Goal: Information Seeking & Learning: Find specific fact

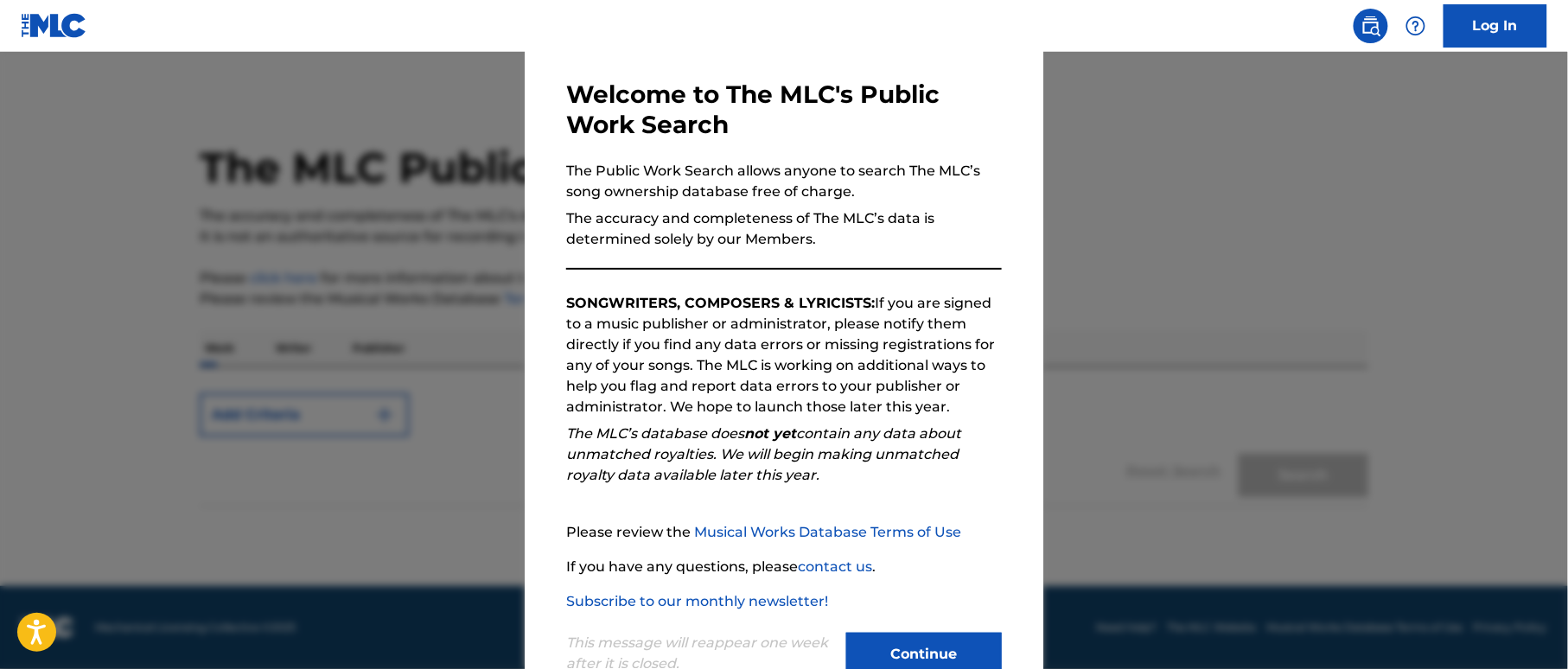
scroll to position [122, 0]
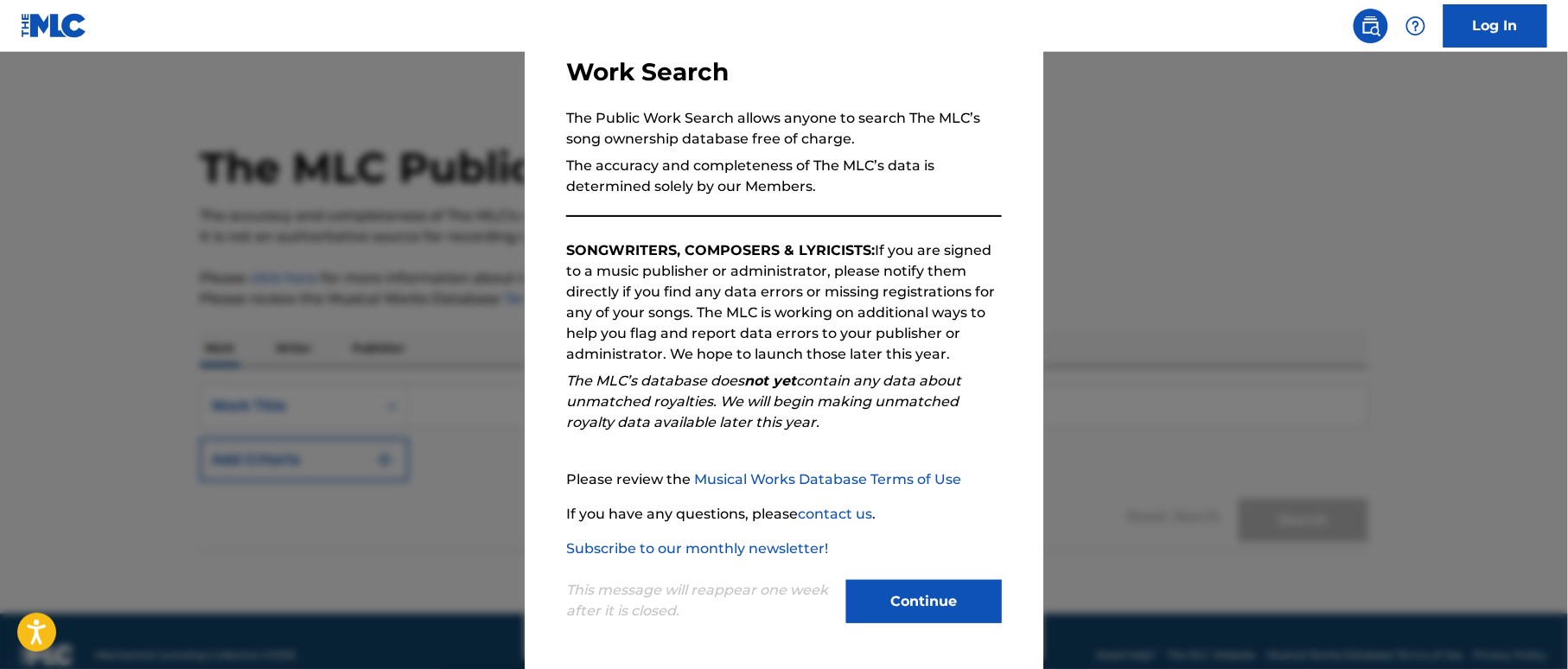
click at [932, 611] on button "Continue" at bounding box center [923, 601] width 156 height 43
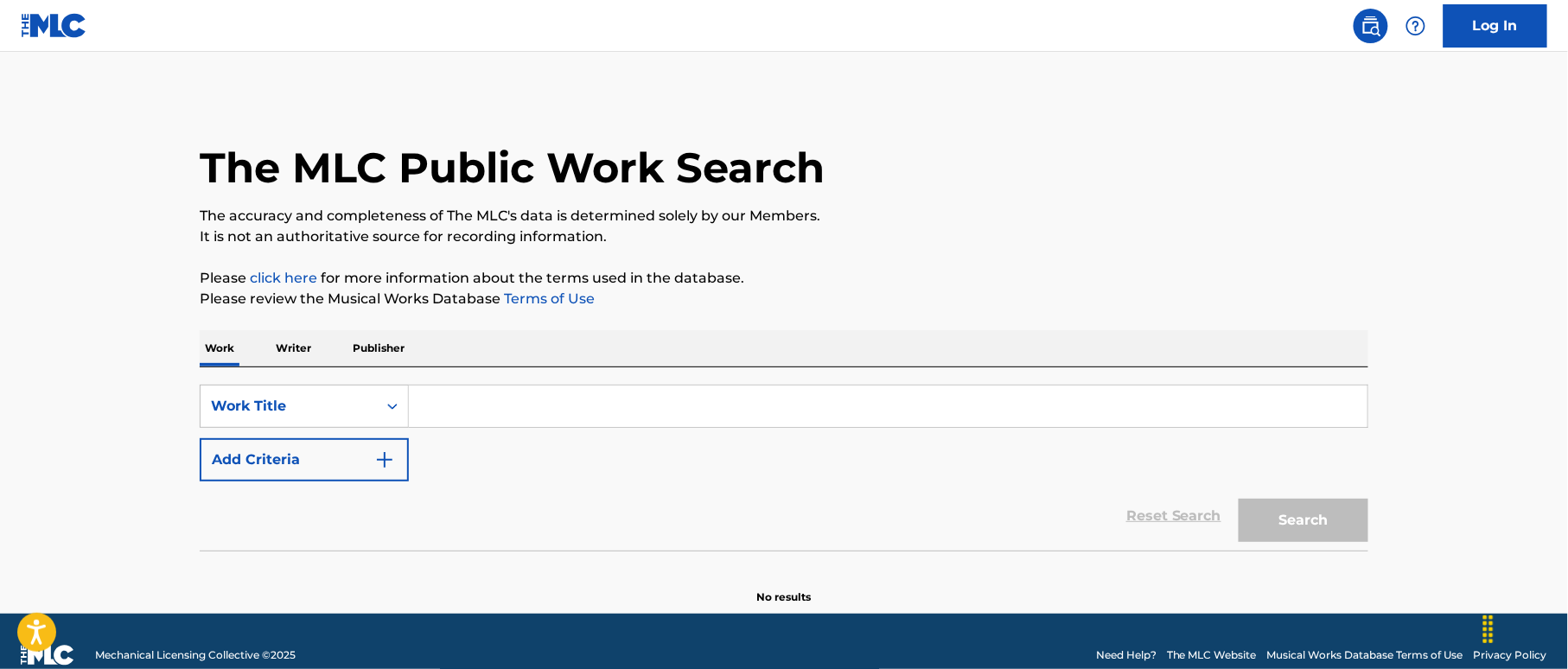
click at [491, 403] on input "Search Form" at bounding box center [887, 406] width 958 height 42
paste input "Francis B."
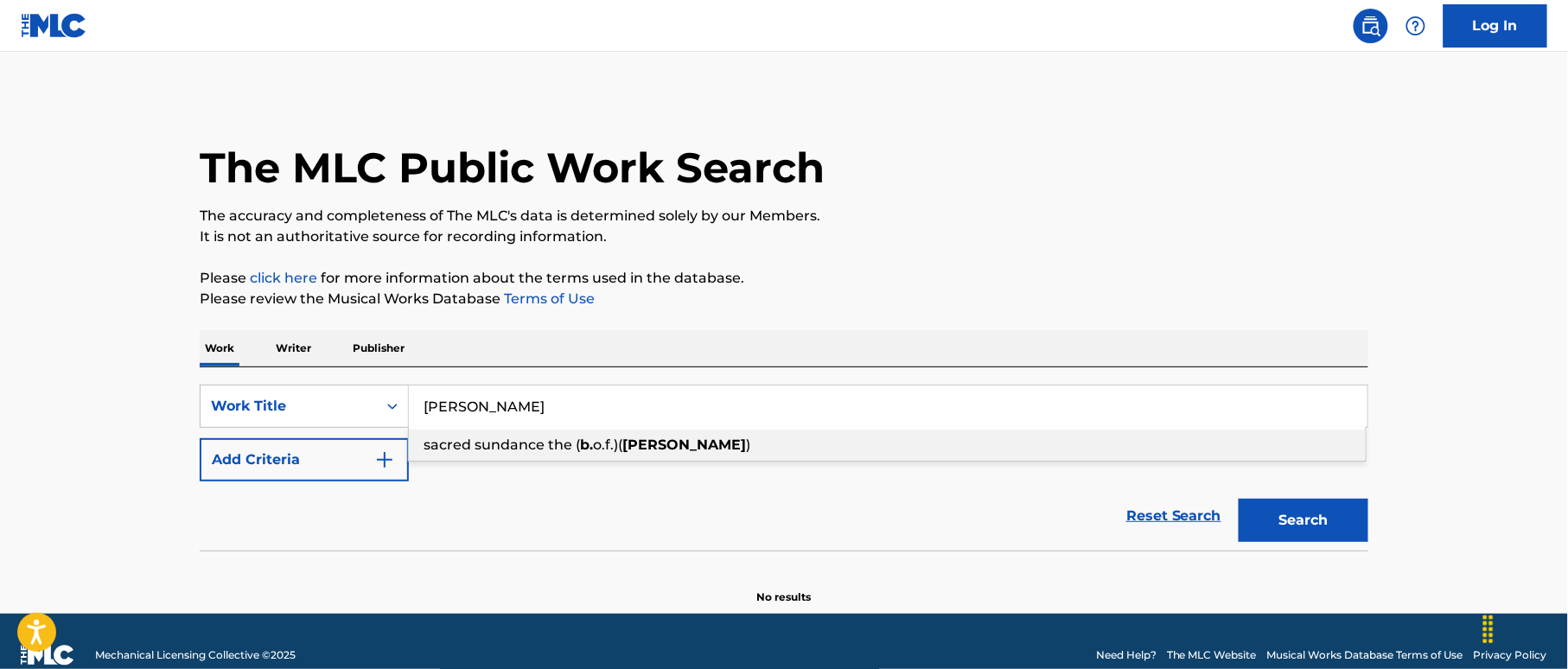
type input "Francis B."
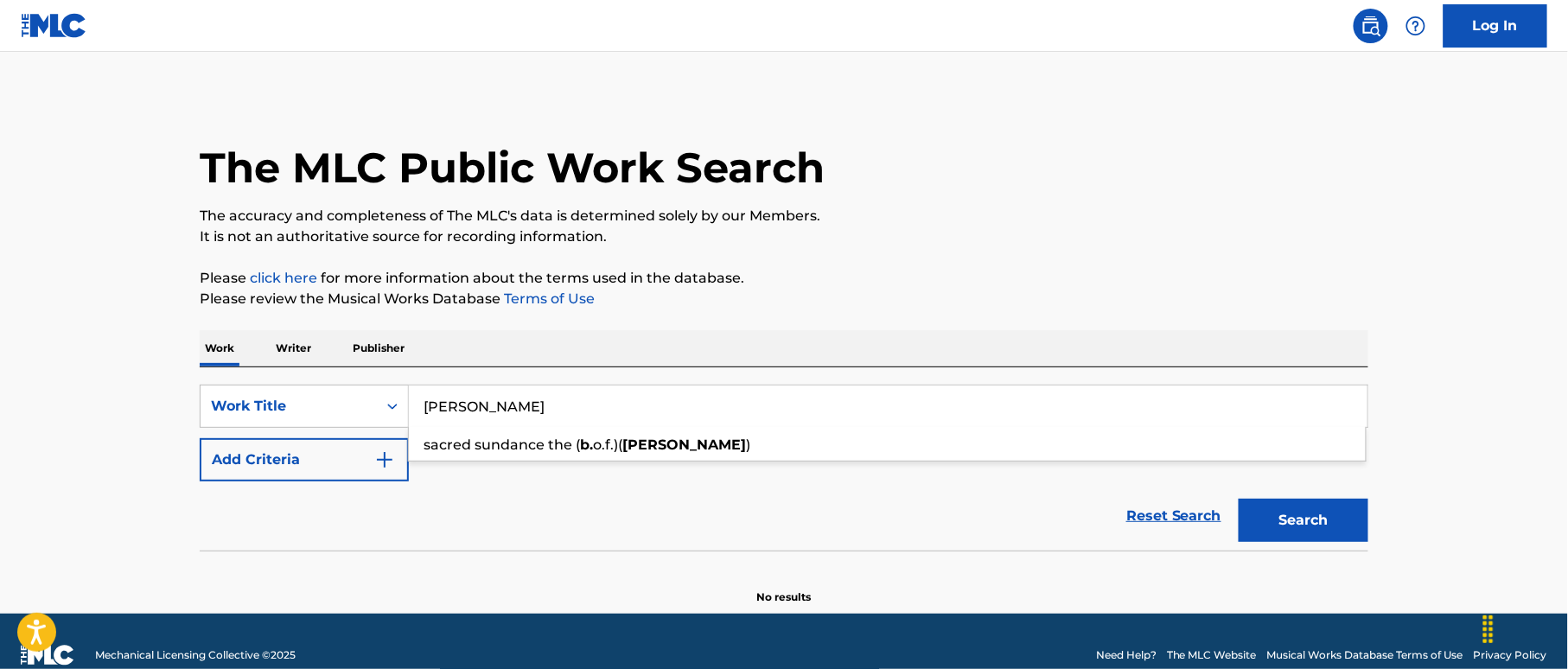
click at [387, 458] on img "Search Form" at bounding box center [384, 460] width 21 height 21
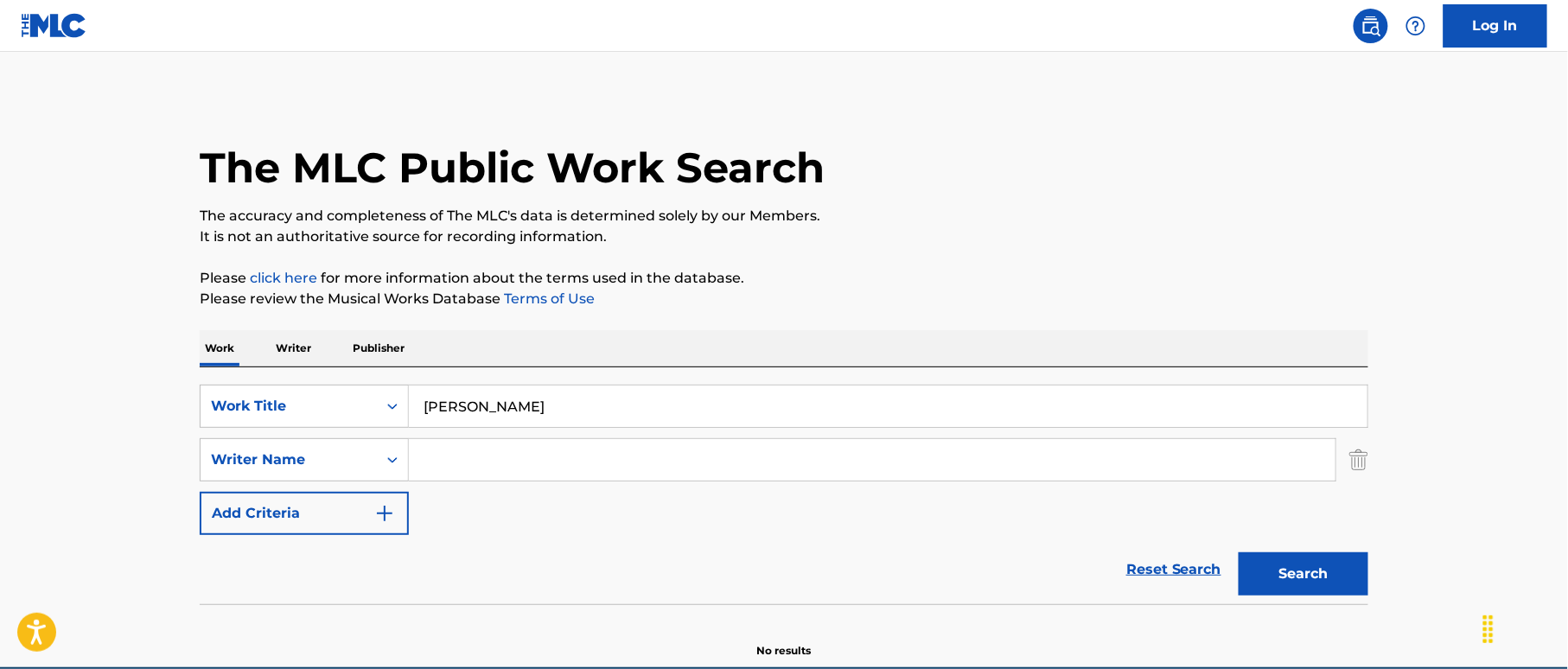
click at [477, 470] on input "Search Form" at bounding box center [871, 460] width 926 height 42
paste input "[PERSON_NAME]"
type input "[PERSON_NAME]"
click at [1290, 578] on button "Search" at bounding box center [1303, 574] width 129 height 43
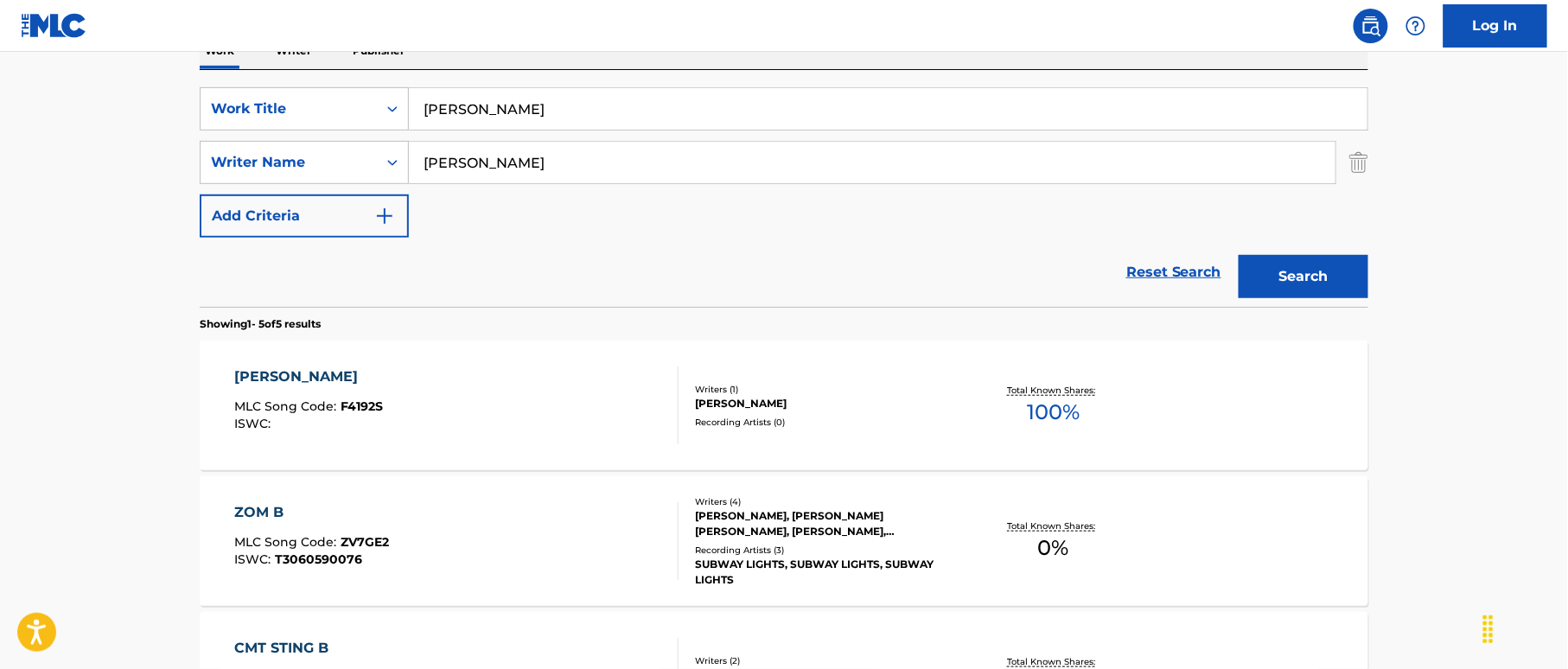
scroll to position [339, 0]
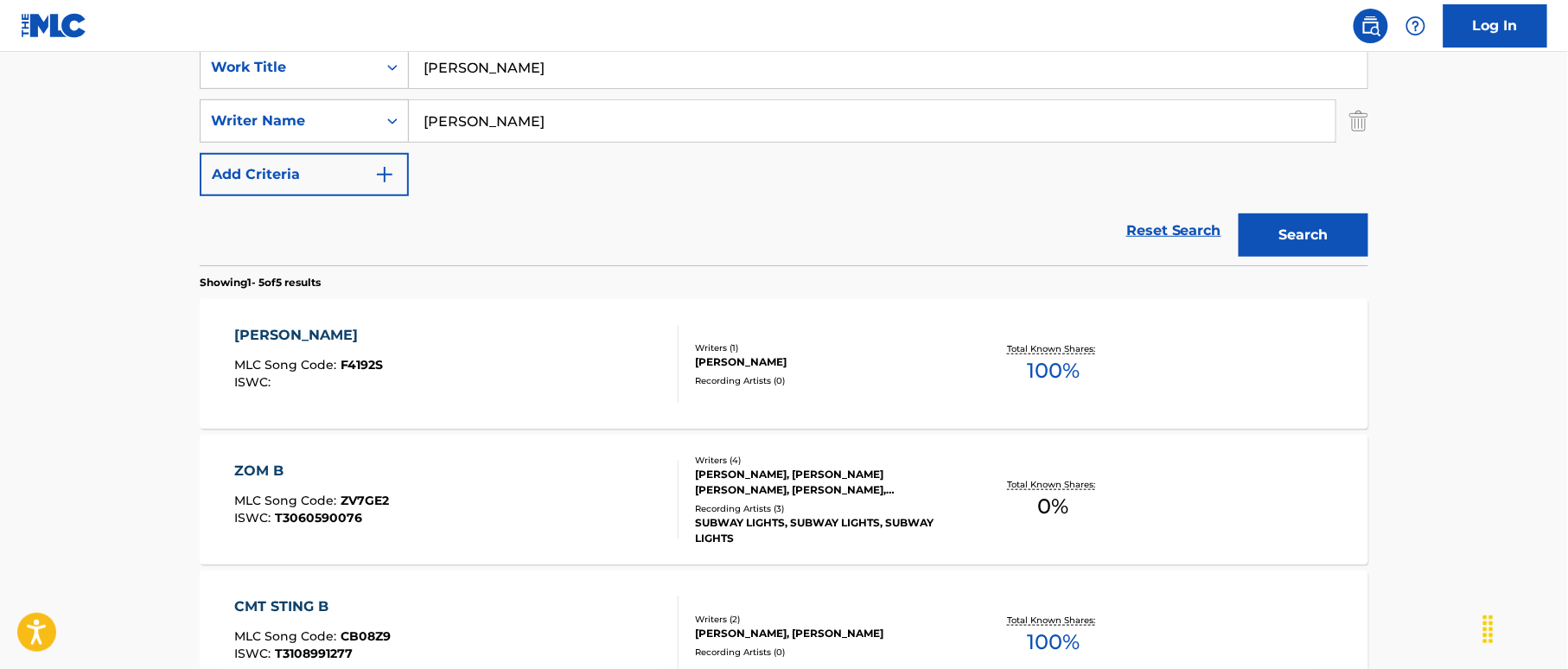
click at [636, 391] on div "FRANCIS B. MLC Song Code : F4192S ISWC :" at bounding box center [457, 363] width 445 height 77
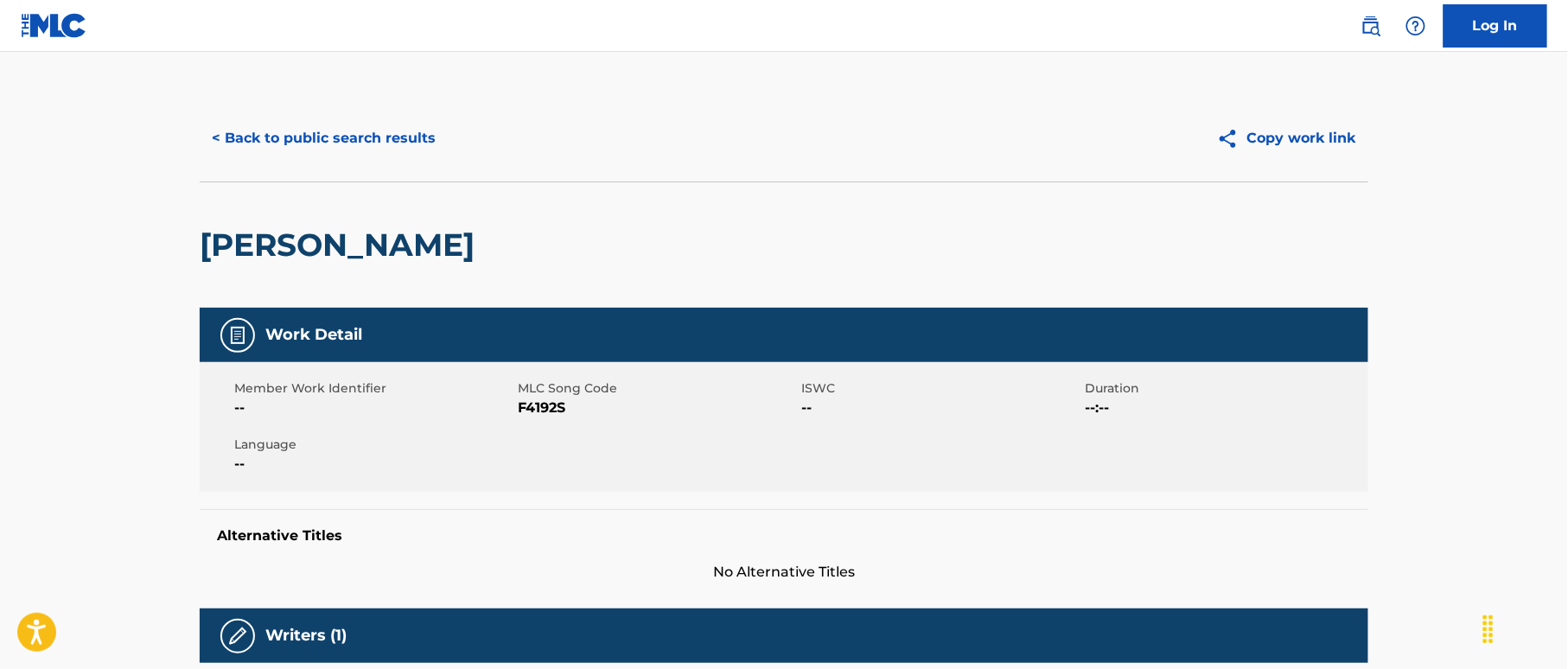
click at [393, 138] on button "< Back to public search results" at bounding box center [323, 139] width 248 height 43
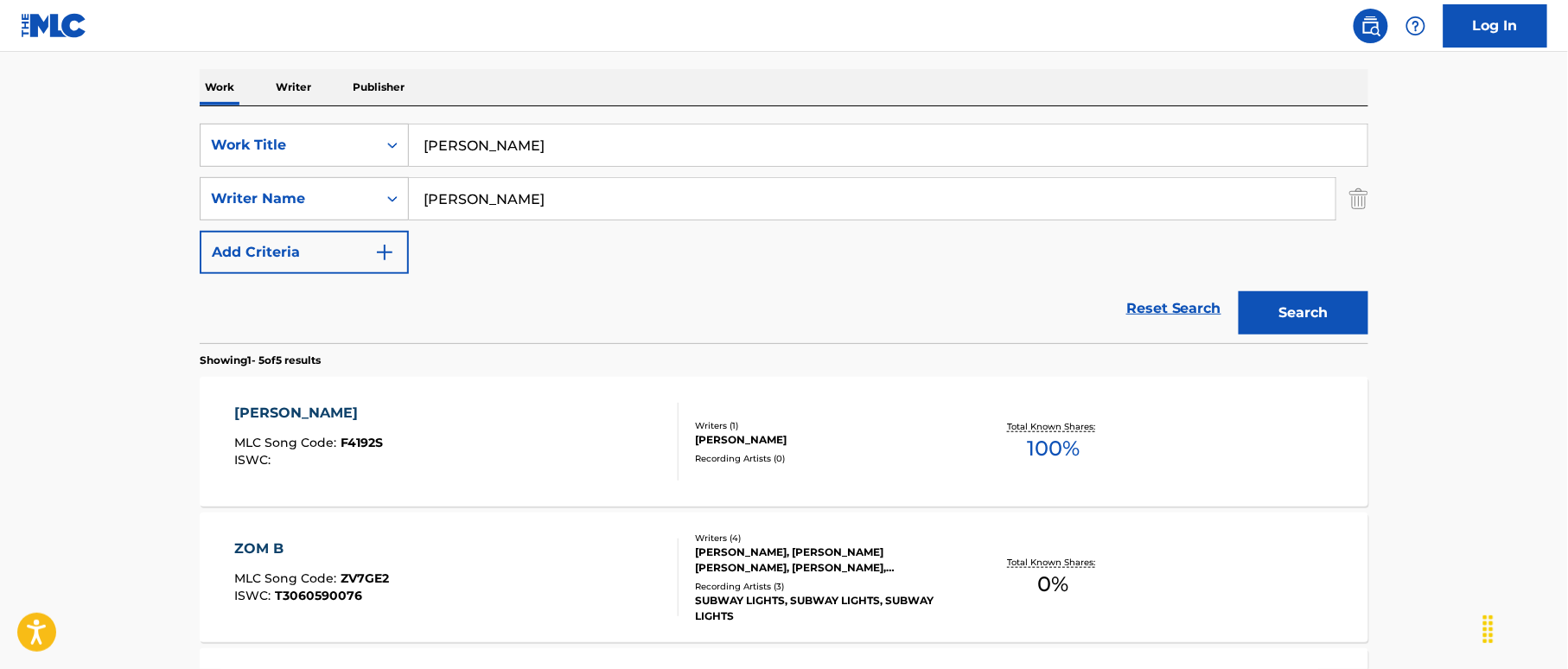
scroll to position [223, 0]
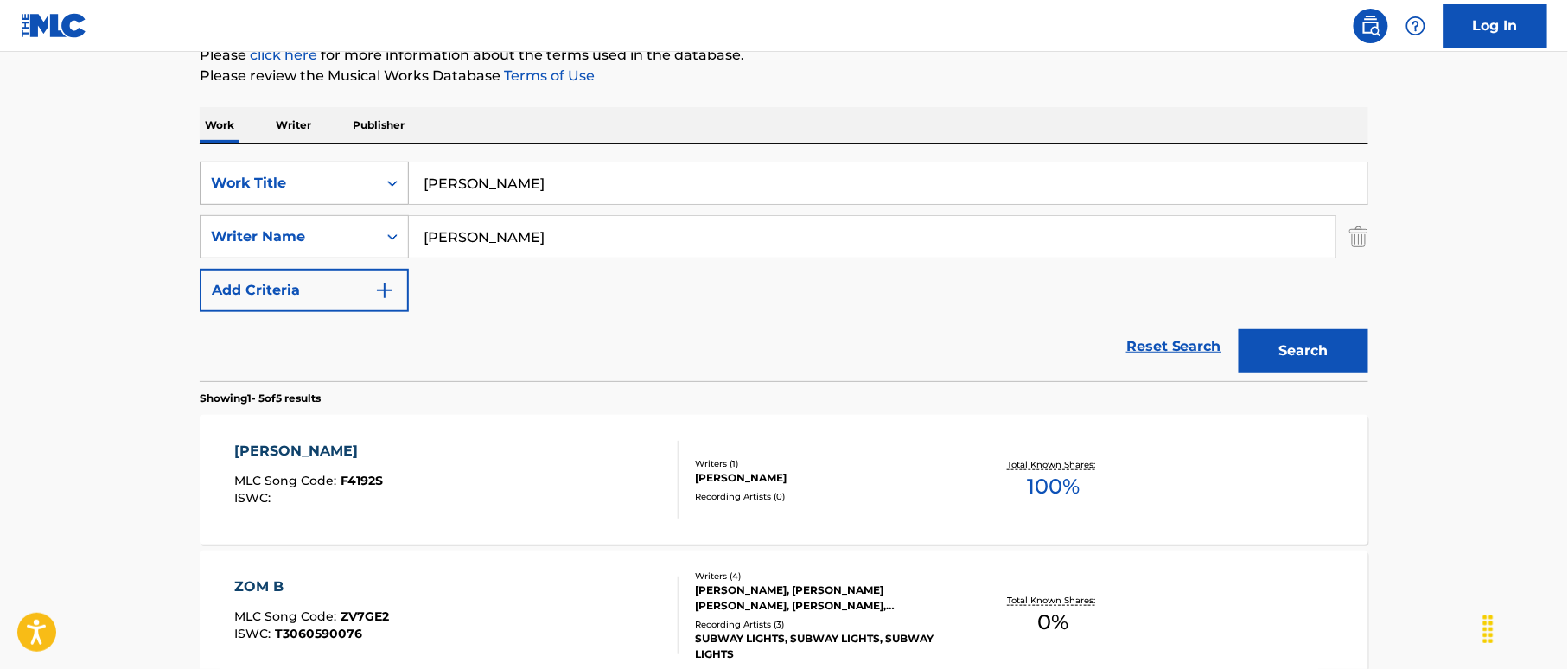
drag, startPoint x: 443, startPoint y: 168, endPoint x: 379, endPoint y: 171, distance: 64.1
click at [340, 161] on div "SearchWithCriteriaeccb1a4a-9dd1-438c-9c32-dfe2fe3fcd19 Work Title Francis B." at bounding box center [784, 183] width 1169 height 43
paste input "iendship Train Ernest Cate|Earle Cate"
click at [688, 184] on input "Friendship Train Ernest Cate|Earle Cate" at bounding box center [887, 183] width 958 height 42
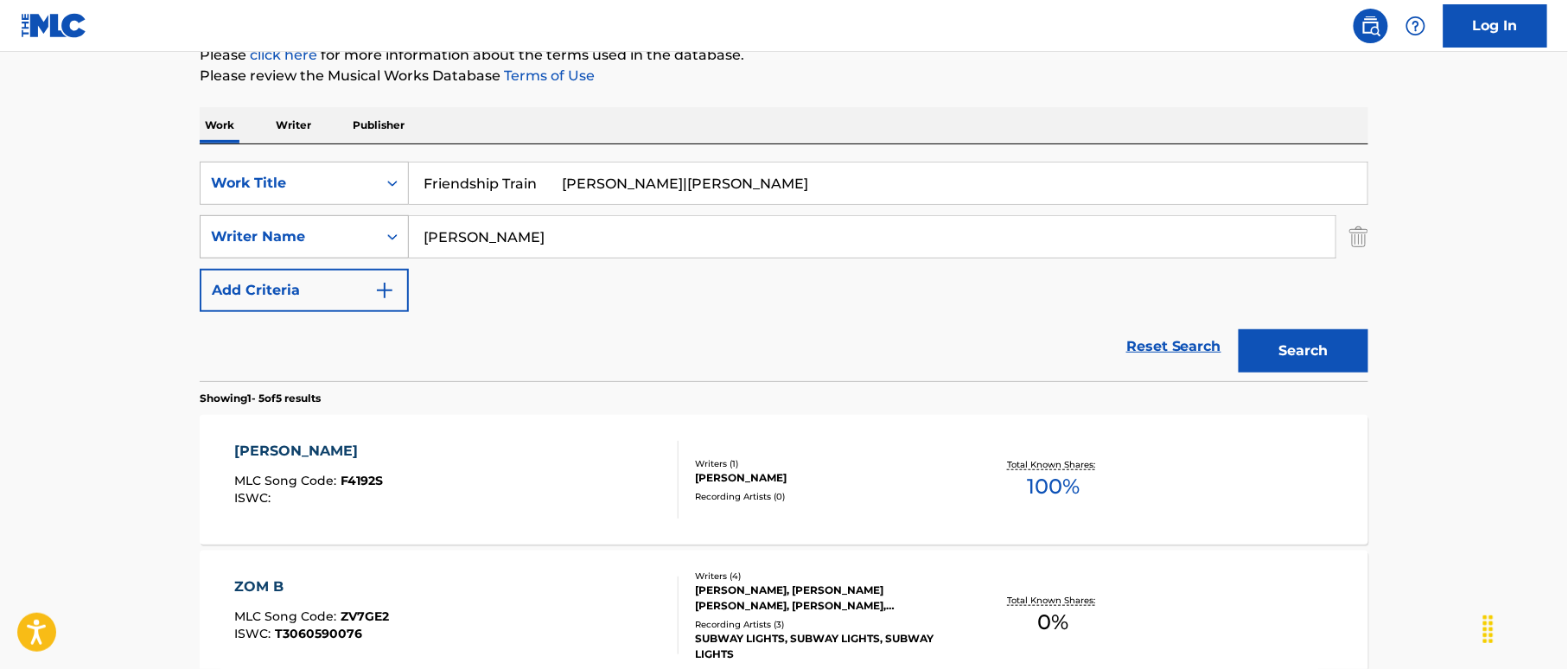
type input "Friendship Train Ernest Cate|Earle"
click at [335, 226] on div "SearchWithCriteria41441167-4137-463d-b2b8-0e213feba687 Writer Name Shelton" at bounding box center [784, 237] width 1169 height 43
paste input "Cate"
type input "Cate"
drag, startPoint x: 578, startPoint y: 179, endPoint x: 761, endPoint y: 201, distance: 184.3
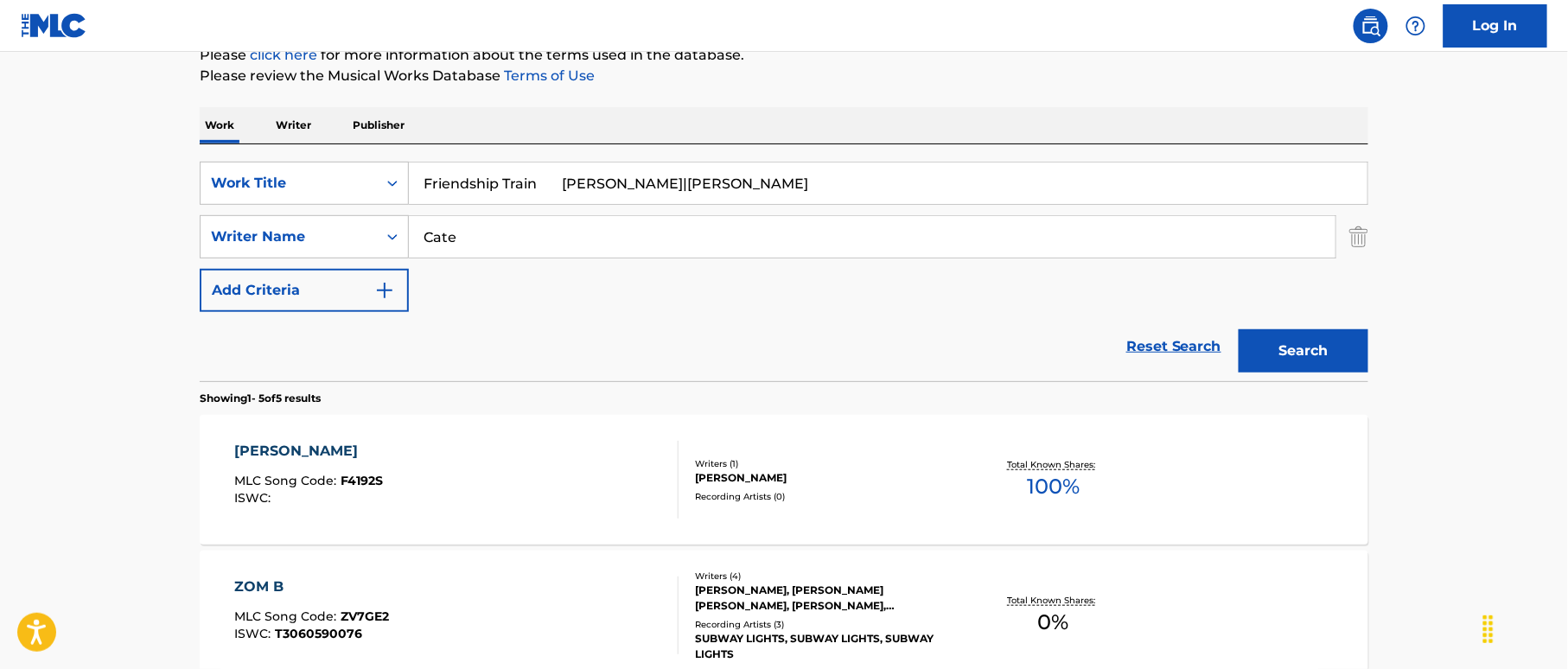
click at [761, 201] on input "Friendship Train Ernest Cate|Earle" at bounding box center [887, 183] width 958 height 42
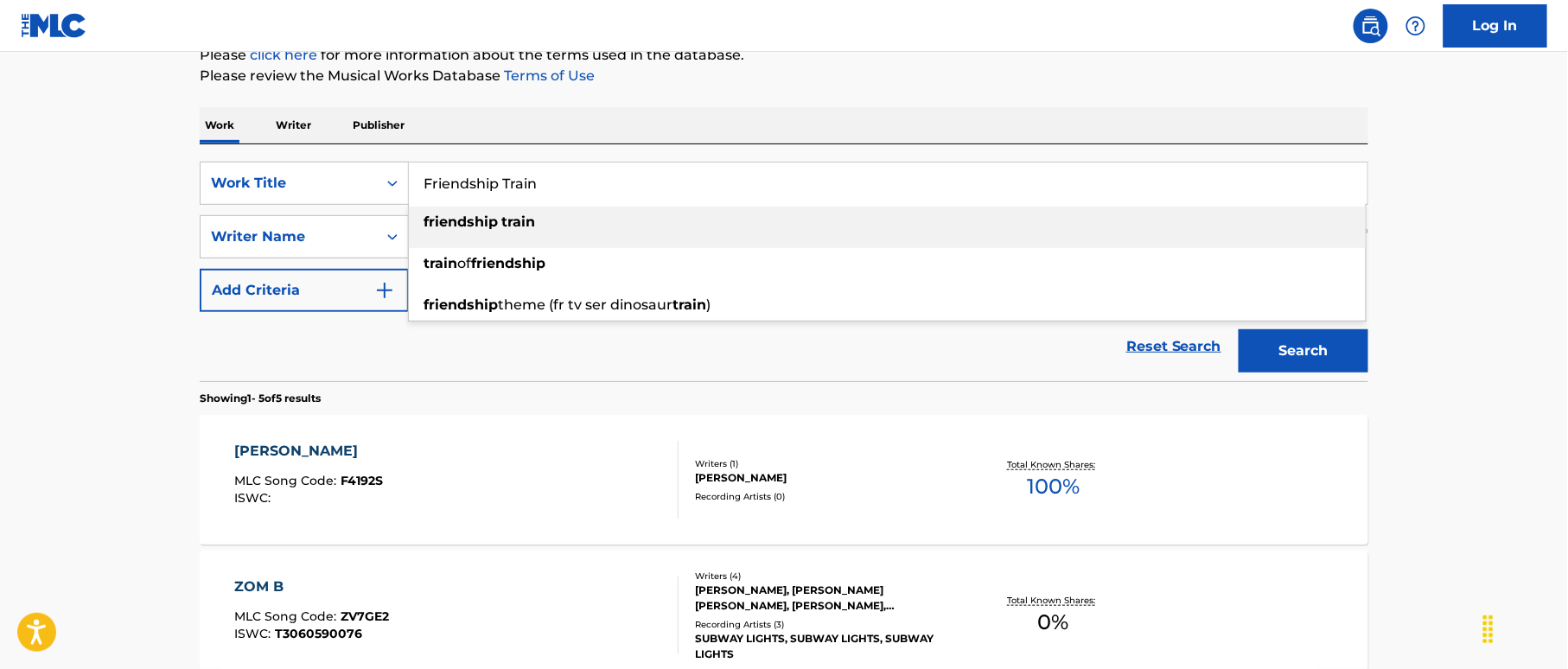
drag, startPoint x: 534, startPoint y: 183, endPoint x: 676, endPoint y: 225, distance: 148.1
click at [344, 168] on div "SearchWithCriteriaeccb1a4a-9dd1-438c-9c32-dfe2fe3fcd19 Work Title Friendship Tr…" at bounding box center [784, 183] width 1169 height 43
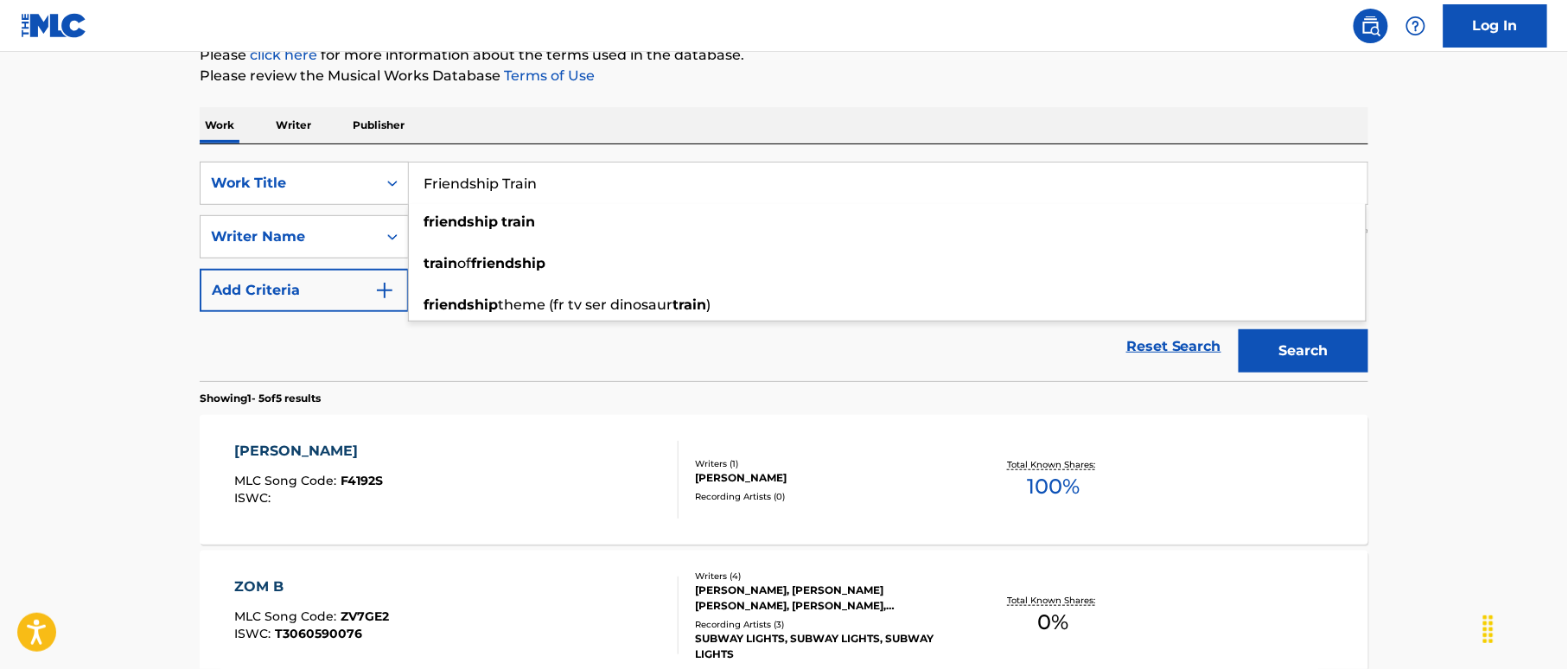
type input "Friendship Train"
click at [1242, 345] on button "Search" at bounding box center [1303, 351] width 129 height 43
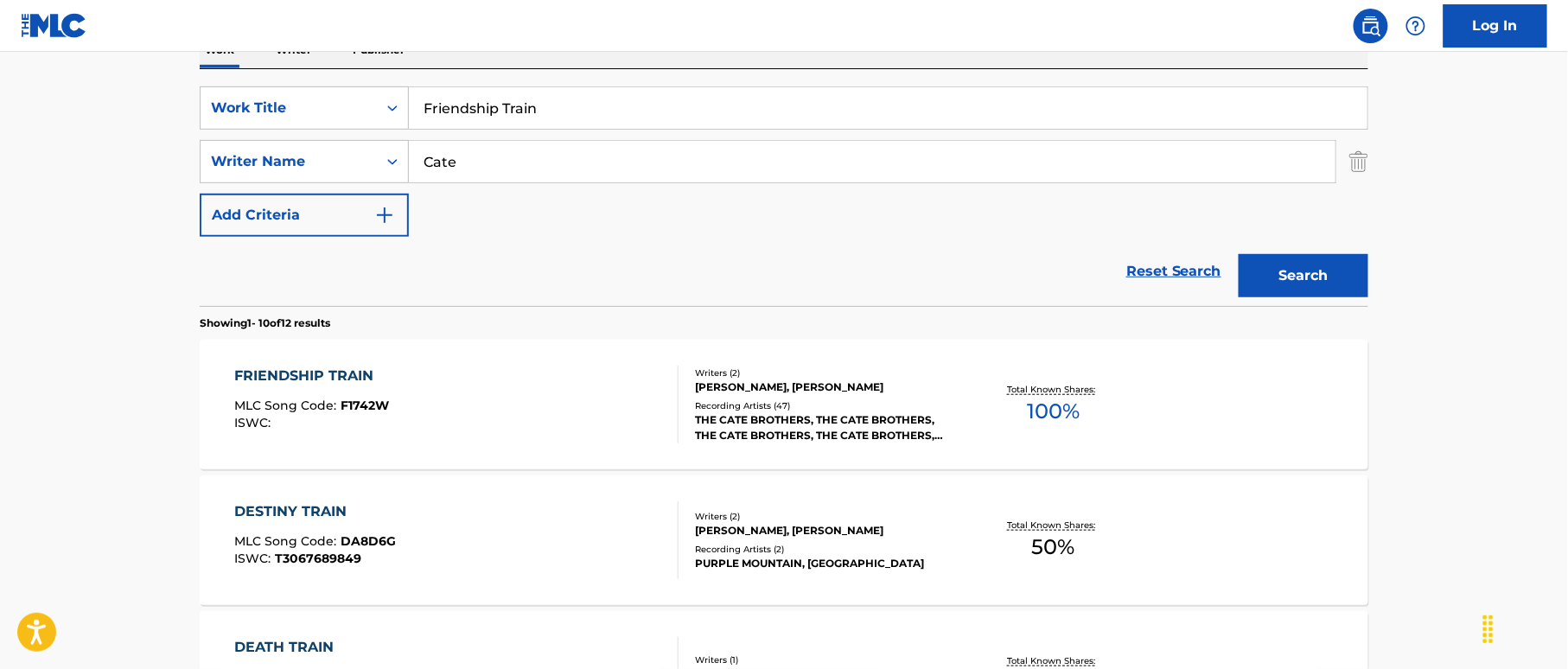
scroll to position [339, 0]
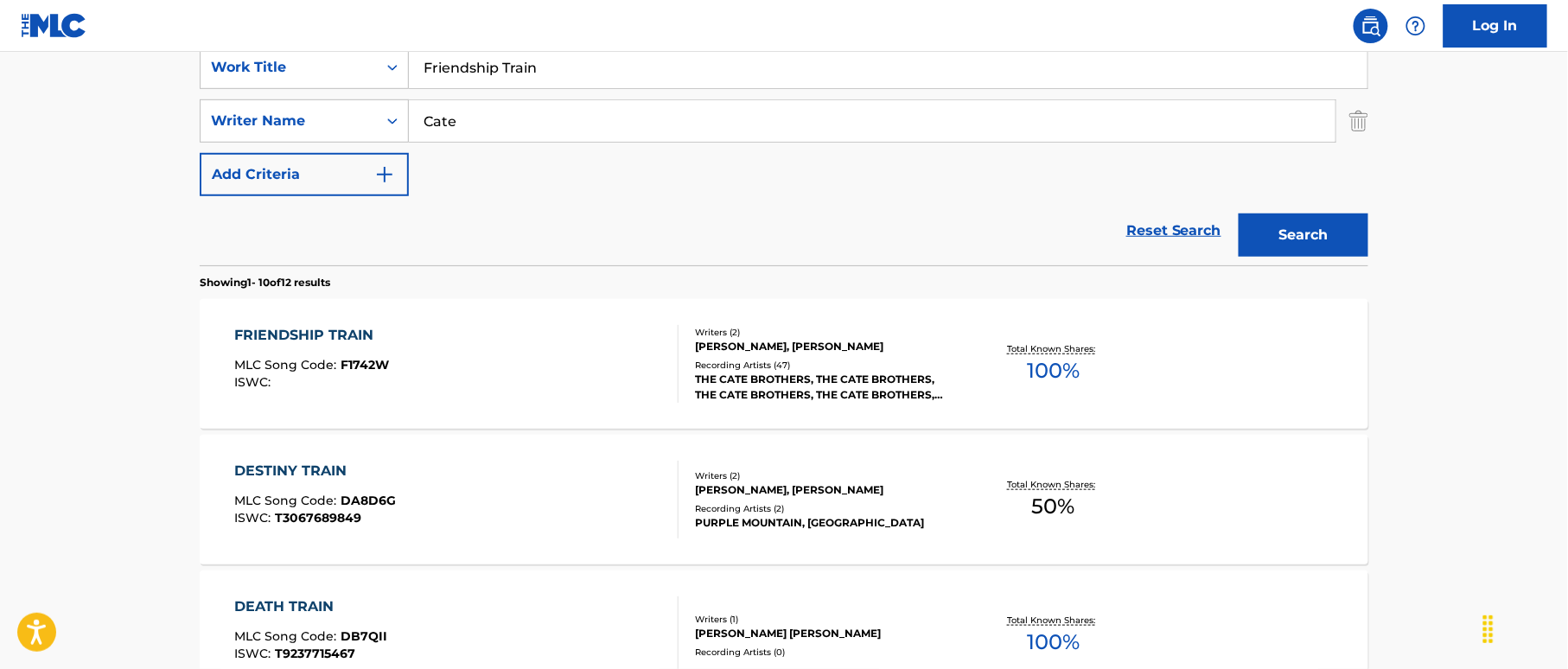
click at [537, 353] on div "FRIENDSHIP TRAIN MLC Song Code : F1742W ISWC :" at bounding box center [457, 363] width 445 height 77
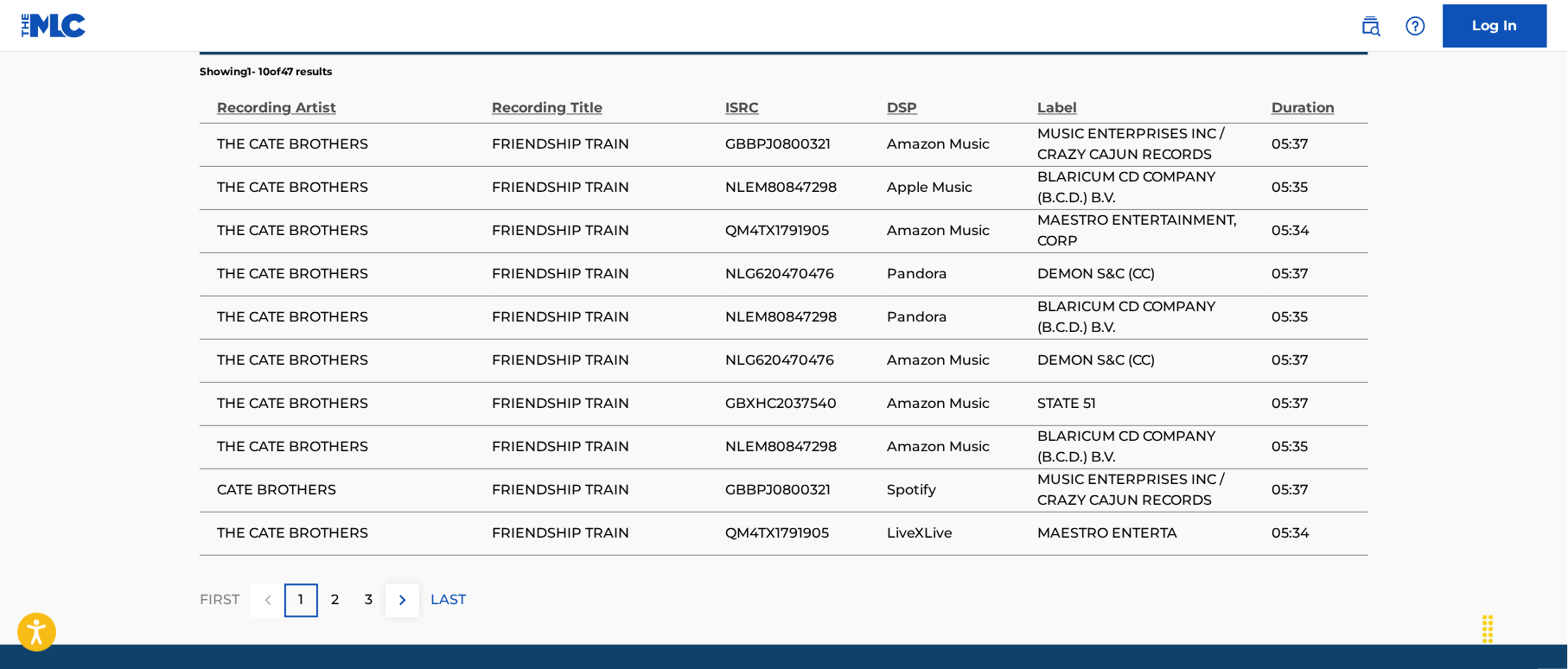
scroll to position [1269, 0]
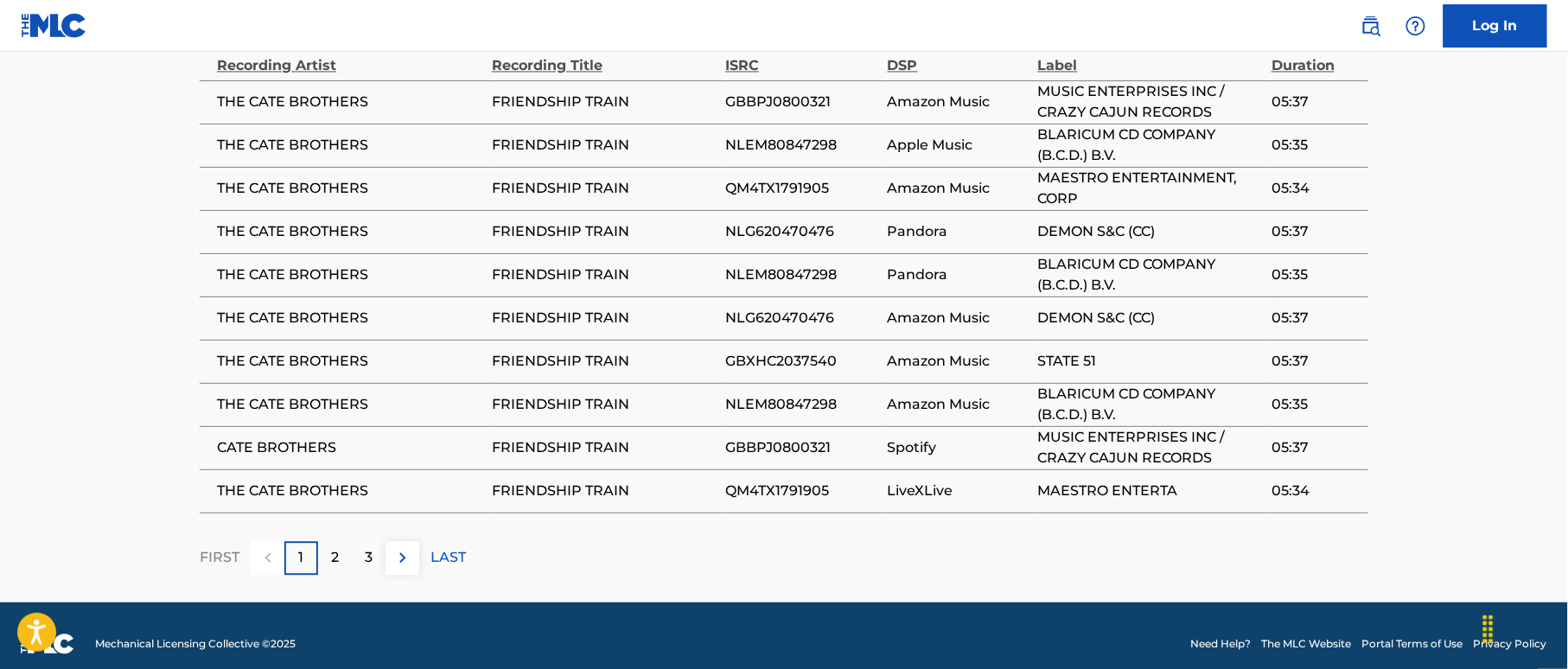
click at [337, 547] on p "2" at bounding box center [335, 558] width 8 height 21
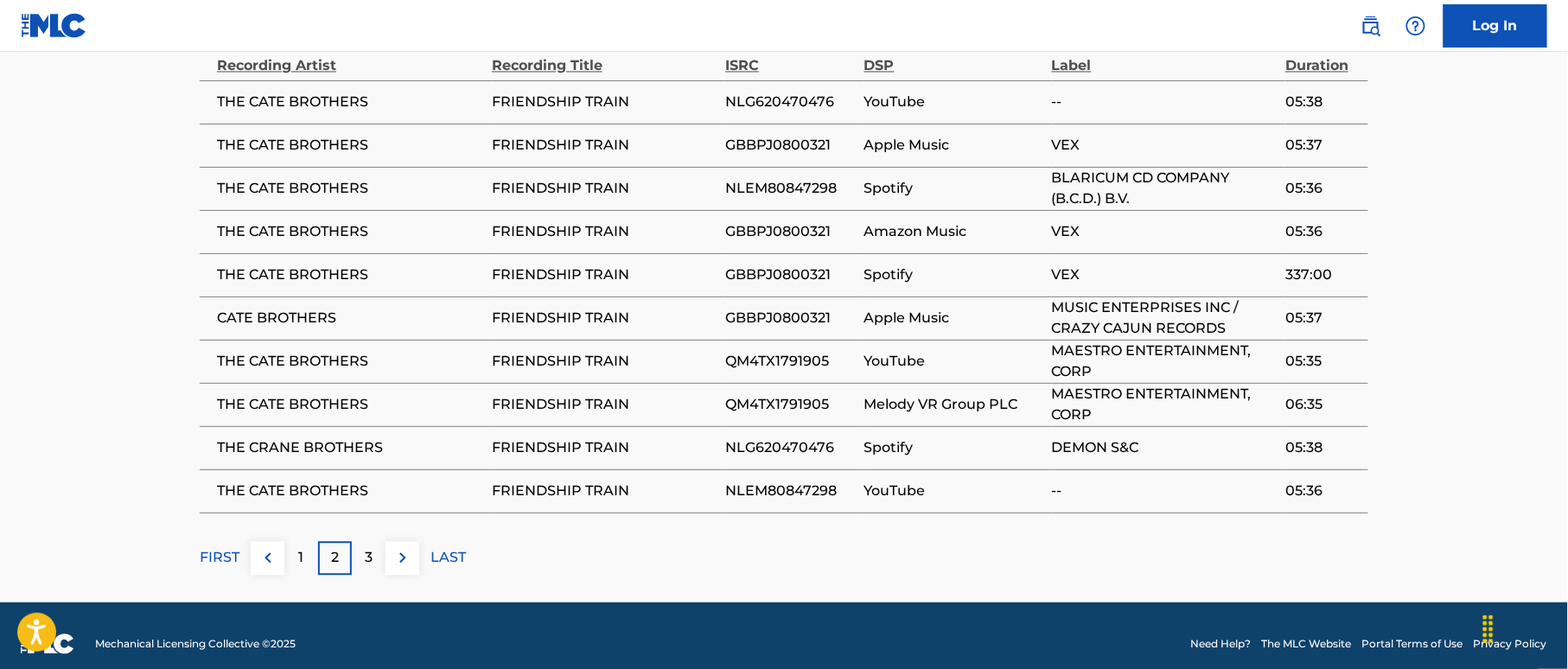
click at [374, 541] on div "3" at bounding box center [369, 558] width 34 height 34
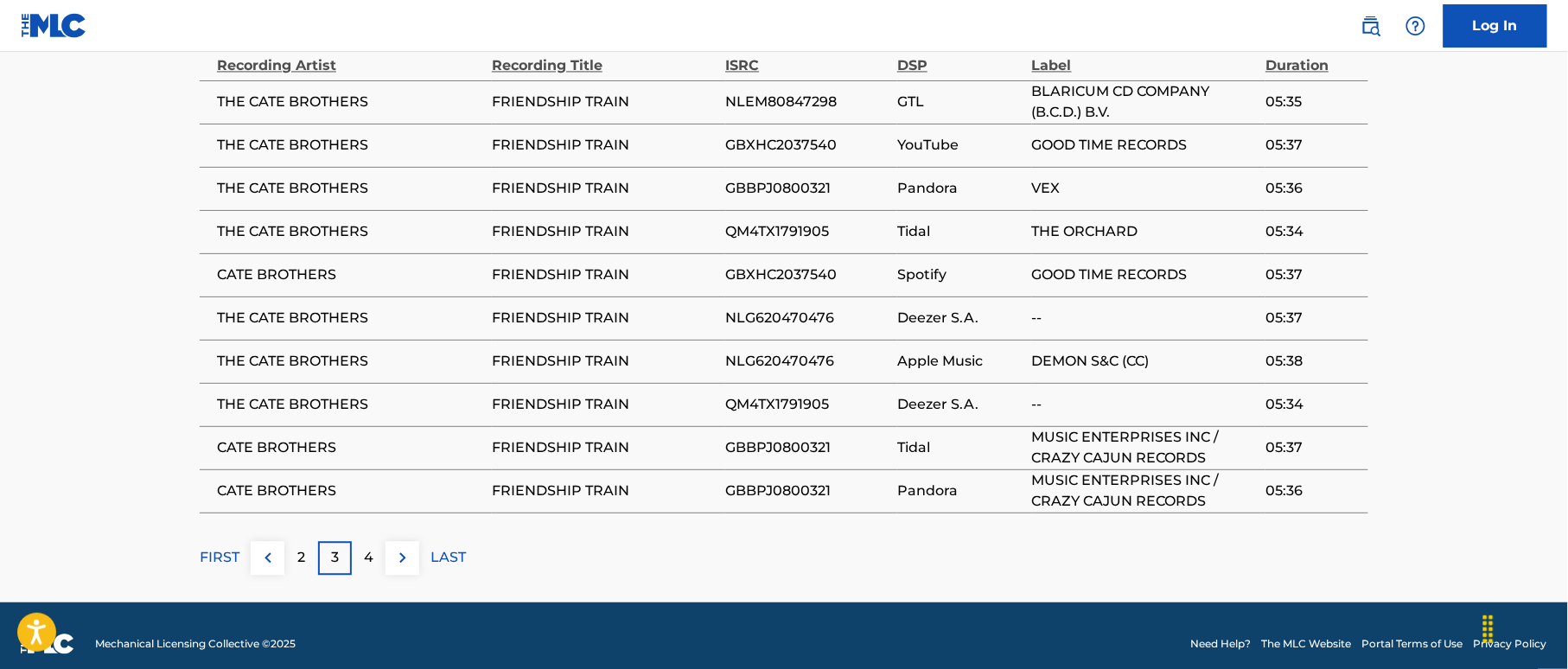
click at [381, 541] on div "4" at bounding box center [369, 558] width 34 height 34
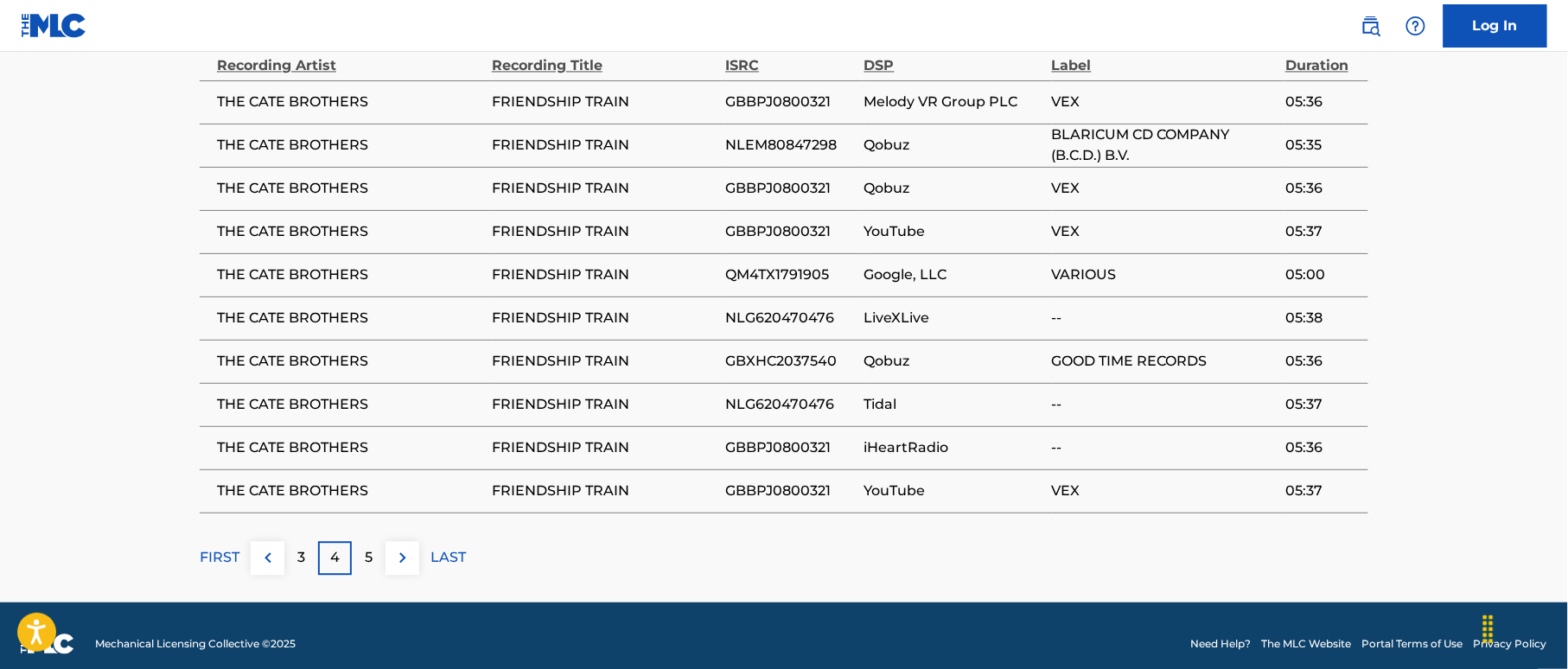
click at [447, 547] on p "LAST" at bounding box center [448, 558] width 36 height 21
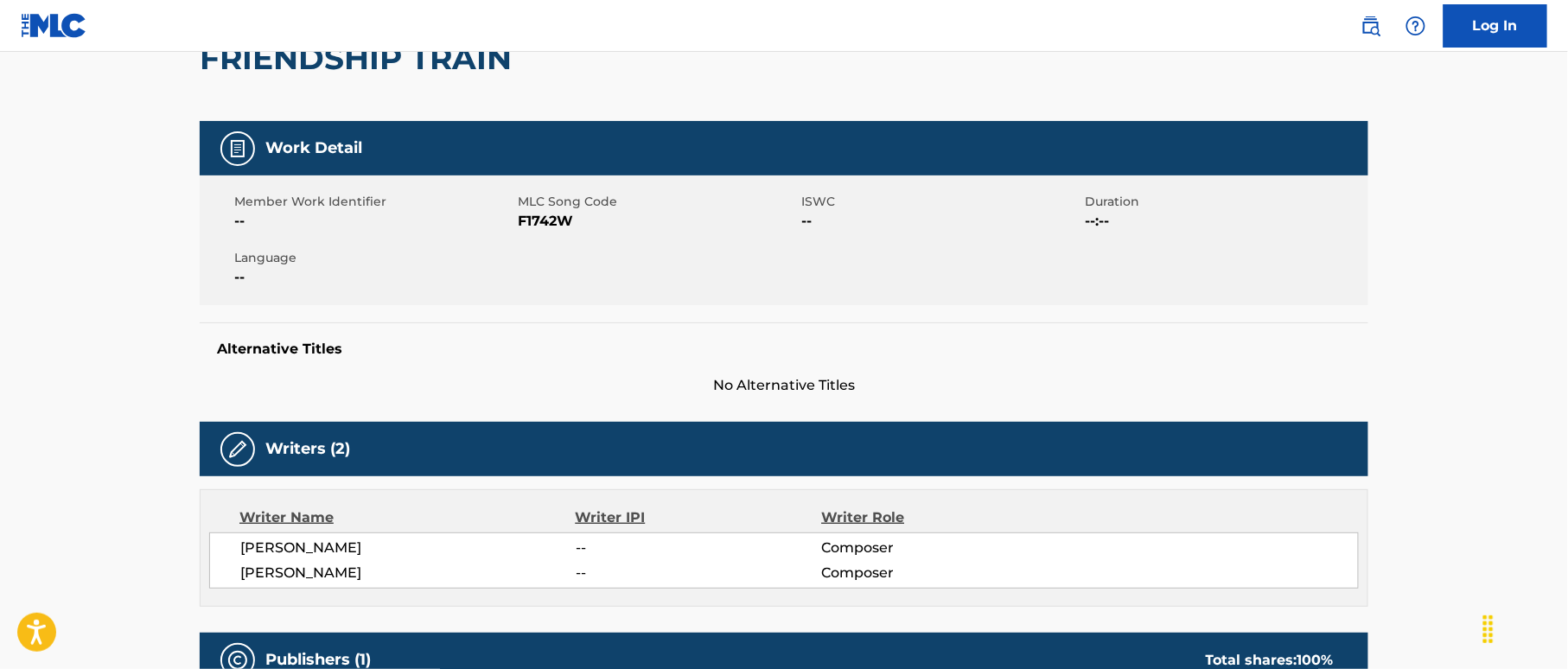
scroll to position [0, 0]
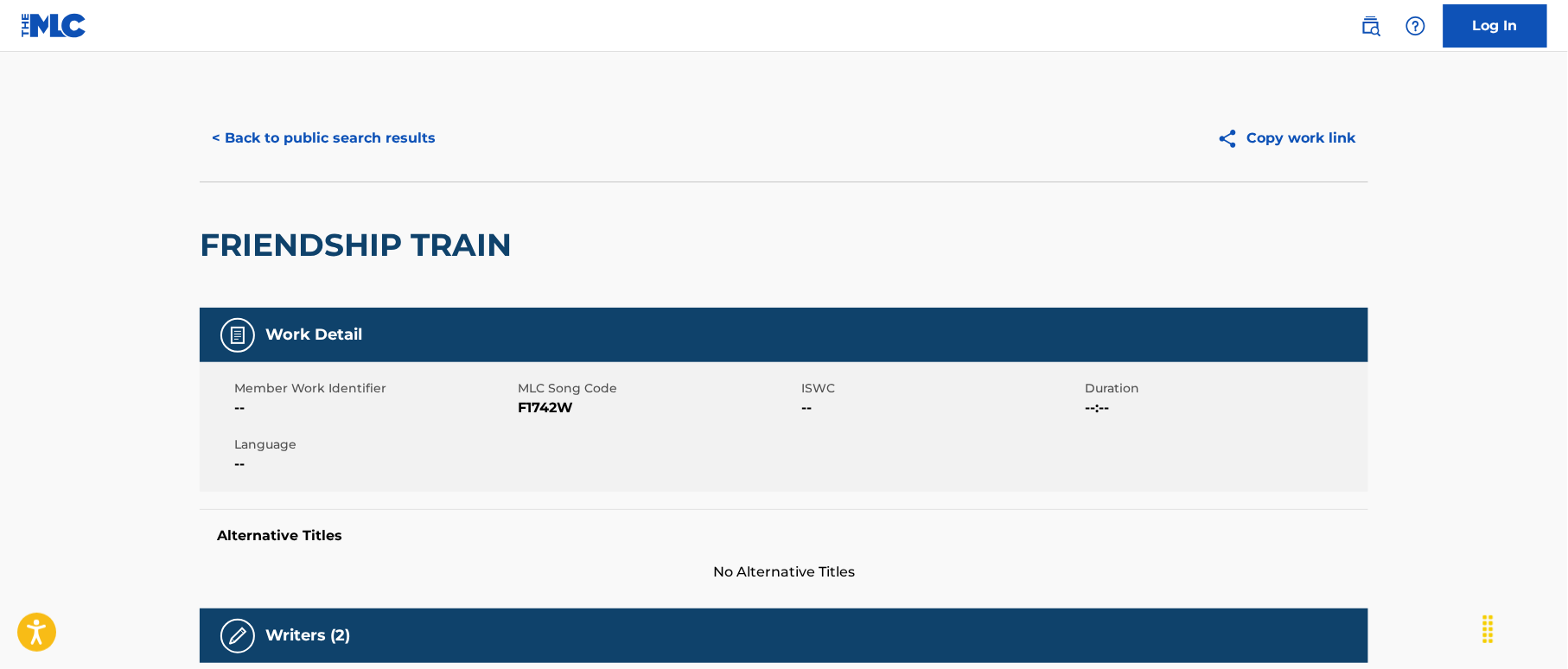
click at [377, 142] on button "< Back to public search results" at bounding box center [323, 139] width 248 height 43
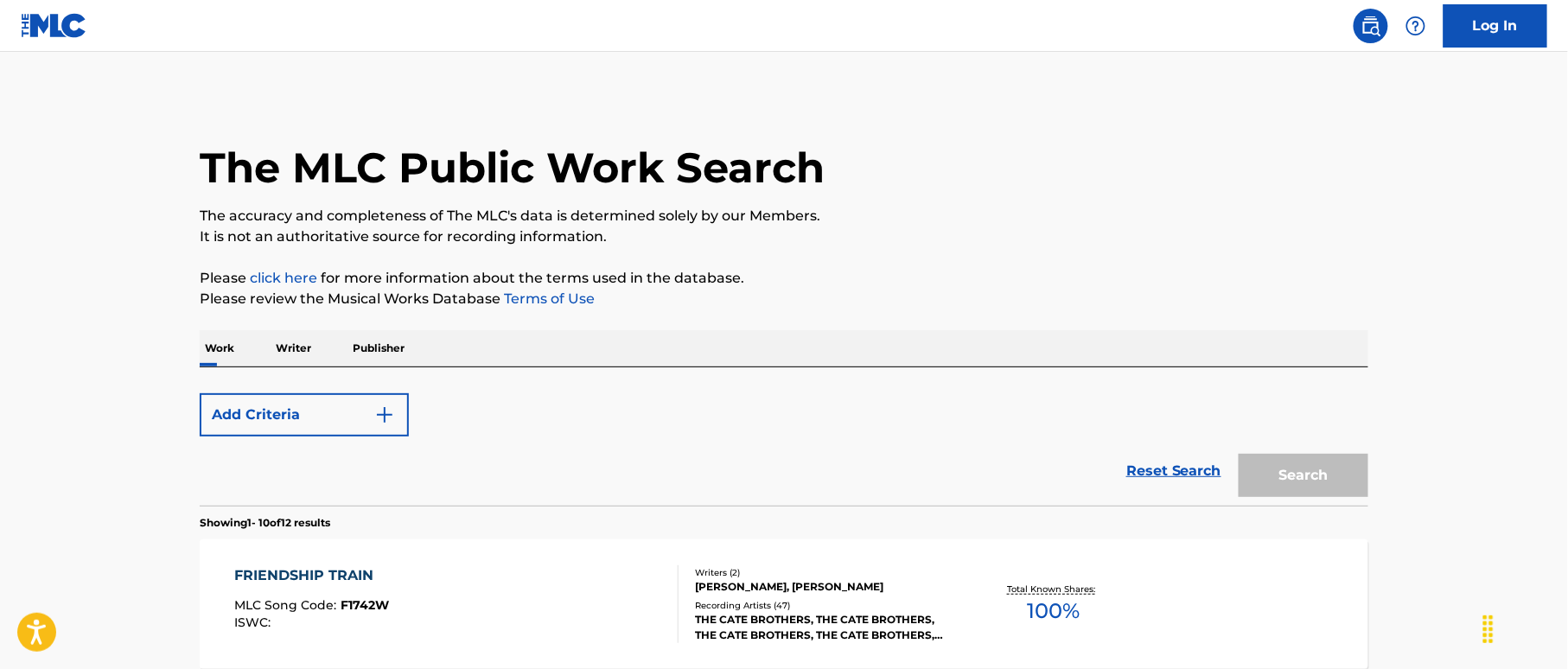
scroll to position [339, 0]
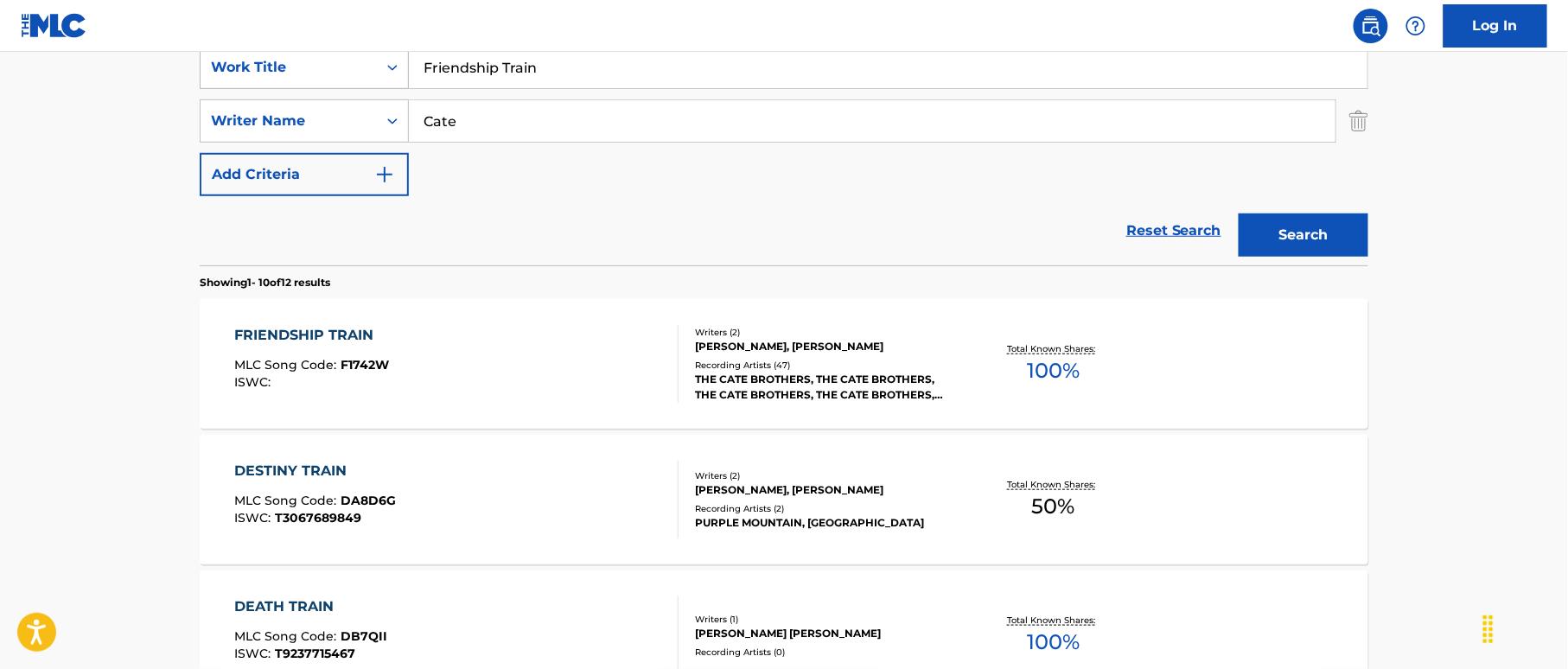
drag, startPoint x: 481, startPoint y: 66, endPoint x: 360, endPoint y: 56, distance: 121.4
click at [360, 56] on div "SearchWithCriteriaeccb1a4a-9dd1-438c-9c32-dfe2fe3fcd19 Work Title Friendship Tr…" at bounding box center [784, 68] width 1169 height 43
paste input "unky Woman B. Watts|George Weber"
click at [685, 57] on input "Funky Woman B. Watts|George Weber" at bounding box center [887, 67] width 958 height 42
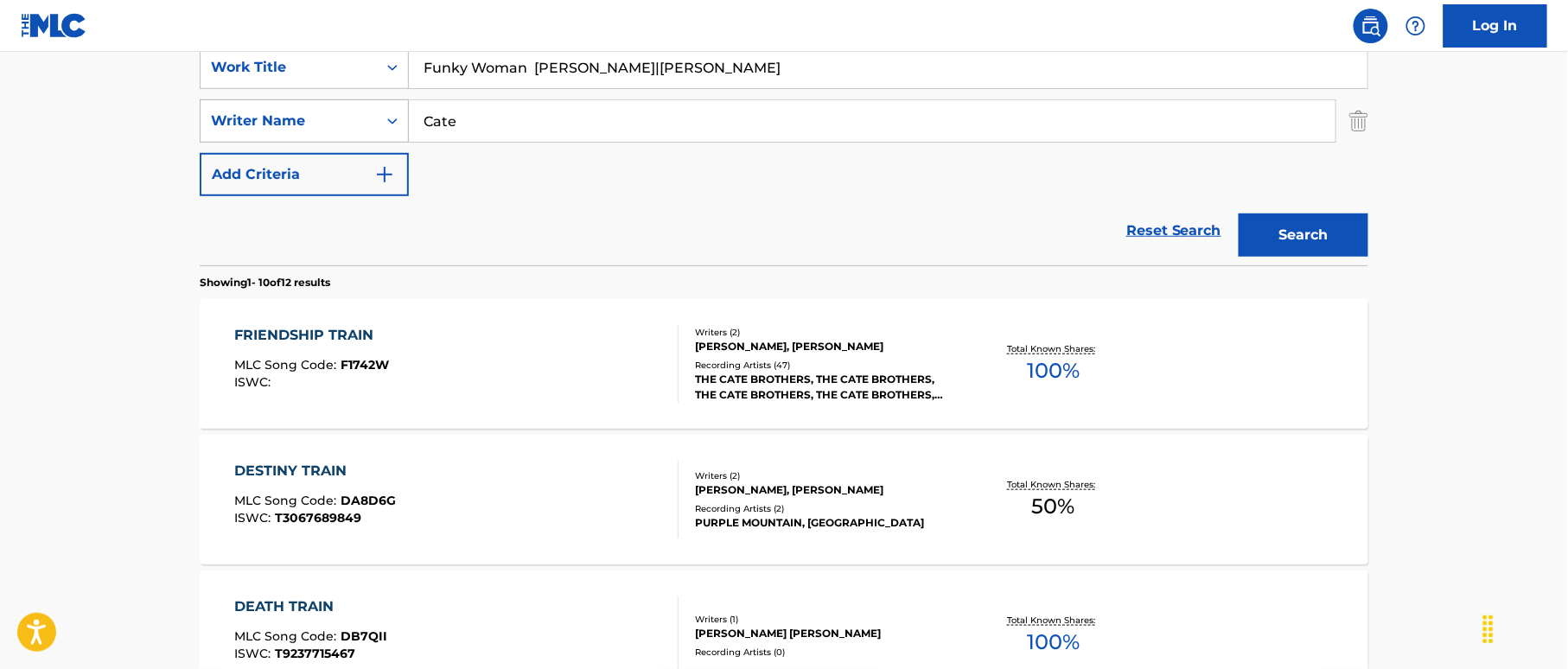
type input "Funky Woman B. Watts|George"
click at [363, 121] on div "SearchWithCriteria41441167-4137-463d-b2b8-0e213feba687 Writer Name Cate" at bounding box center [784, 121] width 1169 height 43
paste input "Weber"
type input "Weber"
drag, startPoint x: 533, startPoint y: 70, endPoint x: 836, endPoint y: 123, distance: 307.6
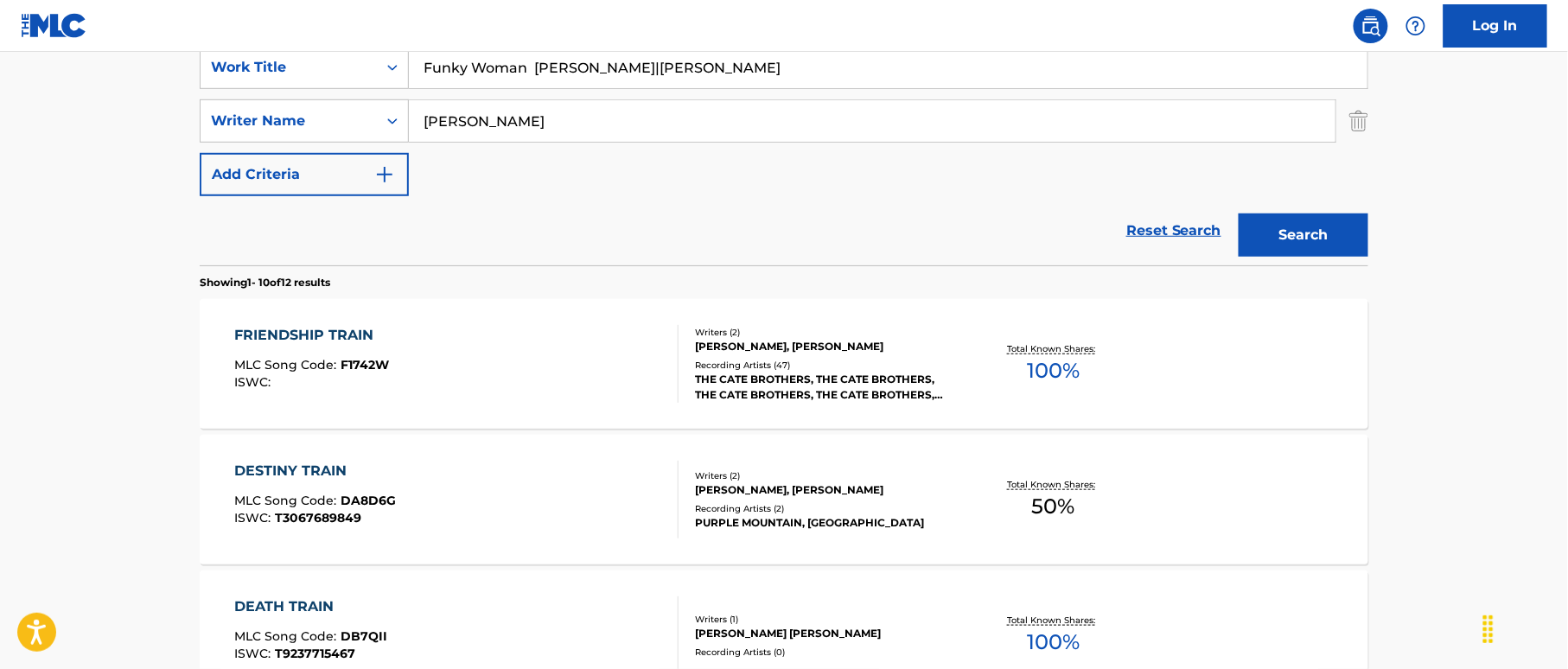
click at [836, 123] on div "SearchWithCriteriaeccb1a4a-9dd1-438c-9c32-dfe2fe3fcd19 Work Title Funky Woman B…" at bounding box center [784, 121] width 1169 height 150
drag, startPoint x: 532, startPoint y: 73, endPoint x: 361, endPoint y: 59, distance: 171.6
click at [361, 59] on div "SearchWithCriteriaeccb1a4a-9dd1-438c-9c32-dfe2fe3fcd19 Work Title Funky Woman" at bounding box center [784, 68] width 1169 height 43
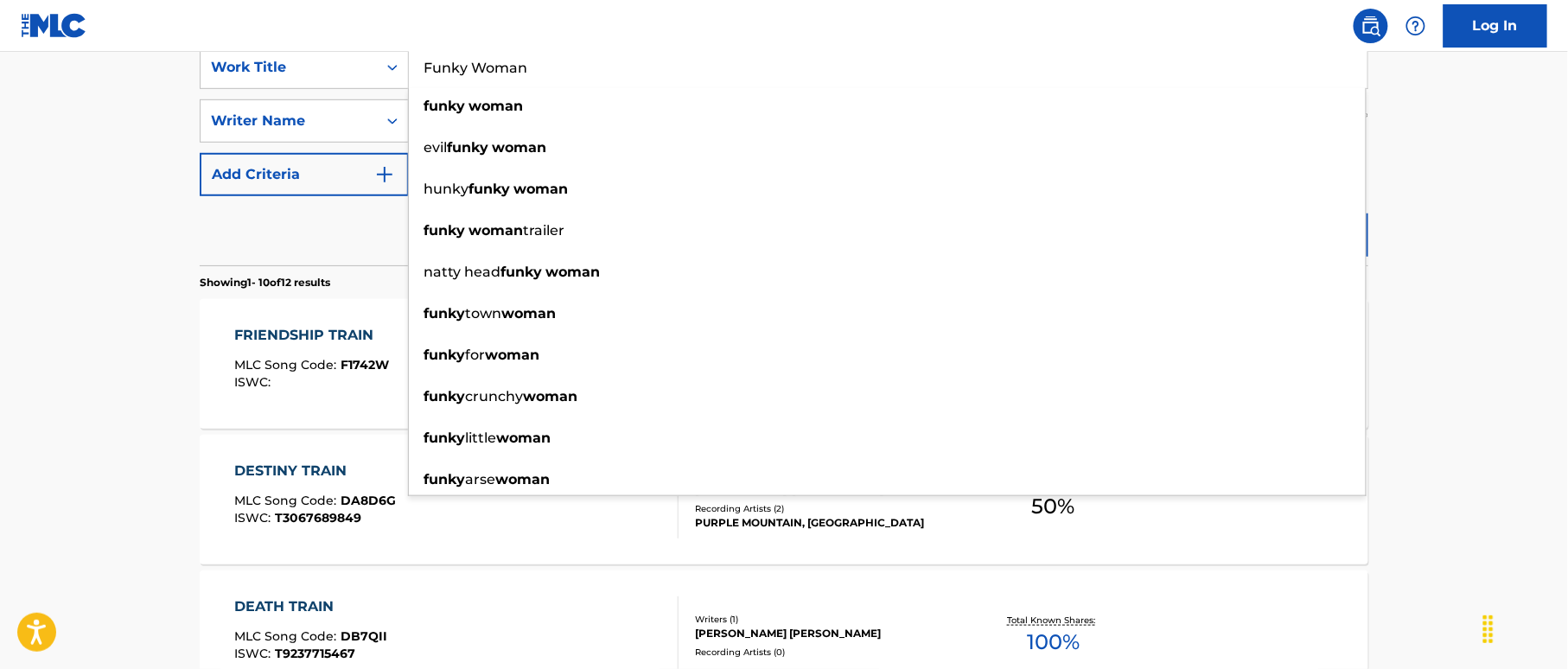
scroll to position [332, 0]
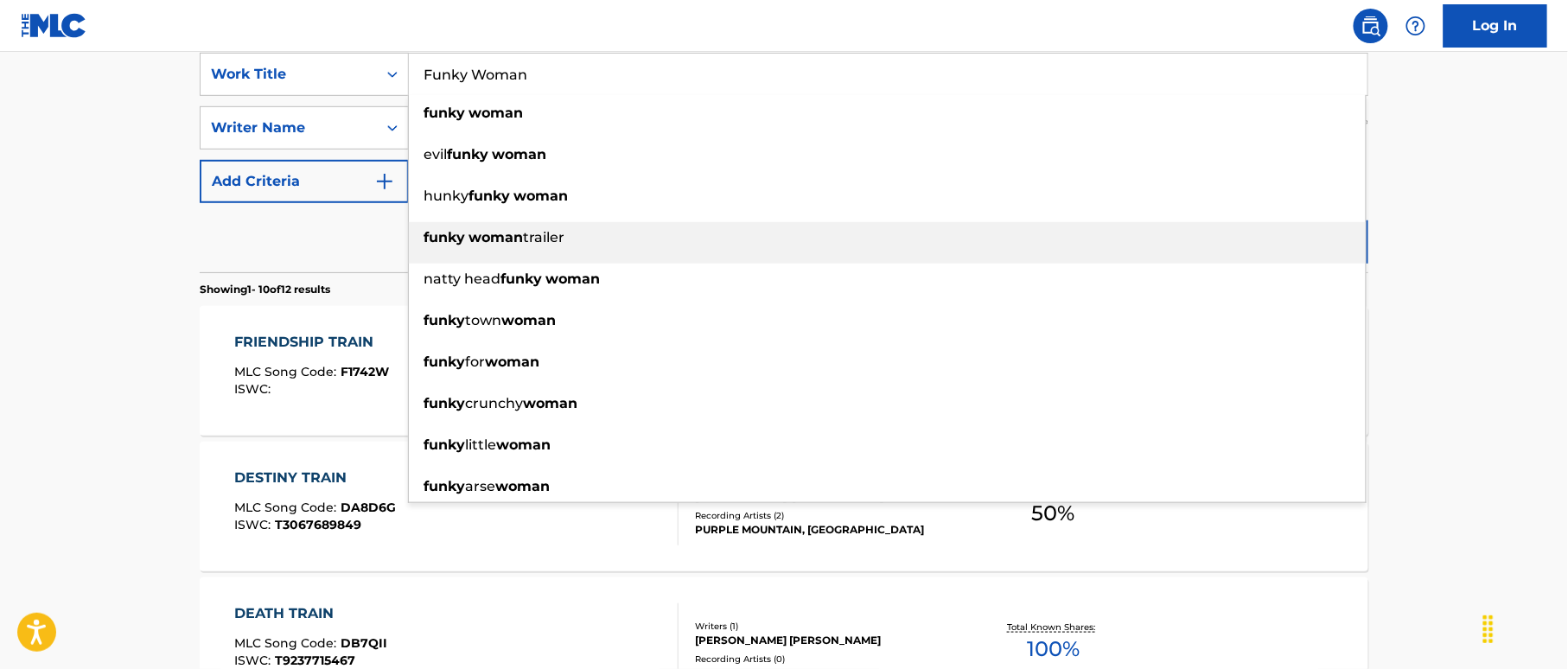
type input "Funky Woman"
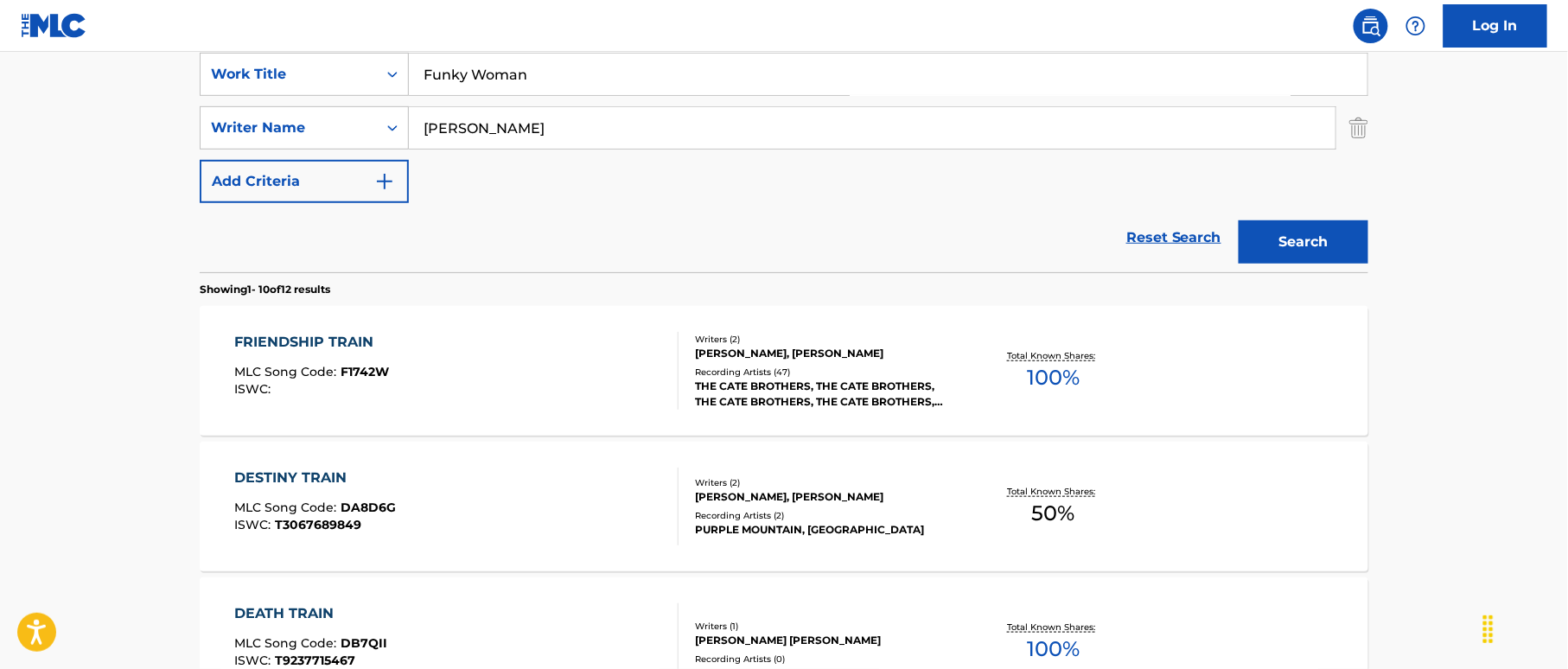
click at [1323, 230] on button "Search" at bounding box center [1303, 242] width 129 height 43
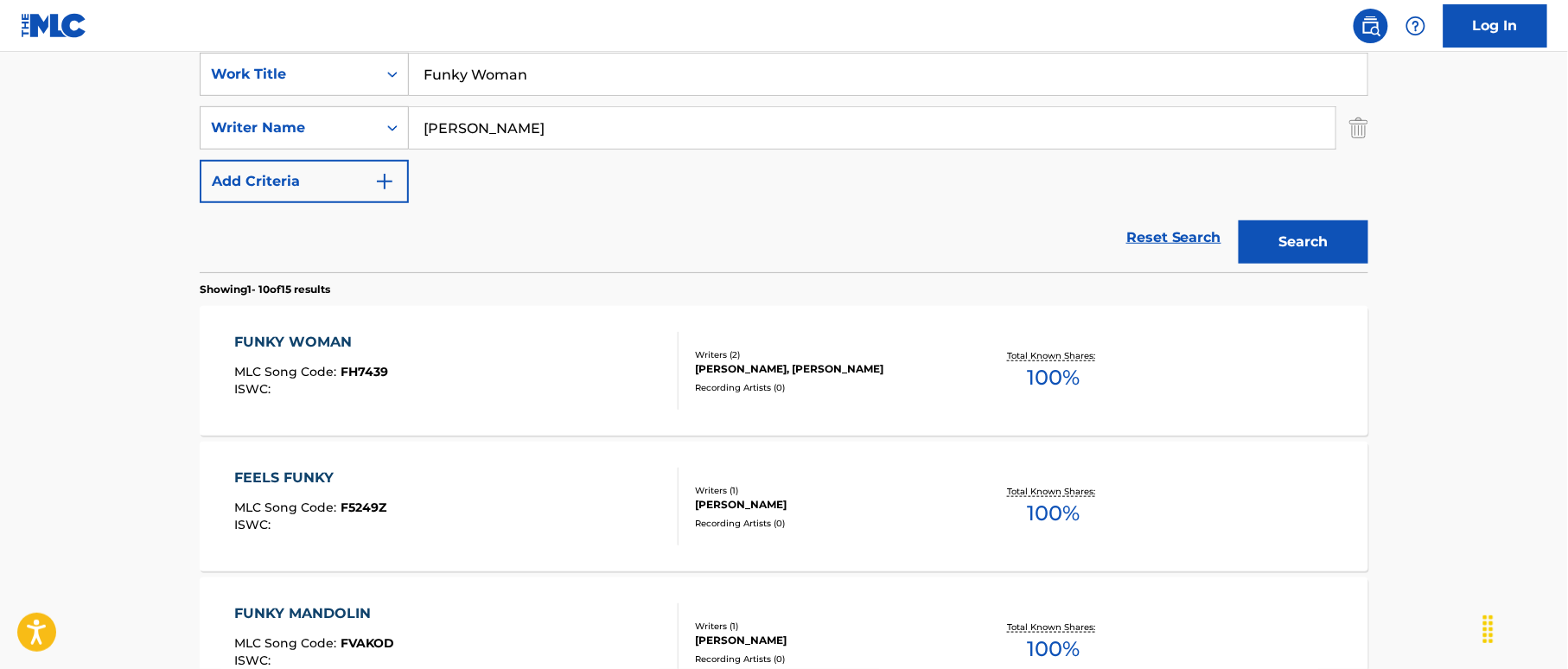
click at [539, 375] on div "FUNKY WOMAN MLC Song Code : FH7439 ISWC :" at bounding box center [457, 371] width 445 height 77
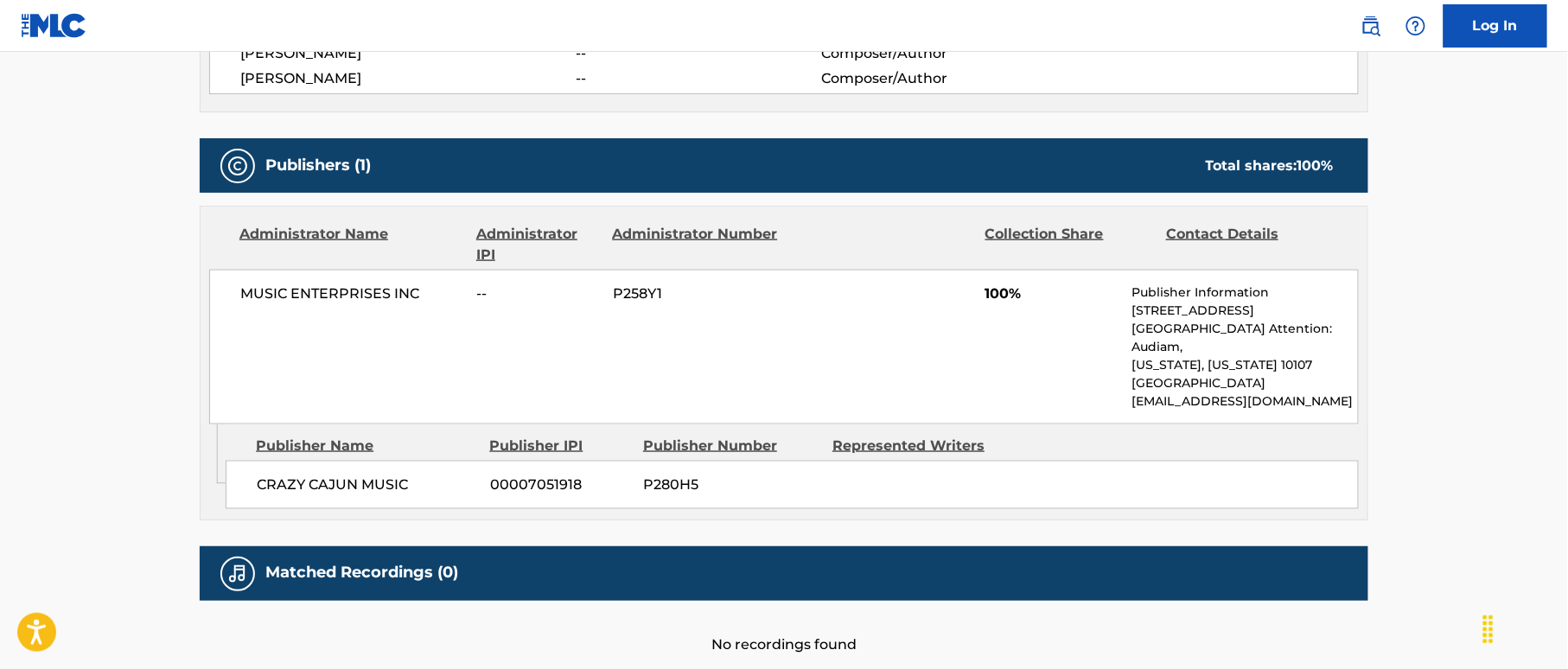
scroll to position [530, 0]
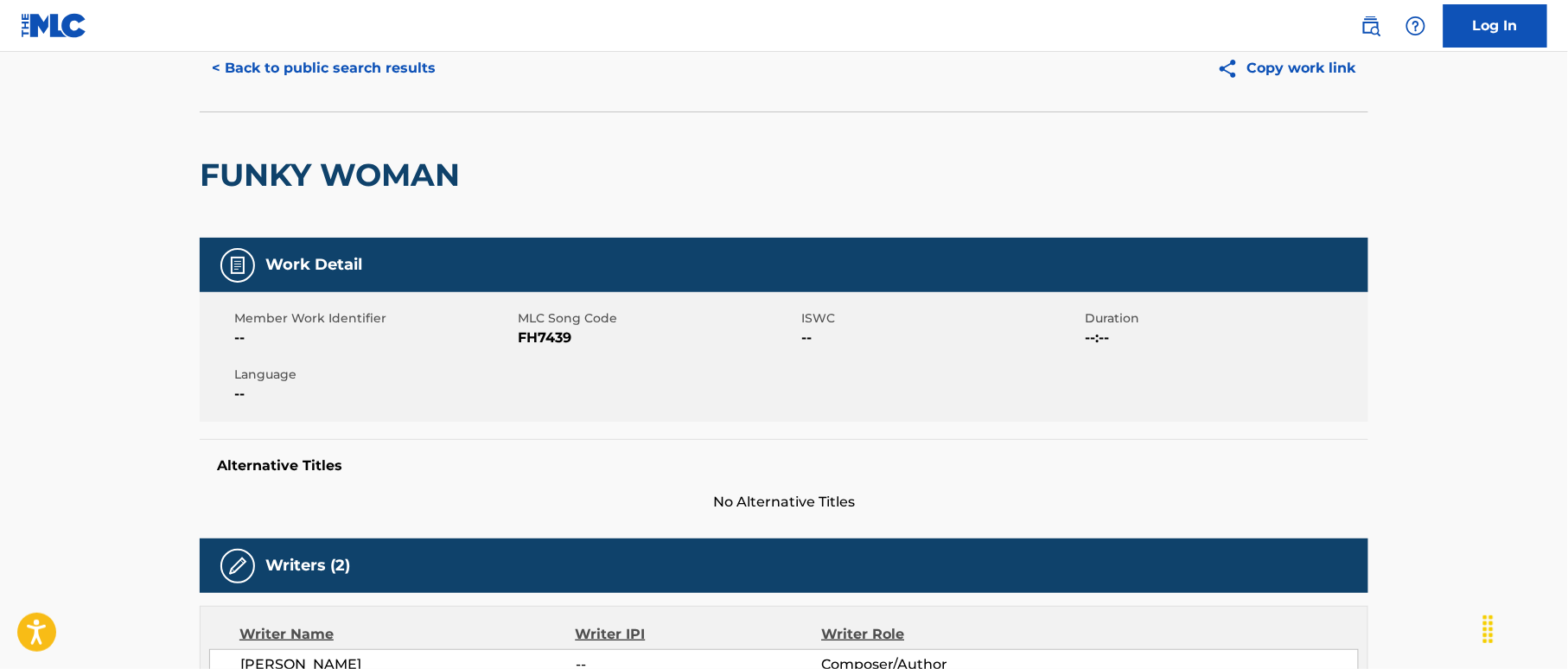
click at [413, 76] on button "< Back to public search results" at bounding box center [323, 68] width 248 height 43
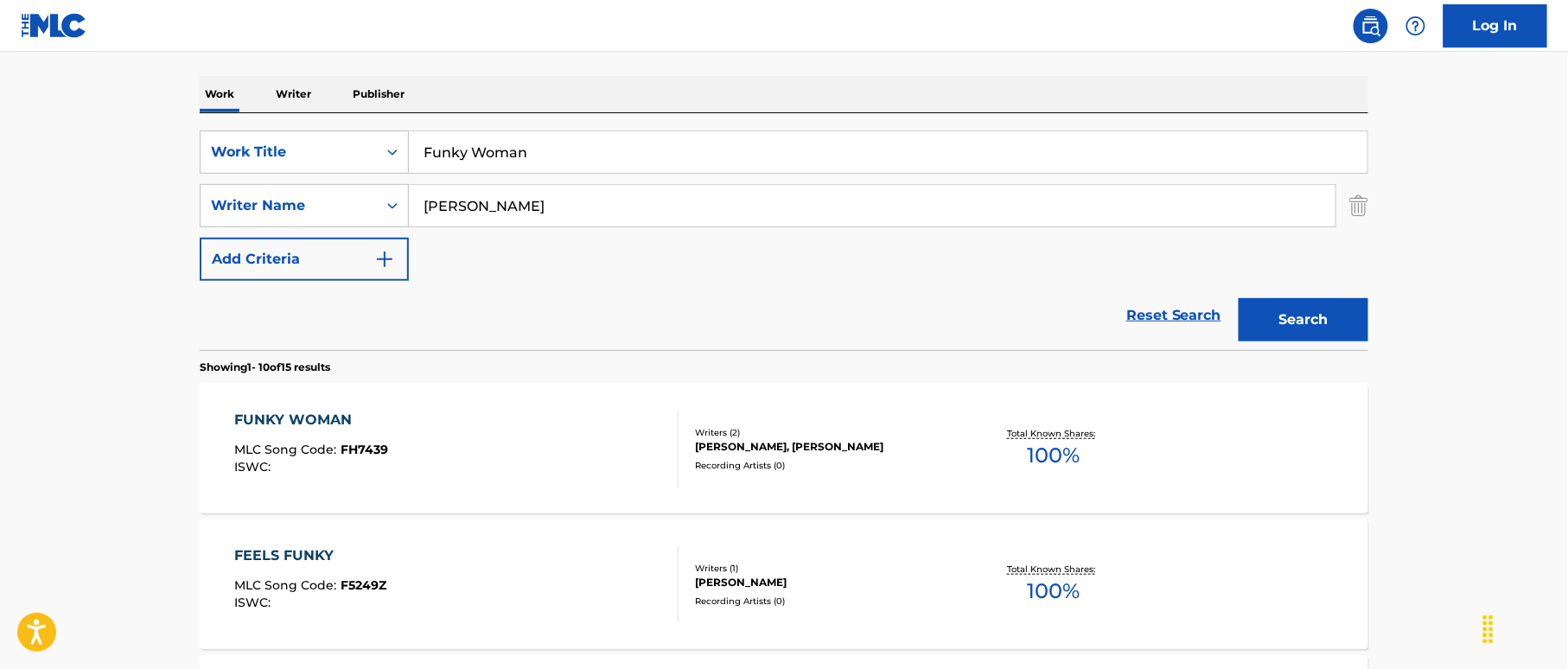
scroll to position [216, 0]
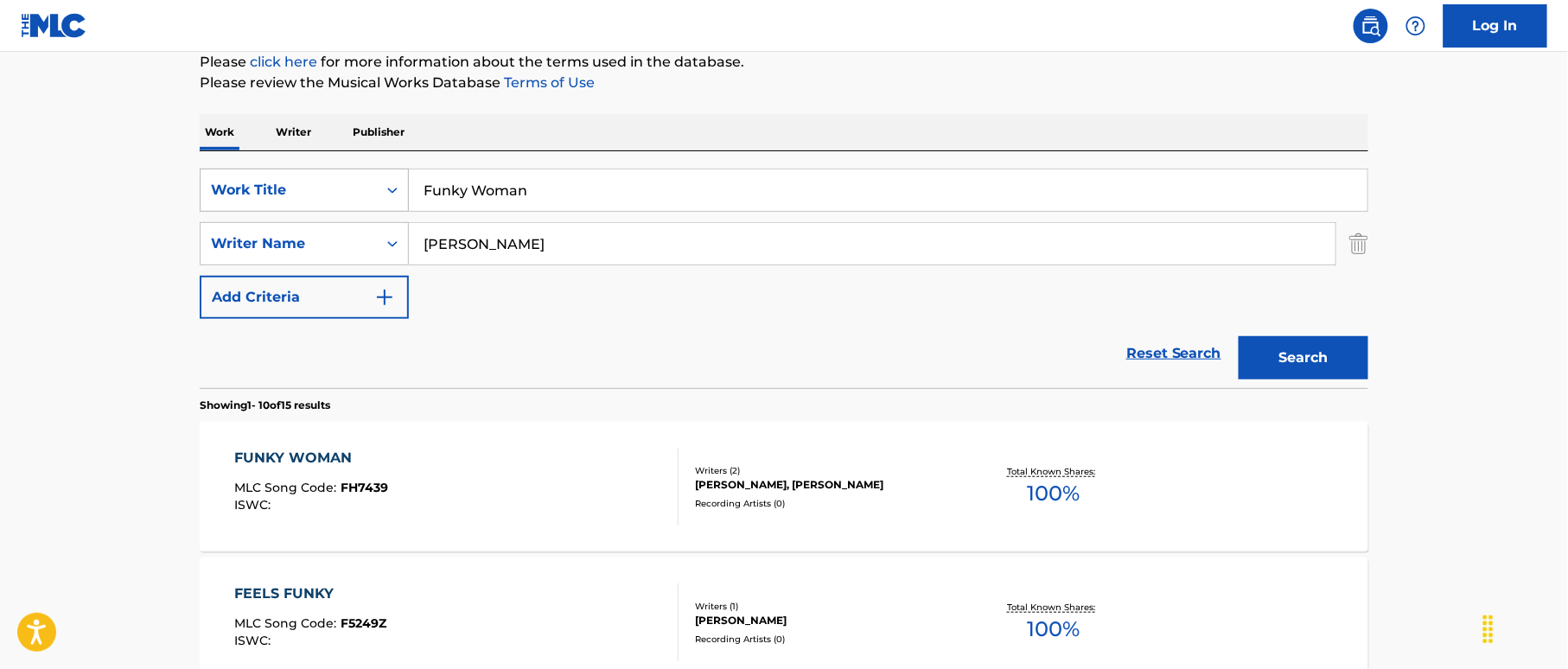
drag, startPoint x: 401, startPoint y: 166, endPoint x: 374, endPoint y: 174, distance: 28.2
click at [368, 169] on div "SearchWithCriteriaeccb1a4a-9dd1-438c-9c32-dfe2fe3fcd19 Work Title Funky Woman" at bounding box center [784, 191] width 1169 height 43
paste input "Gary Dean Brown R.B. Ferrier"
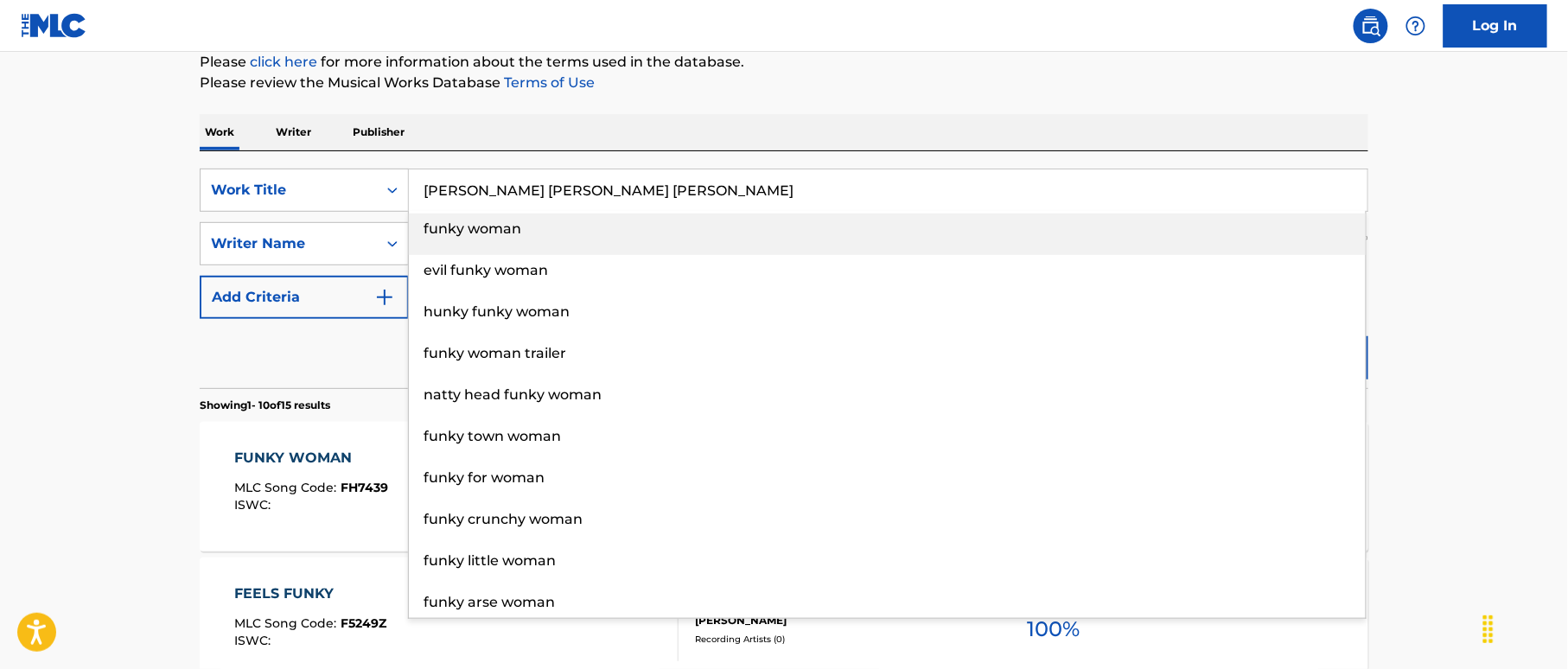
click at [631, 188] on input "Gary Dean Brown R.B. Ferrier" at bounding box center [887, 190] width 958 height 42
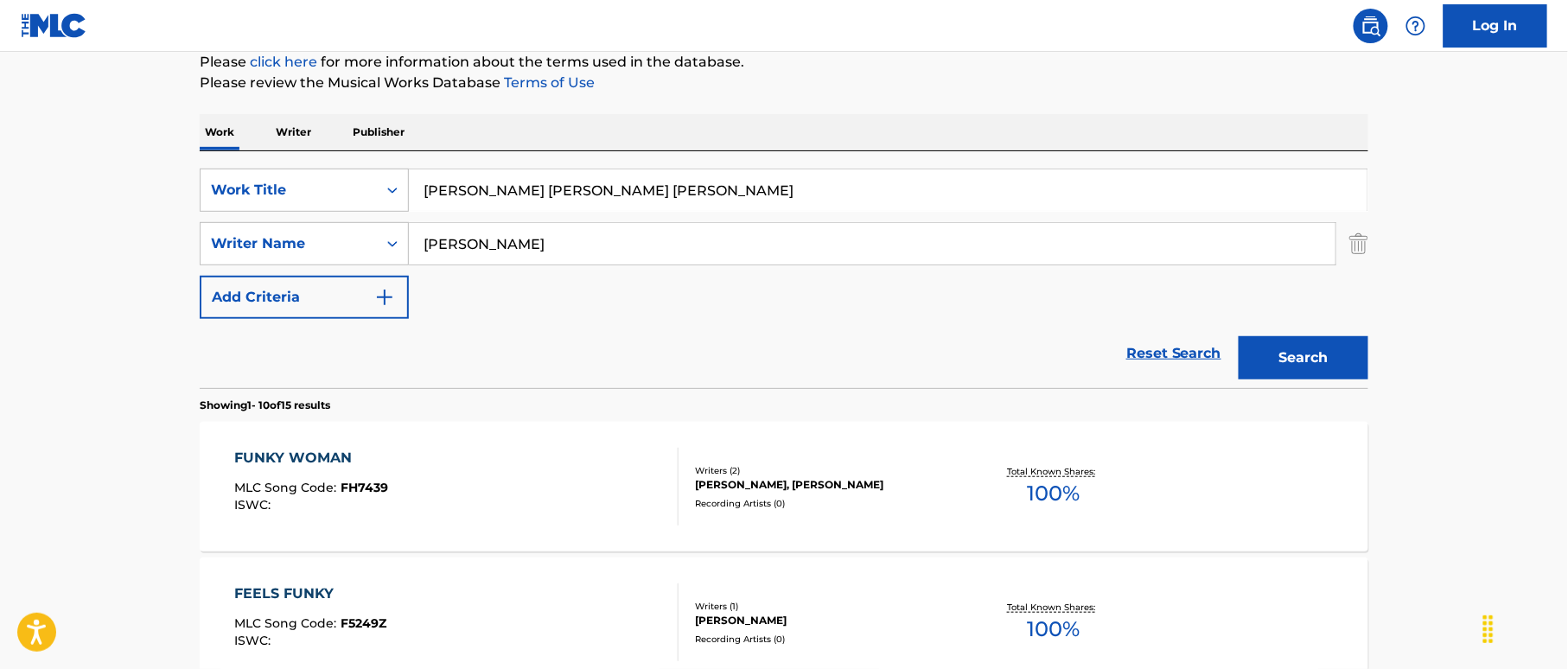
click at [630, 187] on input "Gary Dean Brown R.B. Ferrier" at bounding box center [887, 190] width 958 height 42
type input "Gary Dean Brown R.B."
drag, startPoint x: 402, startPoint y: 237, endPoint x: 360, endPoint y: 242, distance: 42.3
click at [360, 242] on div "SearchWithCriteria41441167-4137-463d-b2b8-0e213feba687 Writer Name Weber" at bounding box center [784, 243] width 1169 height 43
paste input "Ferri"
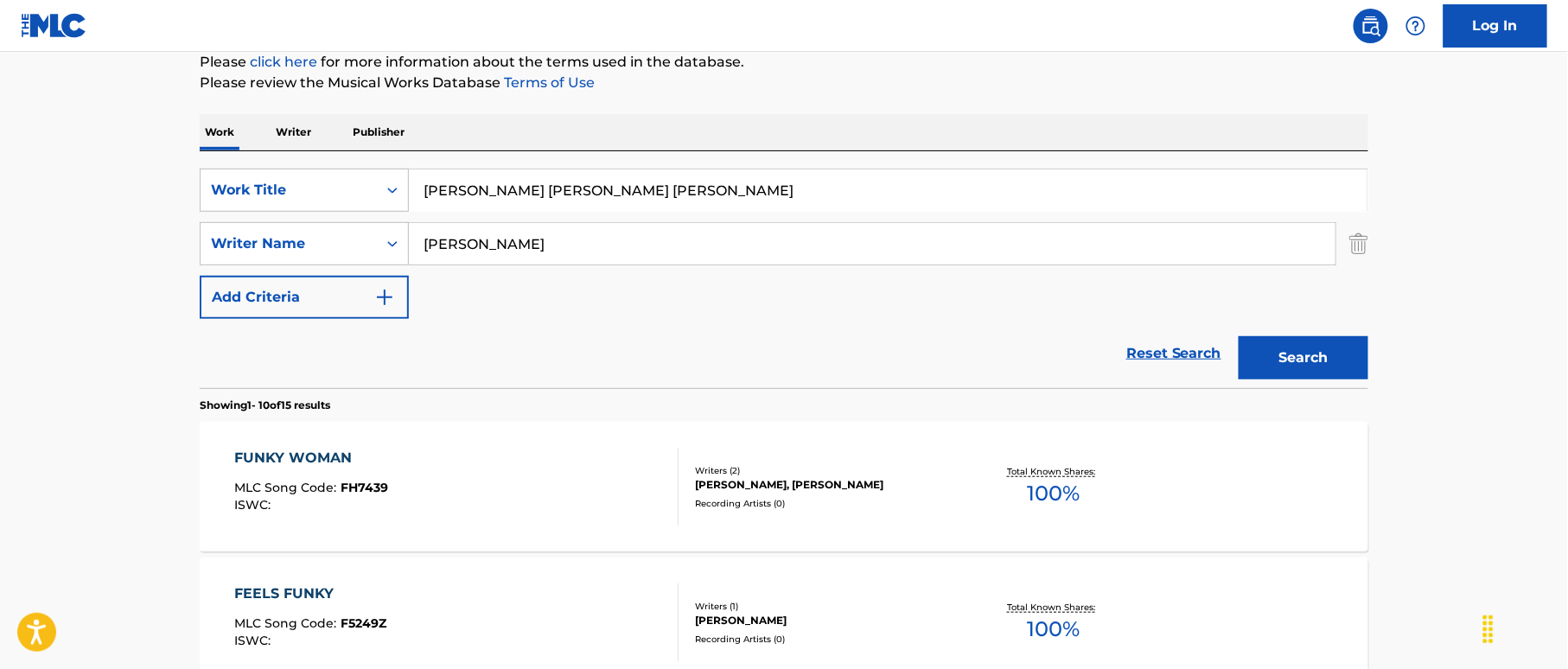
type input "Ferrier"
drag, startPoint x: 564, startPoint y: 190, endPoint x: 657, endPoint y: 210, distance: 95.1
click at [655, 209] on input "Gary Dean Brown R.B." at bounding box center [887, 190] width 958 height 42
type input "Gary Dean Brown"
click at [1304, 349] on button "Search" at bounding box center [1303, 358] width 129 height 43
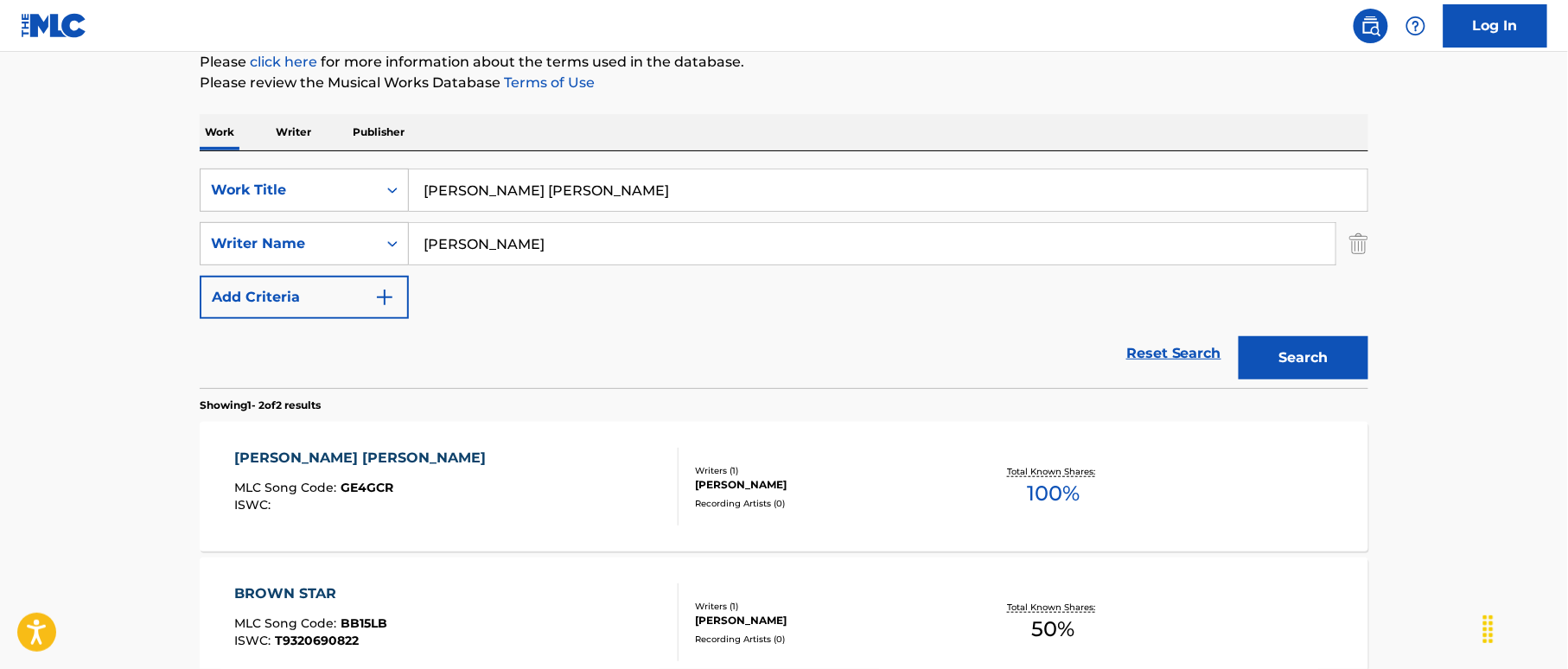
click at [514, 445] on div "GARY DEAN BROWN MLC Song Code : GE4GCR ISWC : Writers ( 1 ) R.B. FERRIER Record…" at bounding box center [784, 486] width 1169 height 129
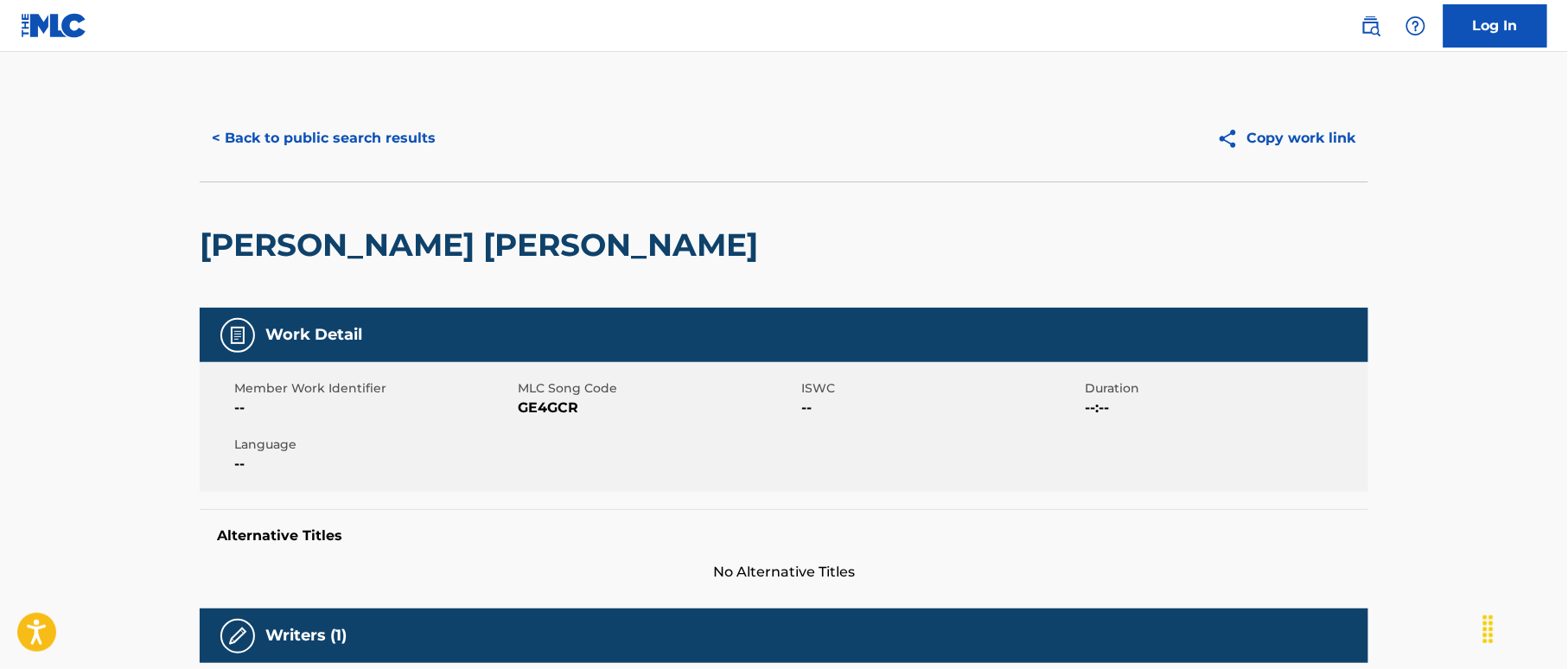
click at [420, 118] on button "< Back to public search results" at bounding box center [323, 139] width 248 height 43
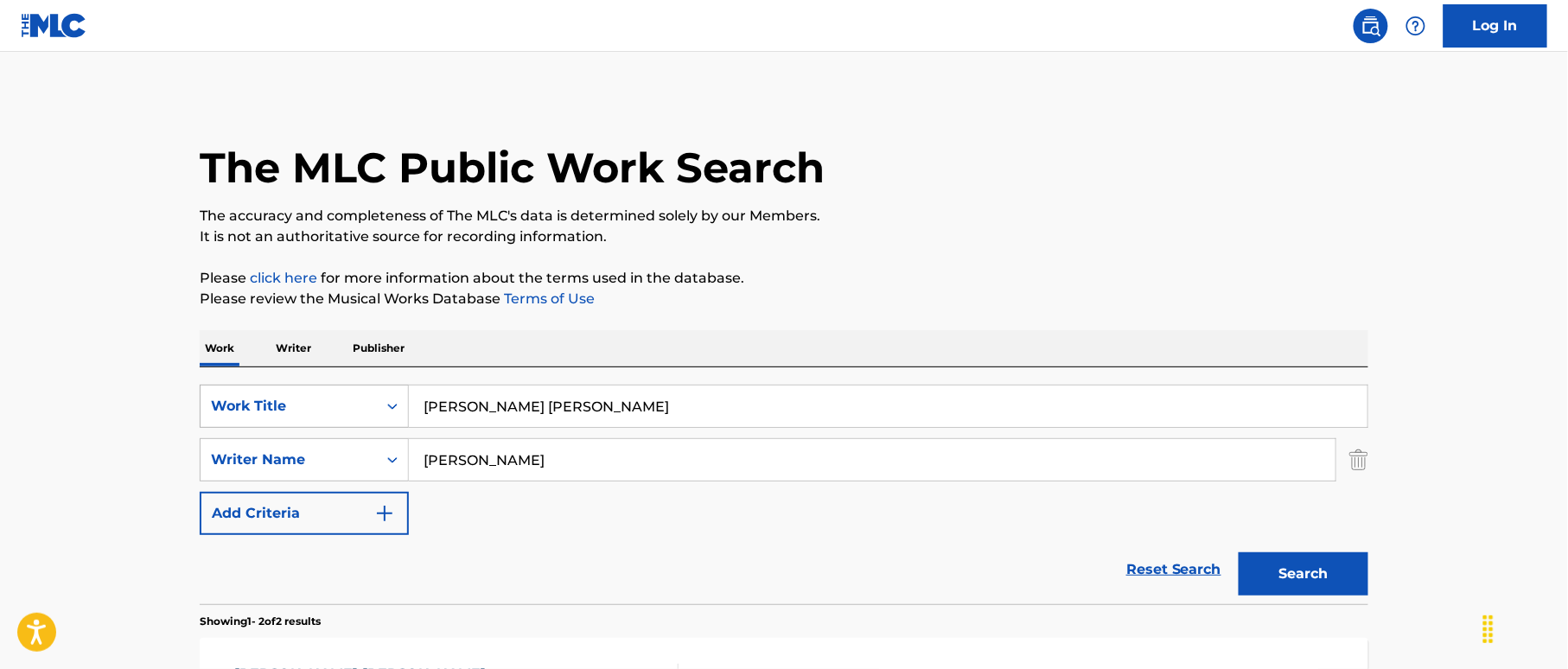
drag, startPoint x: 558, startPoint y: 394, endPoint x: 341, endPoint y: 389, distance: 217.1
click at [316, 382] on div "SearchWithCriteriaeccb1a4a-9dd1-438c-9c32-dfe2fe3fcd19 Work Title Gary Dean Bro…" at bounding box center [784, 485] width 1169 height 237
paste input "et On Down Marty Willemsen|Billy Jack Collard"
click at [767, 403] on input "Get On Down Marty Willemsen|Billy Jack Collard" at bounding box center [887, 406] width 958 height 42
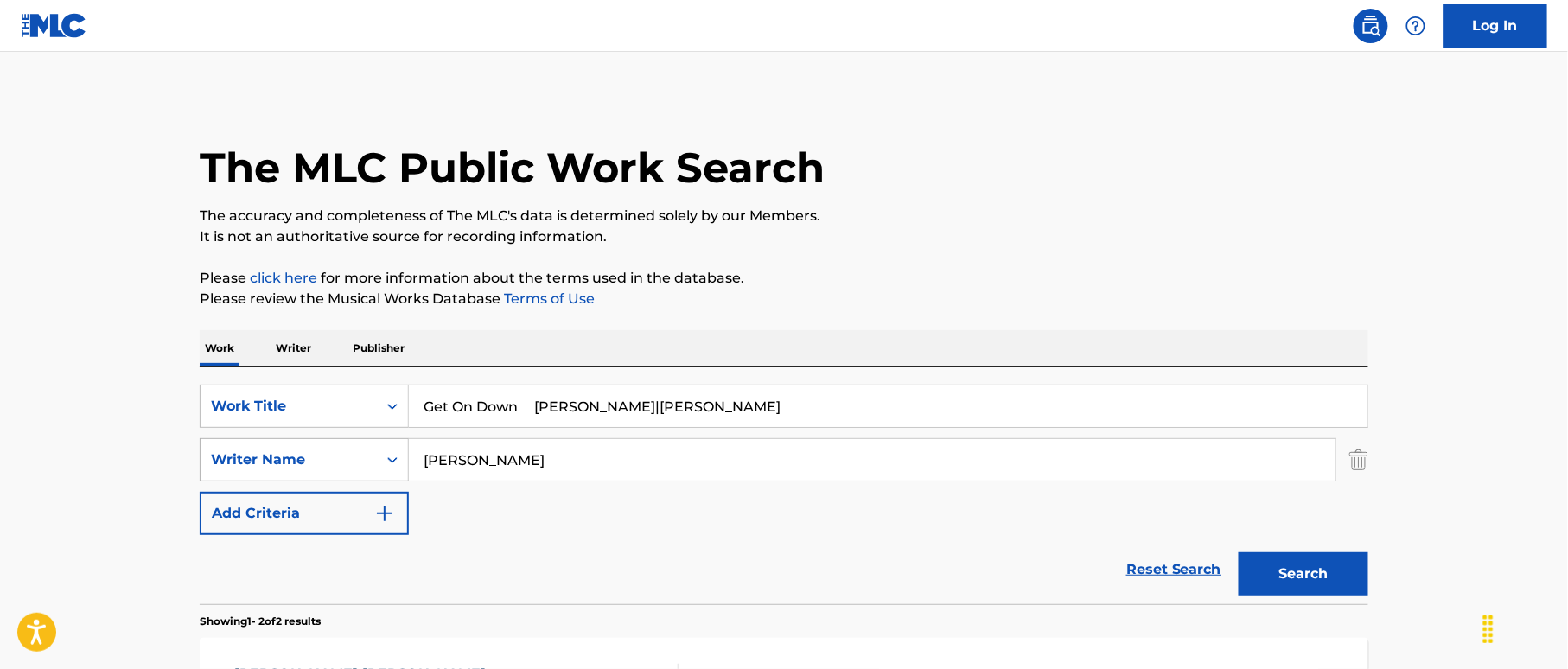
type input "Get On Down Marty Willemsen|Billy Jack"
drag, startPoint x: 362, startPoint y: 443, endPoint x: 344, endPoint y: 443, distance: 18.0
click at [344, 443] on div "SearchWithCriteria41441167-4137-463d-b2b8-0e213feba687 Writer Name Ferrier" at bounding box center [784, 460] width 1169 height 43
paste input "Collard"
type input "Collard"
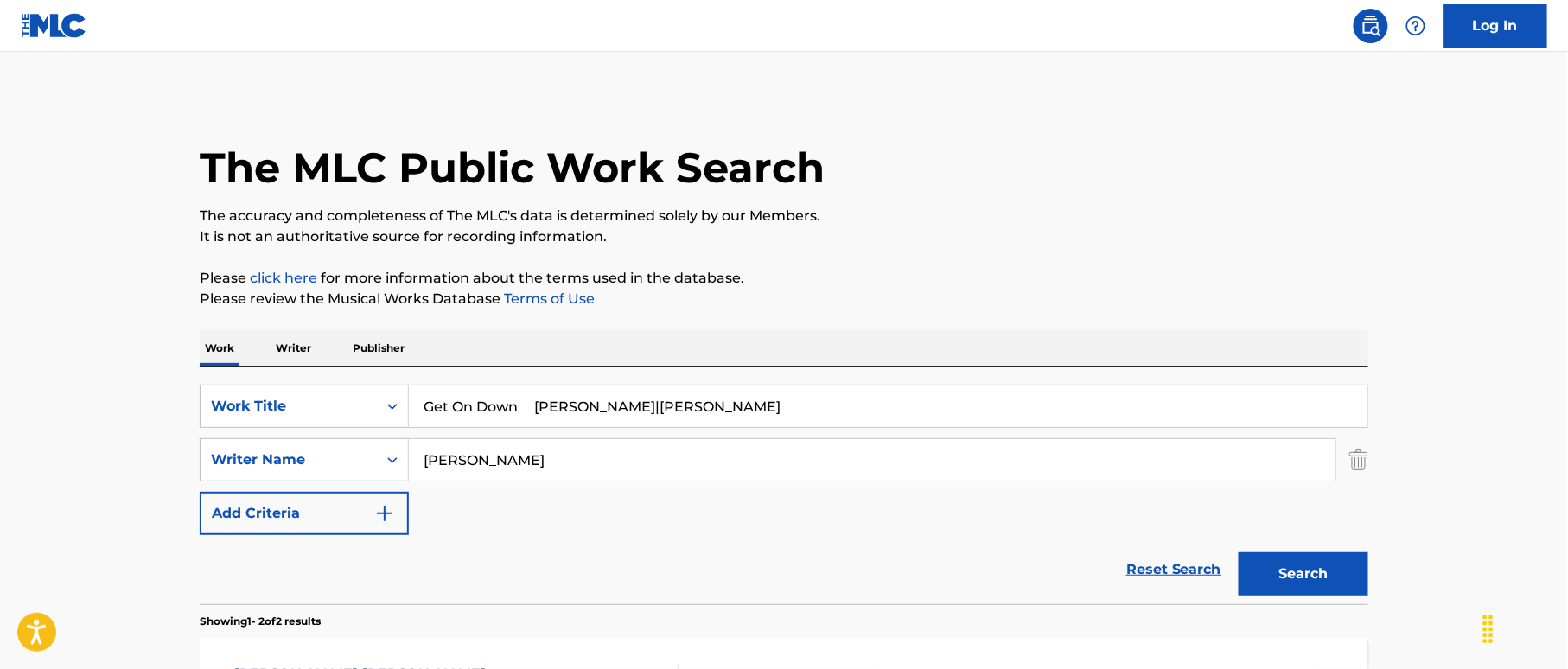
drag, startPoint x: 541, startPoint y: 404, endPoint x: 701, endPoint y: 426, distance: 161.5
click at [727, 416] on input "Get On Down Marty Willemsen|Billy Jack" at bounding box center [887, 406] width 958 height 42
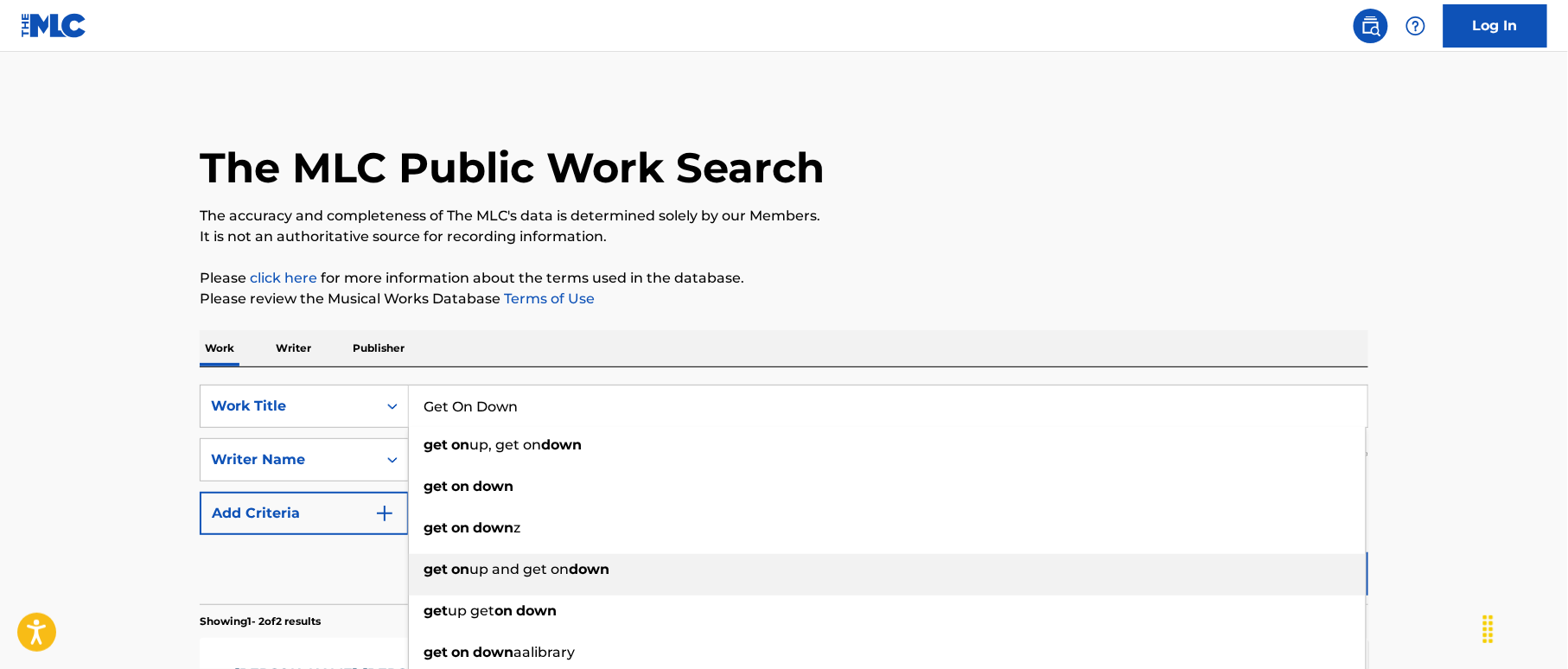
click at [1234, 563] on div "get on up and get on down" at bounding box center [887, 569] width 957 height 31
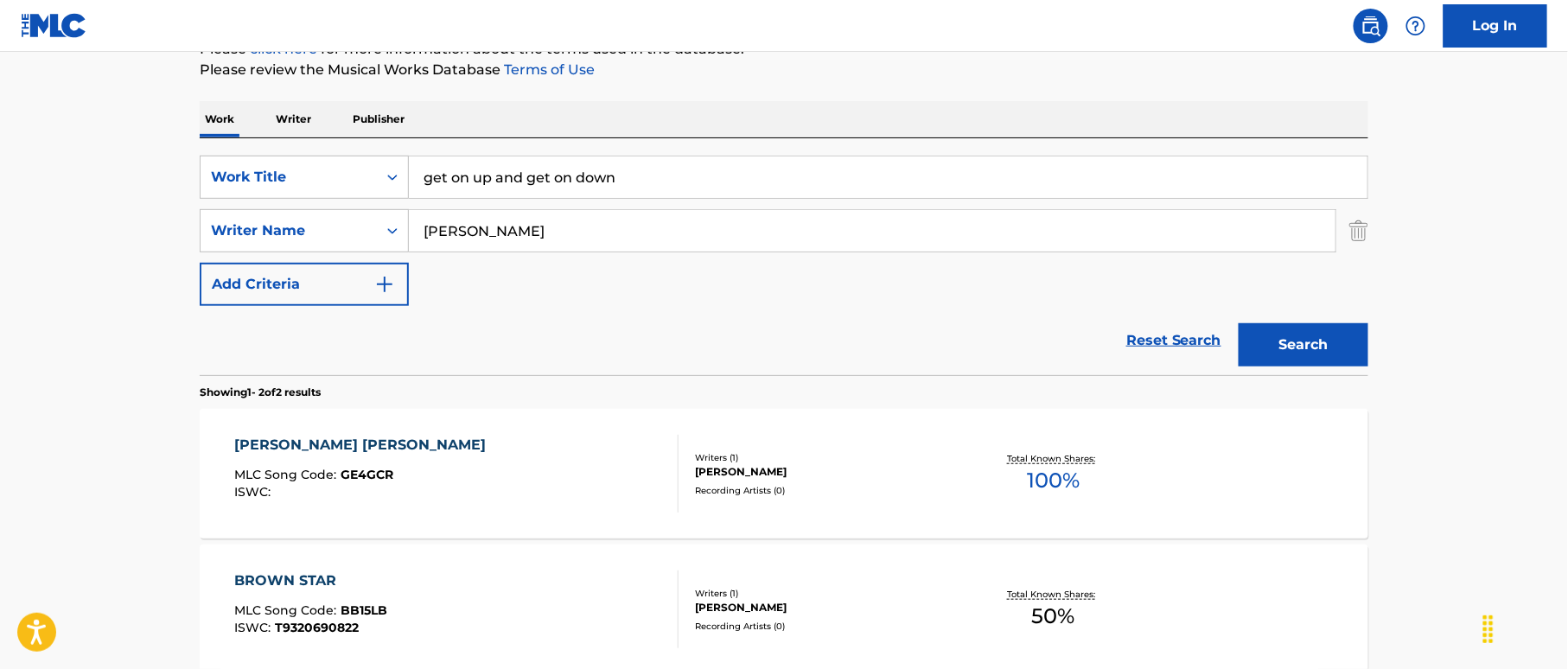
scroll to position [230, 0]
click at [1315, 335] on button "Search" at bounding box center [1303, 344] width 129 height 43
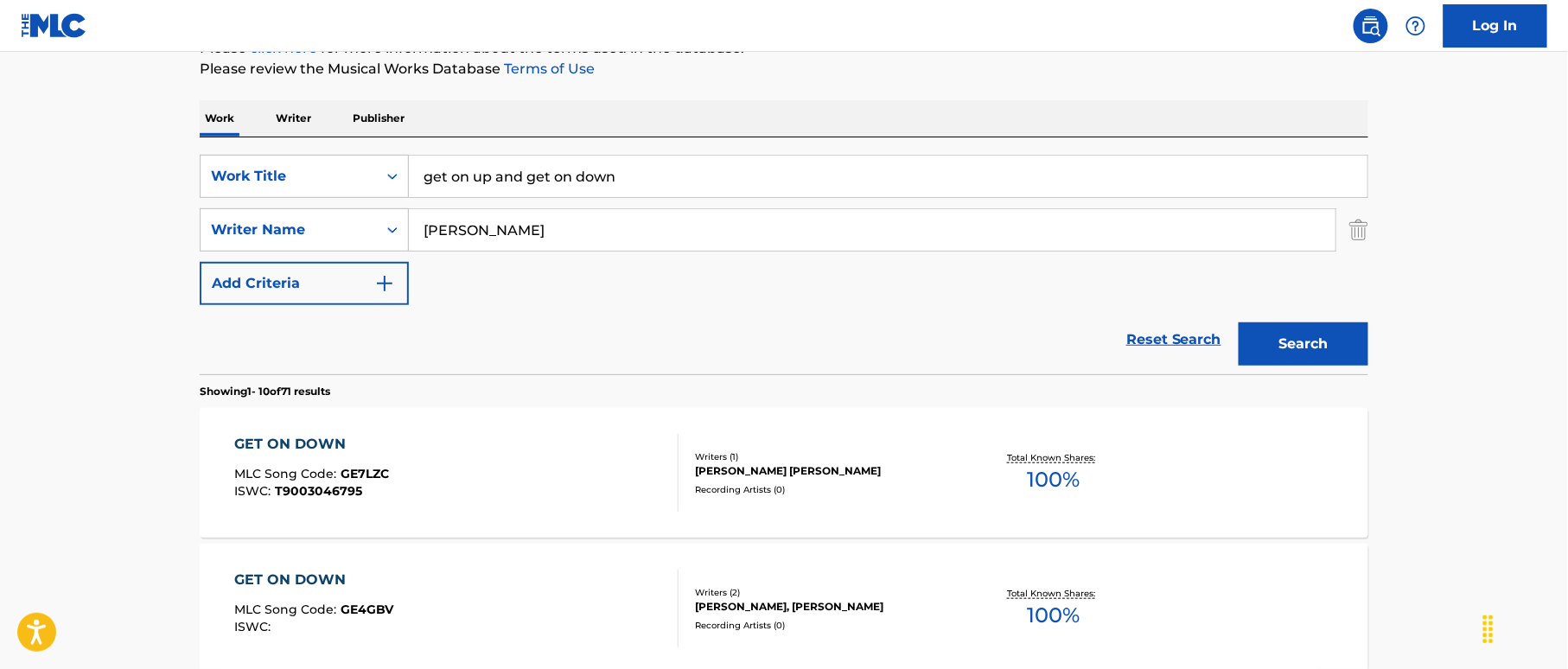
click at [557, 157] on input "get on up and get on down" at bounding box center [887, 176] width 958 height 42
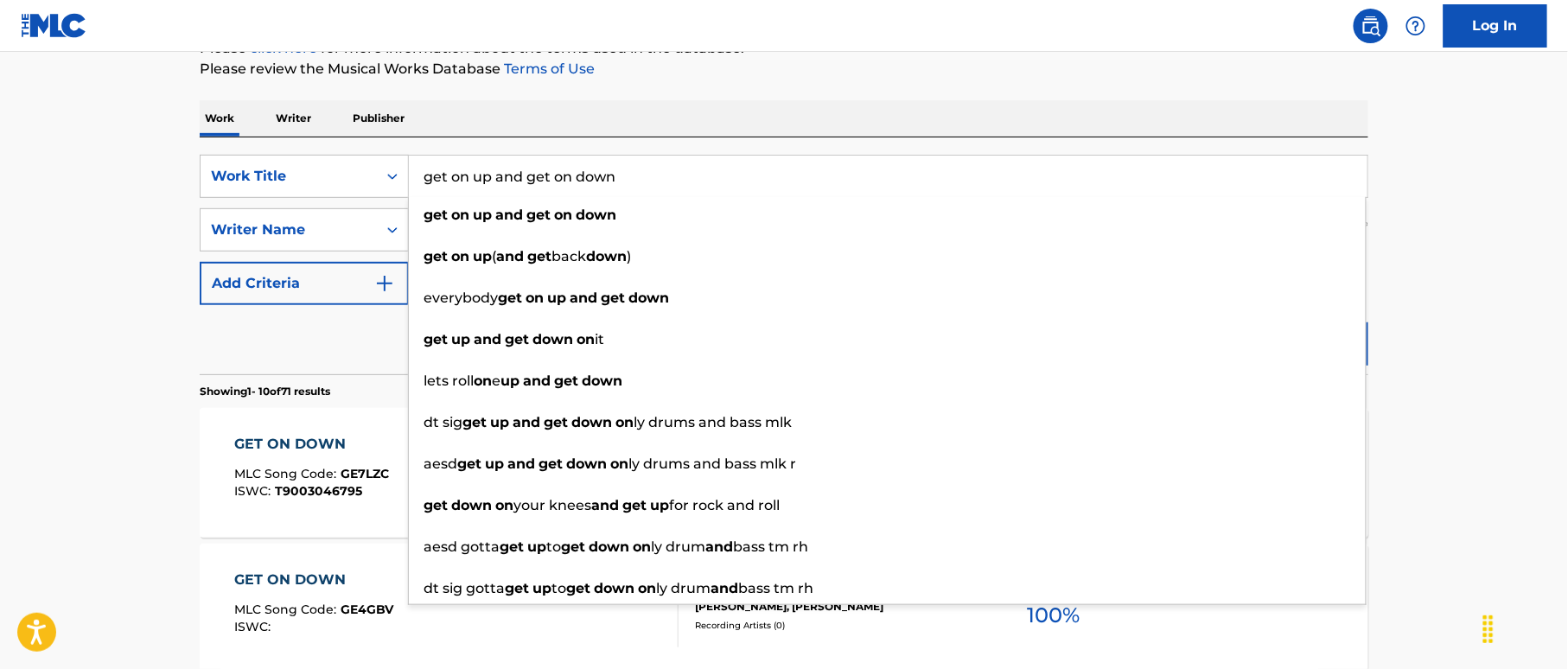
click at [640, 125] on div "Work Writer Publisher" at bounding box center [784, 118] width 1169 height 36
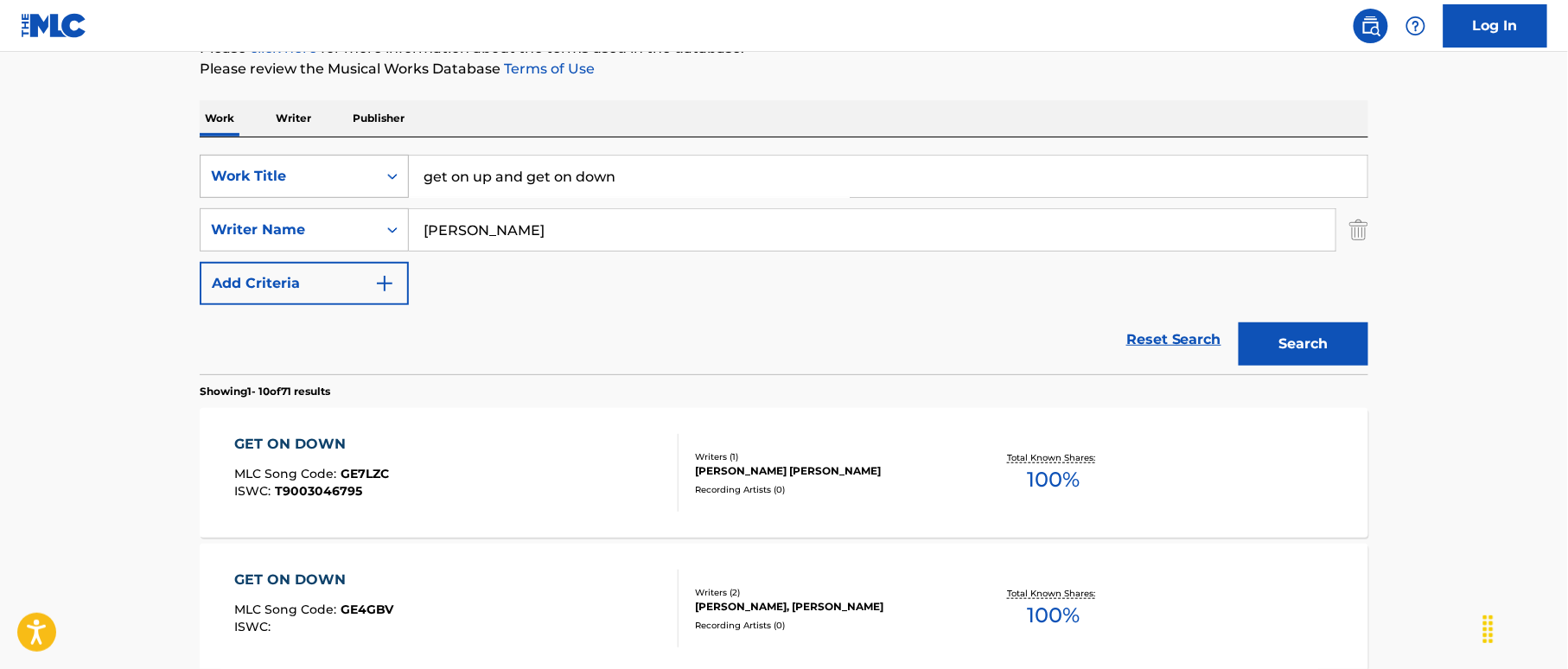
drag, startPoint x: 481, startPoint y: 166, endPoint x: 372, endPoint y: 166, distance: 109.0
click at [372, 166] on div "SearchWithCriteriaeccb1a4a-9dd1-438c-9c32-dfe2fe3fcd19 Work Title get on up and…" at bounding box center [784, 176] width 1169 height 43
paste input "Get On D"
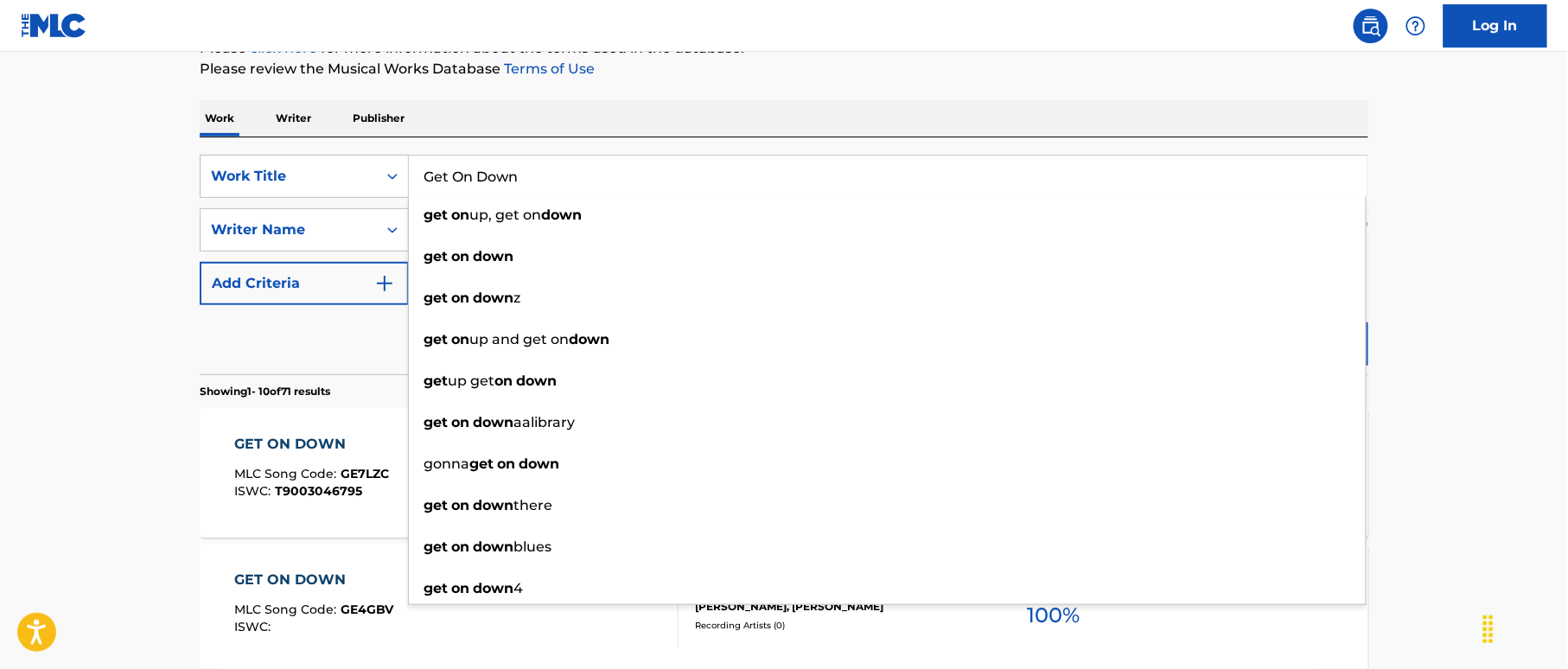
type input "Get On Down"
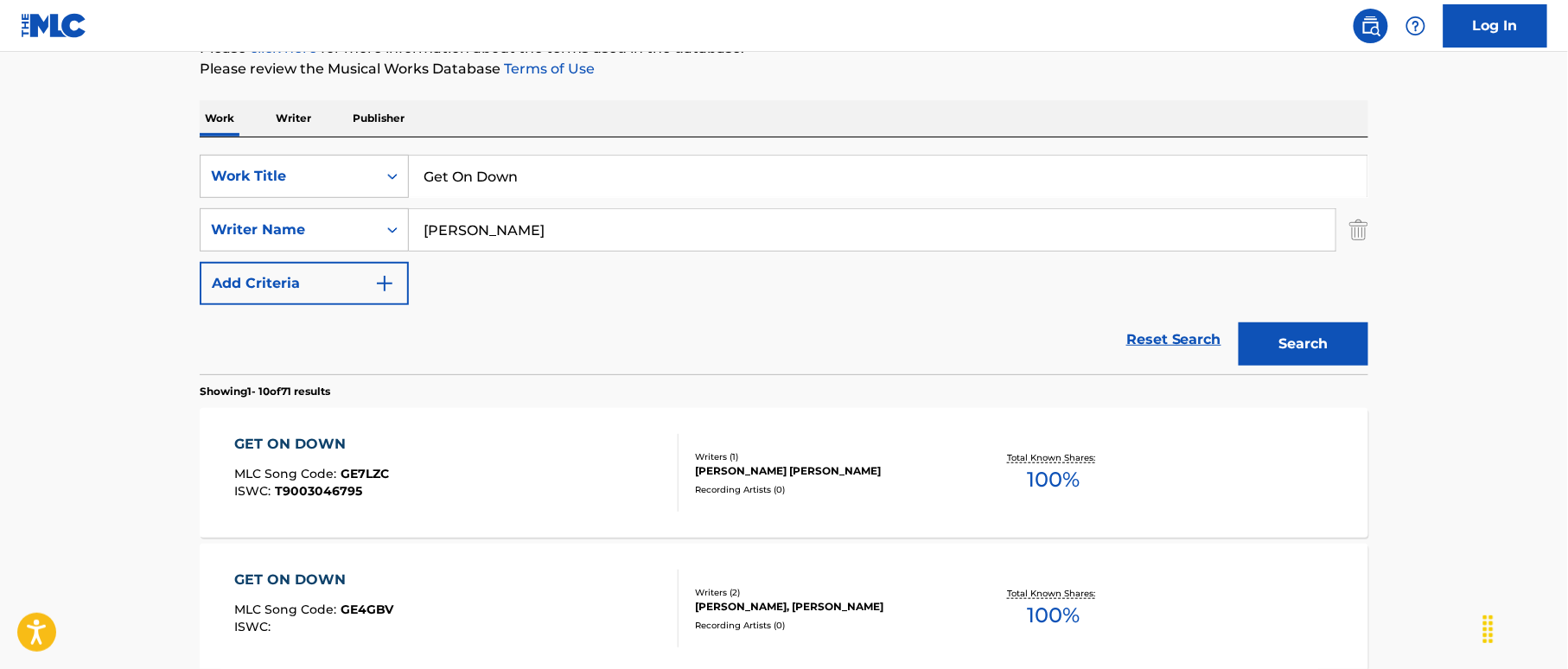
click at [1271, 335] on button "Search" at bounding box center [1303, 344] width 129 height 43
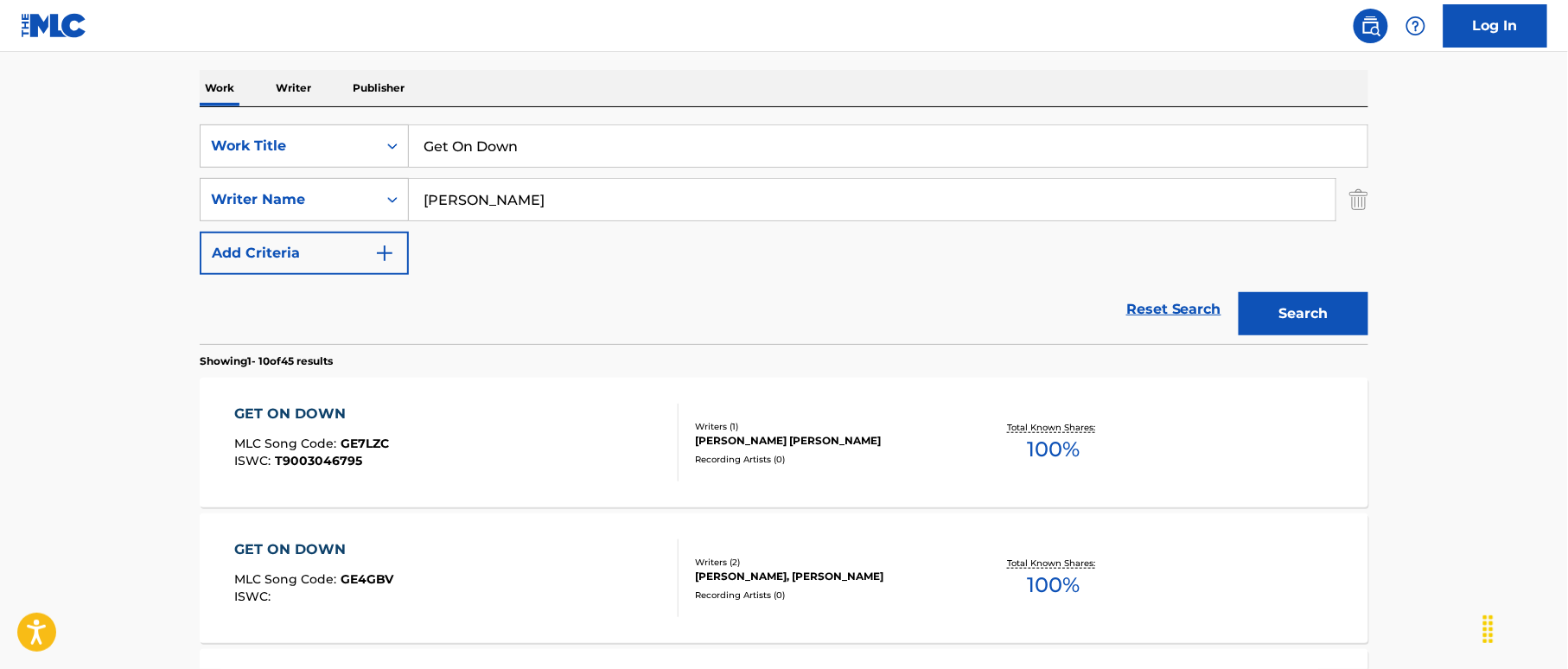
scroll to position [345, 0]
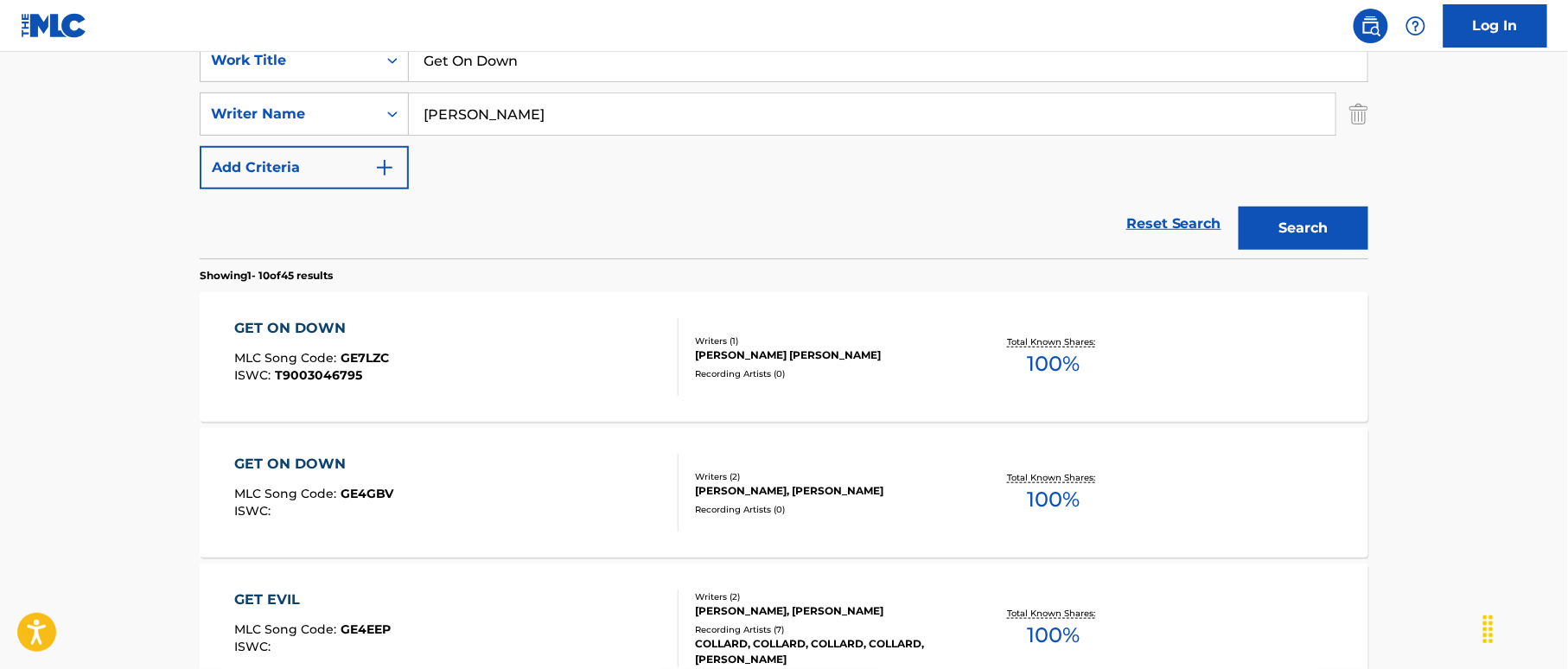
click at [603, 346] on div "GET ON DOWN MLC Song Code : GE7LZC ISWC : T9003046795" at bounding box center [457, 357] width 445 height 77
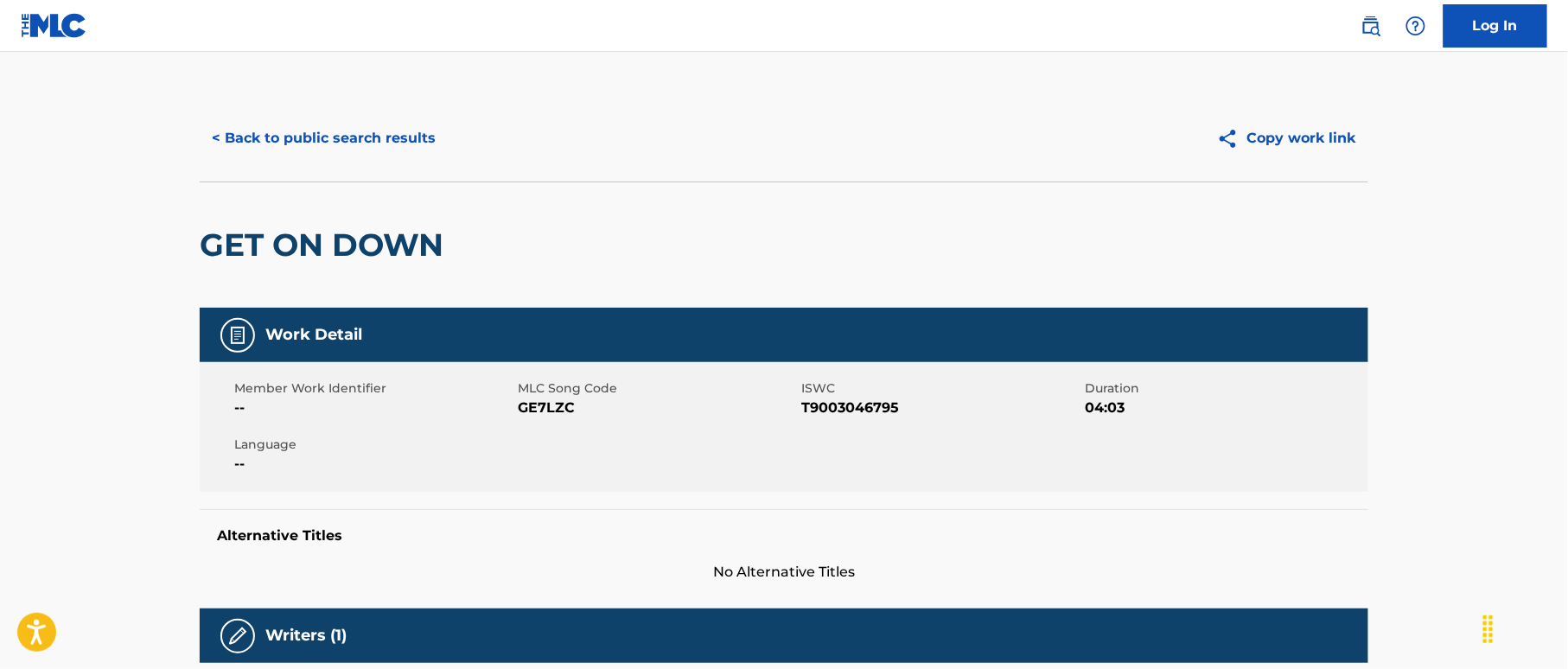
click at [316, 146] on button "< Back to public search results" at bounding box center [323, 139] width 248 height 43
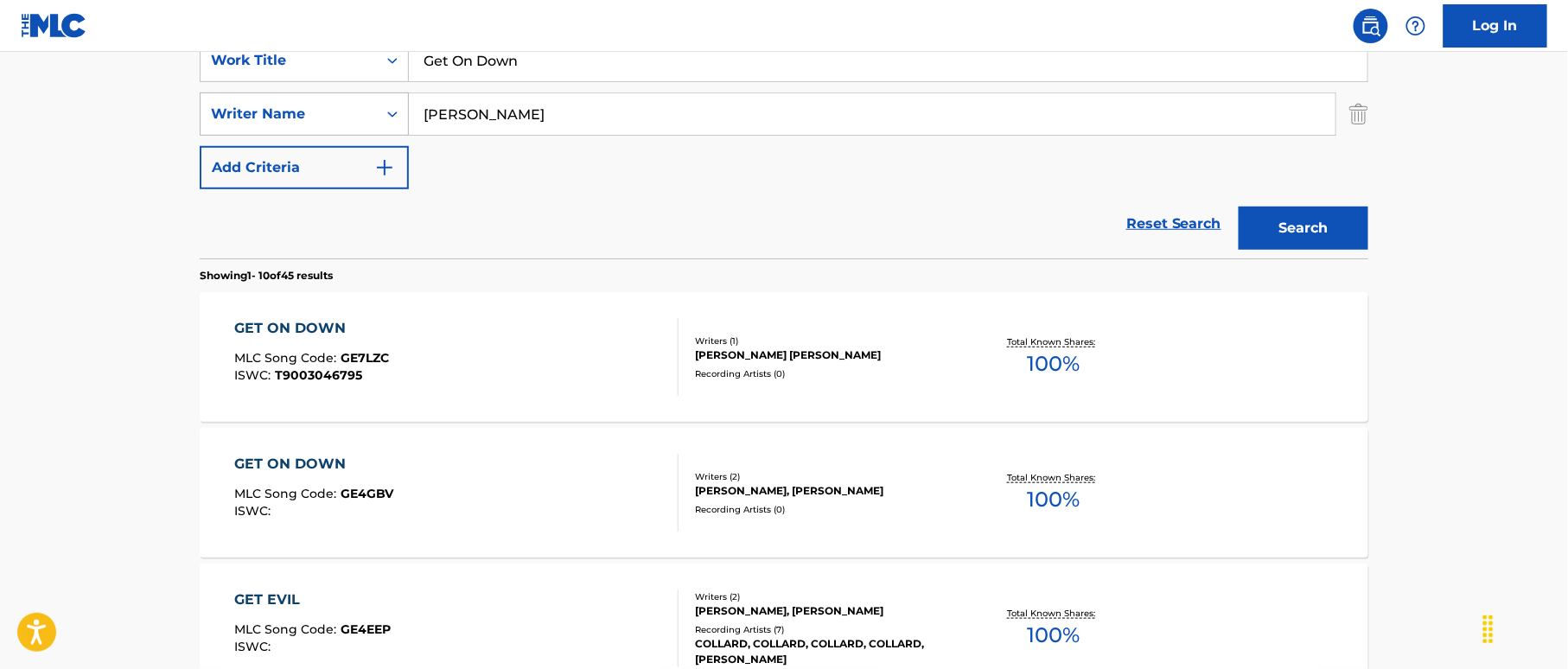
drag, startPoint x: 406, startPoint y: 98, endPoint x: 363, endPoint y: 104, distance: 43.4
click at [364, 98] on div "SearchWithCriteria41441167-4137-463d-b2b8-0e213feba687 Writer Name Collard" at bounding box center [784, 114] width 1169 height 43
paste input "Ferrier"
type input "Ferrier"
click at [1327, 232] on button "Search" at bounding box center [1303, 228] width 129 height 43
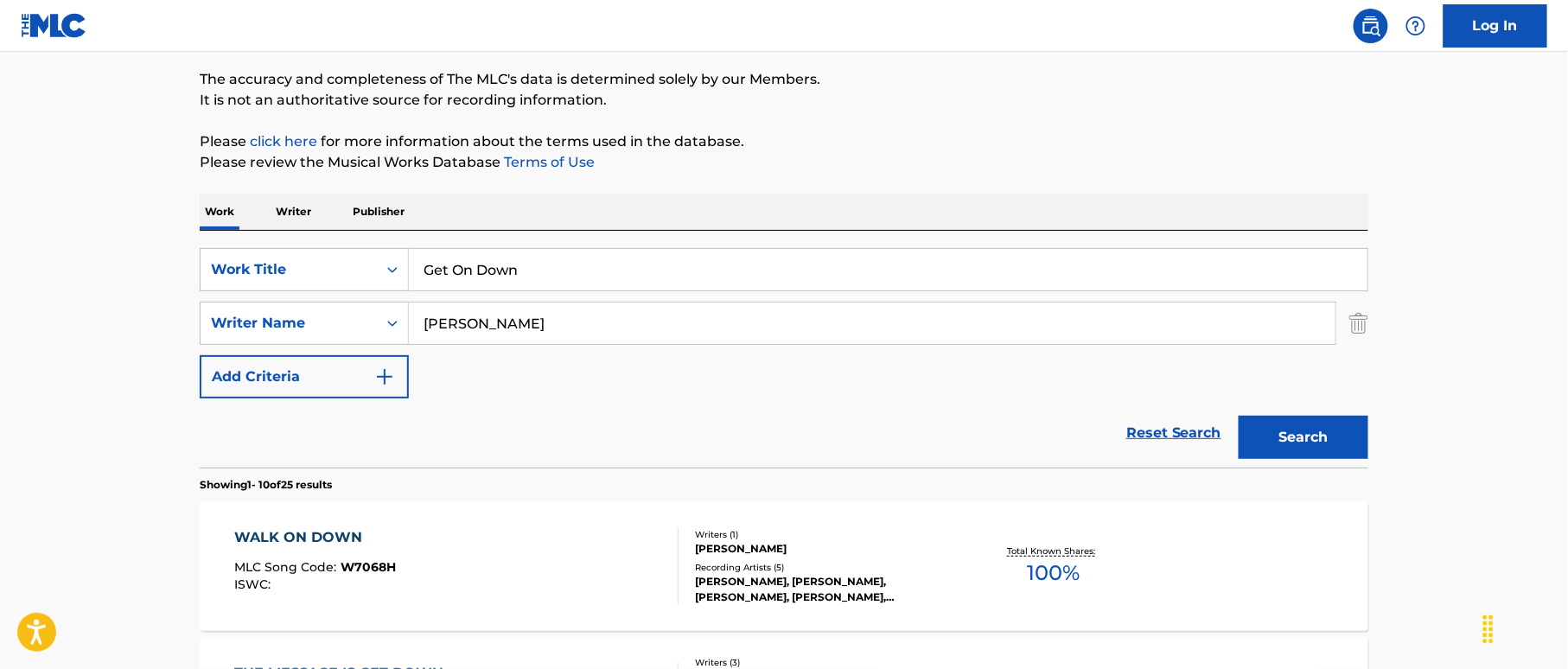
scroll to position [115, 0]
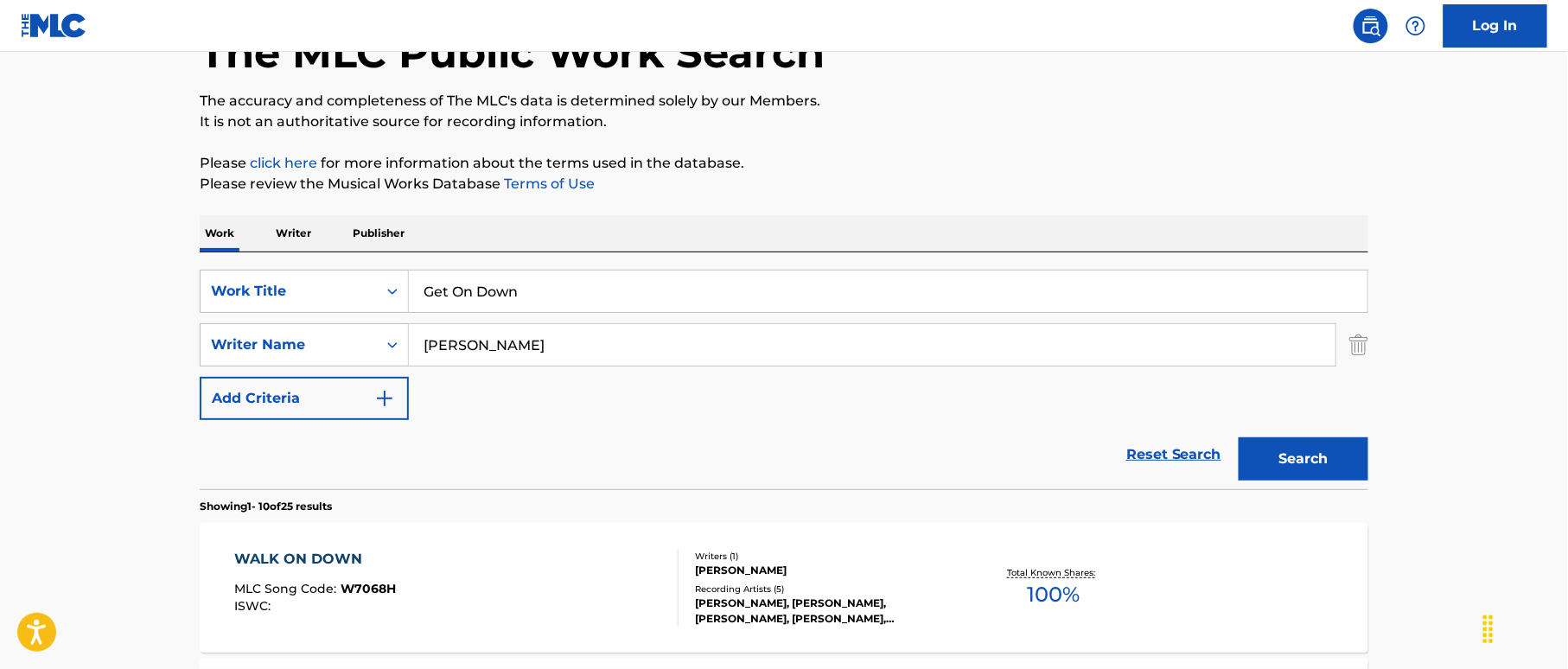
click at [1317, 445] on button "Search" at bounding box center [1303, 459] width 129 height 43
click at [323, 284] on div "Work Title" at bounding box center [288, 292] width 156 height 21
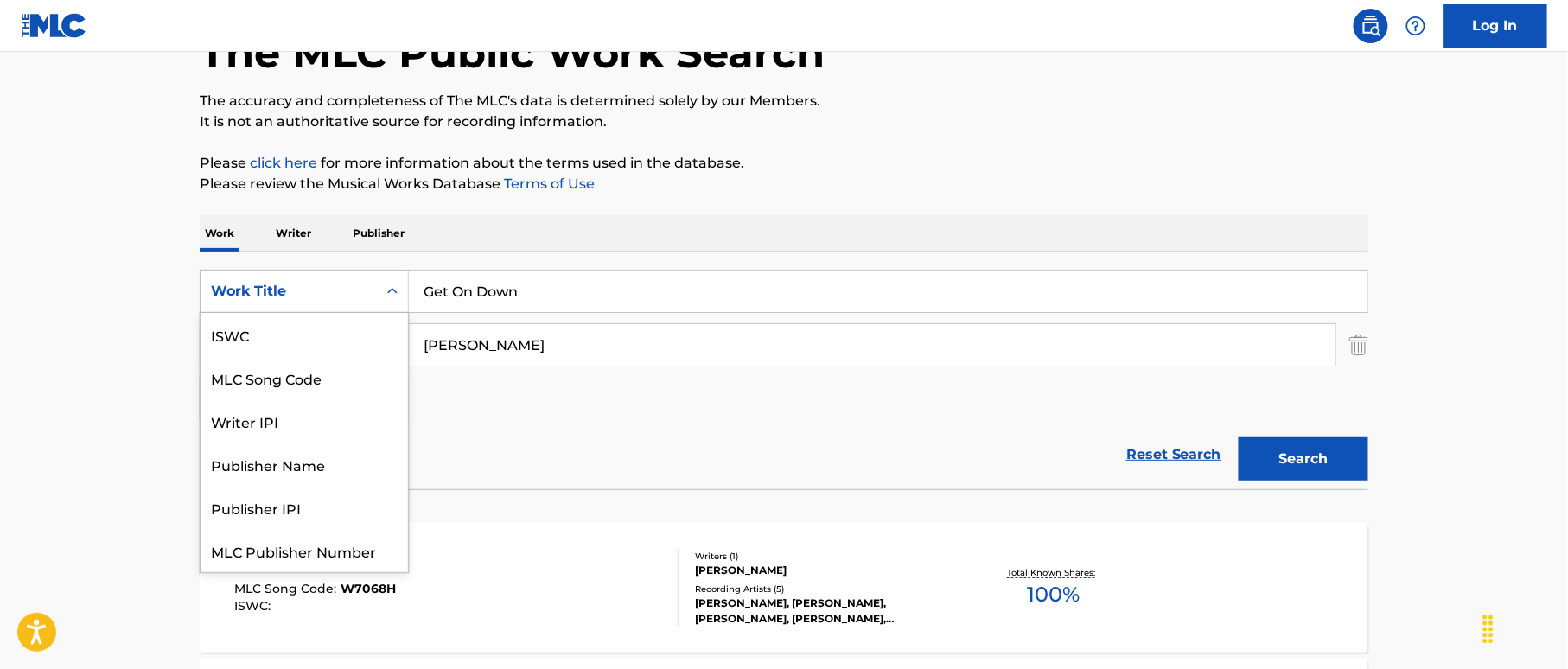
scroll to position [43, 0]
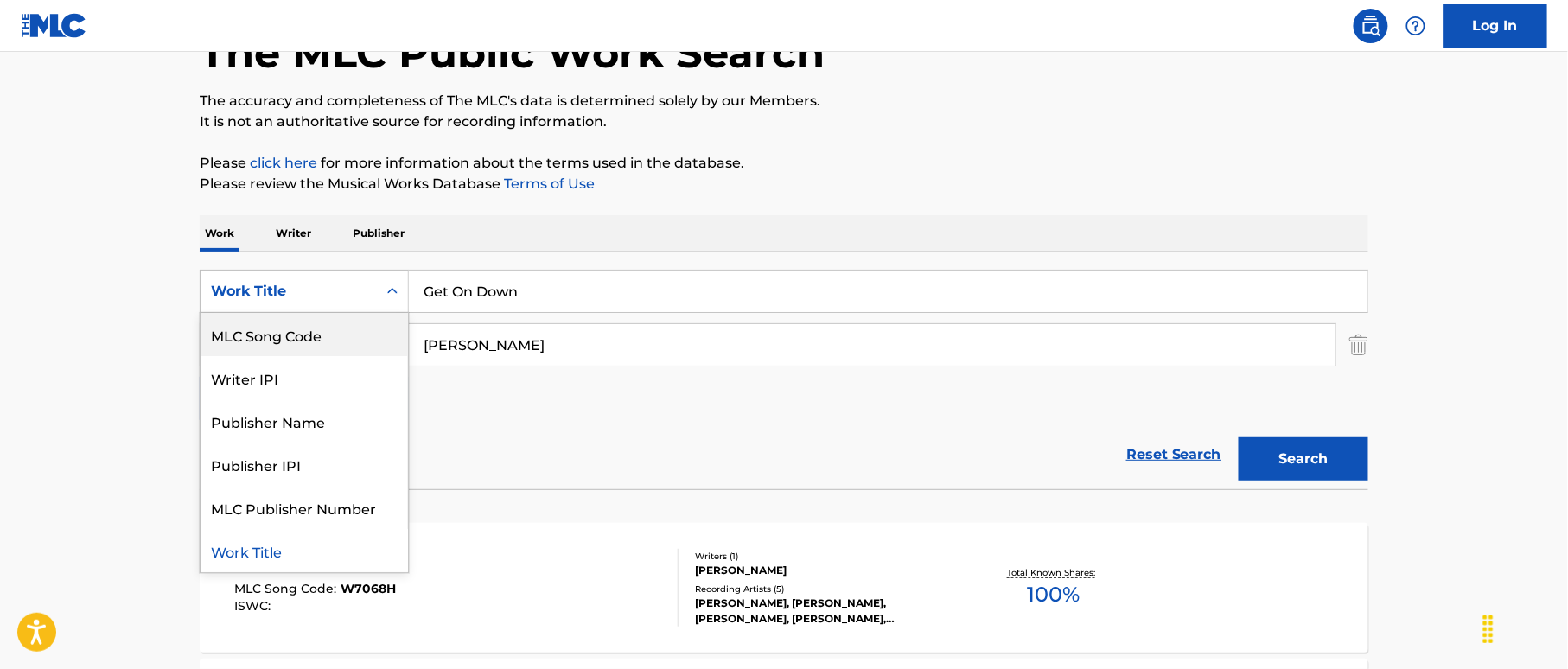
click at [351, 333] on div "MLC Song Code" at bounding box center [304, 334] width 208 height 43
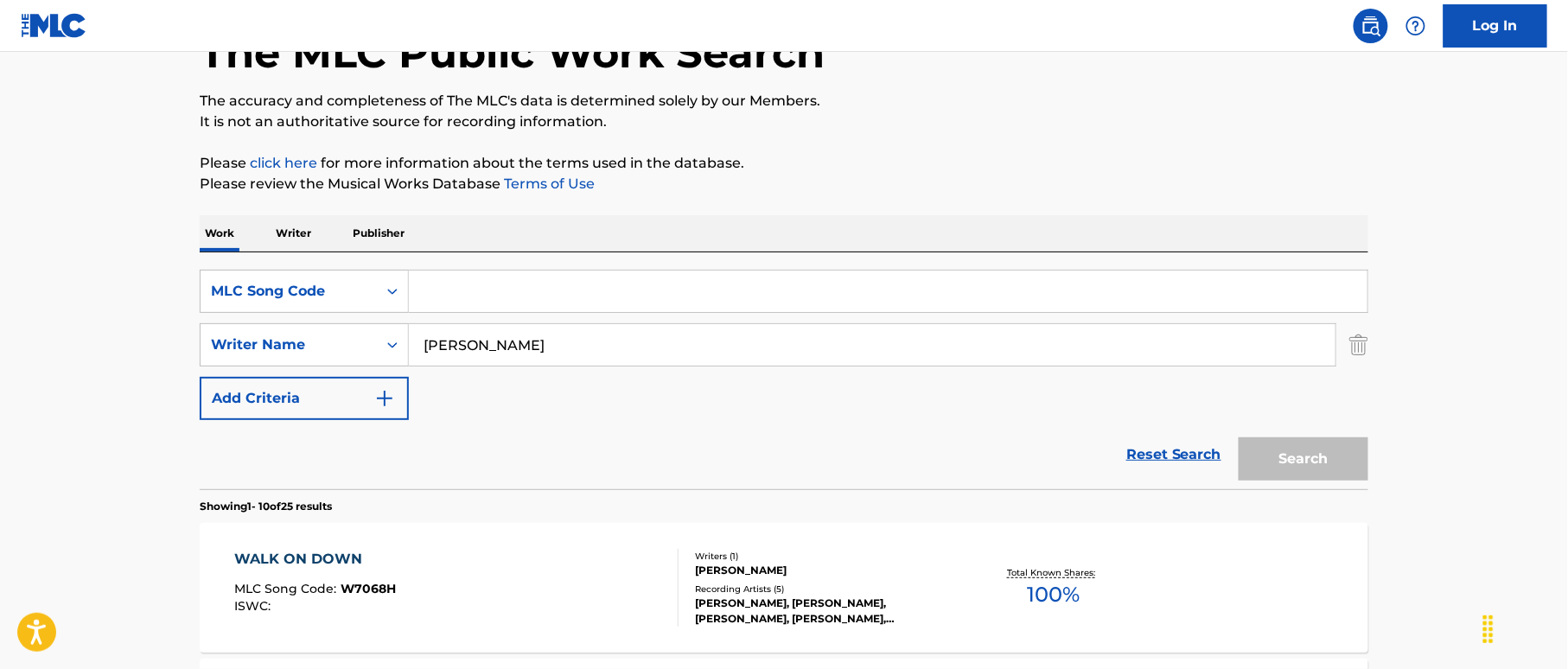
drag, startPoint x: 374, startPoint y: 323, endPoint x: 485, endPoint y: 294, distance: 114.7
click at [485, 294] on input "Search Form" at bounding box center [887, 292] width 958 height 42
click at [470, 340] on input "Ferrier" at bounding box center [871, 344] width 926 height 42
click at [505, 293] on input "Search Form" at bounding box center [887, 292] width 958 height 42
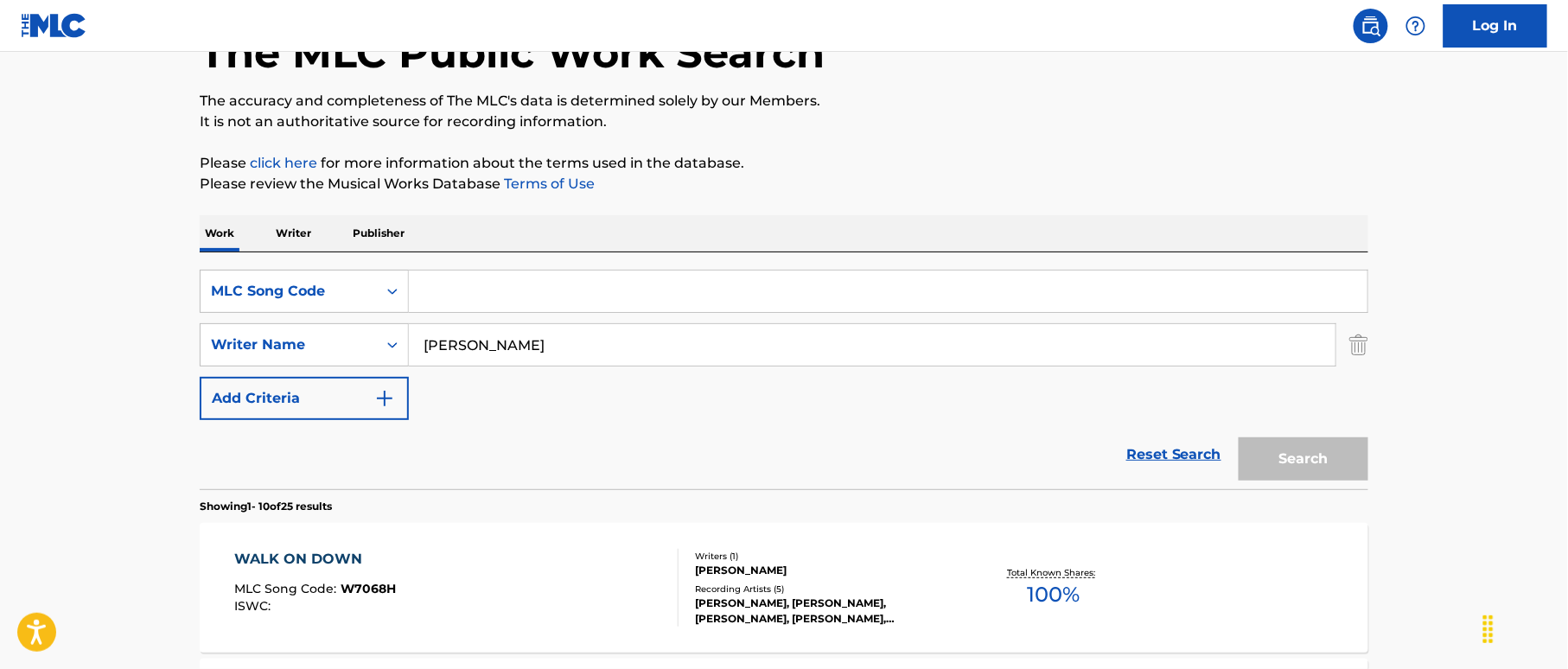
paste input "GE4GBV"
type input "GE4GBV"
click at [476, 326] on input "Ferrier" at bounding box center [871, 344] width 926 height 42
drag, startPoint x: 413, startPoint y: 354, endPoint x: 440, endPoint y: 358, distance: 27.3
click at [406, 354] on div "SearchWithCriteria41441167-4137-463d-b2b8-0e213feba687 Writer Name Ferrier" at bounding box center [784, 344] width 1169 height 43
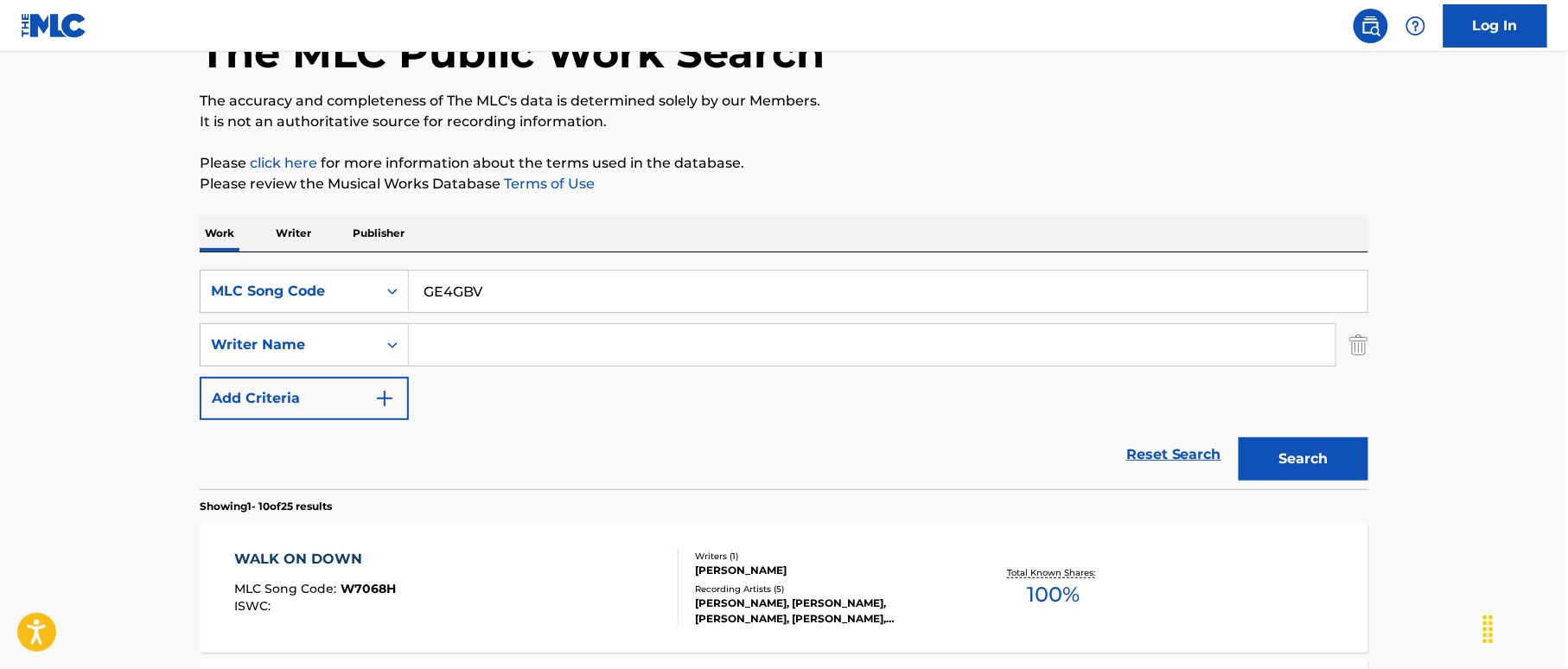
click at [1260, 457] on button "Search" at bounding box center [1303, 459] width 129 height 43
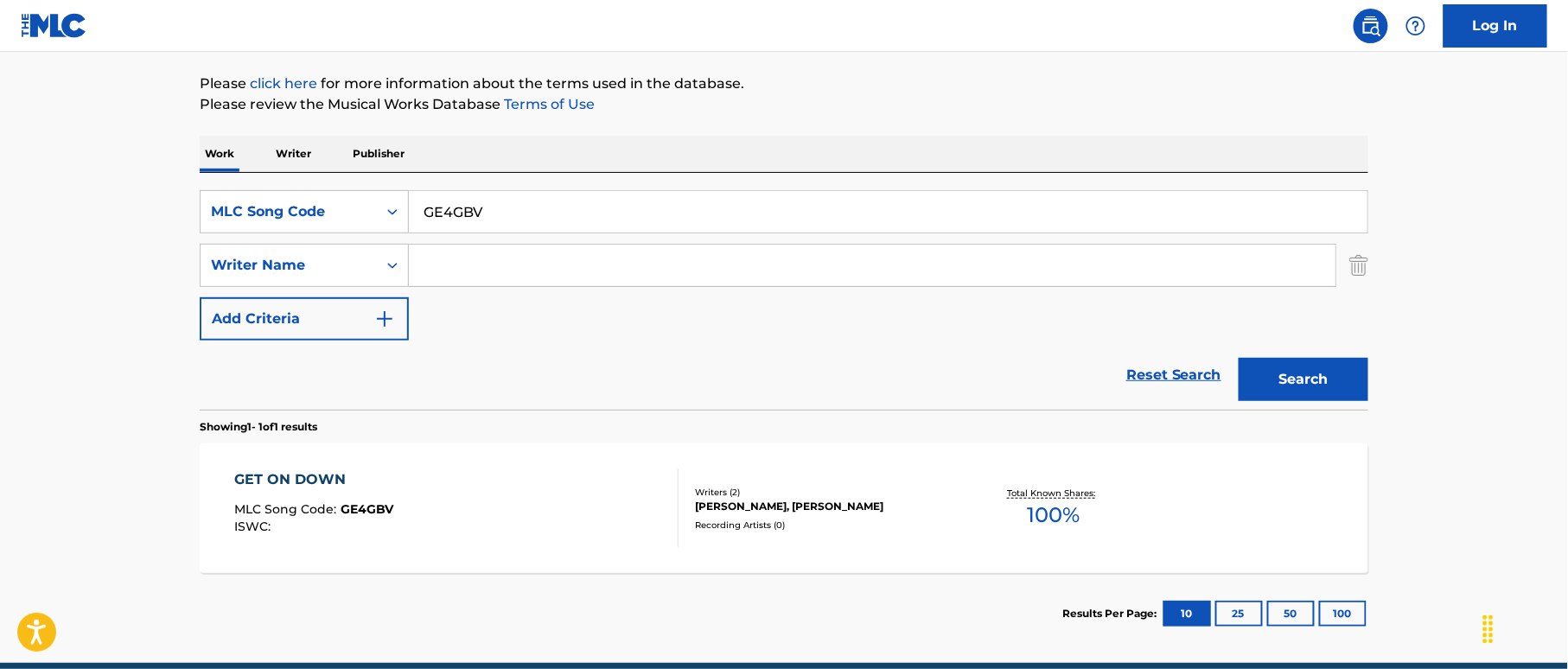
scroll to position [271, 0]
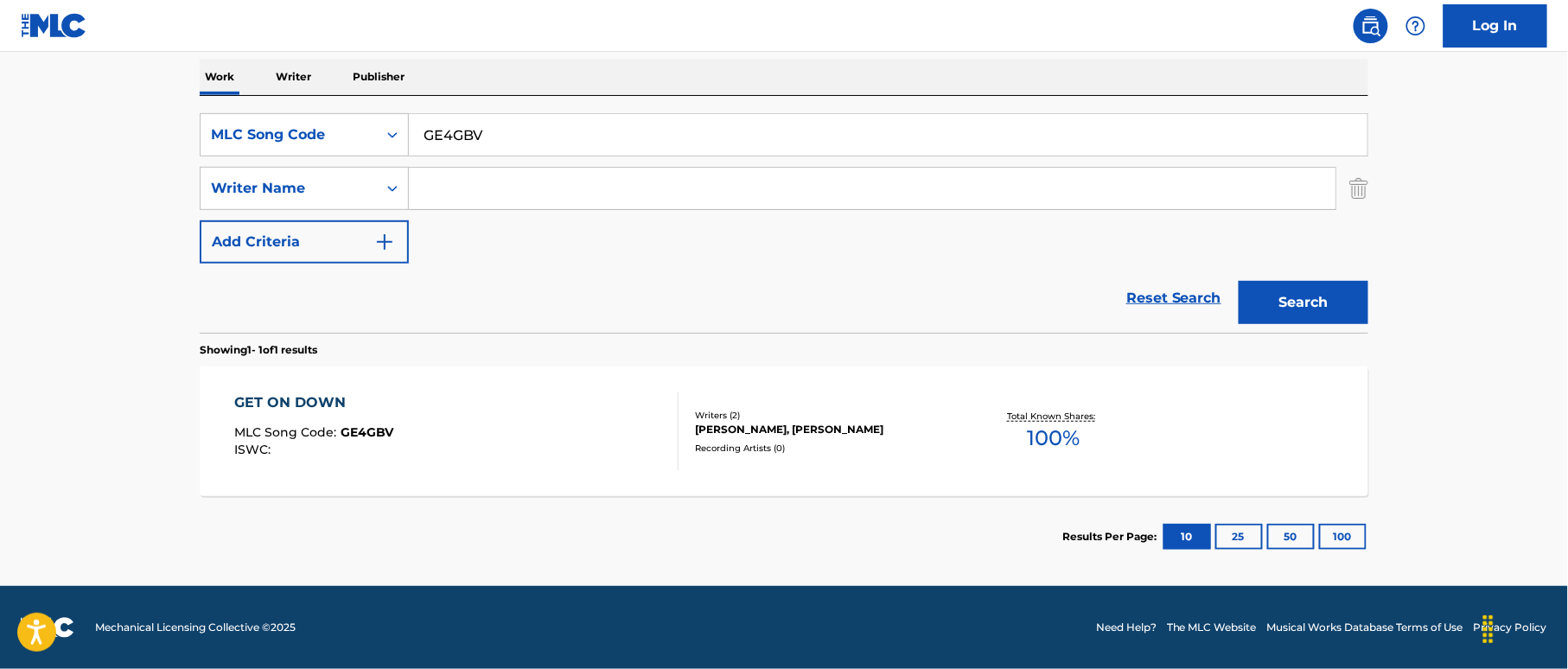
click at [623, 426] on div "GET ON DOWN MLC Song Code : GE4GBV ISWC :" at bounding box center [457, 431] width 445 height 77
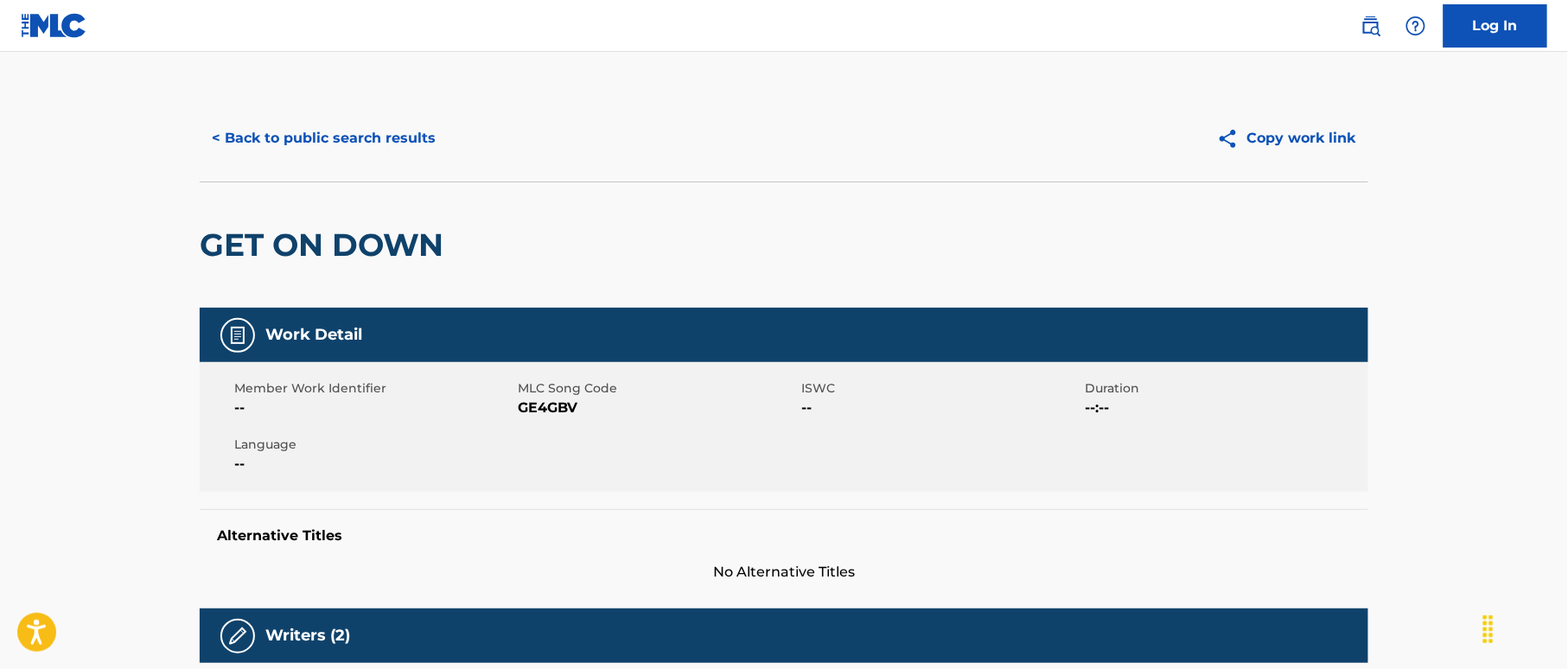
click at [398, 136] on button "< Back to public search results" at bounding box center [323, 139] width 248 height 43
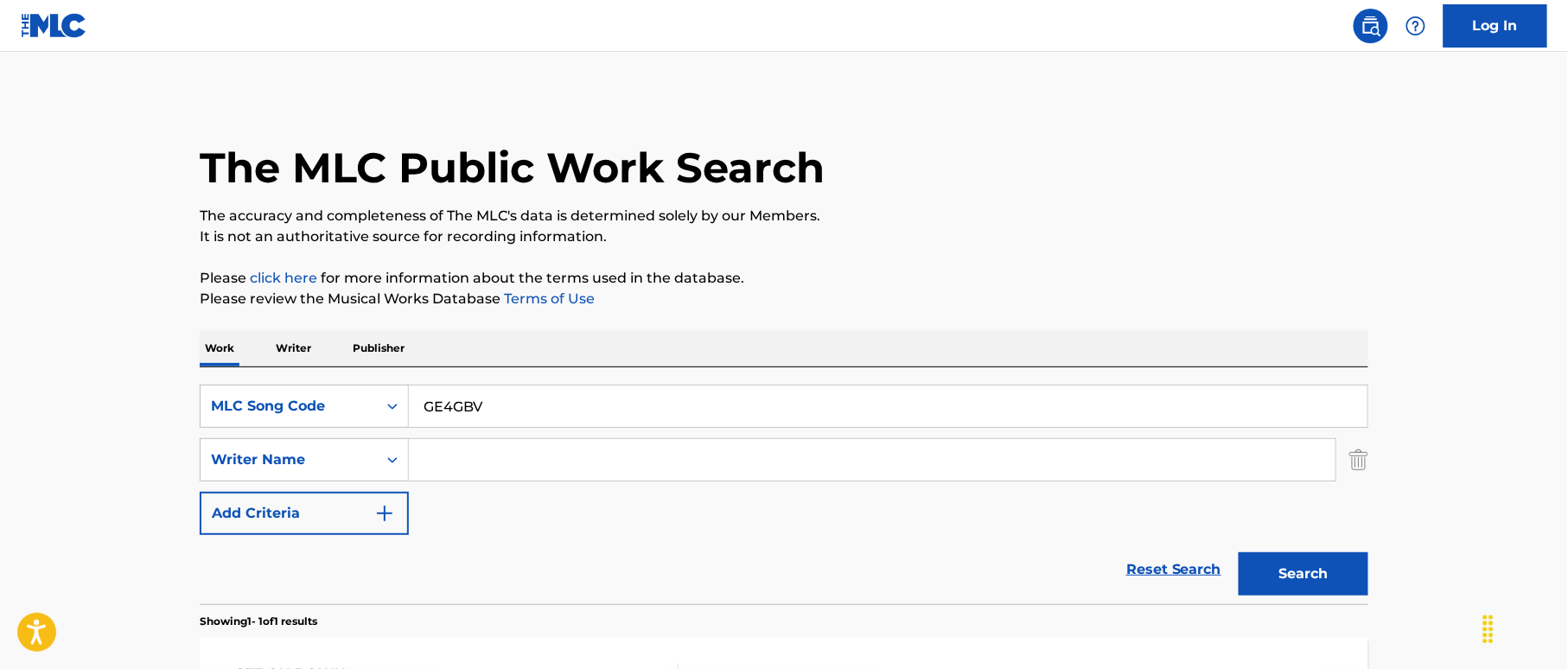
scroll to position [173, 0]
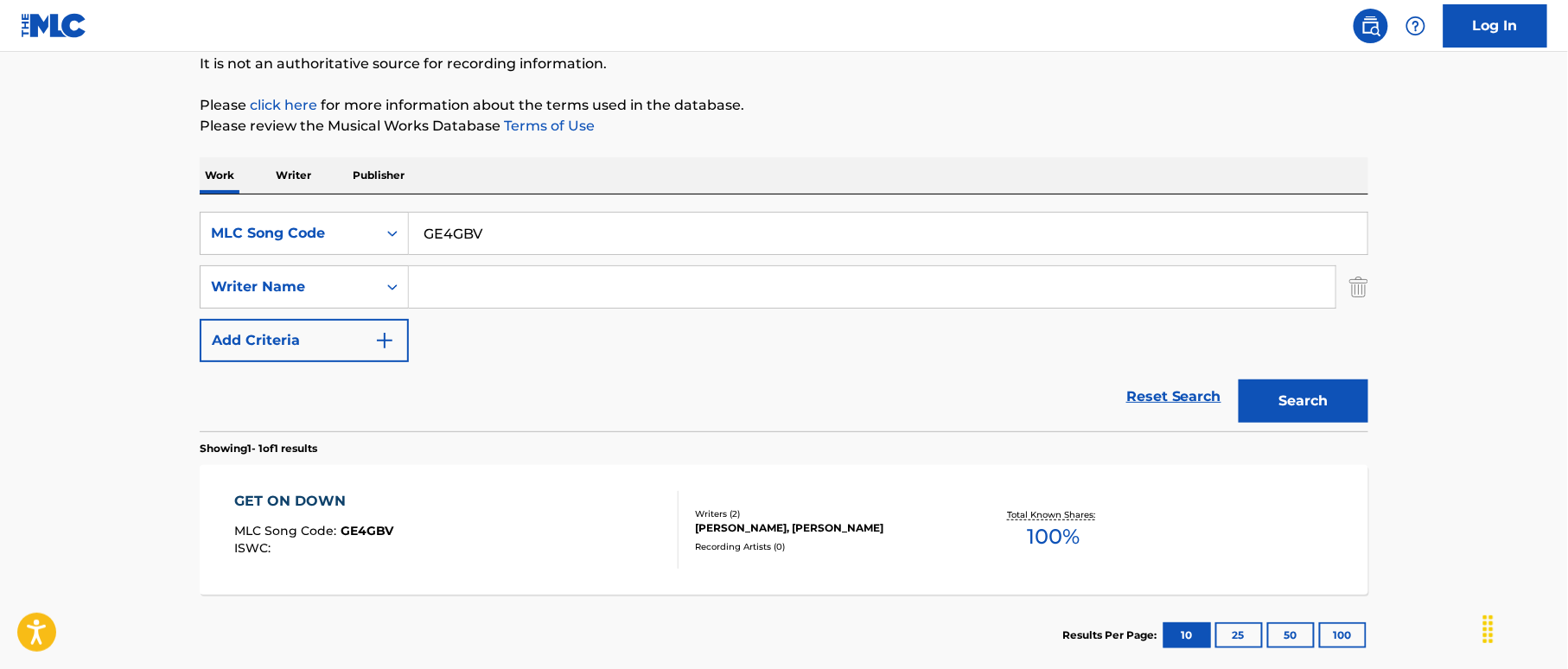
click at [599, 204] on div "SearchWithCriteriacc07cf0e-d7d3-4911-ab2d-df0bee6ec55f MLC Song Code GE4GBV Sea…" at bounding box center [784, 312] width 1169 height 237
click at [377, 231] on div "Search Form" at bounding box center [392, 233] width 31 height 31
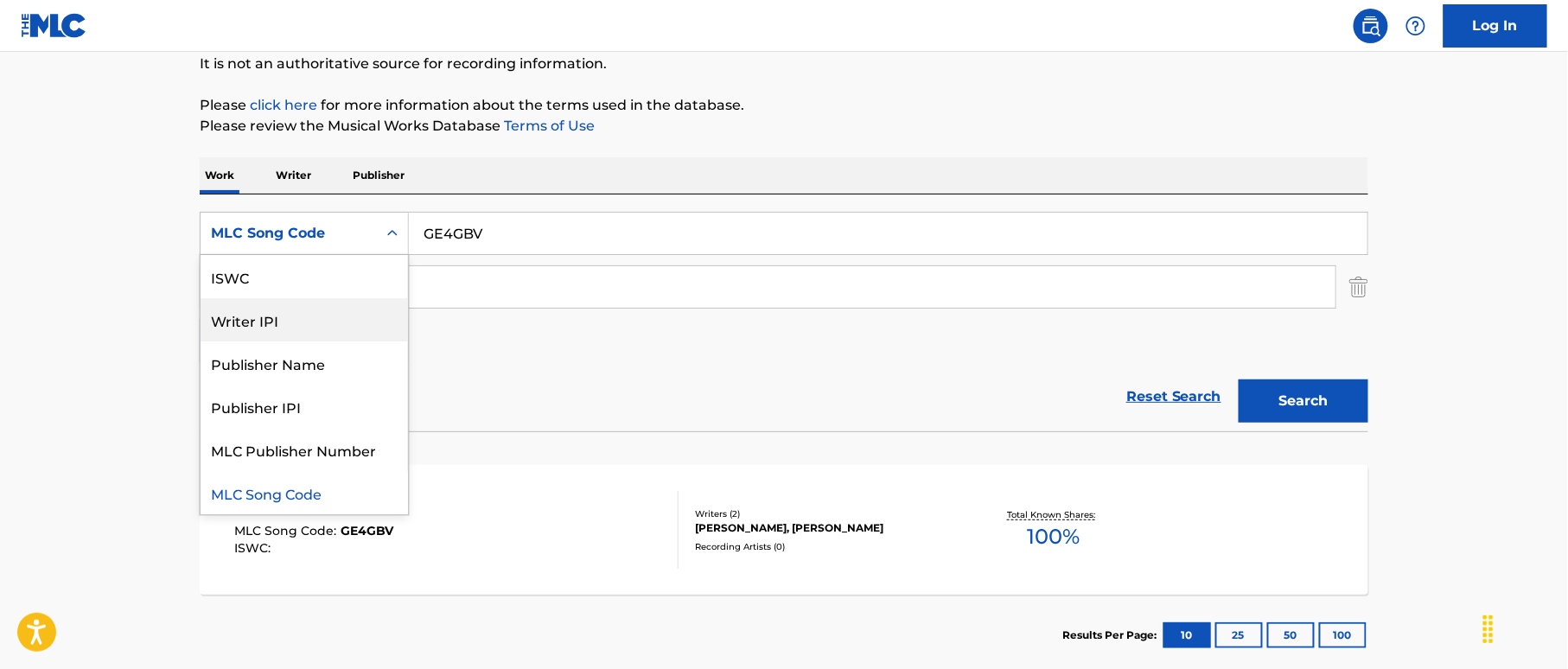
scroll to position [0, 0]
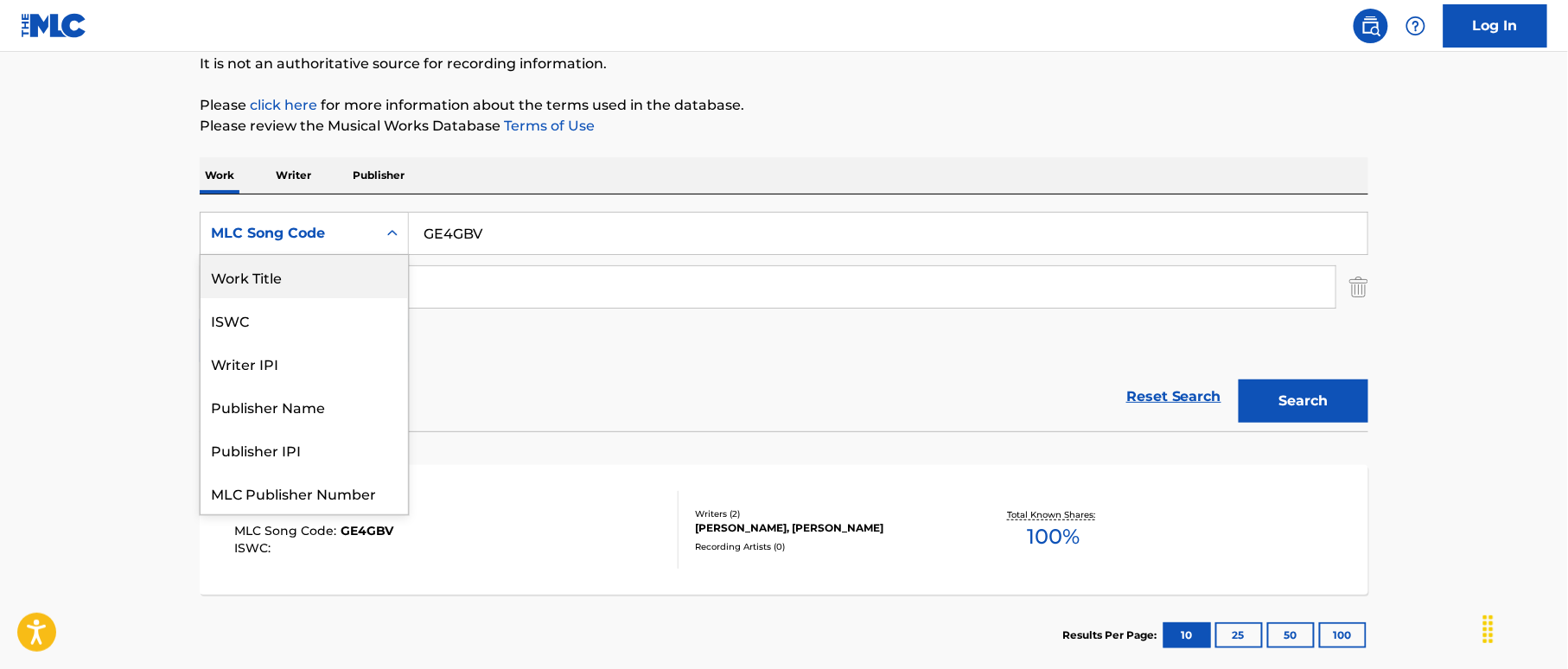
click at [350, 263] on div "Work Title" at bounding box center [304, 276] width 208 height 43
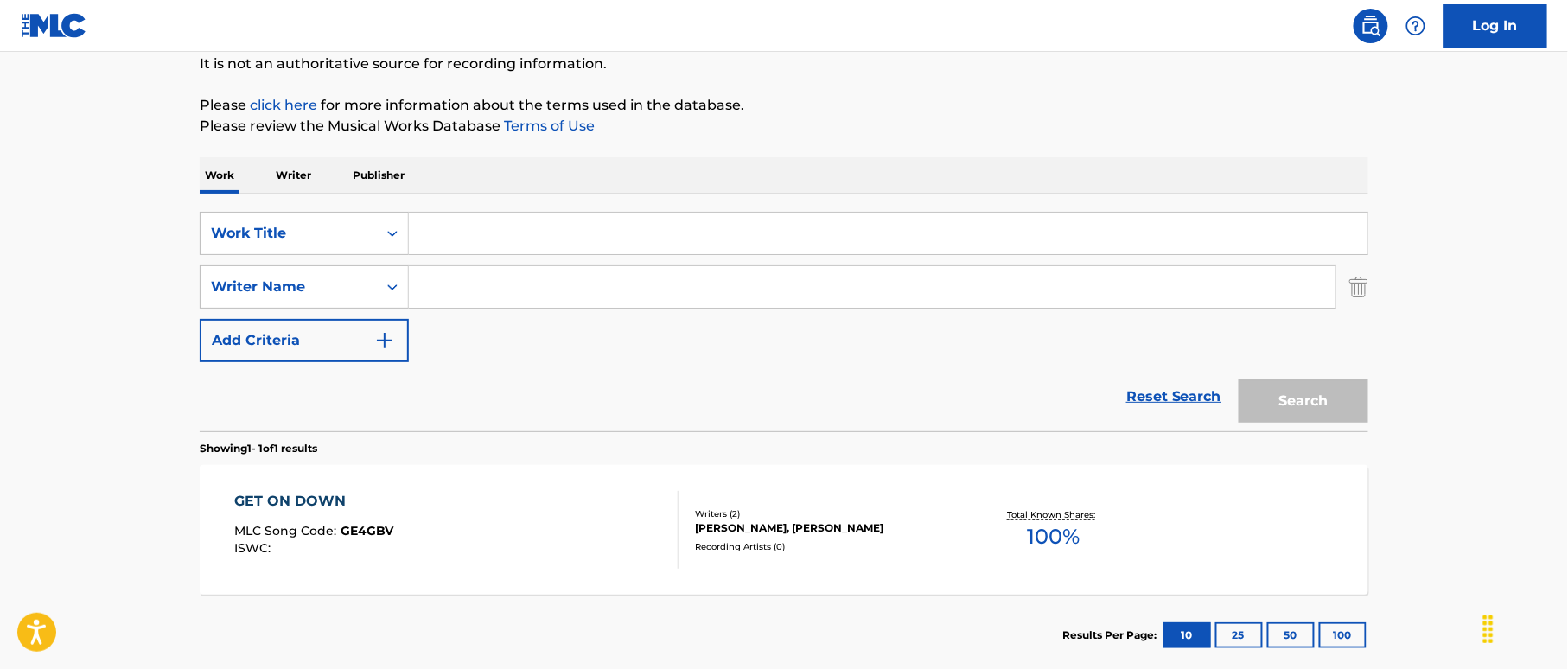
click at [478, 223] on input "Search Form" at bounding box center [887, 233] width 958 height 42
paste input "Get Ready (For The Freedom Train) Ernest Cate|Earle Cate"
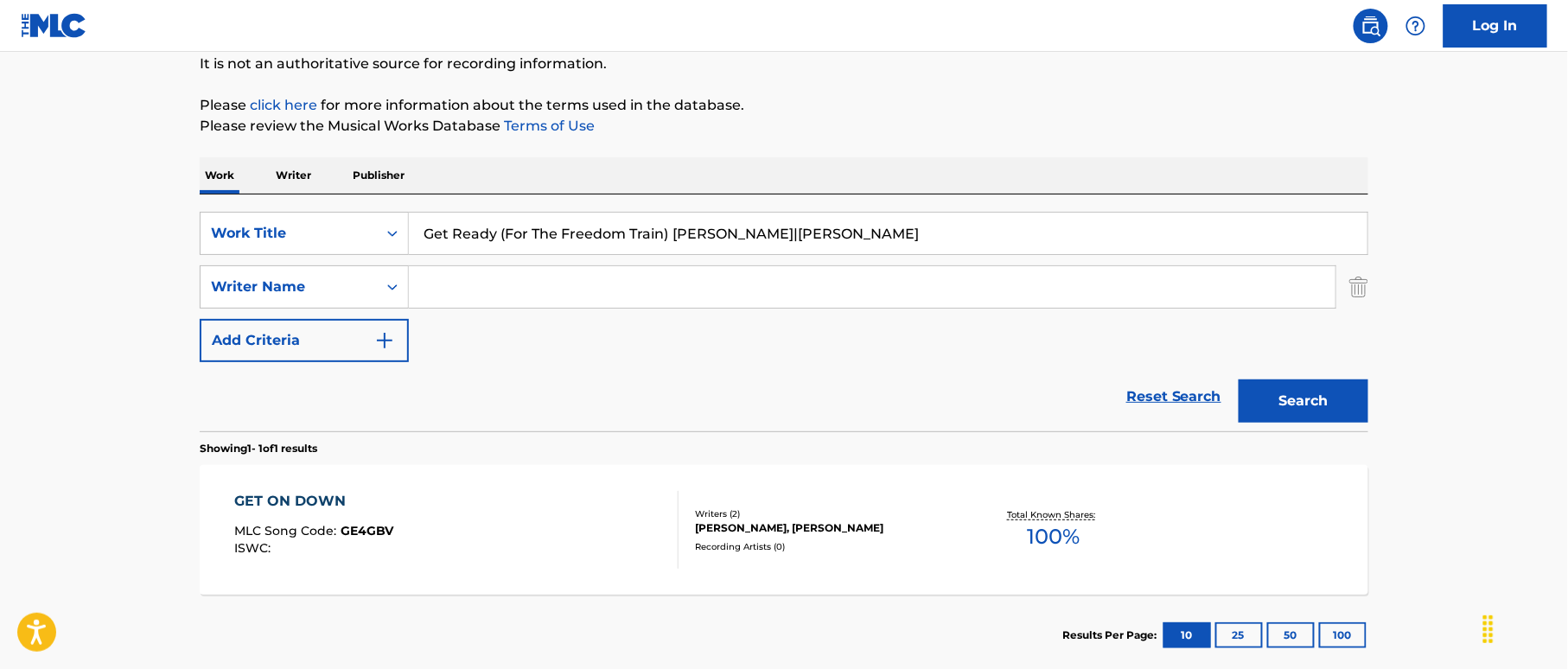
click at [835, 241] on input "Get Ready (For The Freedom Train) Ernest Cate|Earle Cate" at bounding box center [887, 233] width 958 height 42
type input "Get Ready (For The Freedom Train) Ernest Cate|Earle"
click at [773, 278] on input "Search Form" at bounding box center [871, 287] width 926 height 42
paste input "Cate"
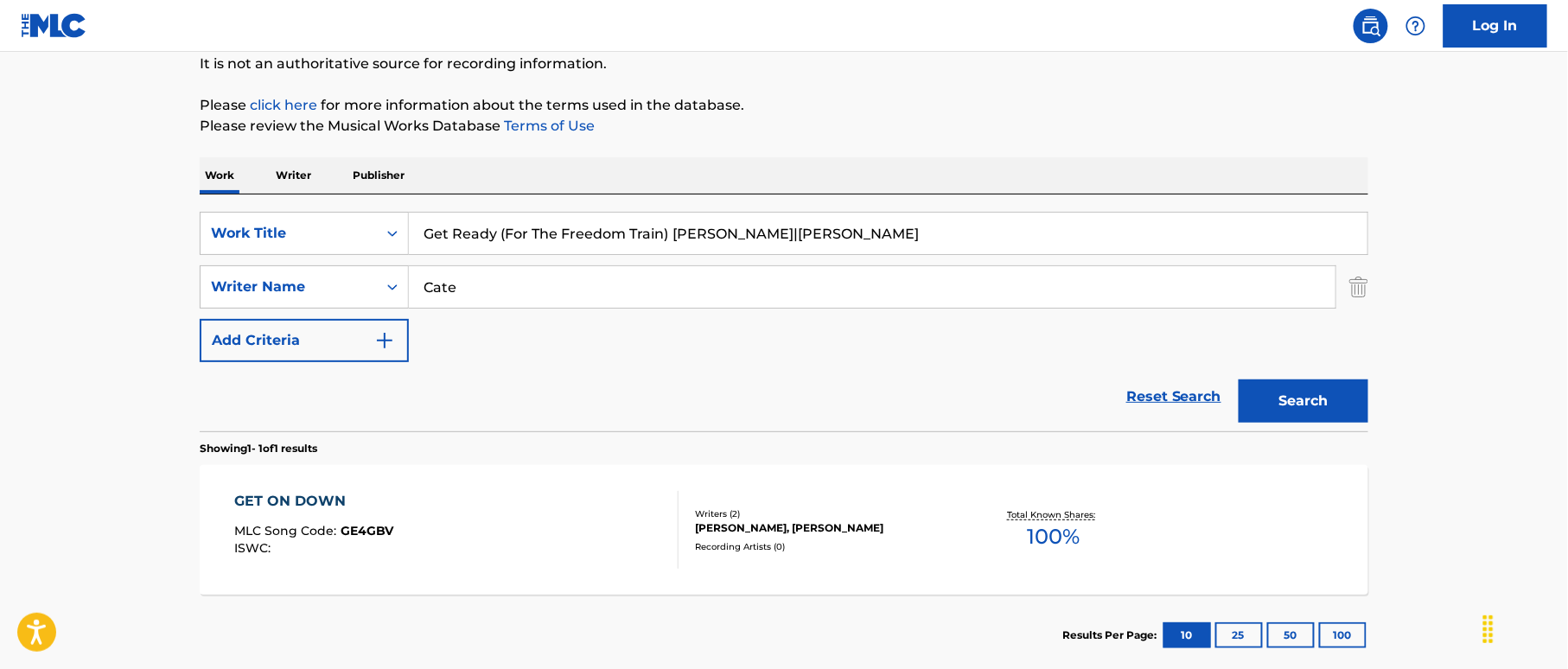
type input "Cate"
drag, startPoint x: 690, startPoint y: 226, endPoint x: 909, endPoint y: 243, distance: 219.7
click at [909, 243] on input "Get Ready (For The Freedom Train) Ernest Cate|Earle" at bounding box center [887, 233] width 958 height 42
drag, startPoint x: 1211, startPoint y: 392, endPoint x: 1222, endPoint y: 393, distance: 11.0
click at [1223, 393] on form "SearchWithCriteria19bb1fa7-bae8-40a1-acc0-53e8df126250 Work Title Get Ready (Fo…" at bounding box center [784, 321] width 1169 height 220
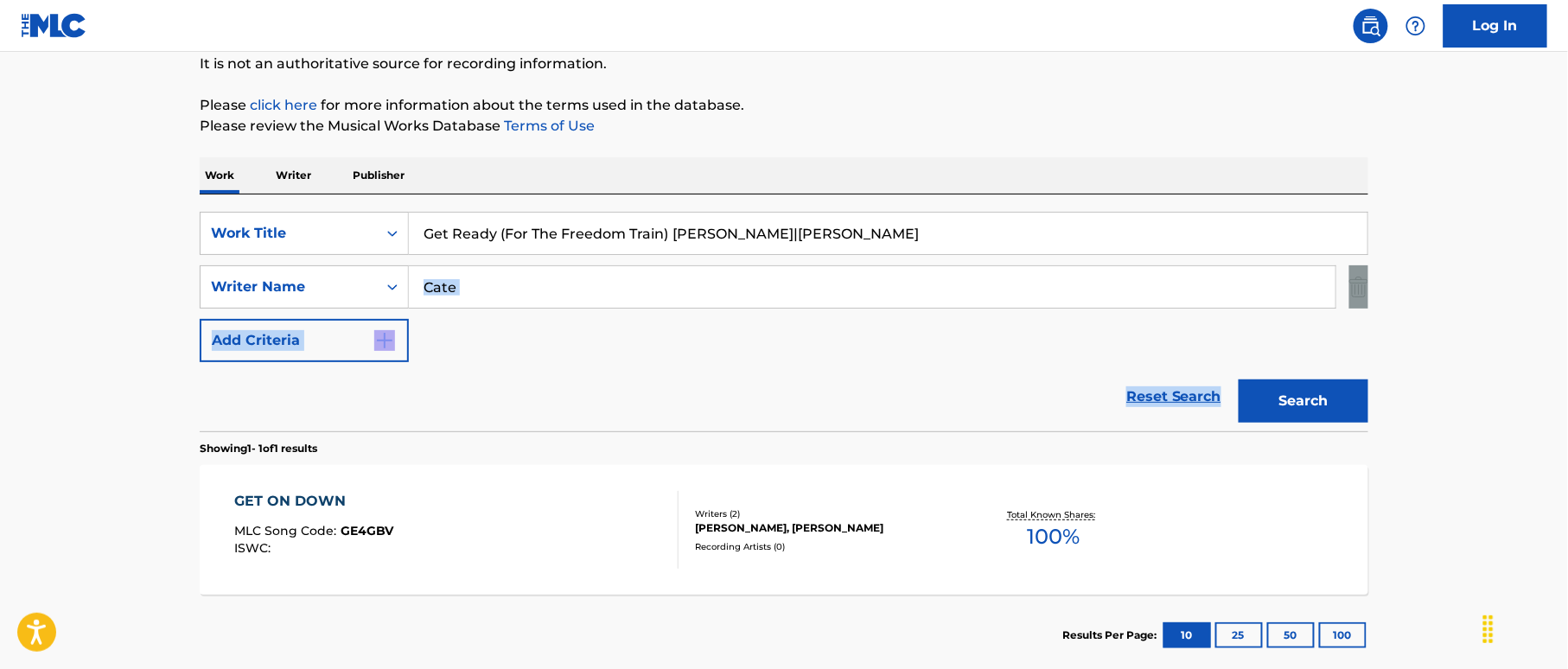
click at [1279, 394] on button "Search" at bounding box center [1303, 401] width 129 height 43
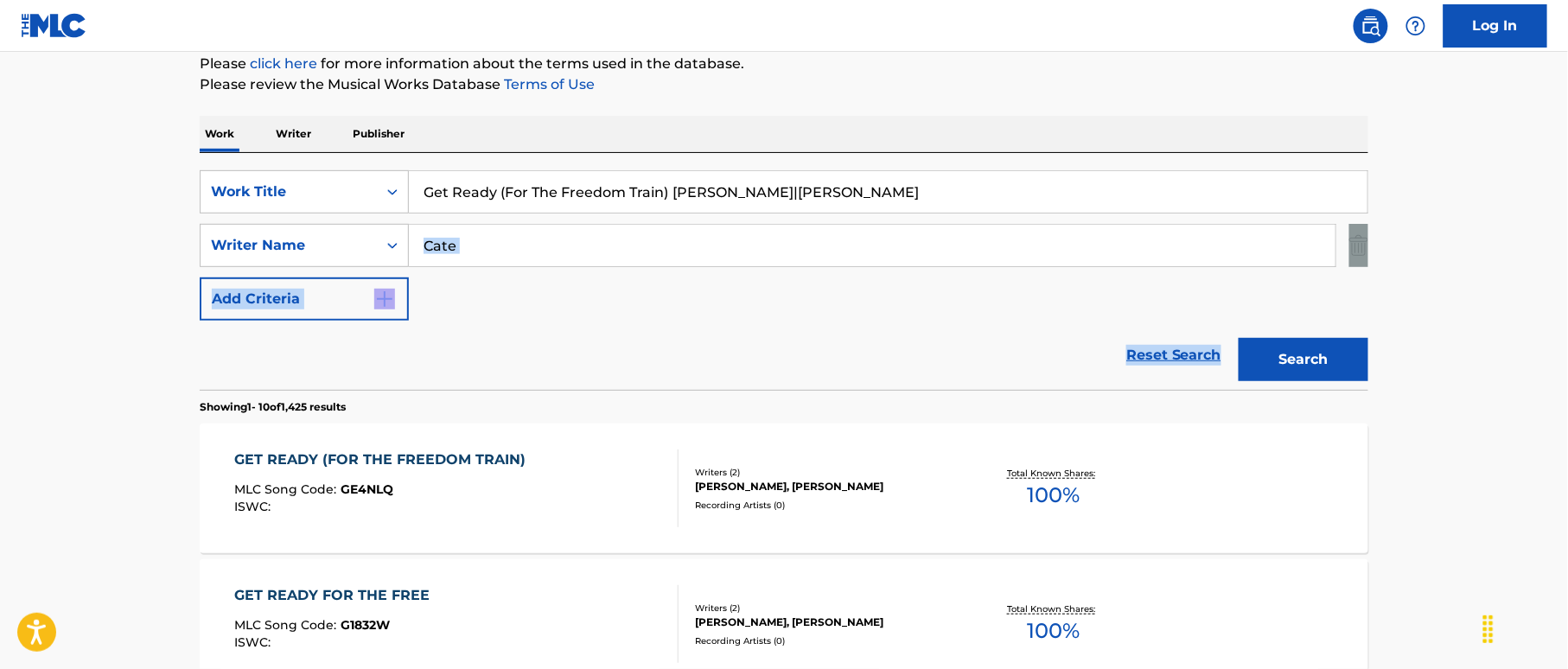
scroll to position [288, 0]
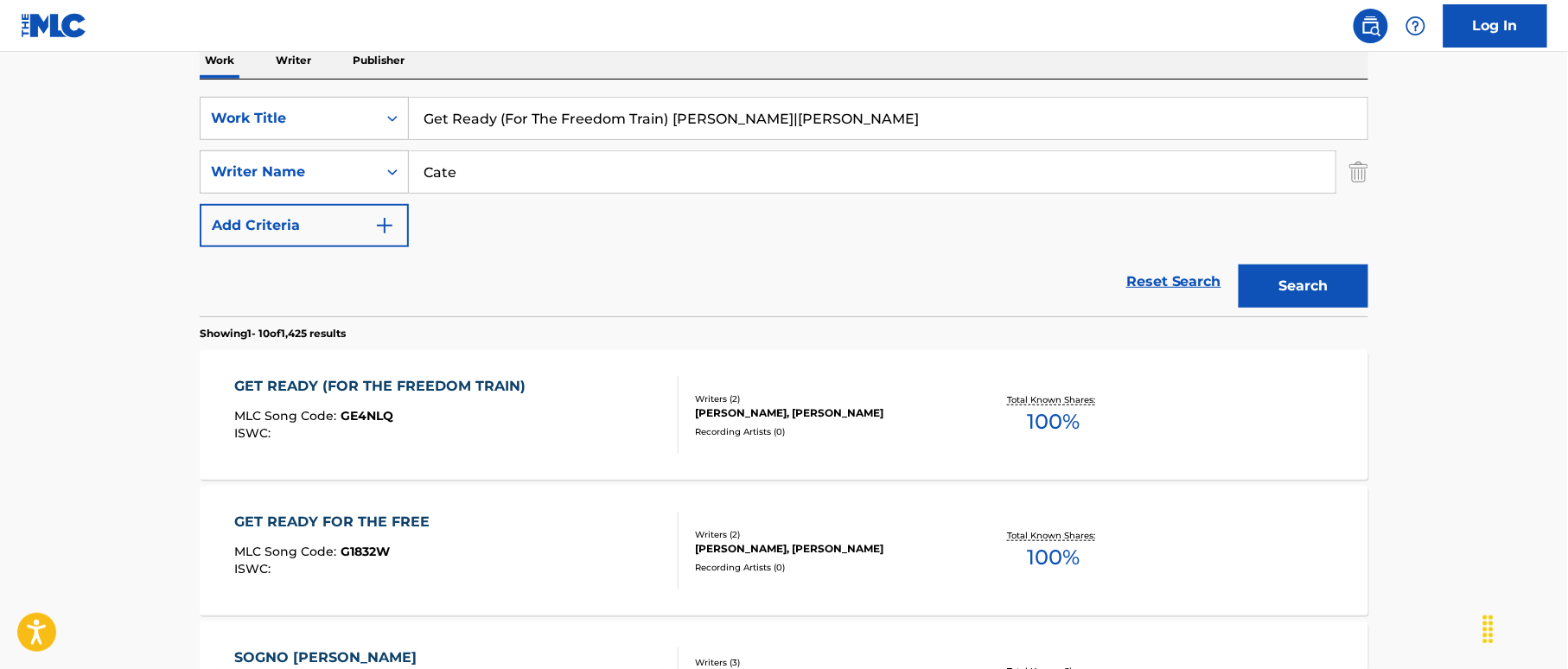
drag, startPoint x: 863, startPoint y: 142, endPoint x: 861, endPoint y: 154, distance: 12.2
click at [865, 142] on div "SearchWithCriteria19bb1fa7-bae8-40a1-acc0-53e8df126250 Work Title Get Ready (Fo…" at bounding box center [784, 172] width 1169 height 150
type input "Get Ready (For The Freedom Train)"
click at [1318, 281] on button "Search" at bounding box center [1303, 286] width 129 height 43
click at [657, 414] on div "GET READY (FOR THE FREEDOM TRAIN) MLC Song Code : GE4NLQ ISWC :" at bounding box center [457, 414] width 445 height 77
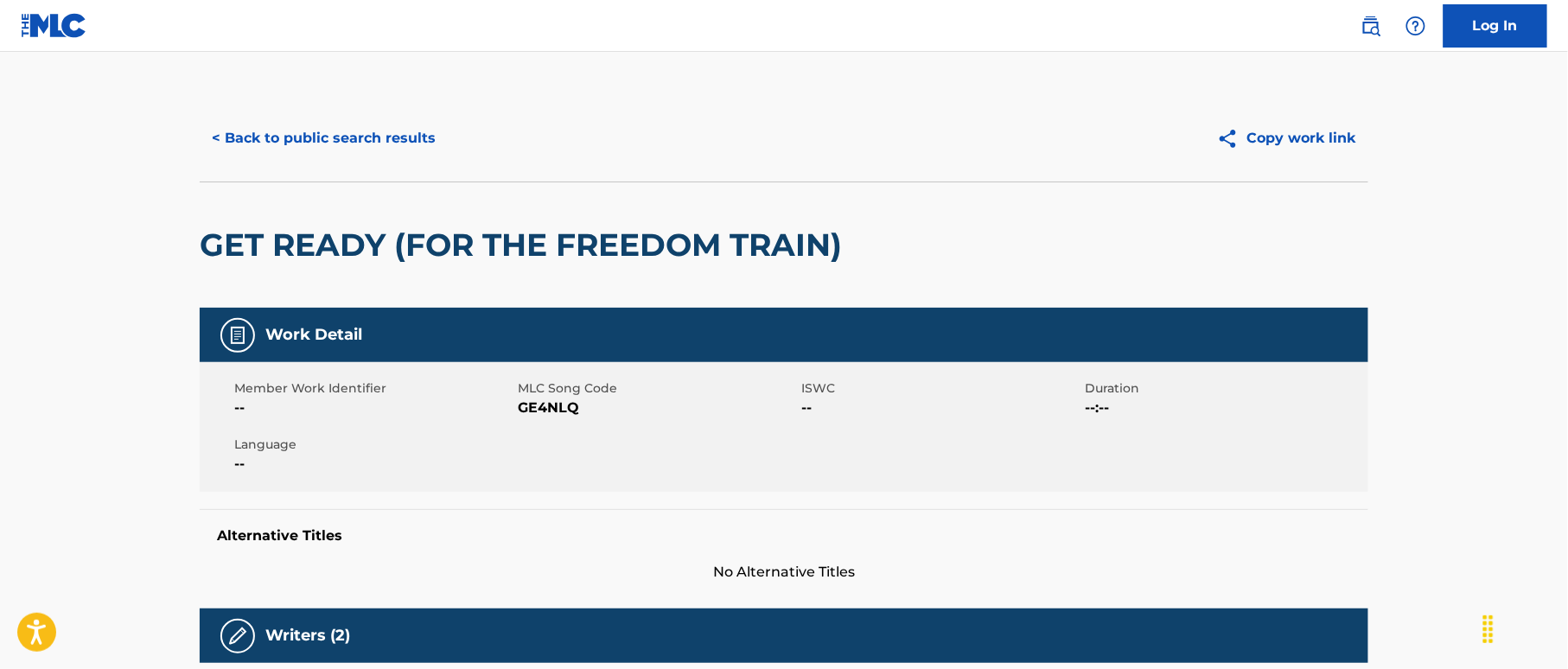
click at [416, 128] on button "< Back to public search results" at bounding box center [323, 139] width 248 height 43
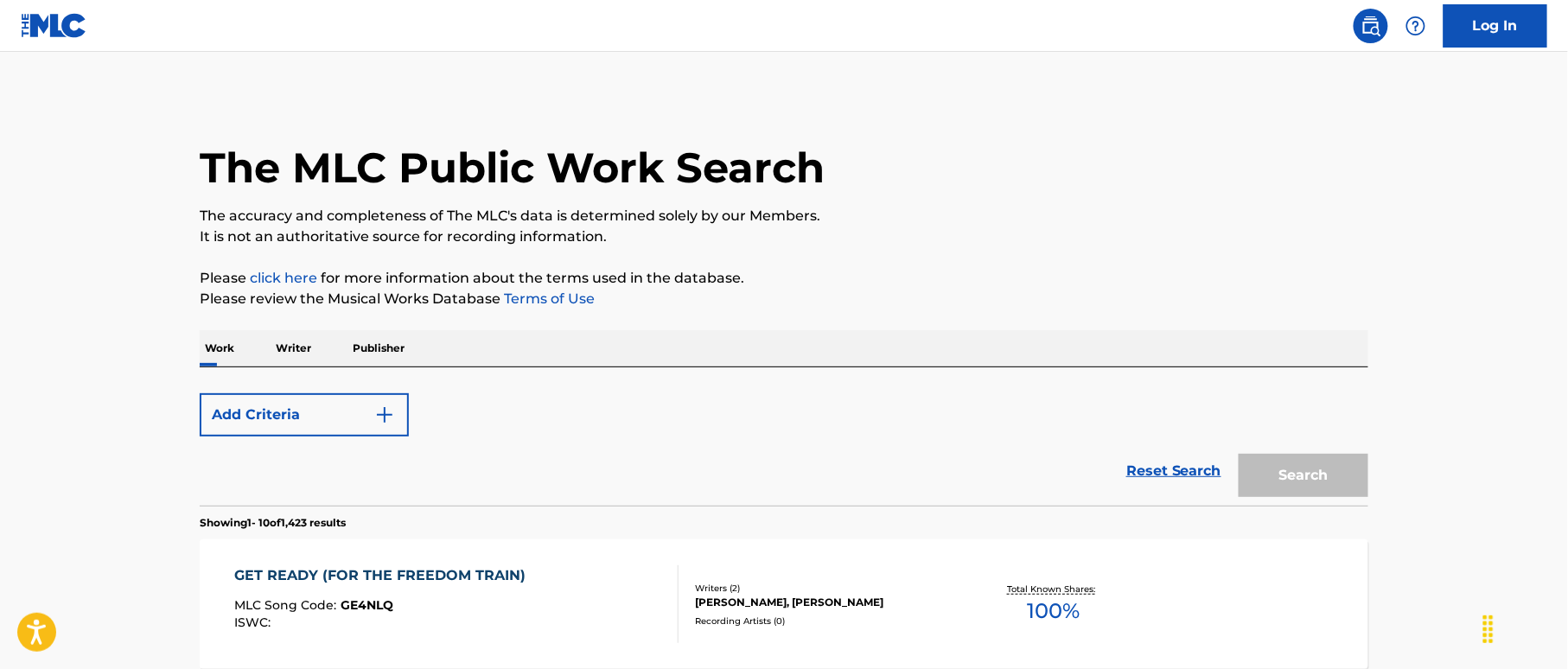
scroll to position [288, 0]
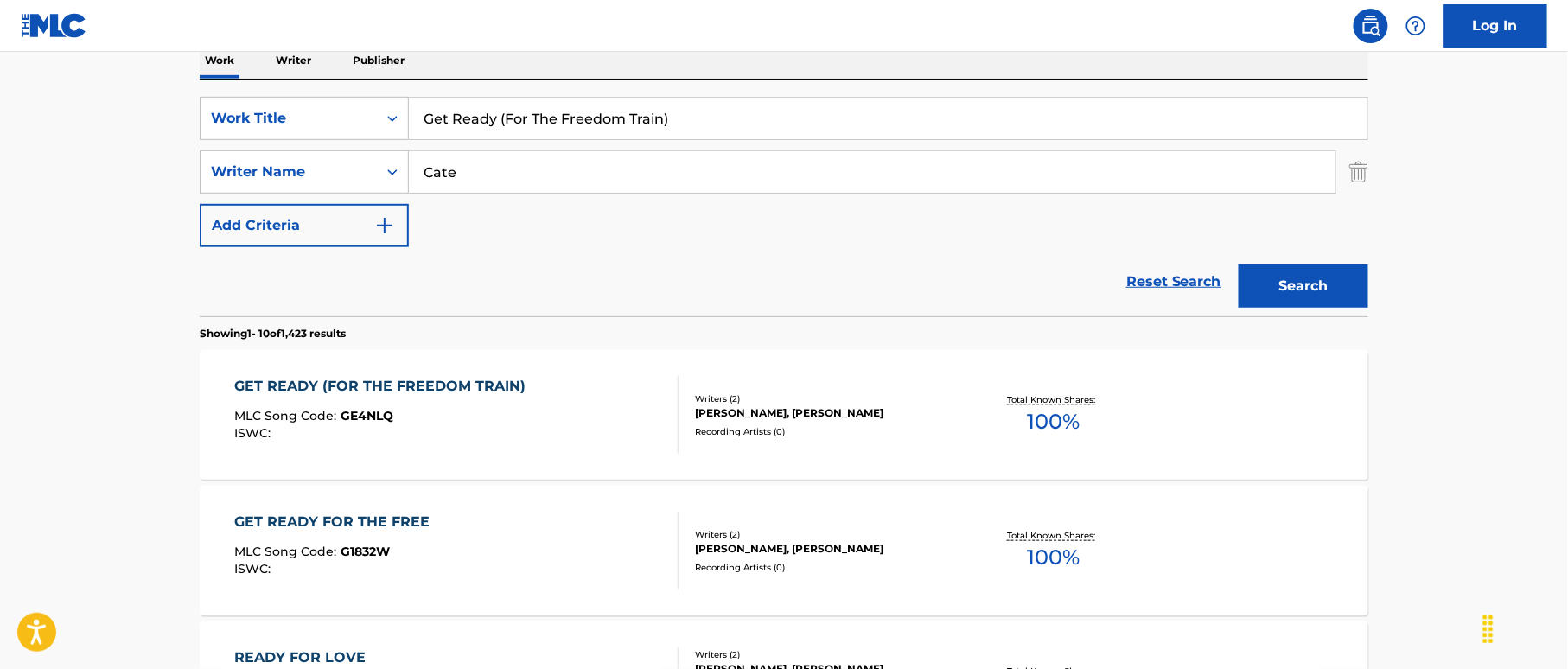
click at [645, 152] on input "Cate" at bounding box center [871, 172] width 926 height 42
drag, startPoint x: 626, startPoint y: 108, endPoint x: 320, endPoint y: 92, distance: 306.4
click at [319, 90] on div "SearchWithCriteria19bb1fa7-bae8-40a1-acc0-53e8df126250 Work Title Get Ready (Fo…" at bounding box center [784, 197] width 1169 height 237
paste input "ting To Know You Better Freddie Gonzales|Manuel Felix Gonzales"
click at [878, 116] on input "Getting To Know You Better Freddie Gonzales|Manuel Felix Gonzales" at bounding box center [887, 118] width 958 height 42
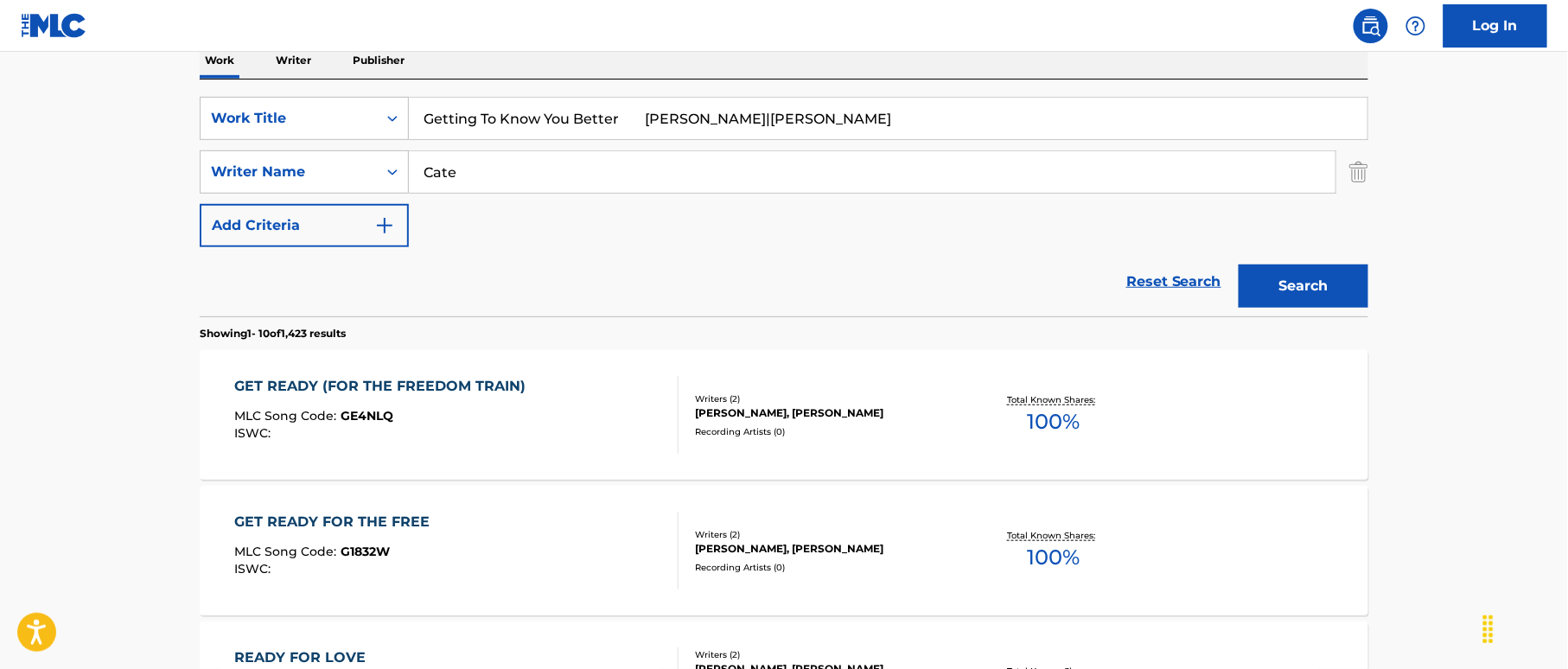
click at [878, 114] on input "Getting To Know You Better Freddie Gonzales|Manuel Felix Gonzales" at bounding box center [887, 118] width 958 height 42
type input "Getting To Know You Better Freddie Gonzales|Manuel Felix"
click at [597, 158] on input "Cate" at bounding box center [871, 172] width 926 height 42
drag, startPoint x: 492, startPoint y: 162, endPoint x: 382, endPoint y: 178, distance: 111.2
click at [384, 177] on div "SearchWithCriteria41441167-4137-463d-b2b8-0e213feba687 Writer Name Cate" at bounding box center [784, 172] width 1169 height 43
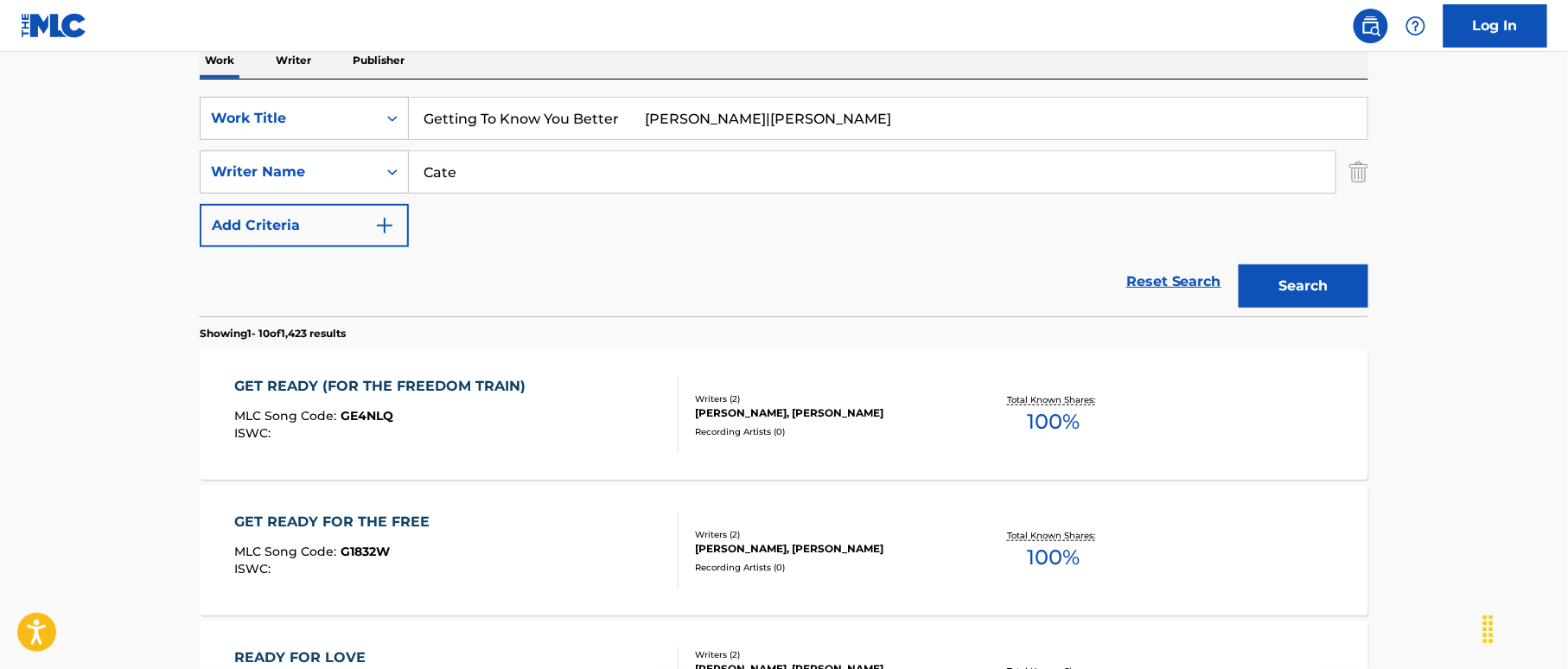
paste input "Gonzales"
type input "Gonzales"
click at [637, 125] on input "Getting To Know You Better Freddie Gonzales|Manuel Felix" at bounding box center [887, 118] width 958 height 42
drag, startPoint x: 628, startPoint y: 121, endPoint x: 868, endPoint y: 147, distance: 241.4
click at [868, 147] on div "SearchWithCriteria19bb1fa7-bae8-40a1-acc0-53e8df126250 Work Title Getting To Kn…" at bounding box center [784, 172] width 1169 height 150
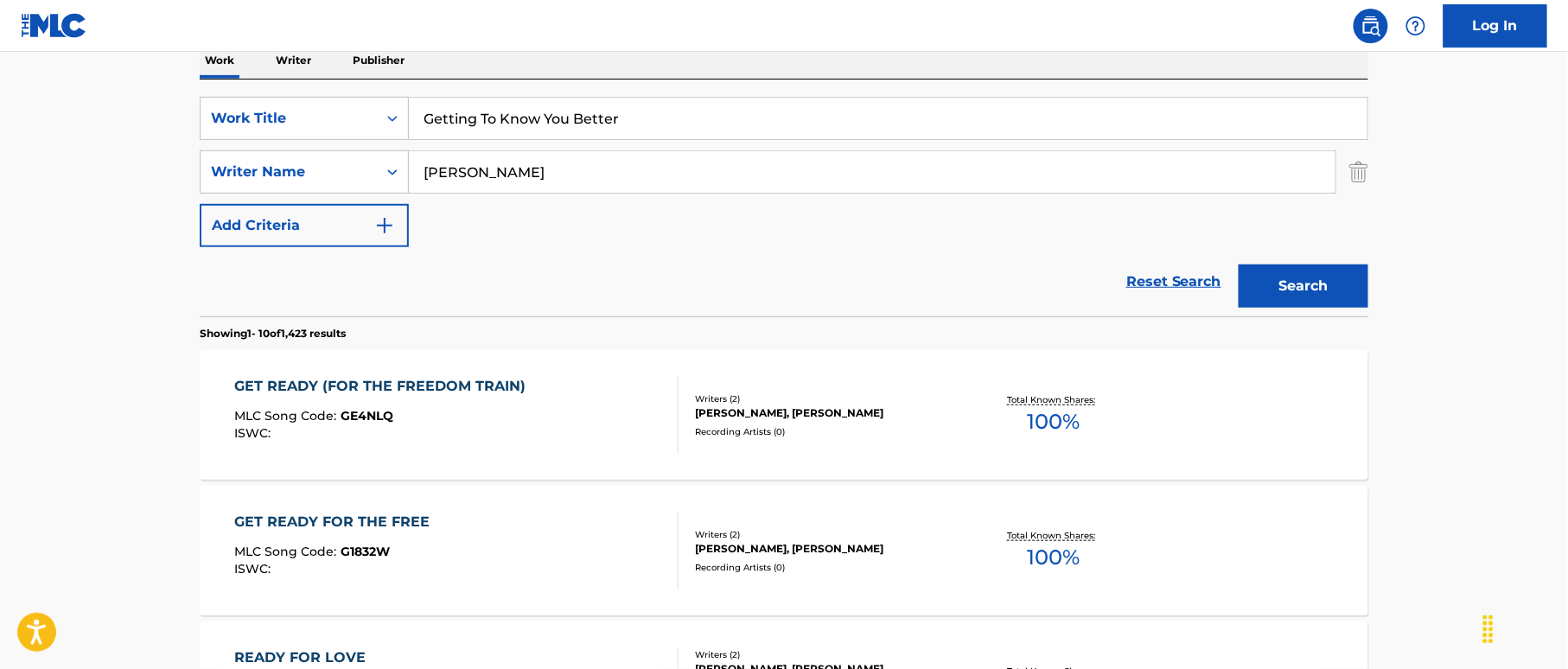
type input "Getting To Know You Better"
click at [1343, 284] on button "Search" at bounding box center [1303, 286] width 129 height 43
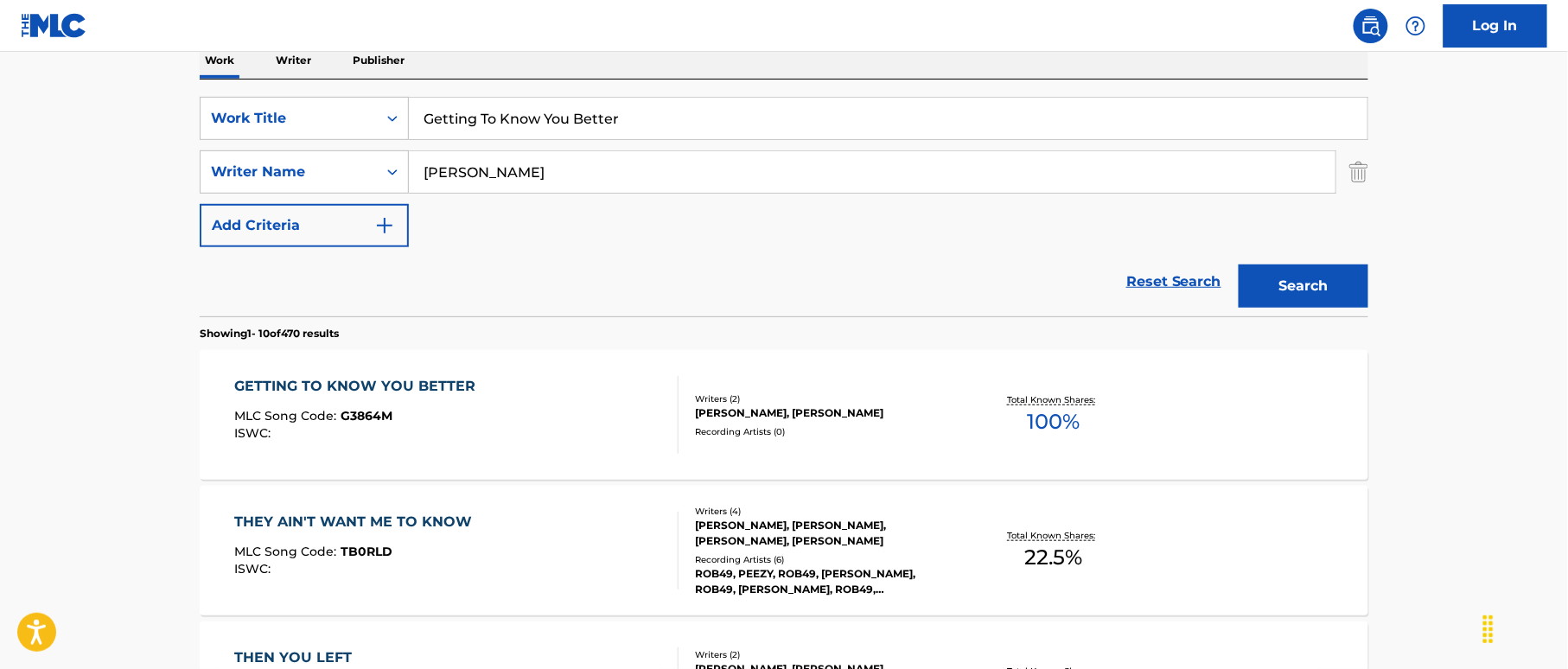
click at [561, 395] on div "GETTING TO KNOW YOU BETTER MLC Song Code : G3864M ISWC :" at bounding box center [457, 414] width 445 height 77
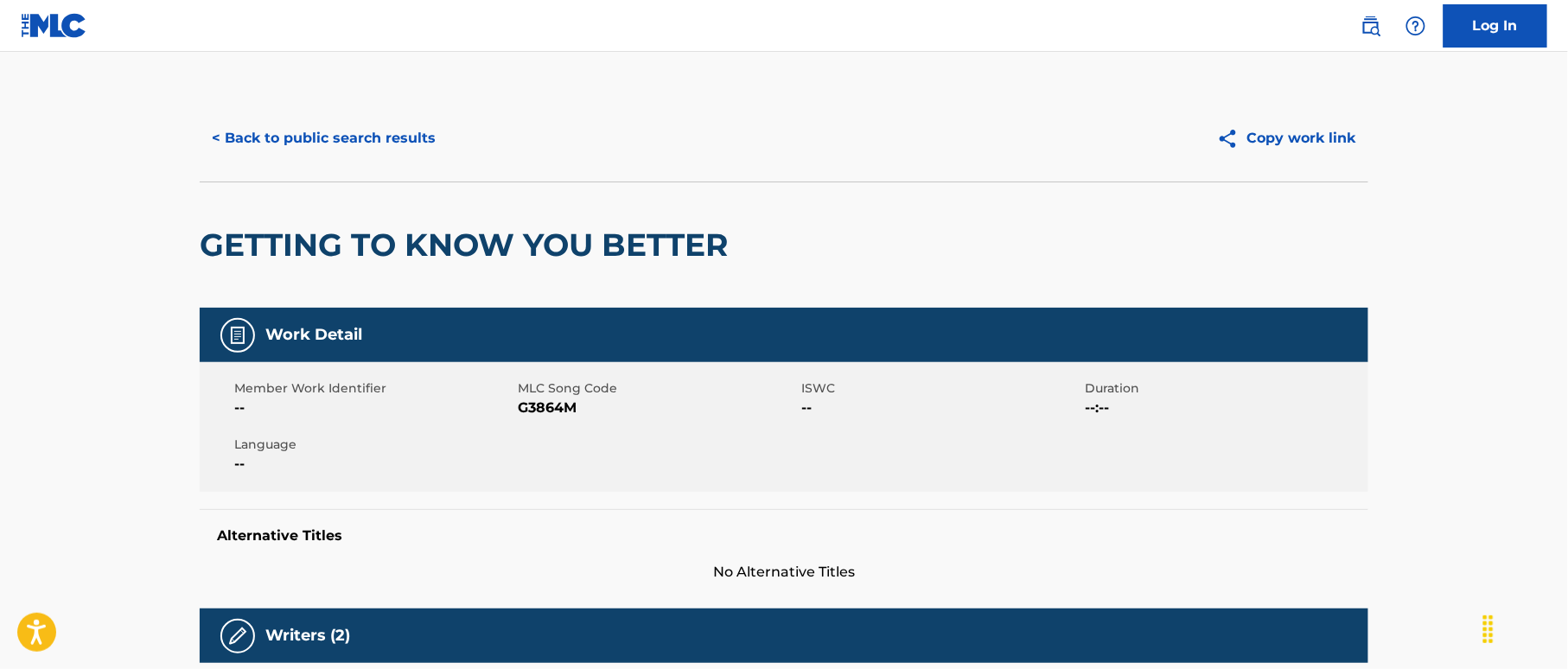
click at [398, 142] on button "< Back to public search results" at bounding box center [323, 139] width 248 height 43
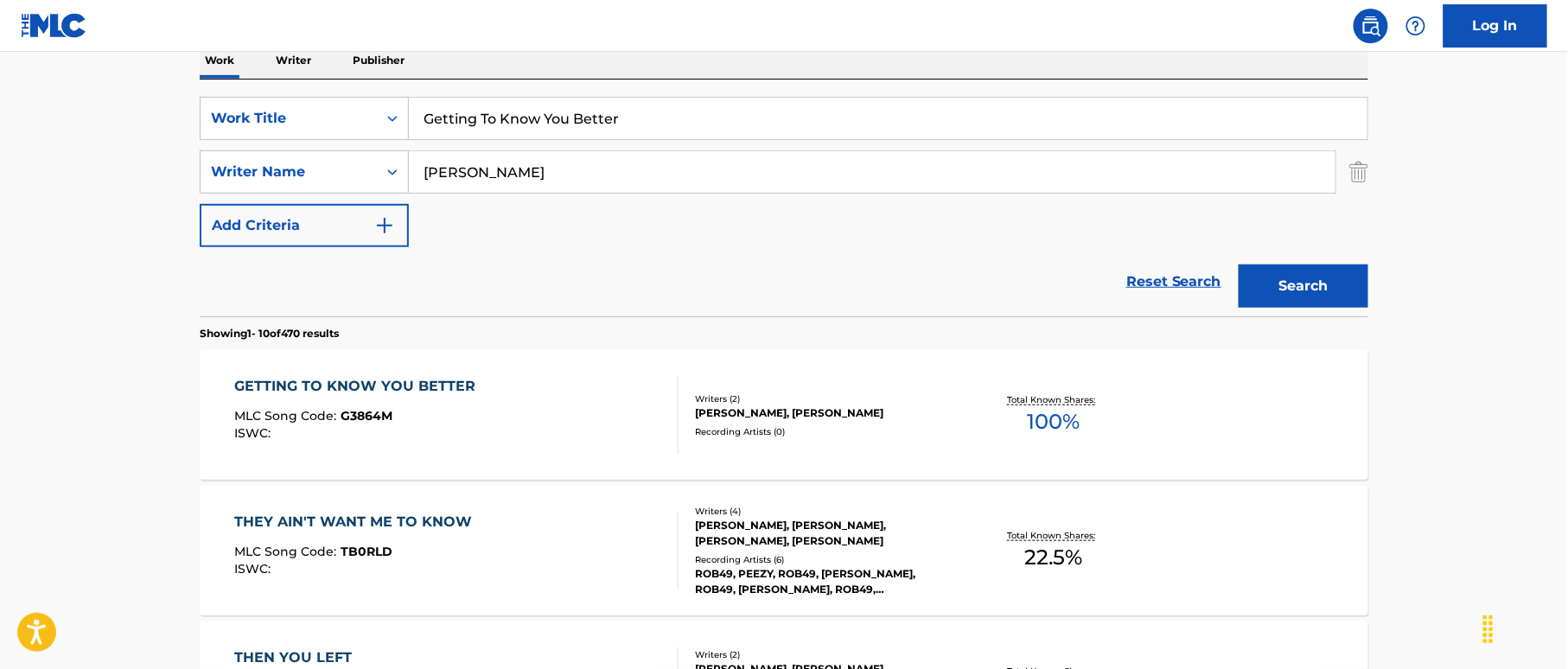
click at [558, 125] on input "Getting To Know You Better" at bounding box center [887, 118] width 958 height 42
drag, startPoint x: 593, startPoint y: 114, endPoint x: 253, endPoint y: 100, distance: 340.3
click at [246, 100] on div "SearchWithCriteria19bb1fa7-bae8-40a1-acc0-53e8df126250 Work Title Getting To Kn…" at bounding box center [784, 119] width 1169 height 43
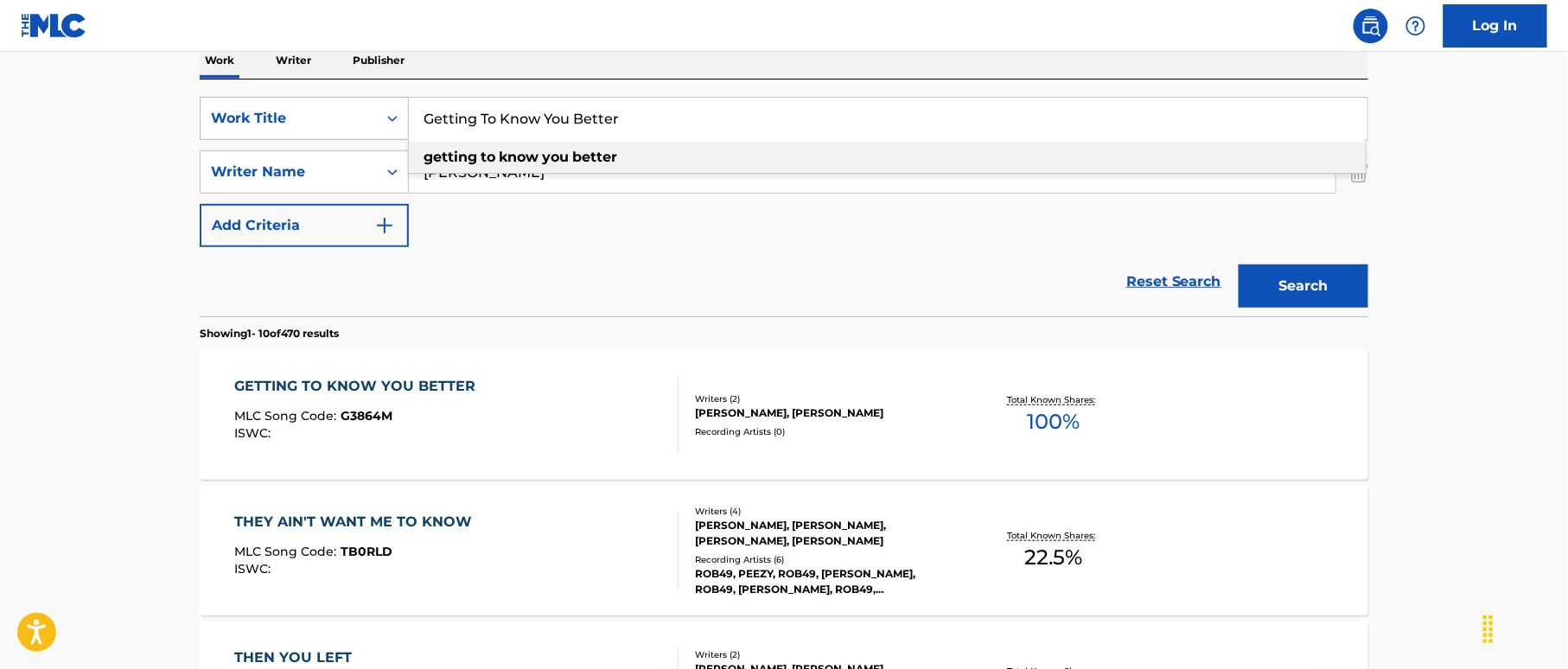
paste input "imme A Big Leg Woman Carl Stewart"
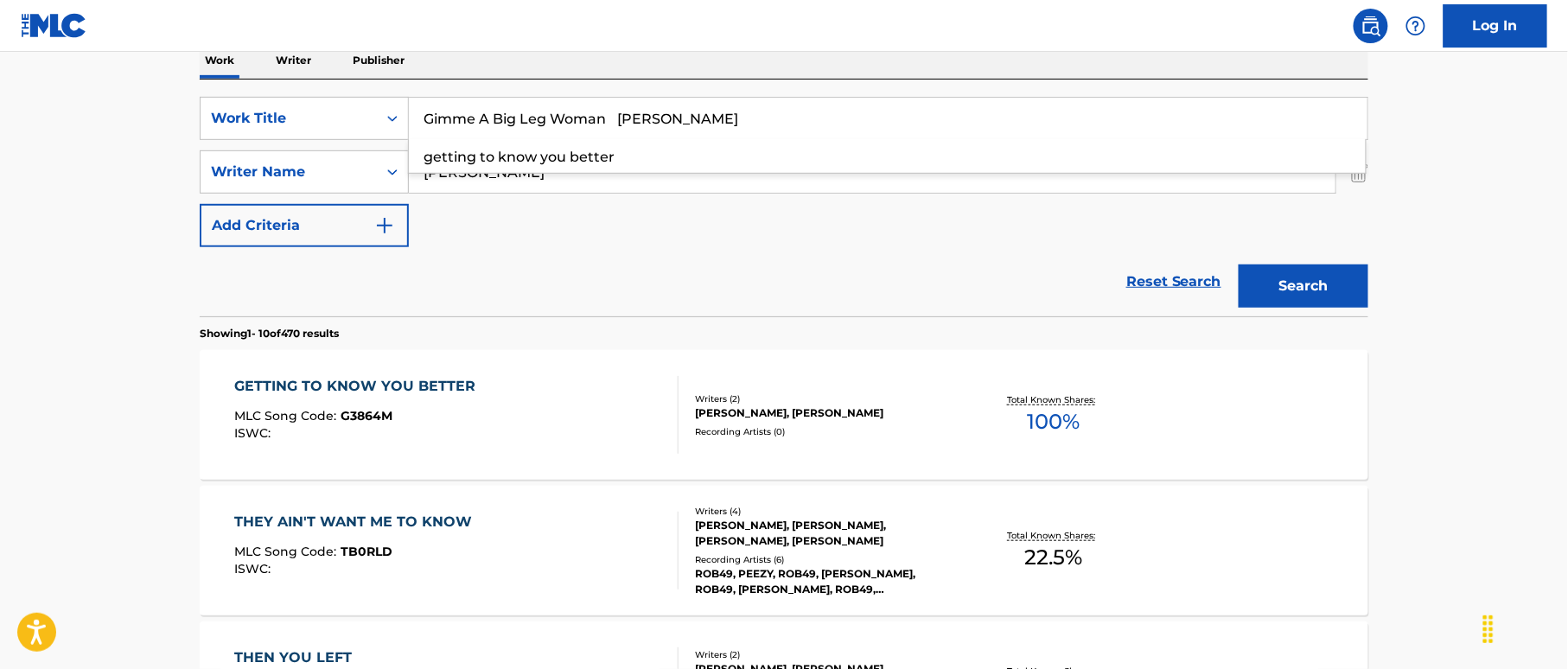
click at [685, 102] on input "Gimme A Big Leg Woman Carl Stewart" at bounding box center [887, 118] width 958 height 42
click at [695, 115] on input "Gimme A Big Leg Woman Carl Stewart" at bounding box center [887, 118] width 958 height 42
type input "Gimme A Big Leg Woman Carl"
drag, startPoint x: 519, startPoint y: 160, endPoint x: 326, endPoint y: 149, distance: 193.3
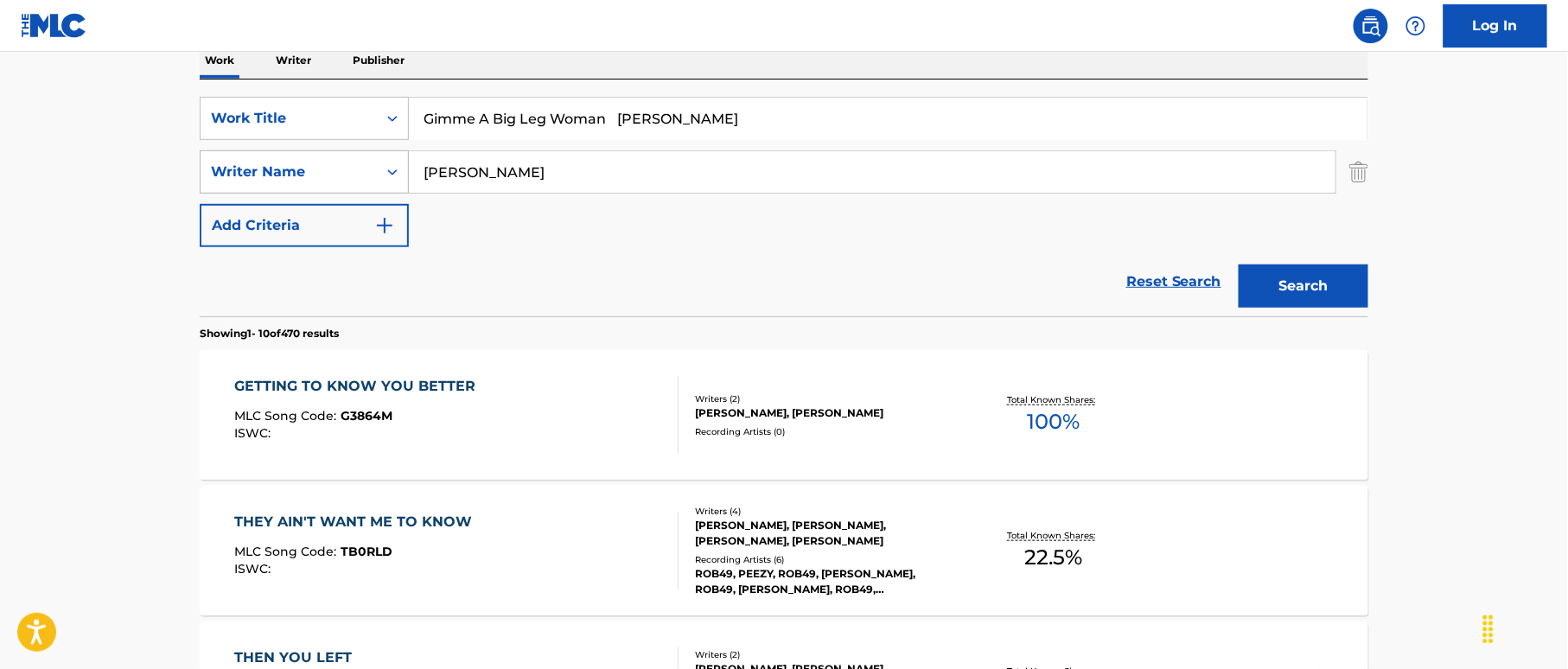
click at [326, 150] on div "SearchWithCriteria41441167-4137-463d-b2b8-0e213feba687 Writer Name Gonzales" at bounding box center [784, 172] width 1169 height 43
paste input "Stewart"
type input "Stewart"
drag, startPoint x: 623, startPoint y: 118, endPoint x: 800, endPoint y: 150, distance: 179.9
click at [784, 148] on div "SearchWithCriteria19bb1fa7-bae8-40a1-acc0-53e8df126250 Work Title Gimme A Big L…" at bounding box center [784, 172] width 1169 height 150
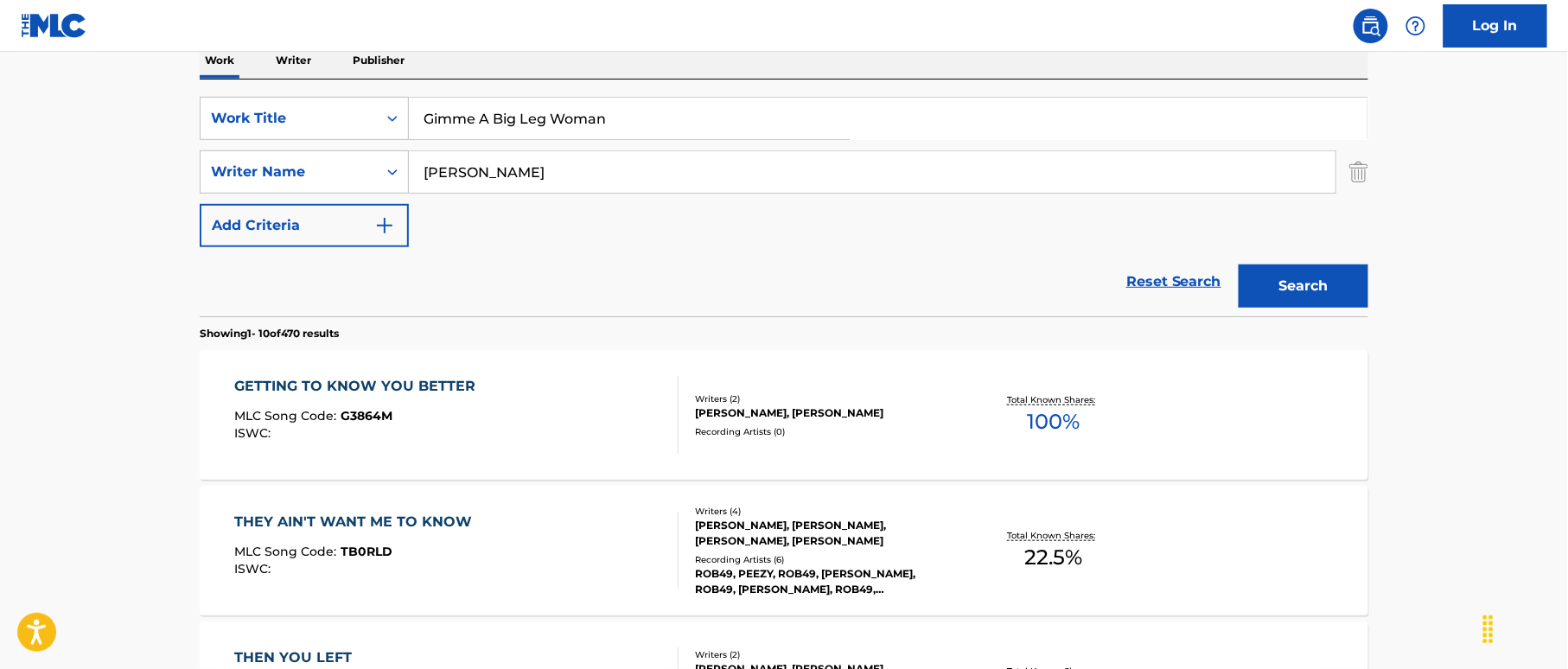
type input "Gimme A Big Leg Woman"
click at [1307, 283] on button "Search" at bounding box center [1303, 286] width 129 height 43
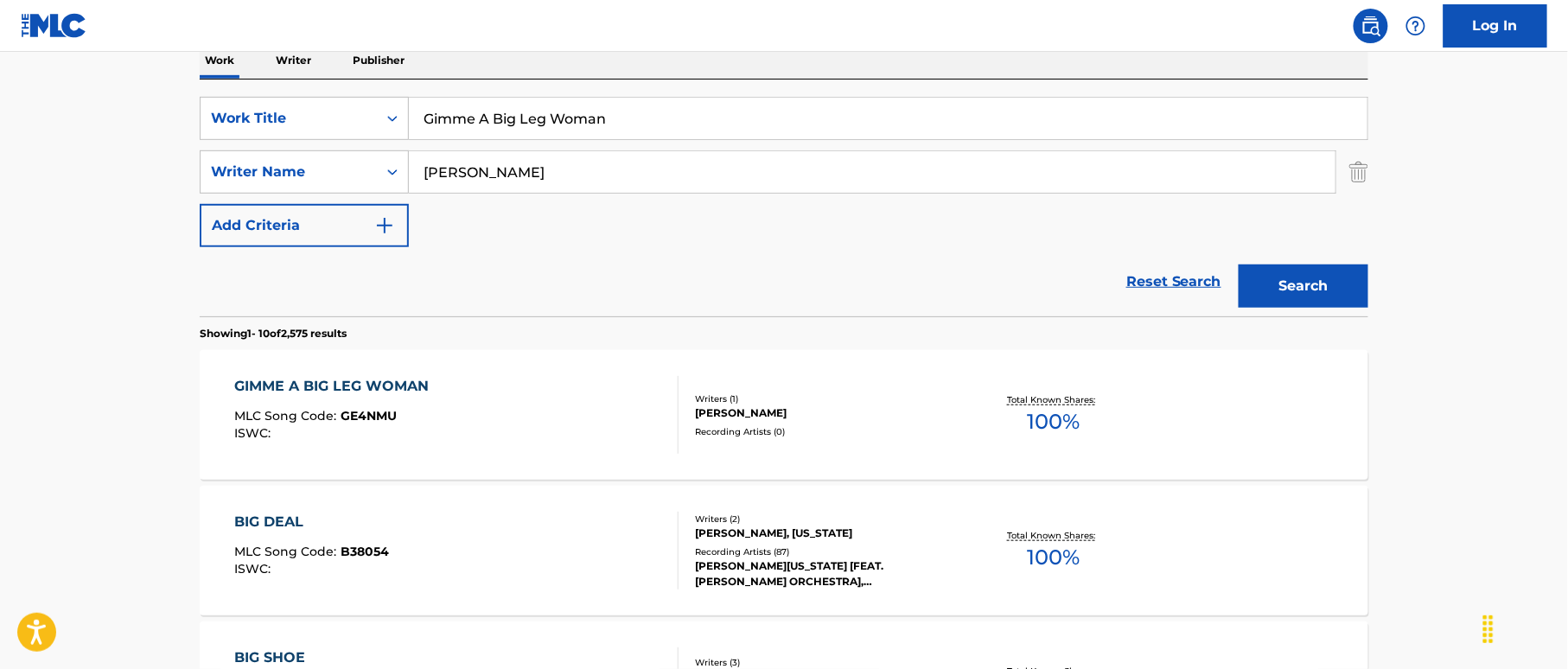
scroll to position [403, 0]
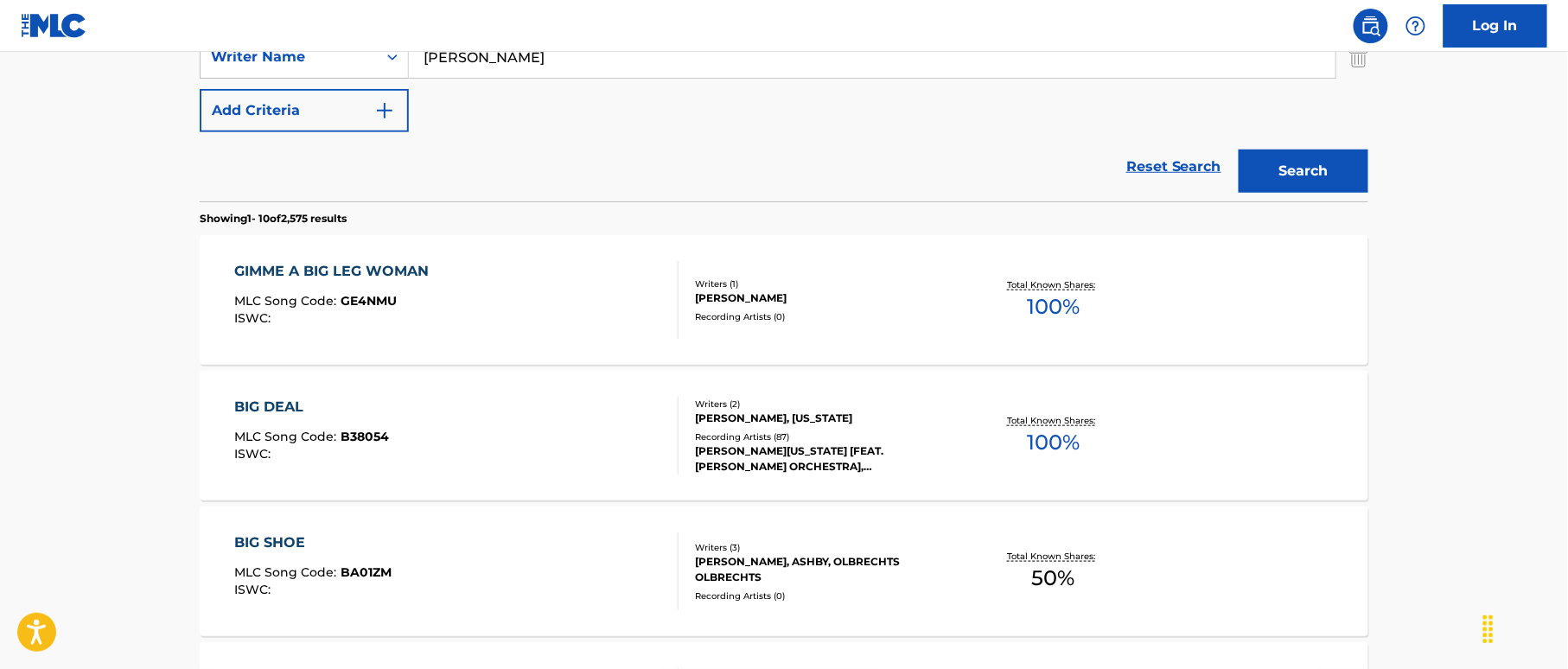
click at [643, 292] on div "GIMME A BIG LEG WOMAN MLC Song Code : GE4NMU ISWC :" at bounding box center [457, 300] width 445 height 77
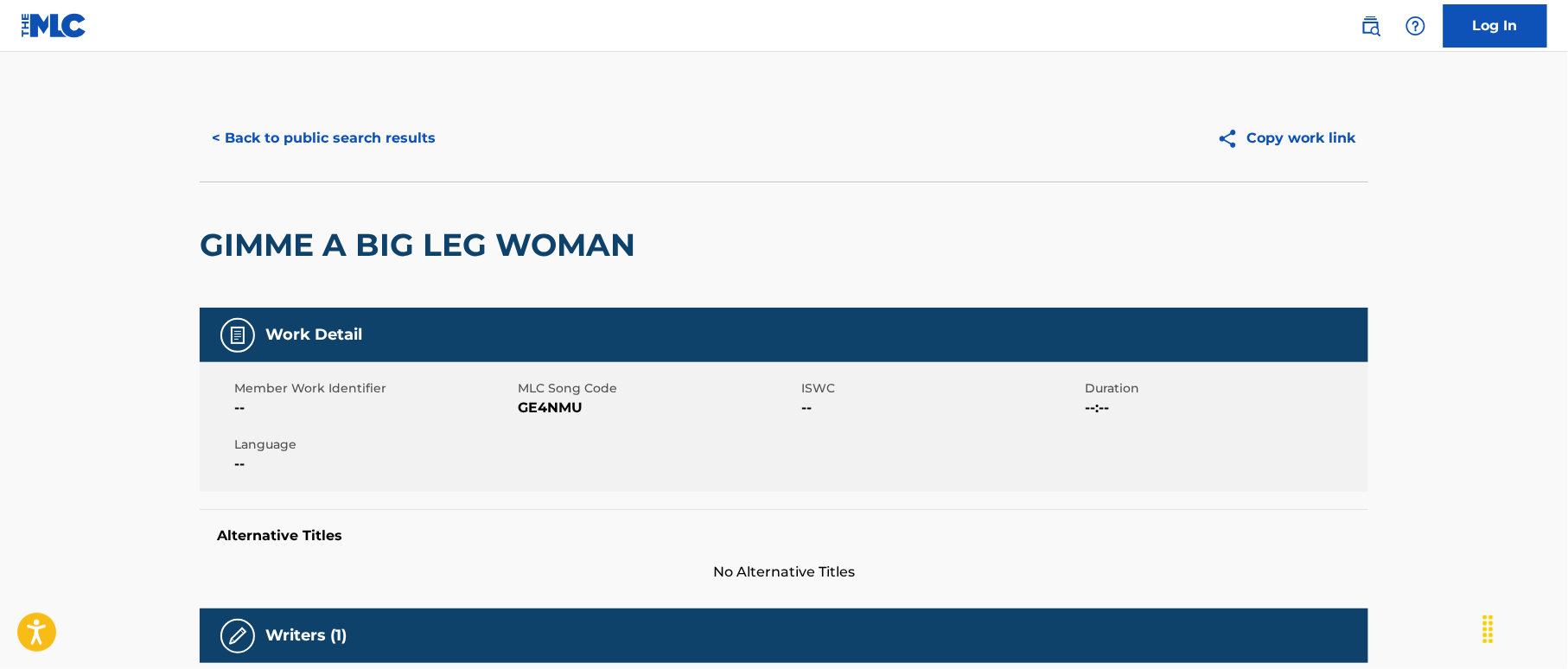
click at [375, 133] on button "< Back to public search results" at bounding box center [323, 139] width 248 height 43
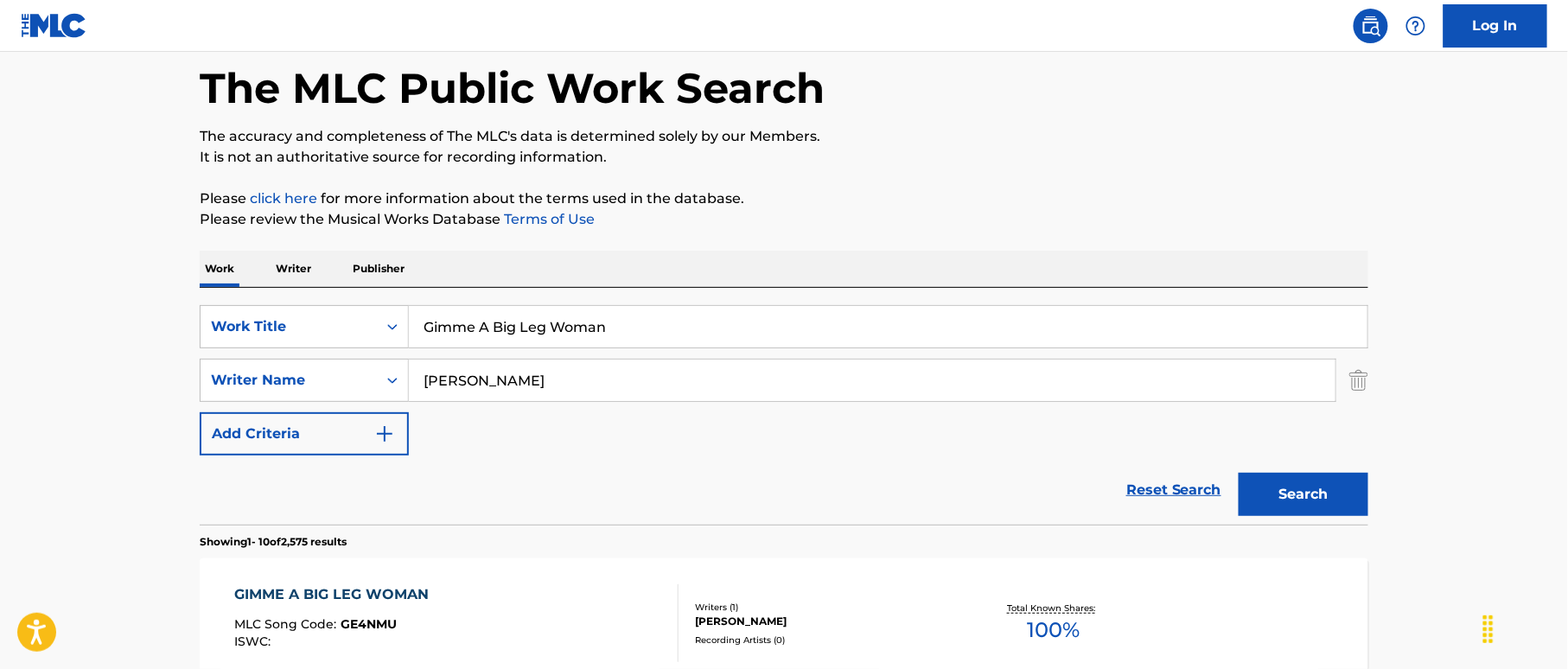
scroll to position [42, 0]
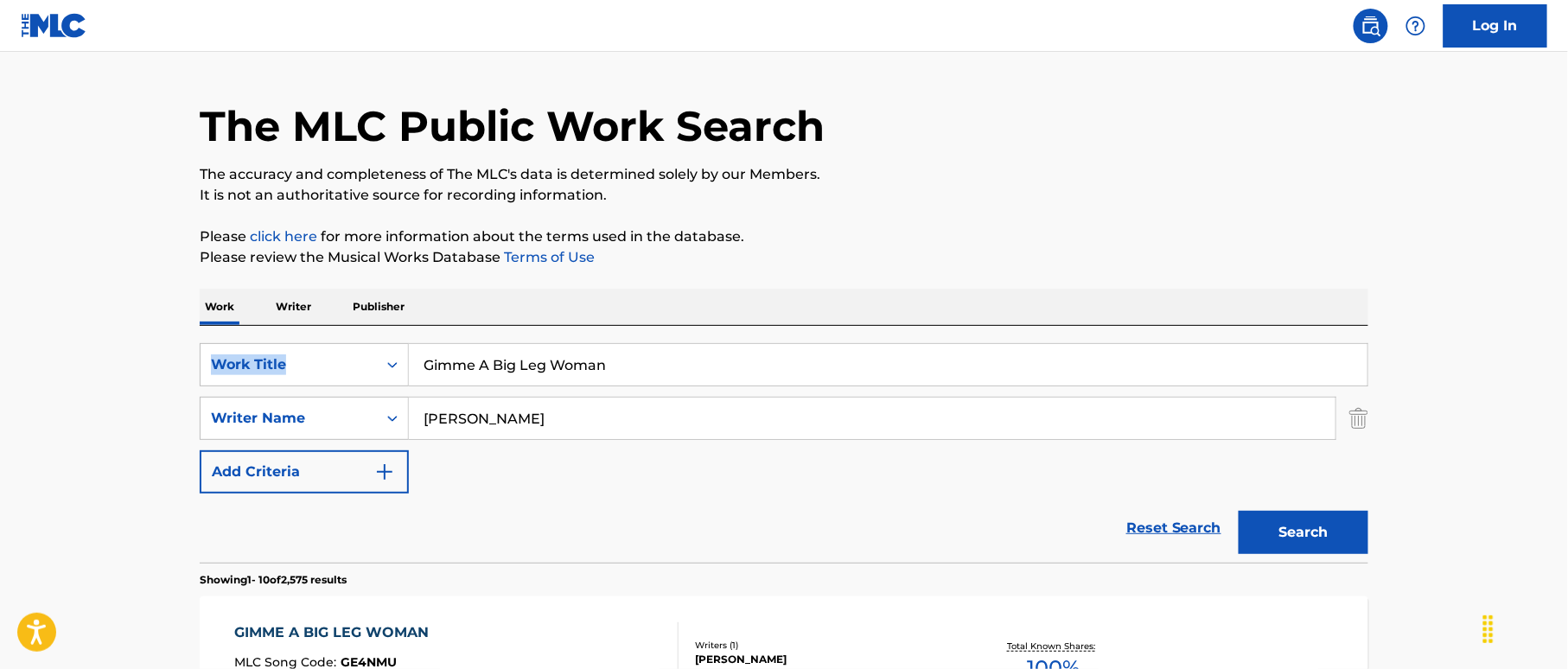
drag, startPoint x: 413, startPoint y: 323, endPoint x: 399, endPoint y: 323, distance: 14.0
click at [599, 360] on input "Gimme A Big Leg Woman" at bounding box center [887, 364] width 958 height 42
drag, startPoint x: 623, startPoint y: 368, endPoint x: 312, endPoint y: 343, distance: 312.0
click at [312, 343] on div "SearchWithCriteria19bb1fa7-bae8-40a1-acc0-53e8df126250 Work Title Gimme A Big L…" at bounding box center [784, 364] width 1169 height 43
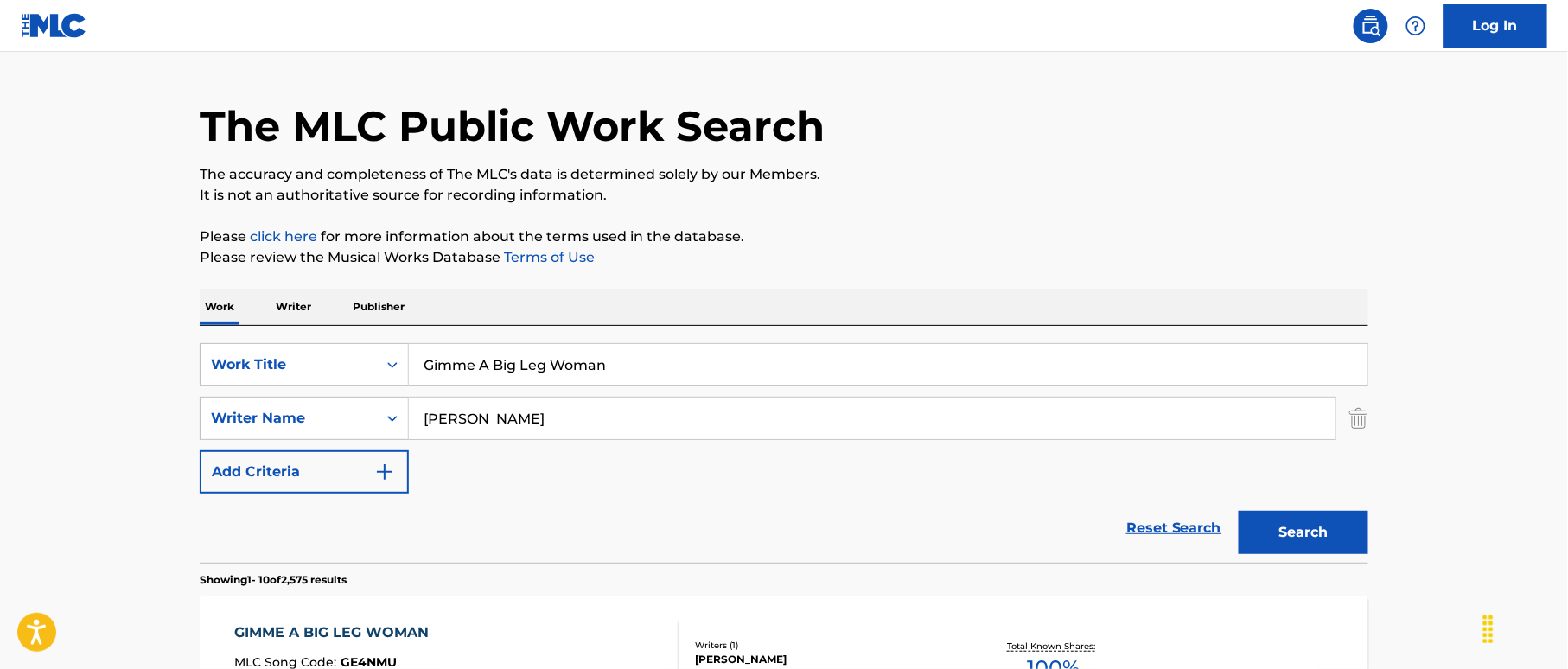
paste input "ary Dean Brown R.B. Ferrier"
click at [640, 361] on input "Gary Dean Brown R.B. Ferrier" at bounding box center [887, 364] width 958 height 42
click at [630, 363] on input "Gary Dean Brown R.B. Ferrier" at bounding box center [887, 364] width 958 height 42
type input "Gary Dean Brown R.B."
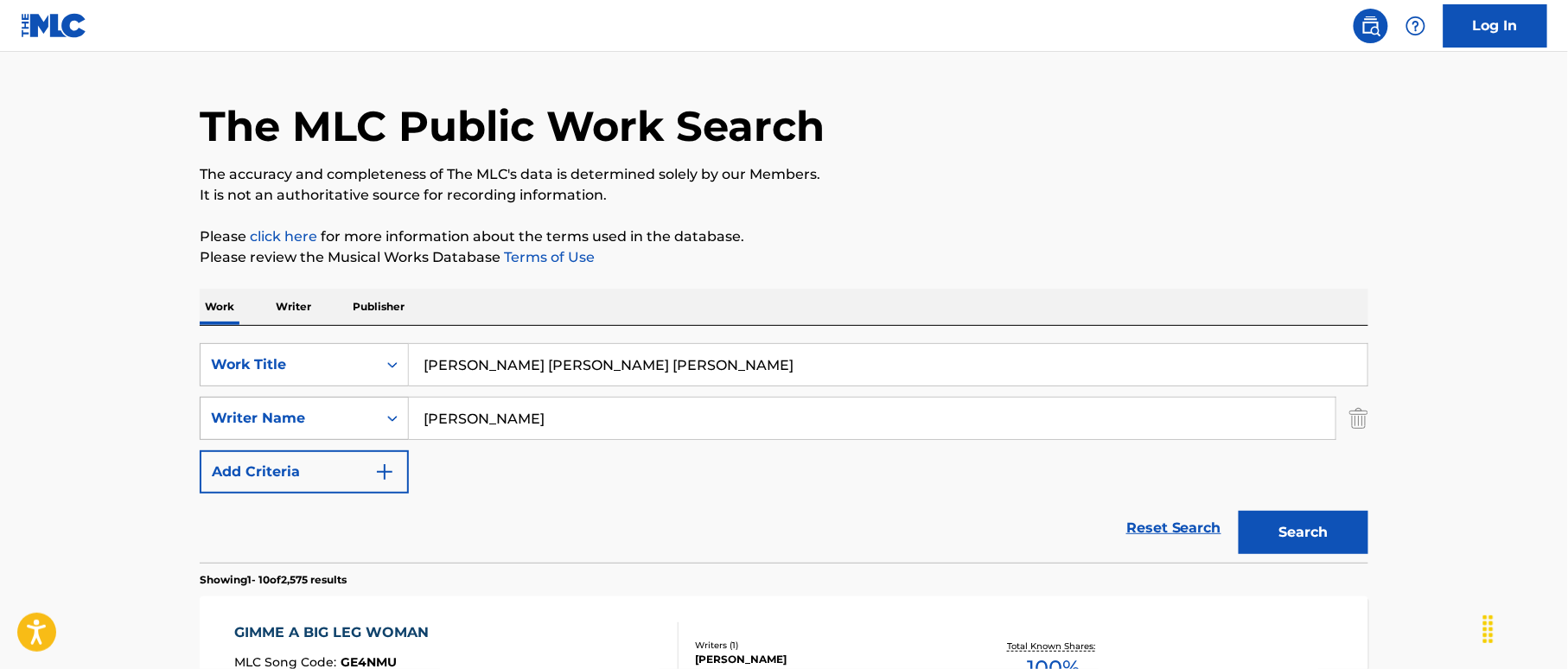
drag, startPoint x: 536, startPoint y: 414, endPoint x: 360, endPoint y: 416, distance: 176.0
click at [360, 416] on div "SearchWithCriteria41441167-4137-463d-b2b8-0e213feba687 Writer Name Stewart" at bounding box center [784, 418] width 1169 height 43
paste input "Ferrier"
type input "Ferrier"
click at [579, 364] on input "Gary Dean Brown R.B." at bounding box center [887, 364] width 958 height 42
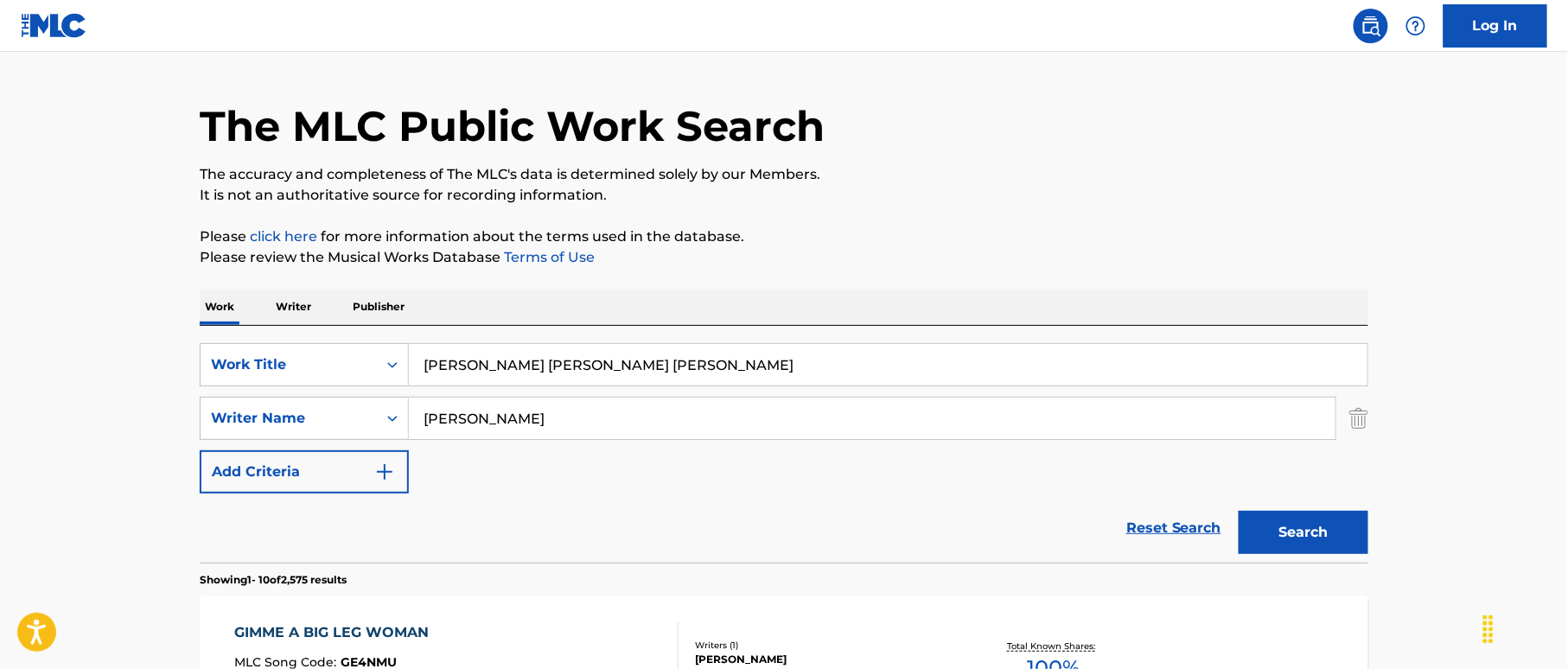
drag, startPoint x: 575, startPoint y: 363, endPoint x: 654, endPoint y: 377, distance: 80.2
click at [654, 377] on input "Gary Dean Brown R.B." at bounding box center [887, 364] width 958 height 42
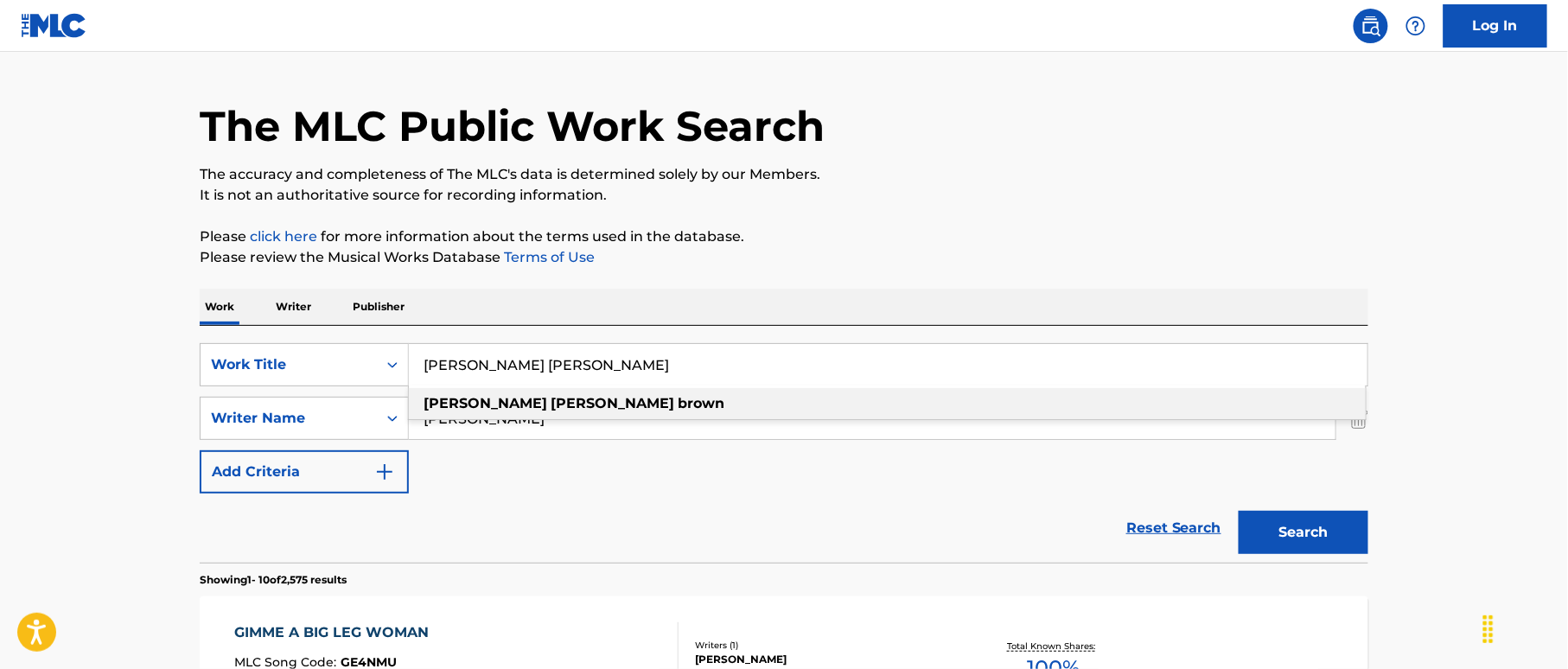
type input "Gary Dean Brown"
click at [1270, 537] on button "Search" at bounding box center [1303, 532] width 129 height 43
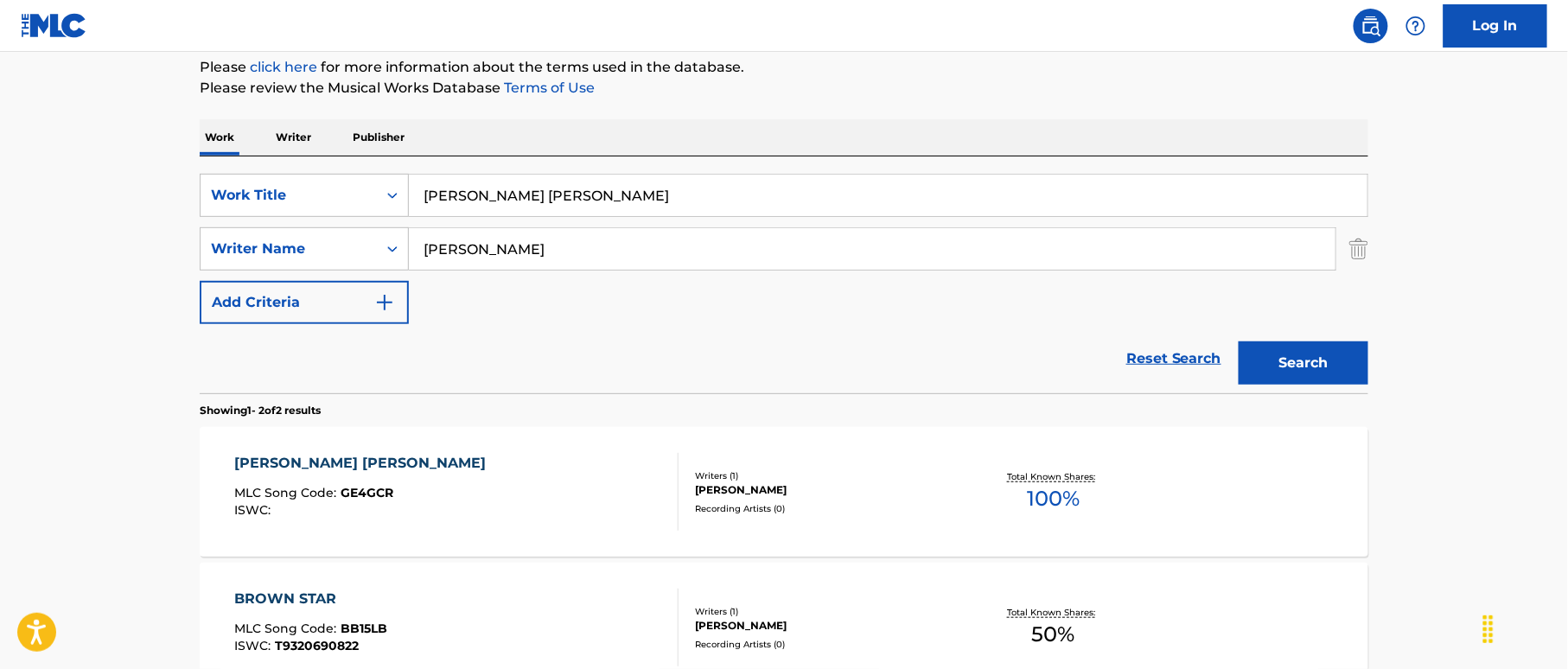
scroll to position [271, 0]
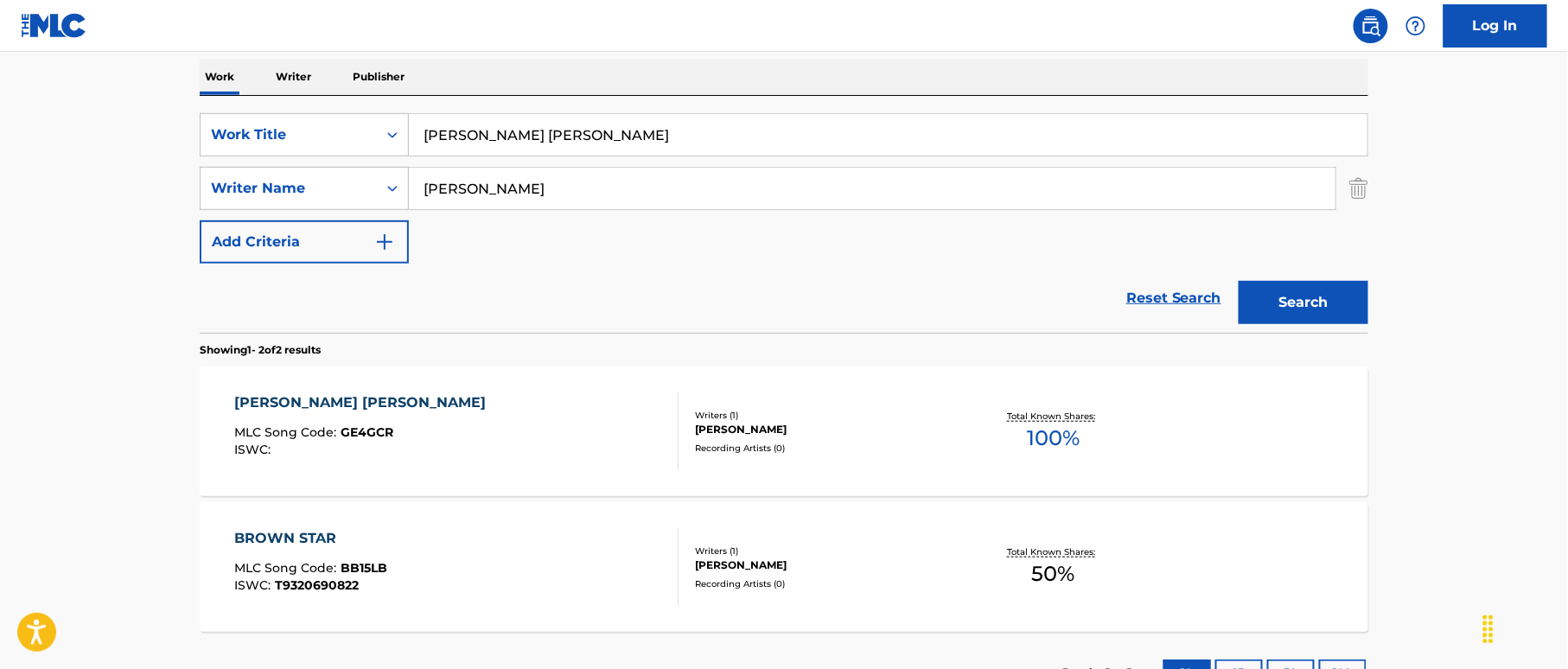
click at [641, 416] on div "GARY DEAN BROWN MLC Song Code : GE4GCR ISWC :" at bounding box center [457, 431] width 445 height 77
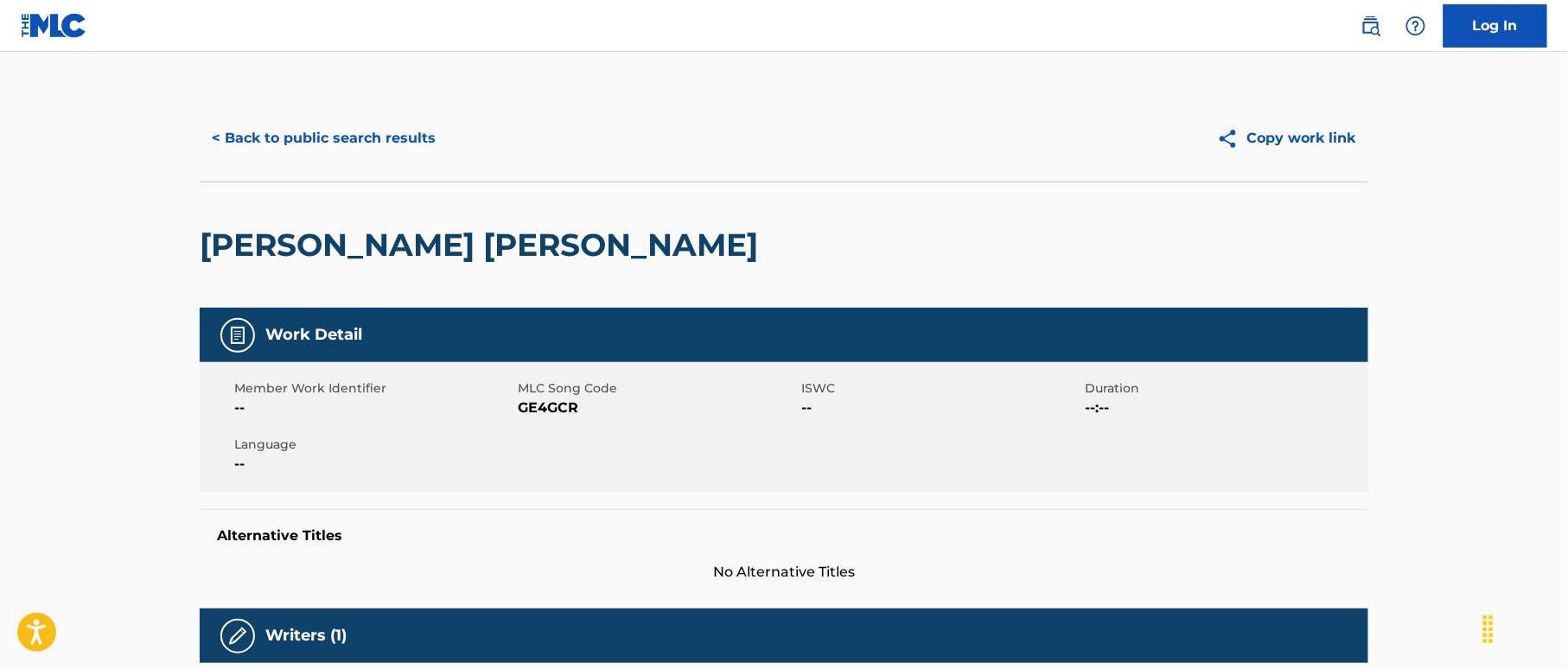
click at [363, 140] on button "< Back to public search results" at bounding box center [323, 139] width 248 height 43
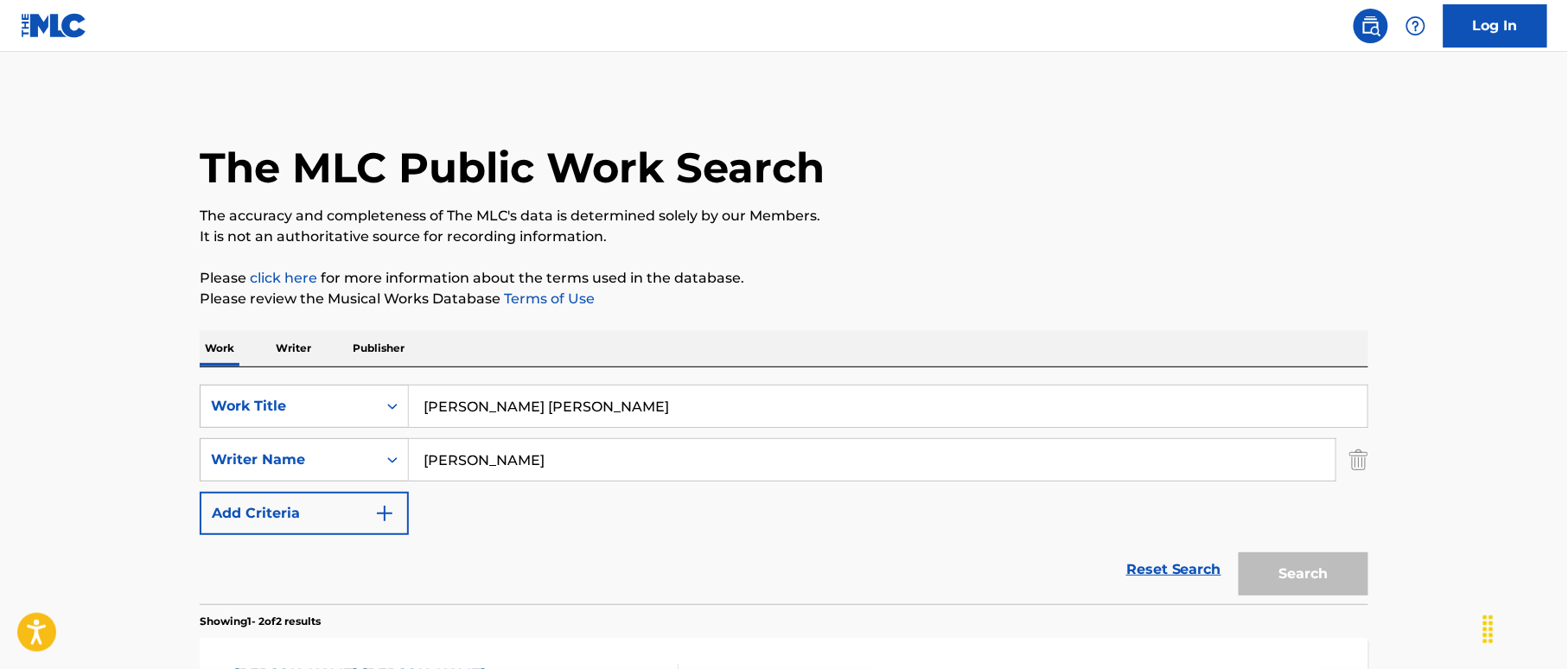
scroll to position [271, 0]
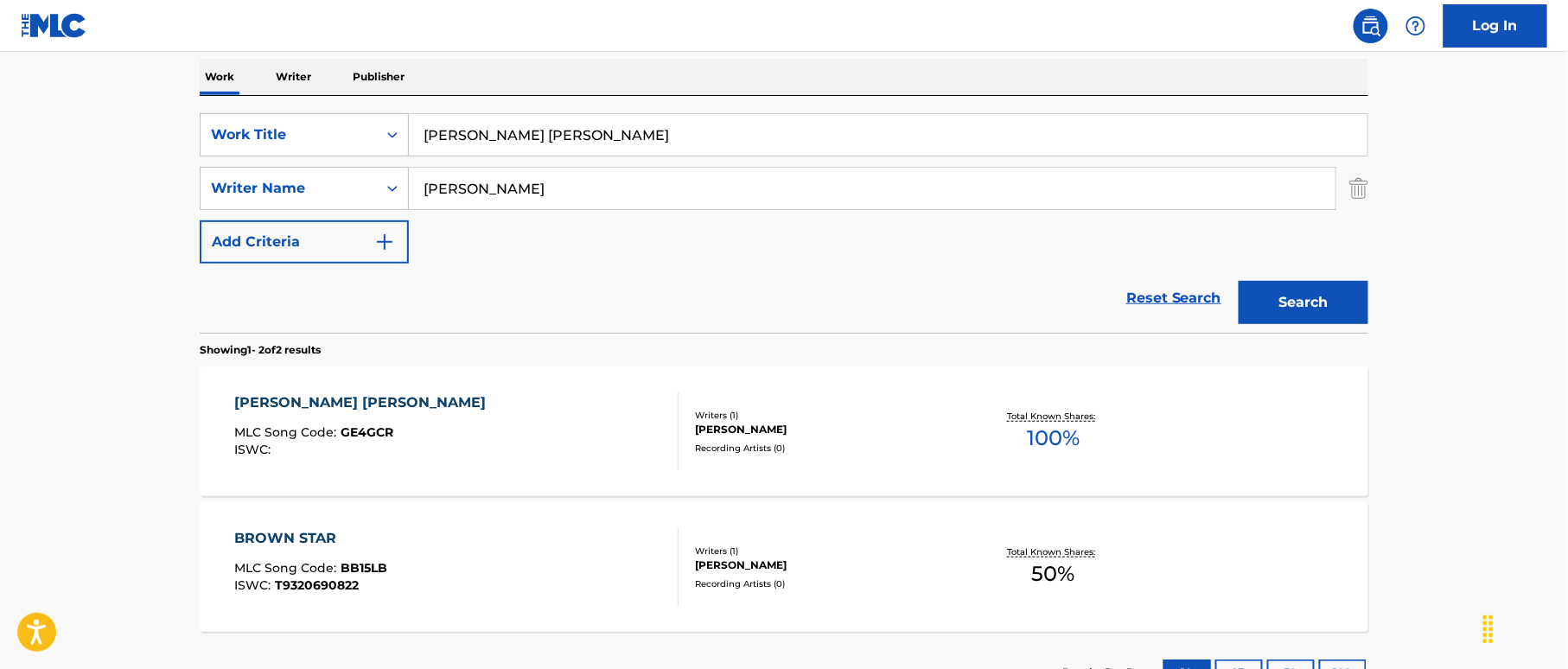
click at [318, 92] on div "Work Writer Publisher" at bounding box center [784, 76] width 1169 height 36
click at [507, 123] on input "Gary Dean Brown" at bounding box center [887, 135] width 958 height 42
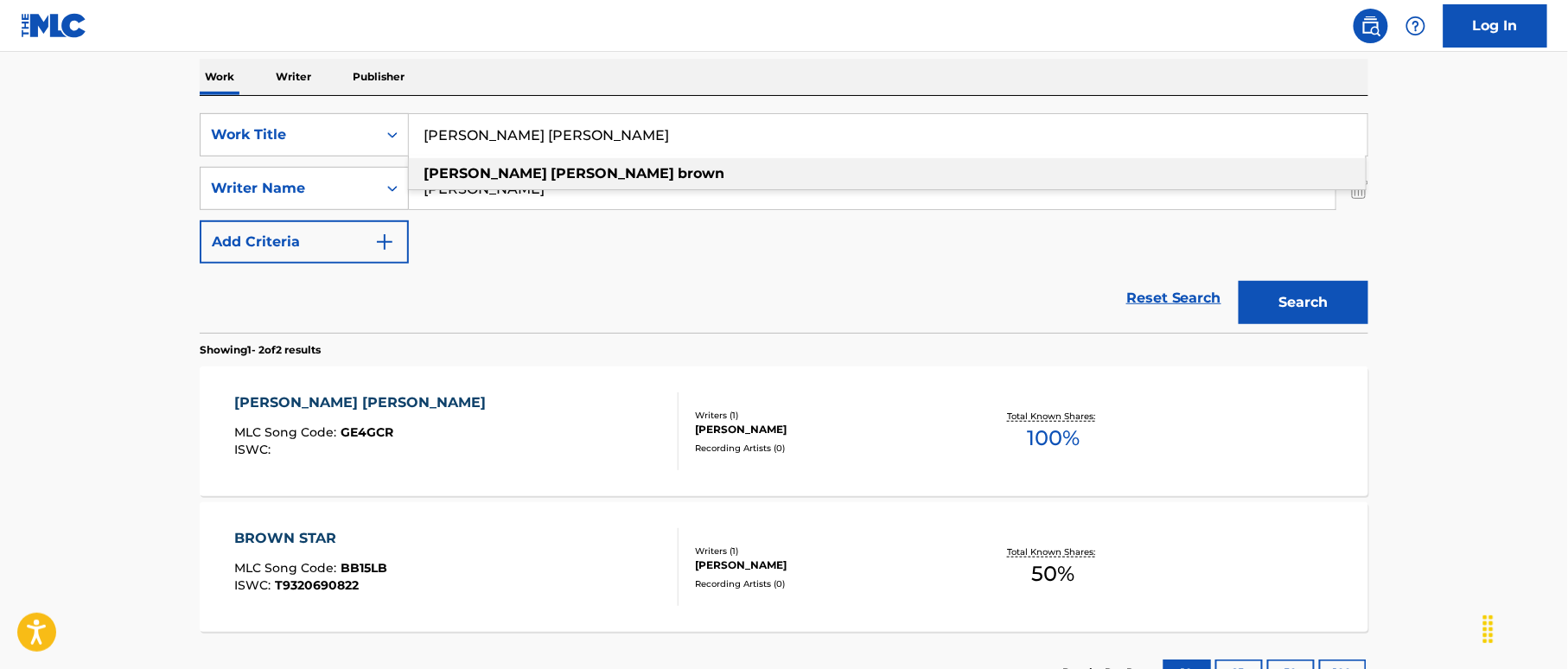
click at [507, 123] on input "Gary Dean Brown" at bounding box center [887, 135] width 958 height 42
paste input "Marty Willemsen|Billy Jack Collard"
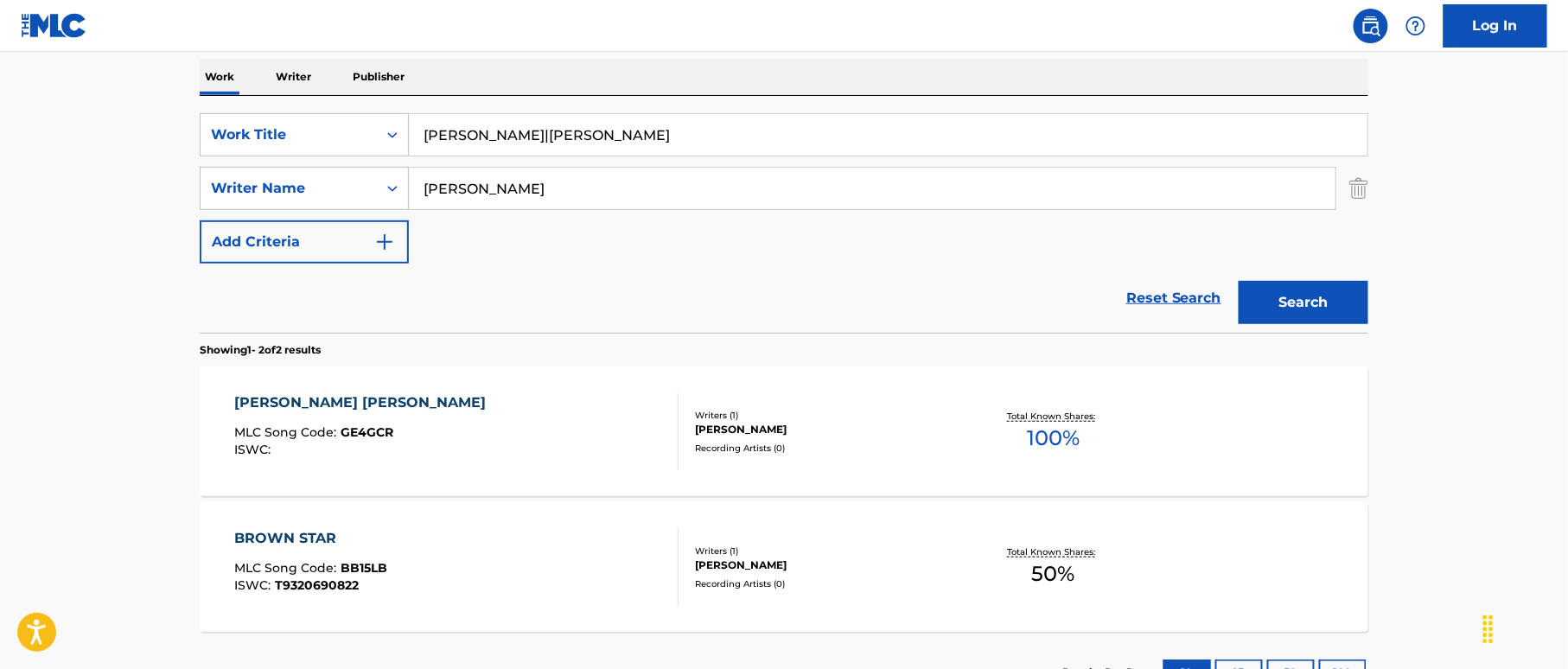
type input "Gary Dean Brown"
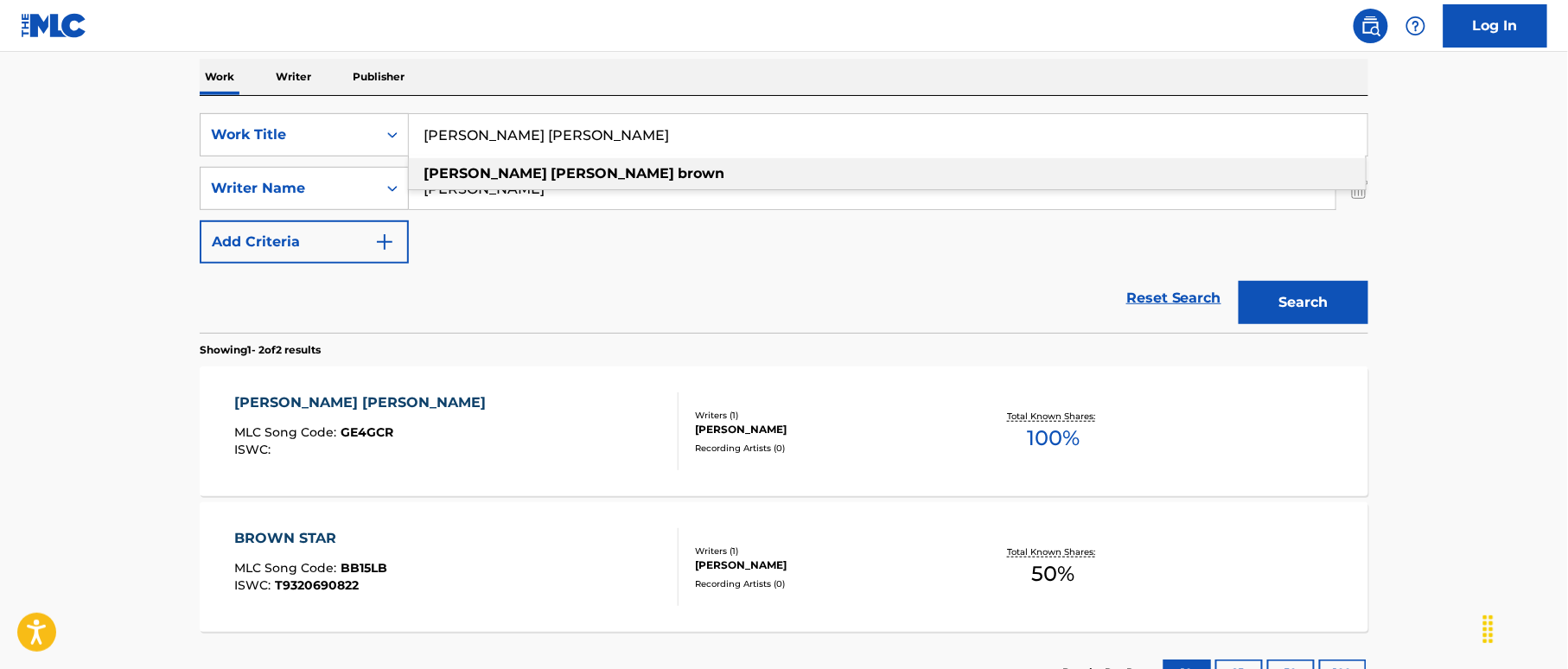
click at [650, 83] on div "Work Writer Publisher" at bounding box center [784, 76] width 1169 height 36
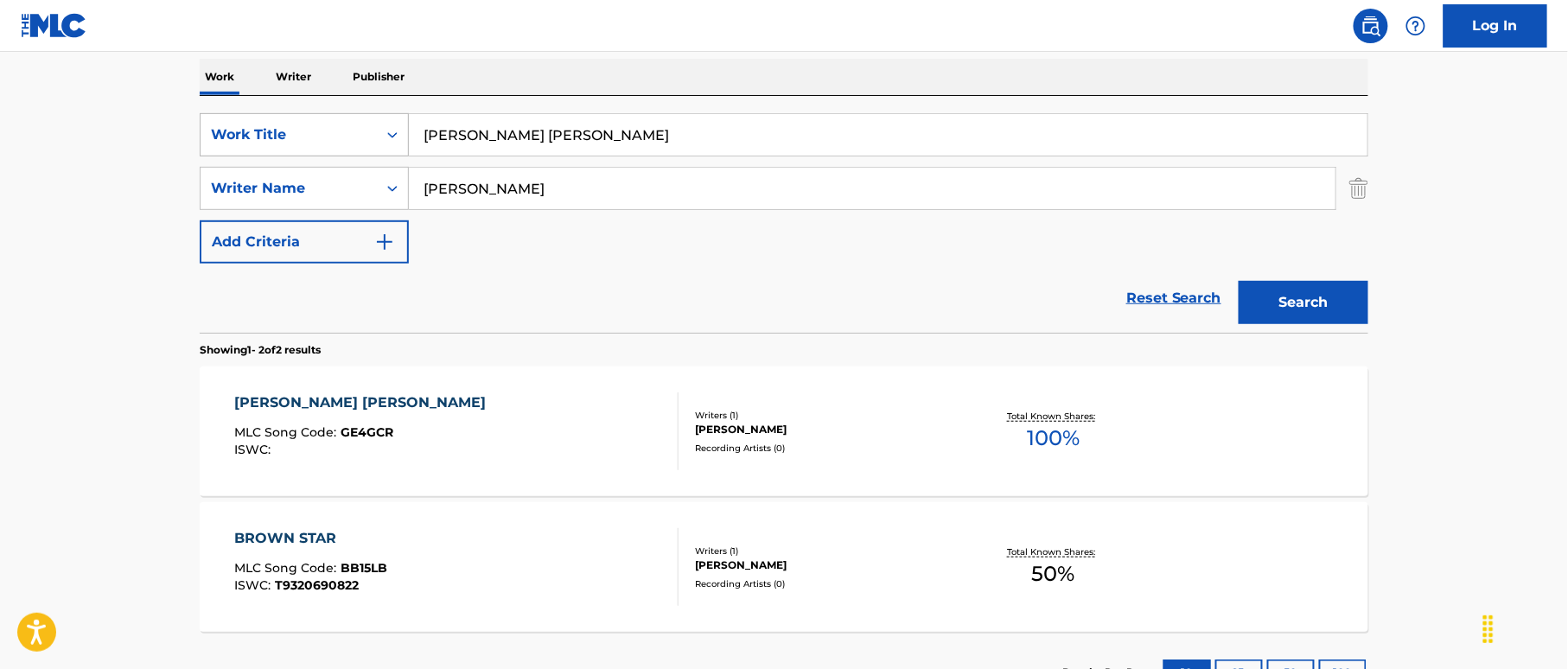
drag, startPoint x: 632, startPoint y: 131, endPoint x: 263, endPoint y: 114, distance: 369.4
click at [263, 114] on div "SearchWithCriteria19bb1fa7-bae8-40a1-acc0-53e8df126250 Work Title Gary Dean Bro…" at bounding box center [784, 135] width 1169 height 43
click at [579, 410] on div "GARY DEAN BROWN MLC Song Code : GE4GCR ISWC :" at bounding box center [457, 431] width 445 height 77
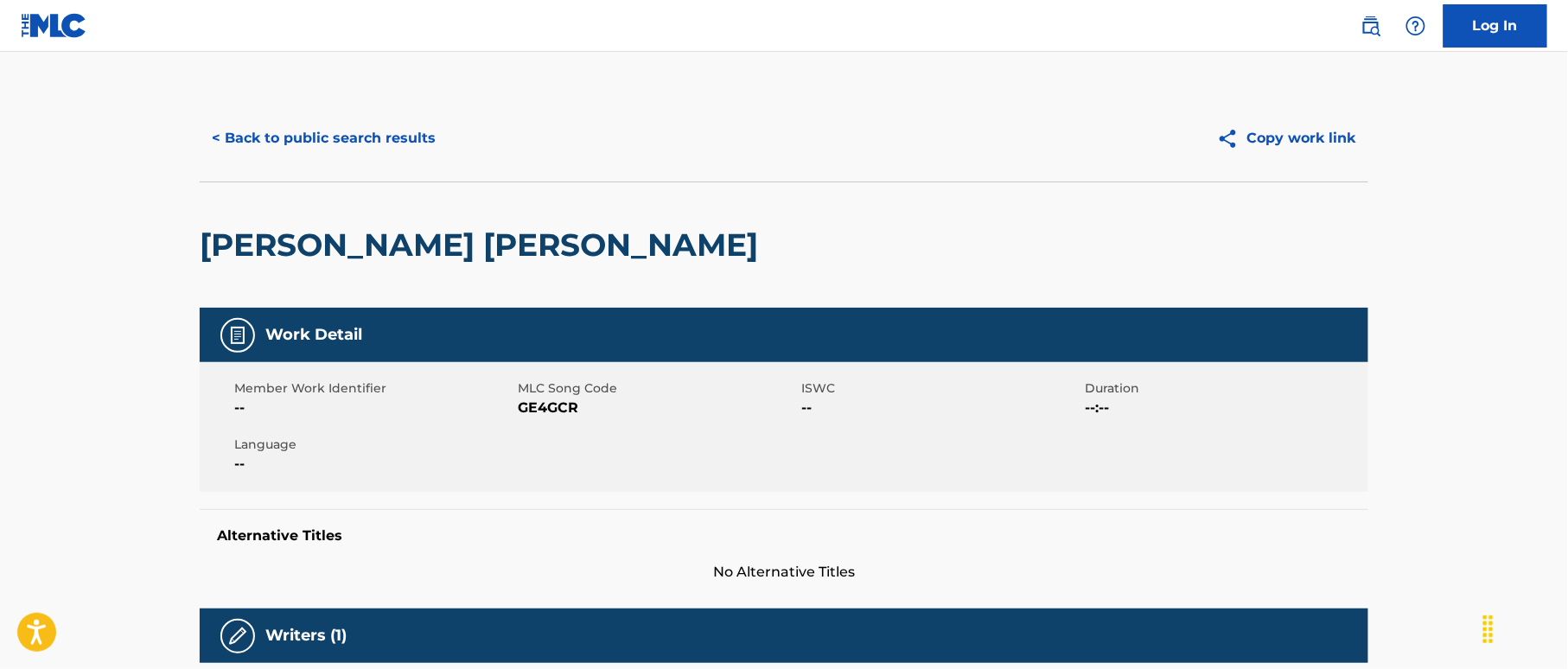
click at [374, 114] on div "< Back to public search results Copy work link" at bounding box center [784, 139] width 1169 height 87
click at [435, 137] on button "< Back to public search results" at bounding box center [323, 139] width 248 height 43
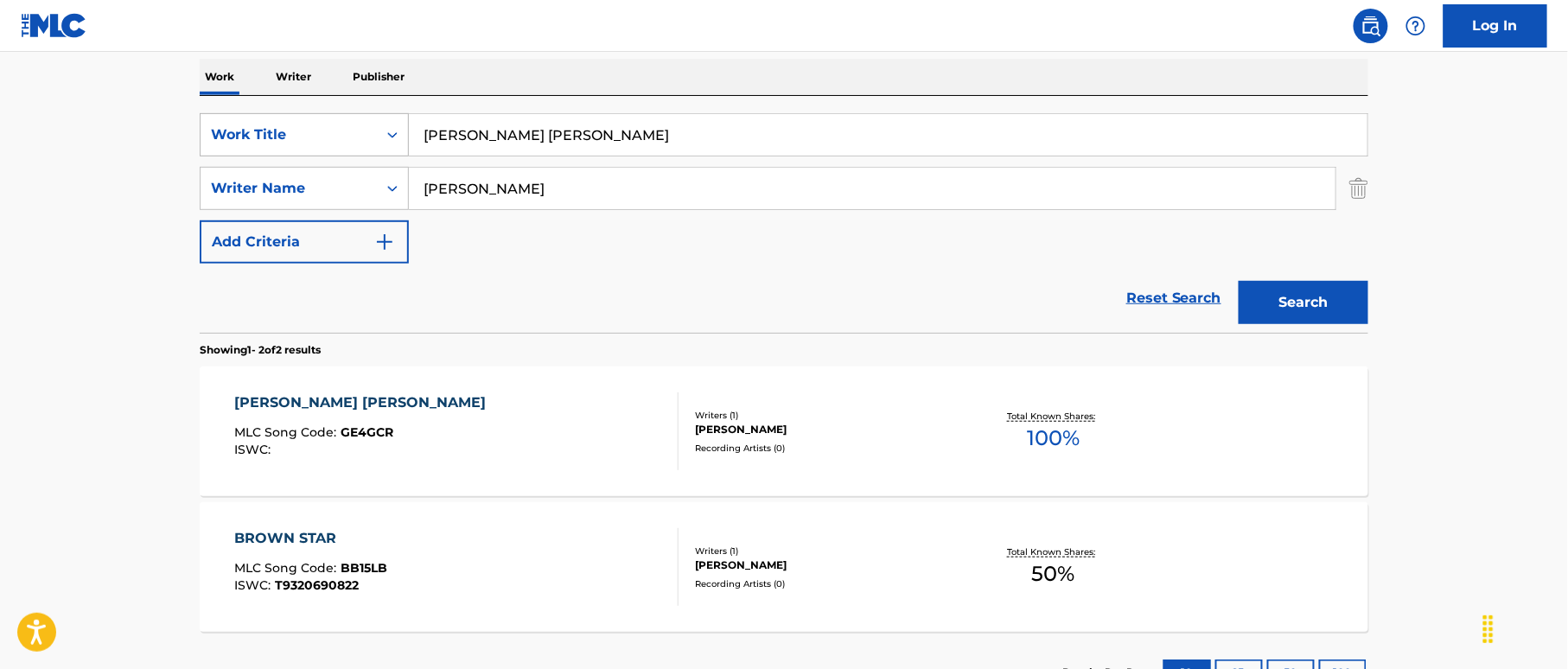
drag, startPoint x: 457, startPoint y: 125, endPoint x: 316, endPoint y: 133, distance: 141.2
click at [295, 140] on div "SearchWithCriteria19bb1fa7-bae8-40a1-acc0-53e8df126250 Work Title Gary Dean Bro…" at bounding box center [784, 135] width 1169 height 43
paste input "et On Down Marty Willemsen|Billy Jack Collard"
click at [775, 132] on input "Get On Down Marty Willemsen|Billy Jack Collard" at bounding box center [887, 135] width 958 height 42
click at [775, 131] on input "Get On Down Marty Willemsen|Billy Jack Collard" at bounding box center [887, 135] width 958 height 42
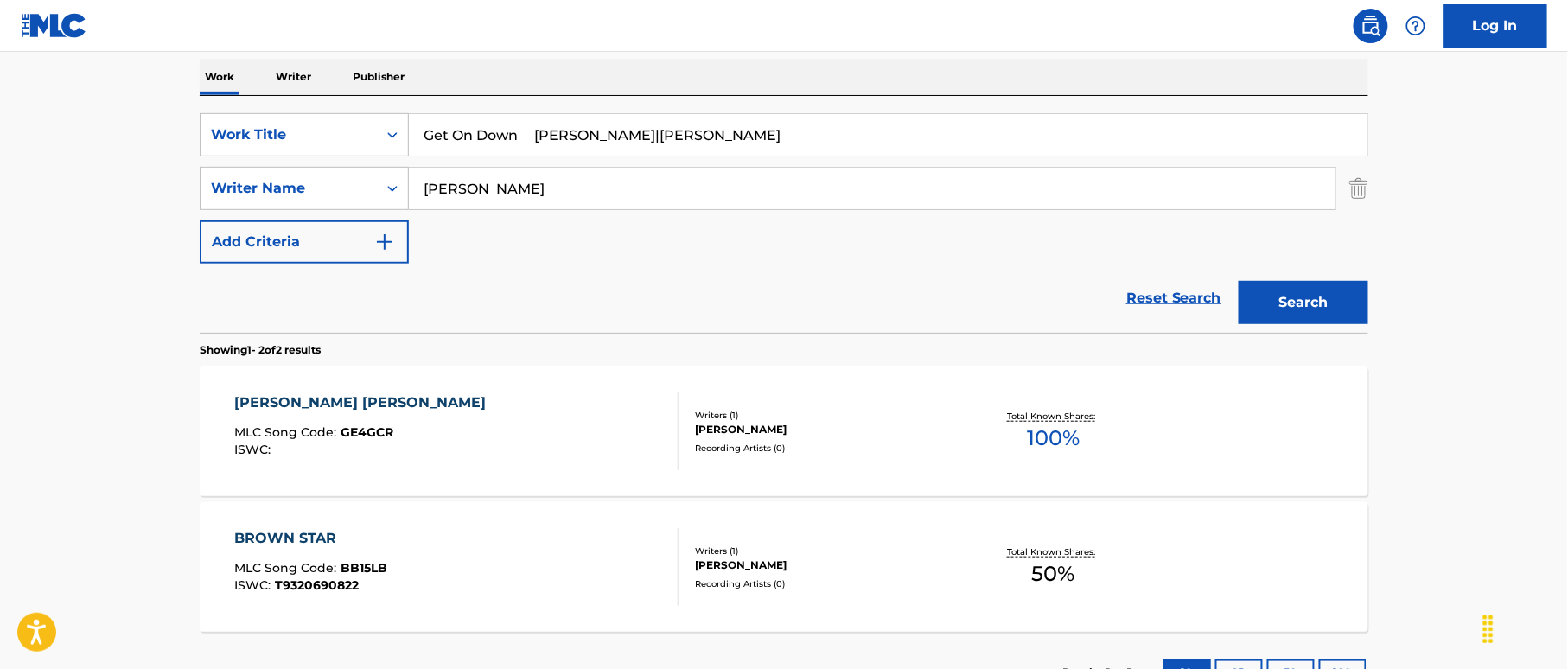
type input "Get On Down Marty Willemsen|Billy Jack"
drag, startPoint x: 475, startPoint y: 177, endPoint x: 363, endPoint y: 183, distance: 112.2
click at [363, 181] on div "SearchWithCriteria41441167-4137-463d-b2b8-0e213feba687 Writer Name Ferrier" at bounding box center [784, 189] width 1169 height 43
paste input "Collard"
type input "Collard"
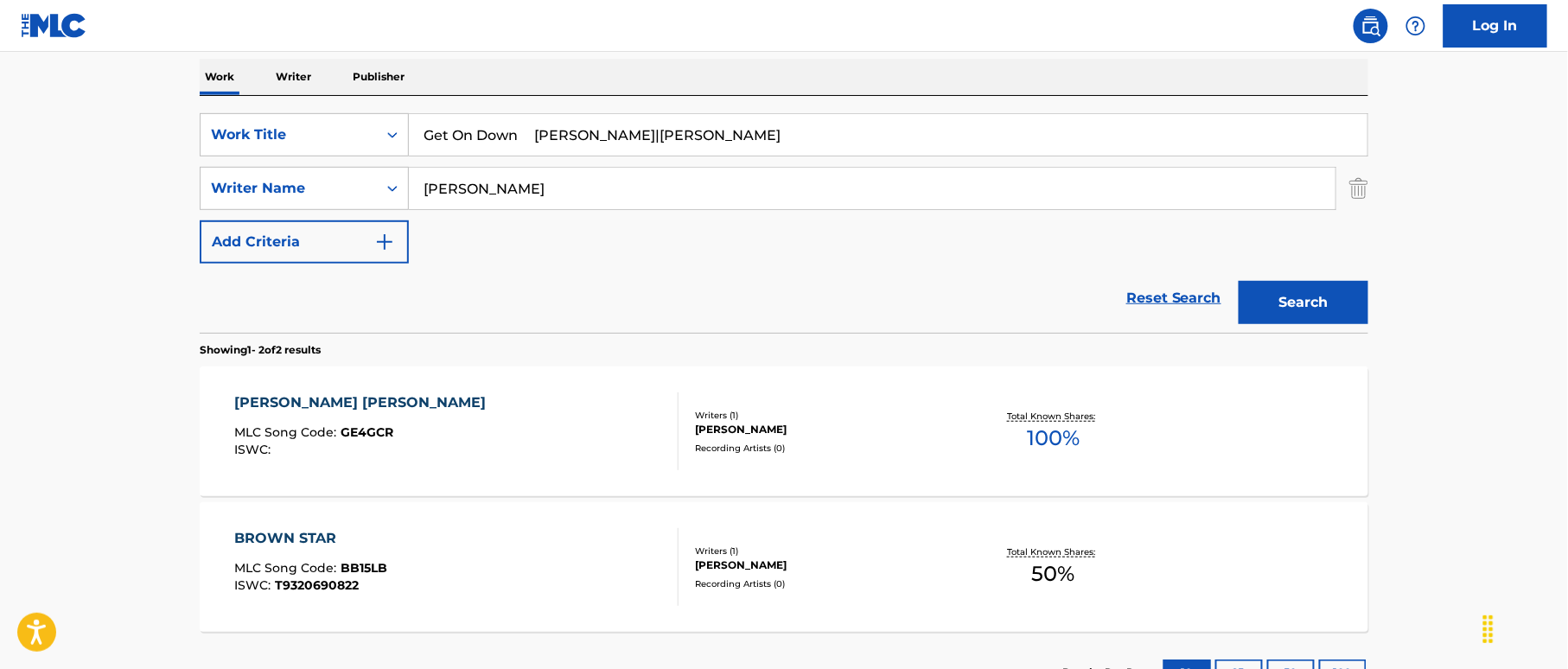
drag, startPoint x: 733, startPoint y: 154, endPoint x: 837, endPoint y: 146, distance: 104.3
click at [799, 157] on div "SearchWithCriteria19bb1fa7-bae8-40a1-acc0-53e8df126250 Work Title Get On Down M…" at bounding box center [784, 188] width 1169 height 150
type input "Get On Down"
click at [1260, 289] on button "Search" at bounding box center [1303, 303] width 129 height 43
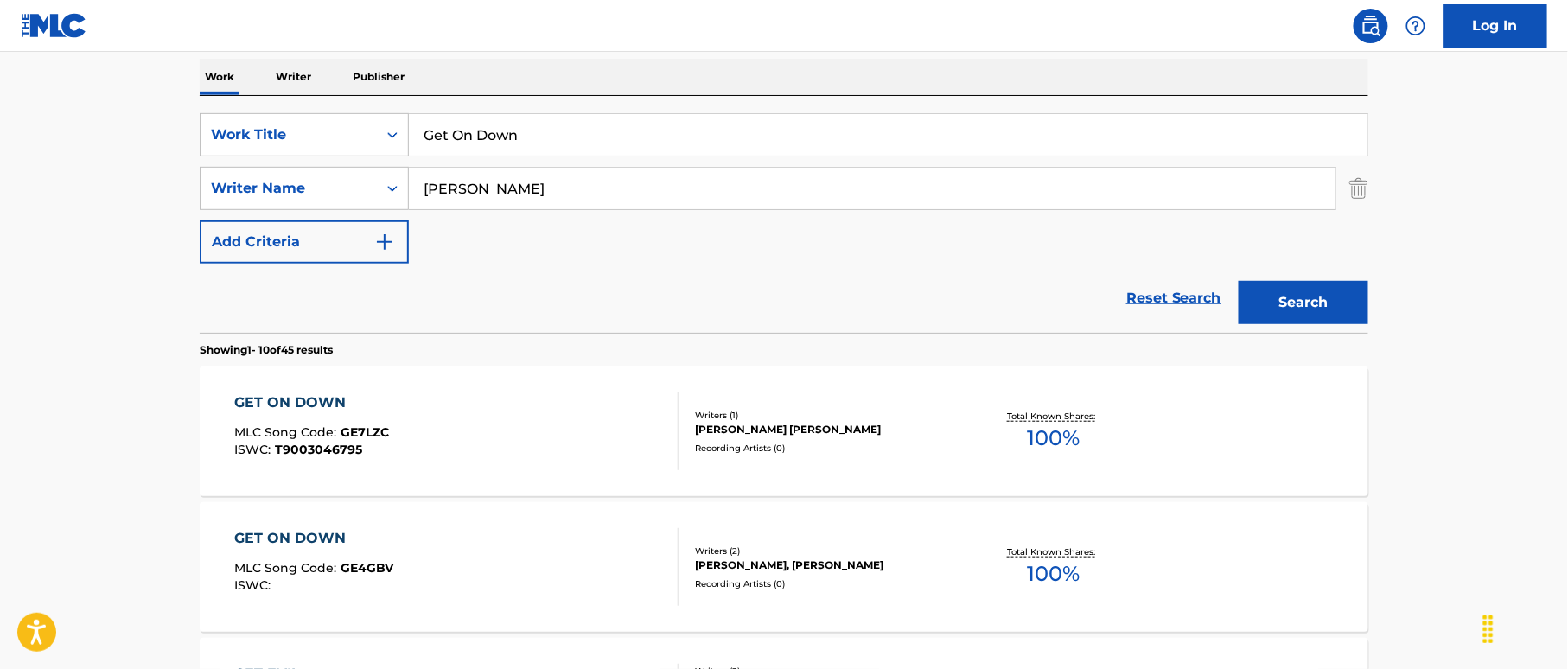
click at [570, 558] on div "GET ON DOWN MLC Song Code : GE4GBV ISWC :" at bounding box center [457, 566] width 445 height 77
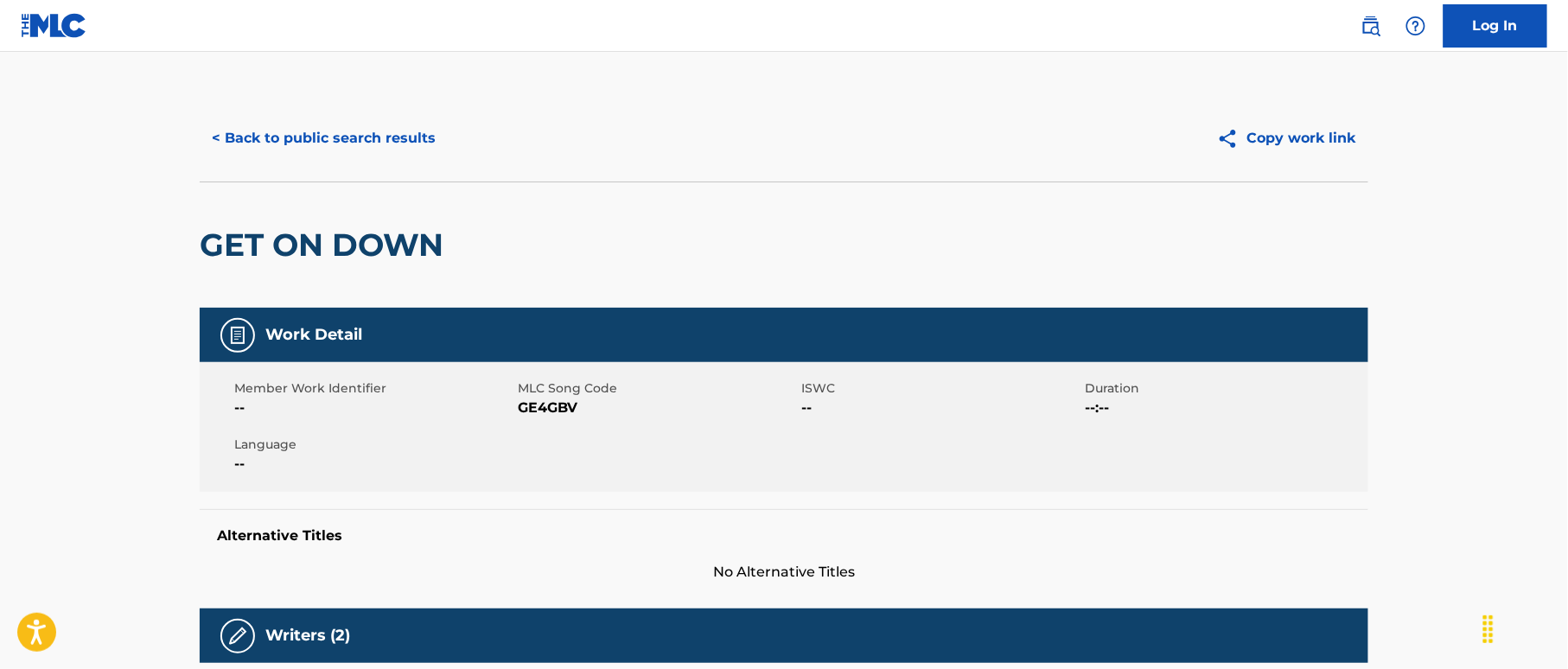
click at [399, 140] on button "< Back to public search results" at bounding box center [323, 139] width 248 height 43
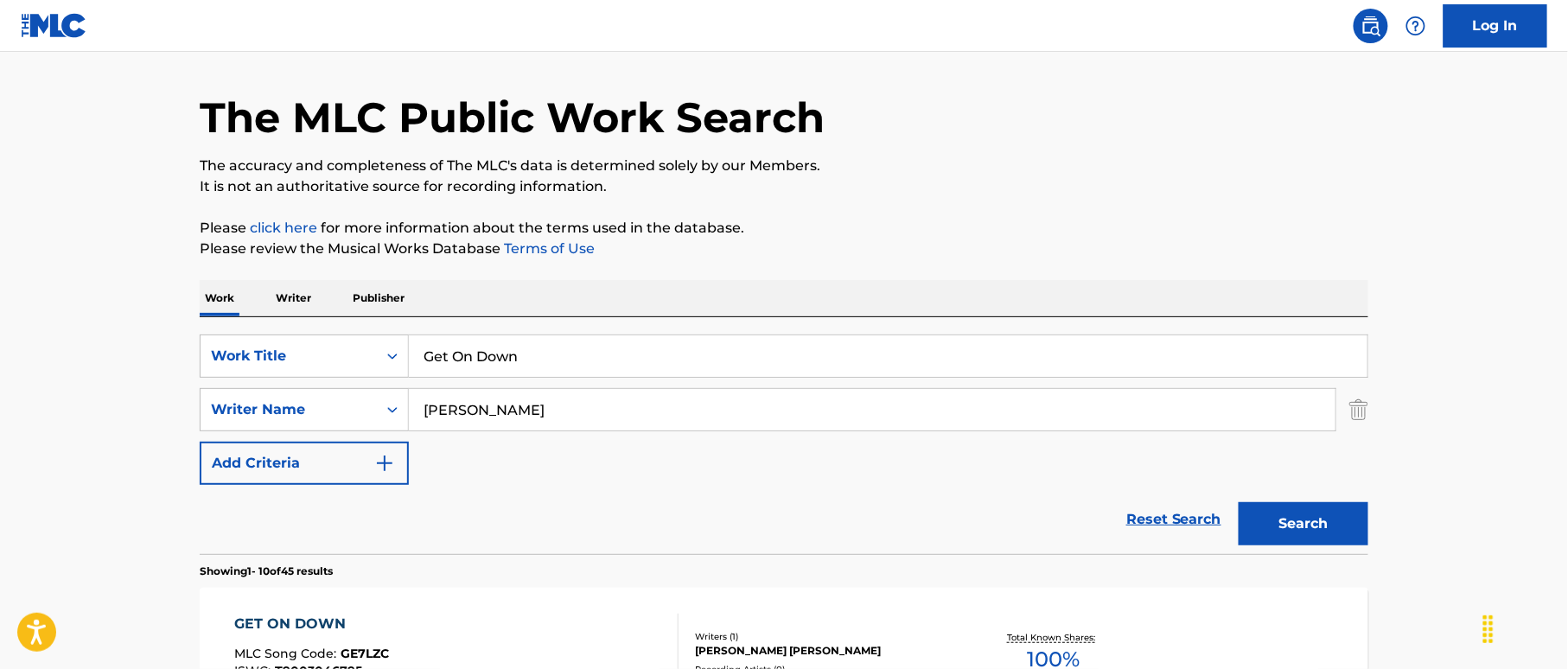
scroll to position [42, 0]
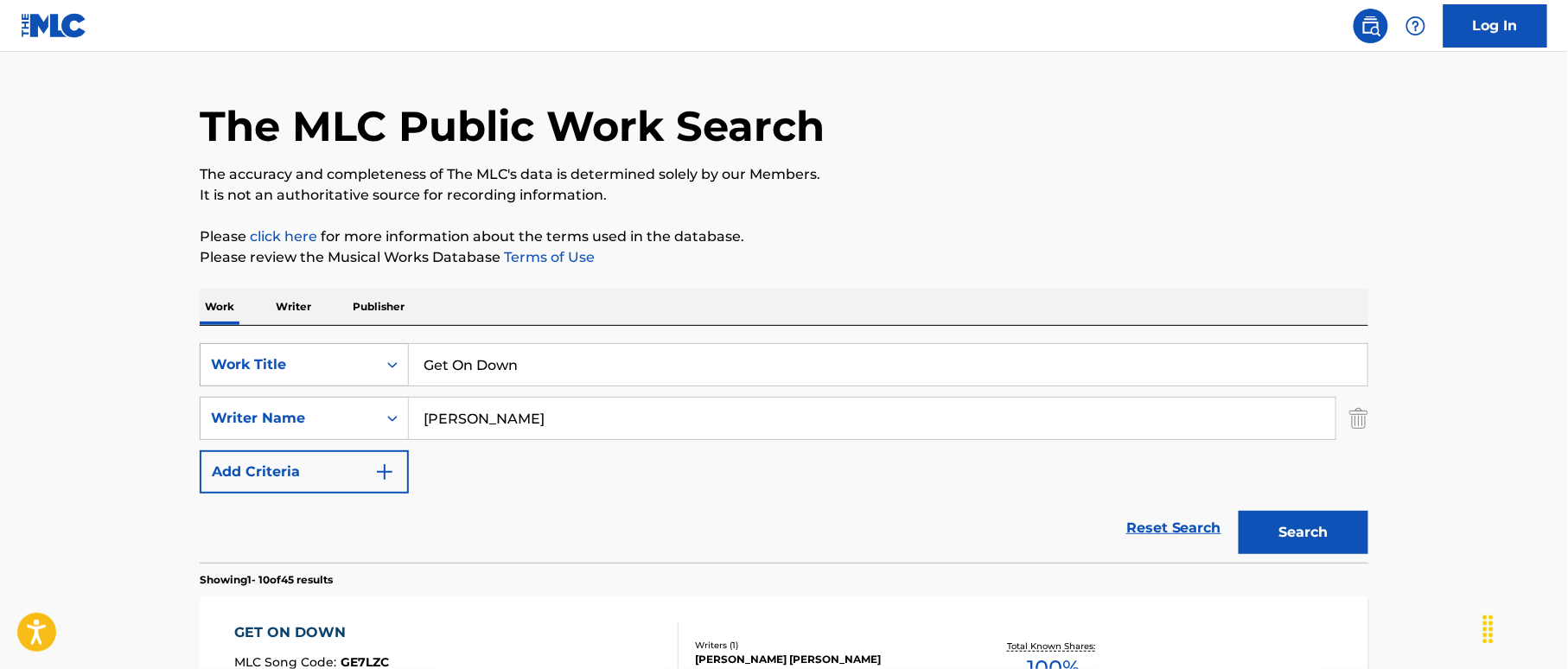
drag, startPoint x: 434, startPoint y: 346, endPoint x: 374, endPoint y: 353, distance: 60.4
click at [337, 345] on div "SearchWithCriteria19bb1fa7-bae8-40a1-acc0-53e8df126250 Work Title Get On Down" at bounding box center [784, 364] width 1169 height 43
paste input "Ready (For The Freedom Train) Ernest Cate|Earle Cate"
click at [805, 350] on input "Get Ready (For The Freedom Train) Ernest Cate|Earle Cate" at bounding box center [887, 364] width 958 height 42
click at [823, 363] on input "Get Ready (For The Freedom Train) Ernest Cate|Earle Cate" at bounding box center [887, 364] width 958 height 42
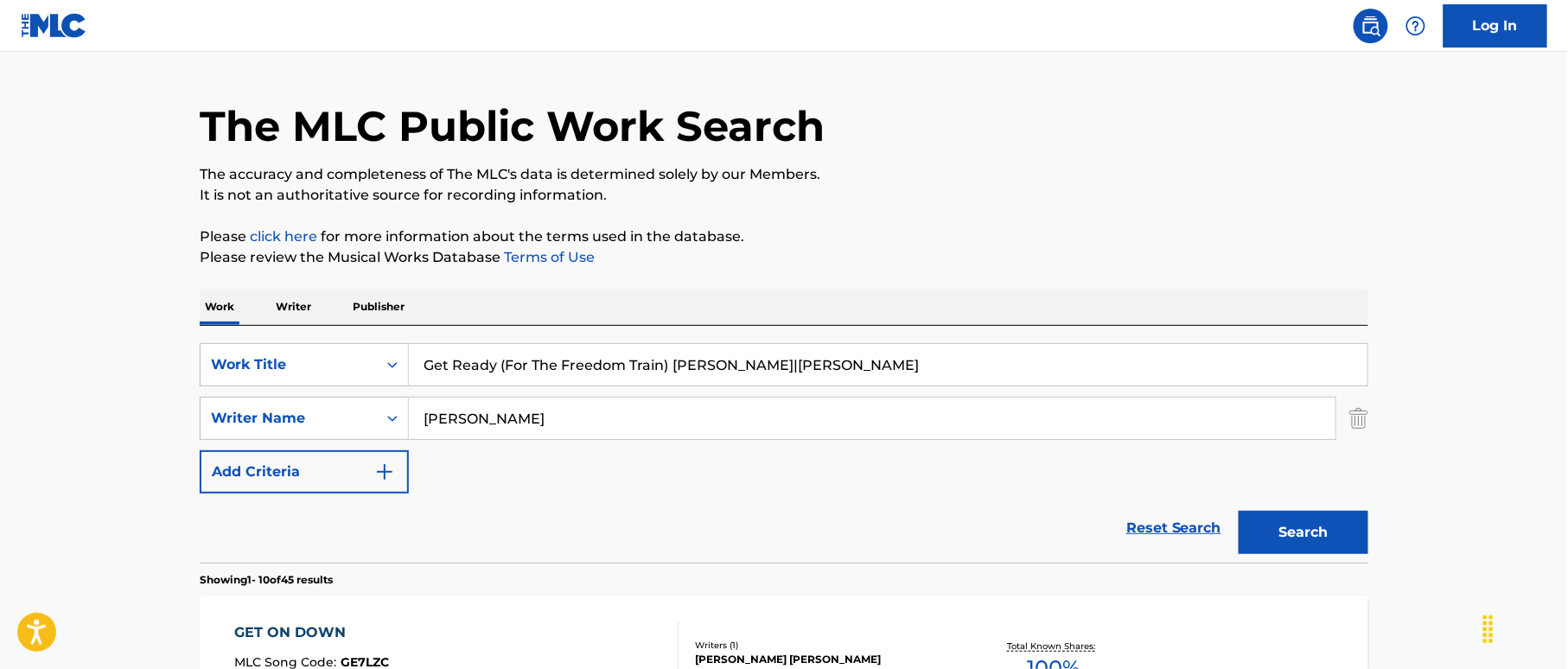
click at [823, 363] on input "Get Ready (For The Freedom Train) Ernest Cate|Earle Cate" at bounding box center [887, 364] width 958 height 42
type input "Get Ready (For The Freedom Train) Ernest Cate|Earle"
drag, startPoint x: 409, startPoint y: 405, endPoint x: 363, endPoint y: 398, distance: 46.5
click at [363, 398] on div "SearchWithCriteria41441167-4137-463d-b2b8-0e213feba687 Writer Name Collard" at bounding box center [784, 418] width 1169 height 43
paste input "ate"
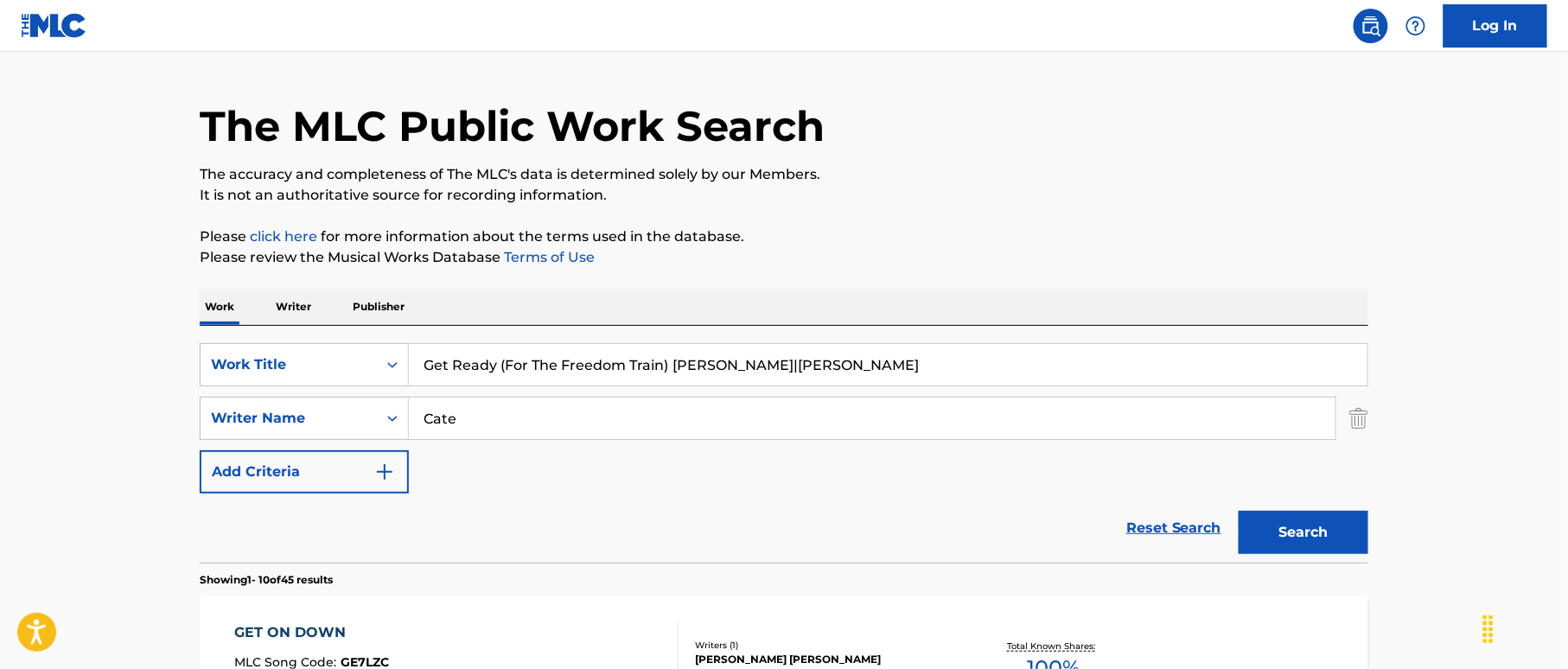
type input "Cate"
drag, startPoint x: 767, startPoint y: 363, endPoint x: 719, endPoint y: 360, distance: 48.1
click at [767, 360] on input "Get Ready (For The Freedom Train) Ernest Cate|Earle" at bounding box center [887, 364] width 958 height 42
drag, startPoint x: 681, startPoint y: 361, endPoint x: 892, endPoint y: 385, distance: 212.4
click at [892, 385] on div "Get Ready (For The Freedom Train) Ernest Cate|Earle" at bounding box center [888, 364] width 959 height 43
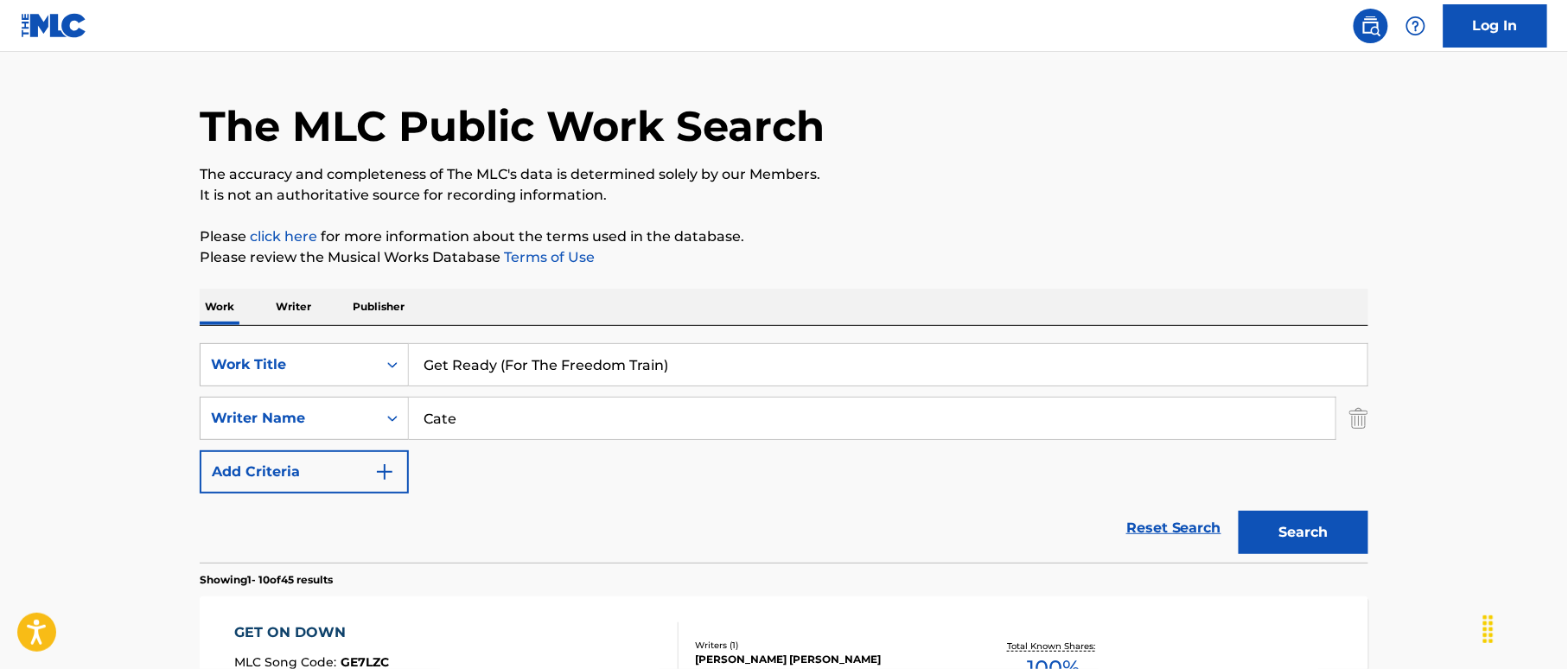
type input "Get Ready (For The Freedom Train)"
click at [1280, 519] on button "Search" at bounding box center [1303, 532] width 129 height 43
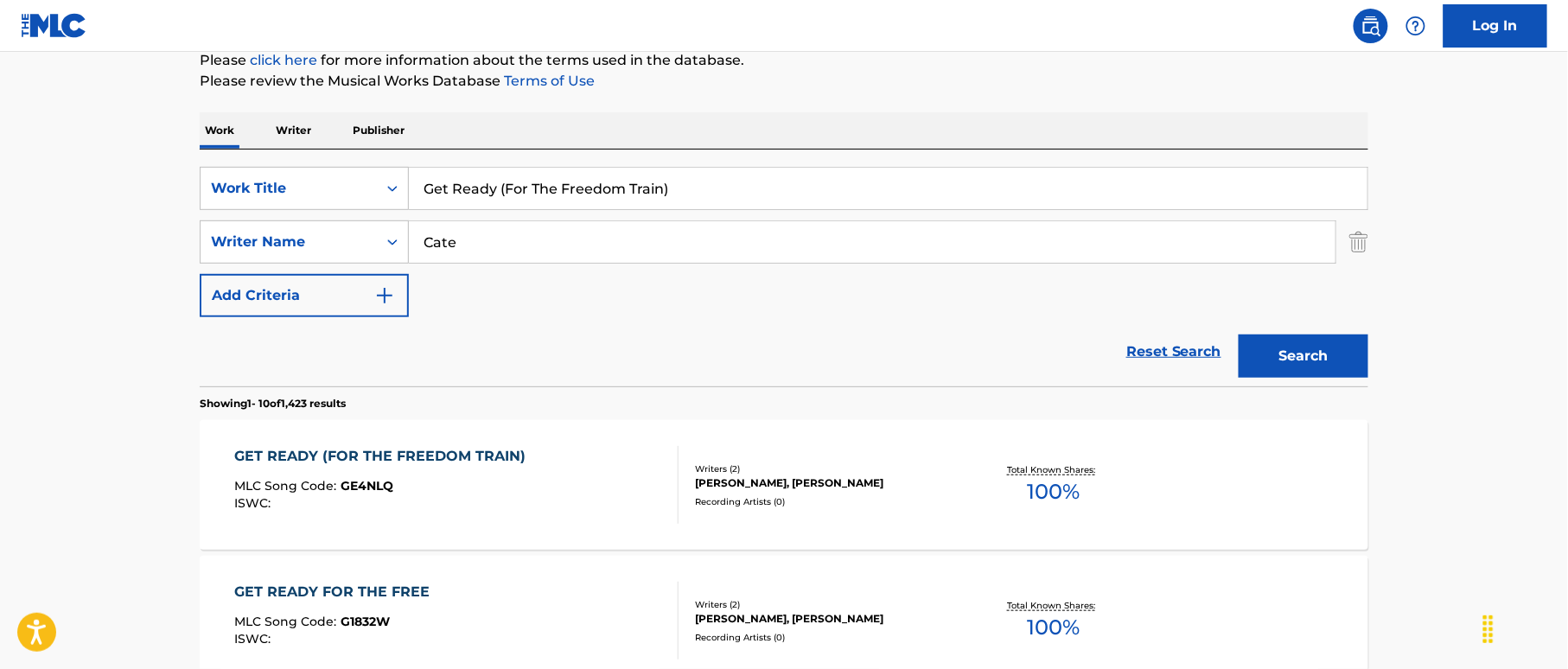
scroll to position [271, 0]
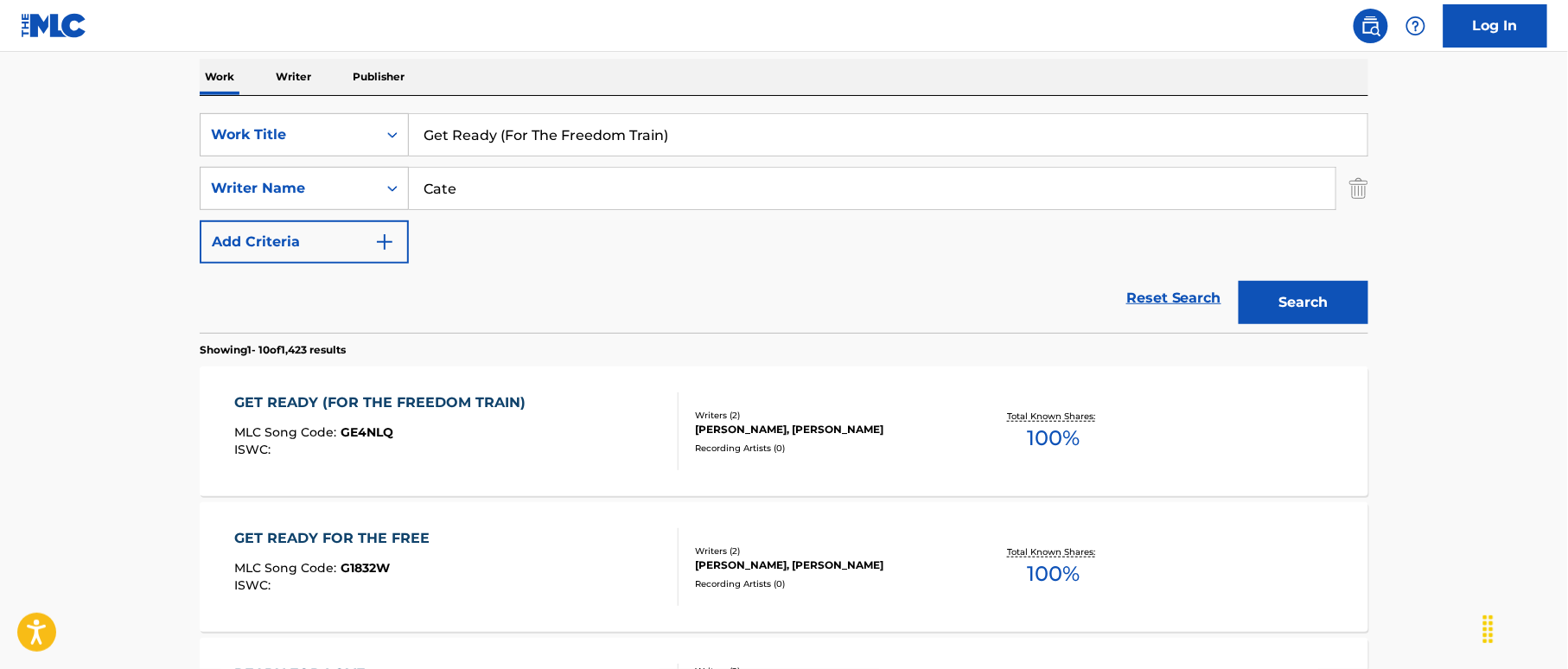
click at [602, 449] on div "GET READY (FOR THE FREEDOM TRAIN) MLC Song Code : GE4NLQ ISWC :" at bounding box center [457, 431] width 445 height 77
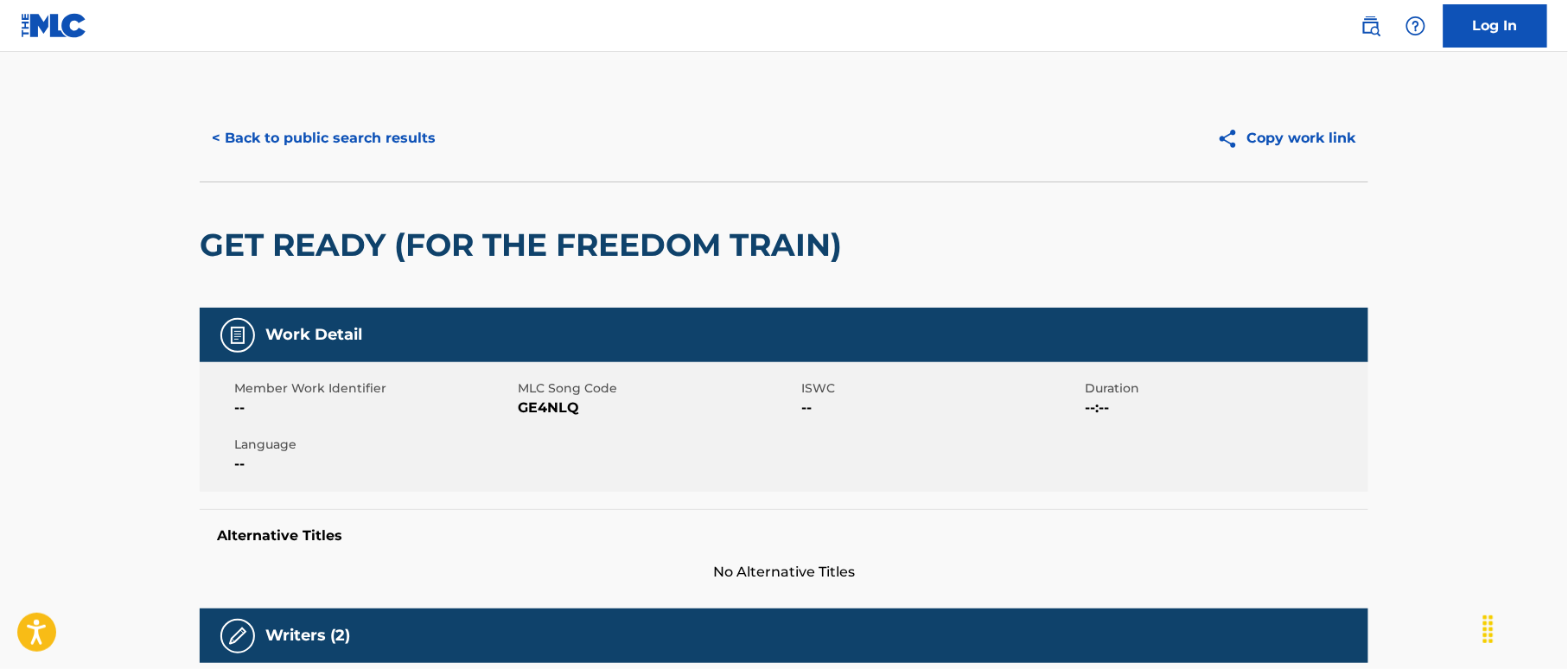
click at [404, 140] on button "< Back to public search results" at bounding box center [323, 139] width 248 height 43
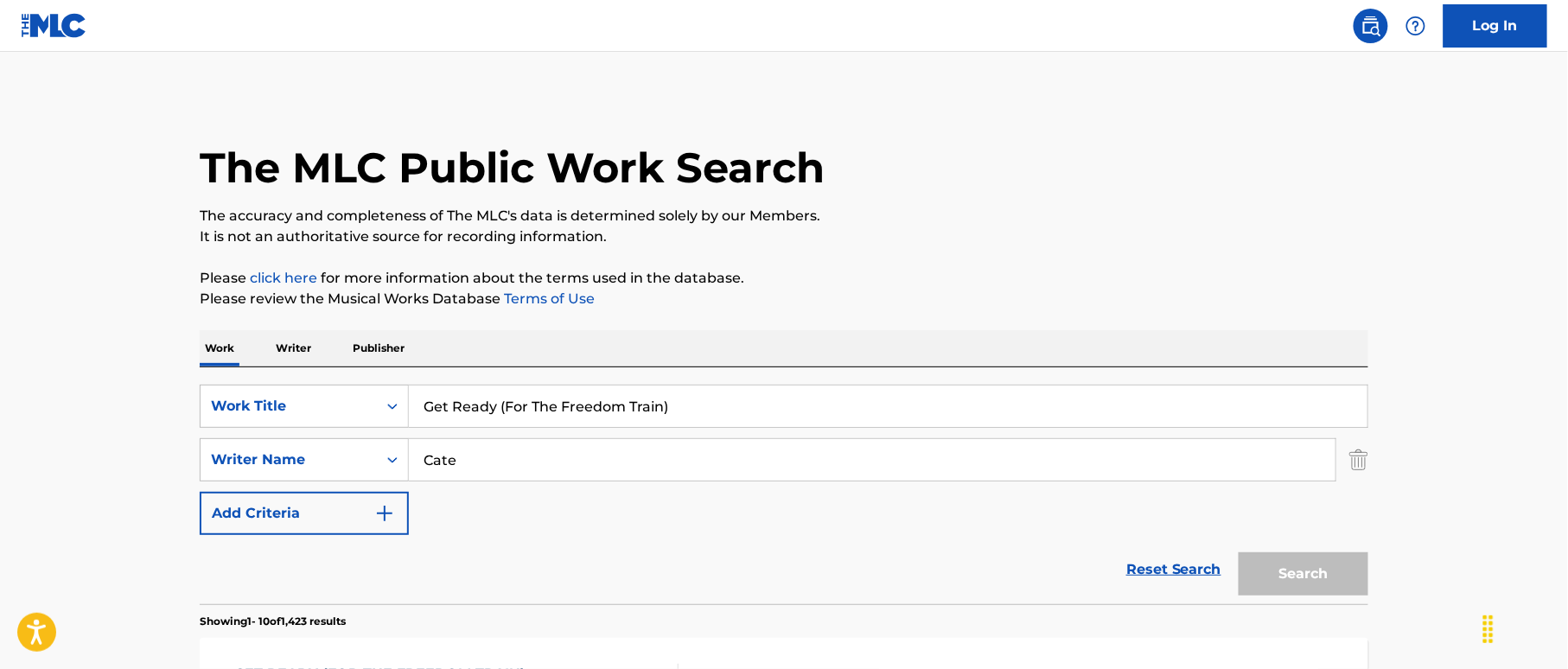
scroll to position [271, 0]
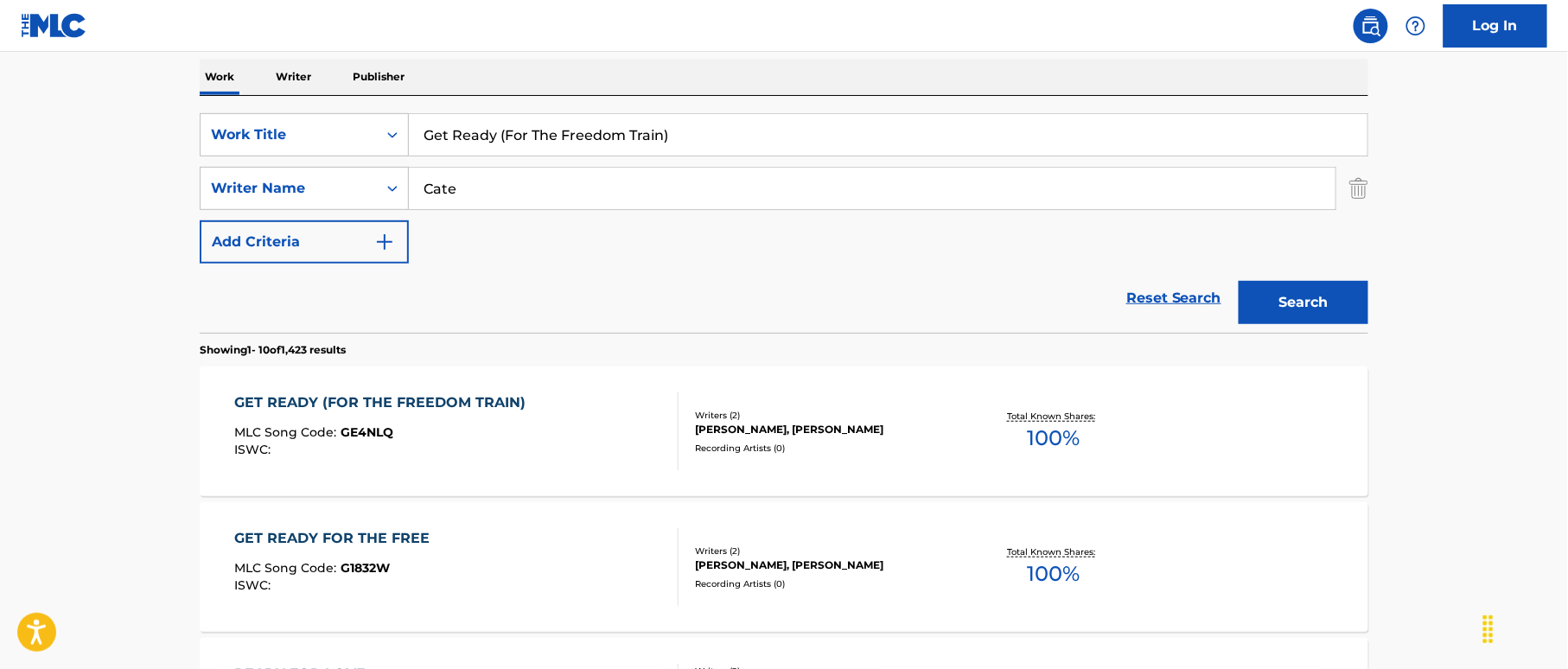
drag, startPoint x: 660, startPoint y: 131, endPoint x: 440, endPoint y: 125, distance: 220.1
click at [326, 115] on div "SearchWithCriteria19bb1fa7-bae8-40a1-acc0-53e8df126250 Work Title Get Ready (Fo…" at bounding box center [784, 135] width 1169 height 43
paste input "ting To Know You Better Freddie Gonzales|Manuel Felix Gonzales"
click at [900, 129] on input "Getting To Know You Better Freddie Gonzales|Manuel Felix Gonzales" at bounding box center [887, 135] width 958 height 42
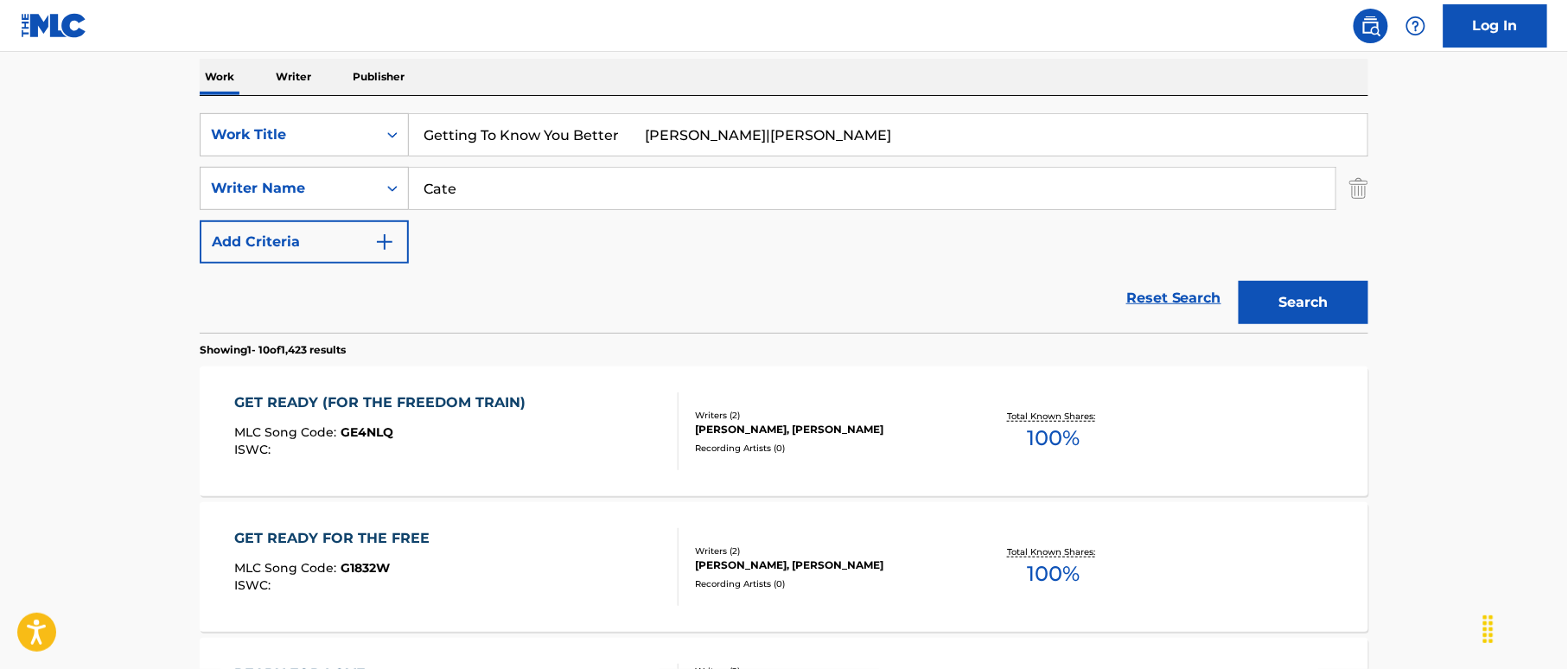
type input "Getting To Know You Better Freddie Gonzales|Manuel Felix"
click at [605, 195] on input "Cate" at bounding box center [871, 189] width 926 height 42
drag, startPoint x: 481, startPoint y: 193, endPoint x: 368, endPoint y: 181, distance: 113.6
click at [368, 181] on div "SearchWithCriteria41441167-4137-463d-b2b8-0e213feba687 Writer Name Cate" at bounding box center [784, 189] width 1169 height 43
paste input "Gonzales"
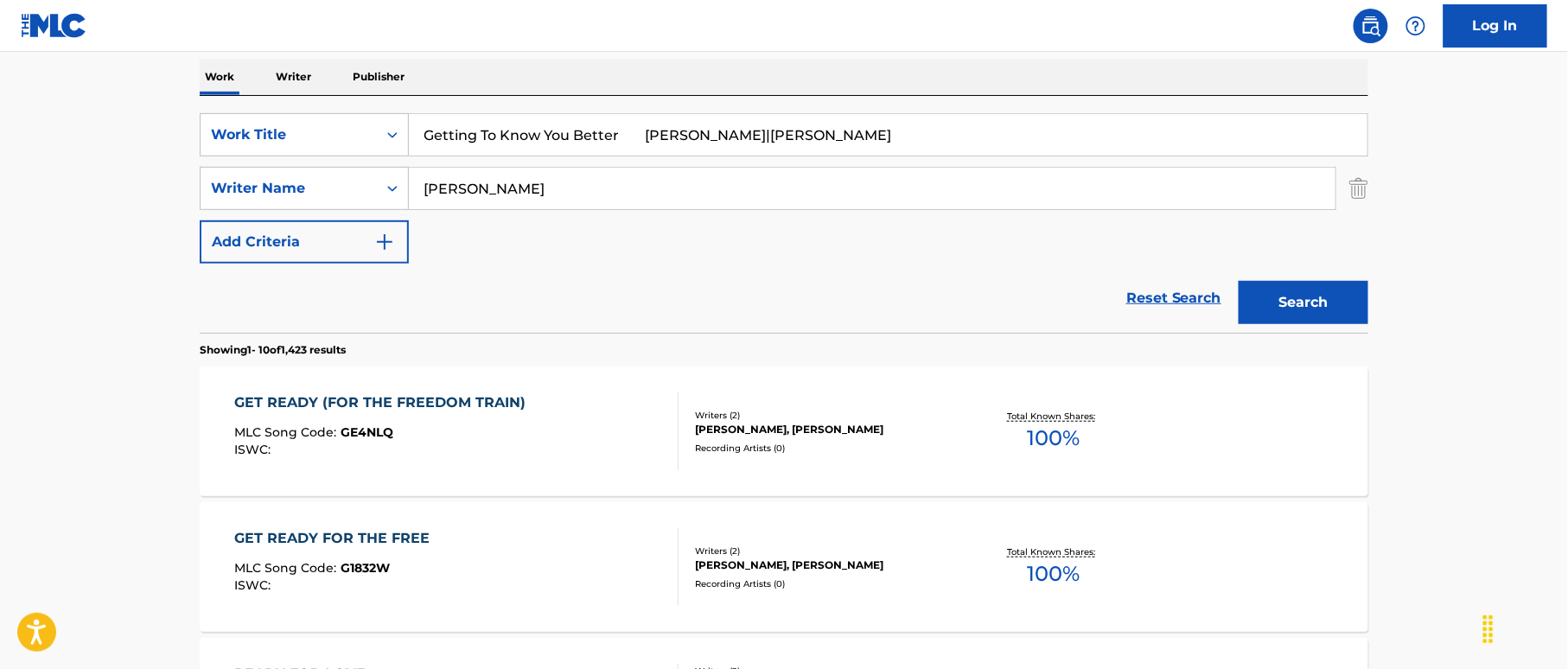
type input "Gonzales"
drag, startPoint x: 633, startPoint y: 131, endPoint x: 783, endPoint y: 157, distance: 152.2
click at [783, 153] on input "Getting To Know You Better Freddie Gonzales|Manuel Felix" at bounding box center [887, 135] width 958 height 42
drag, startPoint x: 757, startPoint y: 145, endPoint x: 775, endPoint y: 147, distance: 18.1
click at [775, 147] on input "Getting To Know You Better nuel Felix" at bounding box center [887, 135] width 958 height 42
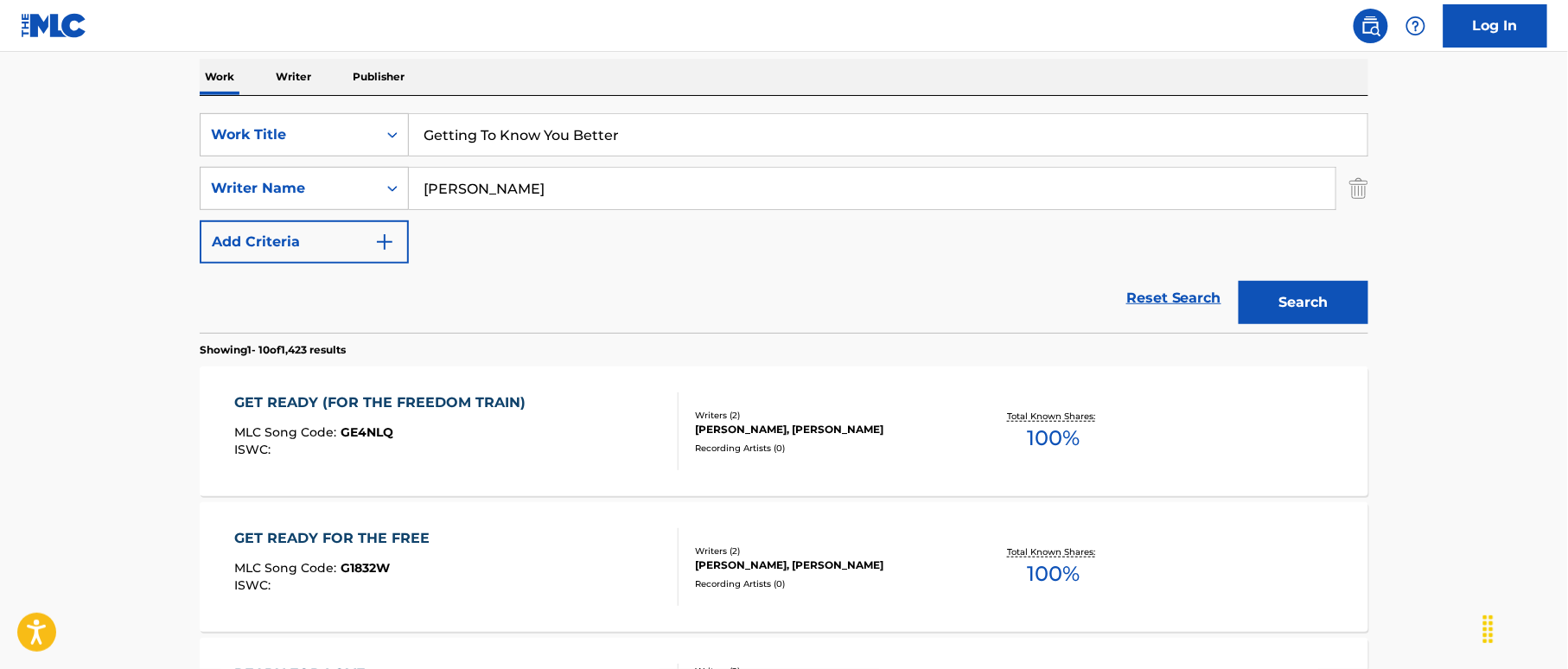
type input "Getting To Know You Better"
click at [1262, 294] on button "Search" at bounding box center [1303, 303] width 129 height 43
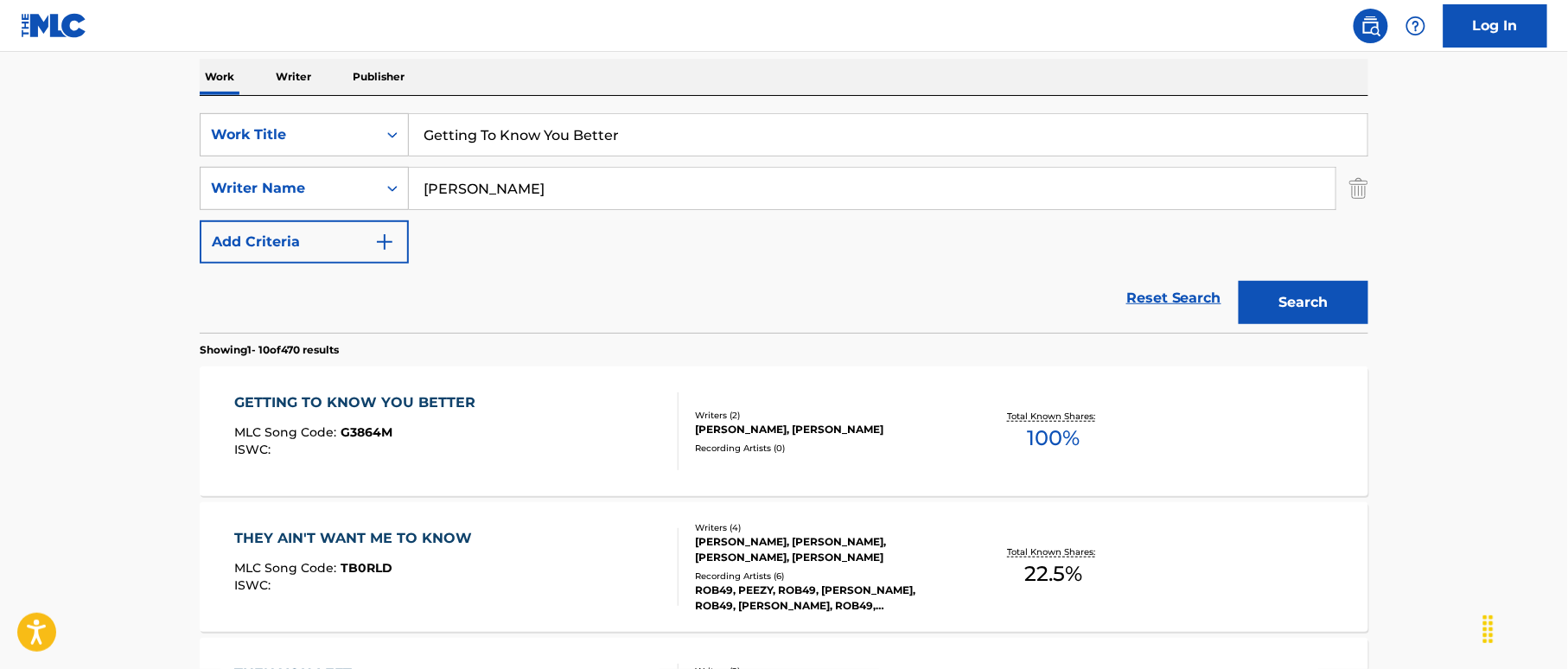
click at [659, 413] on div "GETTING TO KNOW YOU BETTER MLC Song Code : G3864M ISWC :" at bounding box center [457, 431] width 445 height 77
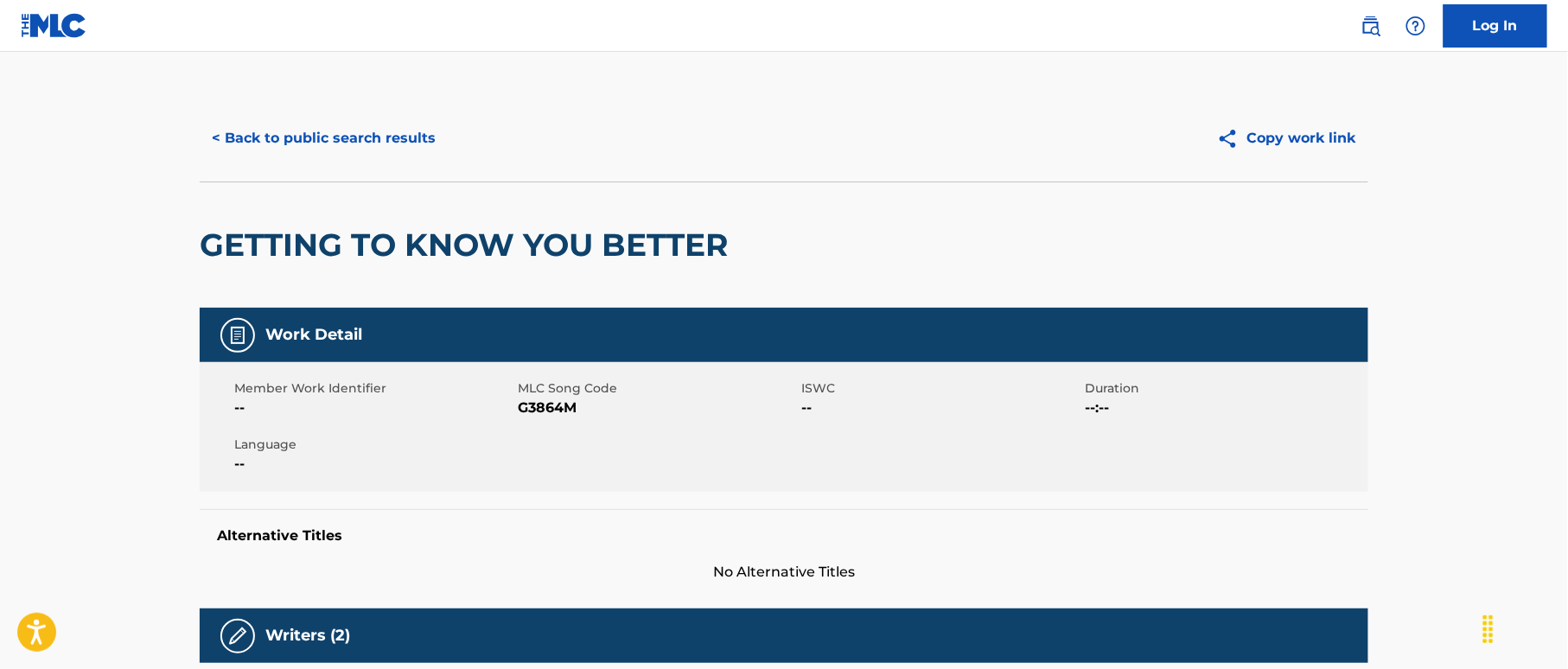
click at [410, 140] on button "< Back to public search results" at bounding box center [323, 139] width 248 height 43
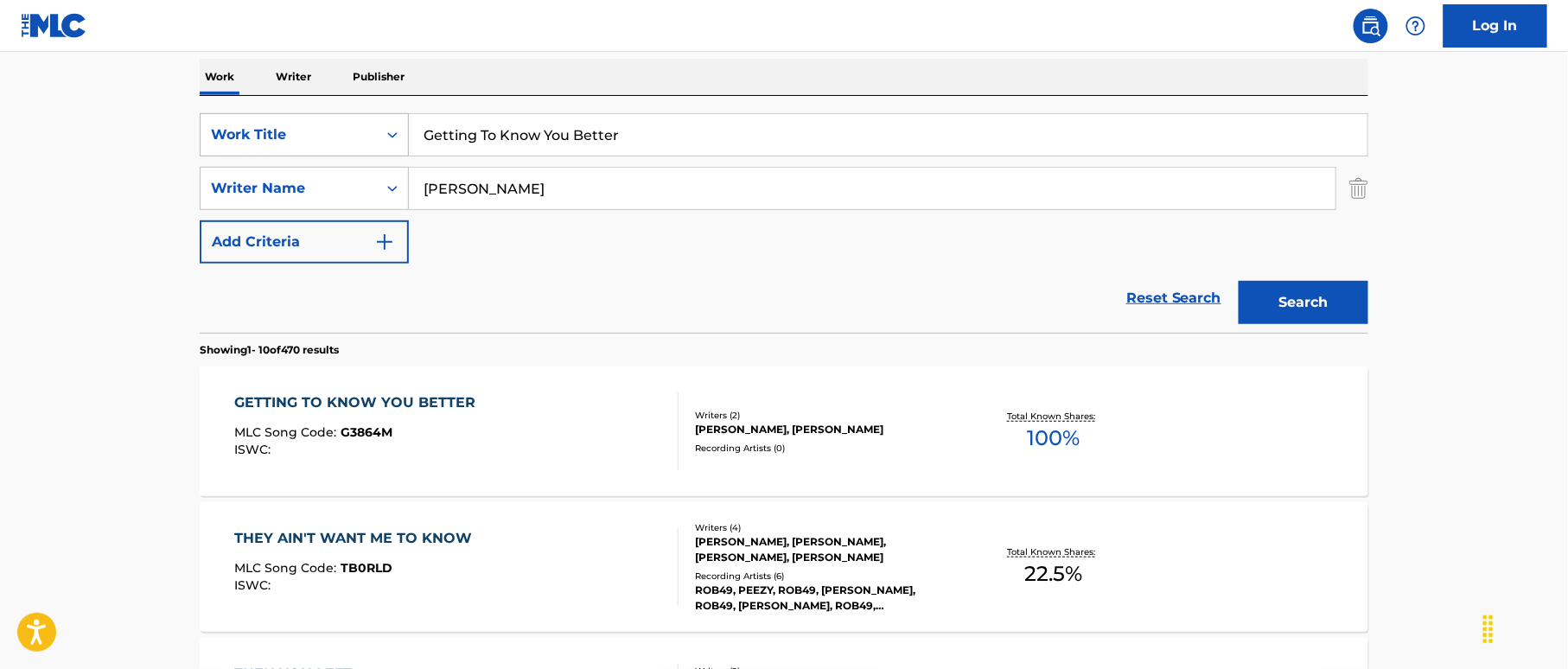
drag, startPoint x: 640, startPoint y: 131, endPoint x: 312, endPoint y: 112, distance: 328.5
click at [312, 113] on div "SearchWithCriteria19bb1fa7-bae8-40a1-acc0-53e8df126250 Work Title Getting To Kn…" at bounding box center [784, 135] width 1169 height 43
paste input "imme A Big Leg Woman Carl Stewart"
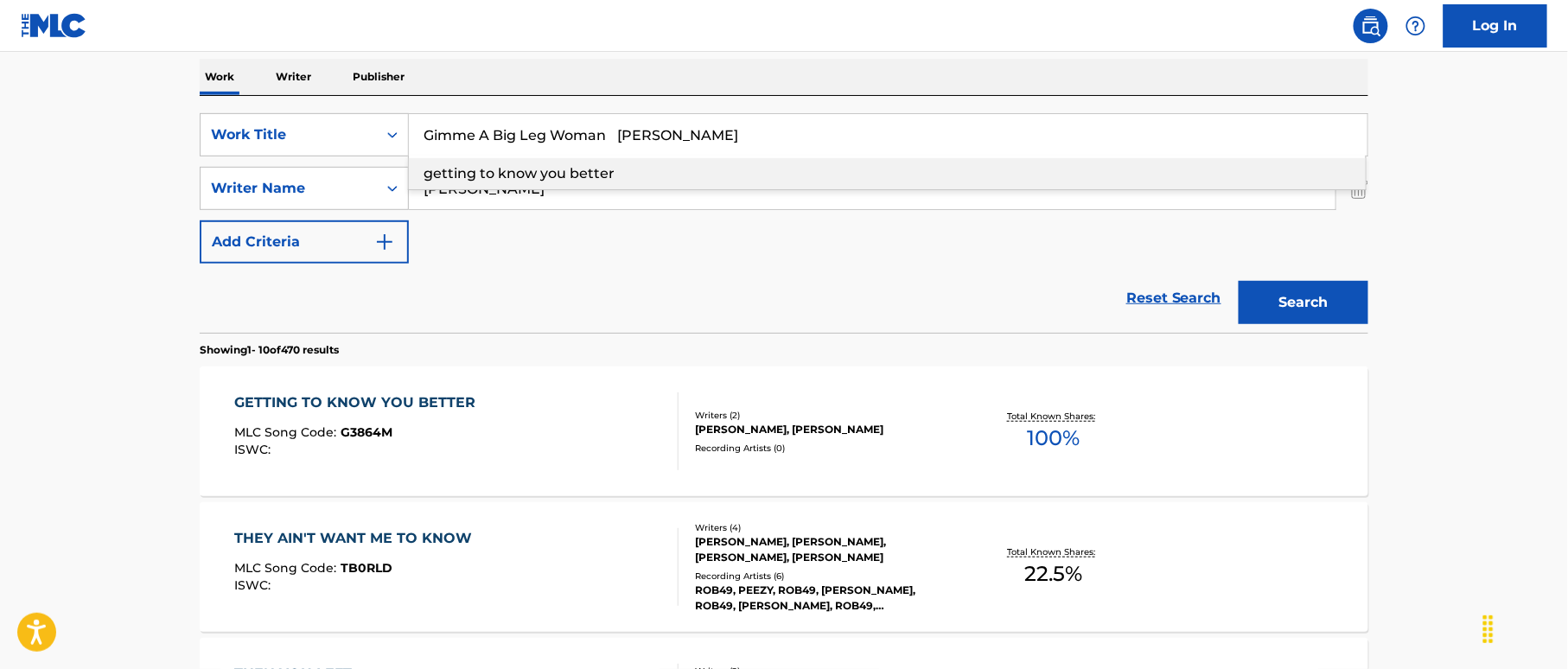
click at [701, 129] on input "Gimme A Big Leg Woman Carl Stewart" at bounding box center [887, 135] width 958 height 42
drag, startPoint x: 666, startPoint y: 128, endPoint x: 764, endPoint y: 131, distance: 98.0
click at [764, 131] on input "Gimme A Big Leg Woman Carl Stewart" at bounding box center [887, 135] width 958 height 42
type input "Gimme A Big Leg Woman Carl"
click at [592, 261] on div "SearchWithCriteria19bb1fa7-bae8-40a1-acc0-53e8df126250 Work Title Gimme A Big L…" at bounding box center [784, 188] width 1169 height 150
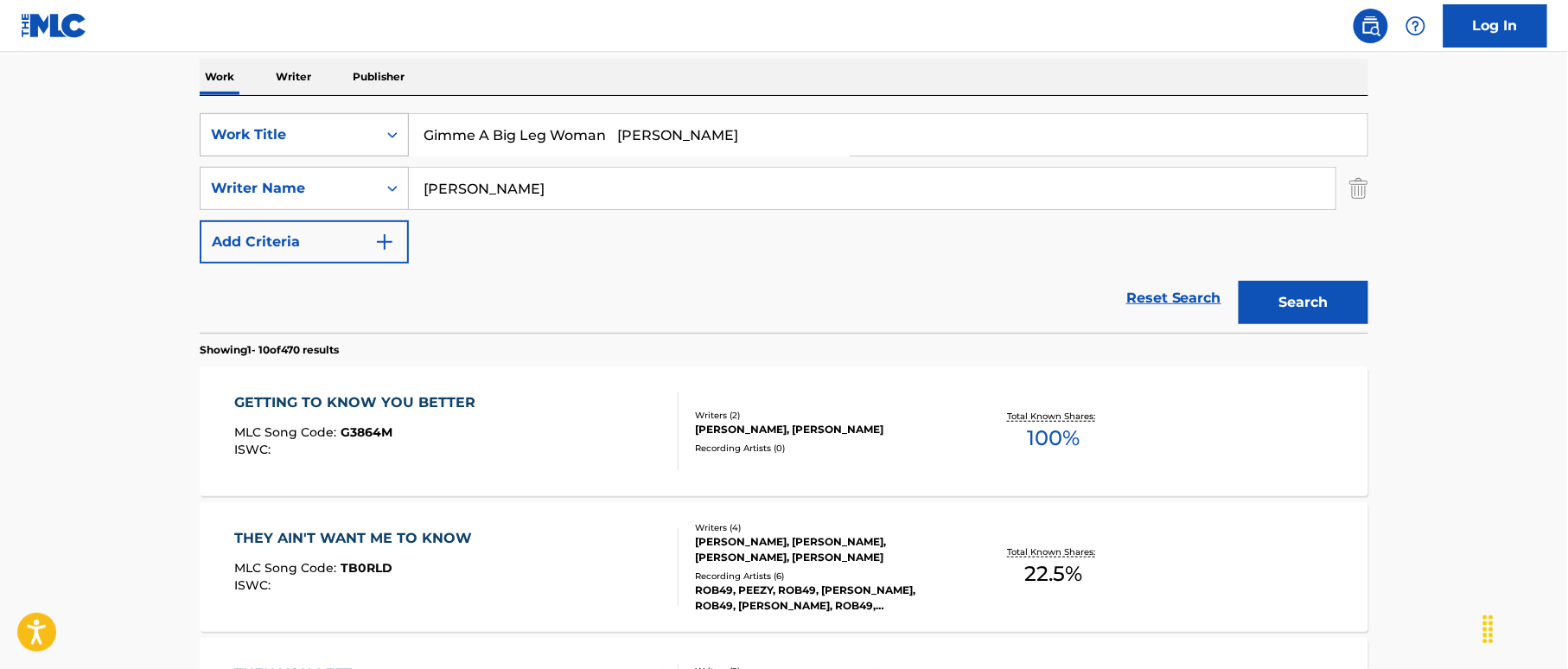
drag, startPoint x: 503, startPoint y: 195, endPoint x: 332, endPoint y: 157, distance: 175.2
click at [325, 156] on div "SearchWithCriteria19bb1fa7-bae8-40a1-acc0-53e8df126250 Work Title Gimme A Big L…" at bounding box center [784, 188] width 1169 height 150
paste input "Stewart"
type input "Stewart"
drag, startPoint x: 627, startPoint y: 128, endPoint x: 741, endPoint y: 152, distance: 116.5
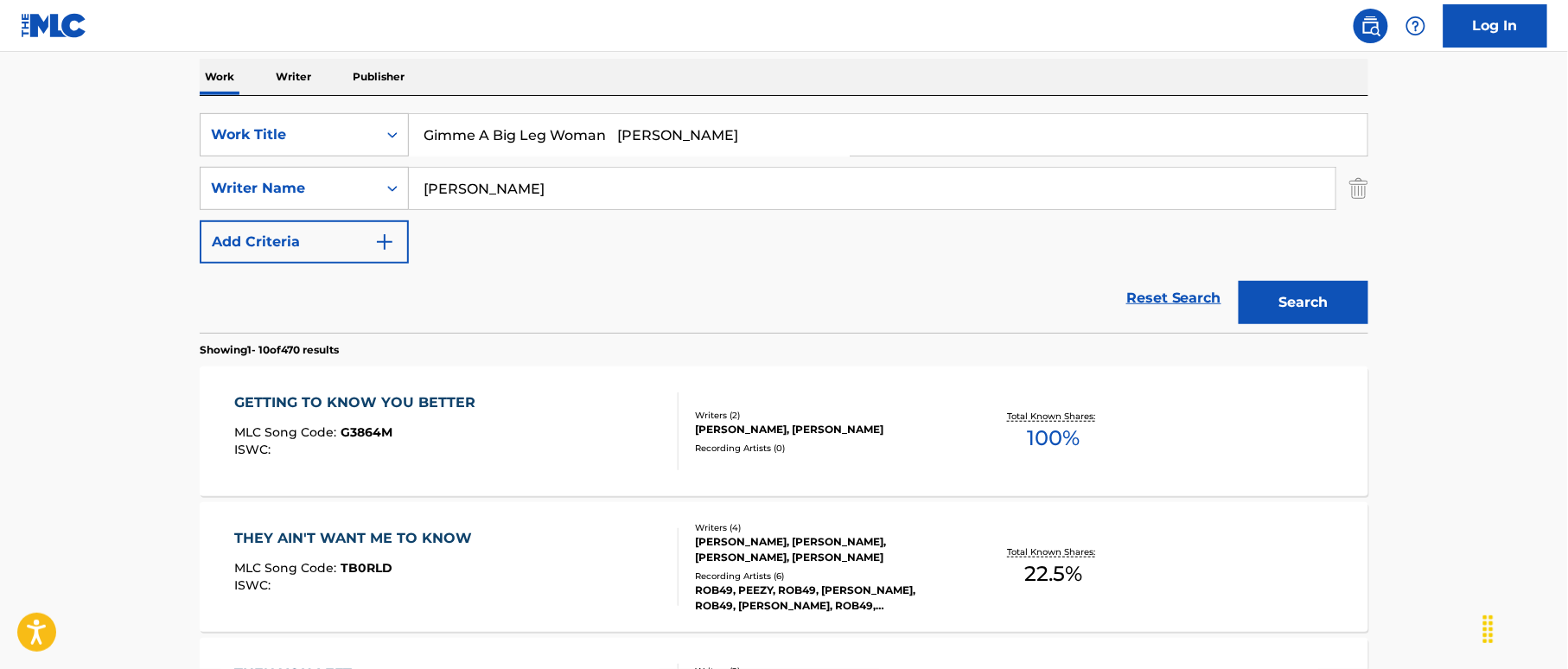
click at [759, 143] on input "Gimme A Big Leg Woman Carl" at bounding box center [887, 135] width 958 height 42
type input "Gimme A Big Leg Woman"
click at [1302, 297] on button "Search" at bounding box center [1303, 303] width 129 height 43
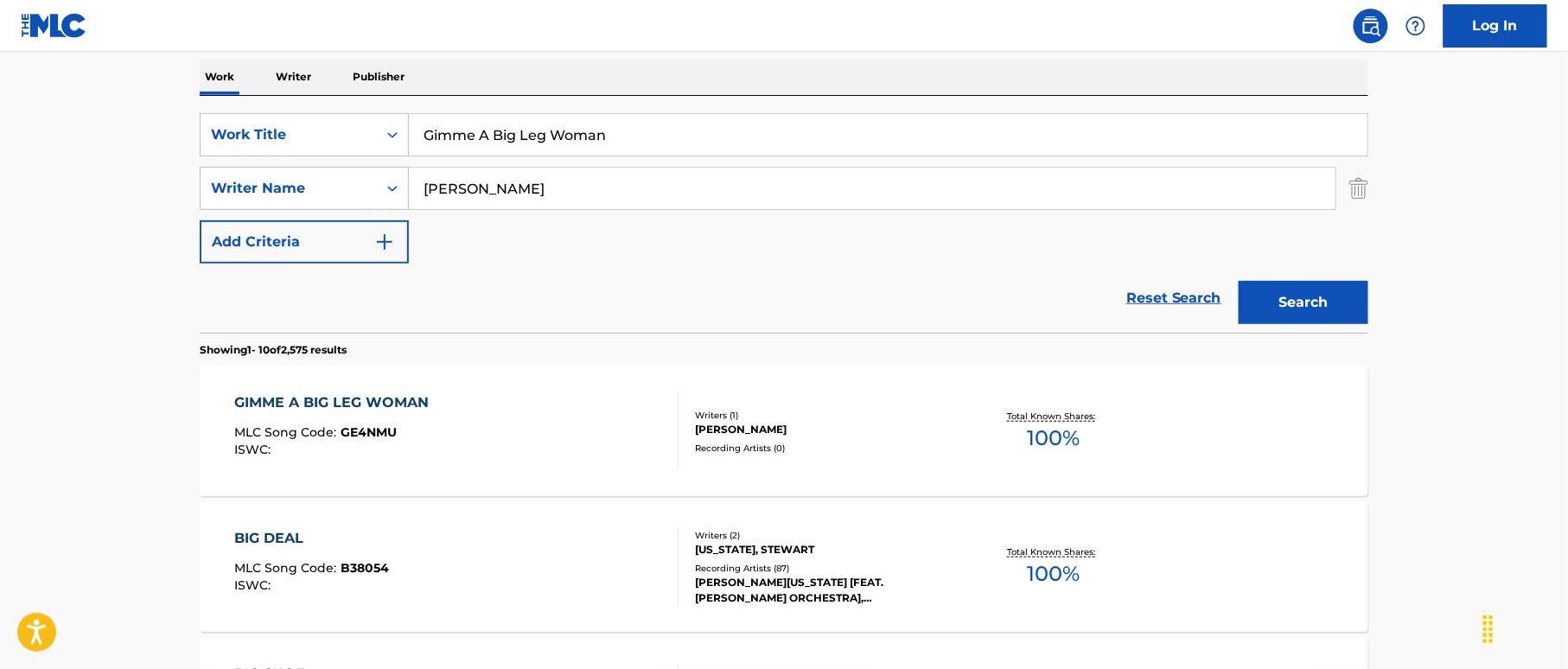
click at [610, 426] on div "GIMME A BIG LEG WOMAN MLC Song Code : GE4NMU ISWC :" at bounding box center [457, 431] width 445 height 77
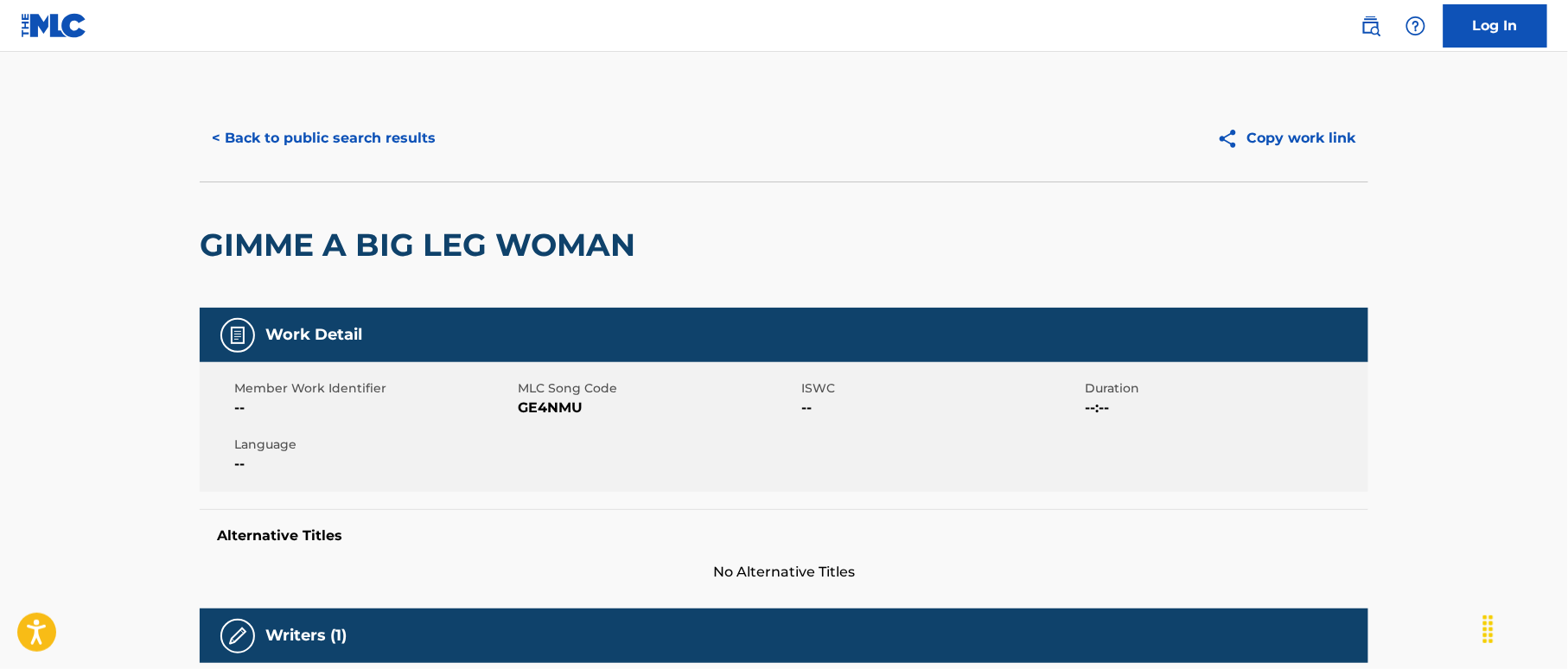
click at [392, 143] on button "< Back to public search results" at bounding box center [323, 139] width 248 height 43
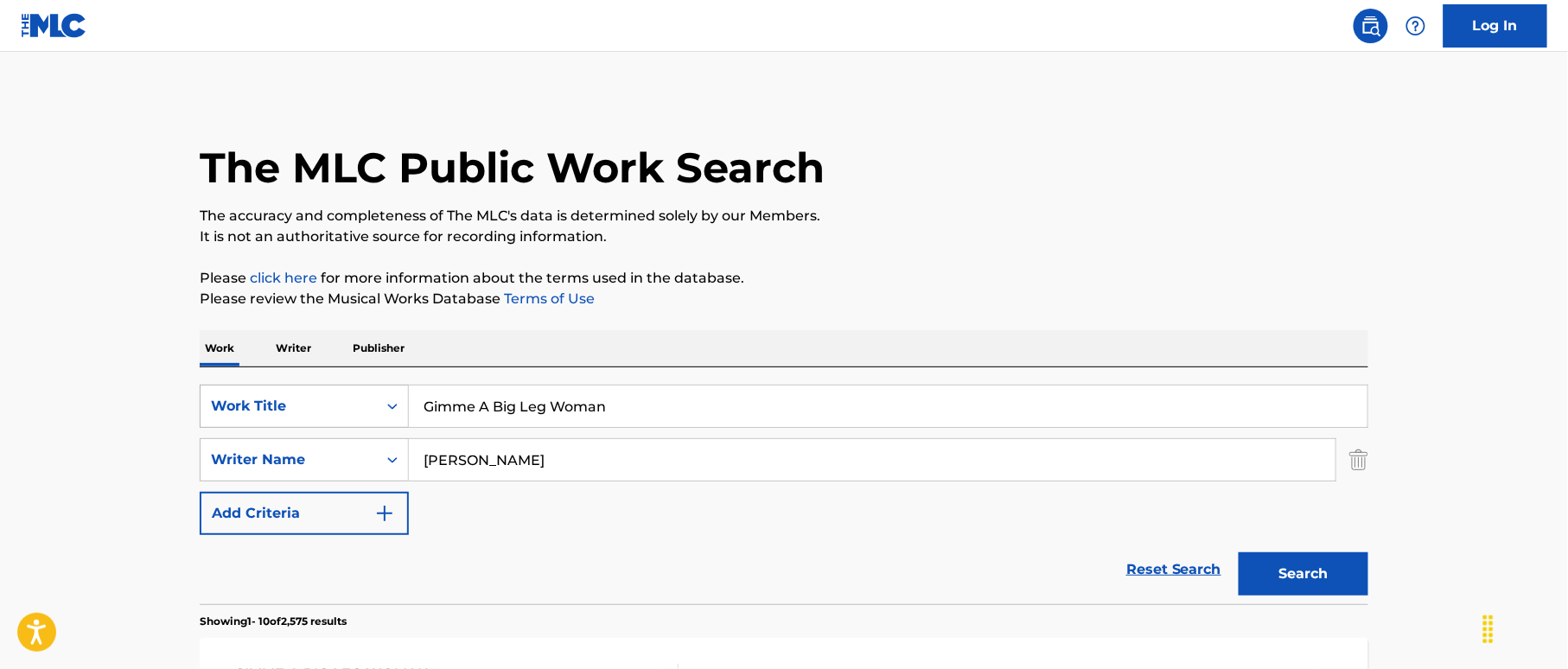
scroll to position [271, 0]
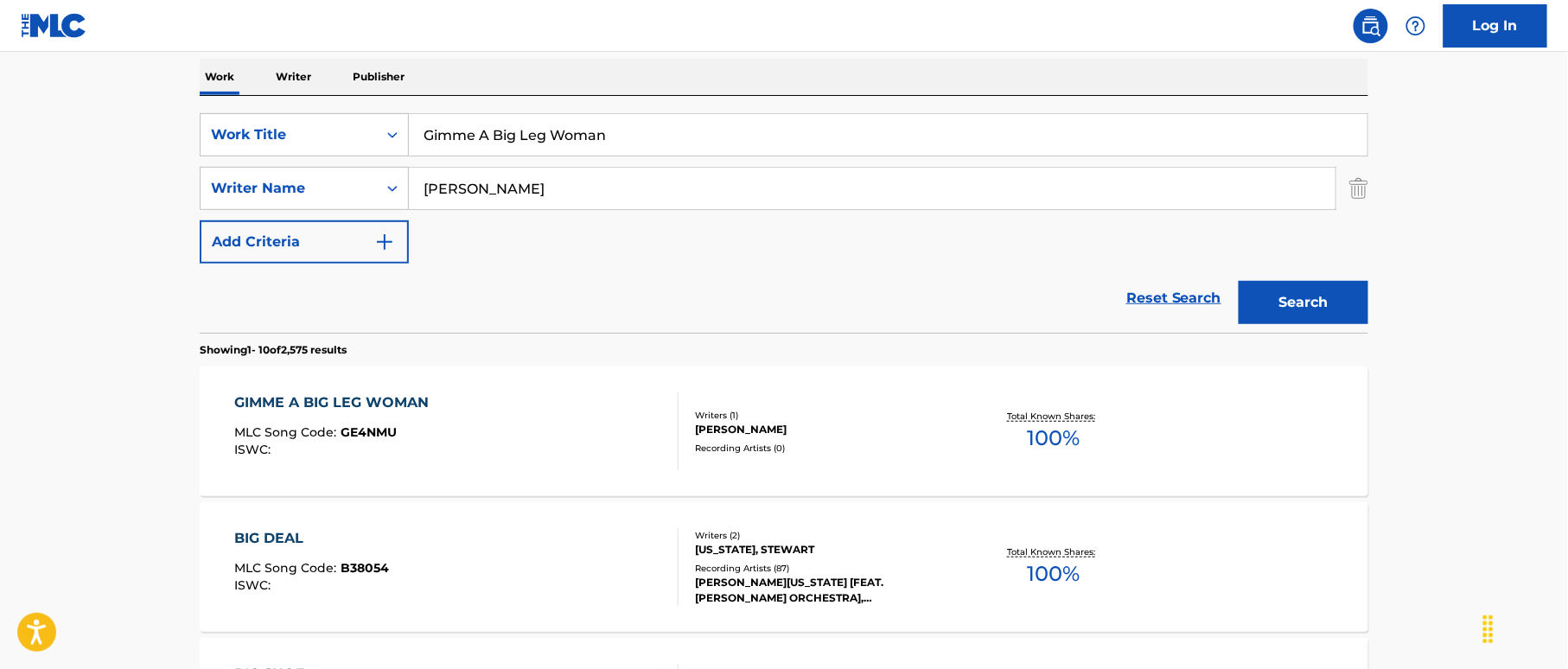
drag, startPoint x: 615, startPoint y: 129, endPoint x: 244, endPoint y: 104, distance: 371.8
click at [244, 104] on div "SearchWithCriteria19bb1fa7-bae8-40a1-acc0-53e8df126250 Work Title Gimme A Big L…" at bounding box center [784, 214] width 1169 height 237
paste input "nother Tequilla Baldemar Huerta"
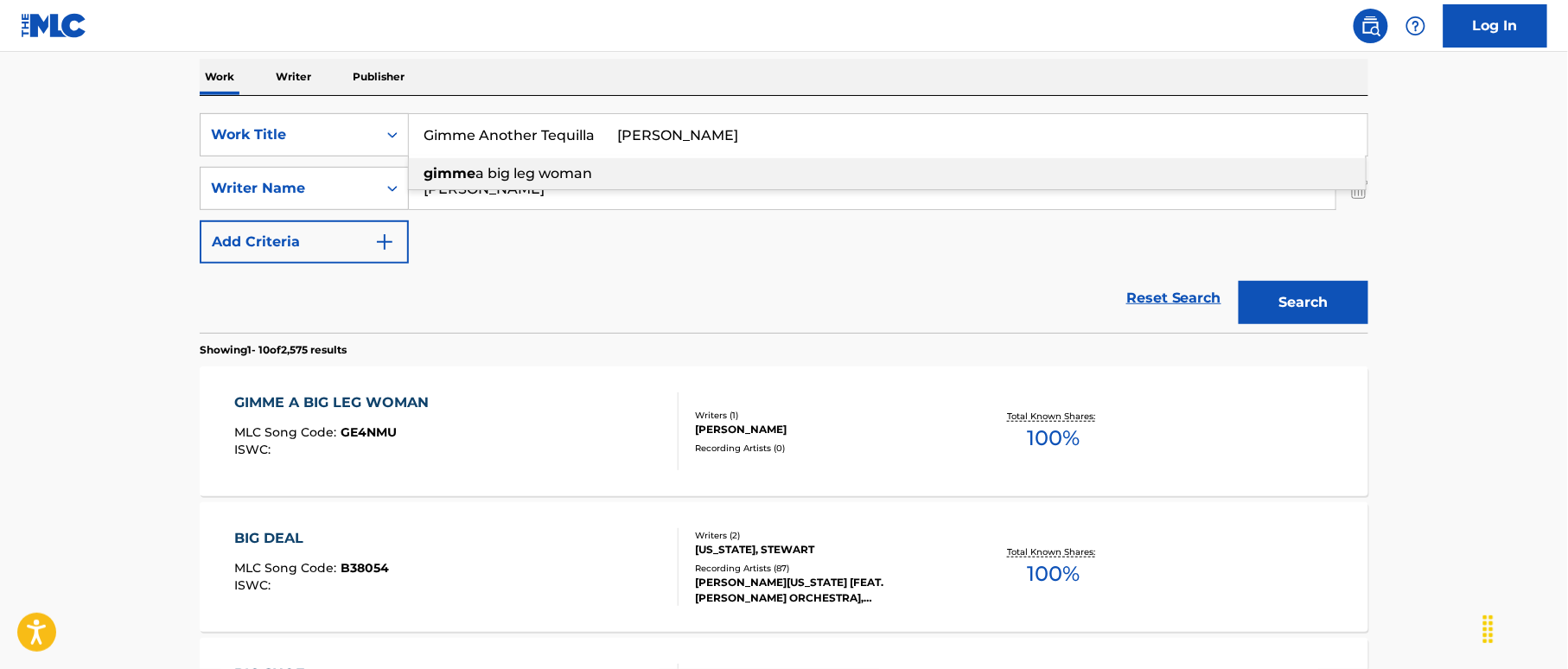
click at [716, 129] on input "Gimme Another Tequilla Baldemar Huerta" at bounding box center [887, 135] width 958 height 42
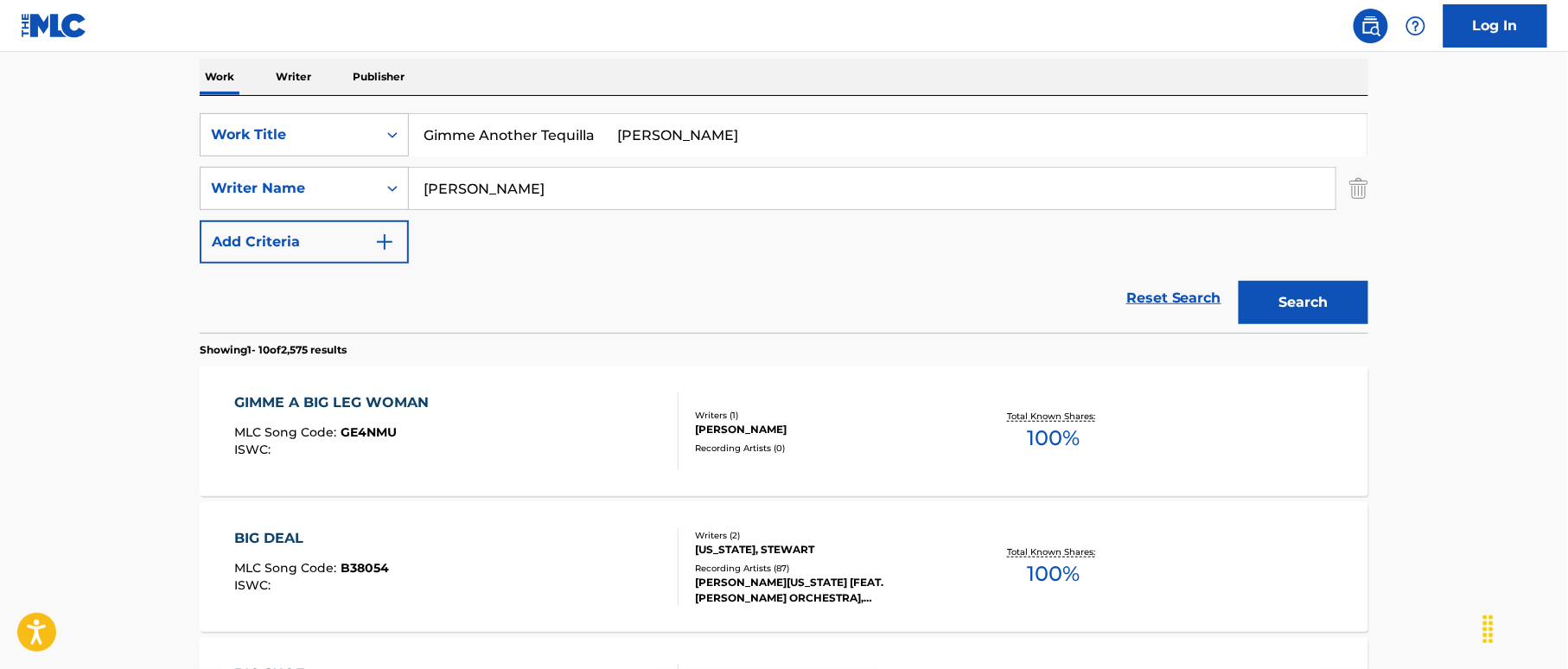
click at [716, 129] on input "Gimme Another Tequilla Baldemar Huerta" at bounding box center [887, 135] width 958 height 42
type input "Gimme Another Tequilla Baldemar"
drag, startPoint x: 478, startPoint y: 179, endPoint x: 302, endPoint y: 170, distance: 176.2
click at [302, 170] on div "SearchWithCriteria41441167-4137-463d-b2b8-0e213feba687 Writer Name Stewart" at bounding box center [784, 189] width 1169 height 43
paste input "Huerta"
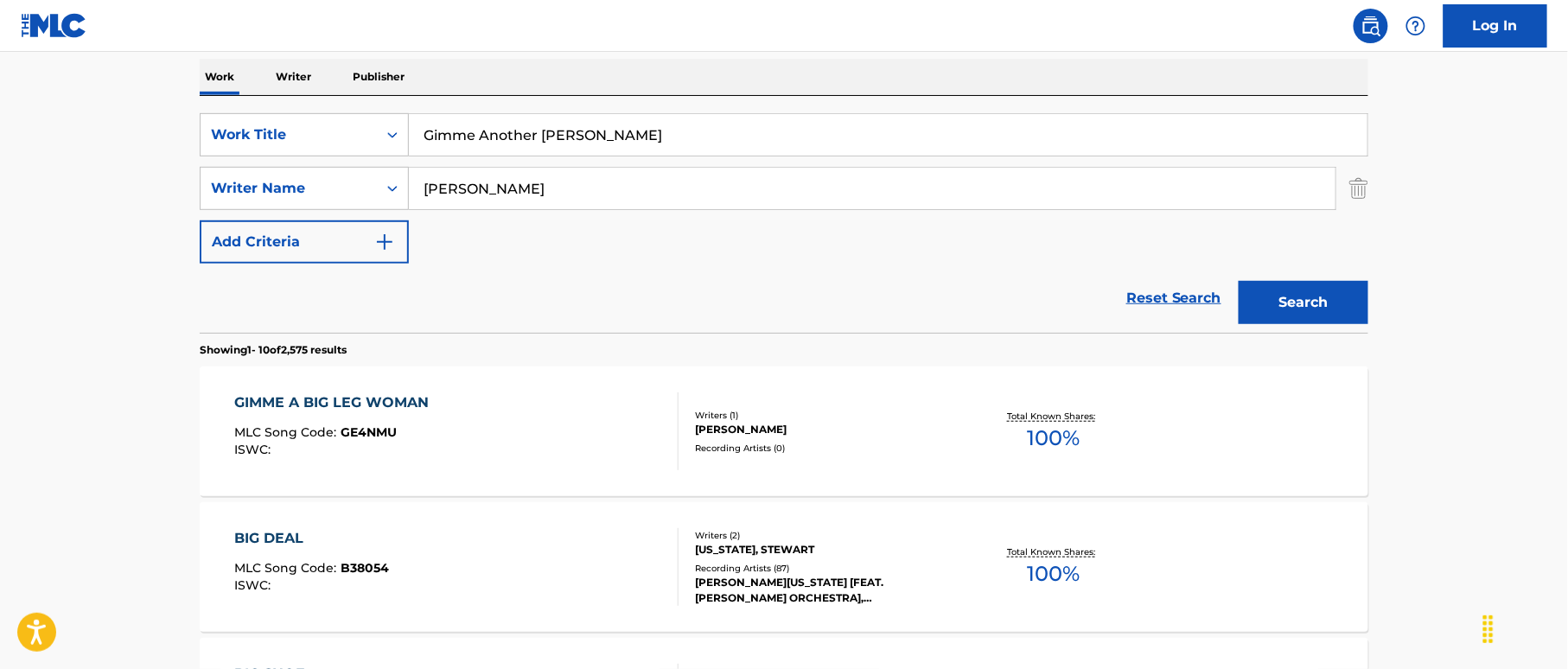
type input "Huerta"
drag, startPoint x: 599, startPoint y: 132, endPoint x: 714, endPoint y: 166, distance: 119.9
click at [713, 166] on div "SearchWithCriteria19bb1fa7-bae8-40a1-acc0-53e8df126250 Work Title Gimme Another…" at bounding box center [784, 188] width 1169 height 150
type input "Gimme Another Tequilla"
click at [1307, 299] on button "Search" at bounding box center [1303, 303] width 129 height 43
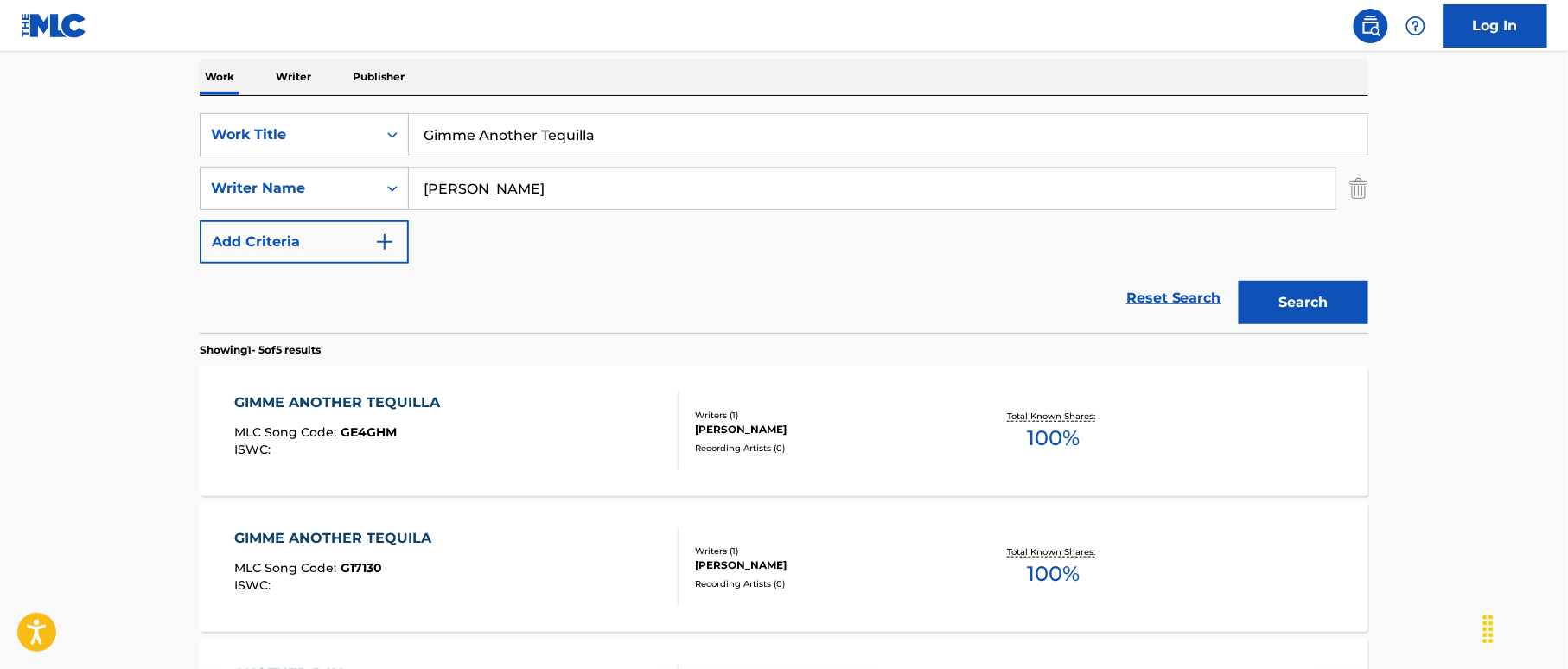
click at [630, 540] on div "GIMME ANOTHER TEQUILA MLC Song Code : G17130 ISWC :" at bounding box center [457, 566] width 445 height 77
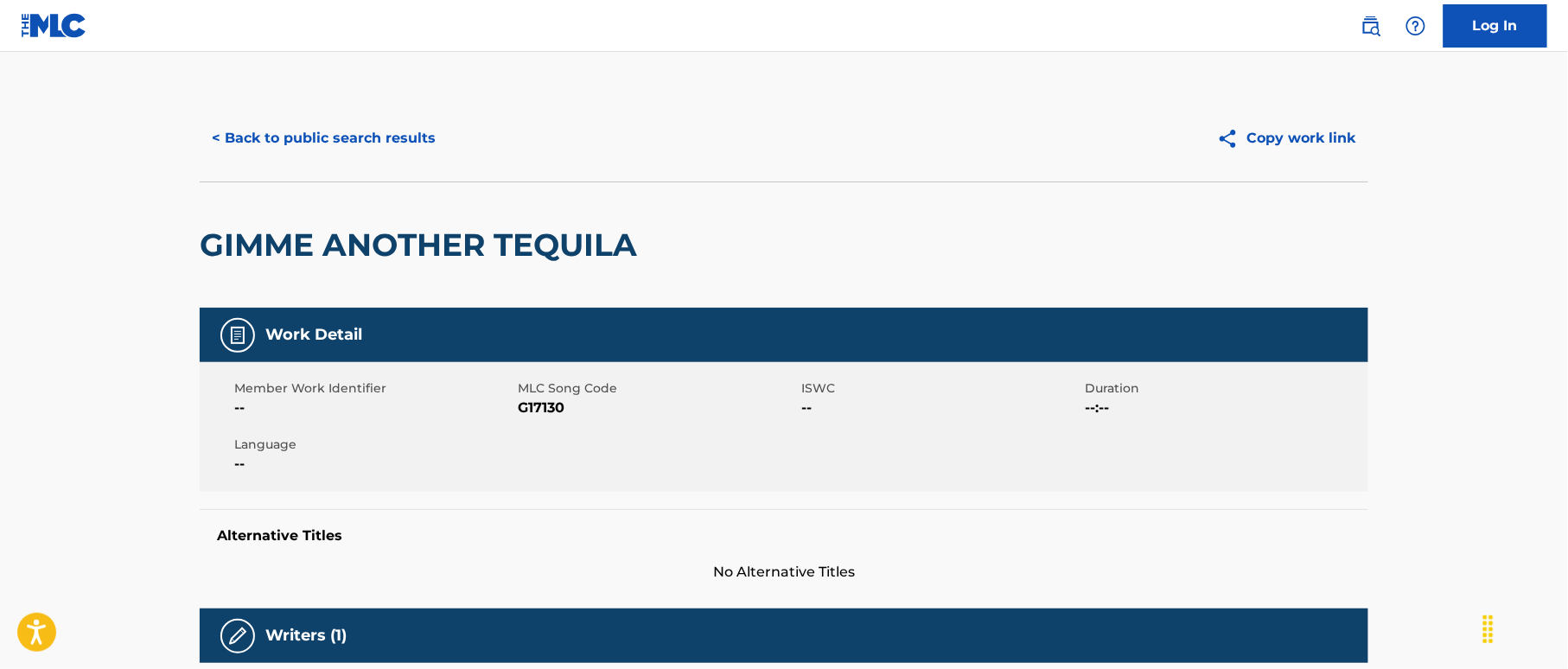
click at [536, 409] on span "G17130" at bounding box center [657, 408] width 279 height 21
copy span "n"
drag, startPoint x: 568, startPoint y: 375, endPoint x: 371, endPoint y: 67, distance: 365.6
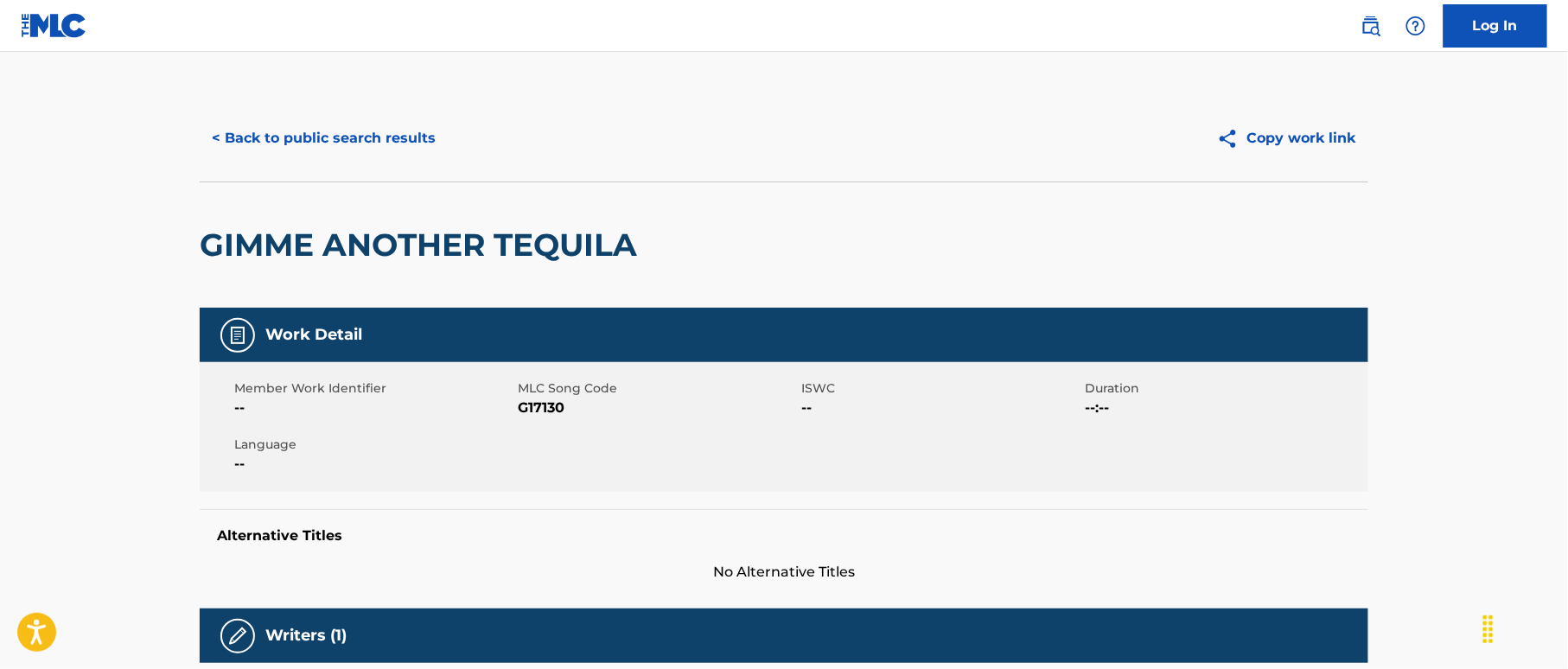
drag, startPoint x: 602, startPoint y: 408, endPoint x: 537, endPoint y: 426, distance: 67.4
click at [601, 409] on span "G17130" at bounding box center [657, 408] width 279 height 21
click at [543, 412] on span "G17130" at bounding box center [657, 408] width 279 height 21
click at [544, 410] on span "G17130" at bounding box center [657, 408] width 279 height 21
copy span "G17130"
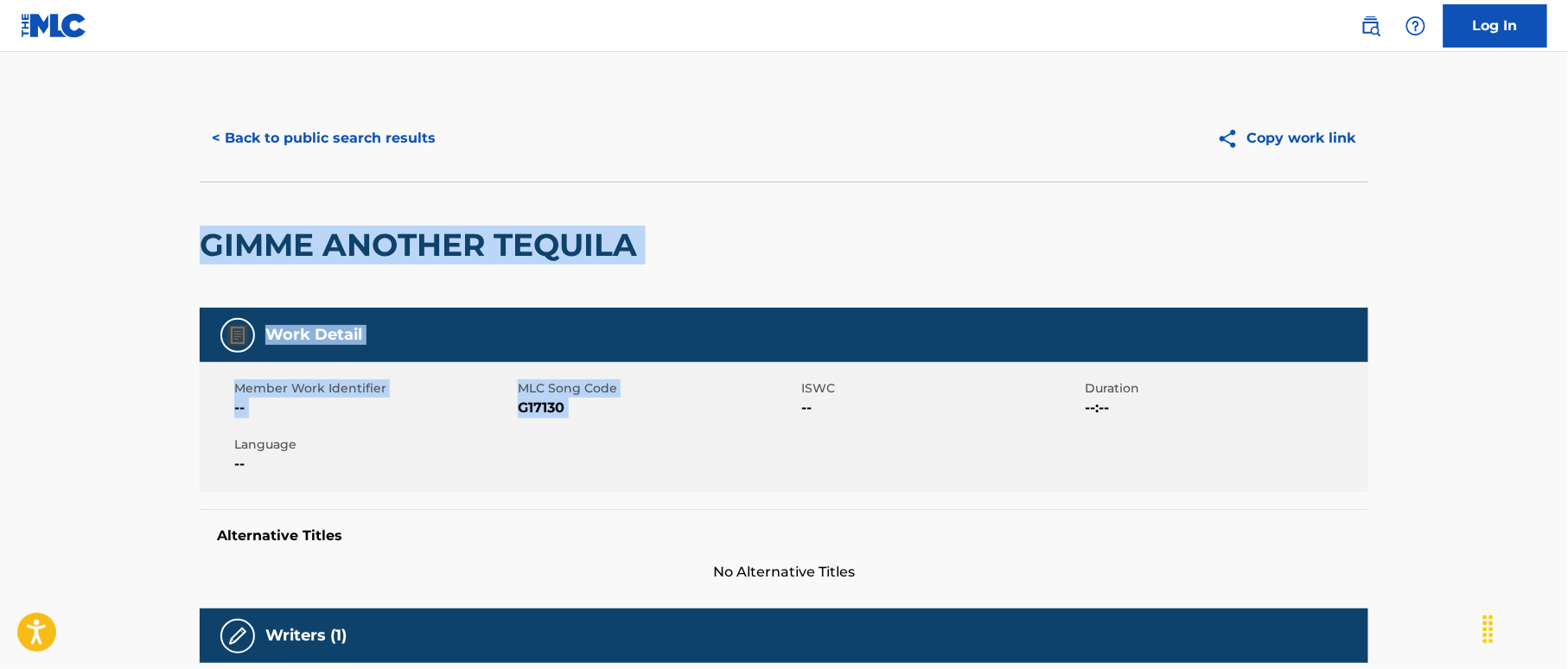
drag, startPoint x: 544, startPoint y: 410, endPoint x: 451, endPoint y: 254, distance: 181.6
click at [512, 425] on div "Member Work Identifier -- MLC Song Code G17130 ISWC -- Duration --:-- Language …" at bounding box center [784, 426] width 1169 height 129
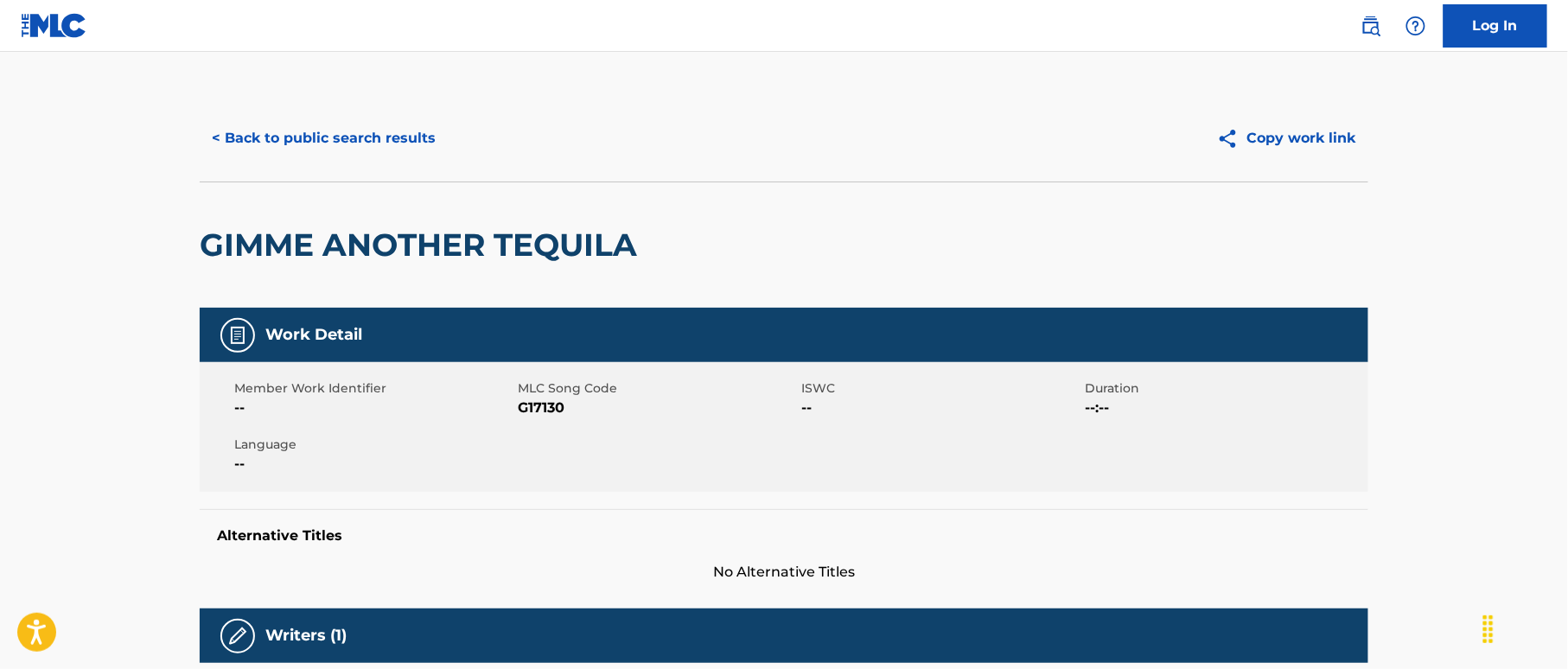
click at [537, 404] on span "G17130" at bounding box center [657, 408] width 279 height 21
copy span "G17130"
click at [399, 118] on button "< Back to public search results" at bounding box center [323, 139] width 248 height 43
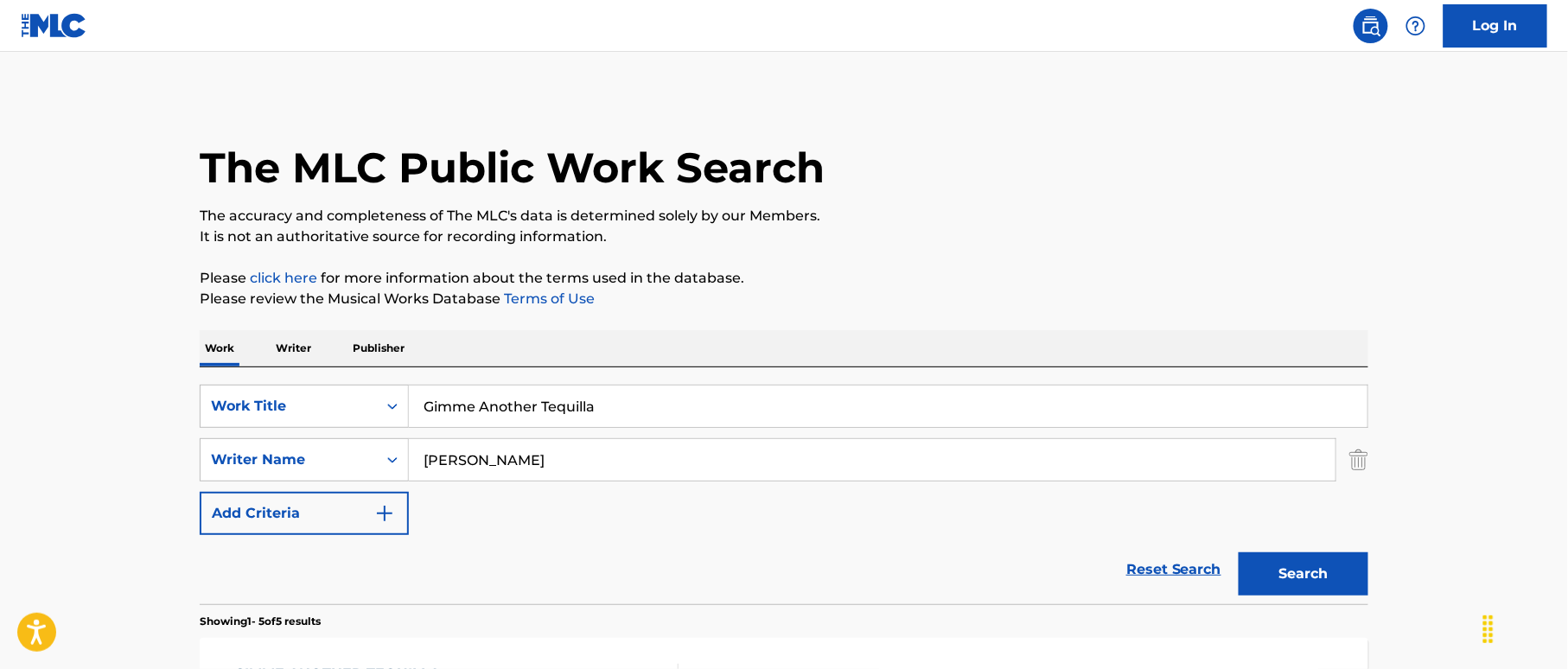
scroll to position [271, 0]
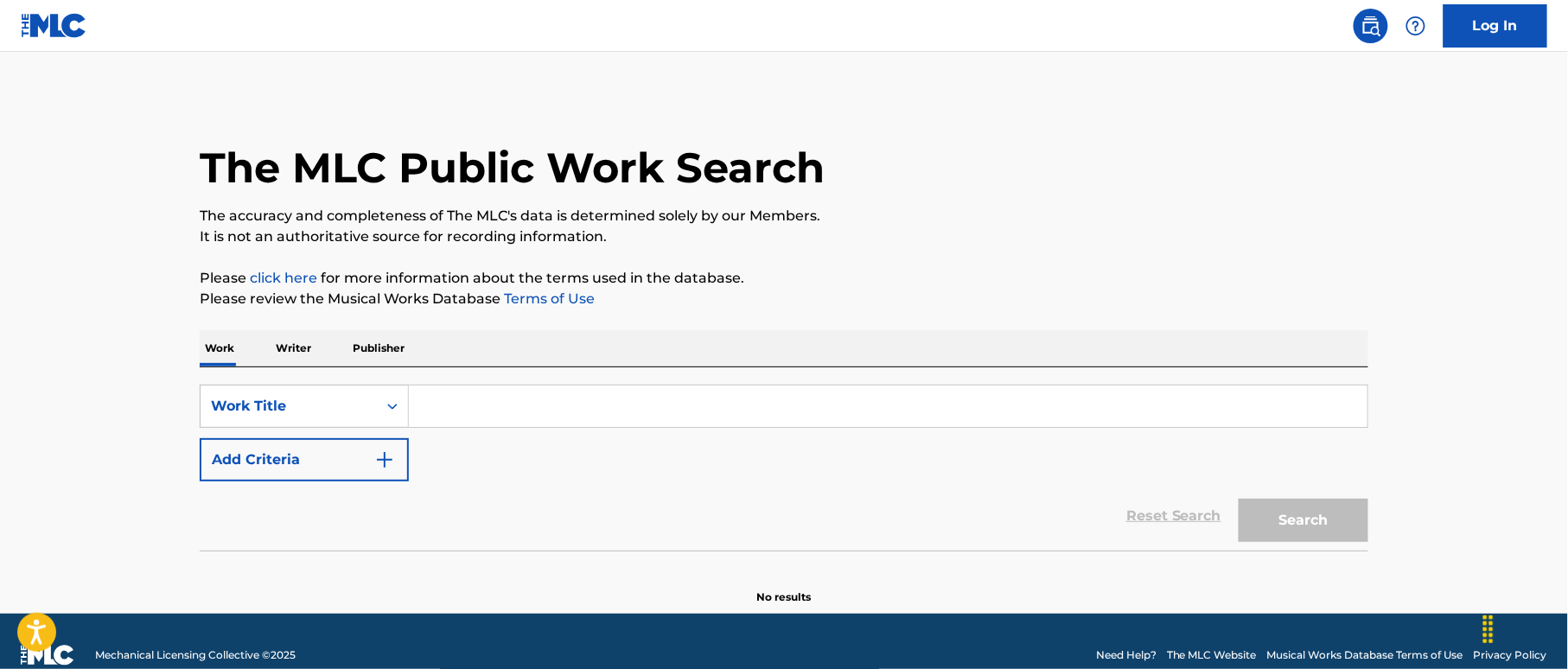
click at [471, 393] on input "Search Form" at bounding box center [887, 406] width 958 height 42
paste input "Gimme Back My Clothes Thomas G. Stuart"
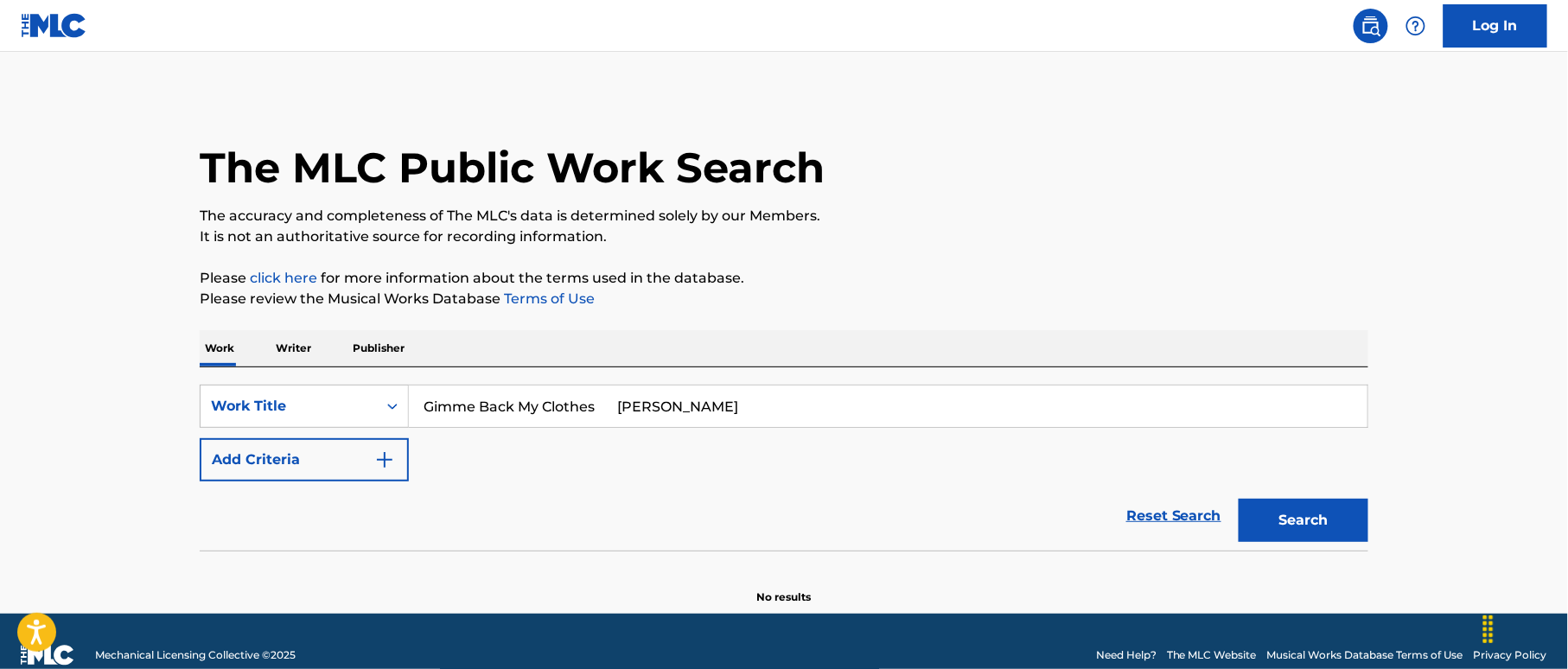
click at [705, 399] on input "Gimme Back My Clothes Thomas G. Stuart" at bounding box center [887, 406] width 958 height 42
click at [706, 399] on input "Gimme Back My Clothes Thomas G. Stuart" at bounding box center [887, 406] width 958 height 42
type input "Gimme Back My Clothes Thomas G."
click at [363, 457] on button "Add Criteria" at bounding box center [304, 460] width 210 height 43
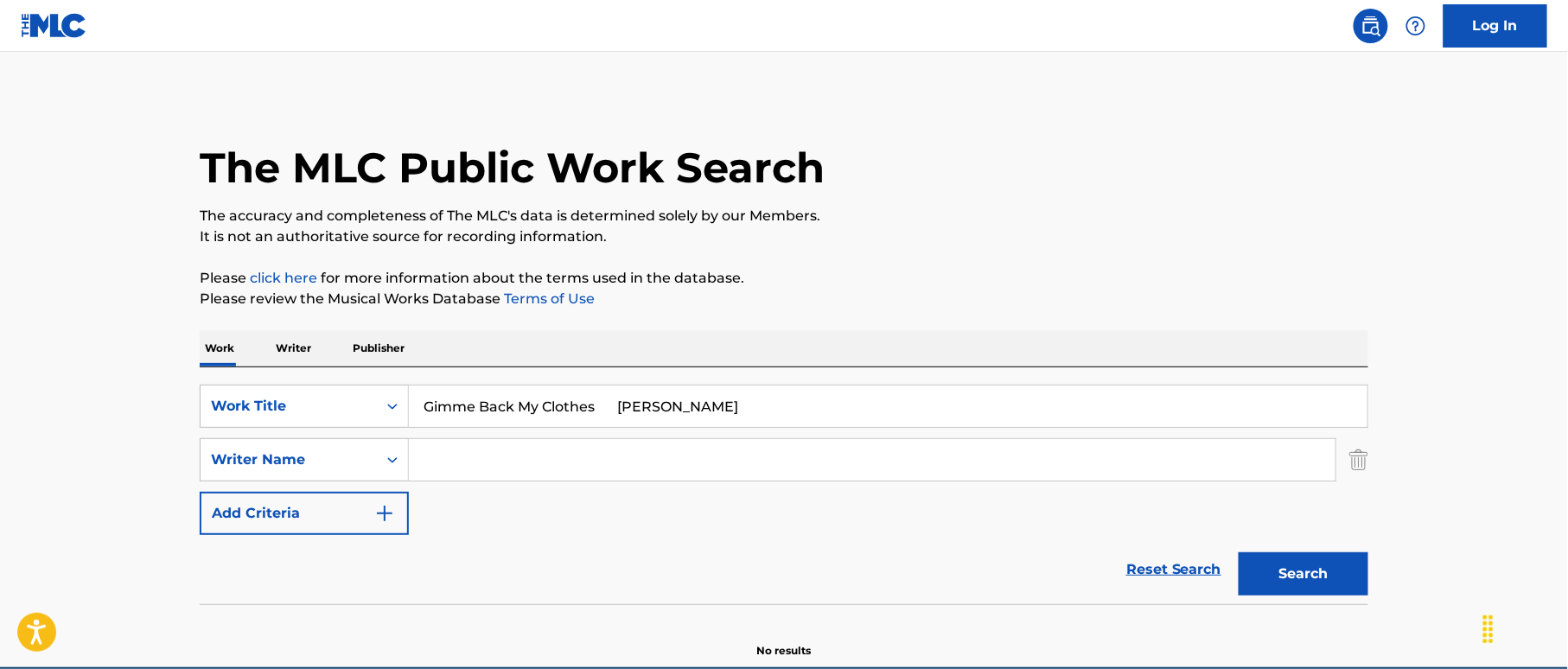
drag, startPoint x: 551, startPoint y: 466, endPoint x: 565, endPoint y: 453, distance: 19.1
click at [551, 464] on input "Search Form" at bounding box center [871, 460] width 926 height 42
paste input "Stuart"
type input "Stuart"
click at [763, 325] on div "The MLC Public Work Search The accuracy and completeness of The MLC's data is d…" at bounding box center [784, 376] width 1210 height 563
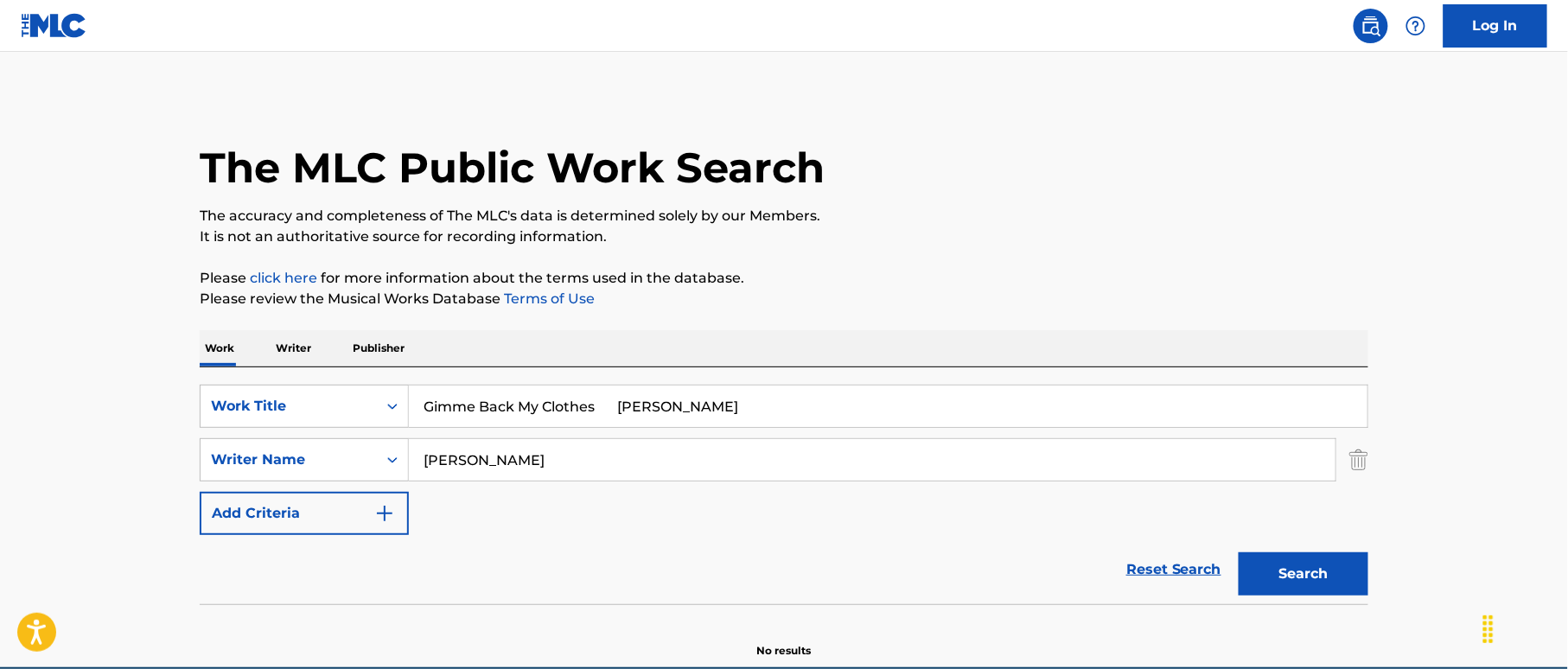
click at [779, 420] on input "Gimme Back My Clothes Thomas G." at bounding box center [887, 406] width 958 height 42
type input "Gimme Back My Clothes"
click at [1311, 558] on button "Search" at bounding box center [1303, 574] width 129 height 43
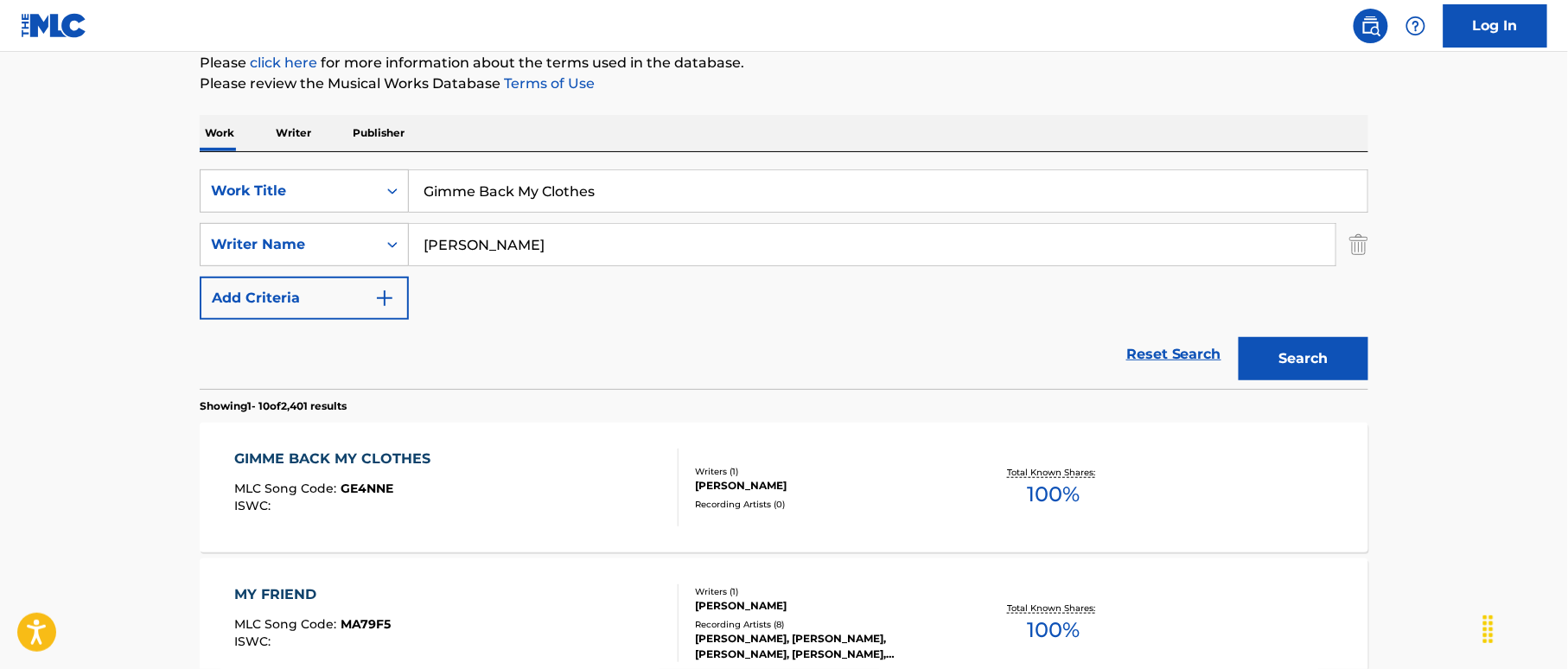
scroll to position [230, 0]
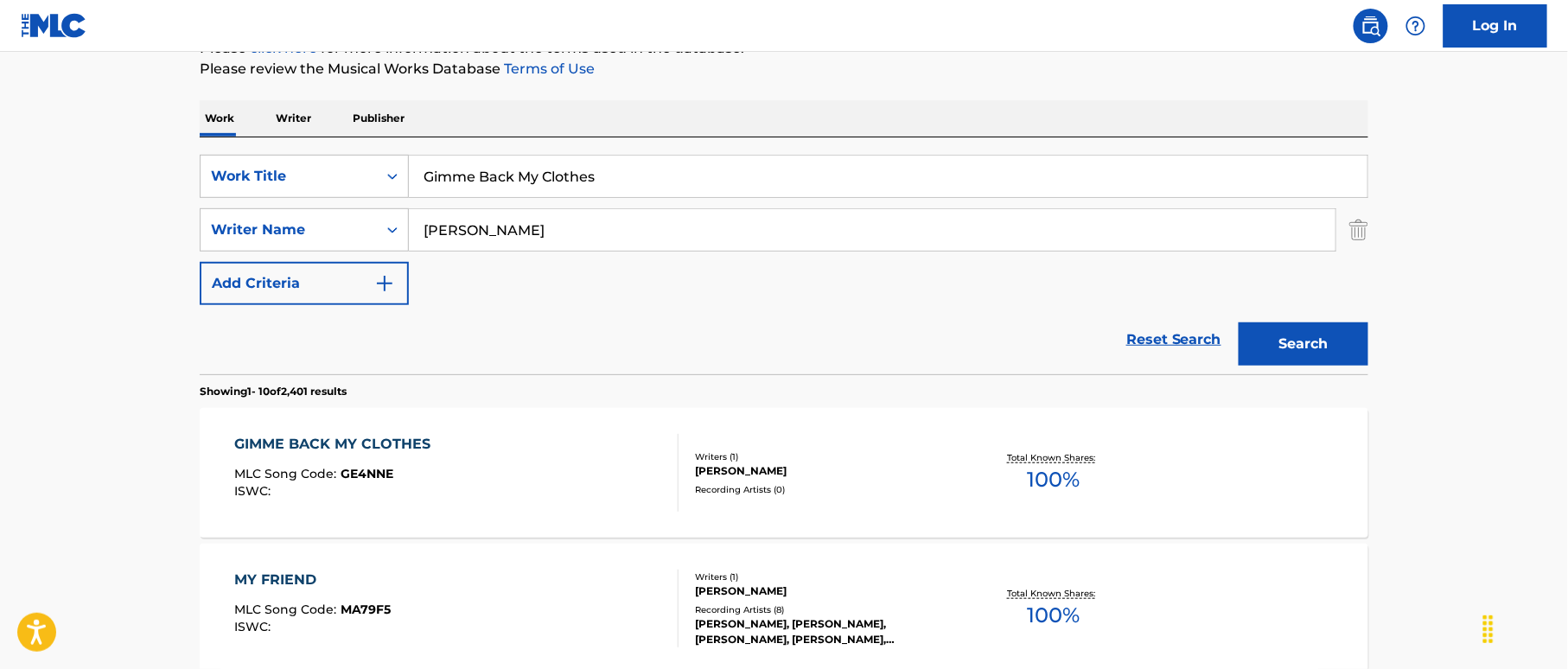
click at [973, 465] on div "Total Known Shares: 100 %" at bounding box center [1054, 473] width 194 height 53
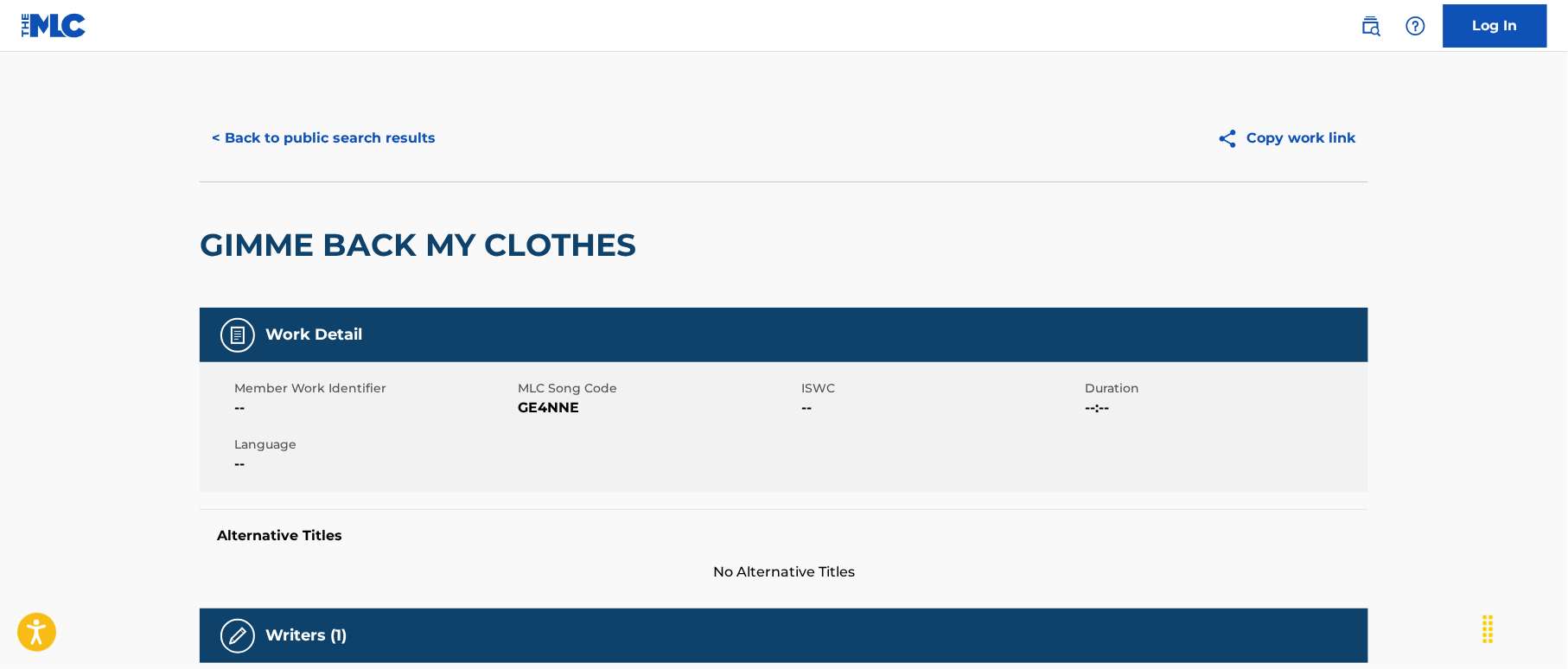
click at [364, 132] on button "< Back to public search results" at bounding box center [323, 139] width 248 height 43
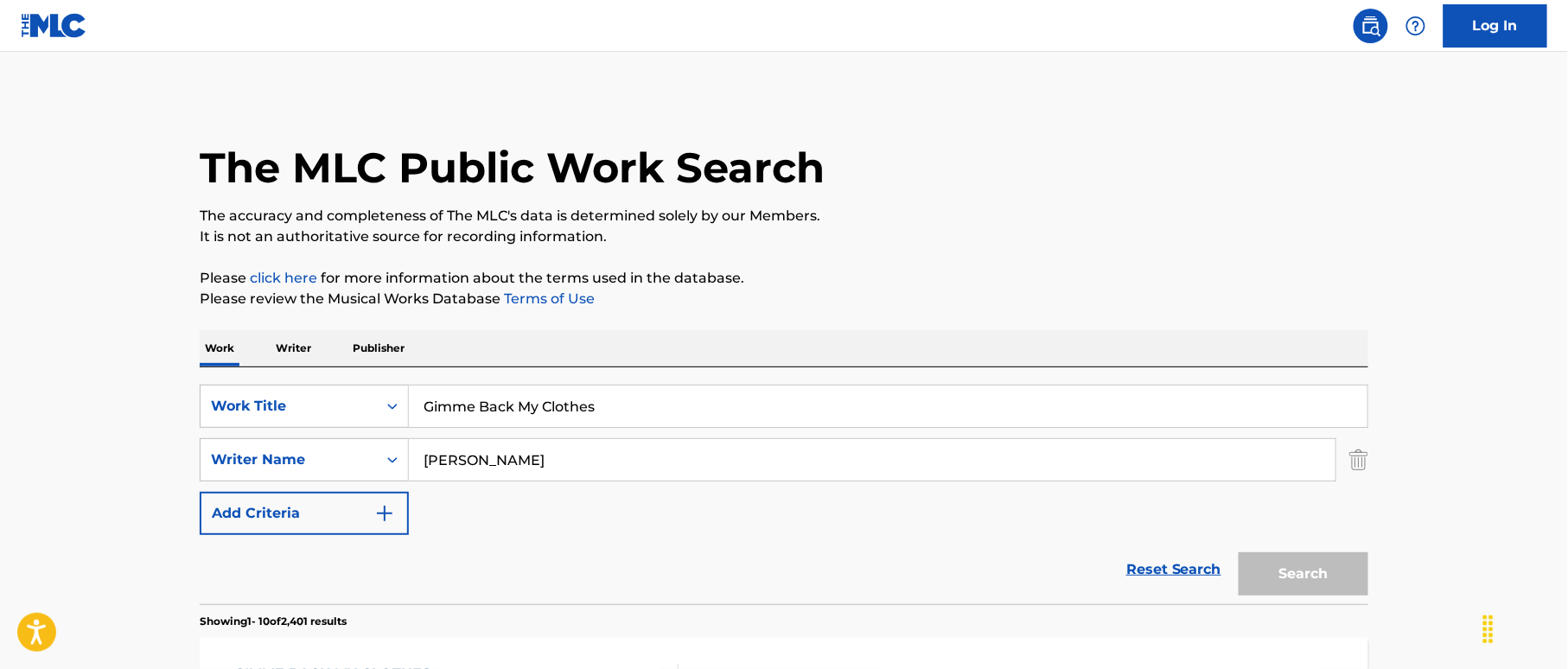
scroll to position [230, 0]
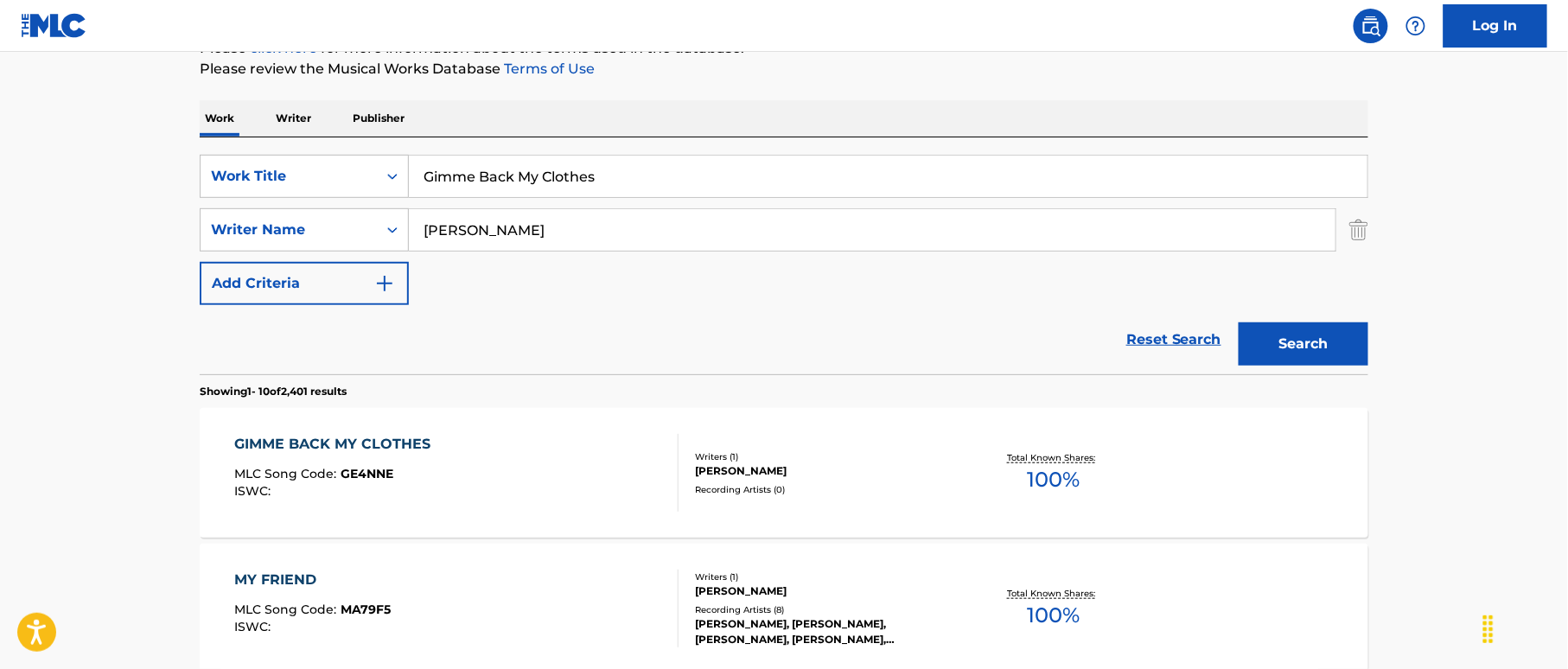
drag, startPoint x: 280, startPoint y: 146, endPoint x: 251, endPoint y: 143, distance: 29.2
click at [250, 143] on div "SearchWithCriteriac19e1fbd-86f3-4fb1-a5cc-fa6024fba099 Work Title Gimme Back My…" at bounding box center [784, 256] width 1169 height 237
paste input "t To Gittin' Aaron Walker"
click at [582, 171] on input "Git To Gittin' Aaron Walker" at bounding box center [887, 176] width 958 height 42
click at [582, 170] on input "Git To Gittin' Aaron Walker" at bounding box center [887, 176] width 958 height 42
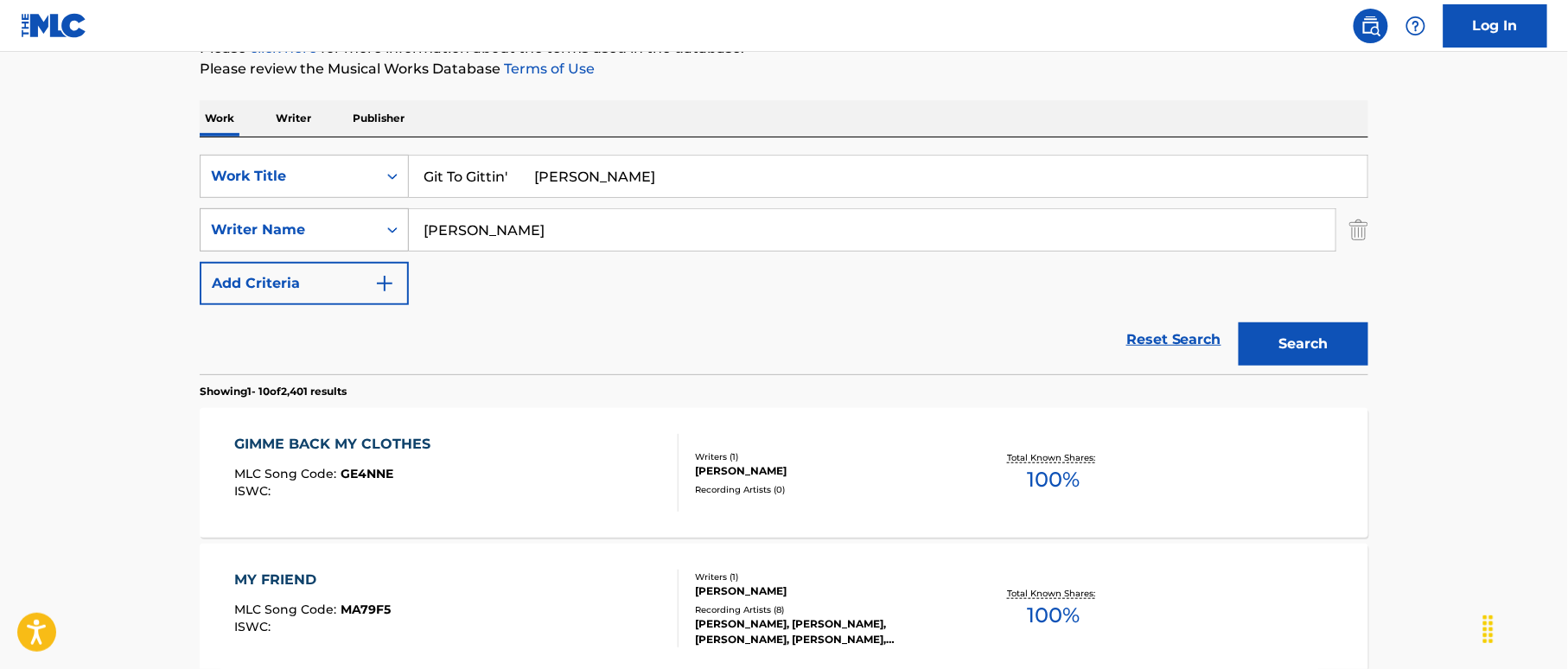
type input "Git To Gittin' Aaron"
drag, startPoint x: 292, startPoint y: 210, endPoint x: 302, endPoint y: 209, distance: 10.0
click at [292, 209] on div "SearchWithCriteria42ca05ec-7dfd-4295-88f6-7f6b2d6e59e2 Writer Name Stuart" at bounding box center [784, 230] width 1169 height 43
paste input "[PERSON_NAME]"
type input "[PERSON_NAME]"
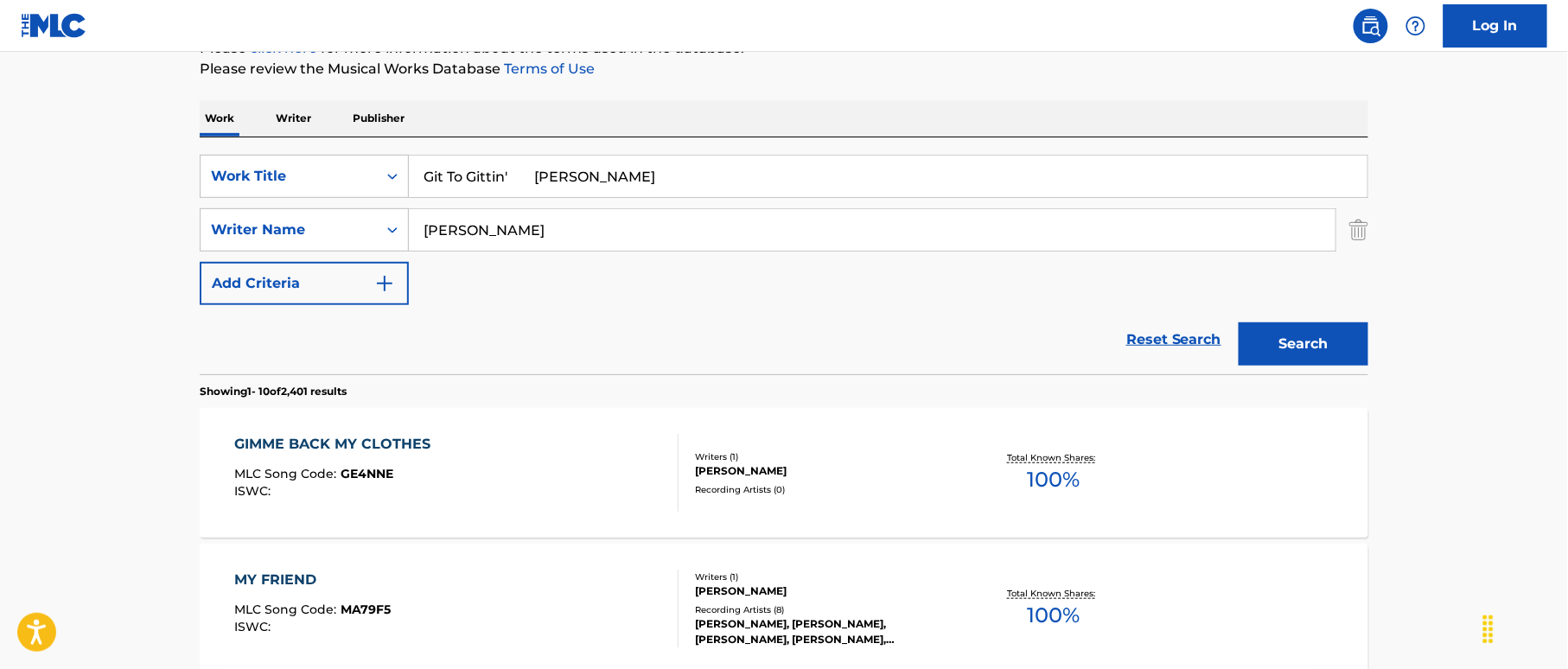
drag, startPoint x: 519, startPoint y: 181, endPoint x: 614, endPoint y: 206, distance: 98.2
click at [614, 206] on div "SearchWithCriteriac19e1fbd-86f3-4fb1-a5cc-fa6024fba099 Work Title Git To Gittin…" at bounding box center [784, 229] width 1169 height 150
drag, startPoint x: 516, startPoint y: 178, endPoint x: 601, endPoint y: 189, distance: 85.7
click at [601, 189] on input "Git To Gittin' Aaron" at bounding box center [887, 176] width 958 height 42
drag, startPoint x: 353, startPoint y: 162, endPoint x: 397, endPoint y: 173, distance: 45.4
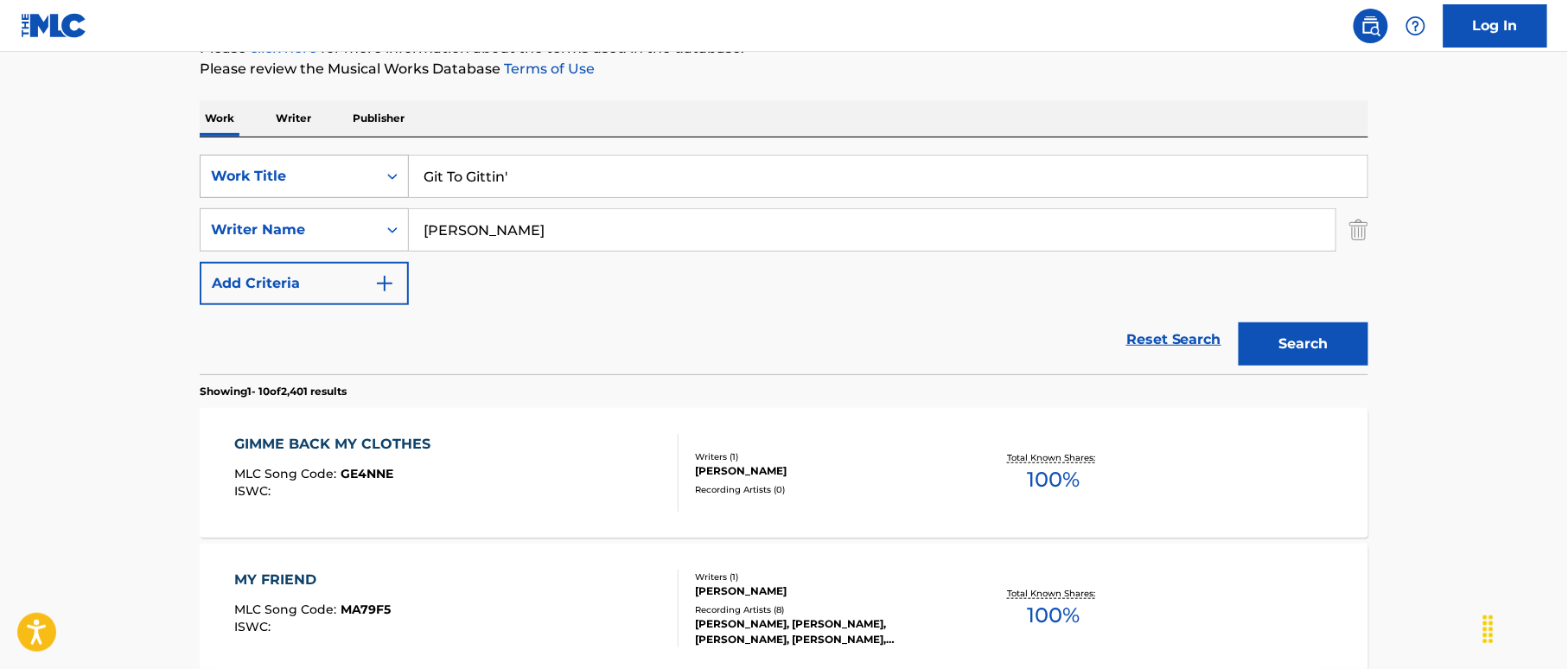
click at [333, 157] on div "SearchWithCriteriac19e1fbd-86f3-4fb1-a5cc-fa6024fba099 Work Title Git To Gittin'" at bounding box center [784, 176] width 1169 height 43
type input "Git To Gittin'"
click at [1301, 326] on button "Search" at bounding box center [1303, 344] width 129 height 43
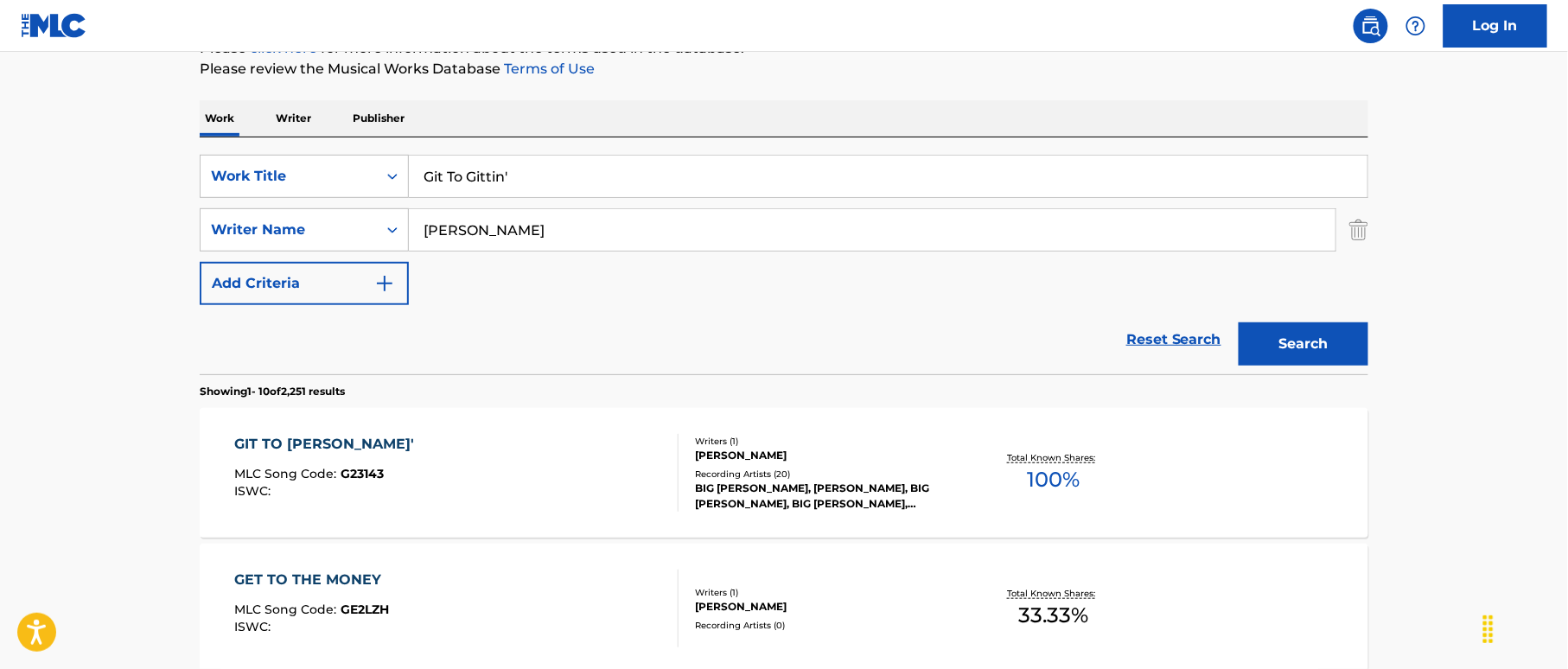
click at [539, 474] on div "GIT TO GITTIN' MLC Song Code : G23143 ISWC :" at bounding box center [457, 473] width 445 height 77
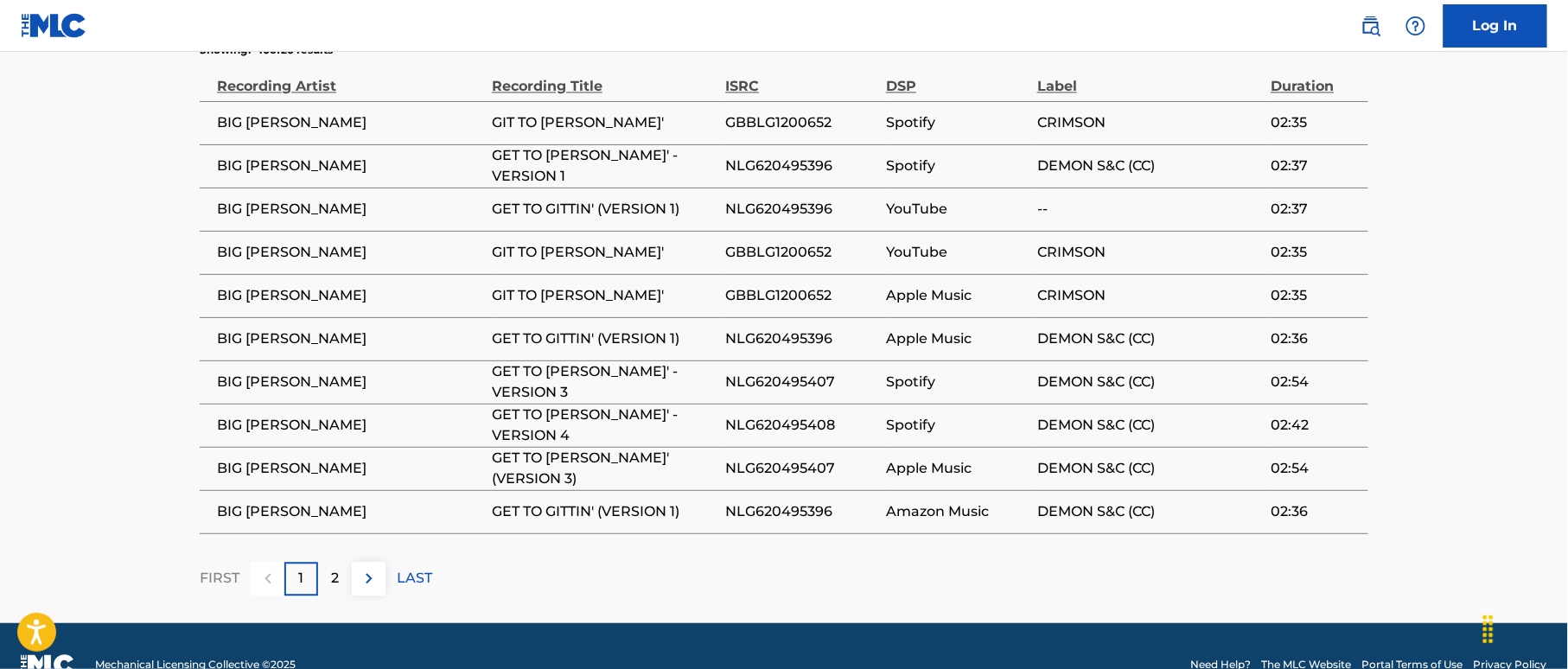
scroll to position [1256, 0]
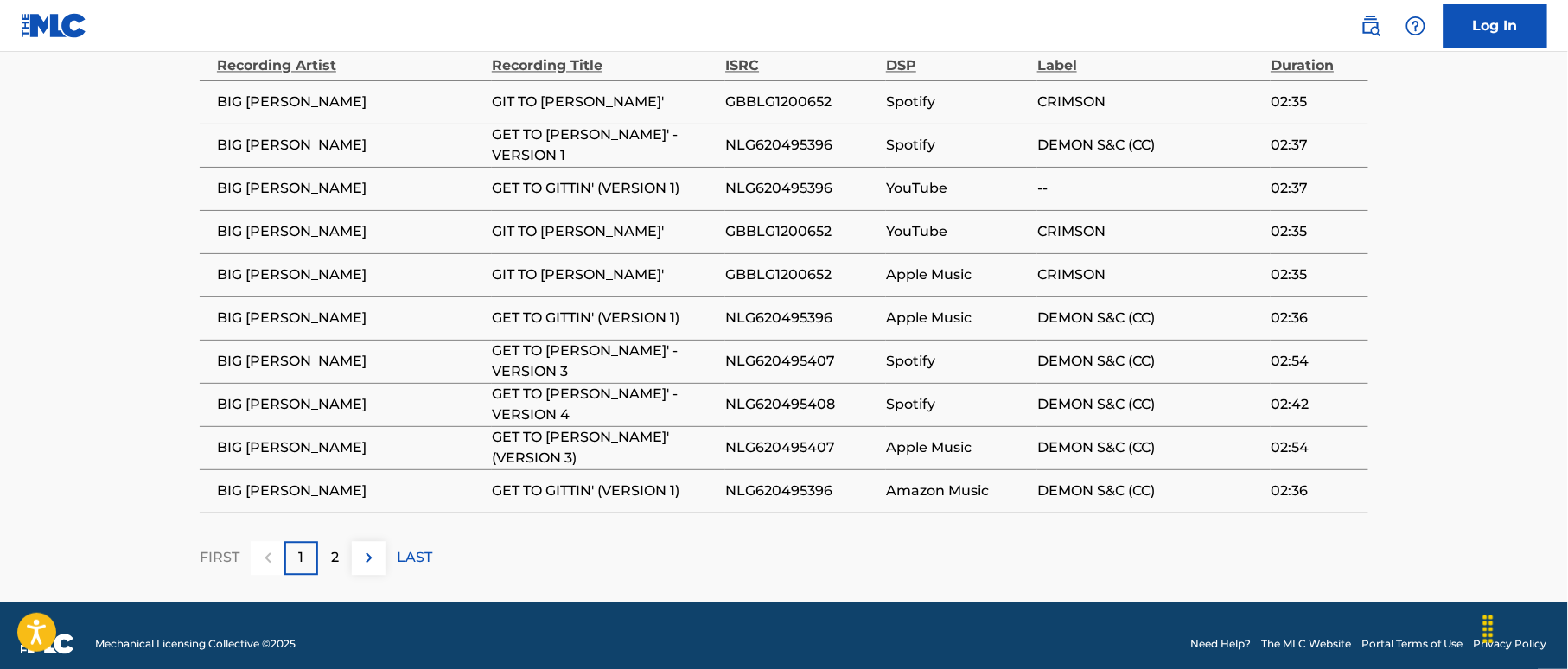
click at [343, 541] on div "2" at bounding box center [335, 558] width 34 height 34
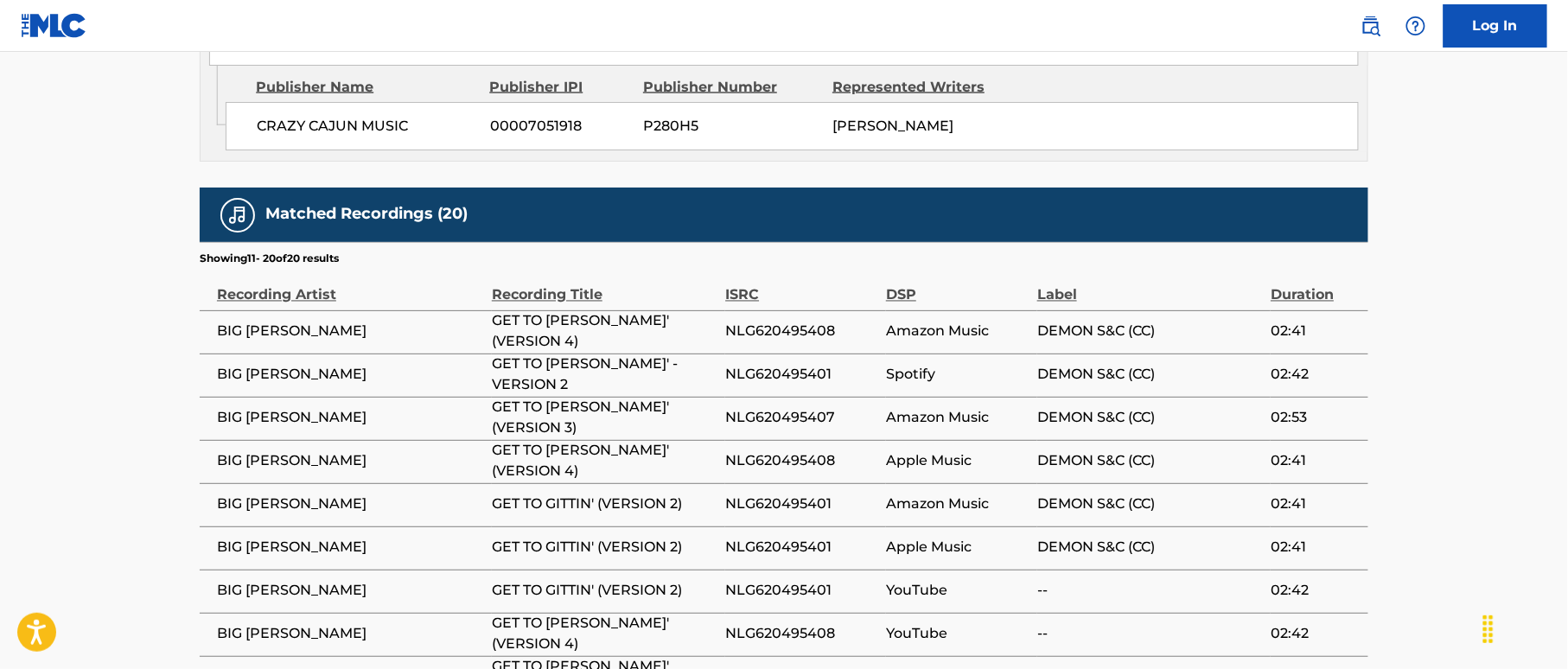
scroll to position [0, 0]
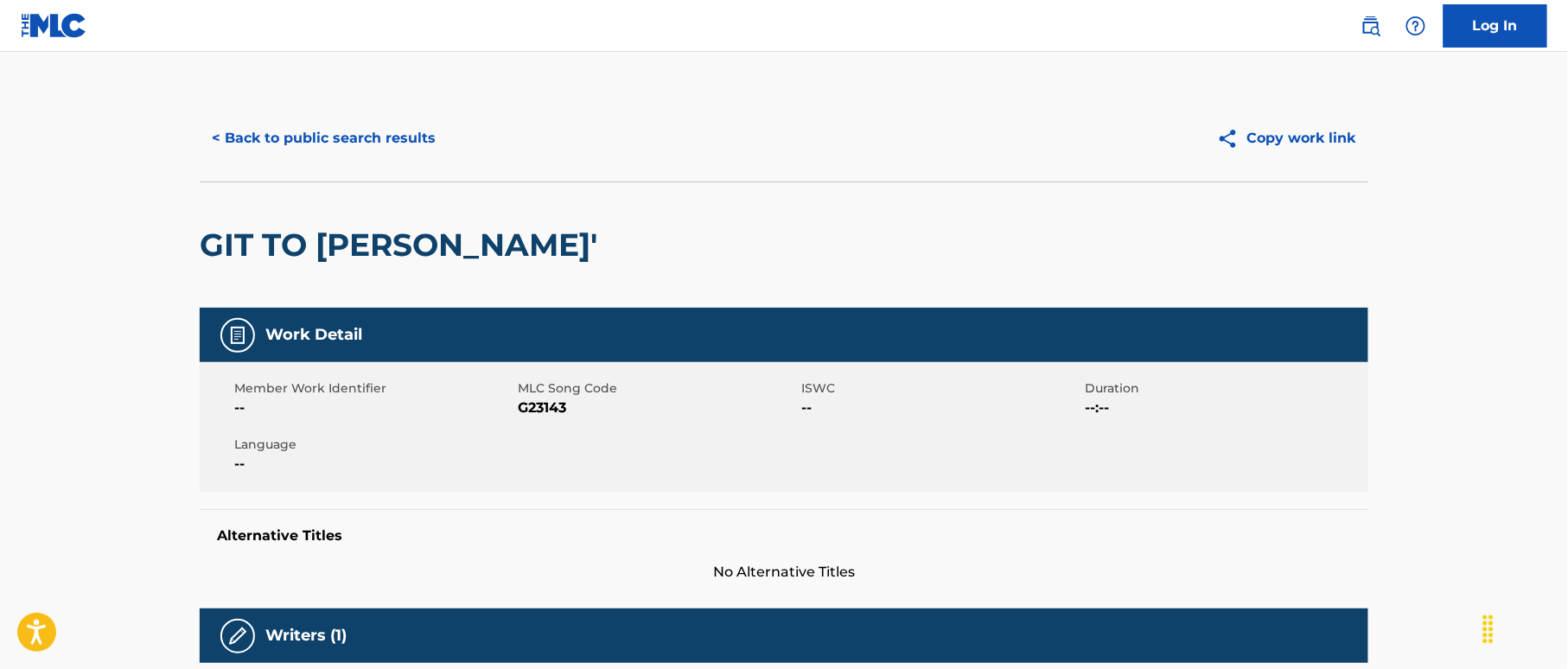
click at [310, 129] on button "< Back to public search results" at bounding box center [323, 139] width 248 height 43
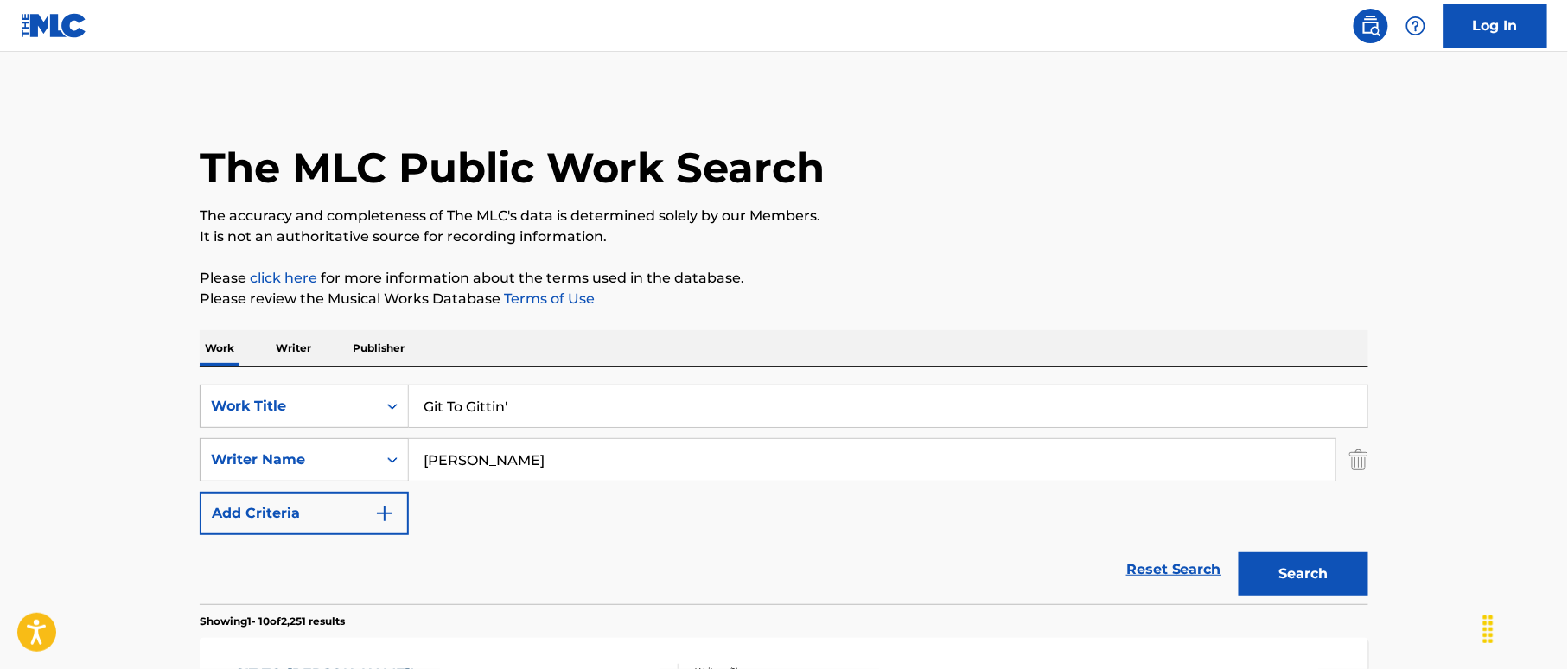
scroll to position [230, 0]
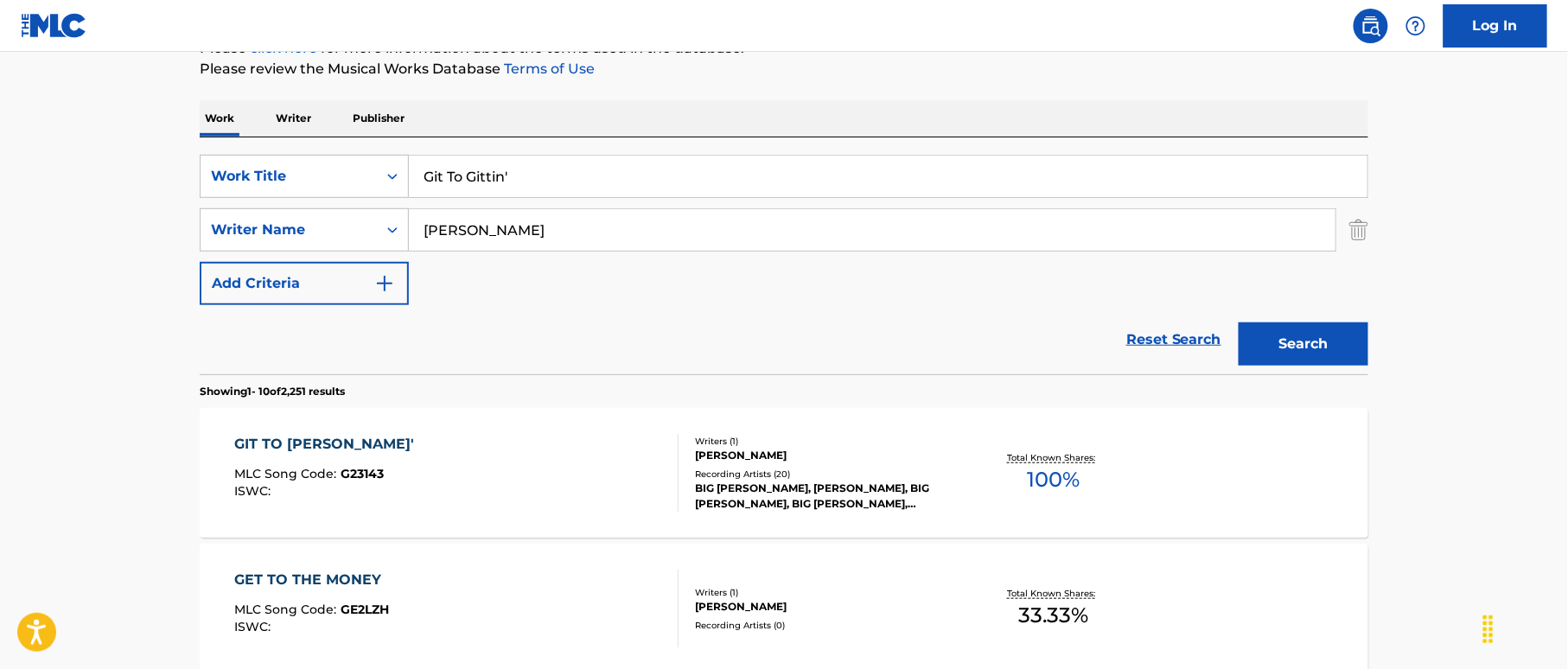
drag, startPoint x: 520, startPoint y: 179, endPoint x: 262, endPoint y: 148, distance: 259.9
click at [261, 148] on div "SearchWithCriteriac19e1fbd-86f3-4fb1-a5cc-fa6024fba099 Work Title Git To Gittin…" at bounding box center [784, 256] width 1169 height 237
paste input "ve It All To Me J. Abbott"
click at [574, 177] on input "Give It All To Me J. Abbott" at bounding box center [887, 176] width 958 height 42
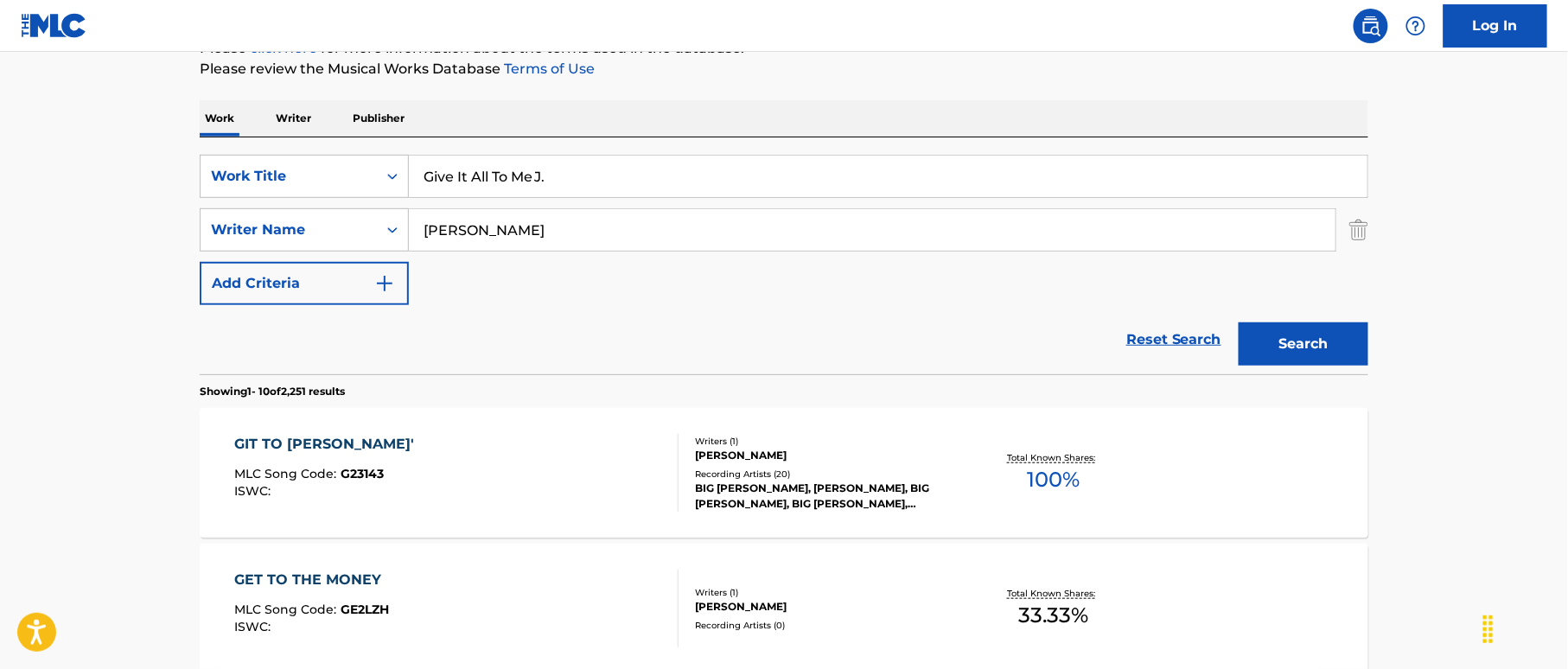
type input "Give It All To Me J."
drag, startPoint x: 495, startPoint y: 240, endPoint x: 357, endPoint y: 221, distance: 139.3
click at [357, 221] on div "SearchWithCriteria42ca05ec-7dfd-4295-88f6-7f6b2d6e59e2 Writer Name Walker" at bounding box center [784, 230] width 1169 height 43
paste input "Abbott"
type input "Abbott"
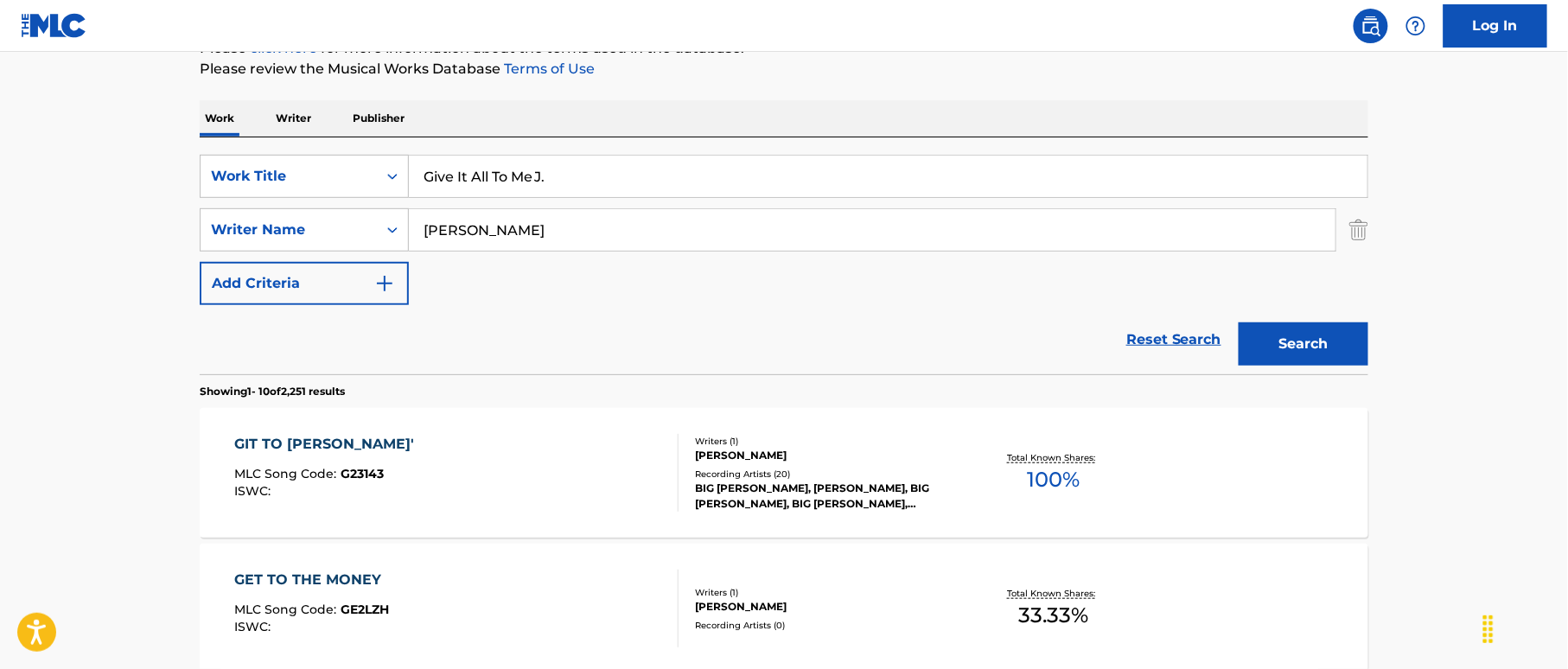
drag, startPoint x: 537, startPoint y: 181, endPoint x: 607, endPoint y: 192, distance: 70.9
click at [607, 192] on input "Give It All To Me J." at bounding box center [887, 176] width 958 height 42
drag, startPoint x: 341, startPoint y: 149, endPoint x: 385, endPoint y: 163, distance: 46.2
click at [339, 149] on div "SearchWithCriteriac19e1fbd-86f3-4fb1-a5cc-fa6024fba099 Work Title Give It All T…" at bounding box center [784, 256] width 1169 height 237
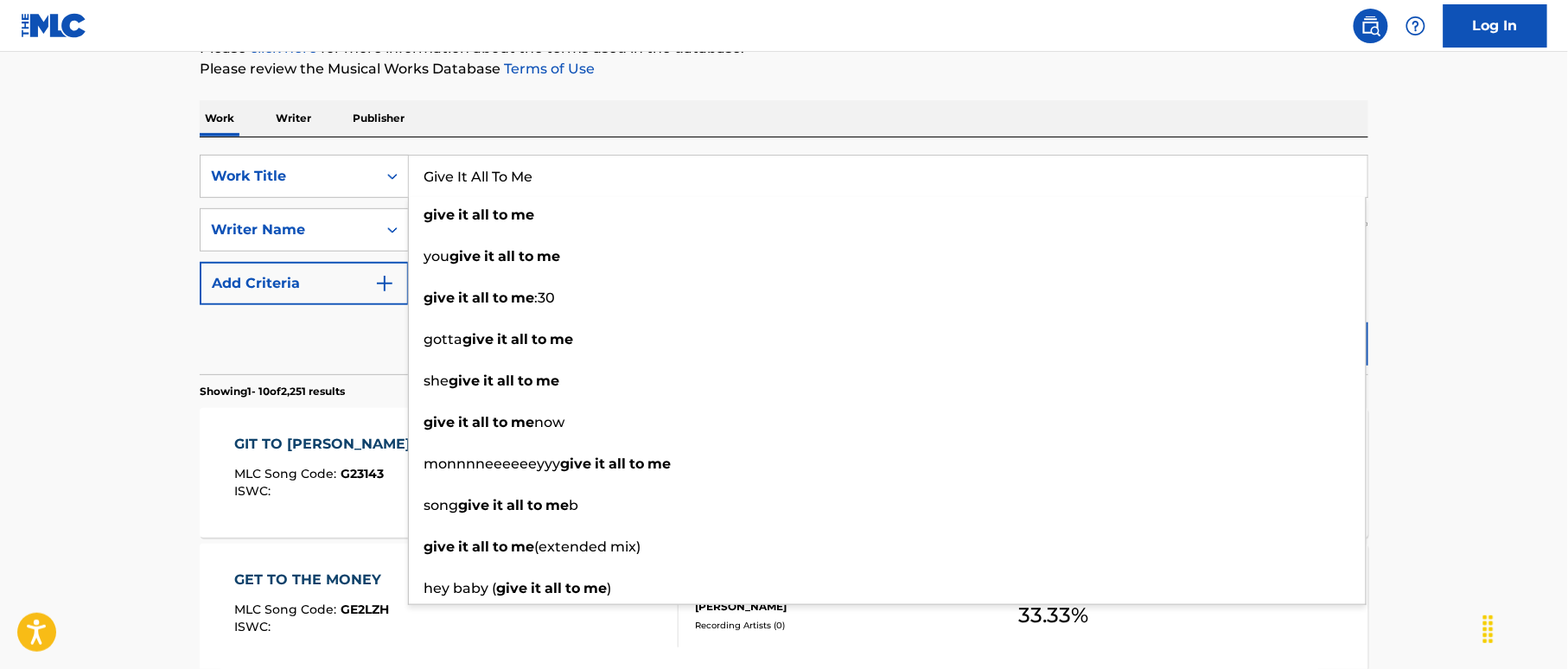
type input "Give It All To Me"
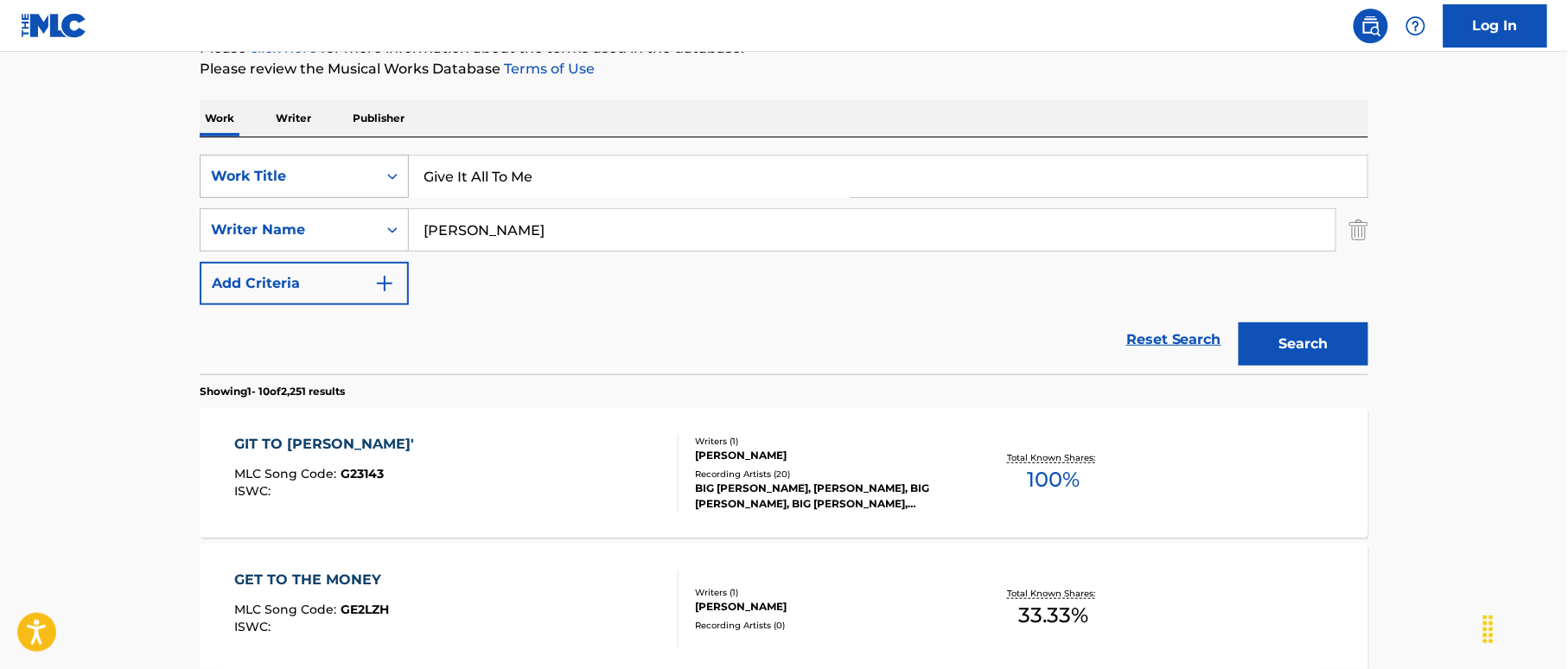
drag, startPoint x: 489, startPoint y: 168, endPoint x: 368, endPoint y: 166, distance: 121.0
click at [329, 159] on div "SearchWithCriteriac19e1fbd-86f3-4fb1-a5cc-fa6024fba099 Work Title Give It All T…" at bounding box center [784, 176] width 1169 height 43
click at [1312, 336] on button "Search" at bounding box center [1303, 344] width 129 height 43
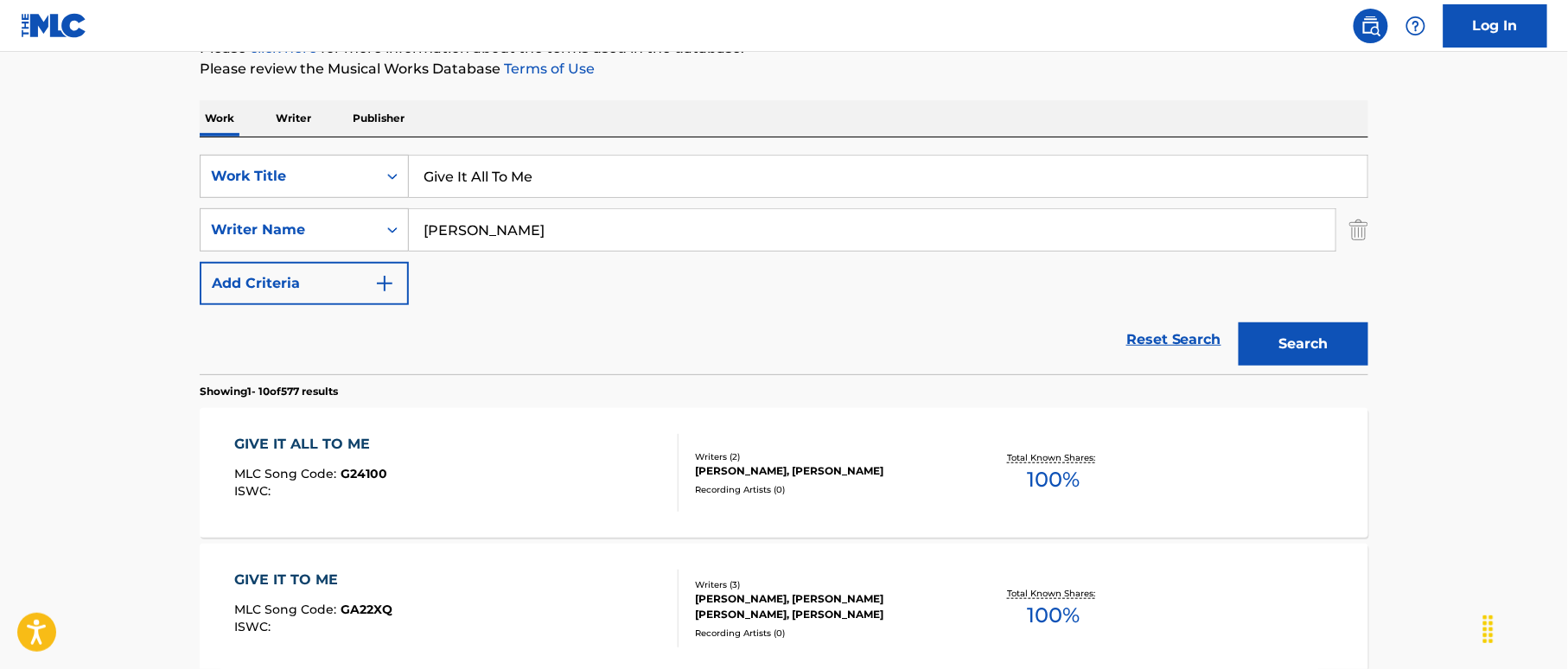
click at [508, 463] on div "GIVE IT ALL TO ME MLC Song Code : G24100 ISWC :" at bounding box center [457, 473] width 445 height 77
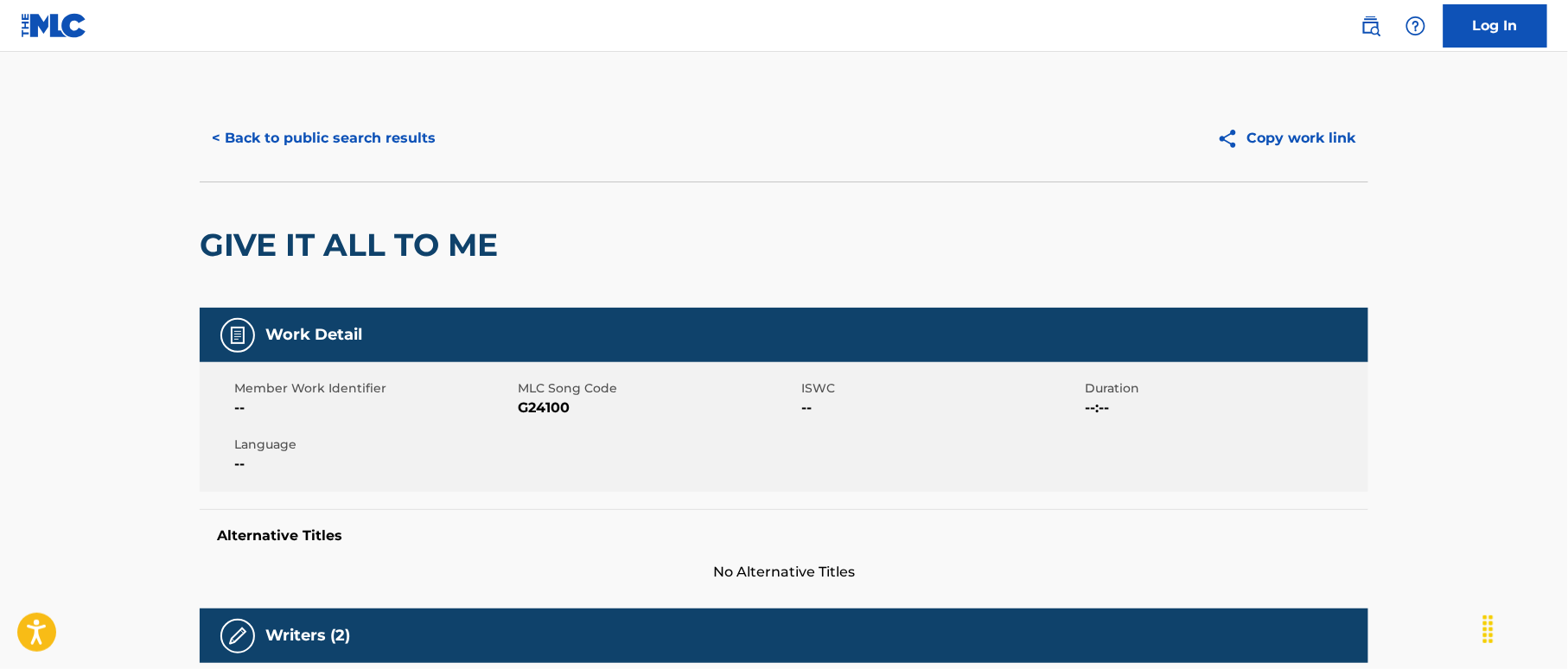
click at [357, 133] on button "< Back to public search results" at bounding box center [323, 139] width 248 height 43
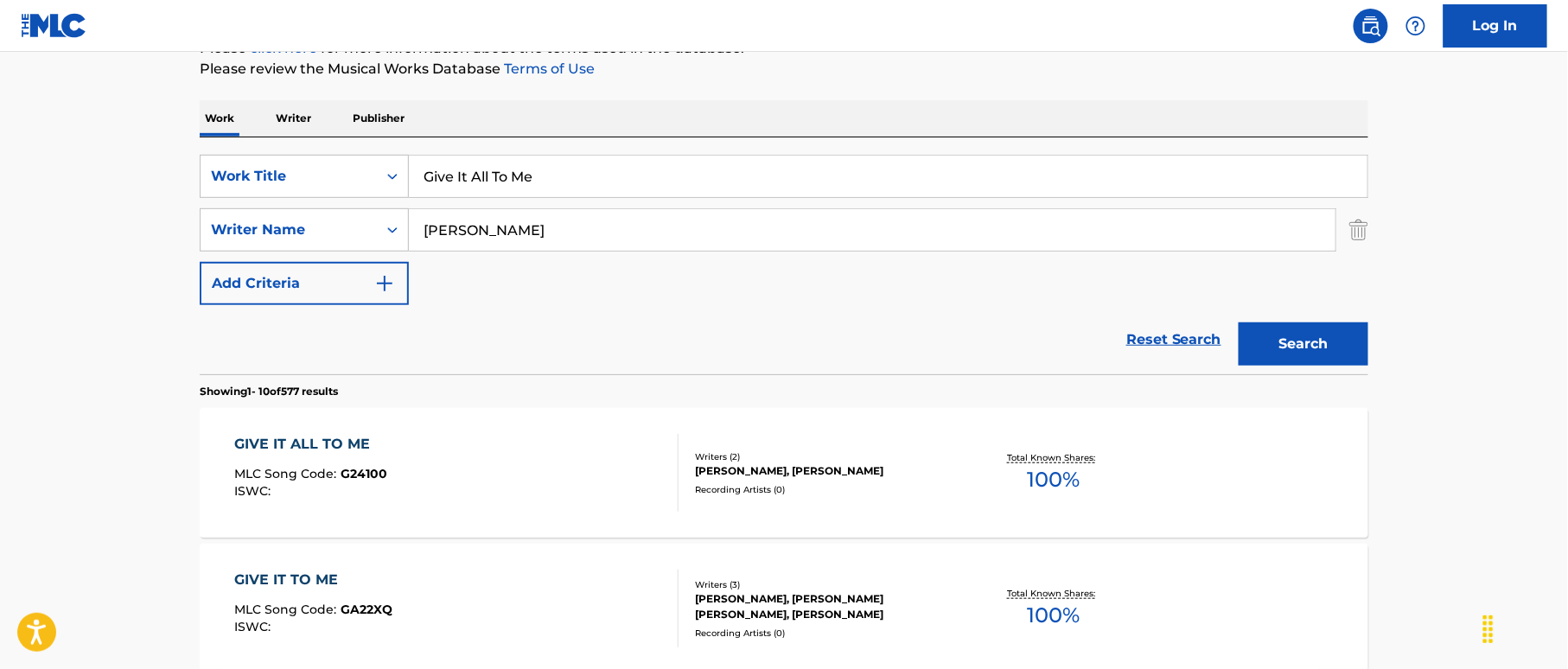
drag, startPoint x: 543, startPoint y: 177, endPoint x: 332, endPoint y: 138, distance: 214.6
click at [332, 138] on div "SearchWithCriteriac19e1fbd-86f3-4fb1-a5cc-fa6024fba099 Work Title Give It All T…" at bounding box center [784, 256] width 1169 height 237
paste input "Me All You Got Girl Ernest Cate|Earl Cat"
click at [737, 175] on input "Give Me All You Got Girl Ernest Cate|Earl Cate" at bounding box center [887, 176] width 958 height 42
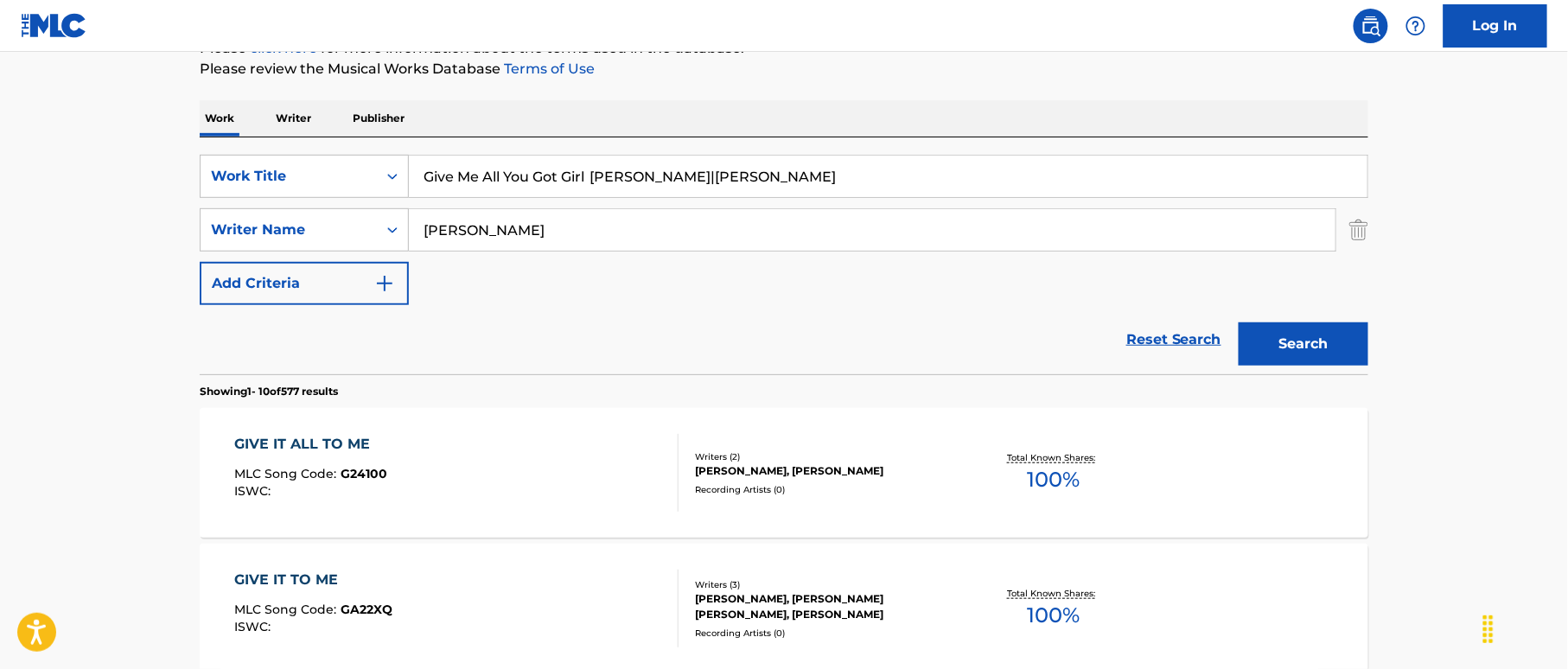
type input "Give Me All You Got Girl Ernest Cate|Earl"
drag, startPoint x: 457, startPoint y: 221, endPoint x: 669, endPoint y: 222, distance: 212.0
click at [320, 212] on div "SearchWithCriteria42ca05ec-7dfd-4295-88f6-7f6b2d6e59e2 Writer Name Abbott" at bounding box center [784, 230] width 1169 height 43
paste input "Cate"
type input "Cate"
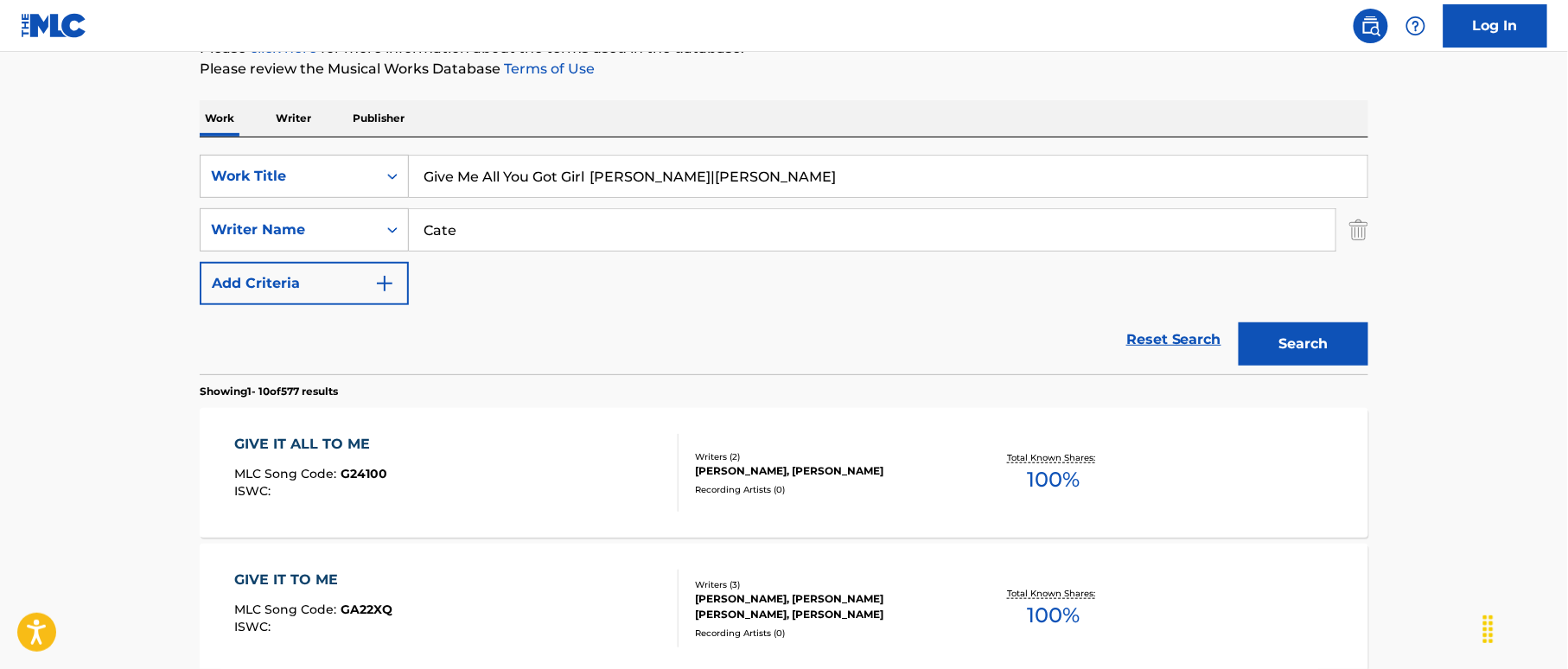
drag, startPoint x: 603, startPoint y: 175, endPoint x: 761, endPoint y: 197, distance: 159.5
click at [759, 197] on div "Give Me All You Got Girl Ernest Cate|Earl" at bounding box center [888, 176] width 959 height 43
type input "Give Me All You Got Girl"
click at [1329, 343] on button "Search" at bounding box center [1303, 344] width 129 height 43
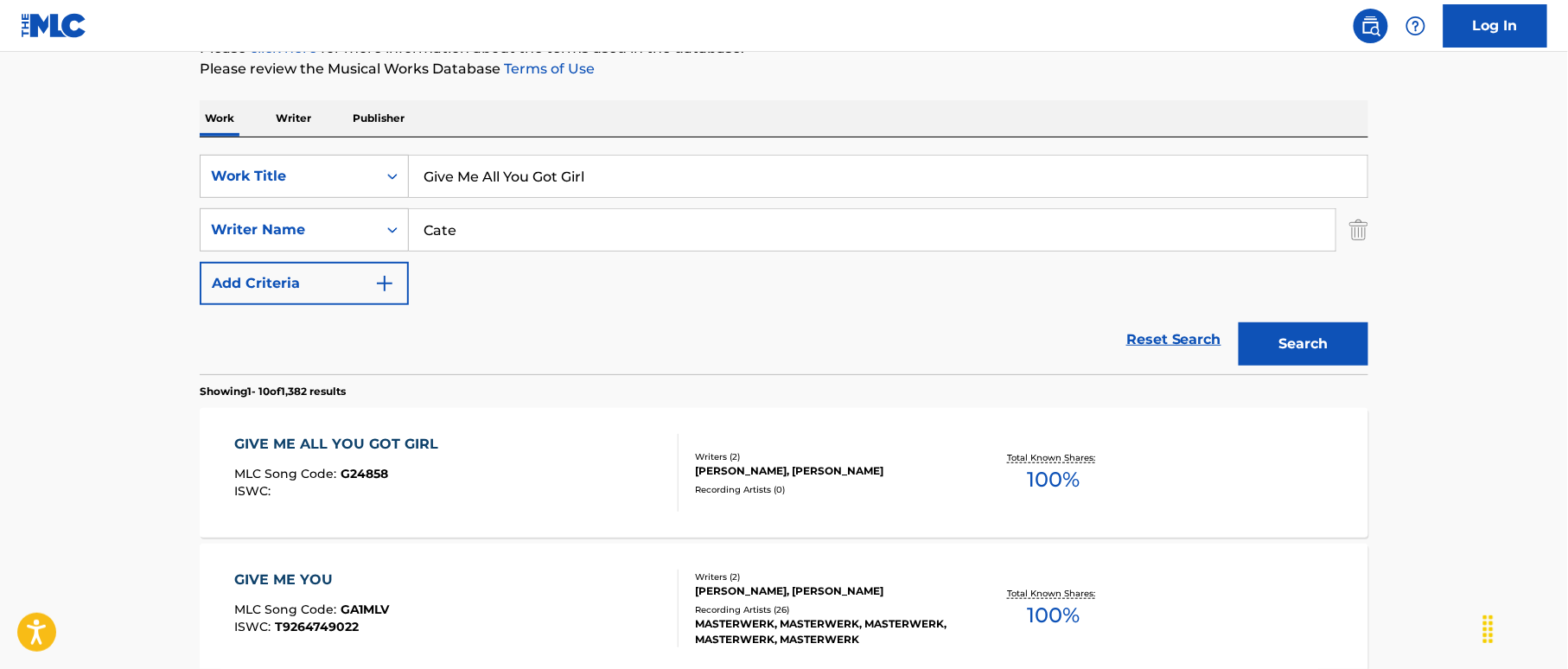
click at [599, 486] on div "GIVE ME ALL YOU GOT GIRL MLC Song Code : G24858 ISWC :" at bounding box center [457, 473] width 445 height 77
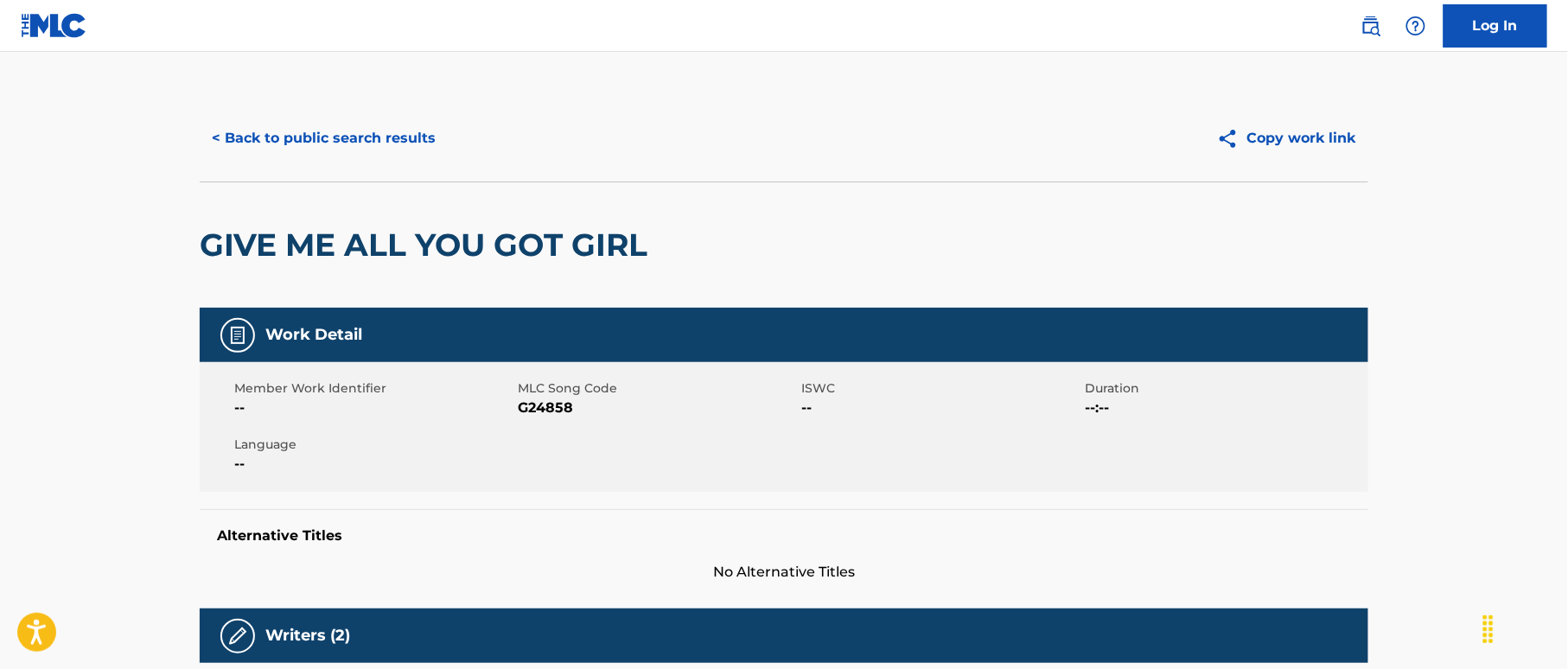
click at [413, 140] on button "< Back to public search results" at bounding box center [323, 139] width 248 height 43
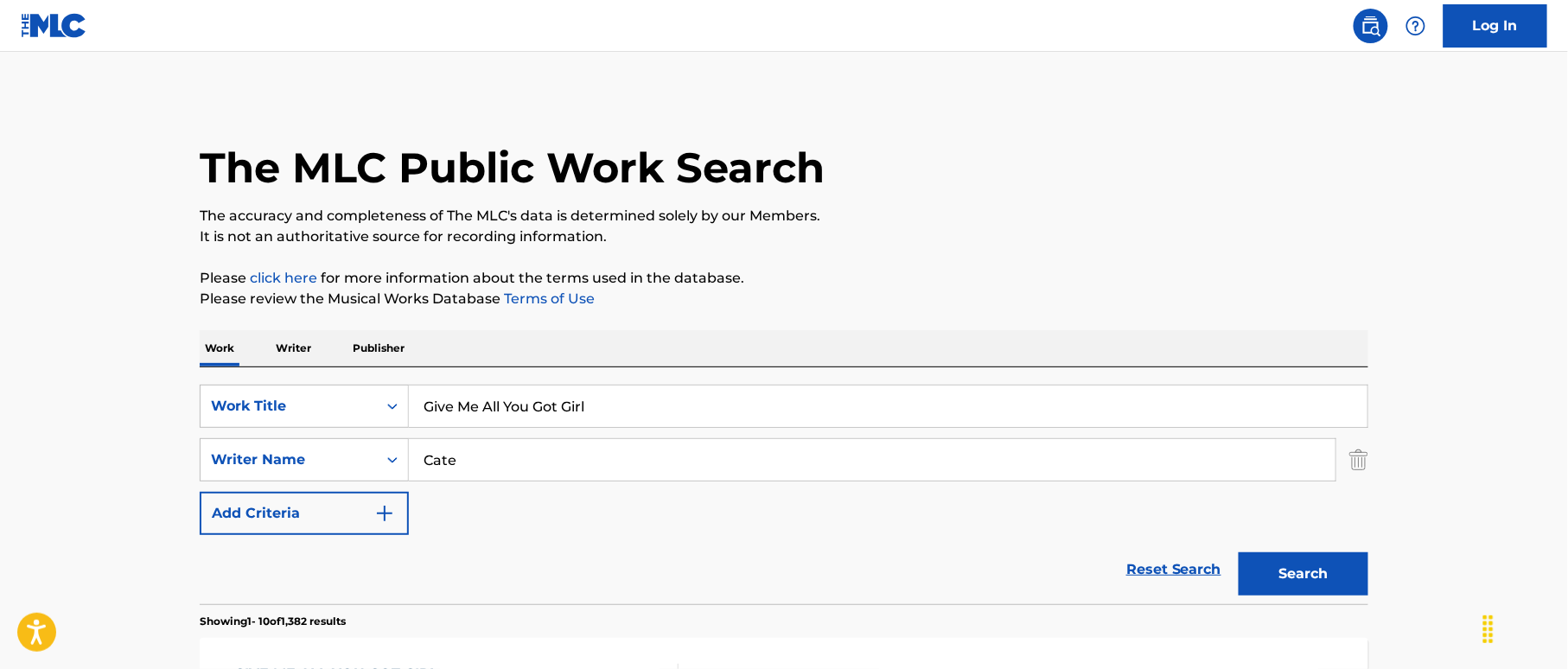
drag, startPoint x: 361, startPoint y: 376, endPoint x: 440, endPoint y: 418, distance: 89.5
click at [360, 378] on div "SearchWithCriteriac19e1fbd-86f3-4fb1-a5cc-fa6024fba099 Work Title Give Me All Y…" at bounding box center [784, 485] width 1169 height 237
paste input "Time Lee Frazier"
click at [586, 394] on input "Give Me Time [PERSON_NAME]" at bounding box center [887, 406] width 958 height 42
click at [592, 401] on input "Give Me Time [PERSON_NAME]" at bounding box center [887, 406] width 958 height 42
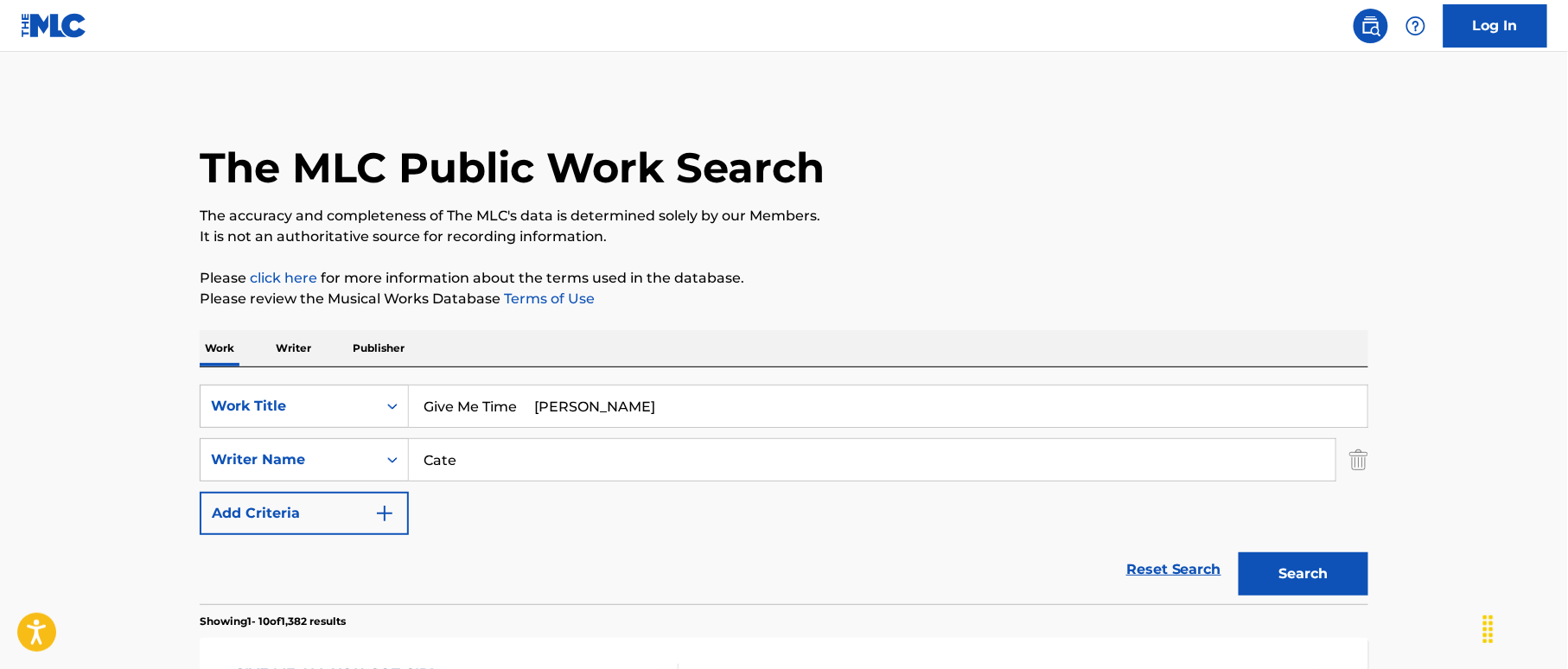
click at [592, 402] on input "Give Me Time [PERSON_NAME]" at bounding box center [887, 406] width 958 height 42
type input "Give Me Time [PERSON_NAME]"
drag, startPoint x: 485, startPoint y: 445, endPoint x: 482, endPoint y: 435, distance: 10.4
click at [319, 440] on div "SearchWithCriteria42ca05ec-7dfd-4295-88f6-7f6b2d6e59e2 Writer Name Cate" at bounding box center [784, 460] width 1169 height 43
paste input "[PERSON_NAME]"
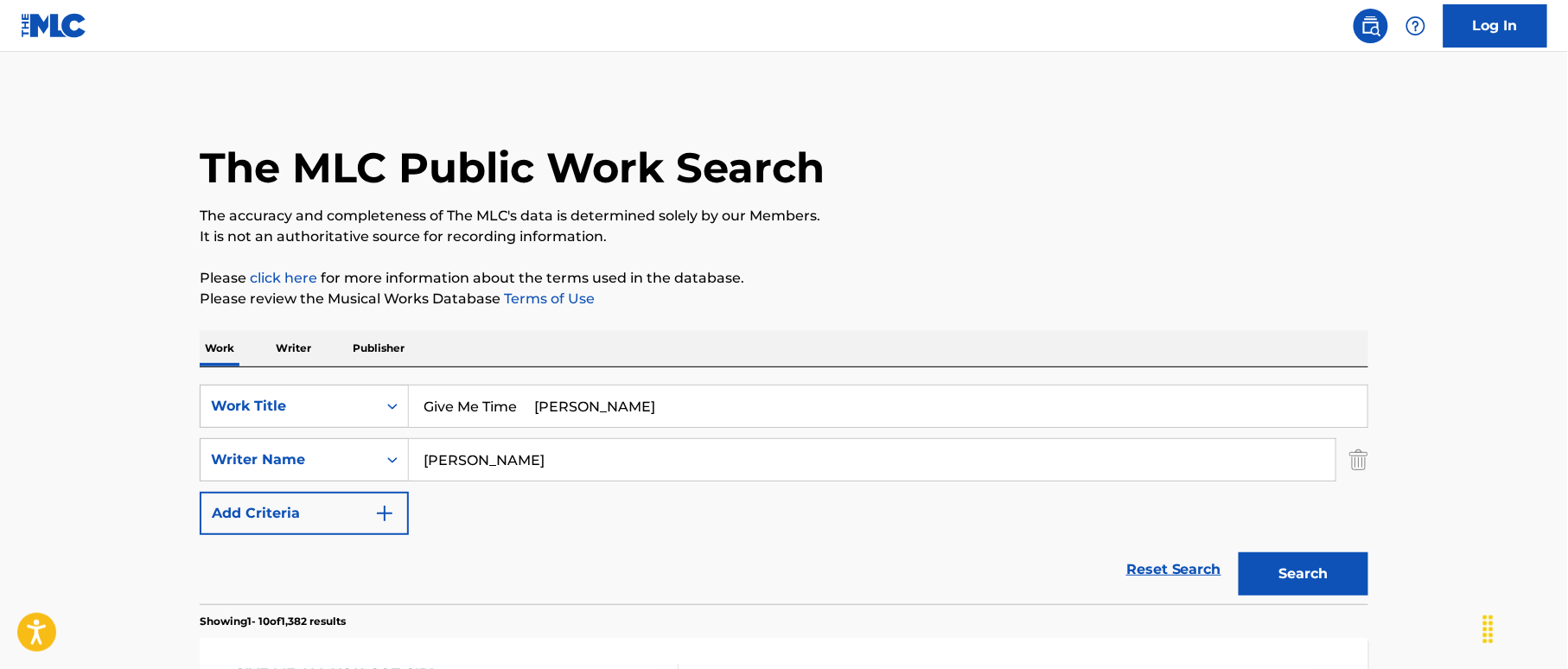
type input "[PERSON_NAME]"
click at [574, 405] on input "Give Me Time [PERSON_NAME]" at bounding box center [887, 406] width 958 height 42
drag, startPoint x: 516, startPoint y: 404, endPoint x: 733, endPoint y: 457, distance: 223.4
click at [733, 457] on div "SearchWithCriteriac19e1fbd-86f3-4fb1-a5cc-fa6024fba099 Work Title Give Me Time …" at bounding box center [784, 459] width 1169 height 150
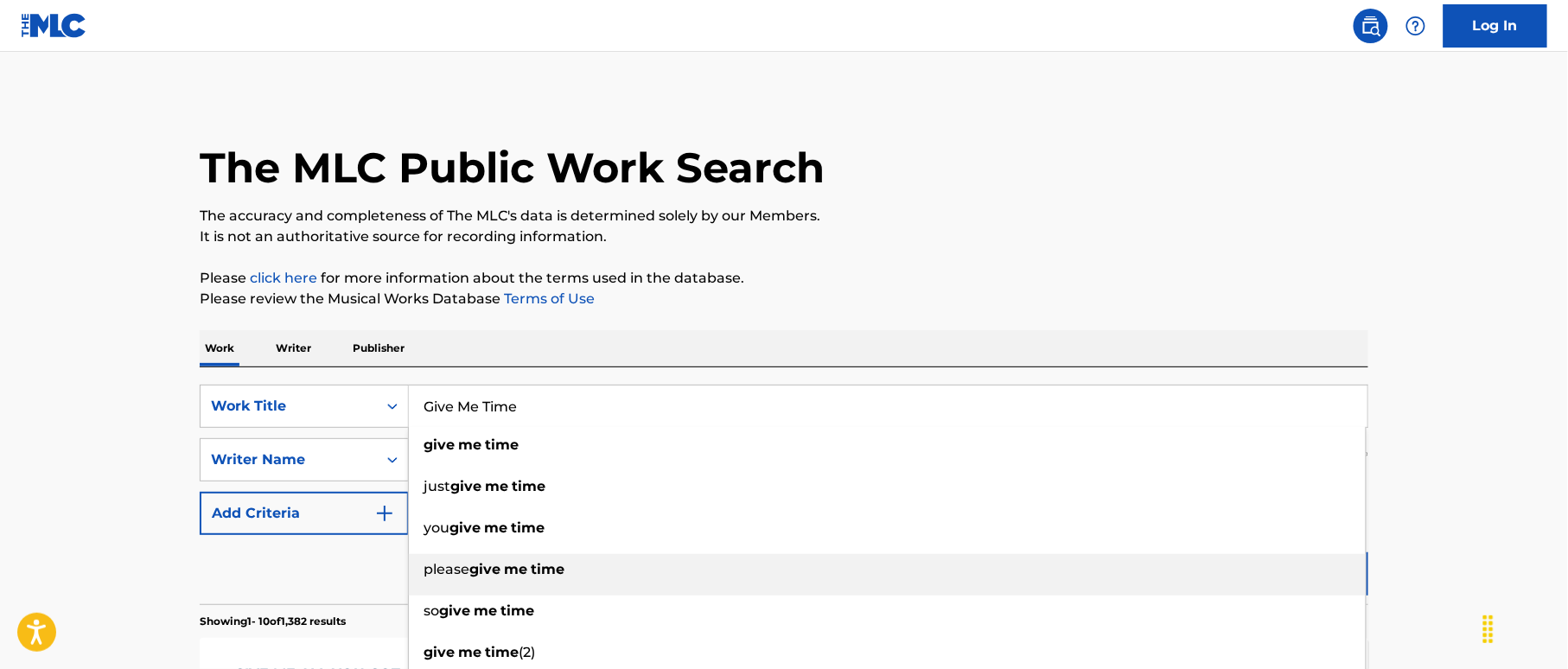
click at [1280, 577] on div "please give me time" at bounding box center [887, 569] width 957 height 31
type input "please give me time"
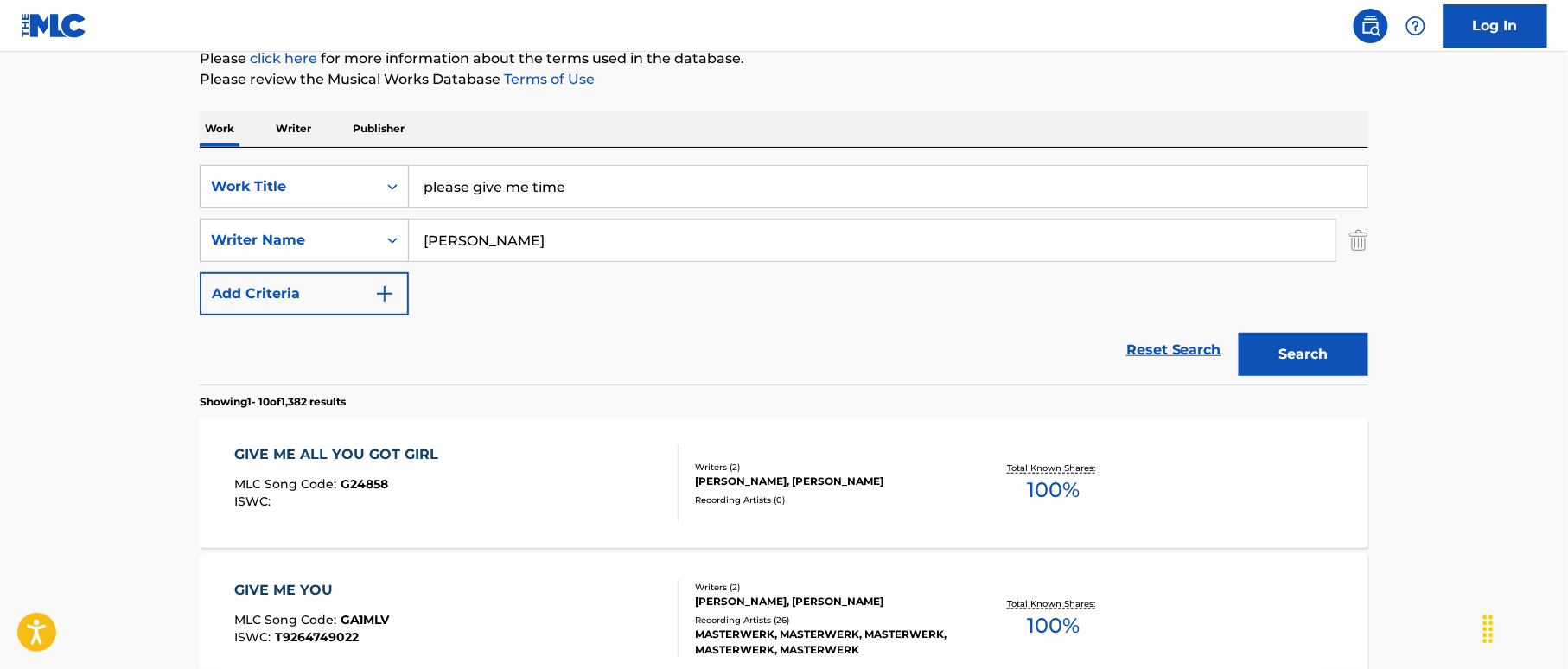
scroll to position [230, 0]
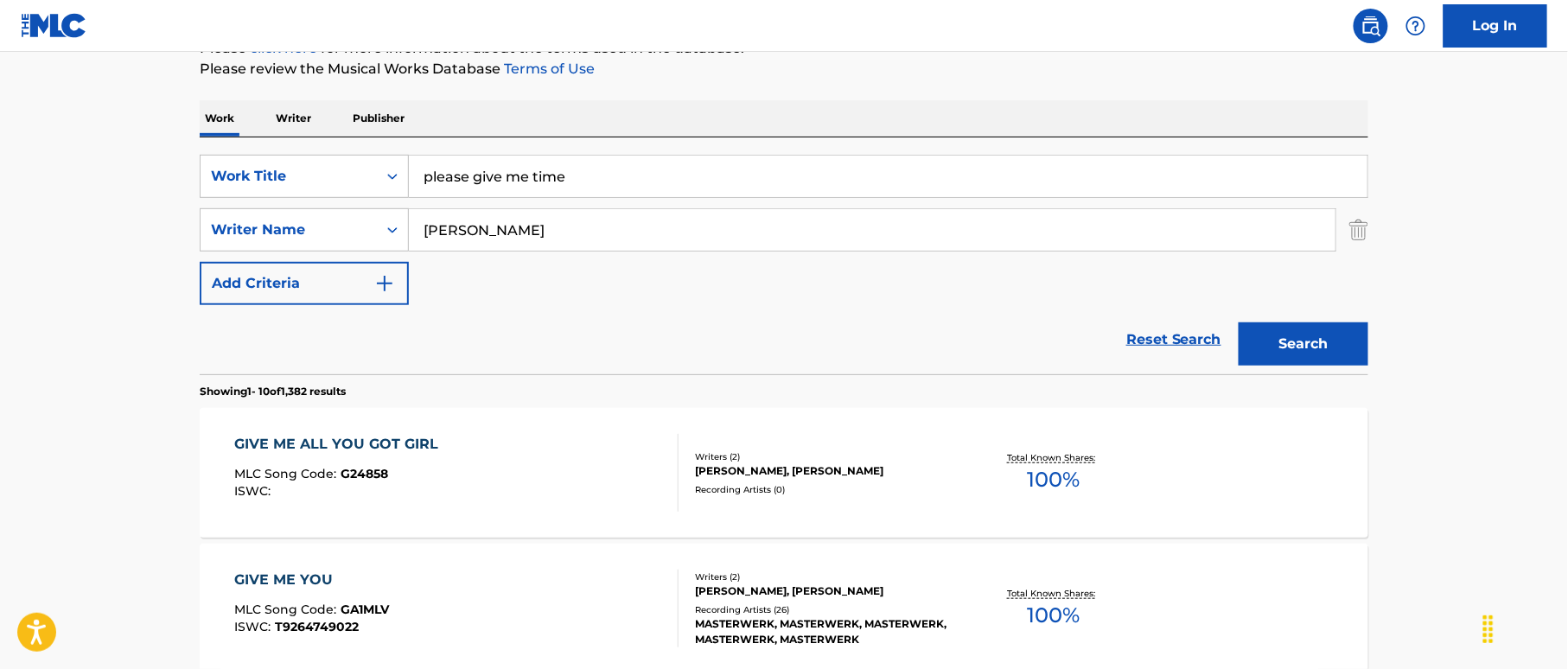
click at [1254, 330] on button "Search" at bounding box center [1303, 344] width 129 height 43
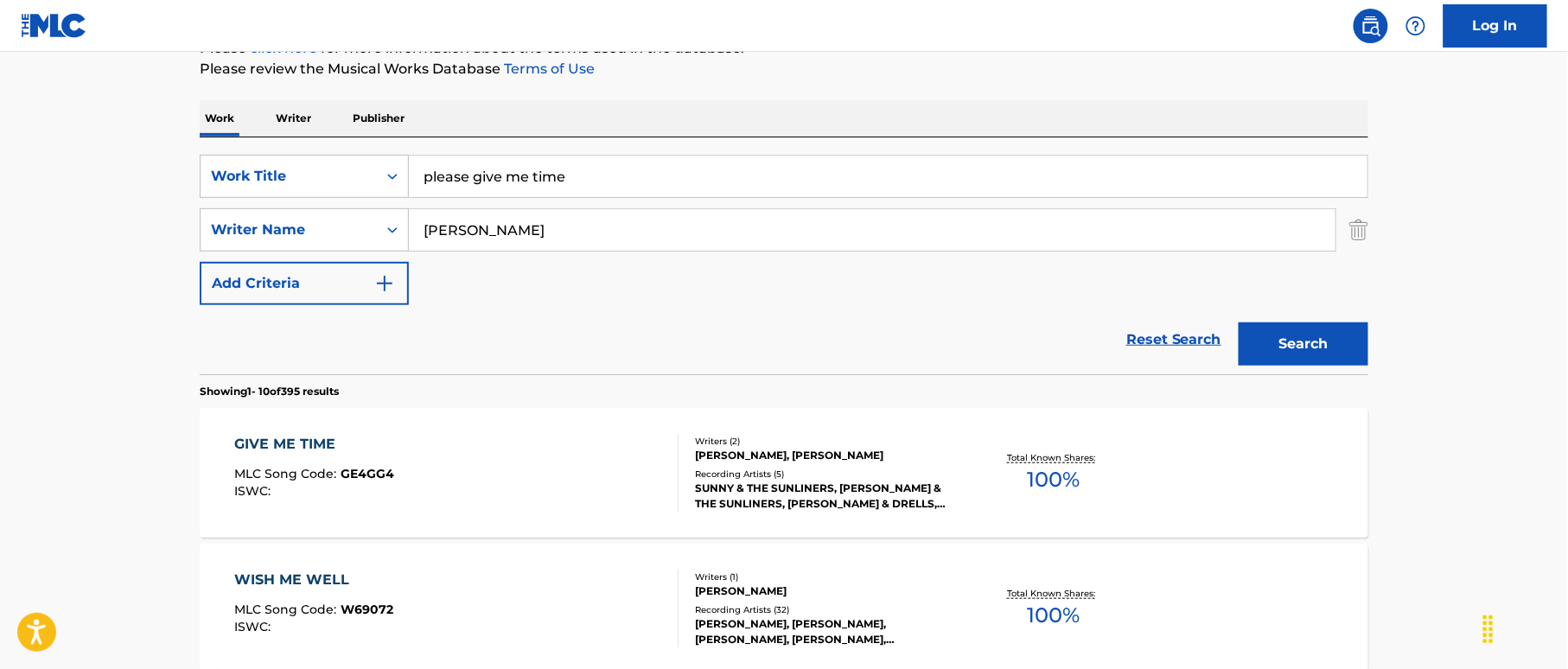
click at [1283, 341] on button "Search" at bounding box center [1303, 344] width 129 height 43
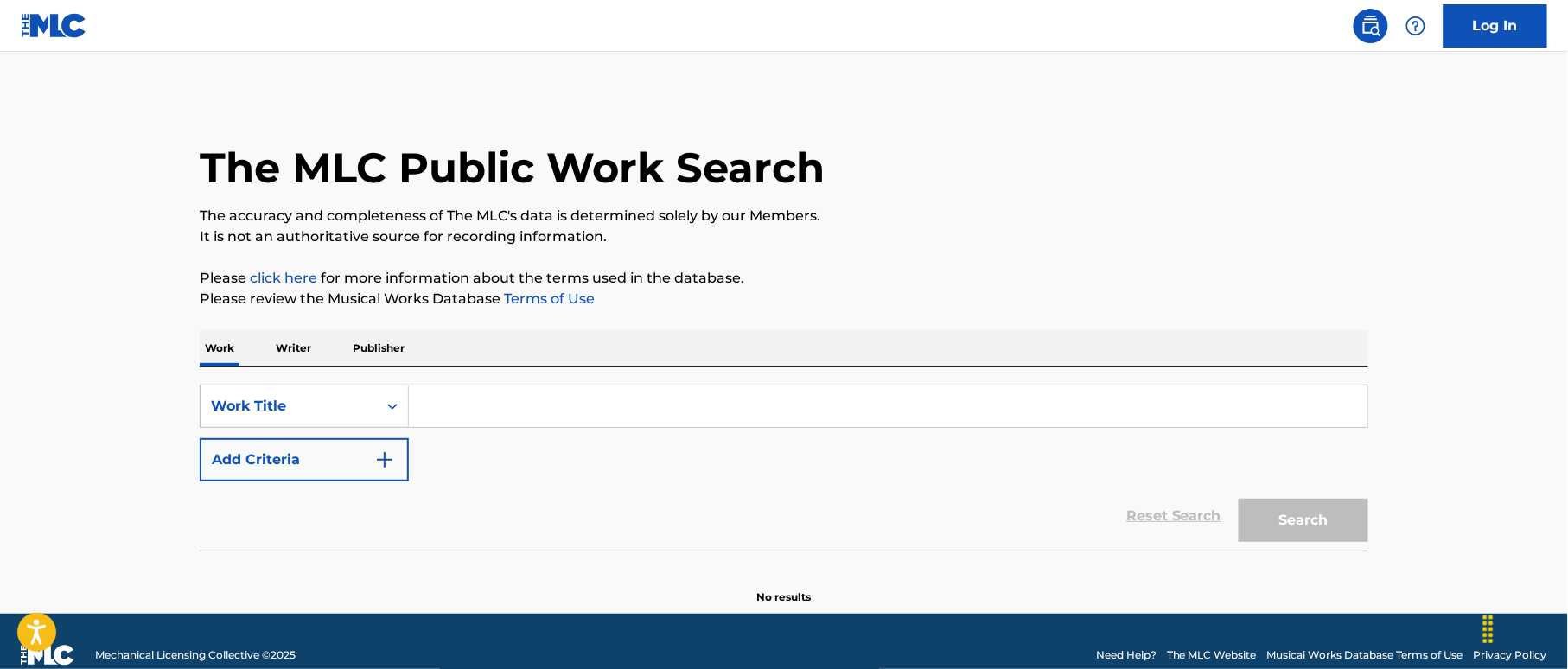
click at [465, 405] on input "Search Form" at bounding box center [887, 406] width 958 height 42
paste input "Give Me Time [PERSON_NAME]"
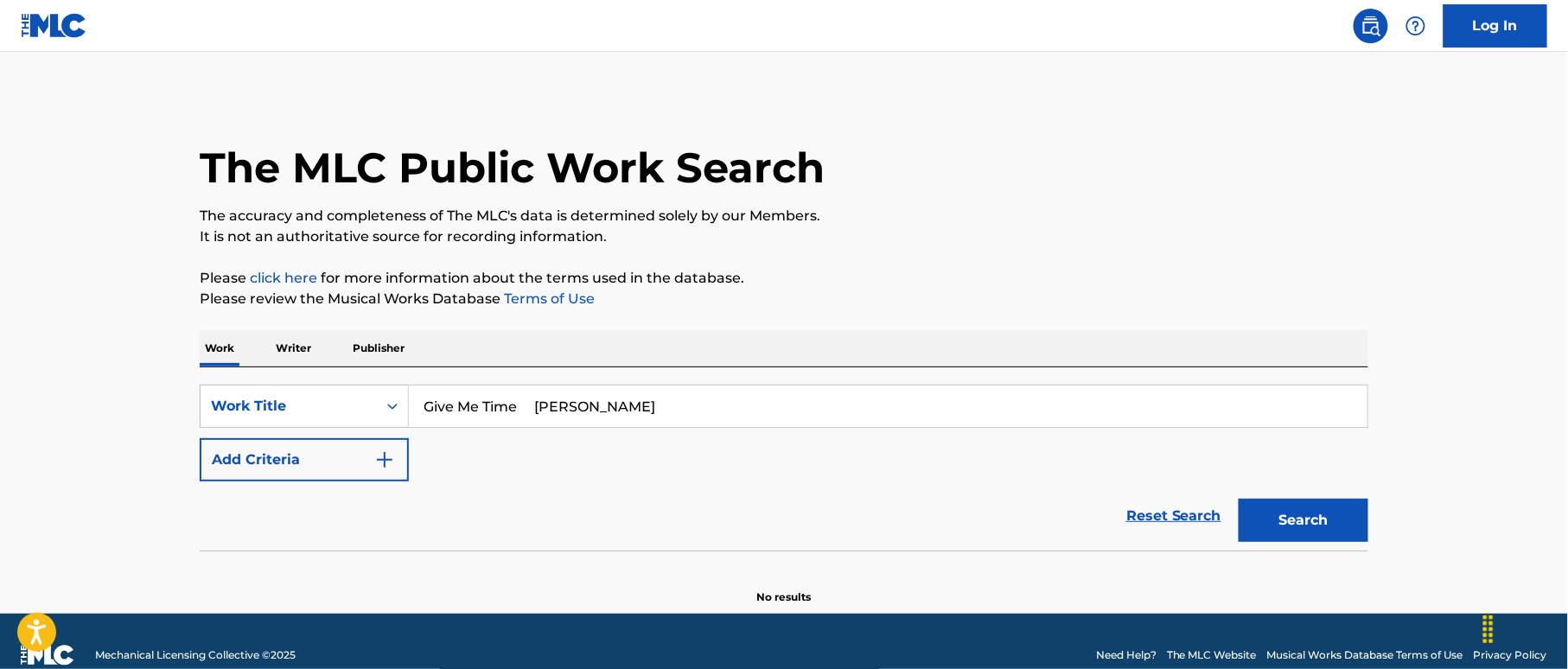
click at [610, 411] on input "Give Me Time [PERSON_NAME]" at bounding box center [887, 406] width 958 height 42
click at [601, 409] on input "Give Me Time [PERSON_NAME]" at bounding box center [887, 406] width 958 height 42
type input "Give Me Time [PERSON_NAME]"
click at [405, 460] on button "Add Criteria" at bounding box center [304, 460] width 210 height 43
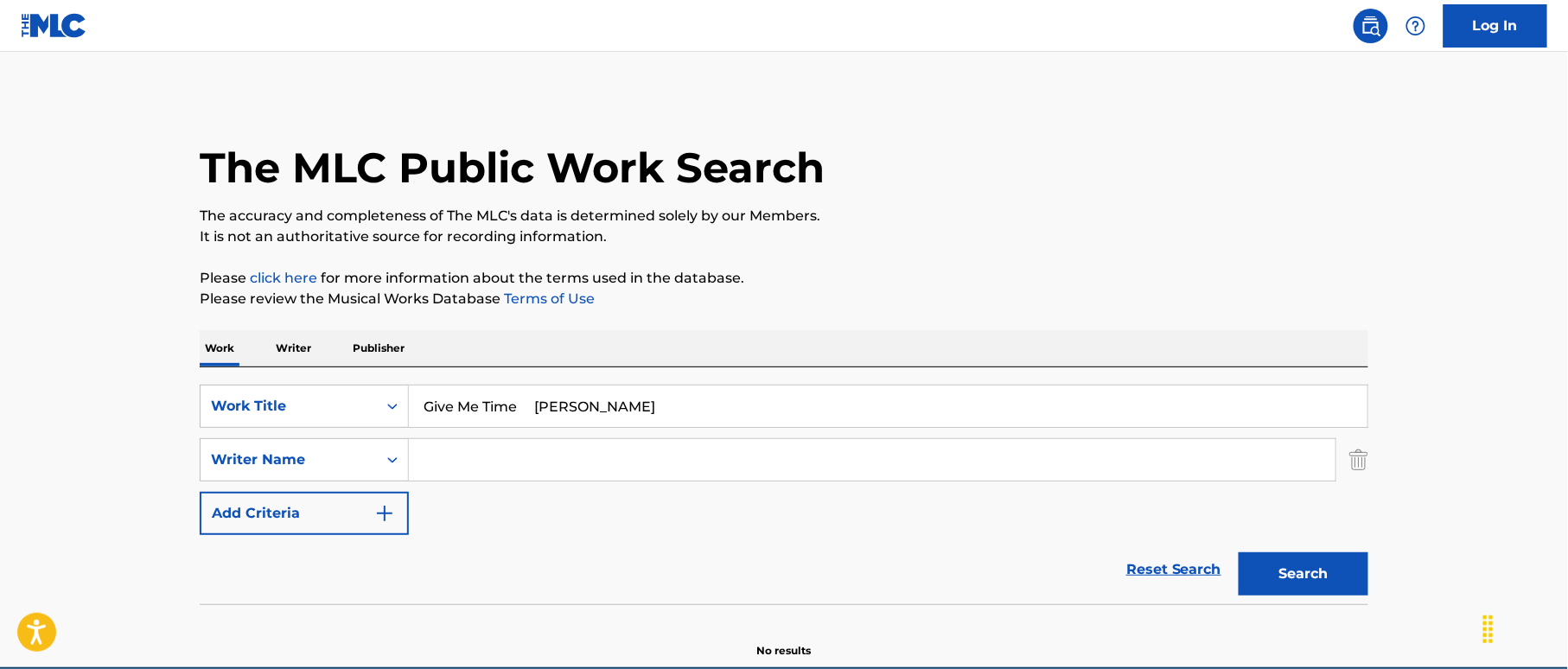
click at [485, 457] on input "Search Form" at bounding box center [871, 460] width 926 height 42
paste input "[PERSON_NAME]"
type input "[PERSON_NAME]"
click at [558, 395] on input "Give Me Time [PERSON_NAME]" at bounding box center [887, 406] width 958 height 42
drag, startPoint x: 537, startPoint y: 403, endPoint x: 630, endPoint y: 413, distance: 93.5
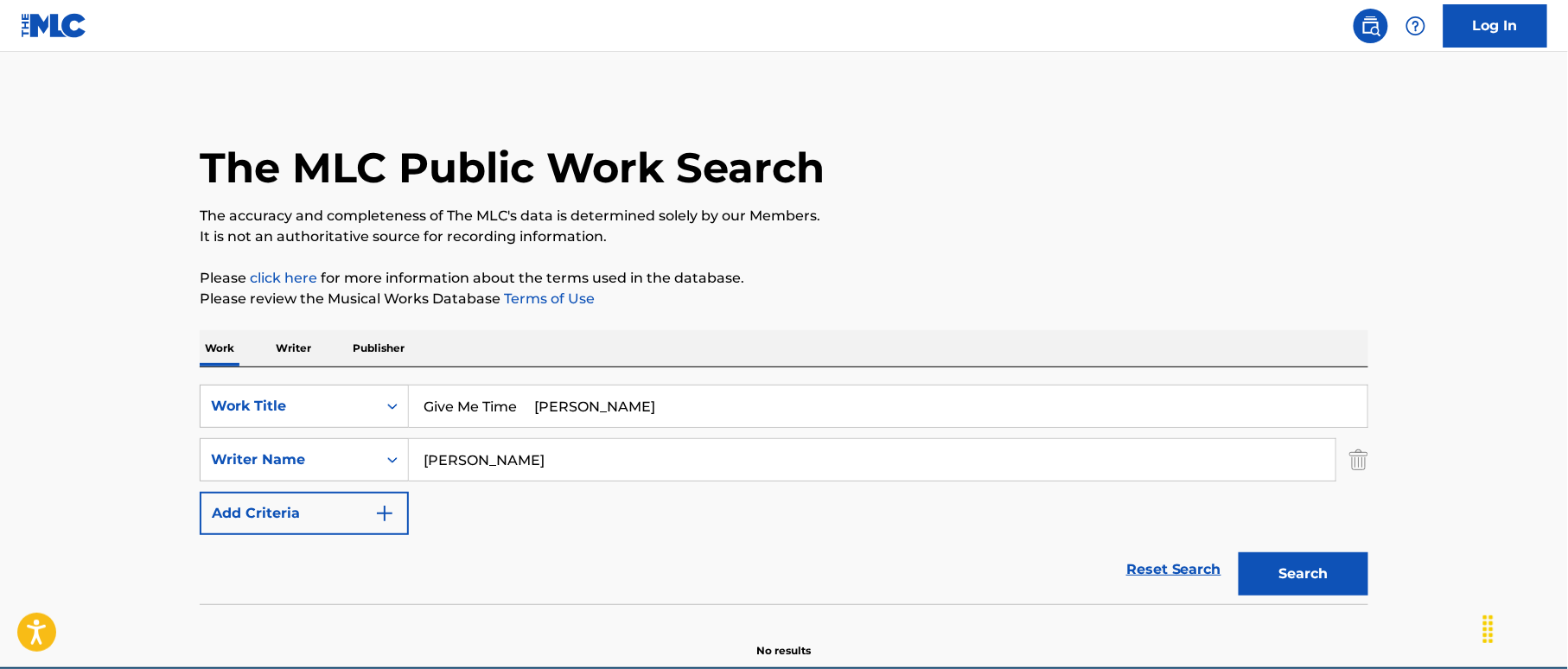
click at [630, 413] on input "Give Me Time [PERSON_NAME]" at bounding box center [887, 406] width 958 height 42
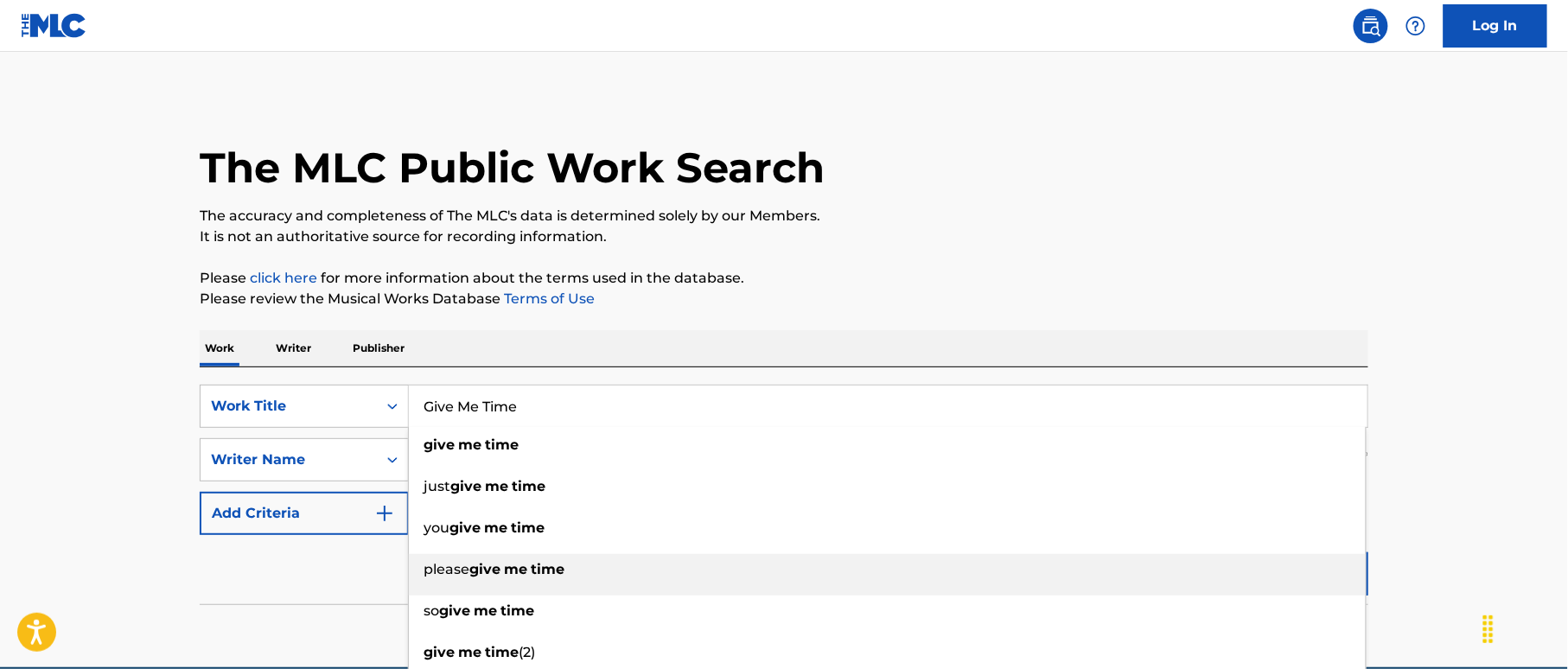
click at [1346, 575] on div "please give me time" at bounding box center [887, 569] width 957 height 31
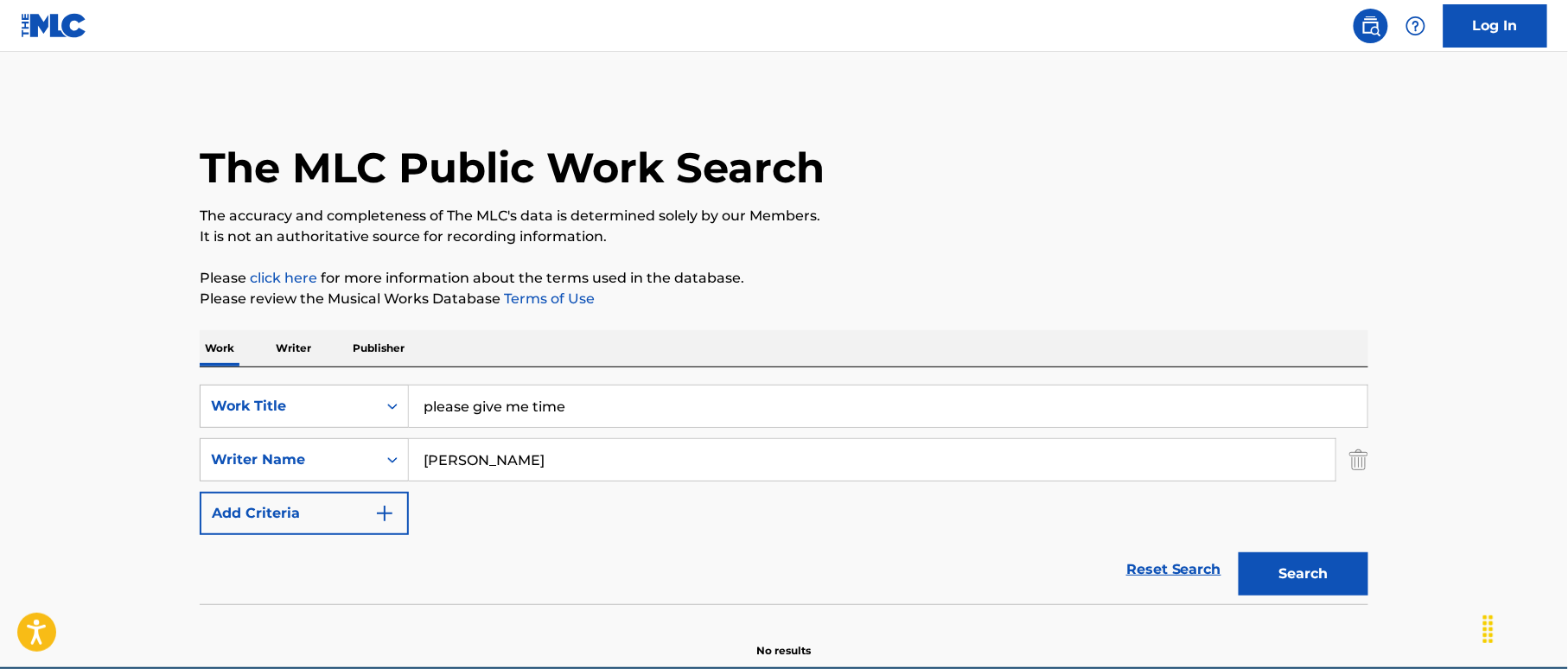
click at [1290, 580] on button "Search" at bounding box center [1303, 574] width 129 height 43
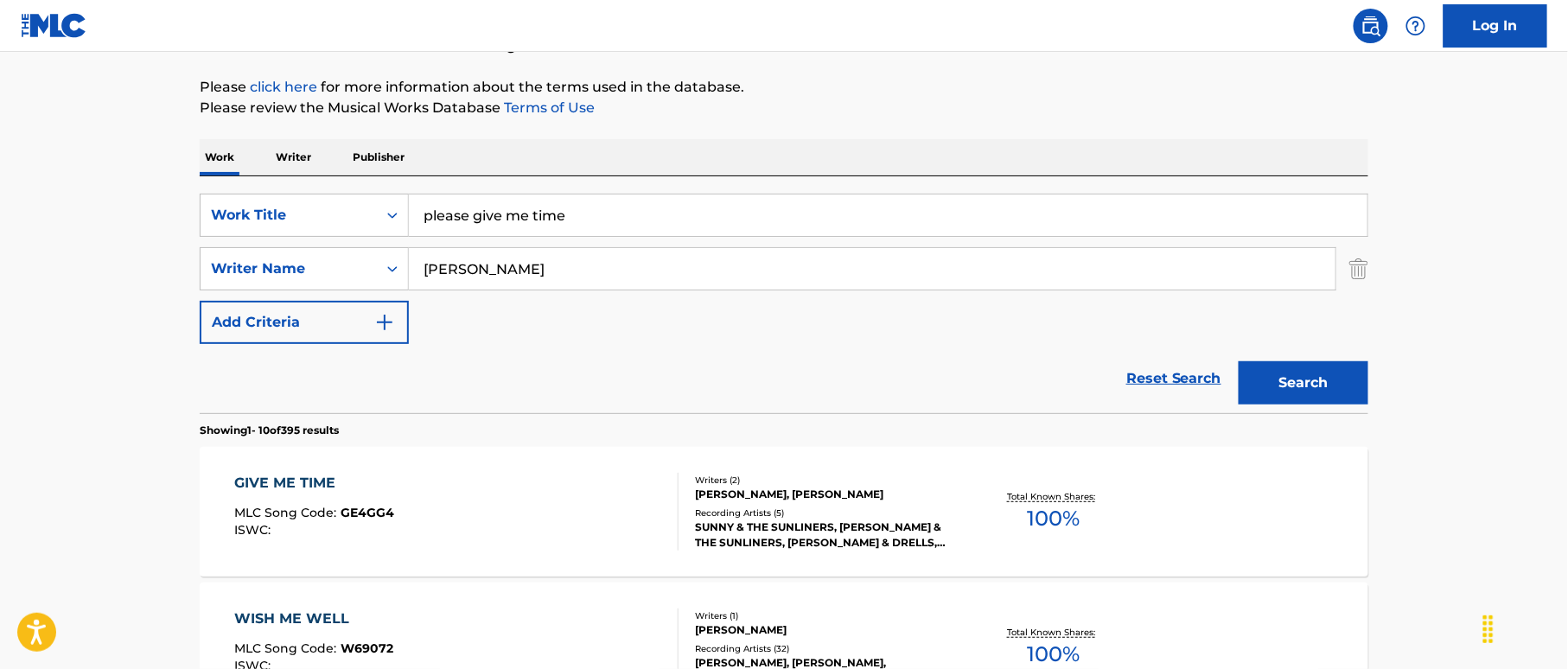
scroll to position [230, 0]
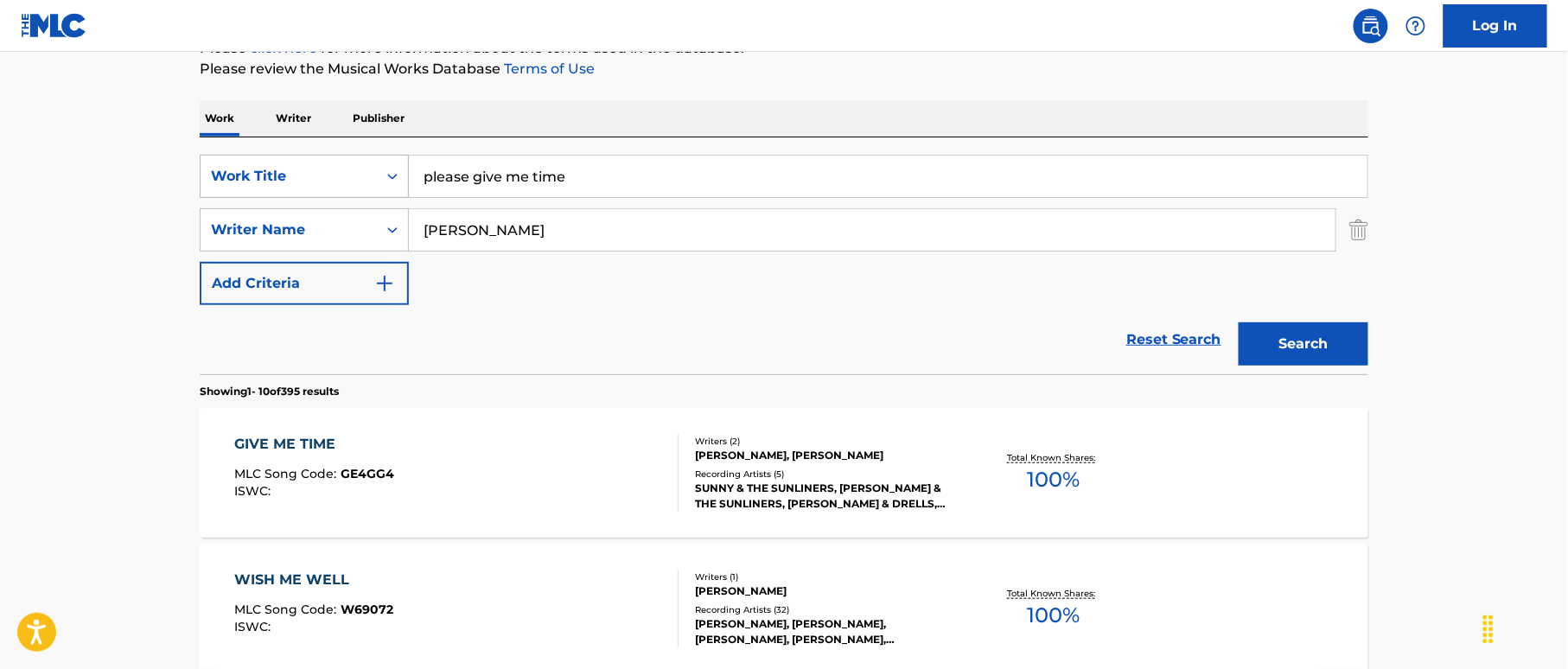
drag, startPoint x: 337, startPoint y: 166, endPoint x: 387, endPoint y: 173, distance: 50.5
click at [323, 166] on div "SearchWithCriteria38a4a8b0-d759-4550-abbf-1570a80e714c Work Title please give m…" at bounding box center [784, 176] width 1169 height 43
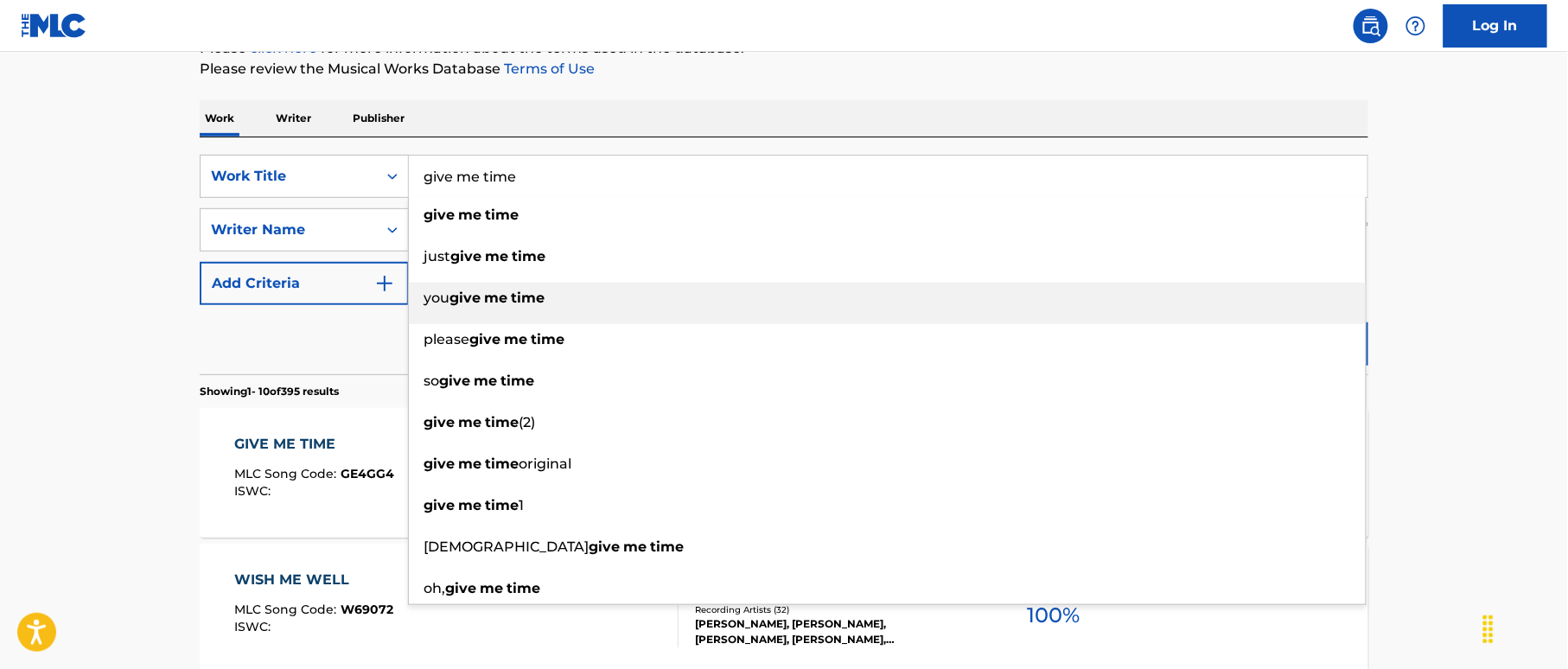
type input "give me time"
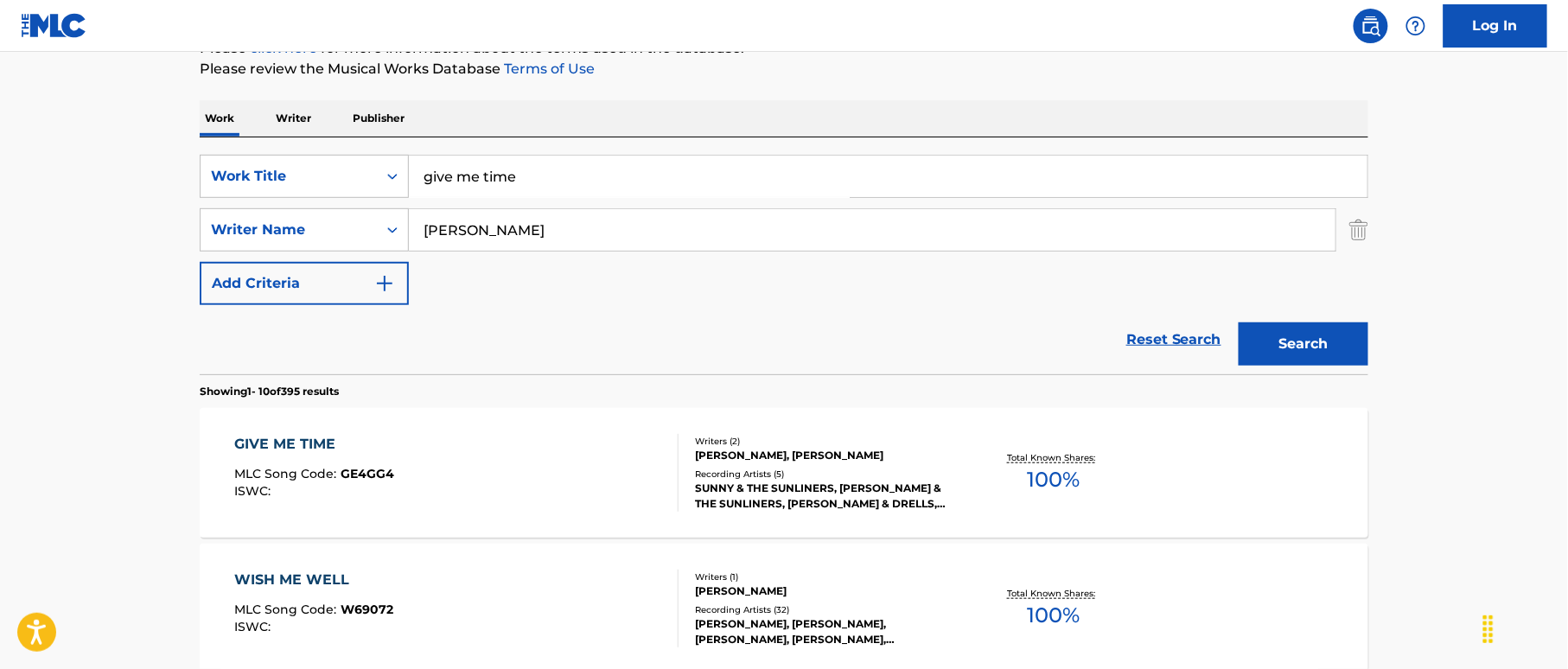
click at [1336, 343] on button "Search" at bounding box center [1303, 344] width 129 height 43
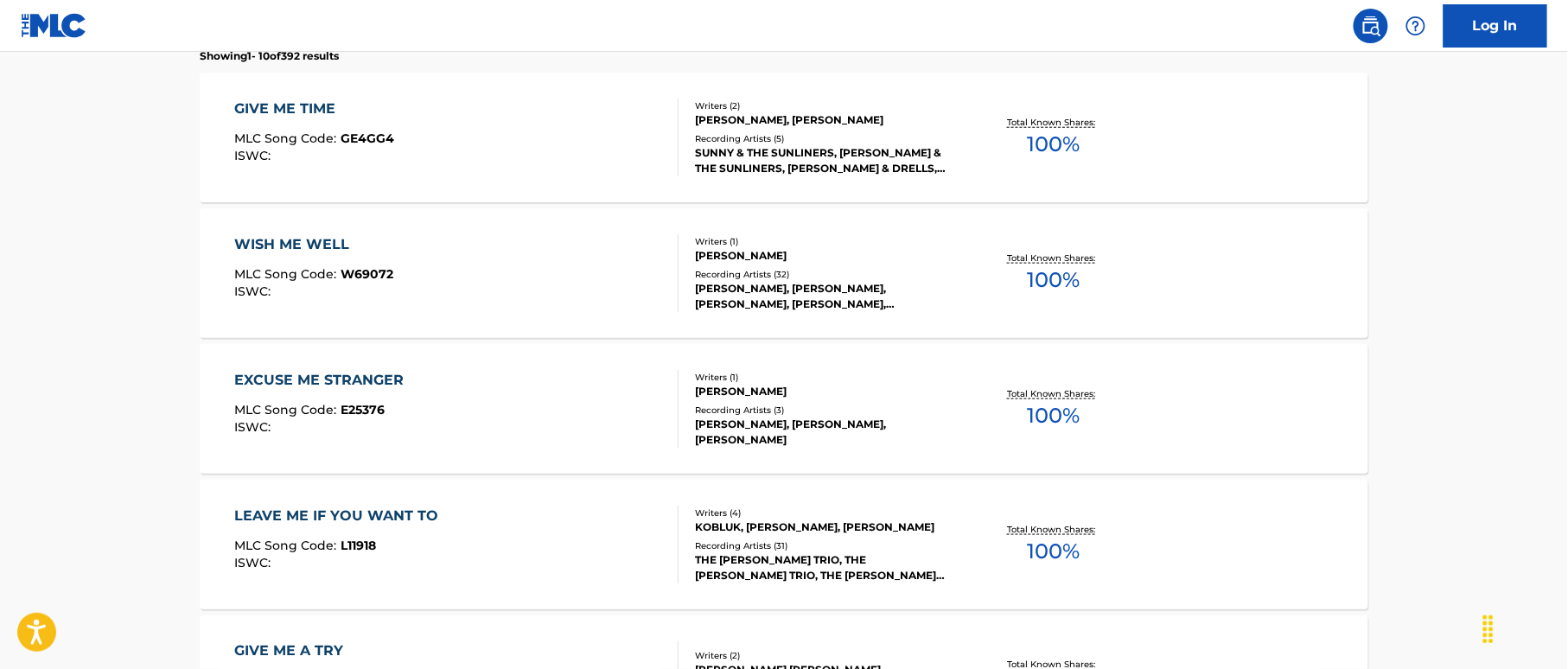
scroll to position [460, 0]
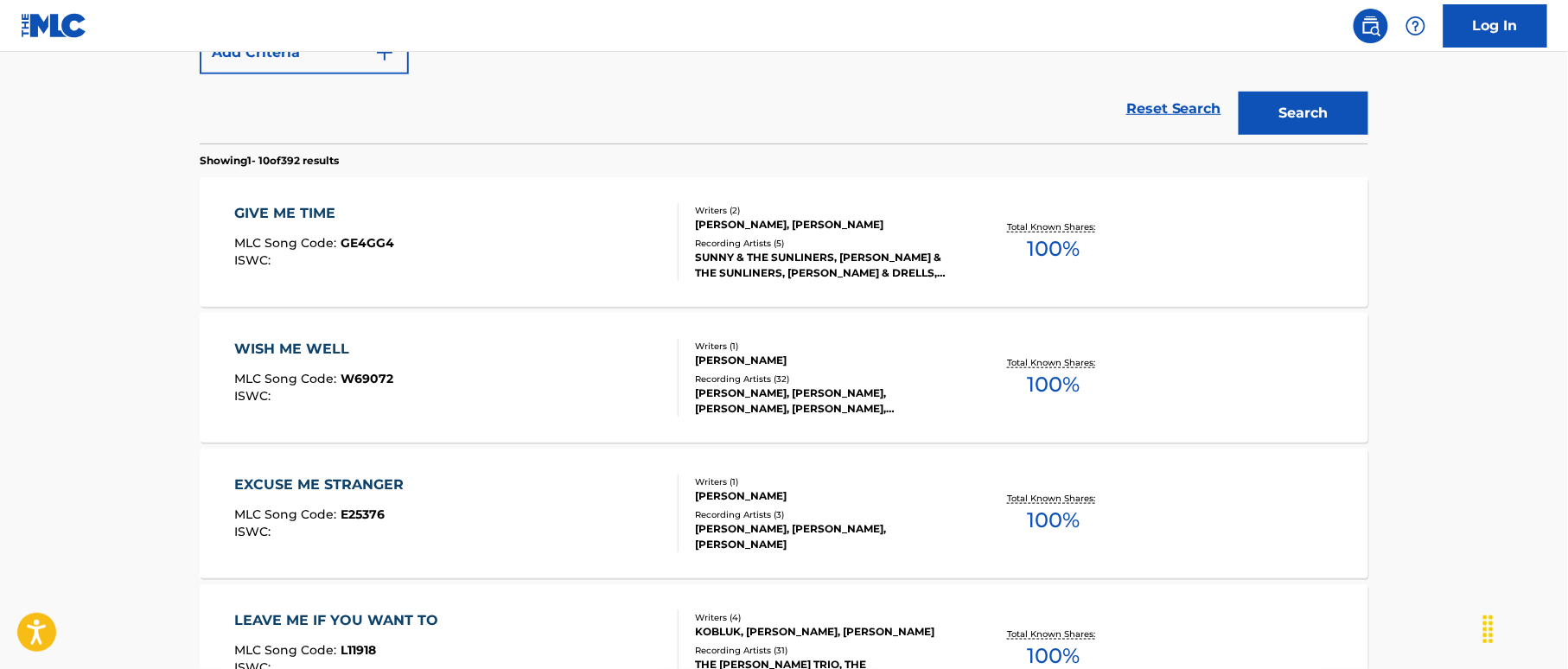
click at [591, 242] on div "GIVE ME TIME MLC Song Code : GE4GG4 ISWC :" at bounding box center [457, 242] width 445 height 77
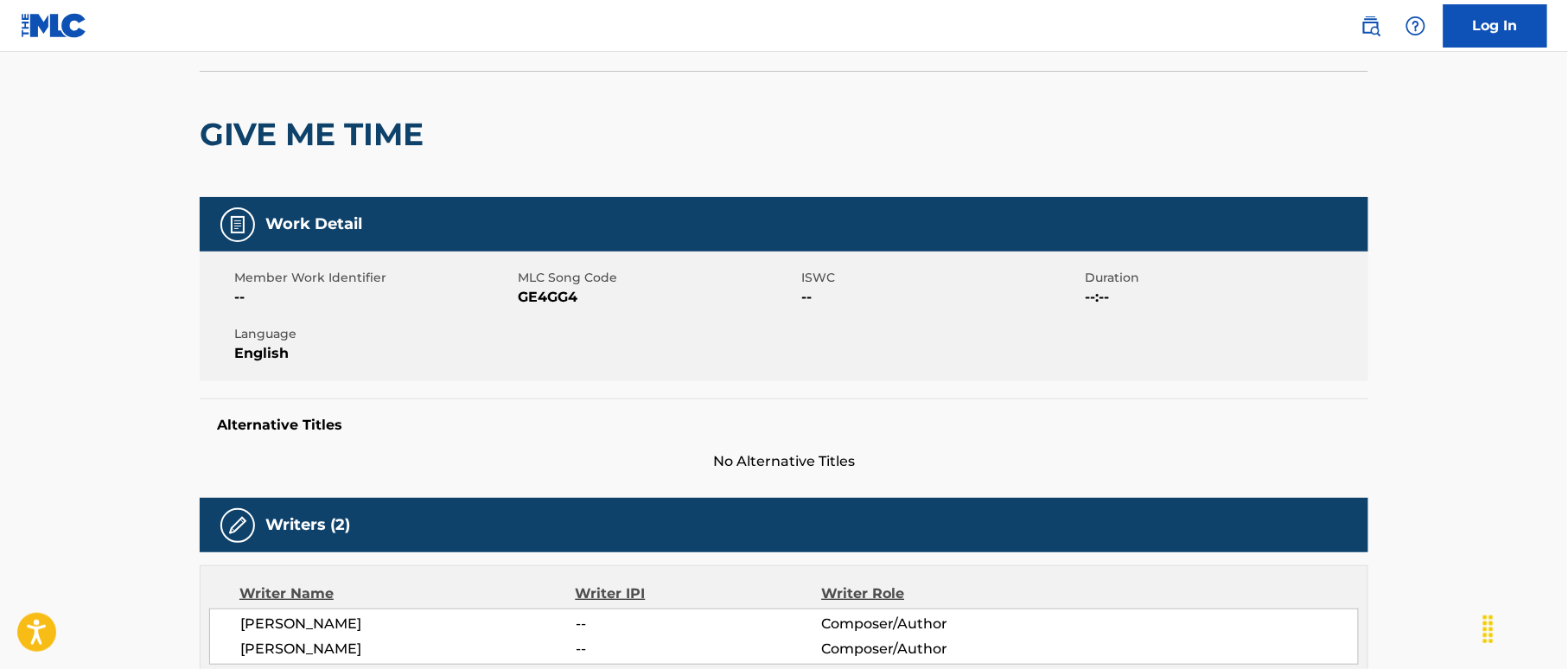
scroll to position [93, 0]
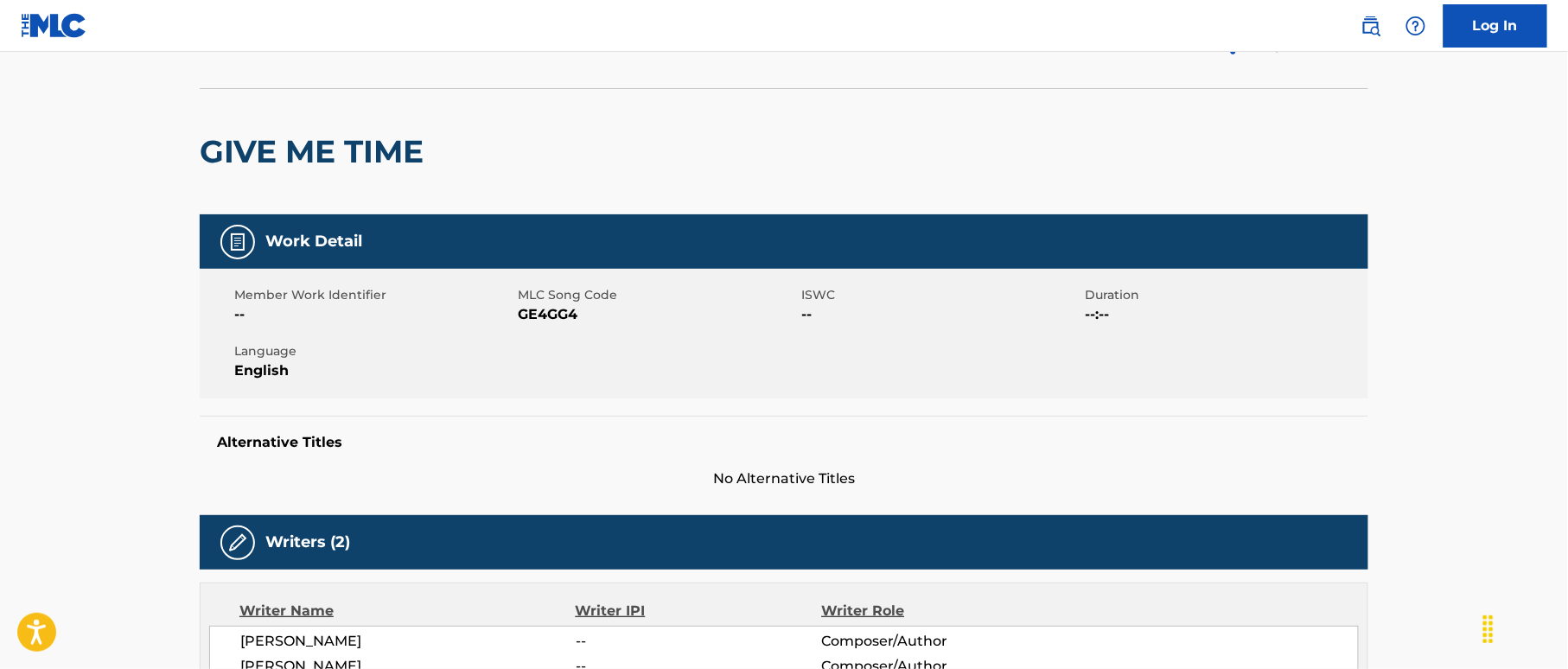
click at [550, 309] on span "GE4GG4" at bounding box center [657, 314] width 279 height 21
copy span "GE4GG4"
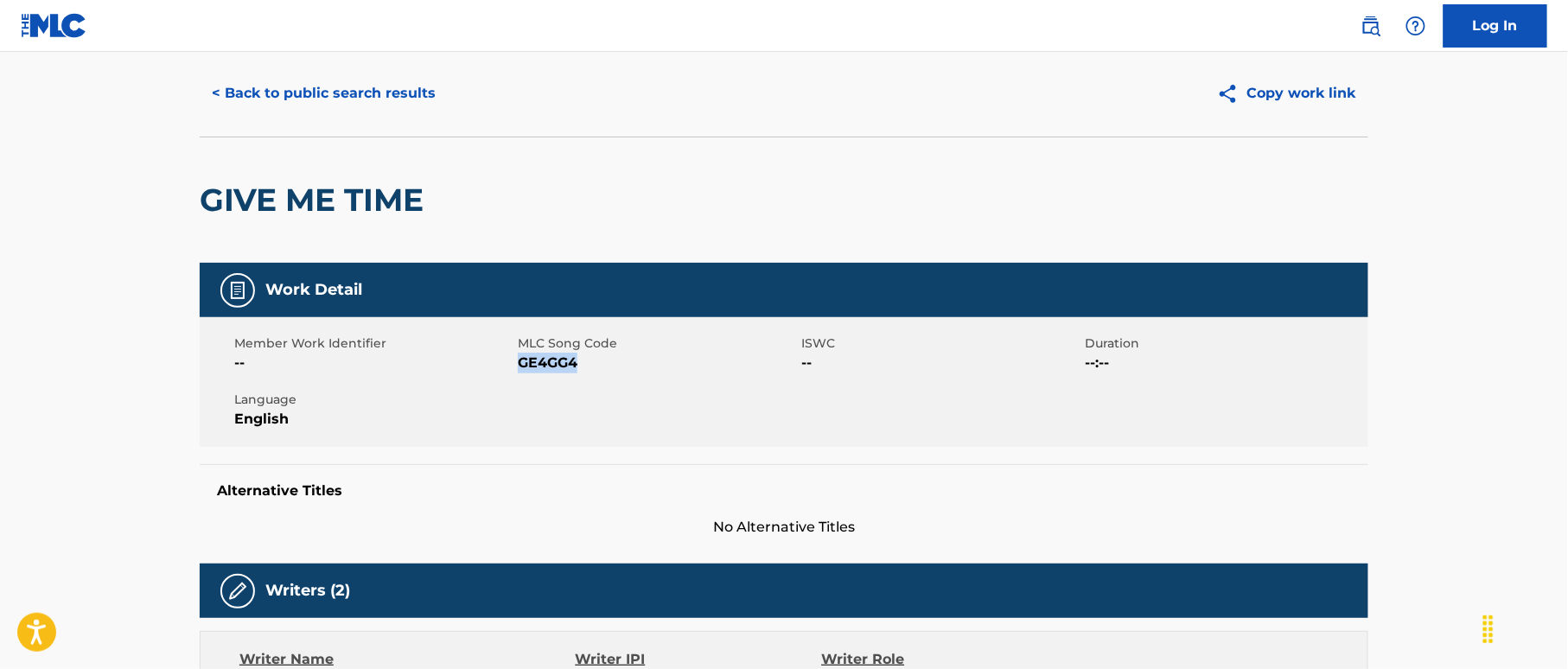
scroll to position [0, 0]
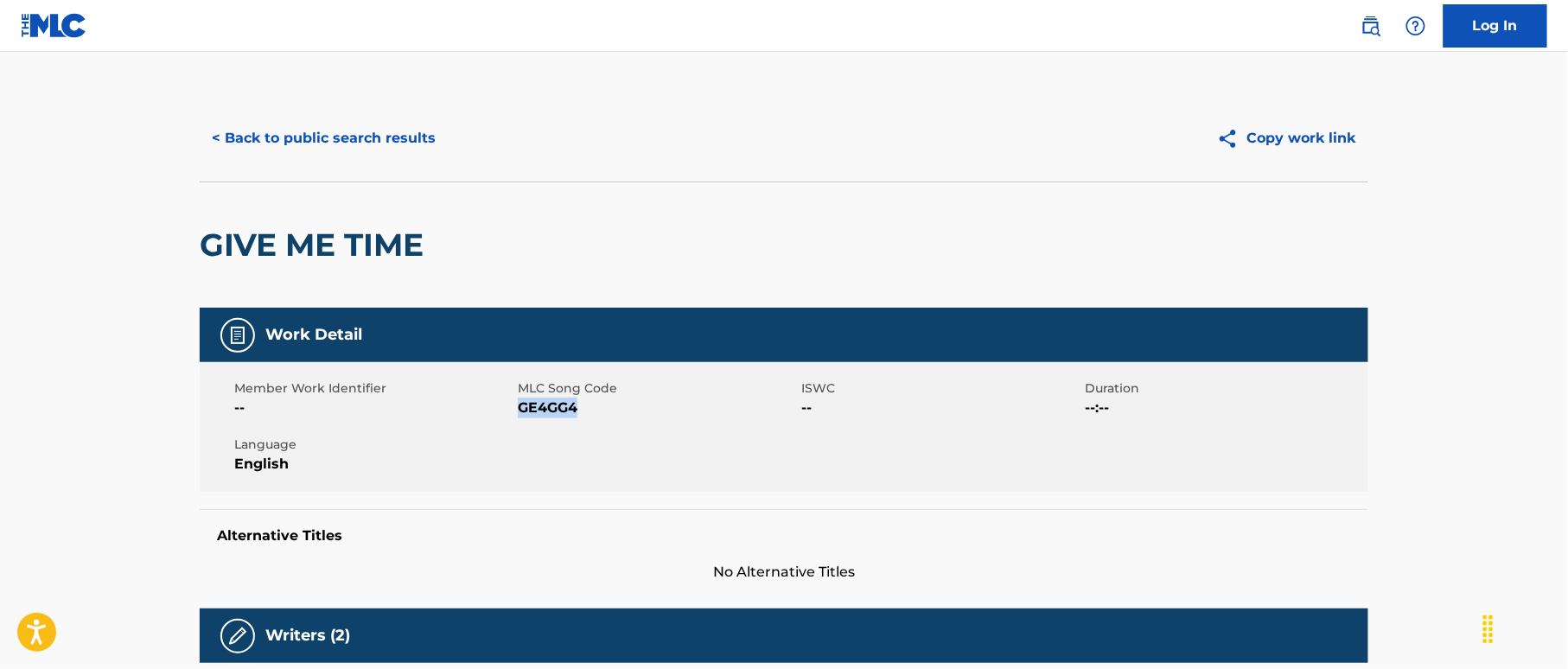
click at [403, 135] on button "< Back to public search results" at bounding box center [323, 139] width 248 height 43
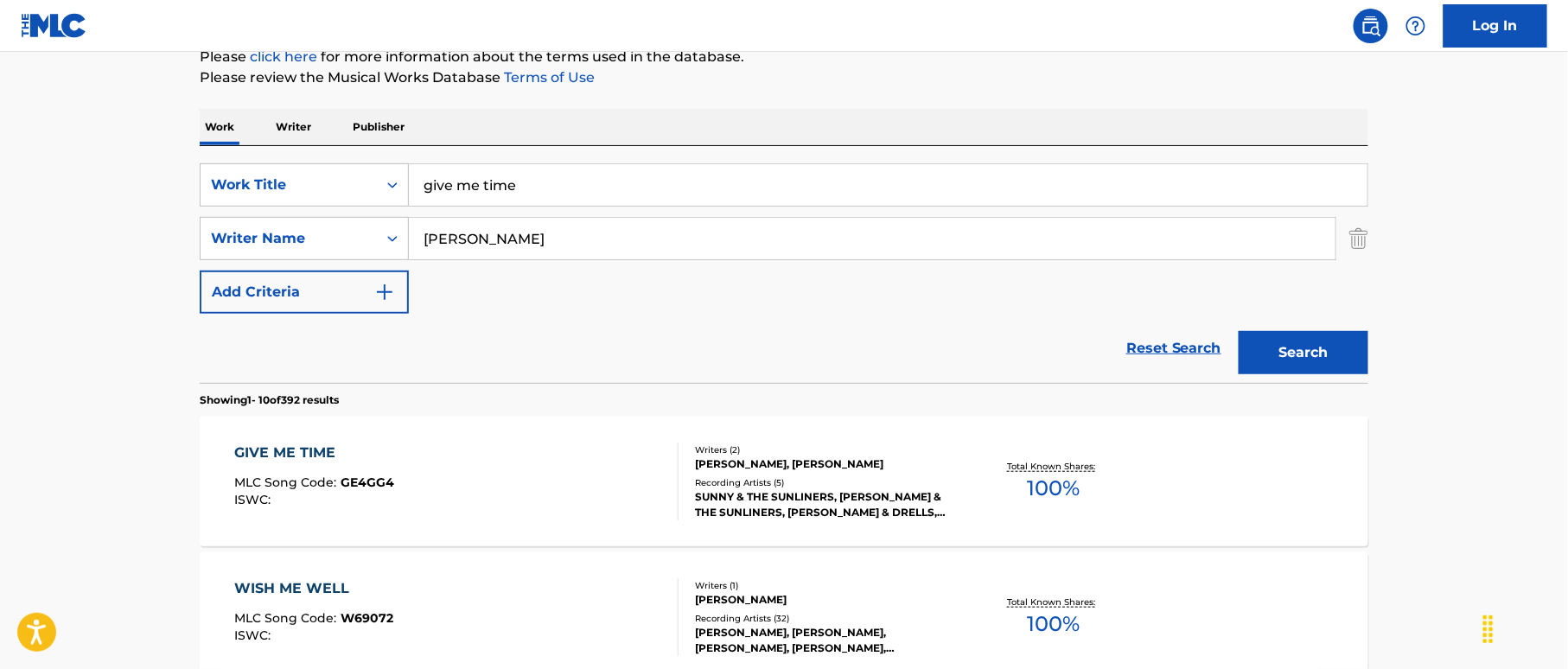
scroll to position [214, 0]
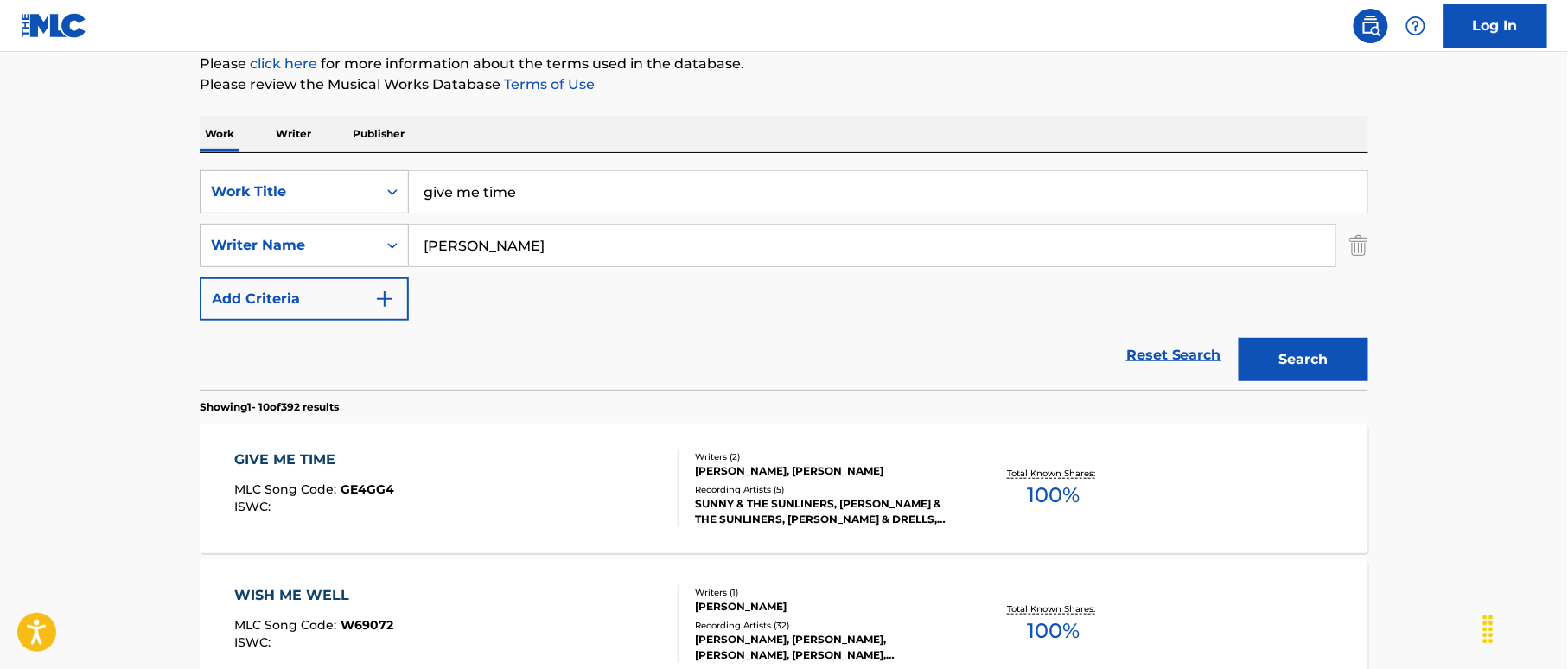
drag, startPoint x: 466, startPoint y: 168, endPoint x: 382, endPoint y: 147, distance: 86.6
paste input "Go Ahead [PERSON_NAME]"
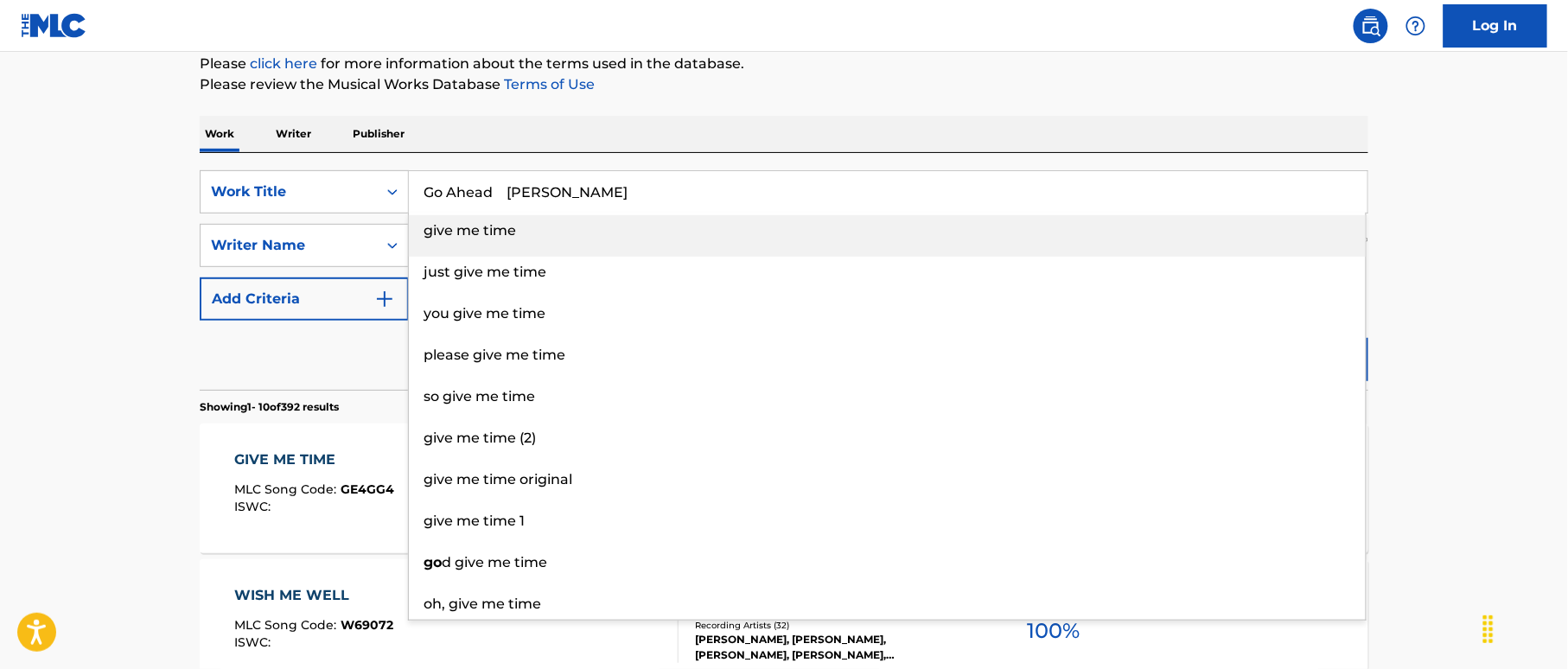
click at [617, 175] on input "Go Ahead [PERSON_NAME]" at bounding box center [887, 192] width 958 height 42
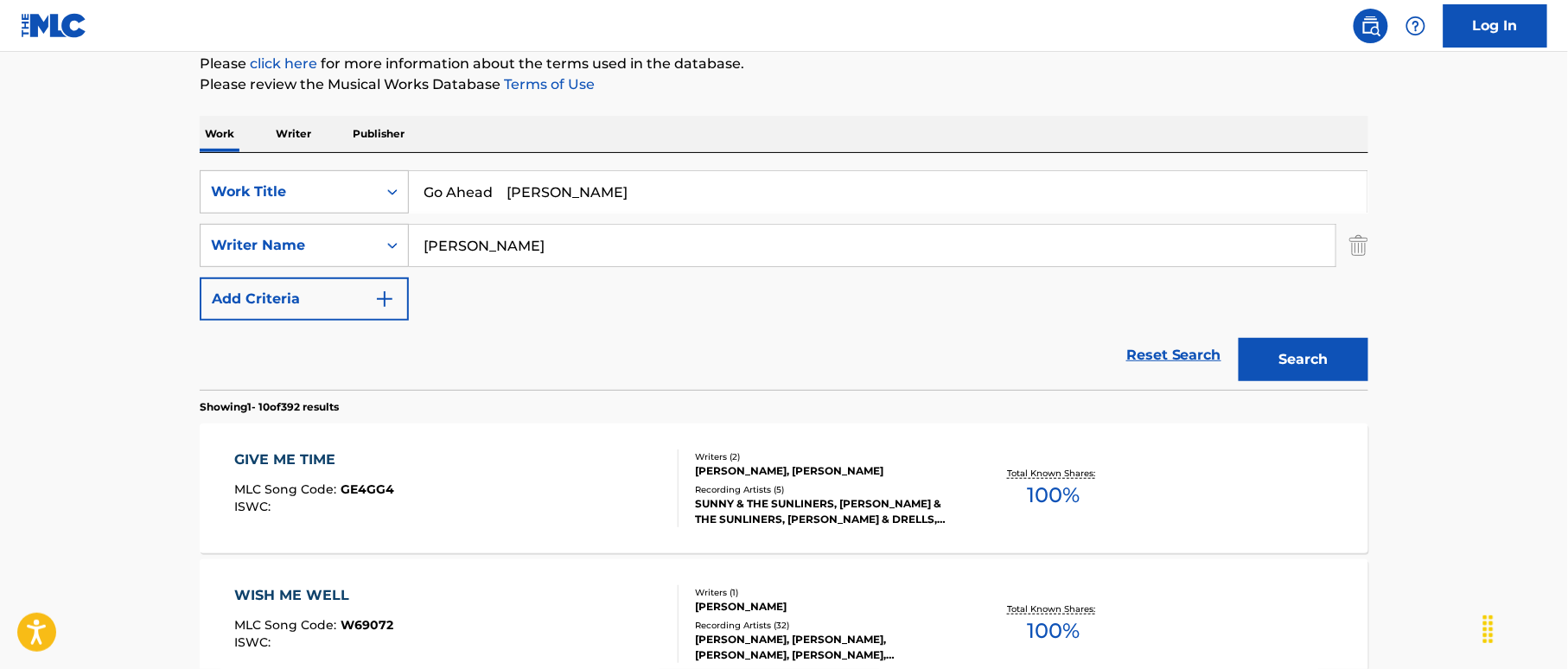
click at [602, 185] on input "Go Ahead [PERSON_NAME]" at bounding box center [887, 192] width 958 height 42
type input "Go Ahead Mac"
drag, startPoint x: 517, startPoint y: 245, endPoint x: 336, endPoint y: 215, distance: 183.5
click at [336, 215] on div "SearchWithCriteria38a4a8b0-d759-4550-abbf-1570a80e714c Work Title Go Ahead Mac …" at bounding box center [784, 244] width 1169 height 150
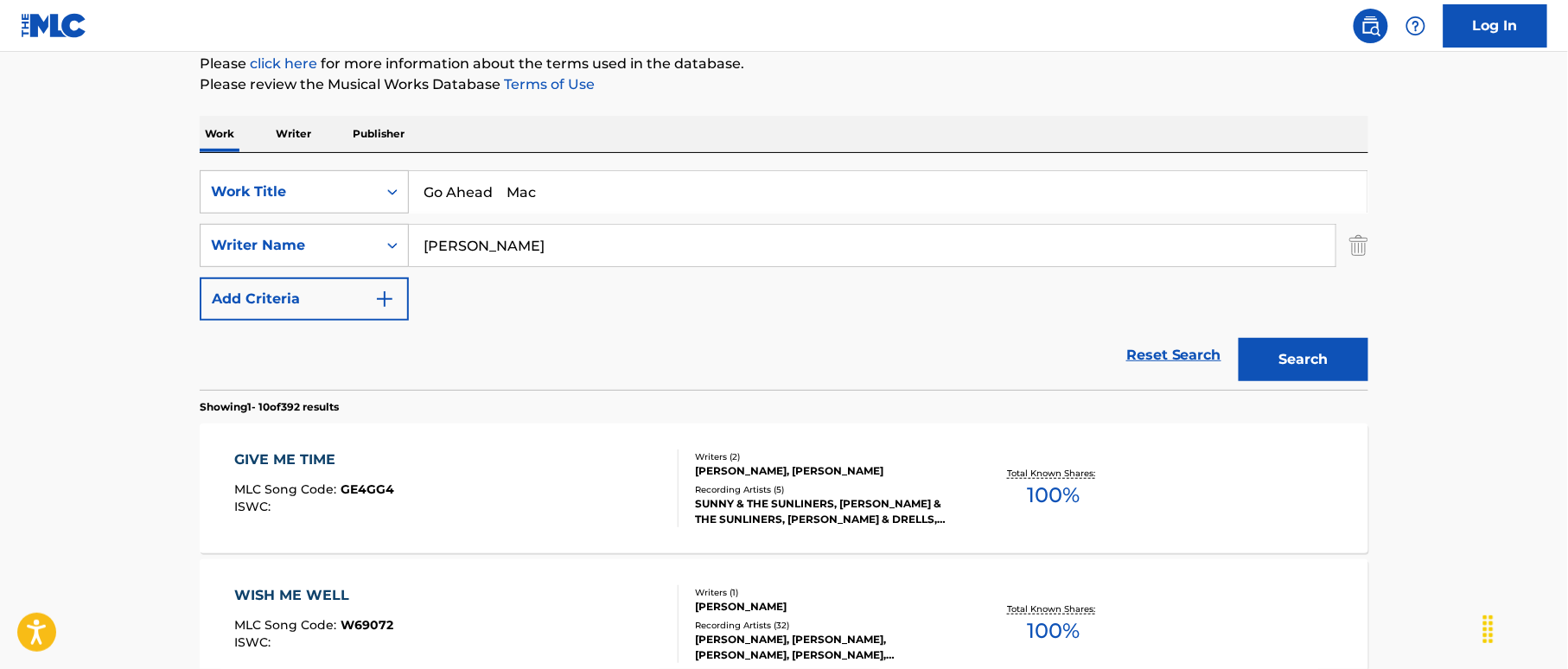
paste input "Rebennack"
type input "Rebennack"
click at [548, 189] on input "Go Ahead Mac" at bounding box center [887, 192] width 958 height 42
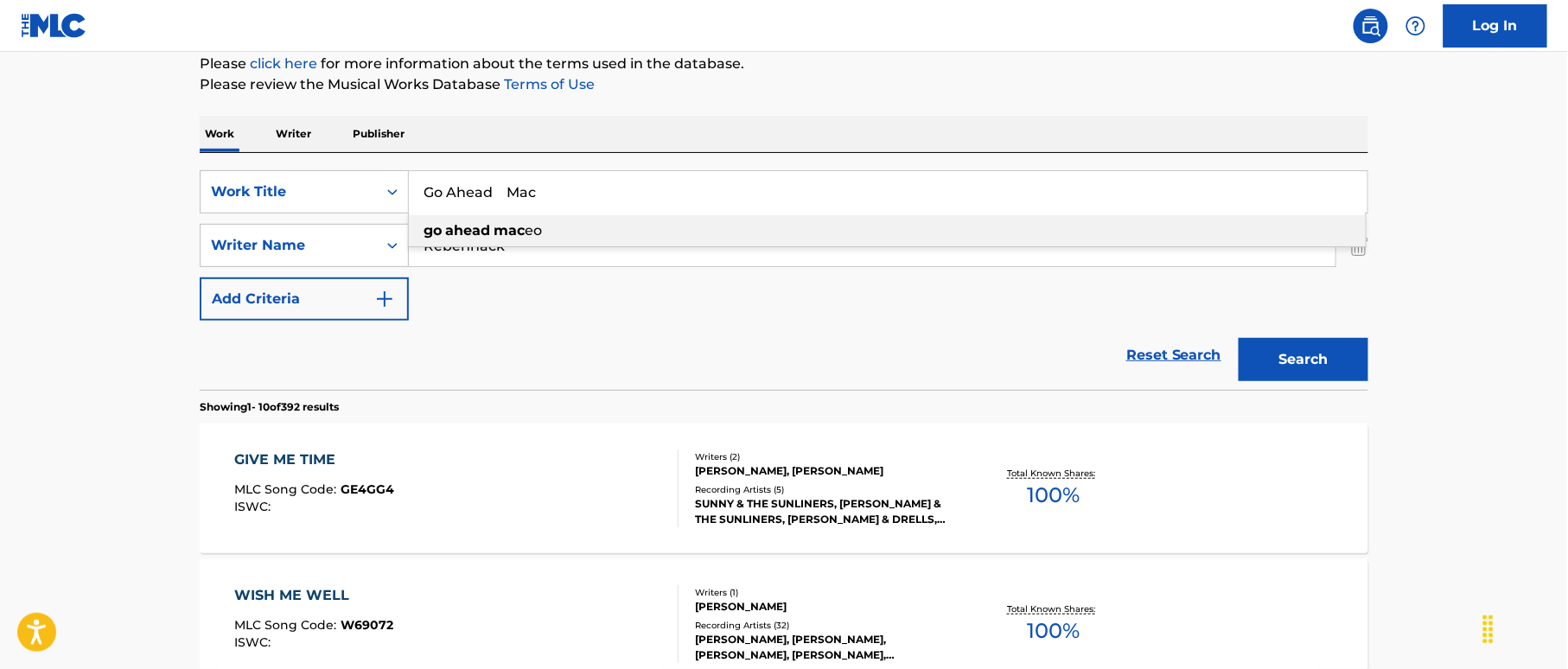
drag, startPoint x: 595, startPoint y: 209, endPoint x: 609, endPoint y: 214, distance: 14.9
click at [609, 212] on div "Go Ahead Mac go ahead mac eo" at bounding box center [887, 192] width 958 height 42
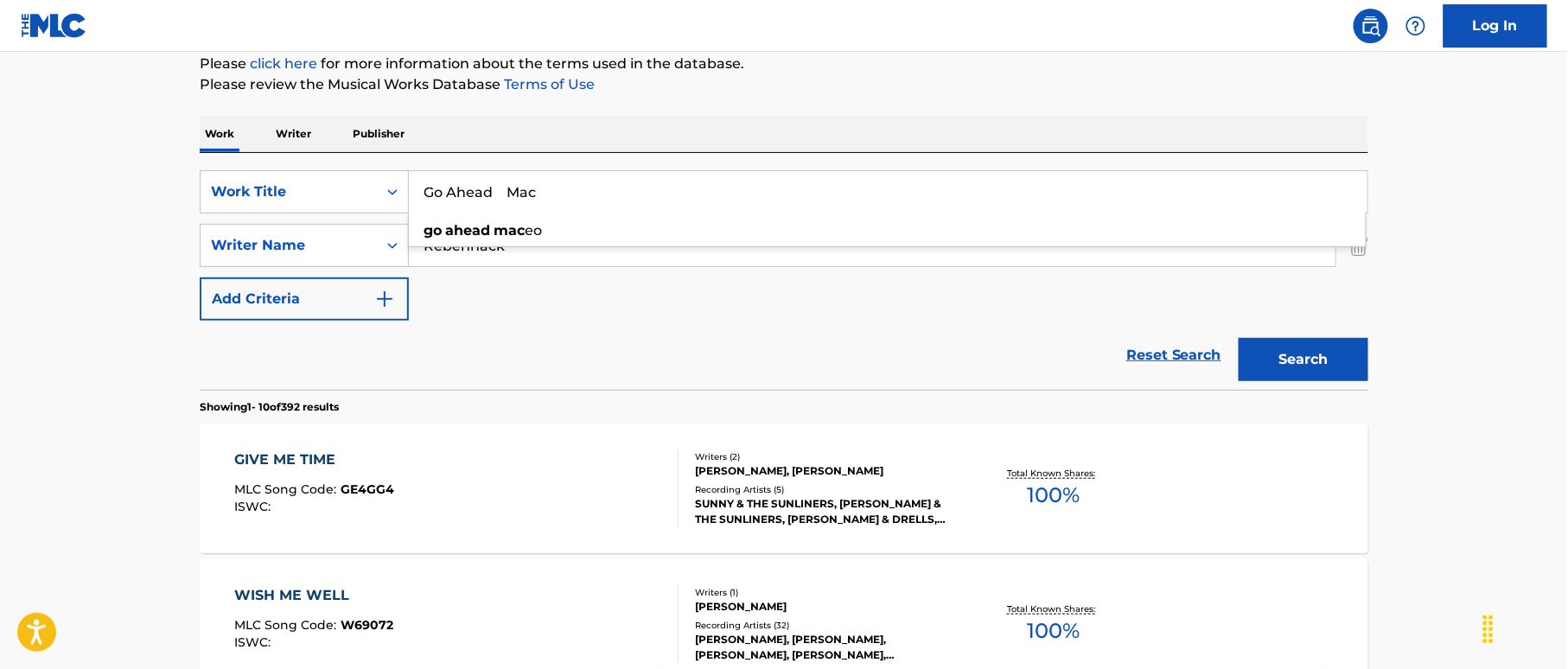
click at [582, 118] on div "Work Writer Publisher" at bounding box center [784, 134] width 1169 height 36
click at [515, 192] on input "Go Ahead Mac" at bounding box center [887, 192] width 958 height 42
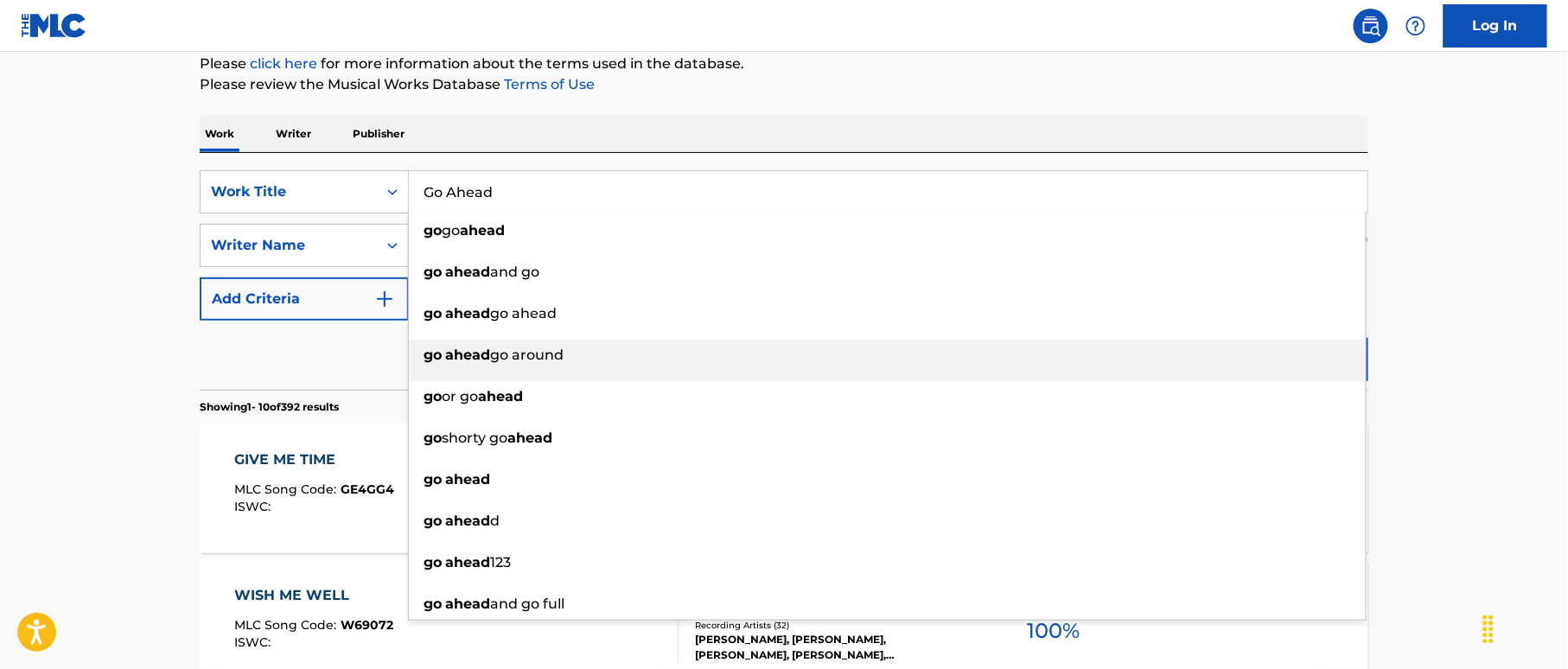
click at [1273, 356] on div "go ahead go around" at bounding box center [887, 355] width 957 height 31
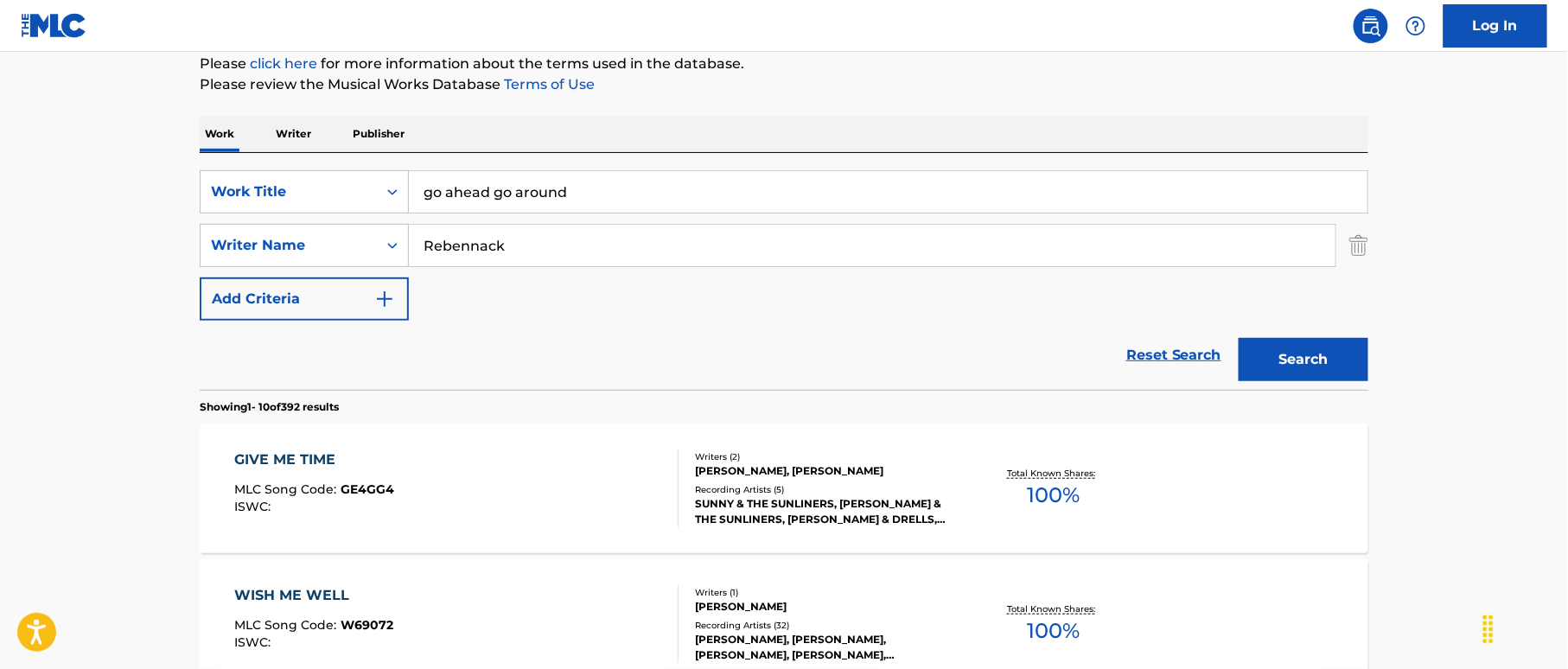
drag, startPoint x: 593, startPoint y: 194, endPoint x: 541, endPoint y: 192, distance: 52.0
click at [593, 193] on input "go ahead go around" at bounding box center [887, 192] width 958 height 42
drag, startPoint x: 676, startPoint y: 226, endPoint x: 711, endPoint y: 225, distance: 35.0
click at [711, 225] on div "SearchWithCriteria38a4a8b0-d759-4550-abbf-1570a80e714c Work Title go ahead go a…" at bounding box center [784, 244] width 1169 height 150
type input "go ahead"
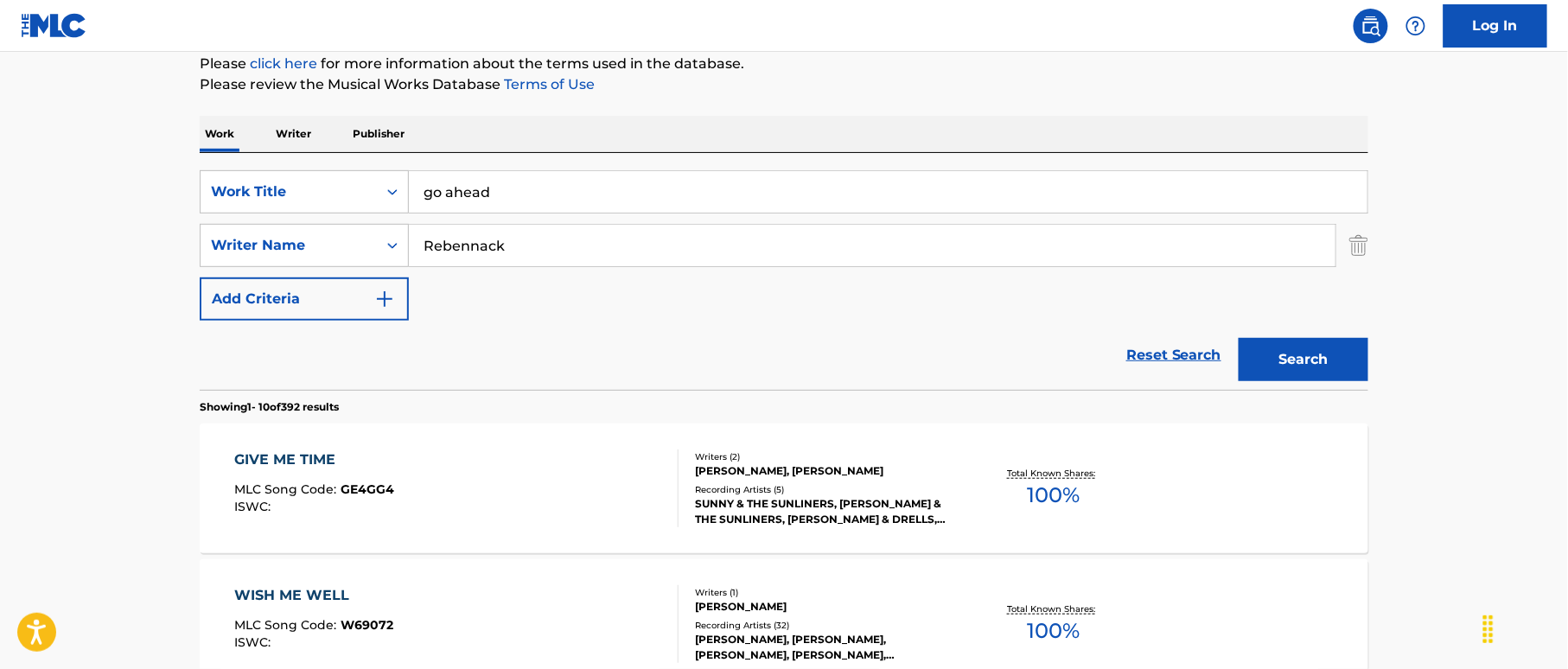
click at [680, 283] on div "SearchWithCriteria38a4a8b0-d759-4550-abbf-1570a80e714c Work Title go ahead Sear…" at bounding box center [784, 244] width 1169 height 150
click at [1325, 340] on button "Search" at bounding box center [1303, 360] width 129 height 43
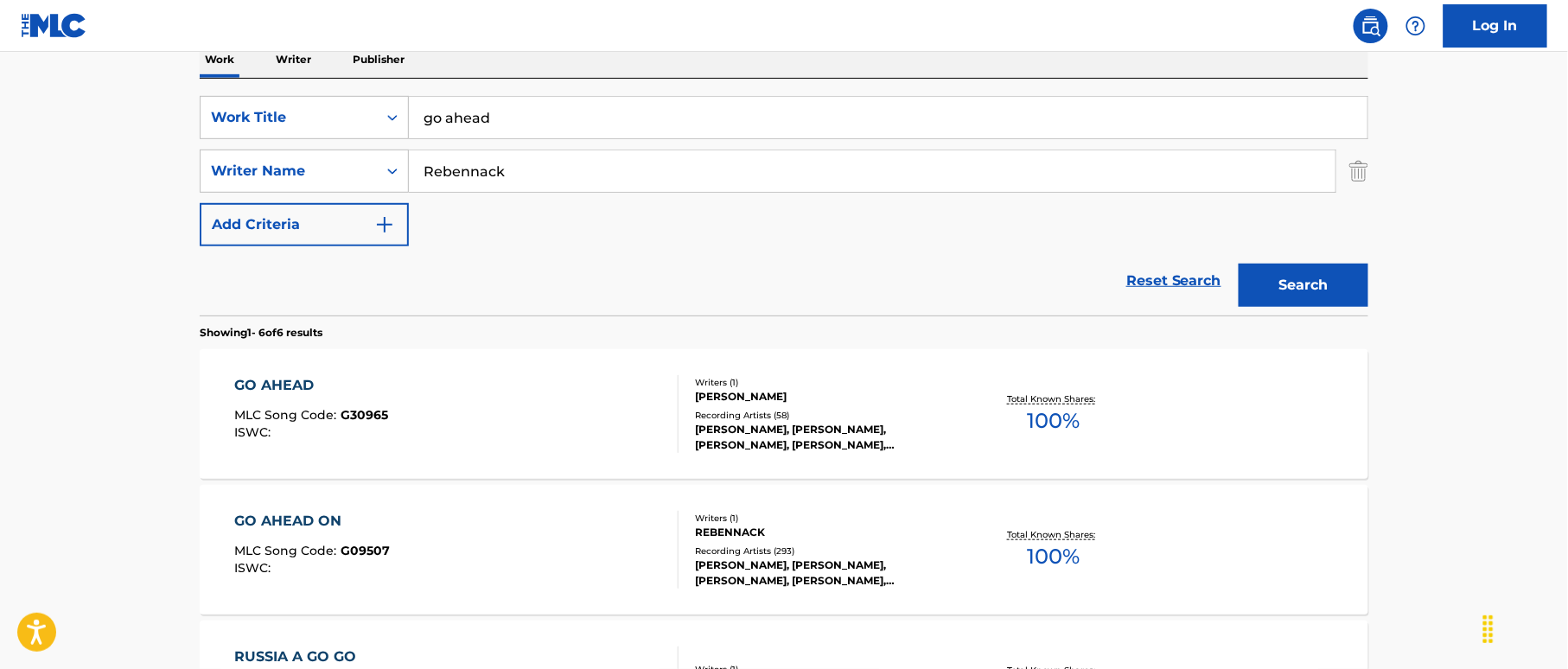
scroll to position [329, 0]
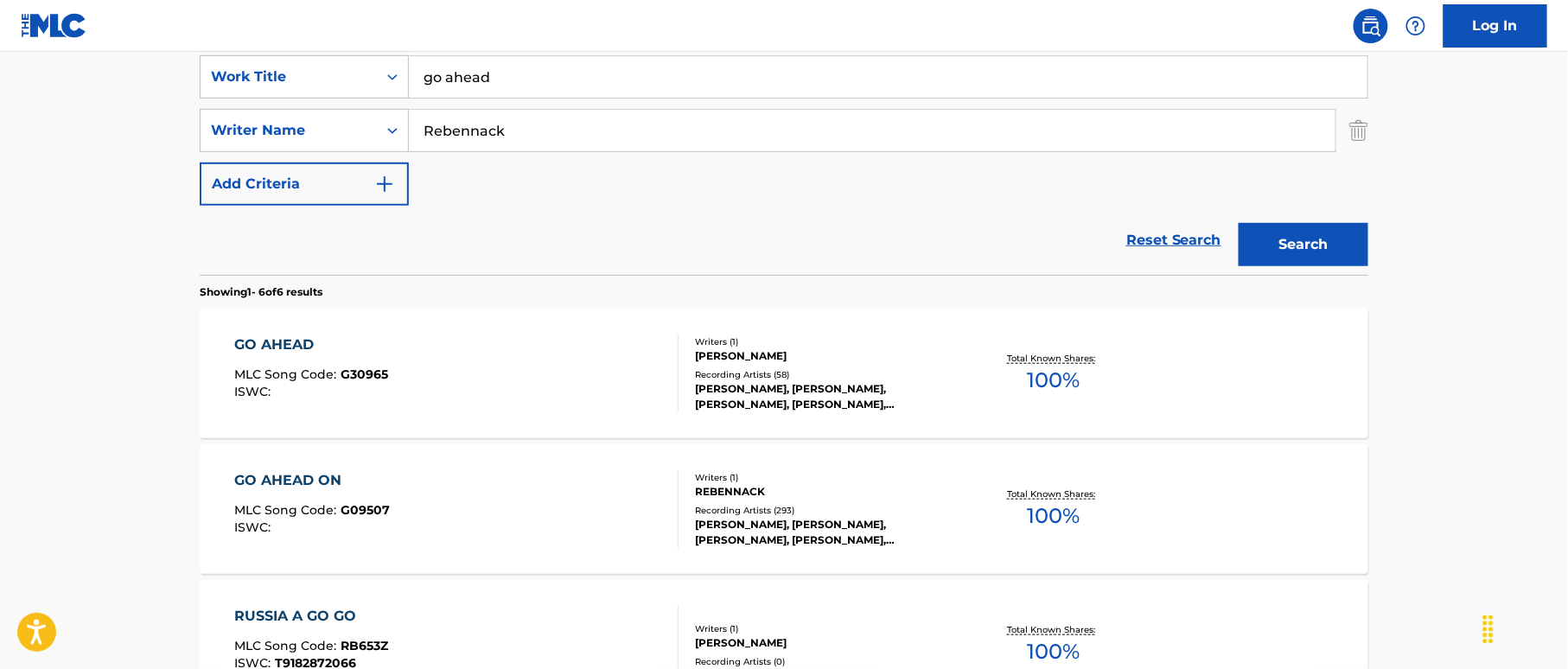
click at [540, 371] on div "GO AHEAD MLC Song Code : G30965 ISWC :" at bounding box center [457, 373] width 445 height 77
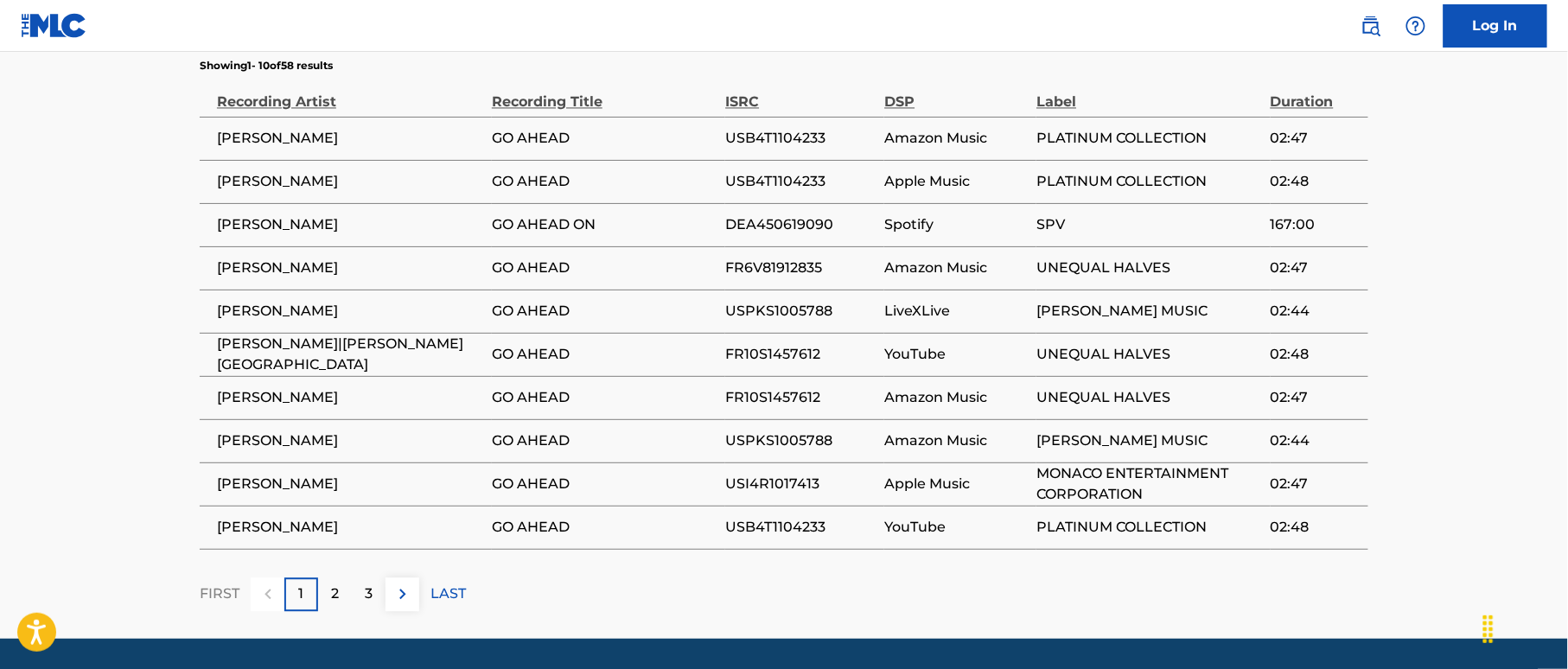
scroll to position [1256, 0]
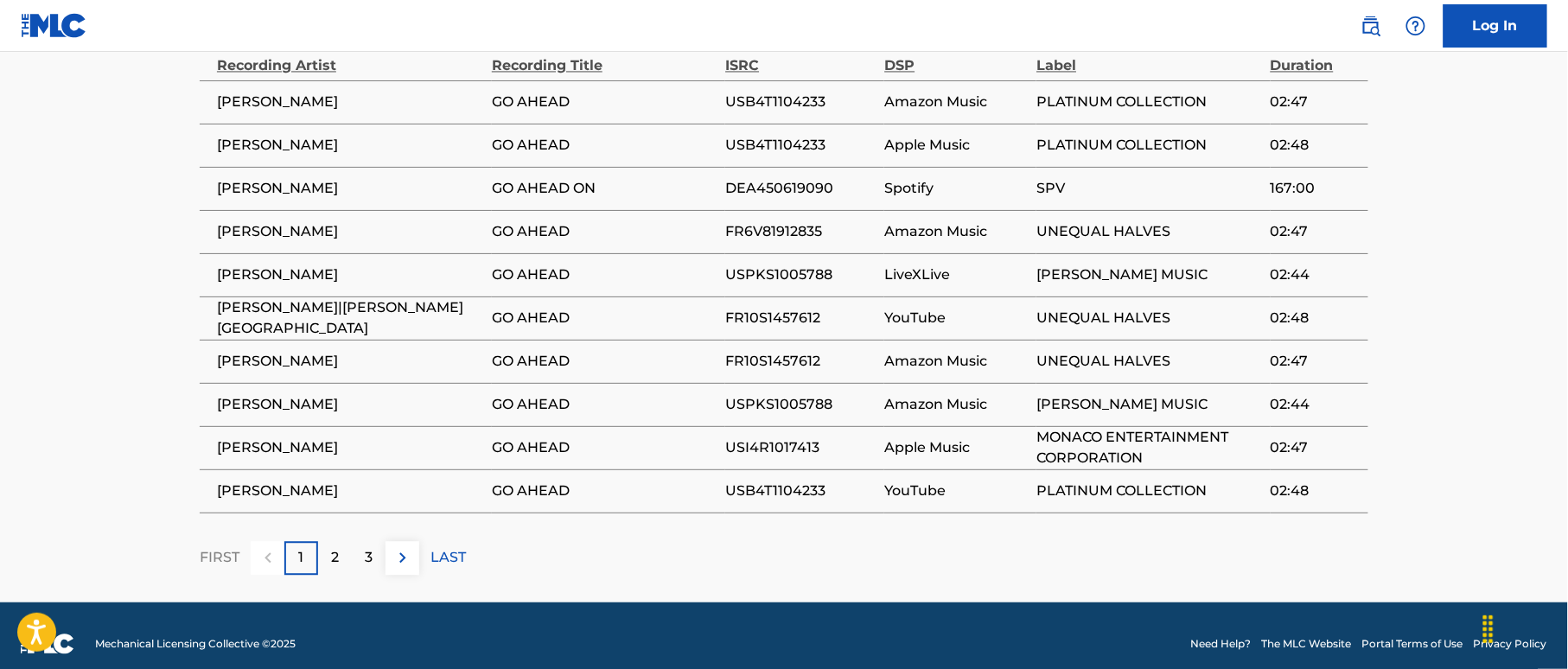
click at [332, 547] on p "2" at bounding box center [335, 558] width 8 height 21
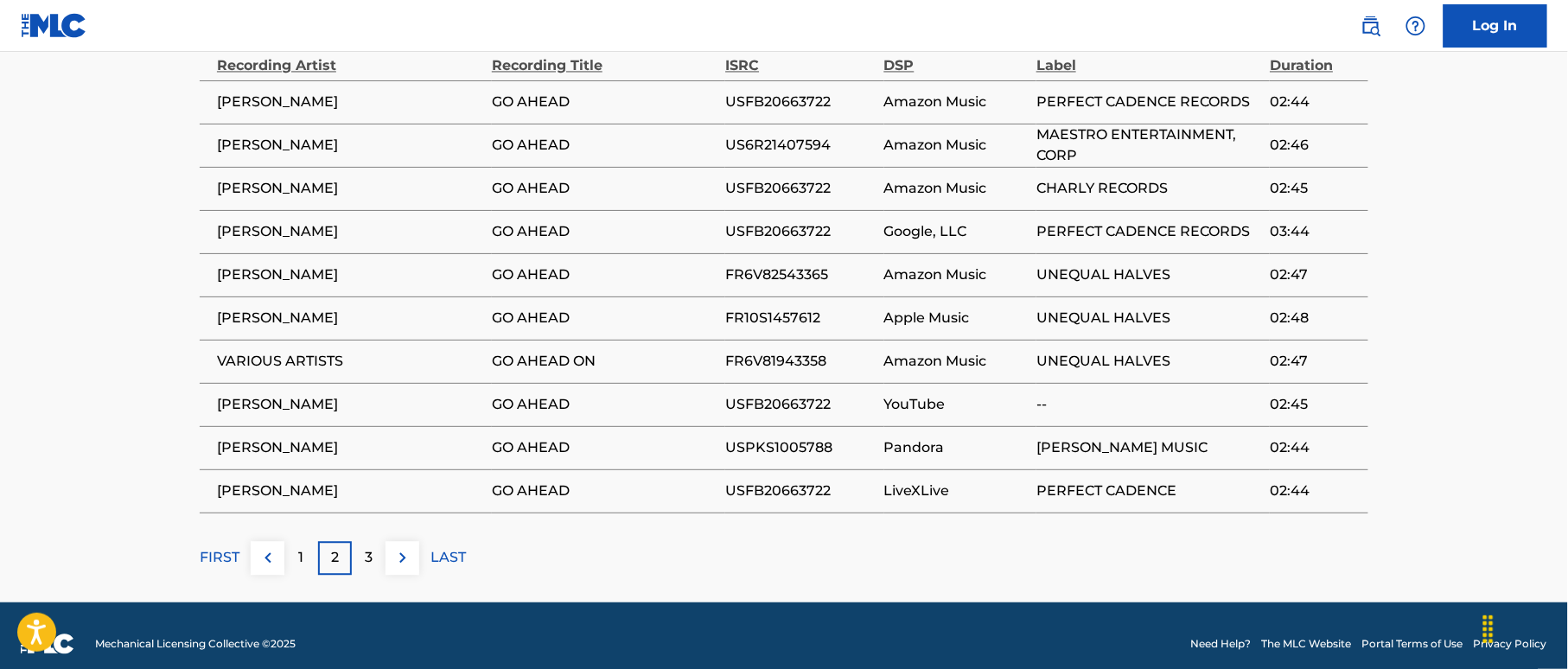
click at [368, 547] on p "3" at bounding box center [368, 558] width 8 height 21
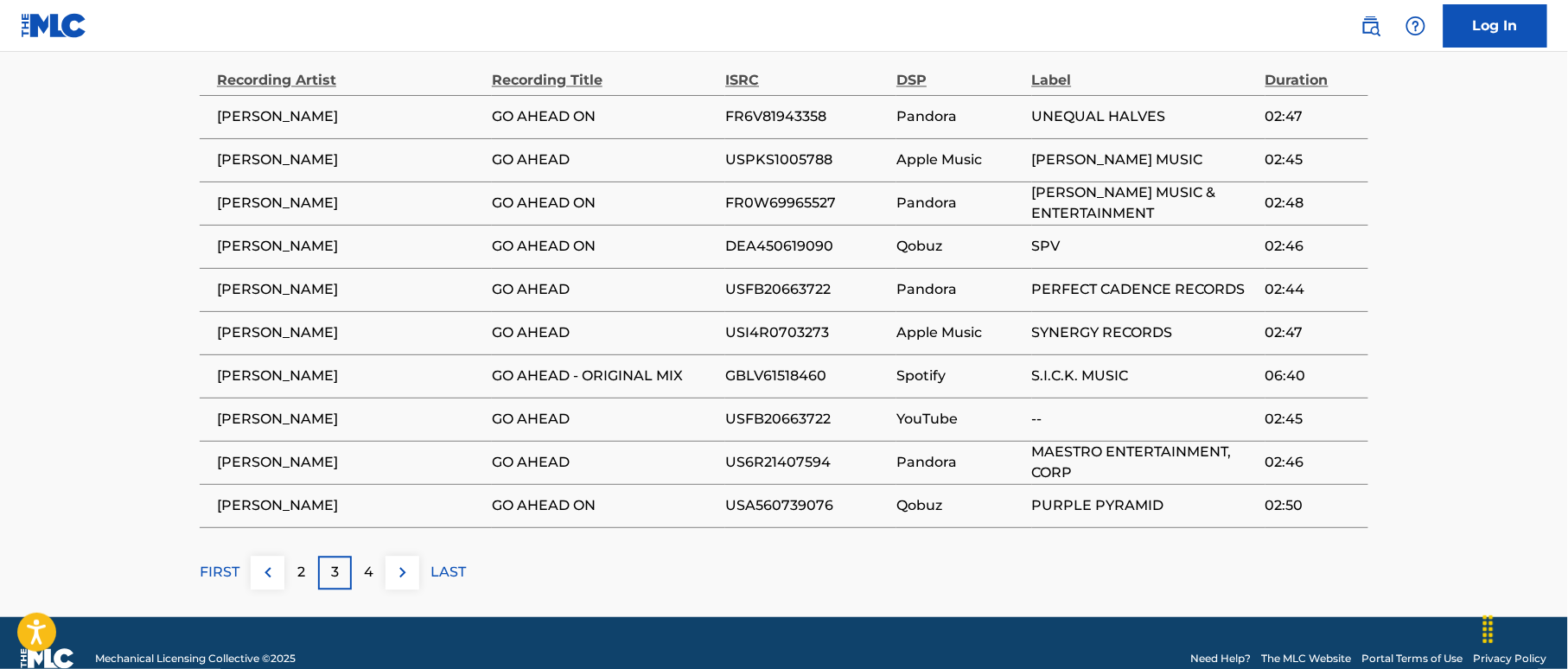
scroll to position [1027, 0]
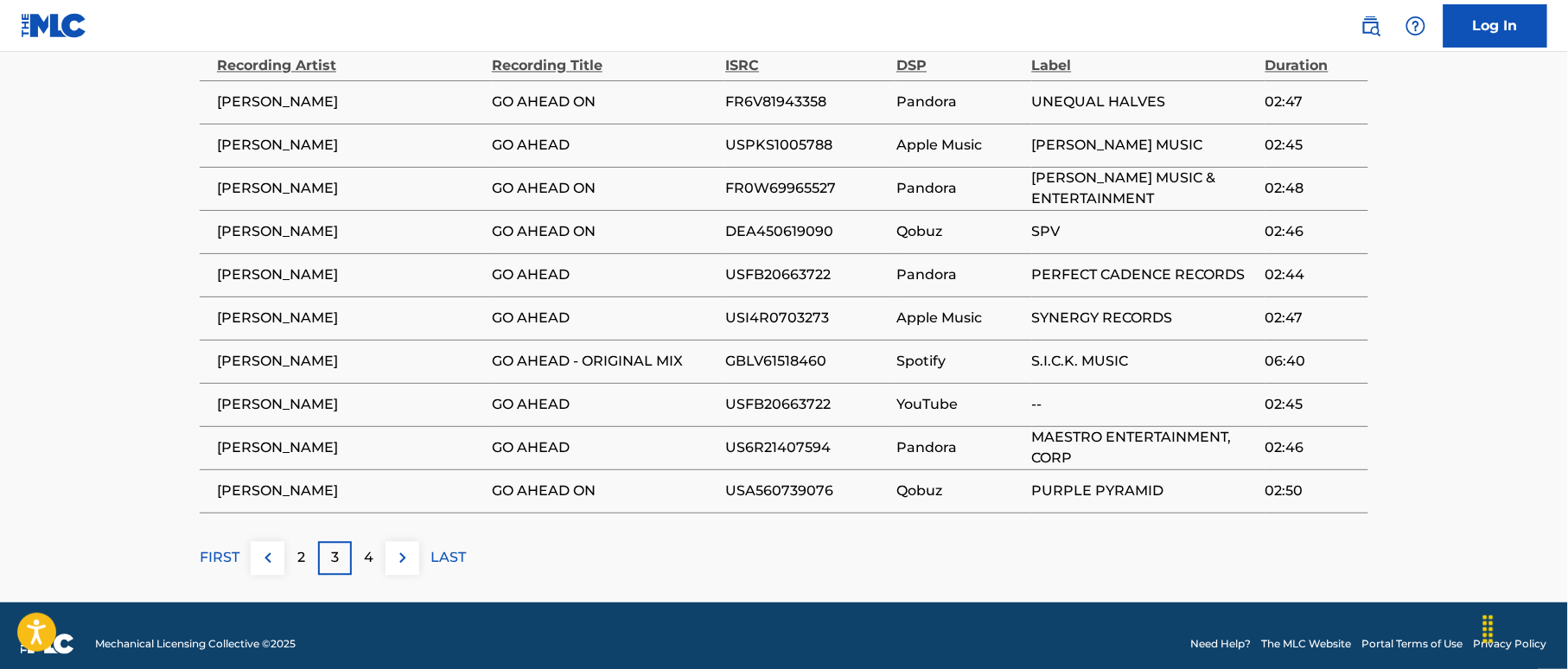
click at [302, 547] on p "2" at bounding box center [301, 558] width 8 height 21
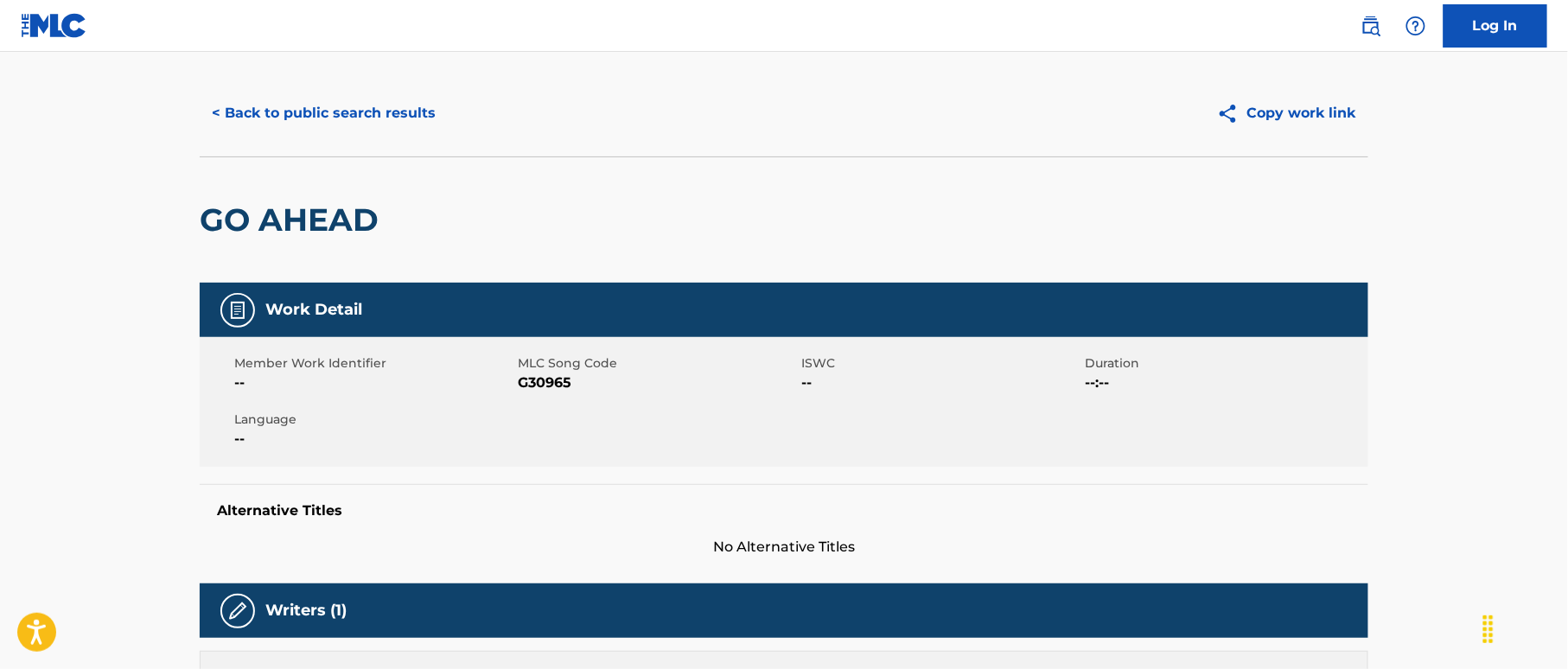
scroll to position [0, 0]
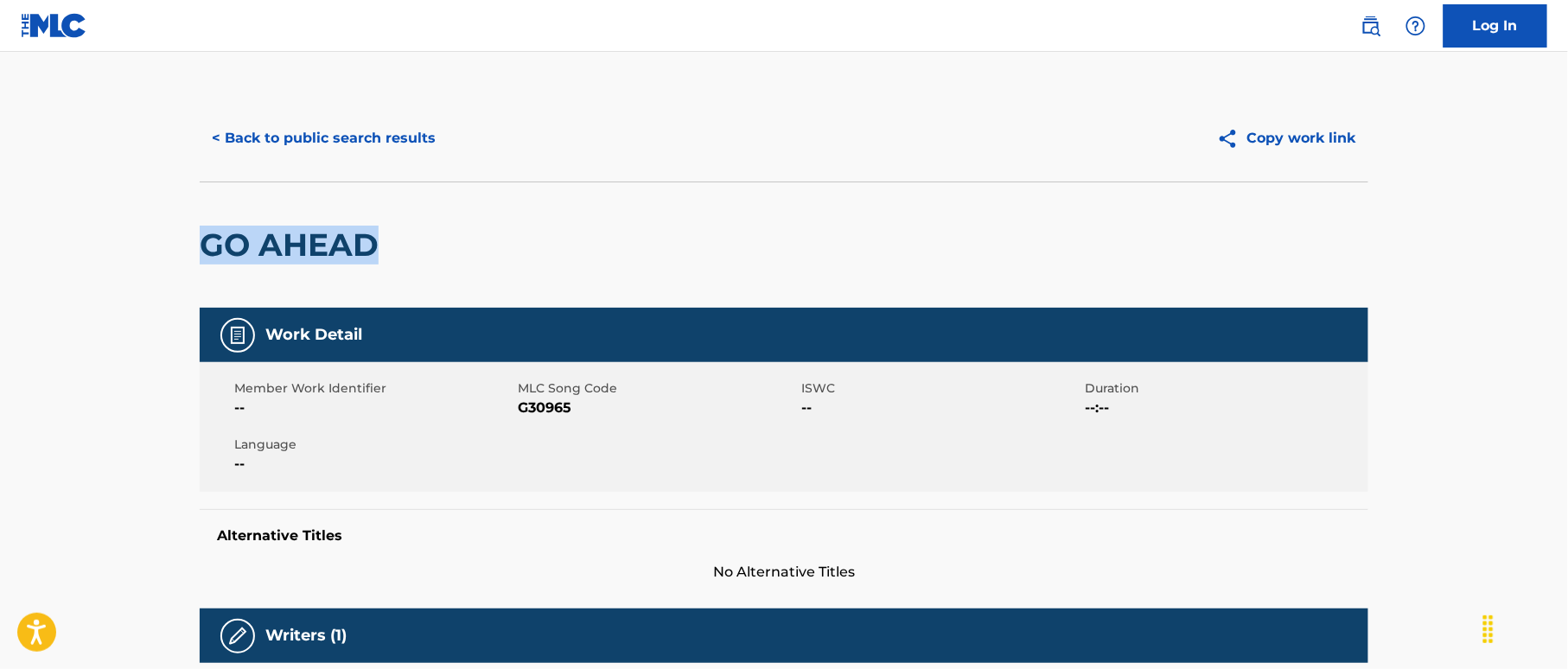
drag, startPoint x: 271, startPoint y: 228, endPoint x: 399, endPoint y: 253, distance: 130.4
copy h2 "GO AHEAD"
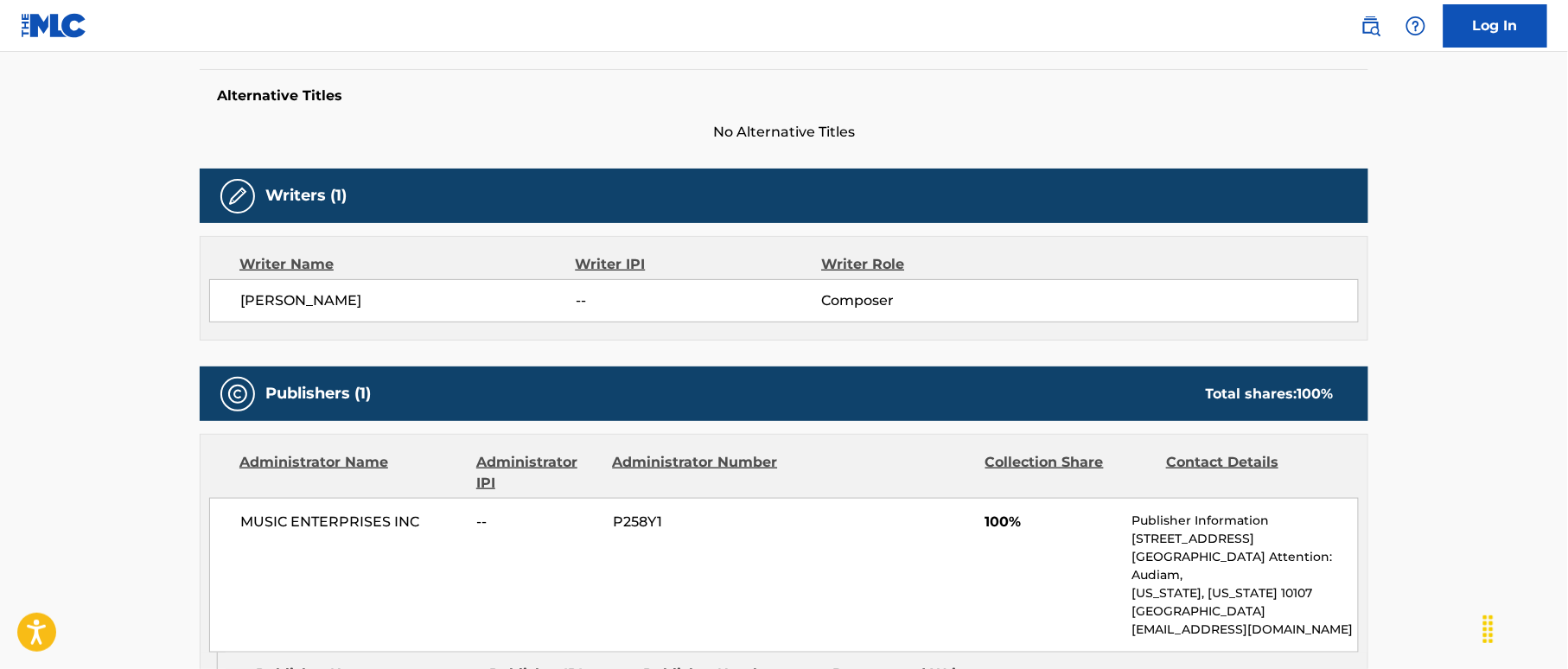
scroll to position [460, 0]
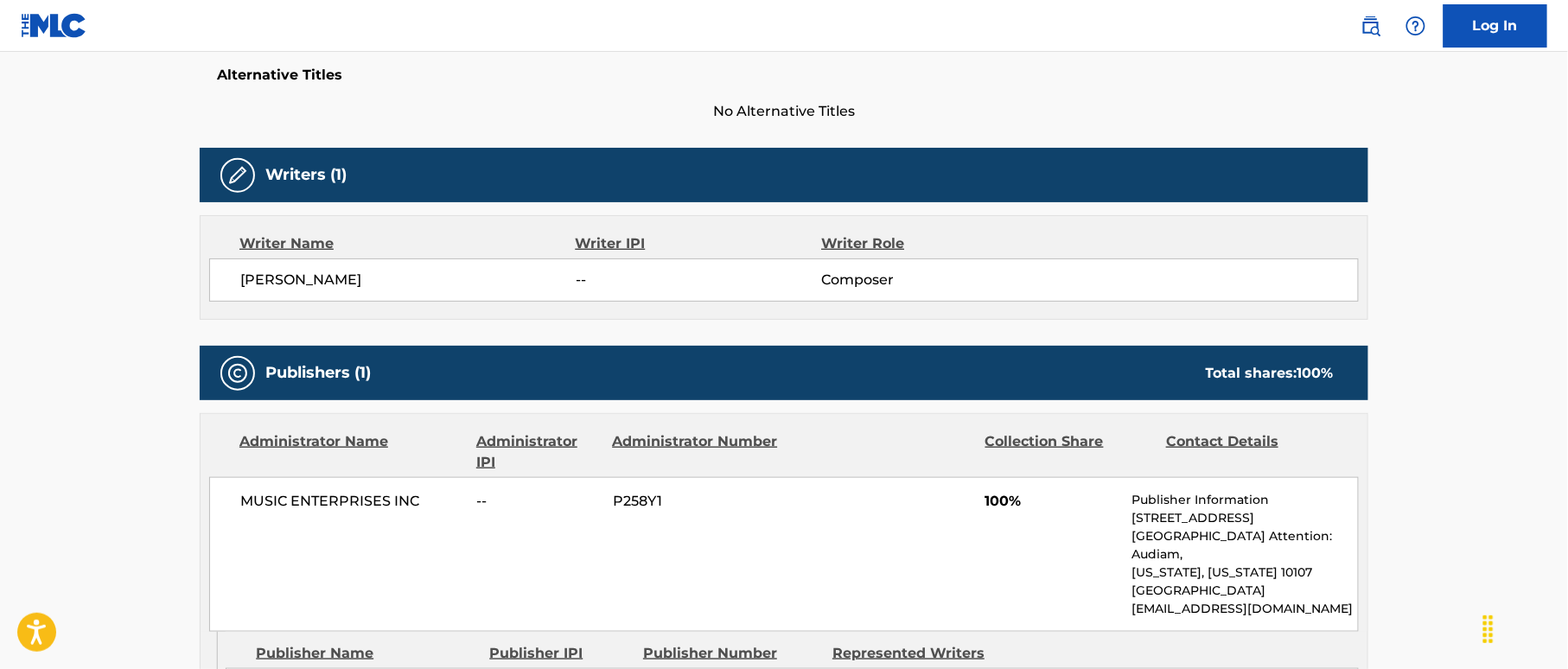
click at [335, 278] on span "[PERSON_NAME]" at bounding box center [408, 280] width 335 height 21
click at [332, 280] on span "[PERSON_NAME]" at bounding box center [408, 280] width 335 height 21
copy span "REBENNACK"
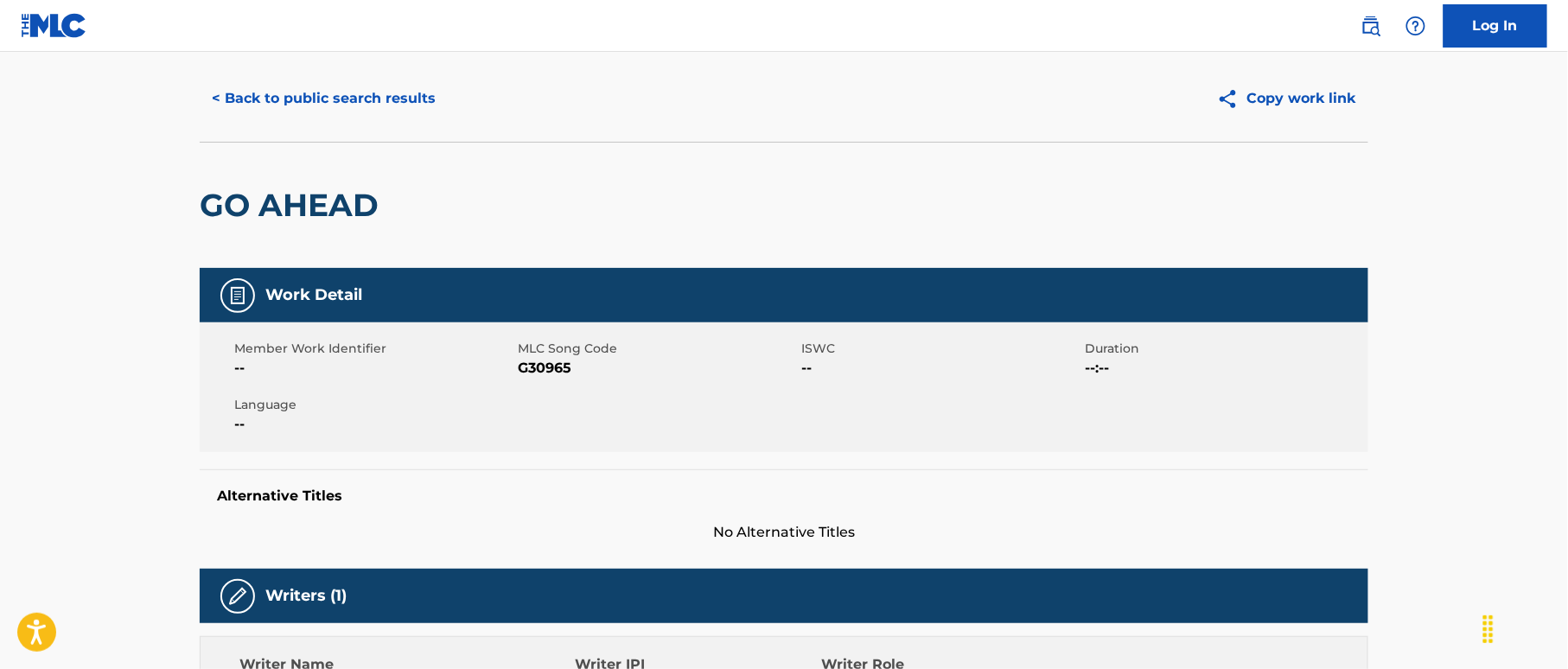
scroll to position [0, 0]
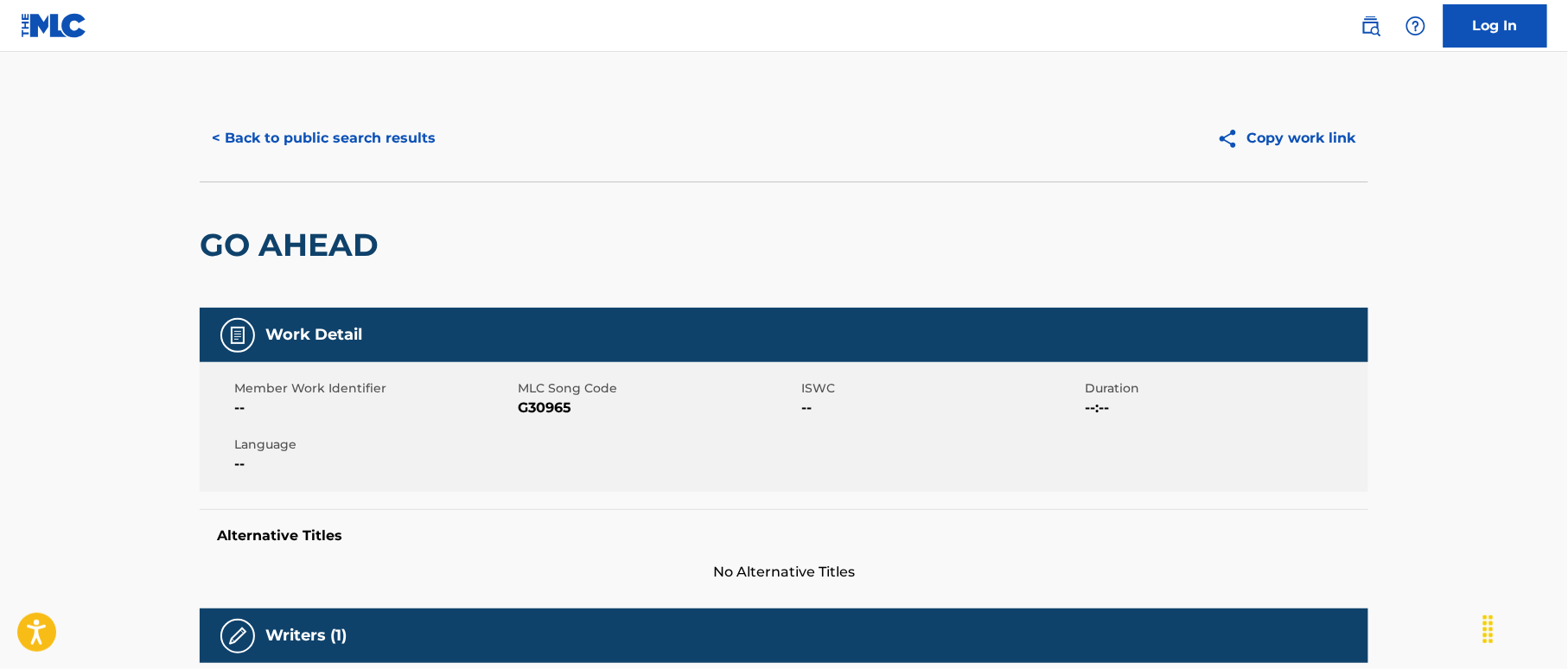
click at [410, 143] on button "< Back to public search results" at bounding box center [323, 139] width 248 height 43
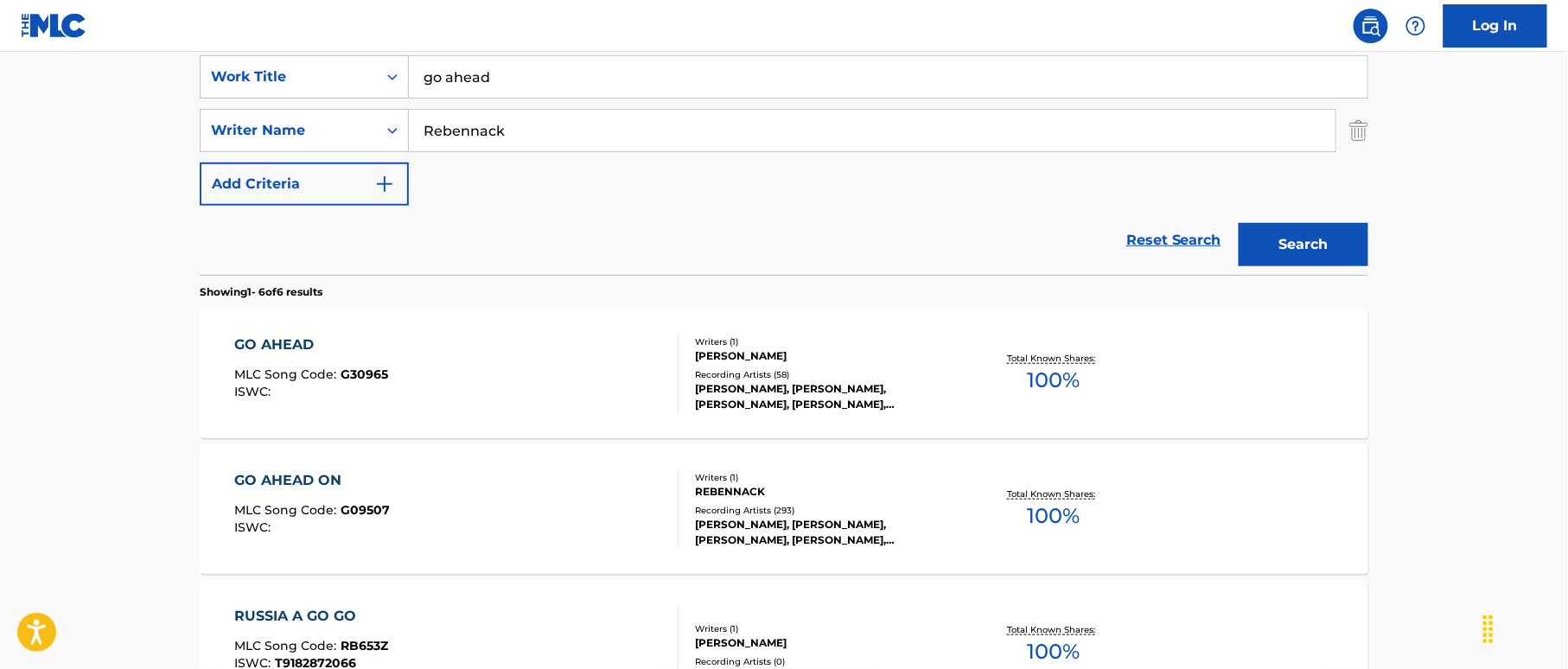
drag, startPoint x: 444, startPoint y: 84, endPoint x: 332, endPoint y: 98, distance: 112.9
click at [316, 83] on div "SearchWithCriteria38a4a8b0-d759-4550-abbf-1570a80e714c Work Title go ahead" at bounding box center [784, 77] width 1169 height 43
paste input "Go Ahead On"
type input "Go Ahead On"
click at [554, 163] on div "SearchWithCriteria38a4a8b0-d759-4550-abbf-1570a80e714c Work Title Go Ahead On S…" at bounding box center [784, 130] width 1169 height 150
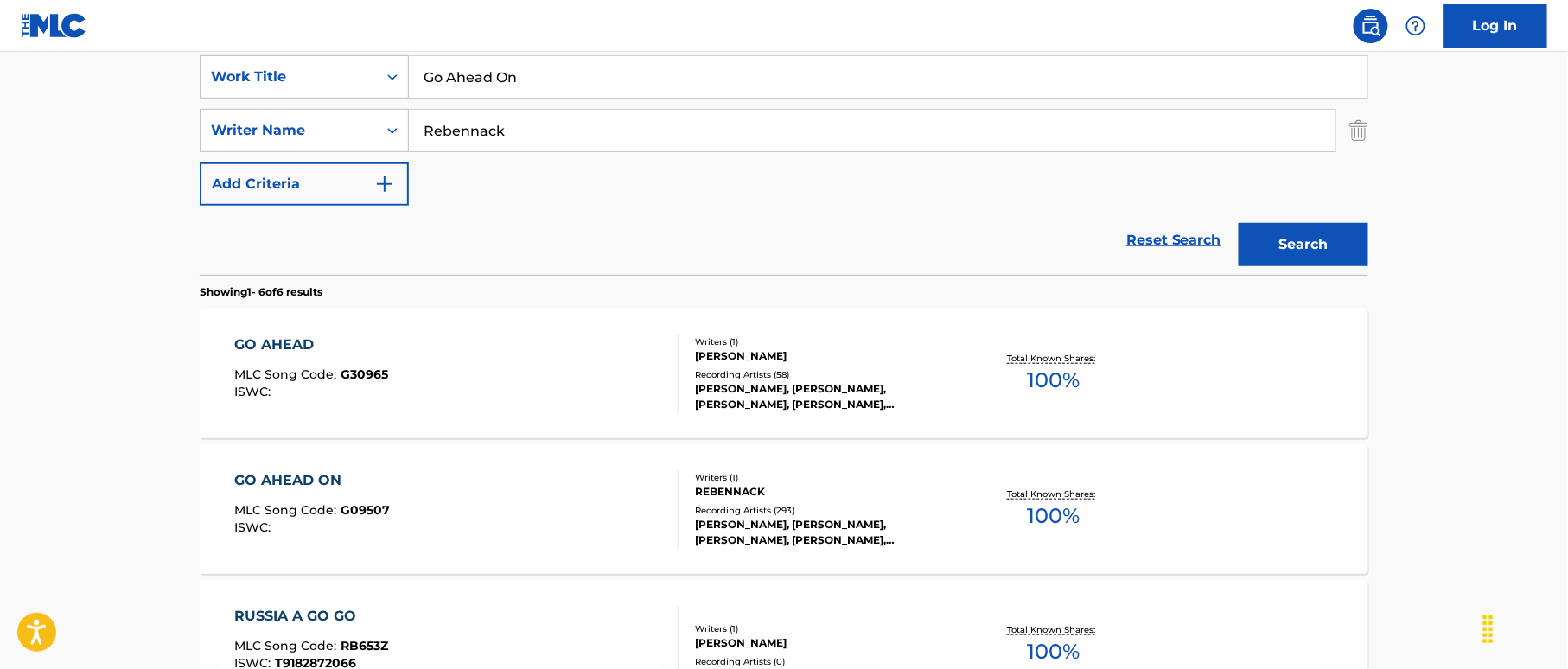
click at [1264, 239] on button "Search" at bounding box center [1303, 244] width 129 height 43
click at [591, 335] on div "GO AHEAD ON MLC Song Code : G09507 ISWC :" at bounding box center [457, 373] width 445 height 77
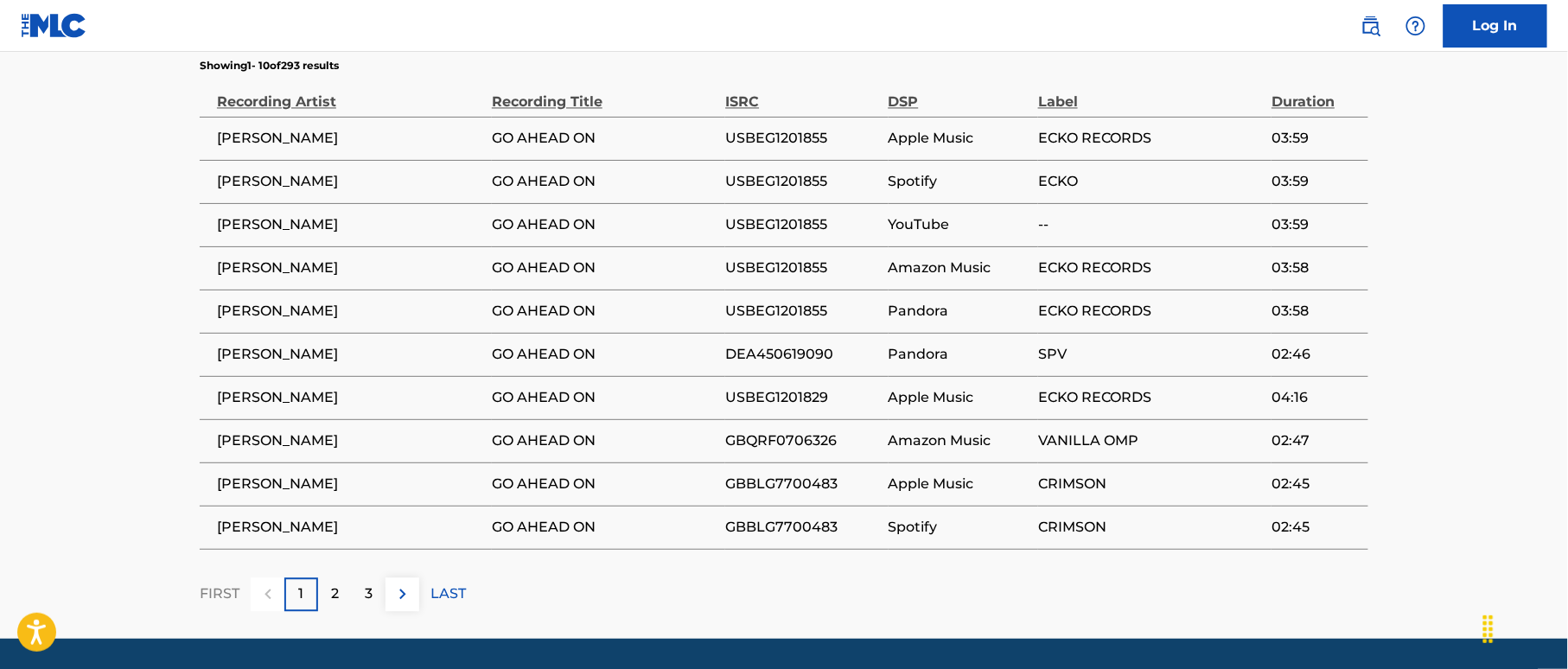
scroll to position [1256, 0]
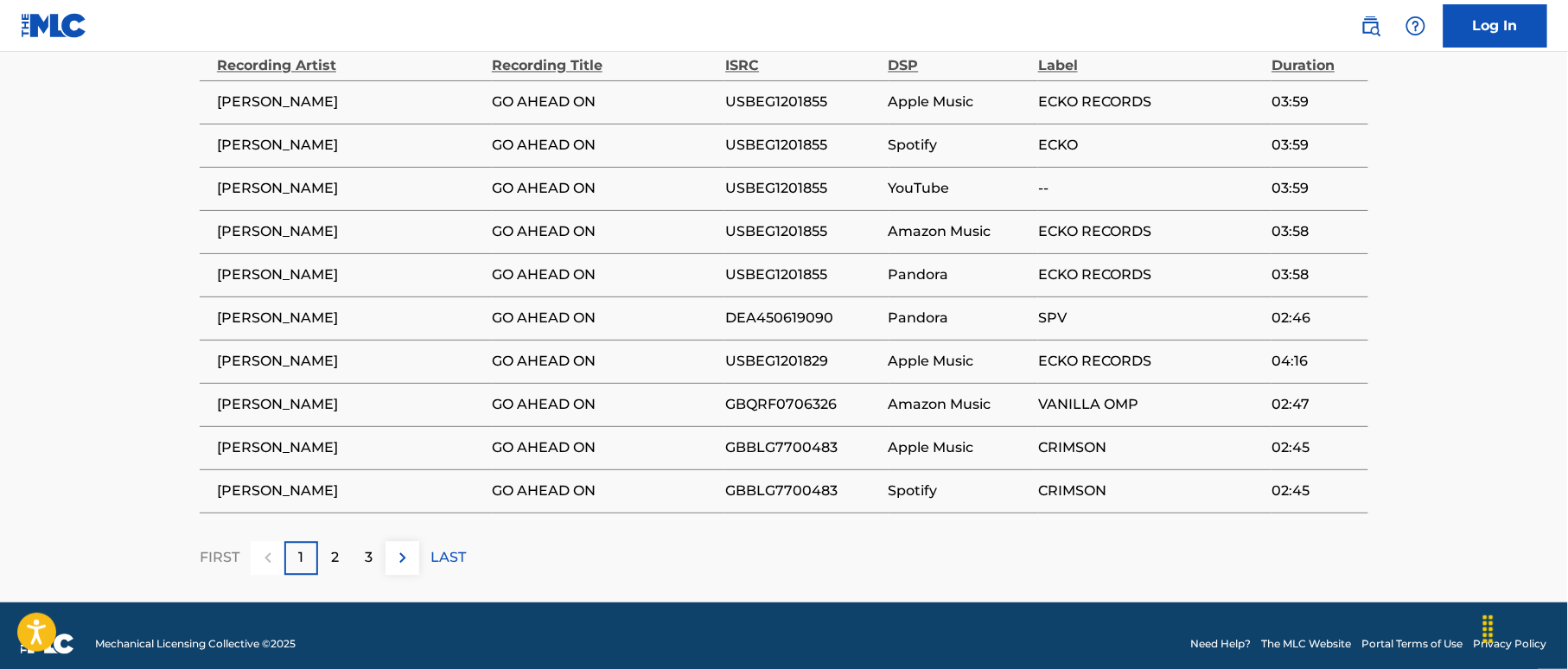
click at [329, 541] on div "2" at bounding box center [335, 558] width 34 height 34
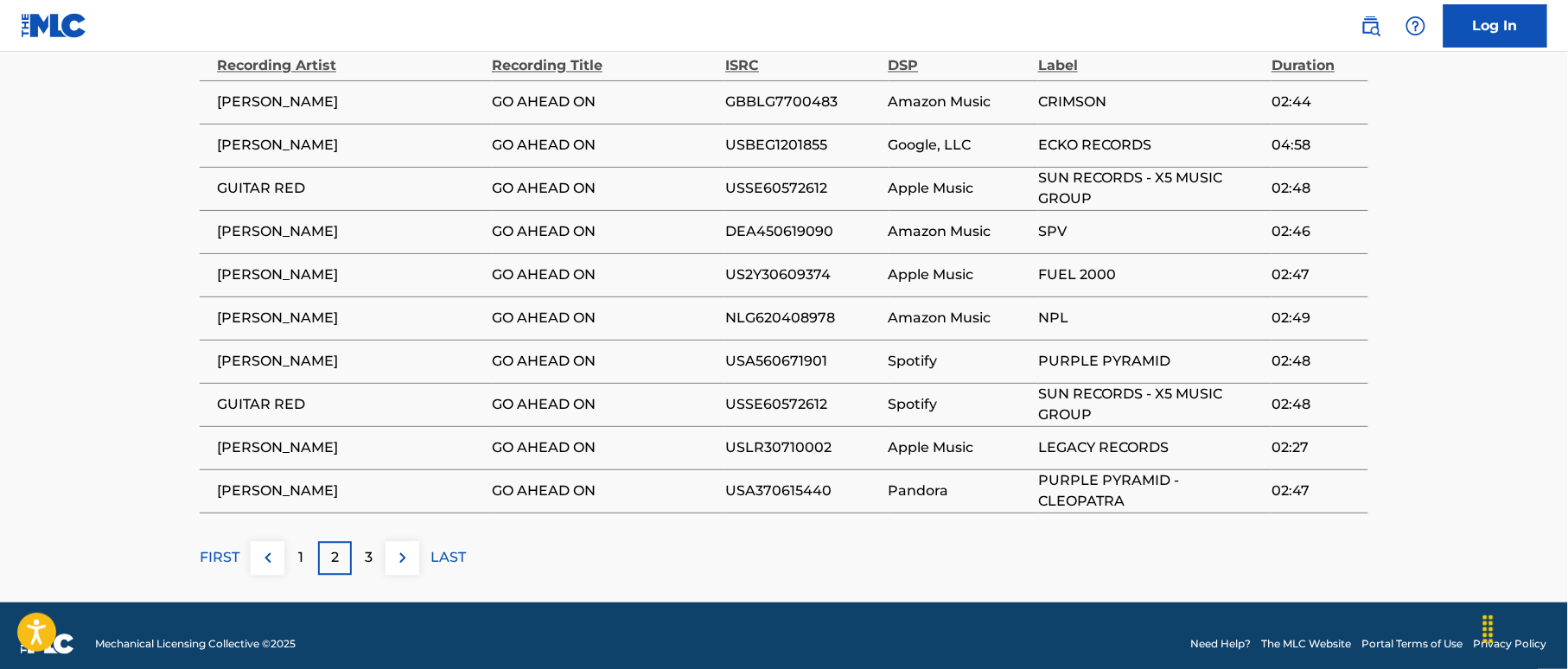
click at [367, 541] on div "3" at bounding box center [369, 558] width 34 height 34
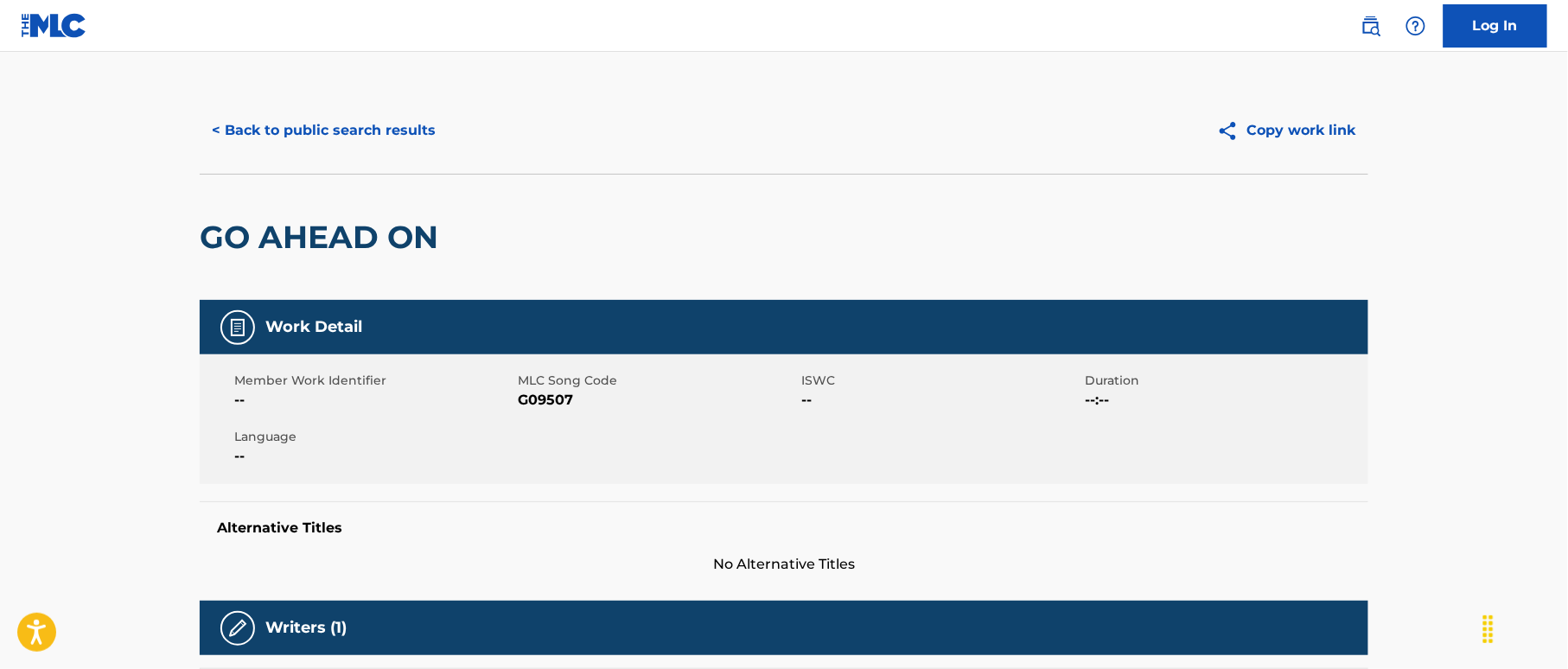
scroll to position [0, 0]
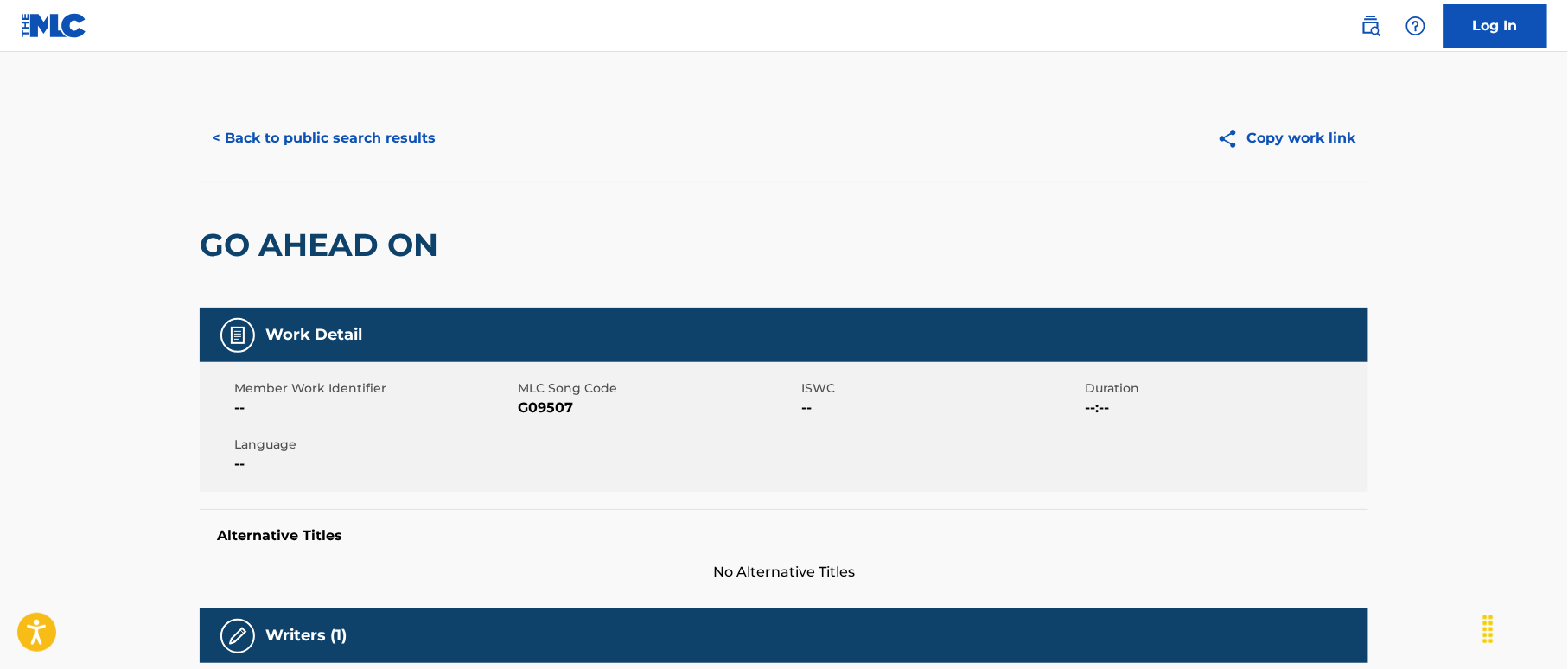
click at [378, 132] on button "< Back to public search results" at bounding box center [323, 139] width 248 height 43
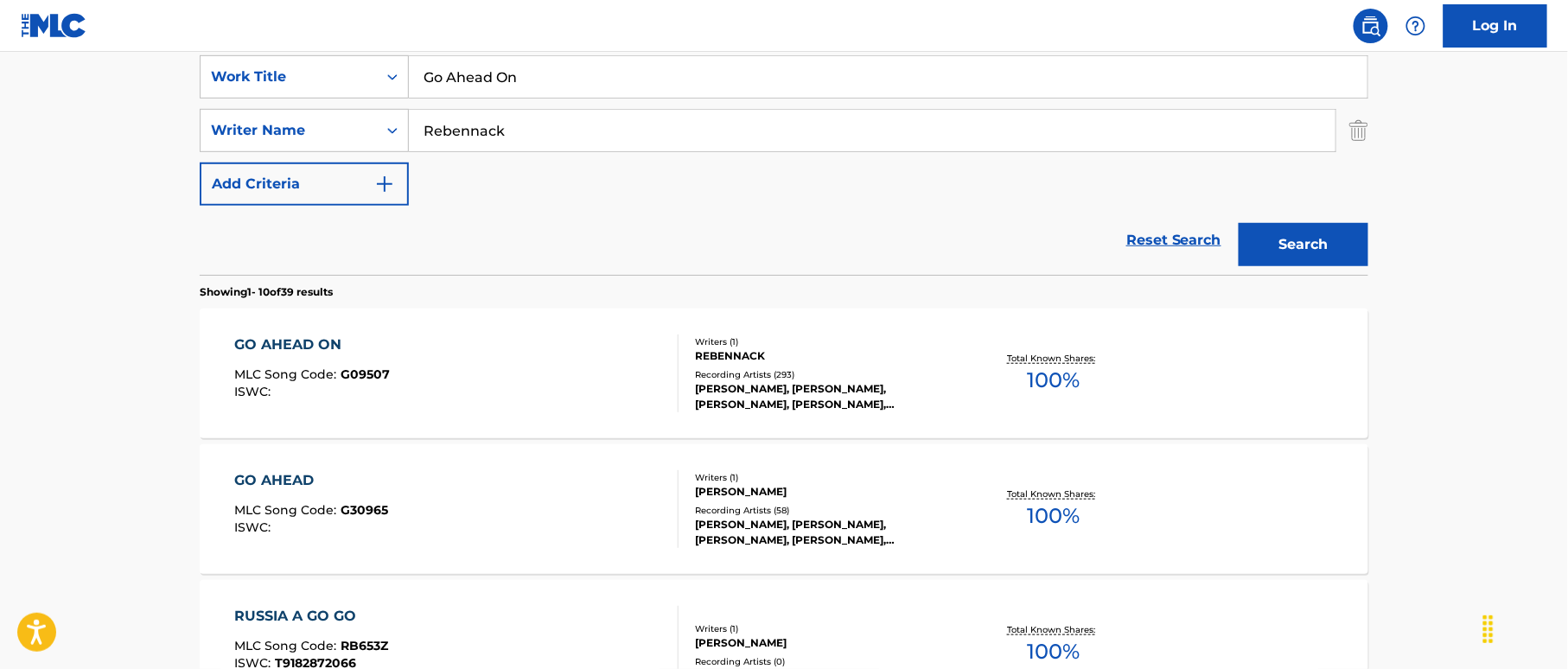
click at [565, 110] on input "Rebennack" at bounding box center [871, 130] width 926 height 42
drag, startPoint x: 380, startPoint y: 57, endPoint x: 372, endPoint y: 56, distance: 8.1
click at [372, 56] on div "SearchWithCriteria38a4a8b0-d759-4550-abbf-1570a80e714c Work Title Go Ahead On" at bounding box center [784, 77] width 1169 height 43
paste input "Search Form"
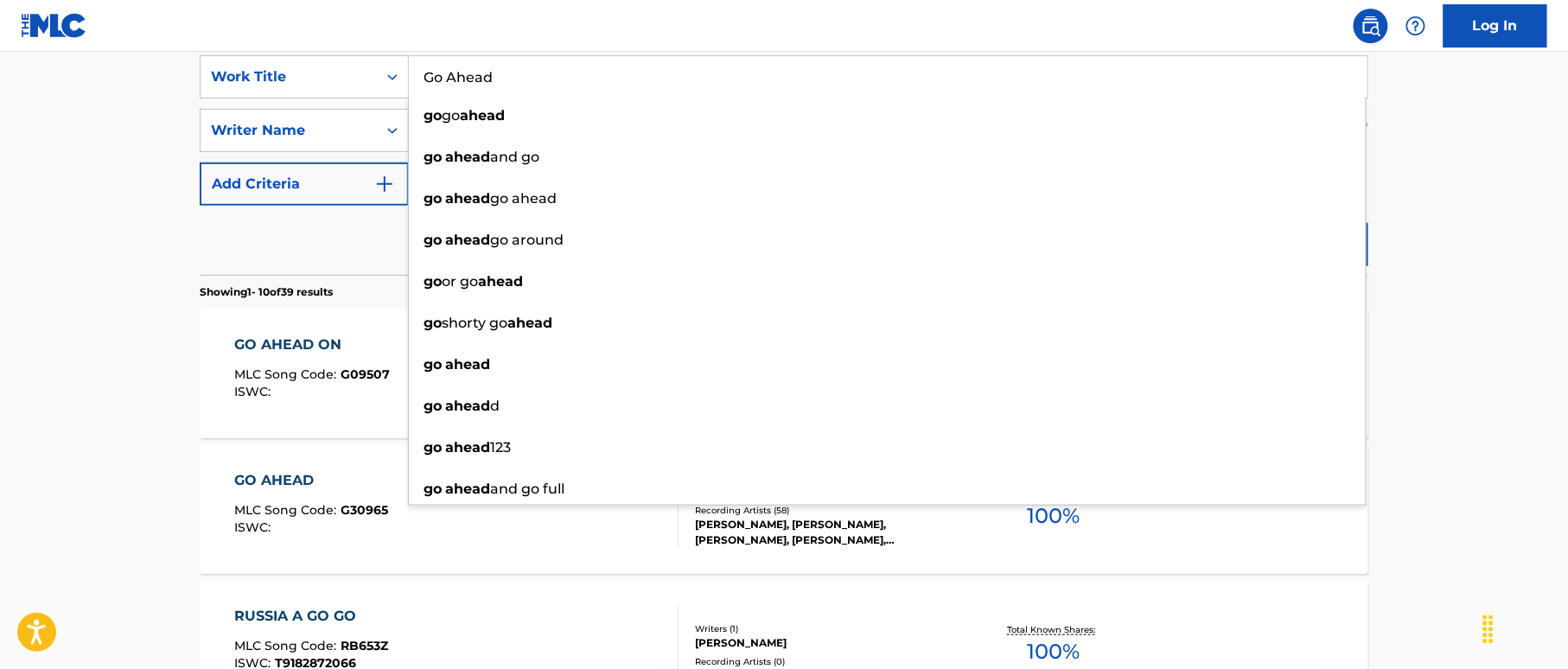
type input "Go Ahead"
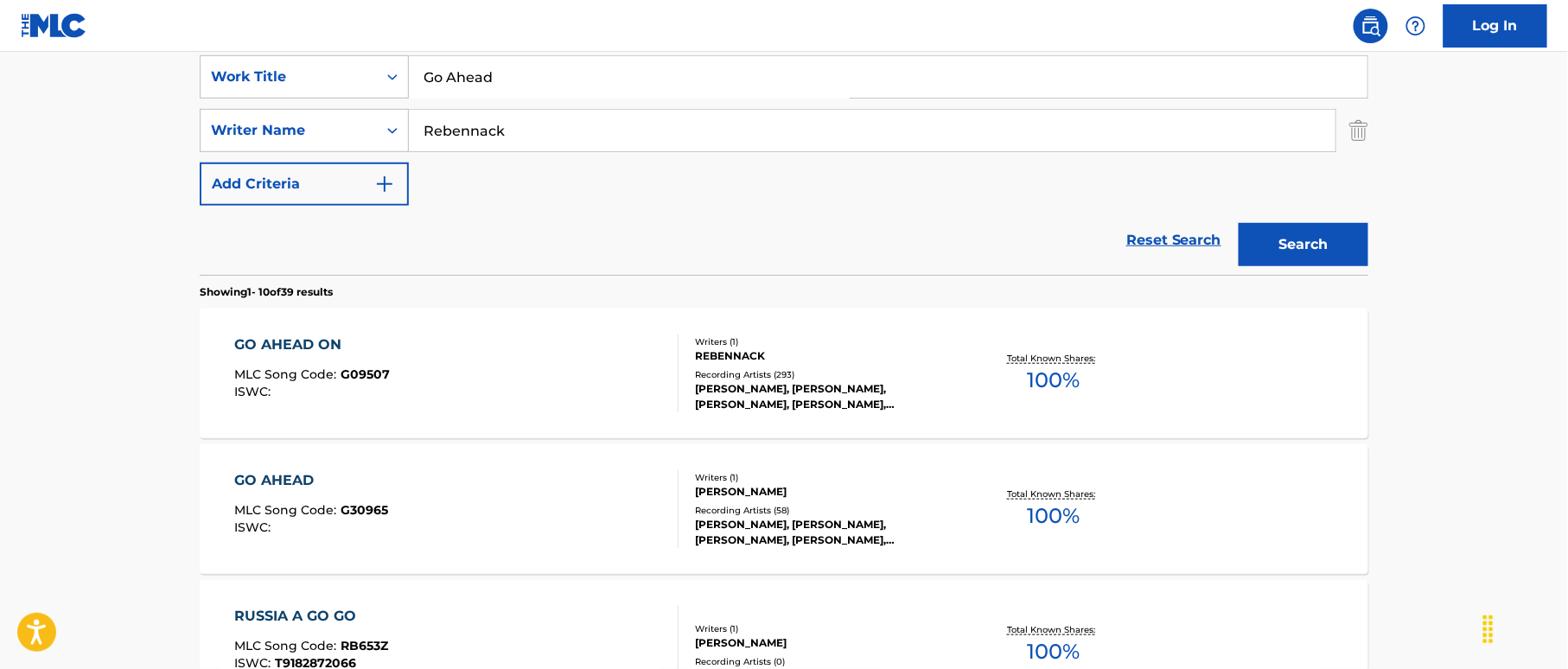
click at [1308, 246] on button "Search" at bounding box center [1303, 244] width 129 height 43
click at [636, 364] on div "GO AHEAD MLC Song Code : G30965 ISWC :" at bounding box center [457, 373] width 445 height 77
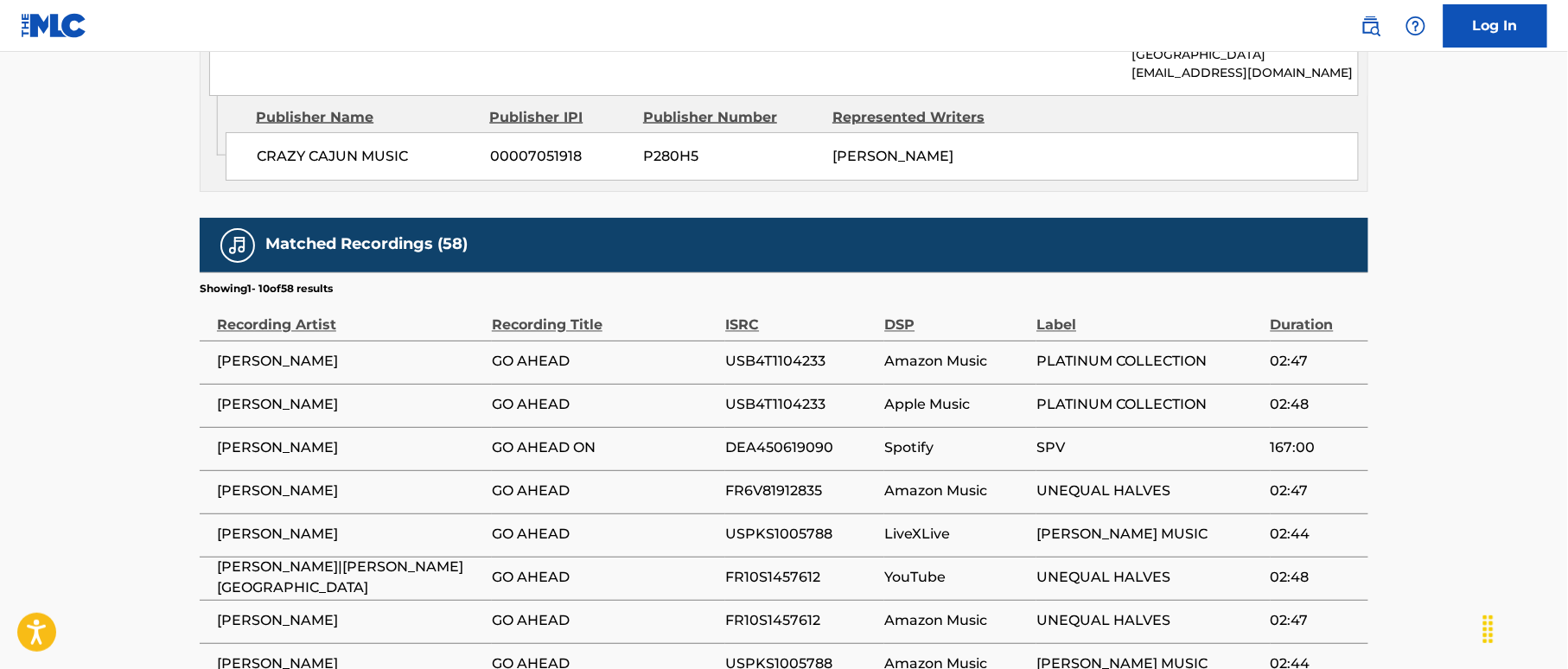
scroll to position [1037, 0]
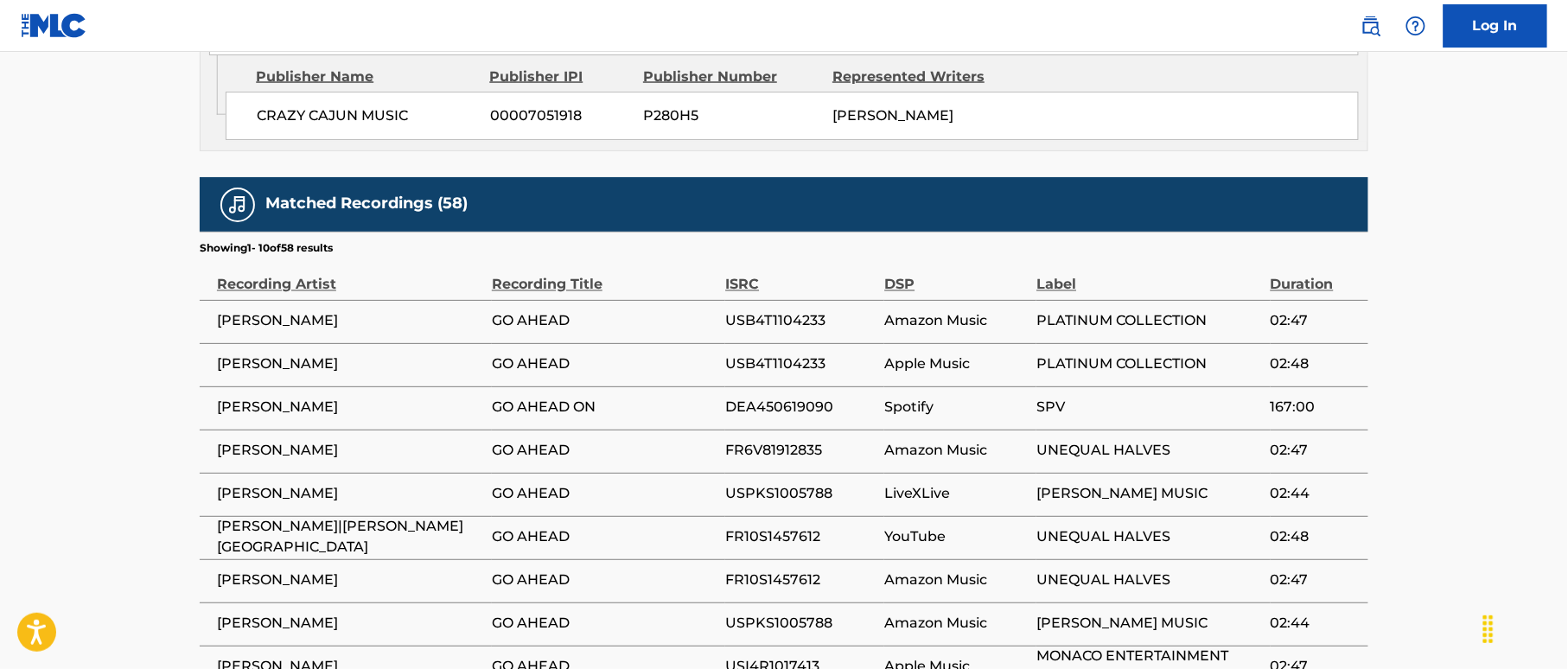
click at [778, 397] on span "DEA450619090" at bounding box center [800, 408] width 150 height 21
copy span "DEA450619090"
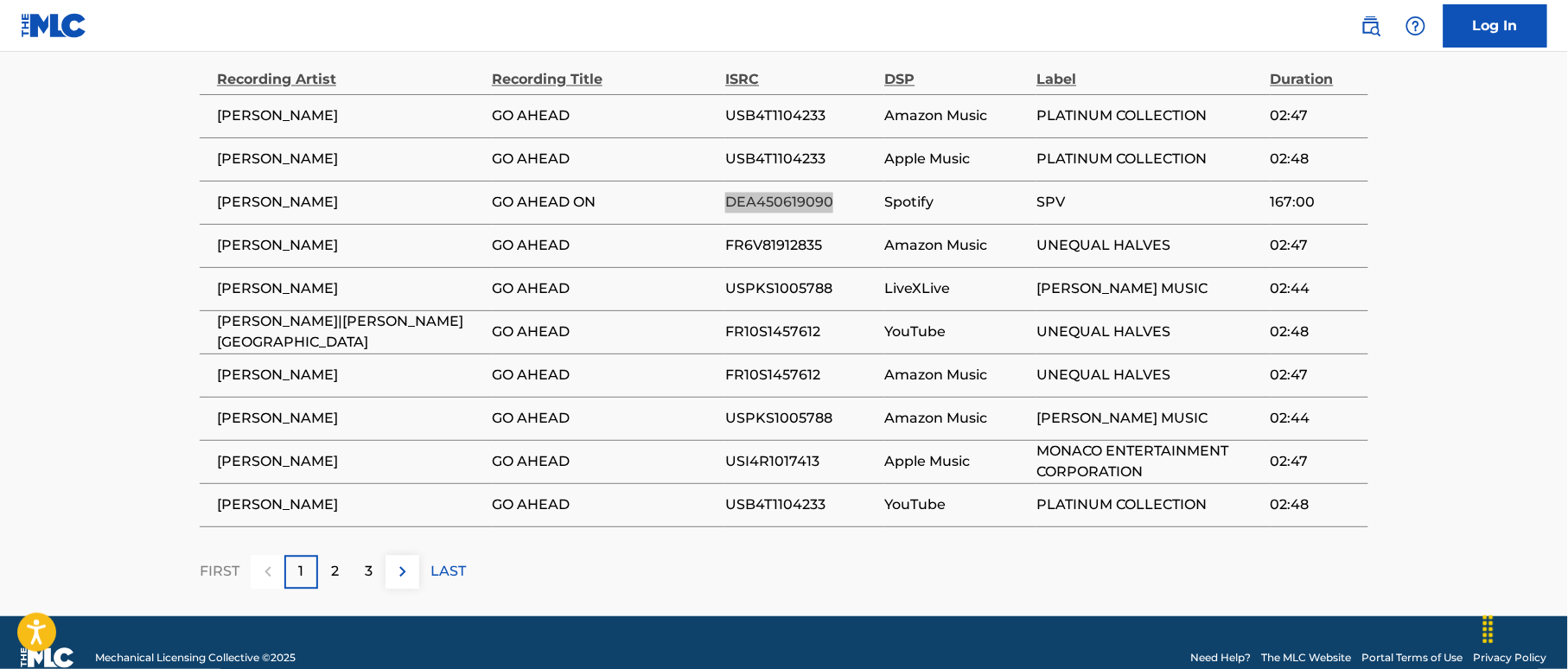
scroll to position [1256, 0]
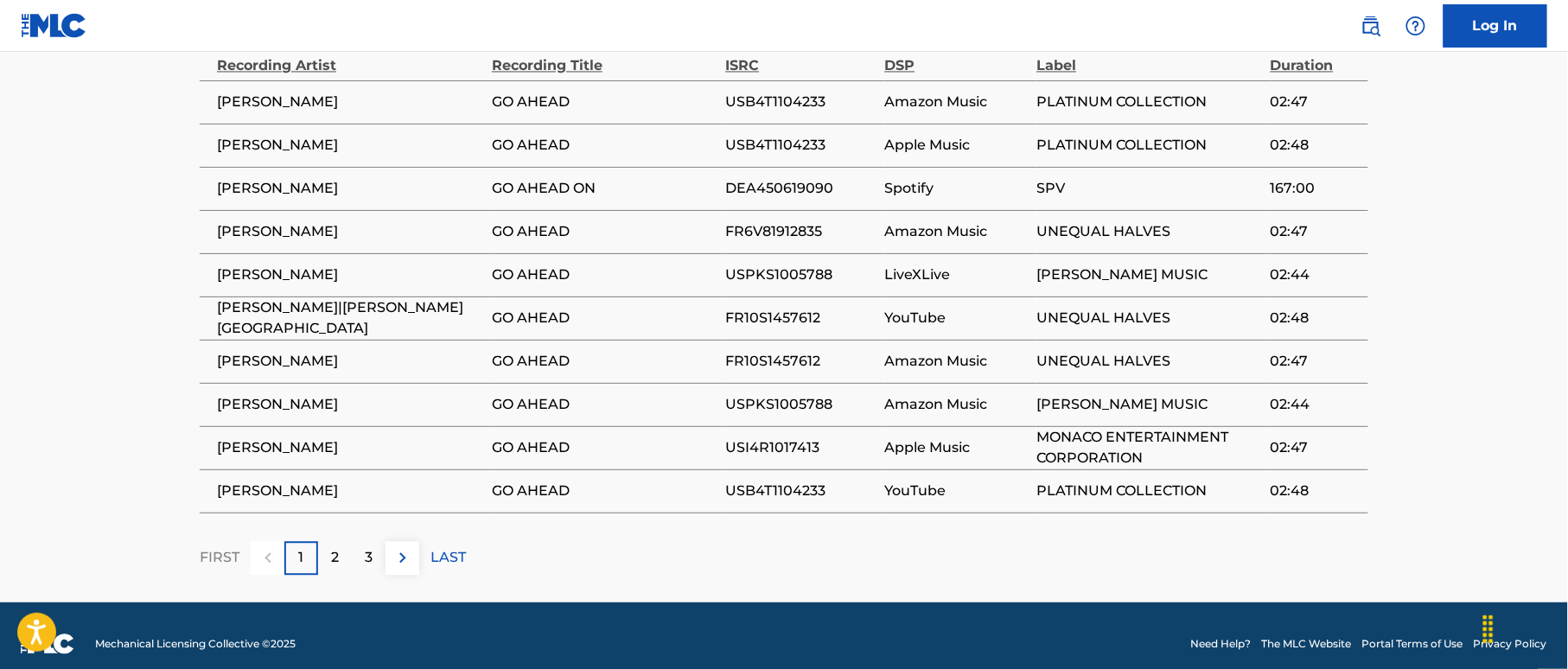
click at [331, 547] on p "2" at bounding box center [335, 558] width 8 height 21
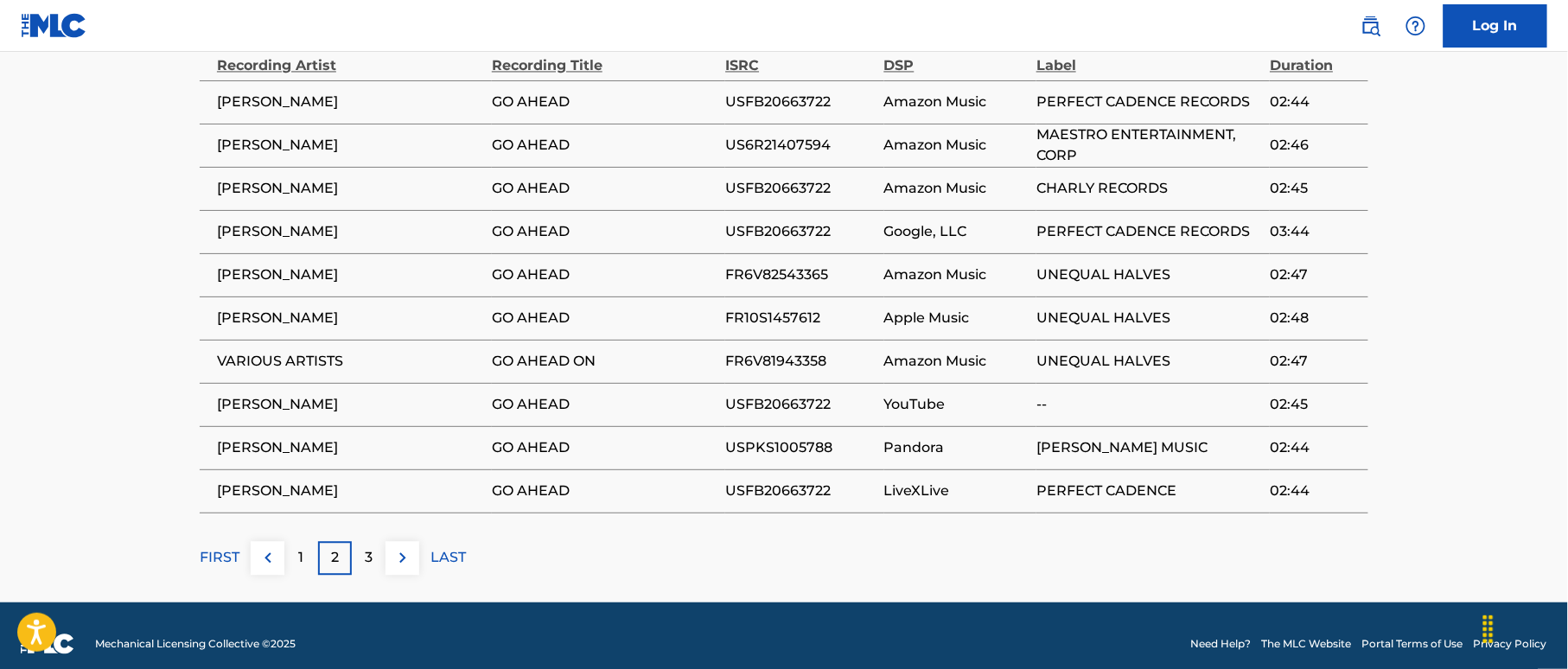
click at [799, 351] on span "FR6V81943358" at bounding box center [800, 361] width 149 height 21
copy span "FR6V81943358"
click at [362, 541] on div "3" at bounding box center [369, 558] width 34 height 34
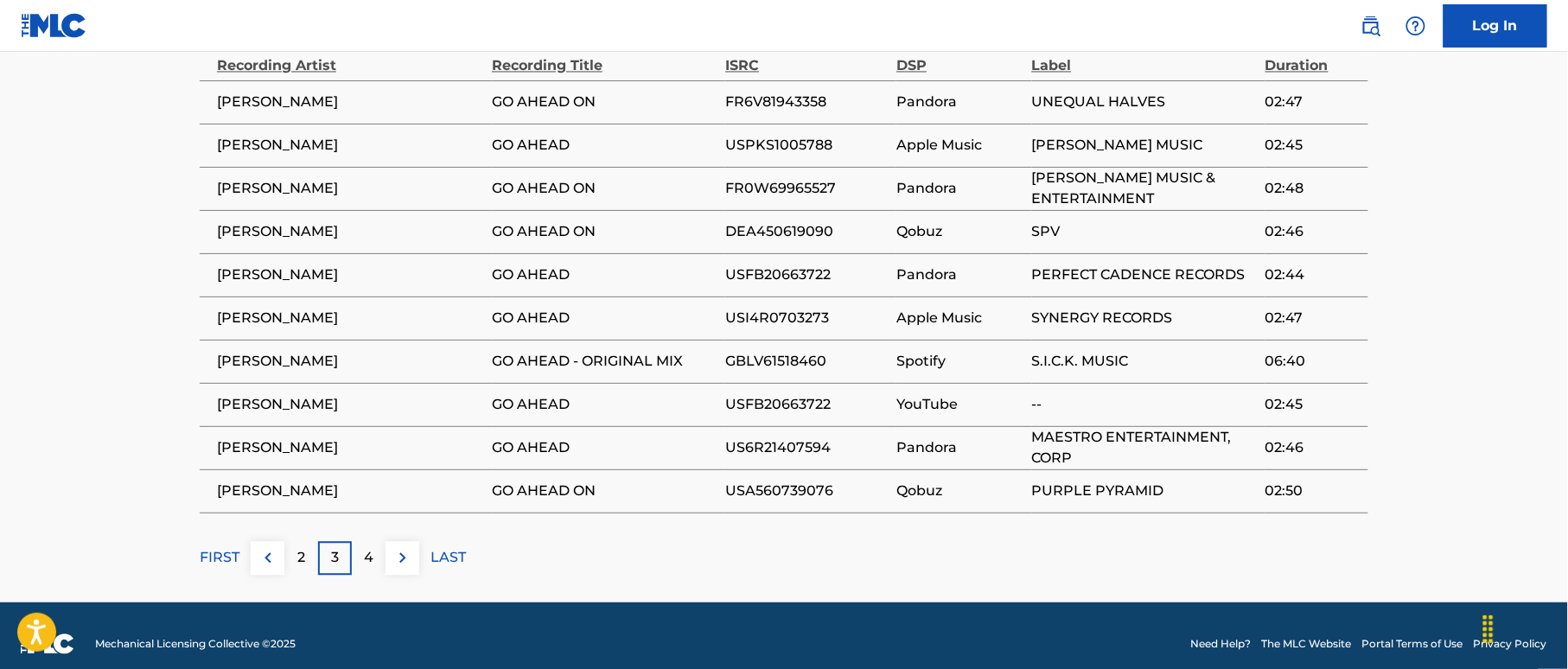
click at [793, 178] on span "FR0W69965527" at bounding box center [806, 189] width 162 height 21
copy span "FR0W69965527"
click at [789, 221] on span "DEA450619090" at bounding box center [806, 231] width 162 height 21
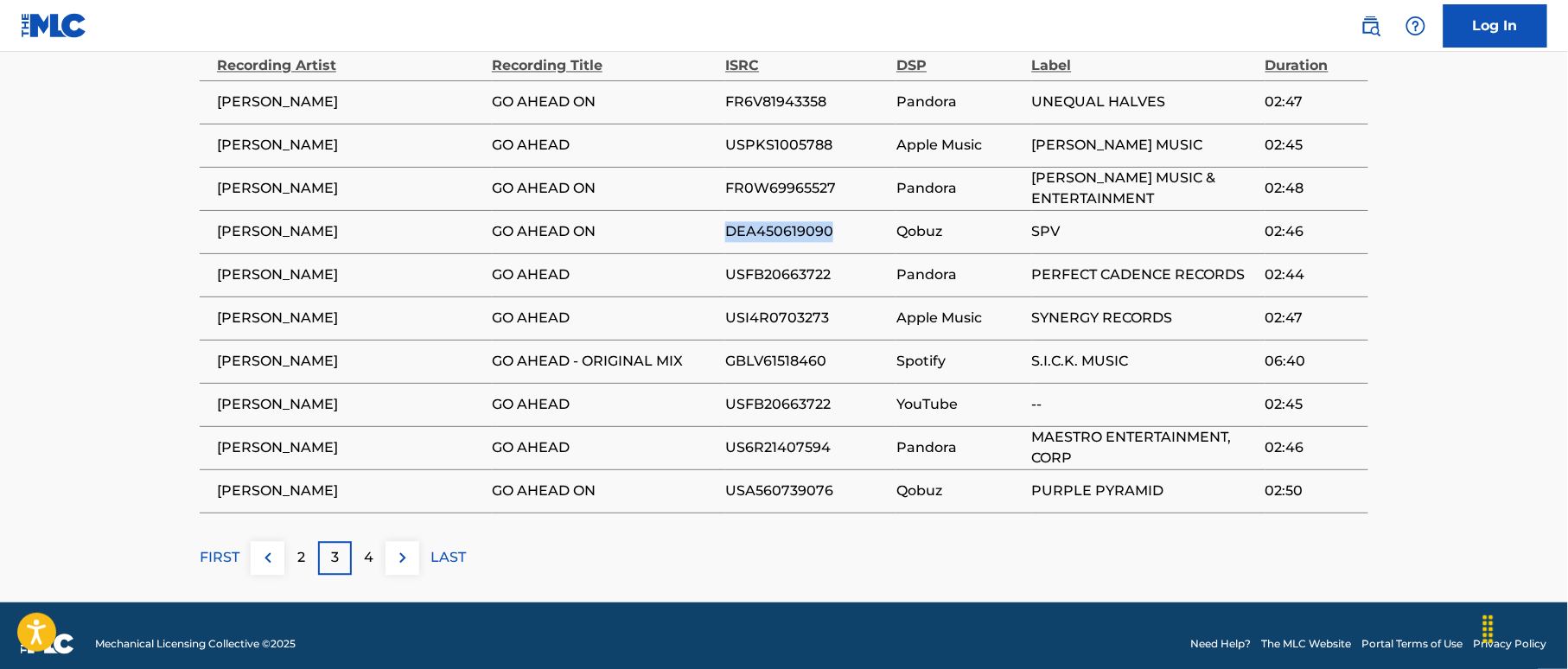
copy span "DEA450619090"
click at [811, 480] on span "USA560739076" at bounding box center [806, 491] width 162 height 21
click at [810, 480] on span "USA560739076" at bounding box center [806, 491] width 162 height 21
copy span "USA560739076"
click at [370, 547] on p "4" at bounding box center [368, 558] width 9 height 21
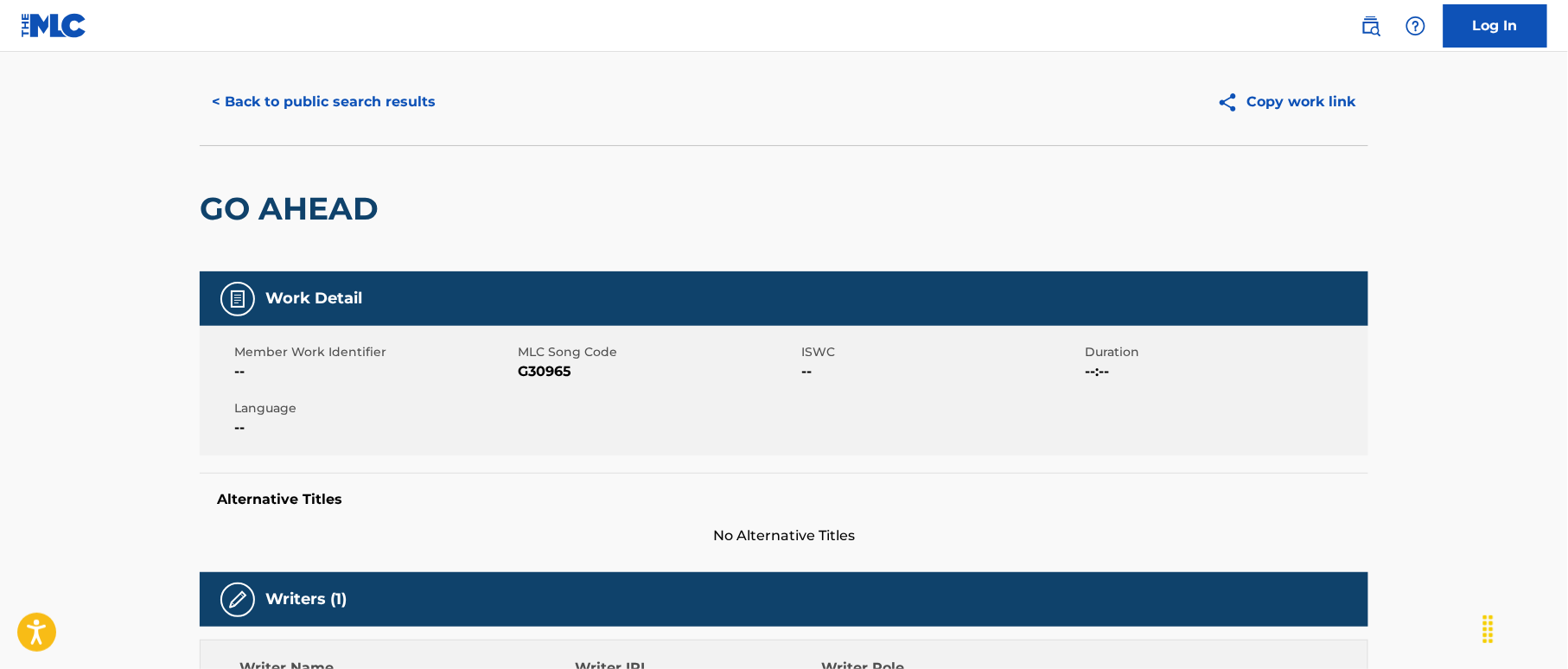
scroll to position [0, 0]
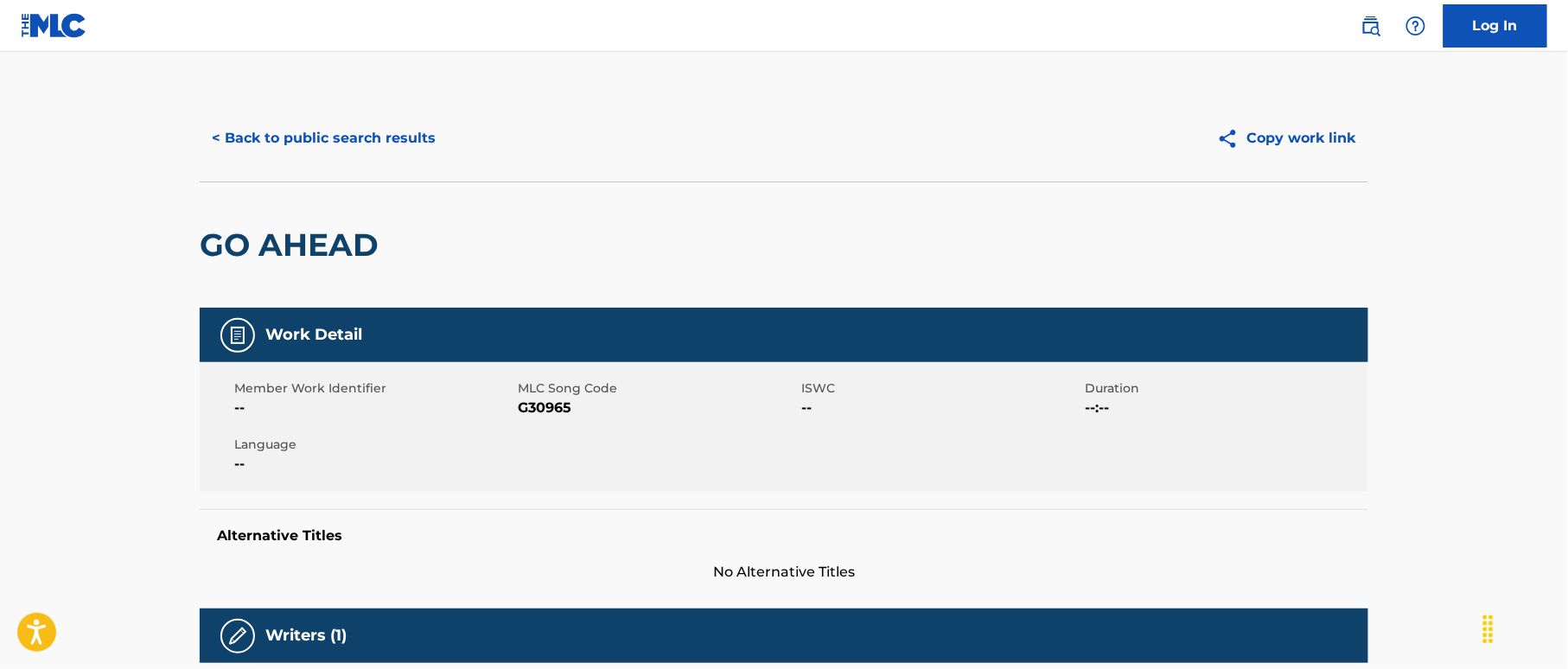
click at [406, 145] on button "< Back to public search results" at bounding box center [323, 139] width 248 height 43
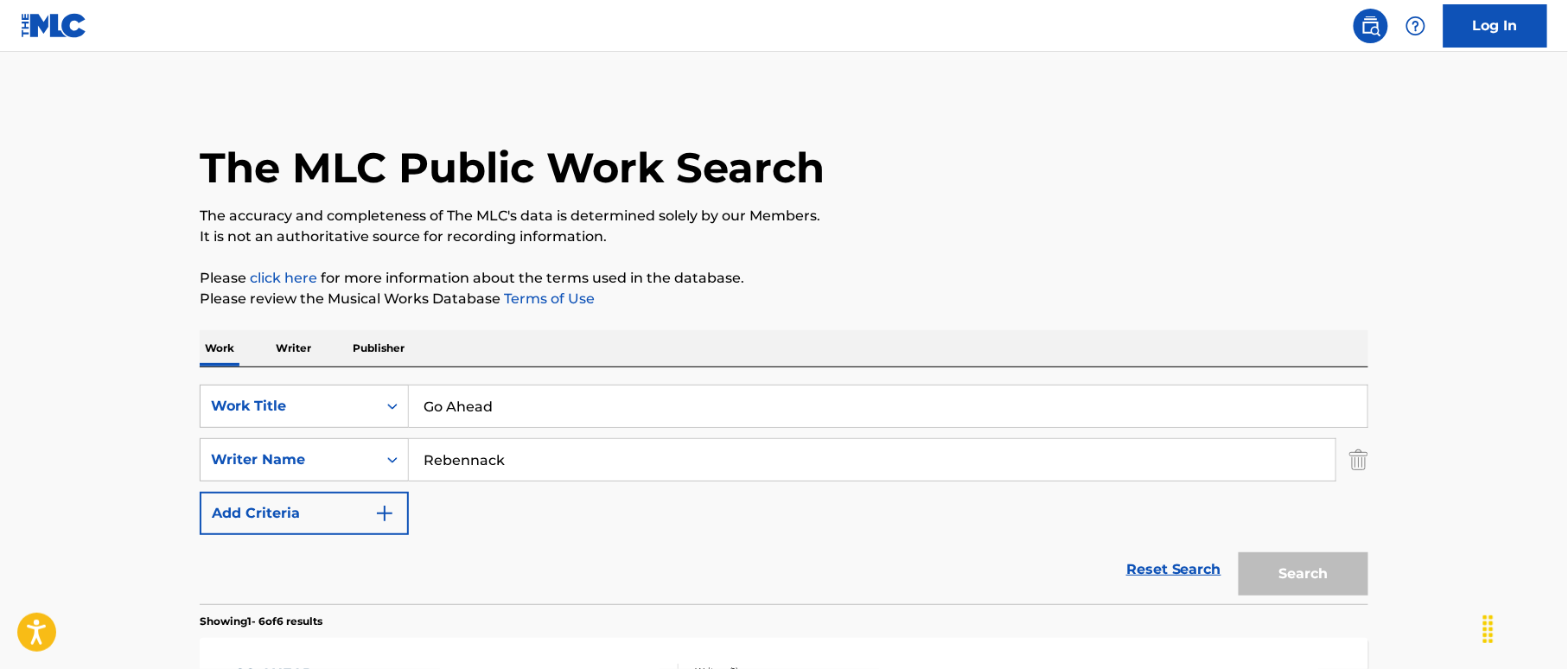
scroll to position [329, 0]
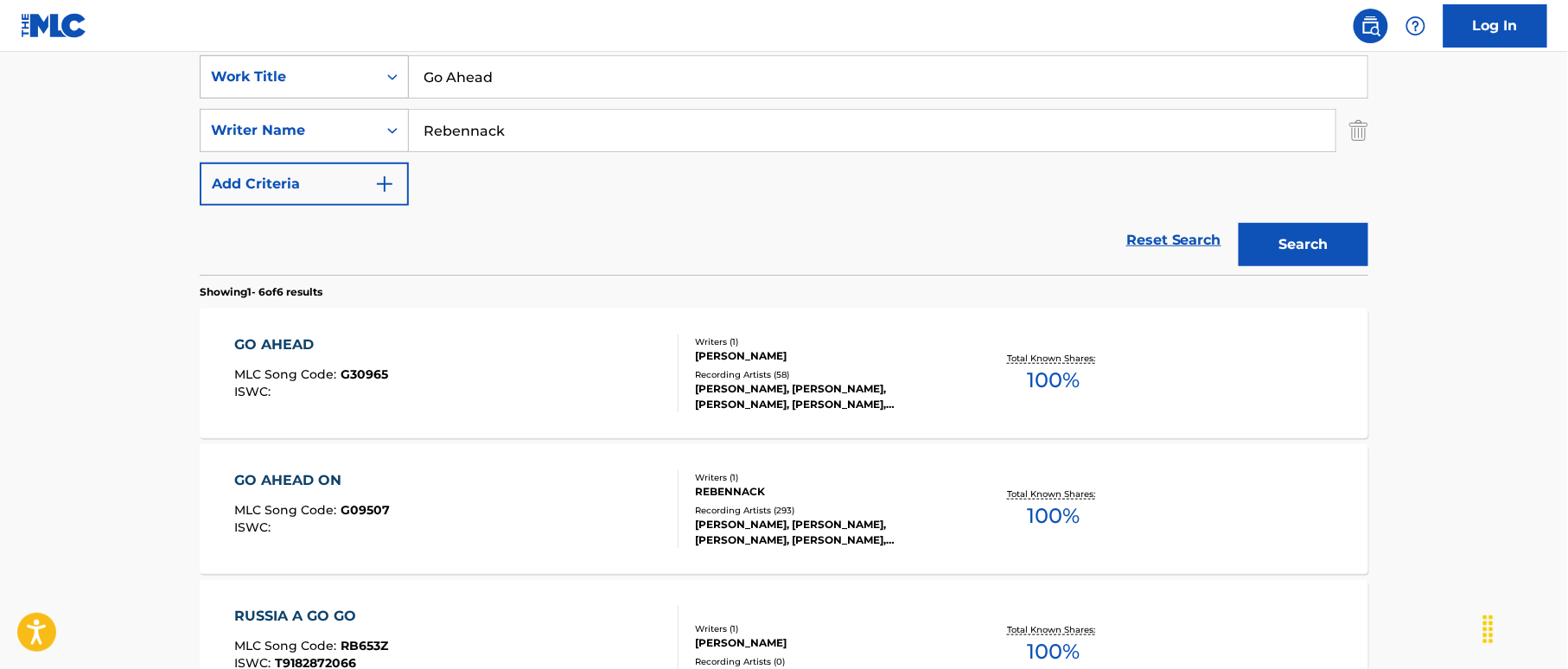
drag, startPoint x: 522, startPoint y: 79, endPoint x: 387, endPoint y: 56, distance: 136.9
click at [387, 56] on div "SearchWithCriteria38a4a8b0-d759-4550-abbf-1570a80e714c Work Title Go Ahead" at bounding box center [784, 77] width 1169 height 43
paste input "On"
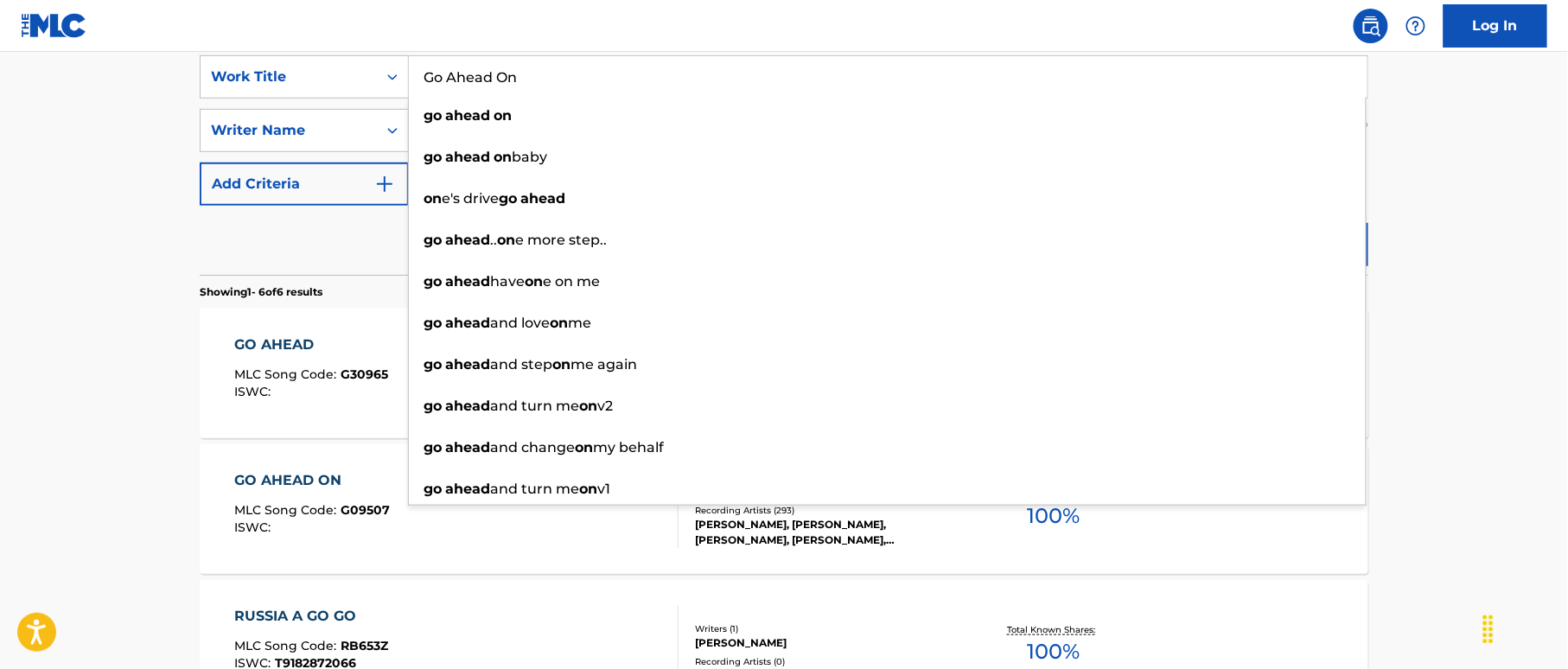
type input "Go Ahead On"
drag, startPoint x: 1458, startPoint y: 90, endPoint x: 1453, endPoint y: 121, distance: 31.4
click at [1458, 87] on main "The MLC Public Work Search The accuracy and completeness of The MLC's data is d…" at bounding box center [784, 464] width 1568 height 1483
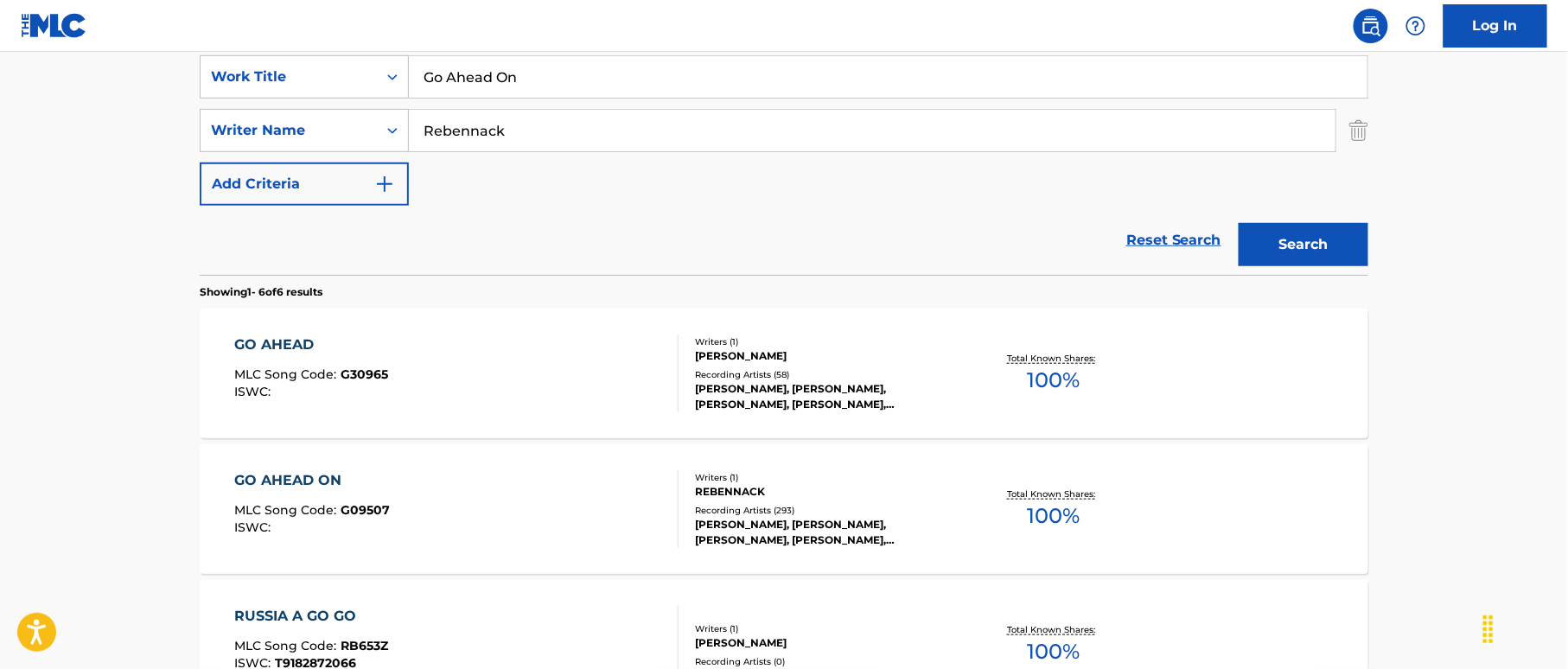
click at [1356, 231] on button "Search" at bounding box center [1303, 244] width 129 height 43
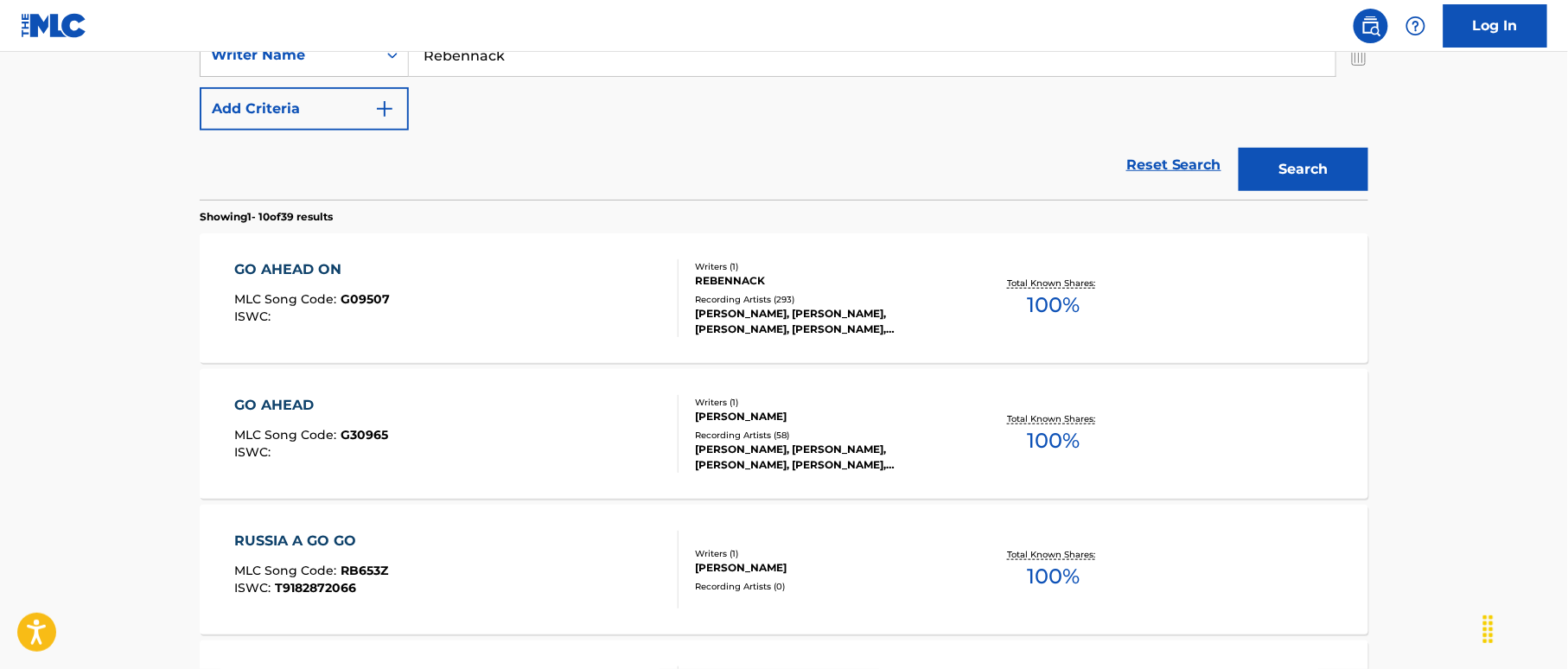
scroll to position [444, 0]
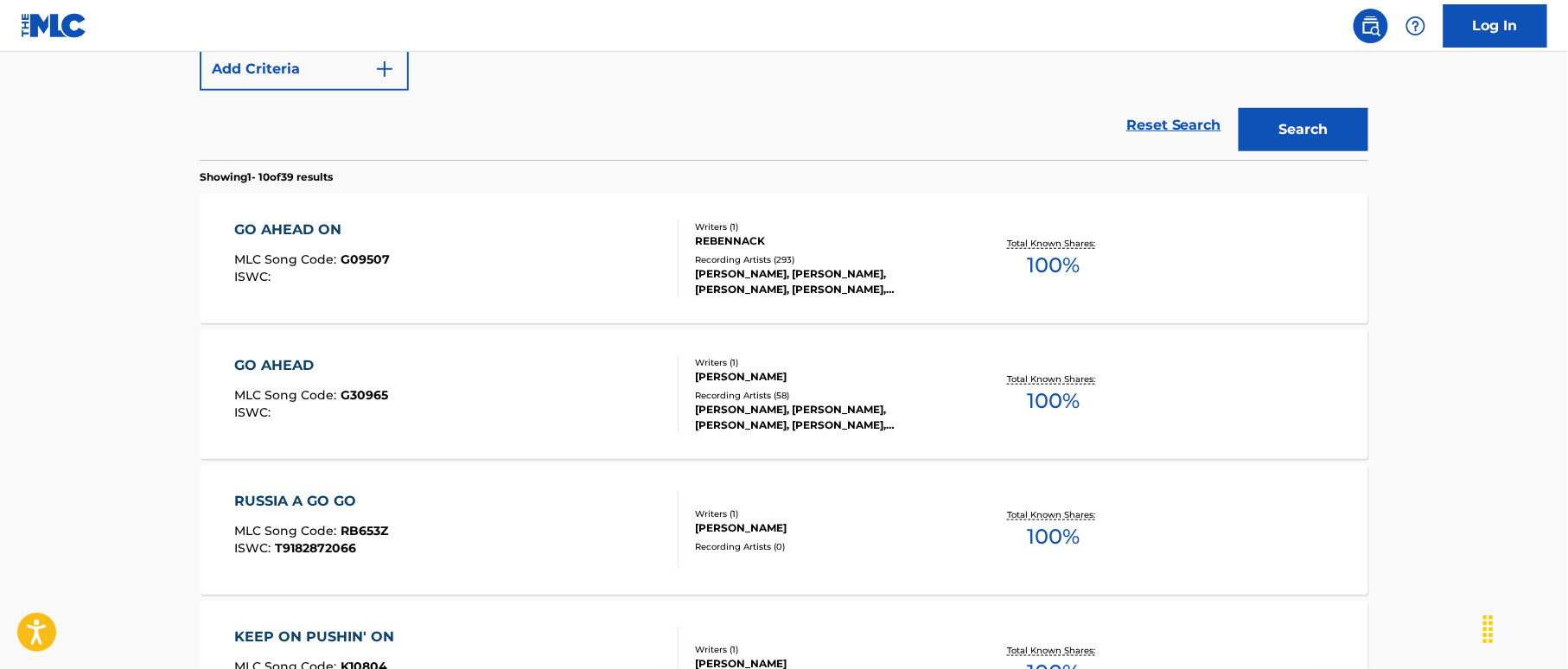
click at [578, 250] on div "GO AHEAD ON MLC Song Code : G09507 ISWC :" at bounding box center [457, 259] width 445 height 77
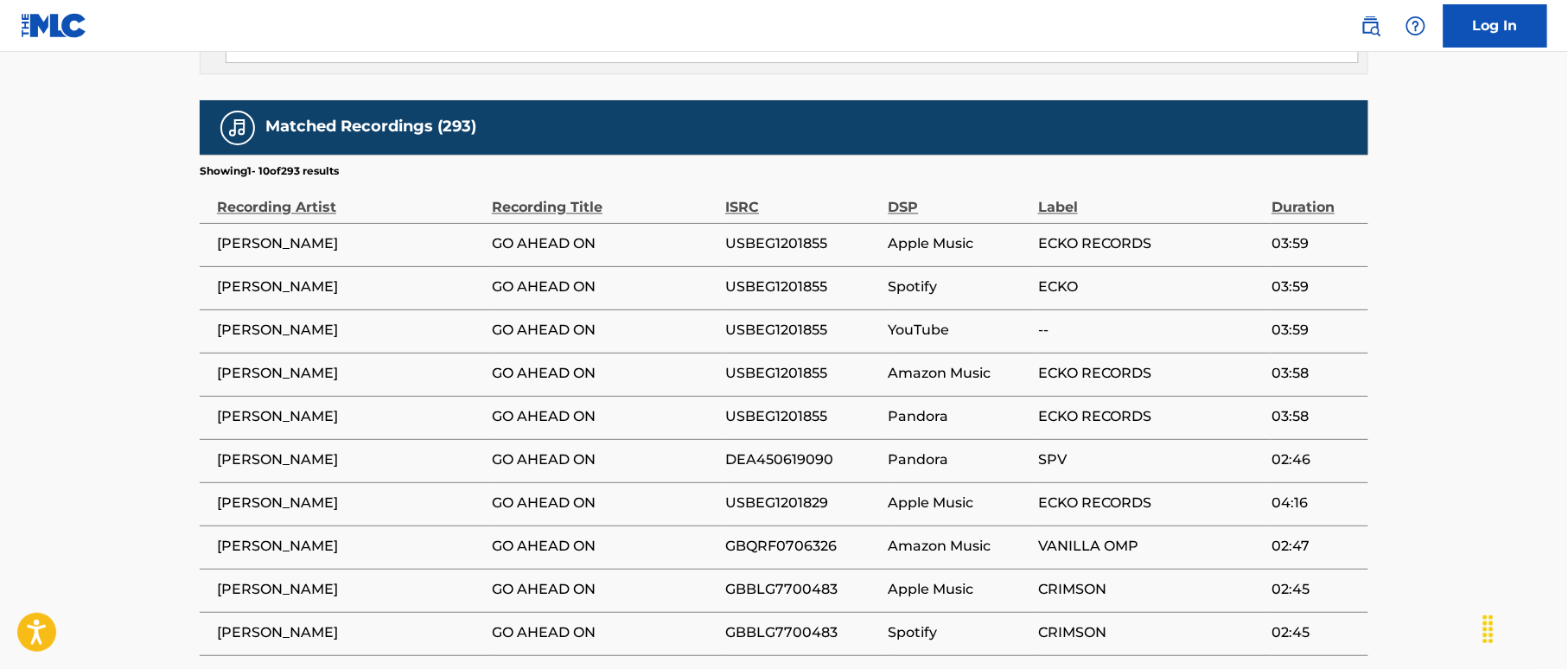
scroll to position [1256, 0]
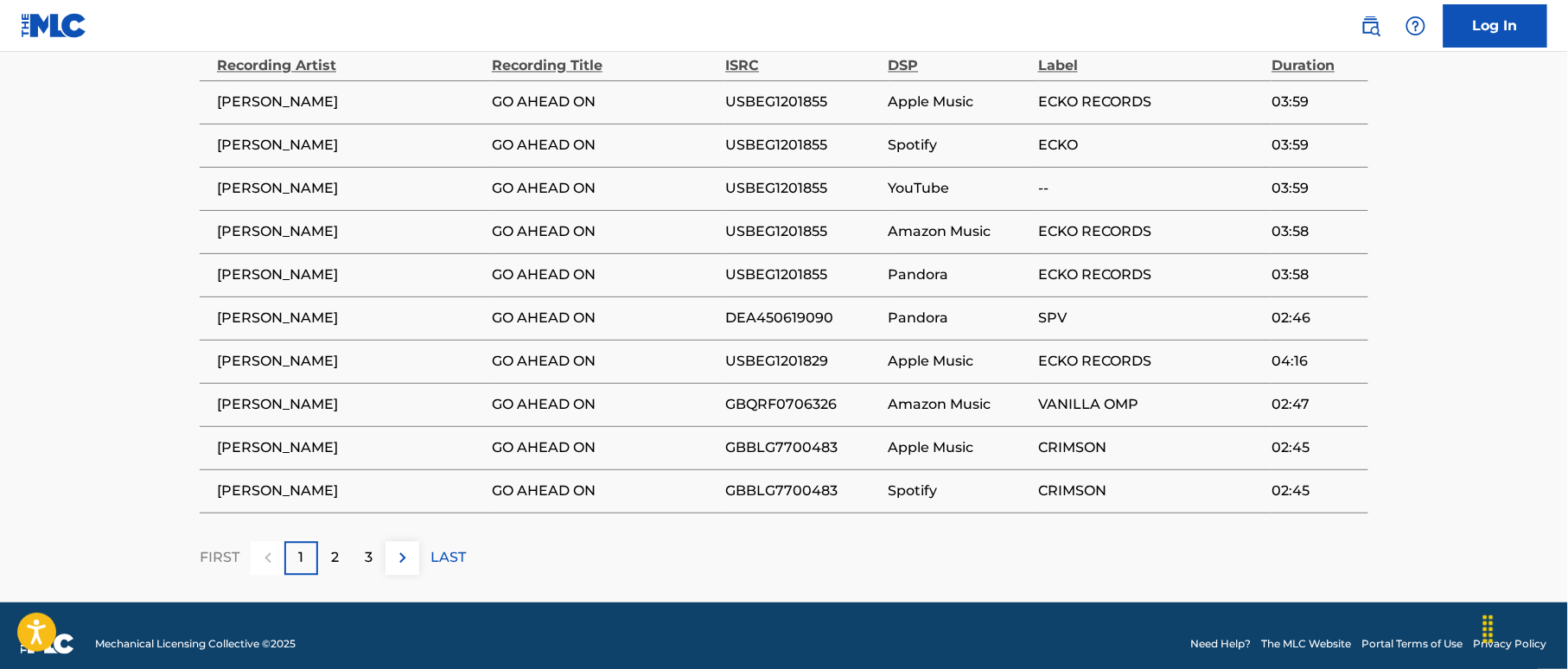
click at [333, 547] on p "2" at bounding box center [335, 558] width 8 height 21
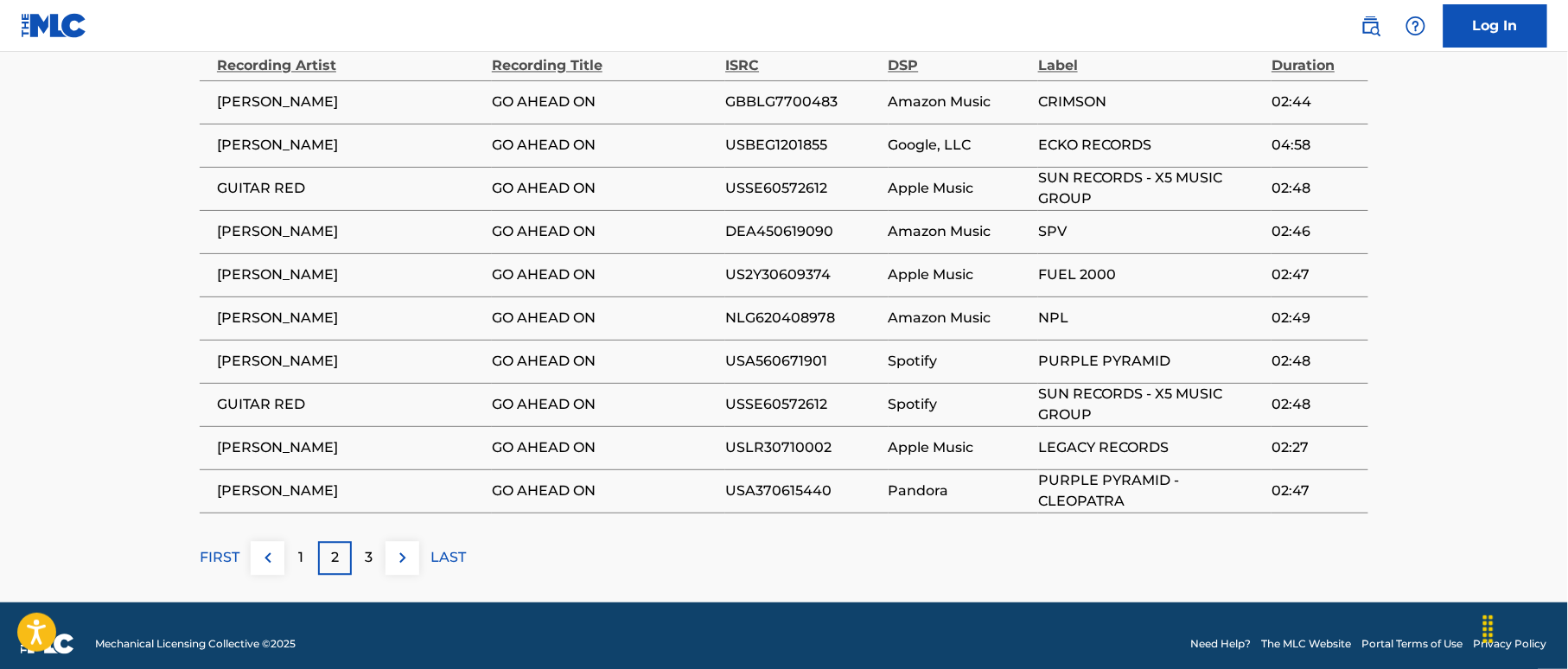
click at [378, 544] on div "3" at bounding box center [369, 558] width 34 height 34
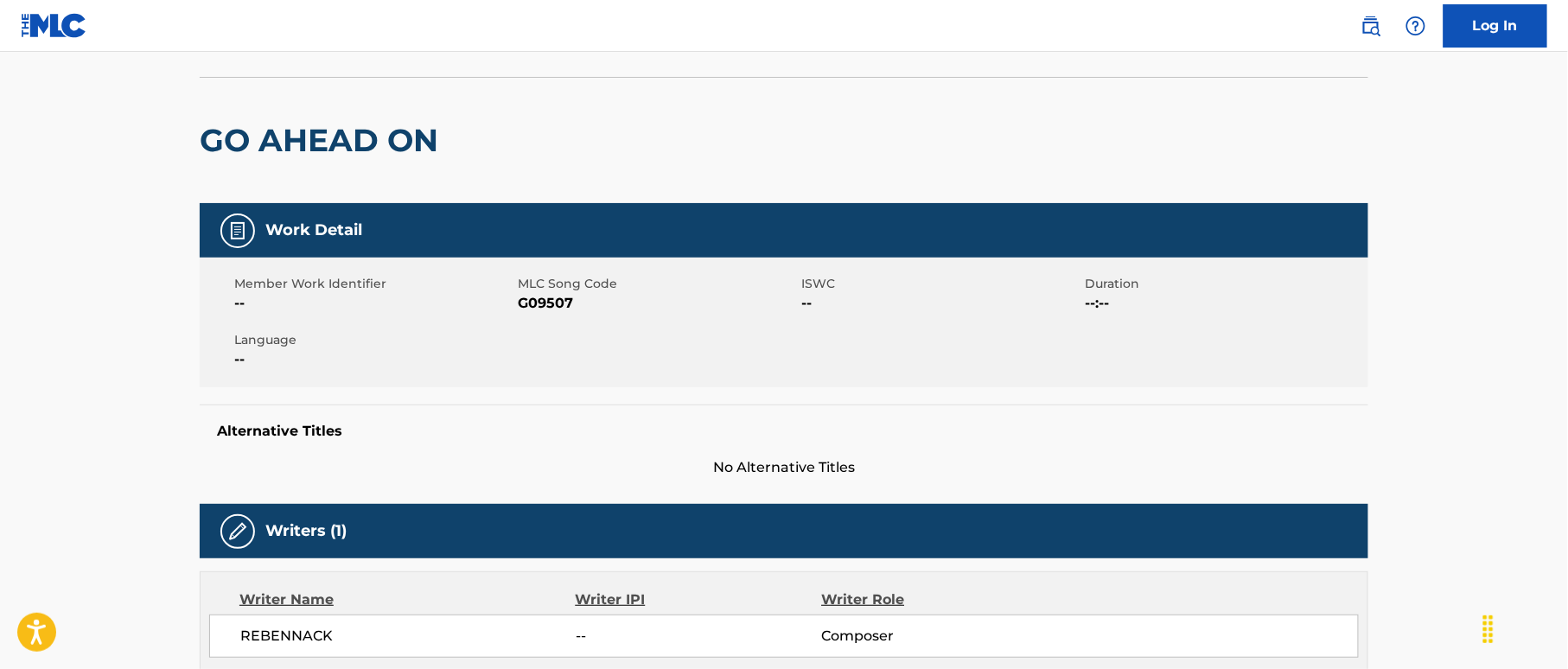
scroll to position [0, 0]
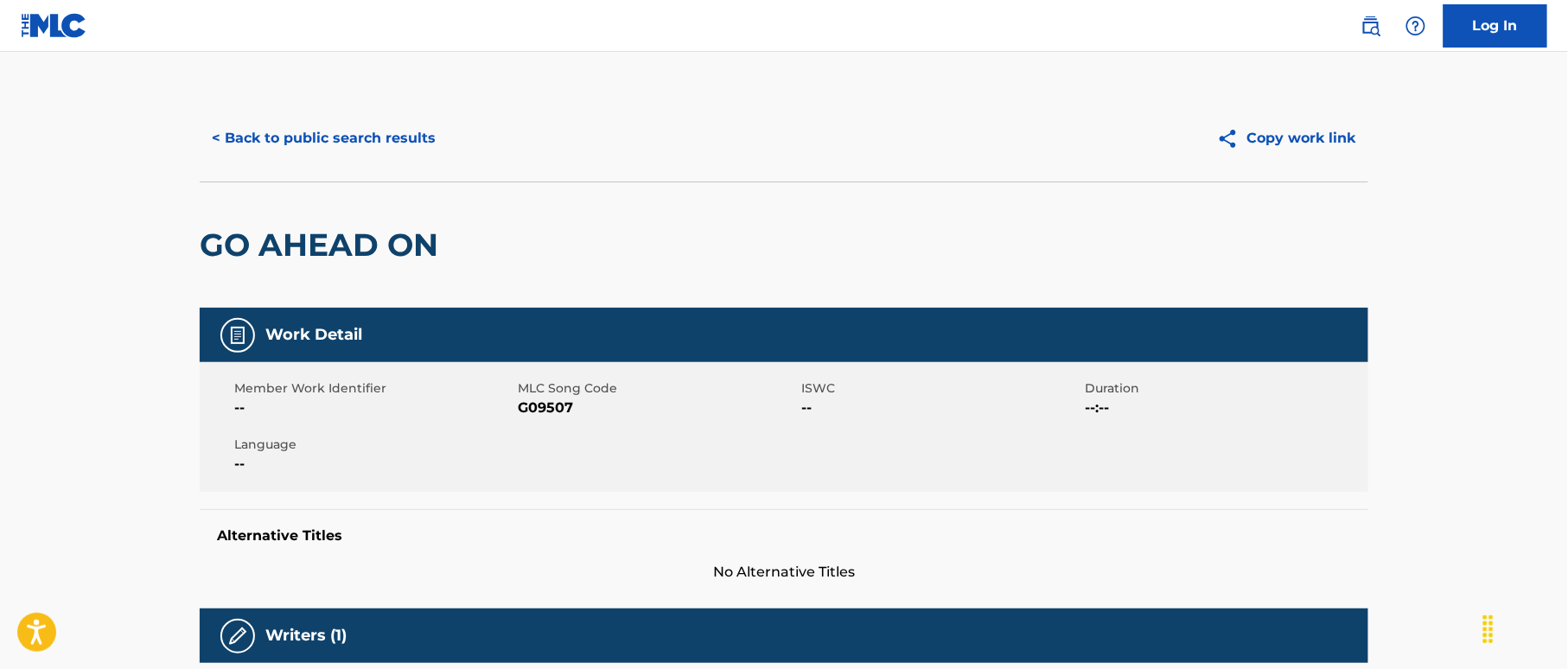
click at [410, 132] on button "< Back to public search results" at bounding box center [323, 139] width 248 height 43
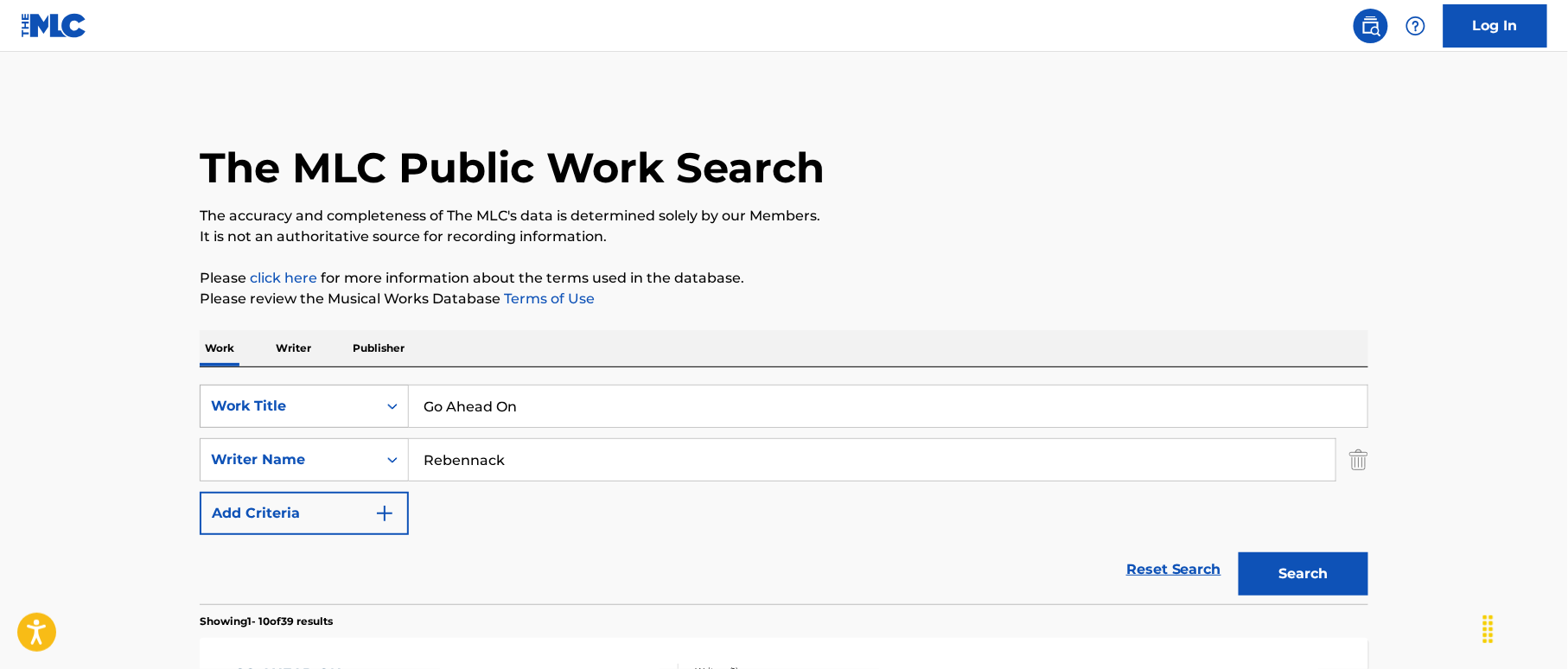
click at [379, 387] on div "SearchWithCriteria38a4a8b0-d759-4550-abbf-1570a80e714c Work Title Go Ahead On" at bounding box center [784, 406] width 1169 height 43
paste input "Back To Your Girl [PERSON_NAME]"
click at [619, 388] on input "Go Back To Your Girl [PERSON_NAME]" at bounding box center [887, 406] width 958 height 42
drag, startPoint x: 571, startPoint y: 399, endPoint x: 730, endPoint y: 404, distance: 159.1
click at [730, 404] on input "Go Back To Your Girl [PERSON_NAME]" at bounding box center [887, 406] width 958 height 42
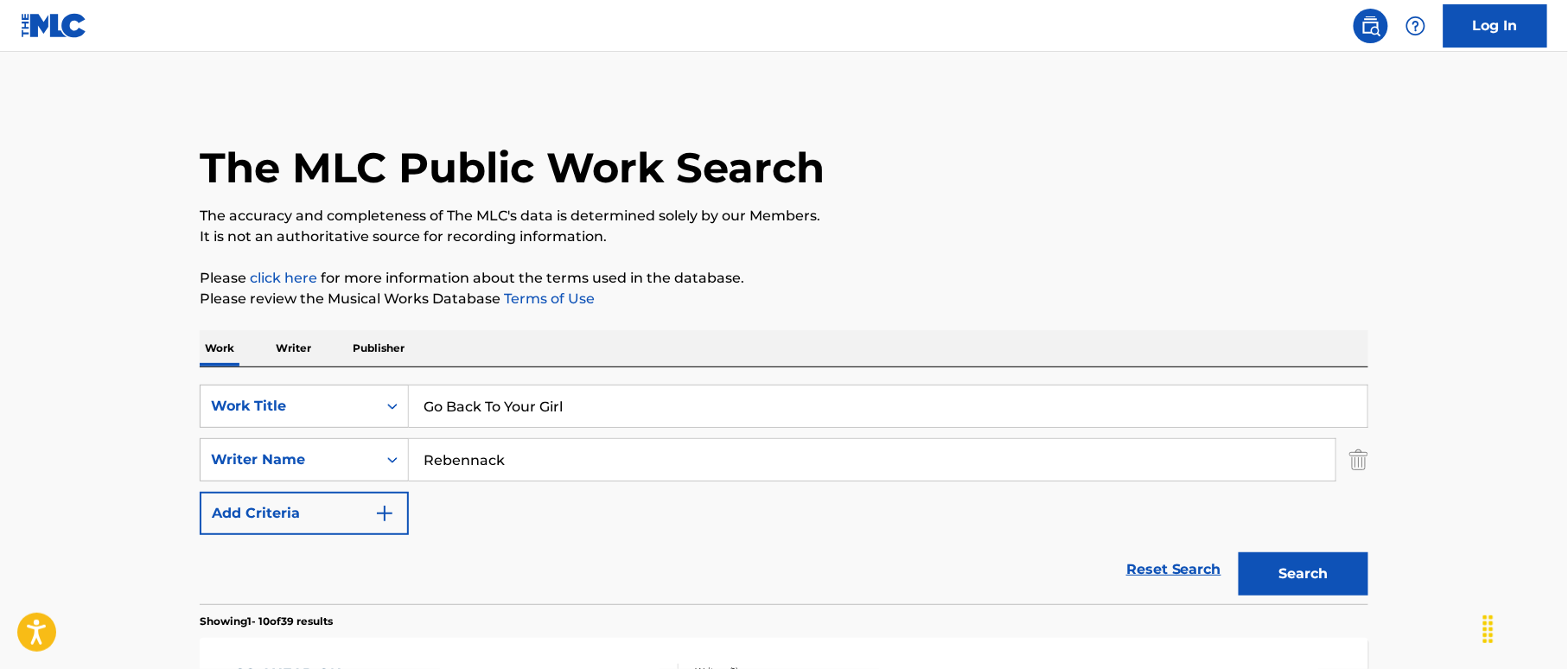
type input "Go Back To Your Girl"
drag, startPoint x: 517, startPoint y: 451, endPoint x: 387, endPoint y: 444, distance: 130.2
click at [367, 441] on div "SearchWithCriteriaf2f67575-ac71-4f03-956e-dac0748b6b5b Writer Name Rebennack" at bounding box center [784, 460] width 1169 height 43
paste input "[PERSON_NAME]"
drag, startPoint x: 481, startPoint y: 457, endPoint x: 353, endPoint y: 447, distance: 128.4
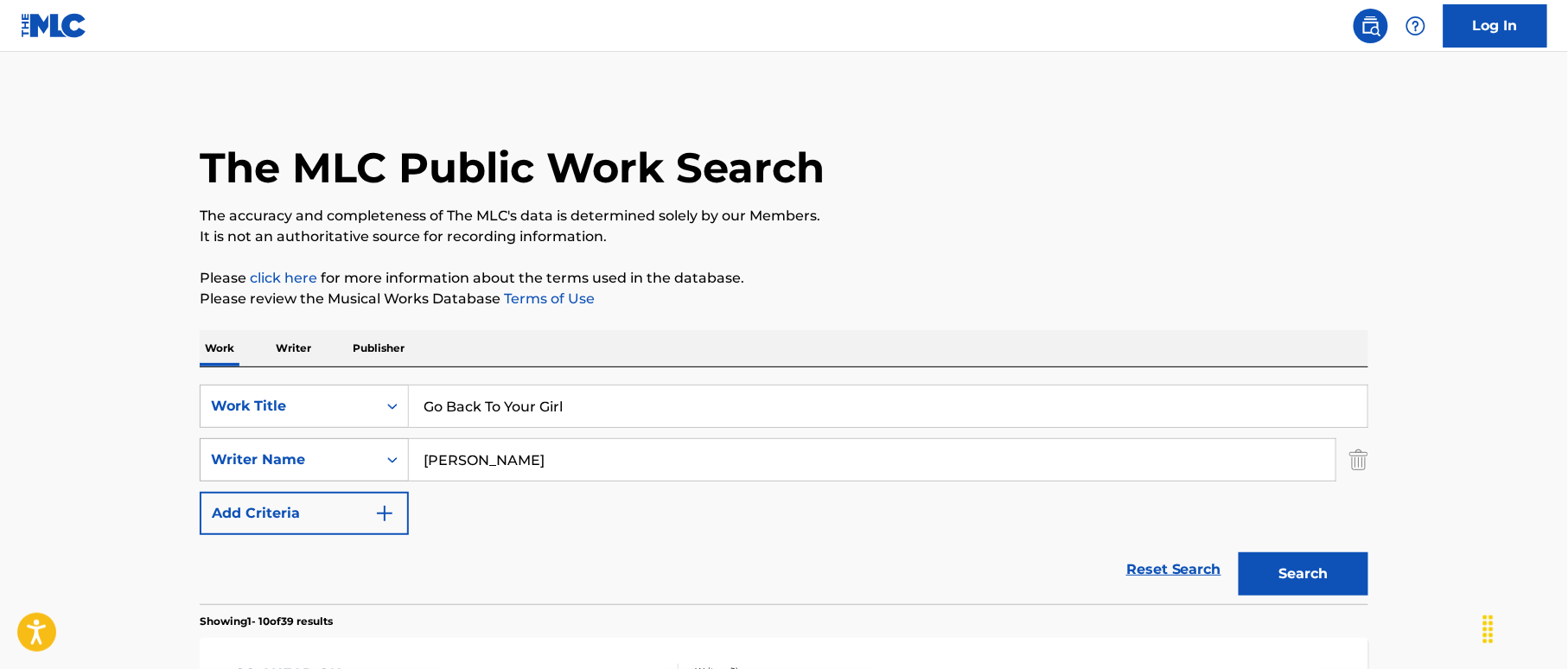
click at [353, 447] on div "SearchWithCriteriaf2f67575-ac71-4f03-956e-dac0748b6b5b Writer Name [PERSON_NAME]" at bounding box center [784, 460] width 1169 height 43
drag, startPoint x: 432, startPoint y: 456, endPoint x: 363, endPoint y: 443, distance: 70.2
click at [363, 443] on div "SearchWithCriteriaf2f67575-ac71-4f03-956e-dac0748b6b5b Writer Name [PERSON_NAME]" at bounding box center [784, 460] width 1169 height 43
type input "Ozen"
click at [1302, 565] on button "Search" at bounding box center [1303, 574] width 129 height 43
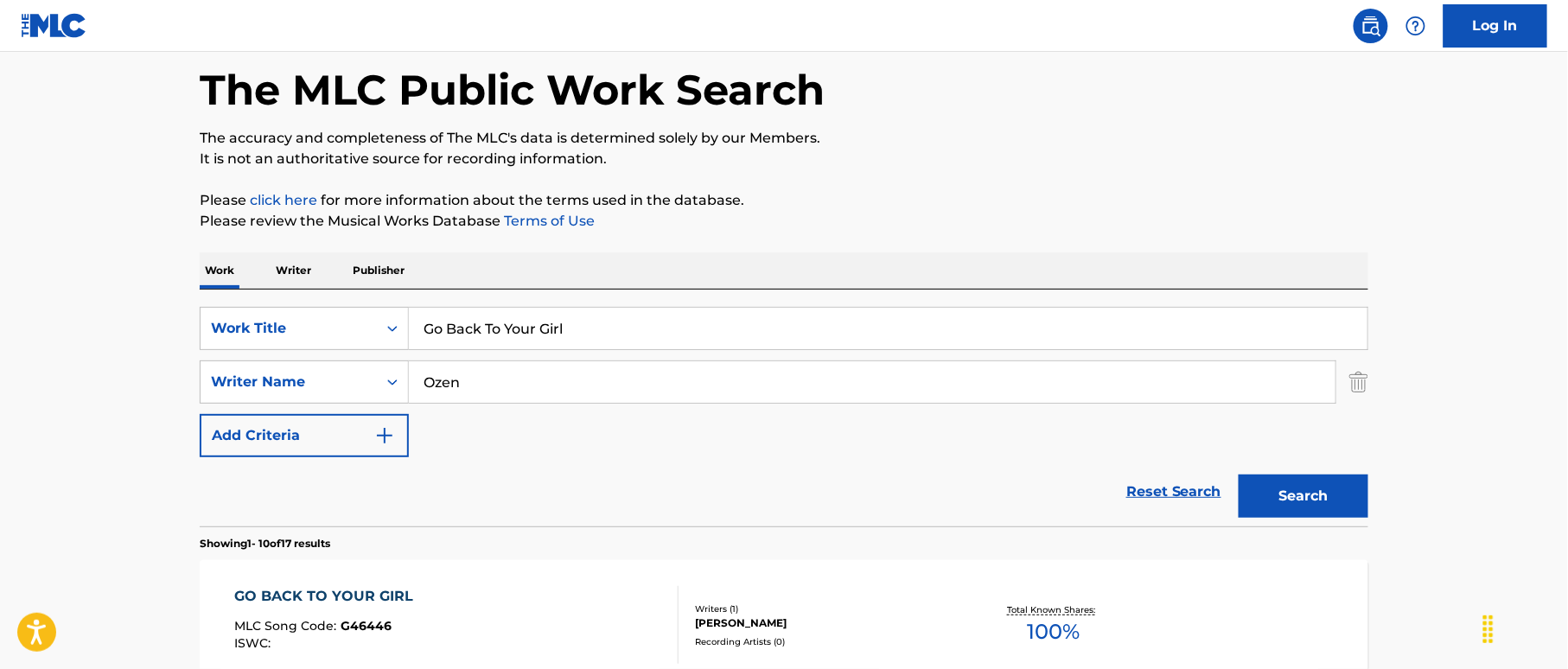
scroll to position [230, 0]
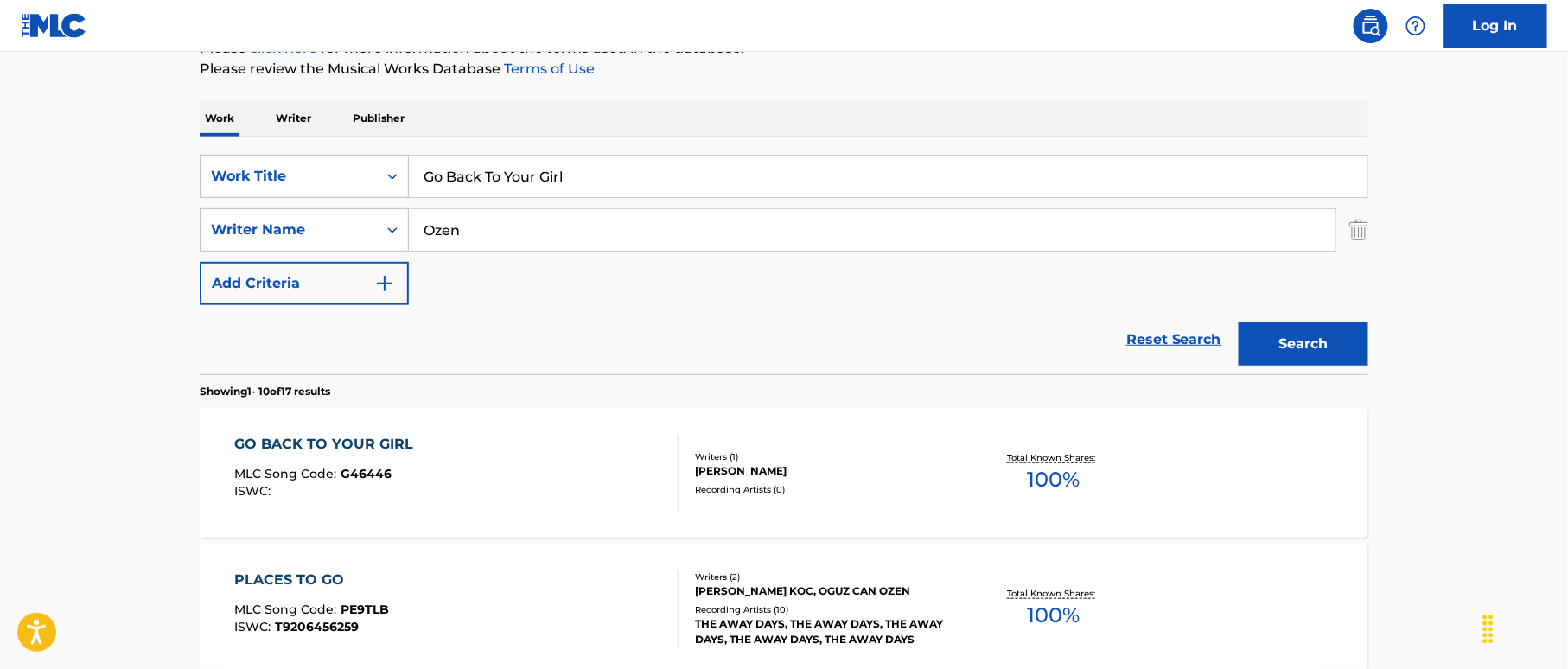
click at [578, 447] on div "GO BACK TO YOUR GIRL MLC Song Code : G46446 ISWC :" at bounding box center [457, 473] width 445 height 77
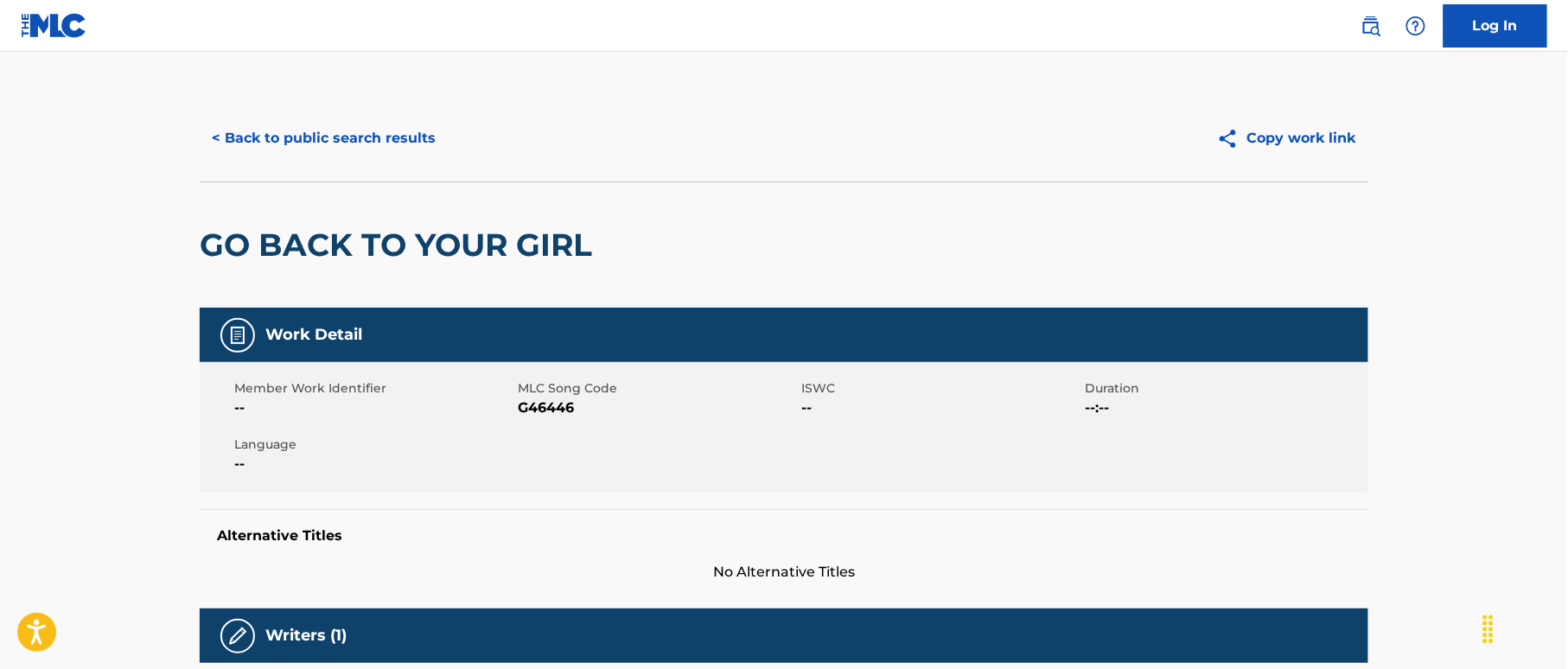
click at [419, 136] on button "< Back to public search results" at bounding box center [323, 139] width 248 height 43
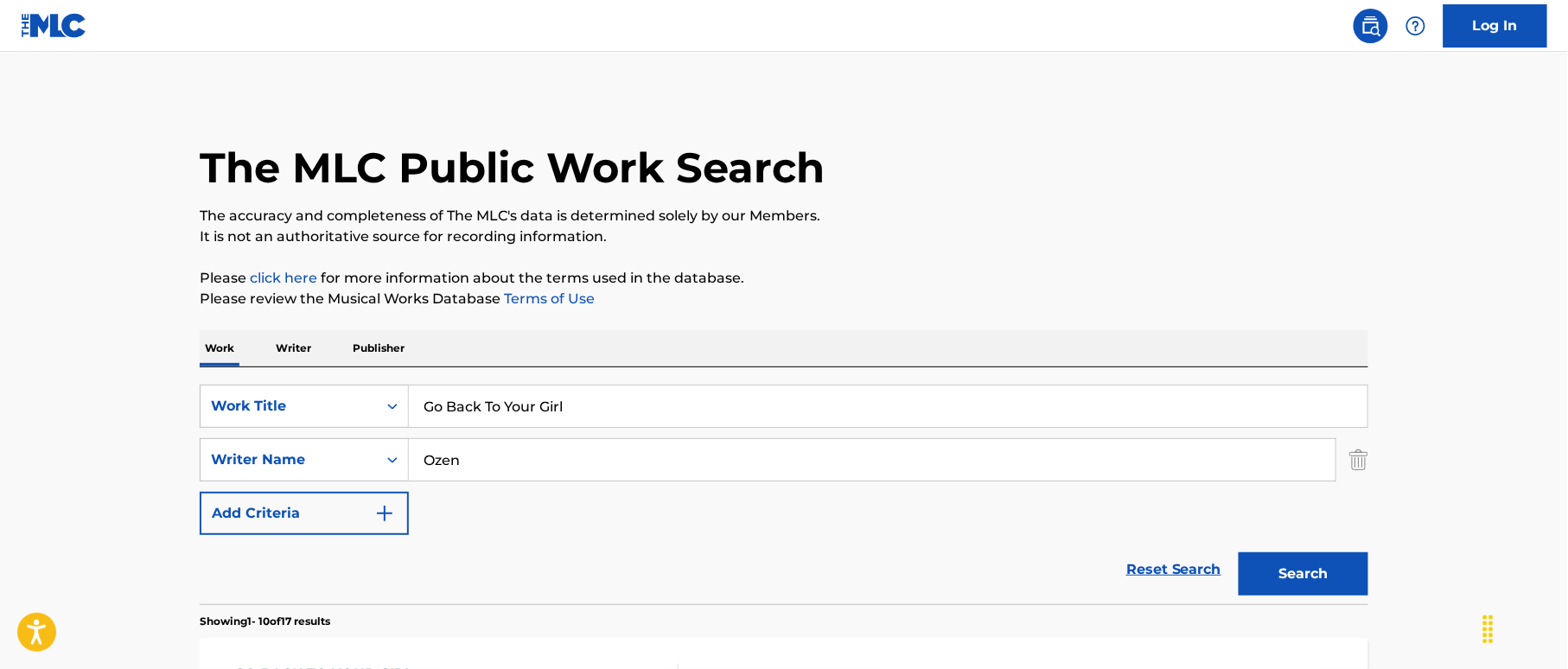
scroll to position [230, 0]
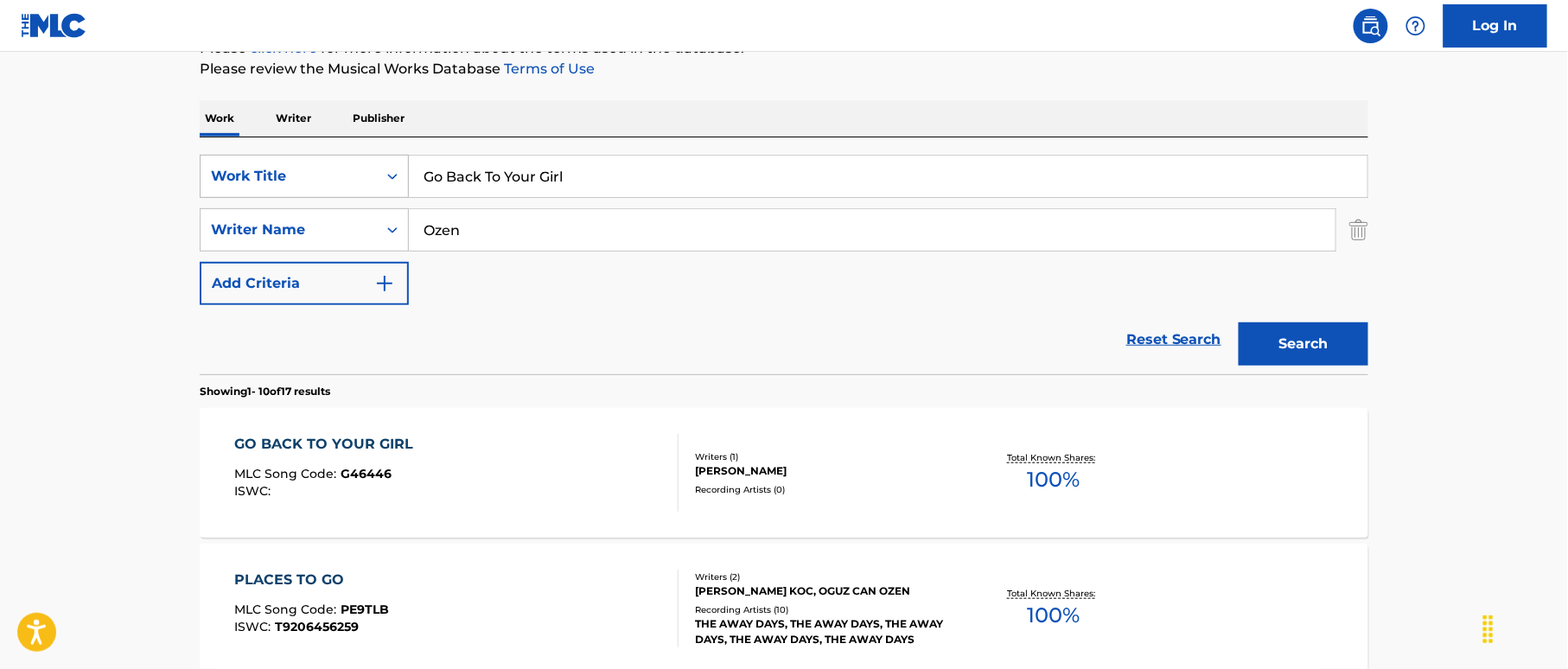
drag, startPoint x: 305, startPoint y: 153, endPoint x: 292, endPoint y: 154, distance: 13.0
click at [292, 155] on div "SearchWithCriteria38a4a8b0-d759-4550-abbf-1570a80e714c Work Title Go Back To Yo…" at bounding box center [784, 176] width 1169 height 43
paste input "ing Out With The Tide [PERSON_NAME]|[PERSON_NAME]"
click at [733, 153] on div "SearchWithCriteria38a4a8b0-d759-4550-abbf-1570a80e714c Work Title Going Out Wit…" at bounding box center [784, 256] width 1169 height 237
click at [806, 177] on input "Going Out With The Tide [PERSON_NAME]|[PERSON_NAME]" at bounding box center [887, 176] width 958 height 42
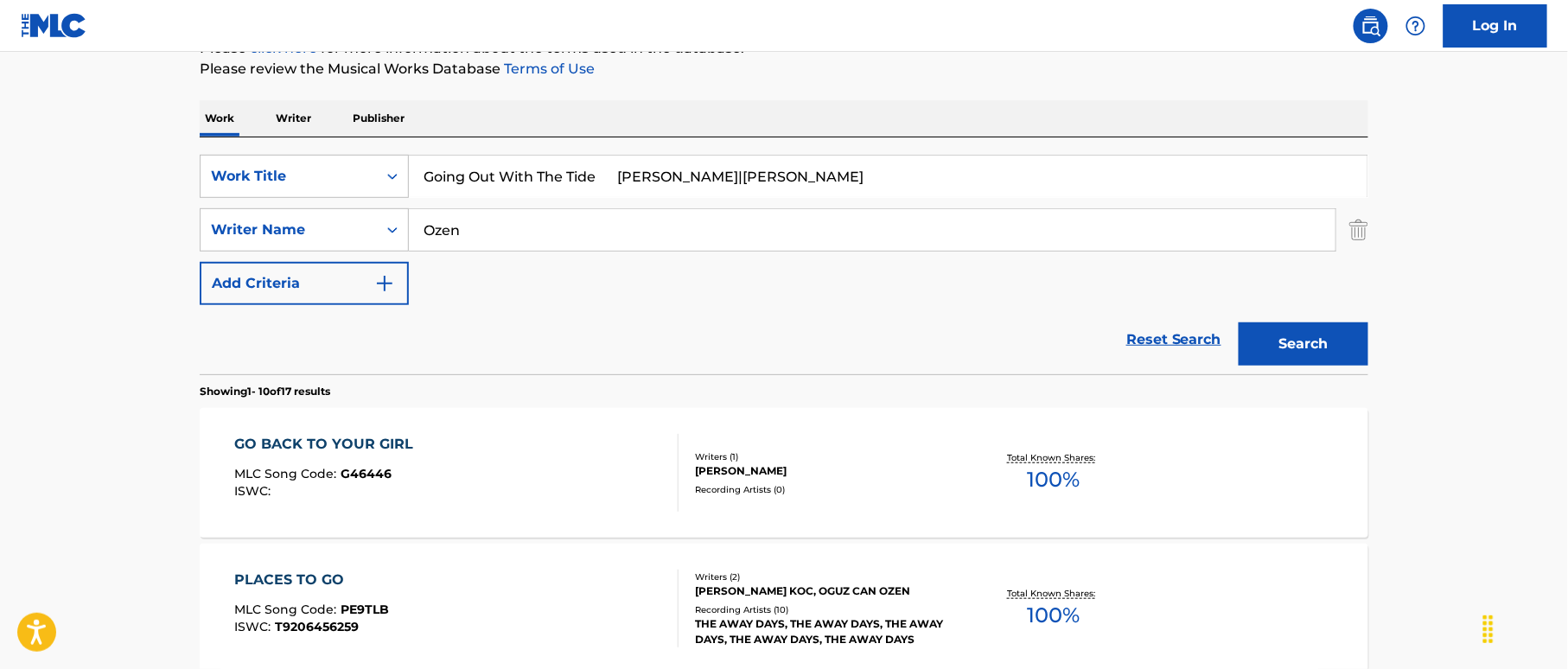
click at [806, 177] on input "Going Out With The Tide [PERSON_NAME]|[PERSON_NAME]" at bounding box center [887, 176] width 958 height 42
type input "Going Out With The Tide [PERSON_NAME]|[PERSON_NAME]"
click at [409, 223] on input "Ozen" at bounding box center [871, 230] width 926 height 42
paste input "[PERSON_NAME]"
type input "[PERSON_NAME]"
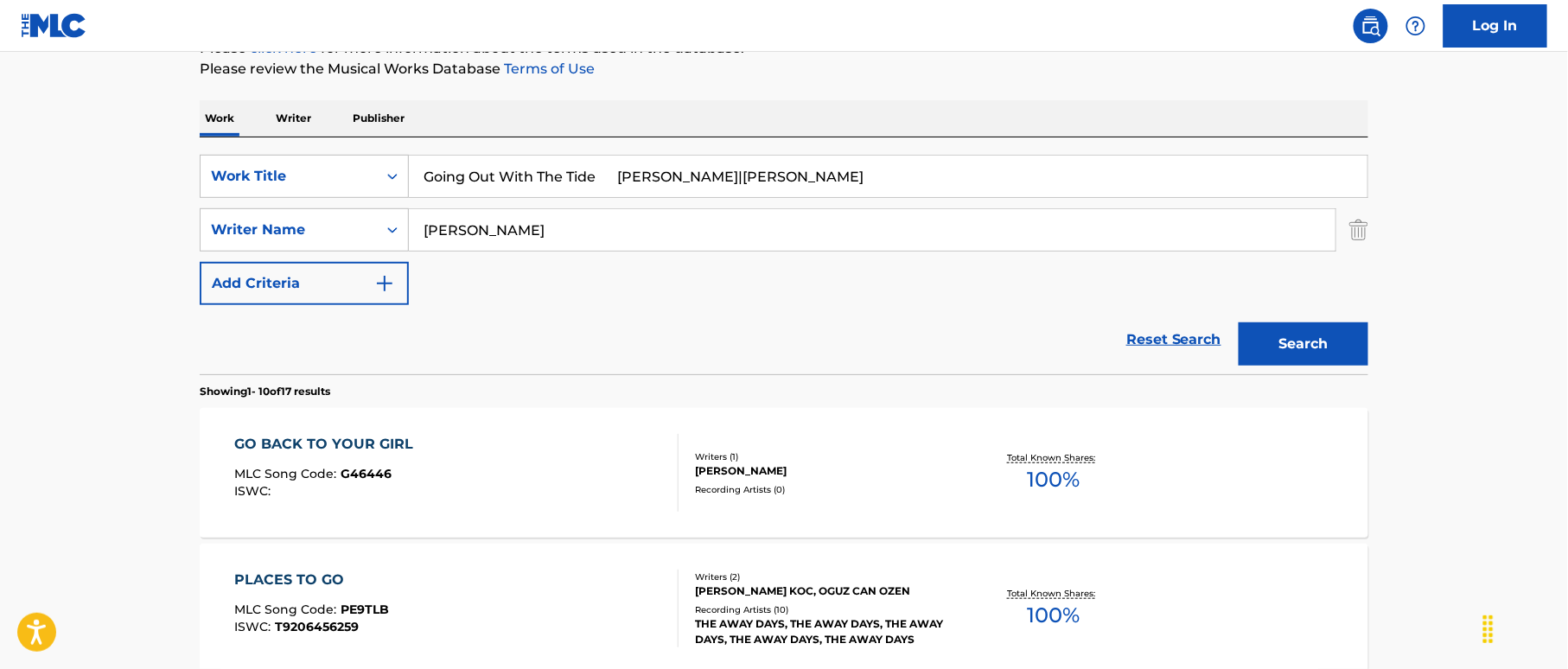
click at [633, 152] on div "SearchWithCriteria38a4a8b0-d759-4550-abbf-1570a80e714c Work Title Going Out Wit…" at bounding box center [784, 256] width 1169 height 237
drag, startPoint x: 862, startPoint y: 198, endPoint x: 885, endPoint y: 198, distance: 23.0
click at [884, 198] on div "SearchWithCriteria38a4a8b0-d759-4550-abbf-1570a80e714c Work Title Going Out Wit…" at bounding box center [784, 229] width 1169 height 150
type input "Going Out With The Tide"
click at [1285, 332] on button "Search" at bounding box center [1303, 344] width 129 height 43
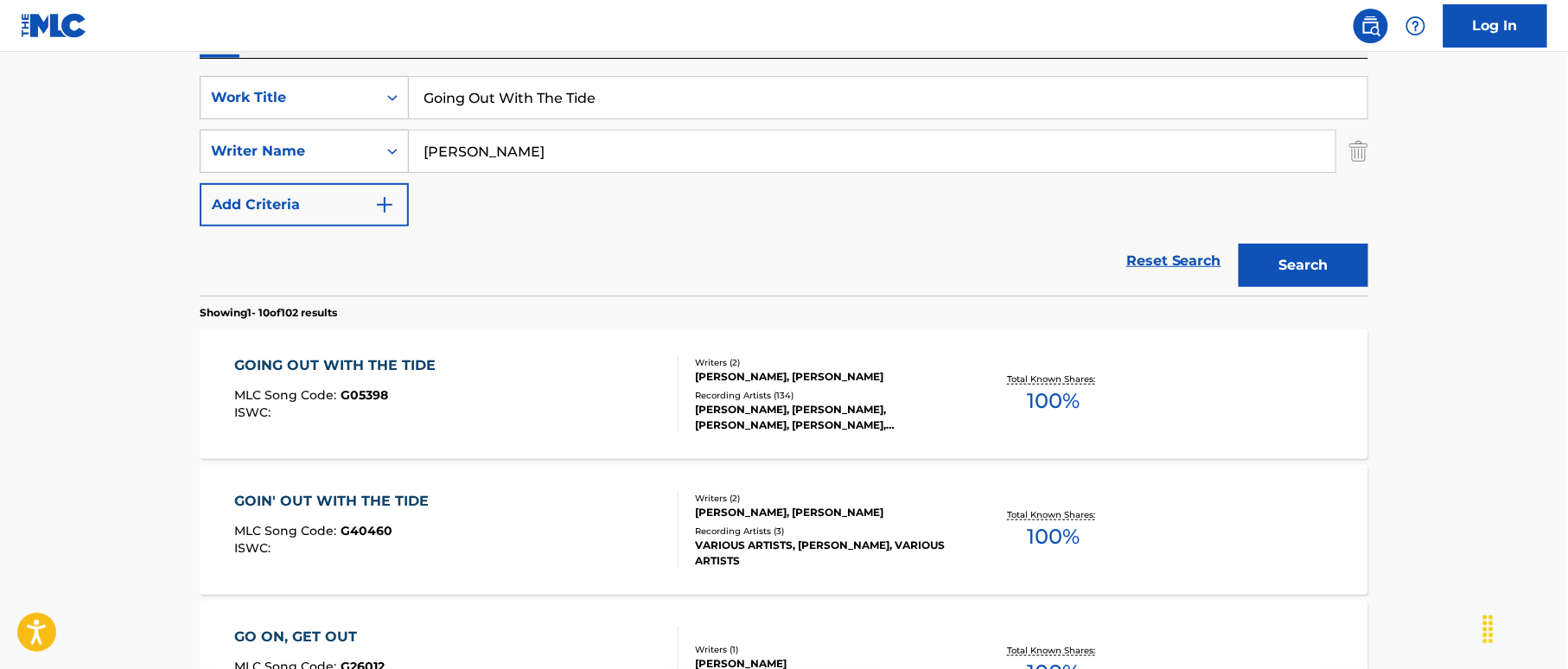
scroll to position [345, 0]
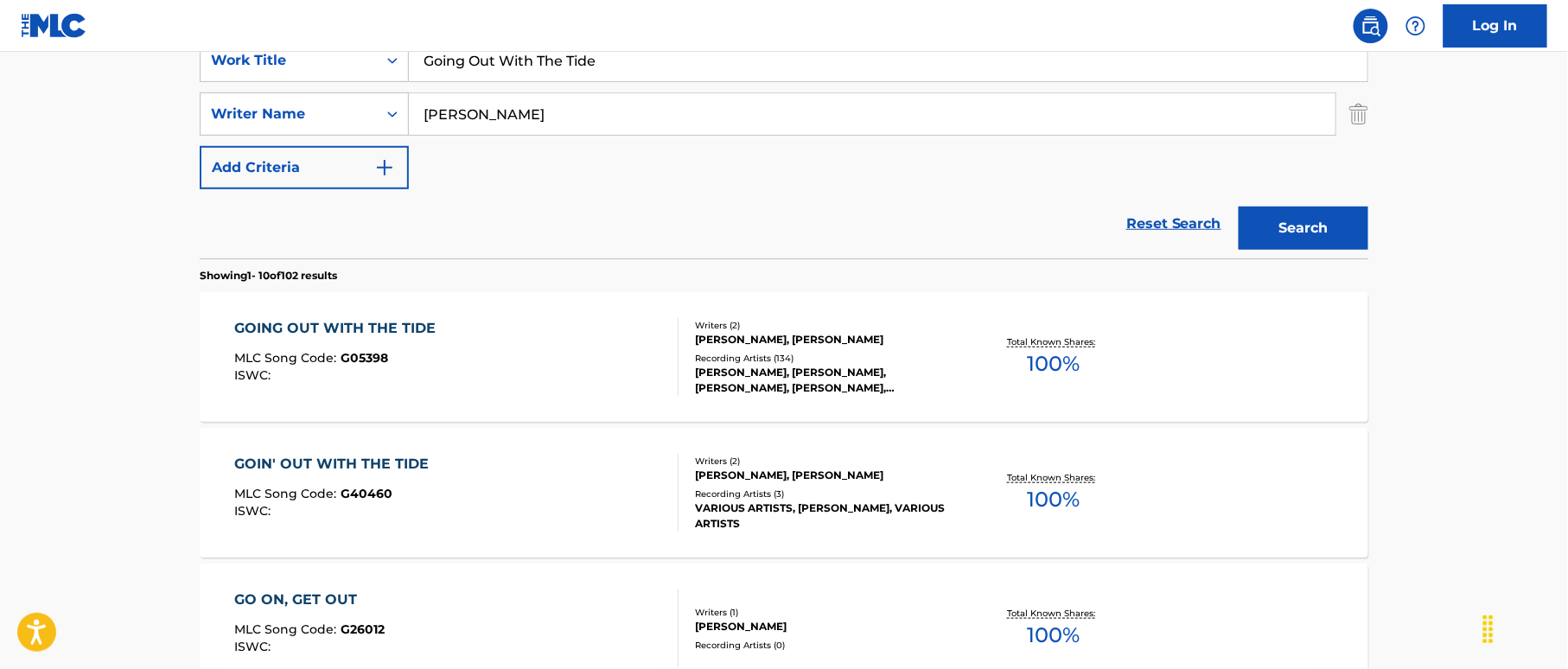
click at [578, 333] on div "GOING OUT WITH THE TIDE MLC Song Code : G05398 ISWC :" at bounding box center [457, 357] width 445 height 77
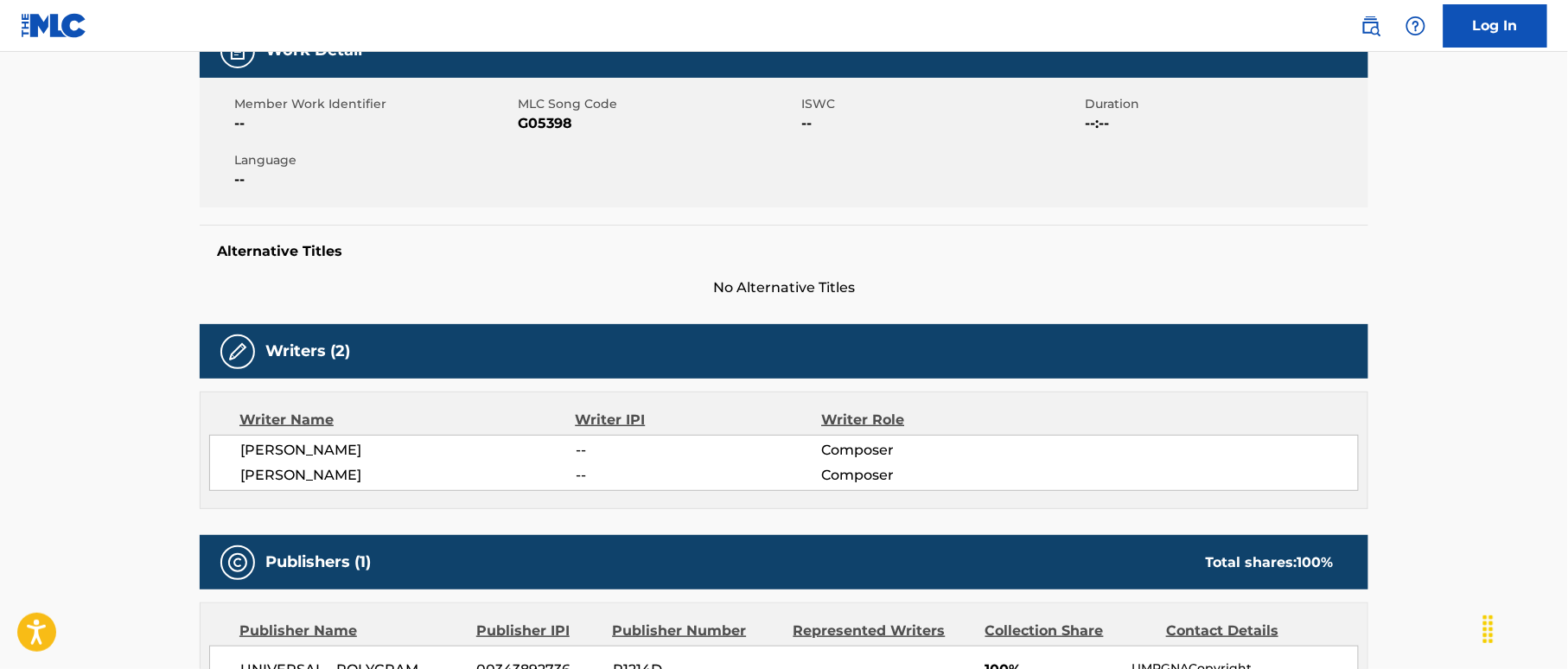
scroll to position [230, 0]
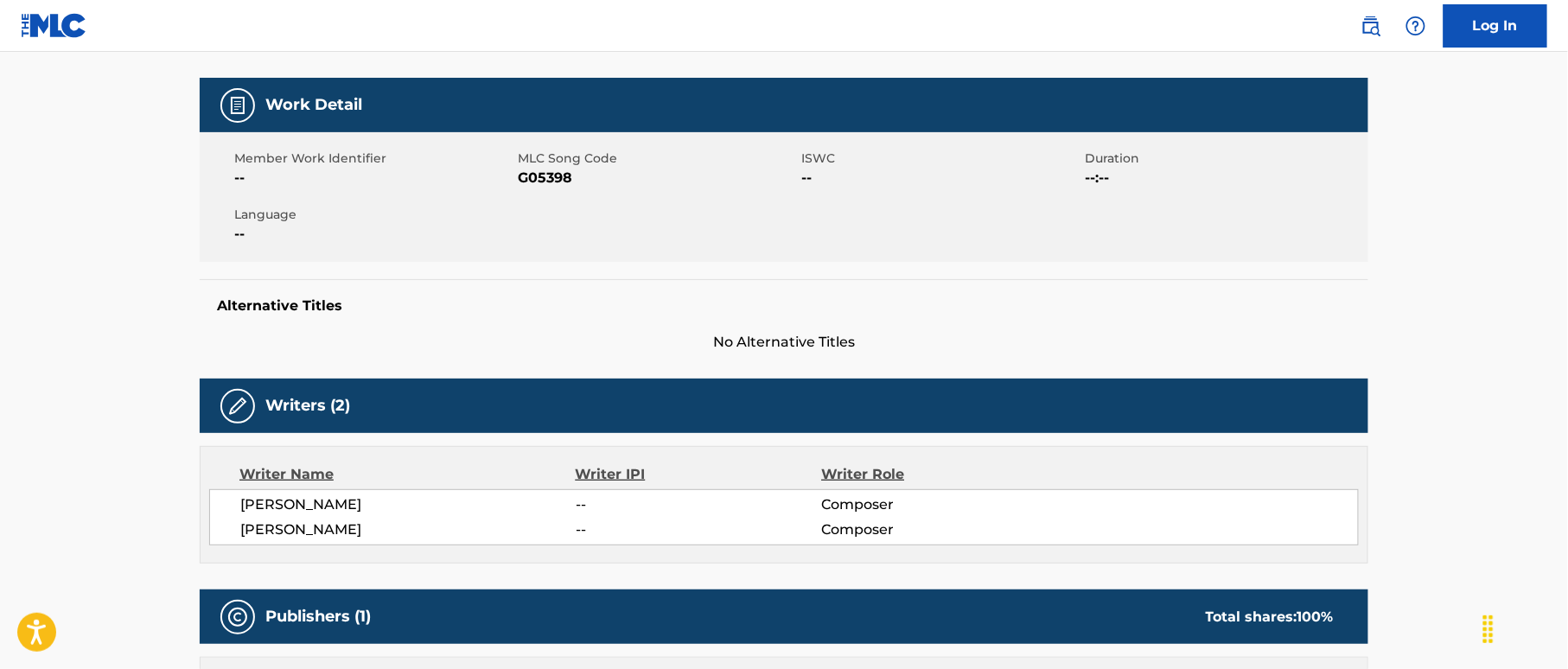
click at [558, 170] on span "G05398" at bounding box center [657, 178] width 279 height 21
copy span "G05398"
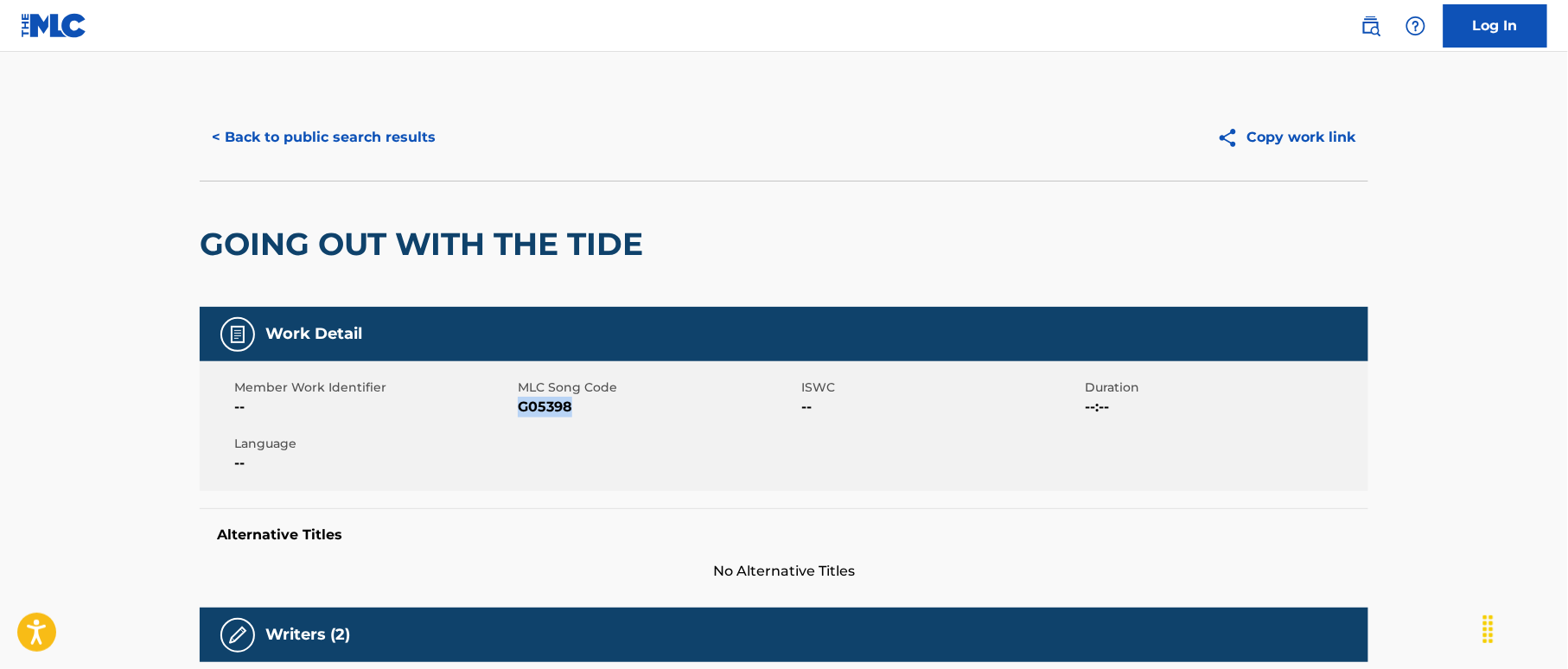
scroll to position [0, 0]
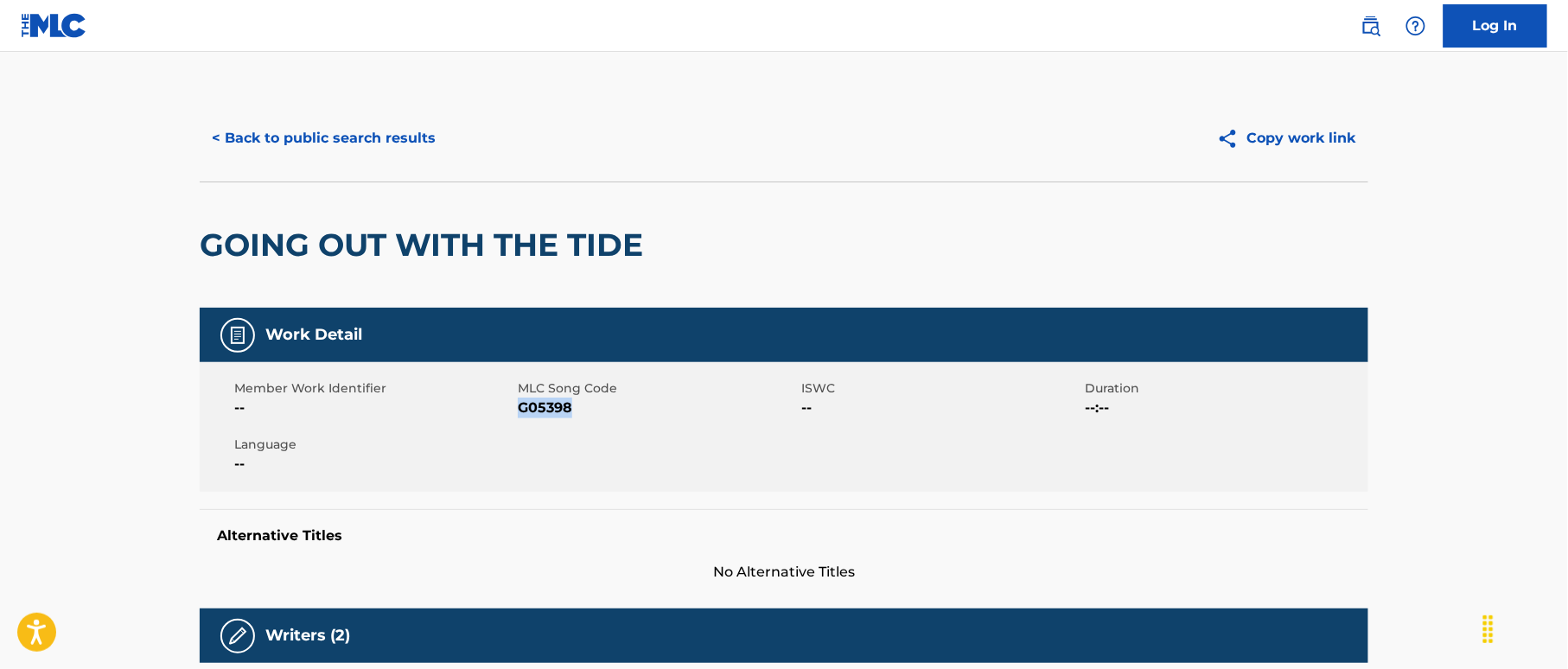
click at [399, 137] on button "< Back to public search results" at bounding box center [323, 139] width 248 height 43
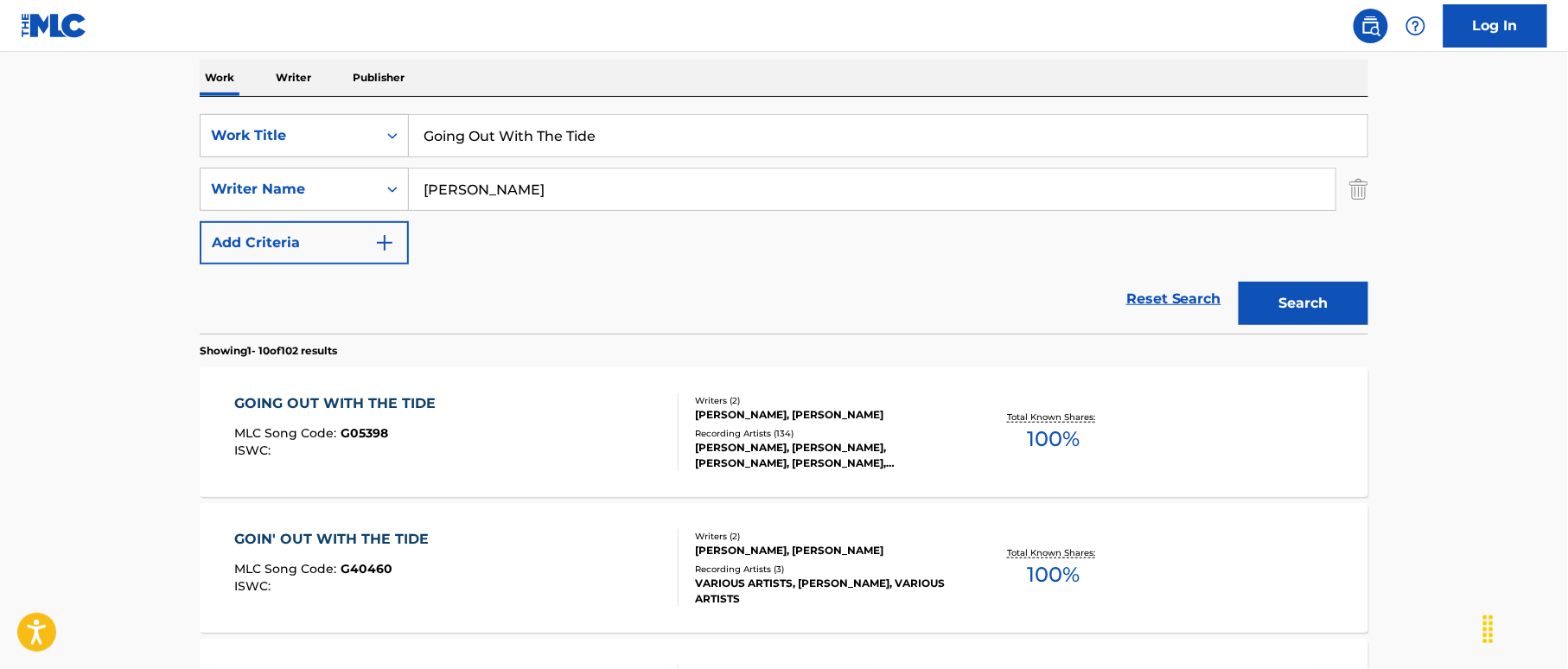
scroll to position [115, 0]
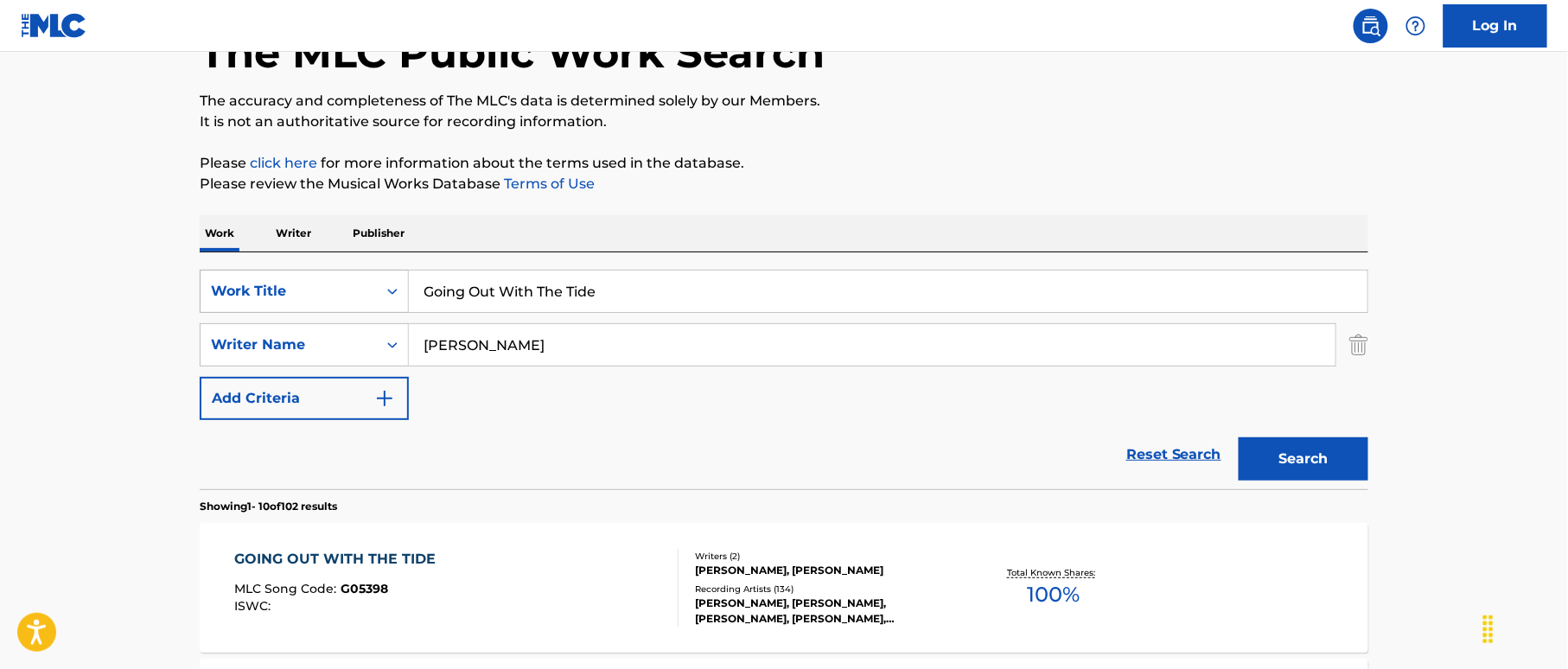
drag, startPoint x: 582, startPoint y: 280, endPoint x: 374, endPoint y: 283, distance: 208.0
click at [374, 283] on div "SearchWithCriteria38a4a8b0-d759-4550-abbf-1570a80e714c Work Title Going Out Wit…" at bounding box center [784, 292] width 1169 height 43
paste input "Up To The Mountain [PERSON_NAME]"
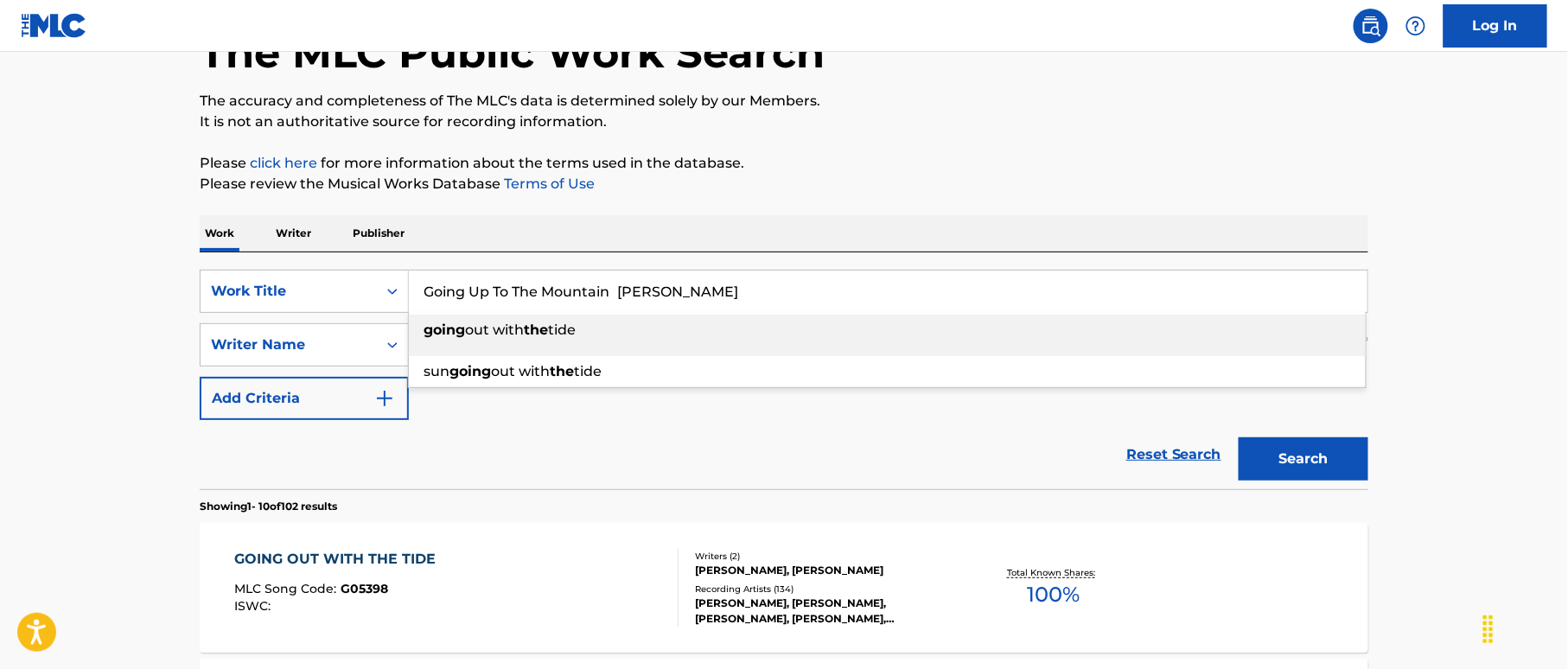
click at [706, 284] on input "Going Up To The Mountain [PERSON_NAME]" at bounding box center [887, 292] width 958 height 42
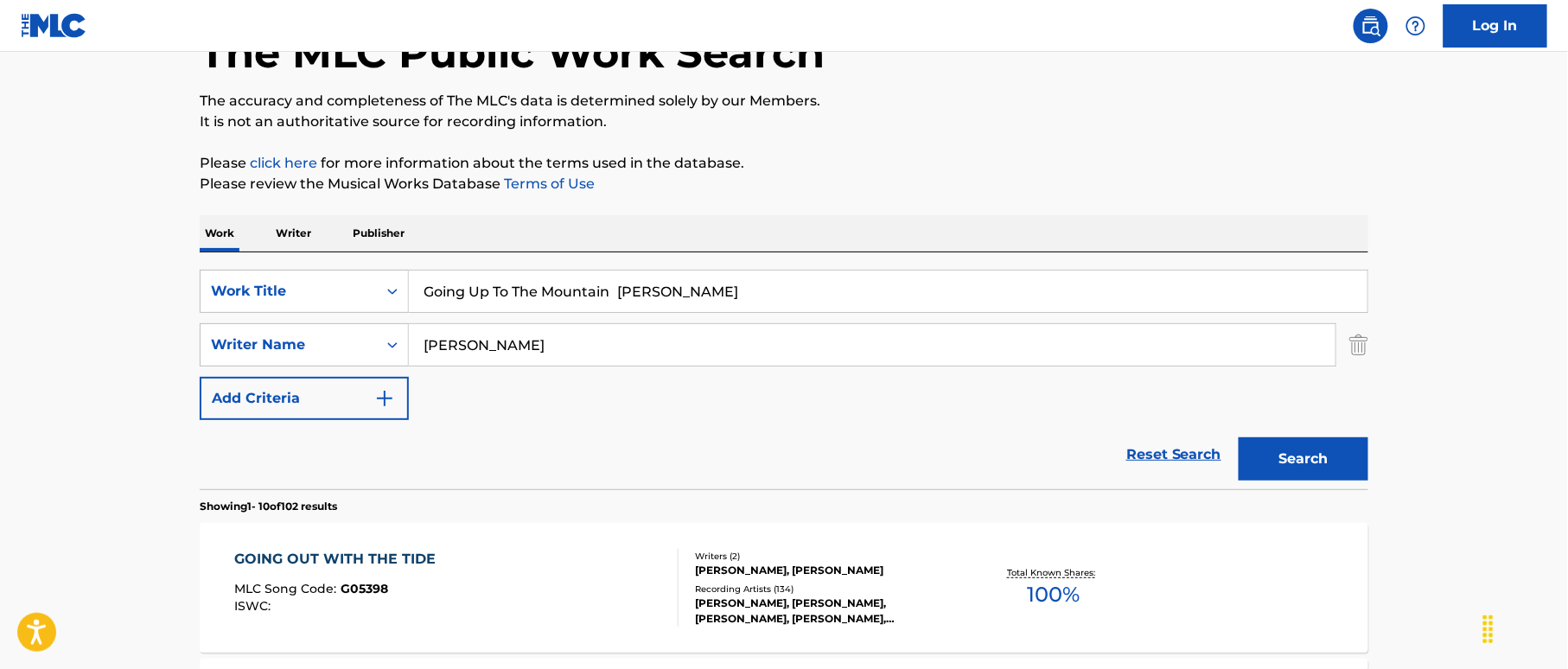
drag, startPoint x: 640, startPoint y: 287, endPoint x: 731, endPoint y: 302, distance: 92.2
click at [797, 309] on input "Going Up To The Mountain [PERSON_NAME]" at bounding box center [887, 292] width 958 height 42
type input "Going Up To The Mountain"
drag, startPoint x: 484, startPoint y: 337, endPoint x: 395, endPoint y: 329, distance: 89.4
click at [395, 329] on div "SearchWithCriteriaf2f67575-ac71-4f03-956e-dac0748b6b5b Writer Name [PERSON_NAME]" at bounding box center [784, 344] width 1169 height 43
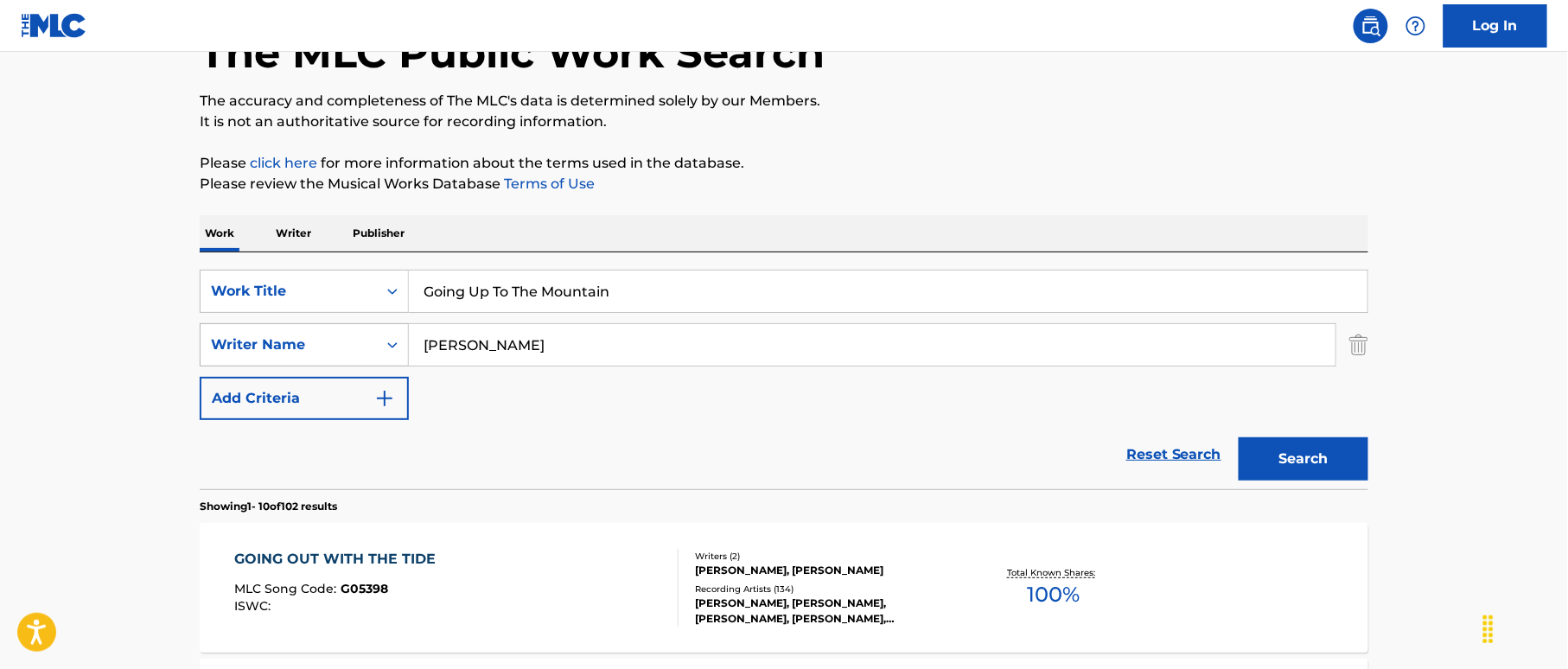
paste input "[PERSON_NAME]"
type input "[PERSON_NAME]"
click at [1308, 465] on button "Search" at bounding box center [1303, 459] width 129 height 43
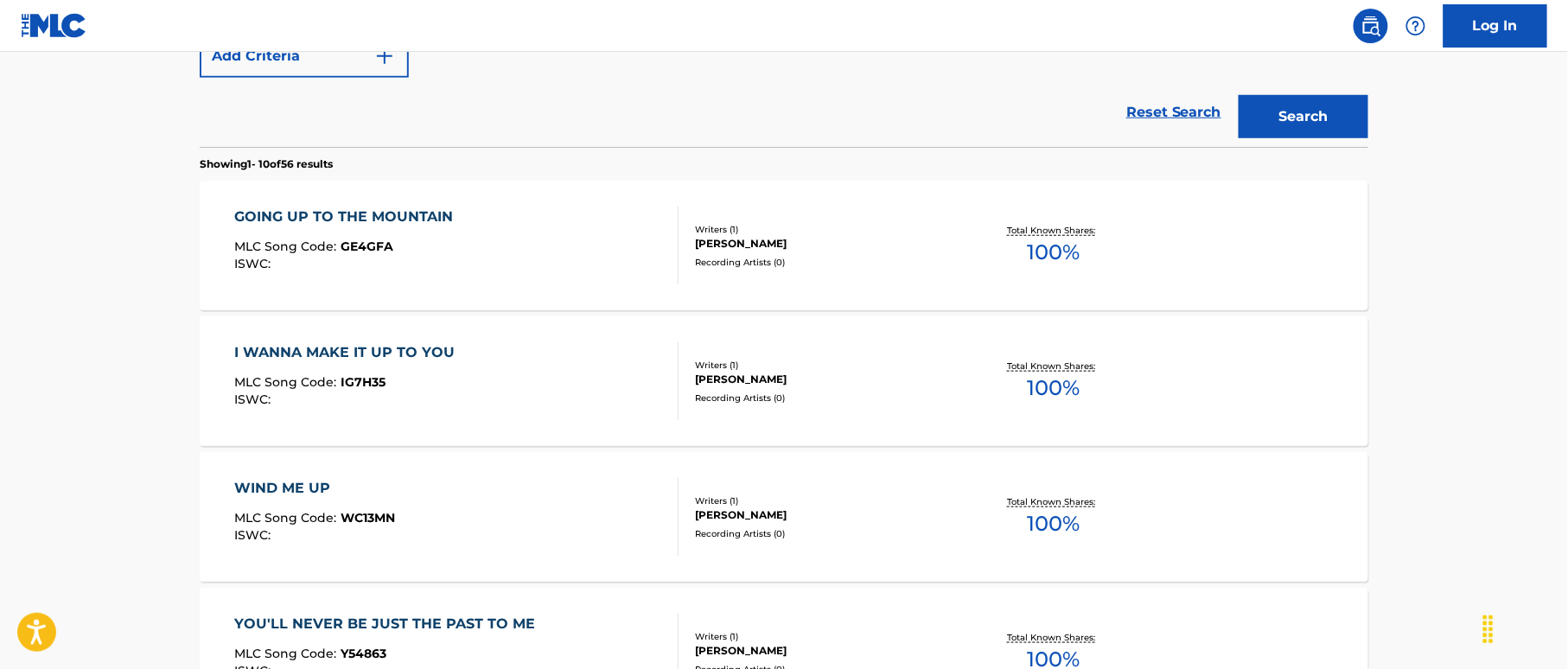
scroll to position [460, 0]
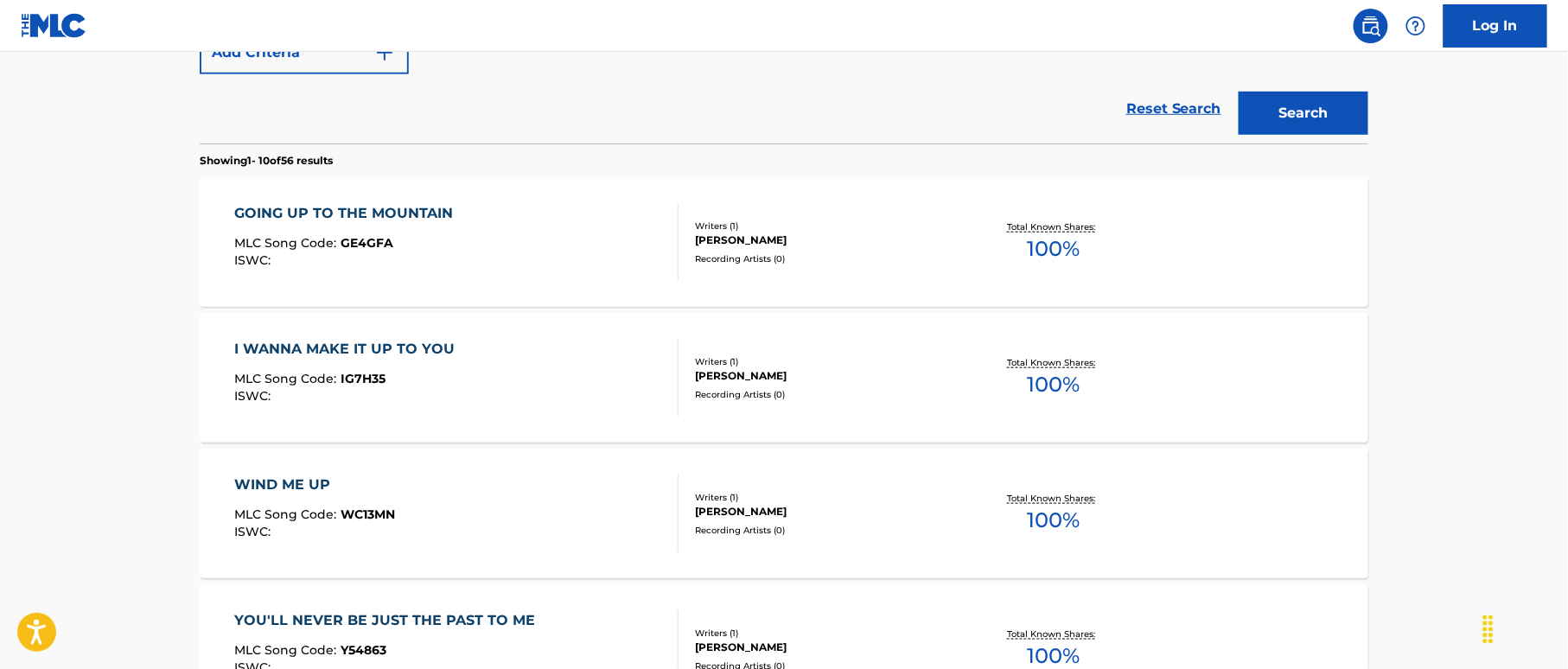
click at [641, 241] on div "GOING UP TO THE MOUNTAIN MLC Song Code : GE4GFA ISWC :" at bounding box center [457, 242] width 445 height 77
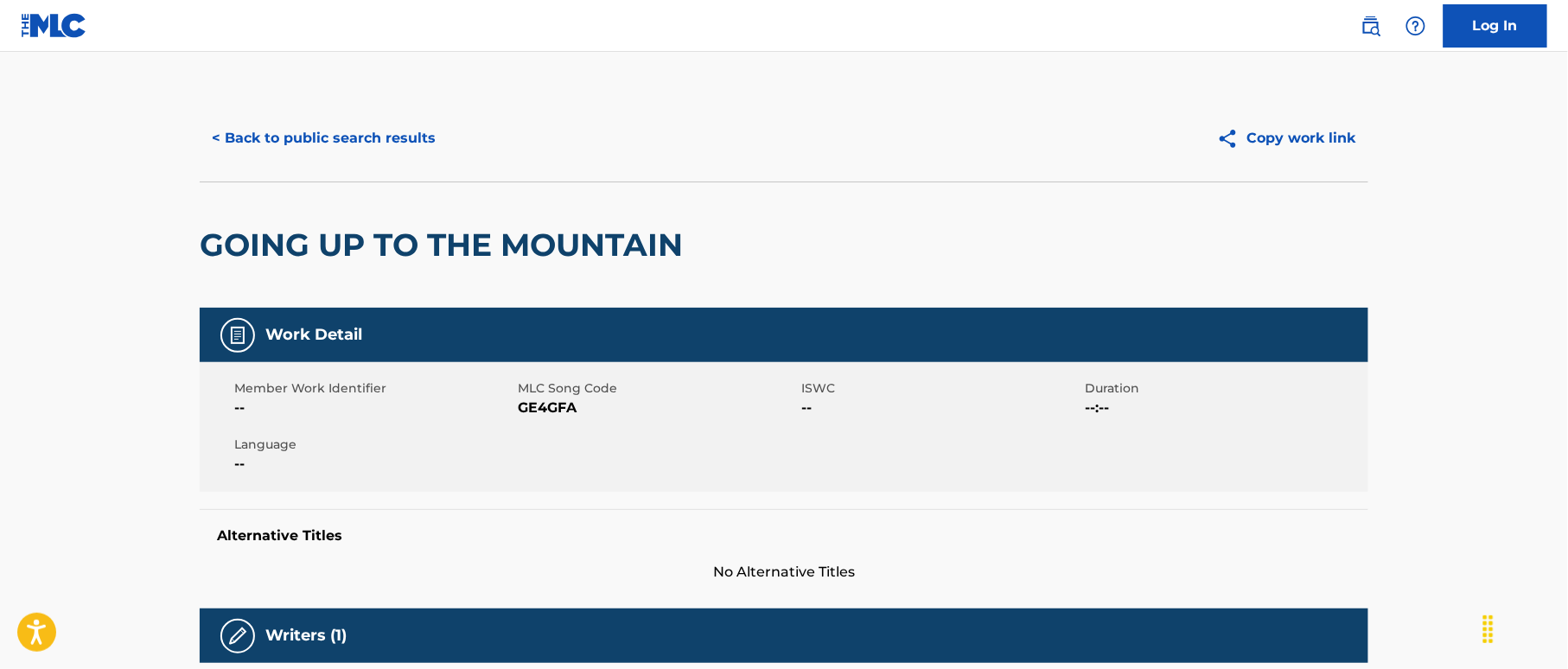
click at [364, 129] on button "< Back to public search results" at bounding box center [323, 139] width 248 height 43
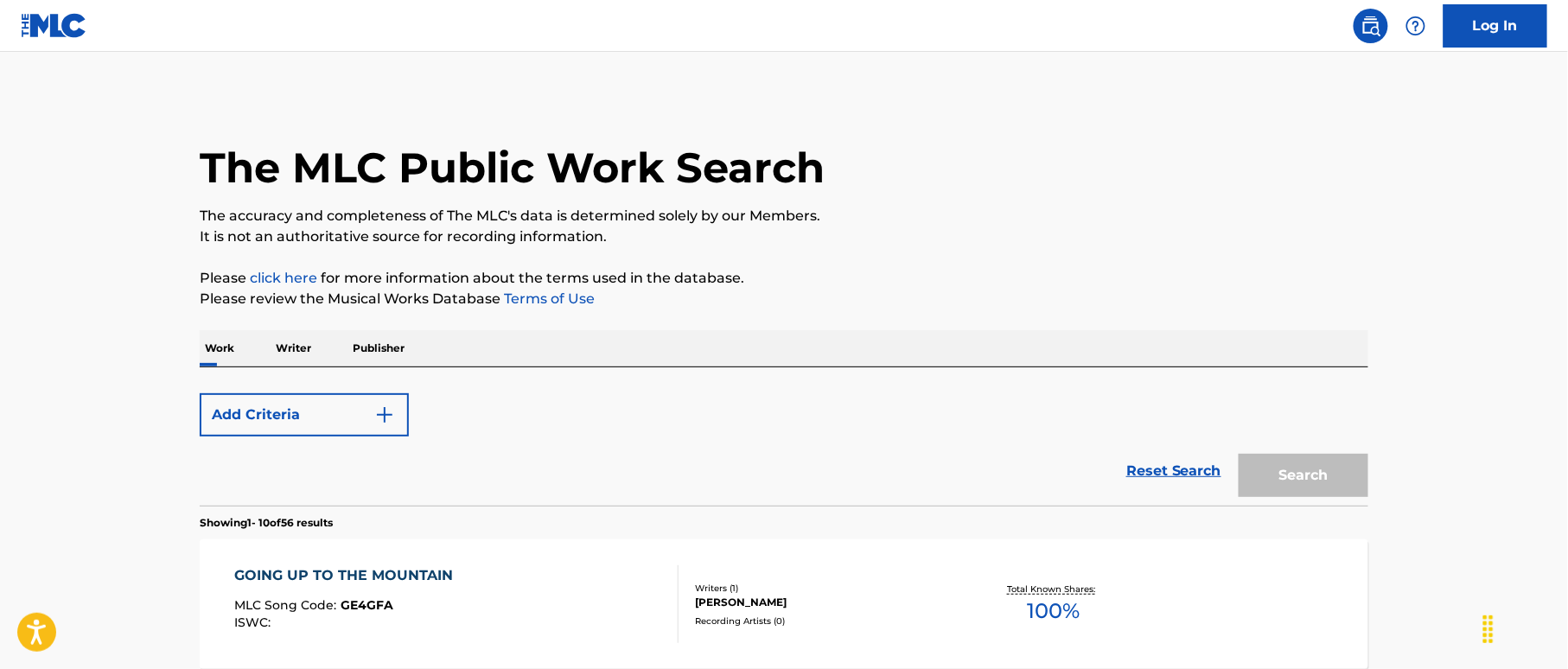
scroll to position [560, 0]
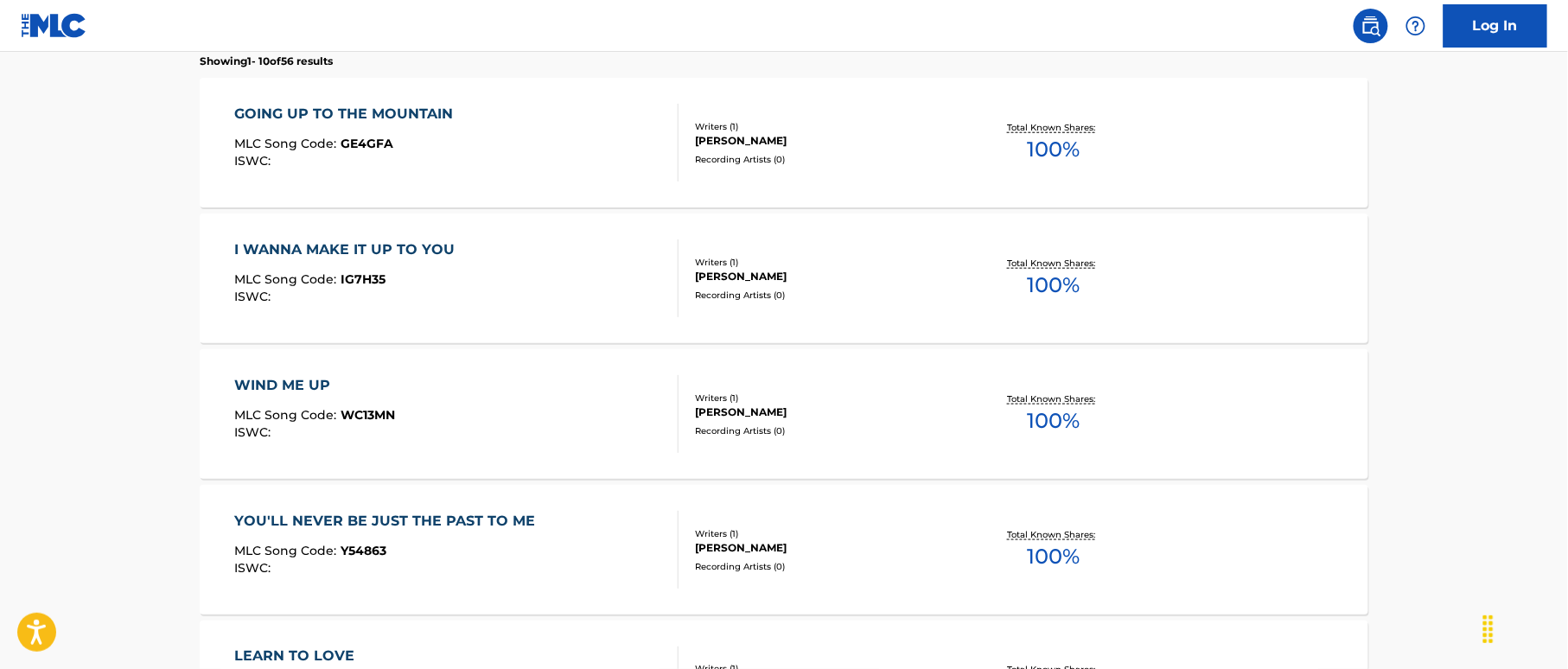
click at [572, 218] on div "I WANNA MAKE IT UP TO YOU MLC Song Code : IG7H35 ISWC : Writers ( 1 ) [PERSON_N…" at bounding box center [784, 277] width 1169 height 129
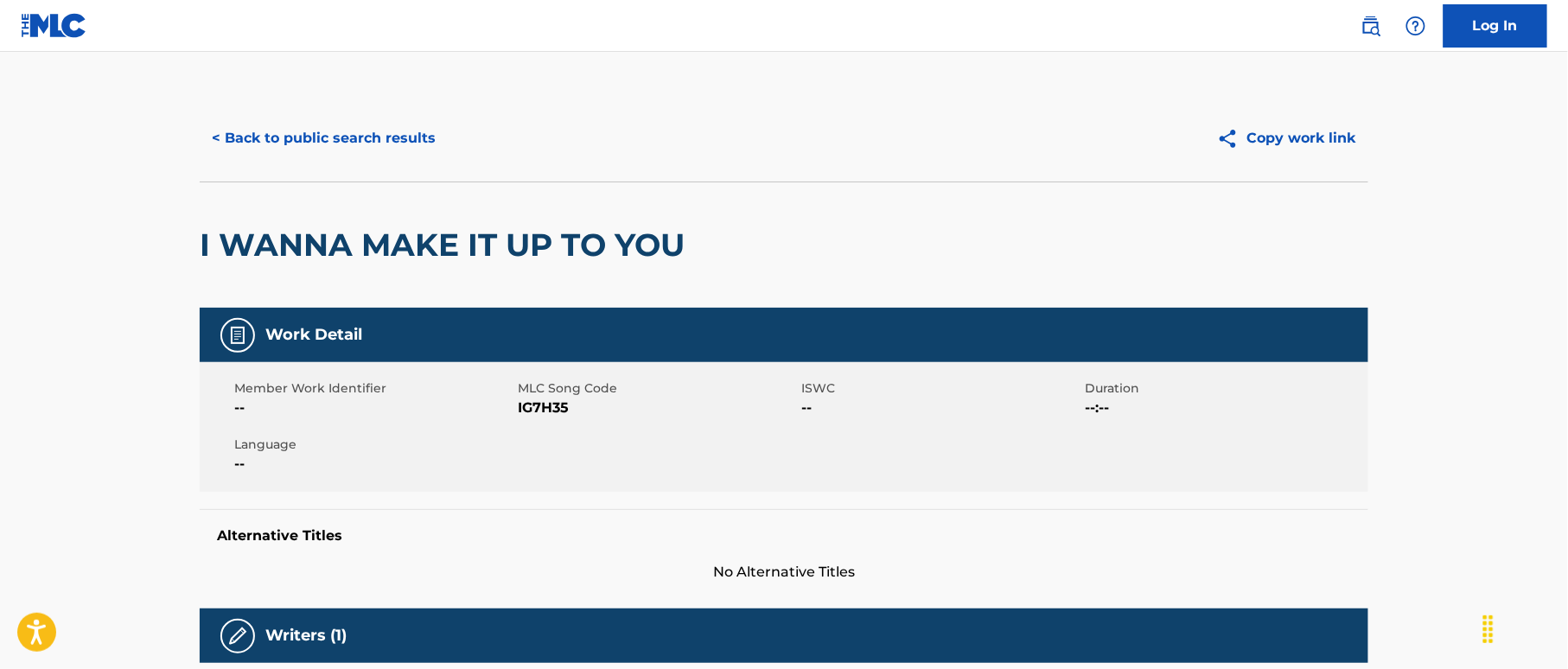
click at [371, 140] on button "< Back to public search results" at bounding box center [323, 139] width 248 height 43
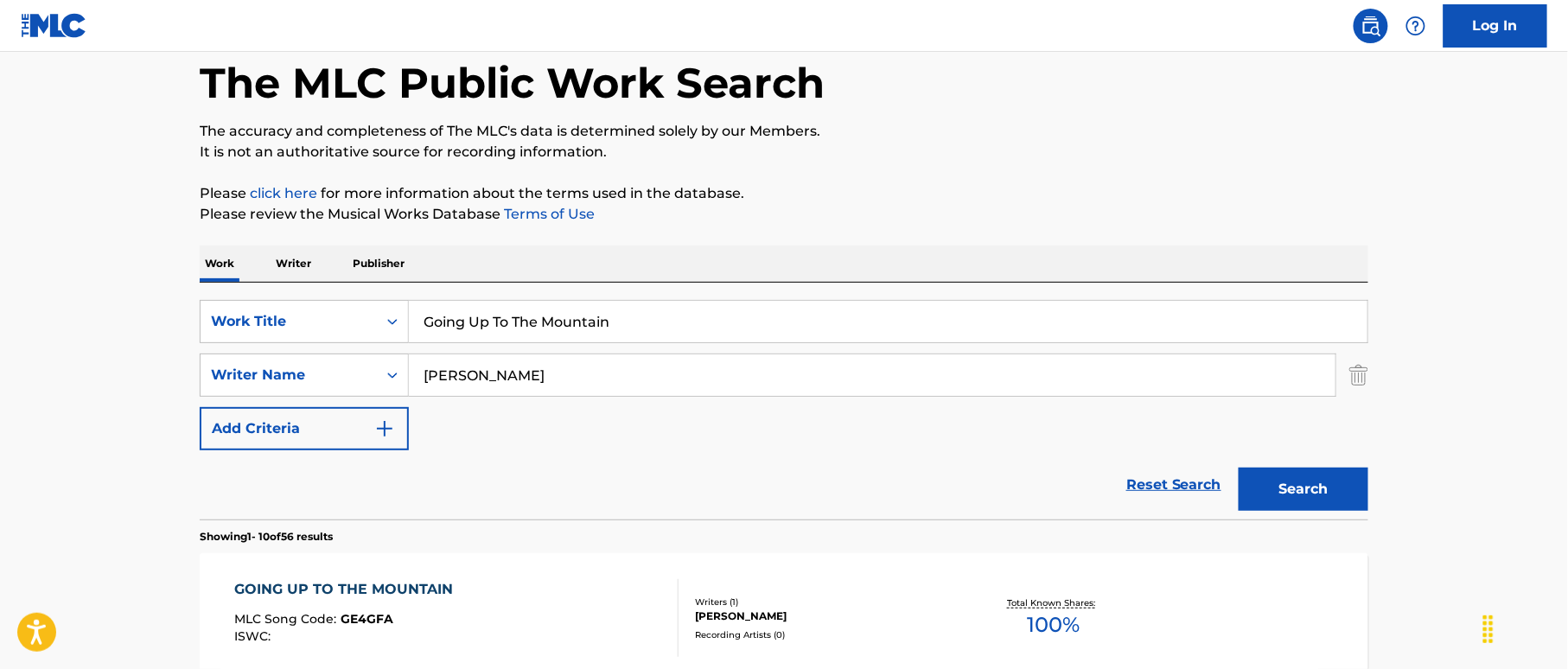
scroll to position [83, 0]
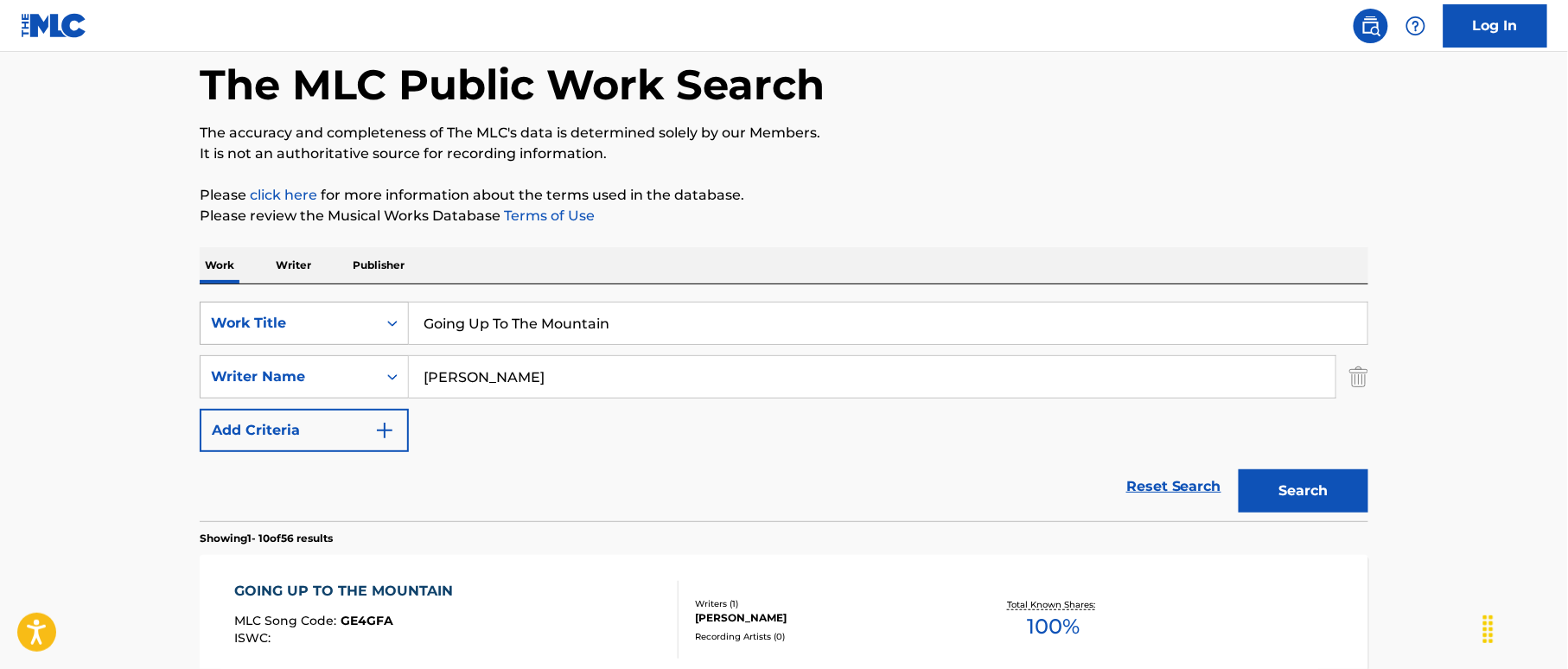
click at [350, 323] on div "SearchWithCriteria38a4a8b0-d759-4550-abbf-1570a80e714c Work Title Going Up To T…" at bounding box center [784, 324] width 1169 height 43
paste input "nna Change My Mind [PERSON_NAME]|[PERSON_NAME] |[PERSON_NAME]"
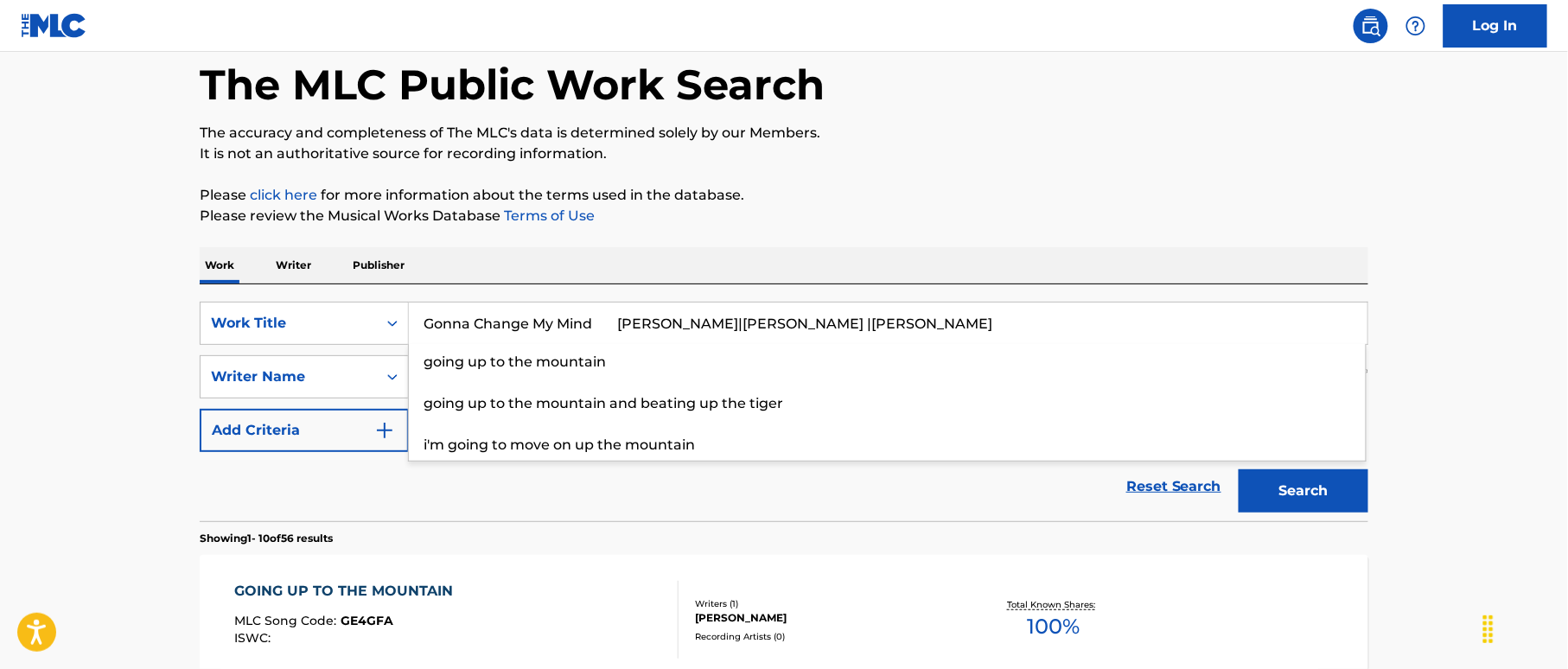
click at [835, 323] on input "Gonna Change My Mind [PERSON_NAME]|[PERSON_NAME] |[PERSON_NAME]" at bounding box center [887, 323] width 958 height 42
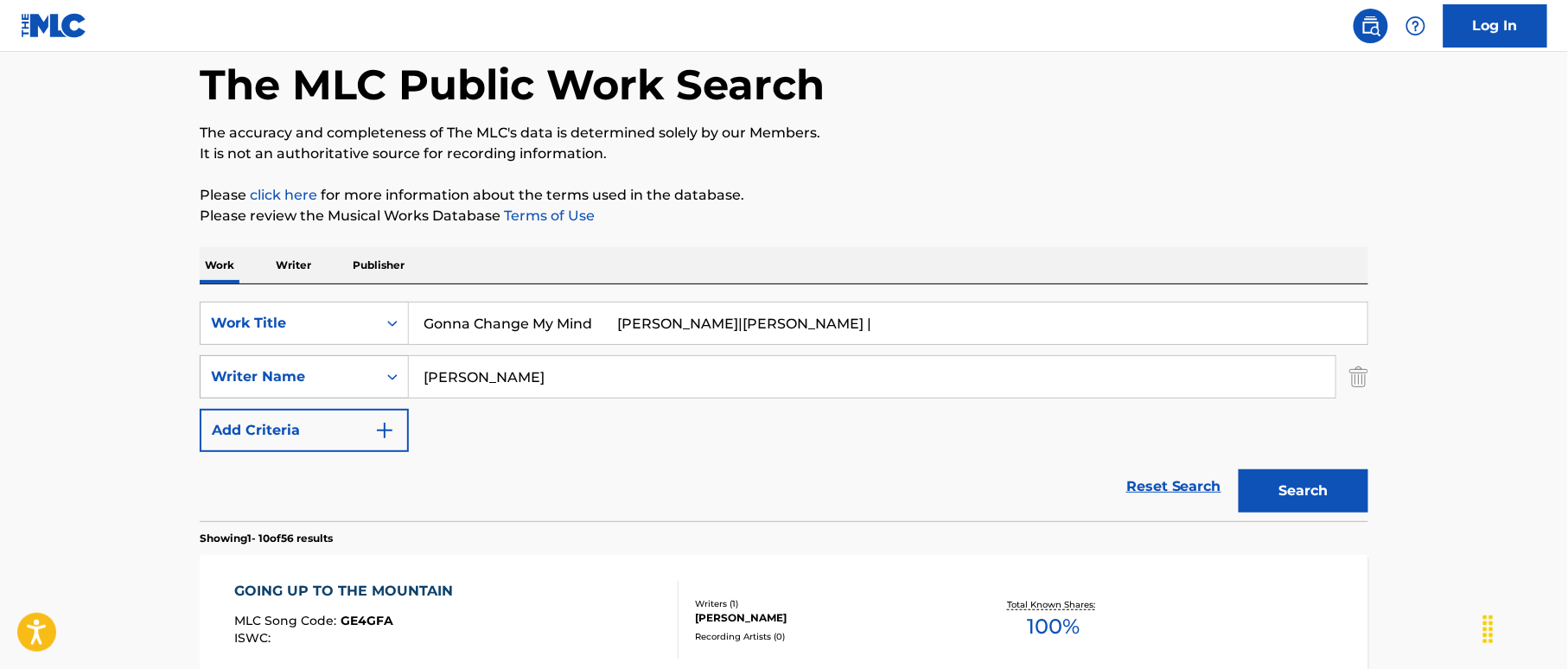
type input "Gonna Change My Mind [PERSON_NAME]|[PERSON_NAME] |"
drag, startPoint x: 391, startPoint y: 363, endPoint x: 488, endPoint y: 393, distance: 101.5
click at [377, 364] on div "SearchWithCriteriaf2f67575-ac71-4f03-956e-dac0748b6b5b Writer Name [PERSON_NAME]" at bounding box center [784, 376] width 1169 height 43
paste input "[PERSON_NAME]"
type input "[PERSON_NAME]"
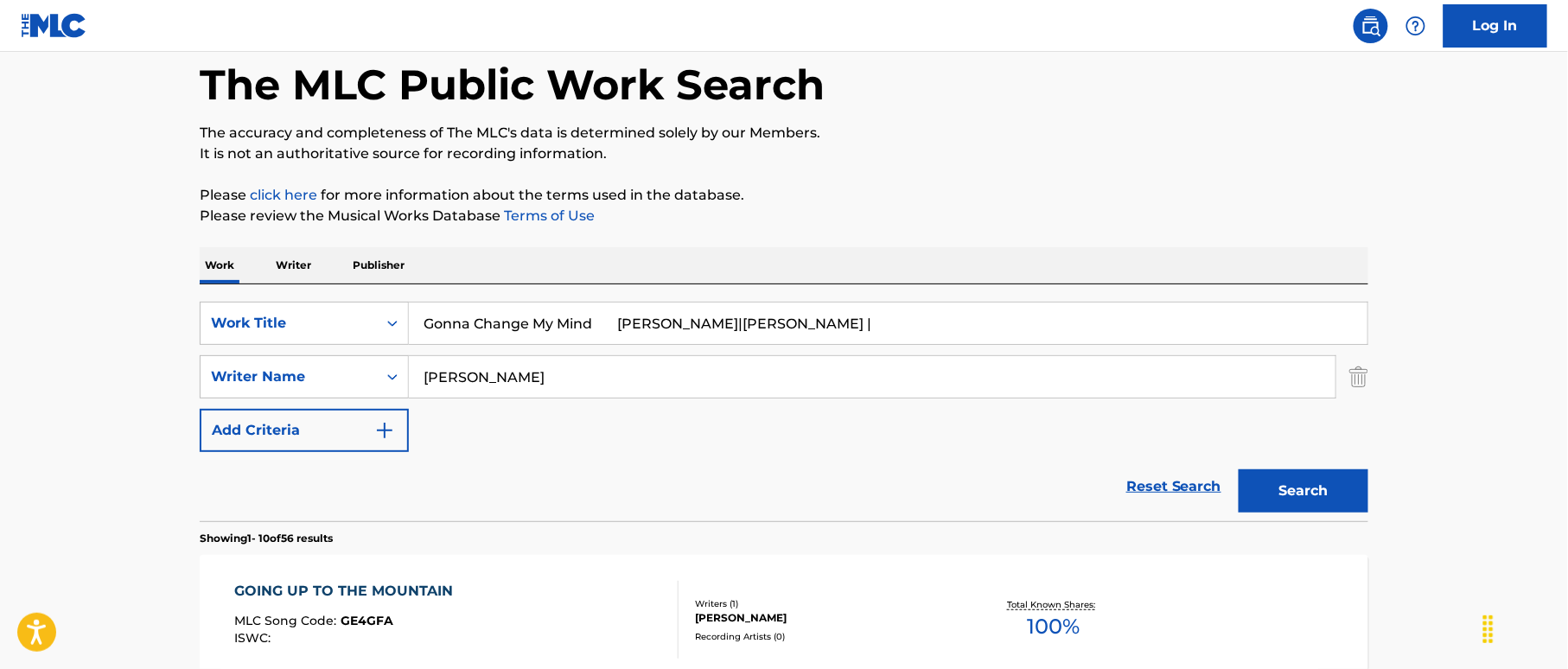
drag, startPoint x: 659, startPoint y: 326, endPoint x: 961, endPoint y: 364, distance: 304.4
click at [961, 364] on div "SearchWithCriteria38a4a8b0-d759-4550-abbf-1570a80e714c Work Title Gonna Change …" at bounding box center [784, 376] width 1169 height 150
type input "Gonna Change My Mind"
drag, startPoint x: 1277, startPoint y: 488, endPoint x: 906, endPoint y: 159, distance: 495.9
click at [1277, 484] on button "Search" at bounding box center [1303, 491] width 129 height 43
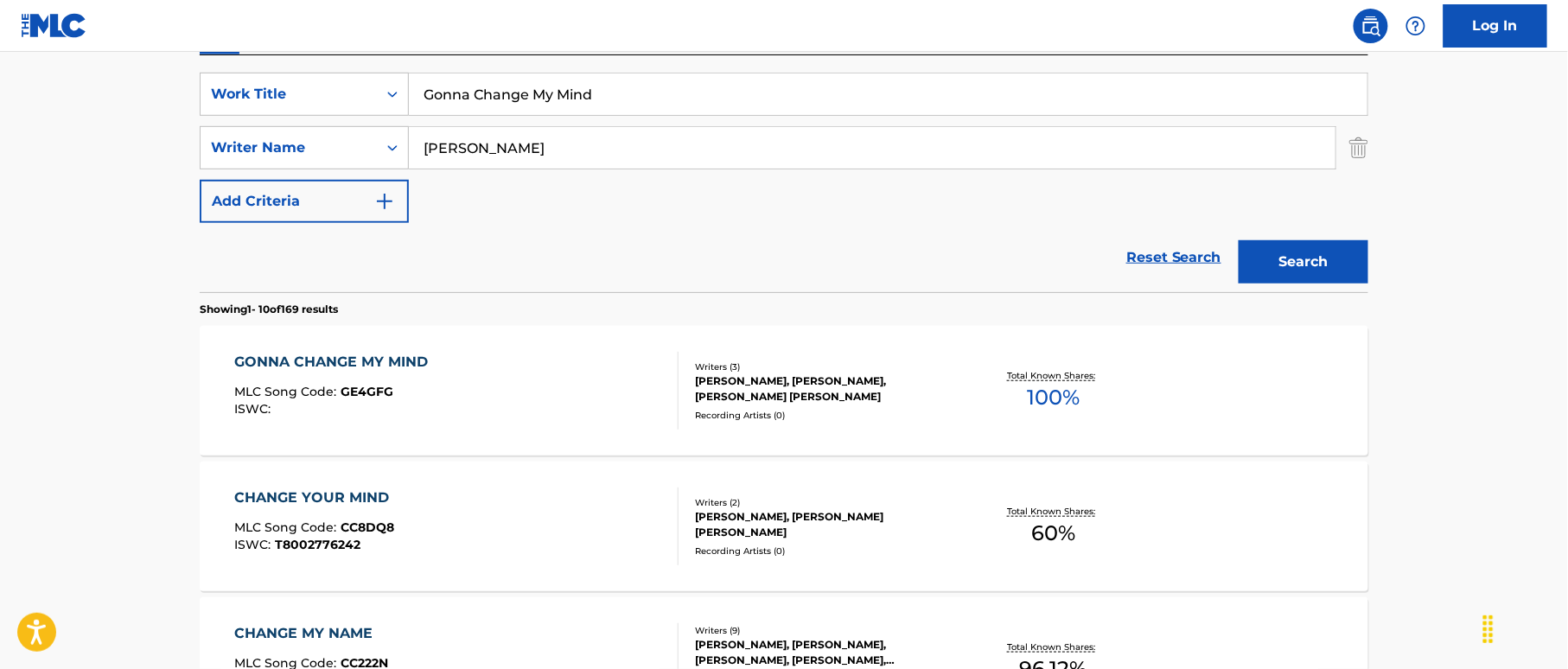
scroll to position [428, 0]
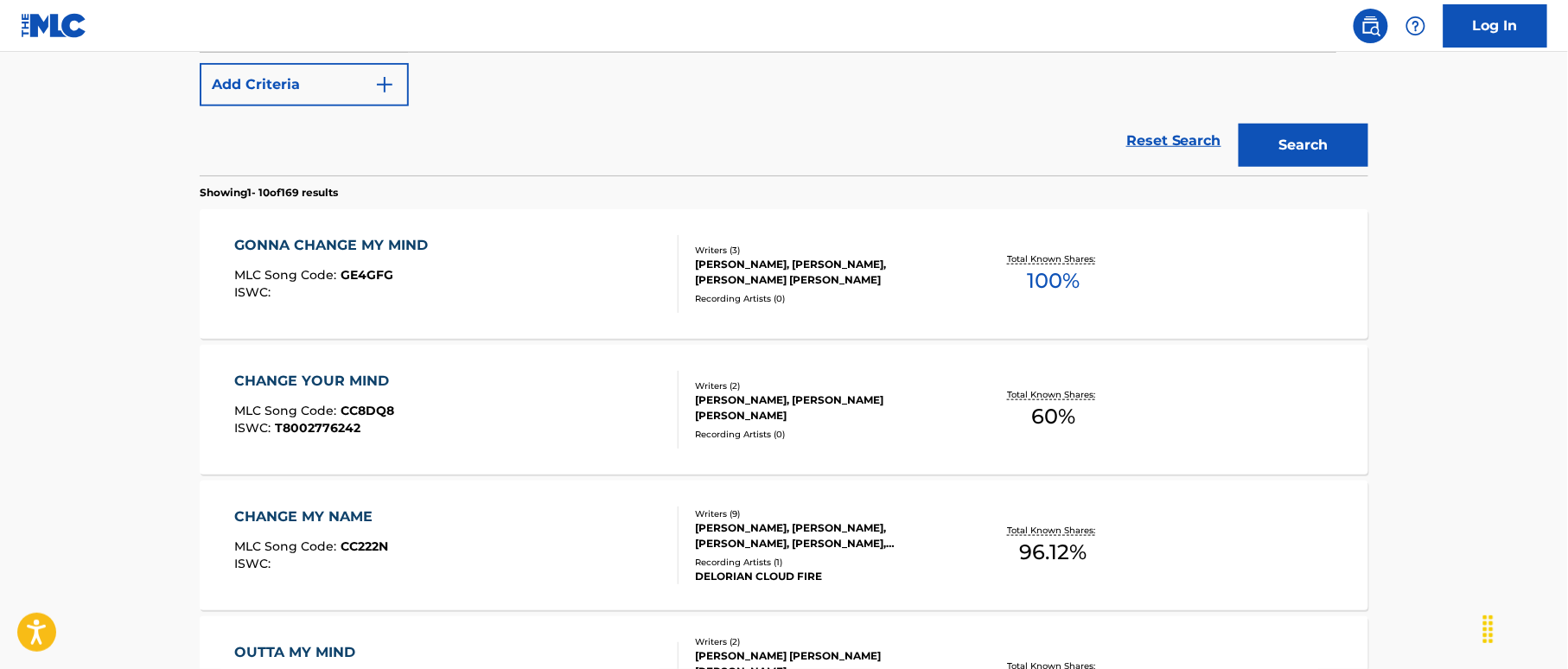
click at [575, 281] on div "GONNA CHANGE MY MIND MLC Song Code : GE4GFG ISWC :" at bounding box center [457, 274] width 445 height 77
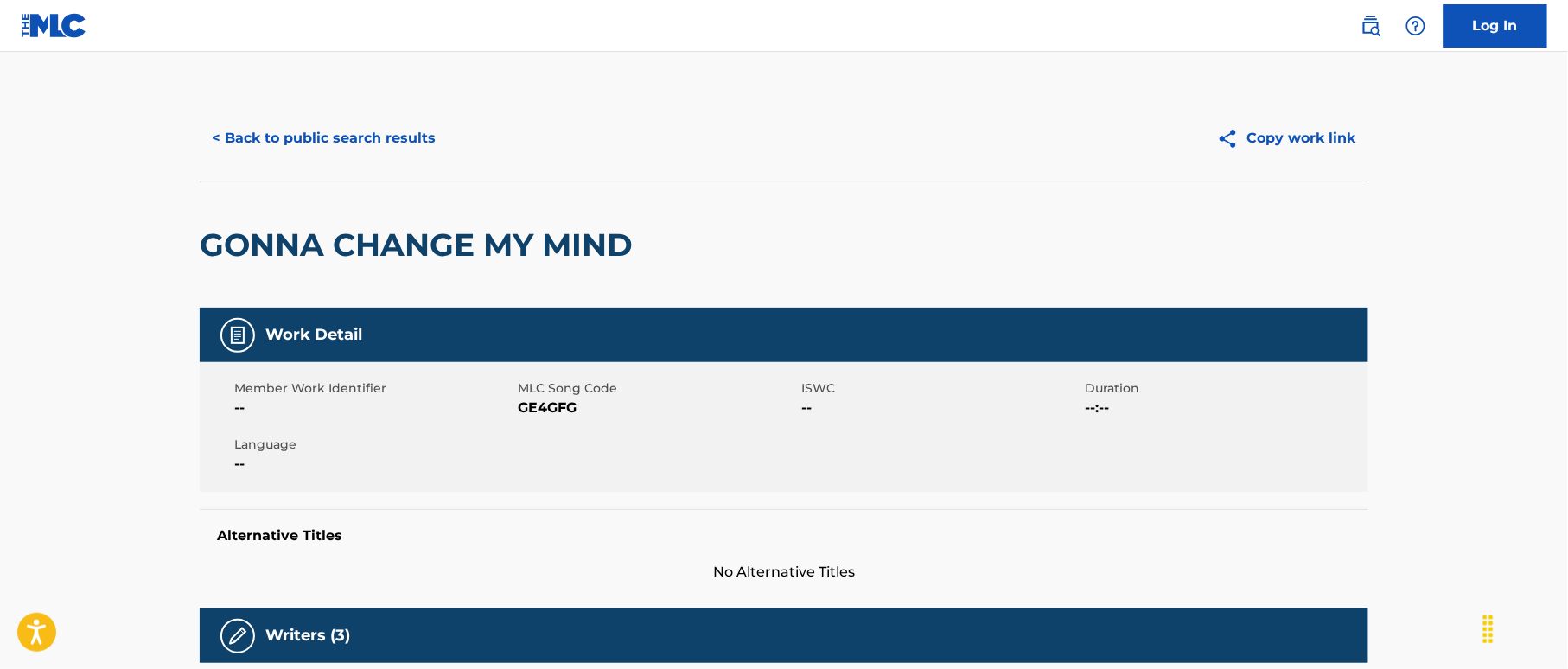
click at [354, 129] on button "< Back to public search results" at bounding box center [323, 139] width 248 height 43
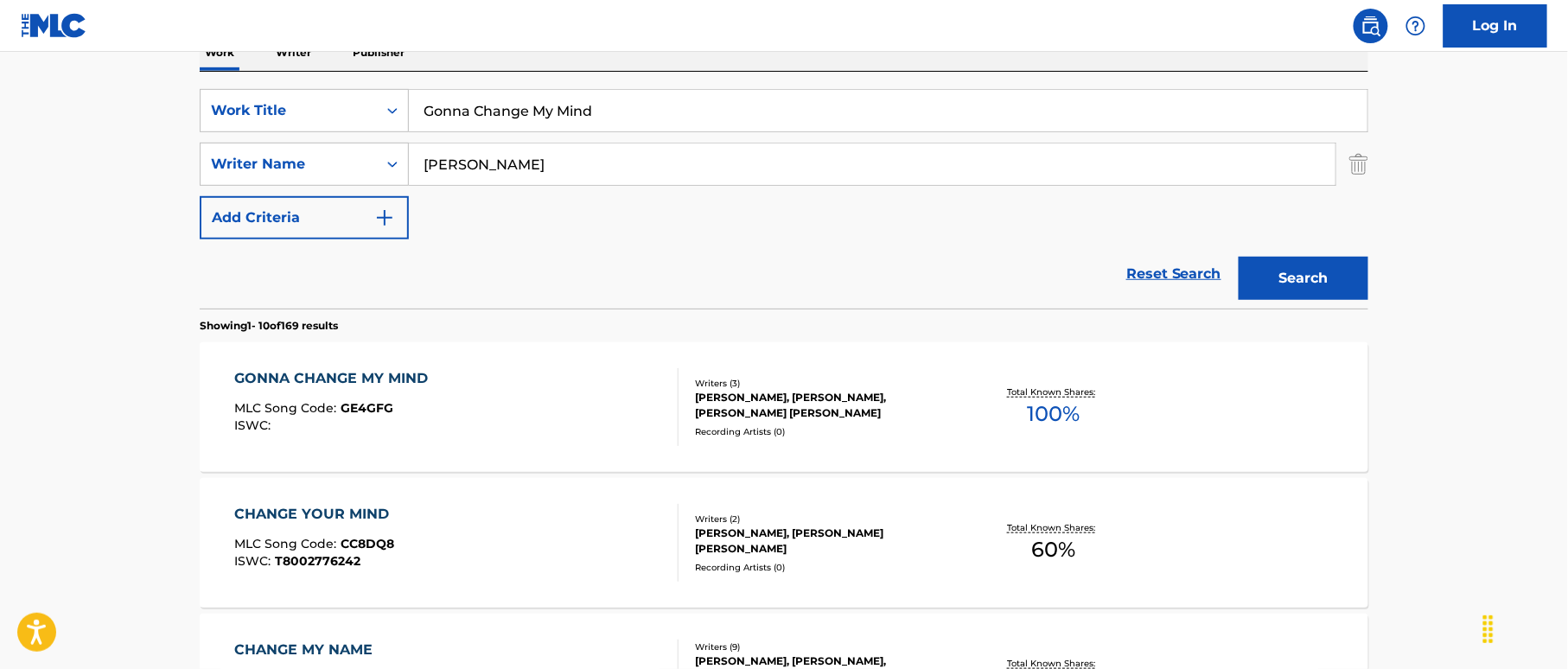
scroll to position [180, 0]
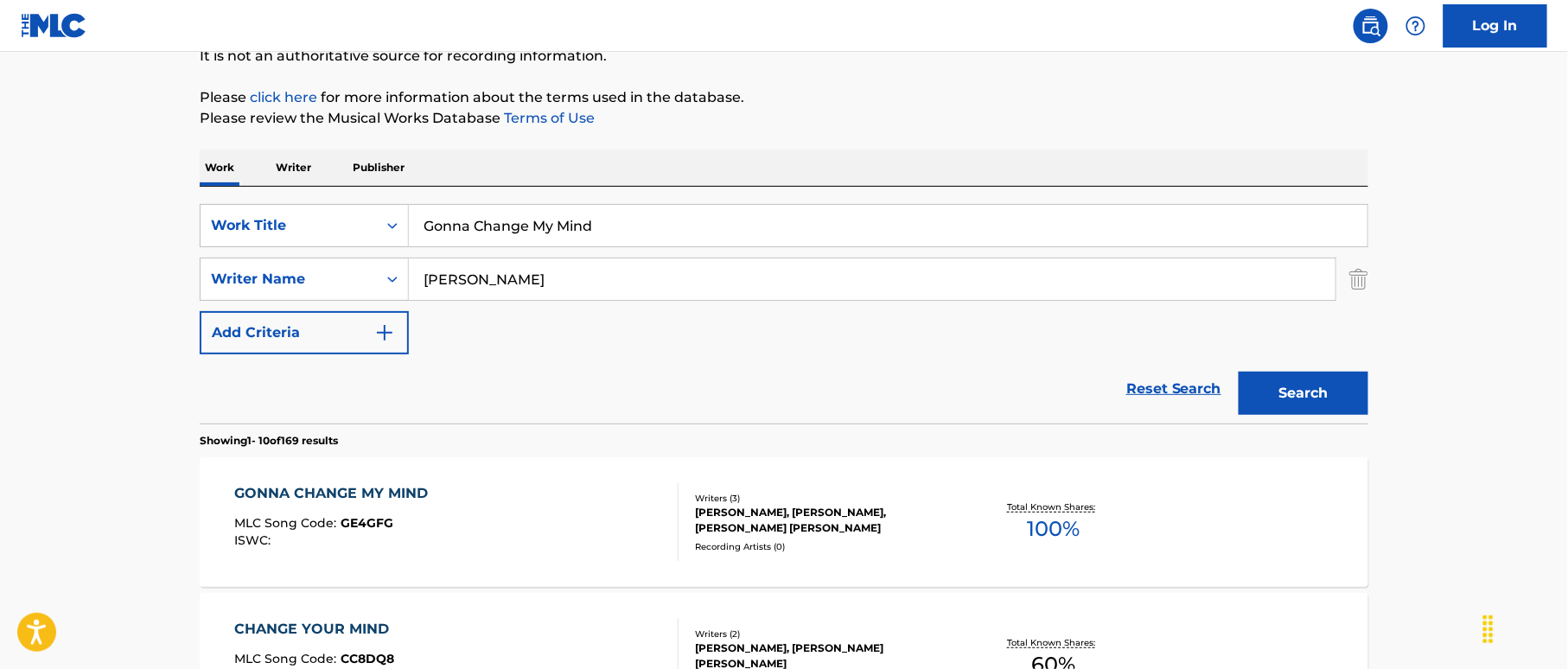
drag, startPoint x: 368, startPoint y: 191, endPoint x: 314, endPoint y: 190, distance: 54.0
click at [312, 190] on div "SearchWithCriteria38a4a8b0-d759-4550-abbf-1570a80e714c Work Title Gonna Change …" at bounding box center [784, 305] width 1169 height 237
paste input "od Enough For Me [PERSON_NAME]"
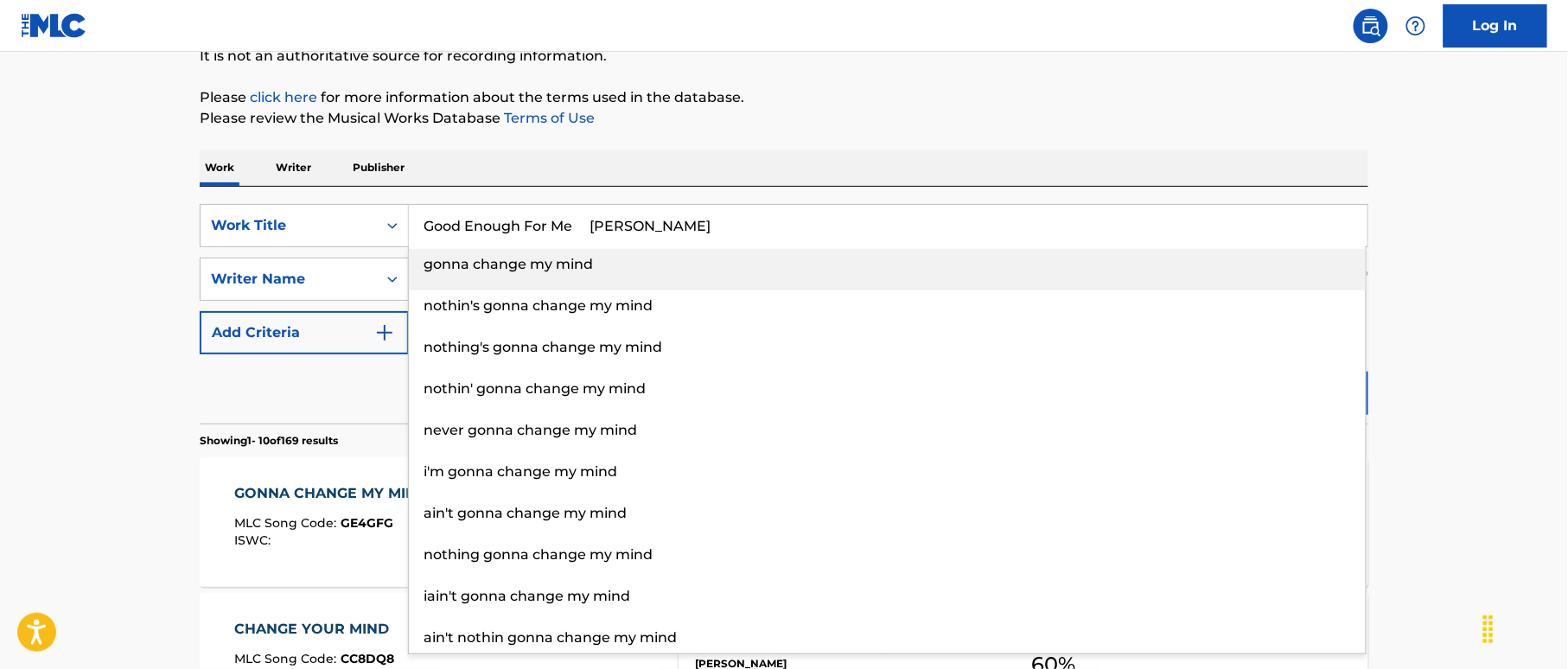
click at [686, 208] on input "Good Enough For Me [PERSON_NAME]" at bounding box center [887, 226] width 958 height 42
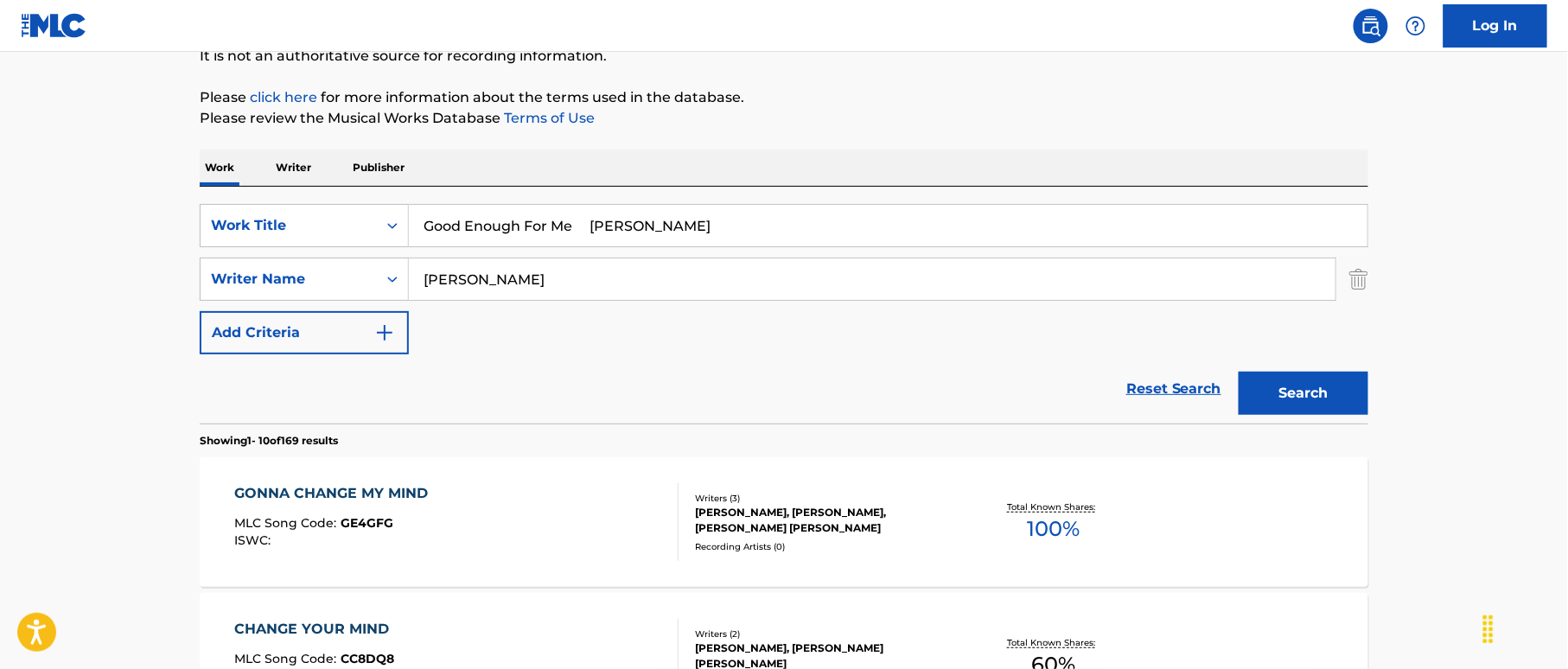
click at [674, 228] on input "Good Enough For Me [PERSON_NAME]" at bounding box center [887, 226] width 958 height 42
click at [674, 226] on input "Good Enough For Me [PERSON_NAME]" at bounding box center [887, 226] width 958 height 42
type input "Good Enough For Me [PERSON_NAME]"
drag, startPoint x: 375, startPoint y: 259, endPoint x: 332, endPoint y: 254, distance: 43.3
click at [332, 254] on div "SearchWithCriteria38a4a8b0-d759-4550-abbf-1570a80e714c Work Title Good Enough F…" at bounding box center [784, 278] width 1169 height 150
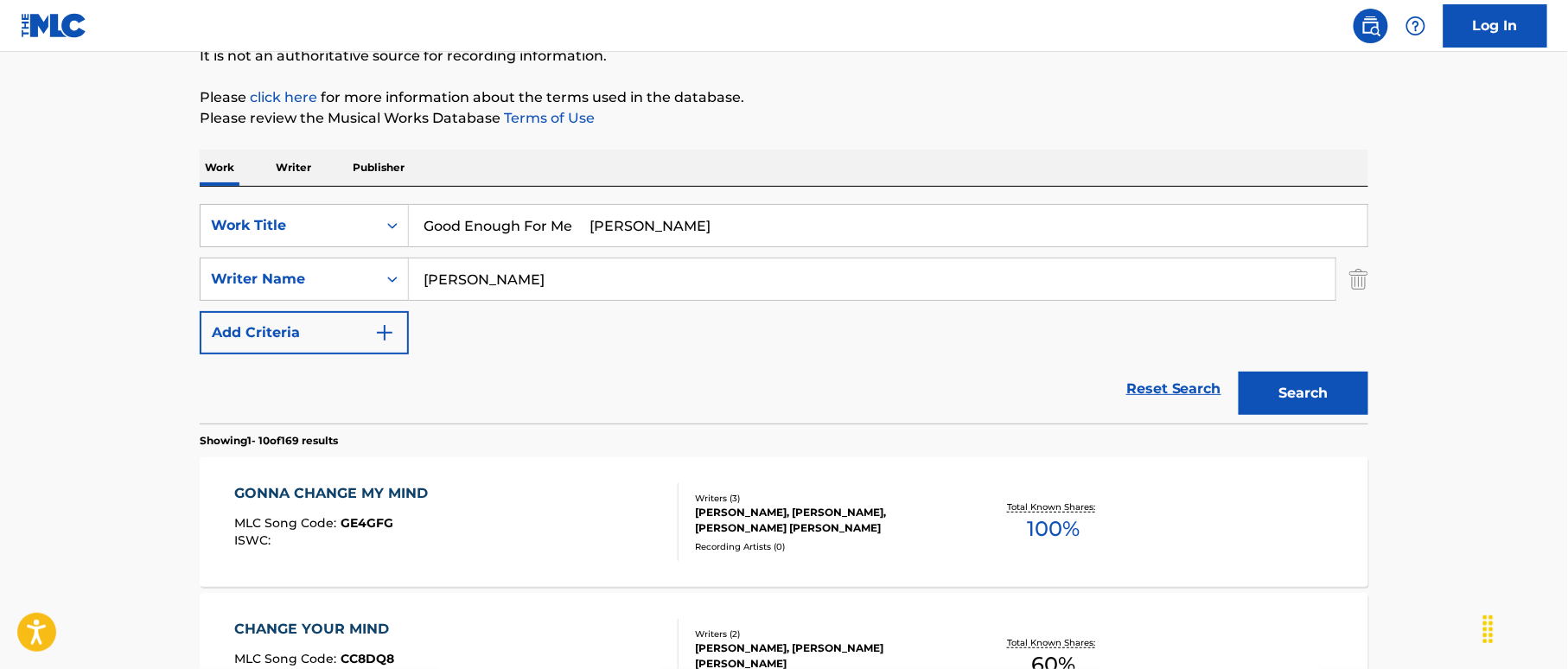
paste input "[PERSON_NAME]"
type input "[PERSON_NAME]"
click at [654, 221] on input "Good Enough For Me [PERSON_NAME]" at bounding box center [887, 226] width 958 height 42
drag, startPoint x: 599, startPoint y: 222, endPoint x: 717, endPoint y: 231, distance: 118.3
click at [717, 231] on input "Good Enough For Me [PERSON_NAME]" at bounding box center [887, 226] width 958 height 42
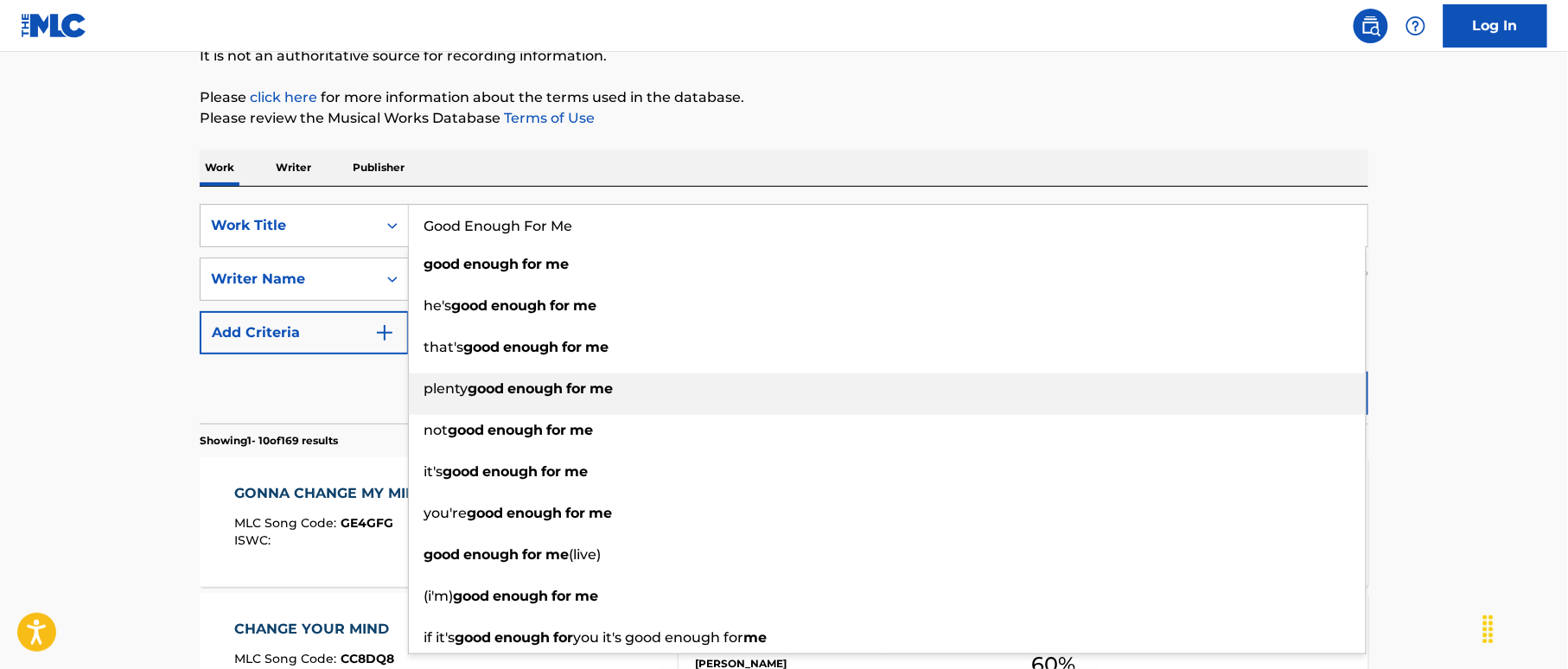
click at [1300, 397] on div "plenty good enough for me" at bounding box center [887, 389] width 957 height 31
type input "plenty good enough for me"
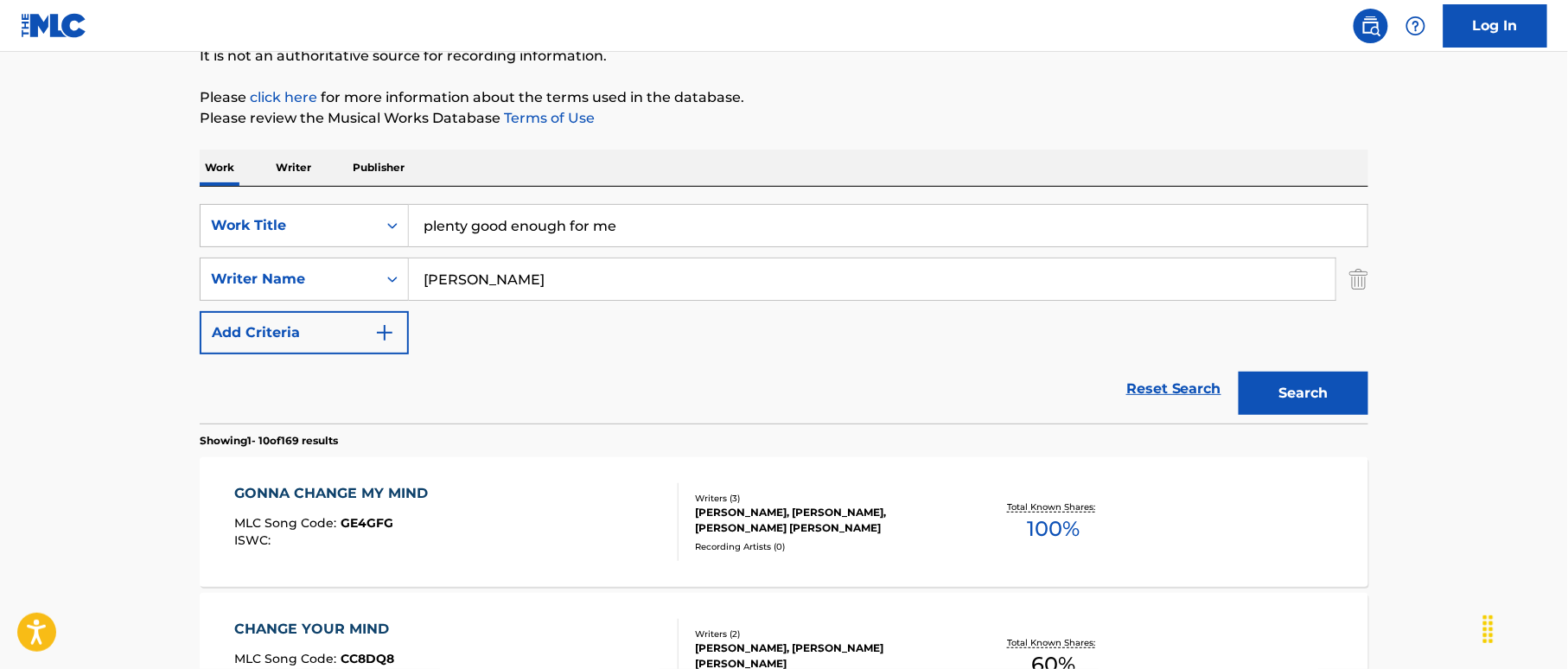
click at [1274, 389] on button "Search" at bounding box center [1303, 393] width 129 height 43
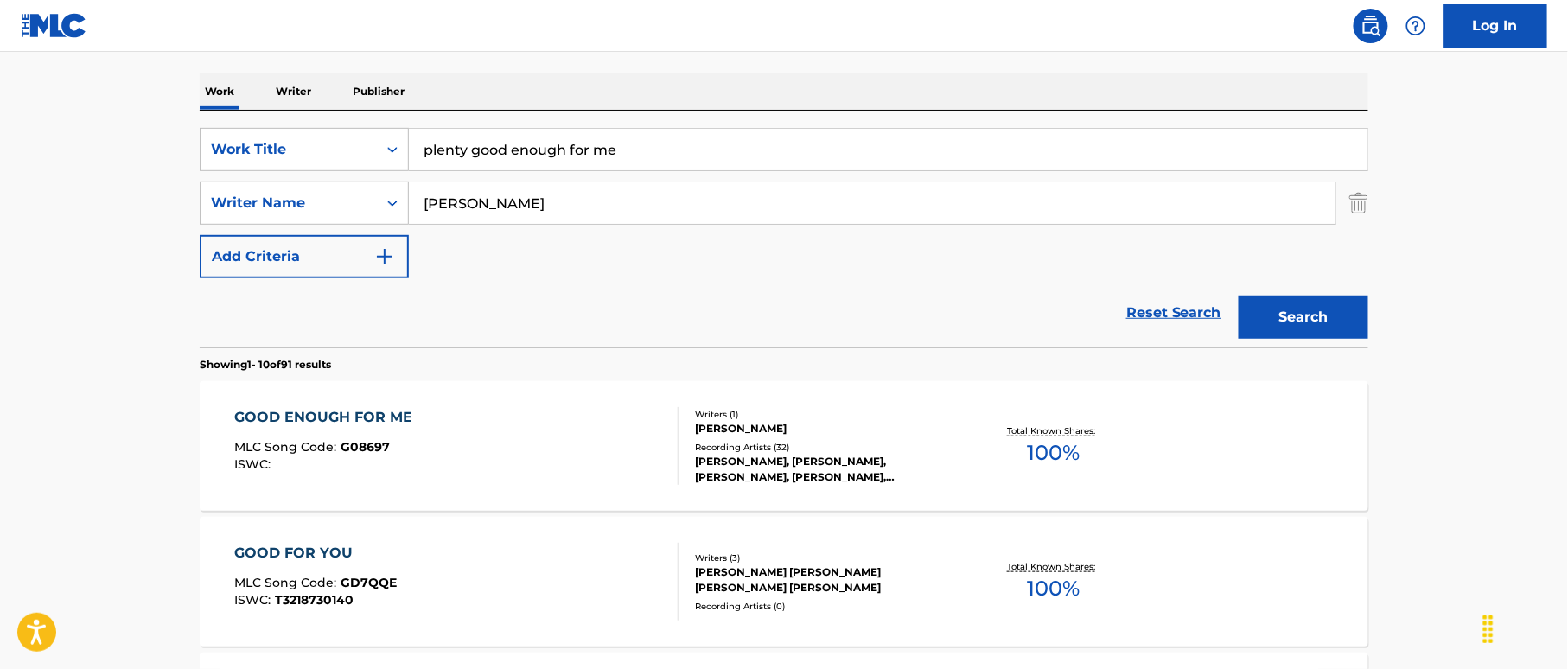
scroll to position [295, 0]
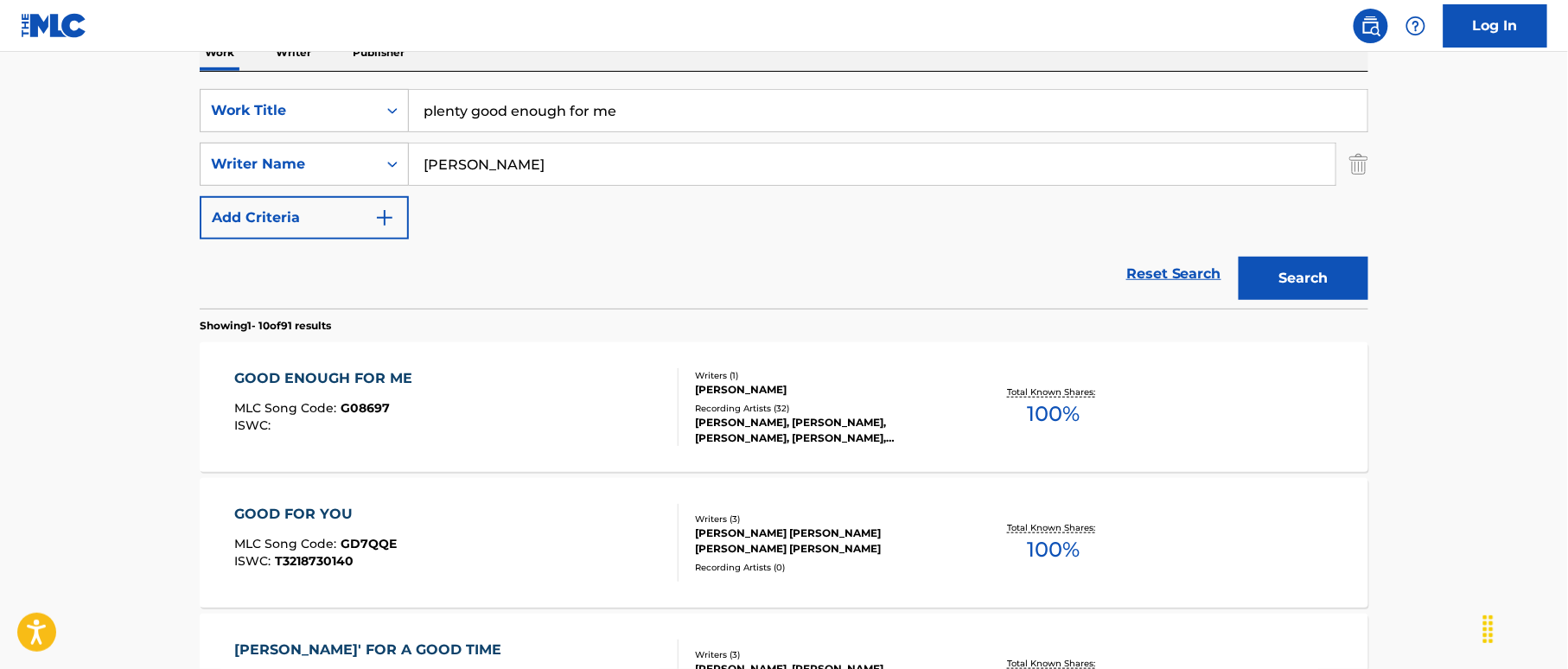
click at [527, 104] on input "plenty good enough for me" at bounding box center [887, 110] width 958 height 42
click at [567, 413] on div "GOOD ENOUGH FOR ME MLC Song Code : G08697 ISWC :" at bounding box center [457, 407] width 445 height 77
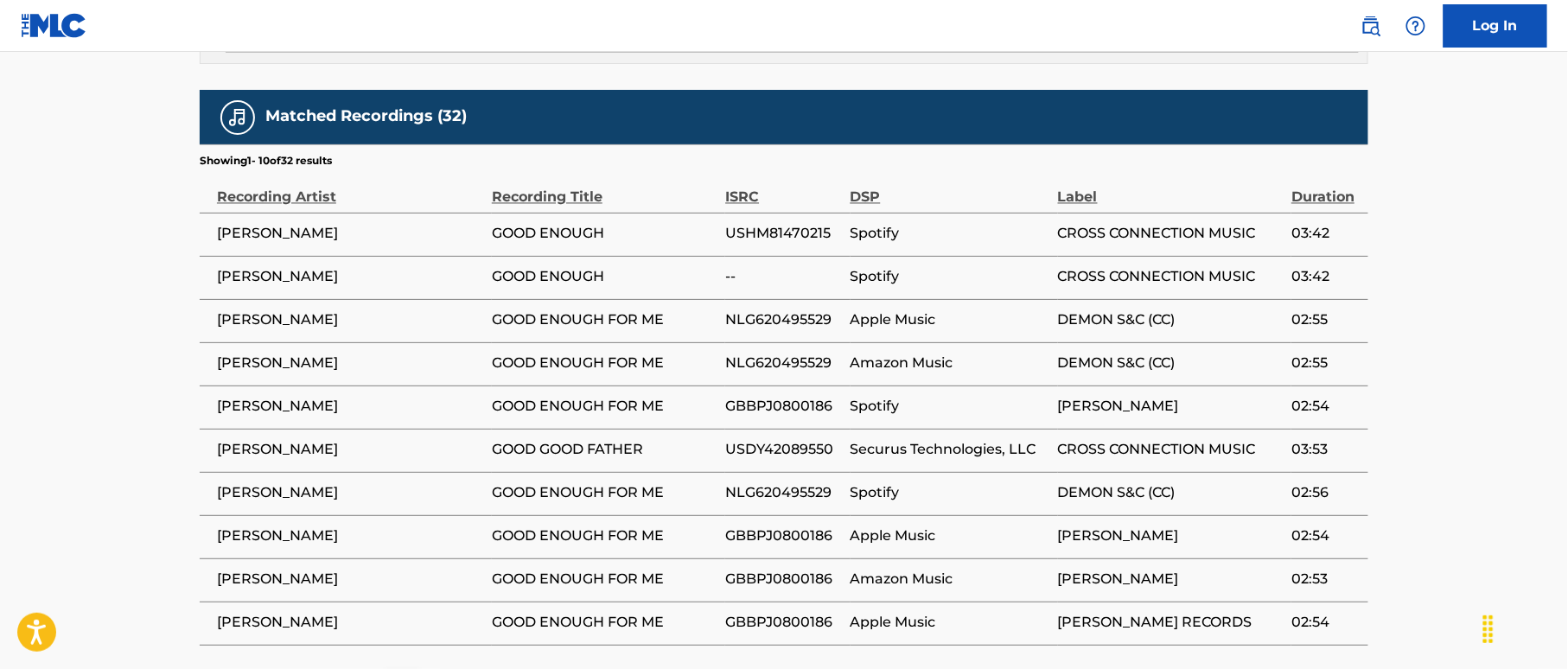
scroll to position [1151, 0]
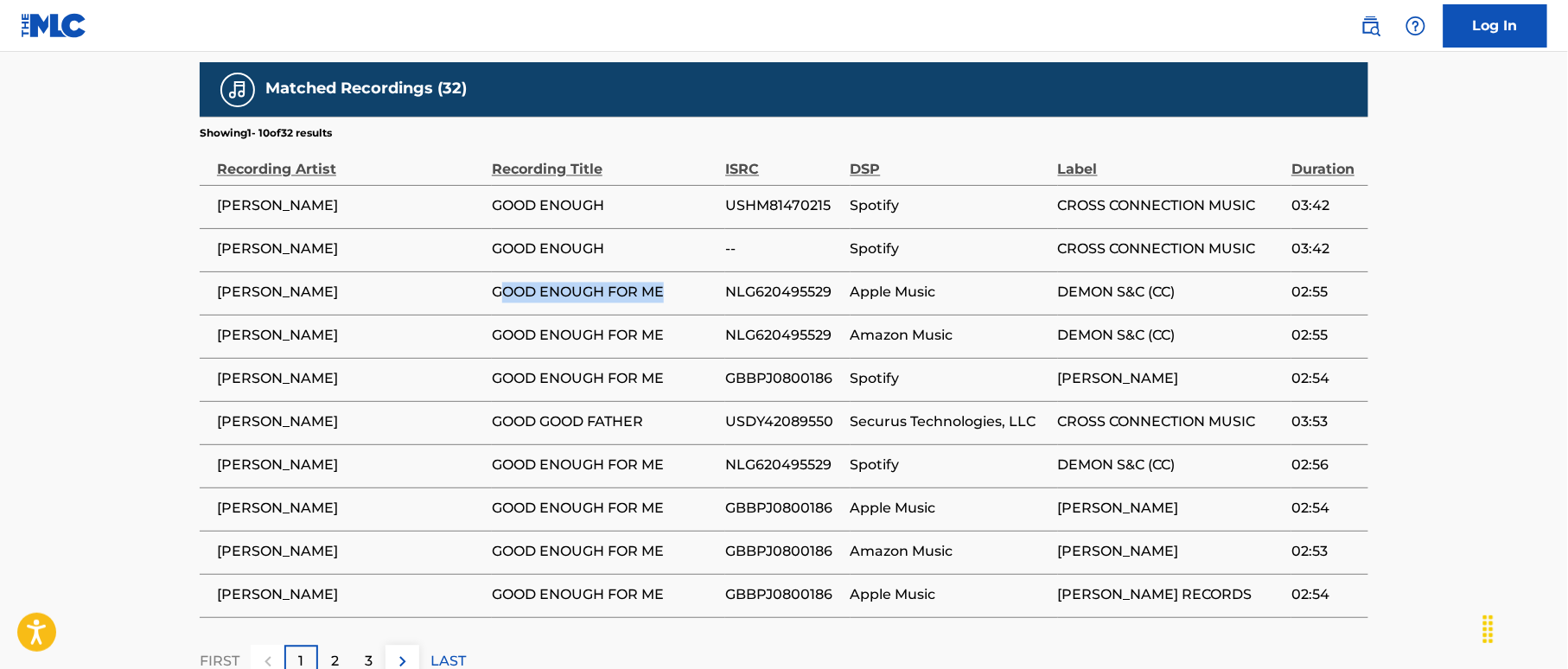
drag, startPoint x: 508, startPoint y: 267, endPoint x: 666, endPoint y: 267, distance: 158.0
click at [666, 282] on span "GOOD ENOUGH FOR ME" at bounding box center [604, 293] width 225 height 21
click at [643, 282] on span "GOOD ENOUGH FOR ME" at bounding box center [604, 293] width 225 height 21
click at [795, 196] on span "USHM81470215" at bounding box center [783, 207] width 116 height 21
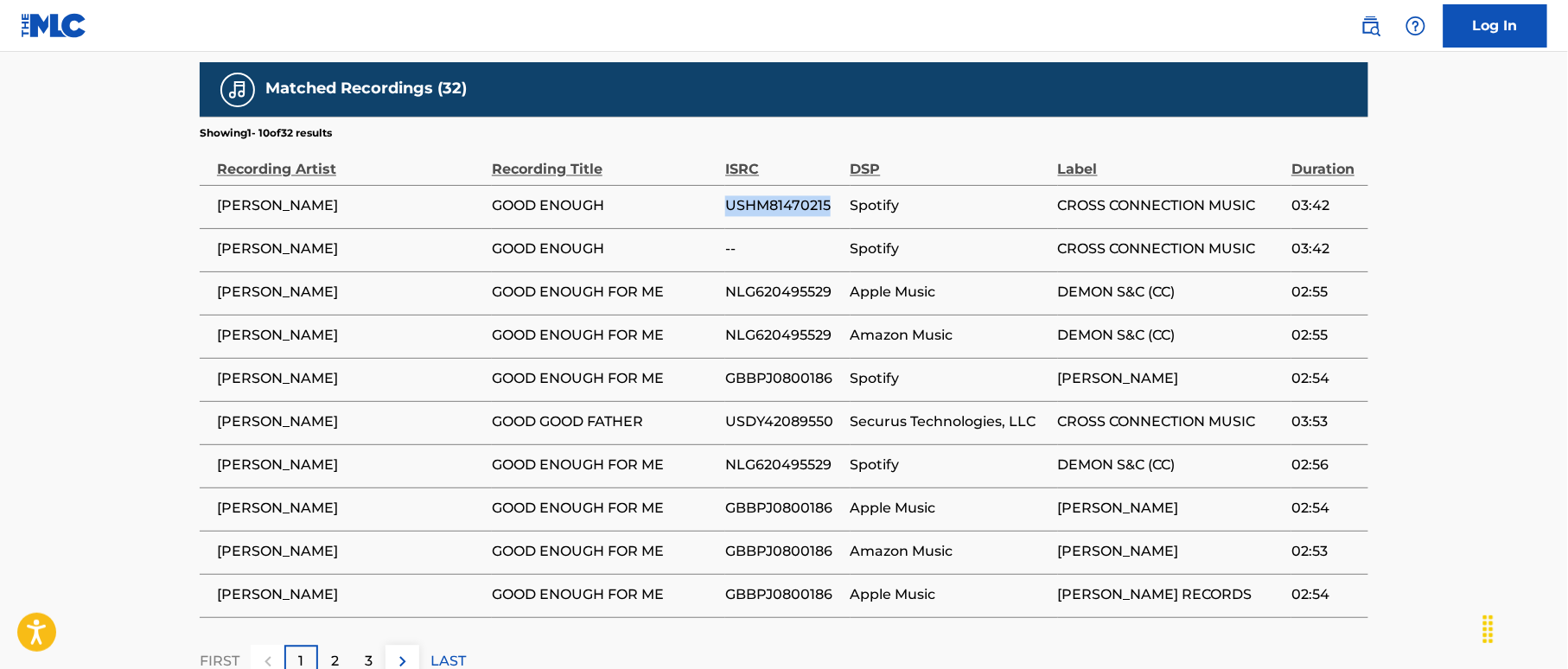
copy span "USHM81470215"
click at [790, 412] on span "USDY42089550" at bounding box center [783, 423] width 116 height 21
drag, startPoint x: 332, startPoint y: 638, endPoint x: 315, endPoint y: 640, distance: 17.1
click at [332, 651] on p "2" at bounding box center [335, 661] width 8 height 21
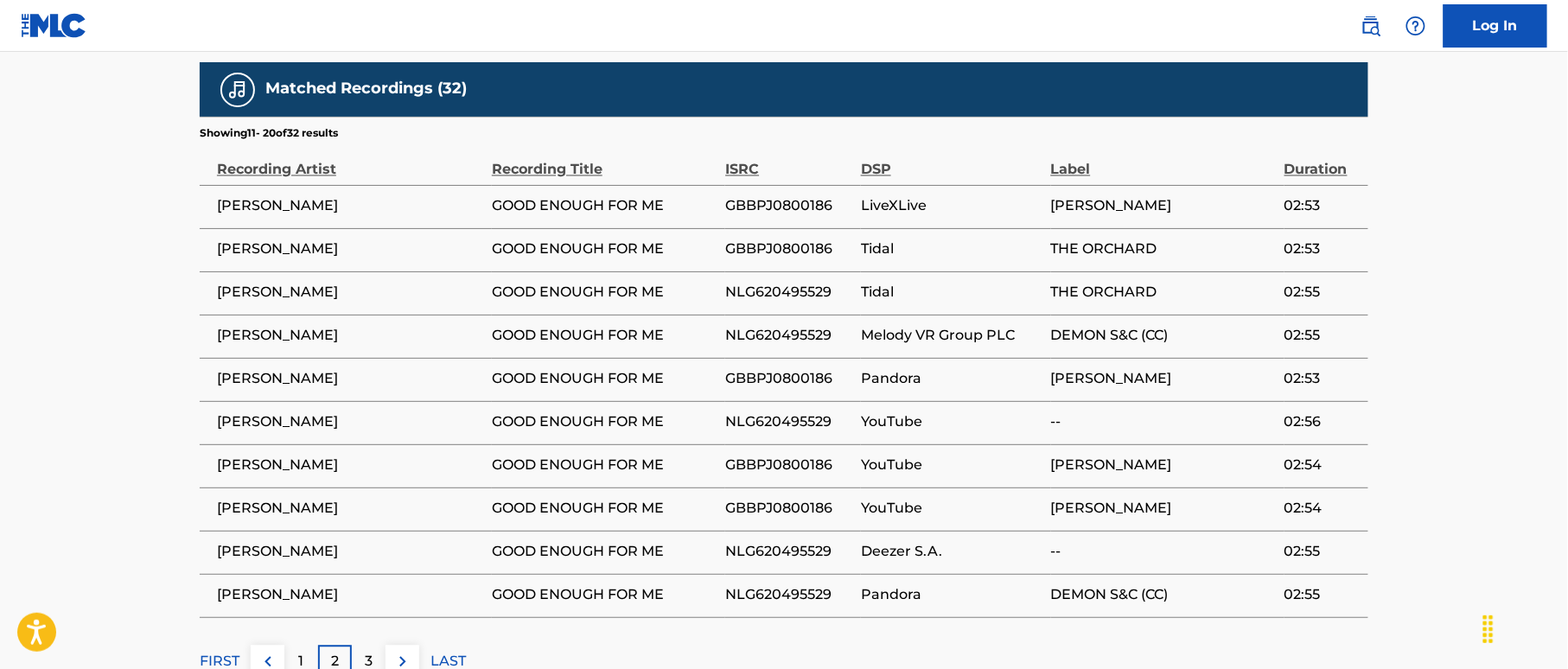
click at [374, 645] on div "3" at bounding box center [369, 662] width 34 height 34
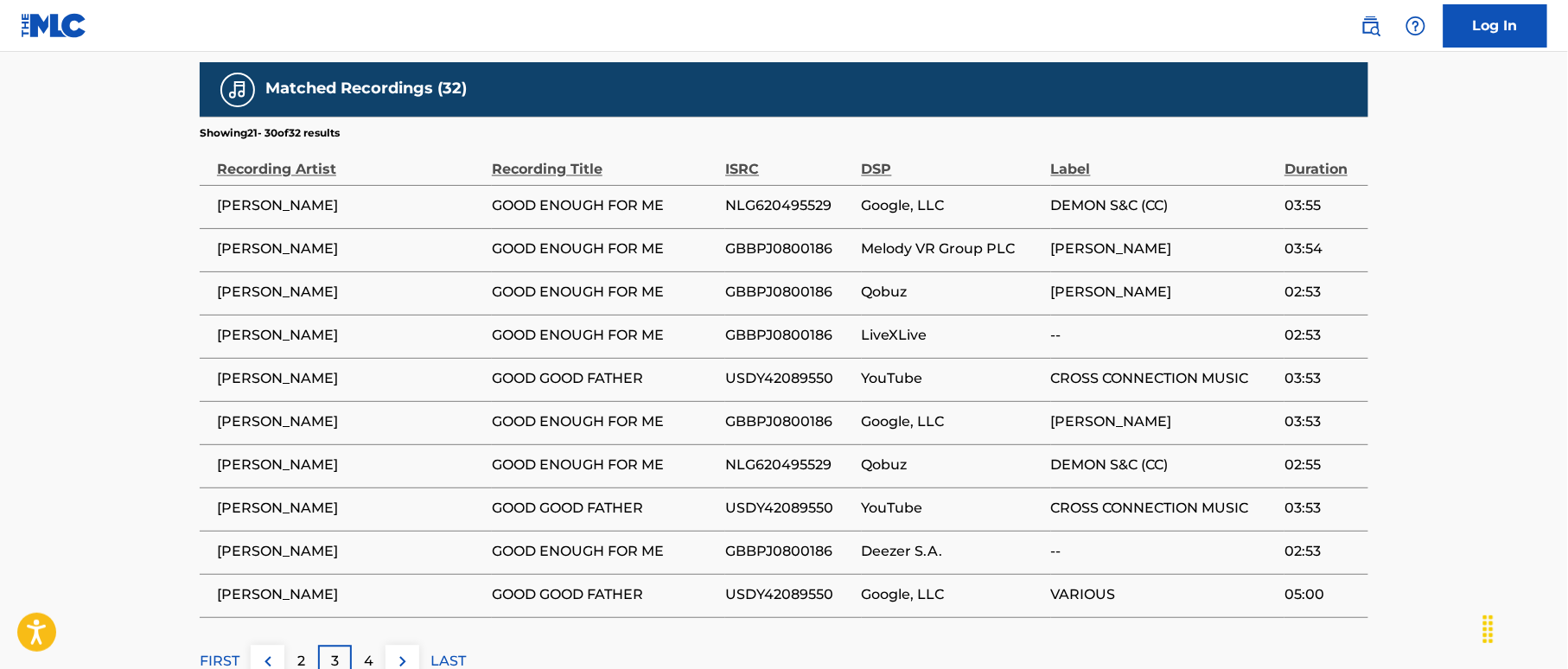
click at [363, 645] on div "4" at bounding box center [369, 662] width 34 height 34
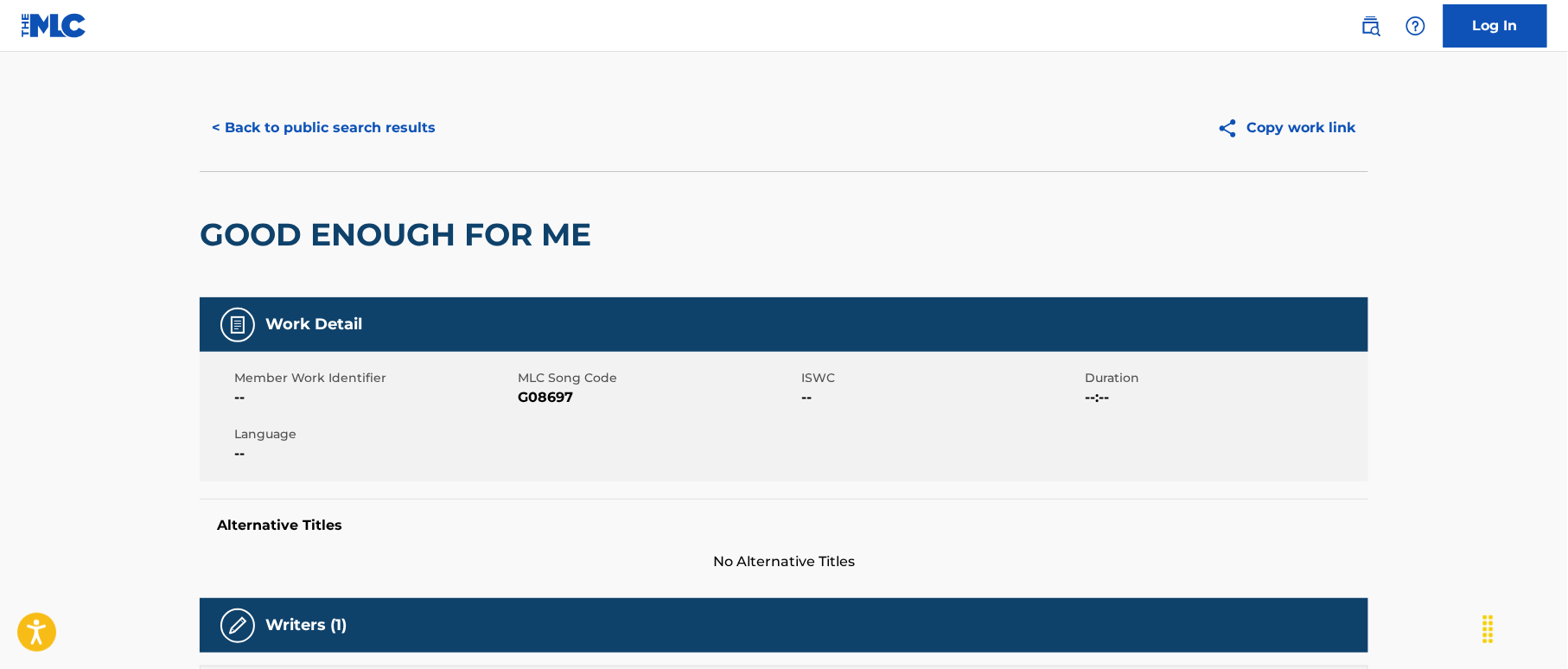
scroll to position [0, 0]
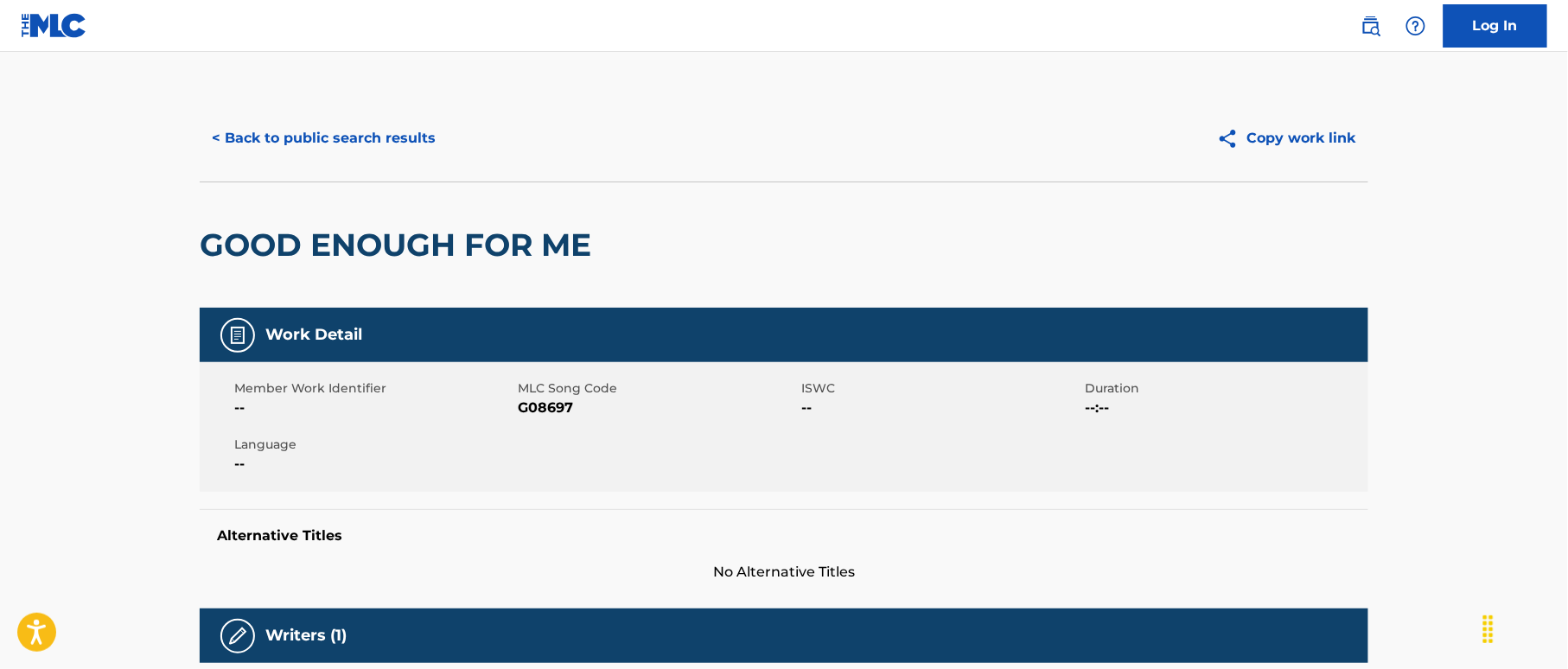
click at [408, 133] on button "< Back to public search results" at bounding box center [323, 139] width 248 height 43
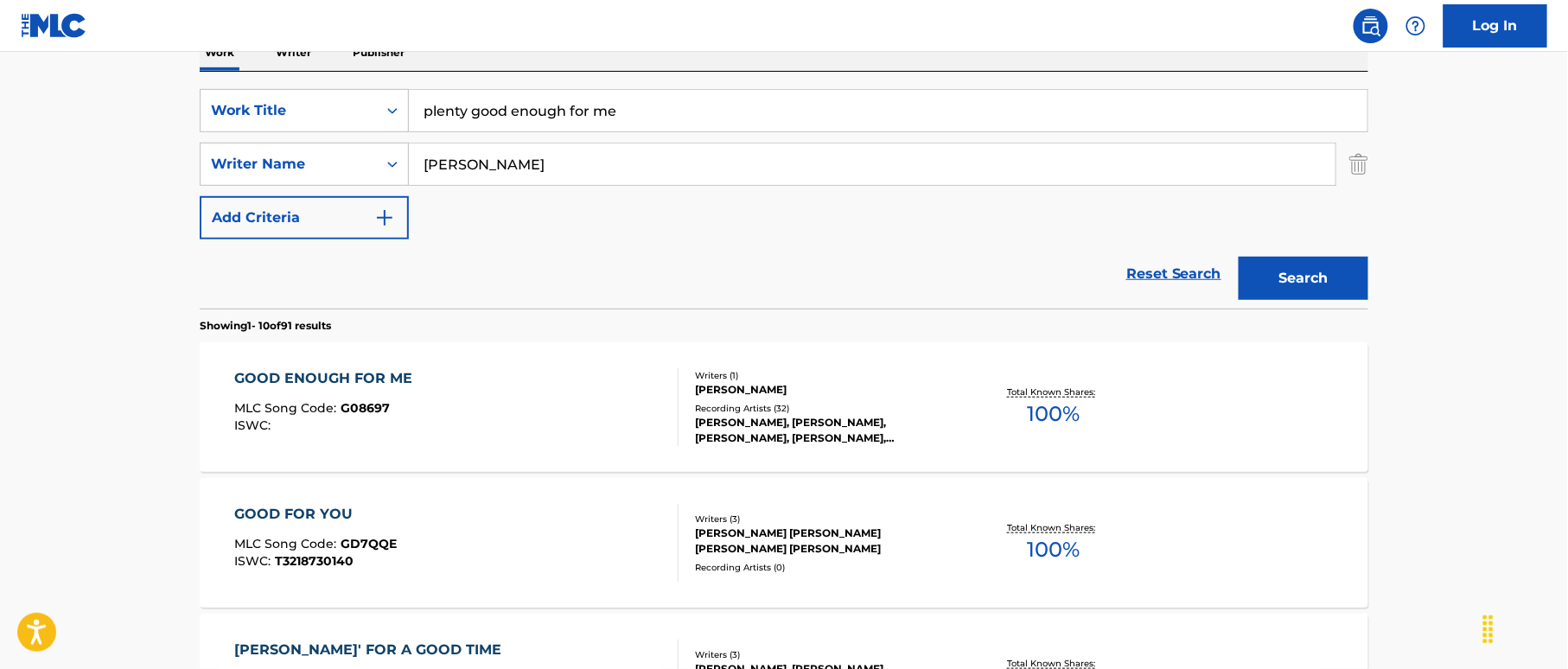
drag, startPoint x: 609, startPoint y: 118, endPoint x: 624, endPoint y: 150, distance: 35.3
click at [343, 137] on div "SearchWithCriteria38a4a8b0-d759-4550-abbf-1570a80e714c Work Title plenty good e…" at bounding box center [784, 163] width 1169 height 150
click at [607, 97] on input "plenty good enough for me" at bounding box center [887, 110] width 958 height 42
drag, startPoint x: 628, startPoint y: 118, endPoint x: 397, endPoint y: 111, distance: 231.1
click at [397, 111] on div "SearchWithCriteria38a4a8b0-d759-4550-abbf-1570a80e714c Work Title plenty good e…" at bounding box center [784, 110] width 1169 height 43
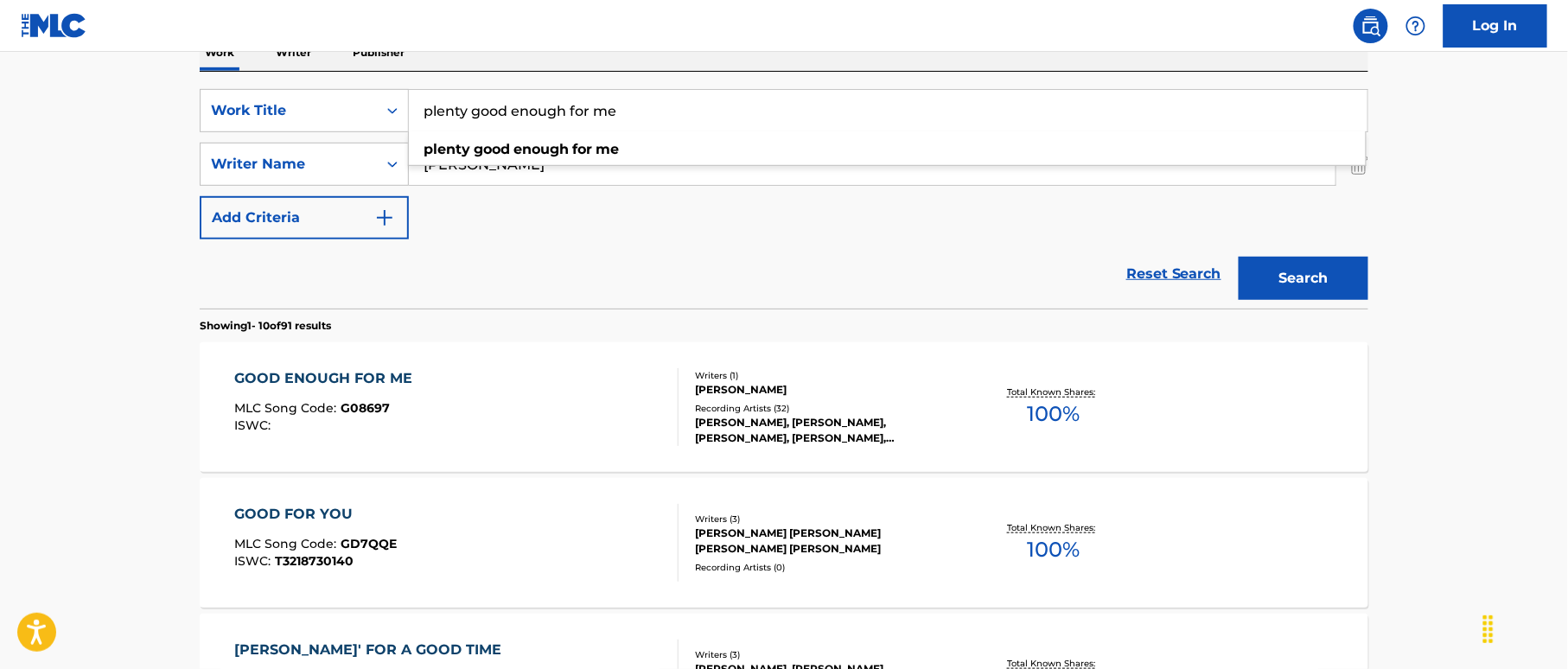
paste input "Good Things [PERSON_NAME]"
click at [599, 100] on input "Good Things [PERSON_NAME]" at bounding box center [887, 110] width 958 height 42
click at [609, 105] on input "Good Things [PERSON_NAME]" at bounding box center [887, 110] width 958 height 42
type input "Good Things [PERSON_NAME]"
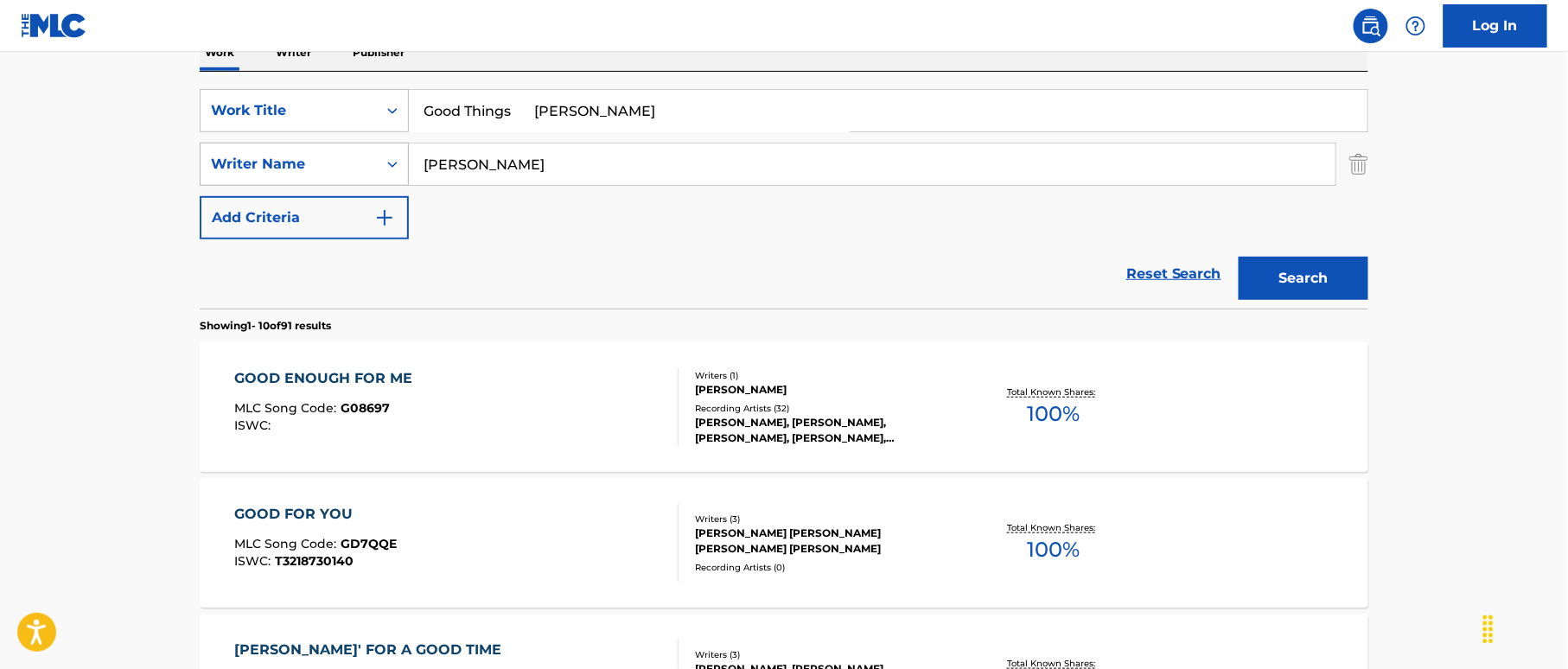
drag, startPoint x: 408, startPoint y: 174, endPoint x: 396, endPoint y: 169, distance: 13.0
click at [356, 177] on div "SearchWithCriteriaf2f67575-ac71-4f03-956e-dac0748b6b5b Writer Name [PERSON_NAME]" at bounding box center [784, 164] width 1169 height 43
paste input "Gothia"
type input "Gothia"
click at [534, 111] on input "Good Things [PERSON_NAME]" at bounding box center [887, 110] width 958 height 42
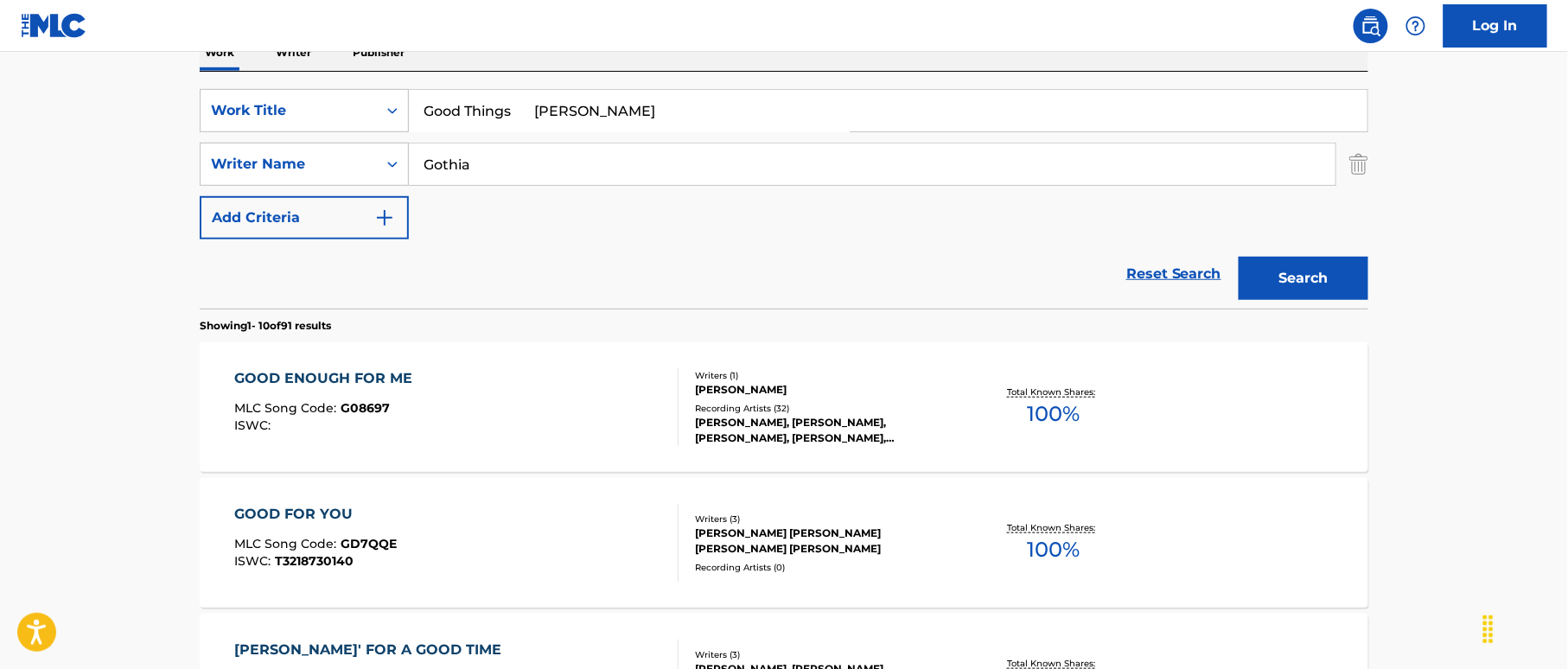
drag, startPoint x: 527, startPoint y: 111, endPoint x: 664, endPoint y: 118, distance: 137.2
click at [660, 119] on input "Good Things [PERSON_NAME]" at bounding box center [887, 110] width 958 height 42
type input "good things"
click at [1304, 276] on button "Search" at bounding box center [1303, 278] width 129 height 43
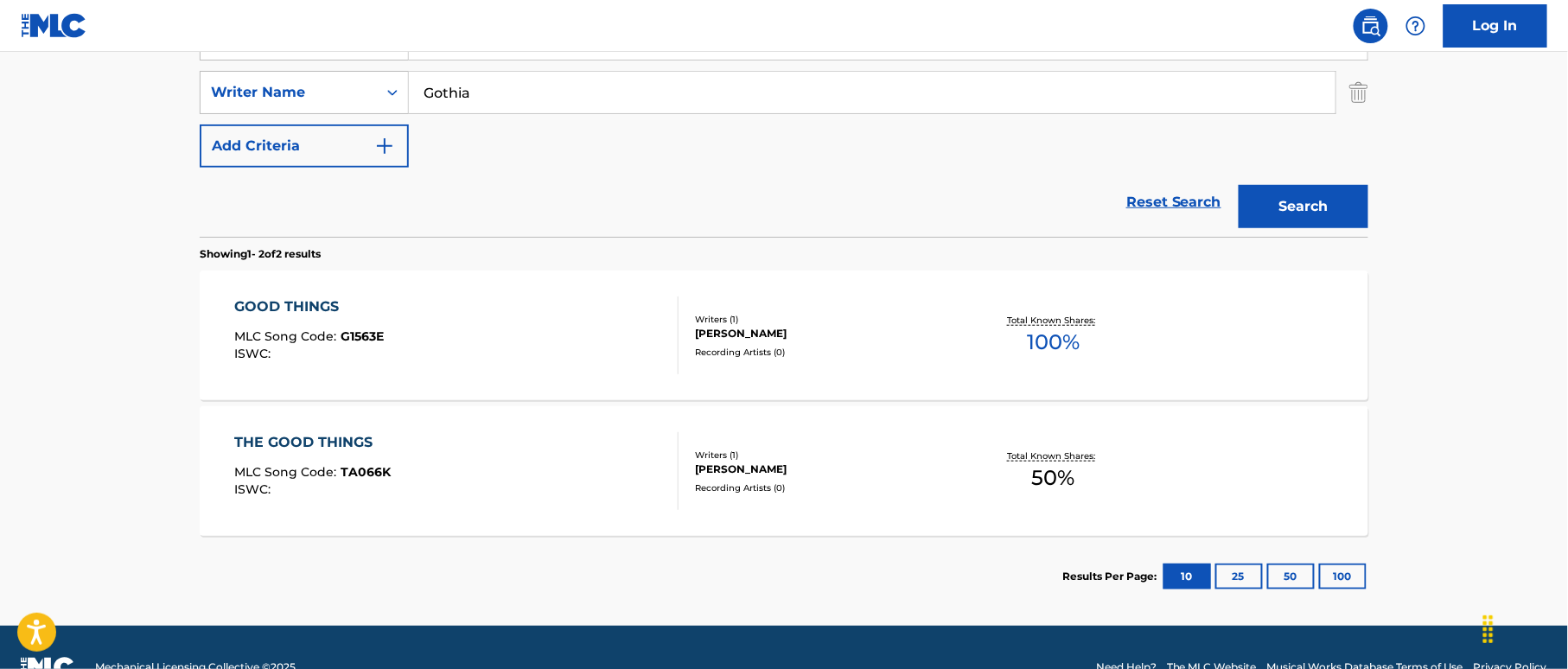
scroll to position [406, 0]
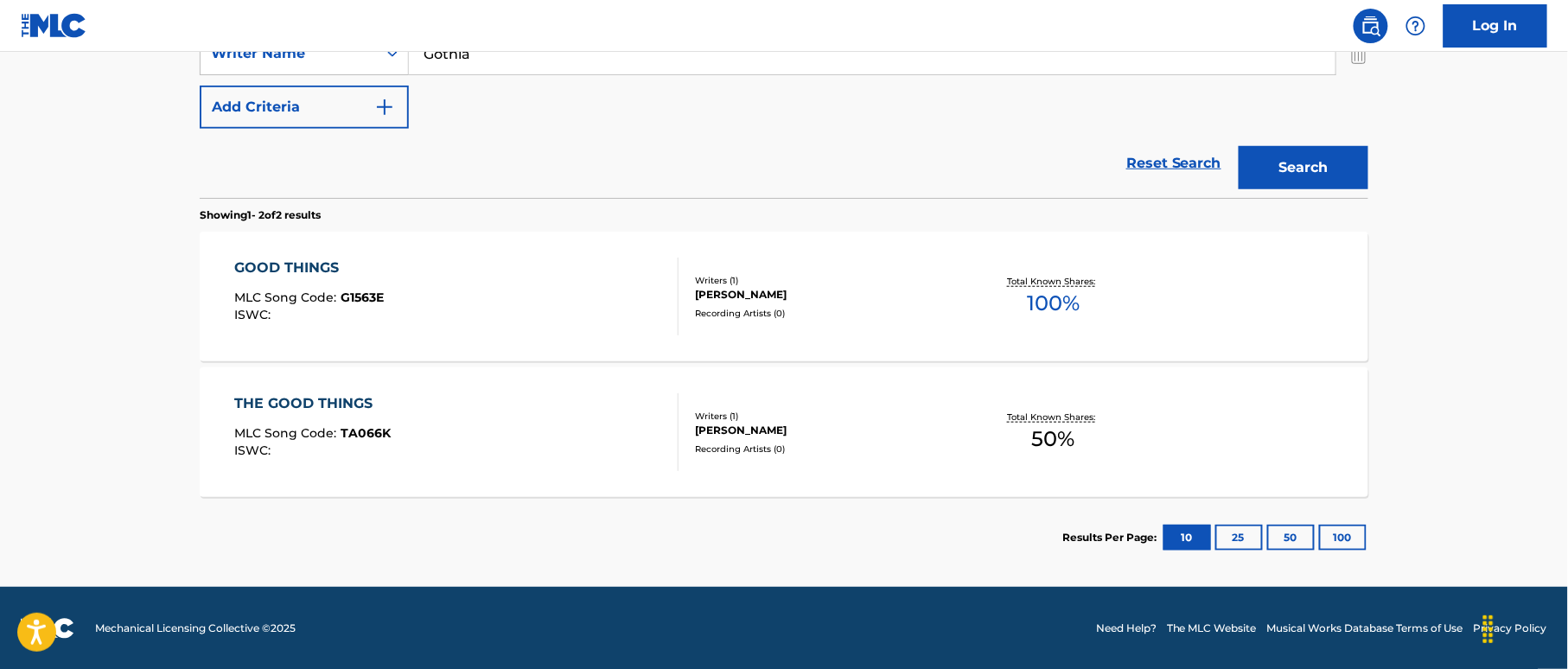
click at [596, 278] on div "GOOD THINGS MLC Song Code : G1563E ISWC :" at bounding box center [457, 296] width 445 height 77
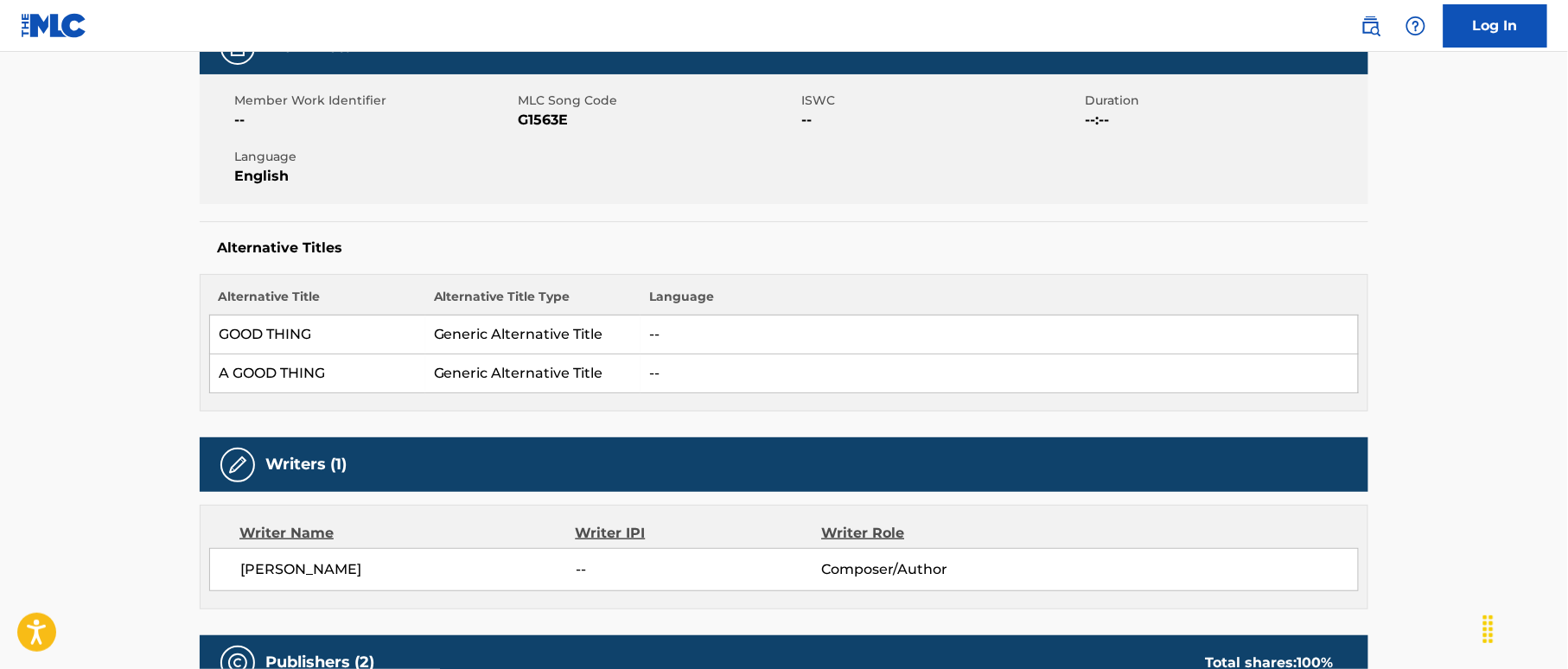
scroll to position [271, 0]
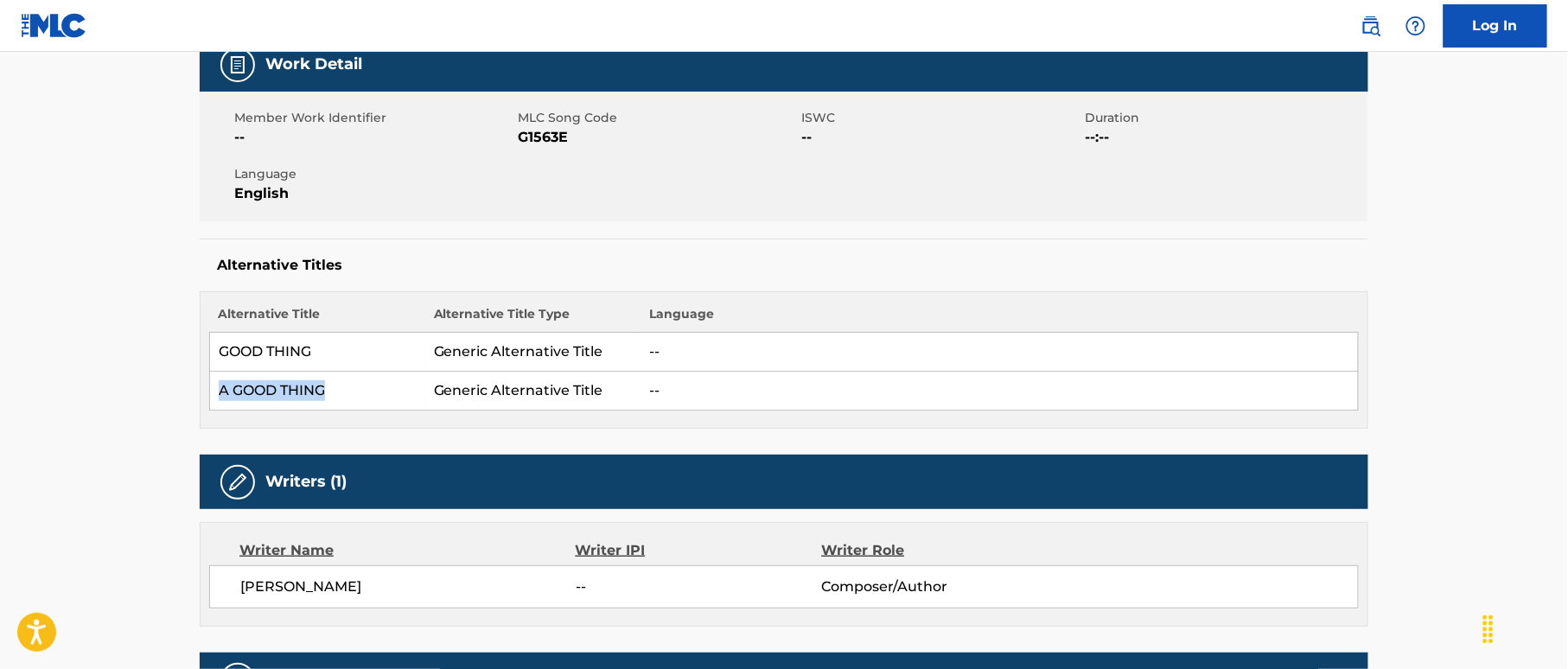
drag, startPoint x: 235, startPoint y: 382, endPoint x: 351, endPoint y: 388, distance: 116.2
click at [351, 388] on td "A GOOD THING" at bounding box center [317, 391] width 215 height 39
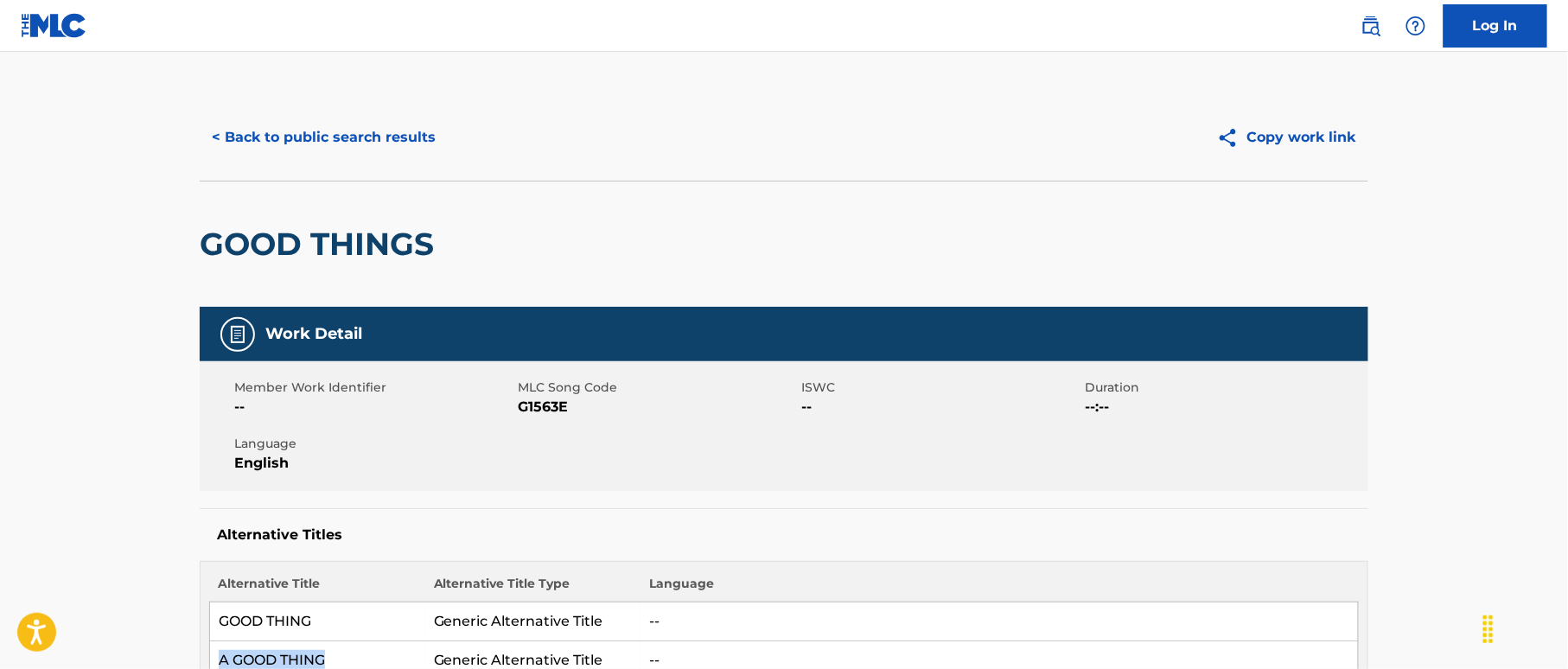
scroll to position [0, 0]
drag, startPoint x: 219, startPoint y: 232, endPoint x: 233, endPoint y: 232, distance: 14.0
click at [233, 232] on h2 "GOOD THINGS" at bounding box center [320, 244] width 243 height 39
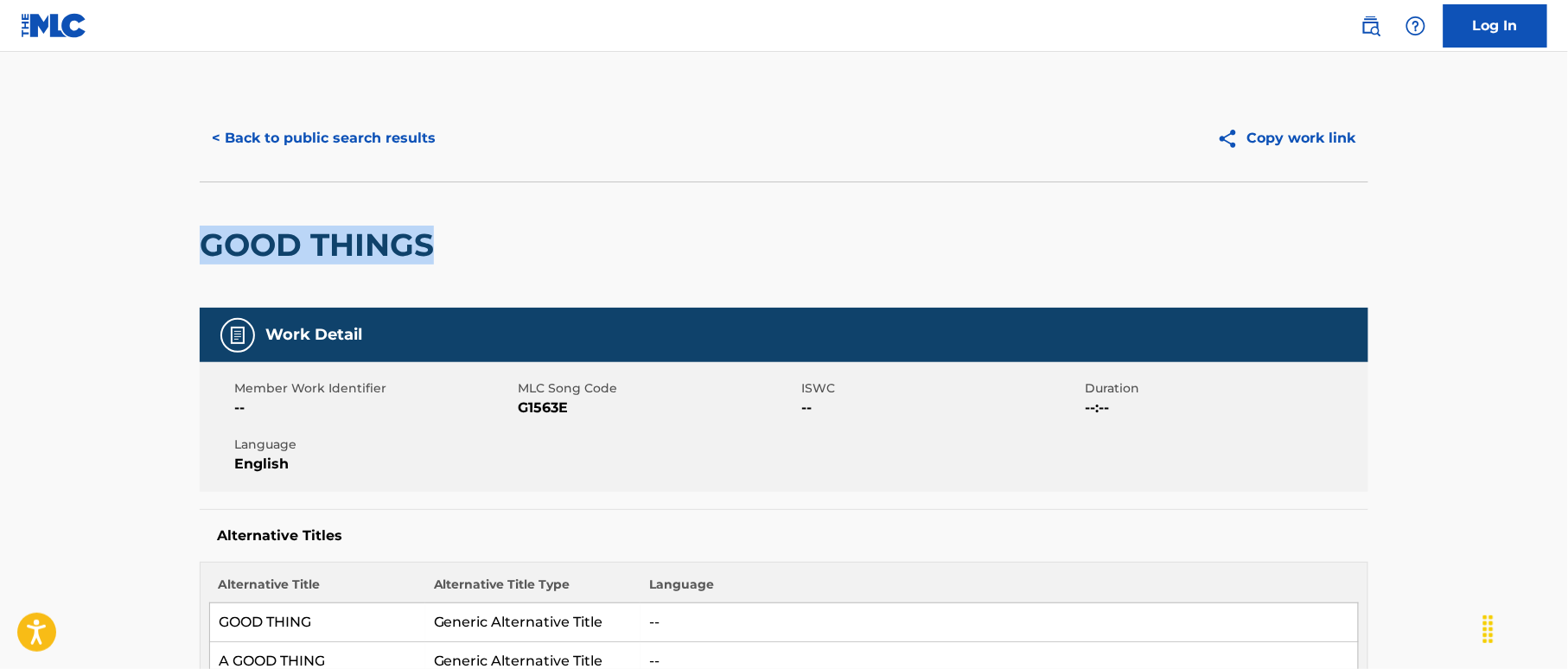
drag, startPoint x: 211, startPoint y: 240, endPoint x: 445, endPoint y: 229, distance: 234.3
click at [445, 229] on div "GOOD THINGS" at bounding box center [784, 244] width 1169 height 126
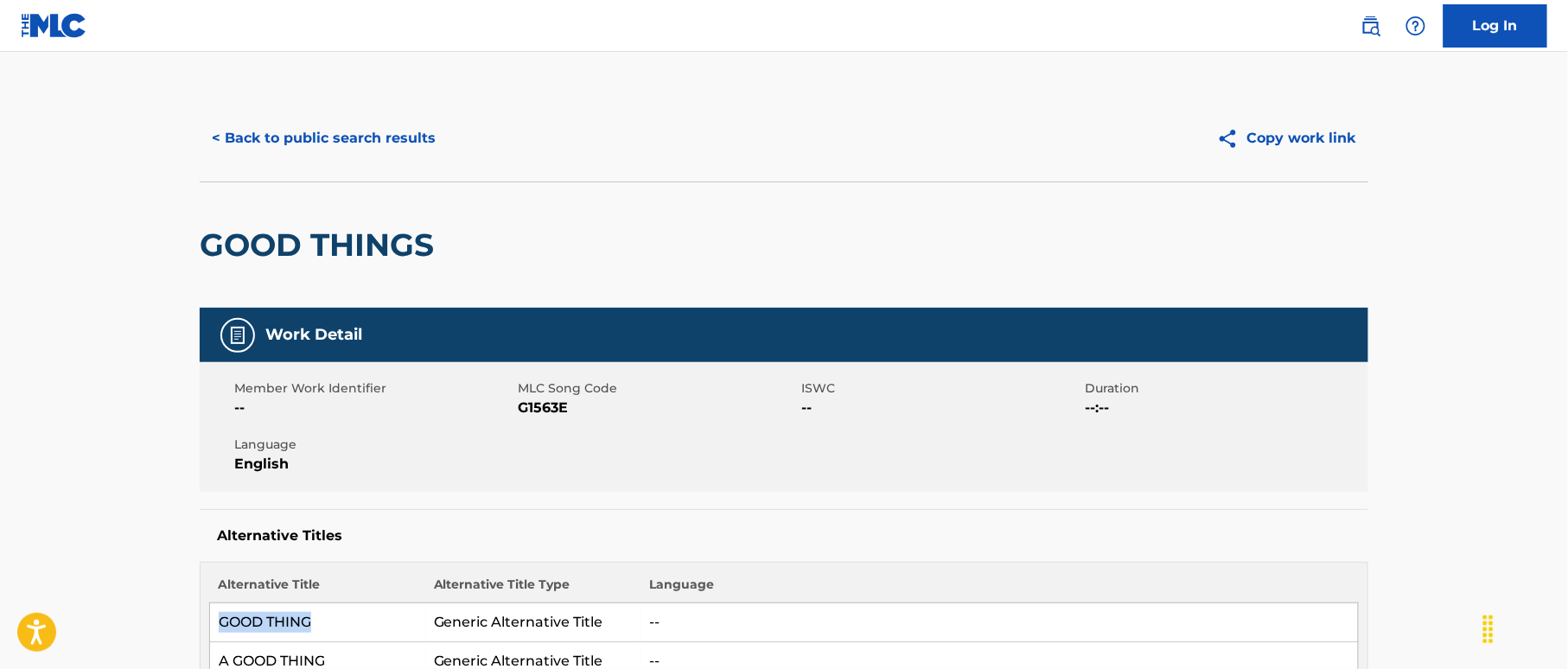
drag, startPoint x: 222, startPoint y: 622, endPoint x: 336, endPoint y: 627, distance: 114.1
click at [336, 627] on td "GOOD THING" at bounding box center [317, 622] width 215 height 39
click at [524, 422] on div "Member Work Identifier -- MLC Song Code G1563E ISWC -- Duration --:-- Language …" at bounding box center [784, 426] width 1169 height 129
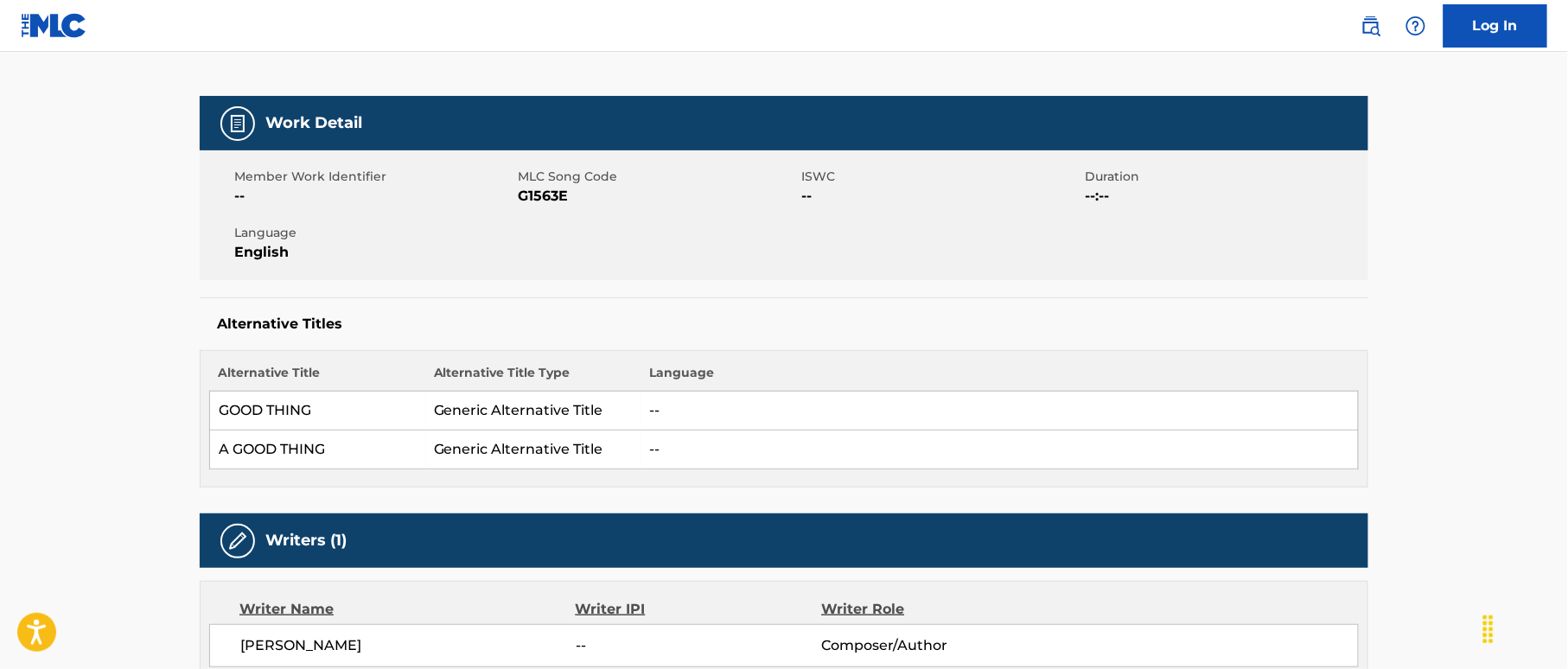
scroll to position [230, 0]
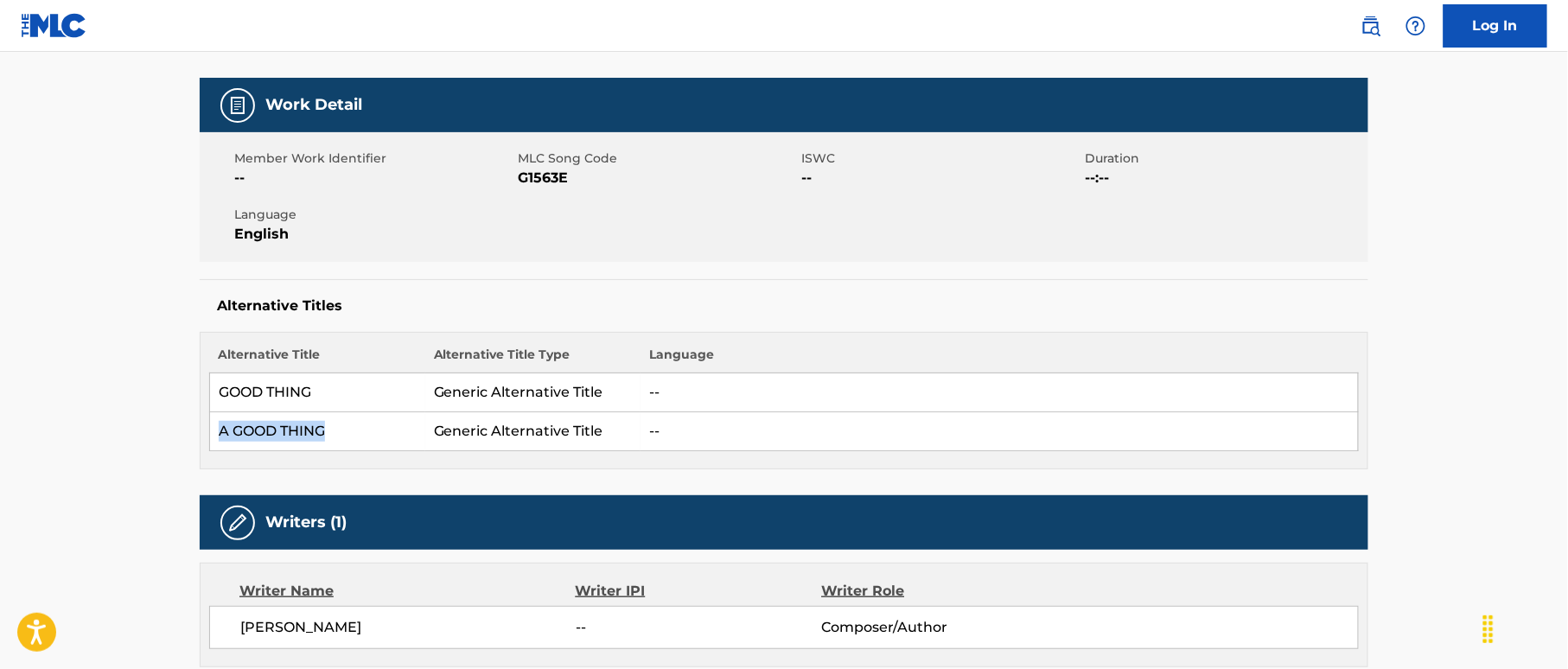
drag, startPoint x: 336, startPoint y: 439, endPoint x: 350, endPoint y: 439, distance: 14.0
click at [350, 439] on td "A GOOD THING" at bounding box center [317, 431] width 215 height 39
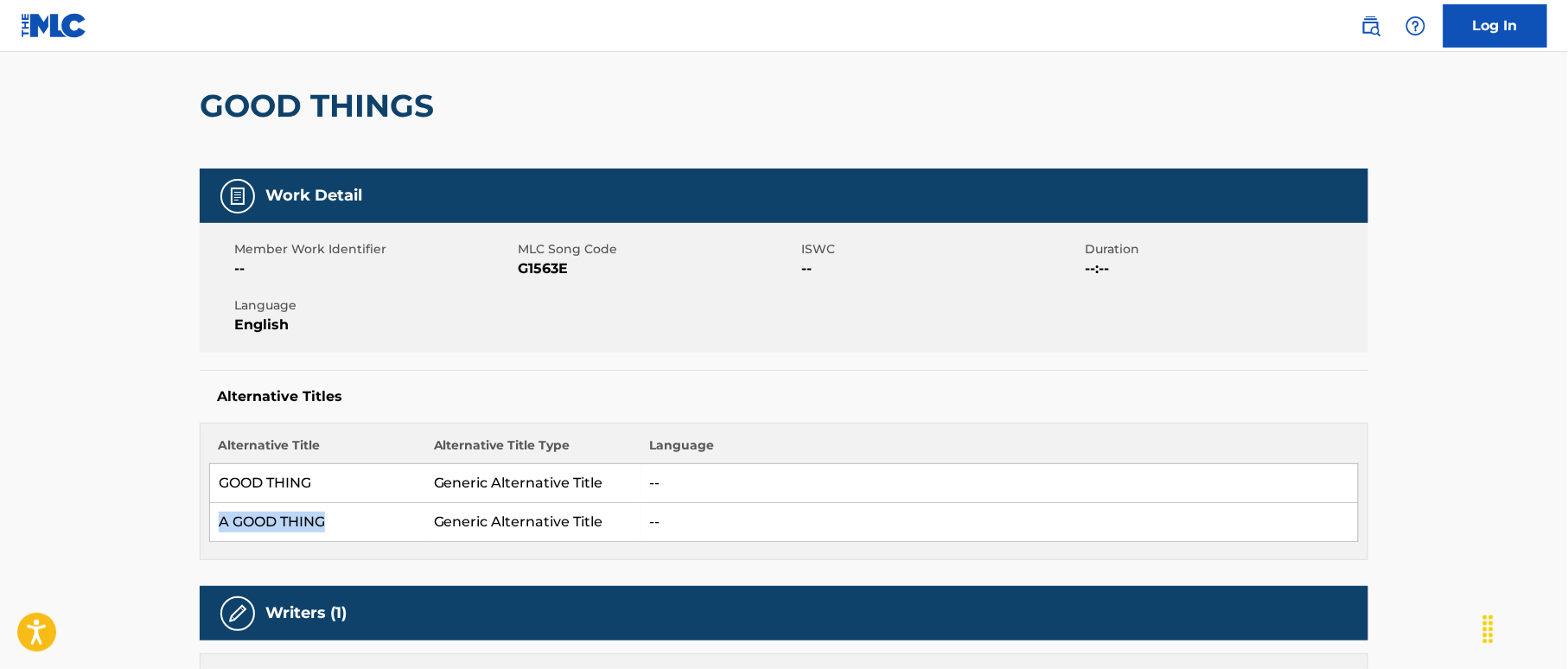
scroll to position [0, 0]
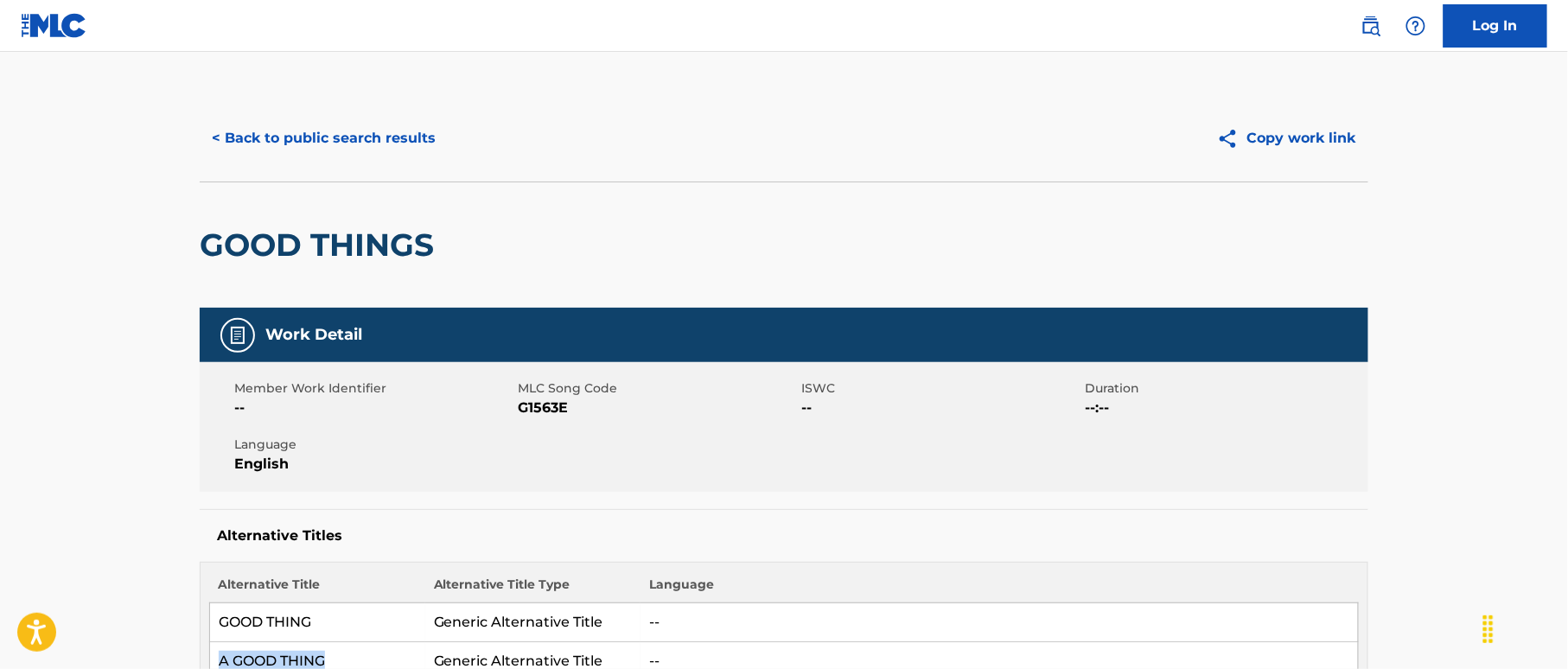
click at [351, 135] on button "< Back to public search results" at bounding box center [323, 139] width 248 height 43
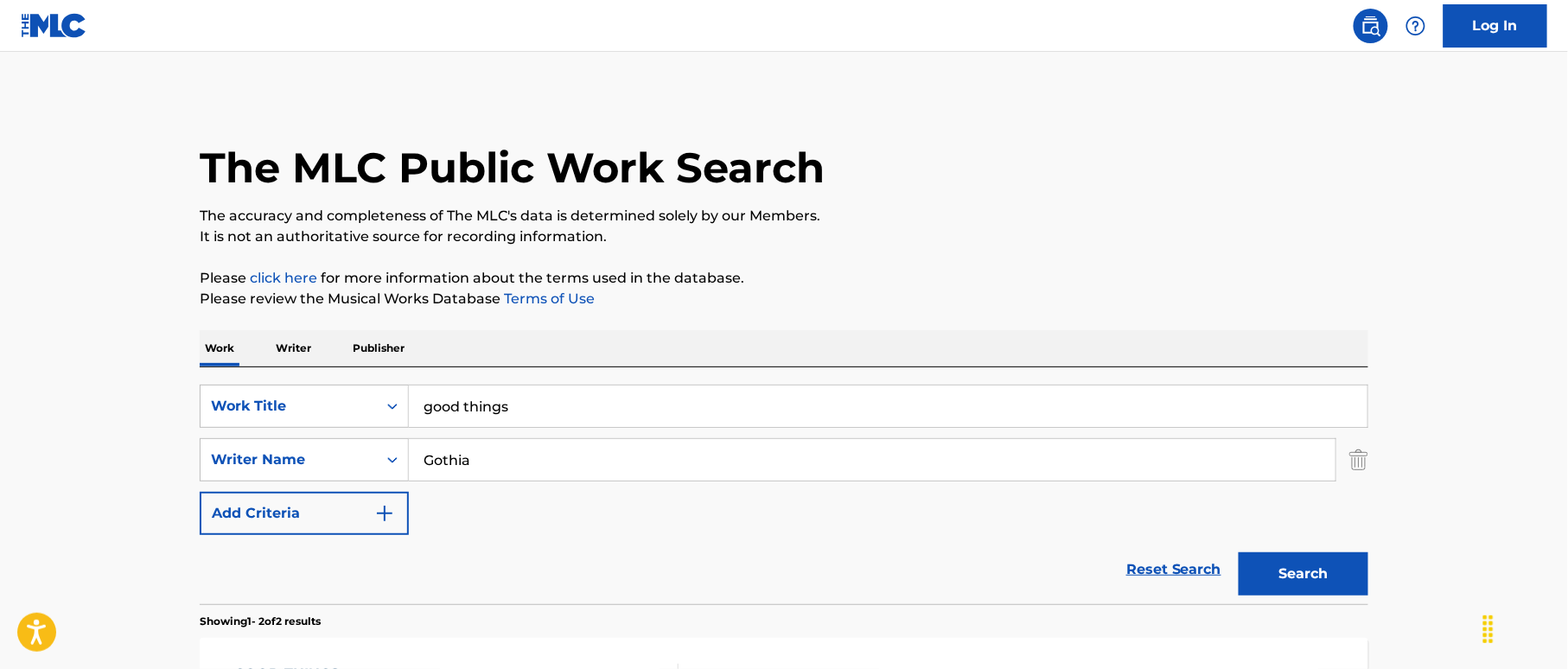
scroll to position [309, 0]
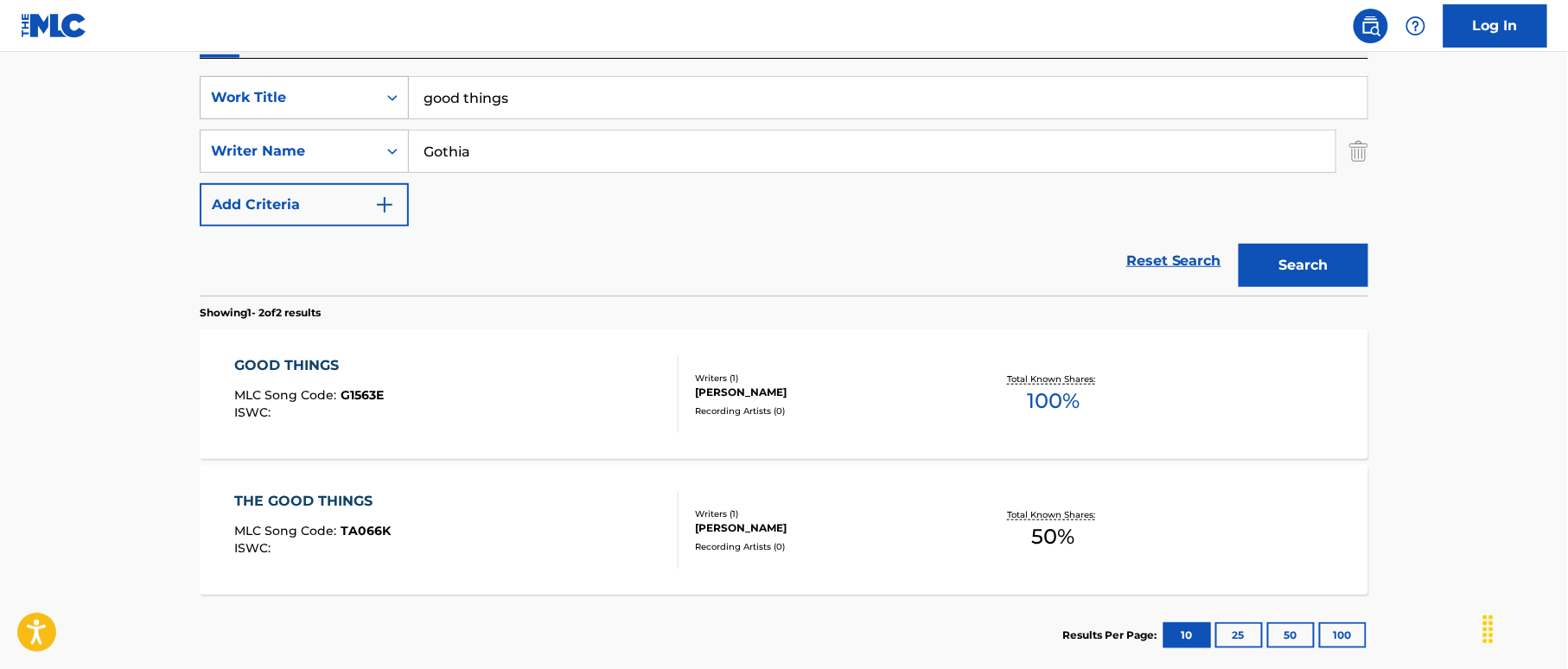
drag, startPoint x: 515, startPoint y: 93, endPoint x: 394, endPoint y: 80, distance: 121.7
click at [396, 80] on div "SearchWithCriteria38a4a8b0-d759-4550-abbf-1570a80e714c Work Title good things" at bounding box center [784, 98] width 1169 height 43
paste input "Good Times [PERSON_NAME]"
click at [627, 84] on input "Good Times [PERSON_NAME]" at bounding box center [887, 97] width 958 height 42
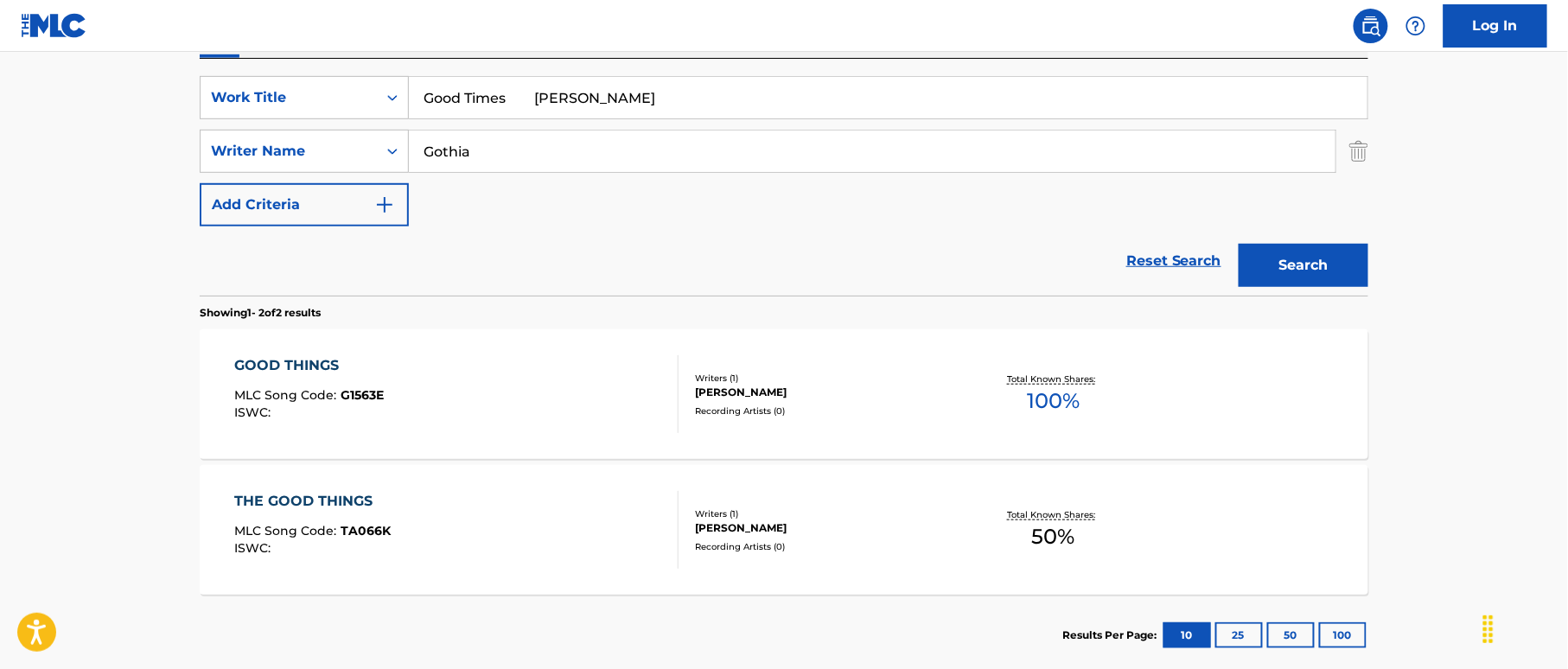
type input "Good Times [PERSON_NAME]"
click at [506, 137] on input "Gothia" at bounding box center [871, 151] width 926 height 42
drag, startPoint x: 493, startPoint y: 145, endPoint x: 399, endPoint y: 139, distance: 94.2
click at [399, 138] on div "SearchWithCriteriaf2f67575-ac71-4f03-956e-dac0748b6b5b Writer Name [PERSON_NAME]" at bounding box center [784, 151] width 1169 height 43
paste input "[PERSON_NAME]"
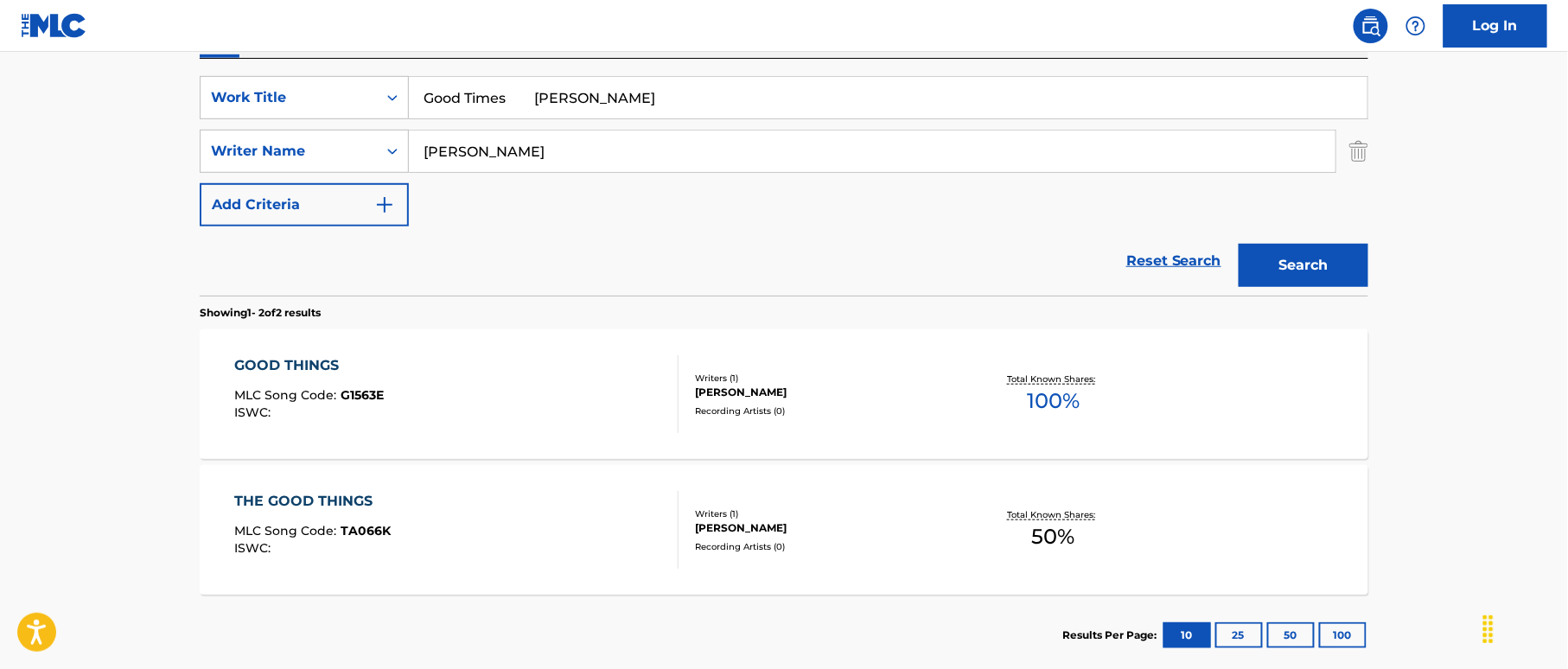
type input "[PERSON_NAME]"
click at [560, 97] on input "Good Times [PERSON_NAME]" at bounding box center [887, 97] width 958 height 42
drag, startPoint x: 513, startPoint y: 94, endPoint x: 793, endPoint y: 108, distance: 280.3
click at [763, 106] on input "Good Times [PERSON_NAME]" at bounding box center [887, 97] width 958 height 42
type input "Good Times"
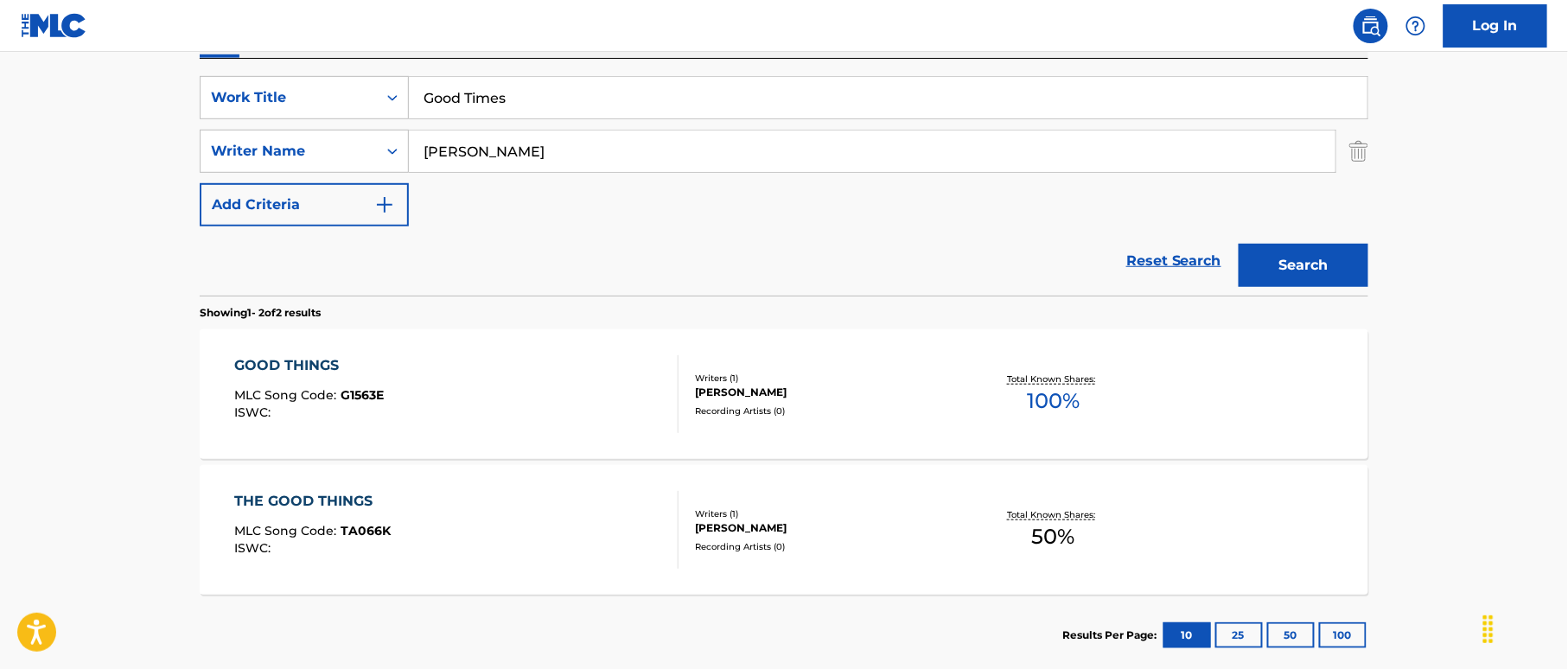
click at [1333, 260] on button "Search" at bounding box center [1303, 265] width 129 height 43
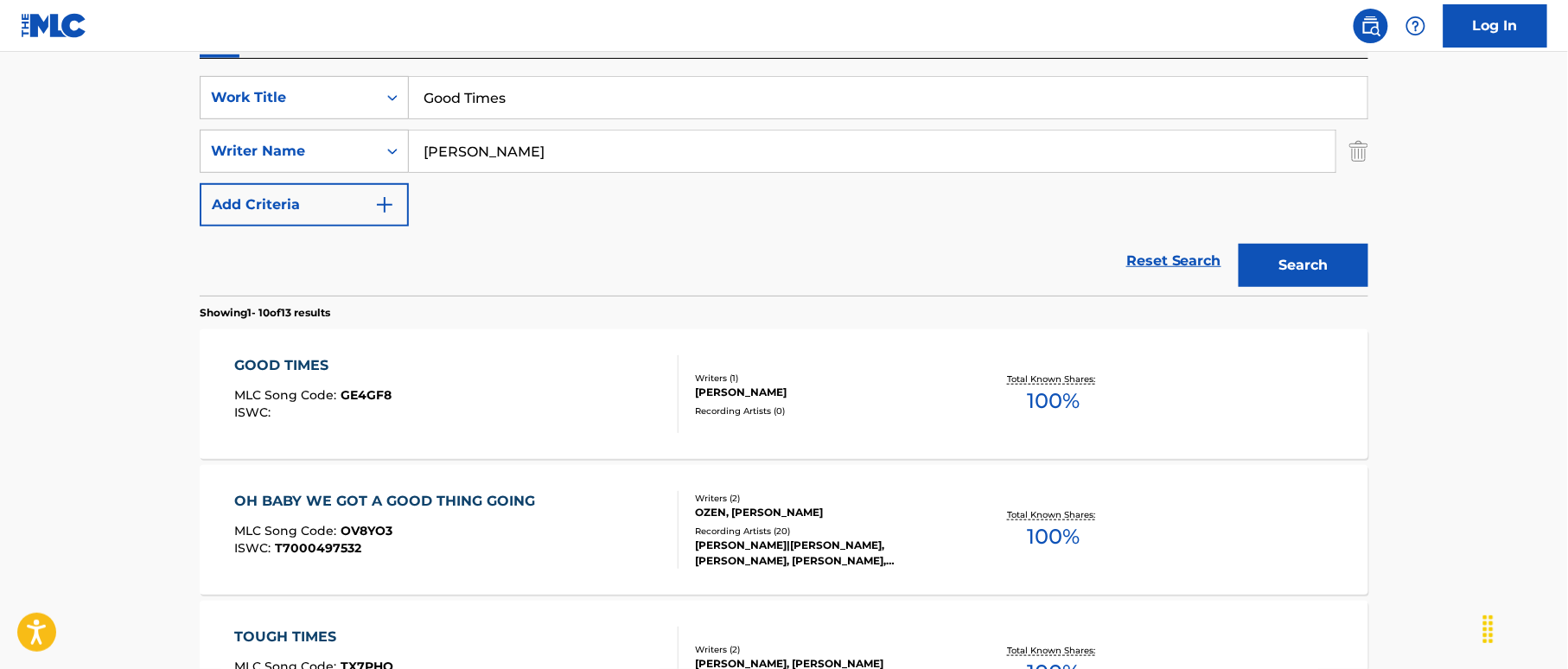
click at [596, 370] on div "GOOD TIMES MLC Song Code : GE4GF8 ISWC :" at bounding box center [457, 393] width 445 height 77
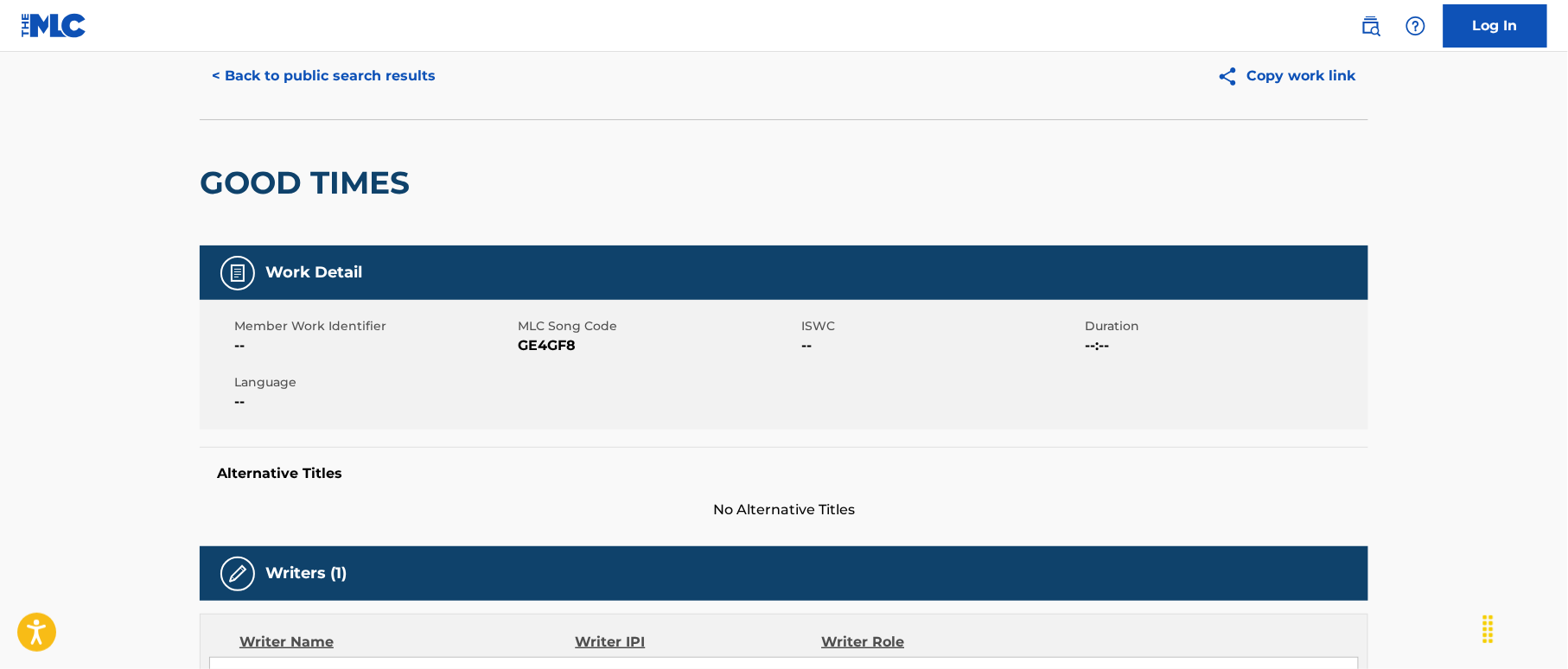
scroll to position [57, 0]
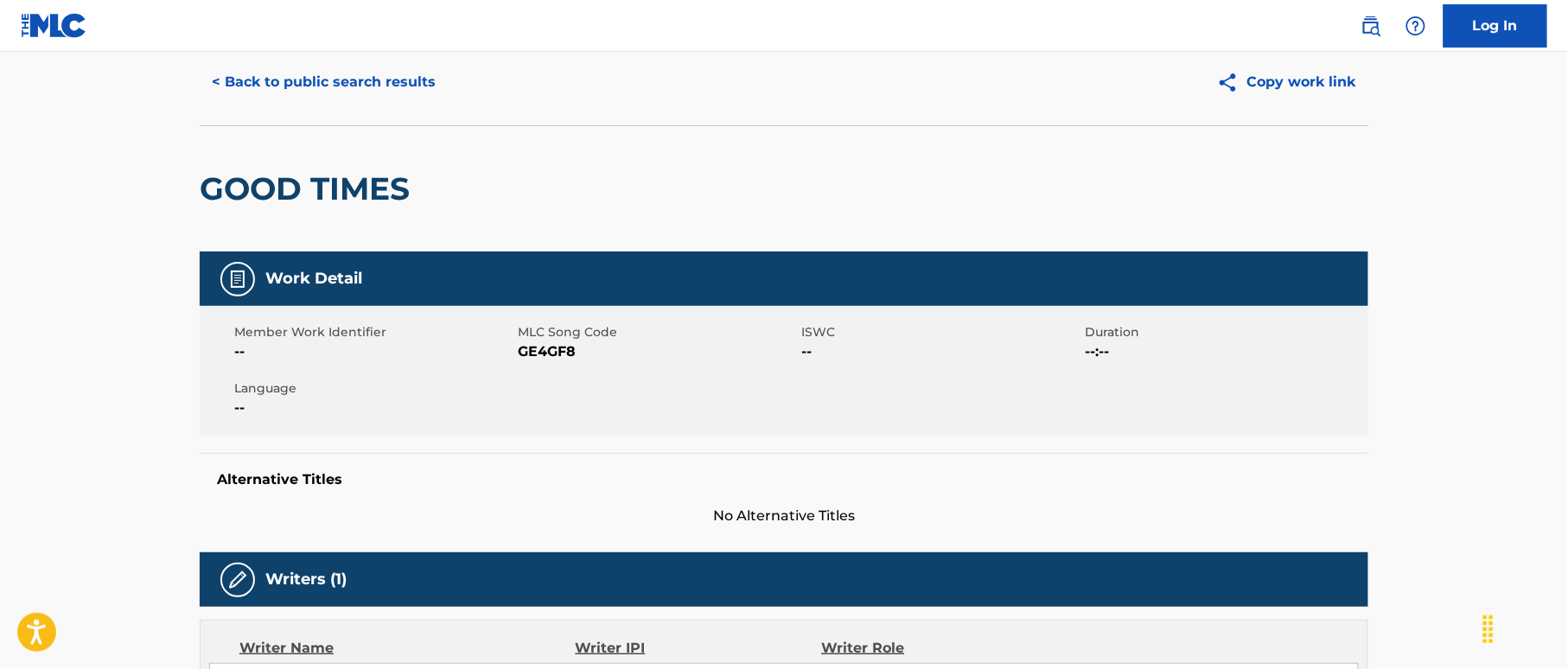
click at [412, 88] on button "< Back to public search results" at bounding box center [323, 82] width 248 height 43
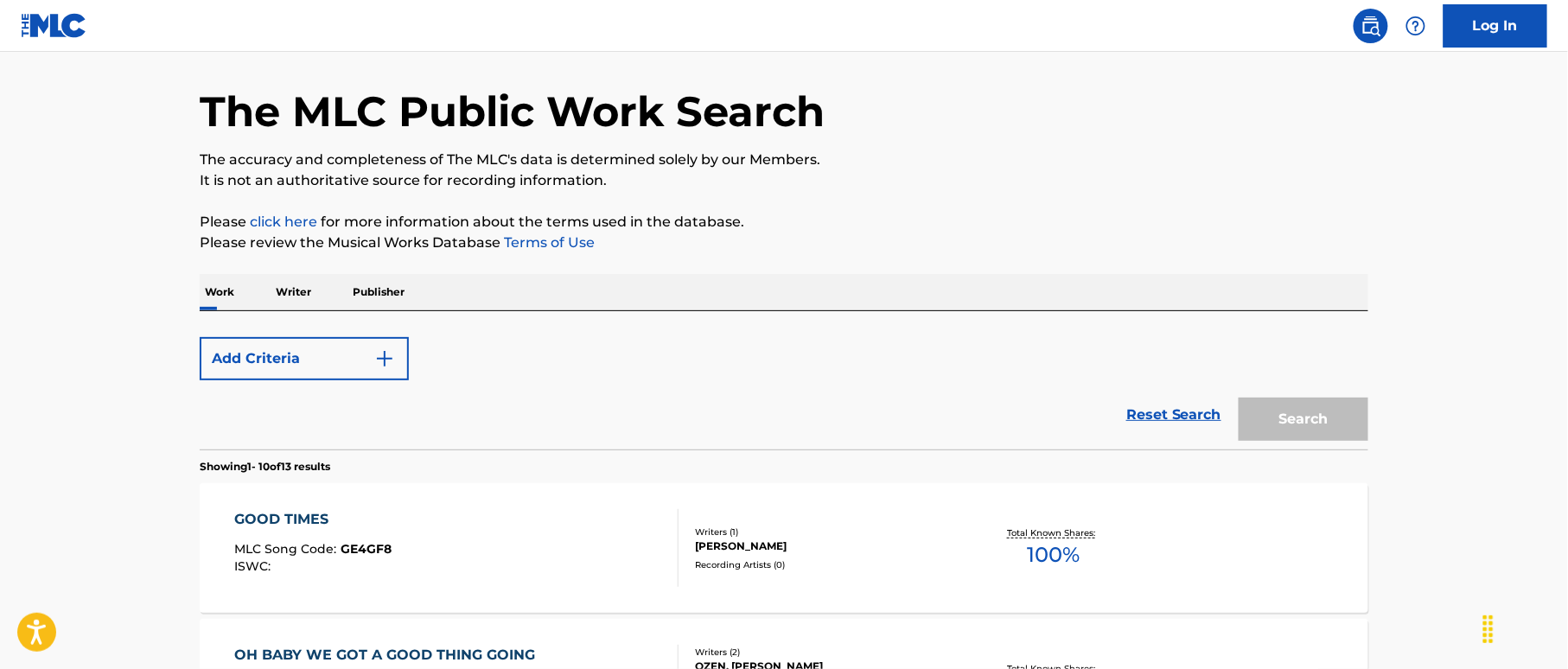
scroll to position [309, 0]
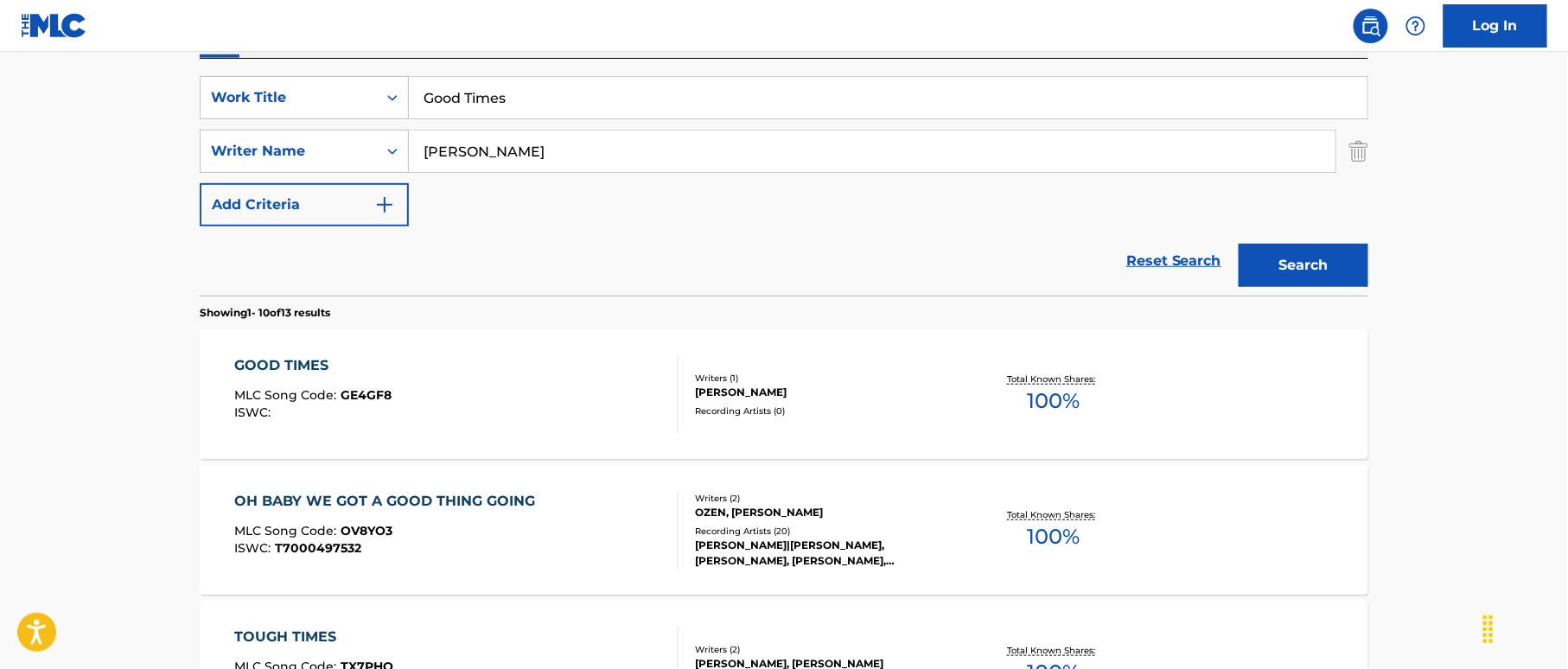
click at [508, 102] on input "Good Times" at bounding box center [887, 97] width 958 height 42
drag, startPoint x: 515, startPoint y: 97, endPoint x: 453, endPoint y: 80, distance: 64.3
click at [370, 71] on div "SearchWithCriteria38a4a8b0-d759-4550-abbf-1570a80e714c Work Title Good Times Se…" at bounding box center [784, 176] width 1169 height 237
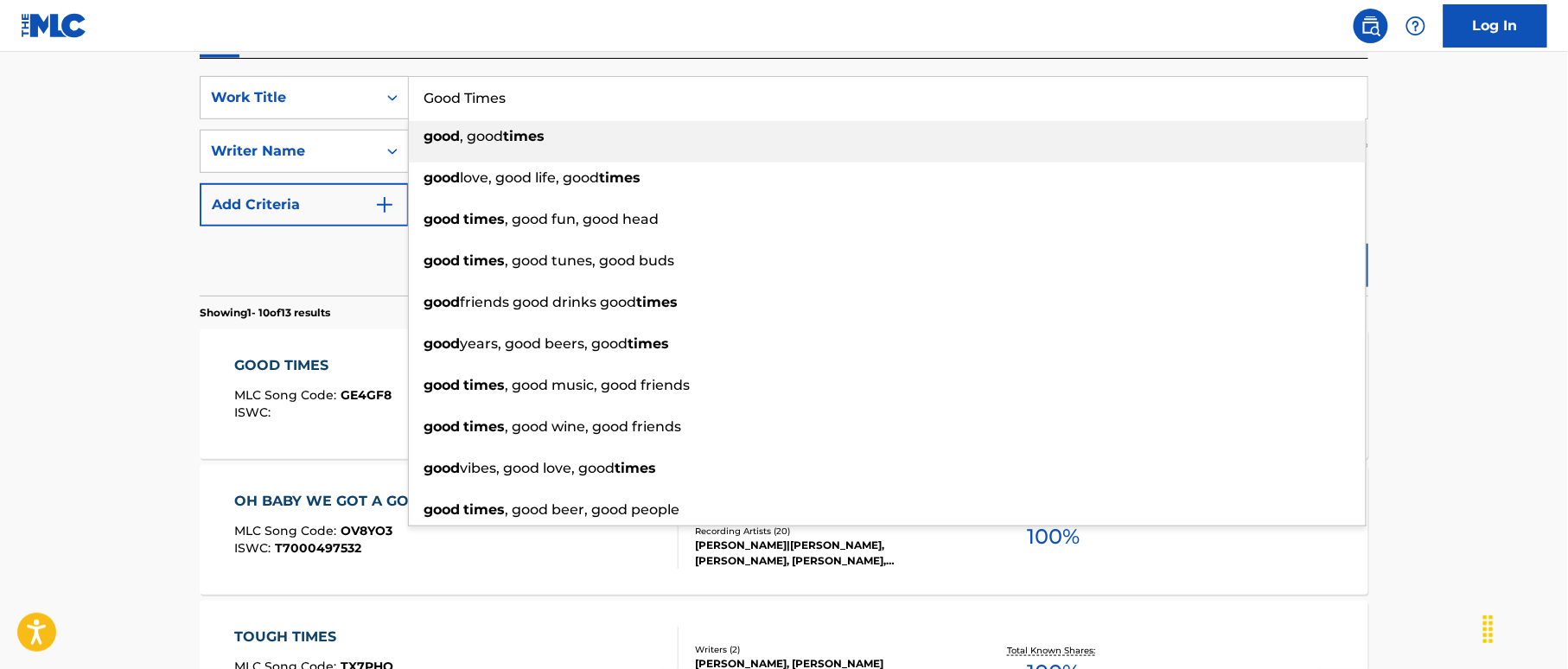
paste input "bye Won’t Come Easy [PERSON_NAME]"
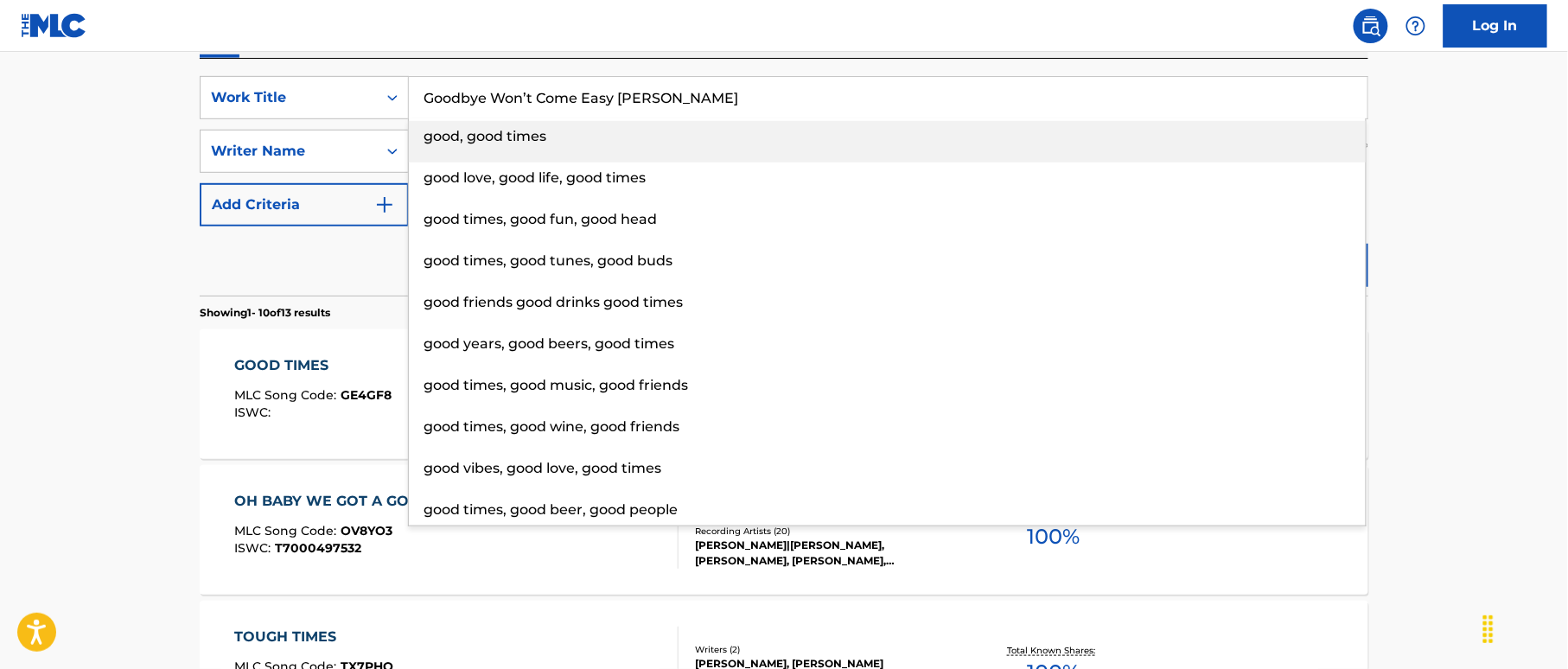
click at [667, 101] on input "Goodbye Won’t Come Easy [PERSON_NAME]" at bounding box center [887, 97] width 958 height 42
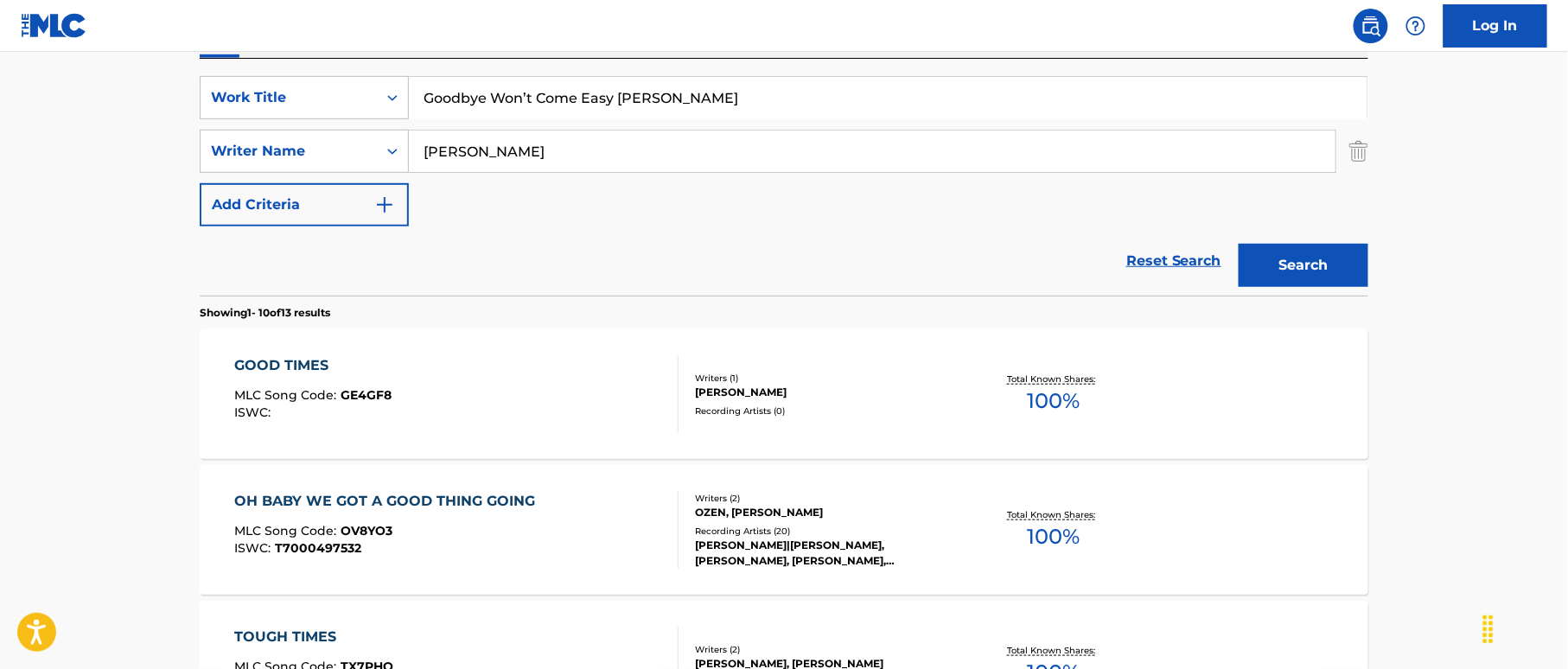
click at [700, 93] on input "Goodbye Won’t Come Easy [PERSON_NAME]" at bounding box center [887, 97] width 958 height 42
type input "Goodbye Won’t Come Easy [PERSON_NAME]"
drag, startPoint x: 518, startPoint y: 146, endPoint x: 370, endPoint y: 131, distance: 148.8
click at [368, 131] on div "SearchWithCriteriaf2f67575-ac71-4f03-956e-dac0748b6b5b Writer Name [PERSON_NAME]" at bounding box center [784, 151] width 1169 height 43
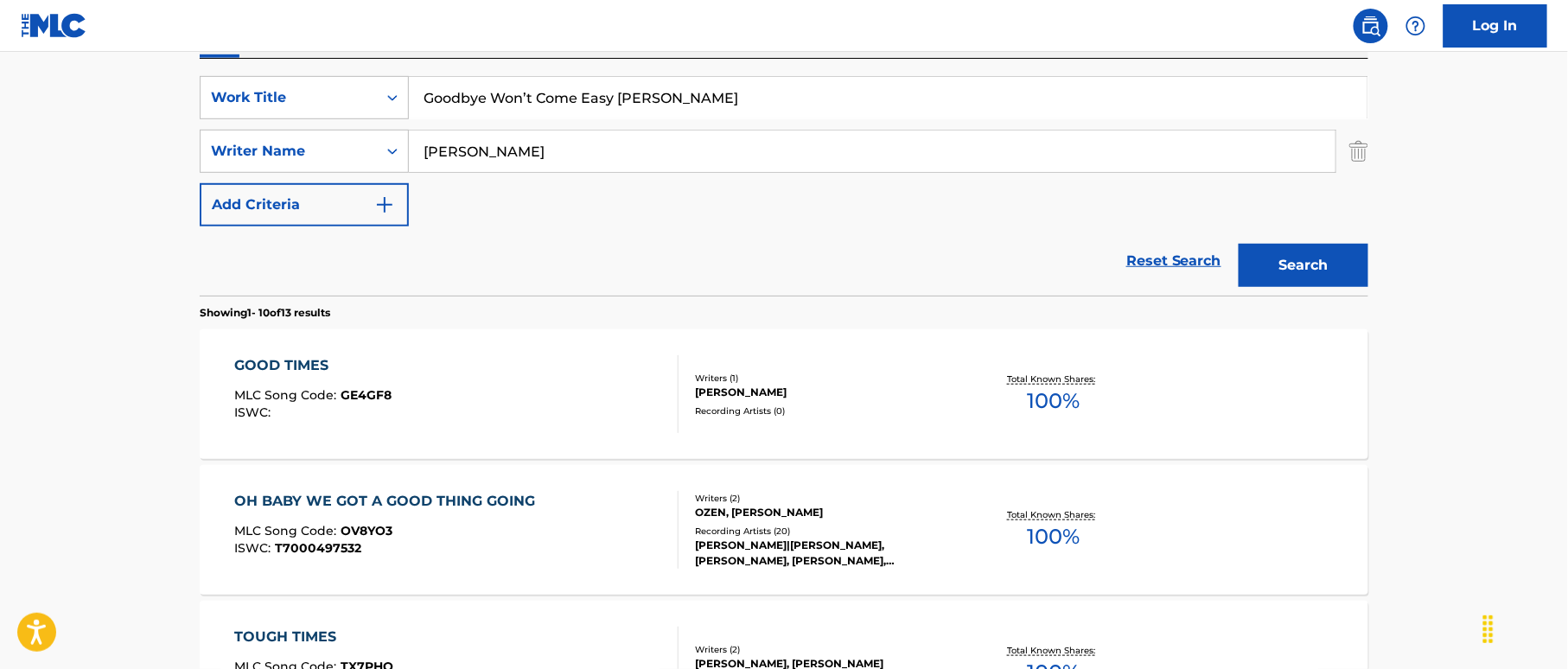
paste input "[PERSON_NAME]"
type input "[PERSON_NAME]"
click at [684, 80] on input "Goodbye Won’t Come Easy [PERSON_NAME]" at bounding box center [887, 97] width 958 height 42
drag, startPoint x: 631, startPoint y: 93, endPoint x: 782, endPoint y: 121, distance: 153.6
click at [779, 118] on input "Goodbye Won’t Come Easy [PERSON_NAME]" at bounding box center [887, 97] width 958 height 42
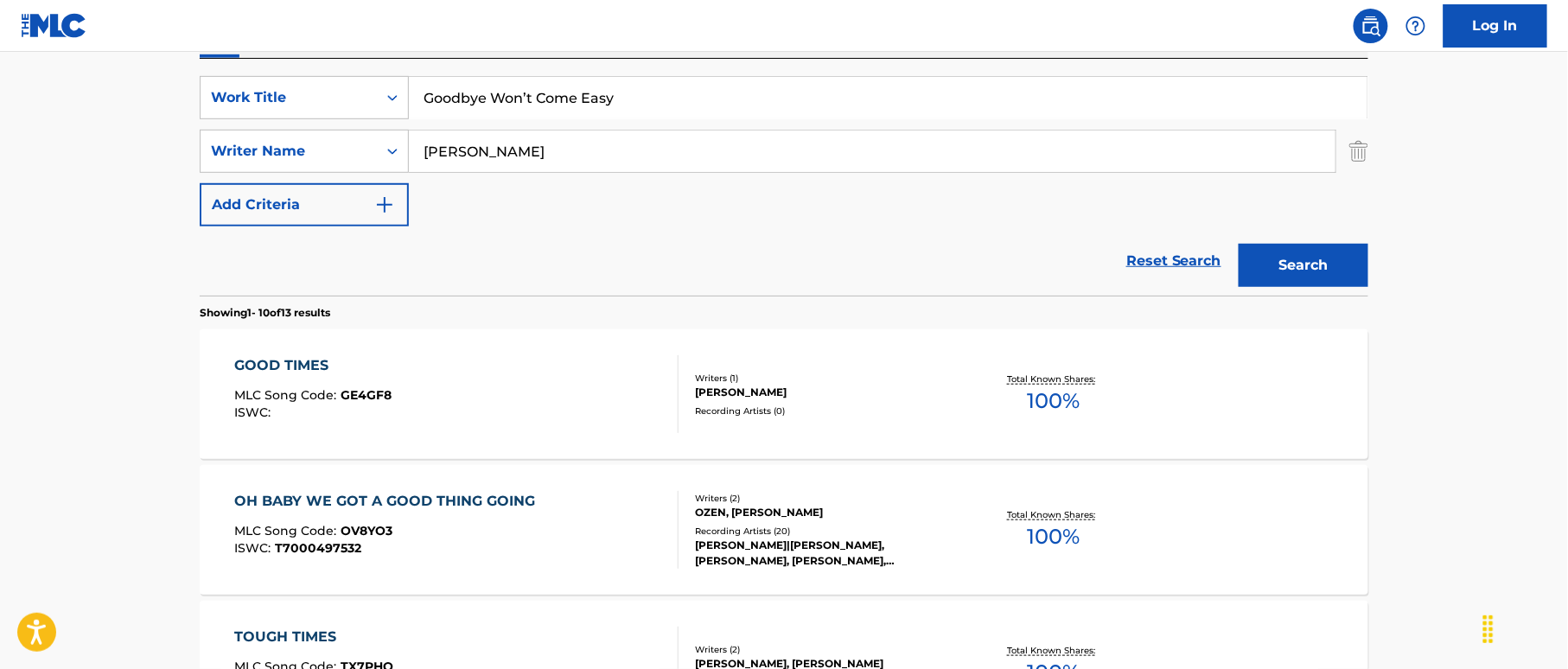
type input "Goodbye Won’t Come Easy"
click at [1249, 249] on button "Search" at bounding box center [1303, 265] width 129 height 43
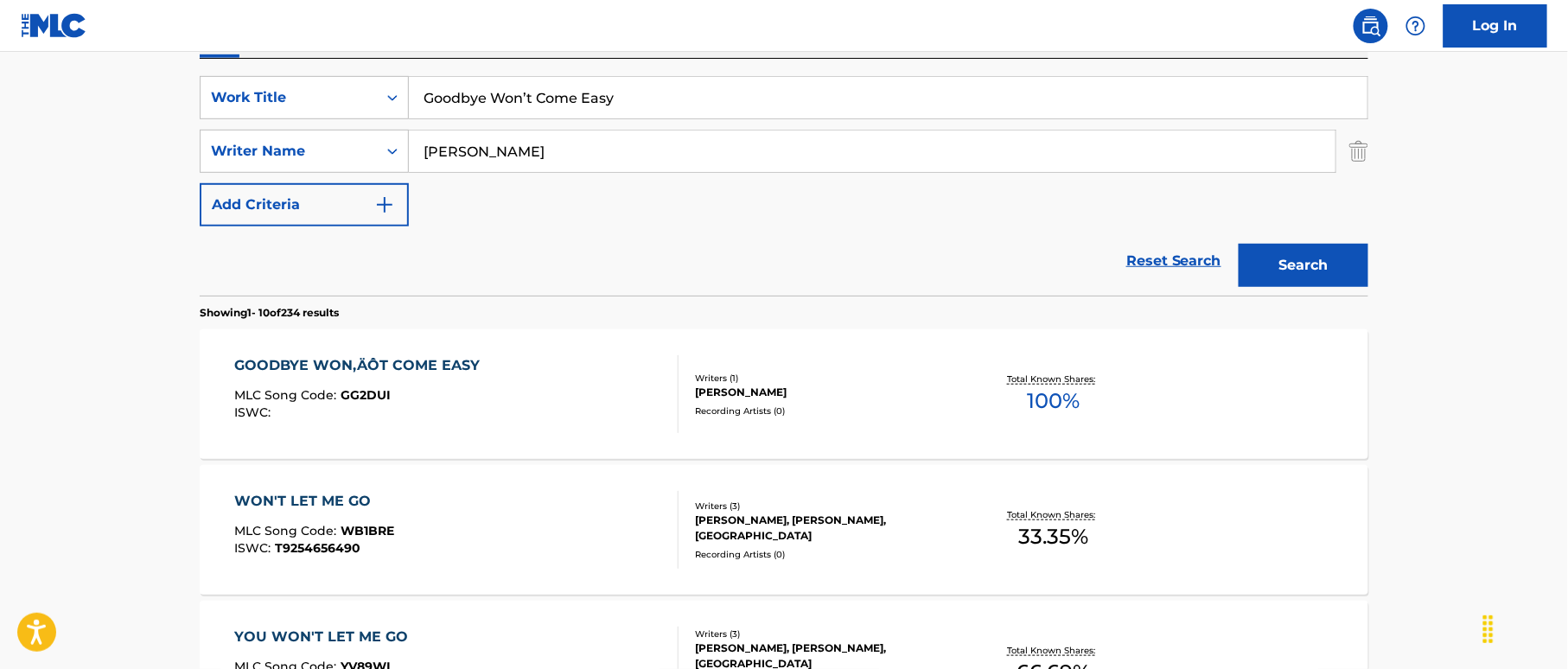
click at [658, 377] on div "GOODBYE WON‚ÄÔT COME EASY MLC Song Code : GG2DUI ISWC :" at bounding box center [457, 393] width 445 height 77
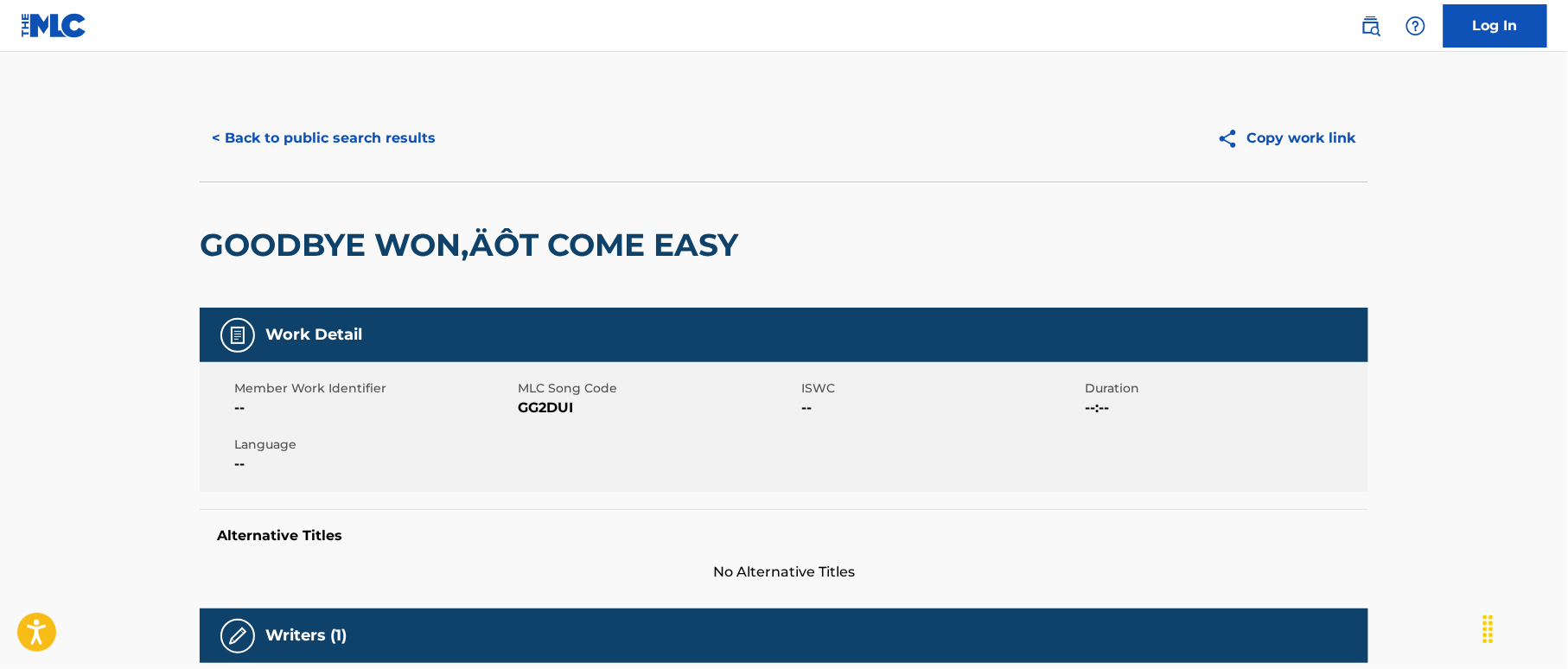
click at [412, 140] on button "< Back to public search results" at bounding box center [323, 139] width 248 height 43
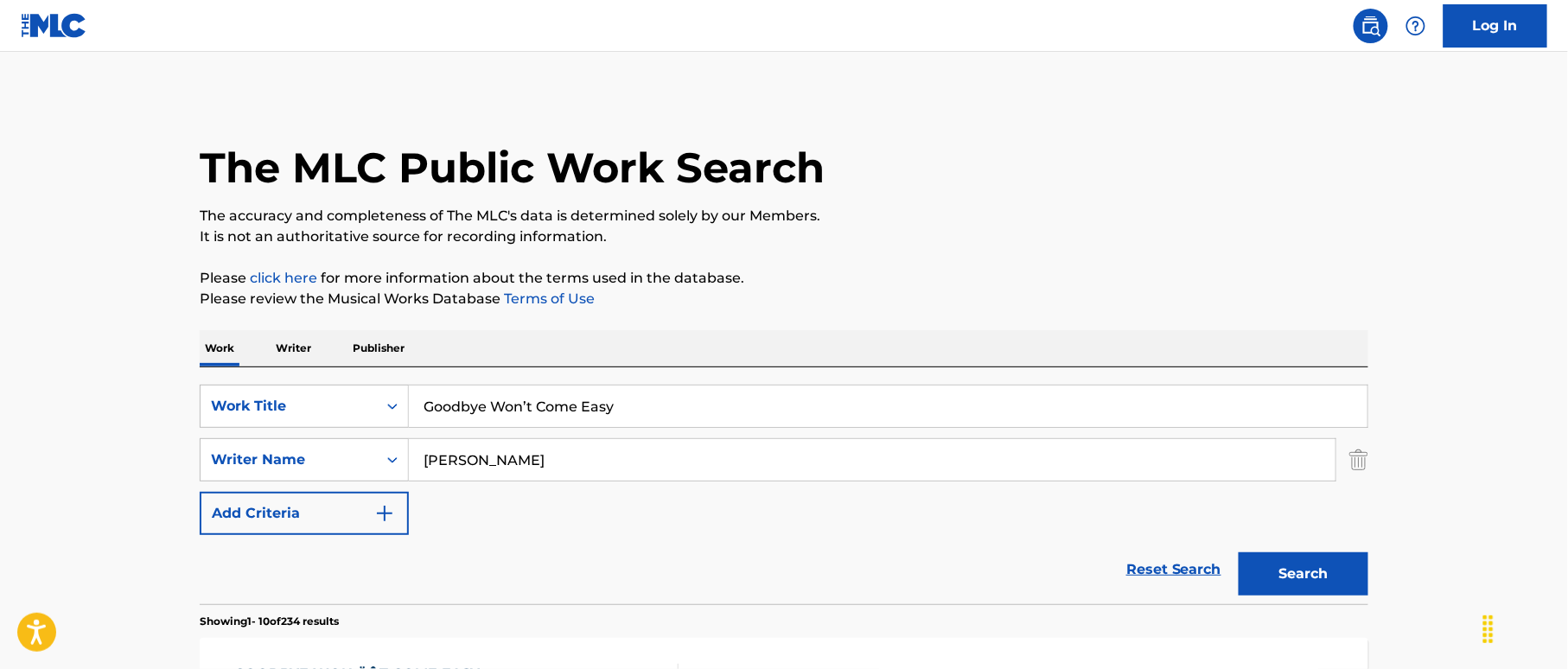
scroll to position [309, 0]
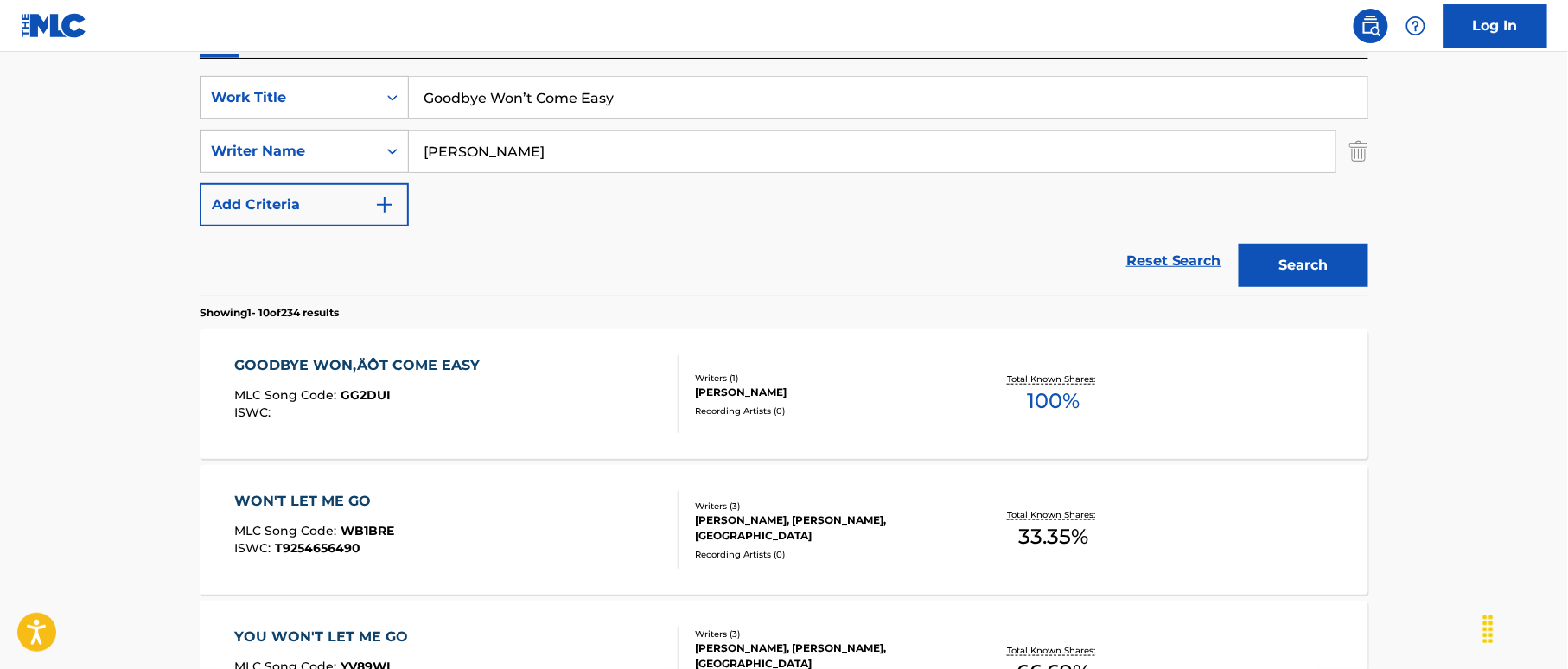
drag, startPoint x: 479, startPoint y: 76, endPoint x: 281, endPoint y: 66, distance: 198.3
click at [281, 66] on div "SearchWithCriteria38a4a8b0-d759-4550-abbf-1570a80e714c Work Title Goodbye Won’t…" at bounding box center [784, 176] width 1169 height 237
paste input "t To Find Me A Place [PERSON_NAME]"
drag, startPoint x: 603, startPoint y: 97, endPoint x: 731, endPoint y: 95, distance: 128.0
click at [731, 95] on input "Got To Find Me A Place [PERSON_NAME]" at bounding box center [887, 97] width 958 height 42
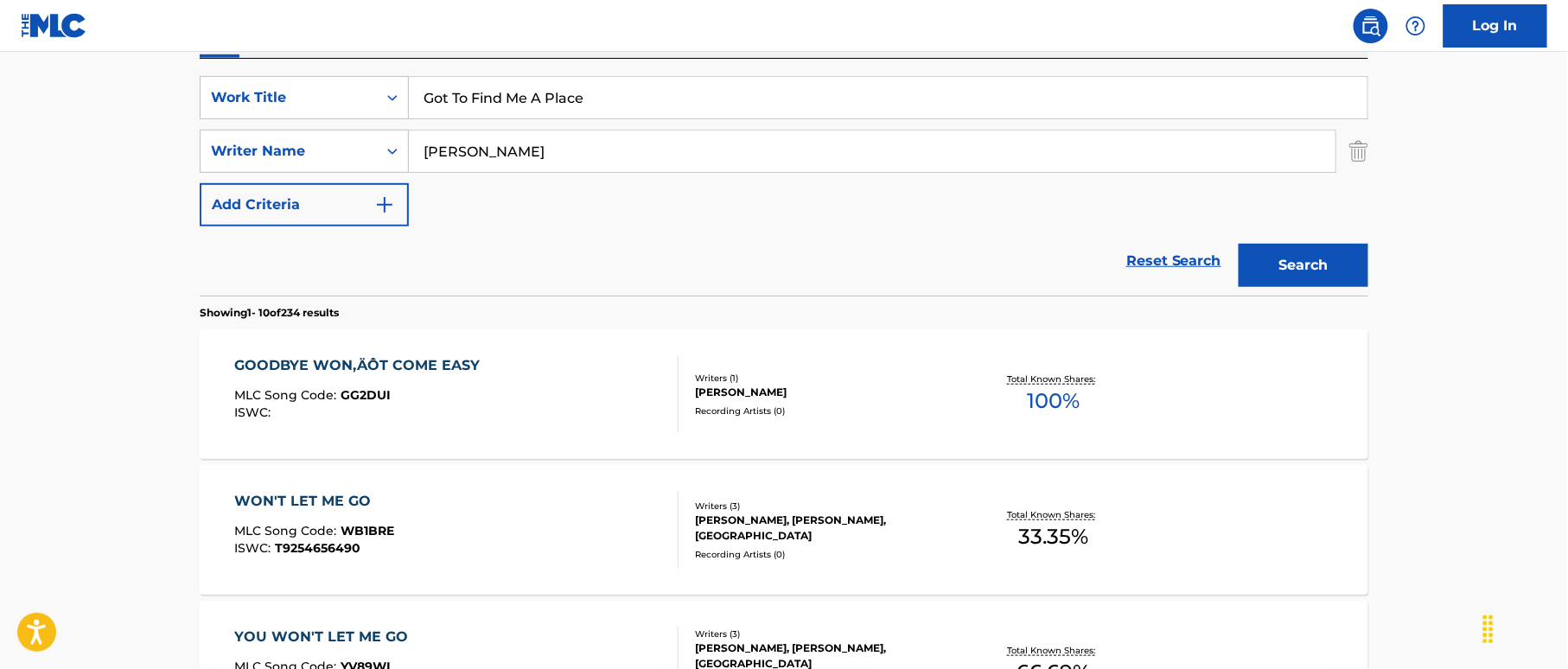
type input "Got To Find Me A Place"
drag, startPoint x: 491, startPoint y: 146, endPoint x: 392, endPoint y: 133, distance: 99.8
click at [333, 142] on div "SearchWithCriteriaf2f67575-ac71-4f03-956e-dac0748b6b5b Writer Name [PERSON_NAME]" at bounding box center [784, 151] width 1169 height 43
paste input "[PERSON_NAME]"
type input "[PERSON_NAME]"
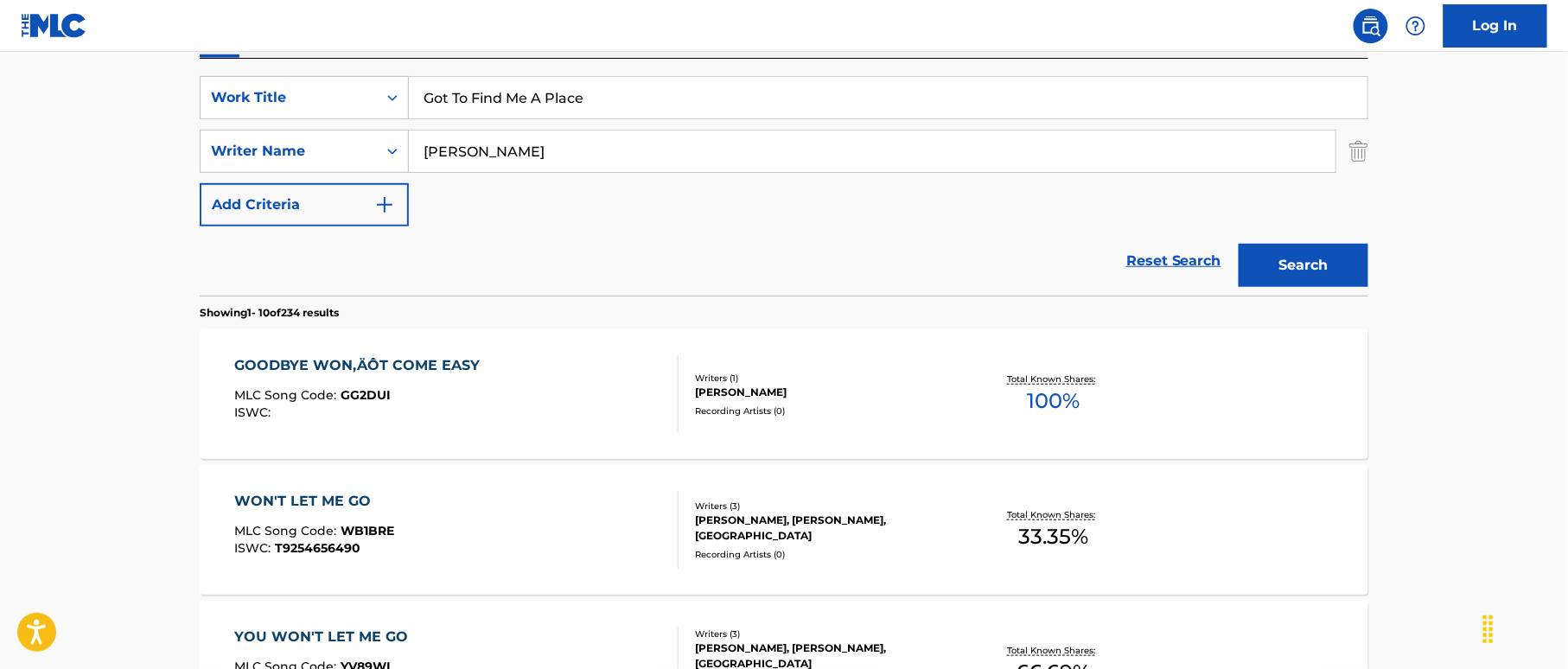
click at [1301, 261] on button "Search" at bounding box center [1303, 265] width 129 height 43
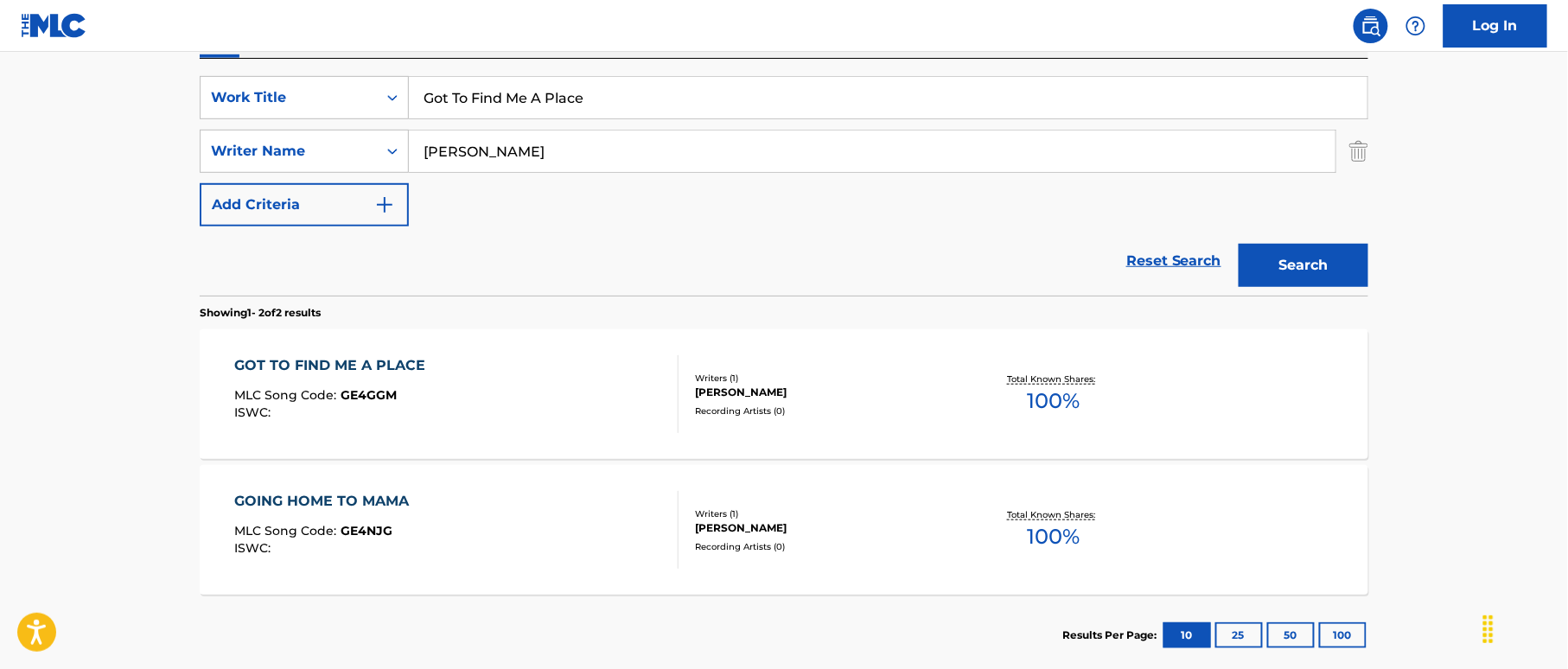
click at [638, 376] on div "GOT TO FIND ME A PLACE MLC Song Code : GE4GGM ISWC :" at bounding box center [457, 393] width 445 height 77
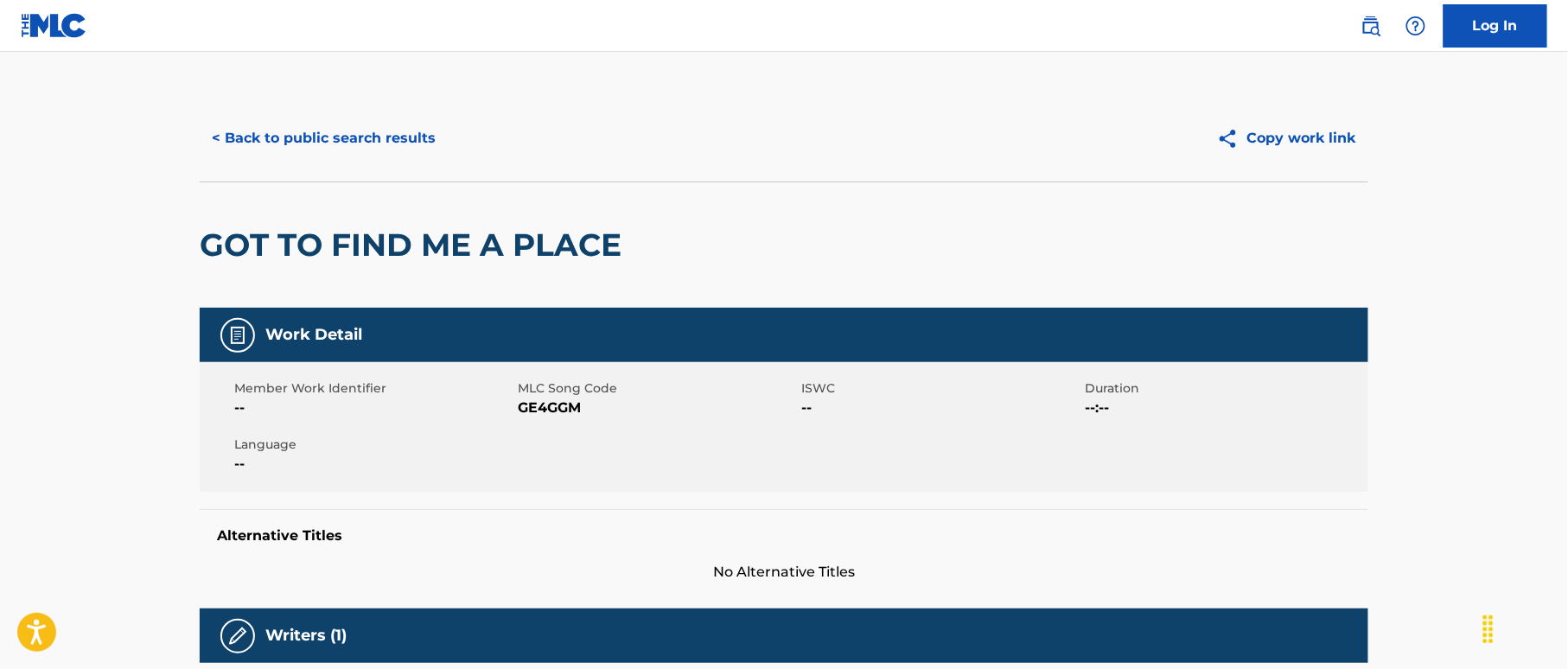
click at [430, 129] on button "< Back to public search results" at bounding box center [323, 139] width 248 height 43
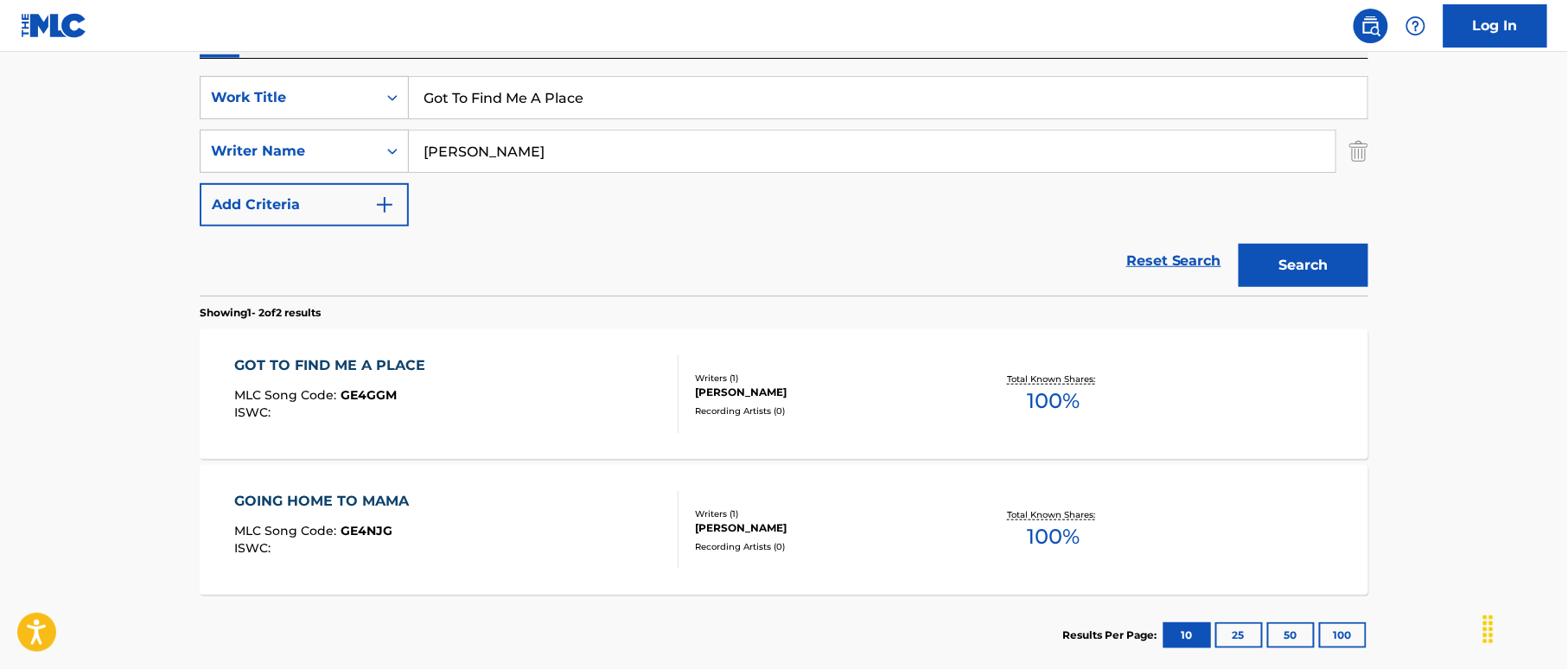
drag, startPoint x: 564, startPoint y: 85, endPoint x: 336, endPoint y: 39, distance: 232.6
click at [278, 38] on div "Log In The MLC Public Work Search The accuracy and completeness of The MLC's da…" at bounding box center [784, 229] width 1568 height 1076
paste input "ta Be Love [PERSON_NAME]"
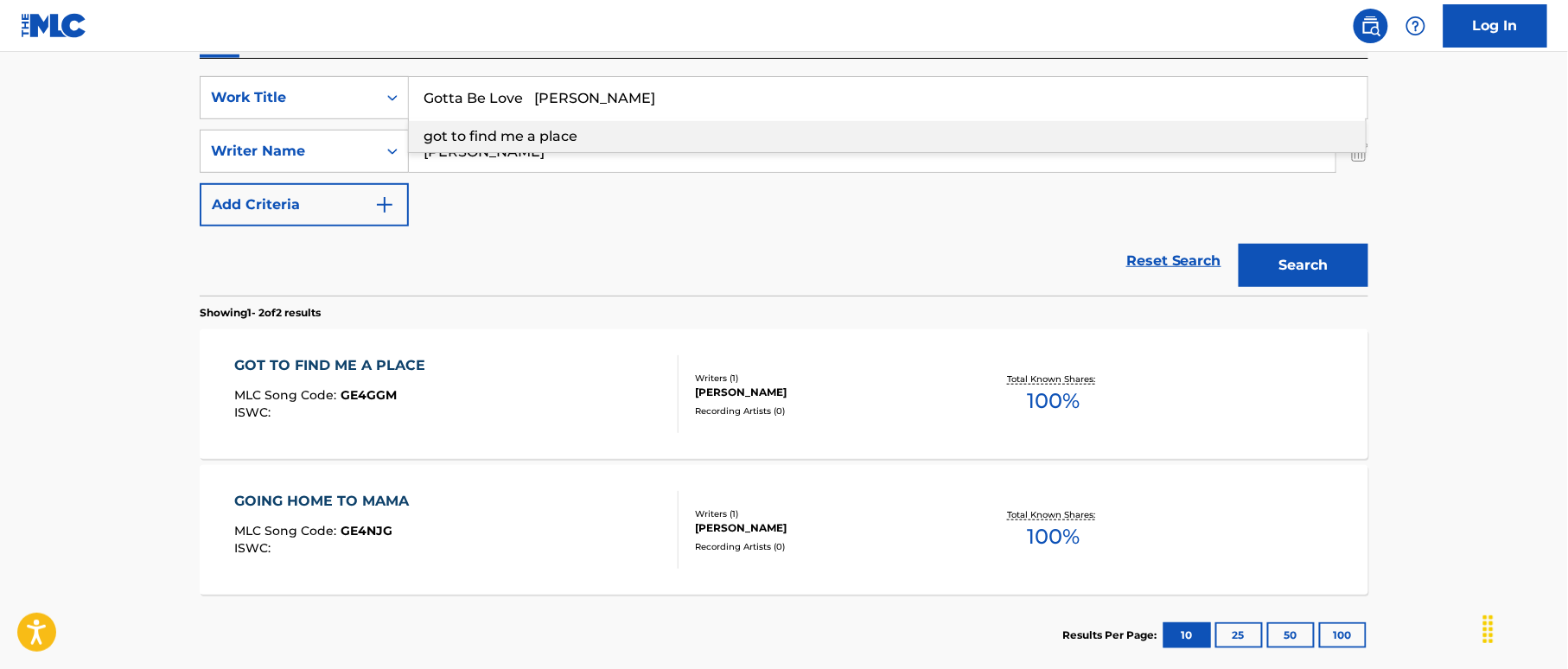
click at [610, 95] on input "Gotta Be Love [PERSON_NAME]" at bounding box center [887, 97] width 958 height 42
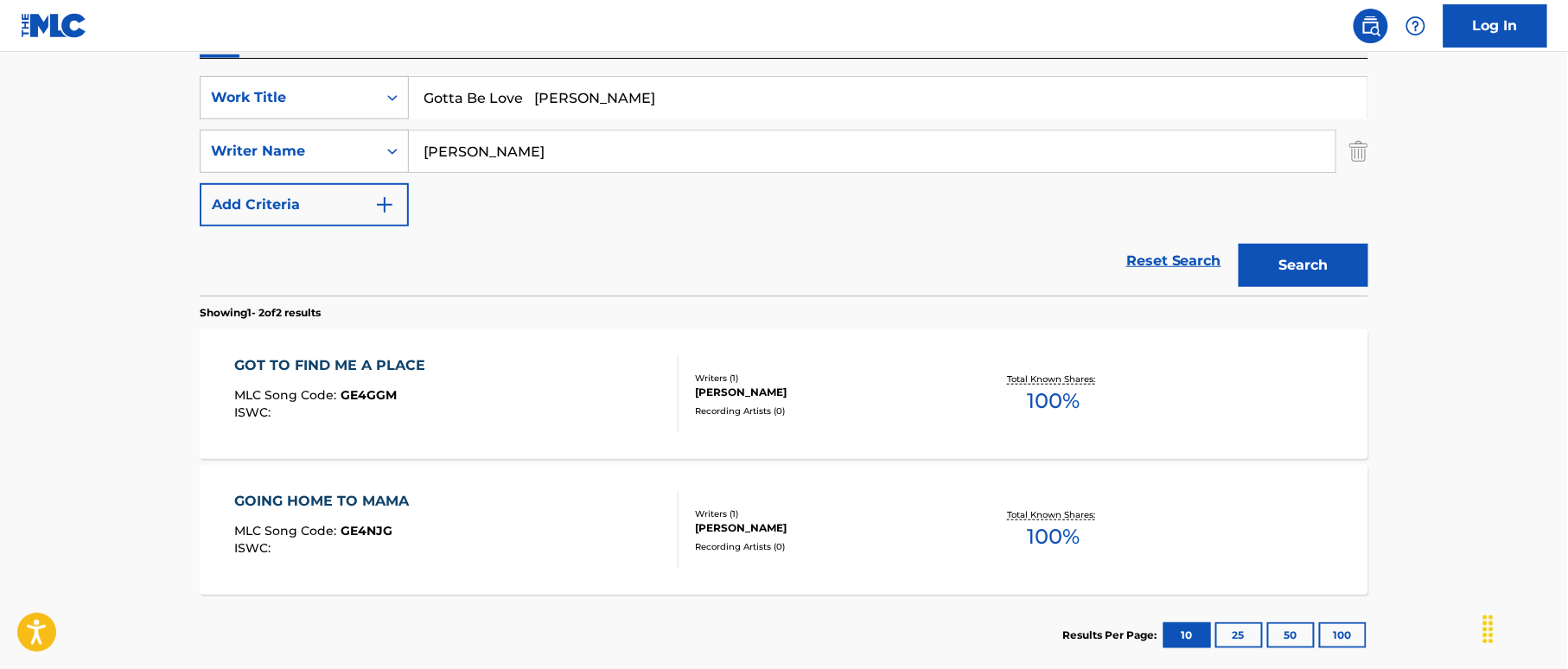
drag, startPoint x: 588, startPoint y: 98, endPoint x: 665, endPoint y: 101, distance: 77.1
click at [665, 101] on input "Gotta Be Love [PERSON_NAME]" at bounding box center [887, 97] width 958 height 42
type input "Gotta Be Love [PERSON_NAME]"
drag, startPoint x: 332, startPoint y: 139, endPoint x: 405, endPoint y: 154, distance: 74.5
click at [306, 140] on div "SearchWithCriteriaf2f67575-ac71-4f03-956e-dac0748b6b5b Writer Name [PERSON_NAME]" at bounding box center [784, 151] width 1169 height 43
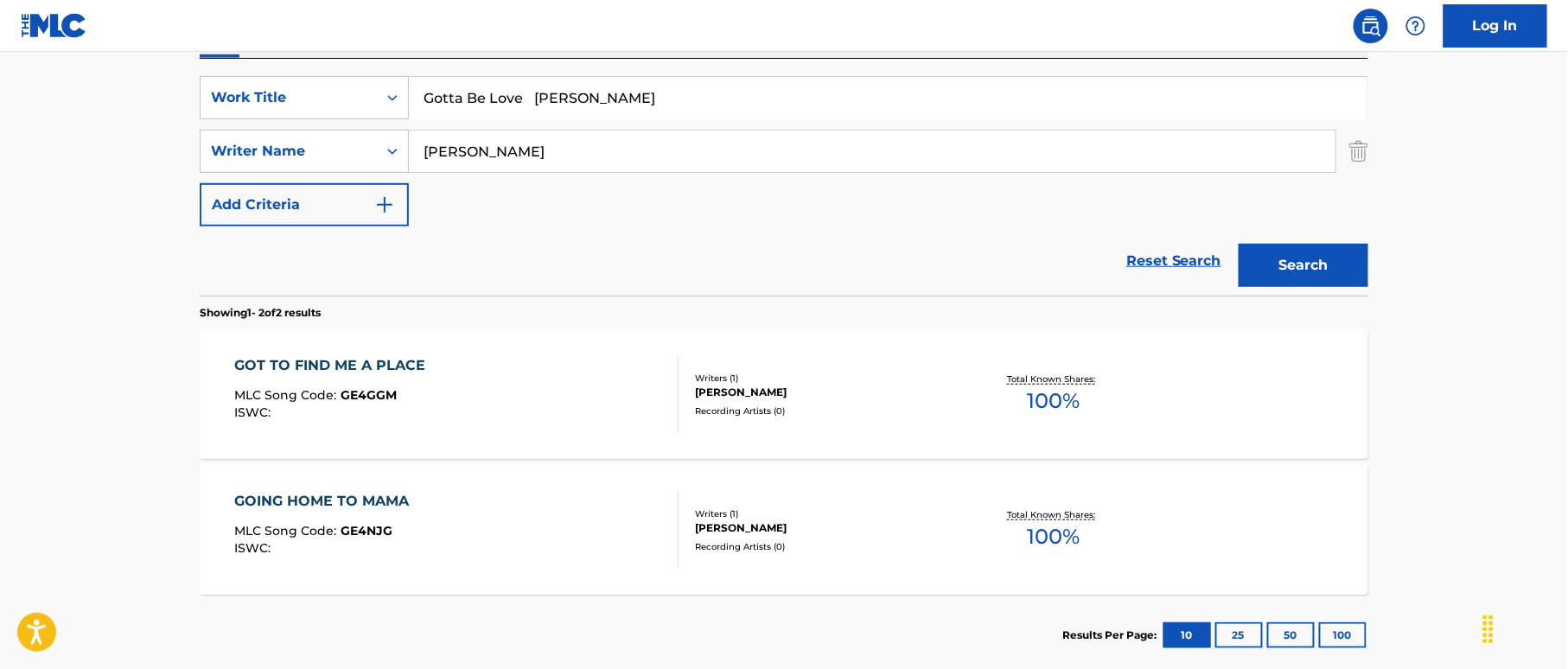
paste input "[PERSON_NAME]"
type input "[PERSON_NAME]"
click at [568, 97] on input "Gotta Be Love [PERSON_NAME]" at bounding box center [887, 97] width 958 height 42
drag, startPoint x: 527, startPoint y: 101, endPoint x: 759, endPoint y: 132, distance: 234.1
click at [737, 128] on div "SearchWithCriteria38a4a8b0-d759-4550-abbf-1570a80e714c Work Title Gotta Be Love…" at bounding box center [784, 151] width 1169 height 150
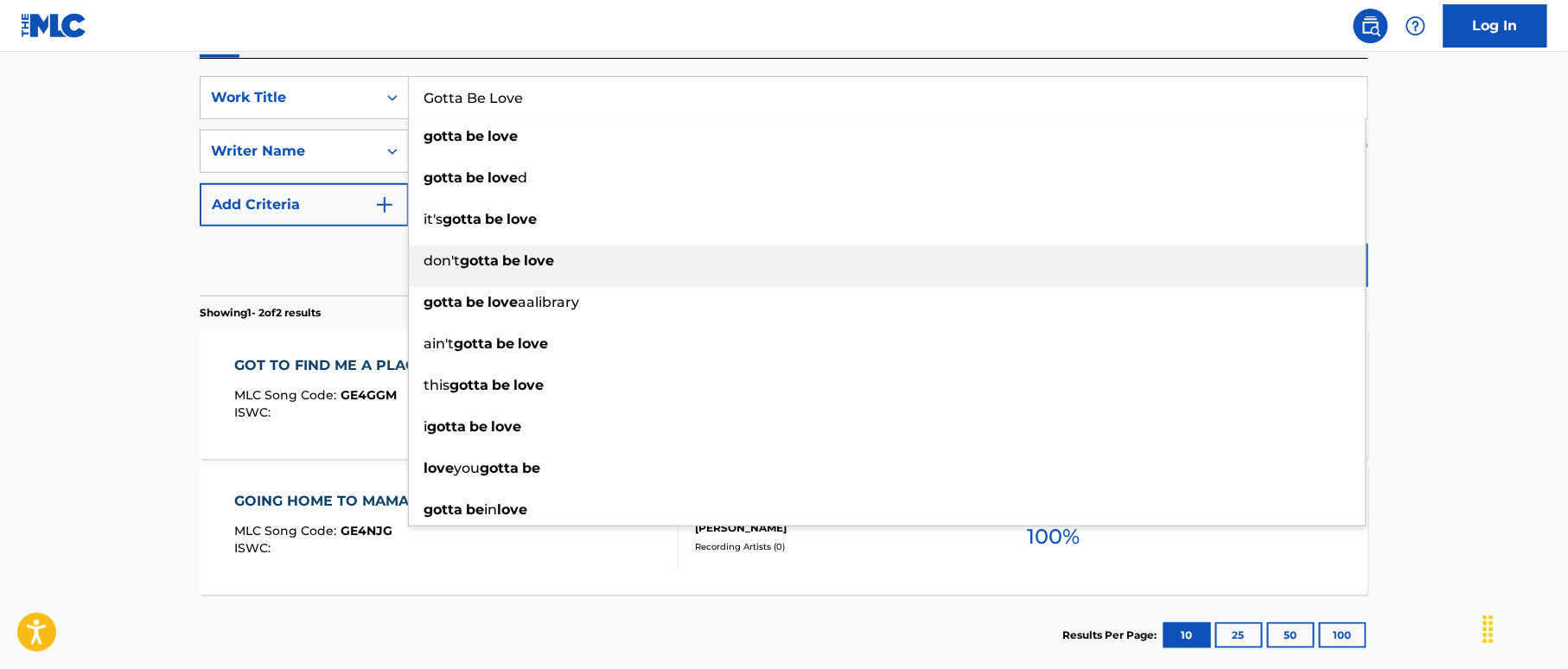
click at [1252, 252] on div "don't gotta be love" at bounding box center [887, 260] width 957 height 31
type input "don't gotta be love"
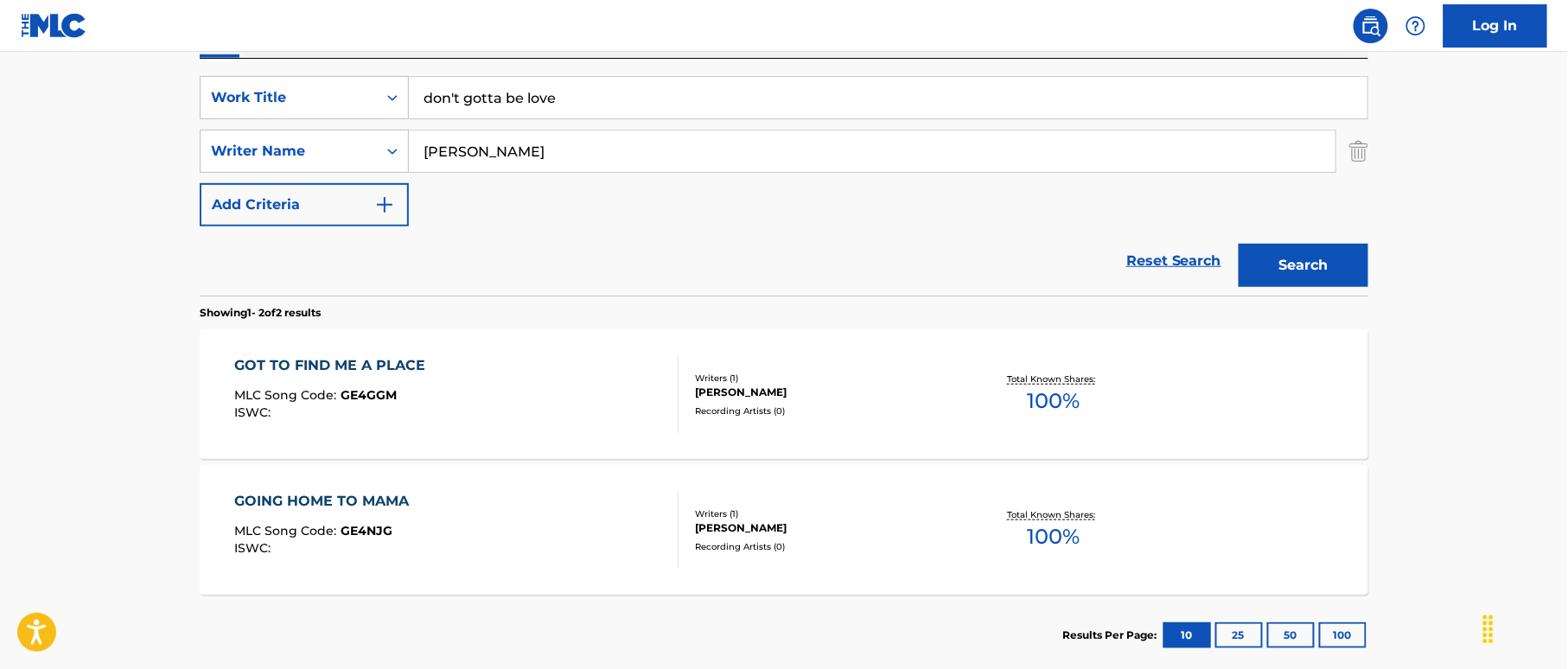
click at [1305, 254] on button "Search" at bounding box center [1303, 265] width 129 height 43
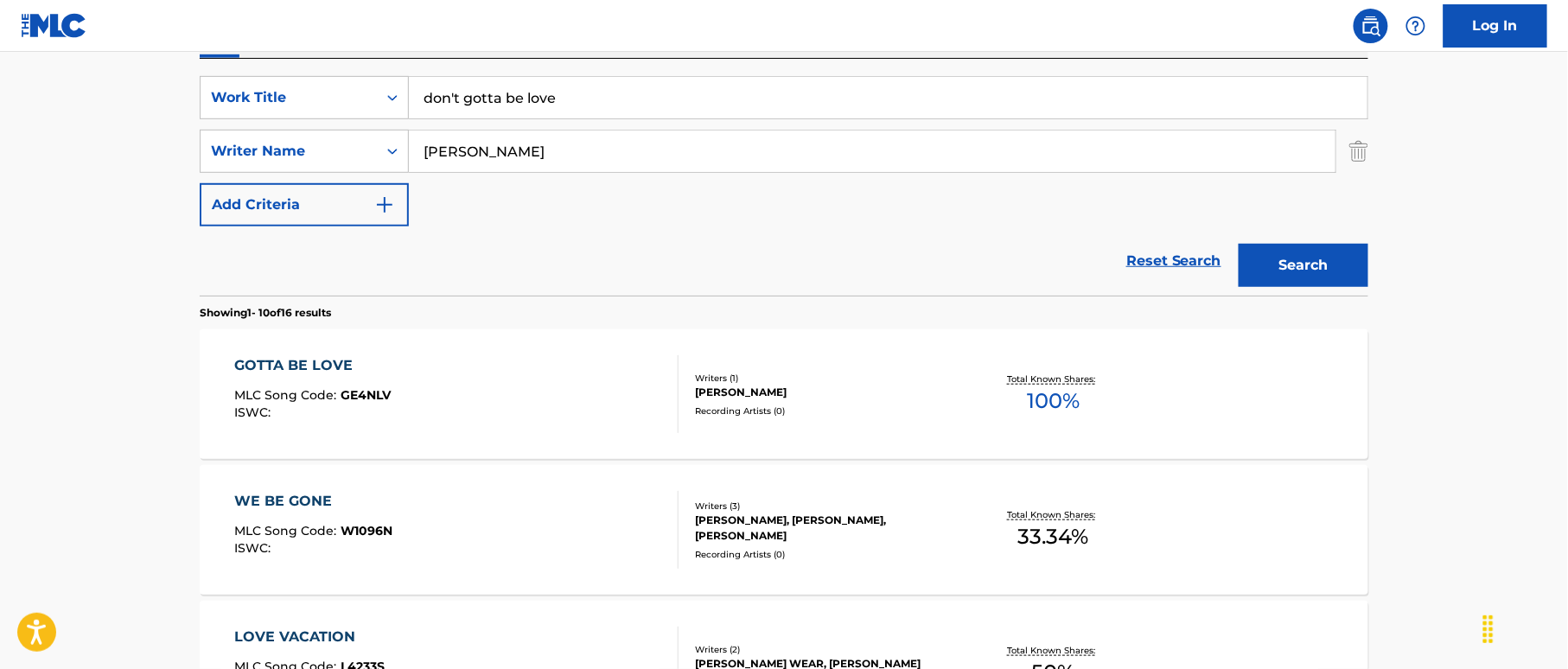
click at [517, 372] on div "GOTTA BE LOVE MLC Song Code : GE4NLV ISWC :" at bounding box center [457, 393] width 445 height 77
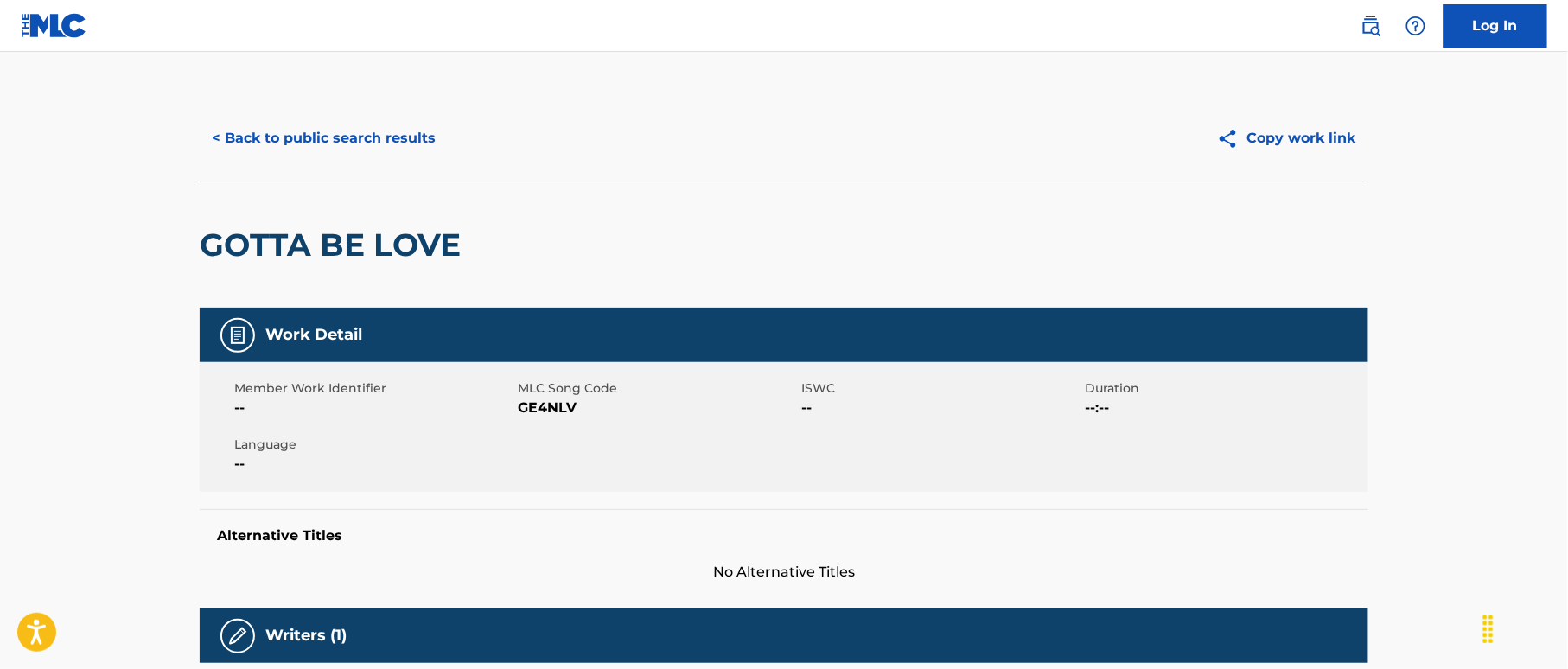
click at [363, 140] on button "< Back to public search results" at bounding box center [323, 139] width 248 height 43
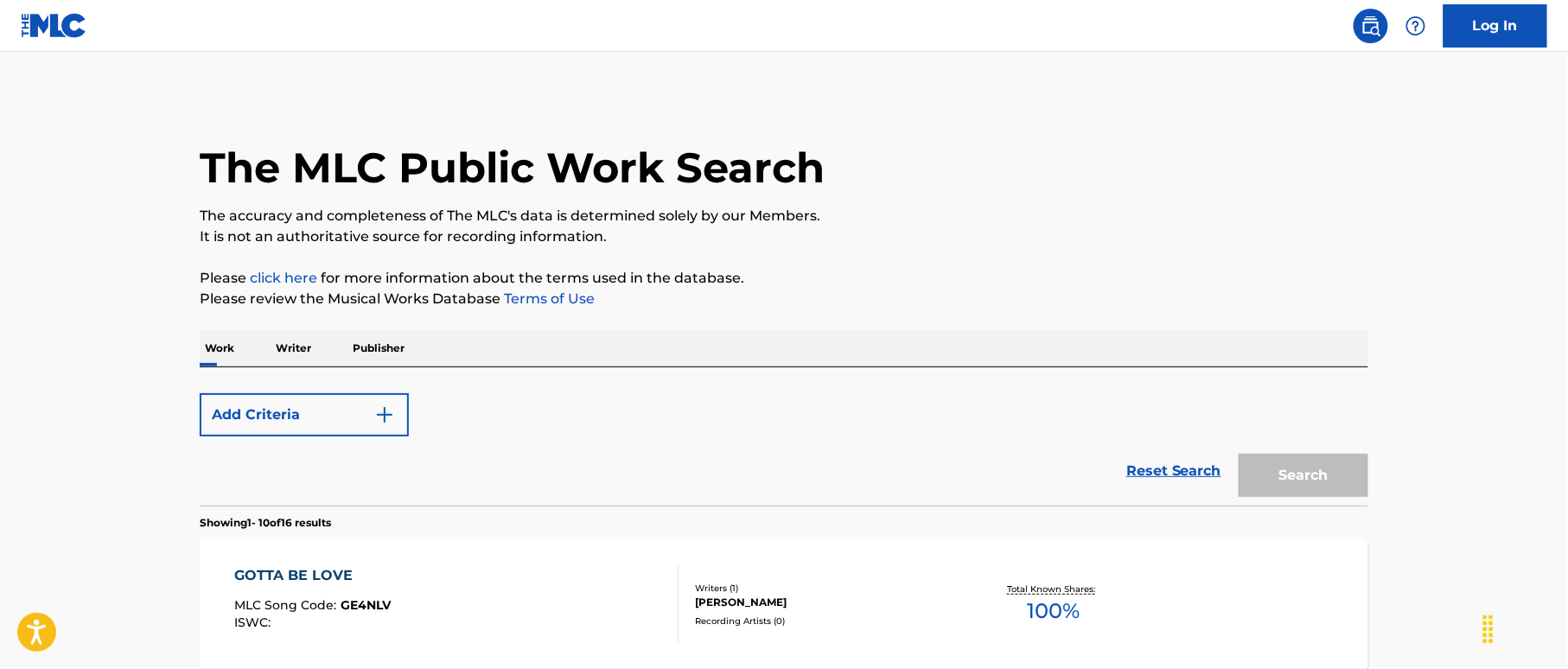
scroll to position [309, 0]
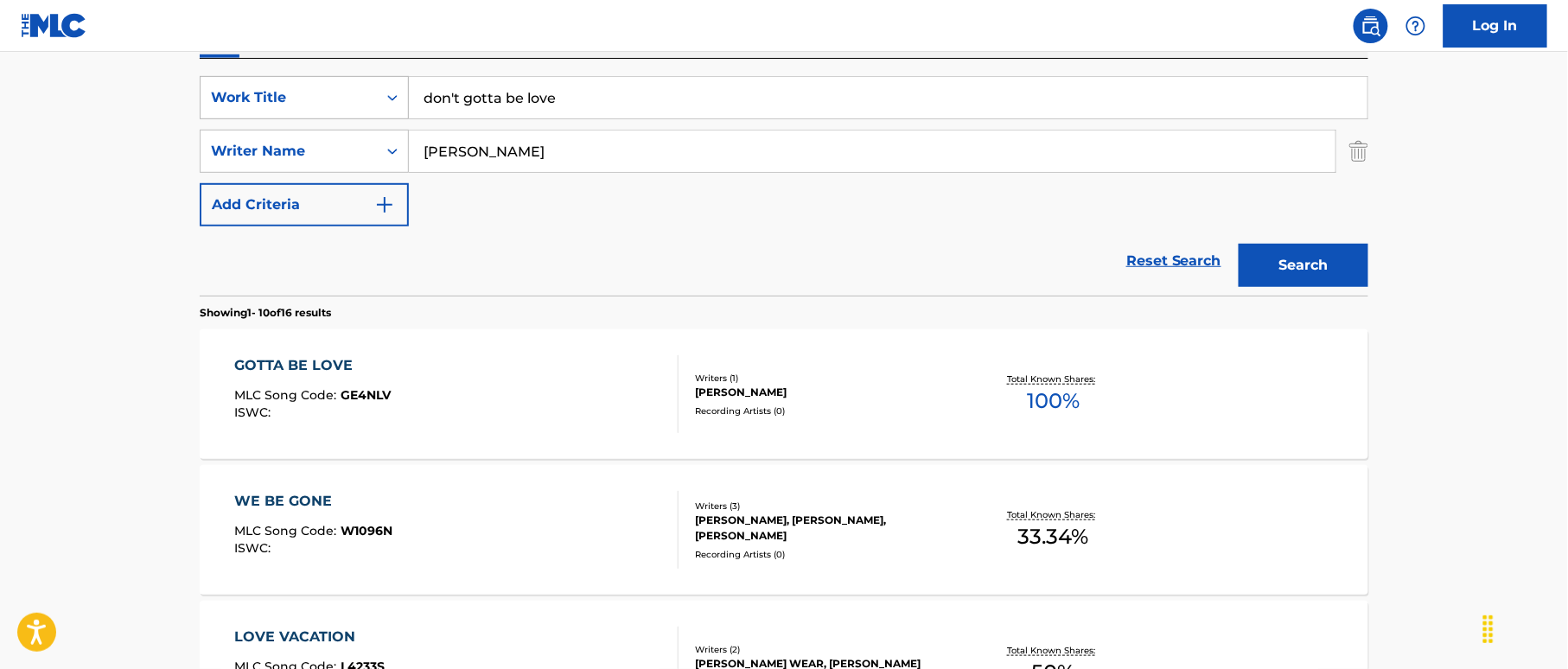
drag, startPoint x: 379, startPoint y: 76, endPoint x: 412, endPoint y: 74, distance: 33.1
click at [379, 77] on div "SearchWithCriteria38a4a8b0-d759-4550-abbf-1570a80e714c Work Title don't gotta b…" at bounding box center [784, 98] width 1169 height 43
paste input "Governor's Blues Stomp [PERSON_NAME]"
click at [660, 105] on input "Governor's Blues Stomp [PERSON_NAME]" at bounding box center [887, 97] width 958 height 42
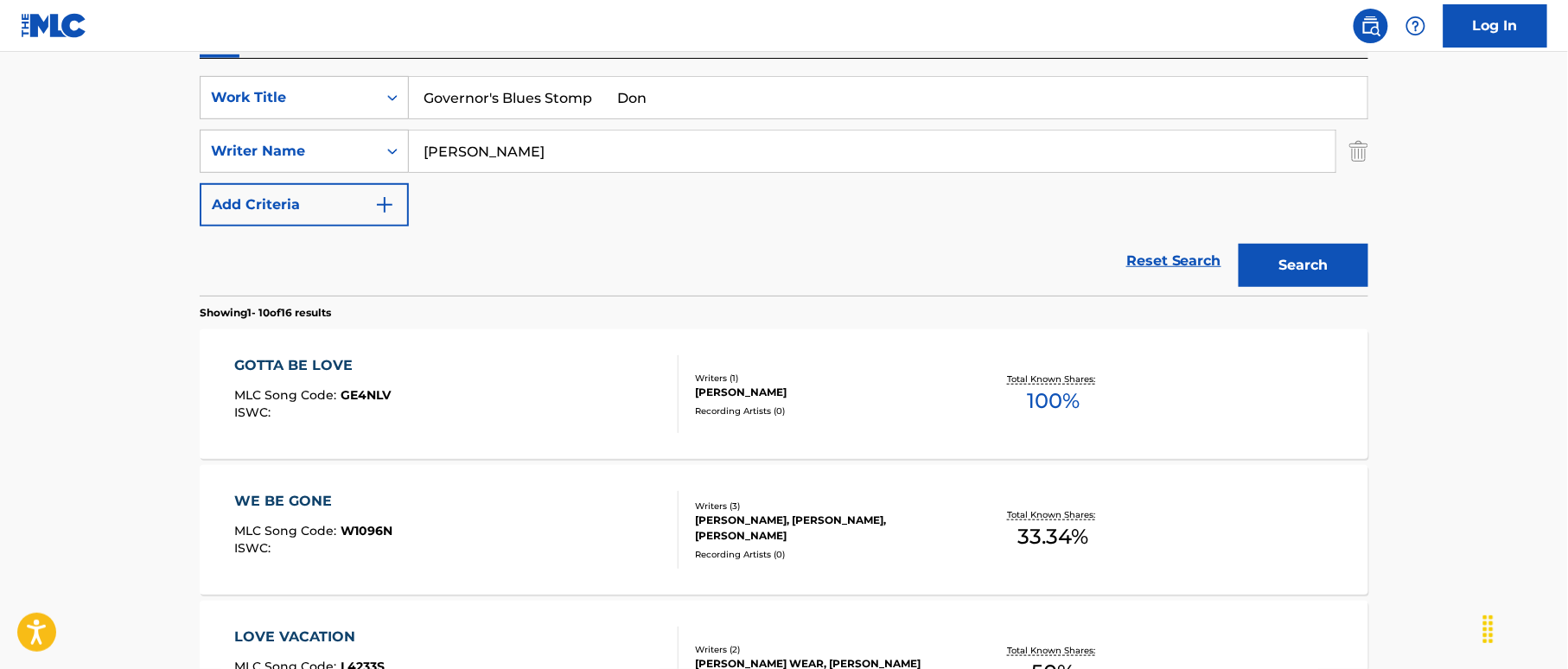
type input "Governor's Blues Stomp Don"
drag, startPoint x: 306, startPoint y: 122, endPoint x: 316, endPoint y: 125, distance: 10.4
click at [312, 123] on div "SearchWithCriteria38a4a8b0-d759-4550-abbf-1570a80e714c Work Title Governor's Bl…" at bounding box center [784, 151] width 1169 height 150
paste input "Rich"
type input "Rich"
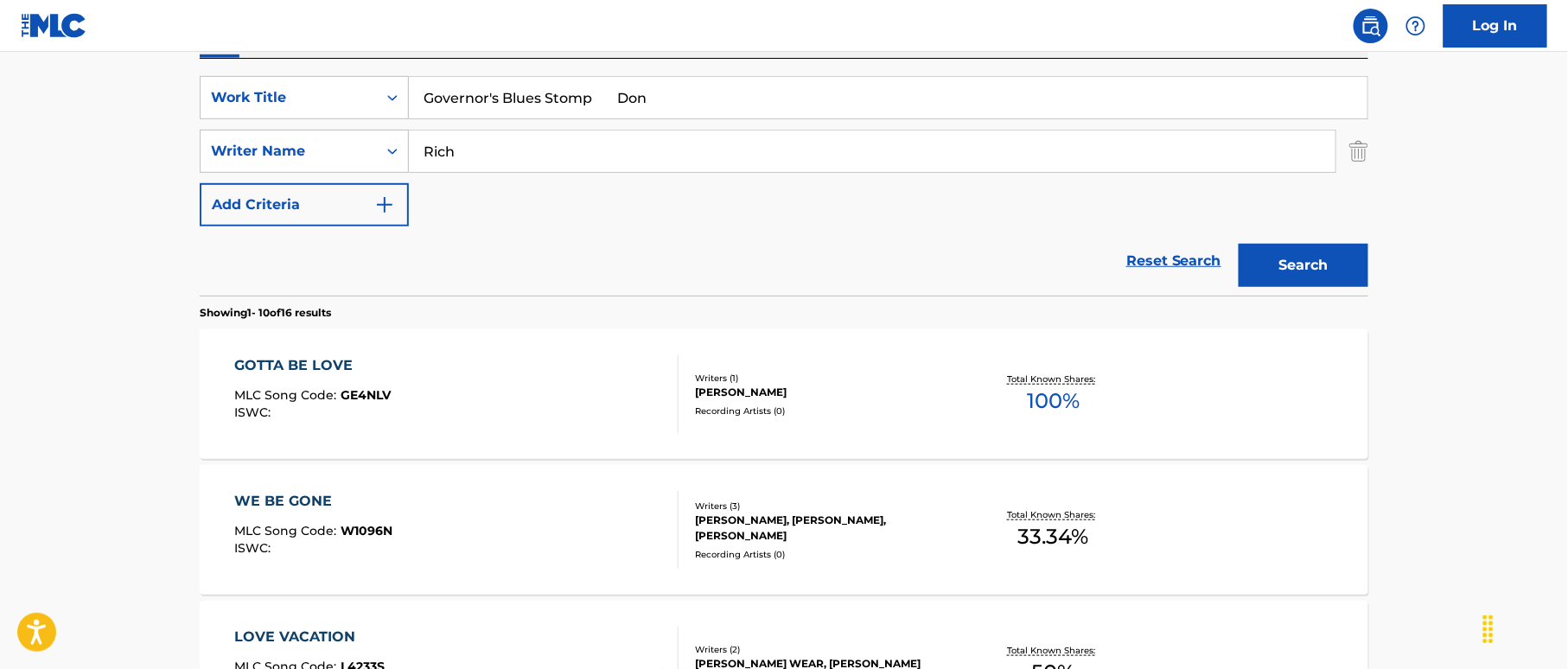
click at [630, 77] on input "Governor's Blues Stomp Don" at bounding box center [887, 97] width 958 height 42
drag, startPoint x: 745, startPoint y: 118, endPoint x: 816, endPoint y: 126, distance: 71.4
click at [821, 128] on div "SearchWithCriteria38a4a8b0-d759-4550-abbf-1570a80e714c Work Title Governor's Bl…" at bounding box center [784, 151] width 1169 height 150
type input "Governor's Blues Stomp"
click at [1315, 271] on button "Search" at bounding box center [1303, 265] width 129 height 43
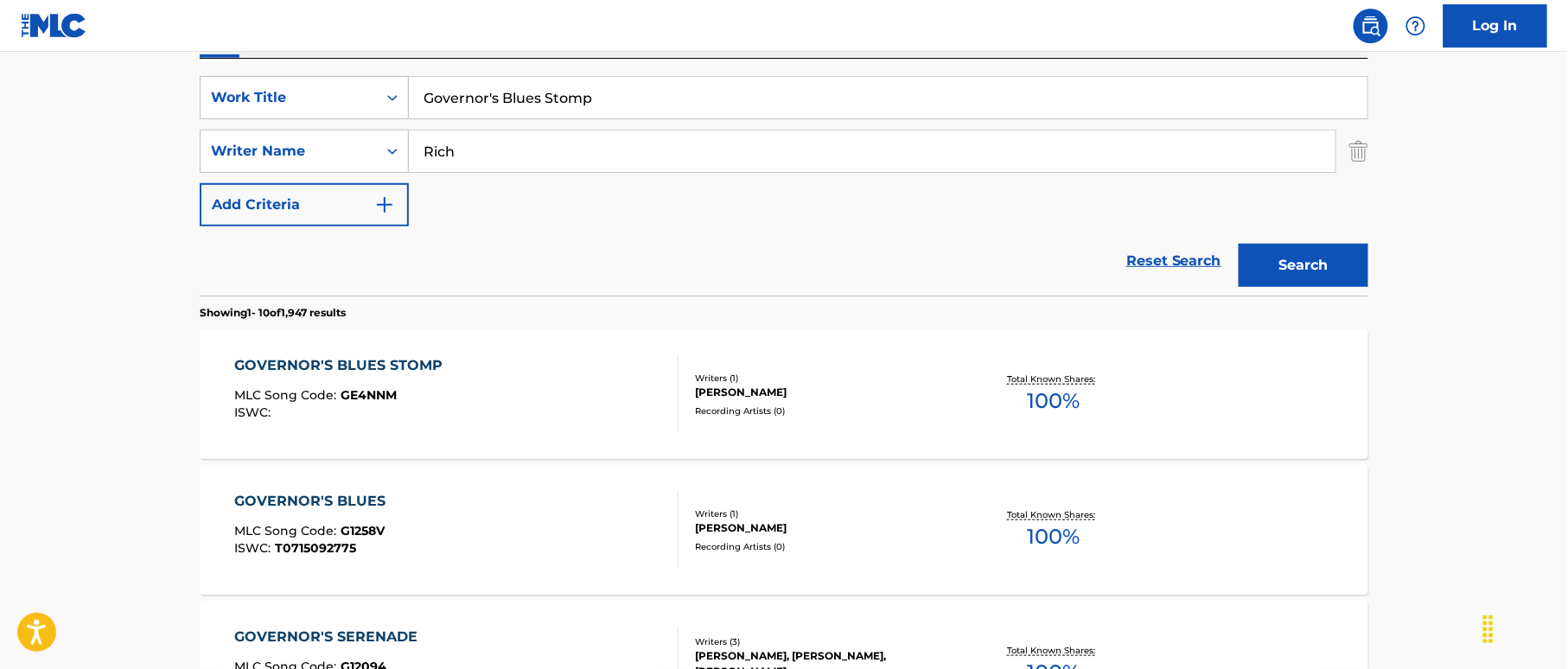
click at [609, 358] on div "GOVERNOR'S BLUES STOMP MLC Song Code : GE4NNM ISWC :" at bounding box center [457, 393] width 445 height 77
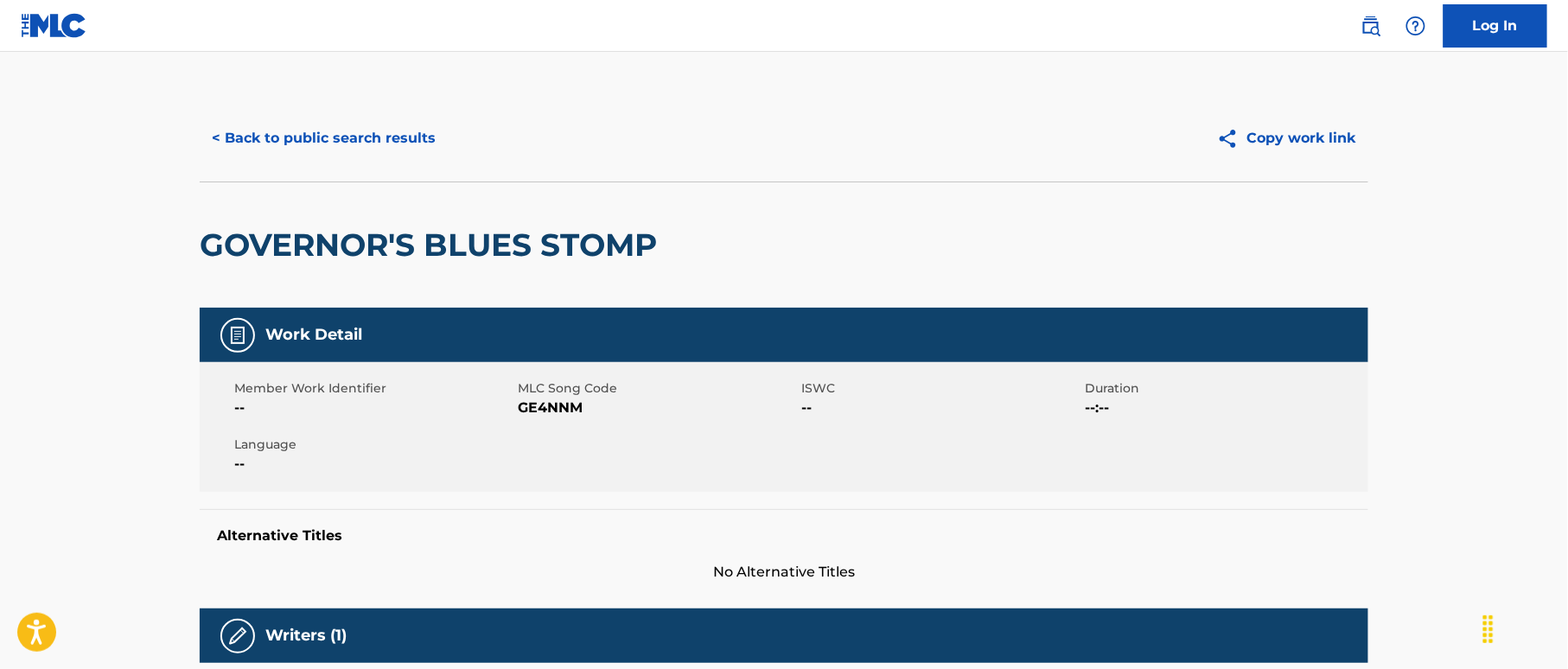
click at [412, 142] on button "< Back to public search results" at bounding box center [323, 139] width 248 height 43
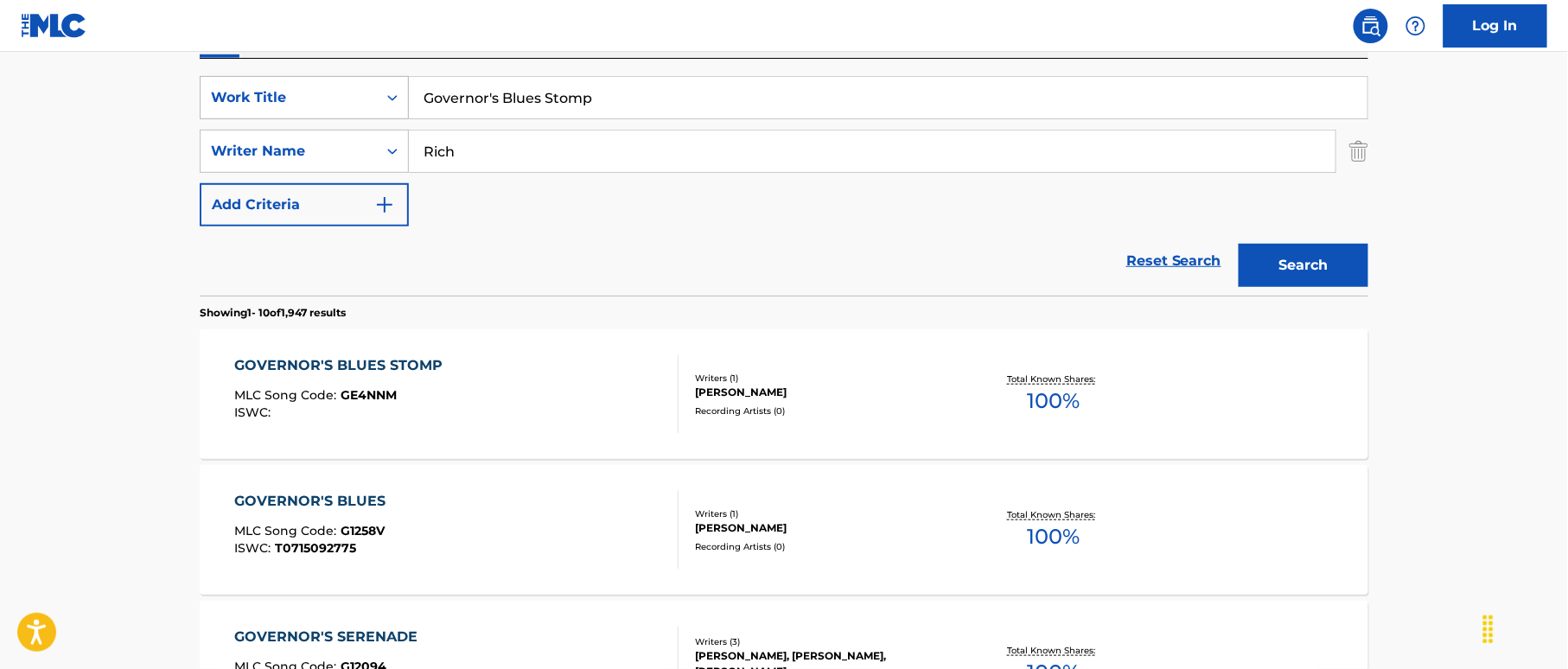
drag, startPoint x: 606, startPoint y: 95, endPoint x: 389, endPoint y: 80, distance: 217.5
click at [385, 80] on div "SearchWithCriteria38a4a8b0-d759-4550-abbf-1570a80e714c Work Title Governor's Bl…" at bounding box center [784, 98] width 1169 height 43
paste input "raduation Night (As You Pass Me By) [PERSON_NAME]"
click at [769, 95] on input "Graduation Night (As You Pass Me By) [PERSON_NAME]" at bounding box center [887, 97] width 958 height 42
drag, startPoint x: 745, startPoint y: 97, endPoint x: 849, endPoint y: 114, distance: 105.4
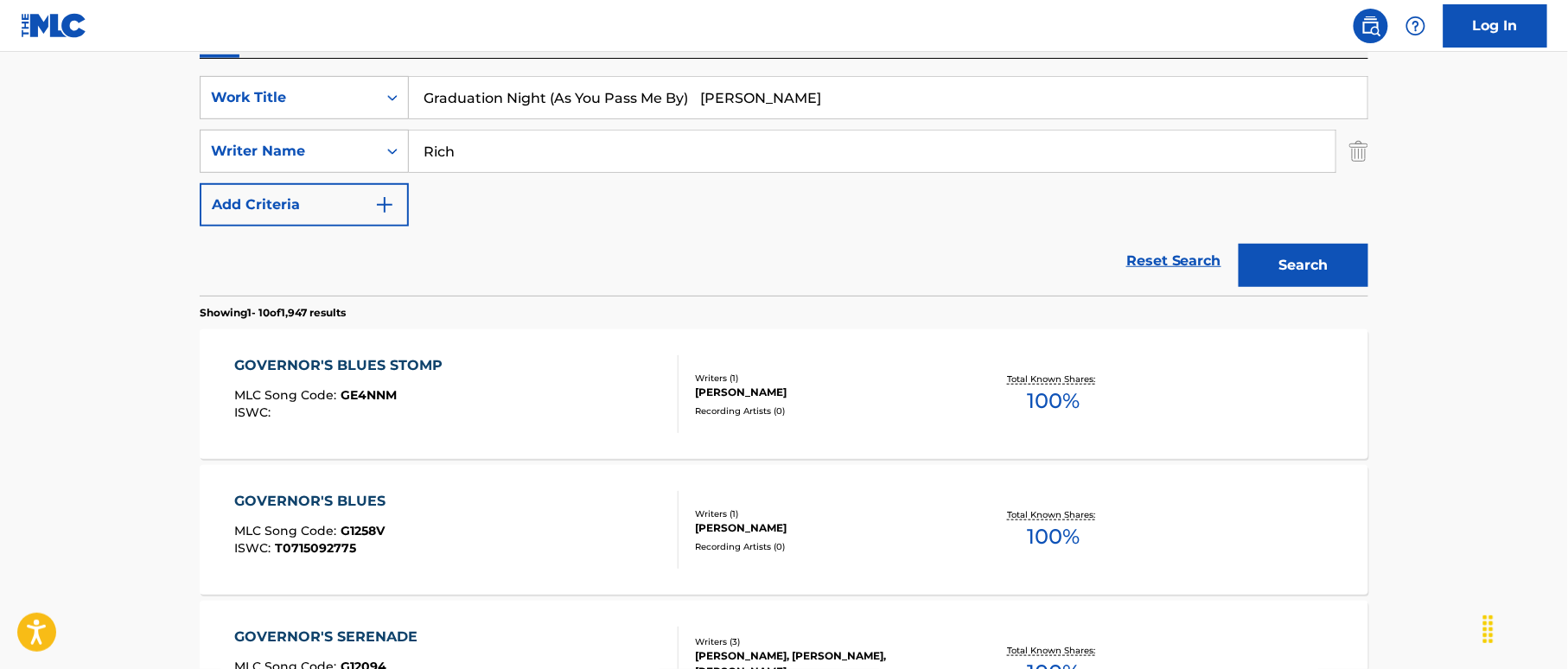
click at [855, 106] on input "Graduation Night (As You Pass Me By) [PERSON_NAME]" at bounding box center [887, 97] width 958 height 42
type input "Graduation Night (As You Pass Me By) [PERSON_NAME]"
drag, startPoint x: 360, startPoint y: 122, endPoint x: 320, endPoint y: 126, distance: 40.2
click at [295, 126] on div "SearchWithCriteria38a4a8b0-d759-4550-abbf-1570a80e714c Work Title Graduation Ni…" at bounding box center [784, 151] width 1169 height 150
paste input "[PERSON_NAME]"
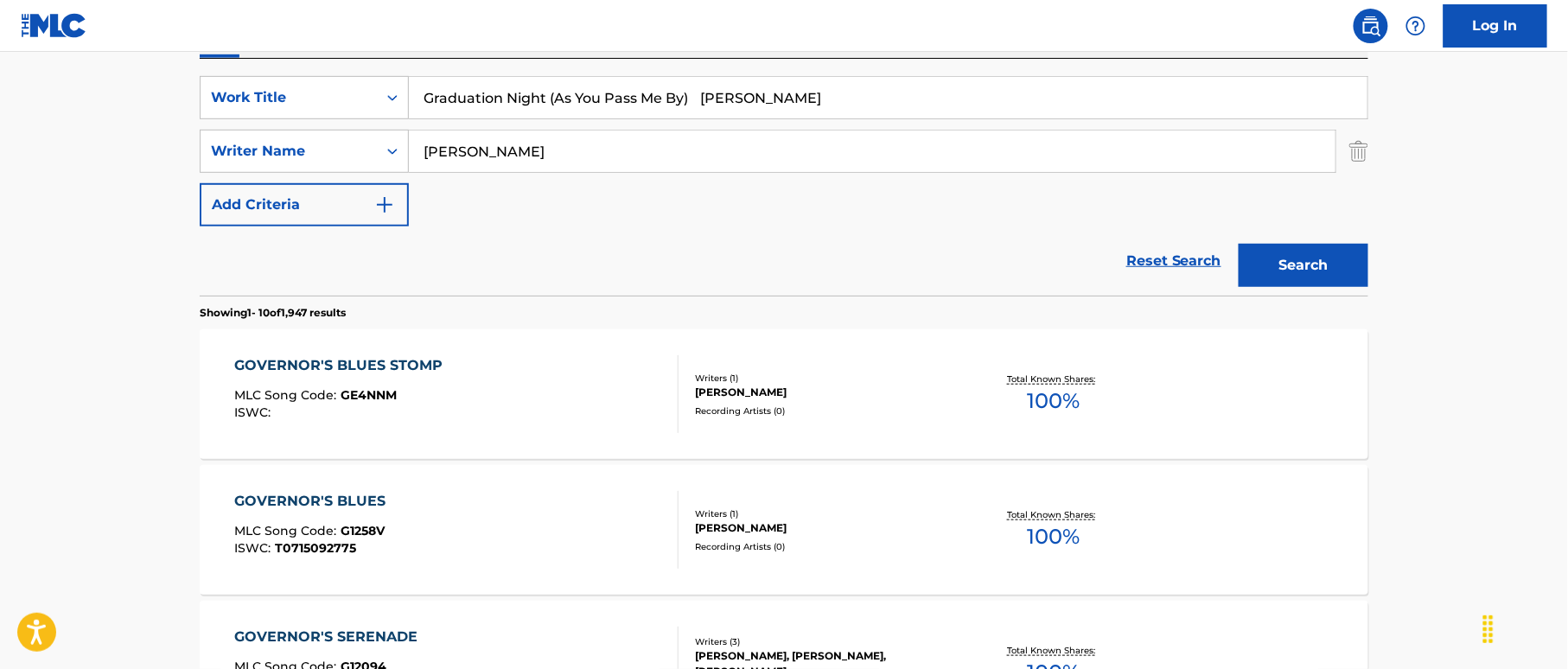
type input "[PERSON_NAME]"
drag, startPoint x: 690, startPoint y: 94, endPoint x: 930, endPoint y: 112, distance: 240.7
click at [927, 112] on input "Graduation Night (As You Pass Me By) [PERSON_NAME]" at bounding box center [887, 97] width 958 height 42
type input "Graduation Night (As You Pass Me By)"
click at [1322, 253] on button "Search" at bounding box center [1303, 265] width 129 height 43
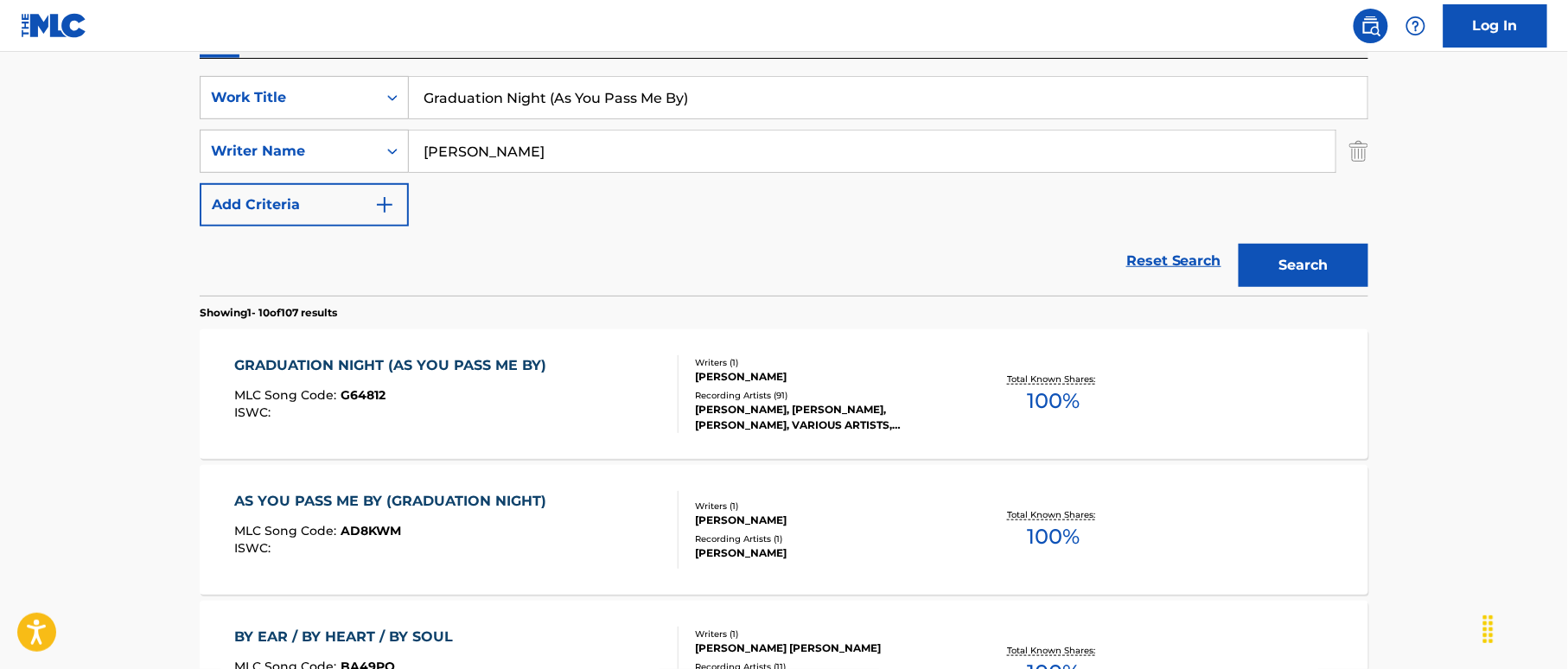
click at [649, 353] on div "GRADUATION NIGHT (AS YOU PASS ME BY) MLC Song Code : G64812 ISWC : Writers ( 1 …" at bounding box center [784, 393] width 1169 height 129
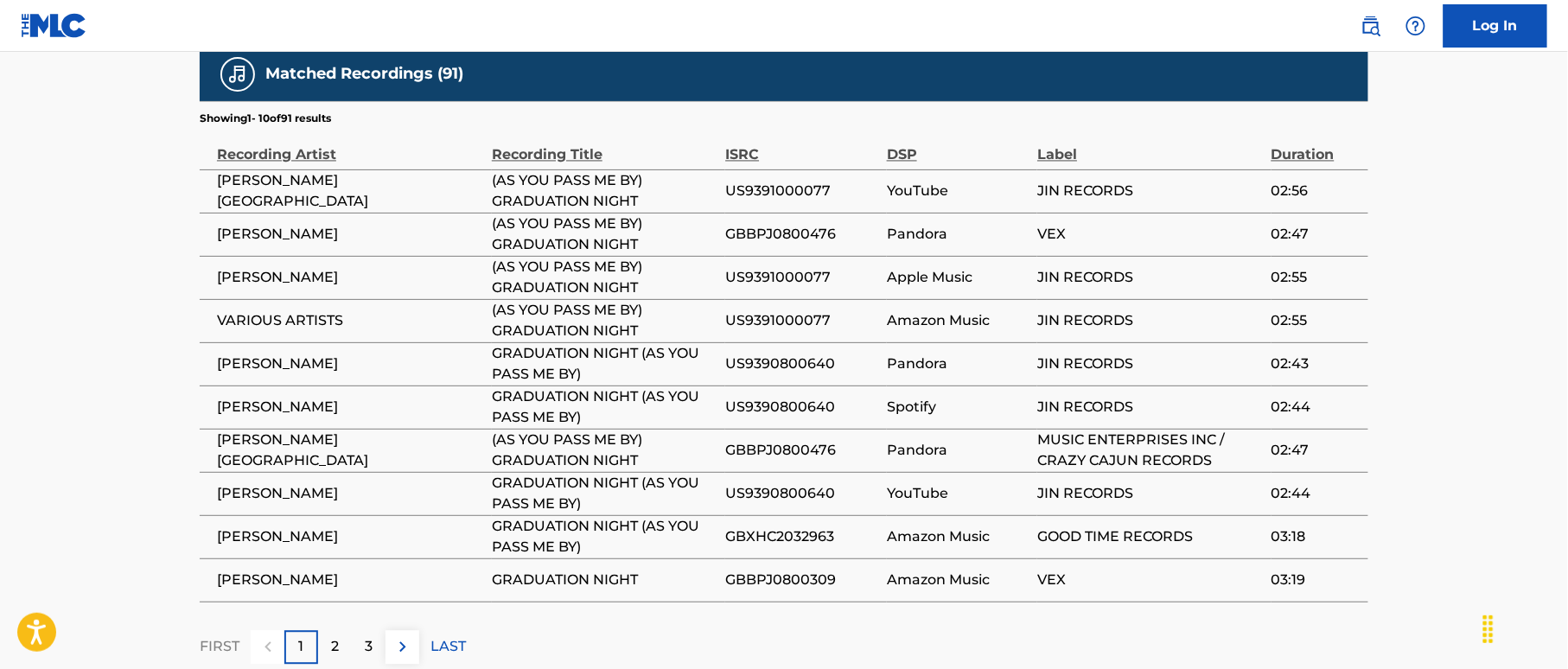
scroll to position [1266, 0]
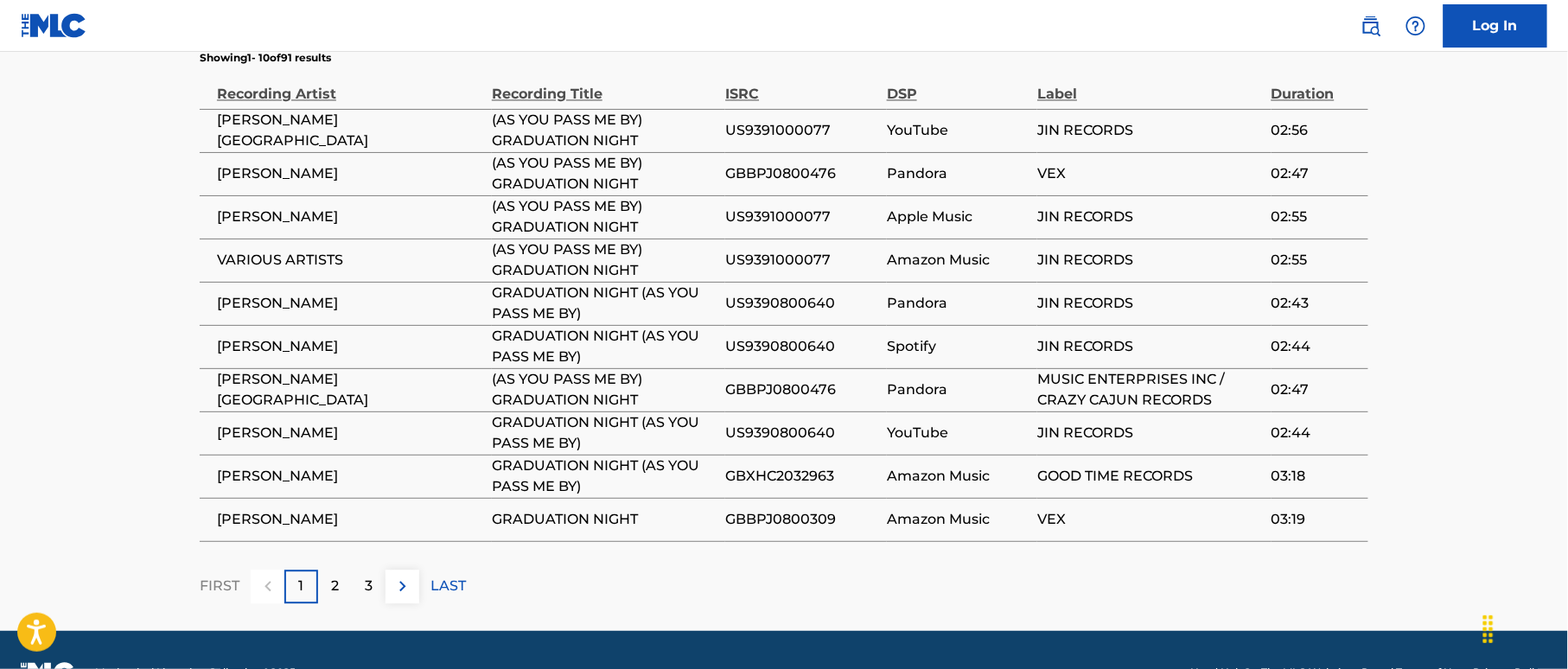
click at [362, 574] on div "3" at bounding box center [369, 586] width 34 height 34
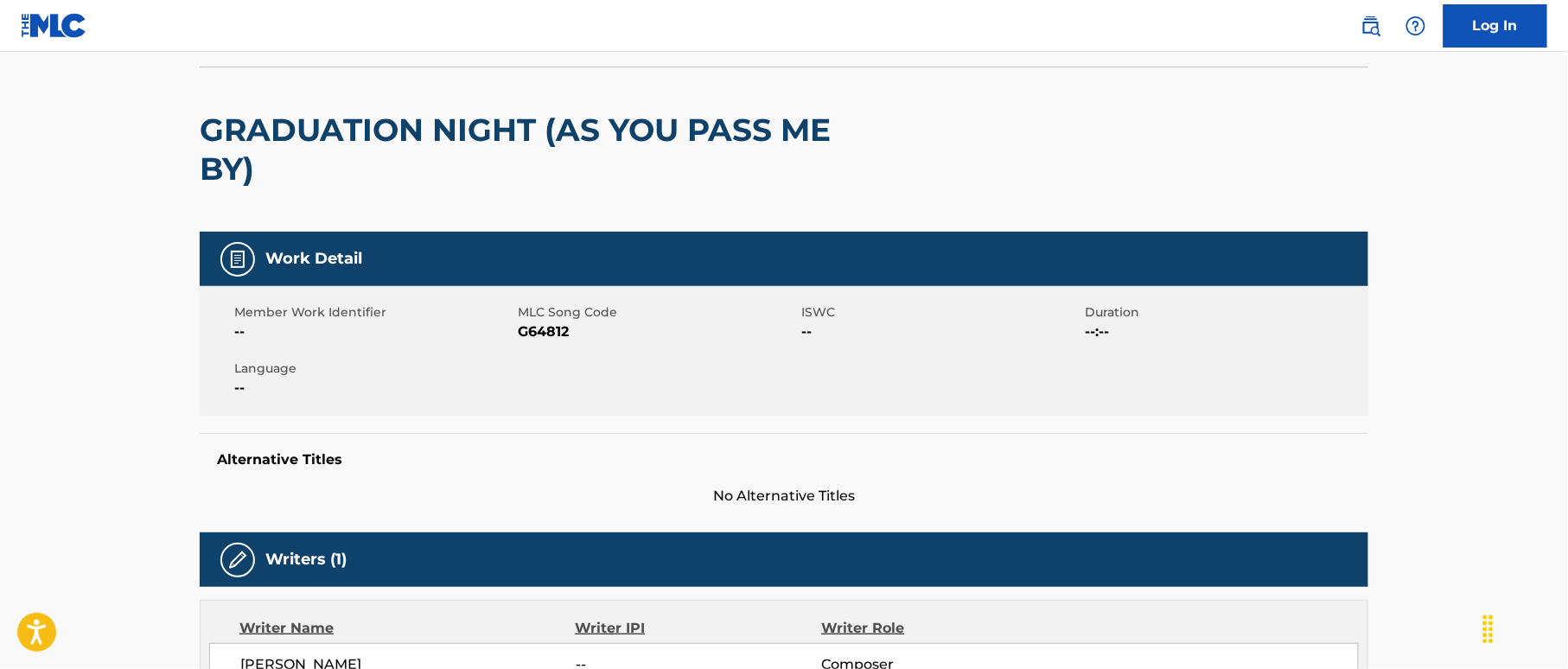
scroll to position [0, 0]
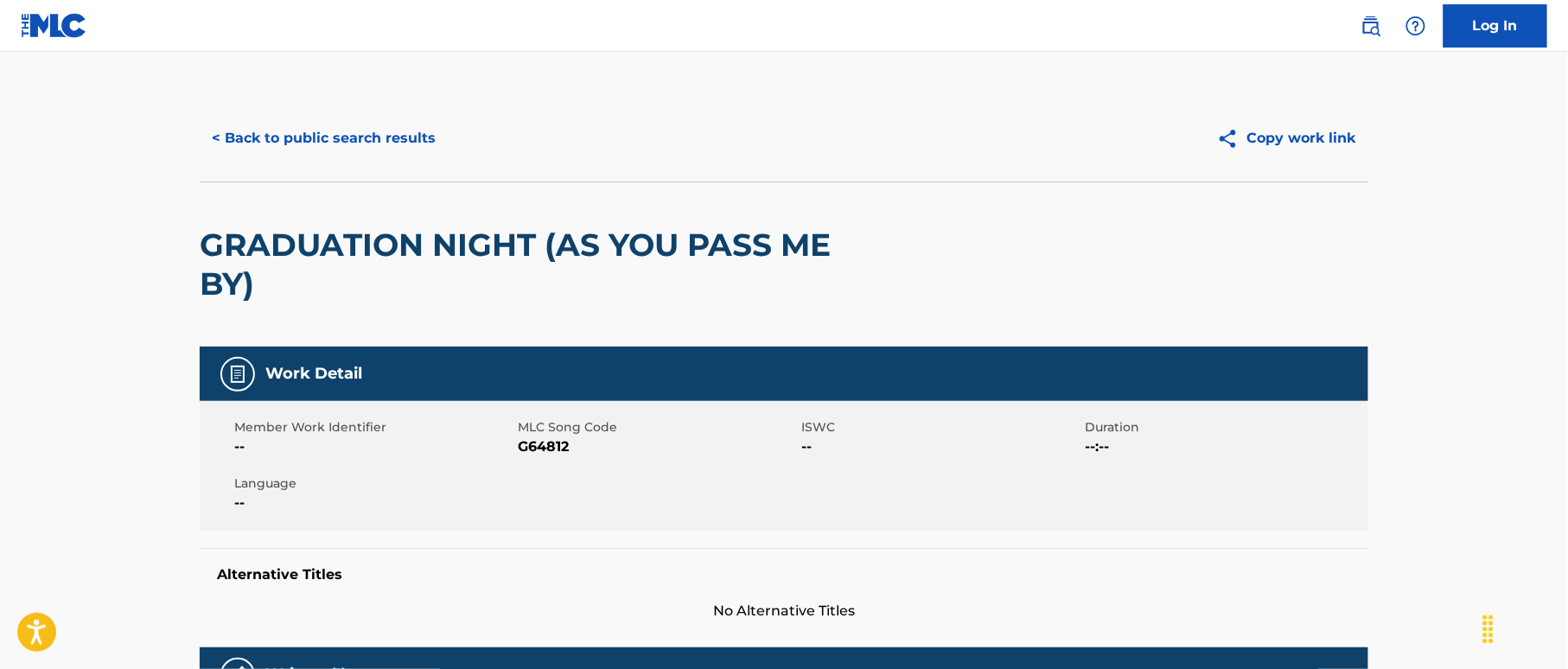
click at [340, 132] on button "< Back to public search results" at bounding box center [323, 139] width 248 height 43
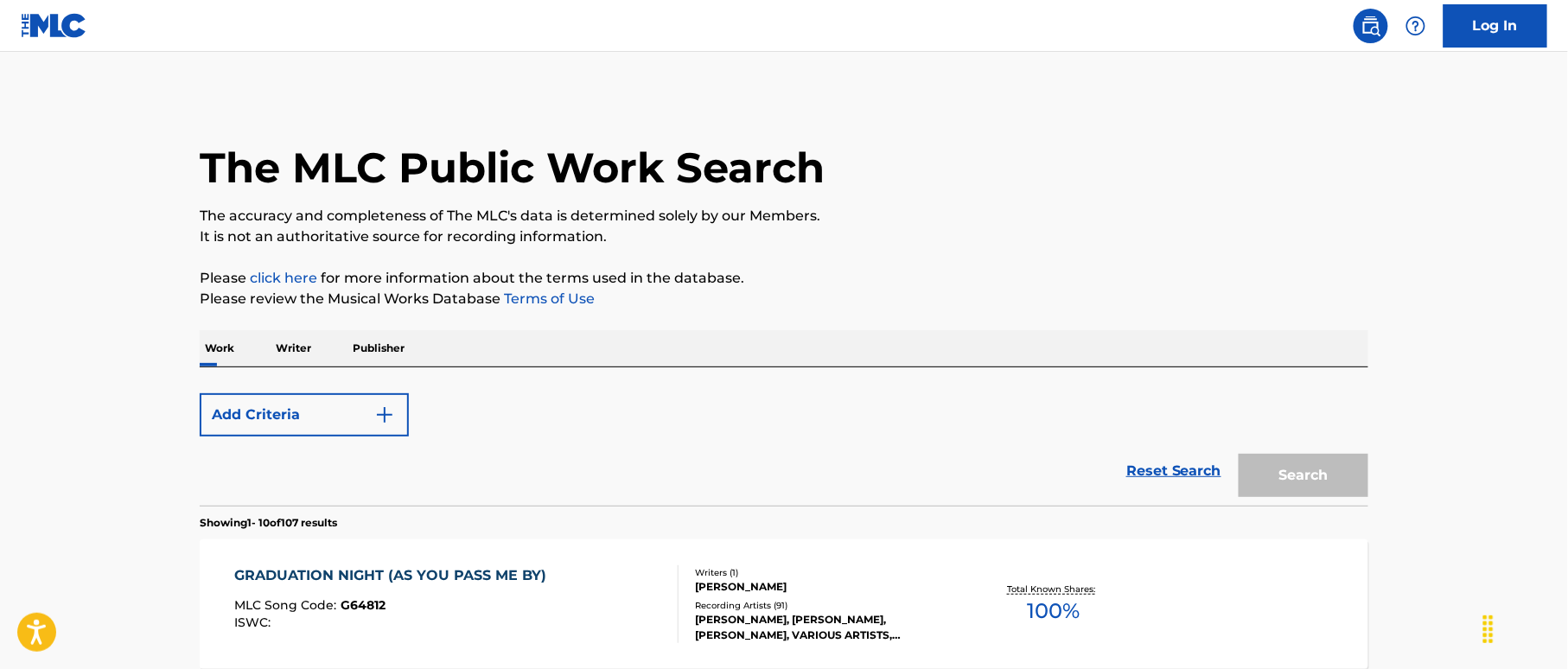
scroll to position [309, 0]
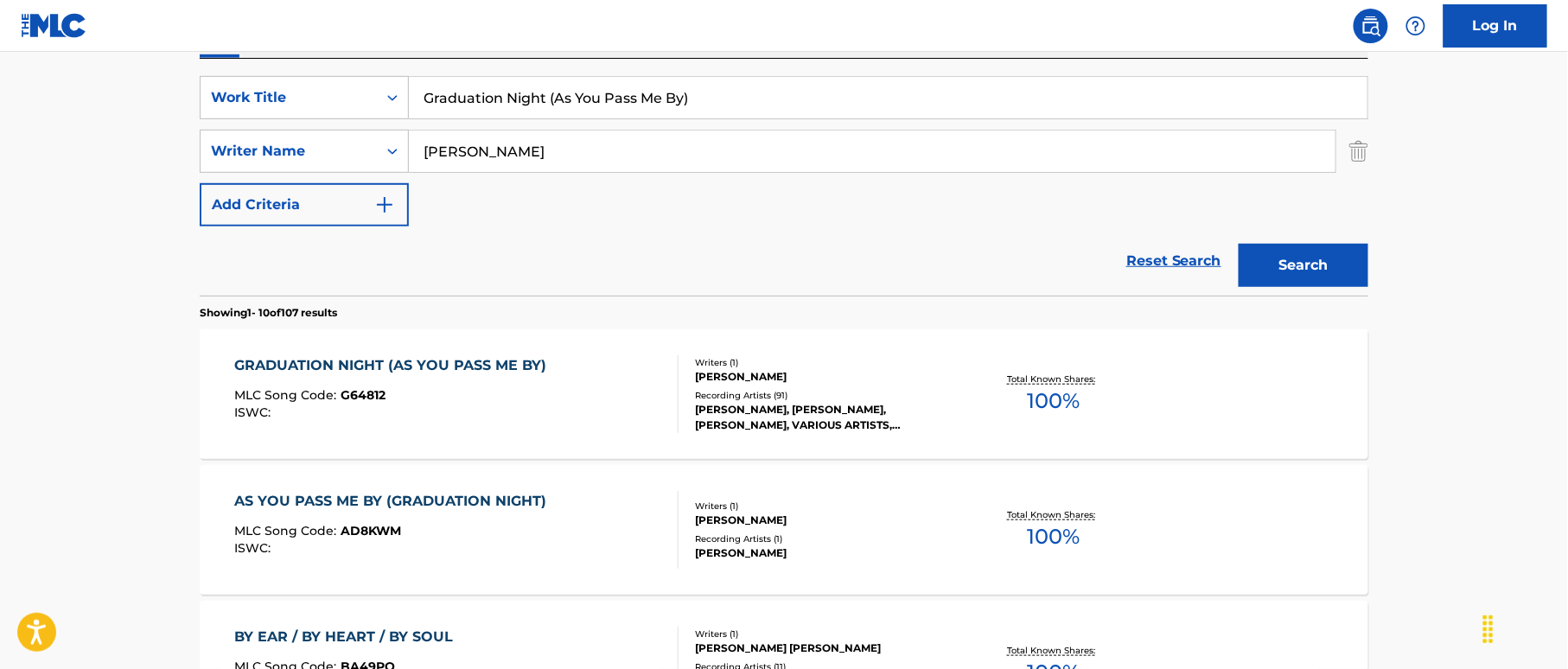
drag, startPoint x: 696, startPoint y: 97, endPoint x: 288, endPoint y: 38, distance: 412.2
paste input "nfaloons [PERSON_NAME]"
click at [589, 92] on input "Granfaloons [PERSON_NAME]" at bounding box center [887, 97] width 958 height 42
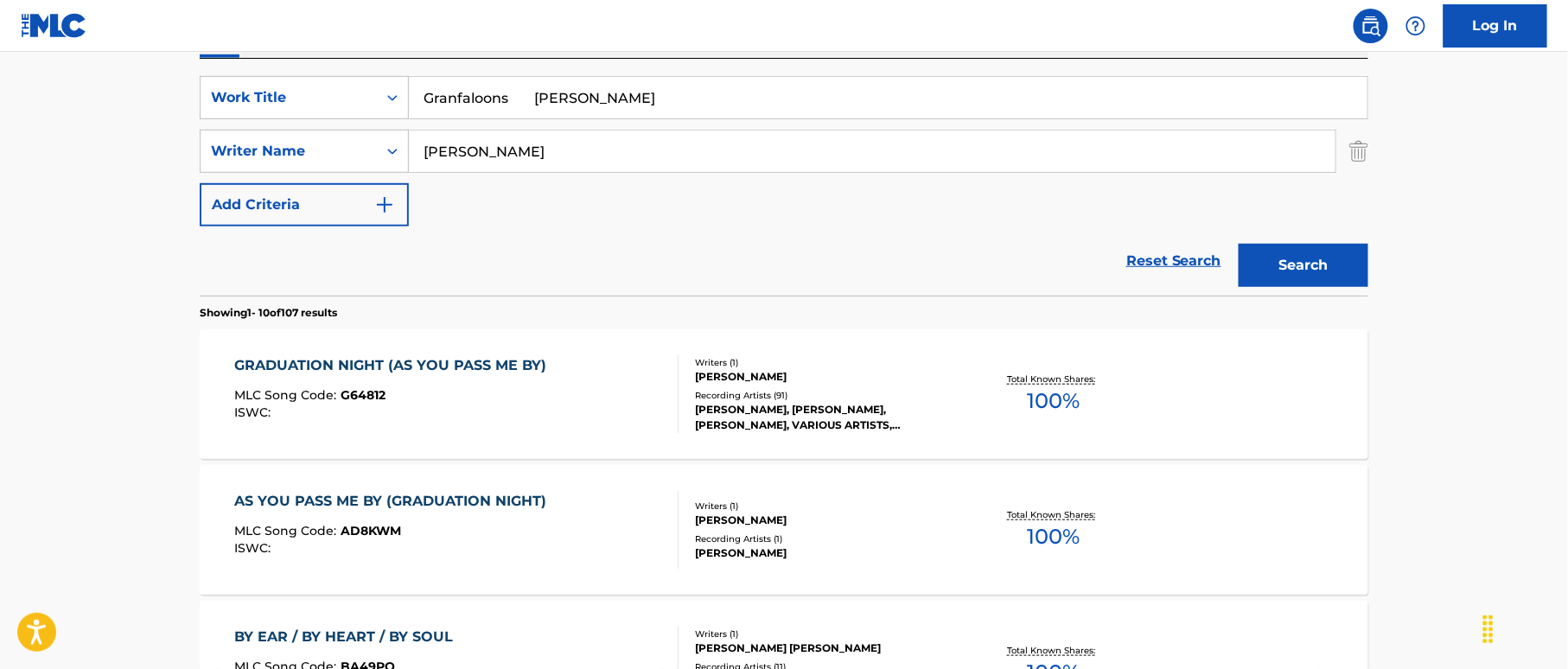
type input "Granfaloons [PERSON_NAME]"
drag, startPoint x: 558, startPoint y: 147, endPoint x: 351, endPoint y: 146, distance: 207.0
click at [344, 147] on div "SearchWithCriteriaf2f67575-ac71-4f03-956e-dac0748b6b5b Writer Name [PERSON_NAME]" at bounding box center [784, 151] width 1169 height 43
paste input "[PERSON_NAME]"
type input "[PERSON_NAME]"
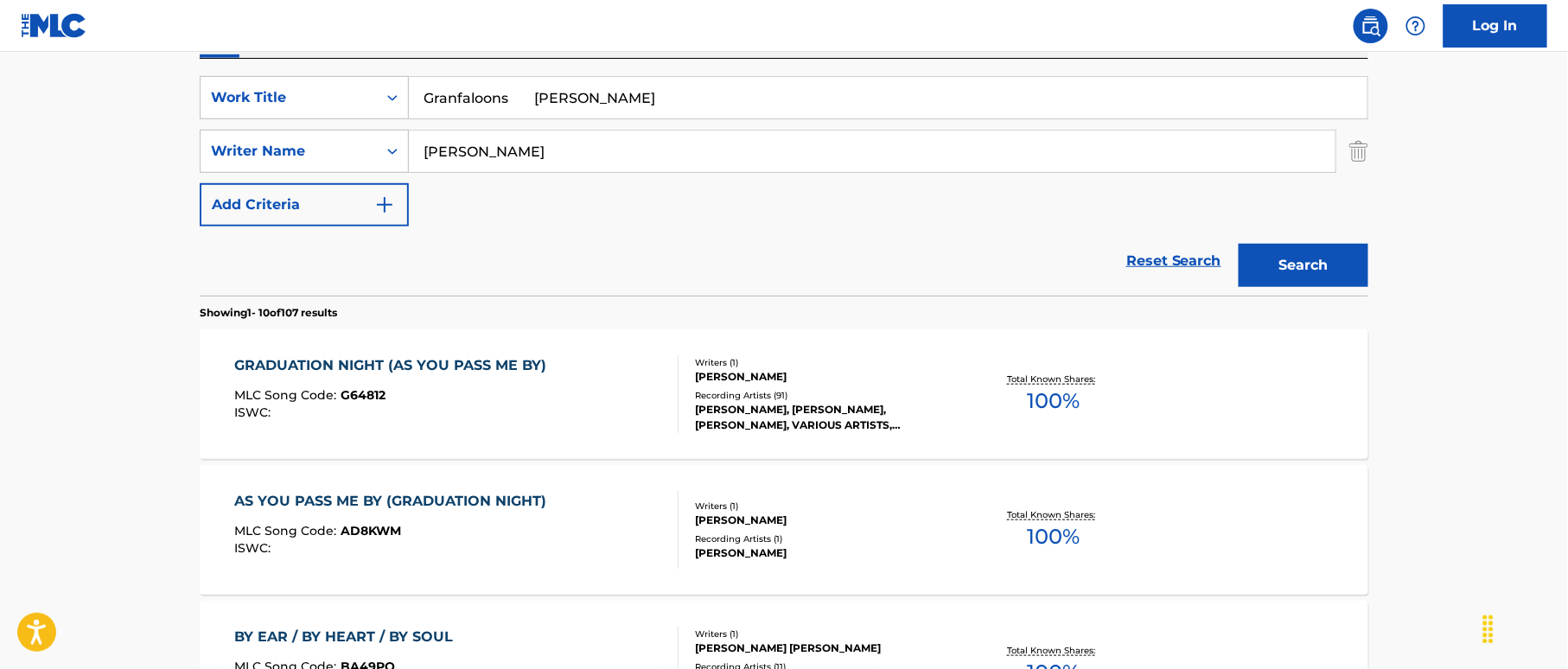
click at [545, 94] on input "Granfaloons [PERSON_NAME]" at bounding box center [887, 97] width 958 height 42
drag, startPoint x: 509, startPoint y: 85, endPoint x: 609, endPoint y: 102, distance: 101.4
click at [609, 102] on input "Granfaloons [PERSON_NAME]" at bounding box center [887, 97] width 958 height 42
type input "Granfaloons"
click at [1304, 266] on button "Search" at bounding box center [1303, 265] width 129 height 43
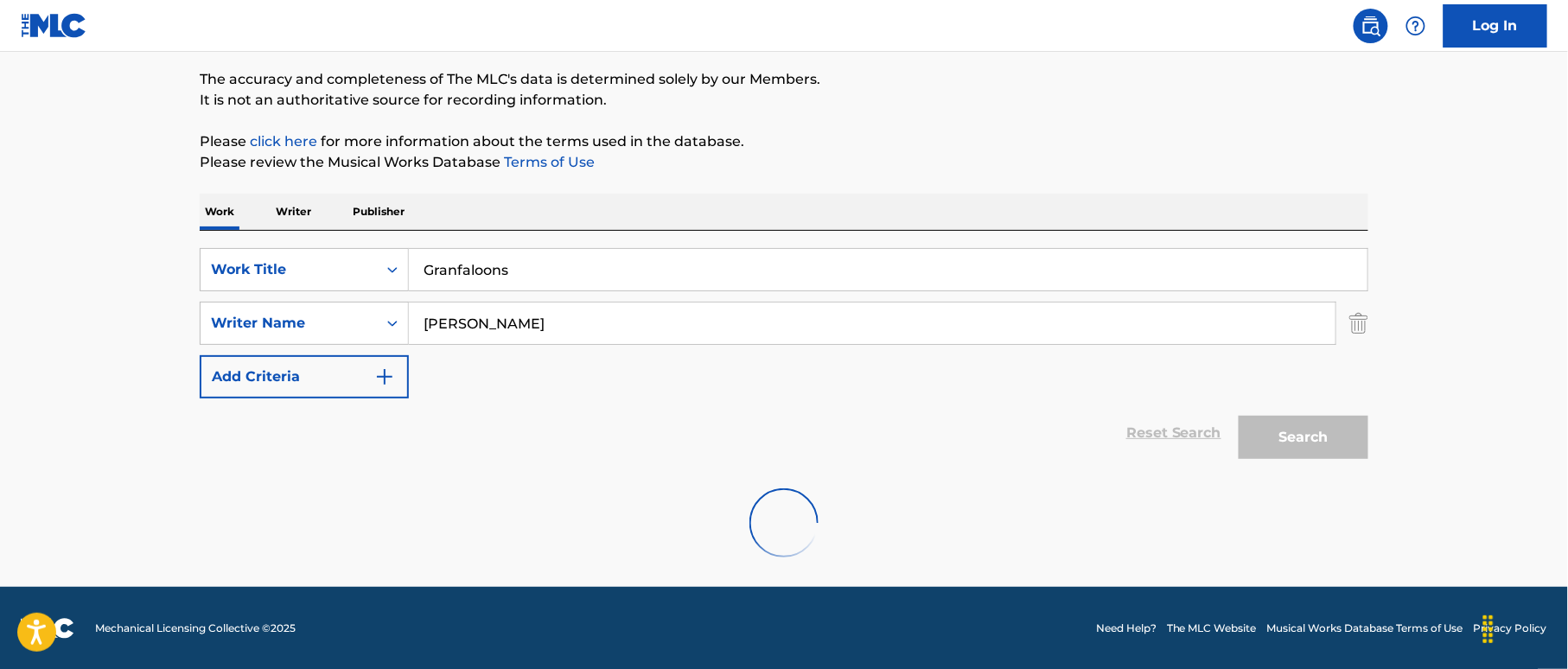
scroll to position [271, 0]
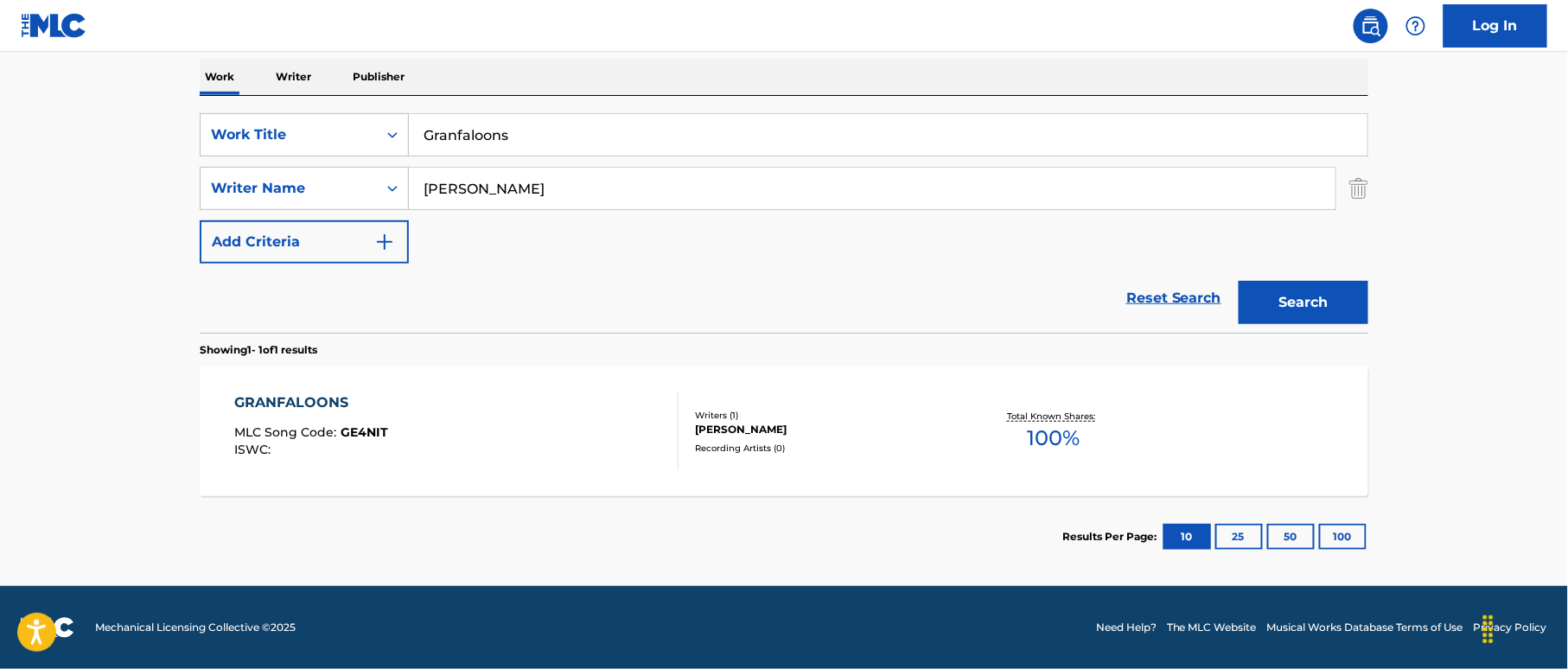
click at [447, 419] on div "GRANFALOONS MLC Song Code : GE4NIT ISWC :" at bounding box center [457, 431] width 445 height 77
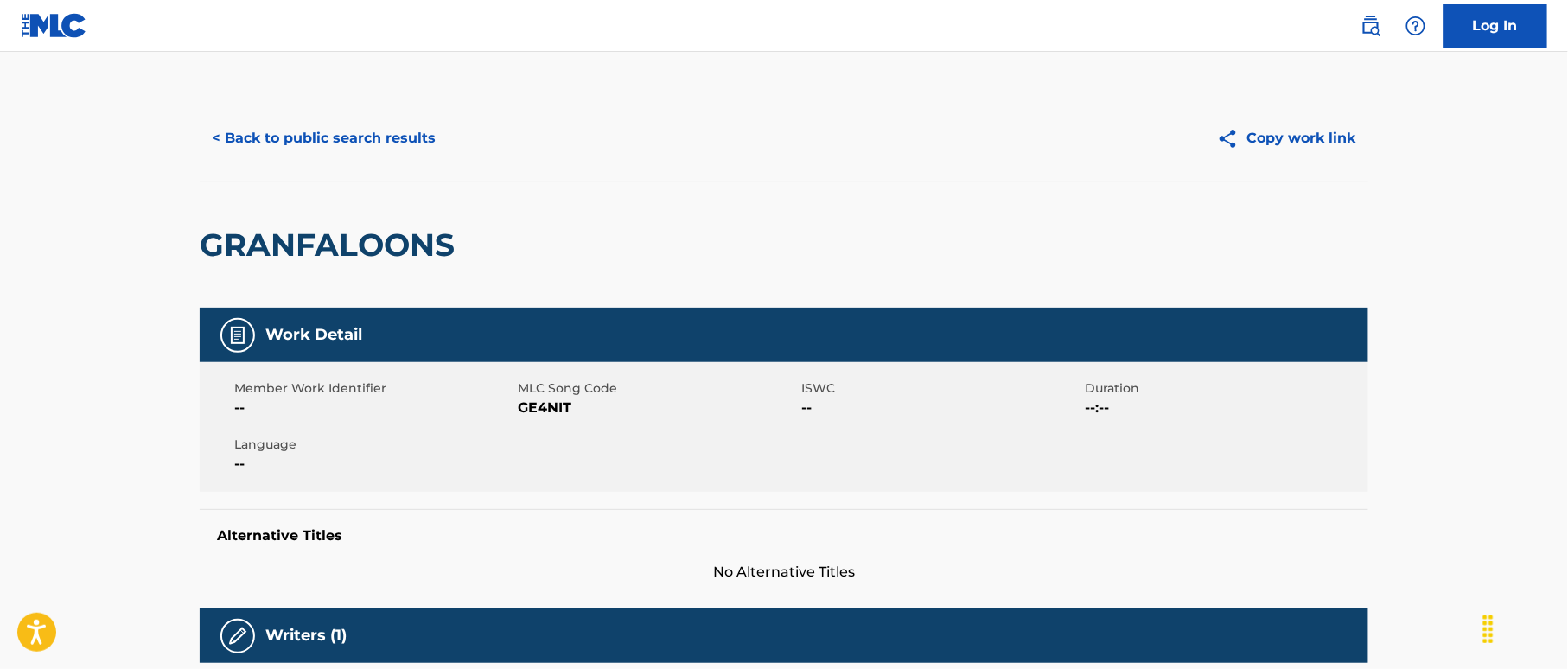
click at [329, 154] on button "< Back to public search results" at bounding box center [323, 139] width 248 height 43
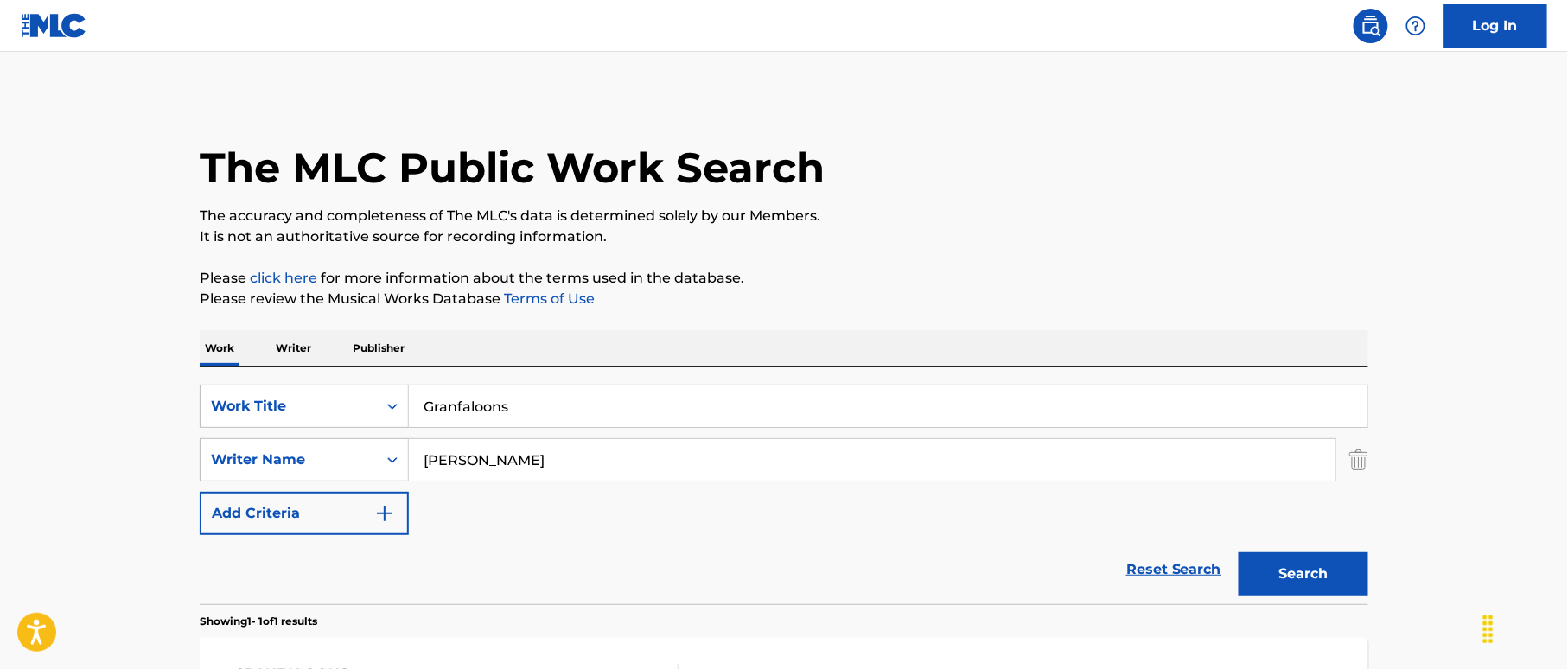
scroll to position [173, 0]
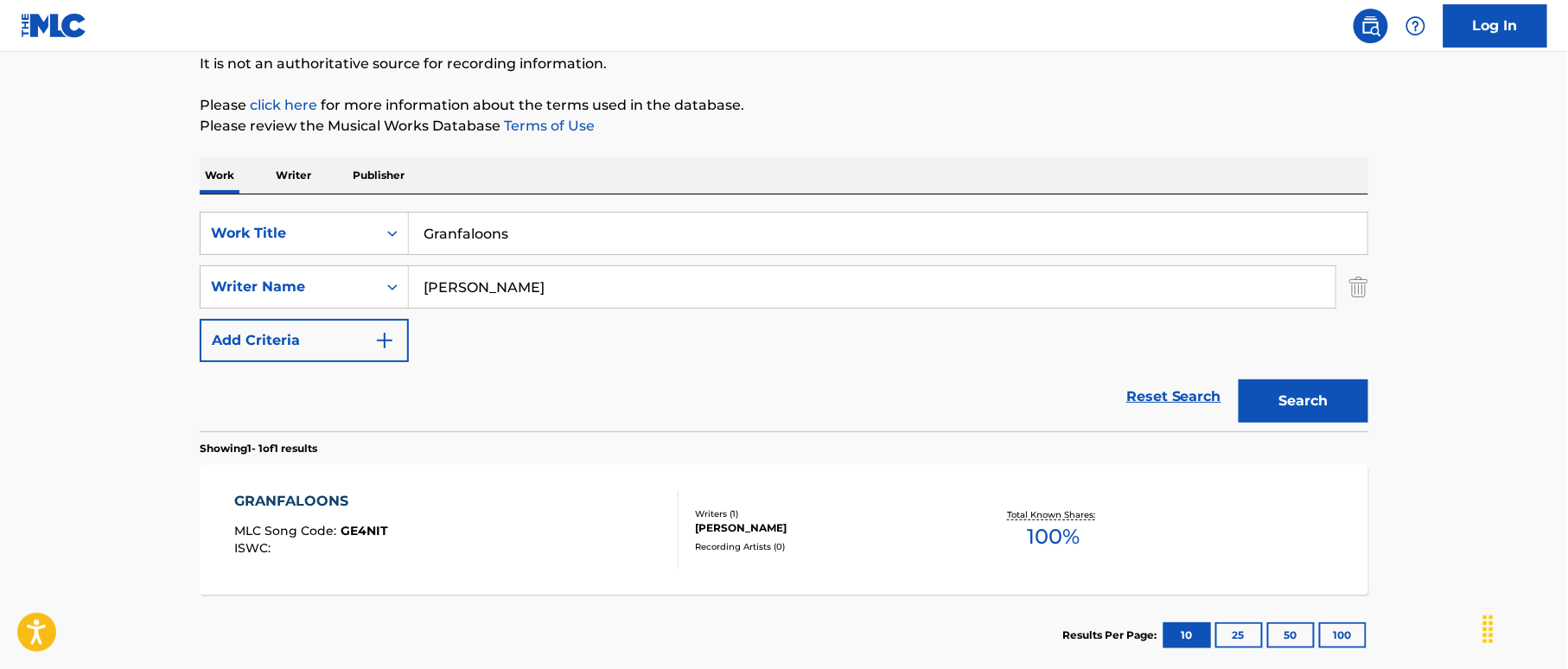
click at [623, 231] on input "Granfaloons" at bounding box center [887, 233] width 958 height 42
drag, startPoint x: 426, startPoint y: 211, endPoint x: 360, endPoint y: 209, distance: 66.0
click at [357, 209] on div "SearchWithCriteria38a4a8b0-d759-4550-abbf-1570a80e714c Work Title Granfaloons g…" at bounding box center [784, 312] width 1169 height 237
paste input "veyard Creep [PERSON_NAME]|[PERSON_NAME] [PERSON_NAME]|[PERSON_NAME]"
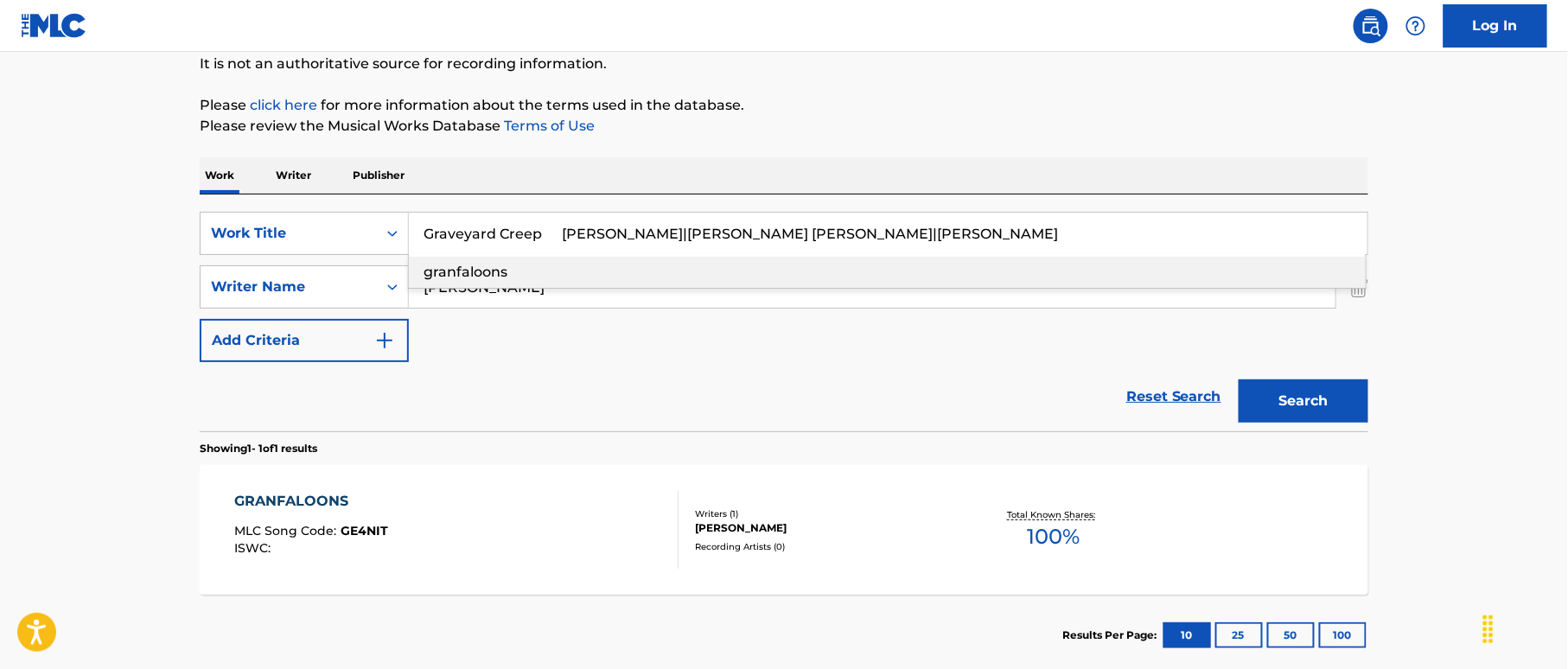
click at [599, 243] on input "Graveyard Creep [PERSON_NAME]|[PERSON_NAME] [PERSON_NAME]|[PERSON_NAME]" at bounding box center [887, 233] width 958 height 42
click at [835, 226] on input "Graveyard Creep [PERSON_NAME]|[PERSON_NAME] [PERSON_NAME]|[PERSON_NAME]" at bounding box center [887, 233] width 958 height 42
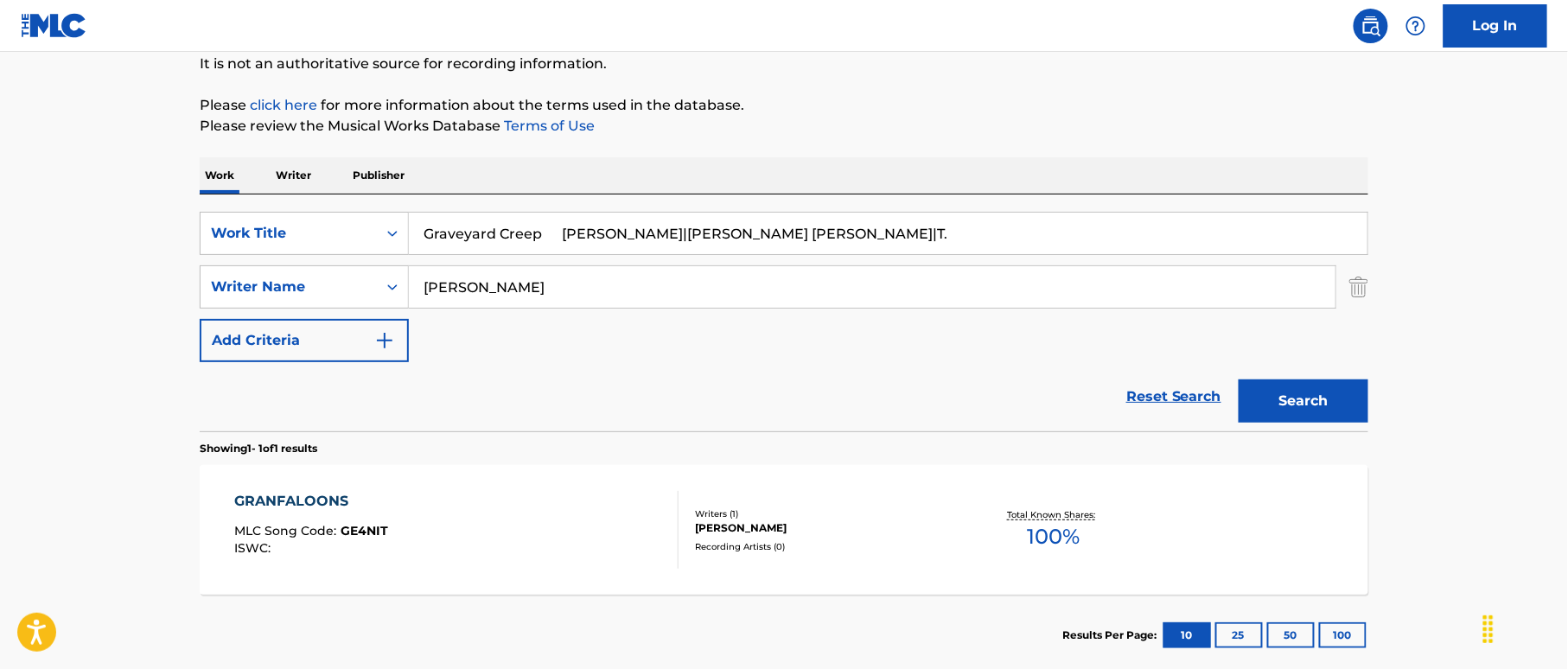
type input "Graveyard Creep [PERSON_NAME]|[PERSON_NAME] [PERSON_NAME]|T."
drag, startPoint x: 360, startPoint y: 263, endPoint x: 382, endPoint y: 270, distance: 23.1
click at [336, 263] on div "SearchWithCriteria38a4a8b0-d759-4550-abbf-1570a80e714c Work Title Graveyard Cre…" at bounding box center [784, 286] width 1169 height 150
paste input "[PERSON_NAME]"
type input "[PERSON_NAME]"
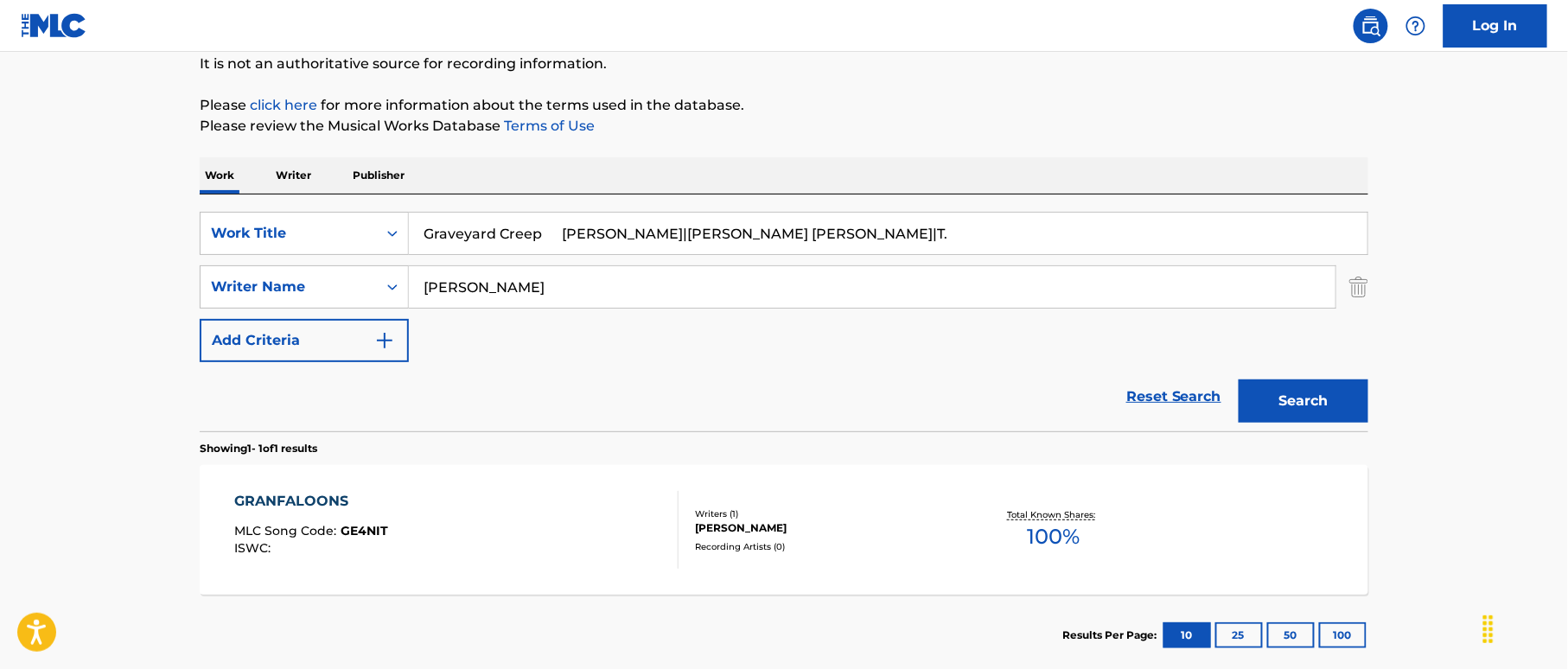
click at [658, 230] on input "Graveyard Creep [PERSON_NAME]|[PERSON_NAME] [PERSON_NAME]|T." at bounding box center [887, 233] width 958 height 42
drag, startPoint x: 537, startPoint y: 229, endPoint x: 936, endPoint y: 271, distance: 401.2
click at [934, 271] on div "SearchWithCriteria38a4a8b0-d759-4550-abbf-1570a80e714c Work Title Graveyard Cre…" at bounding box center [784, 286] width 1169 height 150
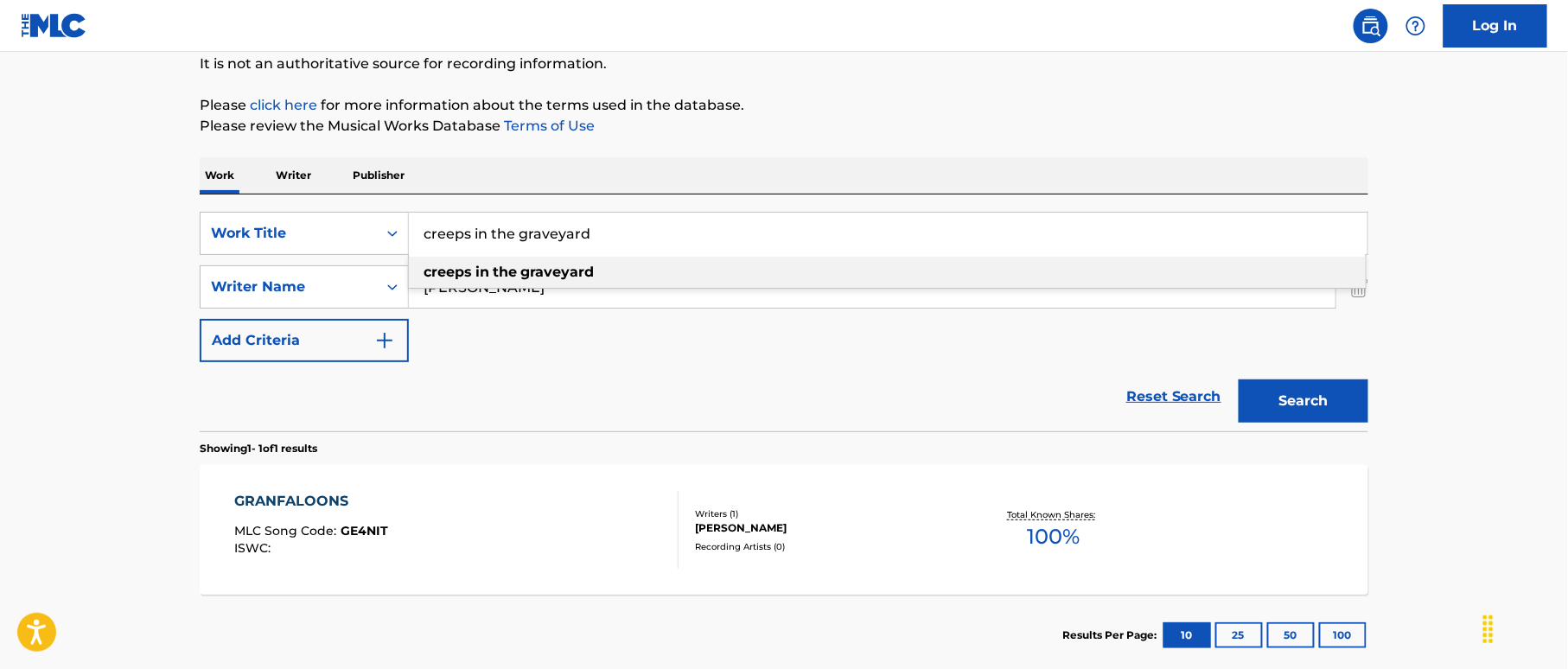
drag, startPoint x: 370, startPoint y: 185, endPoint x: 287, endPoint y: 181, distance: 83.1
click at [287, 181] on div "Work Writer Publisher SearchWithCriteria38a4a8b0-d759-4550-abbf-1570a80e714c Wo…" at bounding box center [784, 416] width 1169 height 518
paste input "Graveyard Creep"
type input "Graveyard Creep"
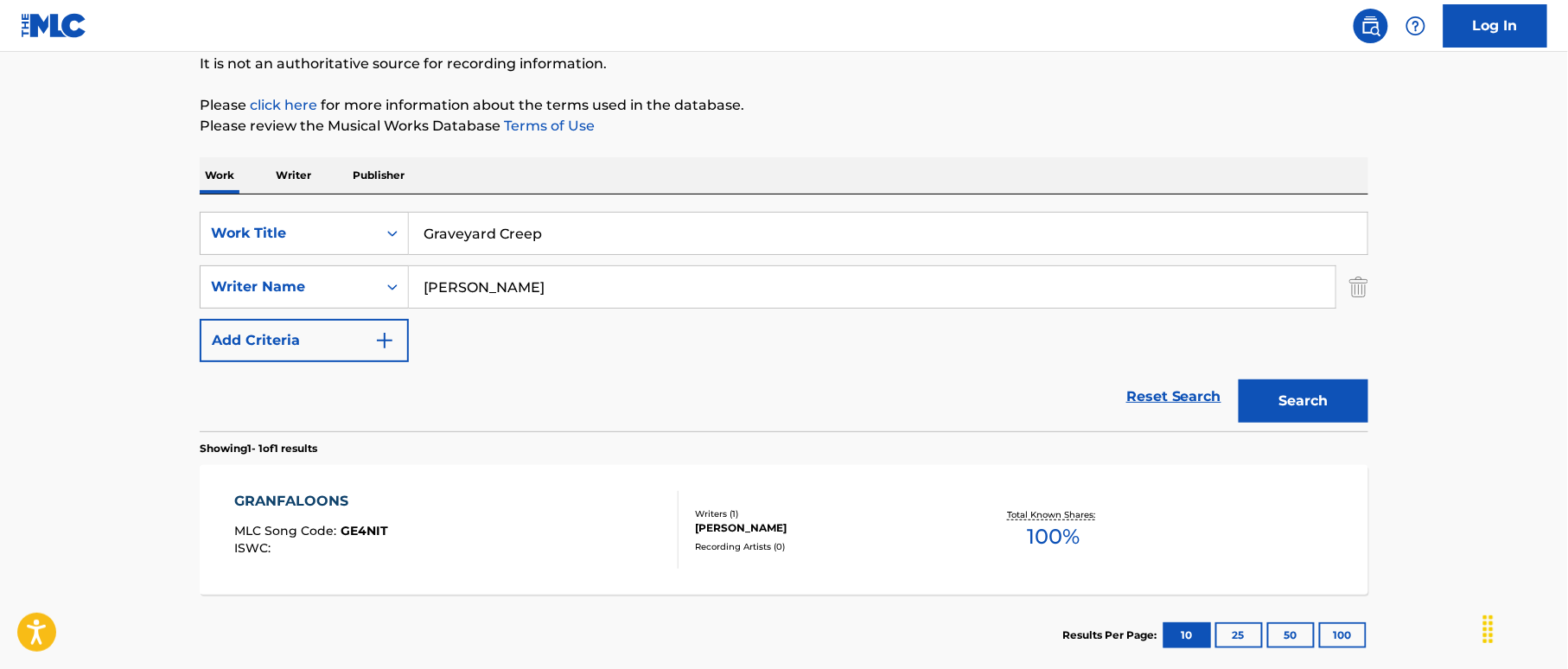
click at [102, 150] on main "The MLC Public Work Search The accuracy and completeness of The MLC's data is d…" at bounding box center [784, 281] width 1568 height 805
click at [1276, 397] on button "Search" at bounding box center [1303, 401] width 129 height 43
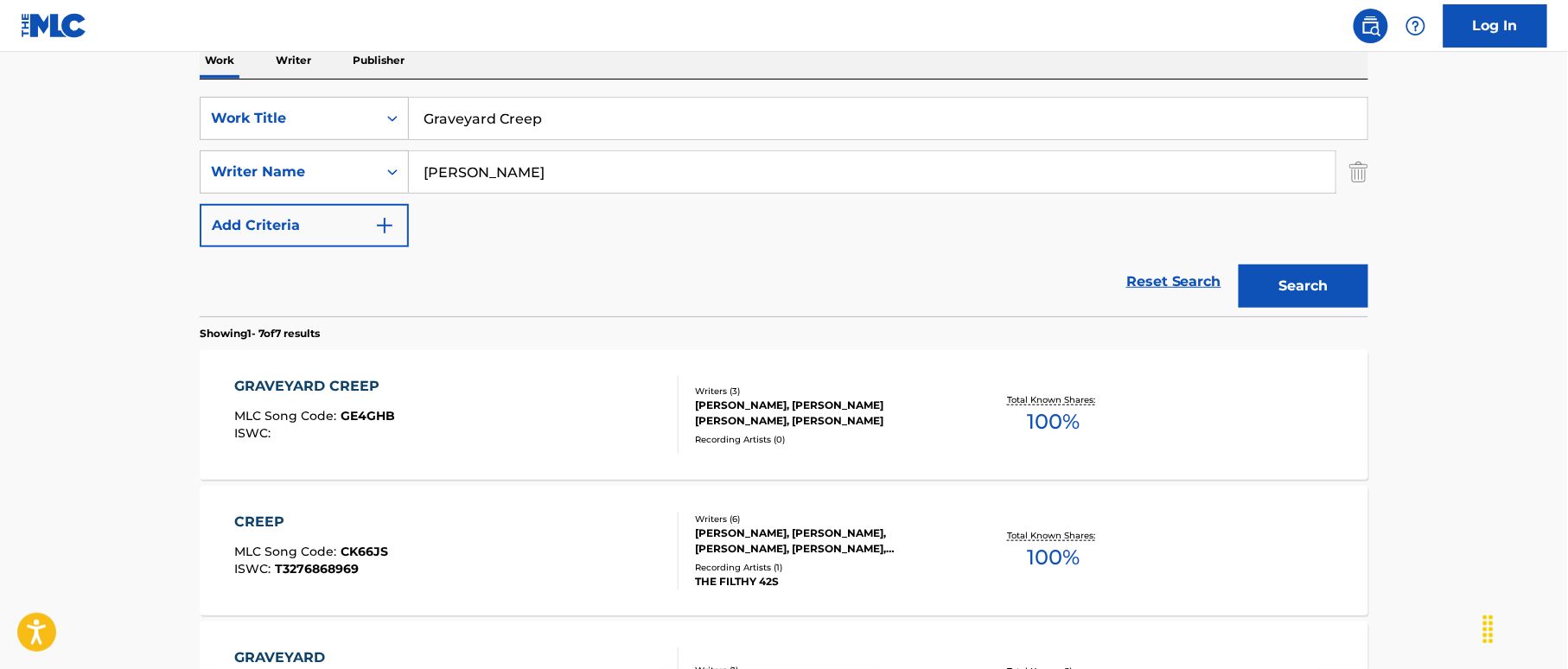
scroll to position [403, 0]
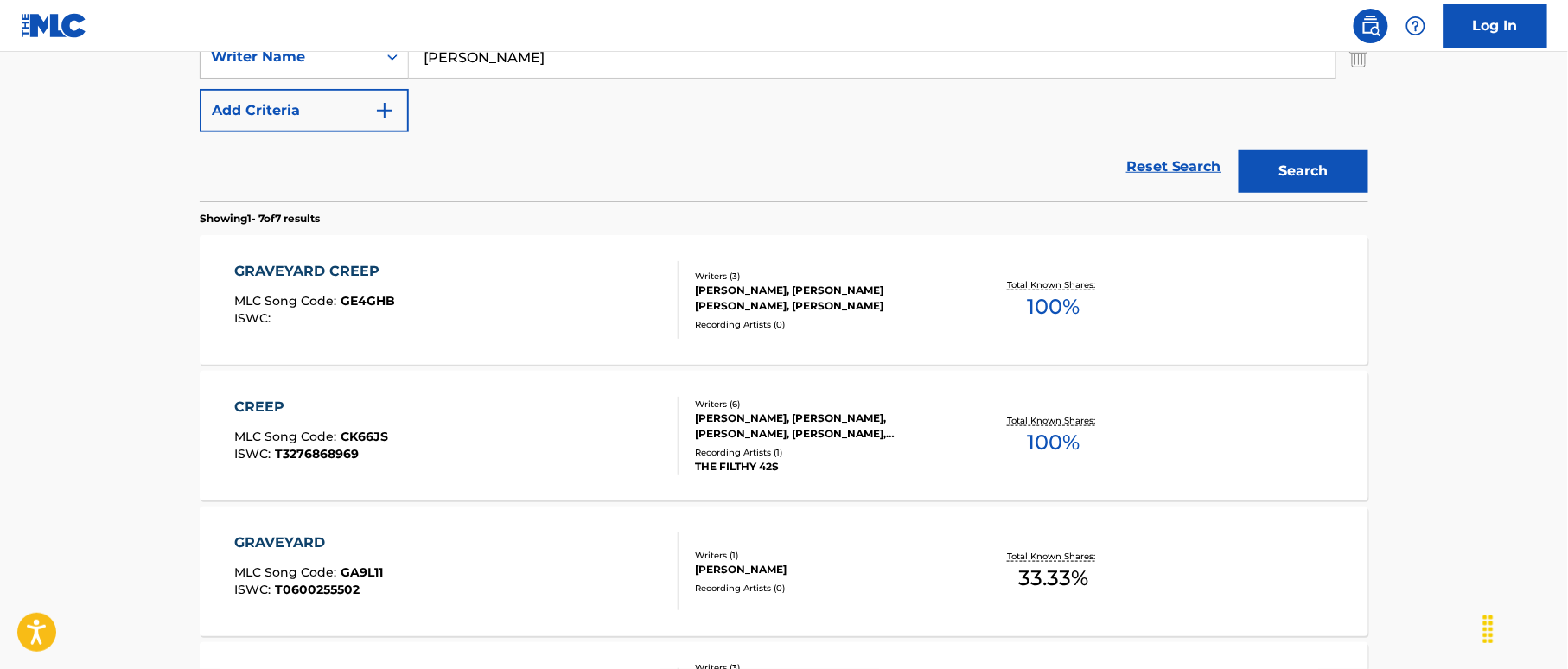
click at [582, 281] on div "GRAVEYARD CREEP MLC Song Code : GE4GHB ISWC :" at bounding box center [457, 300] width 445 height 77
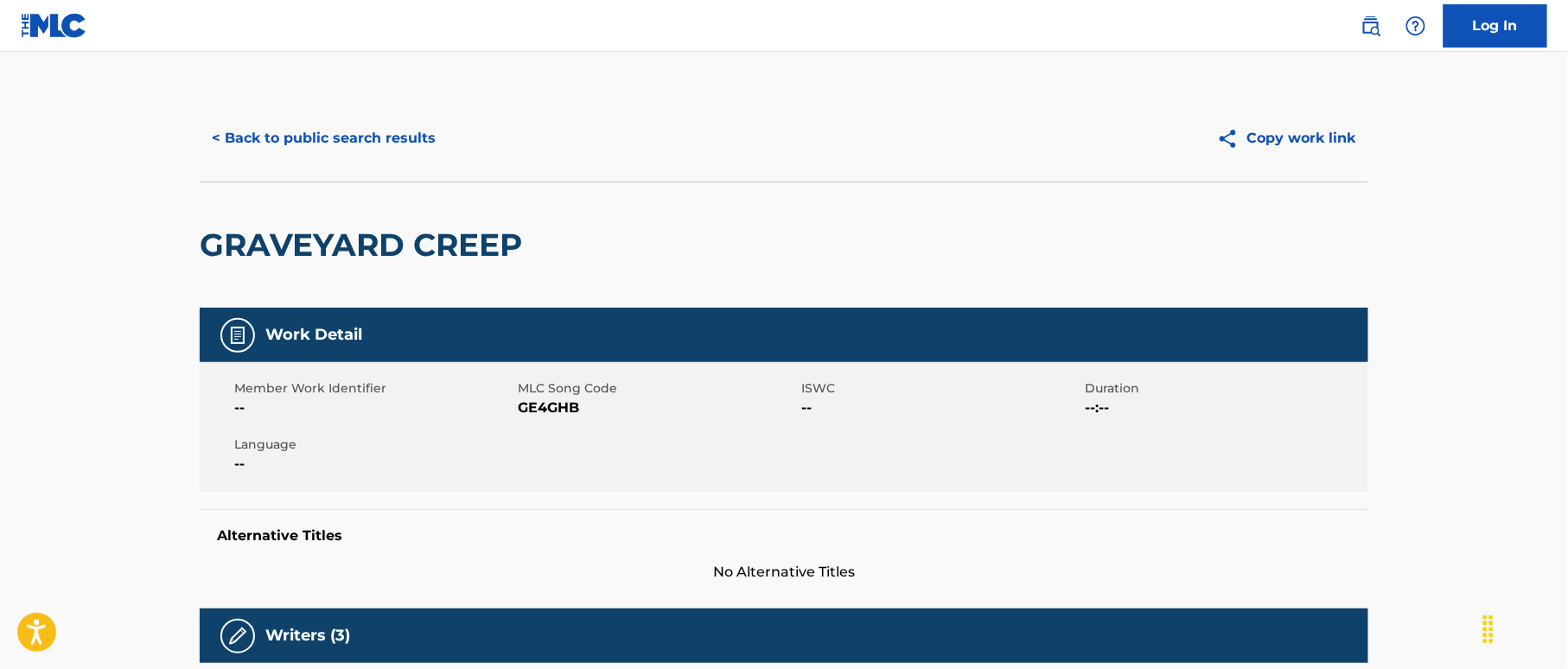
click at [384, 135] on button "< Back to public search results" at bounding box center [323, 139] width 248 height 43
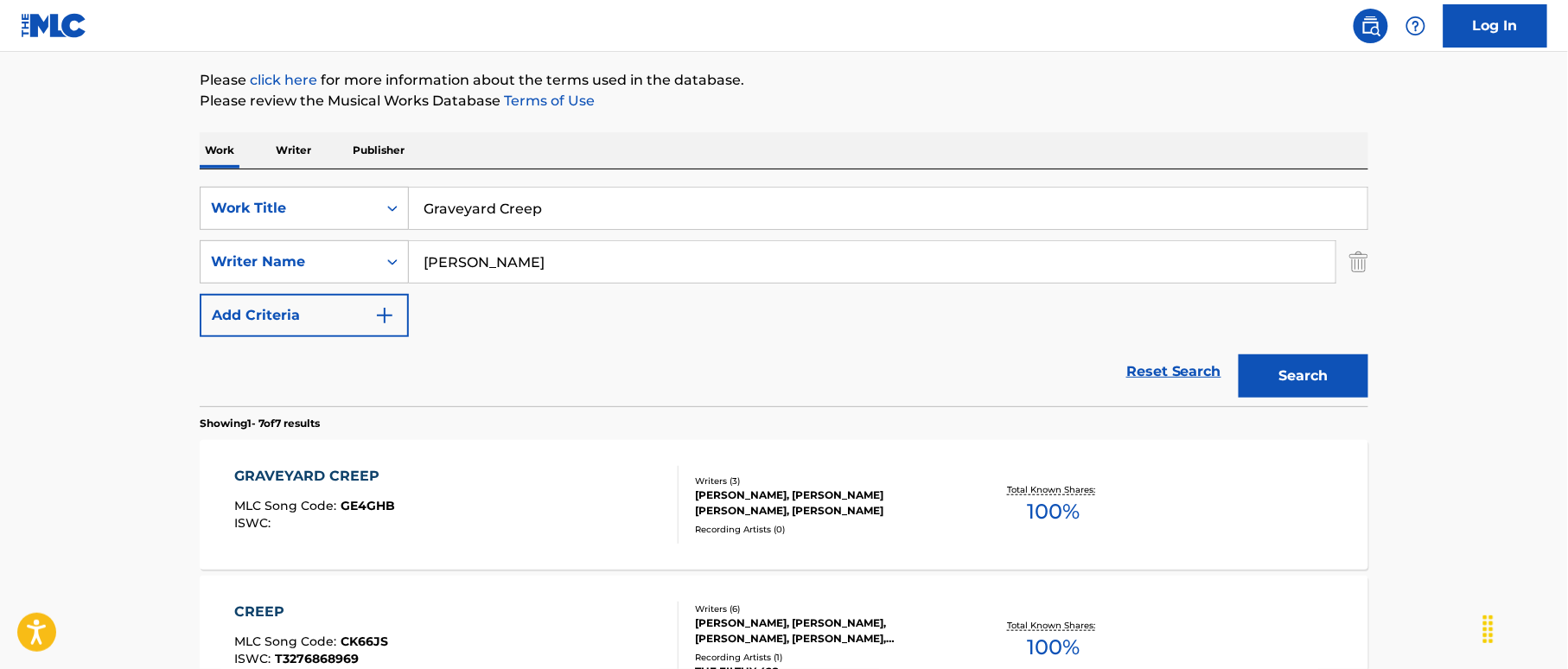
scroll to position [157, 0]
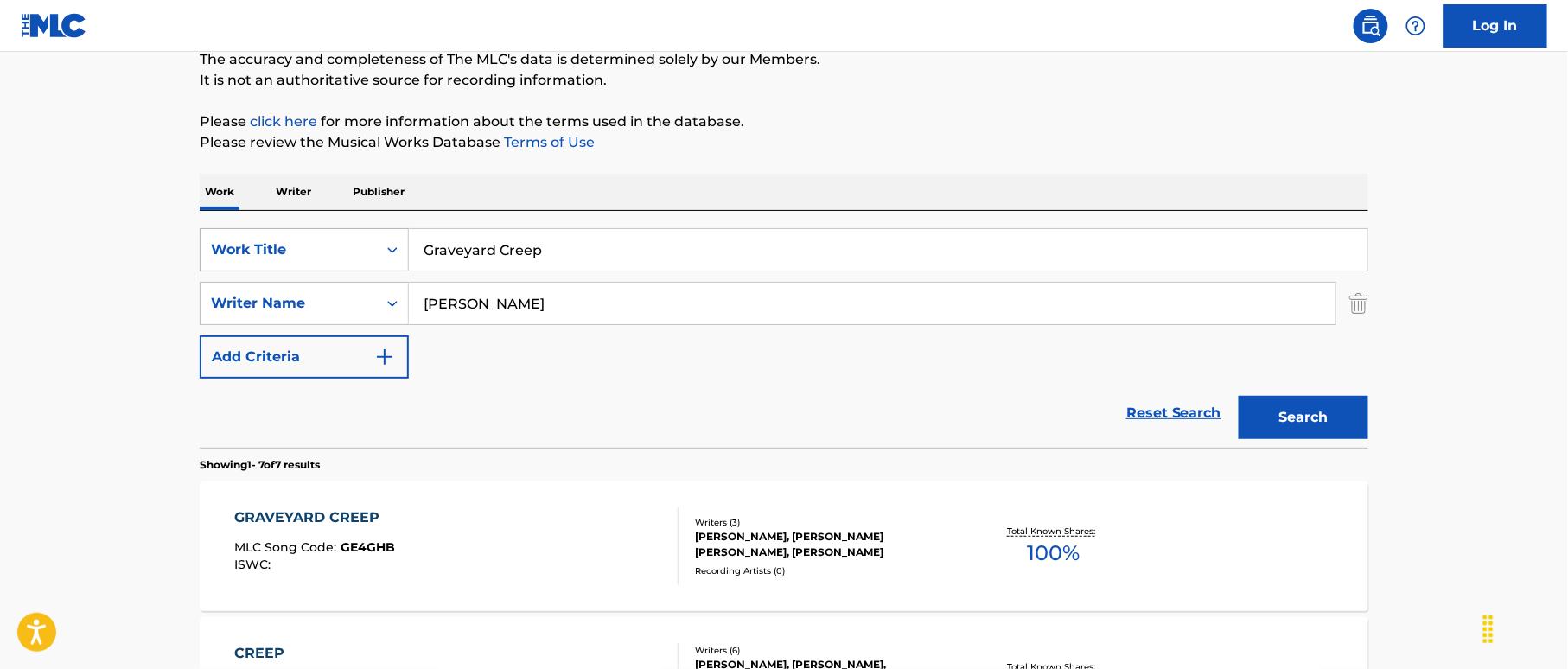
drag, startPoint x: 387, startPoint y: 233, endPoint x: 367, endPoint y: 233, distance: 20.0
click at [367, 233] on div "SearchWithCriteria38a4a8b0-d759-4550-abbf-1570a80e714c Work Title Graveyard Cre…" at bounding box center [784, 250] width 1169 height 43
paste input "eat To Date (Not To Mate) [PERSON_NAME]|[PERSON_NAME]|[PERSON_NAME]"
click at [745, 257] on input "Great To Date (Not To Mate) [PERSON_NAME]|[PERSON_NAME]|[PERSON_NAME]" at bounding box center [887, 250] width 958 height 42
click at [923, 249] on input "Great To Date (Not To Mate) [PERSON_NAME]|[PERSON_NAME]|[PERSON_NAME]" at bounding box center [887, 250] width 958 height 42
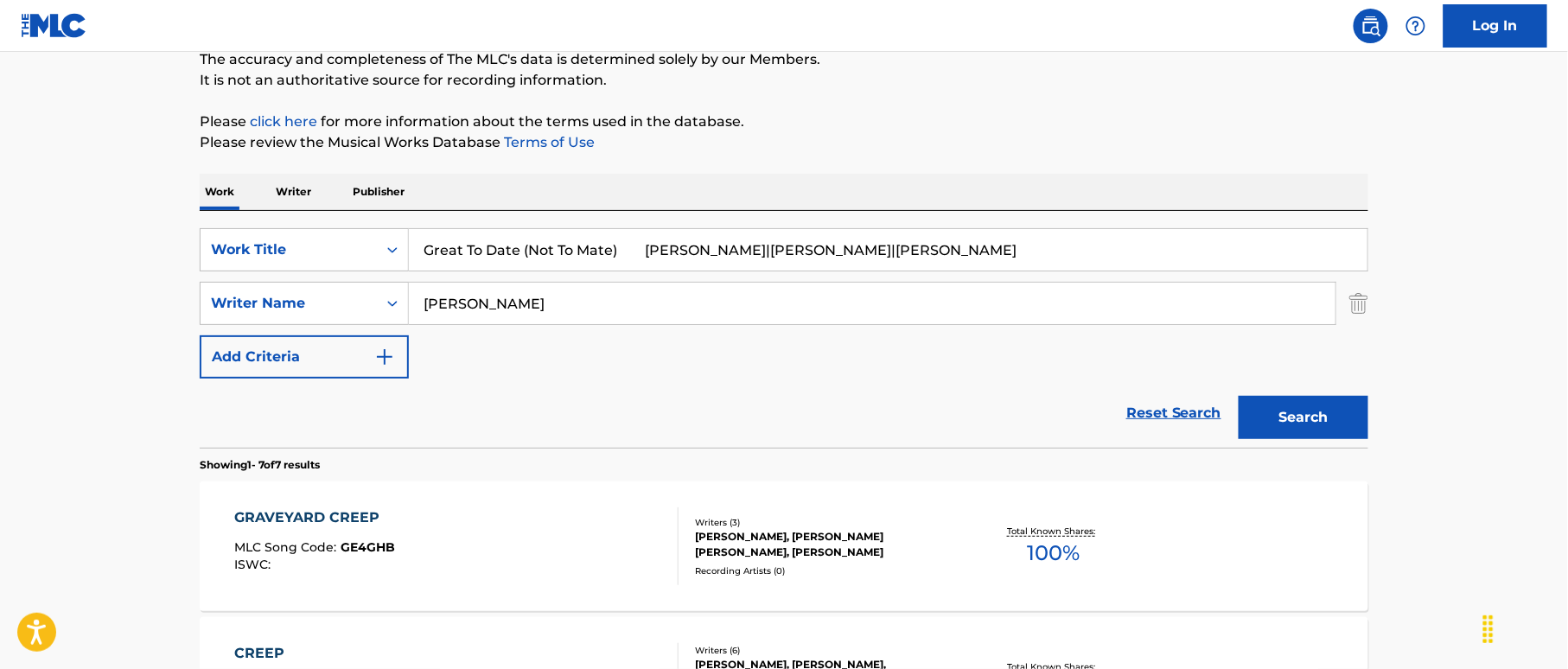
click at [923, 249] on input "Great To Date (Not To Mate) [PERSON_NAME]|[PERSON_NAME]|[PERSON_NAME]" at bounding box center [887, 250] width 958 height 42
type input "Great To Date (Not To Mate) [PERSON_NAME]|[PERSON_NAME]|[PERSON_NAME]"
drag, startPoint x: 567, startPoint y: 301, endPoint x: 363, endPoint y: 323, distance: 205.2
paste input "[PERSON_NAME]"
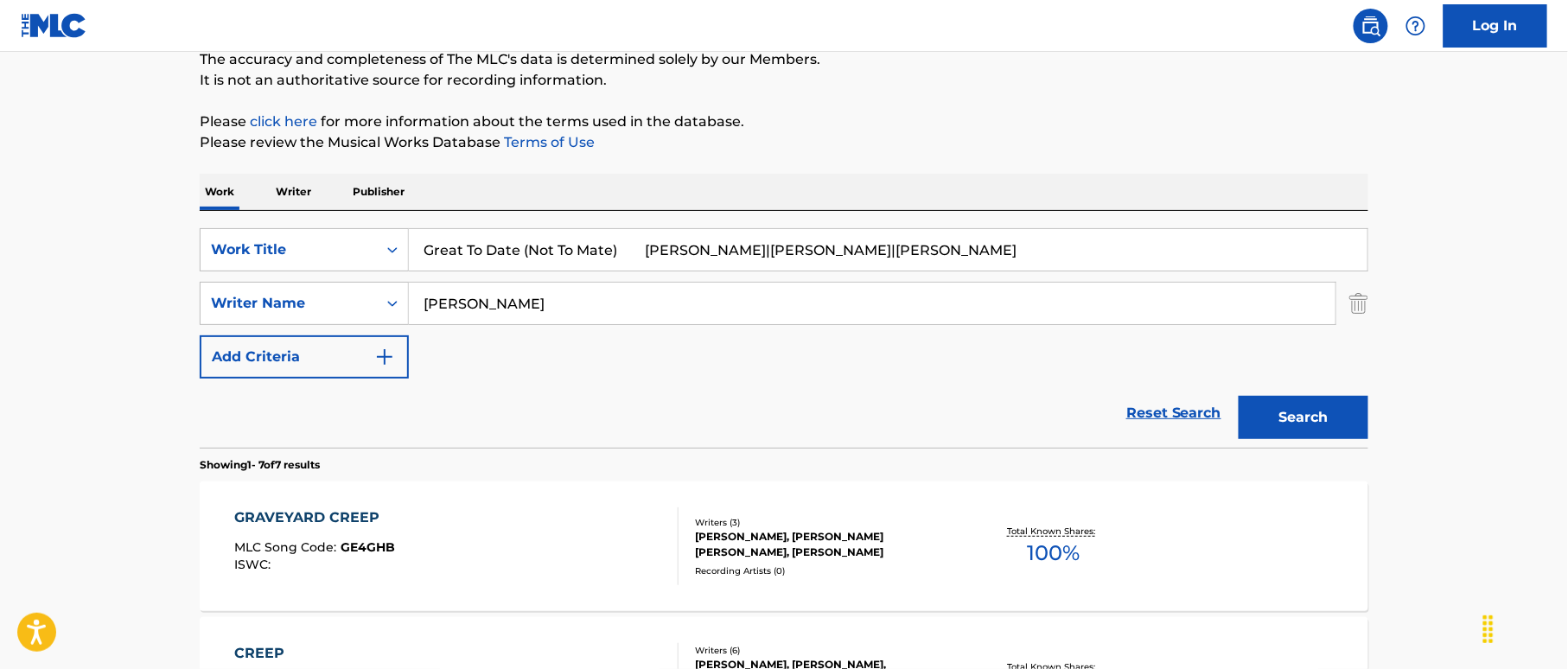
type input "[PERSON_NAME]"
drag, startPoint x: 707, startPoint y: 252, endPoint x: 623, endPoint y: 246, distance: 84.2
click at [707, 251] on input "Great To Date (Not To Mate) [PERSON_NAME]|[PERSON_NAME]|[PERSON_NAME]" at bounding box center [887, 250] width 958 height 42
drag, startPoint x: 627, startPoint y: 245, endPoint x: 1061, endPoint y: 298, distance: 437.2
click at [1034, 299] on div "SearchWithCriteria38a4a8b0-d759-4550-abbf-1570a80e714c Work Title Great To Date…" at bounding box center [784, 303] width 1169 height 150
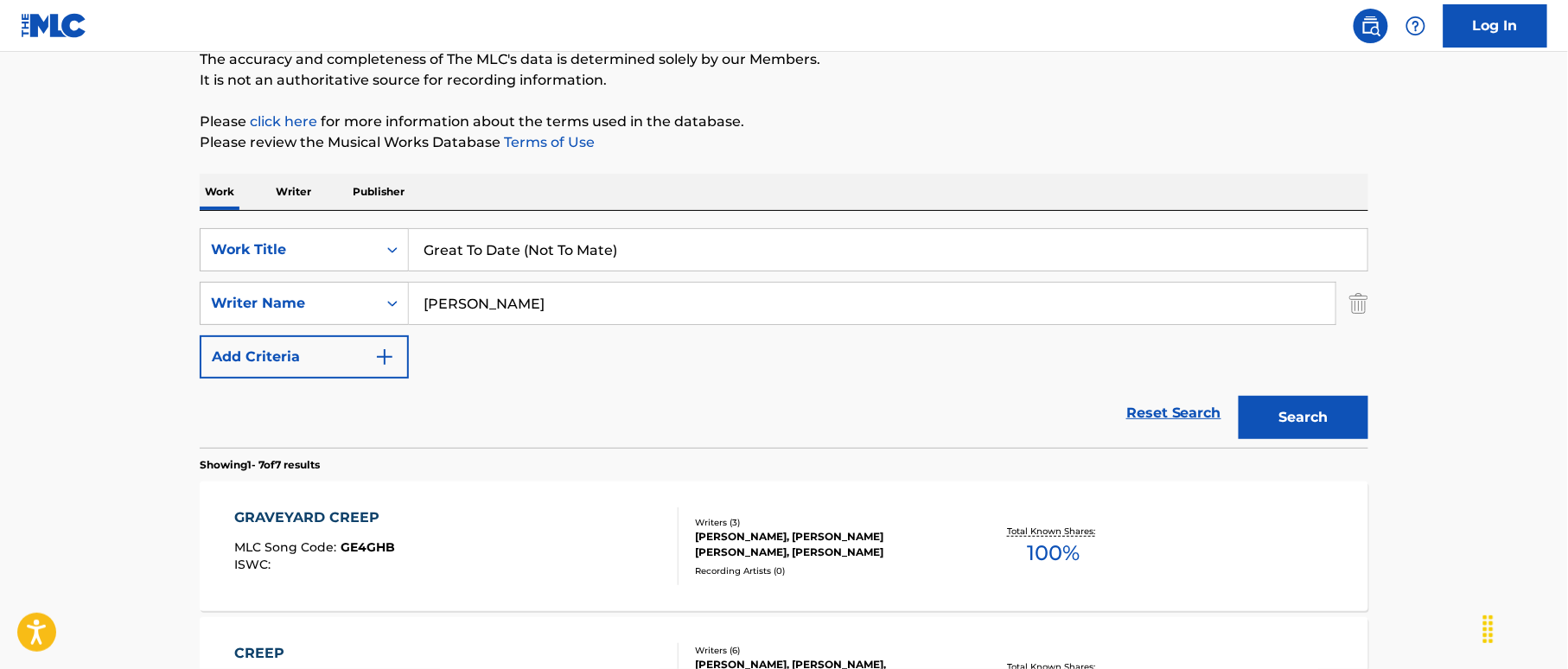
type input "Great To Date (Not To Mate)"
click at [1258, 403] on button "Search" at bounding box center [1303, 417] width 129 height 43
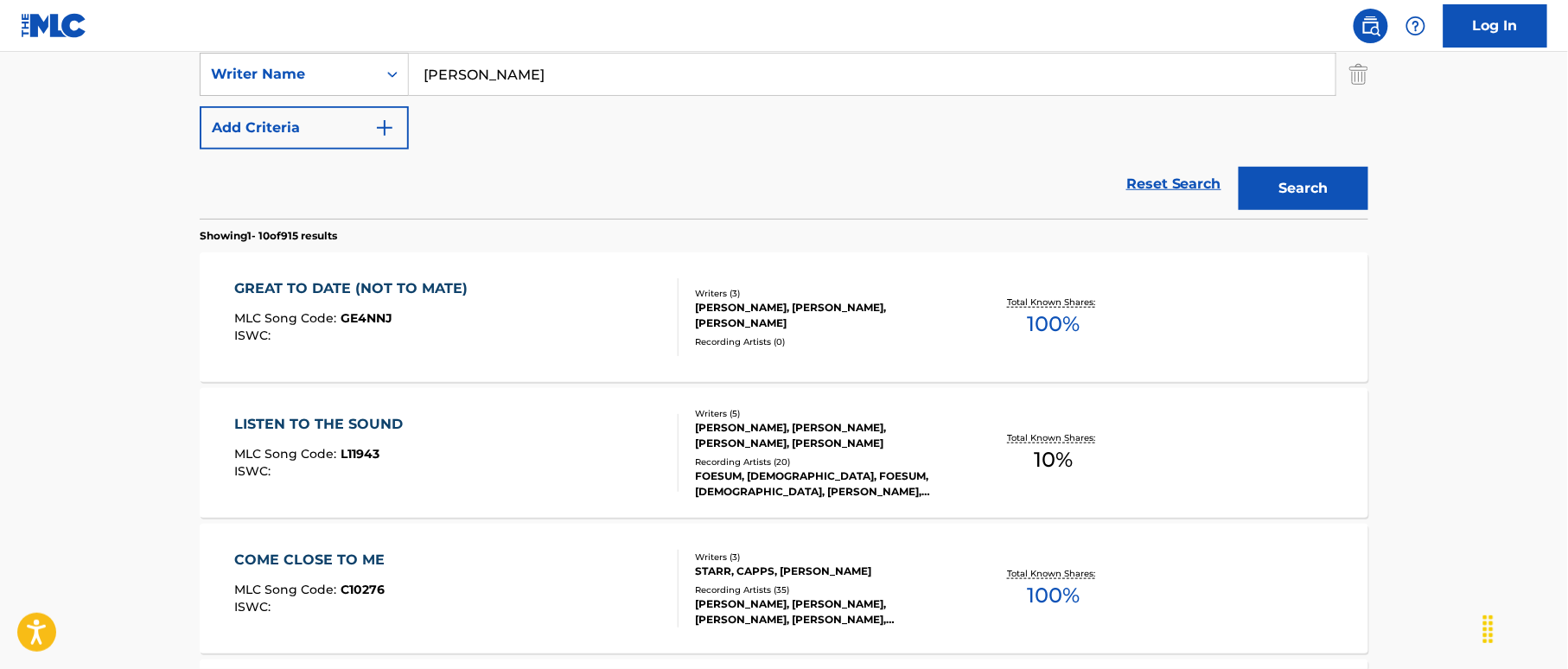
scroll to position [387, 0]
click at [575, 304] on div "GREAT TO DATE (NOT TO MATE) MLC Song Code : GE4NNJ ISWC :" at bounding box center [457, 315] width 445 height 77
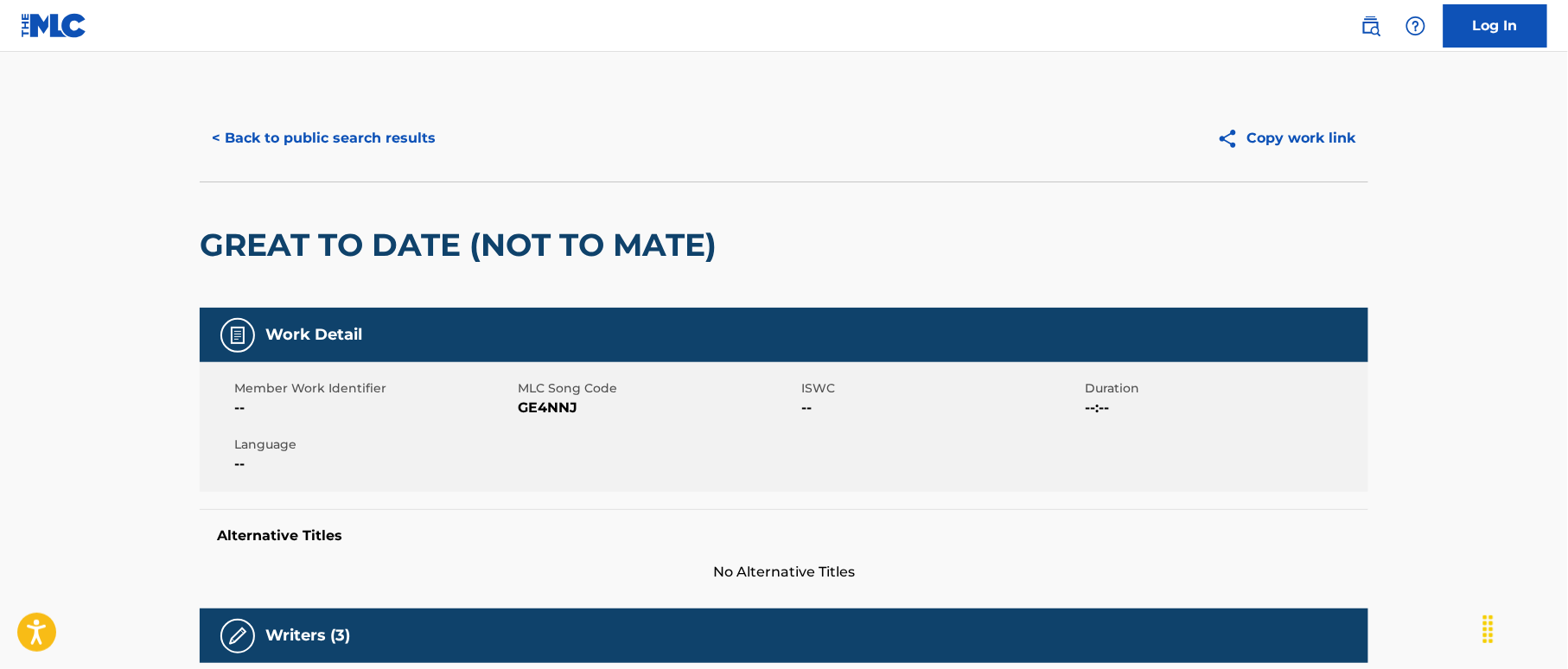
click at [424, 136] on button "< Back to public search results" at bounding box center [323, 139] width 248 height 43
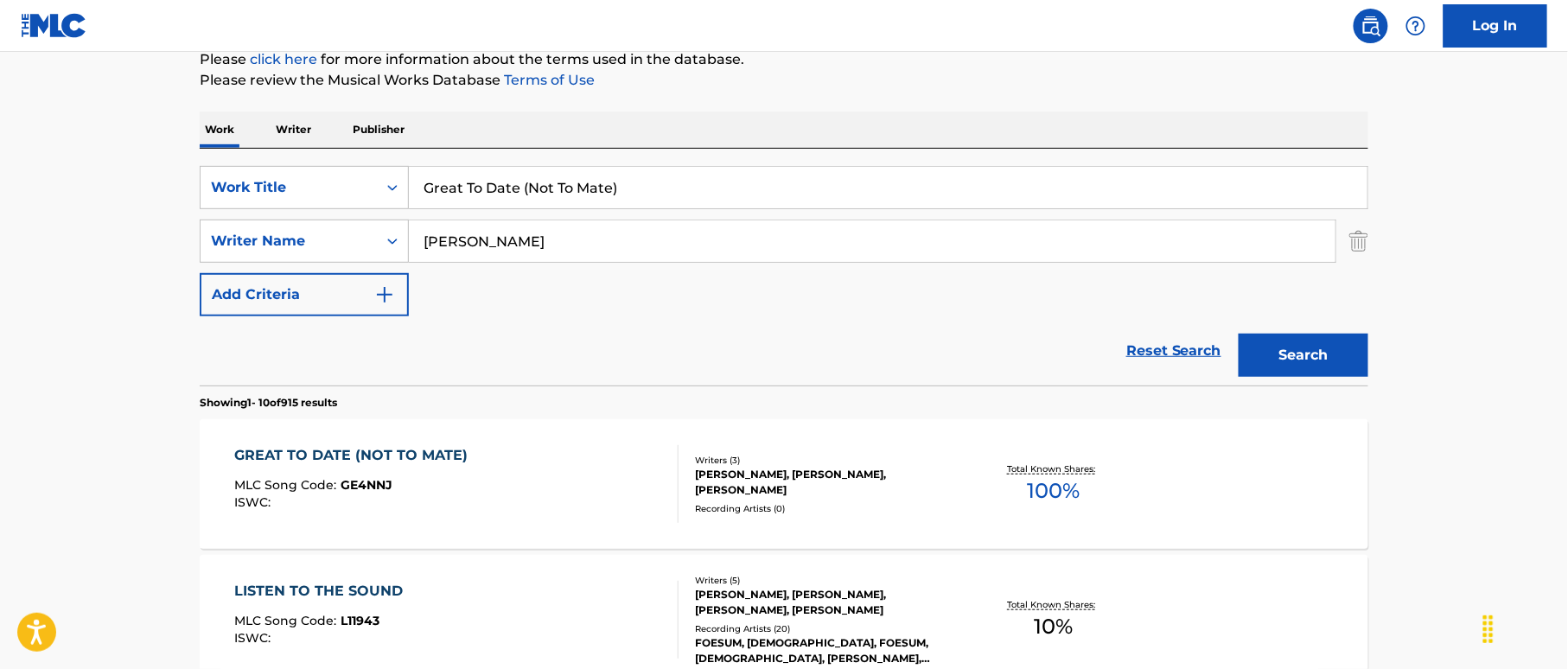
scroll to position [147, 0]
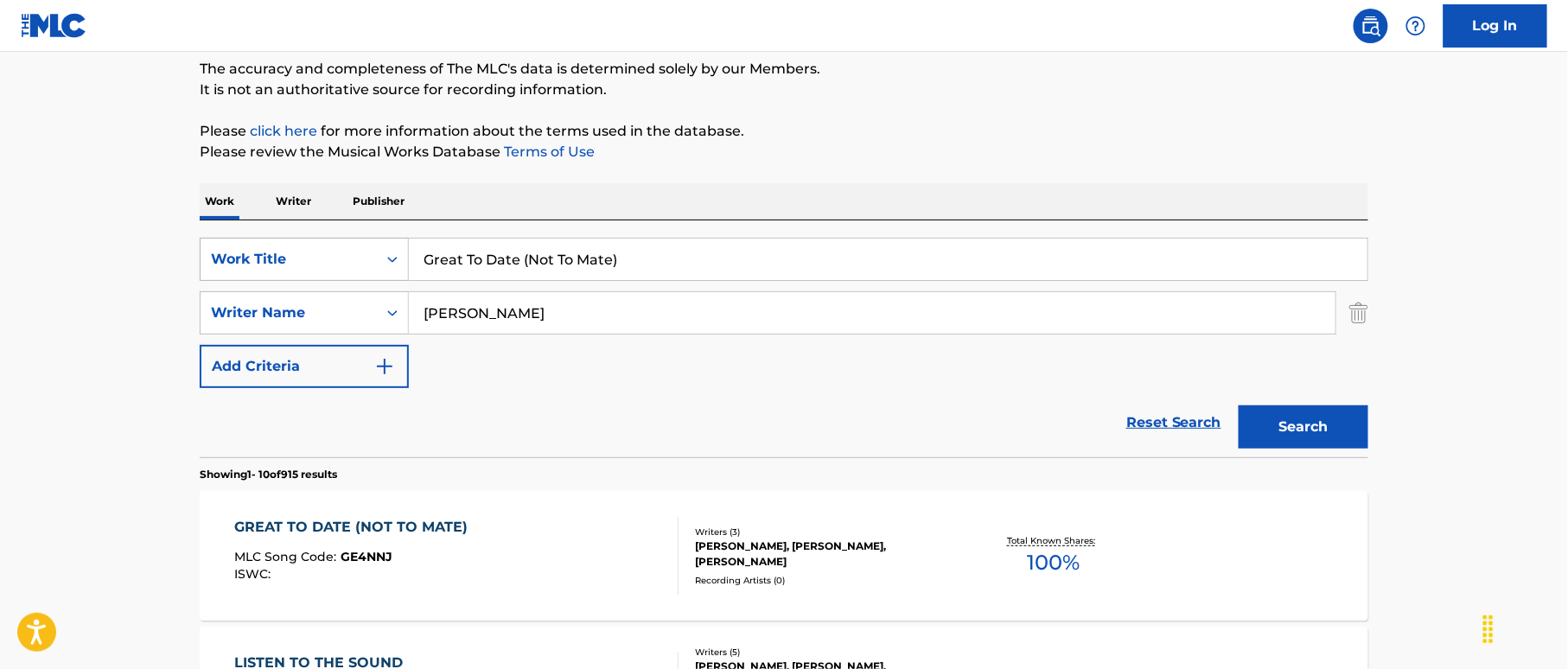
click at [358, 250] on div "SearchWithCriteria38a4a8b0-d759-4550-abbf-1570a80e714c Work Title Great To Date…" at bounding box center [784, 259] width 1169 height 43
paste input "ounded [PERSON_NAME]|[PERSON_NAME]"
click at [603, 261] on input "Grounded [PERSON_NAME]|[PERSON_NAME]" at bounding box center [887, 259] width 958 height 42
click at [766, 264] on input "Grounded [PERSON_NAME]|[PERSON_NAME]" at bounding box center [887, 259] width 958 height 42
type input "Grounded [PERSON_NAME]|[PERSON_NAME]"
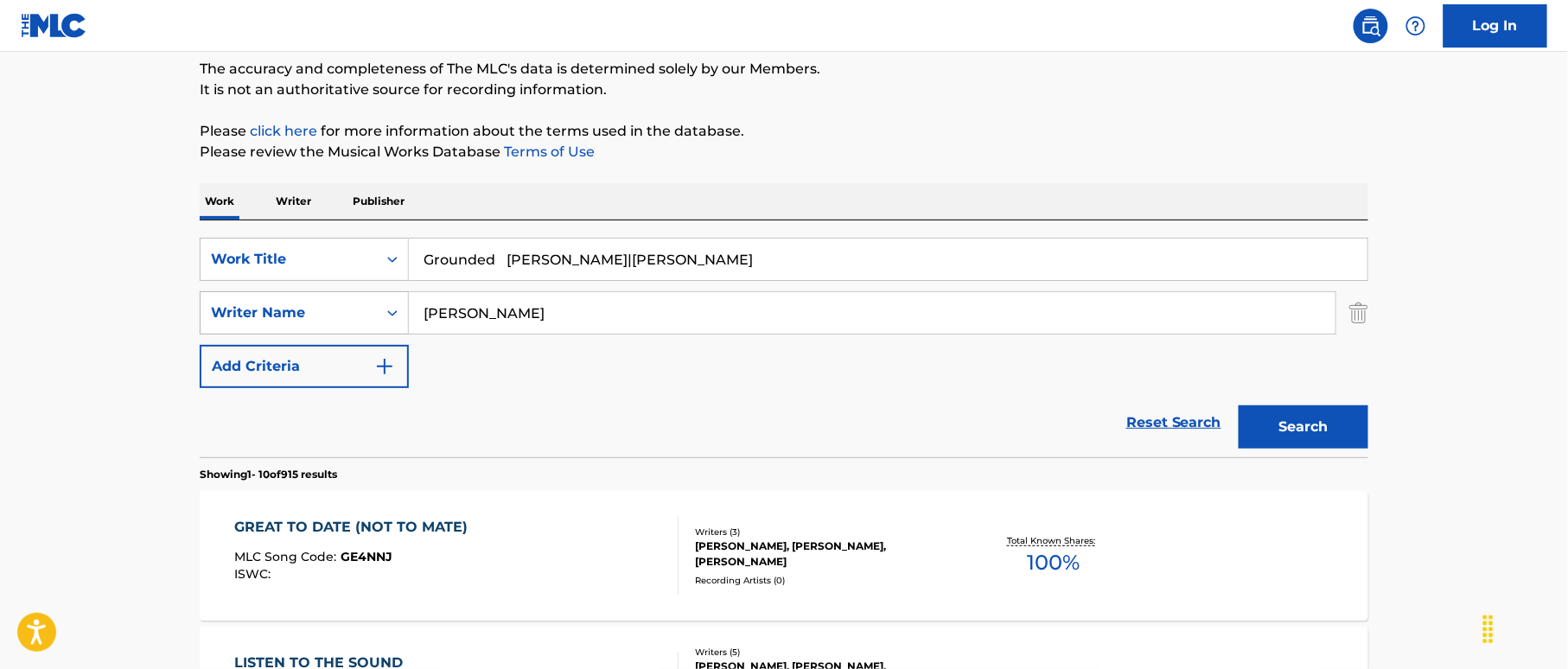
drag, startPoint x: 524, startPoint y: 301, endPoint x: 302, endPoint y: 299, distance: 222.0
click at [228, 293] on div "SearchWithCriteriaf2f67575-ac71-4f03-956e-dac0748b6b5b Writer Name [PERSON_NAME]" at bounding box center [784, 313] width 1169 height 43
paste input "[PERSON_NAME]"
type input "[PERSON_NAME]"
click at [544, 249] on input "Grounded [PERSON_NAME]|[PERSON_NAME]" at bounding box center [887, 259] width 958 height 42
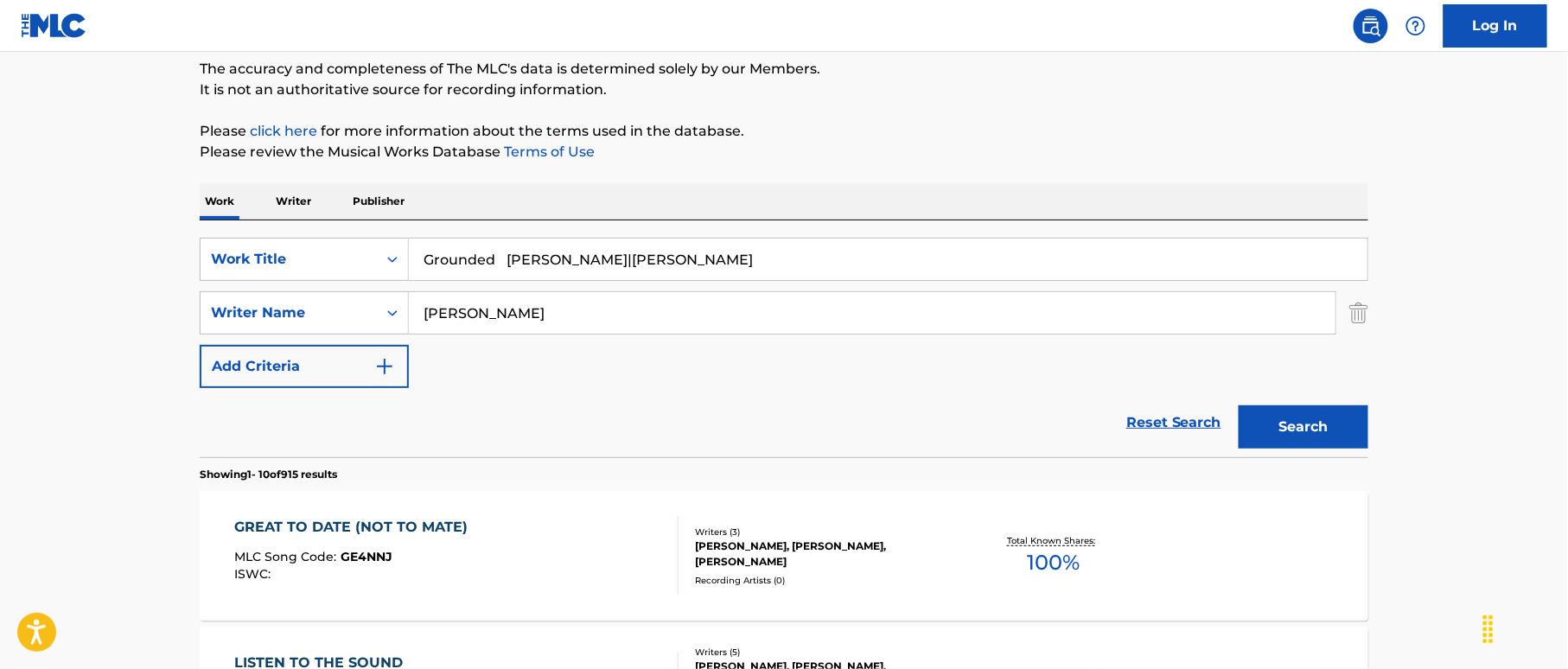
drag, startPoint x: 510, startPoint y: 251, endPoint x: 863, endPoint y: 301, distance: 356.5
click at [855, 308] on div "SearchWithCriteria38a4a8b0-d759-4550-abbf-1570a80e714c Work Title Grounded [PER…" at bounding box center [784, 312] width 1169 height 150
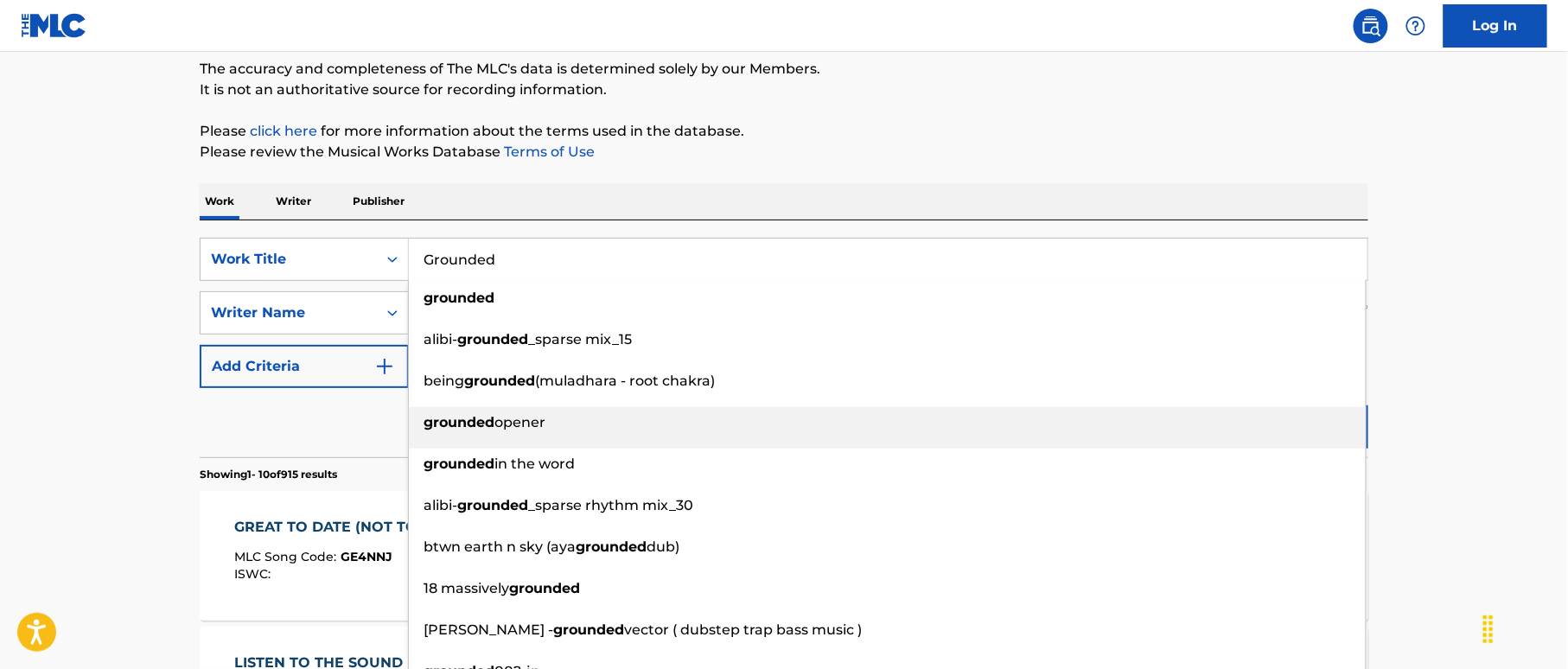
click at [1340, 426] on div "grounded opener" at bounding box center [887, 422] width 957 height 31
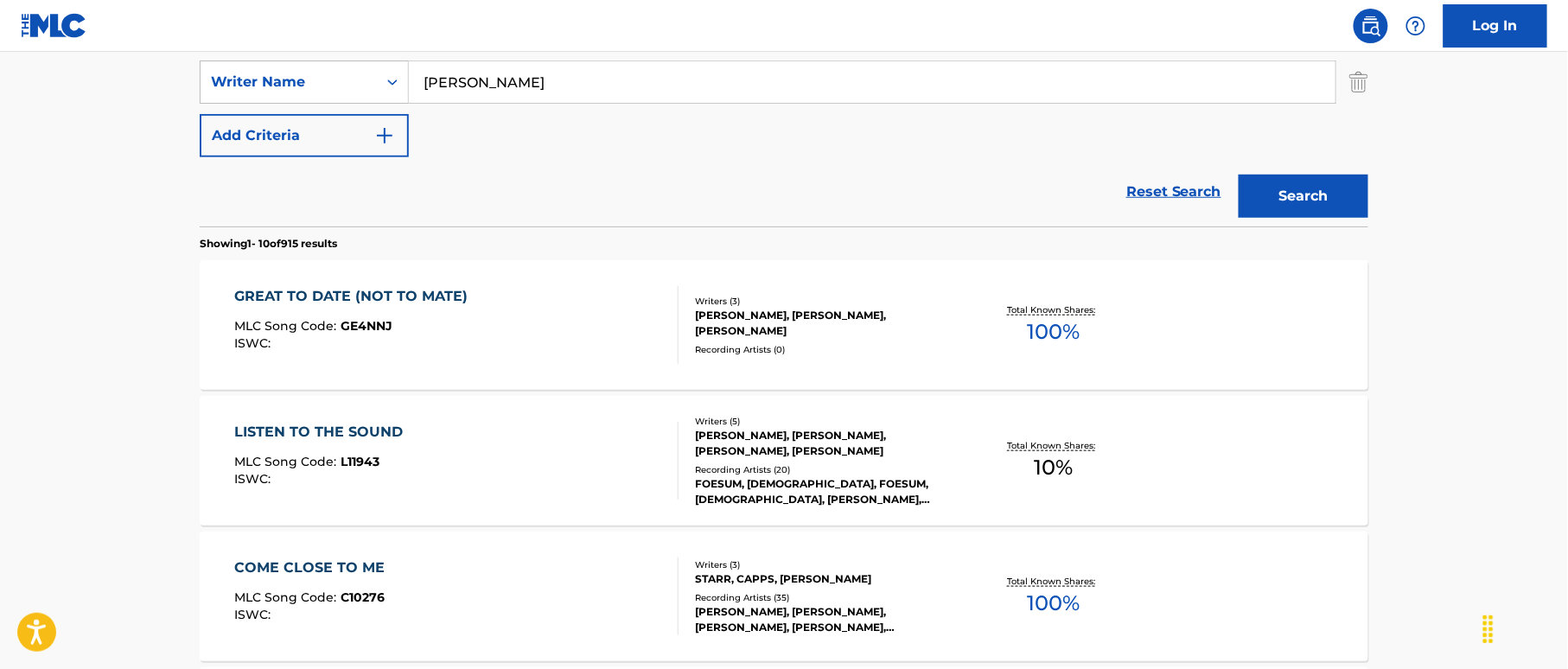
click at [1304, 204] on button "Search" at bounding box center [1303, 196] width 129 height 43
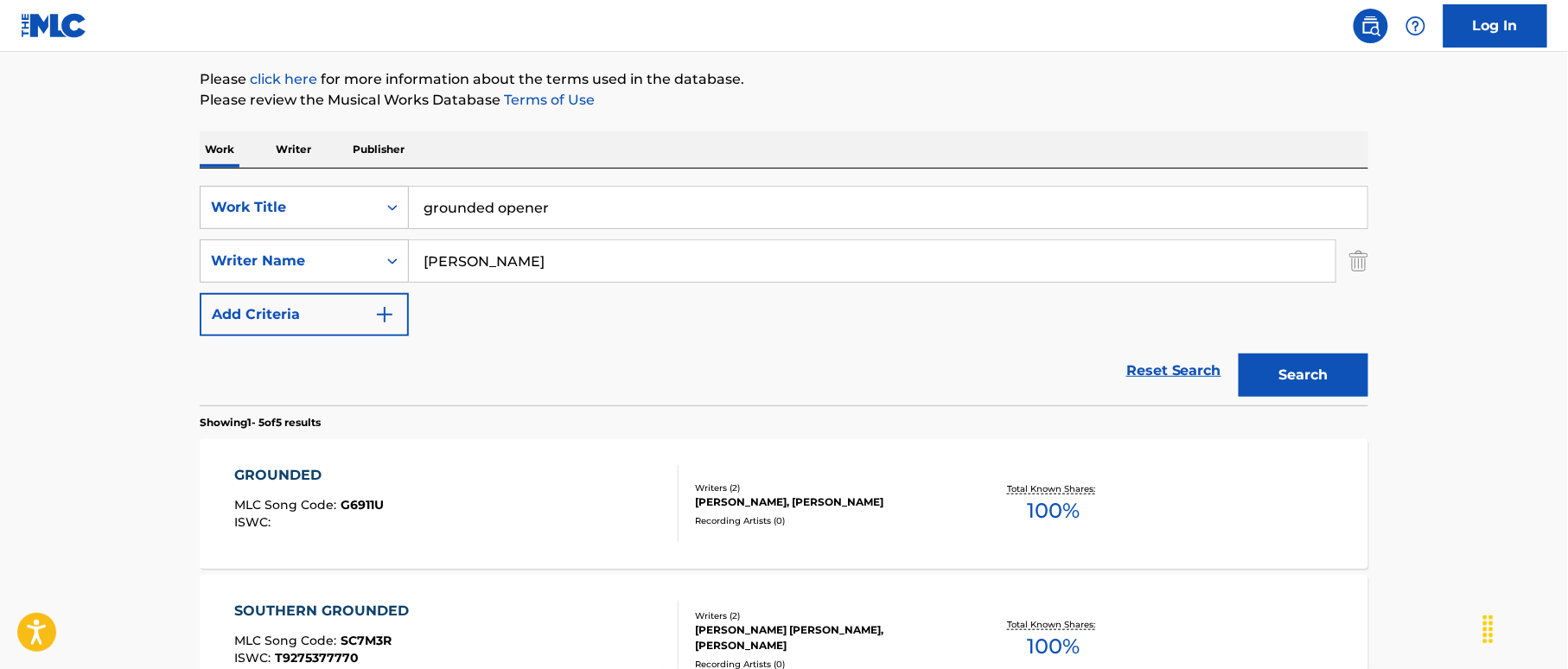
scroll to position [252, 0]
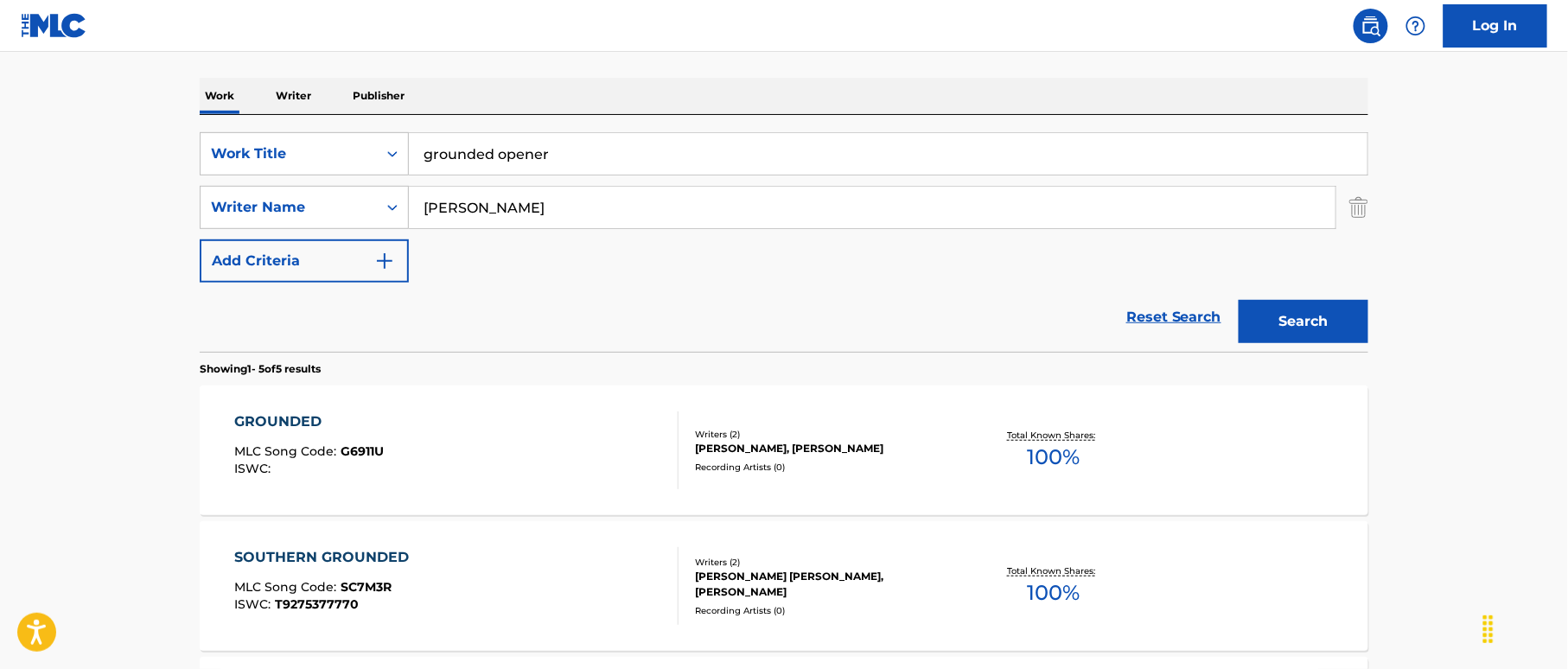
drag, startPoint x: 501, startPoint y: 153, endPoint x: 640, endPoint y: 183, distance: 142.2
click at [620, 173] on input "grounded opener" at bounding box center [887, 154] width 958 height 42
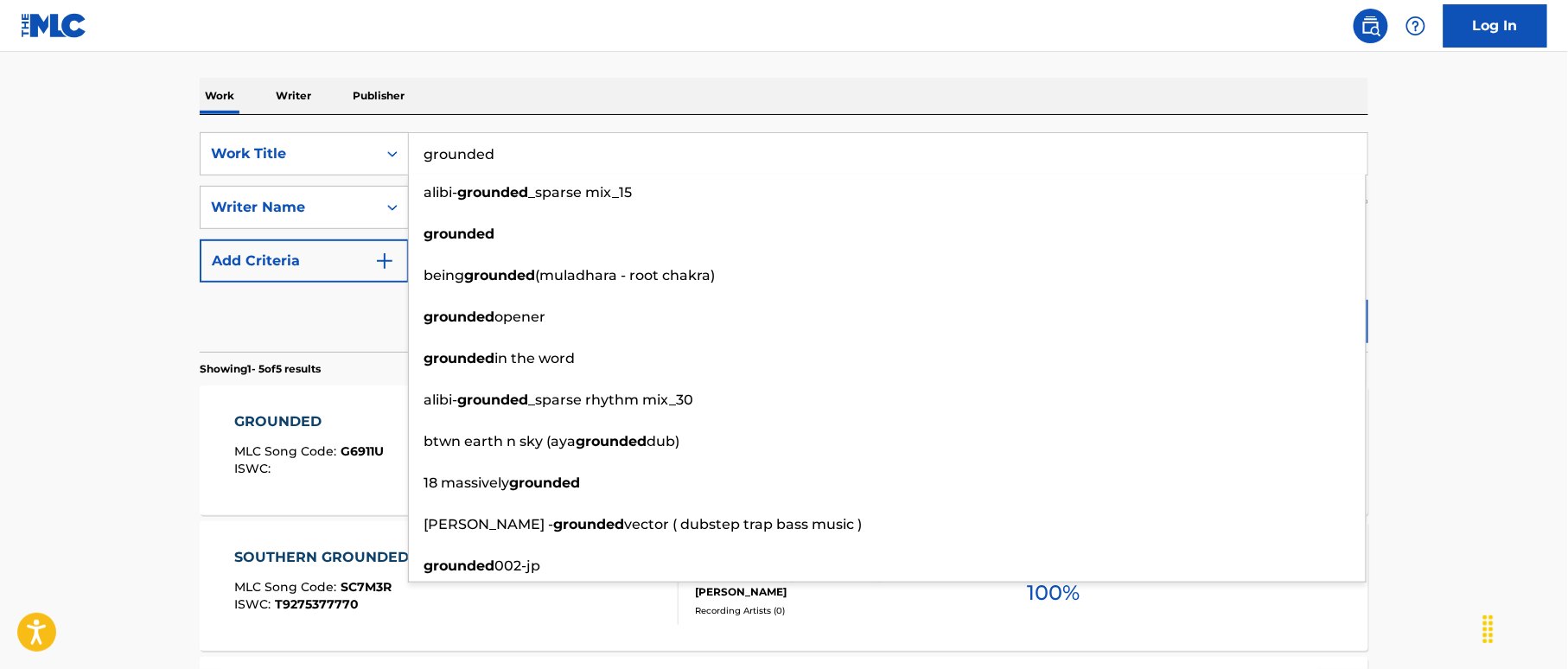
type input "grounded"
click at [956, 35] on nav "Log In" at bounding box center [784, 25] width 1568 height 52
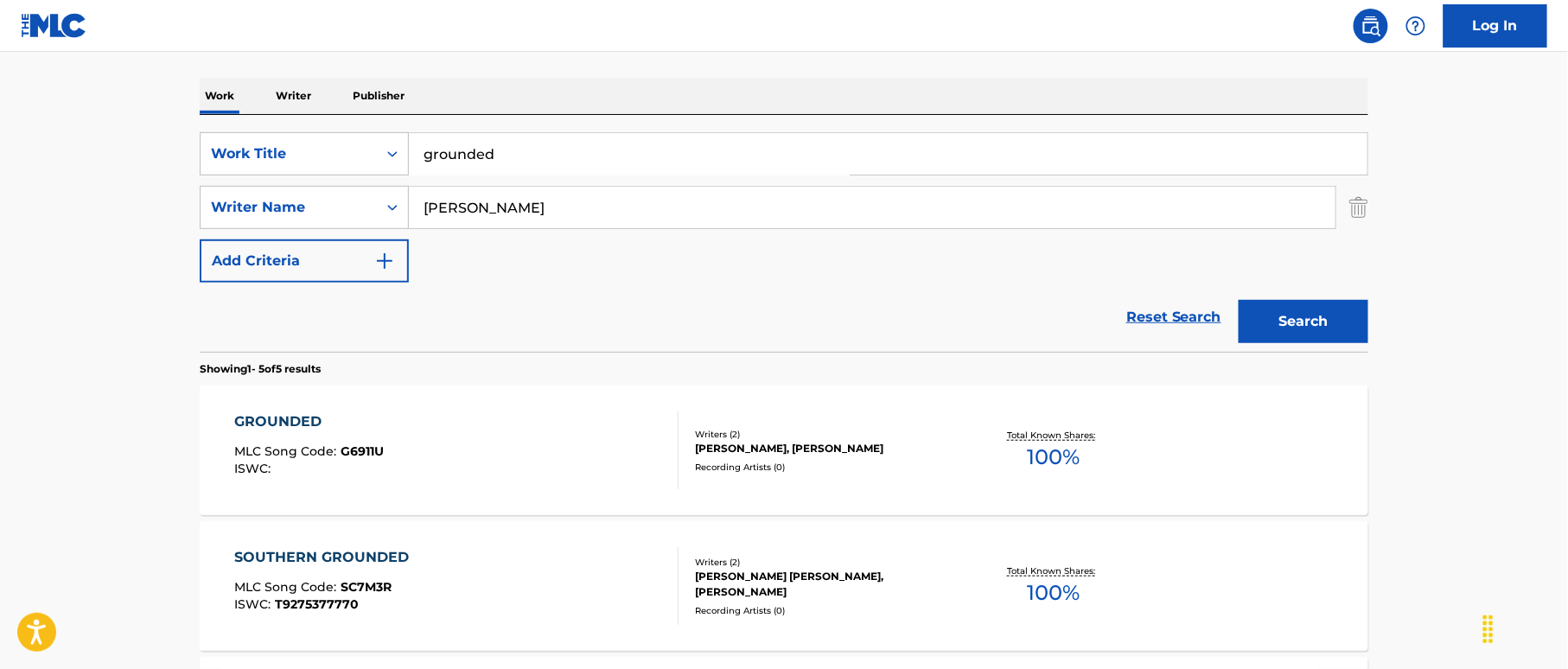
drag, startPoint x: 1306, startPoint y: 312, endPoint x: 1294, endPoint y: 319, distance: 13.9
click at [1305, 309] on button "Search" at bounding box center [1303, 322] width 129 height 43
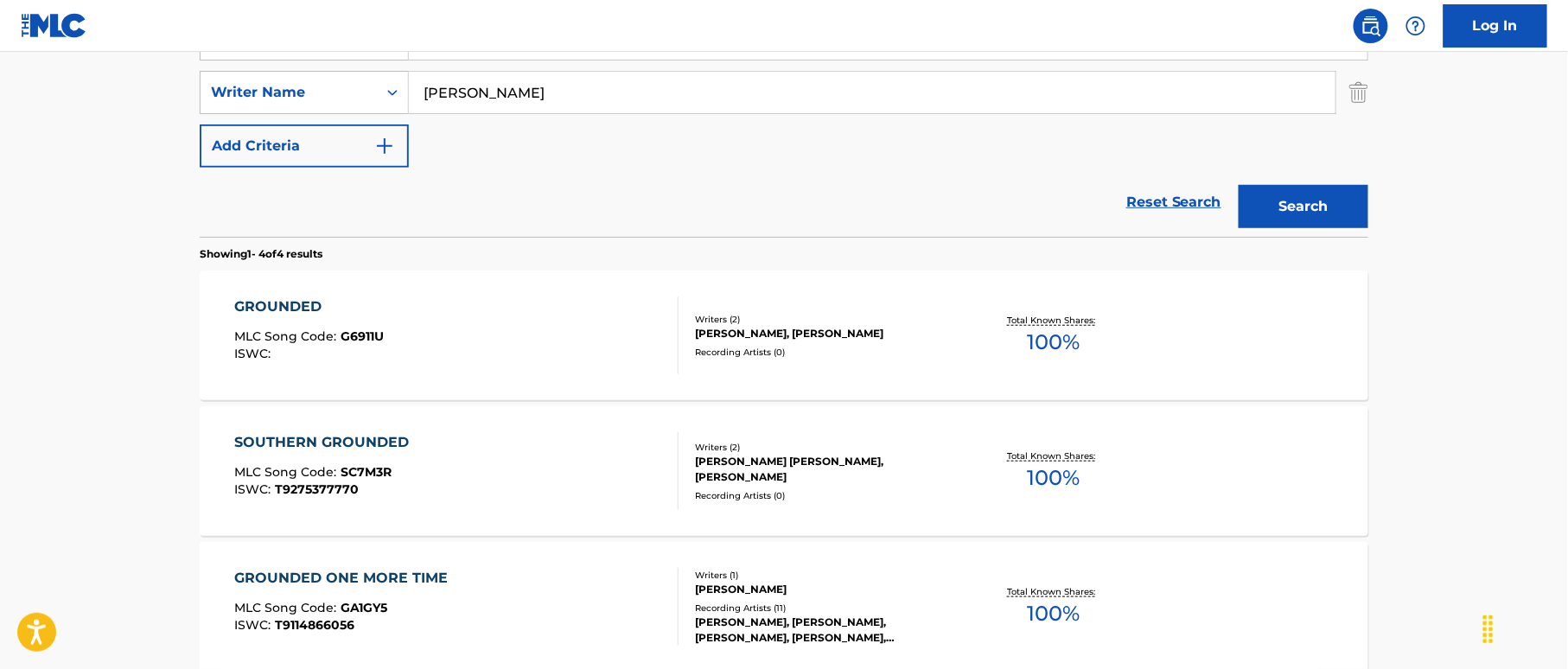
click at [643, 341] on div "GROUNDED MLC Song Code : G6911U ISWC :" at bounding box center [457, 335] width 445 height 77
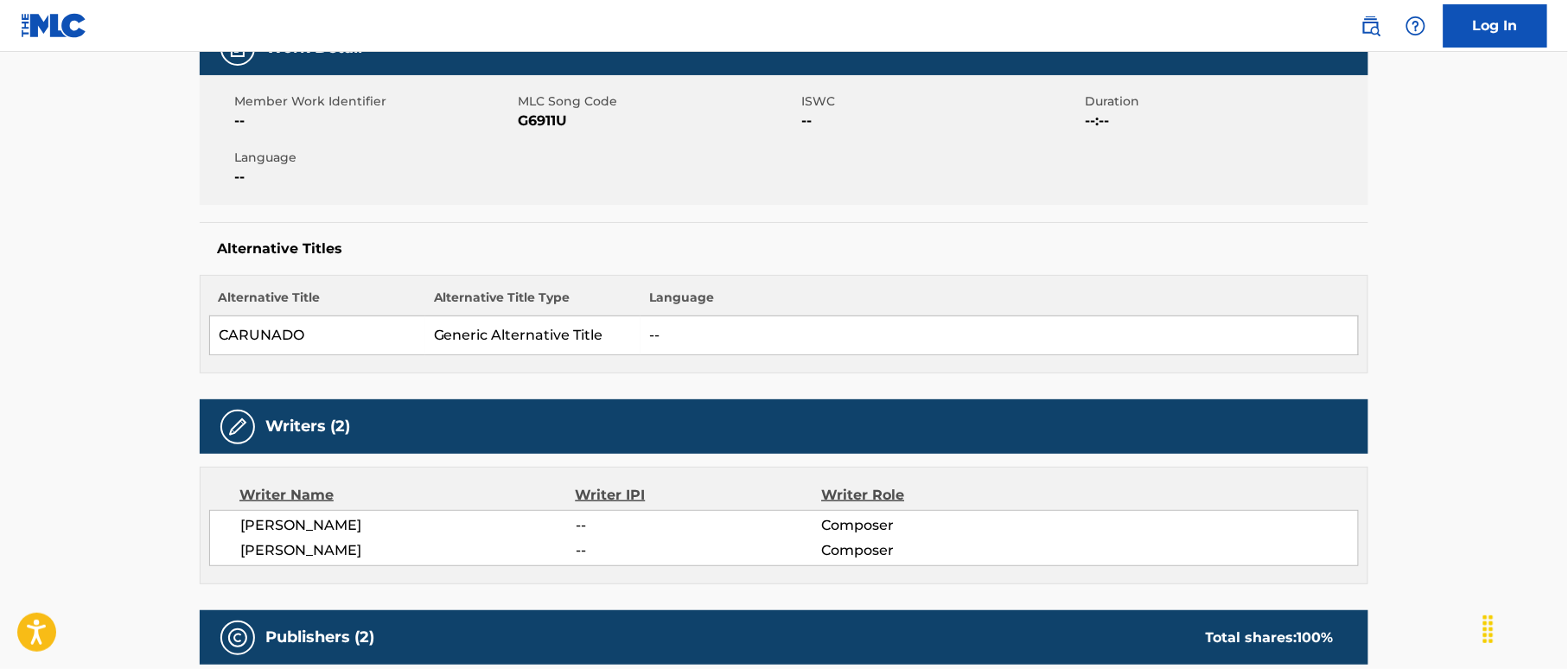
scroll to position [230, 0]
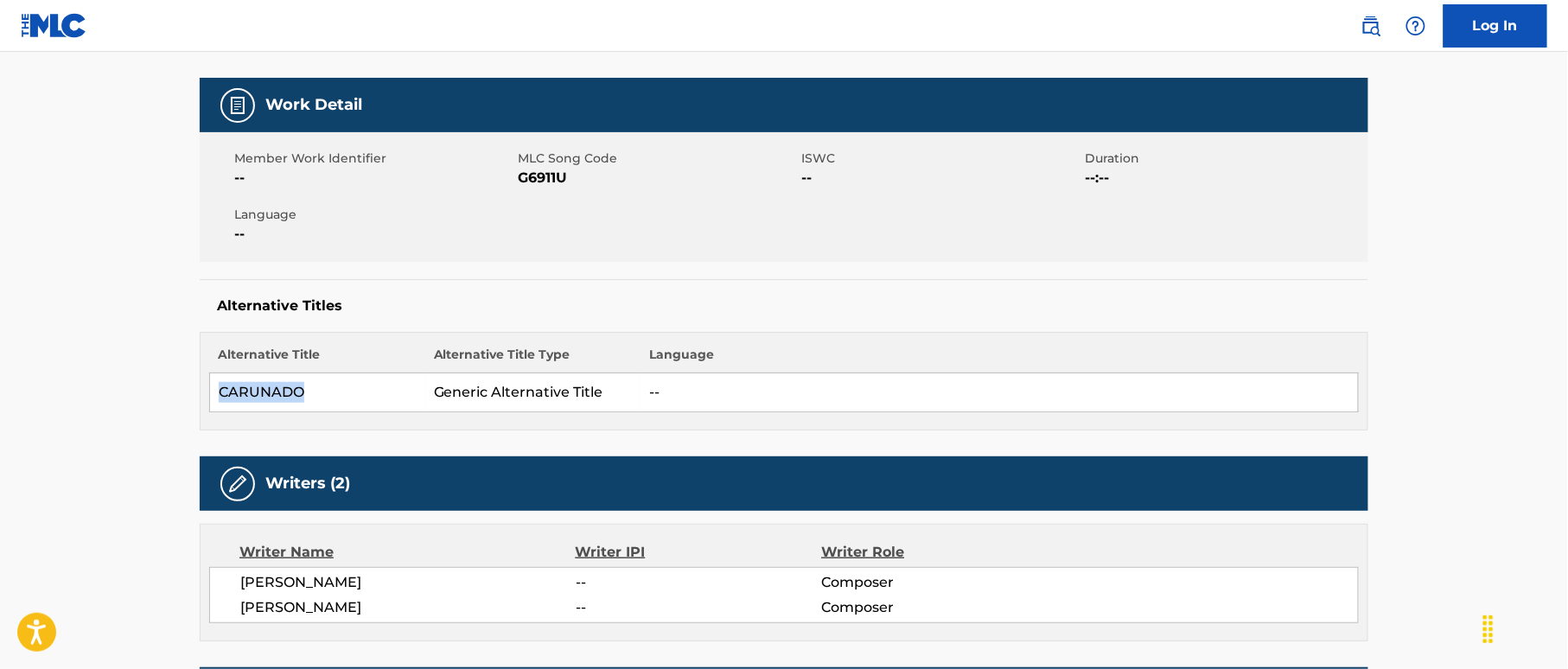
drag, startPoint x: 218, startPoint y: 380, endPoint x: 312, endPoint y: 388, distance: 94.3
click at [312, 388] on td "CARUNADO" at bounding box center [317, 393] width 215 height 39
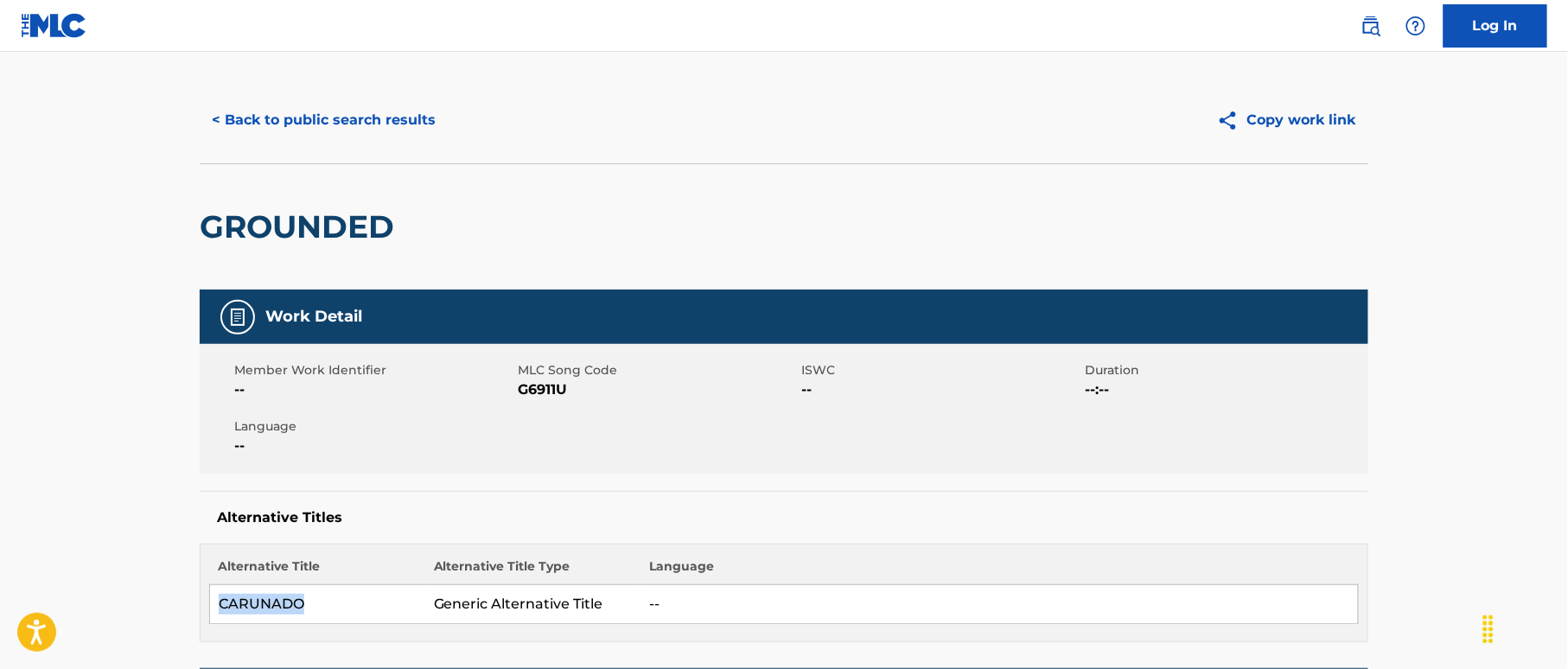
scroll to position [0, 0]
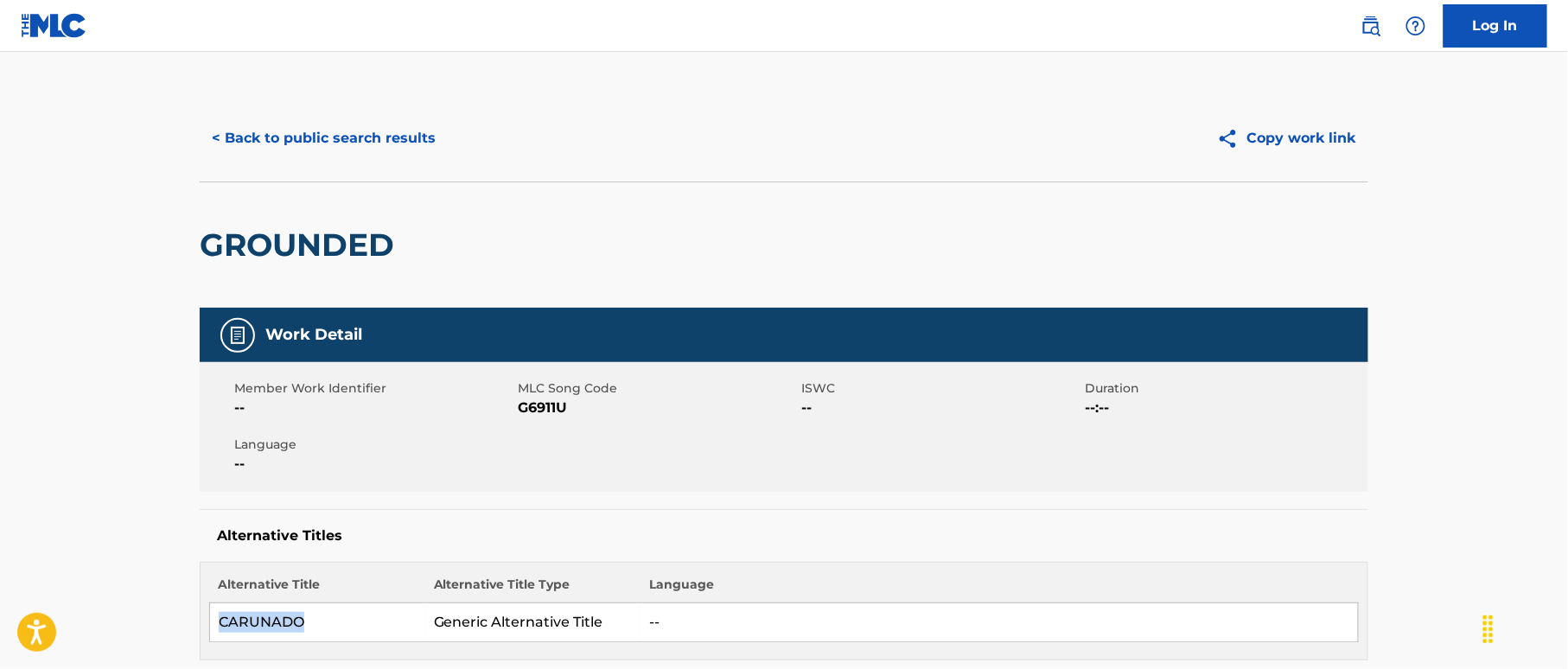
click at [381, 146] on button "< Back to public search results" at bounding box center [323, 139] width 248 height 43
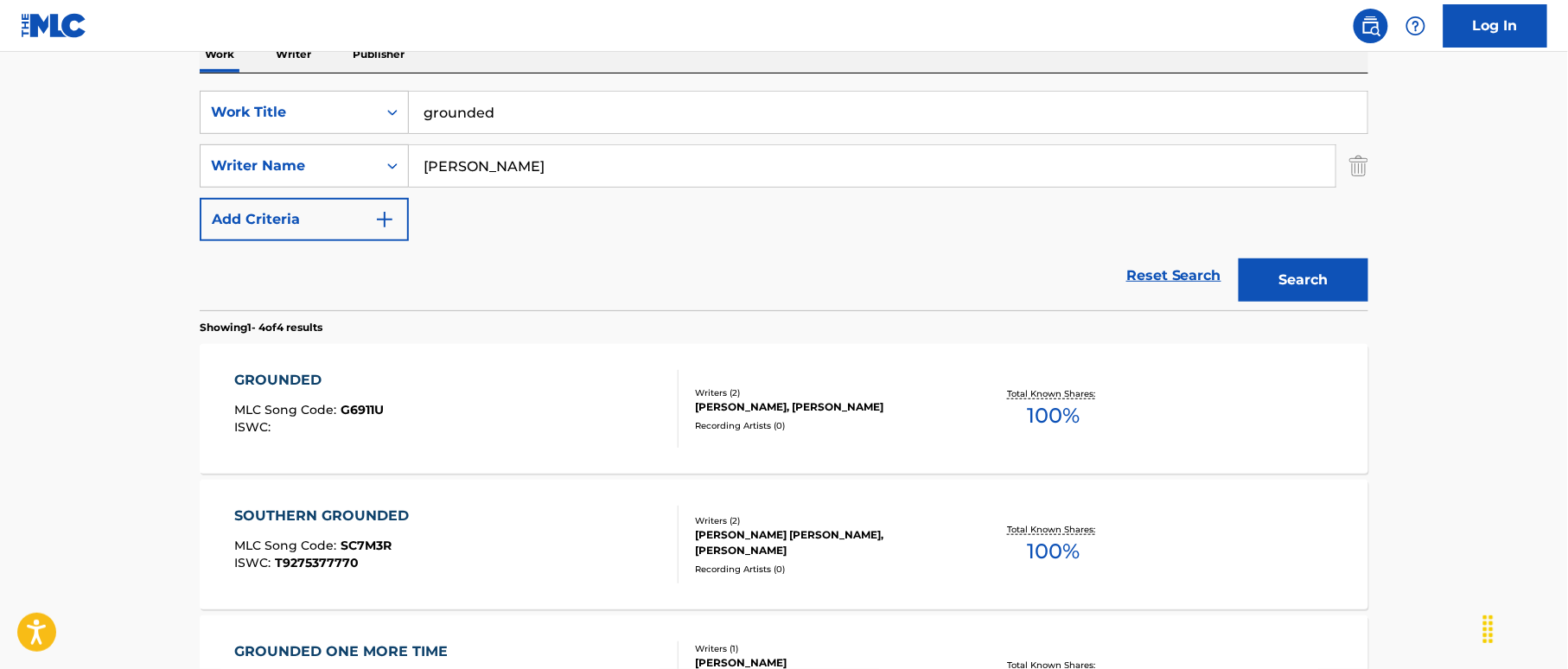
scroll to position [252, 0]
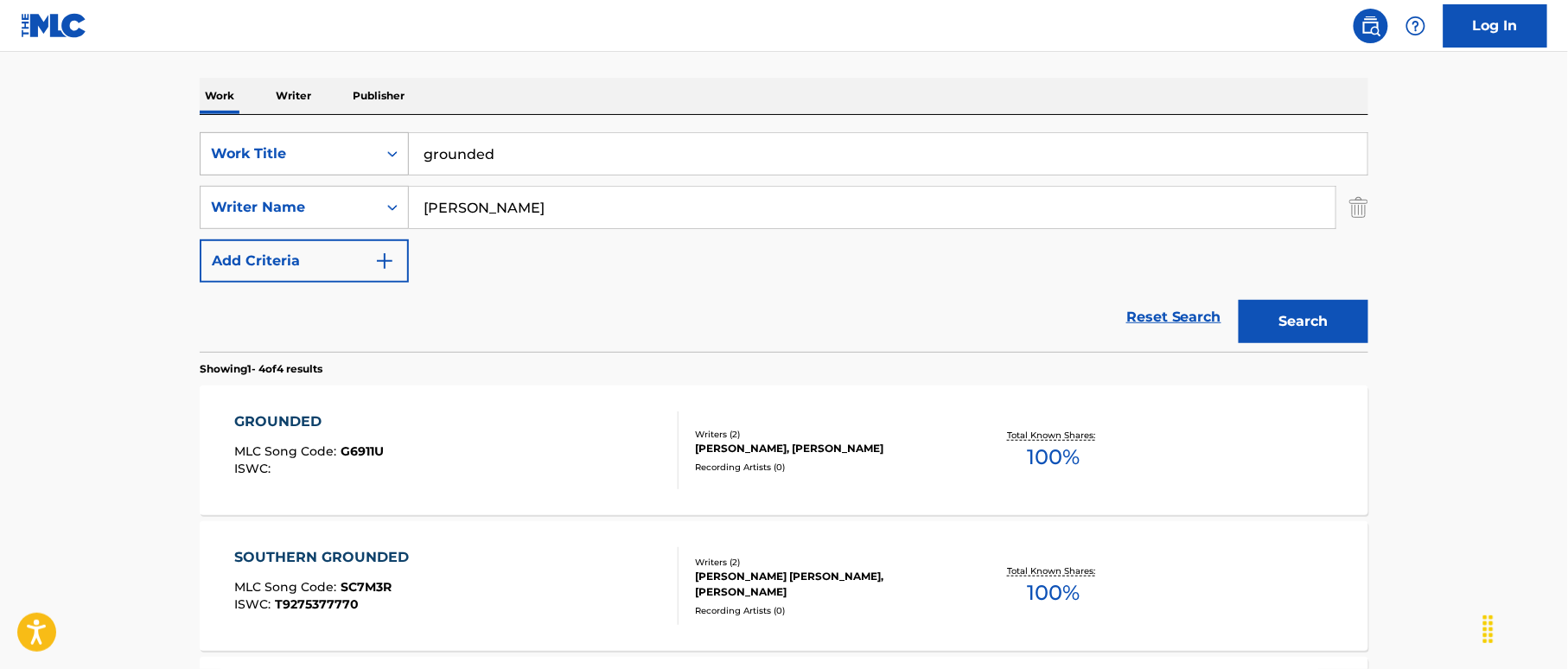
drag, startPoint x: 475, startPoint y: 156, endPoint x: 384, endPoint y: 145, distance: 91.7
click at [384, 145] on div "SearchWithCriteria38a4a8b0-d759-4550-abbf-1570a80e714c Work Title grounded" at bounding box center [784, 154] width 1169 height 43
paste input "Guess We're Through [PERSON_NAME]"
click at [701, 156] on input "Guess We're Through [PERSON_NAME]" at bounding box center [887, 154] width 958 height 42
drag, startPoint x: 697, startPoint y: 156, endPoint x: 790, endPoint y: 156, distance: 93.0
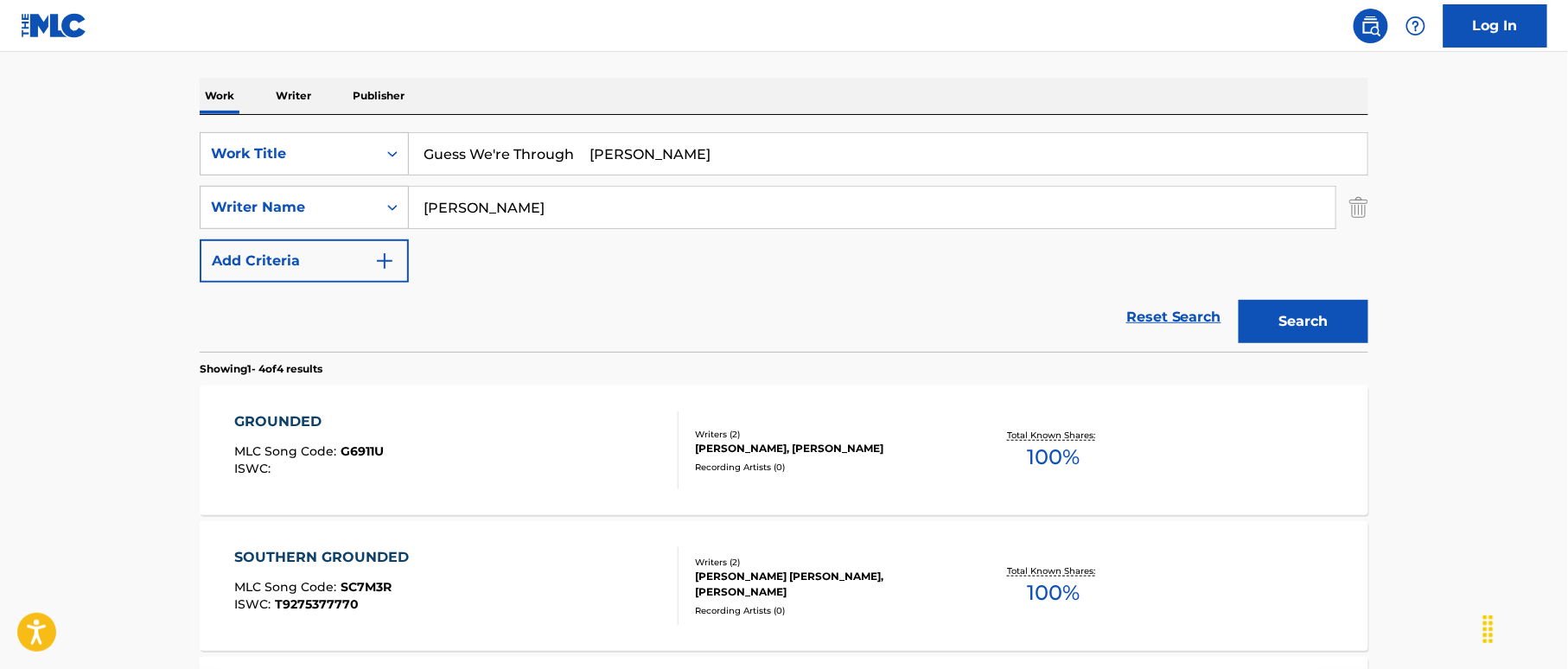
click at [790, 156] on input "Guess We're Through [PERSON_NAME]" at bounding box center [887, 154] width 958 height 42
type input "Guess We're Through [PERSON_NAME]"
drag, startPoint x: 372, startPoint y: 169, endPoint x: 465, endPoint y: 204, distance: 99.4
click at [366, 171] on div "SearchWithCriteria38a4a8b0-d759-4550-abbf-1570a80e714c Work Title Guess We're T…" at bounding box center [784, 207] width 1169 height 150
paste input "[PERSON_NAME]"
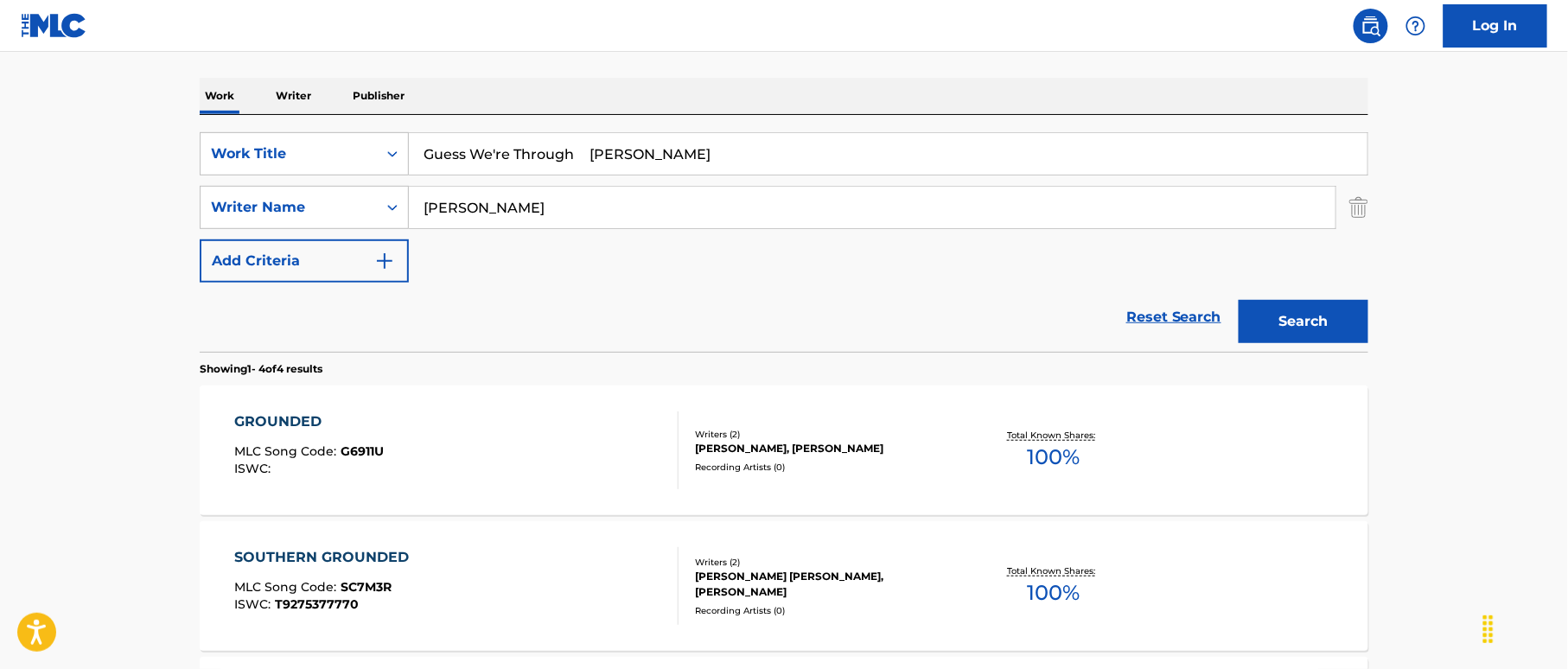
click at [426, 209] on input "[PERSON_NAME]" at bounding box center [871, 208] width 926 height 42
click at [426, 211] on input "[PERSON_NAME]" at bounding box center [871, 208] width 926 height 42
drag, startPoint x: 429, startPoint y: 206, endPoint x: 375, endPoint y: 208, distance: 54.0
click at [378, 208] on div "SearchWithCriteriaf2f67575-ac71-4f03-956e-dac0748b6b5b Writer Name [PERSON_NAME]" at bounding box center [784, 208] width 1169 height 43
type input "[PERSON_NAME]"
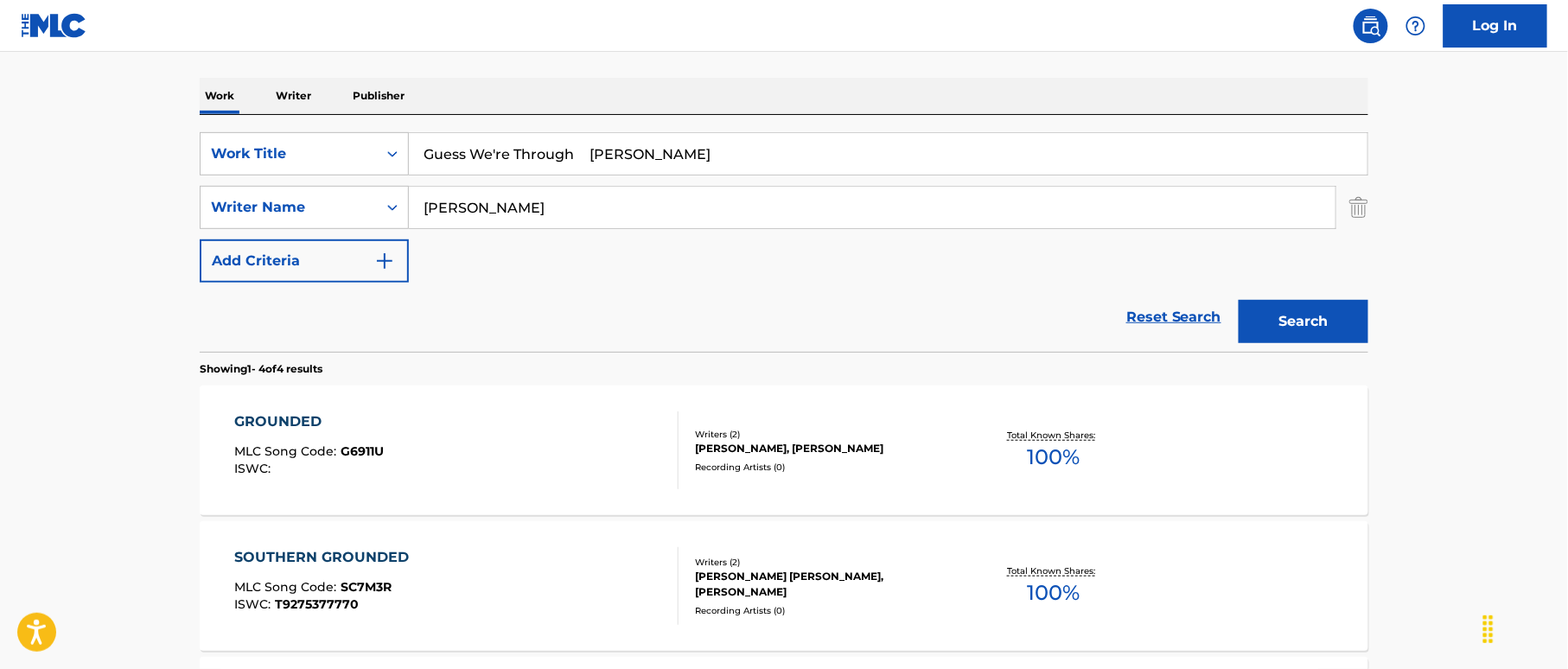
click at [749, 170] on input "Guess We're Through [PERSON_NAME]" at bounding box center [887, 154] width 958 height 42
type input "Guess We're Through"
click at [1294, 319] on button "Search" at bounding box center [1303, 322] width 129 height 43
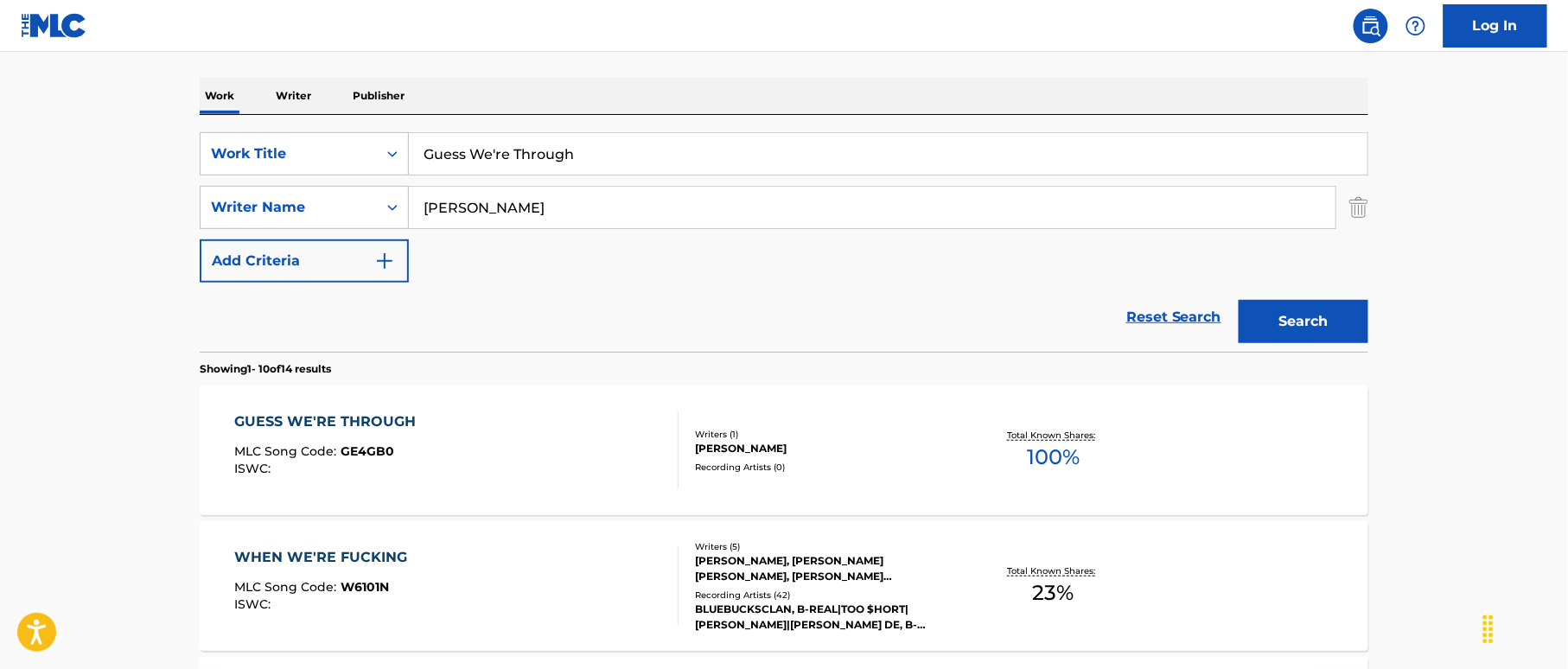
click at [630, 437] on div "GUESS WE'RE THROUGH MLC Song Code : GE4GB0 ISWC :" at bounding box center [457, 450] width 445 height 77
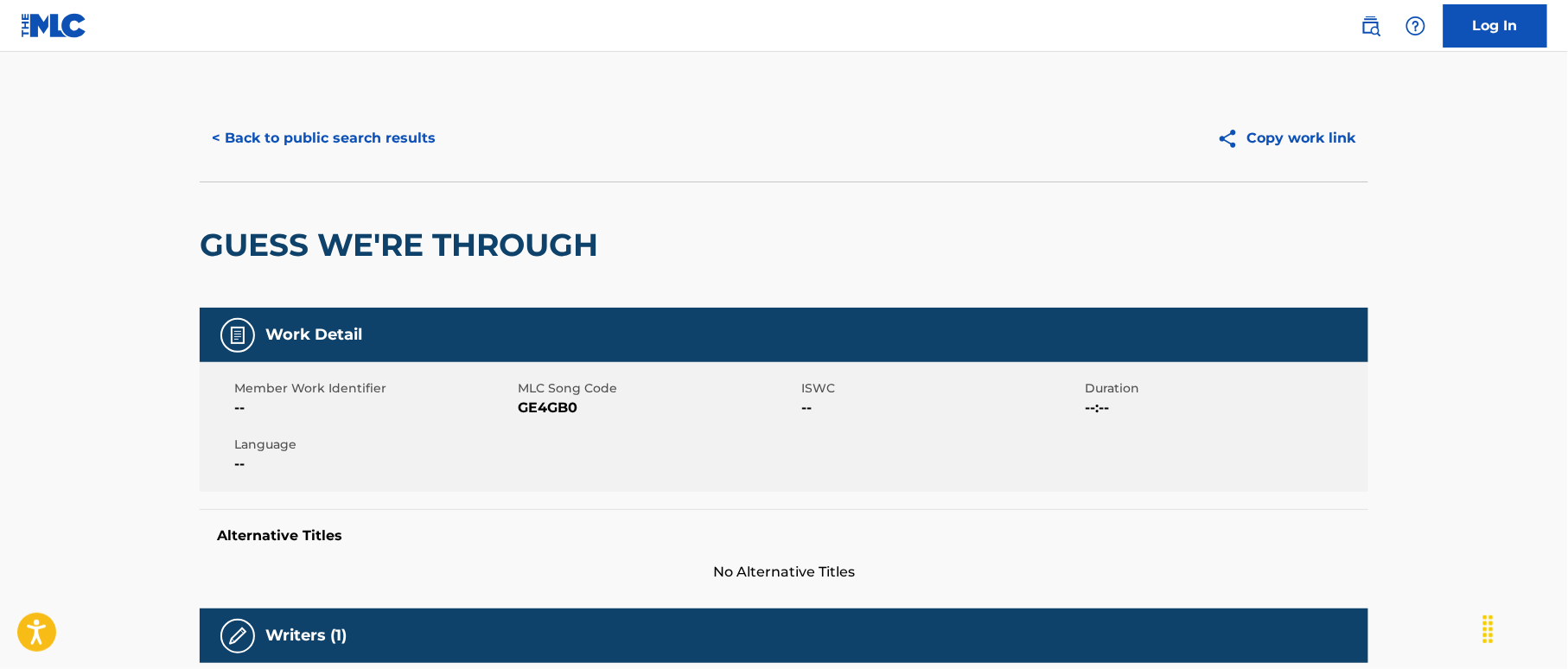
click at [387, 137] on button "< Back to public search results" at bounding box center [323, 139] width 248 height 43
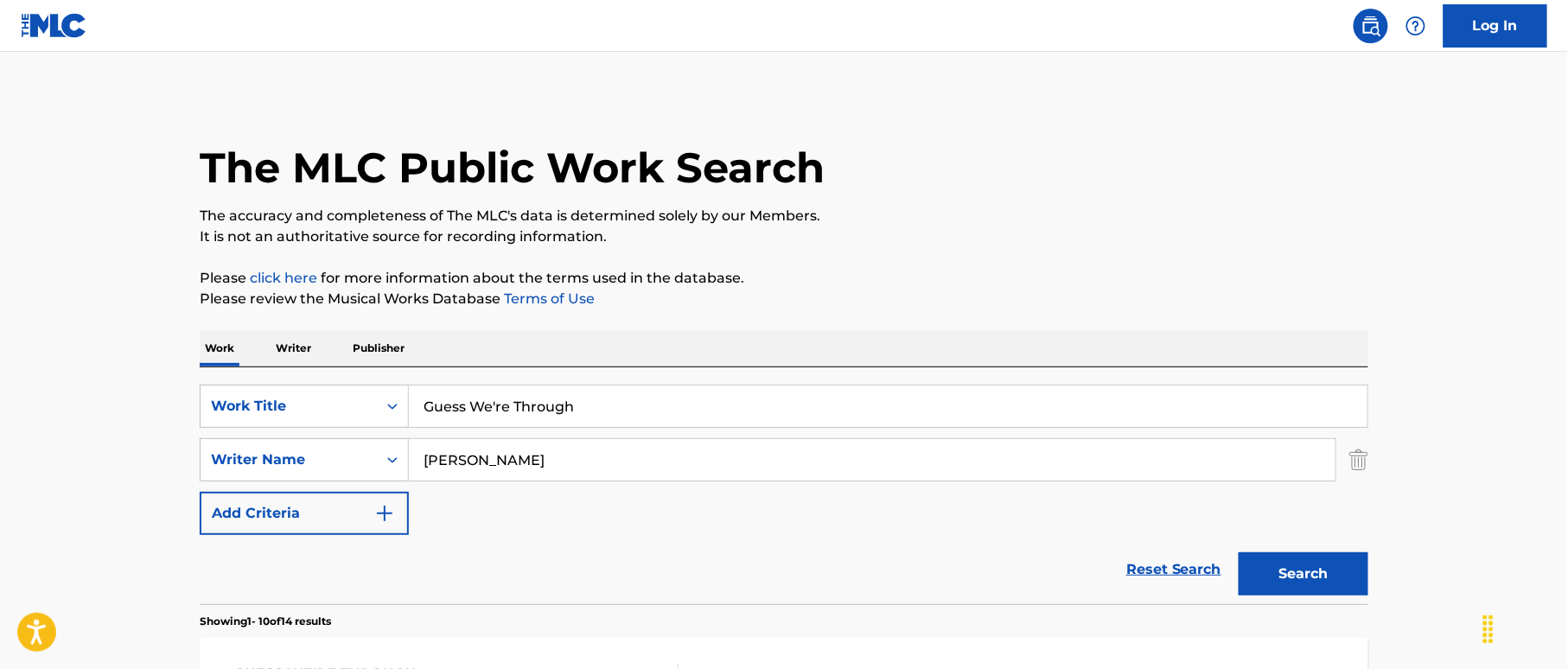
scroll to position [252, 0]
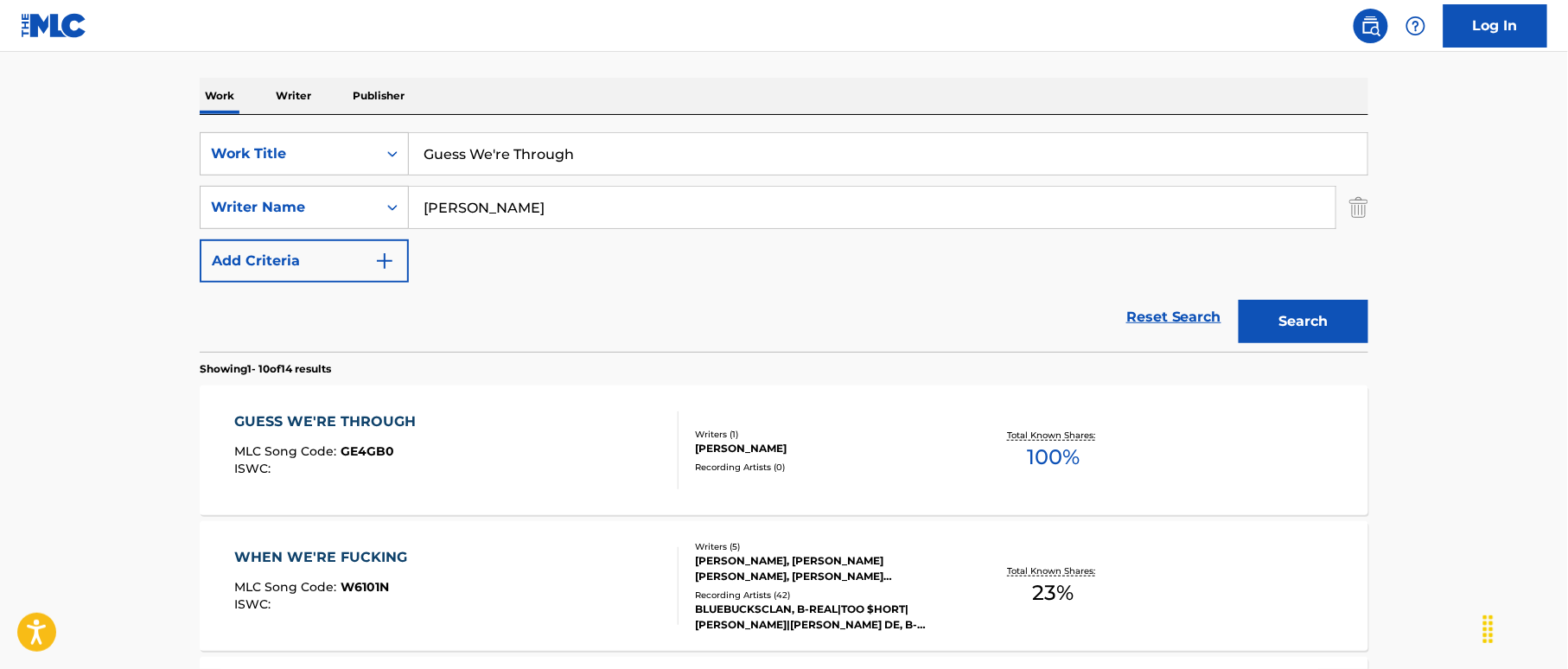
drag, startPoint x: 592, startPoint y: 160, endPoint x: 354, endPoint y: 128, distance: 240.1
click at [354, 128] on div "SearchWithCriteria38a4a8b0-d759-4550-abbf-1570a80e714c Work Title Guess We're T…" at bounding box center [784, 233] width 1169 height 237
paste input "t [PERSON_NAME]"
click at [622, 148] on input "Gut Bucket [PERSON_NAME]" at bounding box center [887, 154] width 958 height 42
drag, startPoint x: 574, startPoint y: 153, endPoint x: 643, endPoint y: 159, distance: 69.3
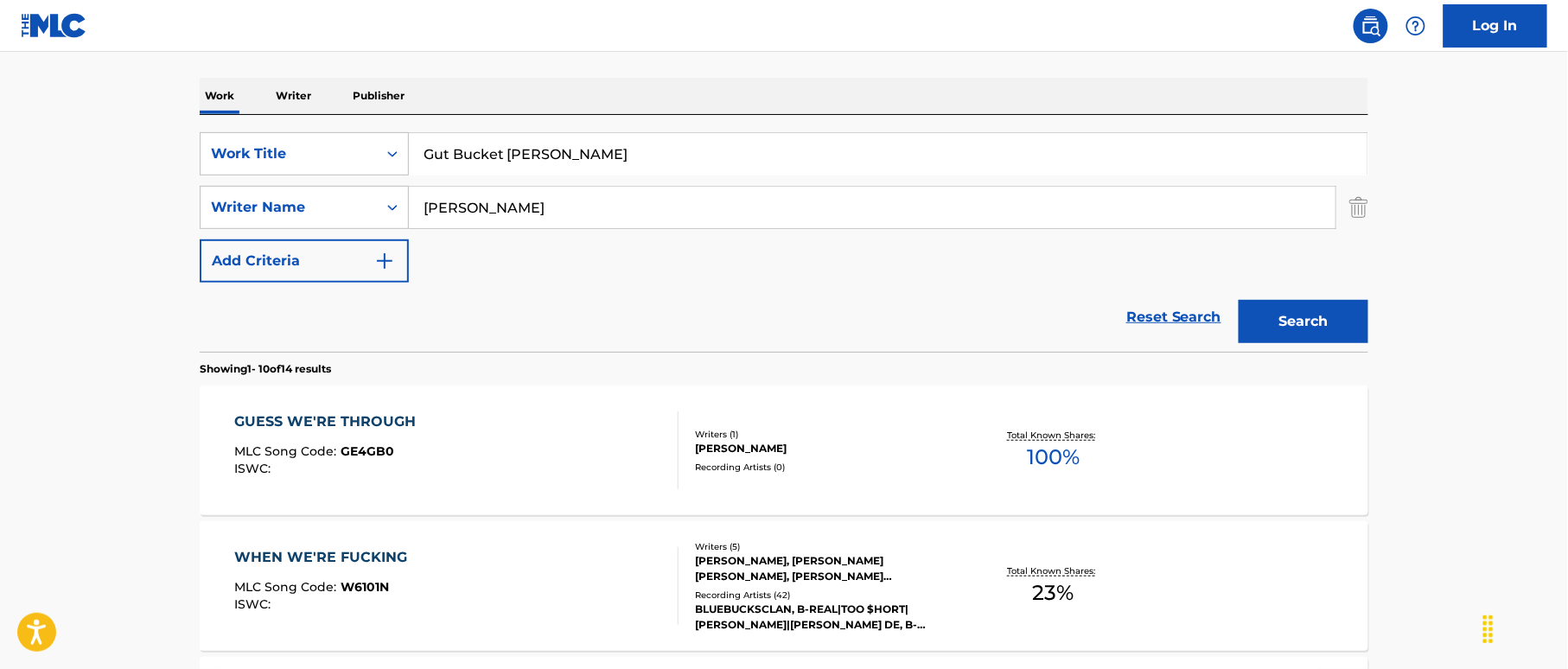
click at [643, 159] on input "Gut Bucket [PERSON_NAME]" at bounding box center [887, 154] width 958 height 42
type input "Gut [PERSON_NAME]"
click at [346, 183] on div "SearchWithCriteria38a4a8b0-d759-4550-abbf-1570a80e714c Work Title Gut Bucket [P…" at bounding box center [784, 207] width 1169 height 150
paste input "[PERSON_NAME]"
type input "[PERSON_NAME]"
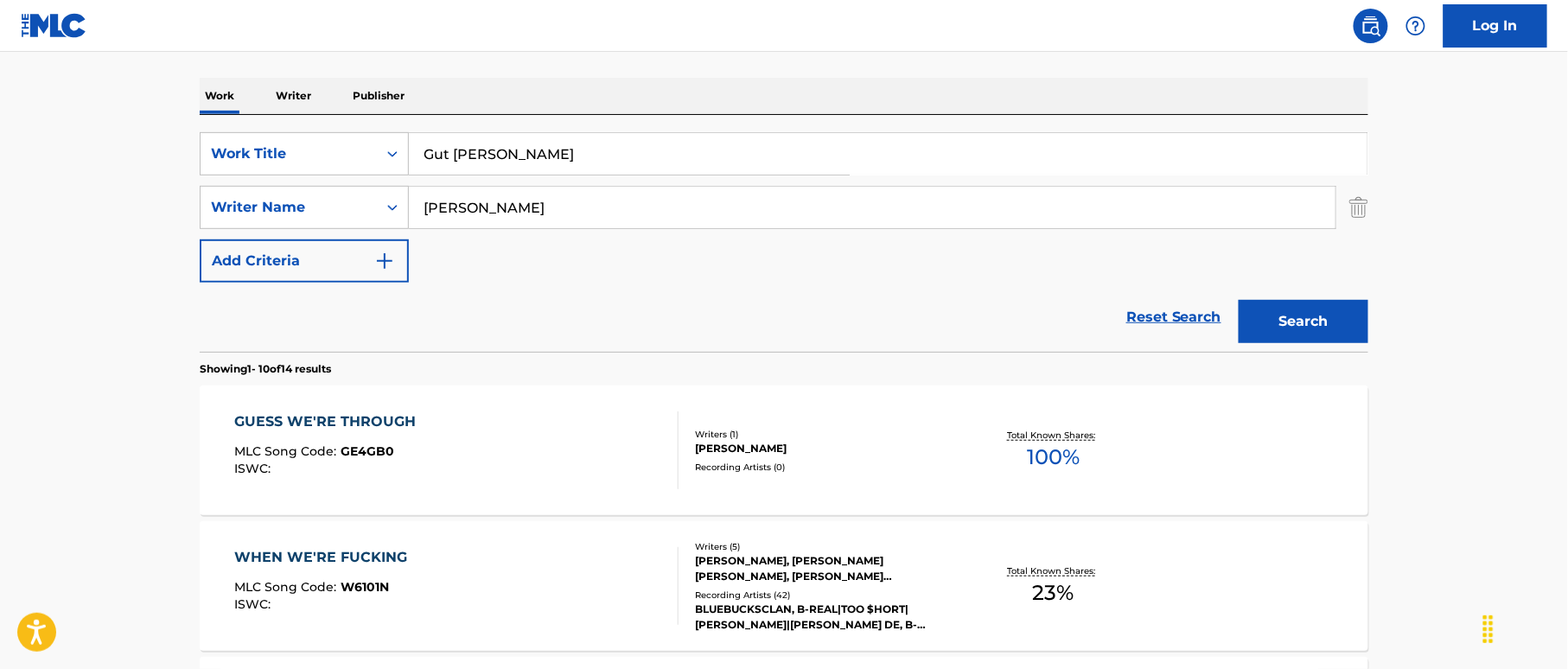
click at [524, 138] on input "Gut [PERSON_NAME]" at bounding box center [887, 154] width 958 height 42
drag, startPoint x: 503, startPoint y: 150, endPoint x: 640, endPoint y: 184, distance: 141.2
click at [637, 184] on div "SearchWithCriteria38a4a8b0-d759-4550-abbf-1570a80e714c Work Title Gut Bucket [P…" at bounding box center [784, 207] width 1169 height 150
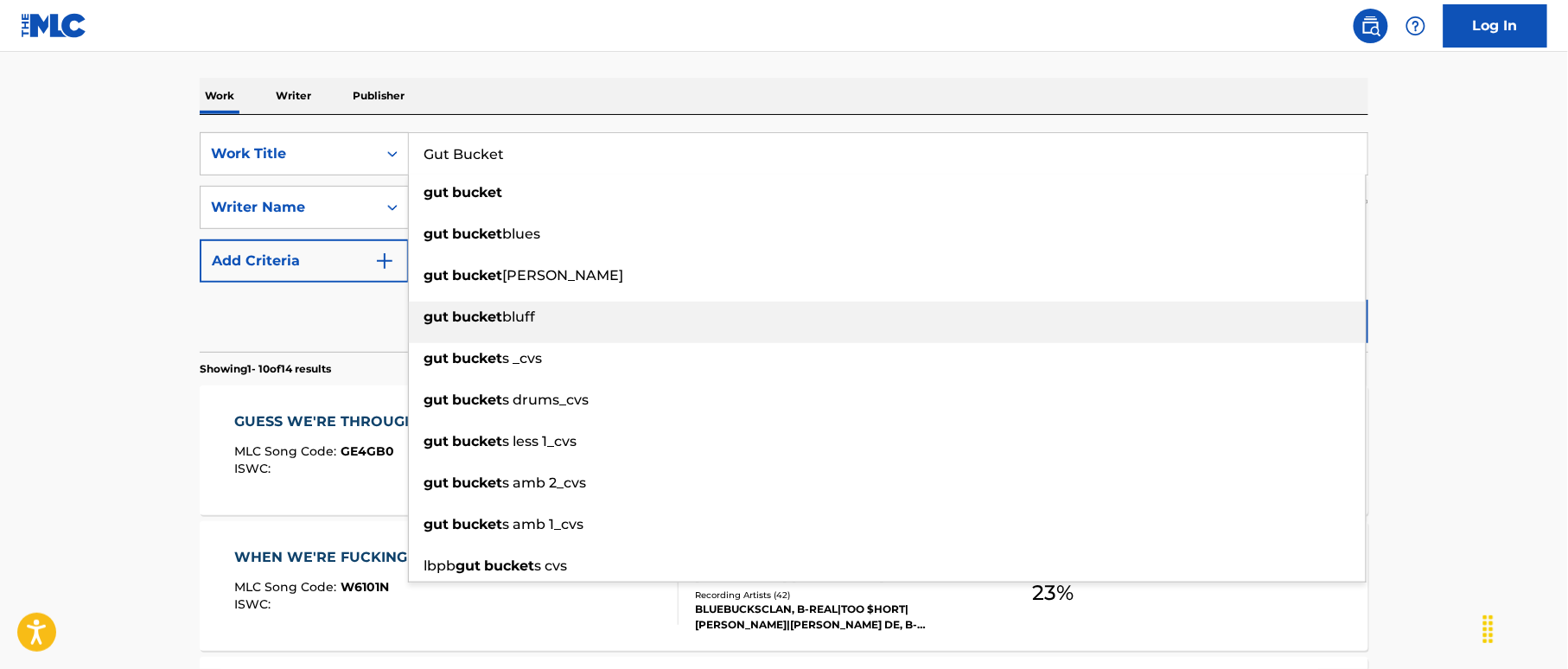
click at [1305, 316] on div "gut [GEOGRAPHIC_DATA]" at bounding box center [887, 317] width 957 height 31
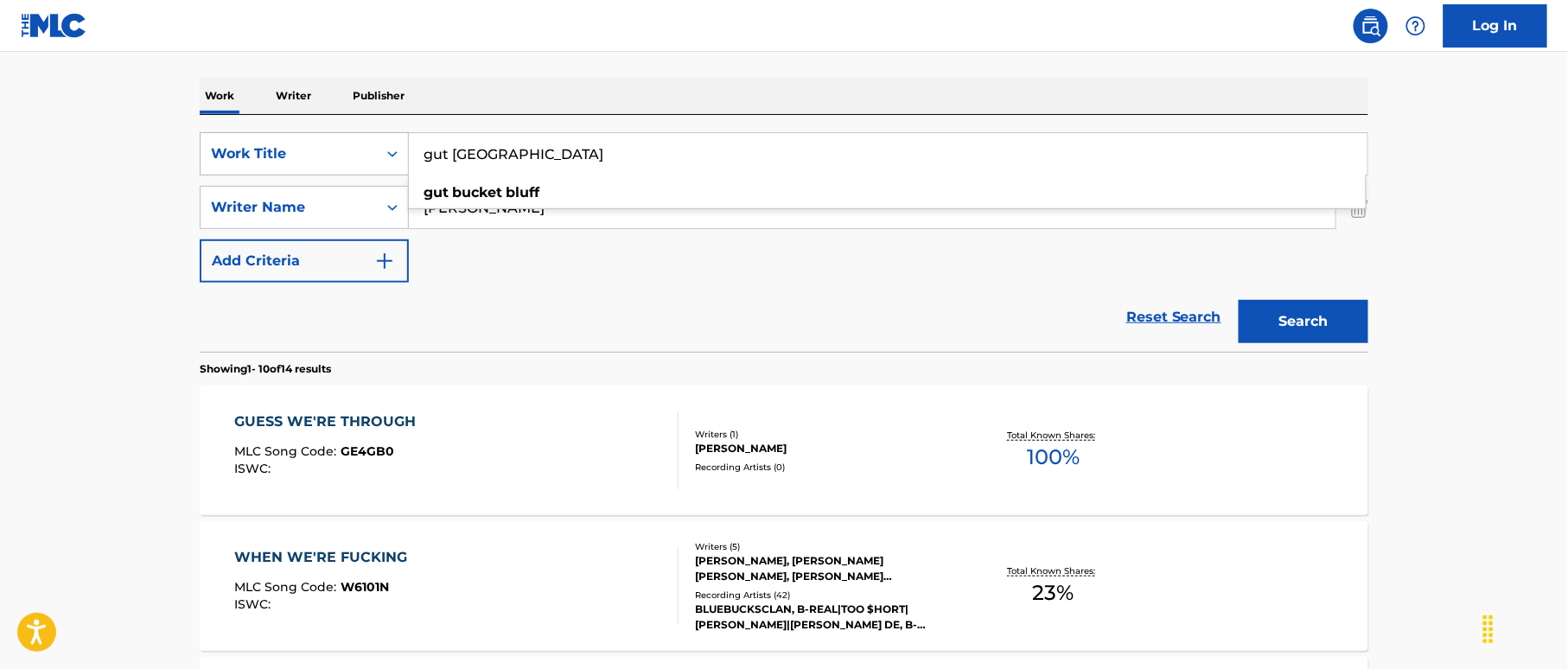
drag, startPoint x: 527, startPoint y: 157, endPoint x: 343, endPoint y: 139, distance: 184.9
click at [343, 136] on div "SearchWithCriteria38a4a8b0-d759-4550-abbf-1570a80e714c Work Title gut [GEOGRAPH…" at bounding box center [784, 154] width 1169 height 43
paste input "Gut Bucket"
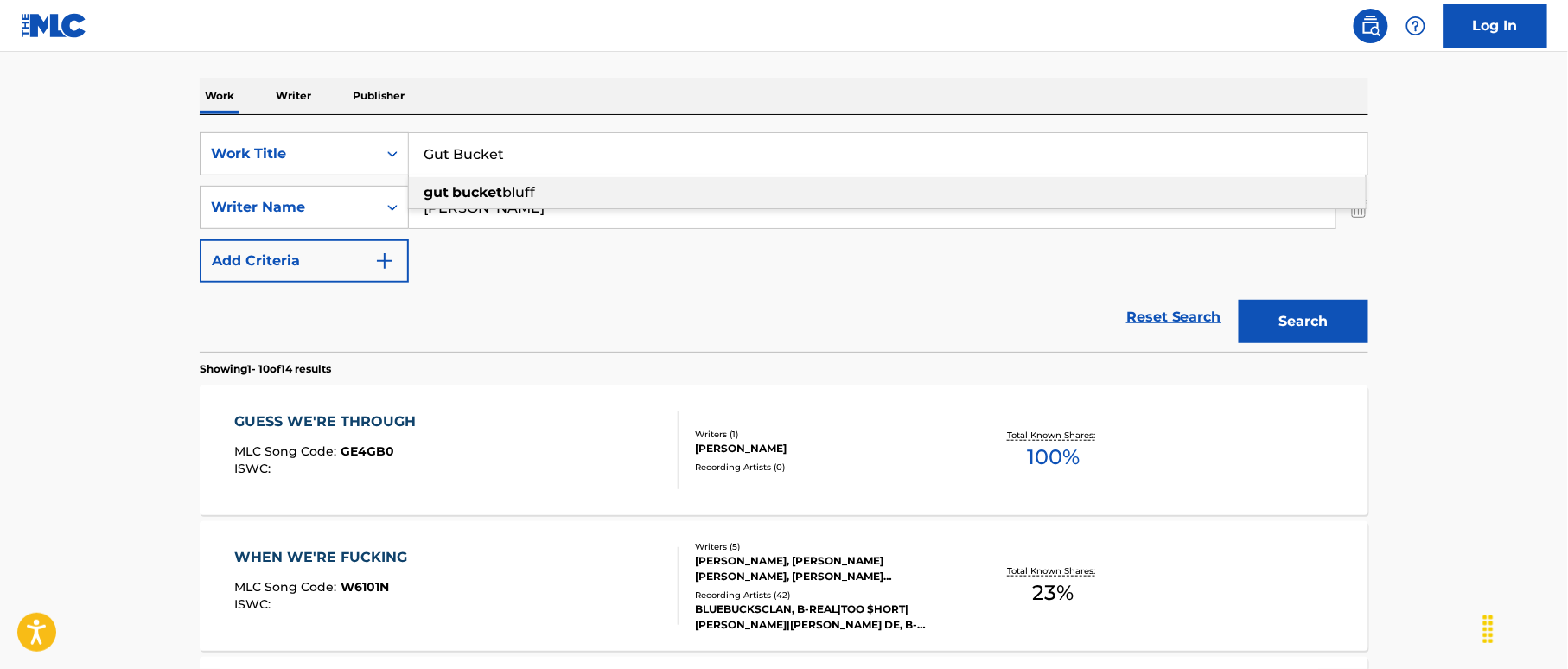
type input "Gut Bucket"
click at [555, 25] on nav "Log In" at bounding box center [784, 25] width 1568 height 52
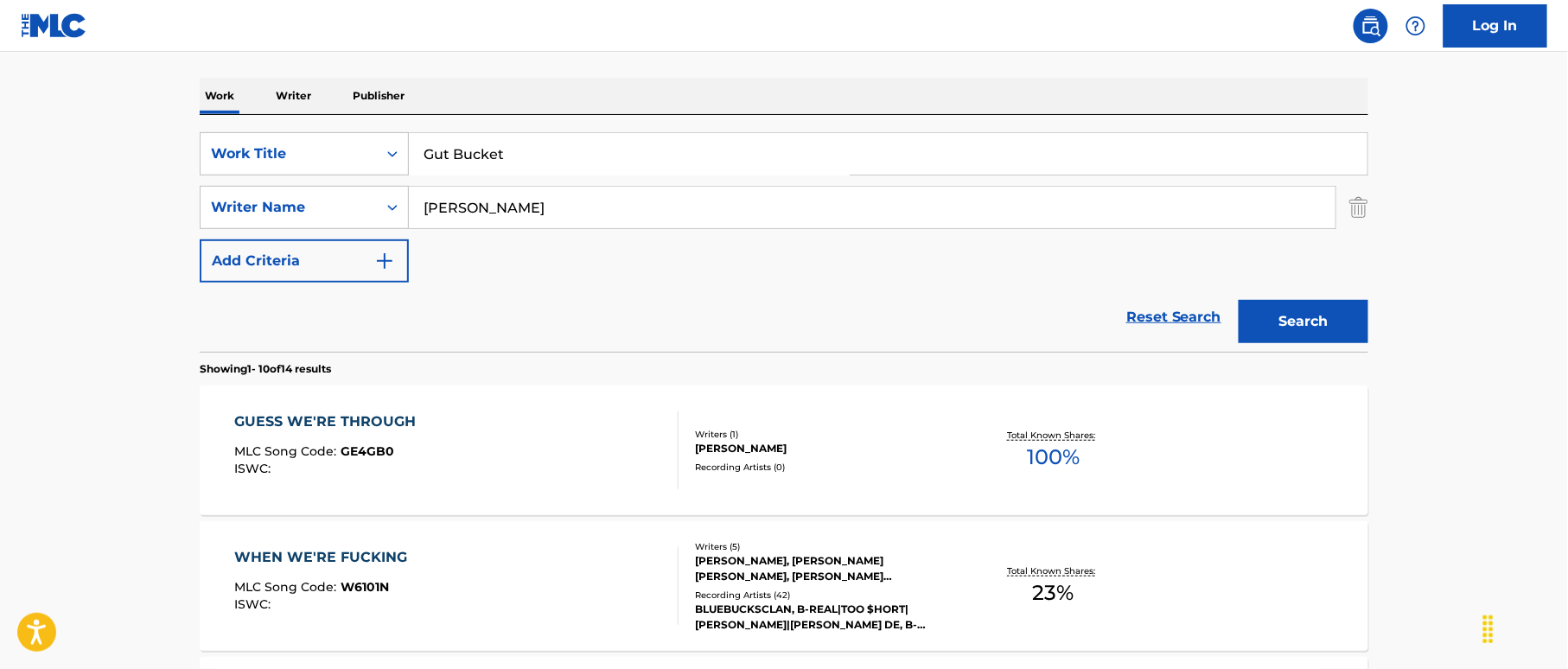
click at [1339, 316] on button "Search" at bounding box center [1303, 322] width 129 height 43
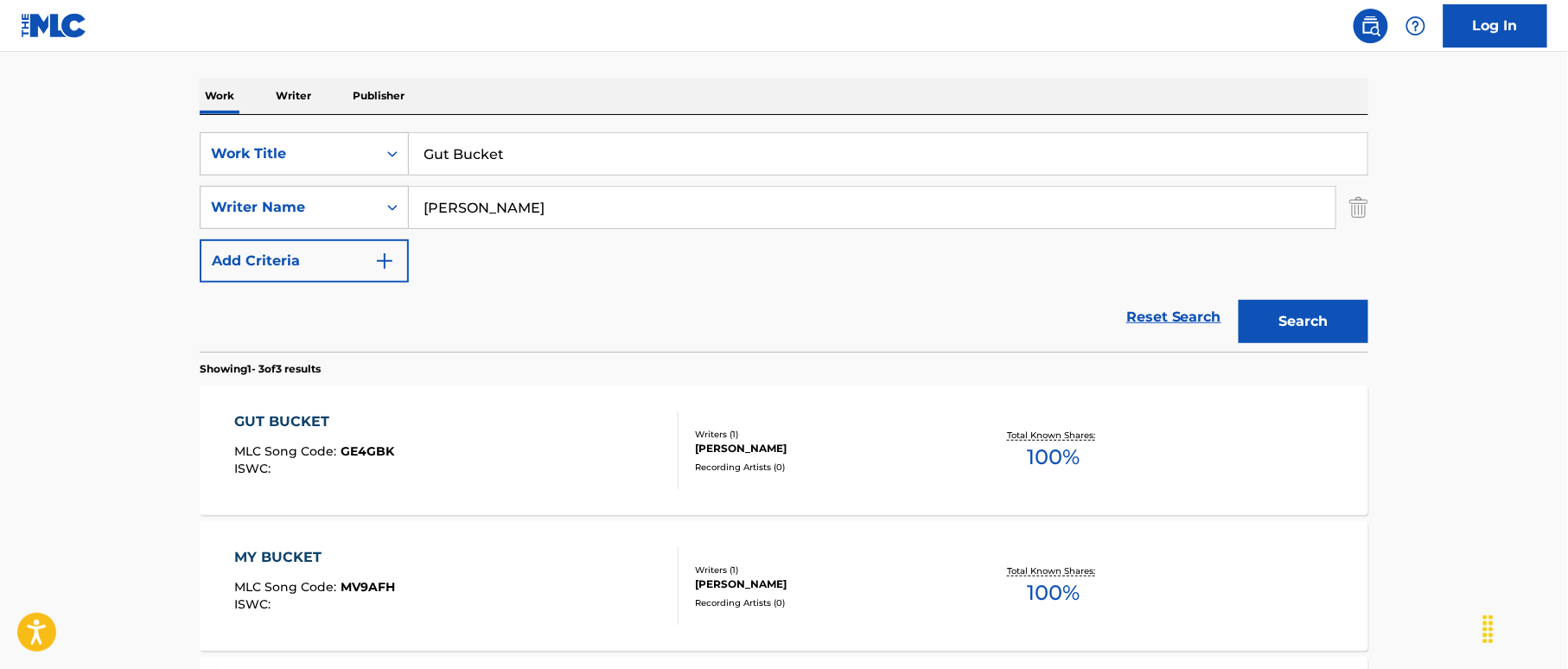
click at [545, 446] on div "GUT BUCKET MLC Song Code : GE4GBK ISWC :" at bounding box center [457, 450] width 445 height 77
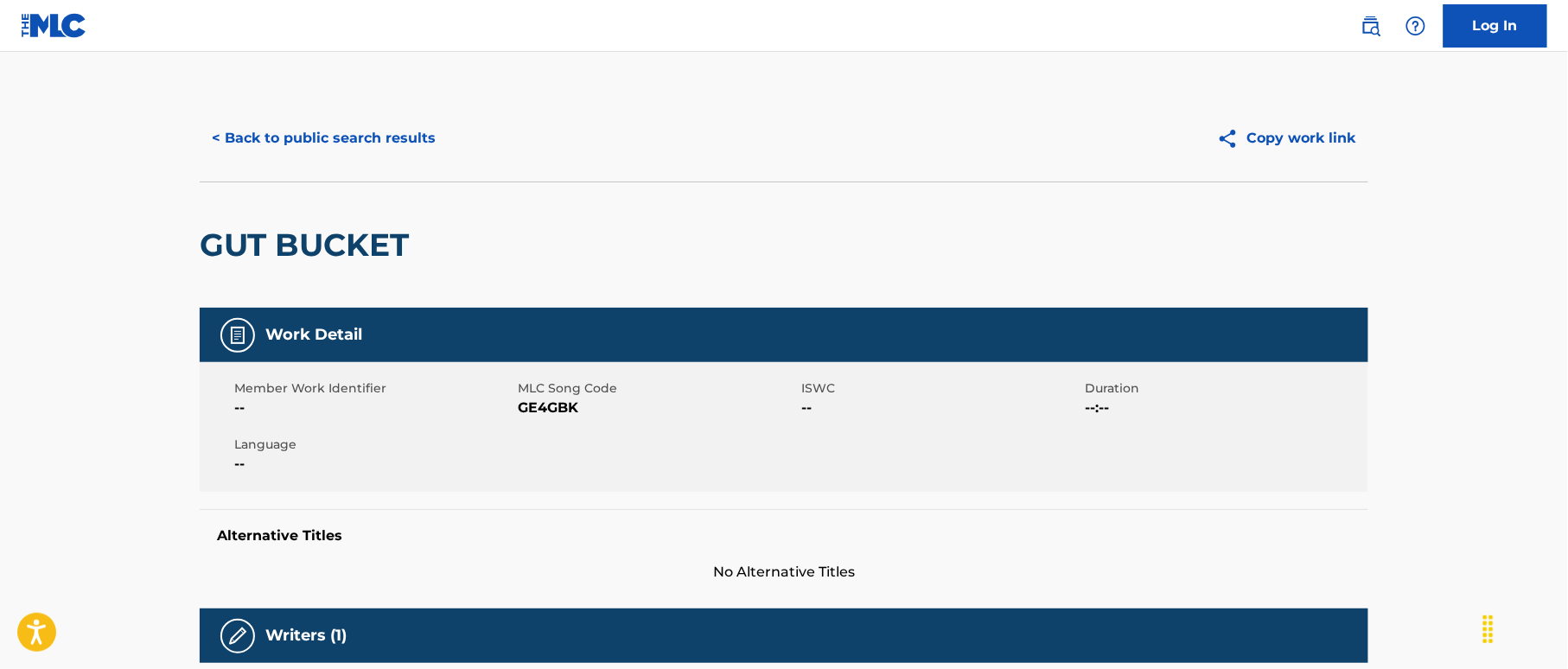
click at [302, 123] on button "< Back to public search results" at bounding box center [323, 139] width 248 height 43
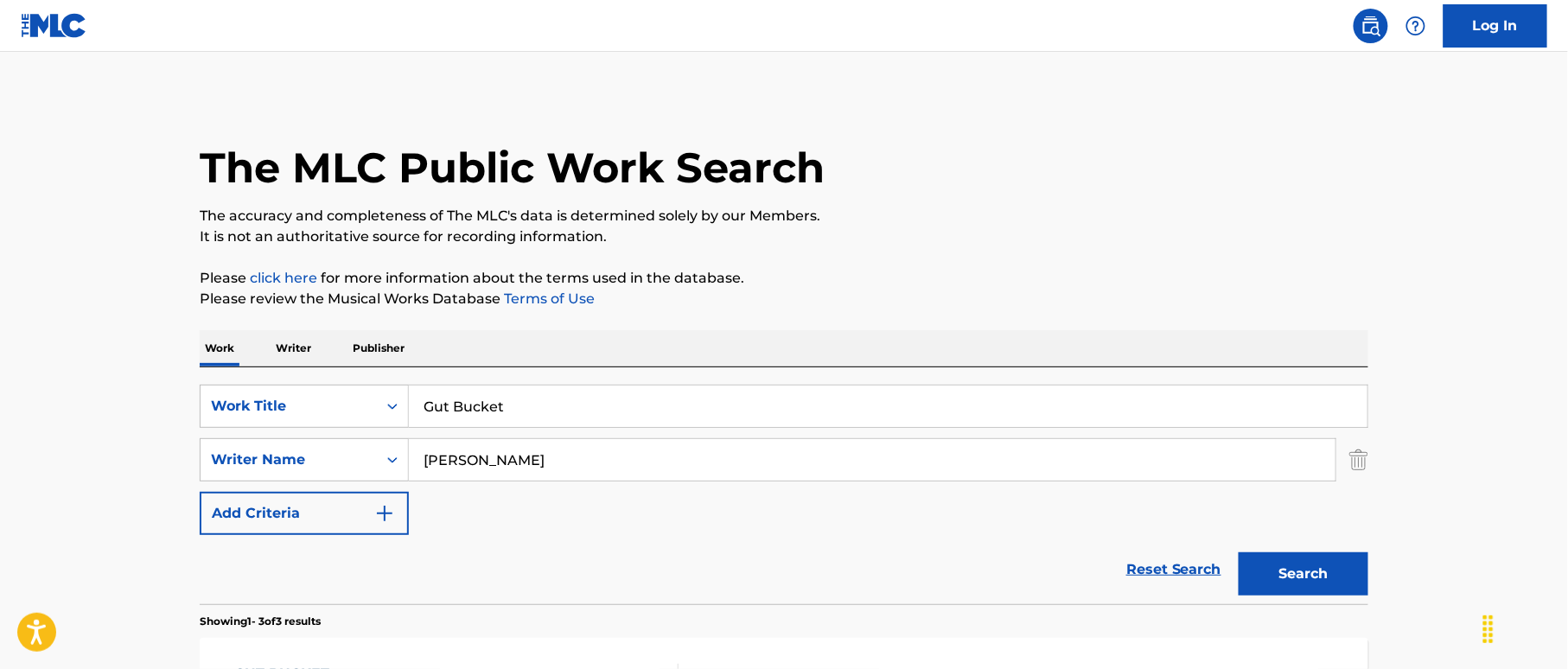
scroll to position [252, 0]
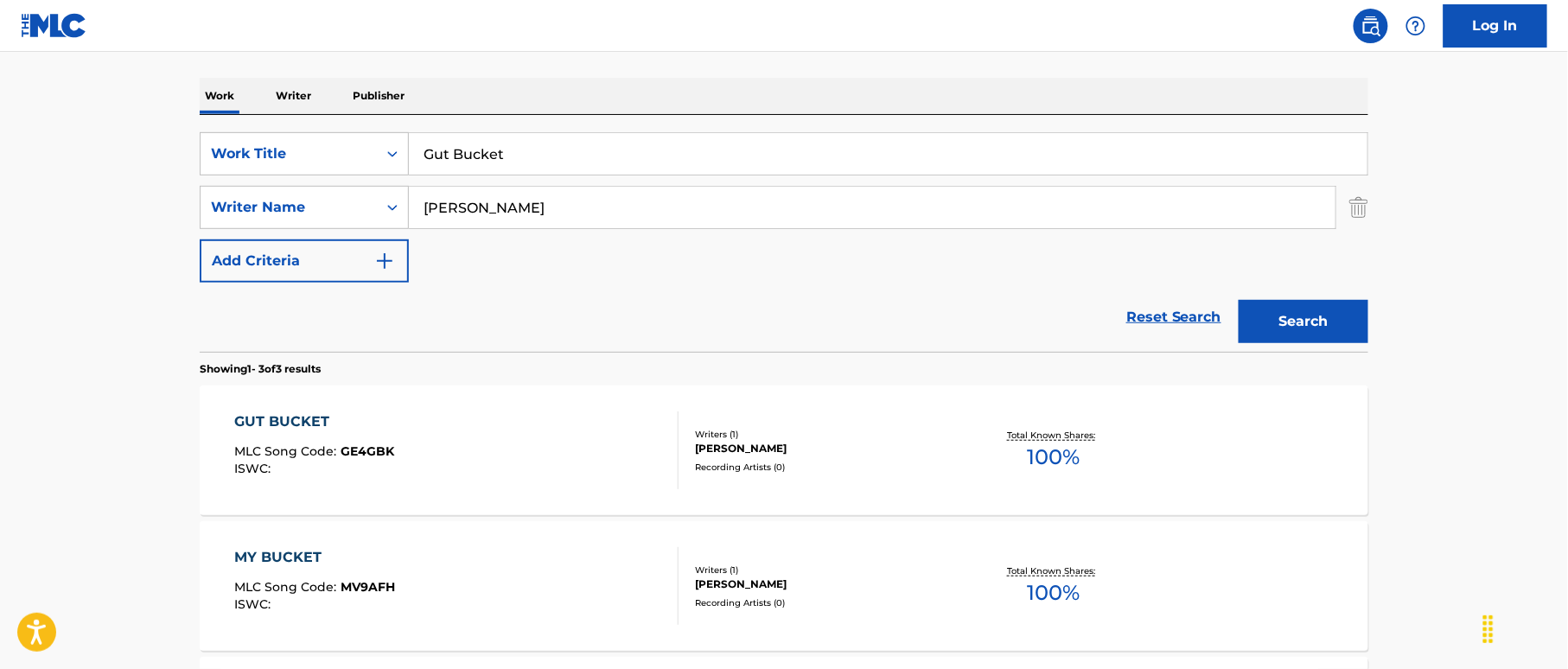
drag, startPoint x: 354, startPoint y: 138, endPoint x: 419, endPoint y: 128, distance: 65.8
click at [337, 138] on div "SearchWithCriteria38a4a8b0-d759-4550-abbf-1570a80e714c Work Title Gut Bucket" at bounding box center [784, 154] width 1169 height 43
paste input "Had A Ball Ya'll [PERSON_NAME]"
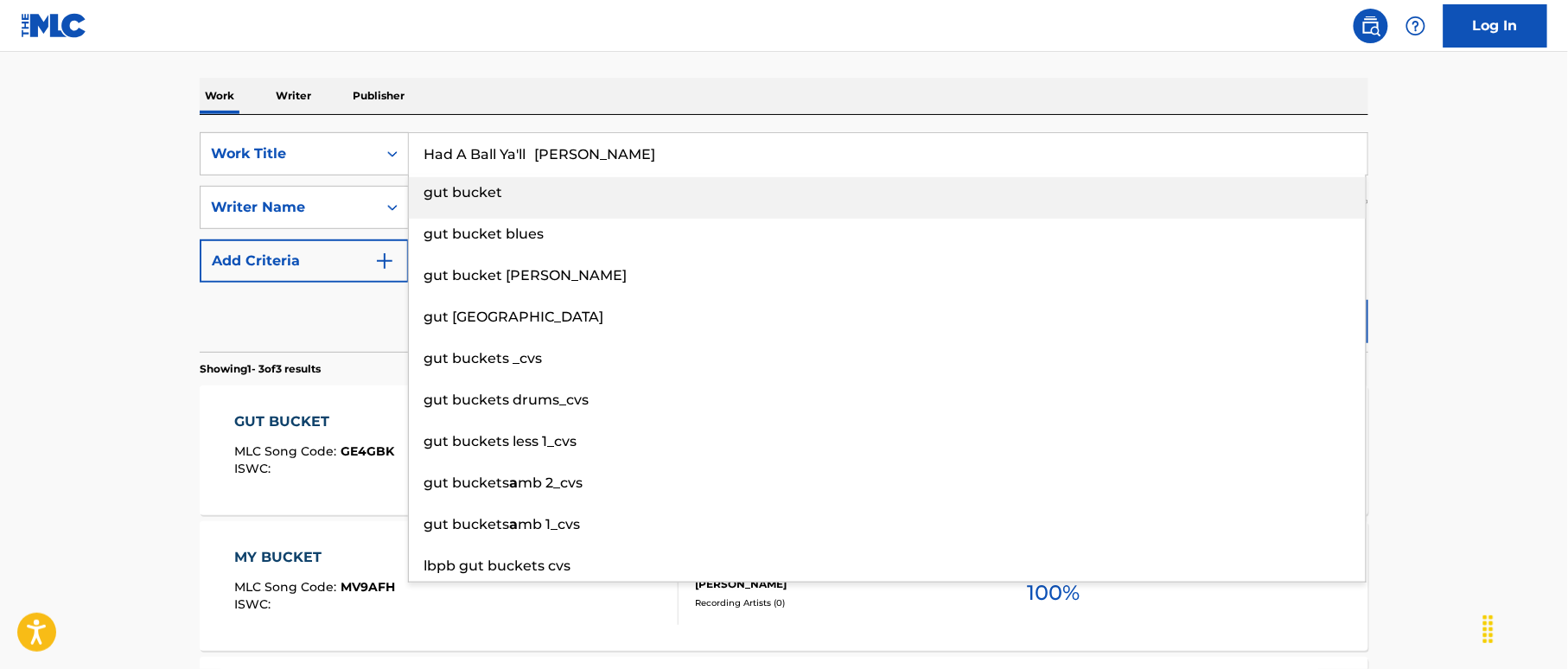
click at [603, 146] on input "Had A Ball Ya'll [PERSON_NAME]" at bounding box center [887, 154] width 958 height 42
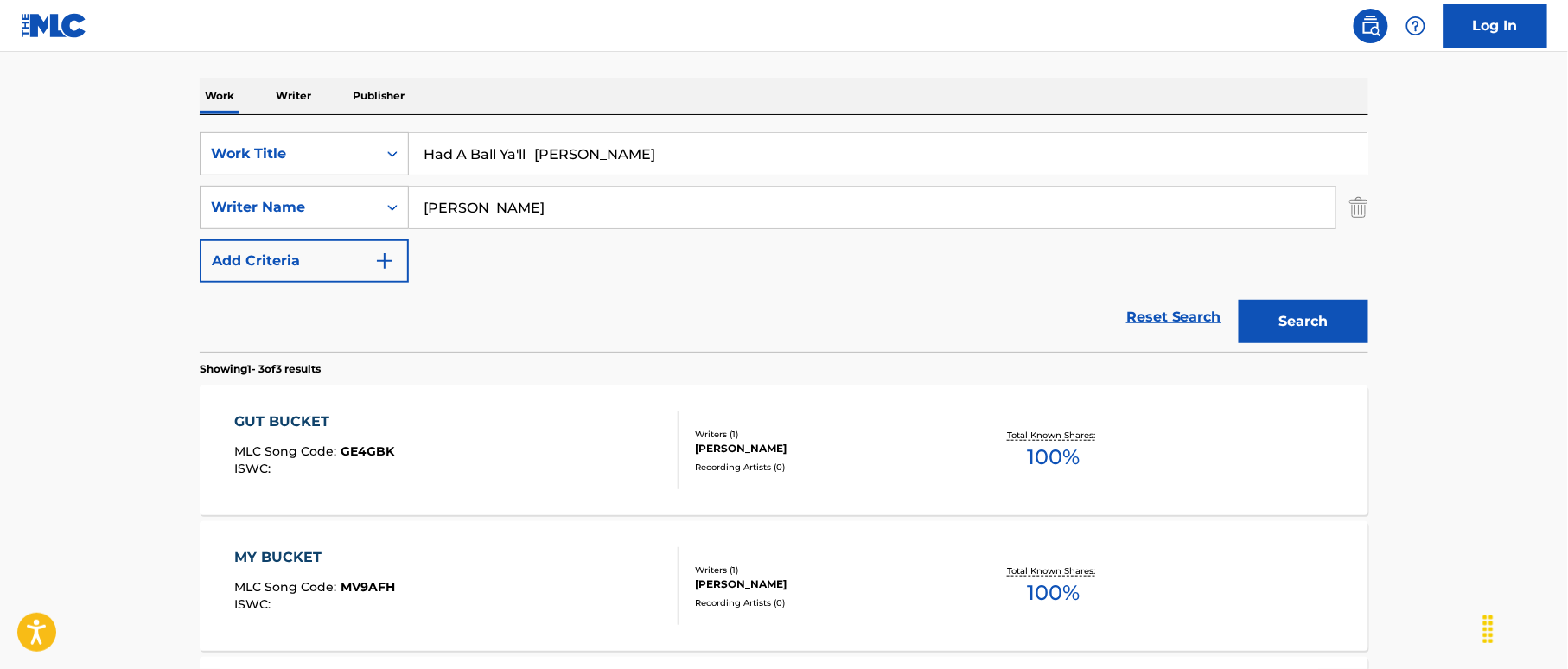
drag, startPoint x: 592, startPoint y: 147, endPoint x: 692, endPoint y: 157, distance: 100.5
click at [692, 157] on input "Had A Ball Ya'll [PERSON_NAME]" at bounding box center [887, 154] width 958 height 42
type input "Had A Ball Ya'll [PERSON_NAME]"
drag, startPoint x: 482, startPoint y: 199, endPoint x: 387, endPoint y: 192, distance: 95.3
click at [387, 192] on div "SearchWithCriteriaf2f67575-ac71-4f03-956e-dac0748b6b5b Writer Name [PERSON_NAME]" at bounding box center [784, 208] width 1169 height 43
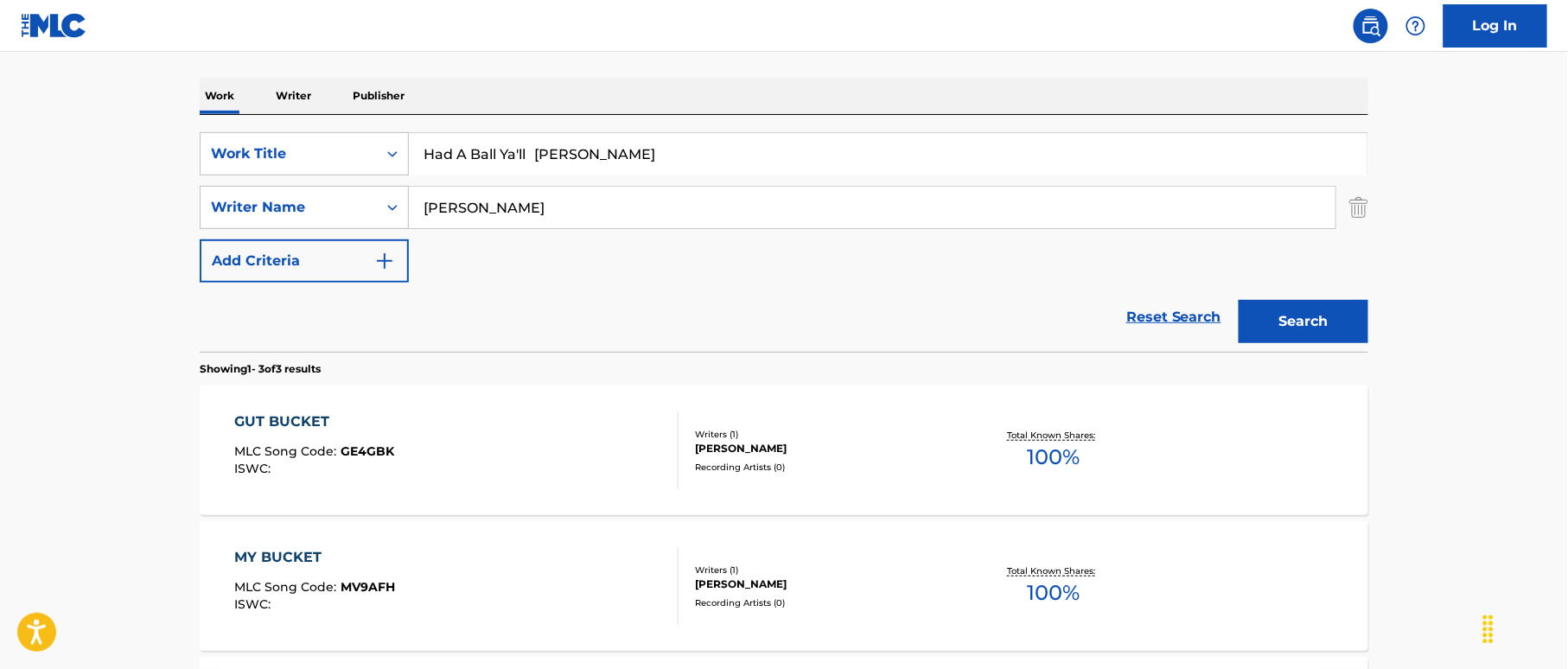
paste input "Eatma"
type input "[PERSON_NAME]"
click at [579, 143] on input "Had A Ball Ya'll [PERSON_NAME]" at bounding box center [887, 154] width 958 height 42
drag, startPoint x: 547, startPoint y: 150, endPoint x: 699, endPoint y: 185, distance: 156.0
click at [689, 181] on div "SearchWithCriteria38a4a8b0-d759-4550-abbf-1570a80e714c Work Title Had A Ball Ya…" at bounding box center [784, 207] width 1169 height 150
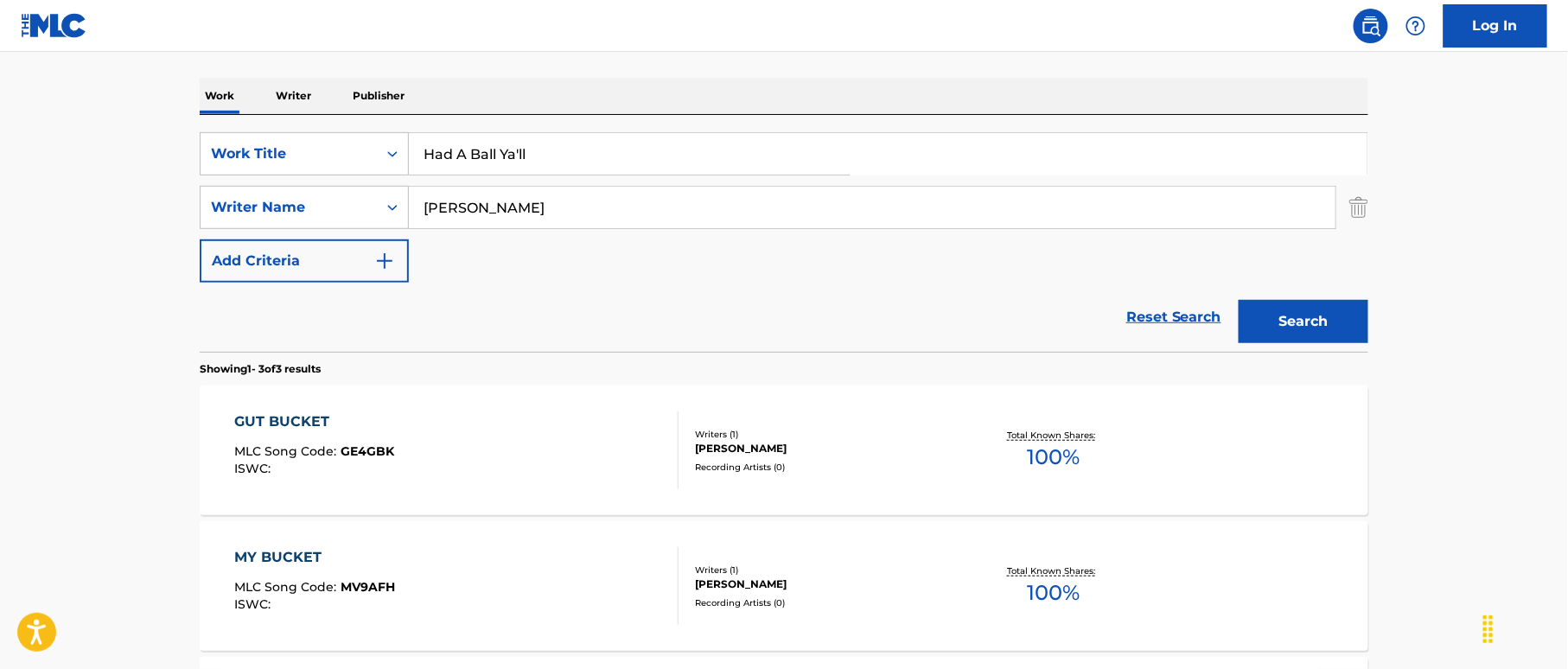
type input "Had A Ball Ya'll"
click at [1287, 320] on button "Search" at bounding box center [1303, 322] width 129 height 43
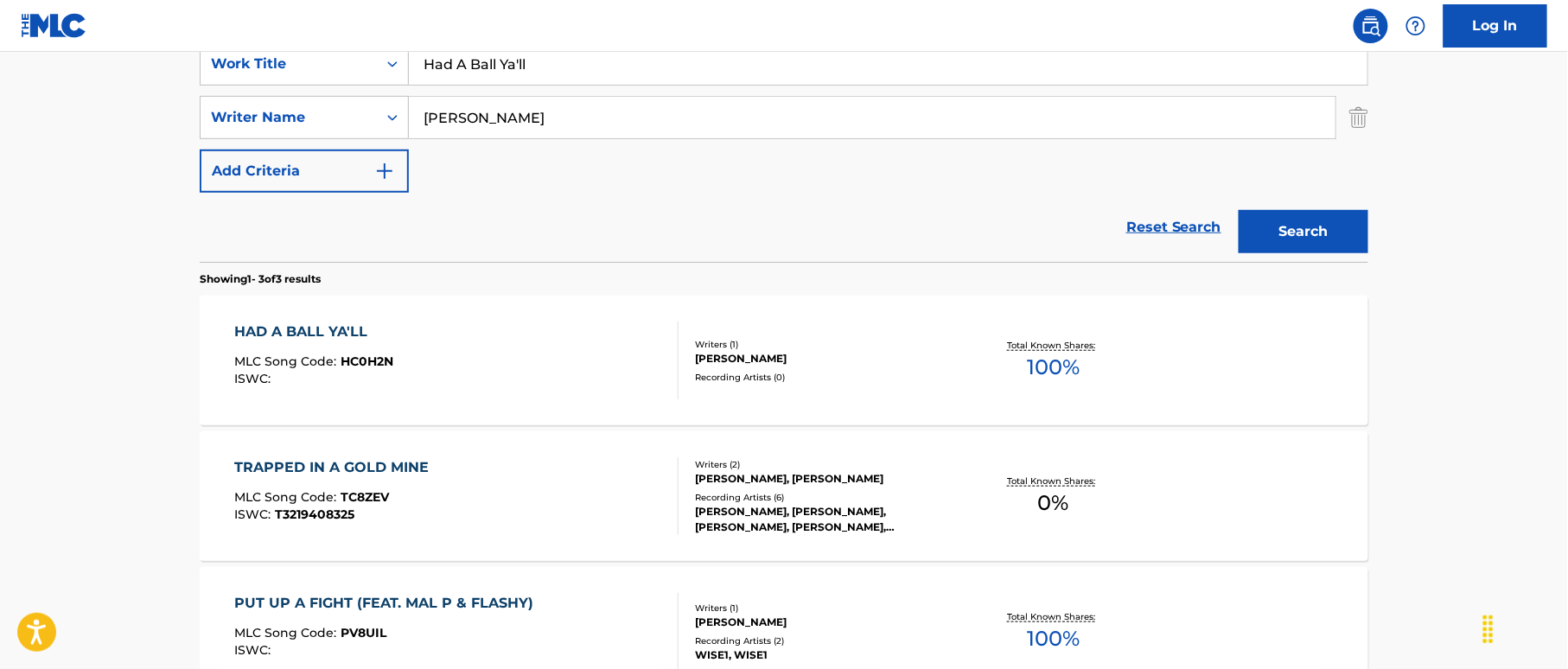
scroll to position [367, 0]
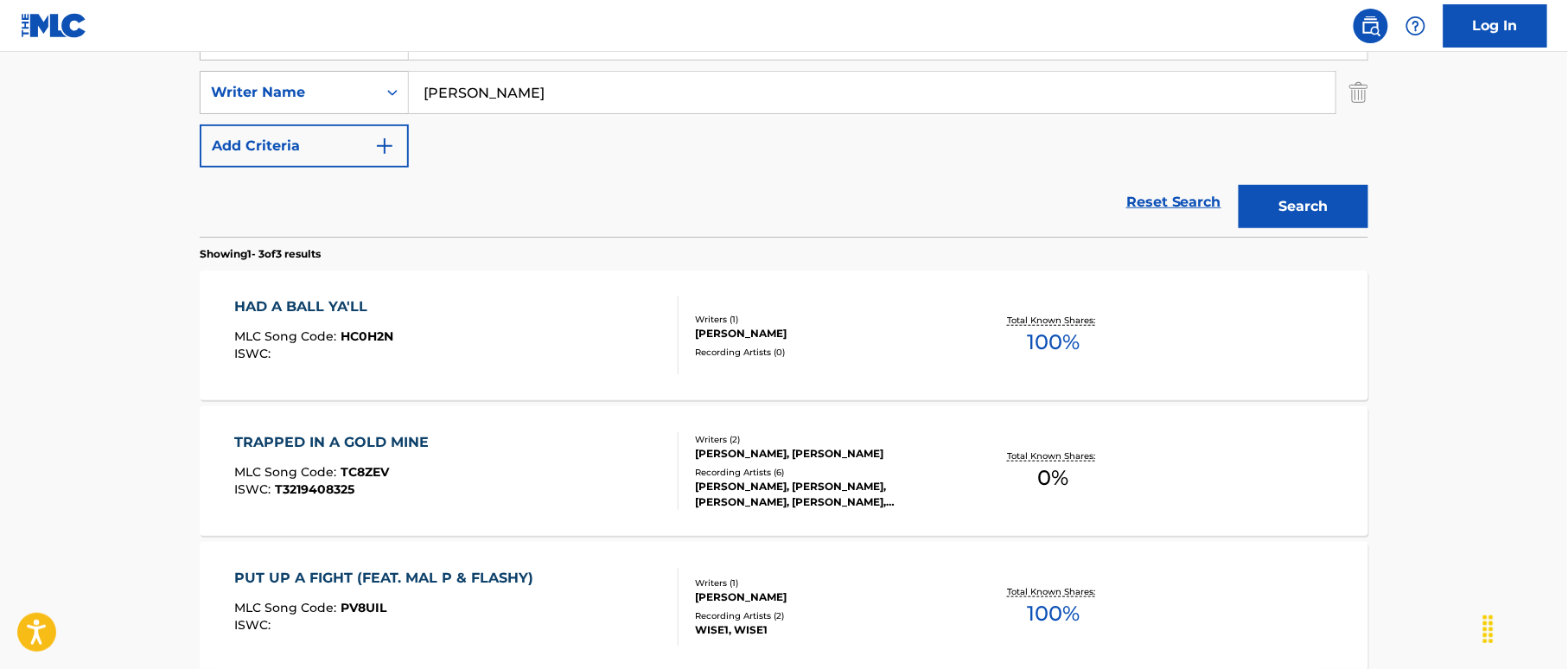
click at [568, 333] on div "HAD A BALL YA'LL MLC Song Code : HC0H2N ISWC :" at bounding box center [457, 335] width 445 height 77
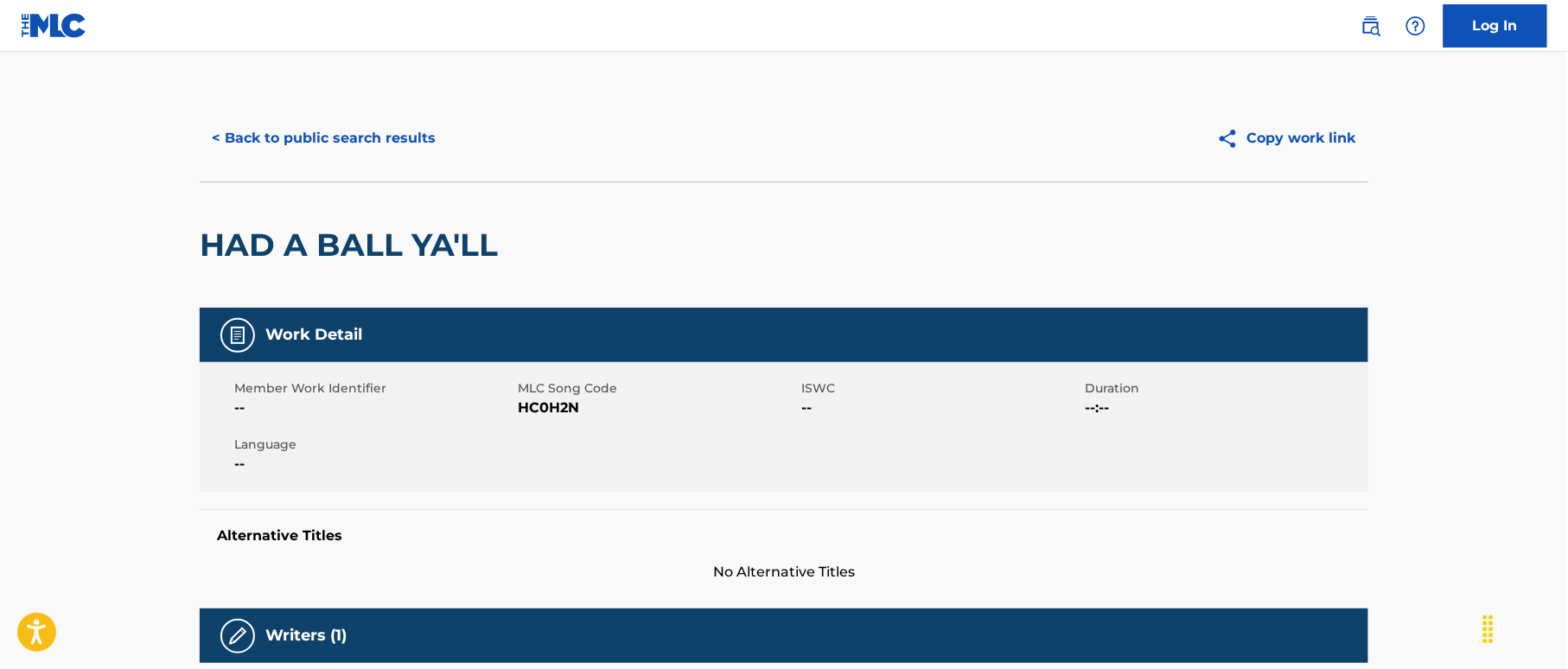
click at [341, 149] on button "< Back to public search results" at bounding box center [323, 139] width 248 height 43
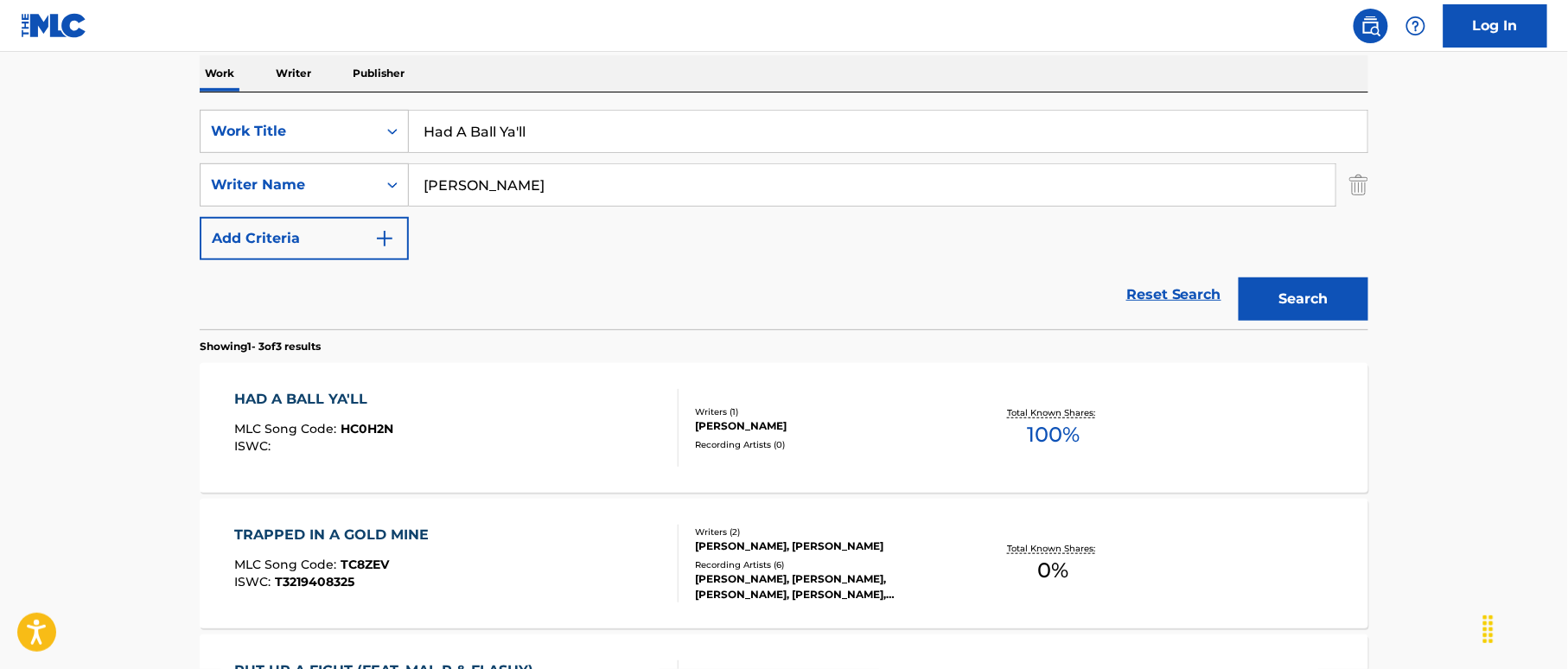
scroll to position [137, 0]
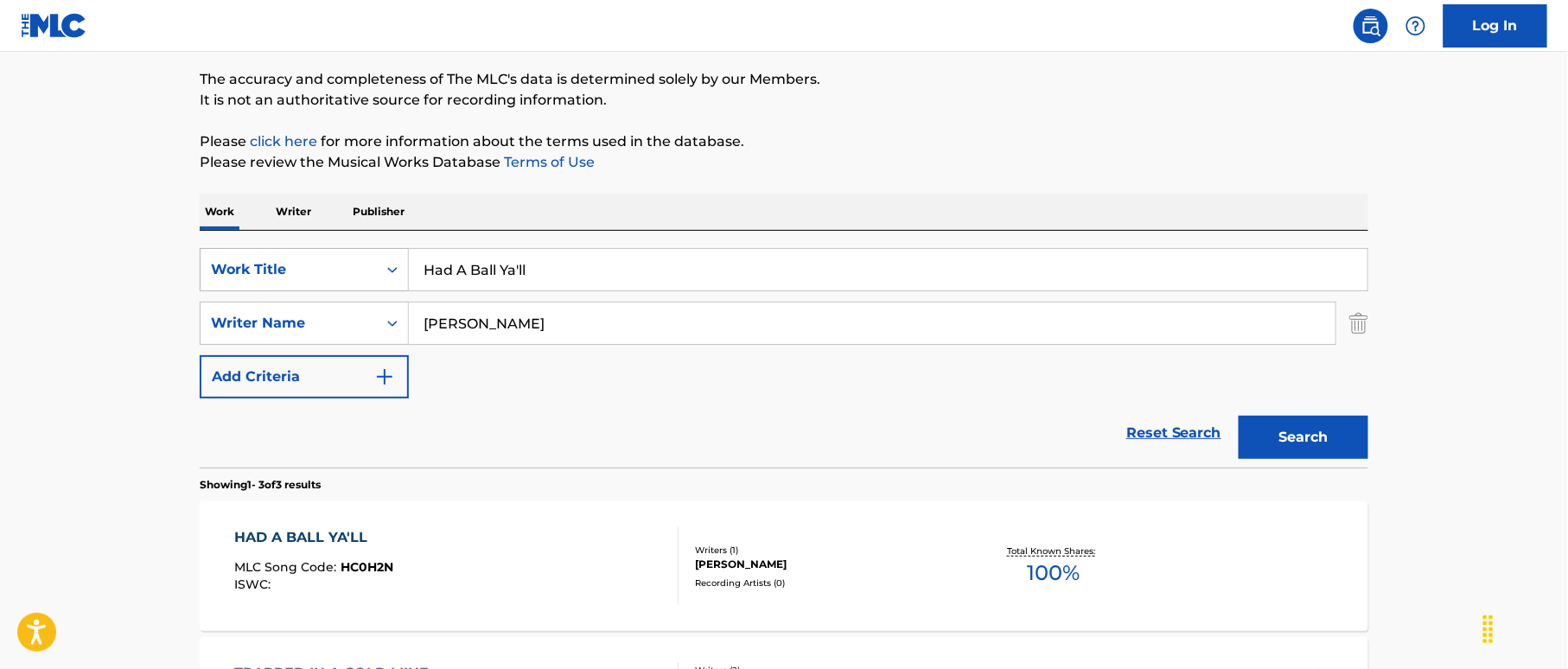
drag, startPoint x: 532, startPoint y: 251, endPoint x: 361, endPoint y: 263, distance: 171.4
click at [361, 263] on div "SearchWithCriteria38a4a8b0-d759-4550-abbf-1570a80e714c Work Title Had A Ball Ya…" at bounding box center [784, 270] width 1169 height 43
paste input "lfway Between Hell And [US_STATE][PERSON_NAME]"
click at [768, 239] on div "SearchWithCriteria38a4a8b0-d759-4550-abbf-1570a80e714c Work Title Halfway Betwe…" at bounding box center [784, 348] width 1169 height 237
drag, startPoint x: 830, startPoint y: 281, endPoint x: 643, endPoint y: 332, distance: 193.8
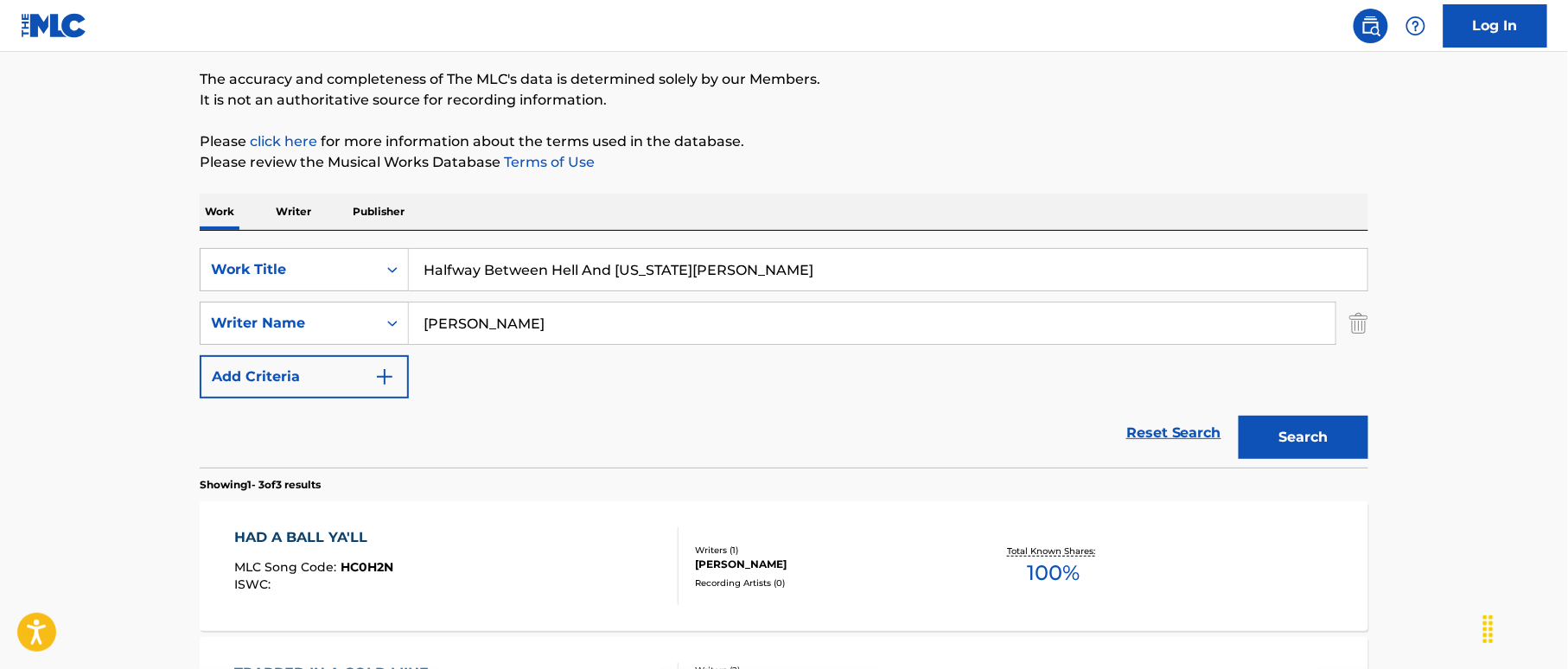
click at [836, 283] on input "Halfway Between Hell And [US_STATE][PERSON_NAME]" at bounding box center [887, 270] width 958 height 42
type input "Halfway Between Hell And [US_STATE][PERSON_NAME]"
drag, startPoint x: 526, startPoint y: 325, endPoint x: 318, endPoint y: 302, distance: 209.3
click at [318, 302] on div "SearchWithCriteriaf2f67575-ac71-4f03-956e-dac0748b6b5b Writer Name [PERSON_NAME]" at bounding box center [784, 324] width 1169 height 43
paste input "Pipps"
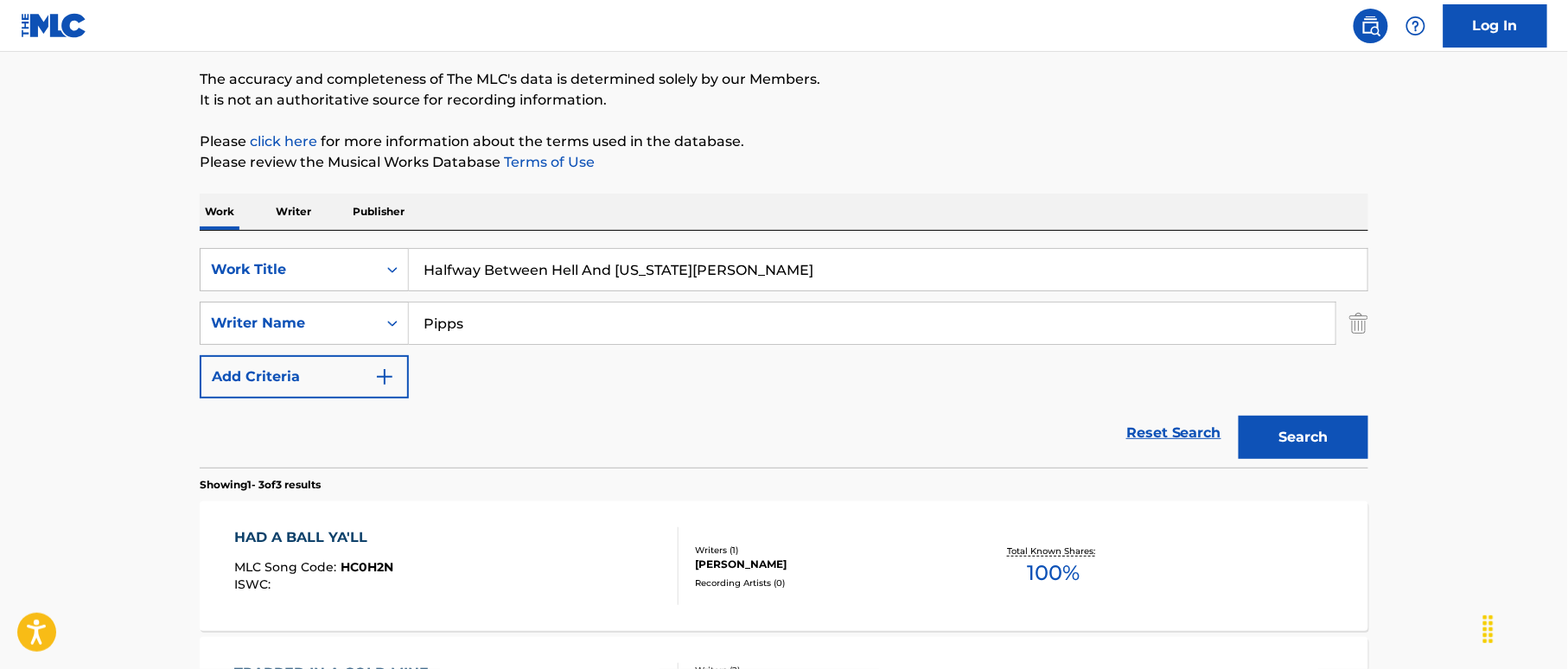
type input "Pipps"
click at [761, 260] on input "Halfway Between Hell And [US_STATE][PERSON_NAME]" at bounding box center [887, 270] width 958 height 42
click at [828, 294] on div "SearchWithCriteria38a4a8b0-d759-4550-abbf-1570a80e714c Work Title Halfway Betwe…" at bounding box center [784, 323] width 1169 height 150
type input "Halfway Between Hell And [US_STATE]"
click at [1287, 436] on button "Search" at bounding box center [1303, 437] width 129 height 43
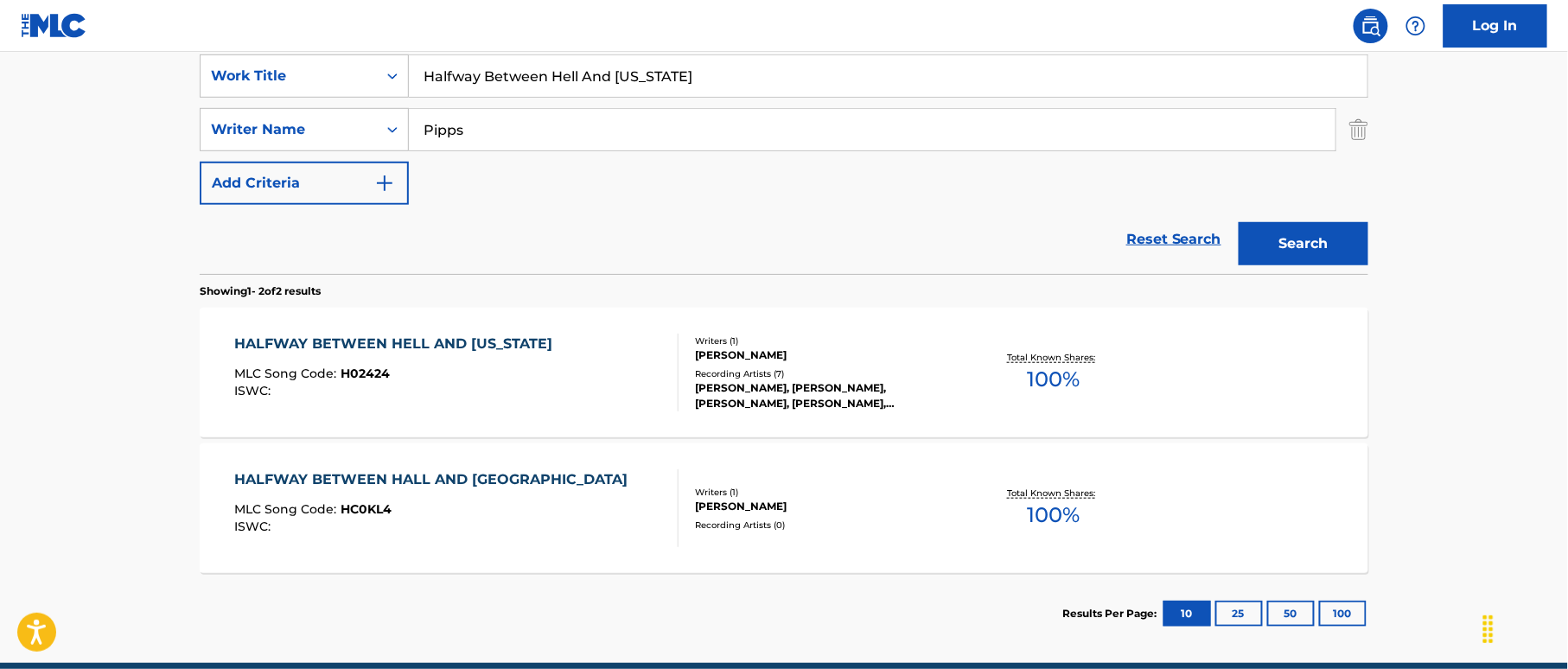
scroll to position [367, 0]
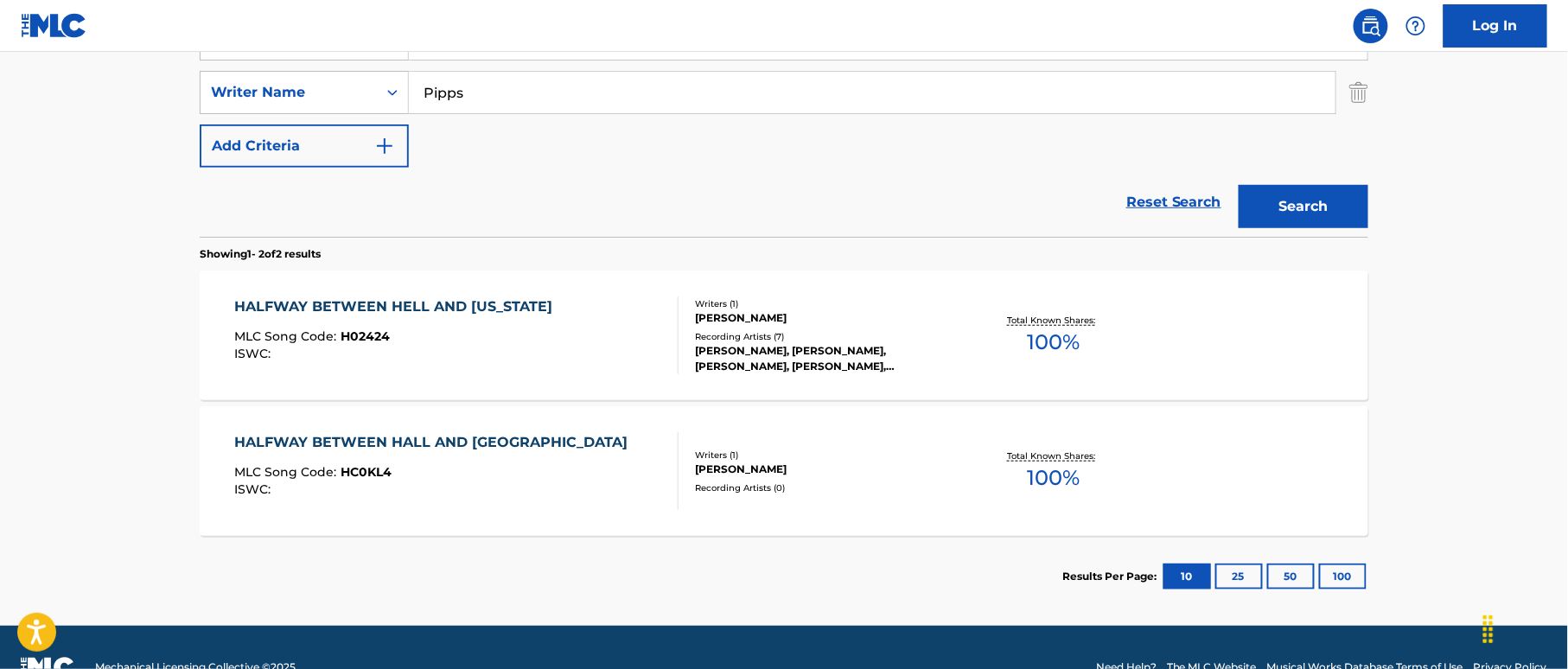
click at [554, 461] on div "HALFWAY BETWEEN HALL AND GE MLC Song Code : HC0KL4 ISWC :" at bounding box center [457, 471] width 445 height 77
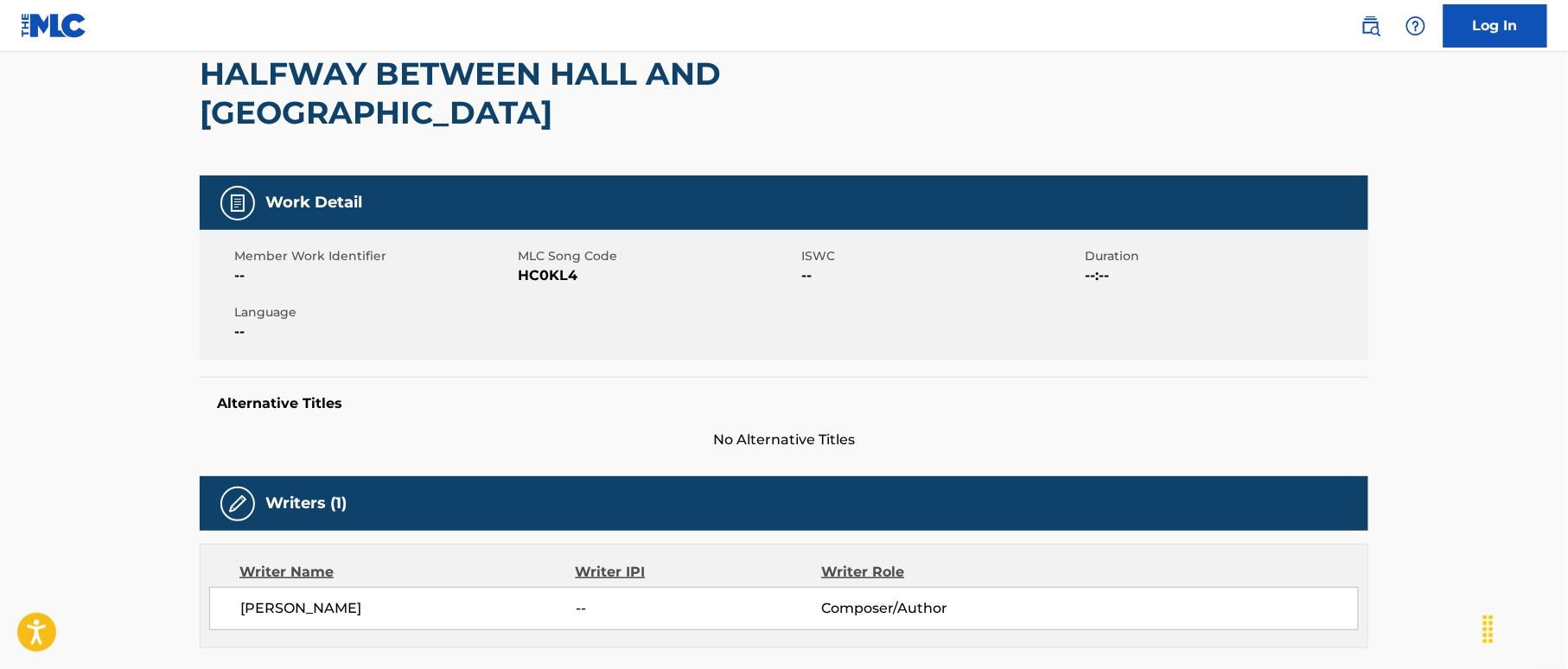
scroll to position [57, 0]
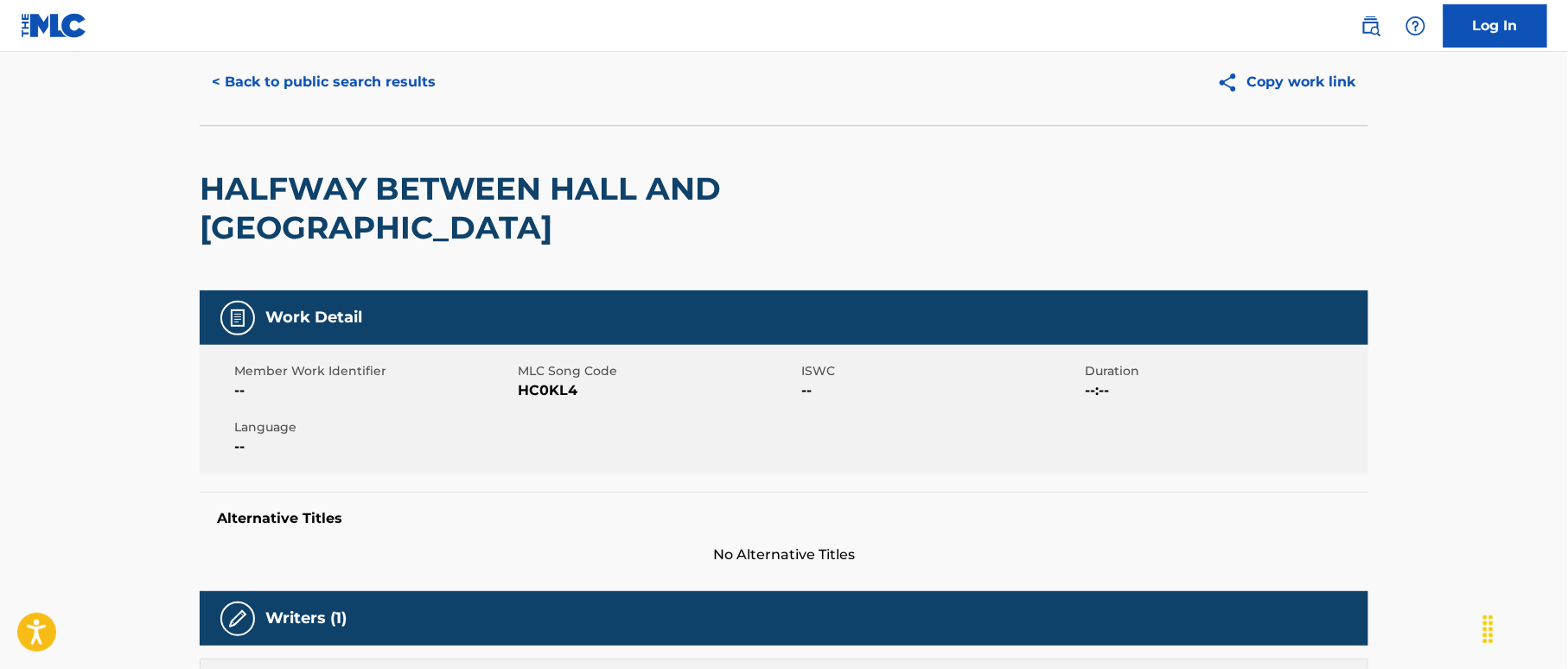
click at [353, 60] on button "< Back to public search results" at bounding box center [323, 82] width 248 height 43
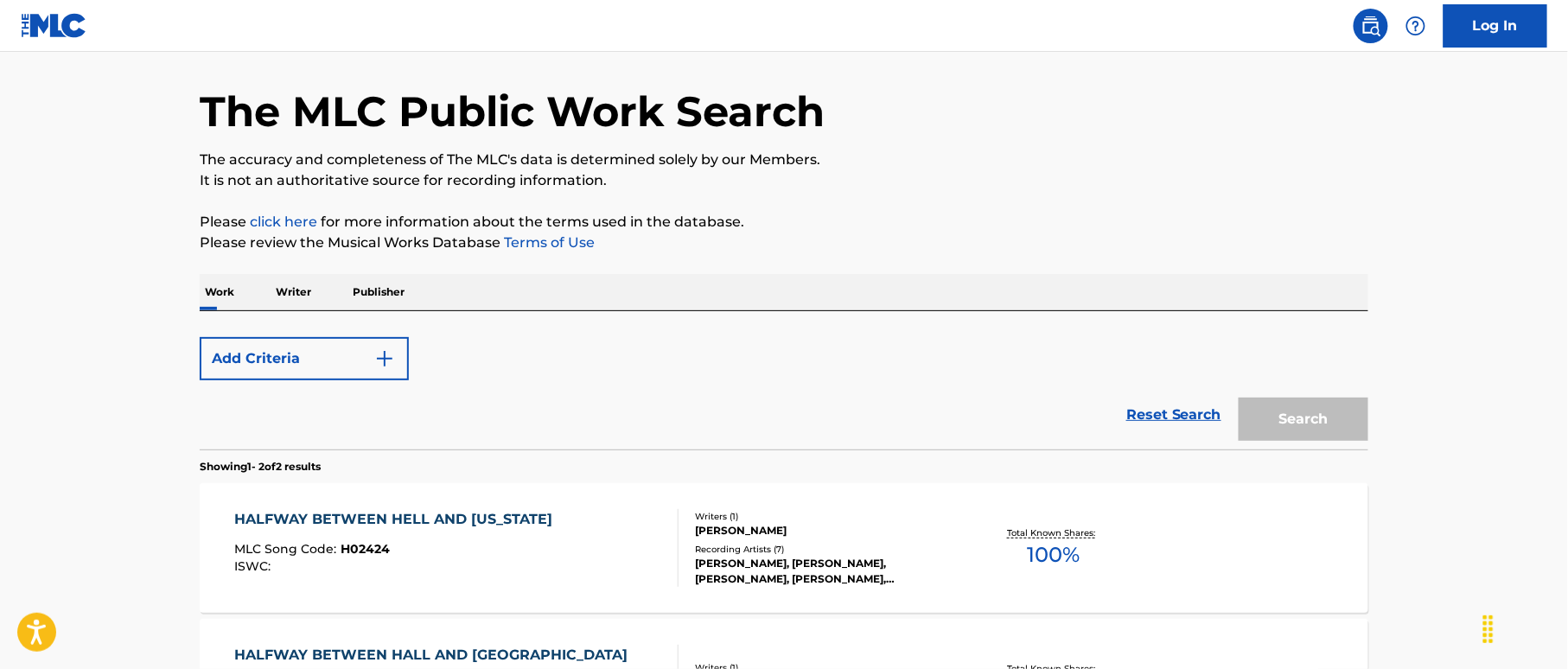
scroll to position [309, 0]
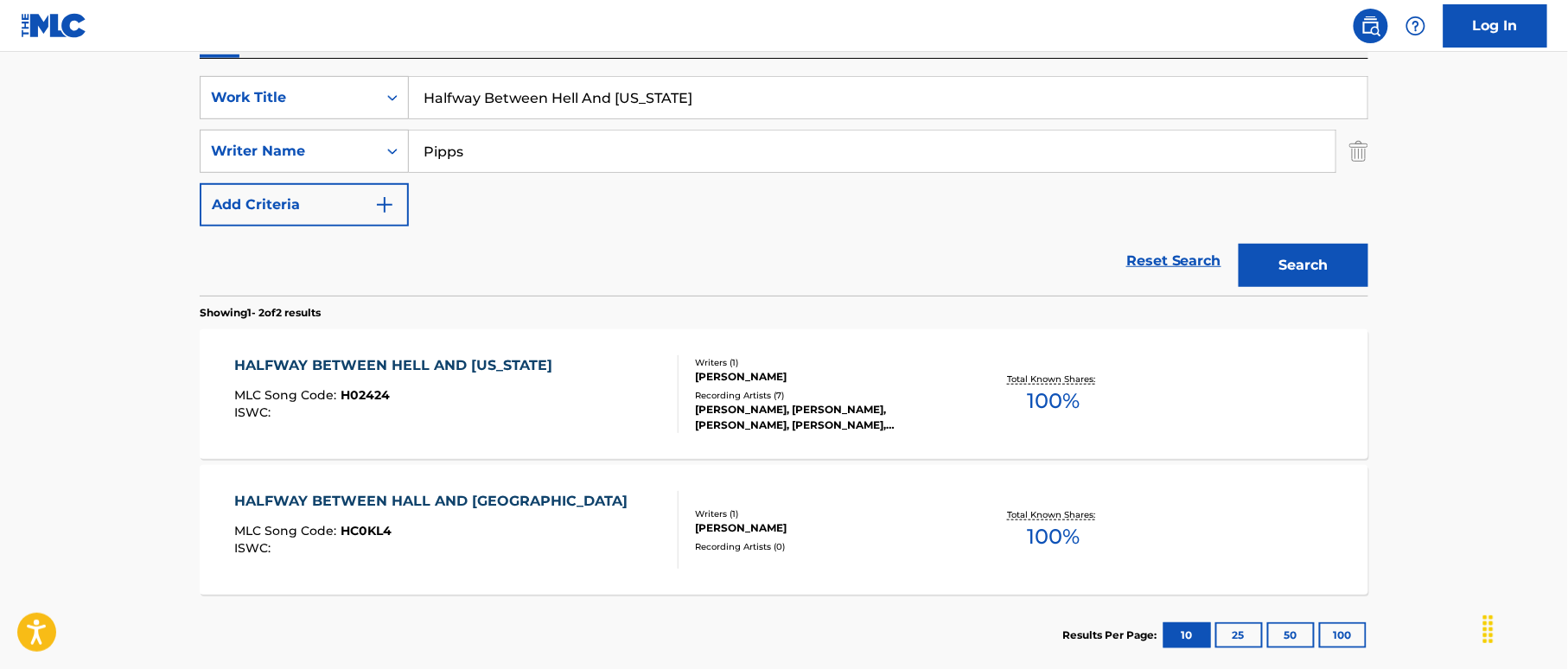
click at [536, 393] on div "MLC Song Code : H02424" at bounding box center [398, 397] width 327 height 17
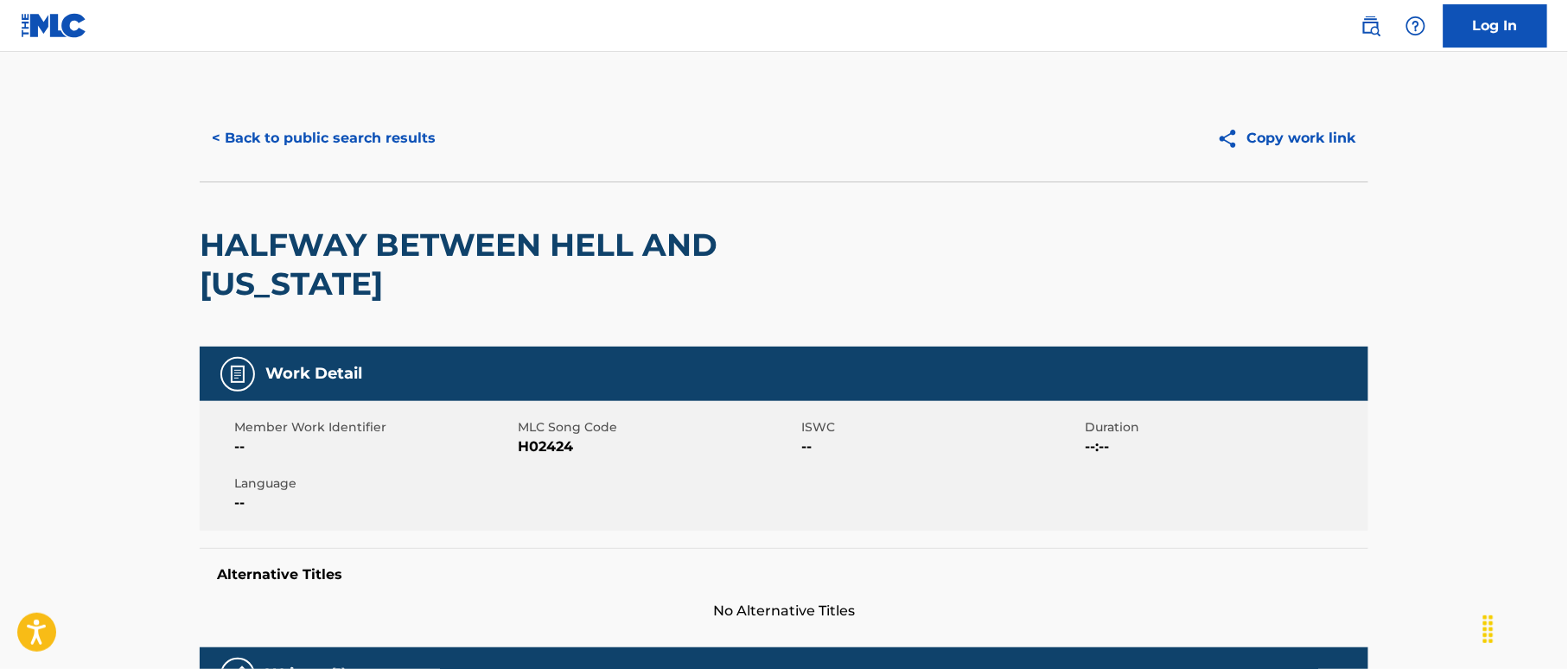
click at [347, 131] on button "< Back to public search results" at bounding box center [323, 139] width 248 height 43
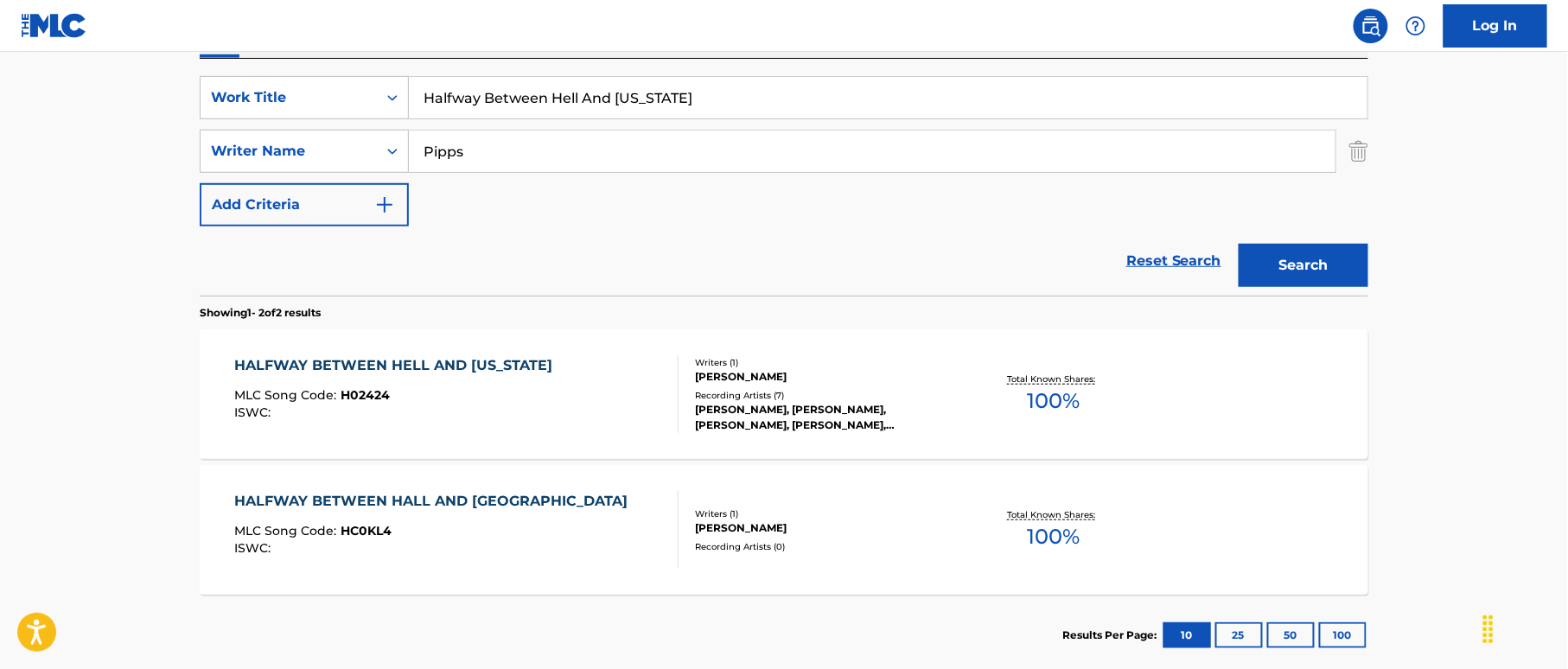
click at [623, 376] on div "HALFWAY BETWEEN HELL AND [US_STATE] MLC Song Code : H02424 ISWC :" at bounding box center [457, 393] width 445 height 77
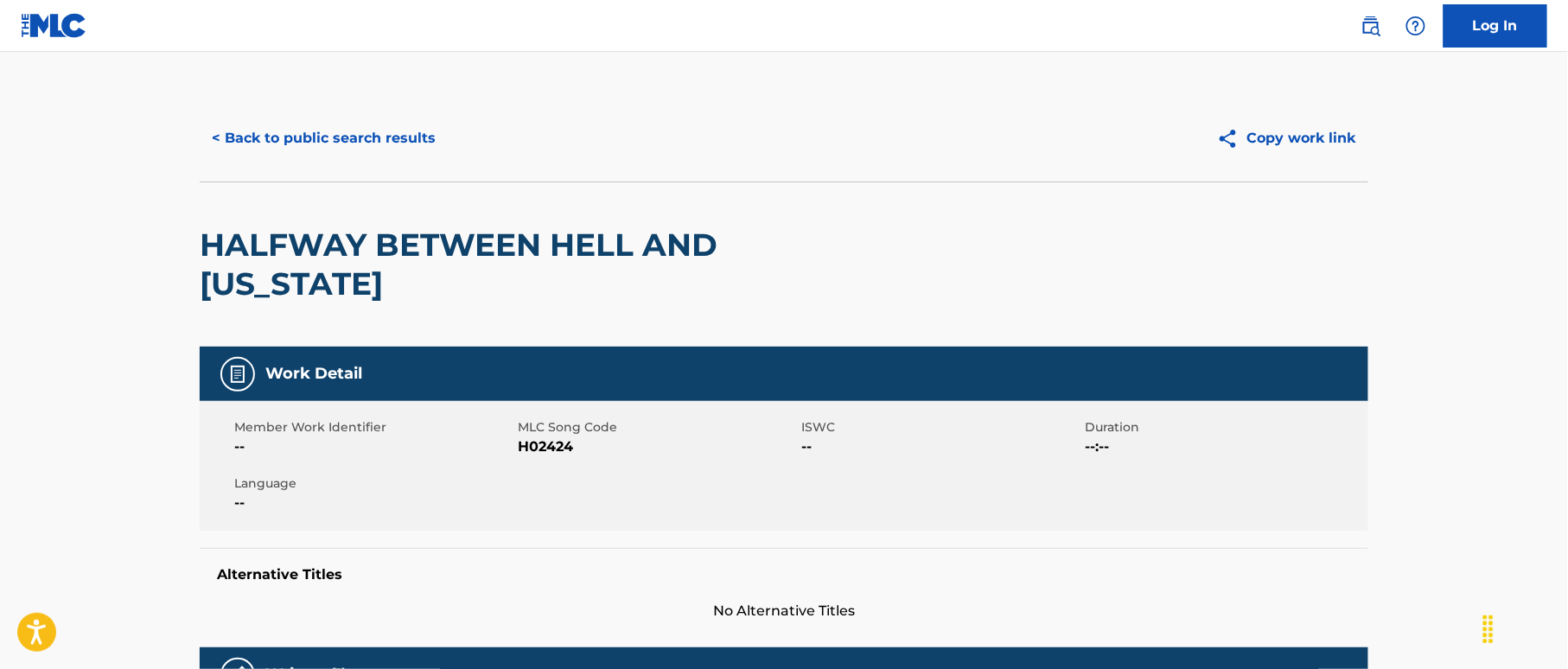
click at [554, 436] on span "H02424" at bounding box center [657, 446] width 279 height 21
click at [379, 119] on button "< Back to public search results" at bounding box center [323, 139] width 248 height 43
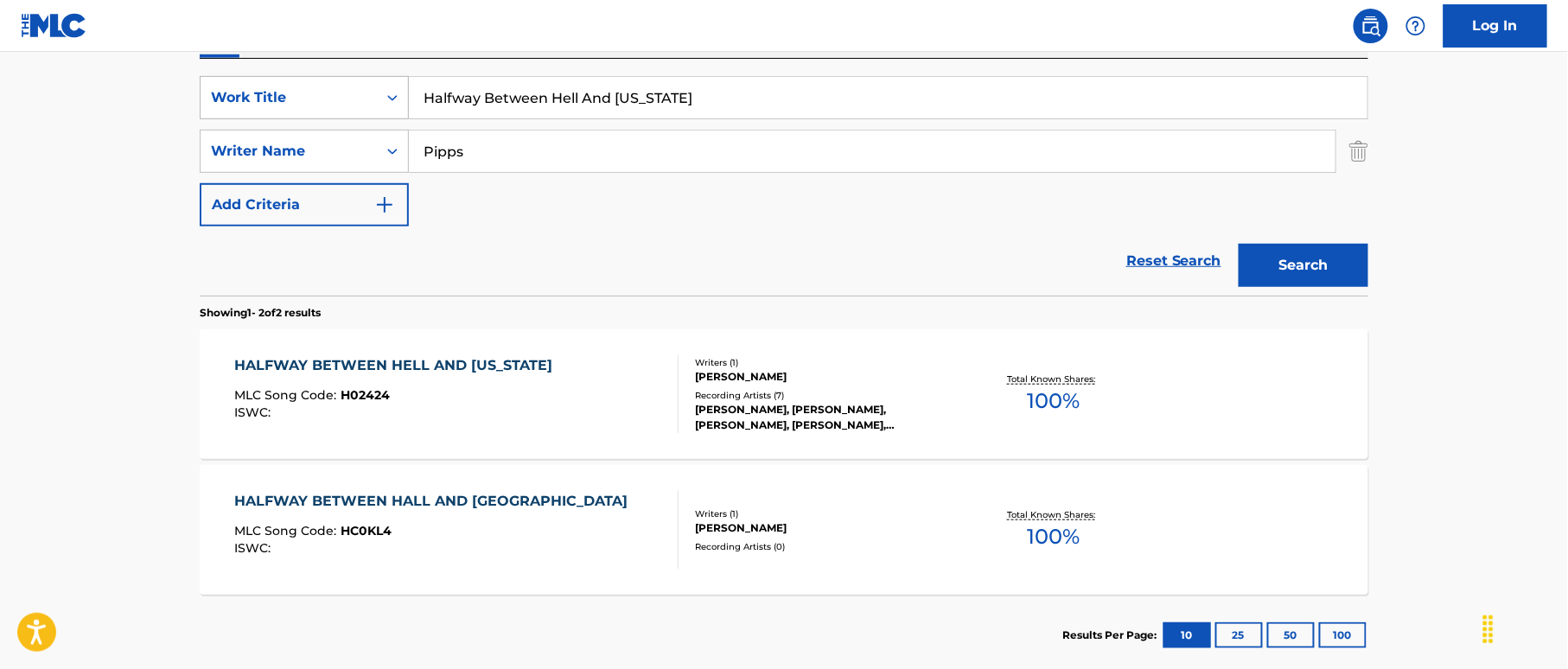
drag, startPoint x: 560, startPoint y: 94, endPoint x: 358, endPoint y: 98, distance: 202.0
click at [358, 98] on div "SearchWithCriteria38a4a8b0-d759-4550-abbf-1570a80e714c Work Title Halfway Betwe…" at bounding box center [784, 98] width 1169 height 43
paste input "ng Loose [PERSON_NAME]"
click at [593, 100] on input "Hang Loose [PERSON_NAME]" at bounding box center [887, 97] width 958 height 42
click at [638, 102] on input "Hang Loose [PERSON_NAME]" at bounding box center [887, 97] width 958 height 42
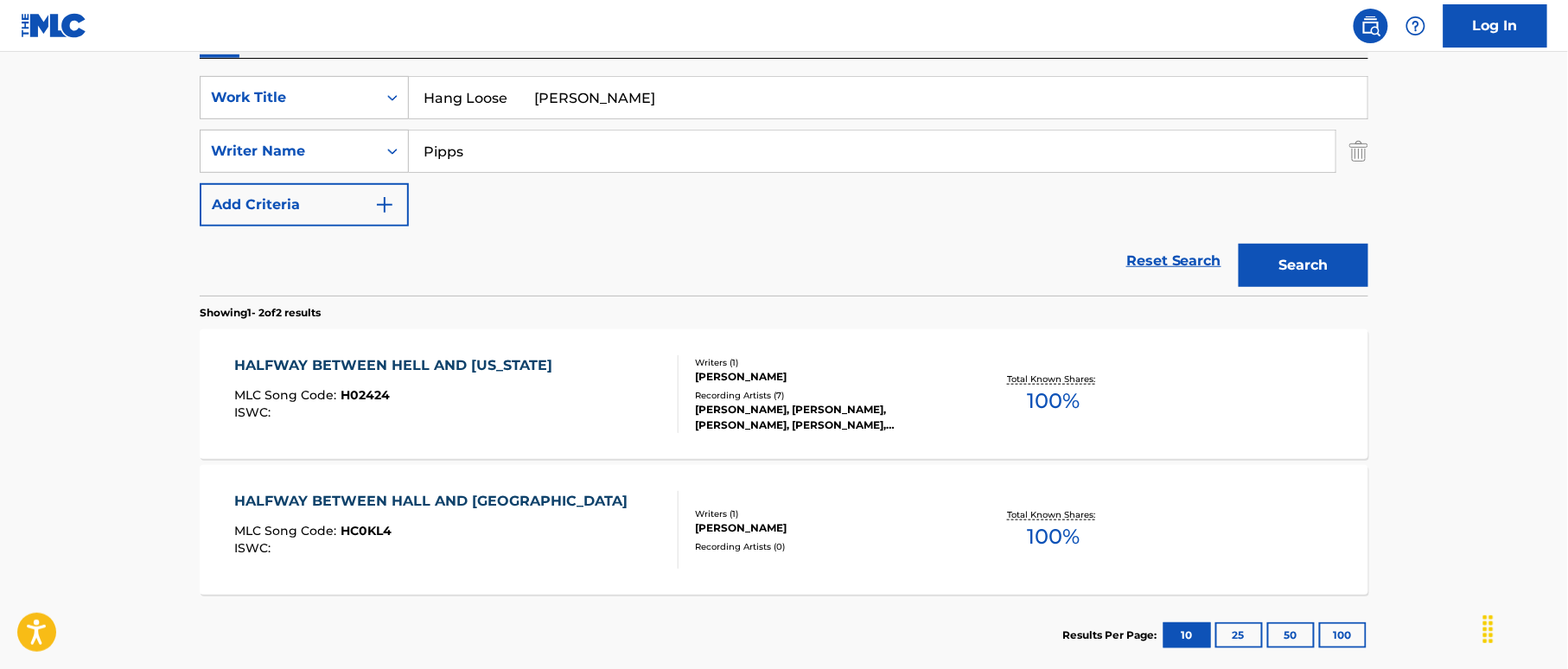
type input "Hang Loose [PERSON_NAME]"
drag, startPoint x: 347, startPoint y: 122, endPoint x: 420, endPoint y: 123, distance: 73.0
click at [322, 121] on div "SearchWithCriteria38a4a8b0-d759-4550-abbf-1570a80e714c Work Title Hang Loose [P…" at bounding box center [784, 151] width 1169 height 150
paste input "[PERSON_NAME]"
type input "[PERSON_NAME]"
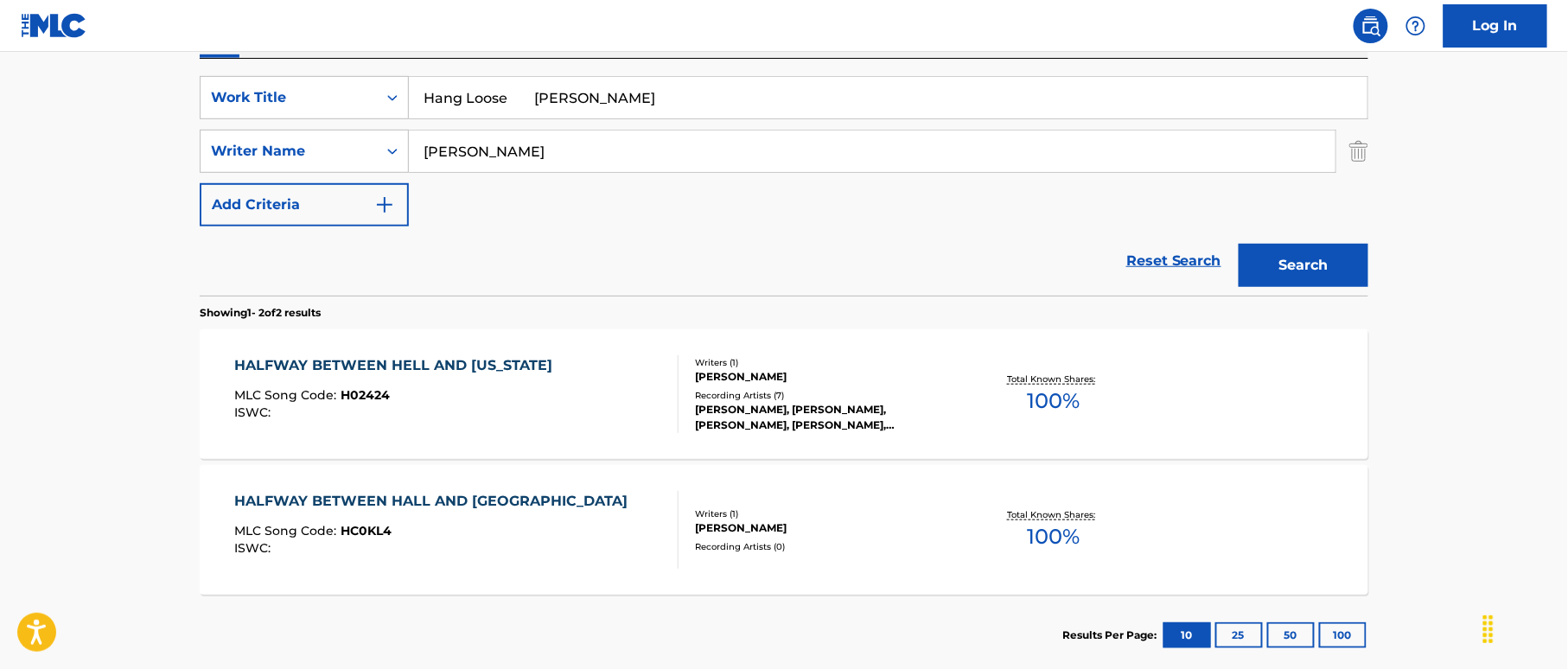
click at [534, 92] on input "Hang Loose [PERSON_NAME]" at bounding box center [887, 97] width 958 height 42
drag, startPoint x: 512, startPoint y: 93, endPoint x: 643, endPoint y: 125, distance: 134.9
click at [641, 126] on div "SearchWithCriteria38a4a8b0-d759-4550-abbf-1570a80e714c Work Title Hang Loose [P…" at bounding box center [784, 151] width 1169 height 150
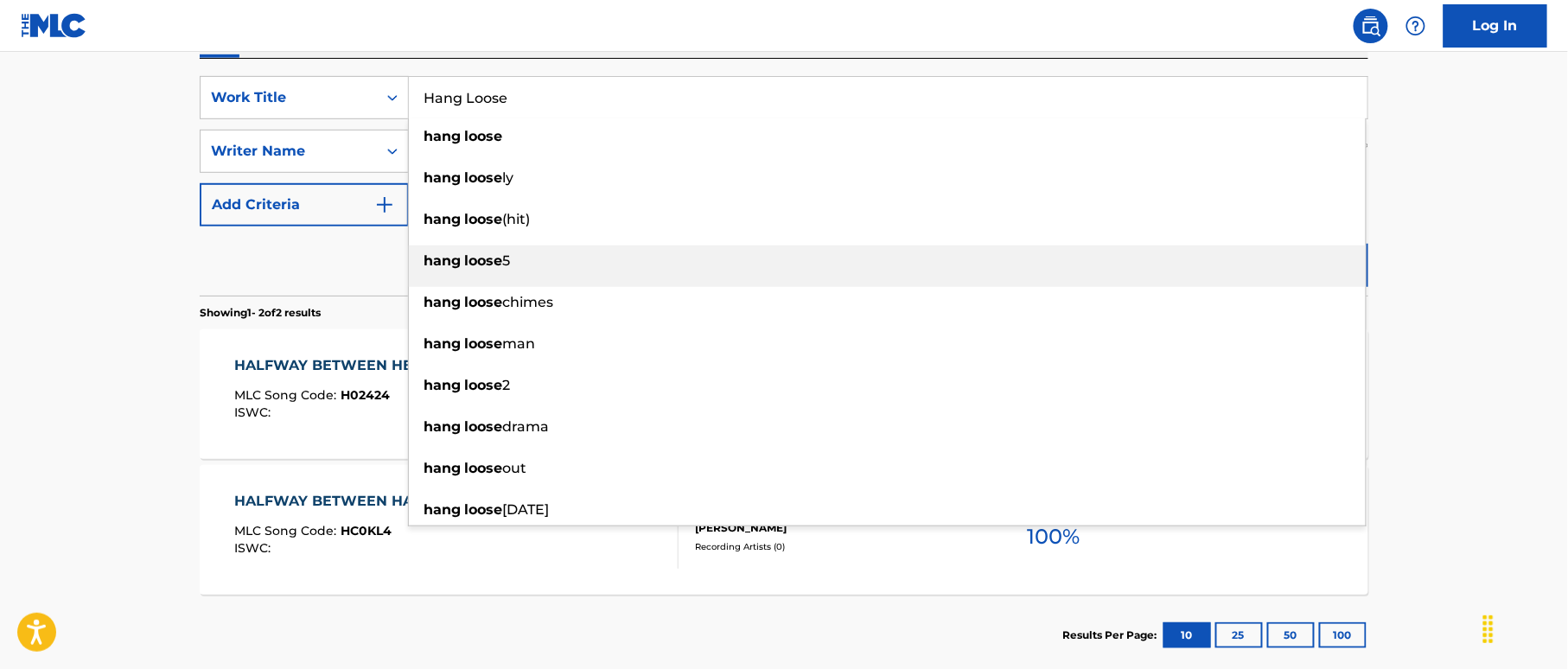
click at [1346, 268] on div "hang loose 5" at bounding box center [887, 260] width 957 height 31
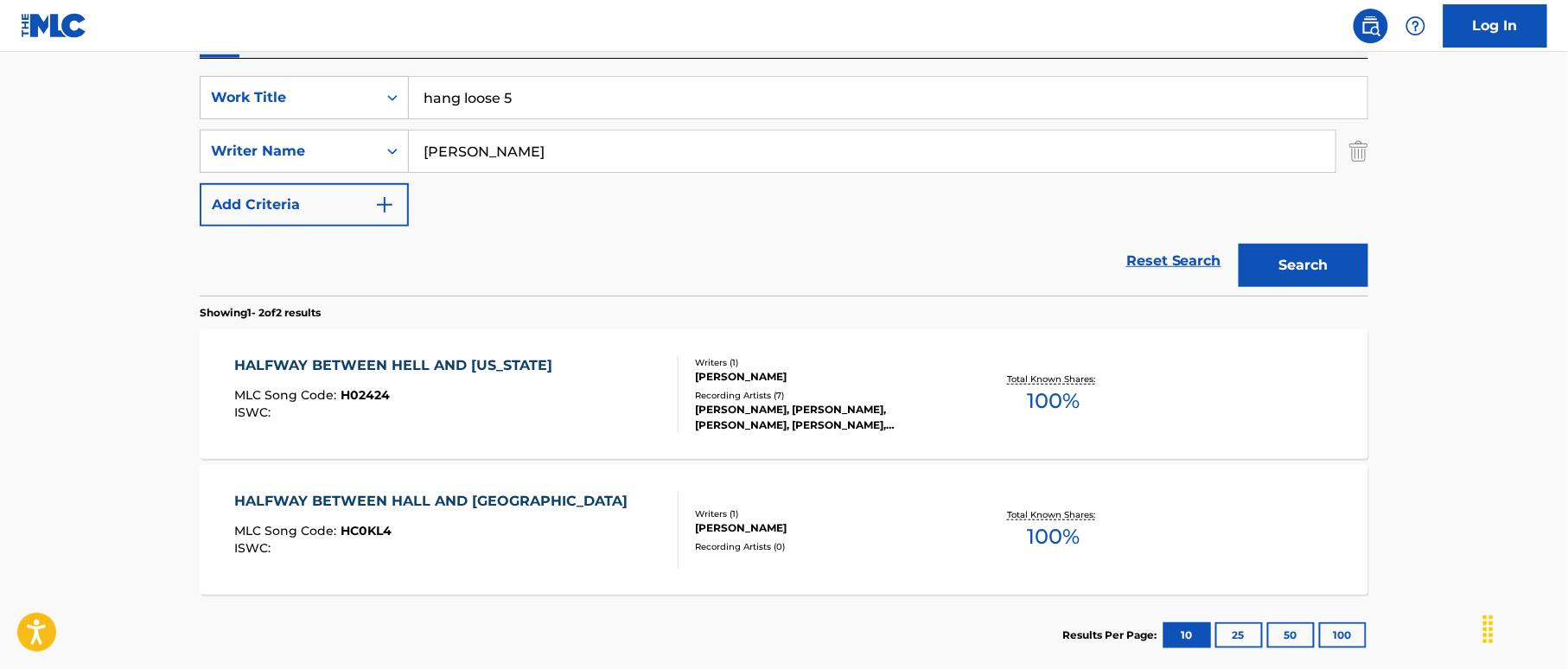
drag, startPoint x: 502, startPoint y: 97, endPoint x: 531, endPoint y: 102, distance: 29.4
click at [531, 102] on input "hang loose 5" at bounding box center [887, 97] width 958 height 42
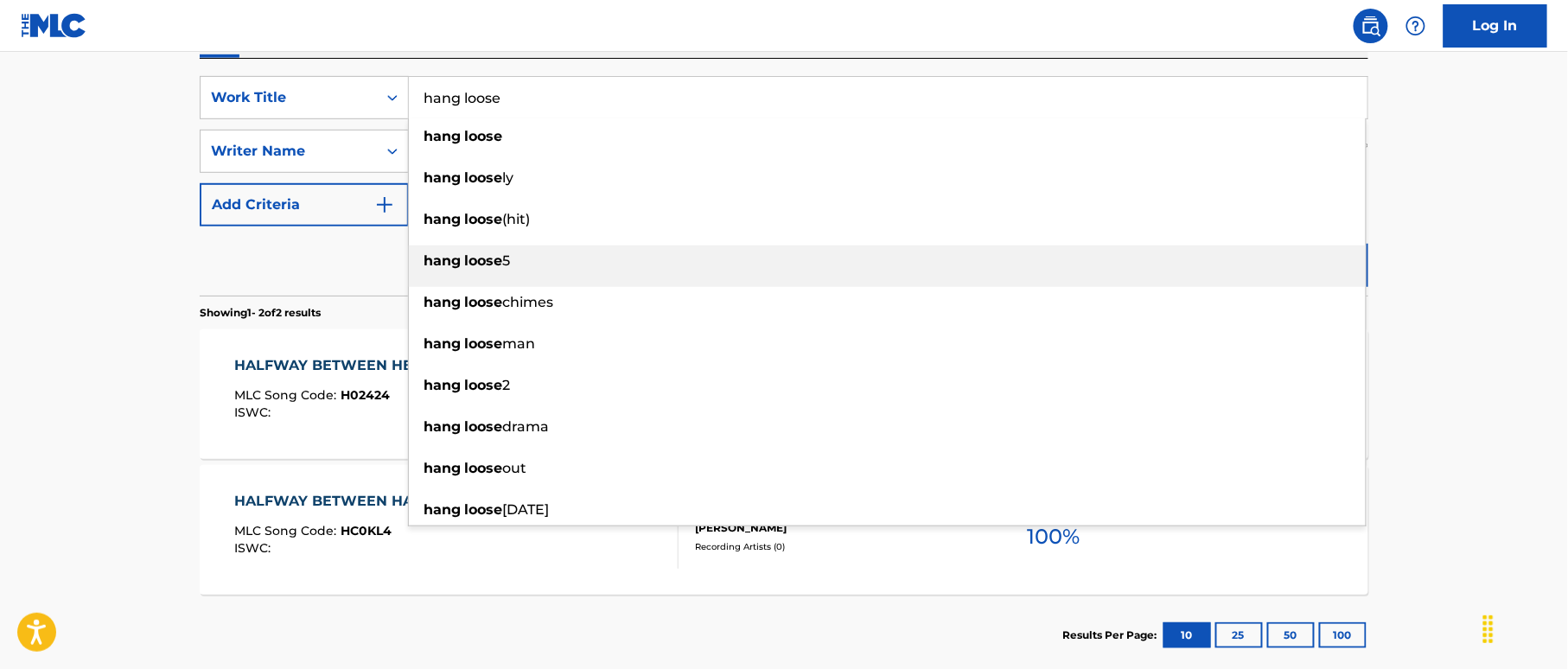
click at [1348, 280] on li "hang loose 5" at bounding box center [887, 266] width 957 height 42
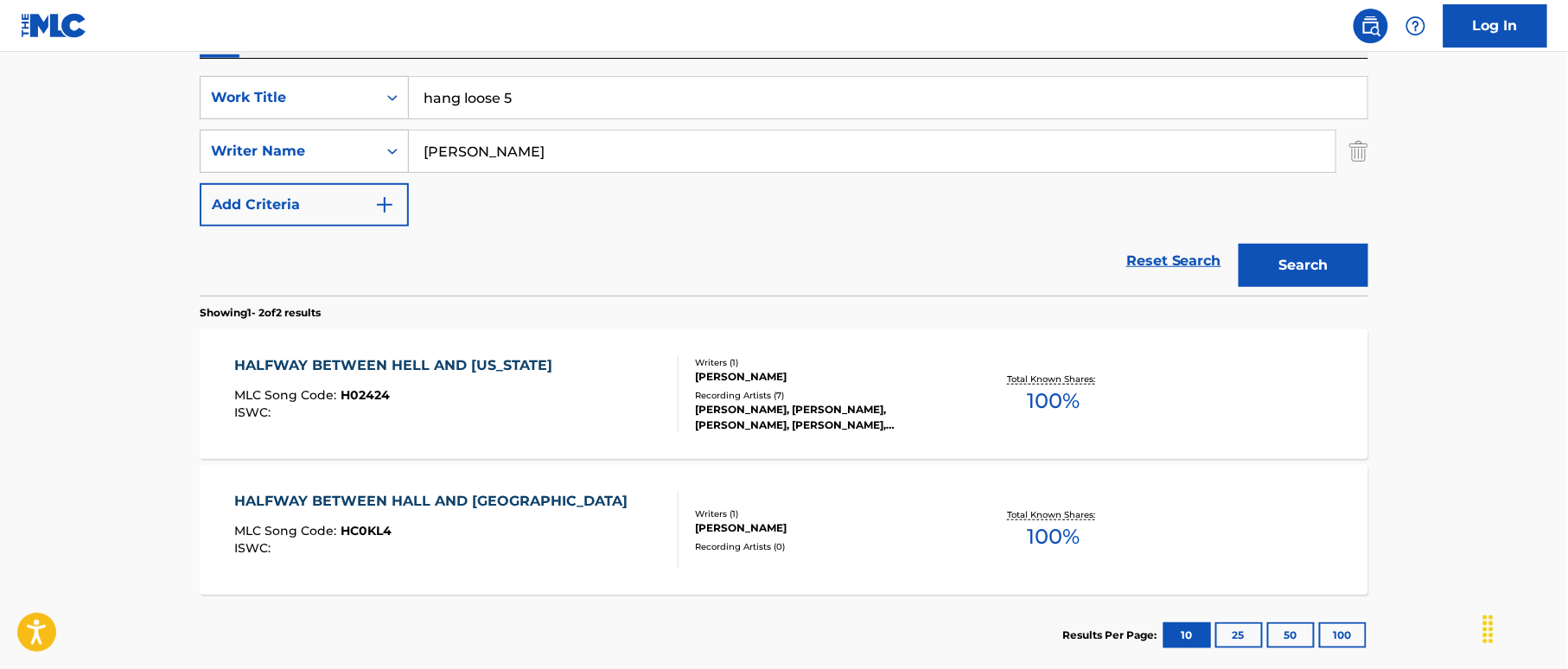
drag, startPoint x: 502, startPoint y: 97, endPoint x: 529, endPoint y: 102, distance: 27.5
click at [529, 102] on input "hang loose 5" at bounding box center [887, 97] width 958 height 42
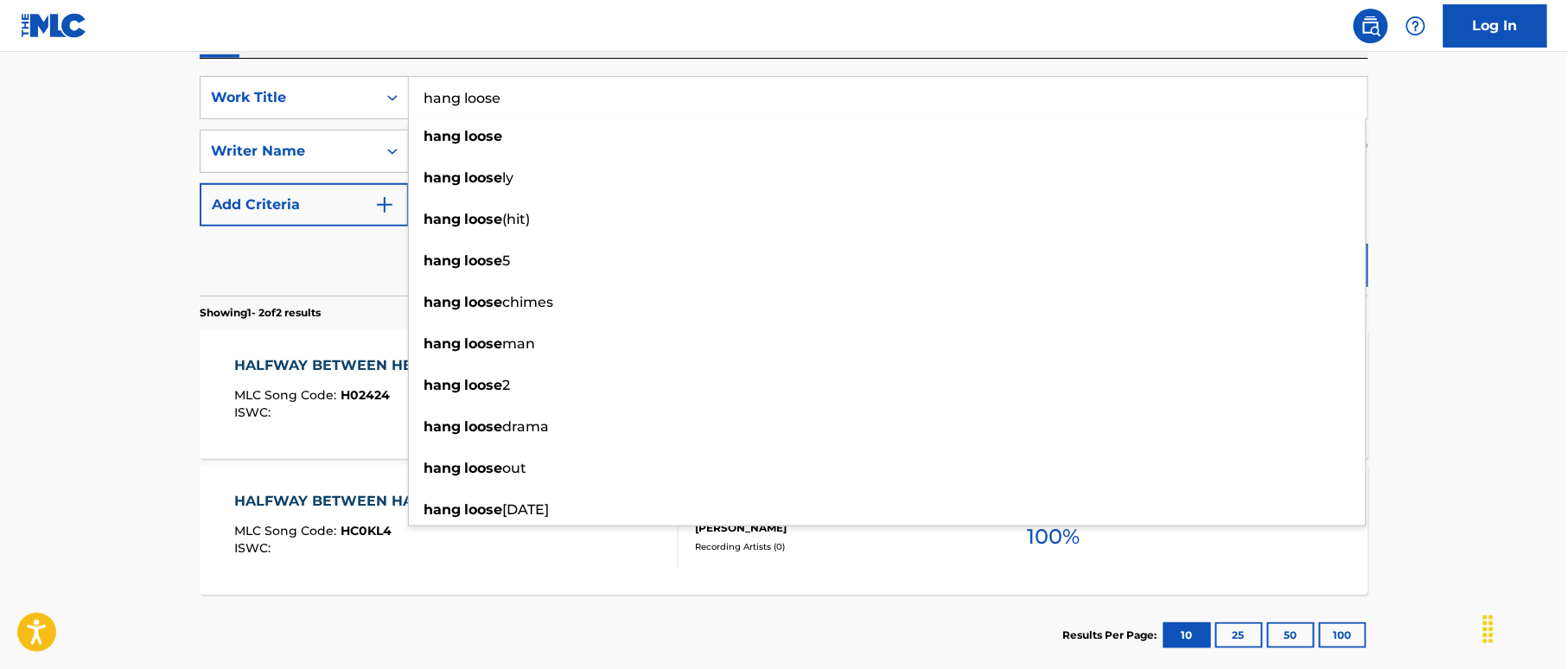
type input "hang loose"
click at [49, 76] on main "The MLC Public Work Search The accuracy and completeness of The MLC's data is d…" at bounding box center [784, 213] width 1568 height 941
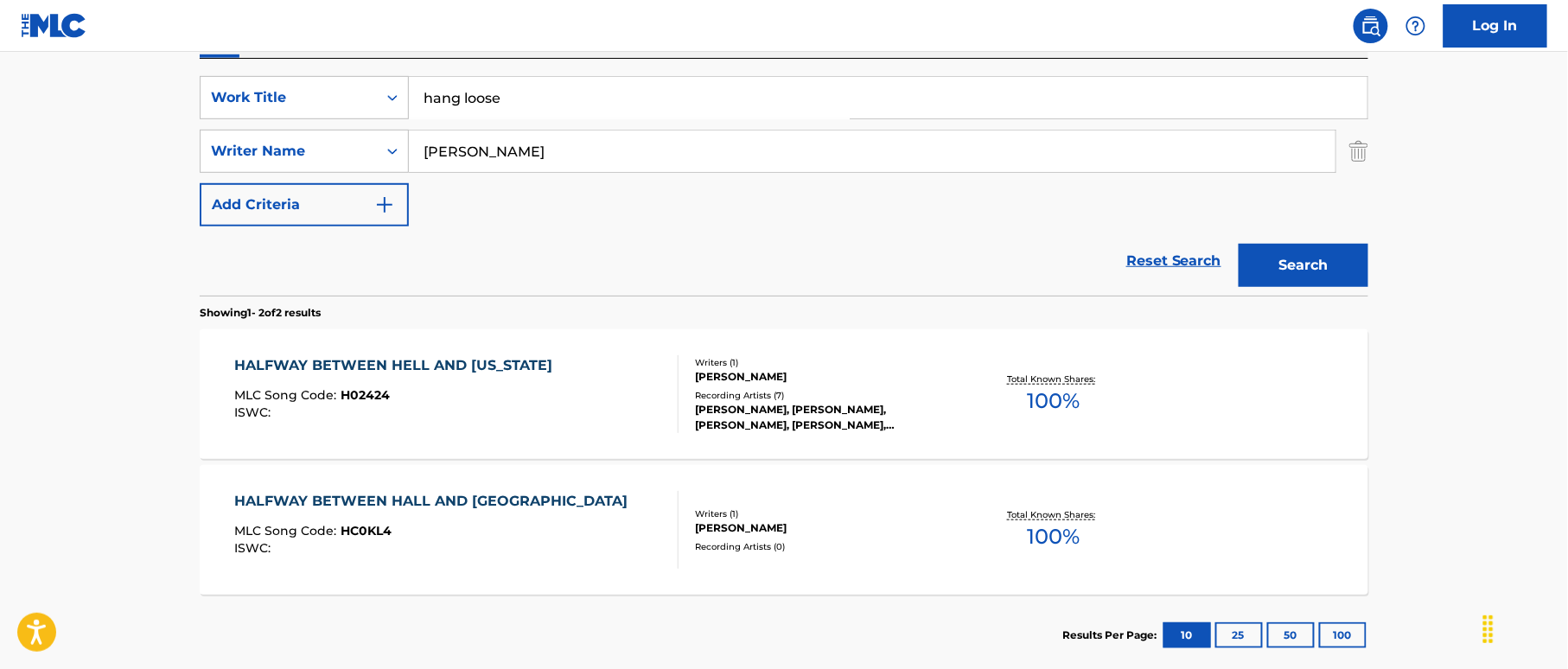
click at [1307, 268] on button "Search" at bounding box center [1303, 265] width 129 height 43
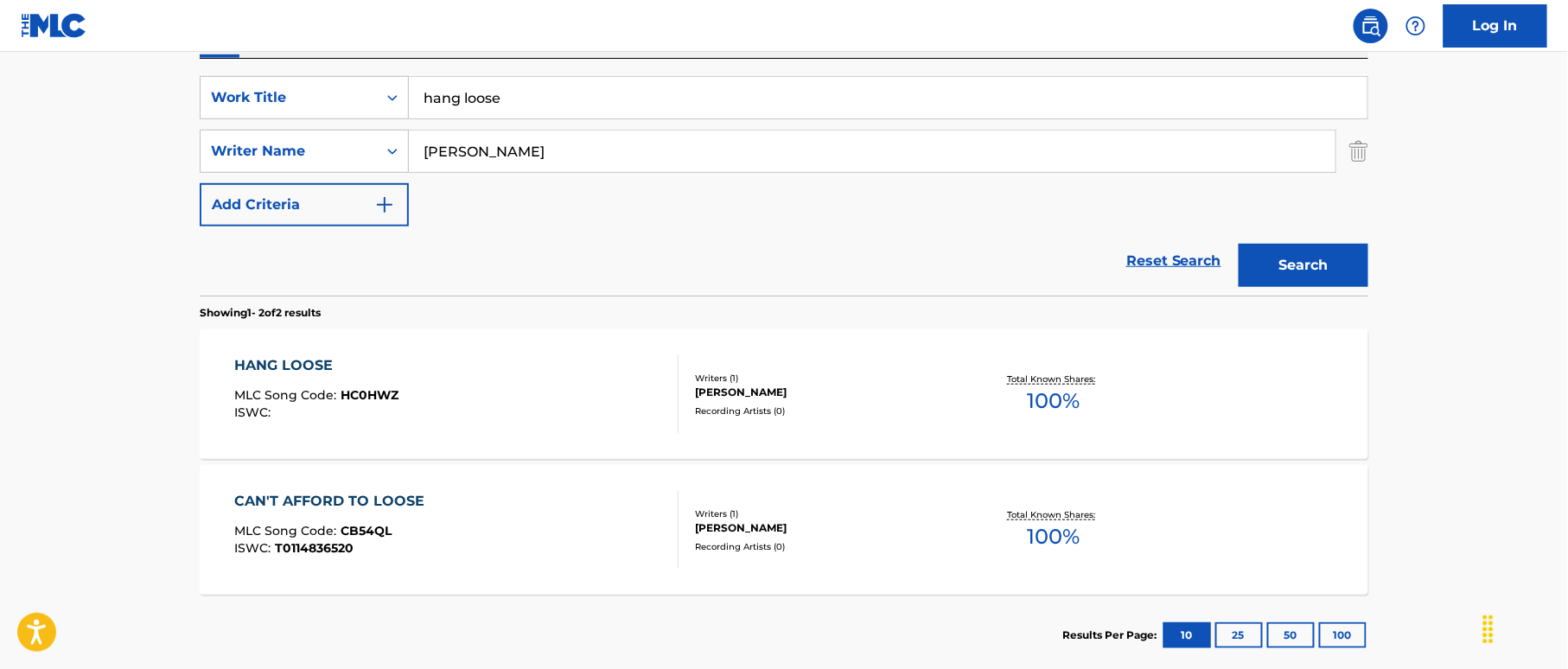
click at [622, 419] on div "HANG LOOSE MLC Song Code : HC0HWZ ISWC :" at bounding box center [457, 393] width 445 height 77
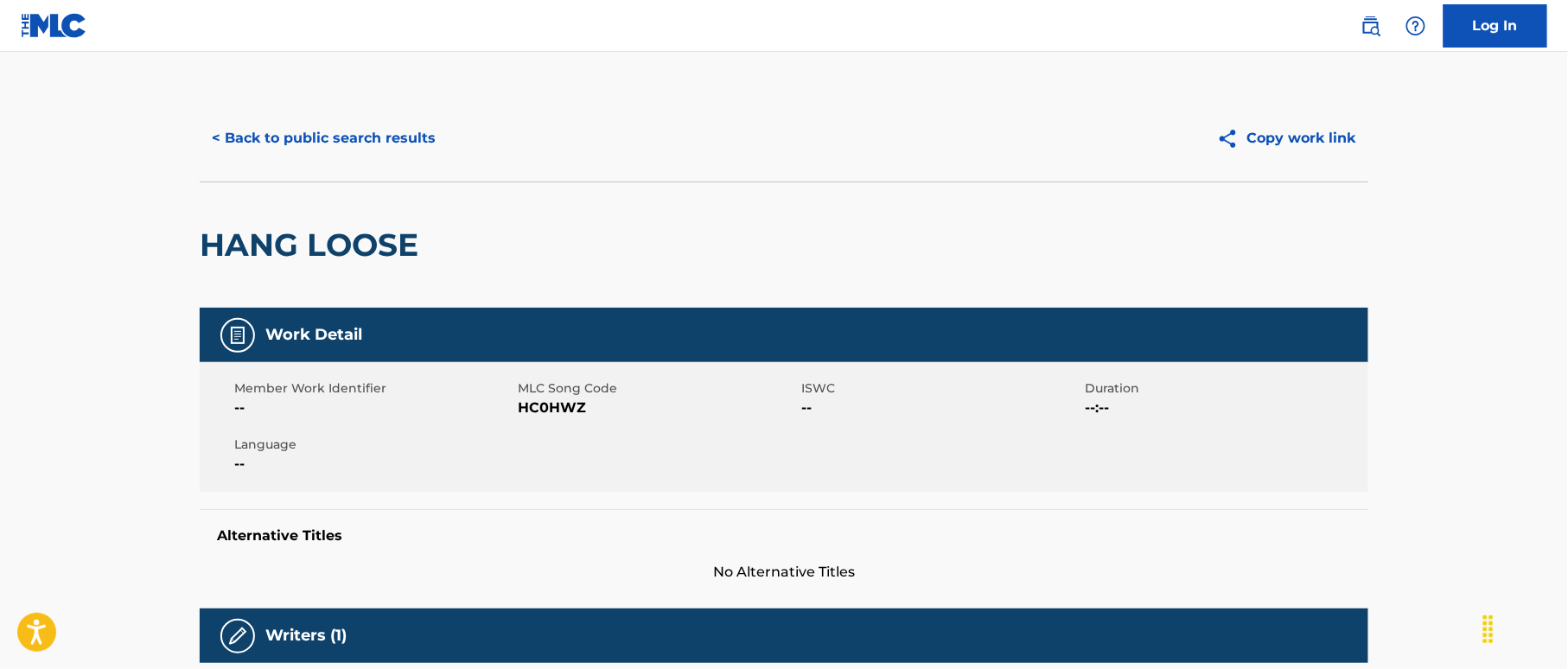
click at [278, 137] on button "< Back to public search results" at bounding box center [323, 139] width 248 height 43
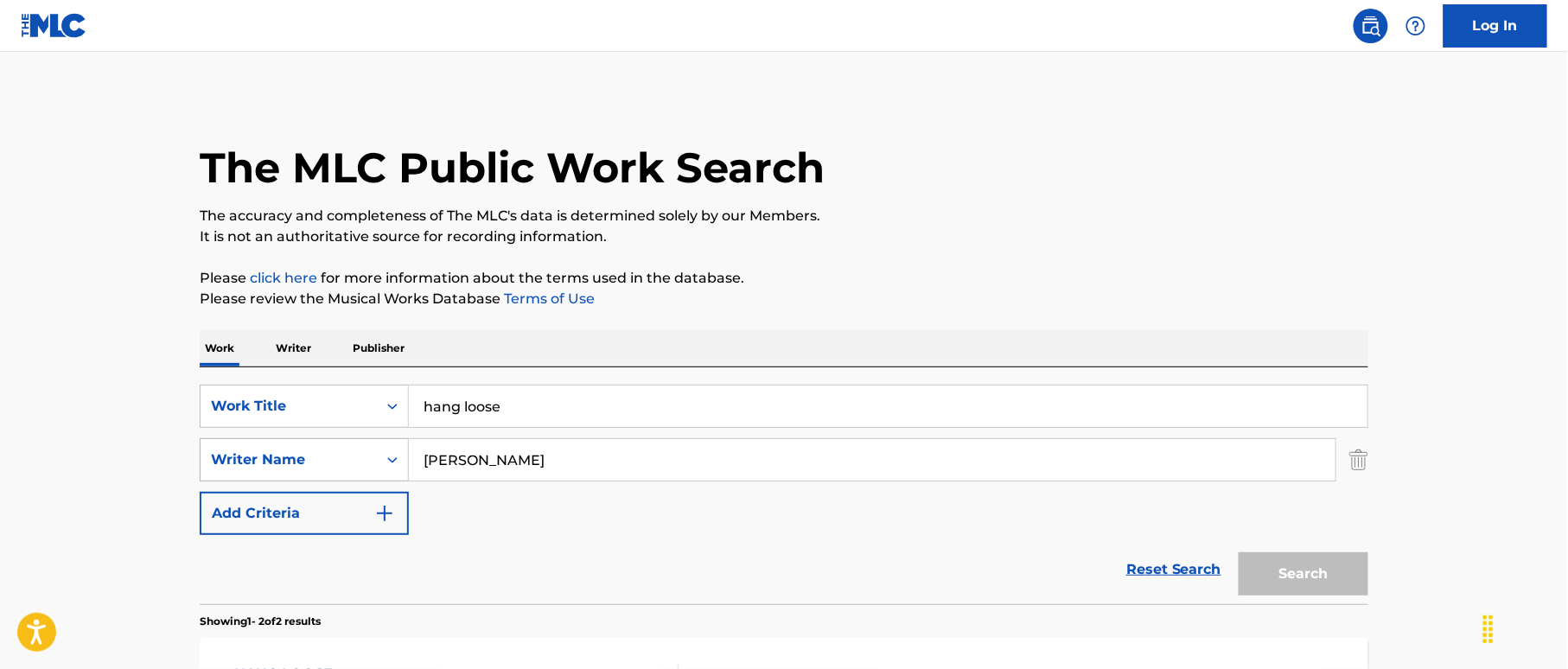
scroll to position [309, 0]
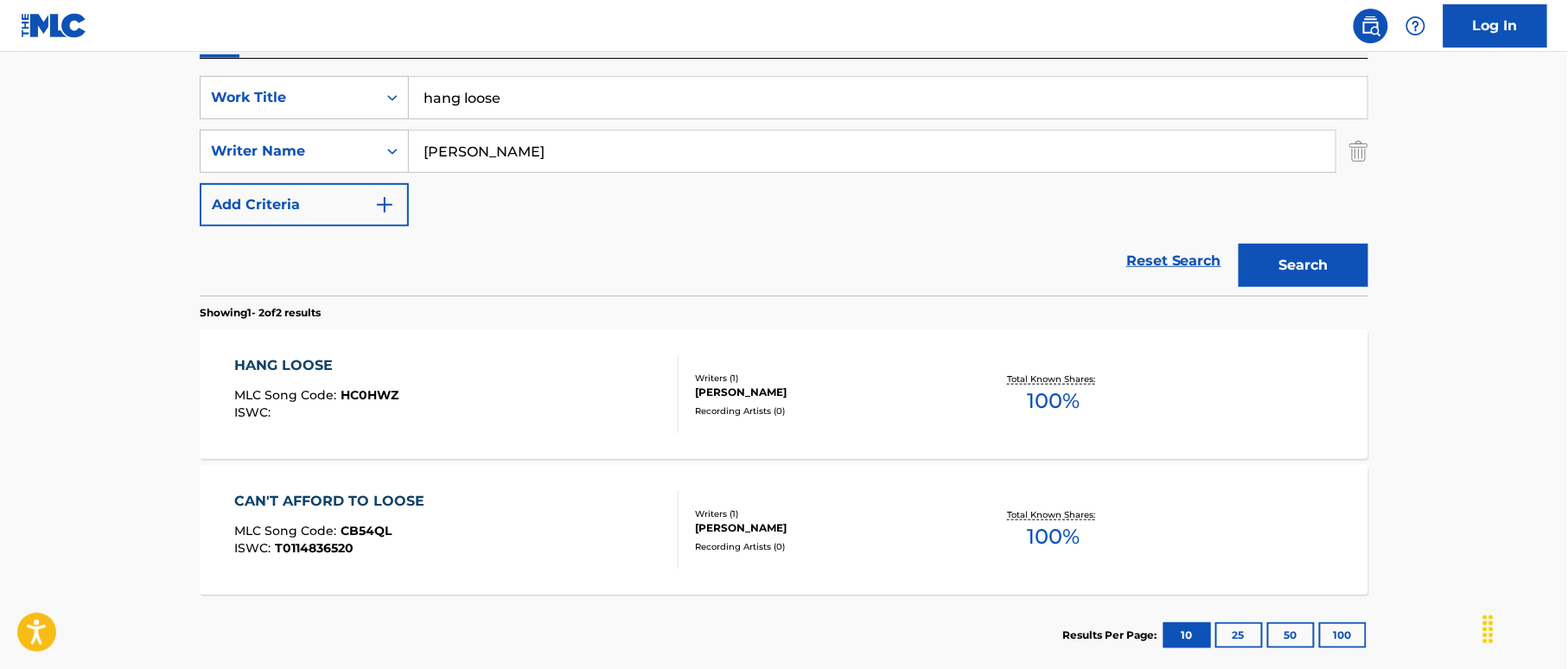
click at [299, 66] on div "SearchWithCriteria38a4a8b0-d759-4550-abbf-1570a80e714c Work Title hang loose Se…" at bounding box center [784, 176] width 1169 height 237
paste input "Hard Core Woman [PERSON_NAME]"
click at [640, 90] on input "Hard Core Woman [PERSON_NAME]" at bounding box center [887, 97] width 958 height 42
drag, startPoint x: 640, startPoint y: 98, endPoint x: 719, endPoint y: 111, distance: 80.1
click at [719, 111] on input "Hard Core Woman [PERSON_NAME]" at bounding box center [887, 97] width 958 height 42
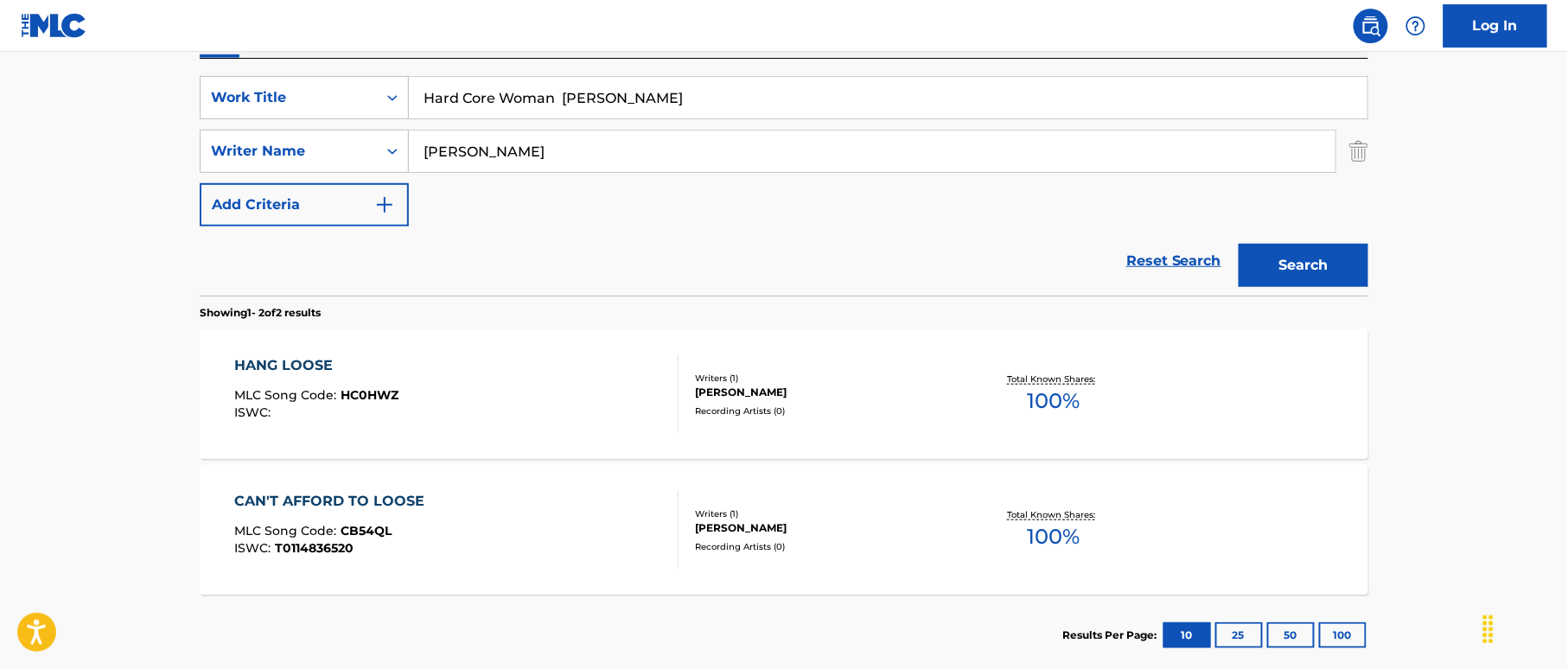
click at [655, 102] on input "Hard Core Woman [PERSON_NAME]" at bounding box center [887, 97] width 958 height 42
drag, startPoint x: 653, startPoint y: 100, endPoint x: 681, endPoint y: 104, distance: 28.3
click at [680, 102] on input "Hard Core Woman [PERSON_NAME]" at bounding box center [887, 97] width 958 height 42
drag, startPoint x: 630, startPoint y: 104, endPoint x: 713, endPoint y: 101, distance: 83.1
click at [713, 101] on input "Hard Core Woman [PERSON_NAME]" at bounding box center [887, 97] width 958 height 42
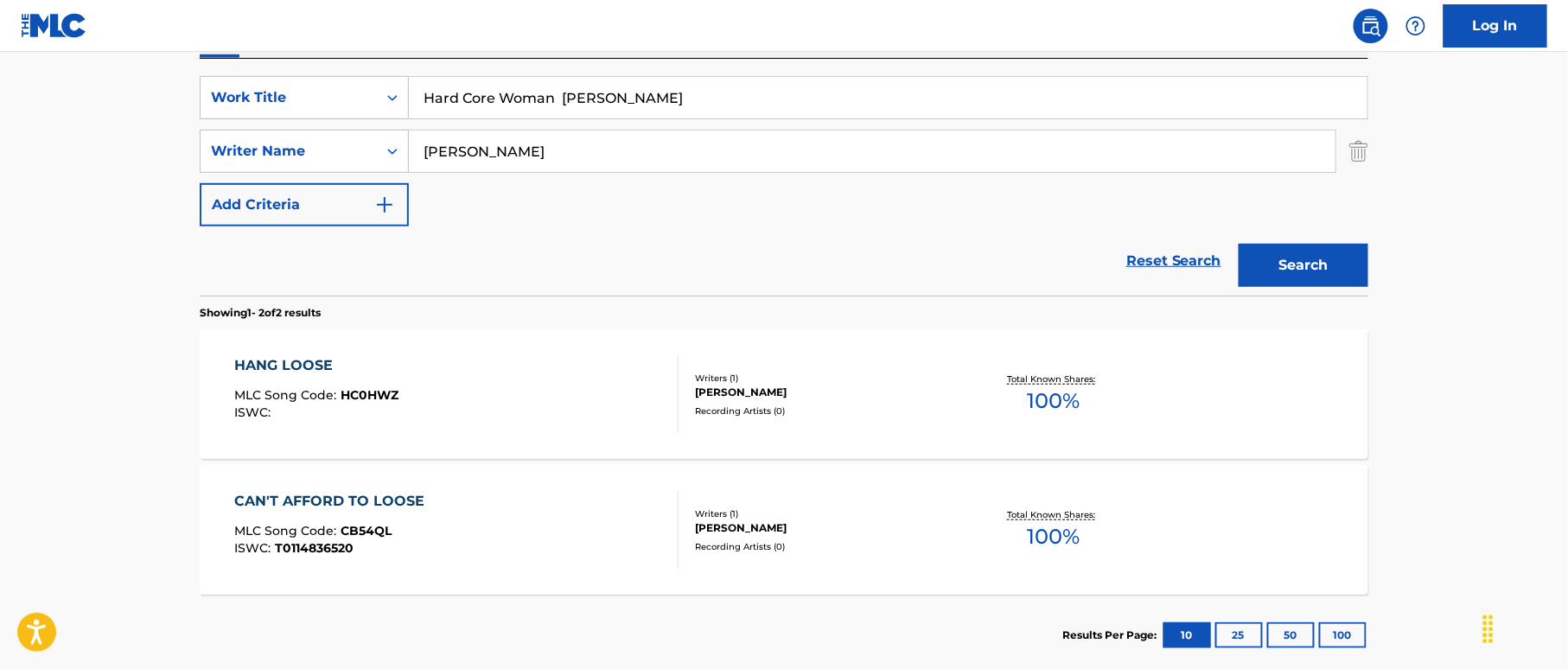
type input "Hard Core Woman [PERSON_NAME]"
drag, startPoint x: 512, startPoint y: 139, endPoint x: 306, endPoint y: 118, distance: 207.1
click at [295, 116] on div "SearchWithCriteria38a4a8b0-d759-4550-abbf-1570a80e714c Work Title Hard Core Wom…" at bounding box center [784, 151] width 1169 height 150
paste input "am"
type input "Ham"
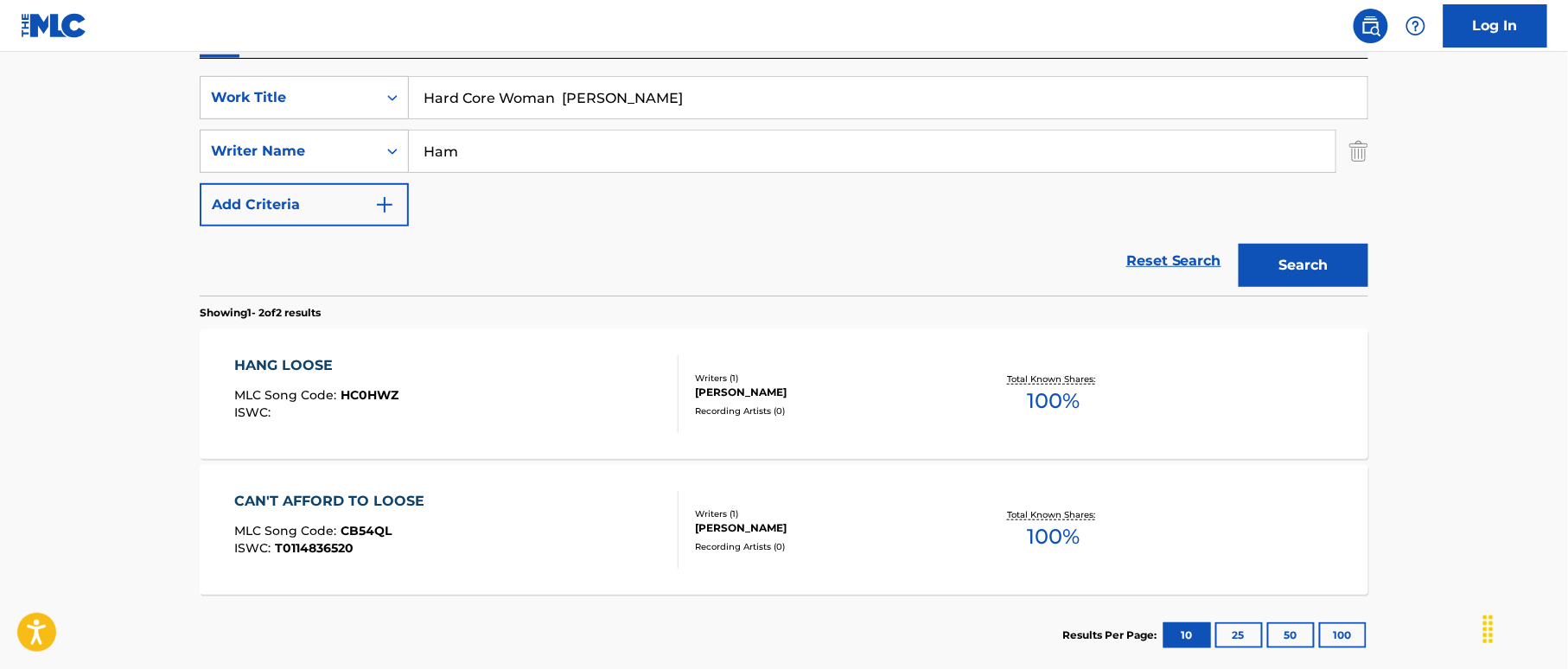
click at [658, 100] on input "Hard Core Woman [PERSON_NAME]" at bounding box center [887, 97] width 958 height 42
click at [579, 93] on input "Hard Core Woman [PERSON_NAME]" at bounding box center [887, 97] width 958 height 42
click at [574, 85] on input "Hard Core Woman [PERSON_NAME]" at bounding box center [887, 97] width 958 height 42
click at [560, 92] on input "Hard Core Woman [PERSON_NAME]" at bounding box center [887, 97] width 958 height 42
drag, startPoint x: 558, startPoint y: 93, endPoint x: 737, endPoint y: 112, distance: 180.0
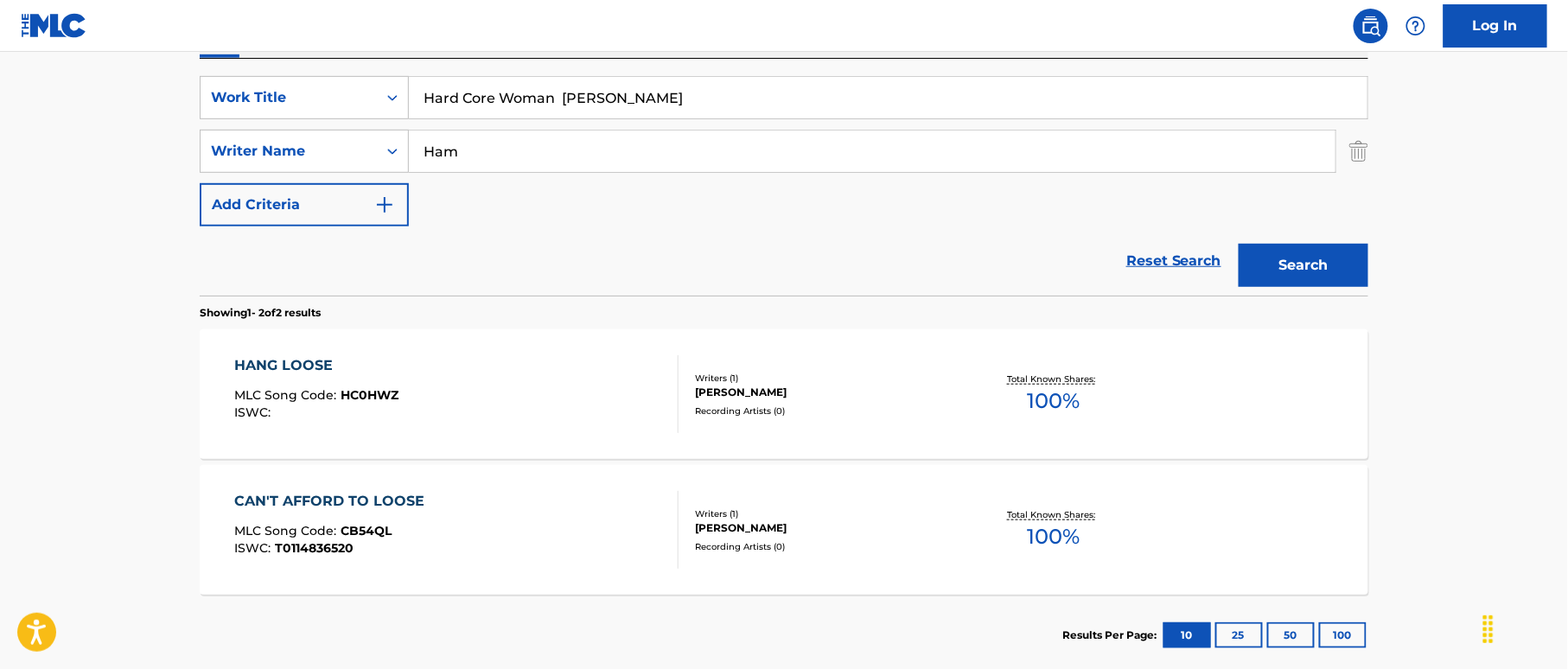
click at [737, 112] on input "Hard Core Woman [PERSON_NAME]" at bounding box center [887, 97] width 958 height 42
type input "Hard Core Woman"
click at [1256, 252] on button "Search" at bounding box center [1303, 265] width 129 height 43
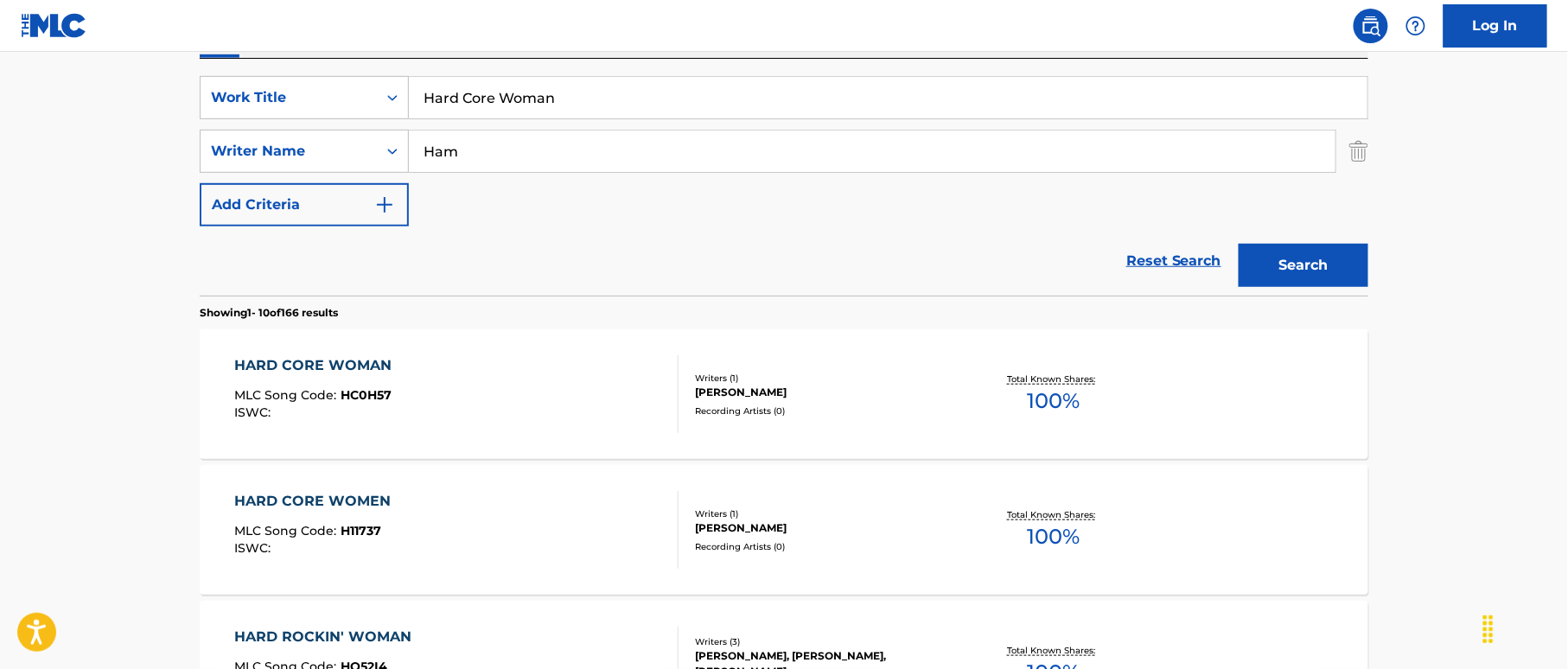
click at [588, 374] on div "HARD CORE WOMAN MLC Song Code : HC0H57 ISWC :" at bounding box center [457, 393] width 445 height 77
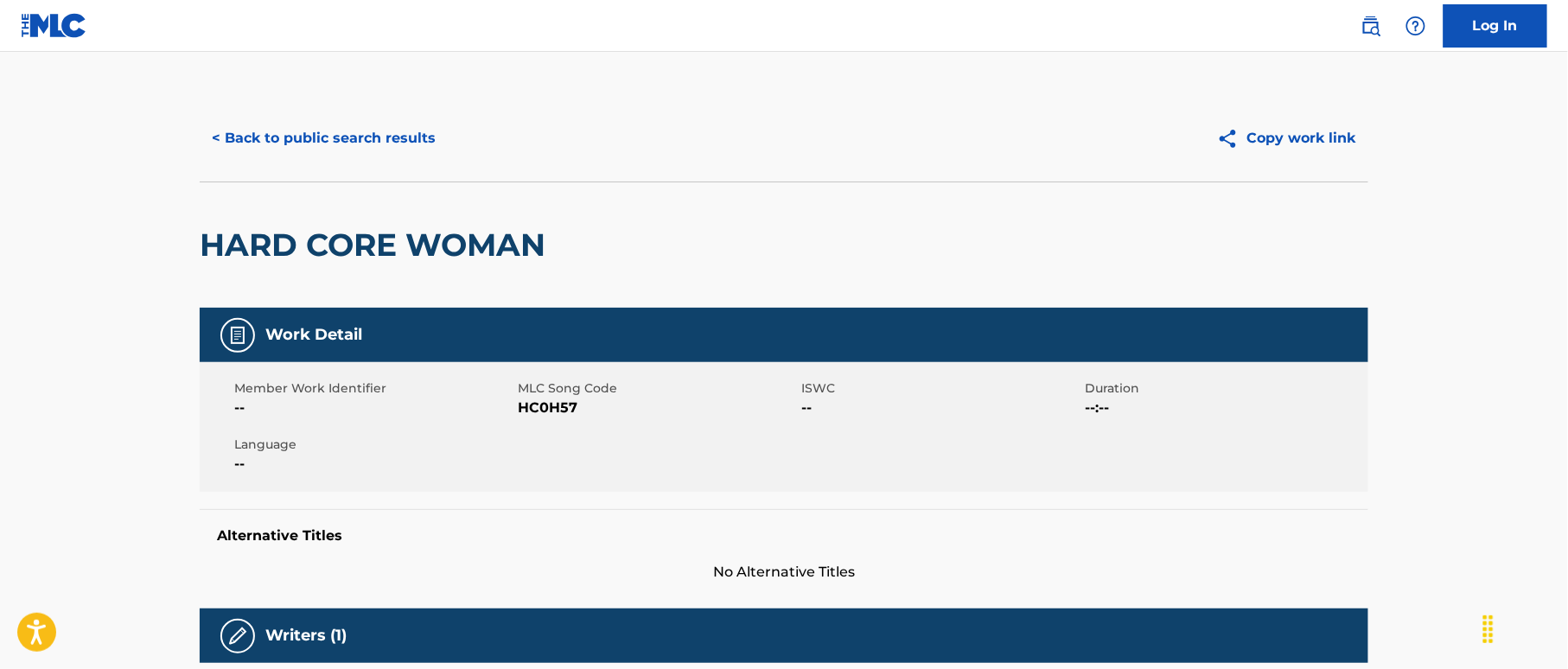
click at [404, 136] on button "< Back to public search results" at bounding box center [323, 139] width 248 height 43
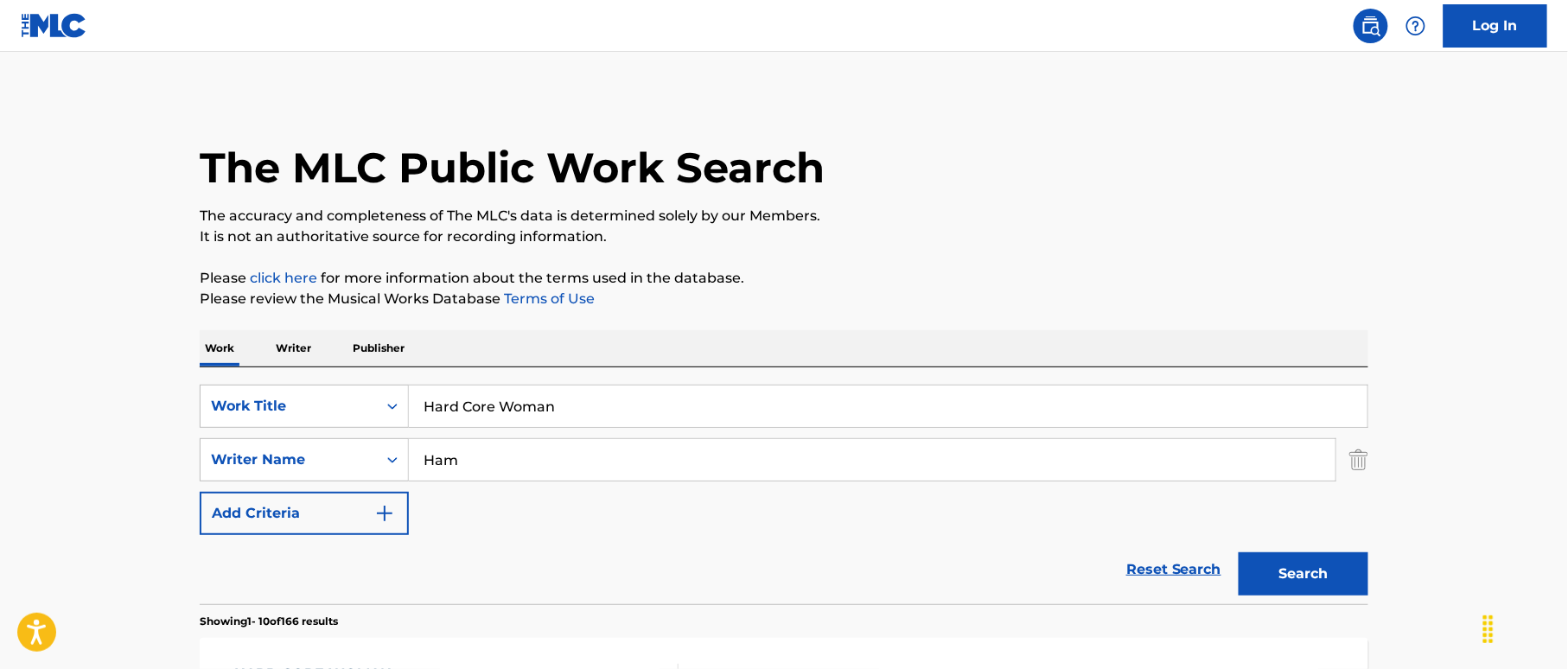
scroll to position [309, 0]
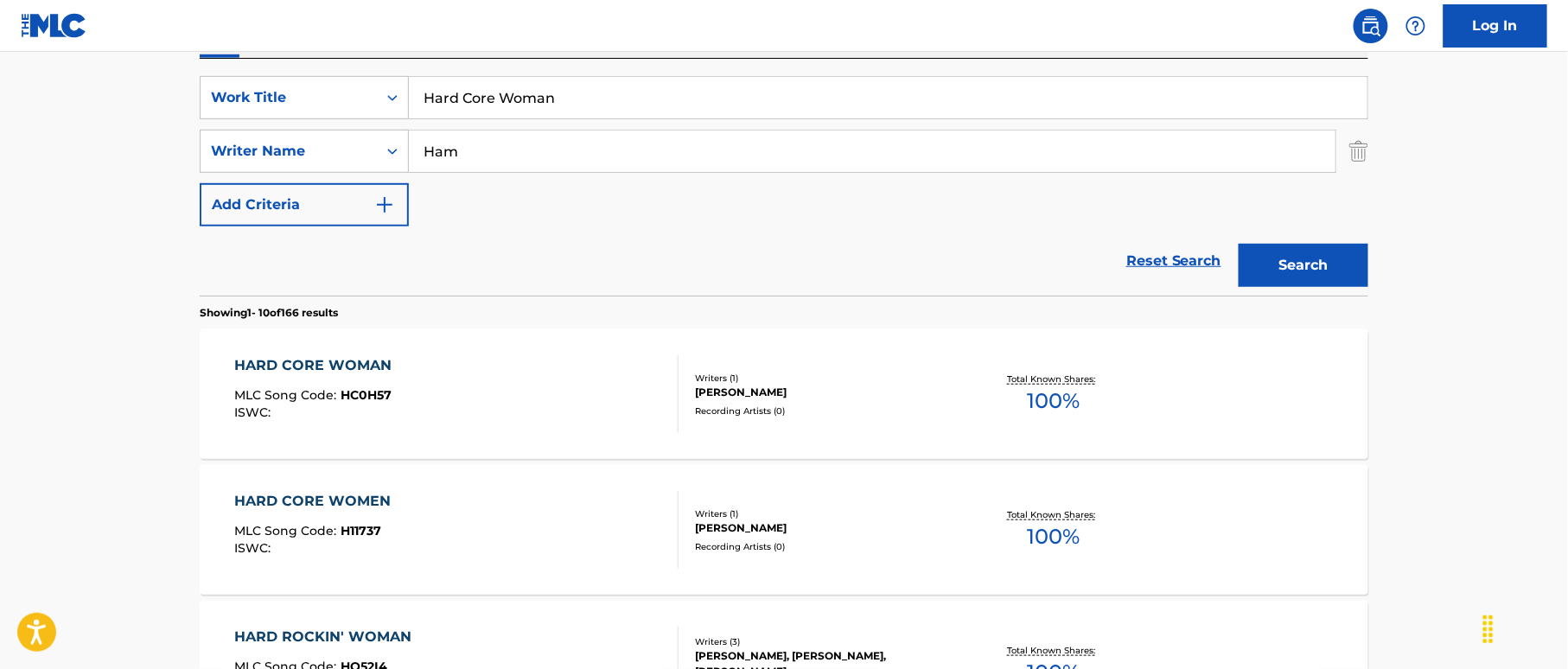
click at [518, 488] on div "HARD CORE WOMEN MLC Song Code : H11737 ISWC : Writers ( 1 ) [PERSON_NAME] HAM R…" at bounding box center [784, 529] width 1169 height 129
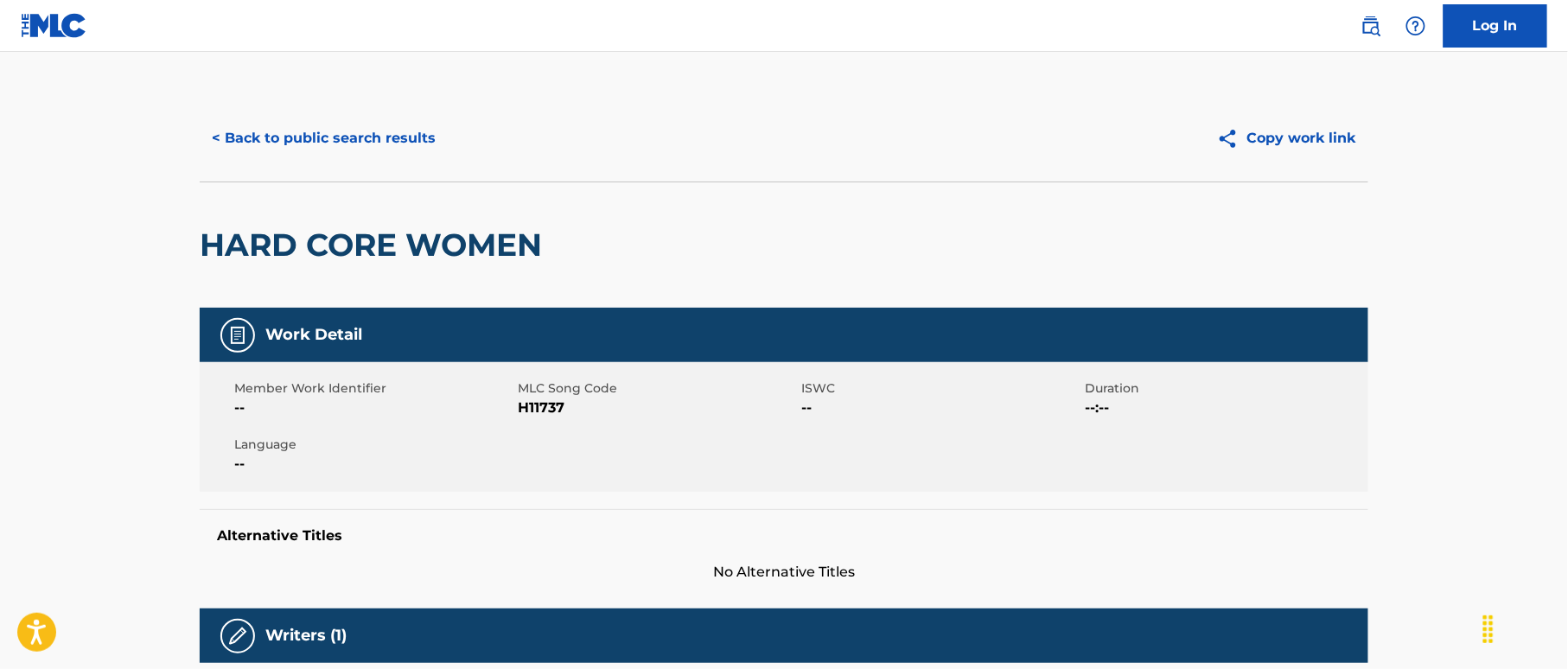
click at [377, 129] on button "< Back to public search results" at bounding box center [323, 139] width 248 height 43
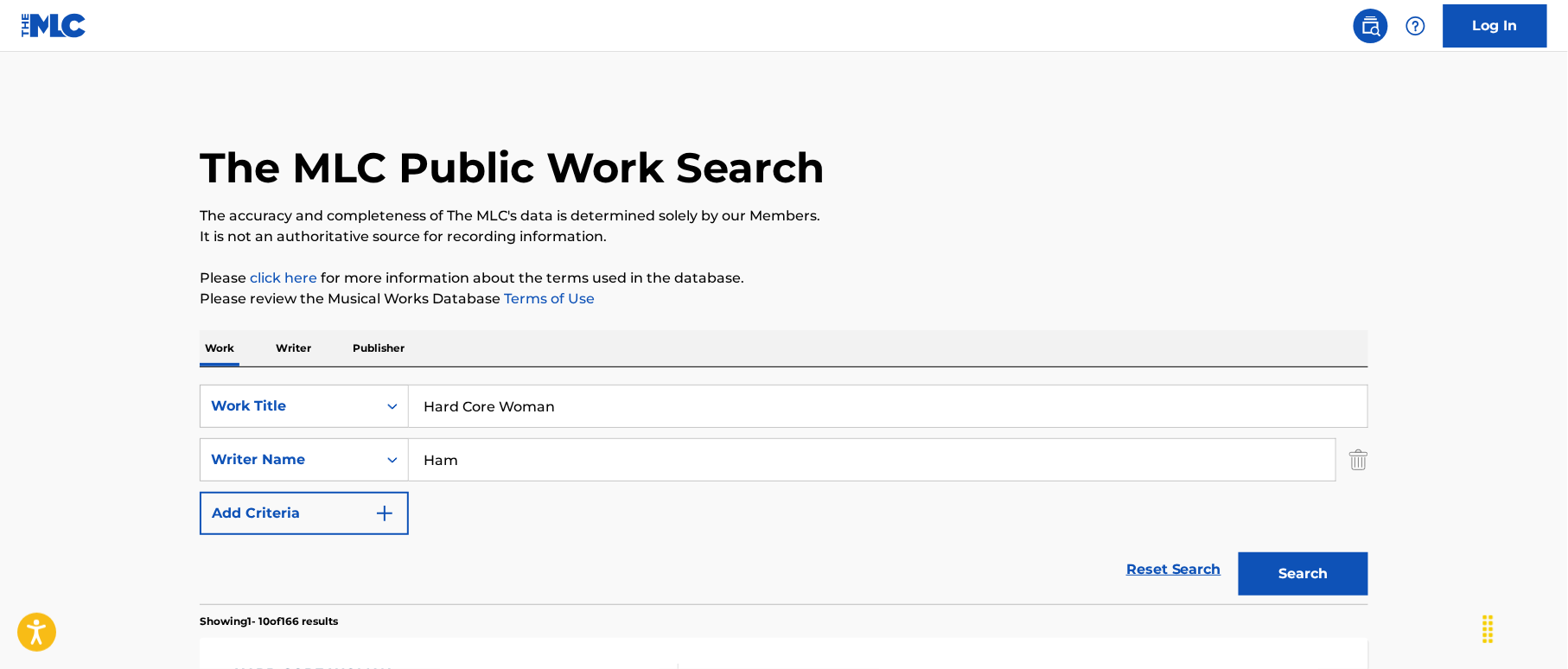
scroll to position [309, 0]
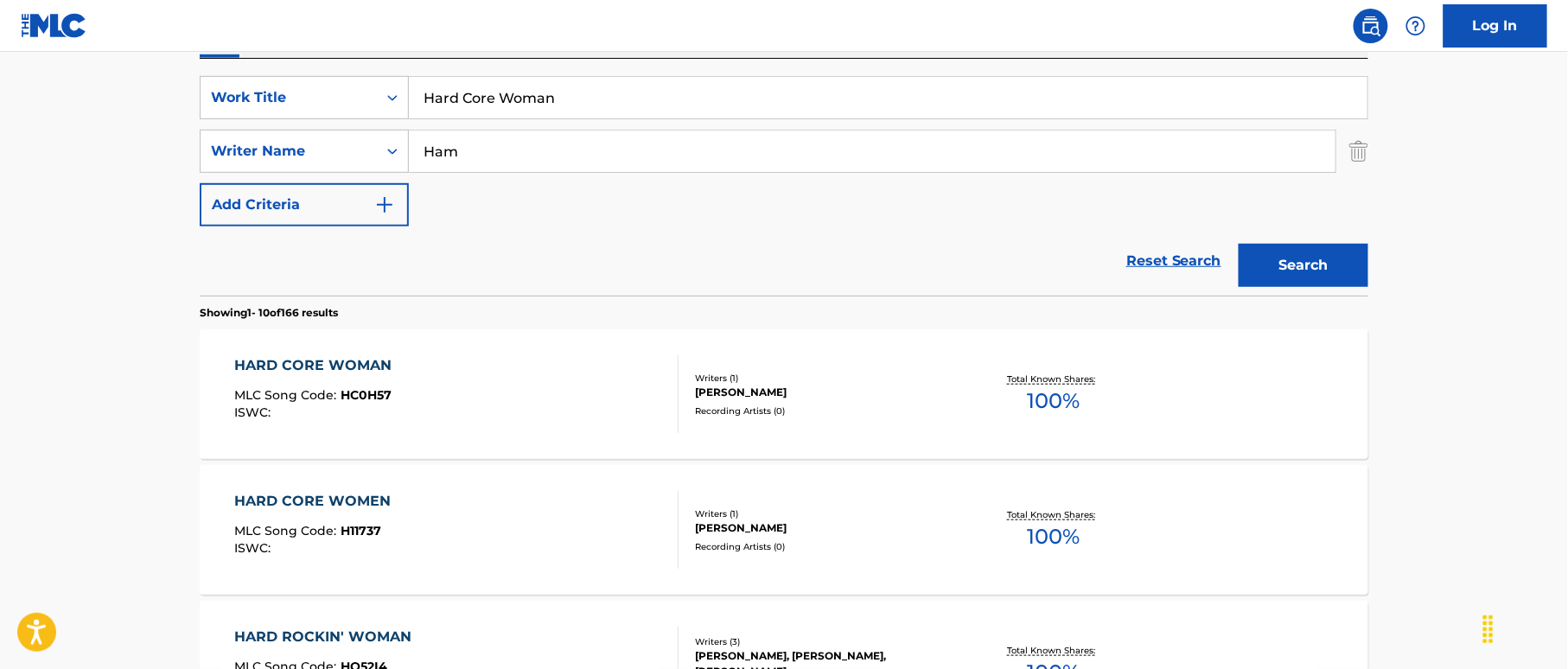
drag, startPoint x: 575, startPoint y: 93, endPoint x: 422, endPoint y: 74, distance: 154.2
click at [364, 67] on div "SearchWithCriteria38a4a8b0-d759-4550-abbf-1570a80e714c Work Title Hard Core Wom…" at bounding box center [784, 176] width 1169 height 237
paste input "Times [PERSON_NAME]|[PERSON_NAME]"
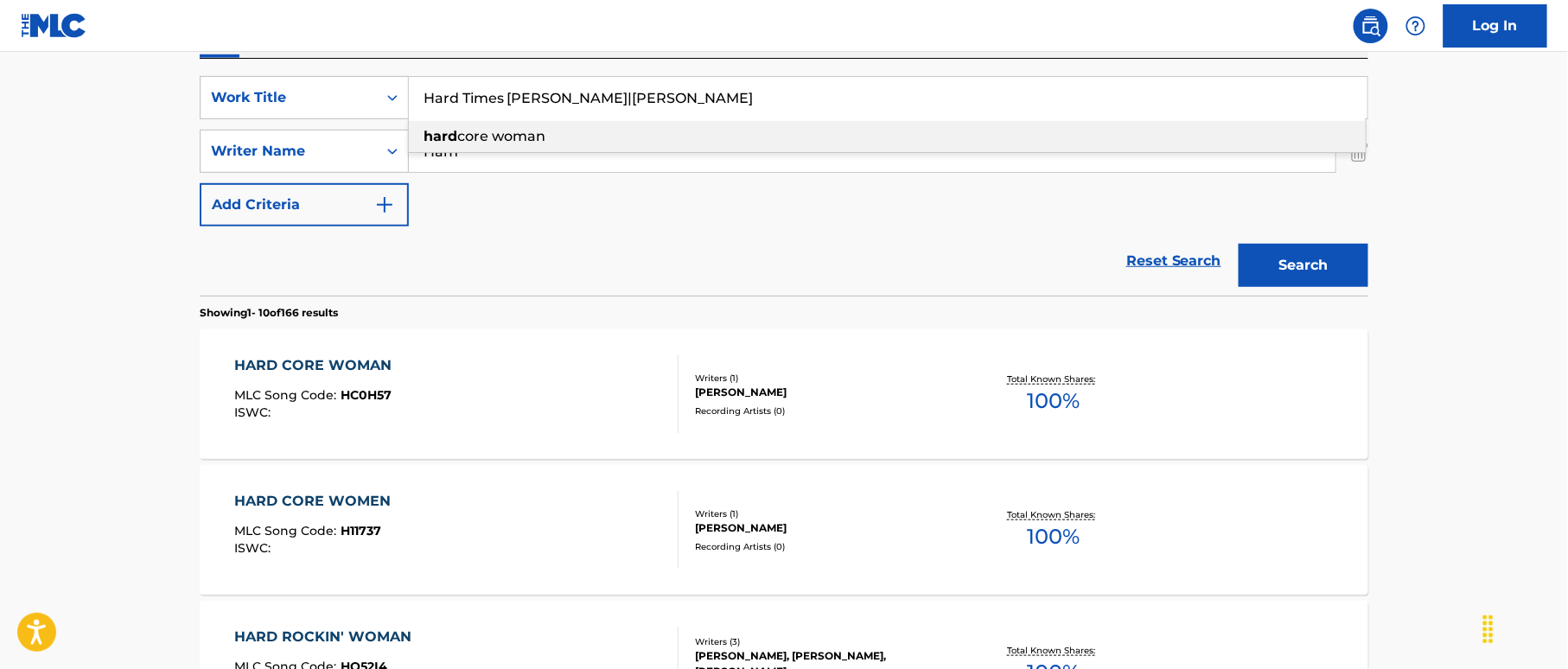
click at [606, 94] on input "Hard Times [PERSON_NAME]|[PERSON_NAME]" at bounding box center [887, 97] width 958 height 42
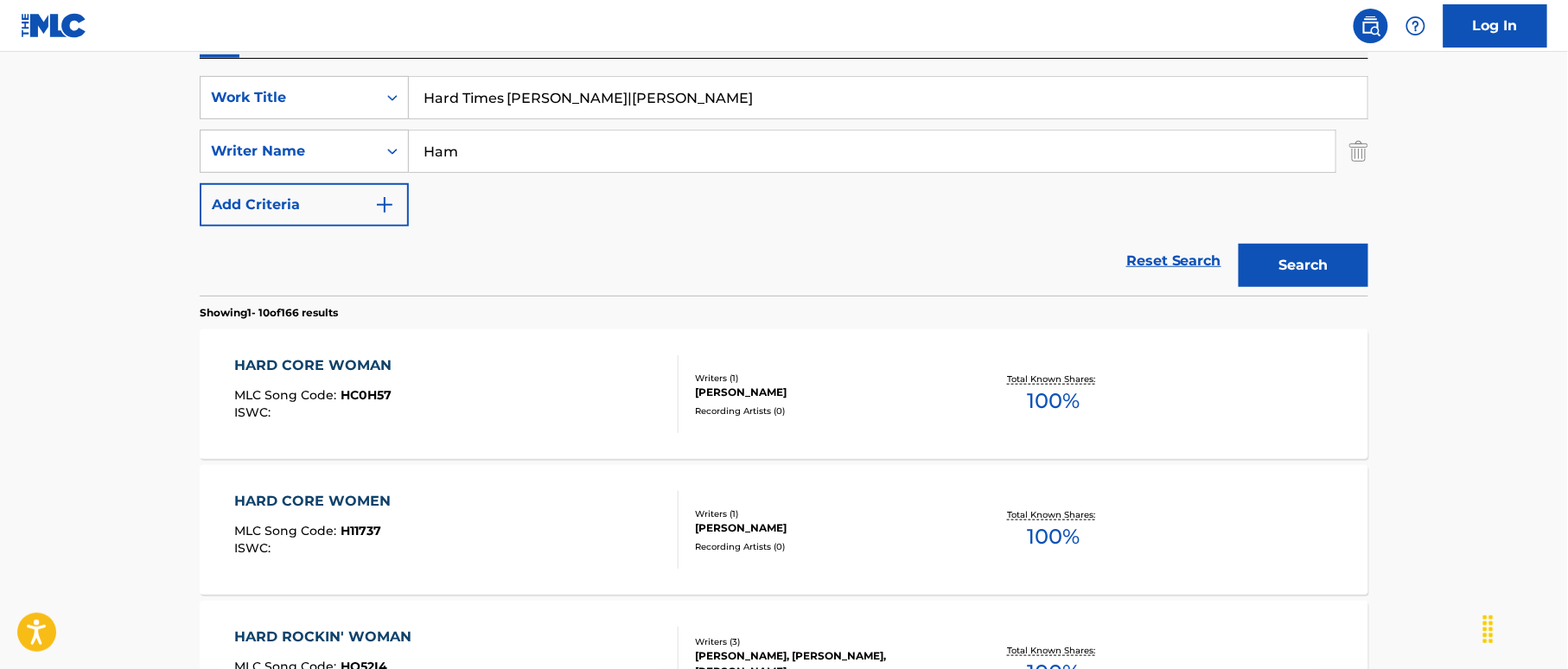
drag, startPoint x: 678, startPoint y: 97, endPoint x: 697, endPoint y: 123, distance: 32.2
click at [738, 109] on input "Hard Times [PERSON_NAME]|[PERSON_NAME]" at bounding box center [887, 97] width 958 height 42
type input "Hard Times [PERSON_NAME]|[PERSON_NAME]"
drag, startPoint x: 564, startPoint y: 153, endPoint x: 415, endPoint y: 147, distance: 149.1
click at [415, 147] on input "Ham" at bounding box center [871, 151] width 926 height 42
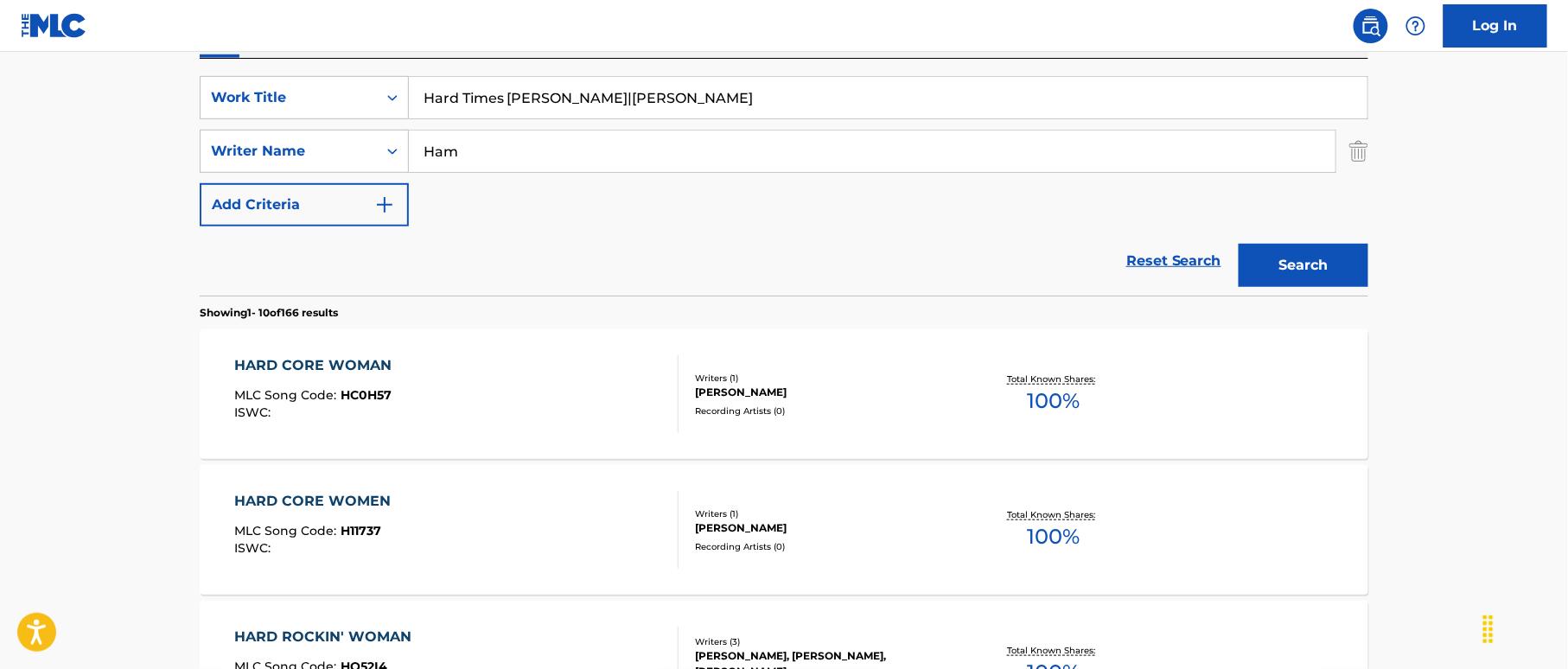
paste input "Cash"
click at [385, 158] on div "SearchWithCriteriaf2f67575-ac71-4f03-956e-dac0748b6b5b Writer Name [PERSON_NAME]" at bounding box center [784, 151] width 1169 height 43
type input "Cash"
click at [575, 115] on input "Hard Times [PERSON_NAME]|[PERSON_NAME]" at bounding box center [887, 97] width 958 height 42
click at [517, 97] on input "Hard Times [PERSON_NAME]|[PERSON_NAME]" at bounding box center [887, 97] width 958 height 42
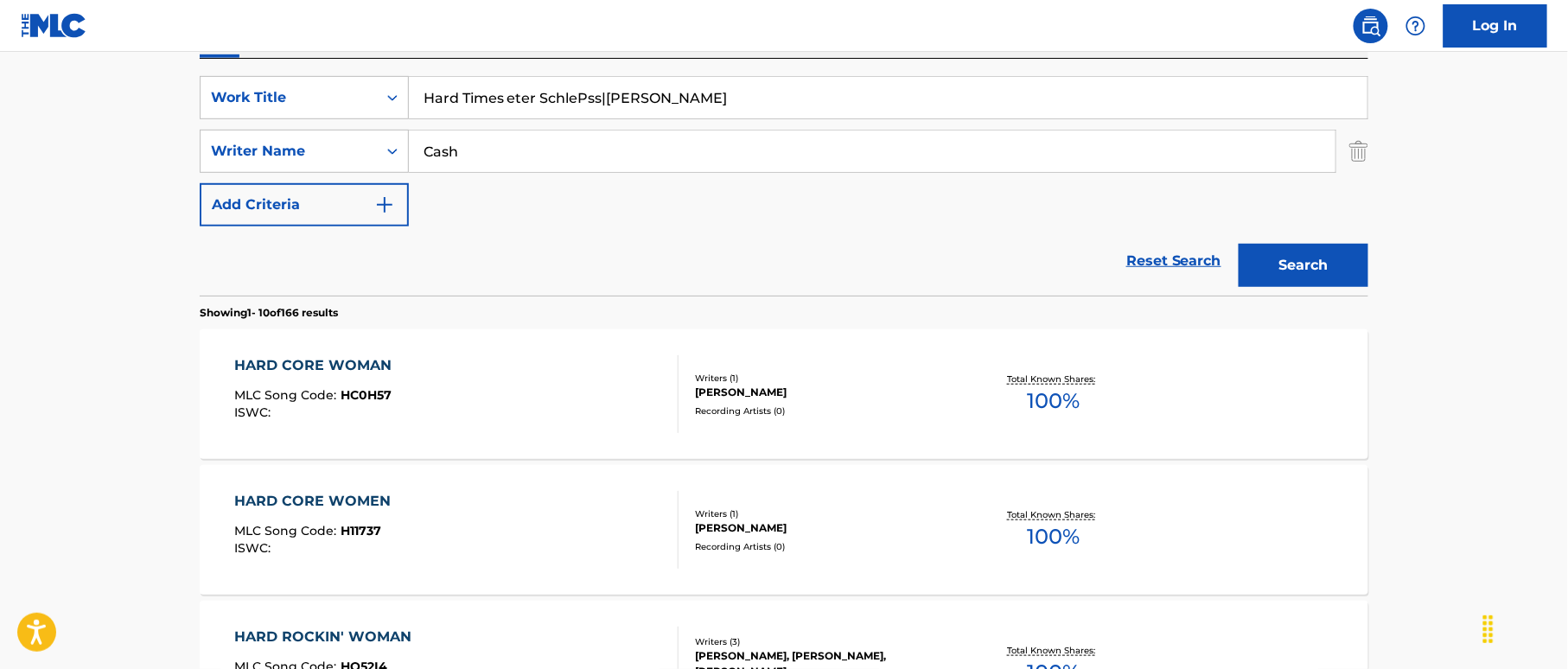
click at [596, 94] on input "Hard Times eter SchlePss|[PERSON_NAME]" at bounding box center [887, 97] width 958 height 42
drag, startPoint x: 541, startPoint y: 98, endPoint x: 766, endPoint y: 118, distance: 225.9
click at [766, 118] on input "Hard Times eter SchlePss|[PERSON_NAME]" at bounding box center [887, 97] width 958 height 42
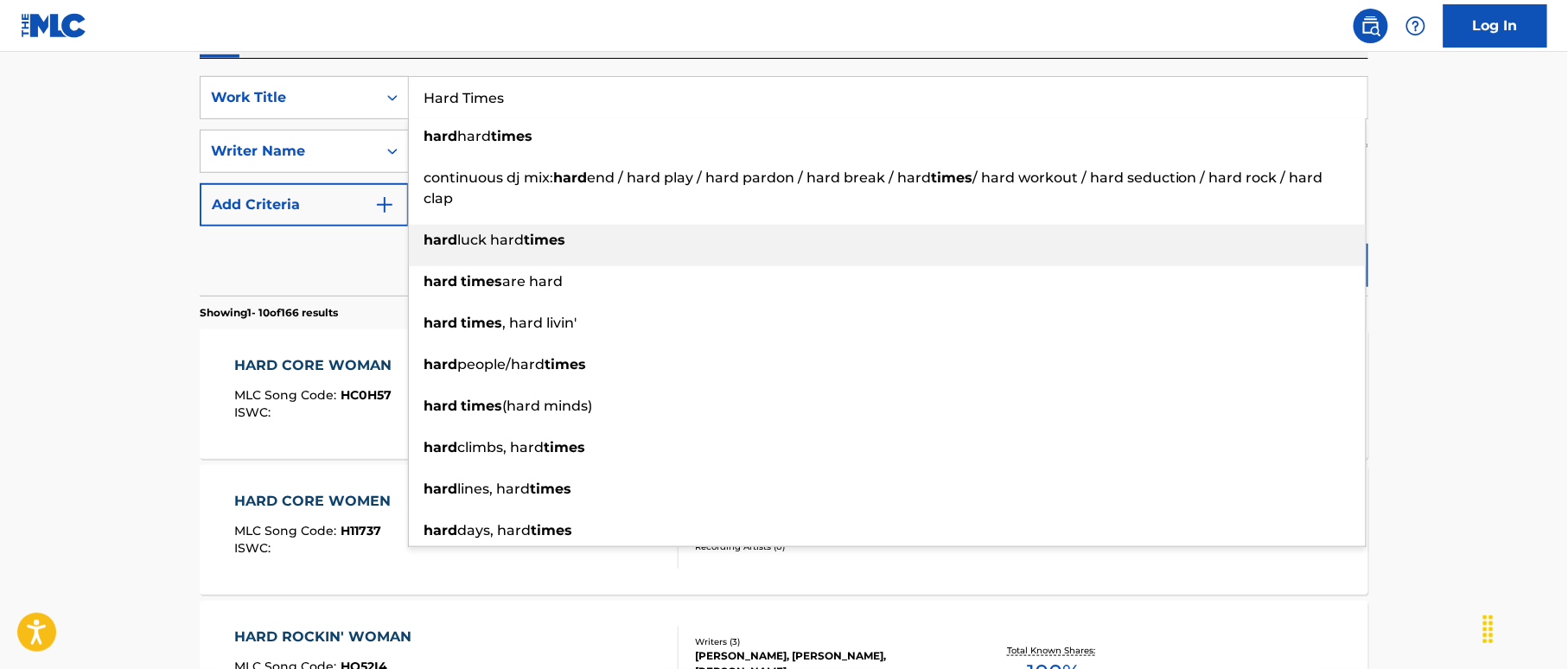
click at [1264, 259] on li "hard luck hard times" at bounding box center [887, 245] width 957 height 42
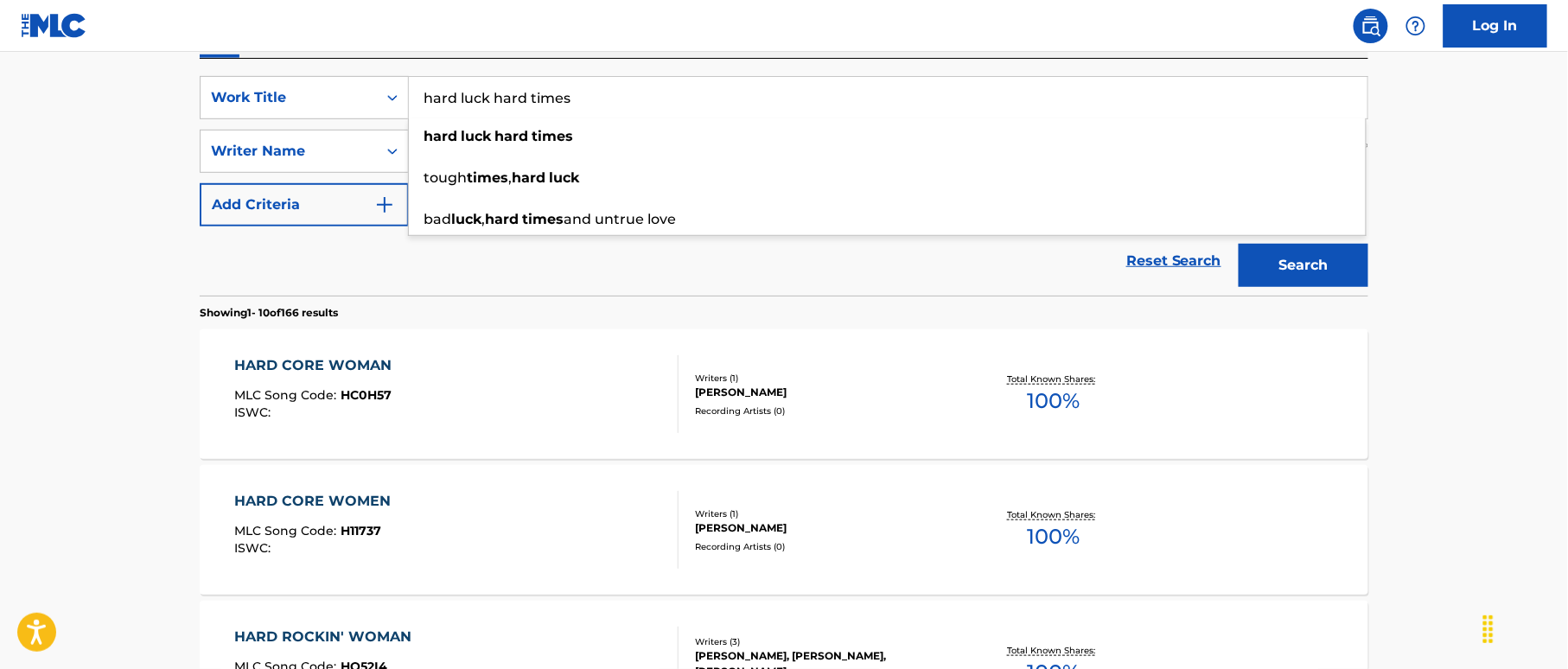
drag, startPoint x: 495, startPoint y: 97, endPoint x: 420, endPoint y: 101, distance: 75.1
click at [367, 97] on div "SearchWithCriteria38a4a8b0-d759-4550-abbf-1570a80e714c Work Title hard luck har…" at bounding box center [784, 98] width 1169 height 43
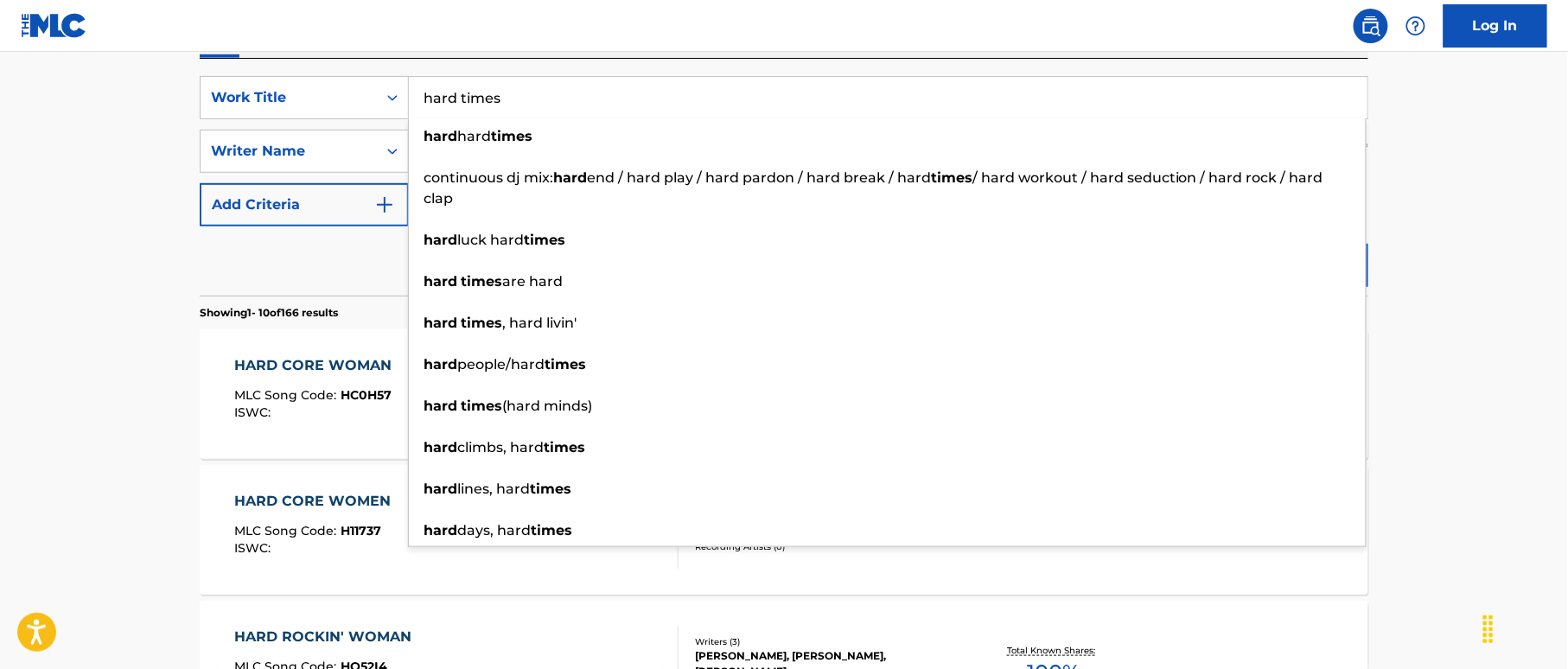
type input "hard times"
click at [992, 29] on nav "Log In" at bounding box center [784, 25] width 1568 height 52
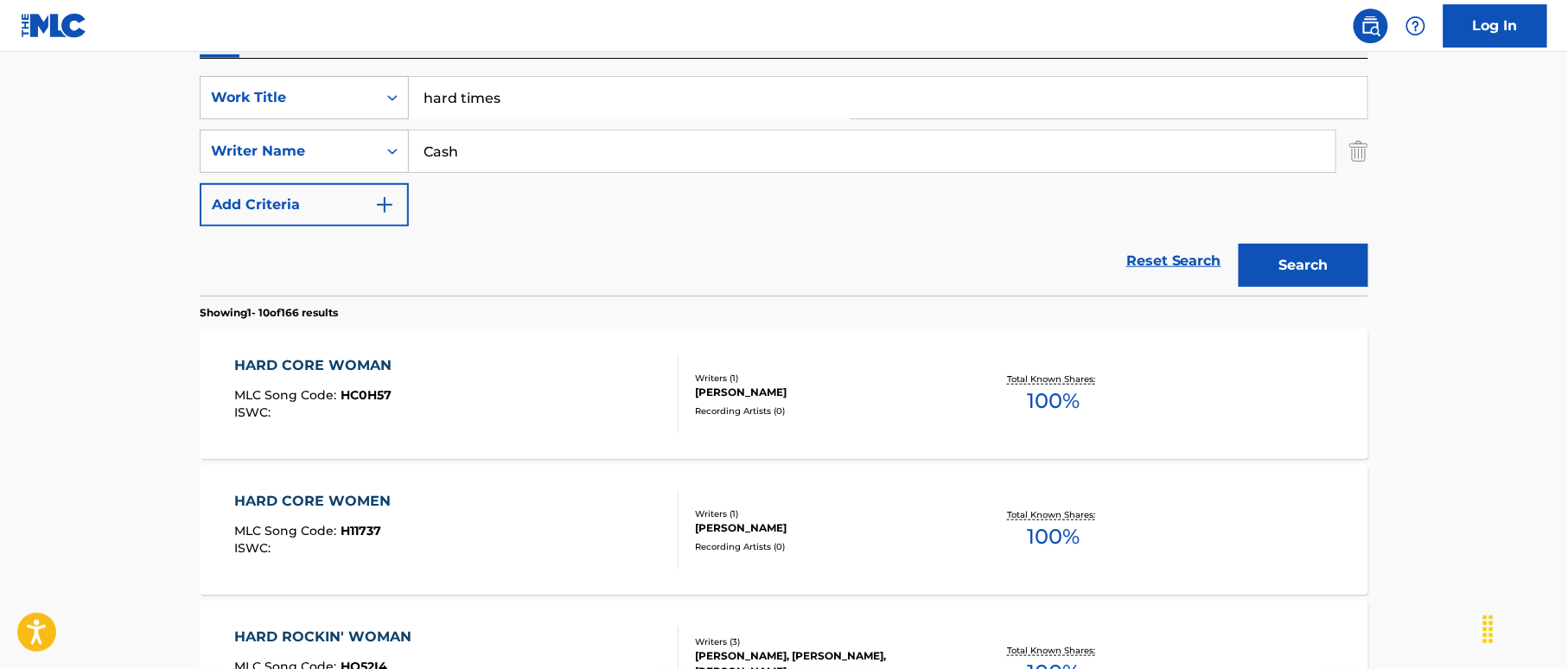
click at [1291, 247] on button "Search" at bounding box center [1303, 265] width 129 height 43
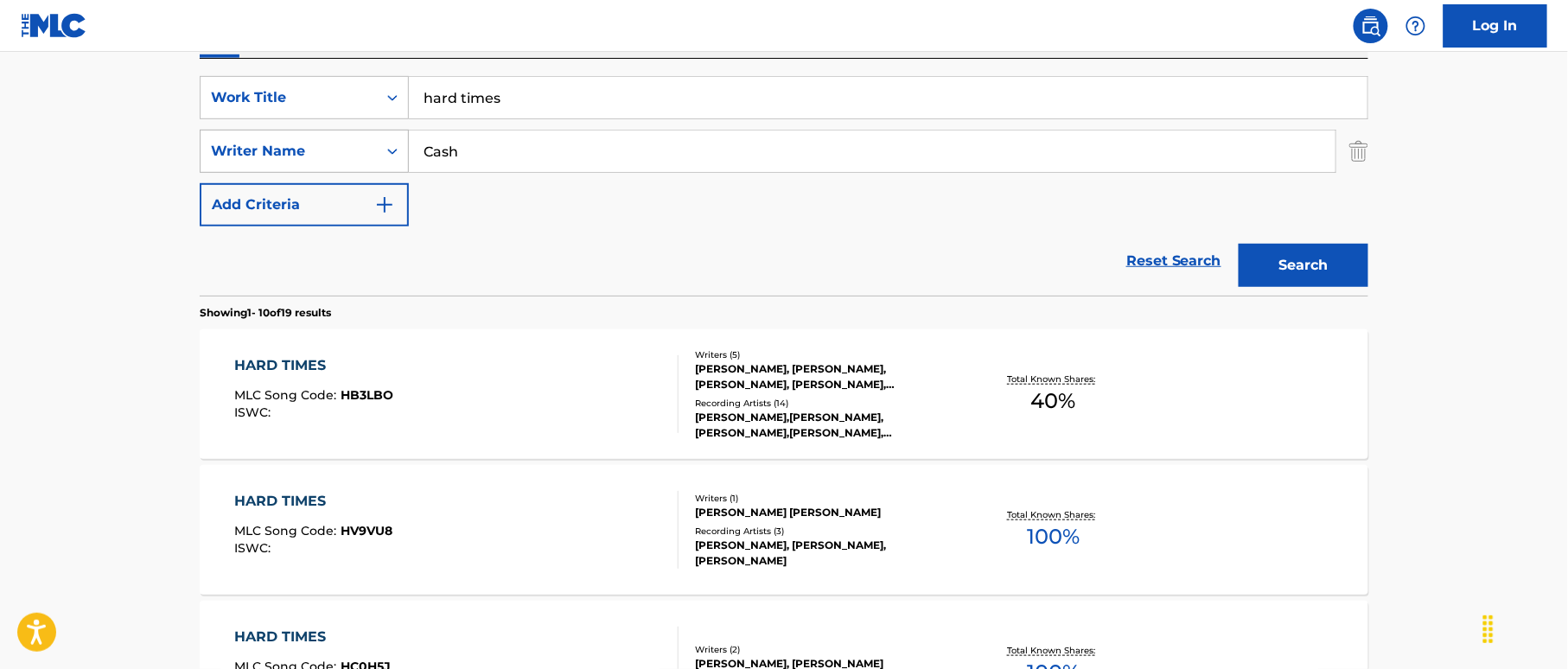
drag, startPoint x: 458, startPoint y: 146, endPoint x: 372, endPoint y: 146, distance: 86.0
click at [372, 146] on div "SearchWithCriteriaf2f67575-ac71-4f03-956e-dac0748b6b5b Writer Name [PERSON_NAME]" at bounding box center [784, 151] width 1169 height 43
paste input "[PERSON_NAME]"
type input "[PERSON_NAME]"
click at [1260, 251] on button "Search" at bounding box center [1303, 265] width 129 height 43
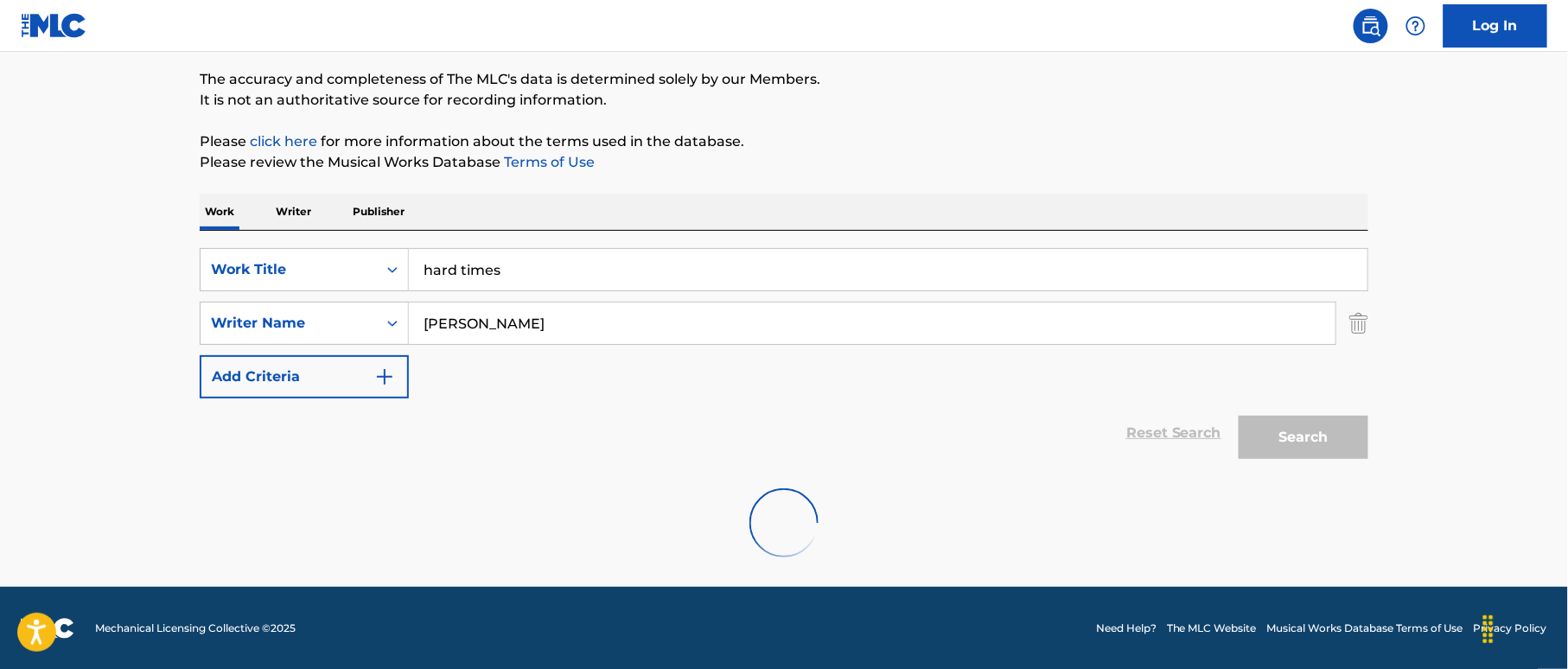
scroll to position [271, 0]
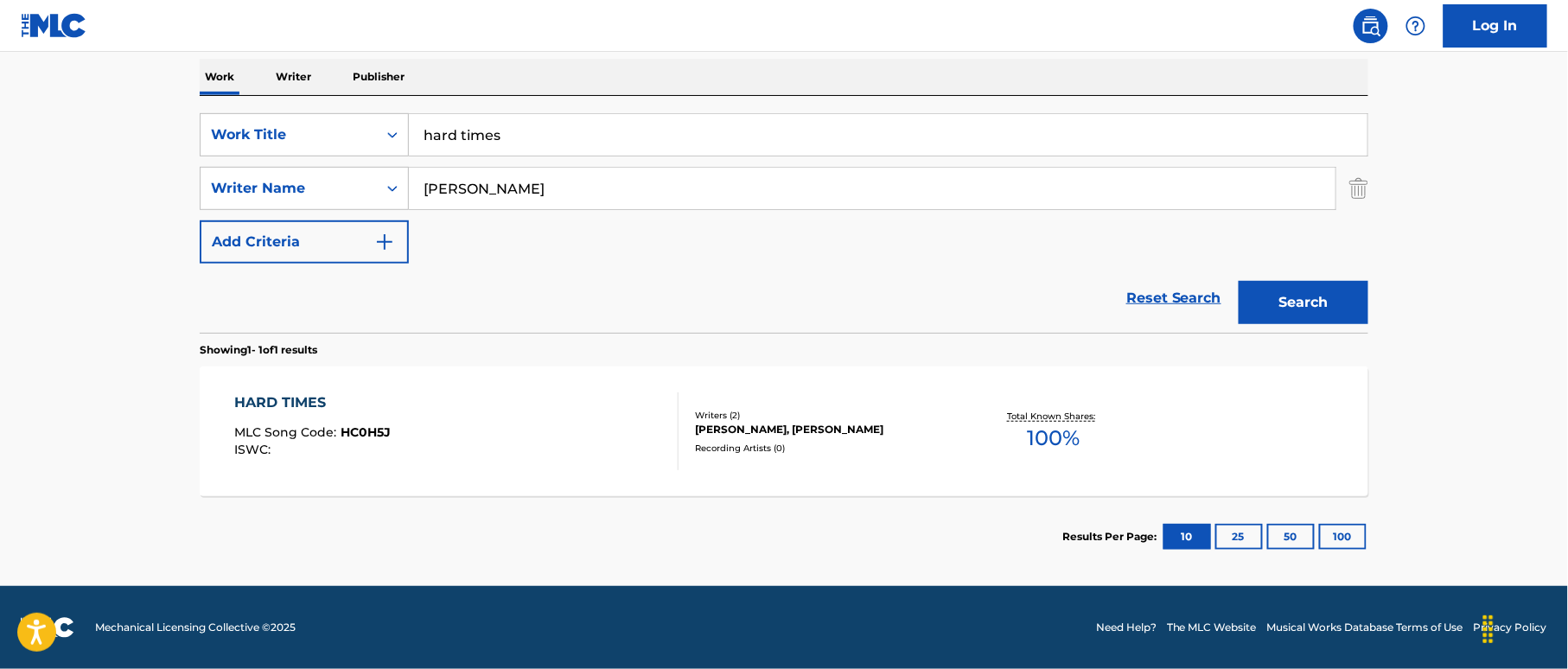
click at [616, 418] on div "HARD TIMES MLC Song Code : HC0H5J ISWC :" at bounding box center [457, 431] width 445 height 77
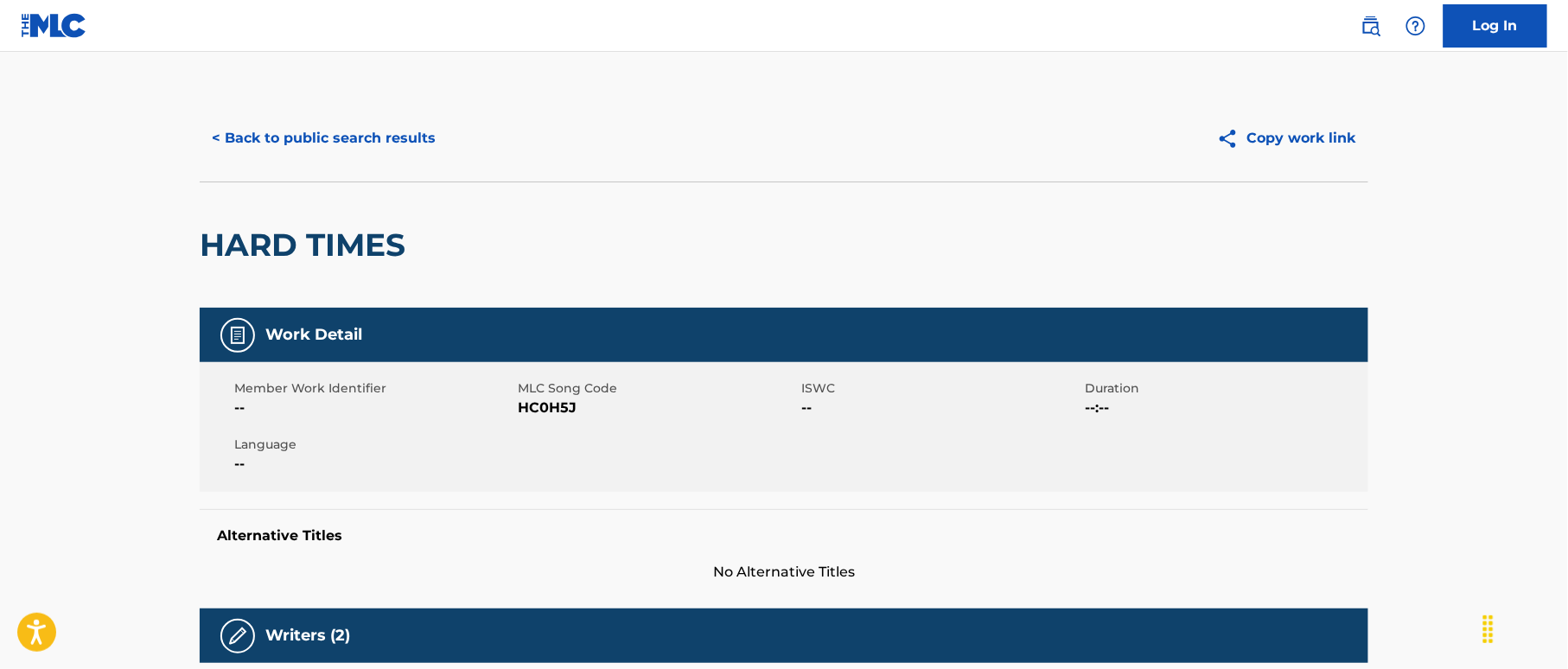
click at [372, 123] on button "< Back to public search results" at bounding box center [323, 139] width 248 height 43
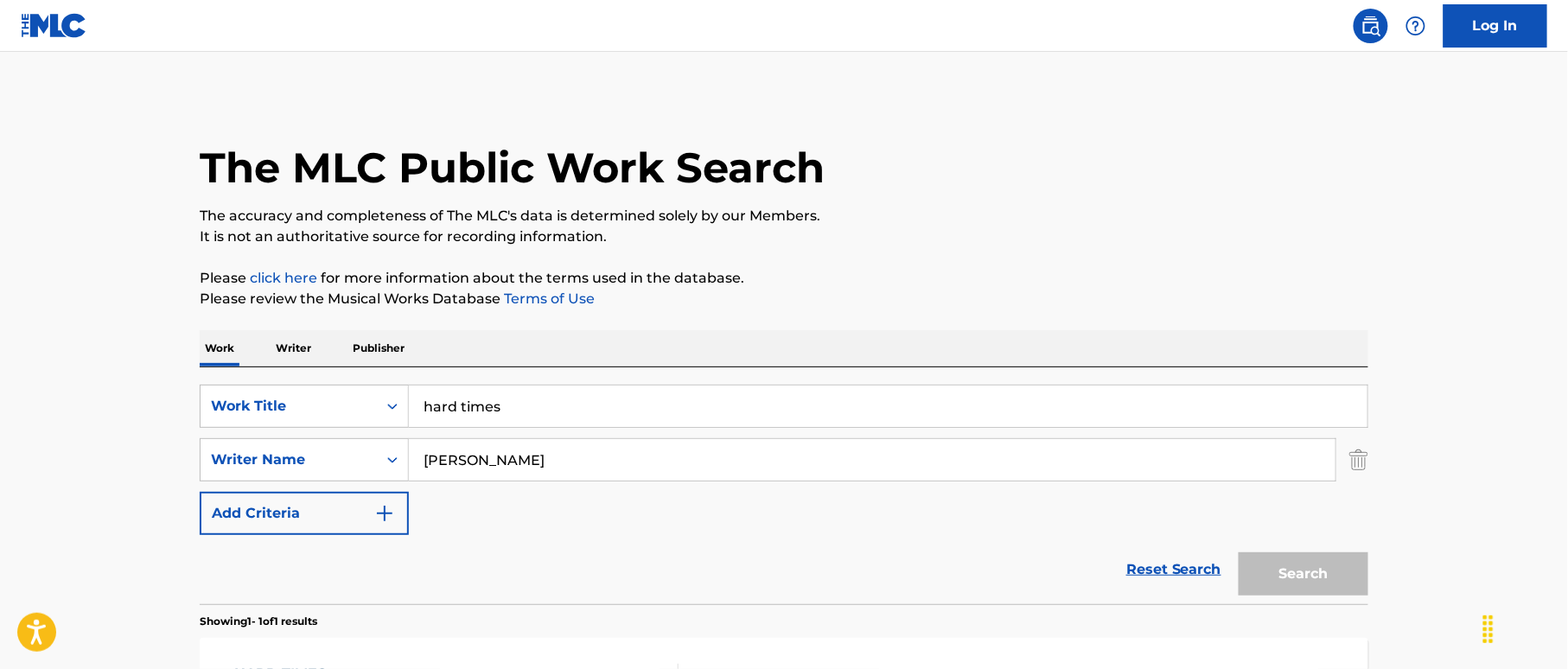
scroll to position [173, 0]
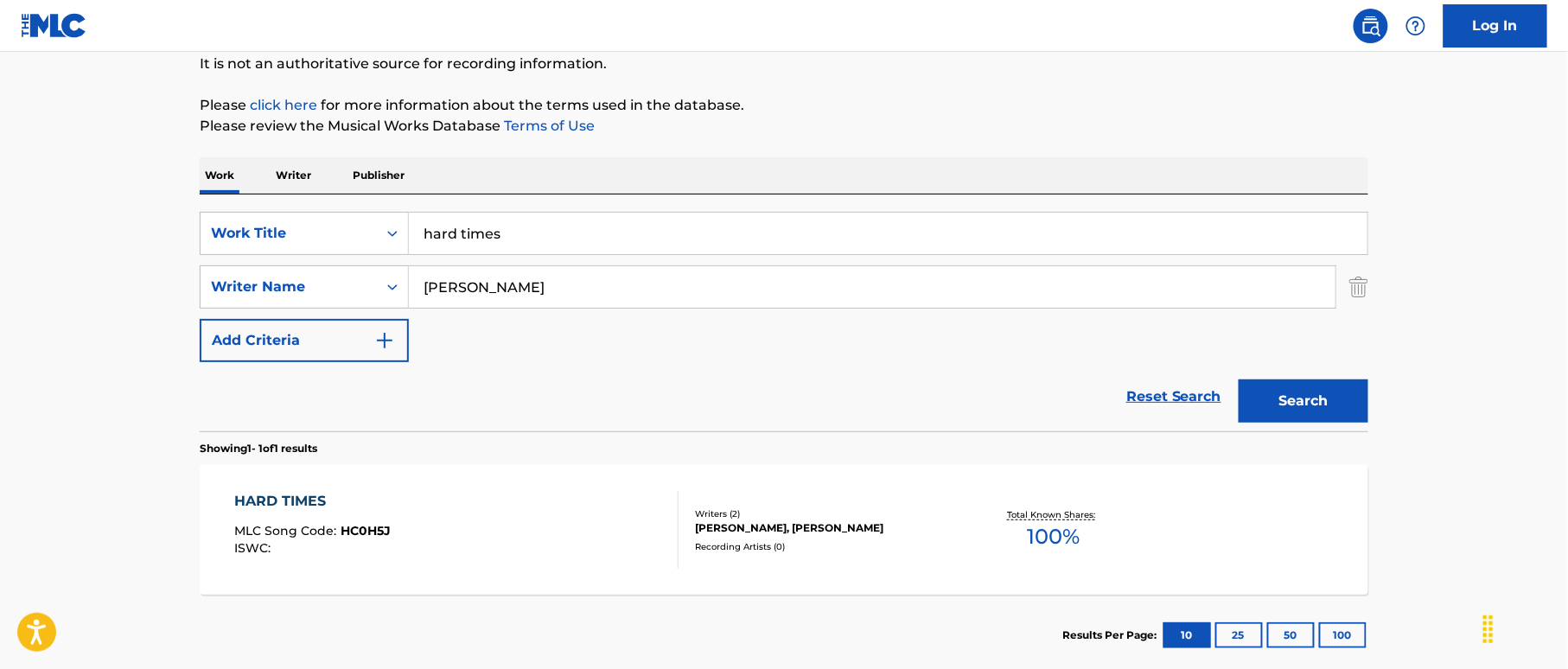
drag, startPoint x: 503, startPoint y: 226, endPoint x: 422, endPoint y: 208, distance: 83.0
click at [346, 198] on div "SearchWithCriteria38a4a8b0-d759-4550-abbf-1570a80e714c Work Title hard times Se…" at bounding box center [784, 312] width 1169 height 237
paste input "Harris County [PERSON_NAME]"
click at [660, 232] on input "Harris County [PERSON_NAME]" at bounding box center [887, 233] width 958 height 42
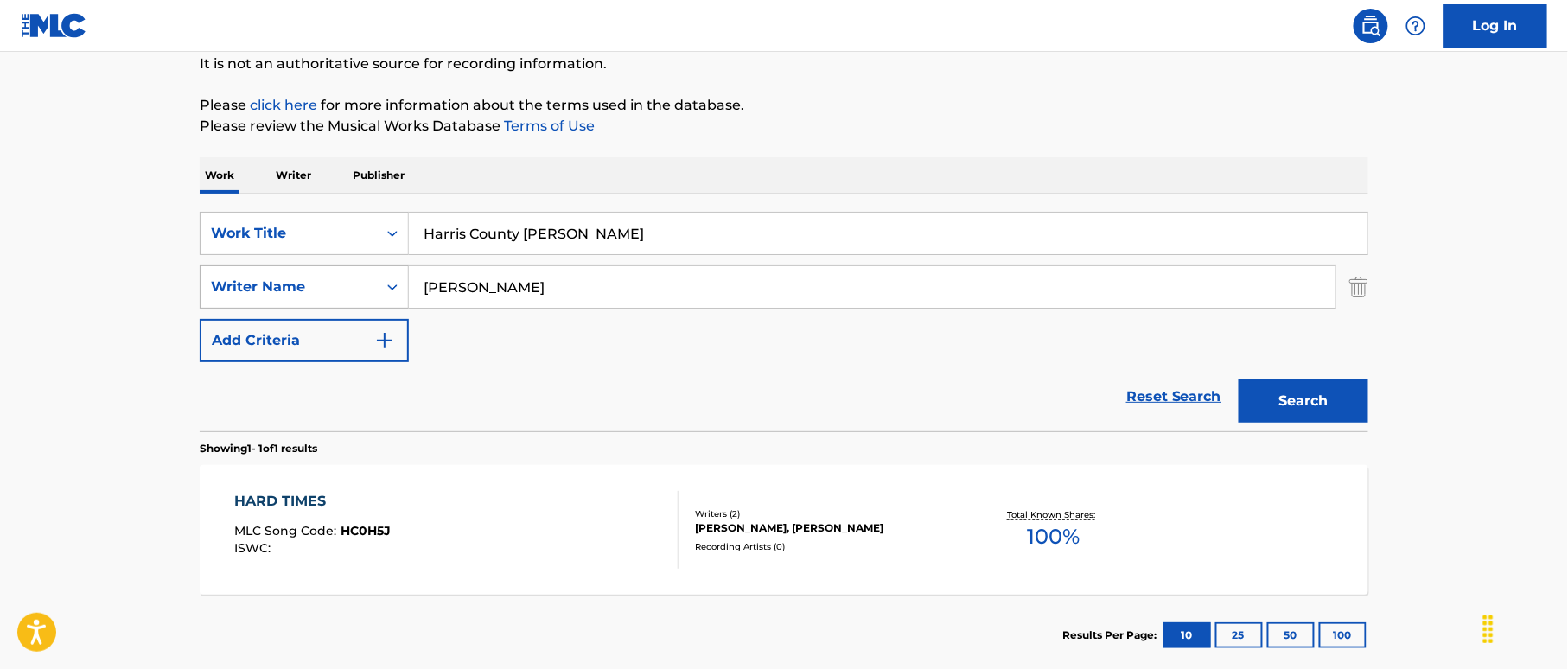
type input "Harris County [PERSON_NAME]"
click at [374, 281] on div "SearchWithCriteriaf2f67575-ac71-4f03-956e-dac0748b6b5b Writer Name [PERSON_NAME]" at bounding box center [784, 287] width 1169 height 43
paste input "[PERSON_NAME]"
type input "[PERSON_NAME]"
click at [644, 241] on input "Harris County [PERSON_NAME]" at bounding box center [887, 233] width 958 height 42
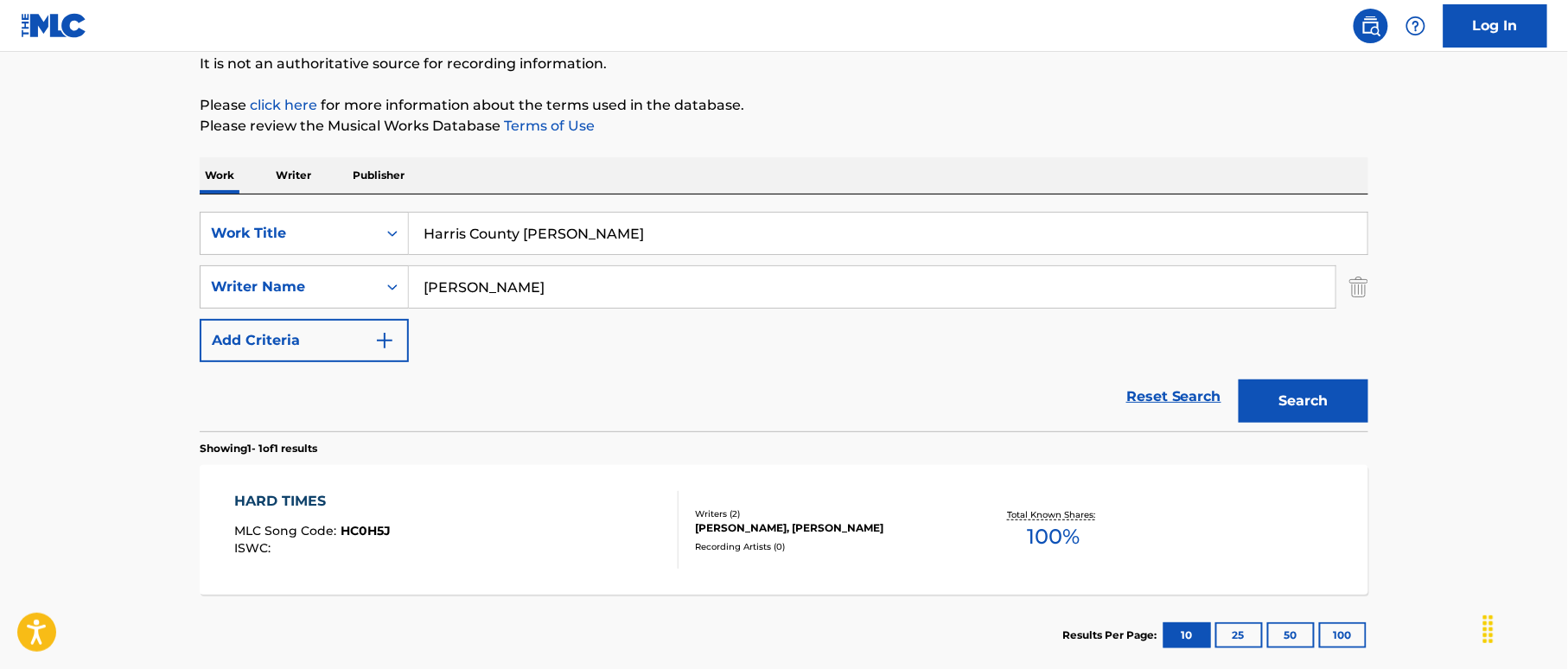
drag, startPoint x: 557, startPoint y: 235, endPoint x: 720, endPoint y: 251, distance: 163.8
click at [723, 247] on input "Harris County [PERSON_NAME]" at bounding box center [887, 233] width 958 height 42
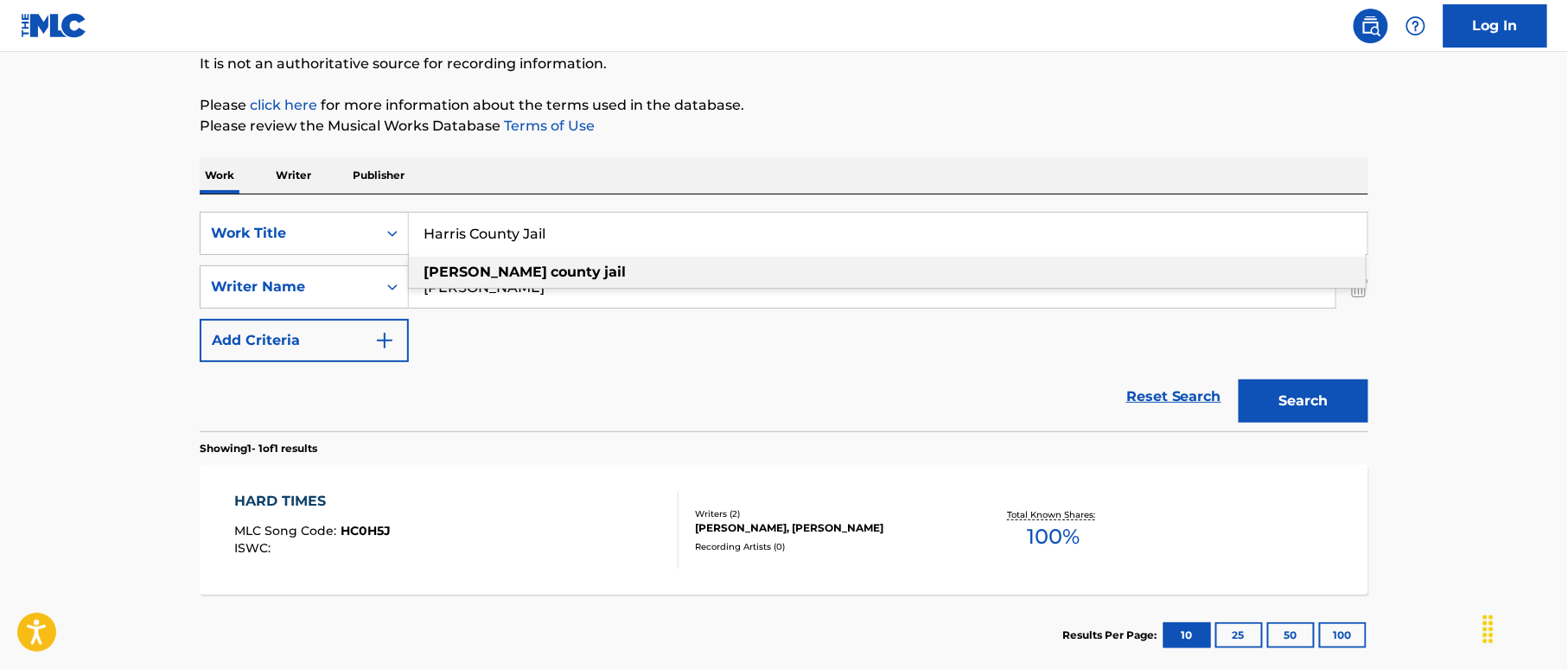
type input "Harris County Jail"
click at [1285, 404] on button "Search" at bounding box center [1303, 401] width 129 height 43
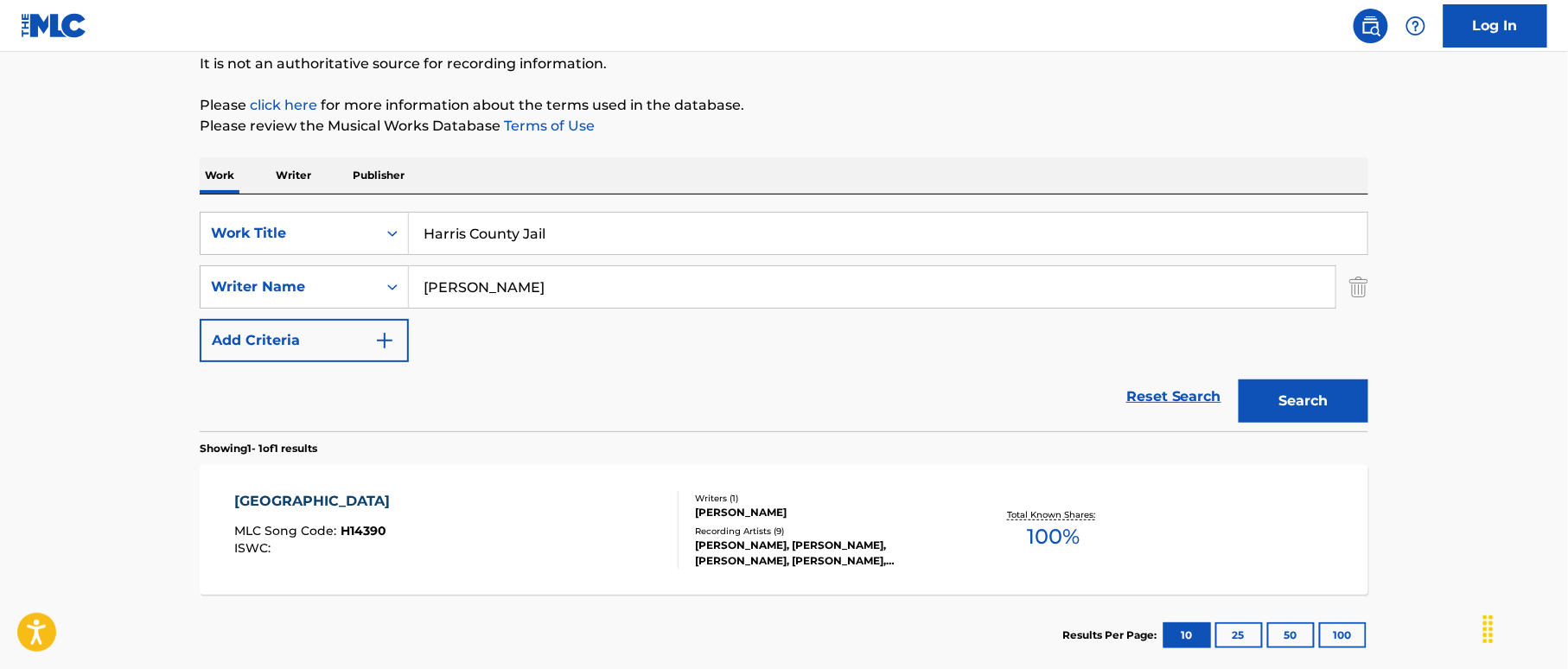
click at [565, 484] on div "HARRIS COUNTY JAIL MLC Song Code : H14390 ISWC : Writers ( 1 ) [PERSON_NAME] Re…" at bounding box center [784, 529] width 1169 height 129
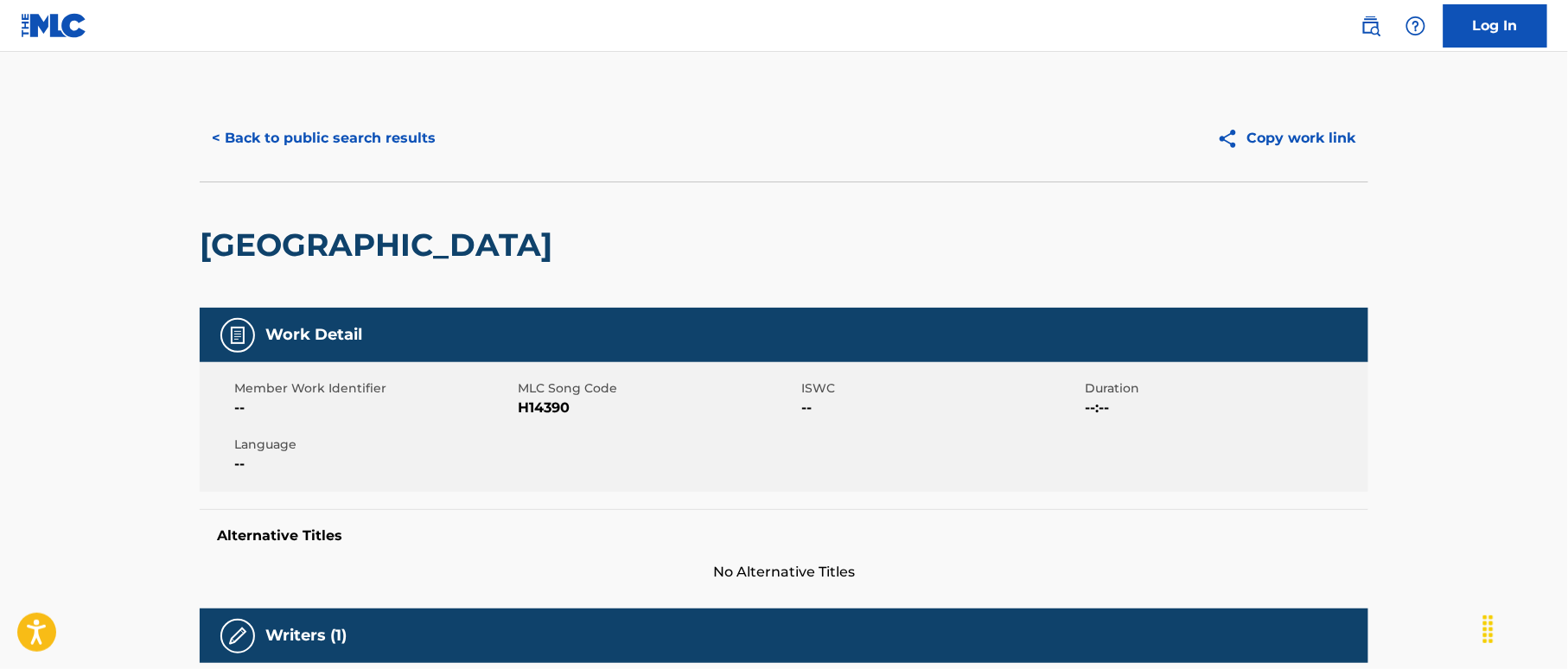
click at [381, 128] on button "< Back to public search results" at bounding box center [323, 139] width 248 height 43
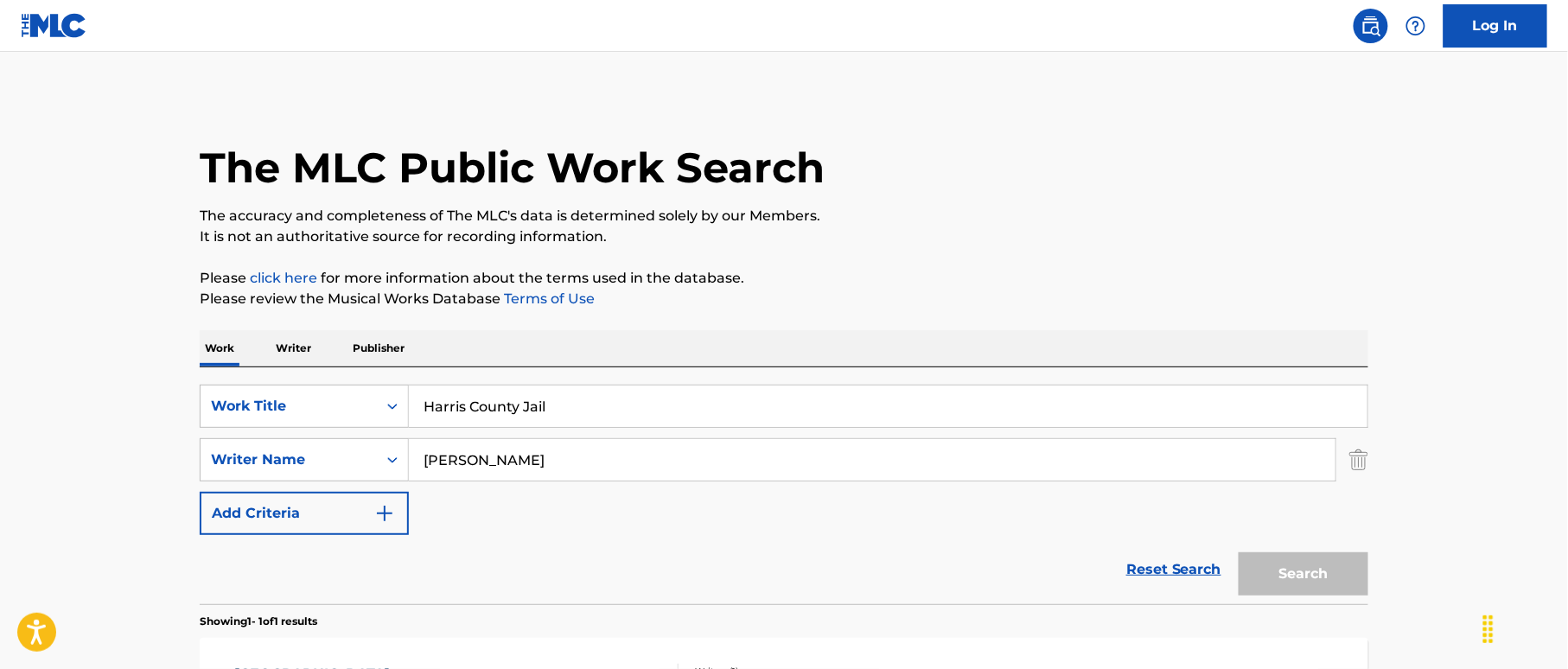
scroll to position [173, 0]
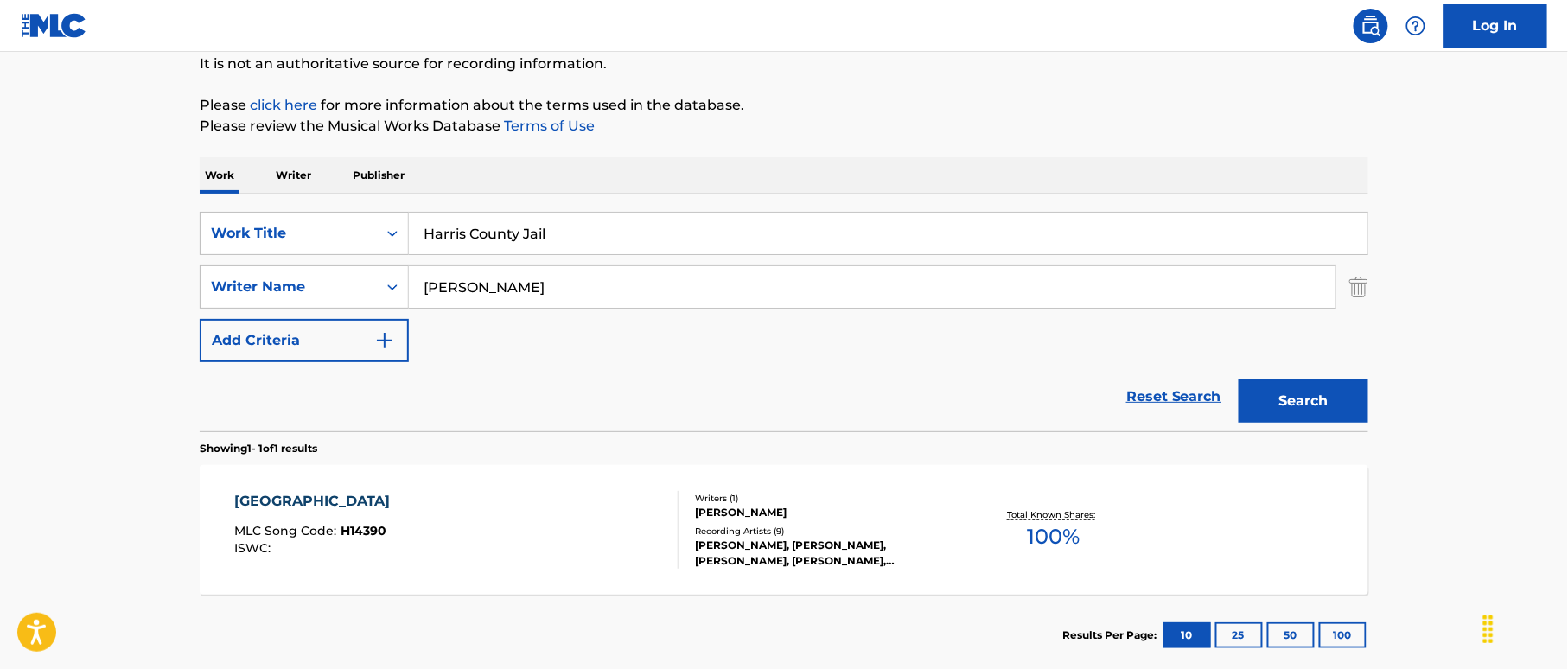
drag, startPoint x: 447, startPoint y: 209, endPoint x: 343, endPoint y: 209, distance: 104.0
click at [283, 183] on div "Work Writer Publisher SearchWithCriteria38a4a8b0-d759-4550-abbf-1570a80e714c Wo…" at bounding box center [784, 416] width 1169 height 518
paste input "vard Walk [PERSON_NAME]|[PERSON_NAME]"
click at [696, 229] on input "Harvard Walk [PERSON_NAME]|[PERSON_NAME]" at bounding box center [887, 233] width 958 height 42
drag, startPoint x: 670, startPoint y: 229, endPoint x: 764, endPoint y: 245, distance: 95.4
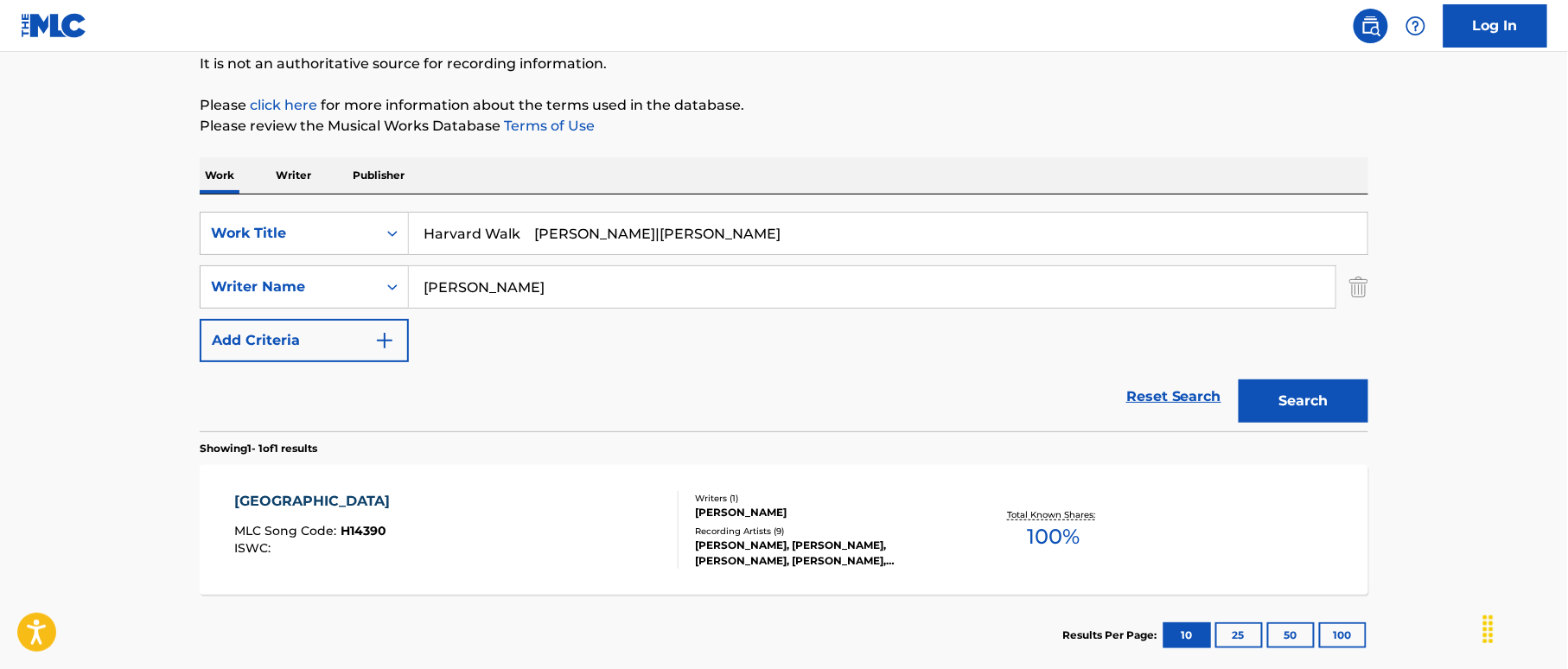
click at [764, 245] on input "Harvard Walk [PERSON_NAME]|[PERSON_NAME]" at bounding box center [887, 233] width 958 height 42
type input "Harvard Walk [PERSON_NAME]|[PERSON_NAME]"
drag, startPoint x: 617, startPoint y: 284, endPoint x: 586, endPoint y: 292, distance: 32.0
click at [586, 292] on input "[PERSON_NAME]" at bounding box center [871, 287] width 926 height 42
drag, startPoint x: 289, startPoint y: 263, endPoint x: 412, endPoint y: 271, distance: 123.3
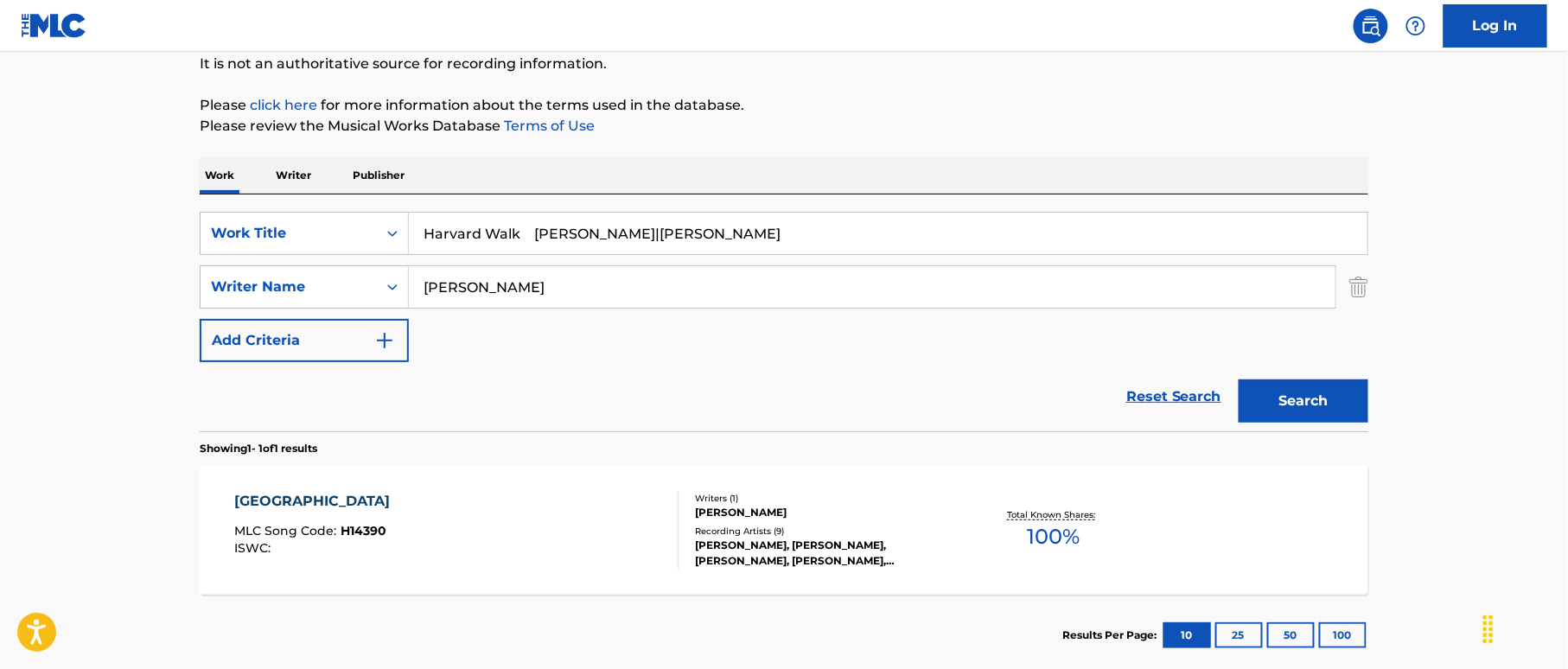
click at [281, 265] on div "SearchWithCriteriaf2f67575-ac71-4f03-956e-dac0748b6b5b Writer Name [PERSON_NAME]" at bounding box center [784, 287] width 1169 height 43
paste input "Harvard Walk [PERSON_NAME]|[PERSON_NAME]"
type input "Harvard Walk [PERSON_NAME]|[PERSON_NAME]"
click at [572, 231] on input "Harvard Walk [PERSON_NAME]|[PERSON_NAME]" at bounding box center [887, 233] width 958 height 42
drag, startPoint x: 529, startPoint y: 235, endPoint x: 880, endPoint y: 249, distance: 351.3
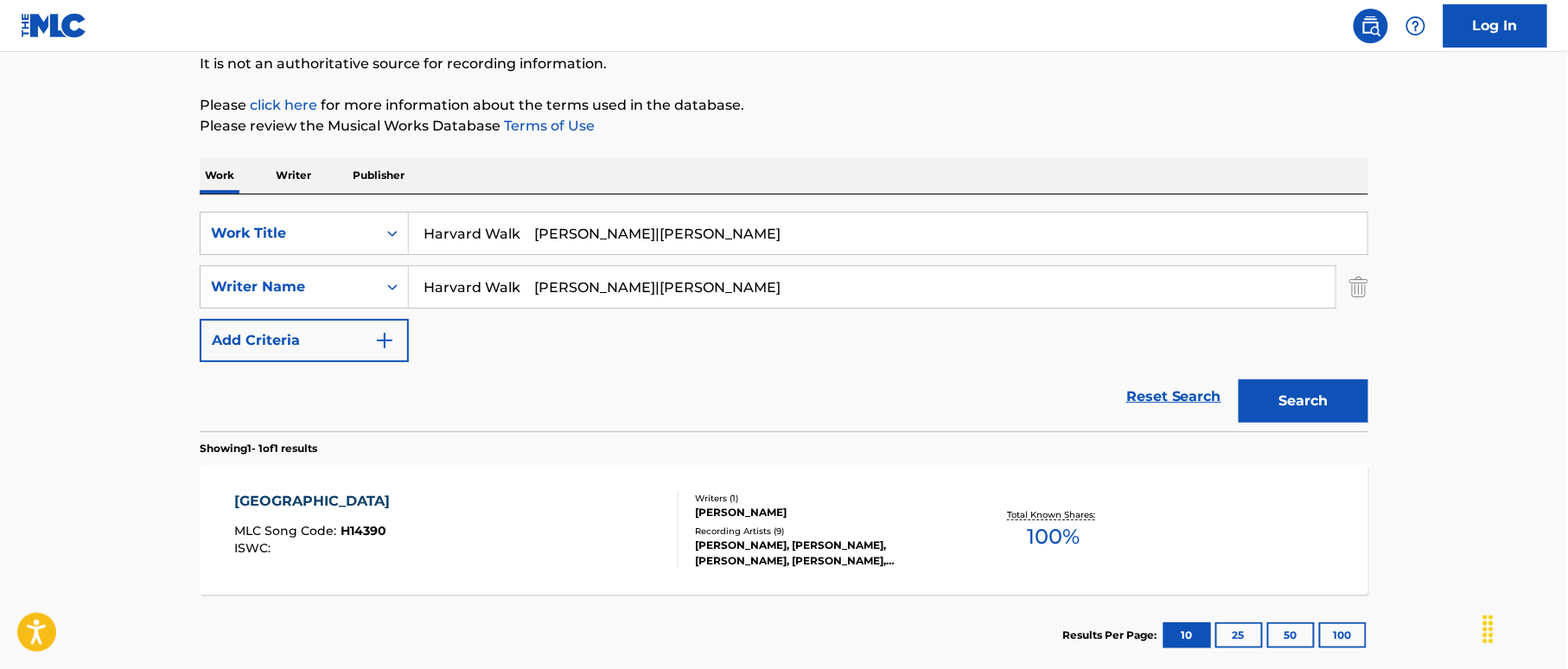
click at [880, 249] on input "Harvard Walk [PERSON_NAME]|[PERSON_NAME]" at bounding box center [887, 233] width 958 height 42
type input "Harvard Walk"
drag, startPoint x: 734, startPoint y: 291, endPoint x: 391, endPoint y: 271, distance: 343.6
click at [391, 271] on div "SearchWithCriteriaf2f67575-ac71-4f03-956e-dac0748b6b5b Writer Name Harvard Walk…" at bounding box center [784, 287] width 1169 height 43
click at [695, 293] on input "Harvard Walk [PERSON_NAME]|[PERSON_NAME]" at bounding box center [871, 287] width 926 height 42
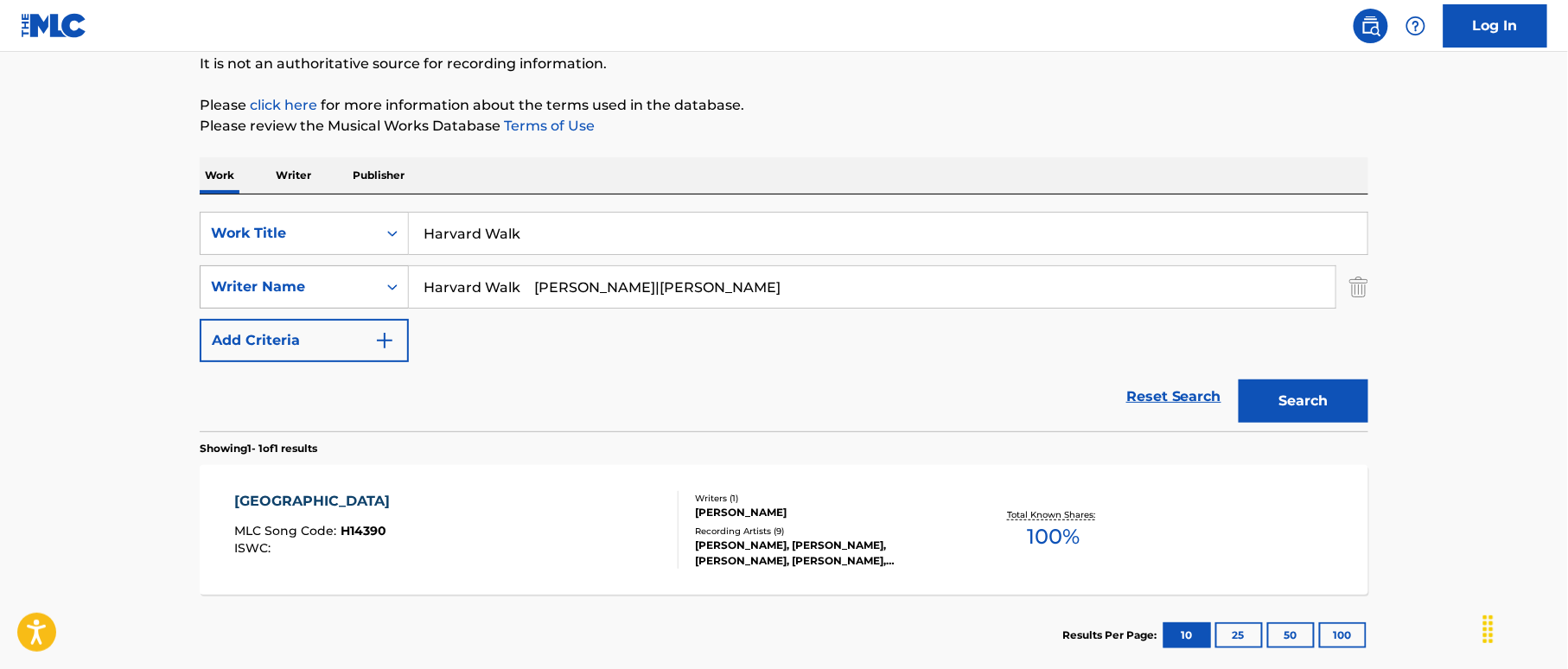
drag, startPoint x: 669, startPoint y: 287, endPoint x: 341, endPoint y: 292, distance: 328.0
click at [283, 263] on div "SearchWithCriteria38a4a8b0-d759-4550-abbf-1570a80e714c Work Title Harvard Walk …" at bounding box center [784, 286] width 1169 height 150
click at [862, 399] on div "Reset Search Search" at bounding box center [784, 396] width 1169 height 69
drag, startPoint x: 668, startPoint y: 284, endPoint x: 430, endPoint y: 291, distance: 238.1
click at [430, 291] on input "Harvard Walk [PERSON_NAME]|[PERSON_NAME]" at bounding box center [871, 287] width 926 height 42
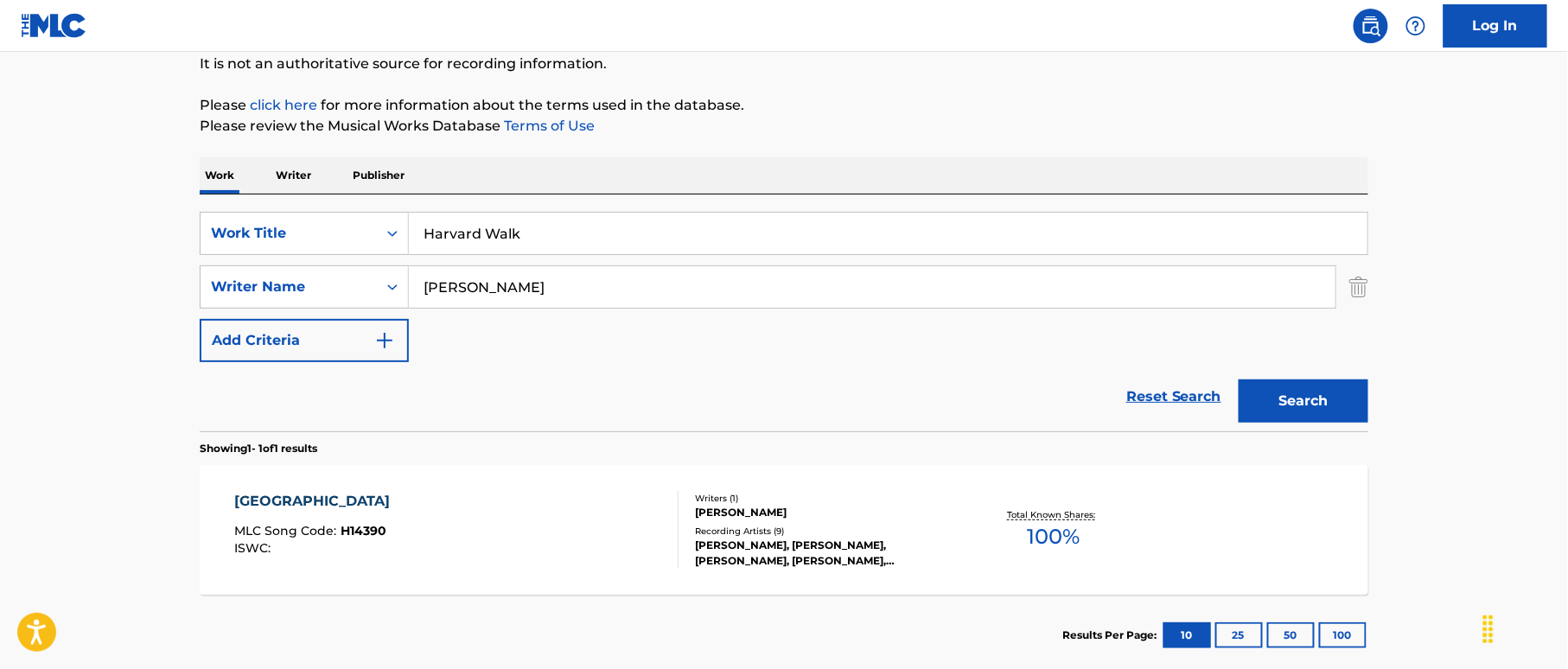
type input "[PERSON_NAME]"
click at [1325, 402] on button "Search" at bounding box center [1303, 401] width 129 height 43
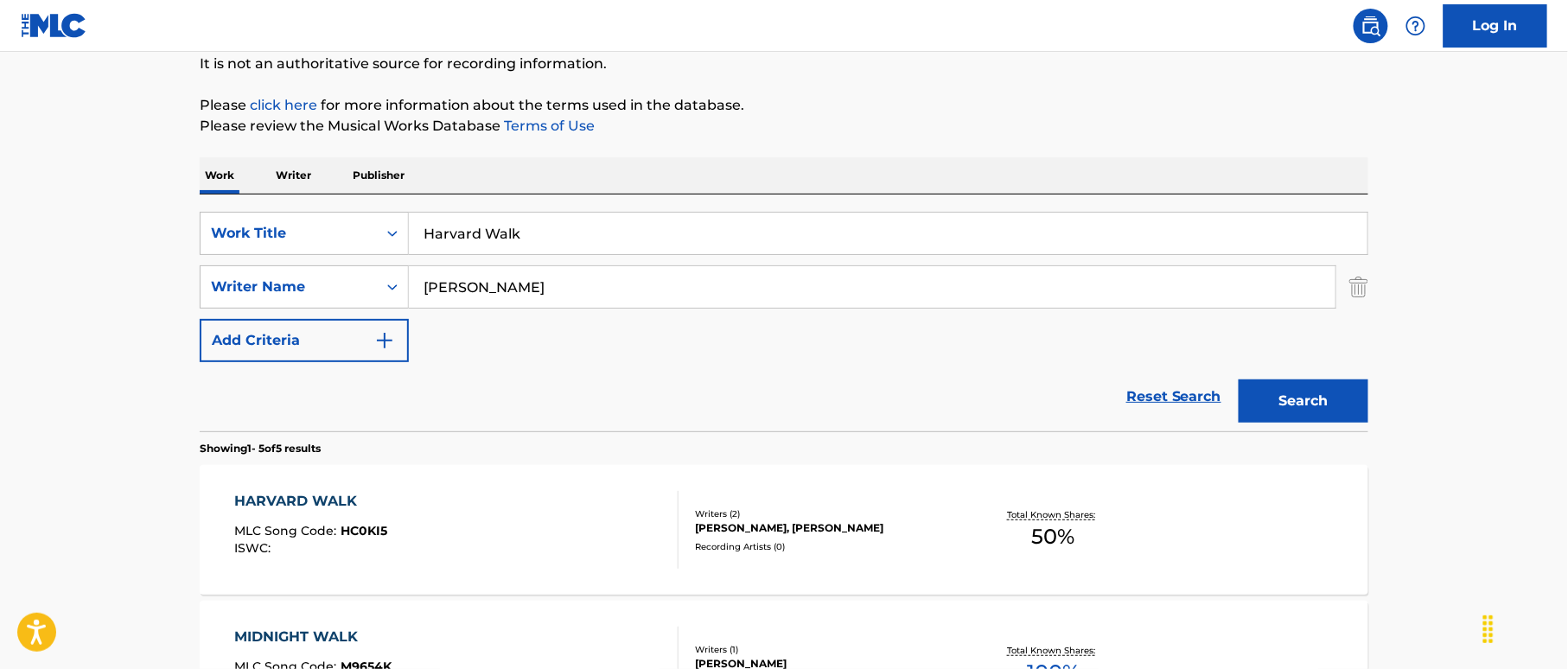
scroll to position [288, 0]
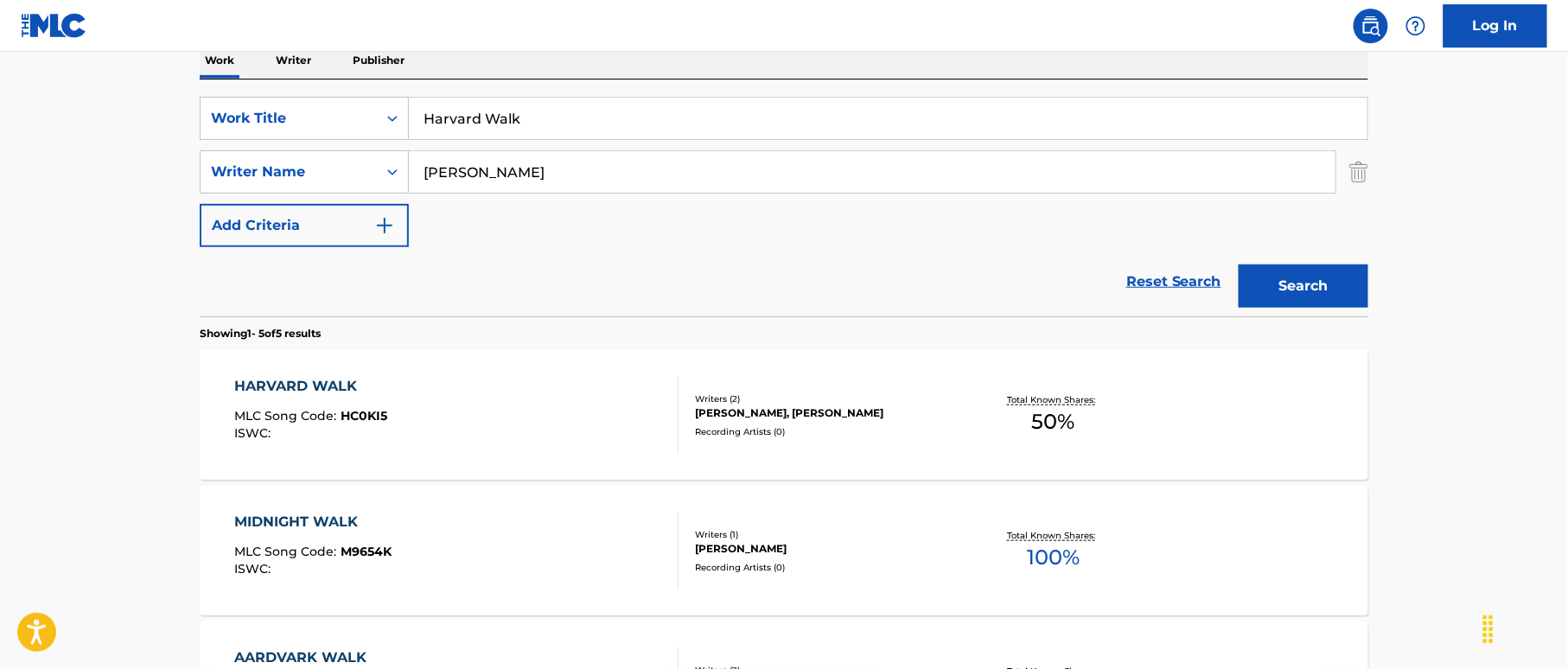
click at [586, 381] on div "HARVARD WALK MLC Song Code : HC0KI5 ISWC :" at bounding box center [457, 414] width 445 height 77
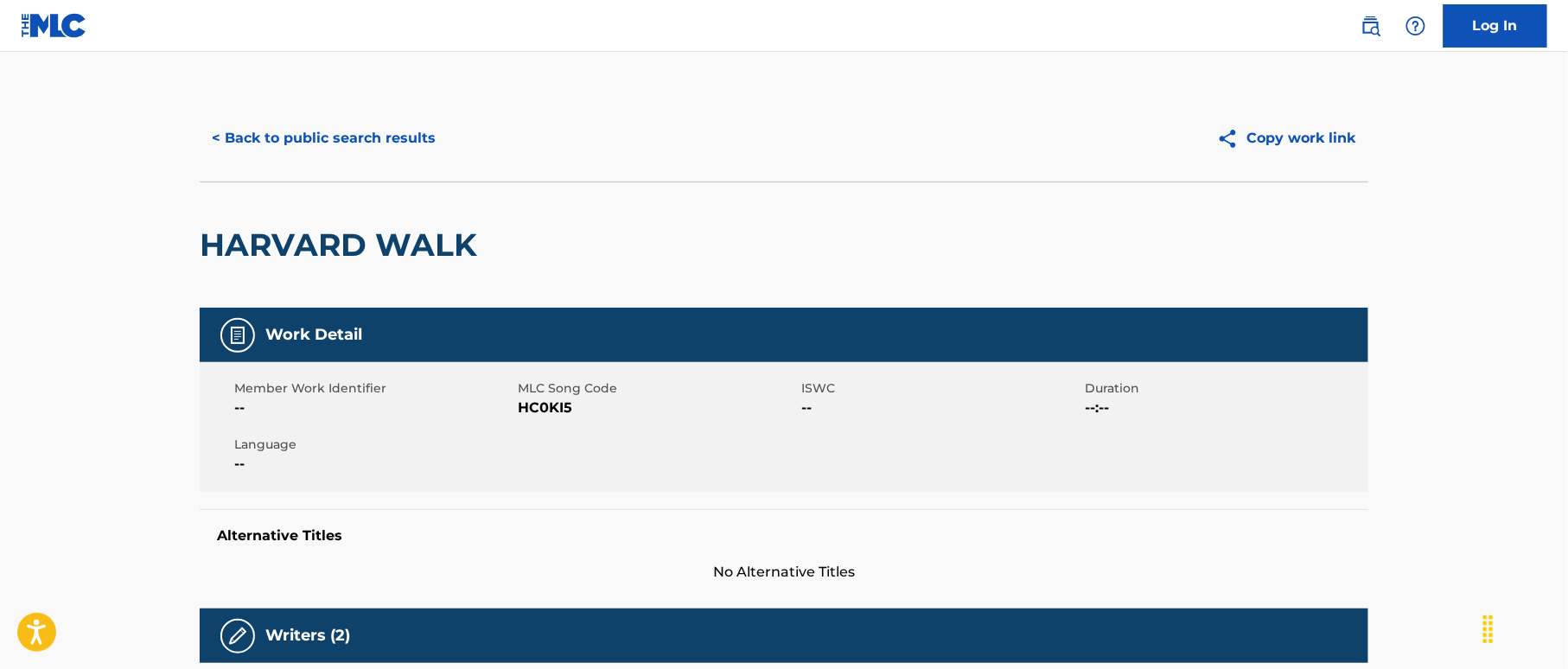
click at [394, 142] on button "< Back to public search results" at bounding box center [323, 139] width 248 height 43
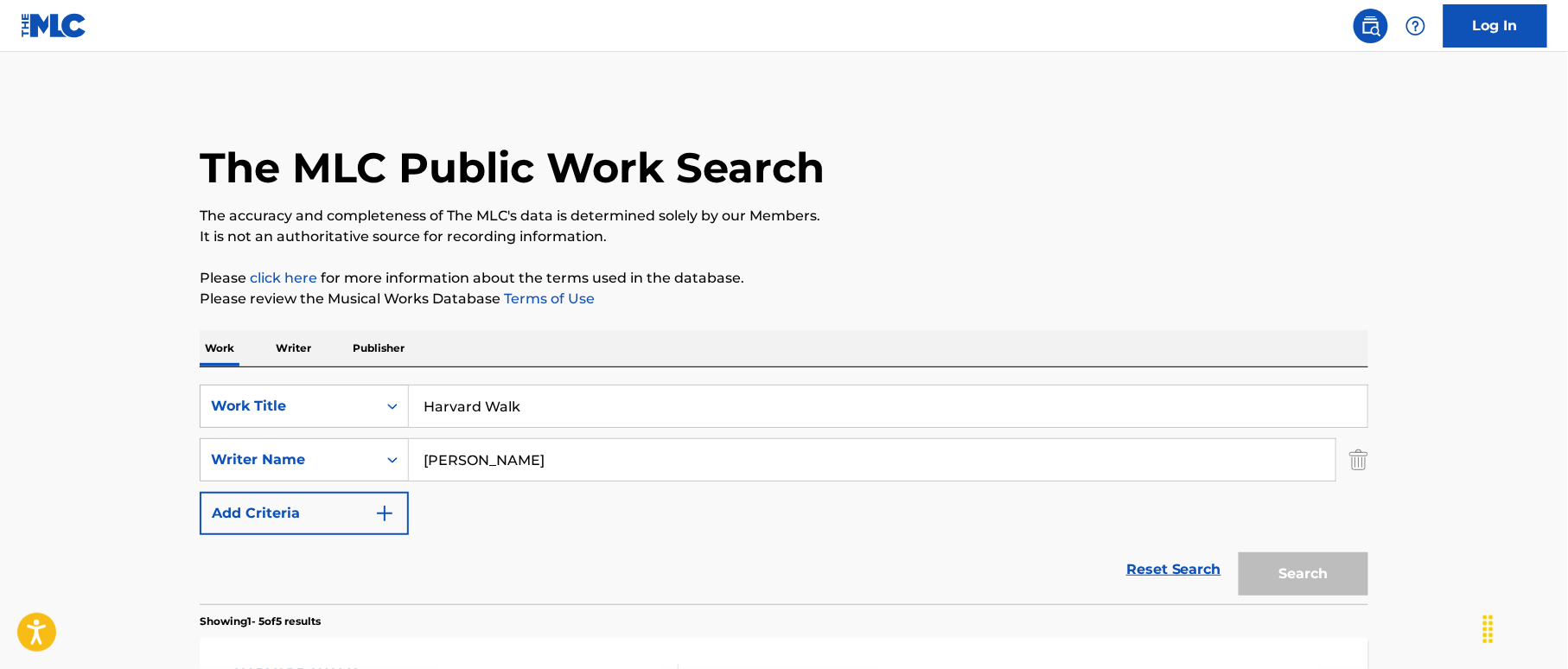
scroll to position [288, 0]
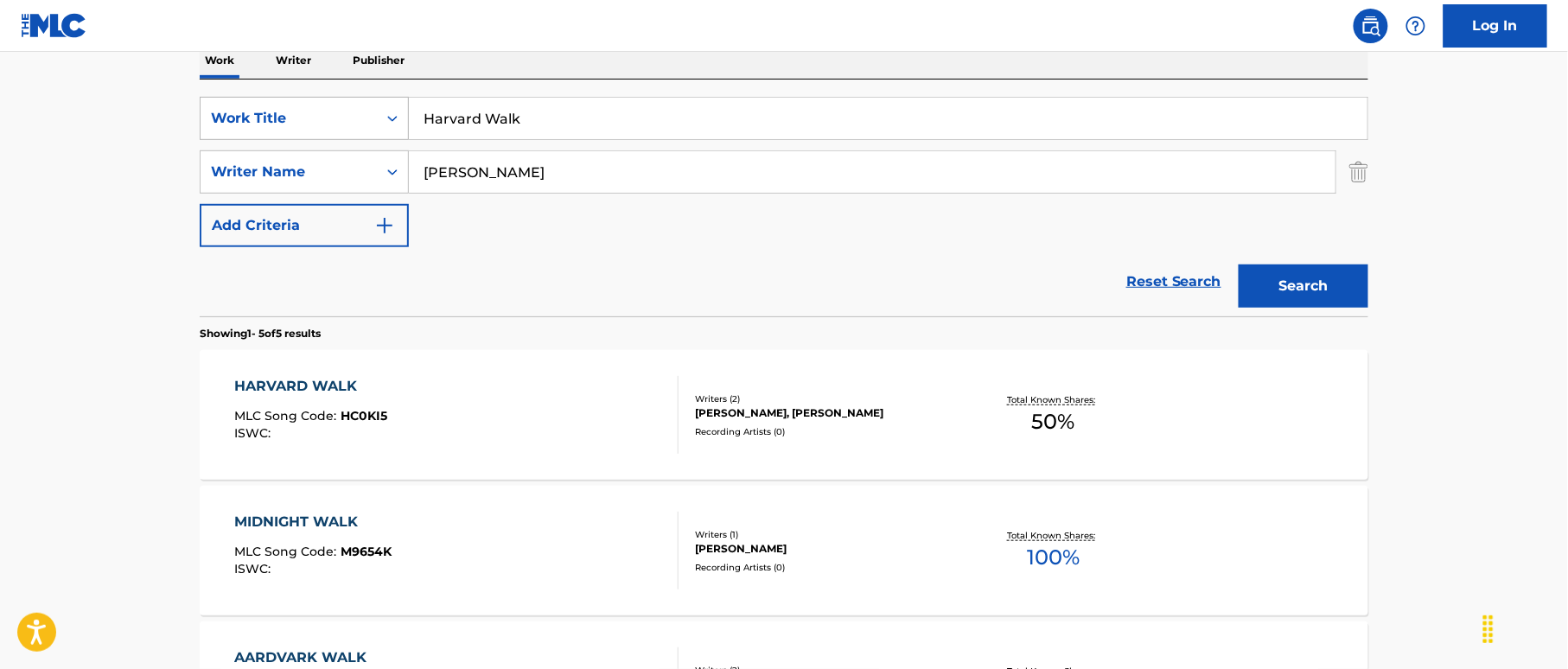
drag, startPoint x: 520, startPoint y: 108, endPoint x: 362, endPoint y: 98, distance: 158.3
click at [362, 98] on div "SearchWithCriteria38a4a8b0-d759-4550-abbf-1570a80e714c Work Title Harvard Walk" at bounding box center [784, 119] width 1169 height 43
paste input "sta Luego [PERSON_NAME]|[PERSON_NAME]"
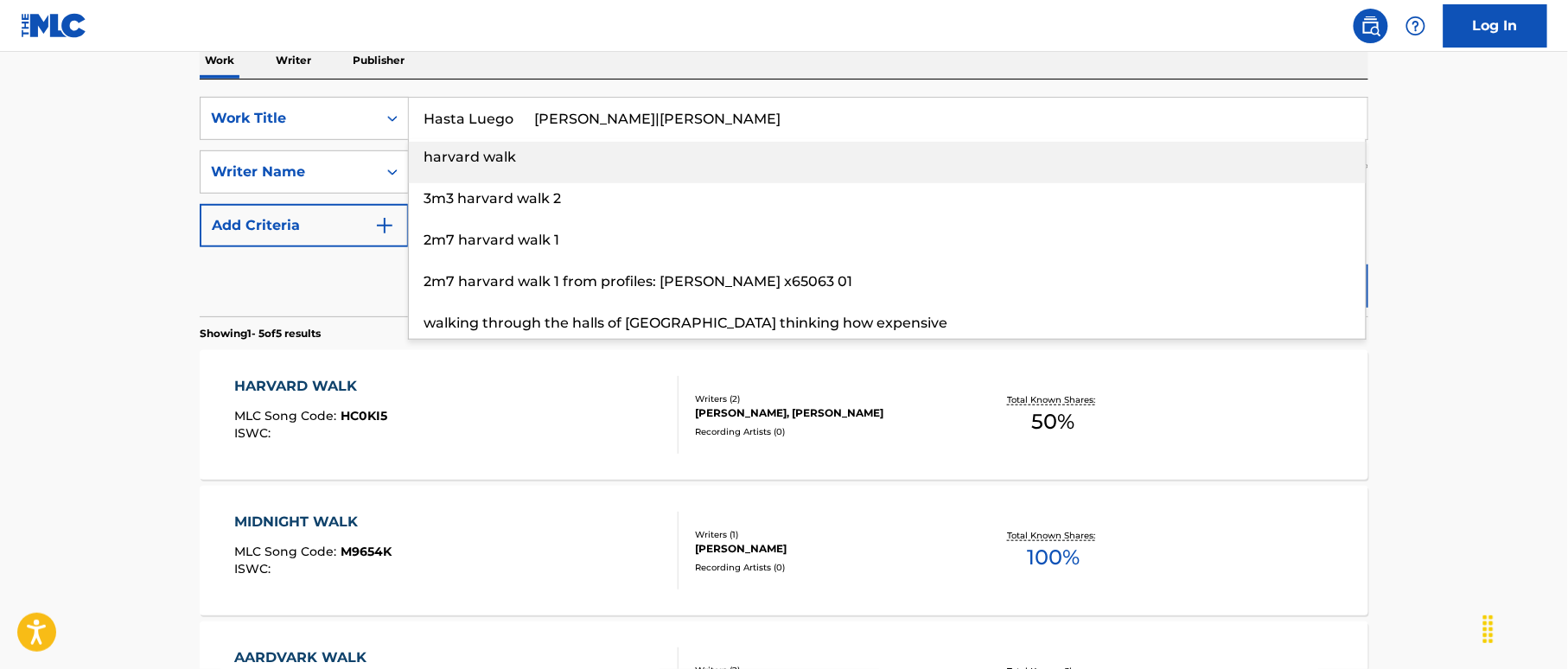
click at [647, 118] on input "Hasta Luego [PERSON_NAME]|[PERSON_NAME]" at bounding box center [887, 118] width 958 height 42
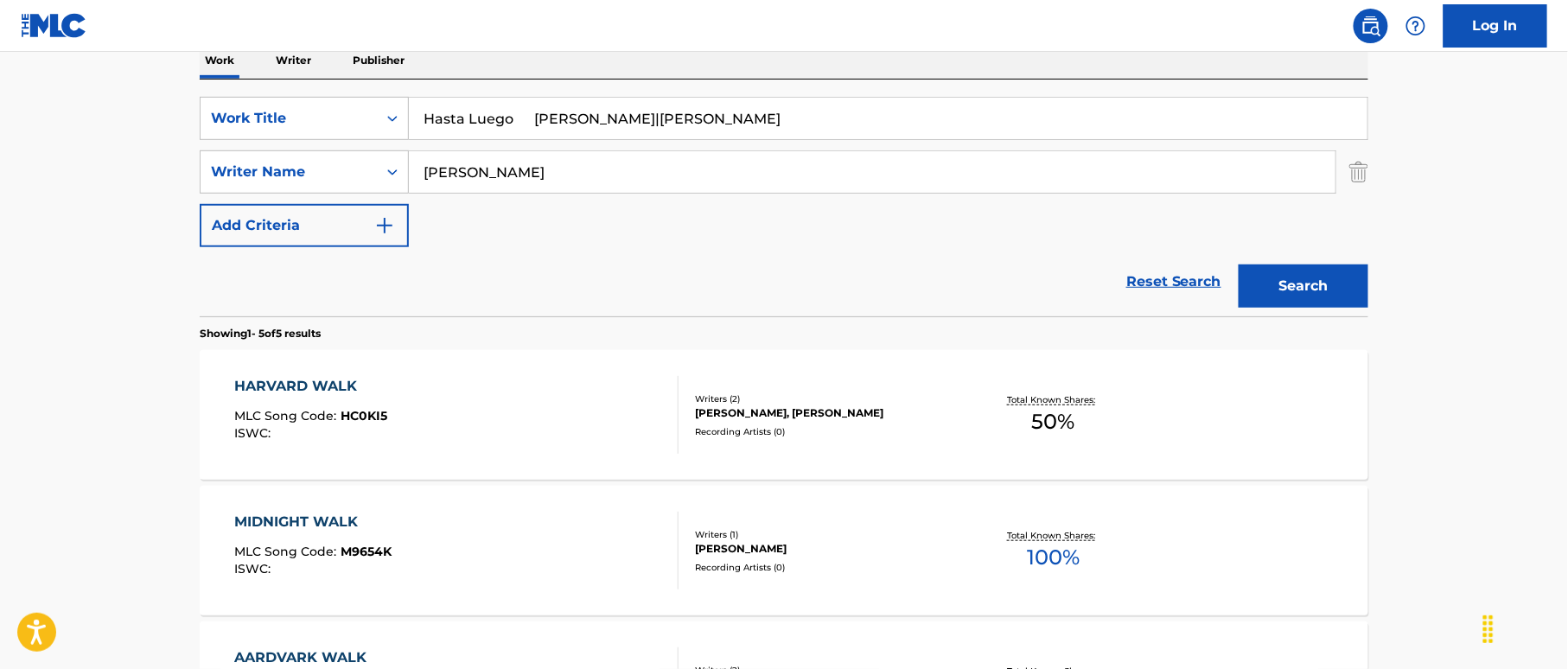
drag, startPoint x: 691, startPoint y: 119, endPoint x: 764, endPoint y: 123, distance: 73.1
click at [764, 123] on input "Hasta Luego [PERSON_NAME]|[PERSON_NAME]" at bounding box center [887, 118] width 958 height 42
type input "Hasta Luego [PERSON_NAME]|[PERSON_NAME]"
drag, startPoint x: 493, startPoint y: 164, endPoint x: 358, endPoint y: 166, distance: 135.0
click at [358, 166] on div "SearchWithCriteriaf2f67575-ac71-4f03-956e-dac0748b6b5b Writer Name [PERSON_NAME]" at bounding box center [784, 172] width 1169 height 43
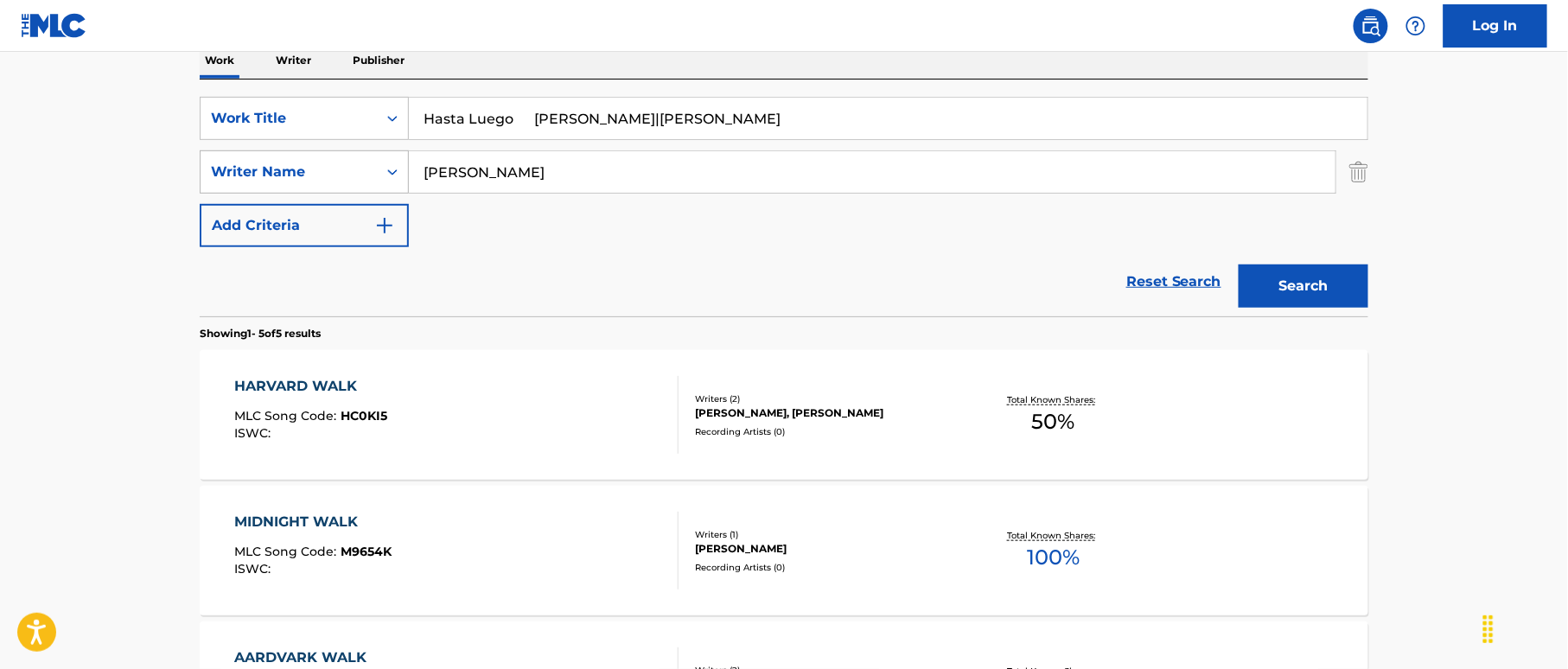
paste input "Friend"
type input "Friend"
click at [599, 109] on input "Hasta Luego [PERSON_NAME]|[PERSON_NAME]" at bounding box center [887, 118] width 958 height 42
drag, startPoint x: 541, startPoint y: 116, endPoint x: 854, endPoint y: 154, distance: 315.3
click at [845, 140] on div "SearchWithCriteria38a4a8b0-d759-4550-abbf-1570a80e714c Work Title Hasta Luego […" at bounding box center [784, 172] width 1169 height 150
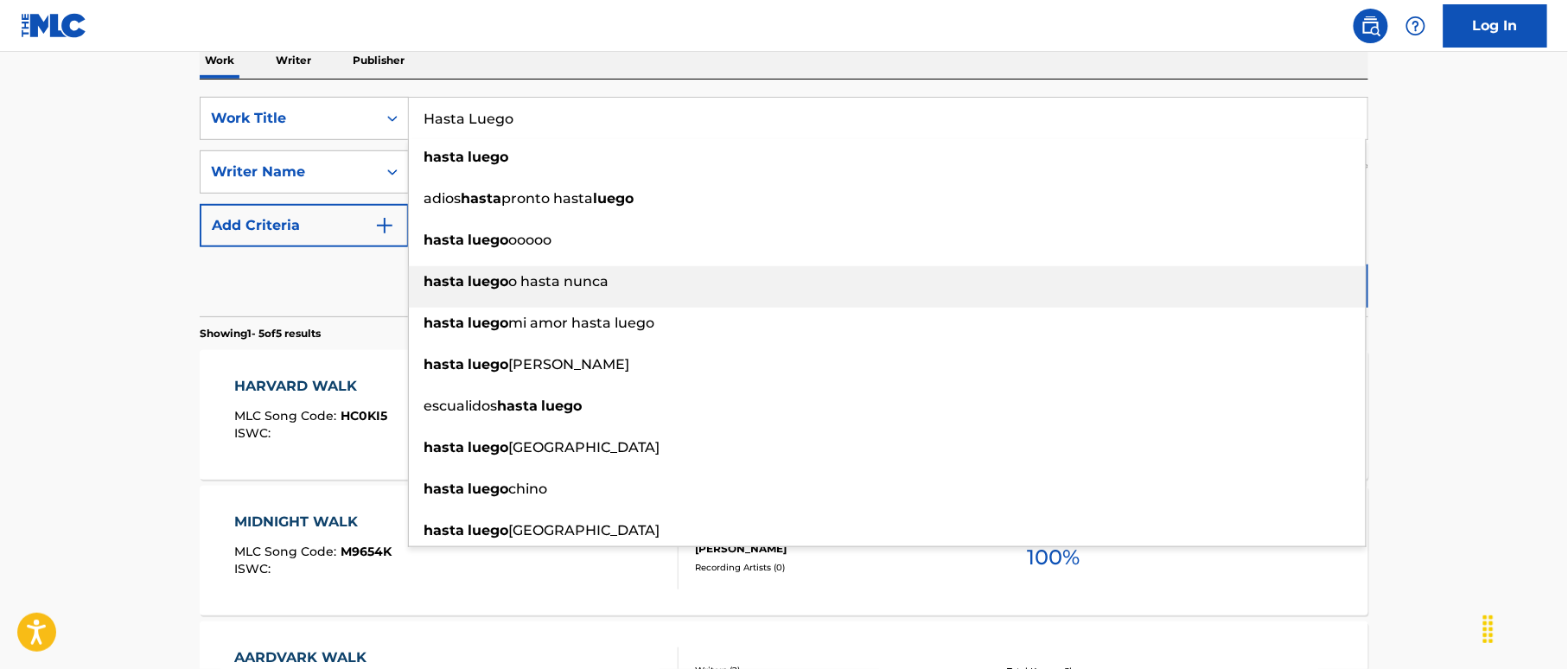
click at [1270, 275] on div "hasta luego o hasta nunca" at bounding box center [887, 281] width 957 height 31
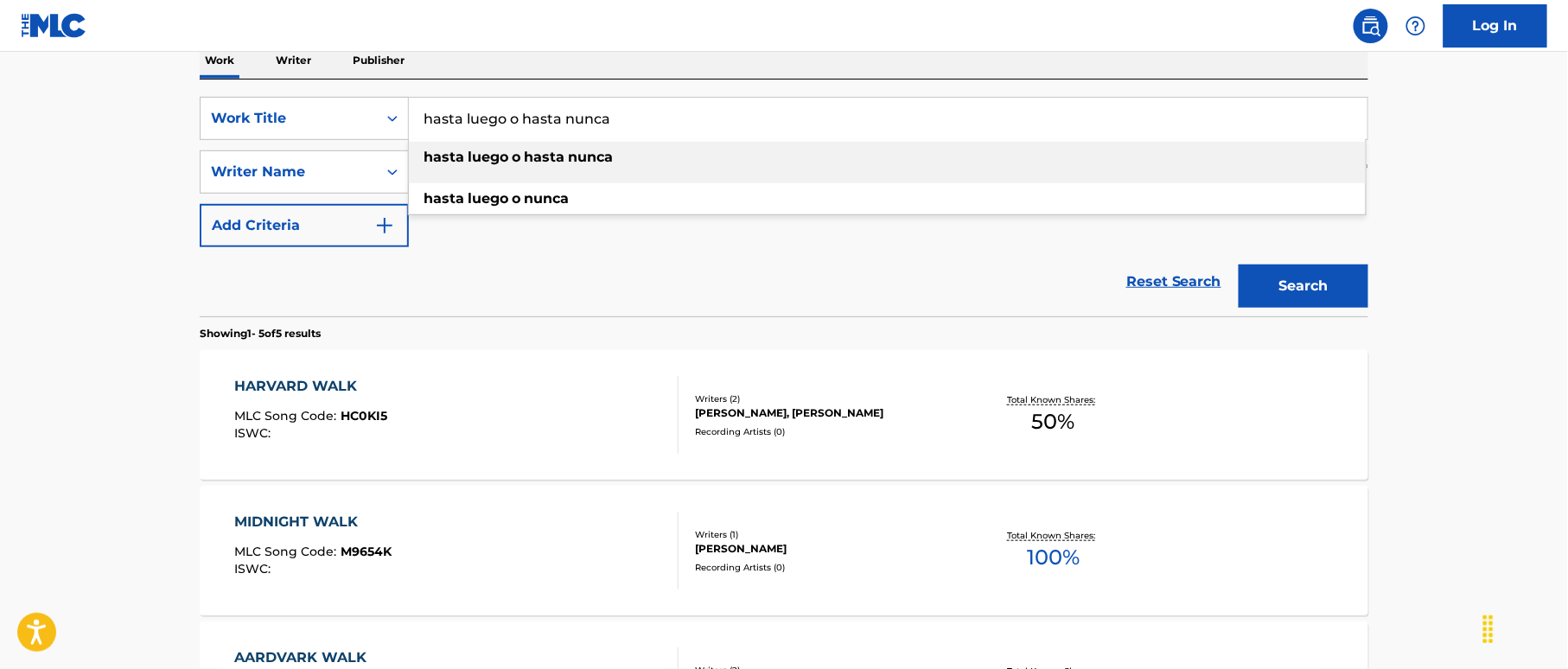
drag, startPoint x: 630, startPoint y: 115, endPoint x: 371, endPoint y: 87, distance: 260.5
click at [350, 81] on div "SearchWithCriteria38a4a8b0-d759-4550-abbf-1570a80e714c Work Title hasta luego o…" at bounding box center [784, 197] width 1169 height 237
paste input "Hasta Luego"
click at [461, 109] on input "Hasta Luego" at bounding box center [887, 118] width 958 height 42
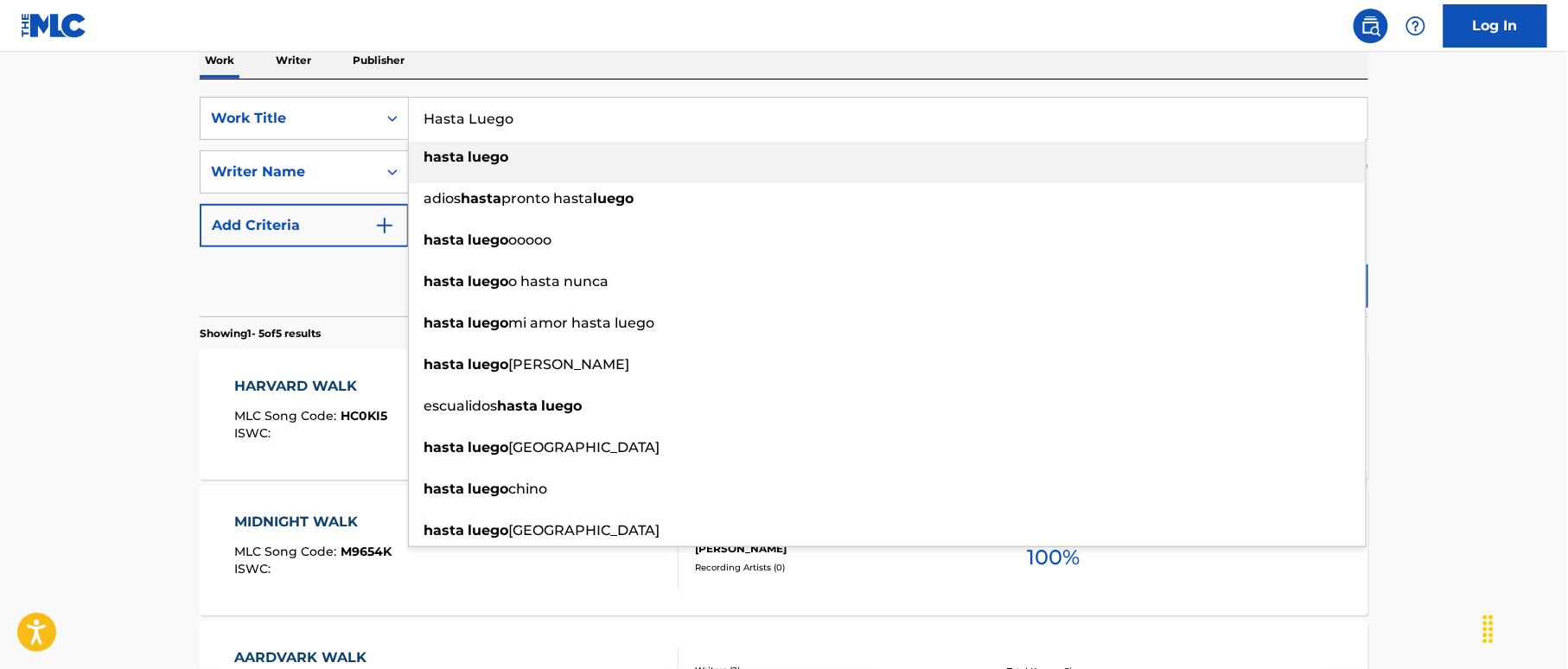
type input "Hasta Luego"
click at [561, 43] on nav "Log In" at bounding box center [784, 25] width 1568 height 52
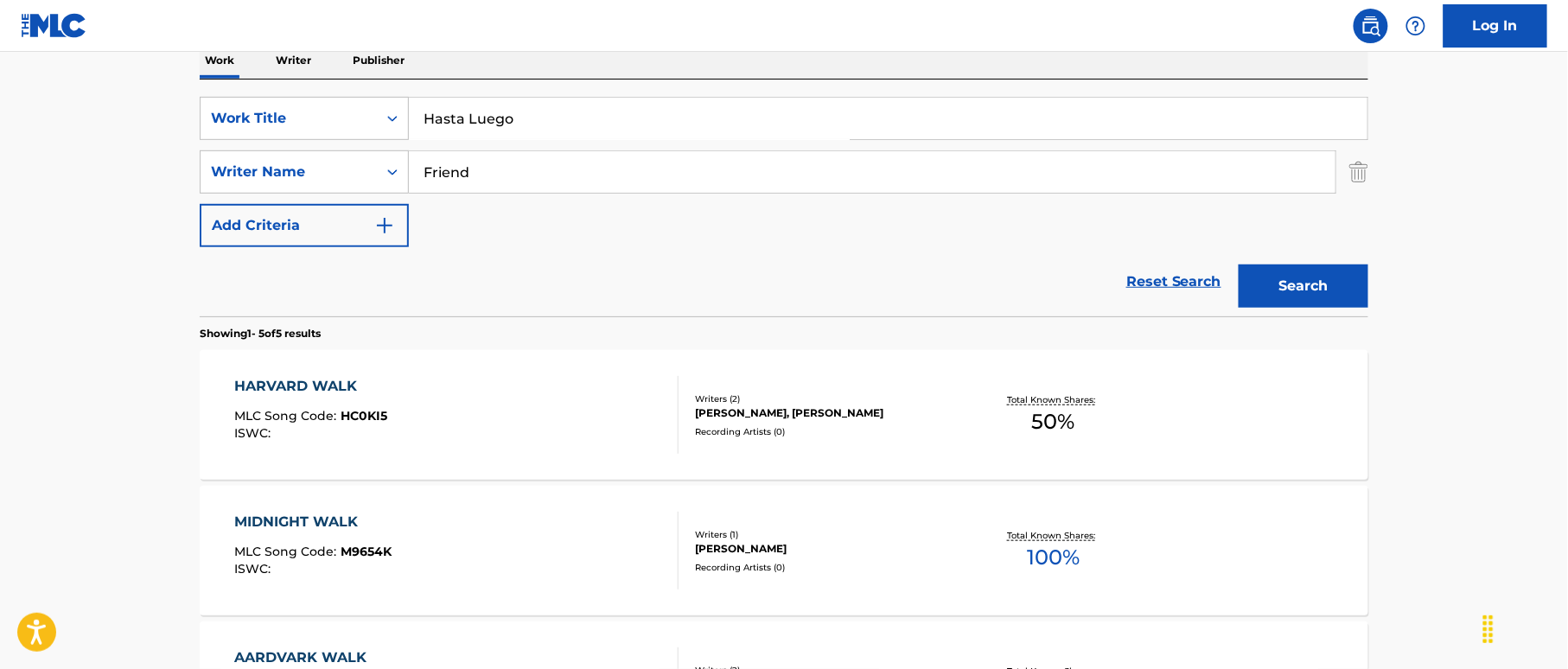
click at [1287, 287] on button "Search" at bounding box center [1303, 286] width 129 height 43
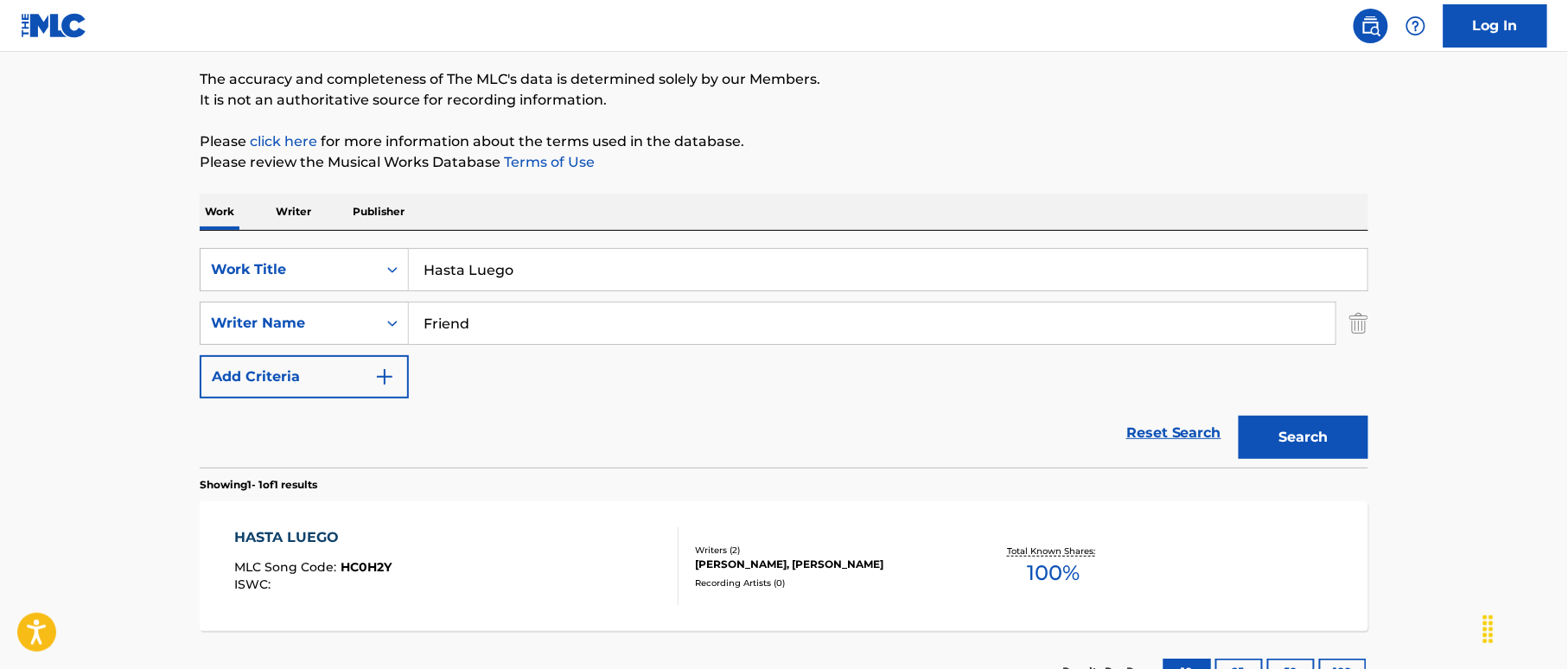
scroll to position [271, 0]
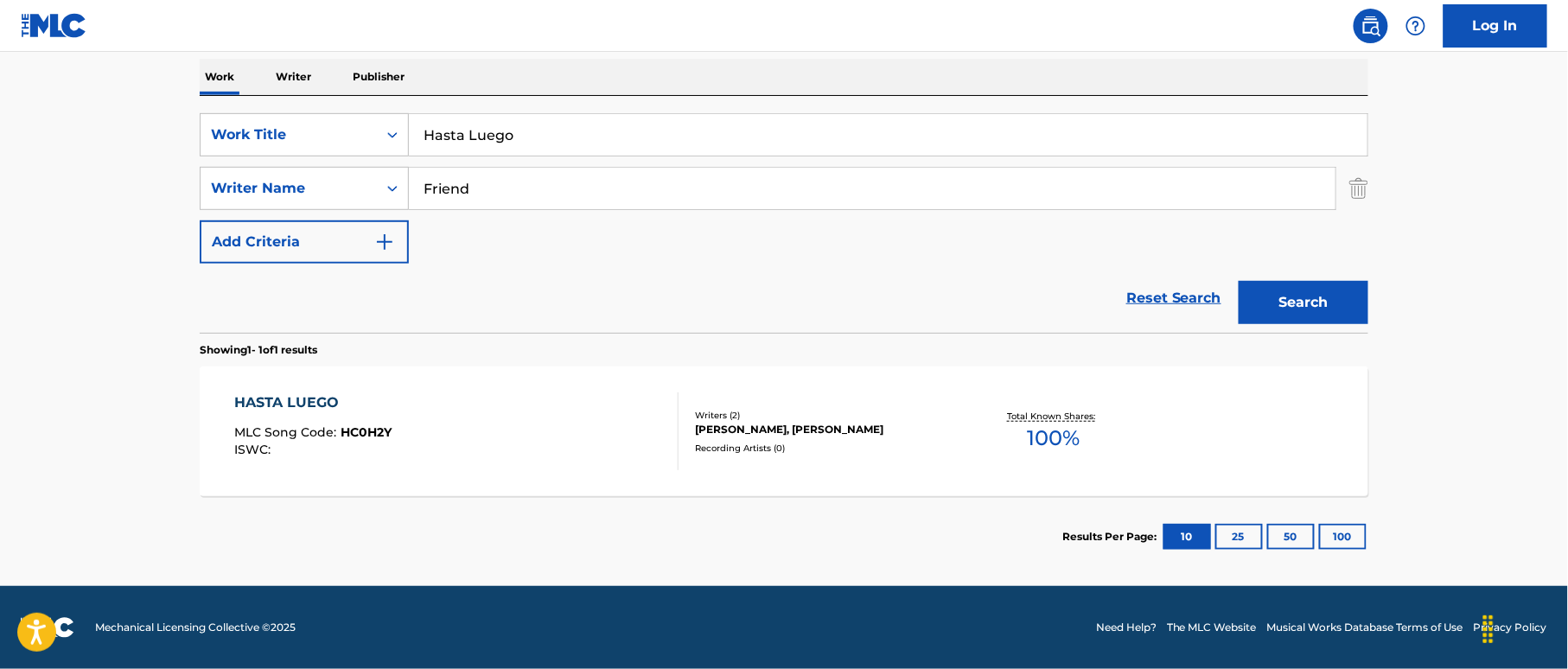
click at [582, 419] on div "HASTA LUEGO MLC Song Code : HC0H2Y ISWC :" at bounding box center [457, 431] width 445 height 77
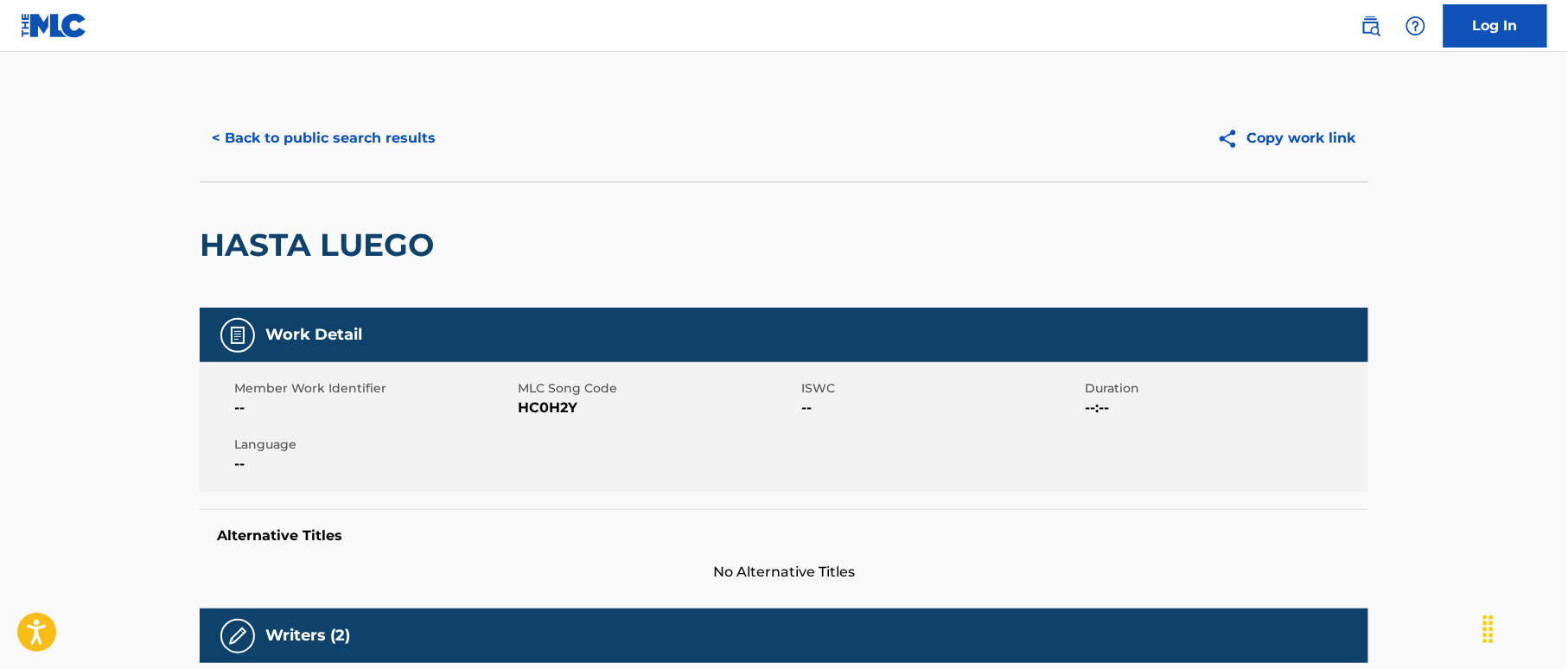
click at [370, 129] on button "< Back to public search results" at bounding box center [323, 139] width 248 height 43
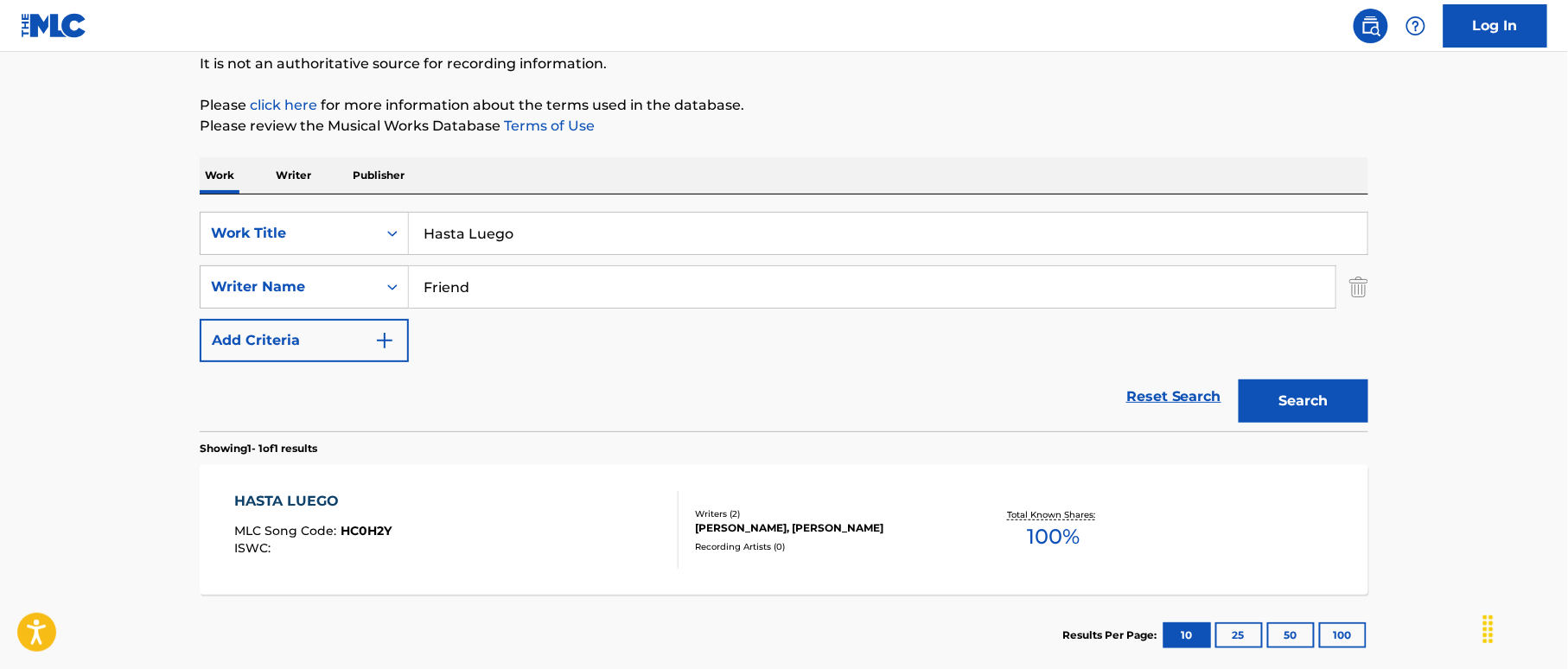
click at [558, 498] on div "HASTA LUEGO MLC Song Code : HC0H2Y ISWC :" at bounding box center [457, 529] width 445 height 77
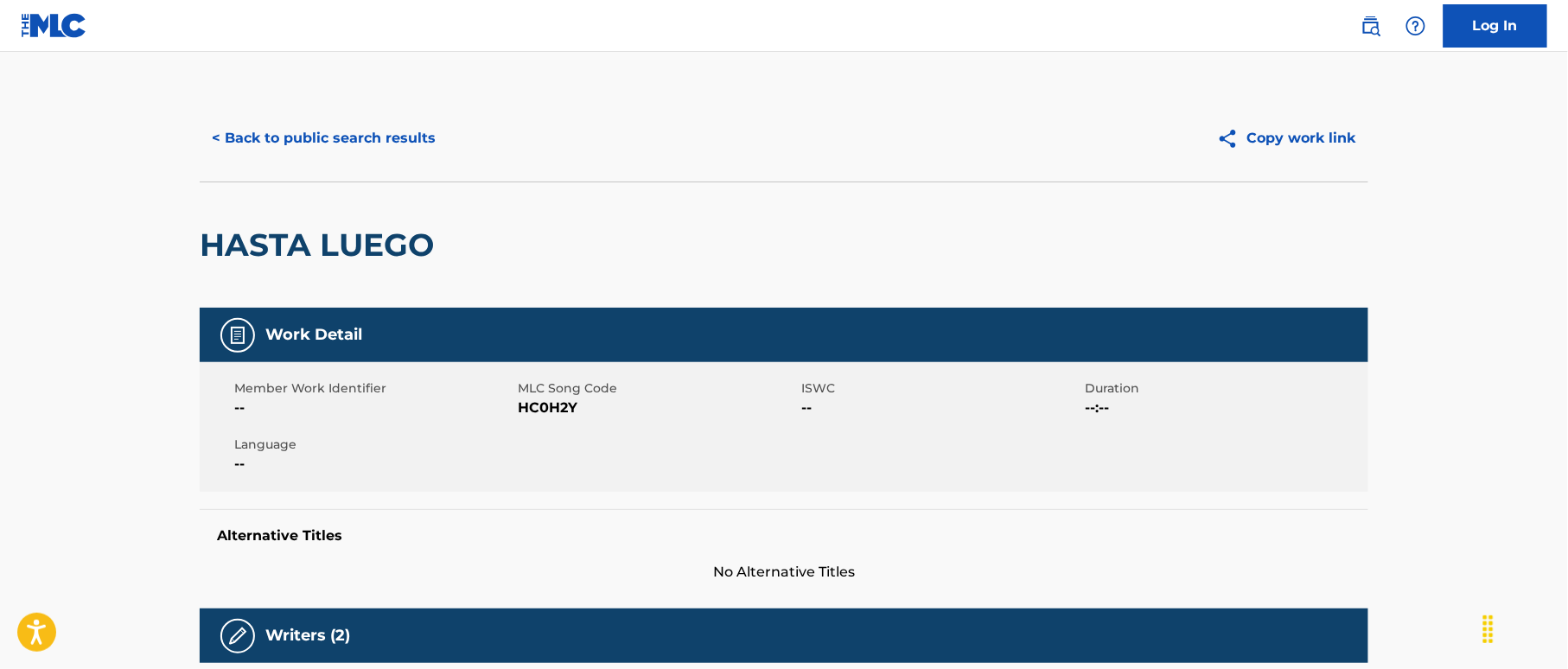
click at [419, 128] on button "< Back to public search results" at bounding box center [323, 139] width 248 height 43
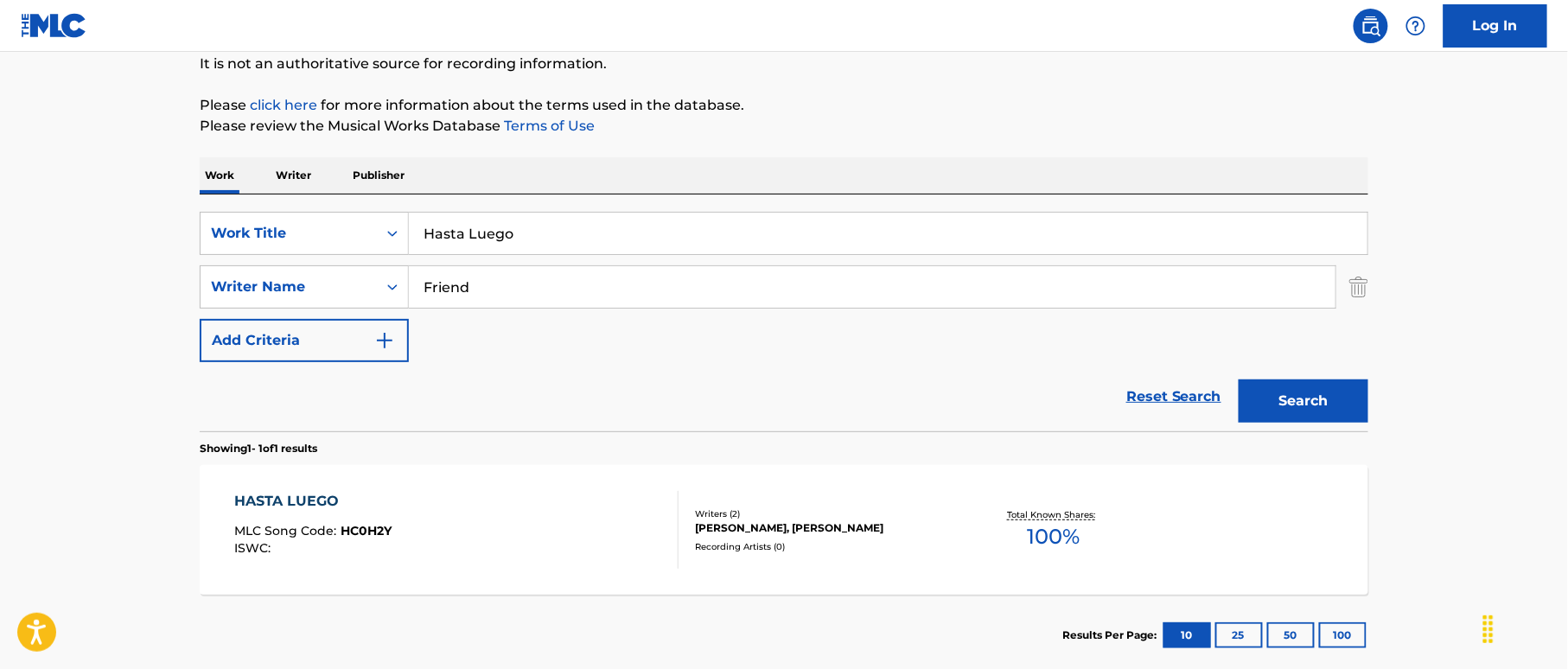
drag, startPoint x: 375, startPoint y: 184, endPoint x: 363, endPoint y: 187, distance: 12.4
click at [332, 178] on div "Work Writer Publisher SearchWithCriteria38a4a8b0-d759-4550-abbf-1570a80e714c Wo…" at bounding box center [784, 416] width 1169 height 518
paste input "te To See You Go [PERSON_NAME]"
drag, startPoint x: 680, startPoint y: 228, endPoint x: 281, endPoint y: 149, distance: 406.7
click at [281, 149] on div "The MLC Public Work Search The accuracy and completeness of The MLC's data is d…" at bounding box center [784, 299] width 1210 height 753
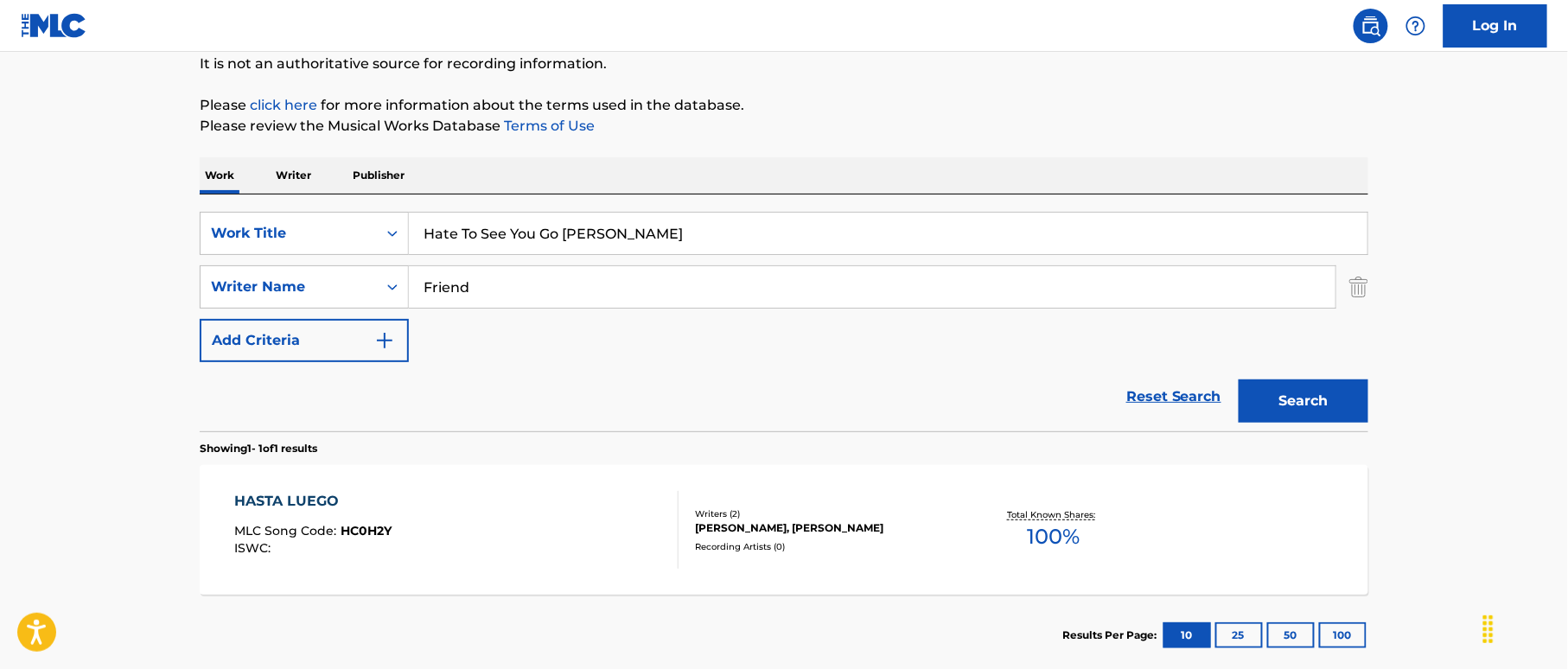
paste input "Search Form"
click at [647, 240] on input "Hate To See You Go [PERSON_NAME]" at bounding box center [887, 233] width 958 height 42
type input "Hate To See You Go [PERSON_NAME]"
click at [374, 265] on div "SearchWithCriteriaf2f67575-ac71-4f03-956e-dac0748b6b5b Writer Name Friend" at bounding box center [784, 287] width 1169 height 43
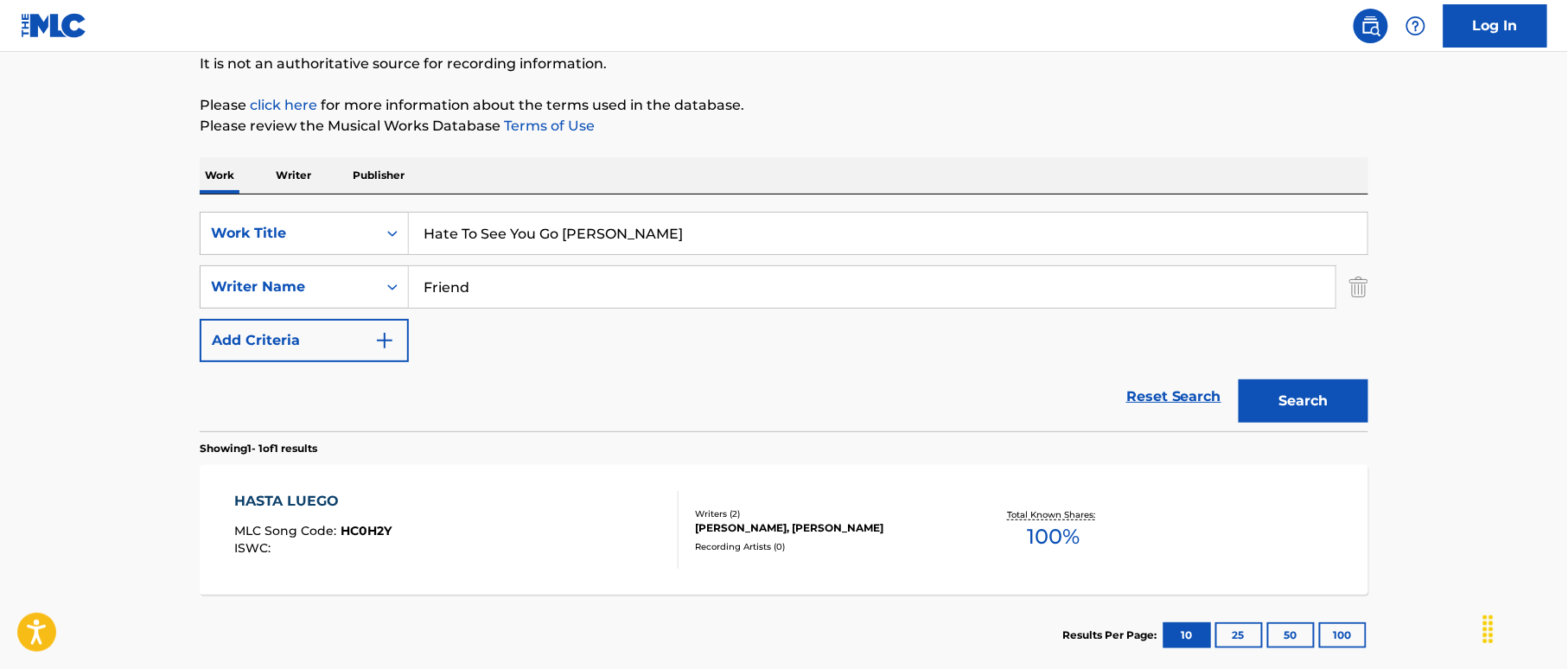
paste input "[PERSON_NAME]"
type input "[PERSON_NAME]"
click at [641, 223] on input "Hate To See You Go [PERSON_NAME]" at bounding box center [887, 233] width 958 height 42
drag, startPoint x: 567, startPoint y: 226, endPoint x: 681, endPoint y: 246, distance: 115.7
click at [680, 246] on input "Hate To See You Go [PERSON_NAME]" at bounding box center [887, 233] width 958 height 42
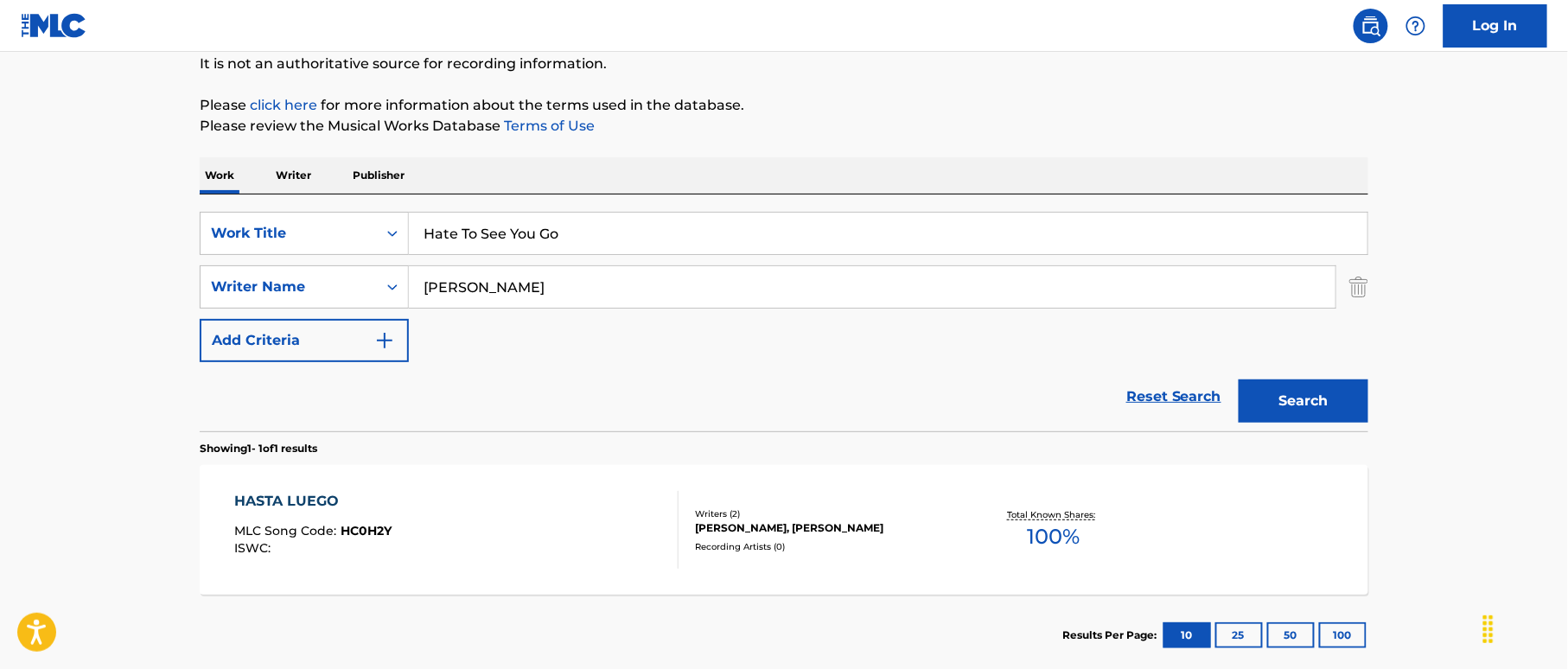
type input "Hate To See You Go"
click at [1324, 406] on button "Search" at bounding box center [1303, 401] width 129 height 43
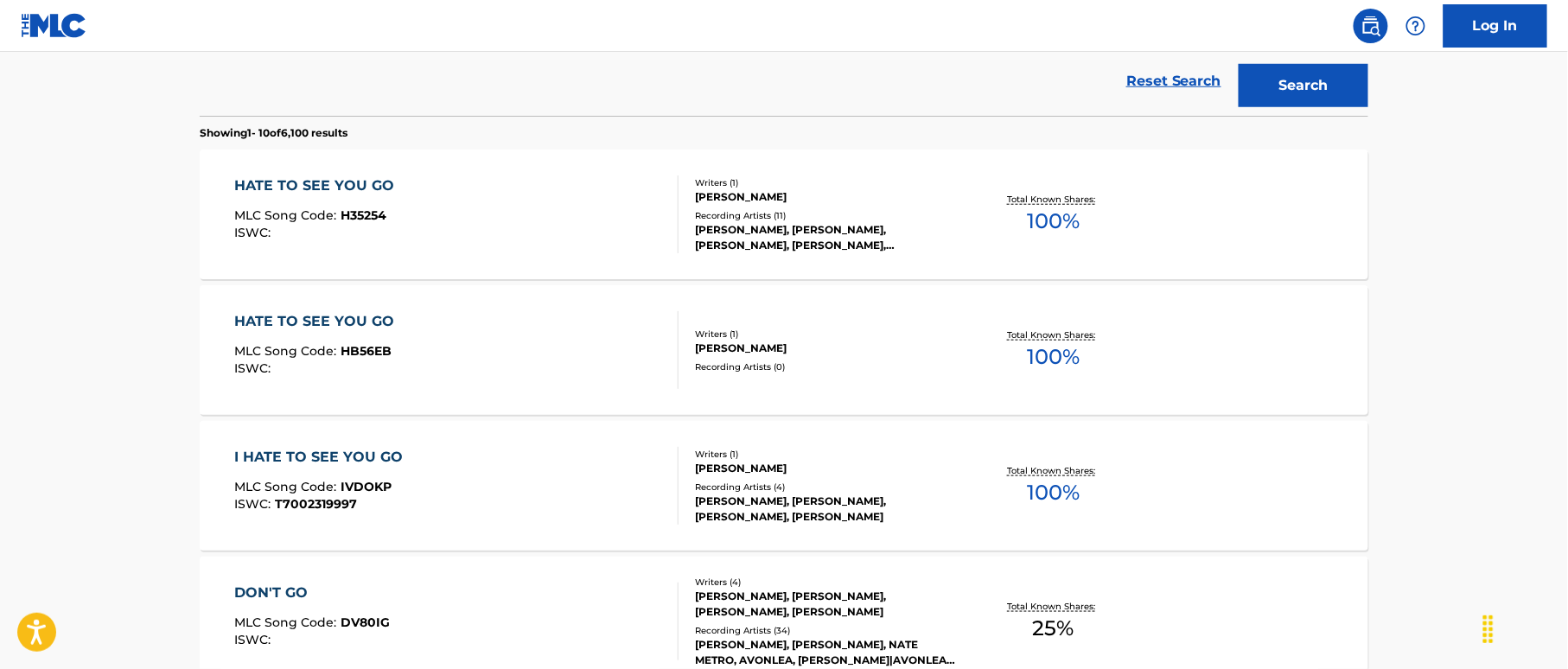
scroll to position [518, 0]
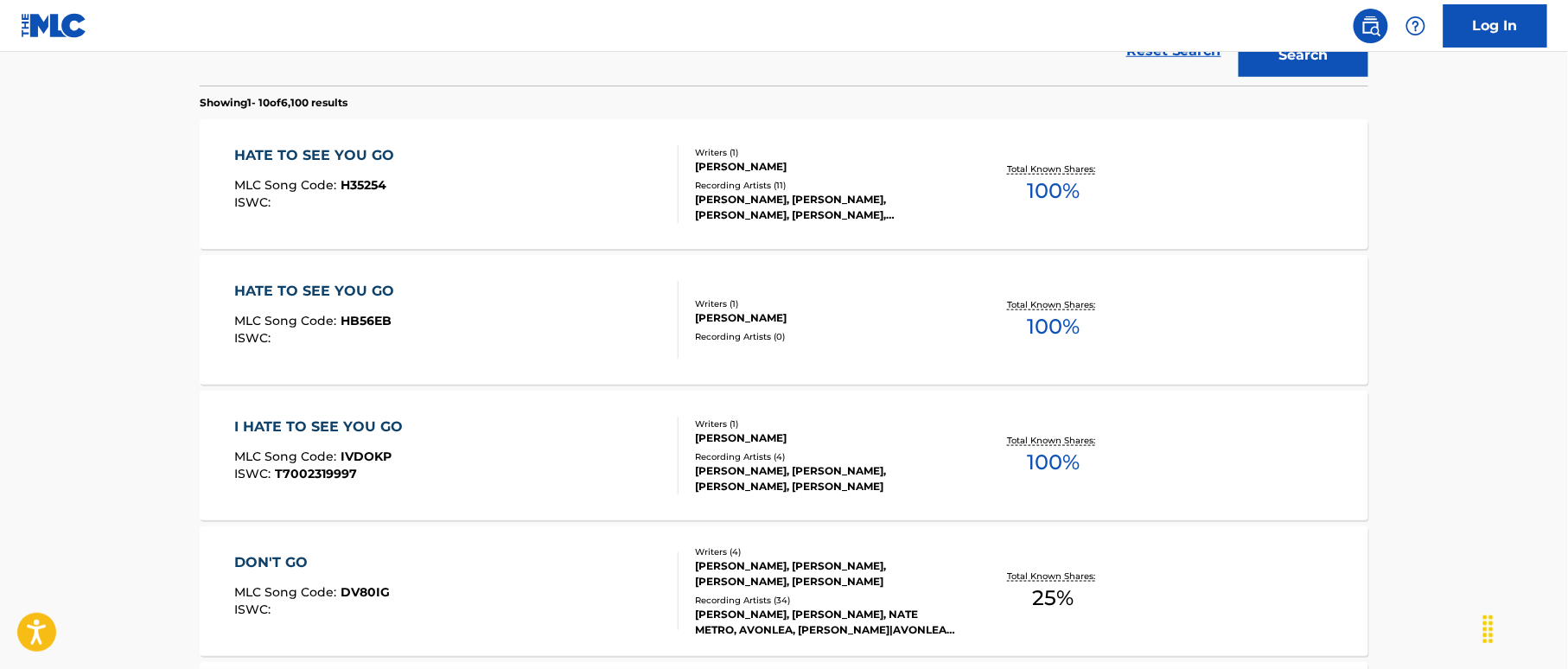
click at [592, 311] on div "HATE TO SEE YOU GO MLC Song Code : HB56EB ISWC :" at bounding box center [457, 320] width 445 height 77
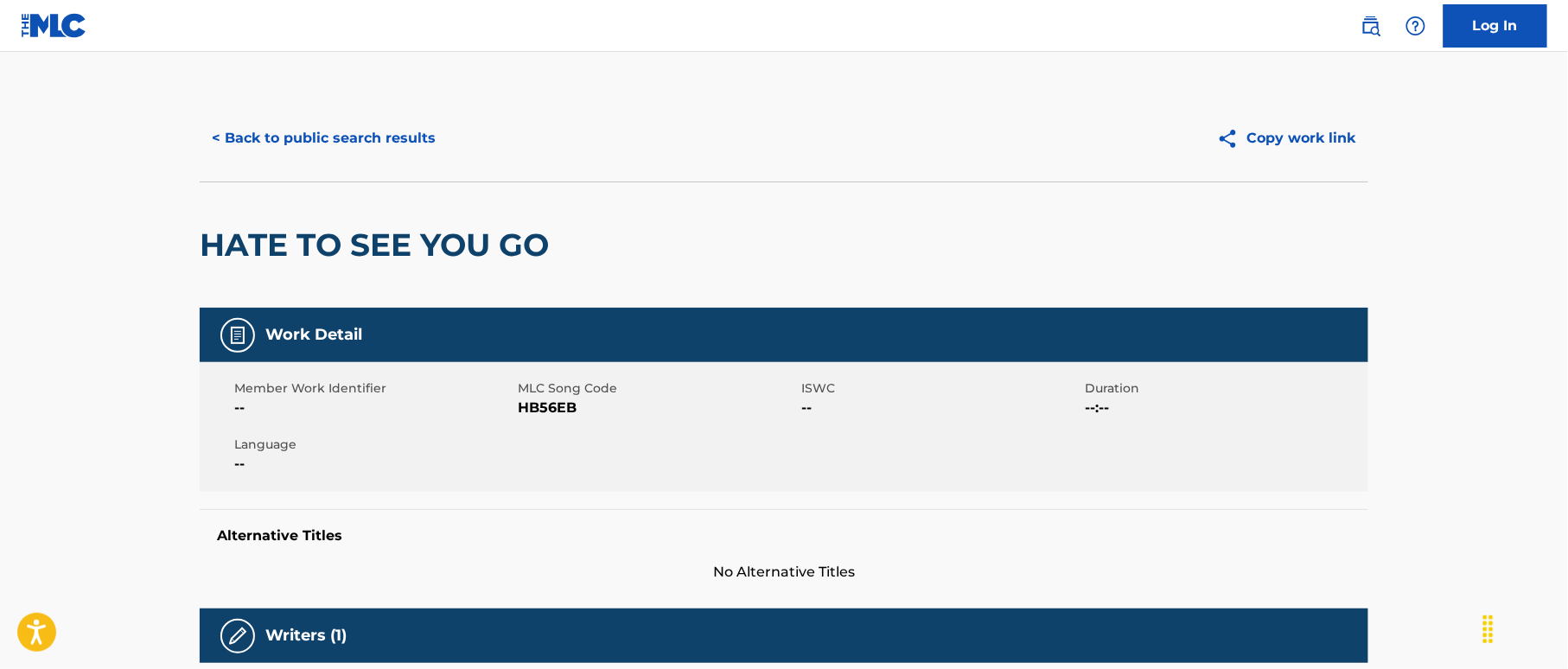
click at [561, 405] on span "HB56EB" at bounding box center [657, 408] width 279 height 21
click at [412, 122] on button "< Back to public search results" at bounding box center [323, 139] width 248 height 43
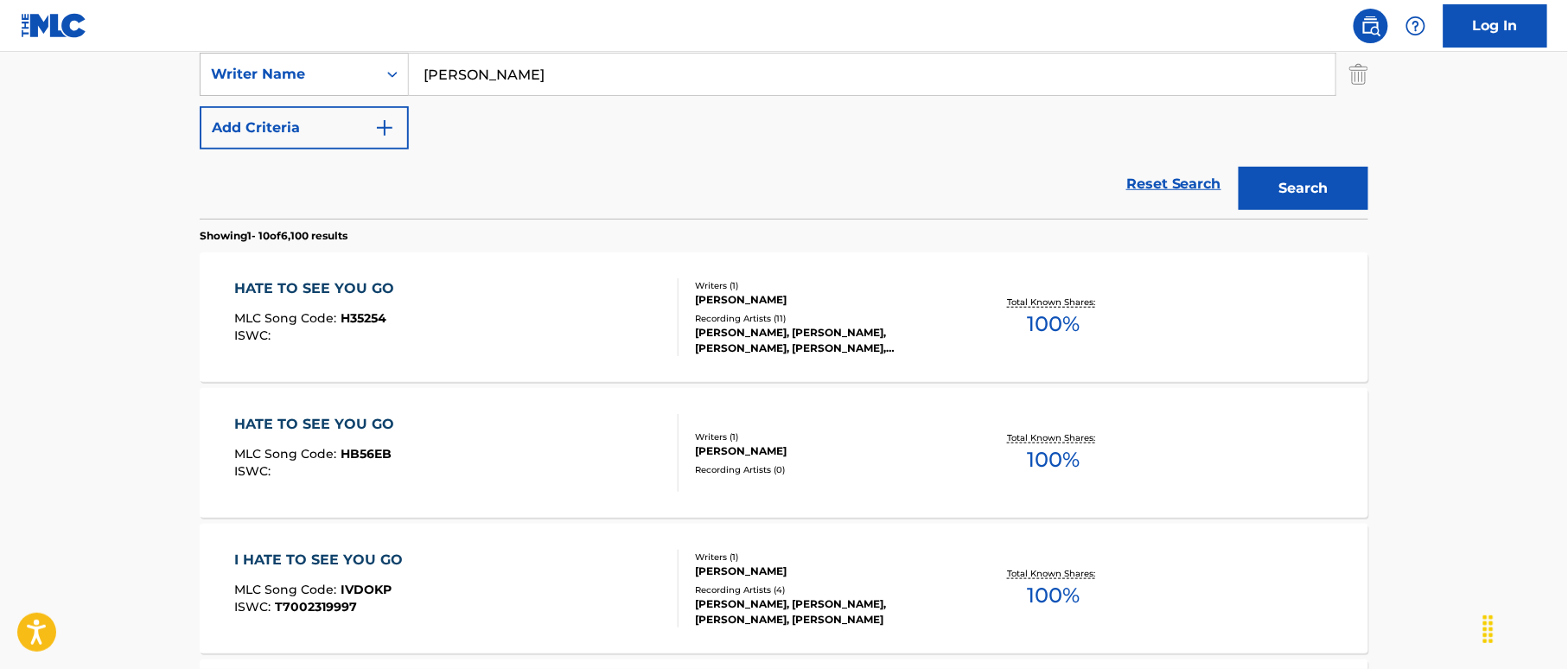
scroll to position [271, 0]
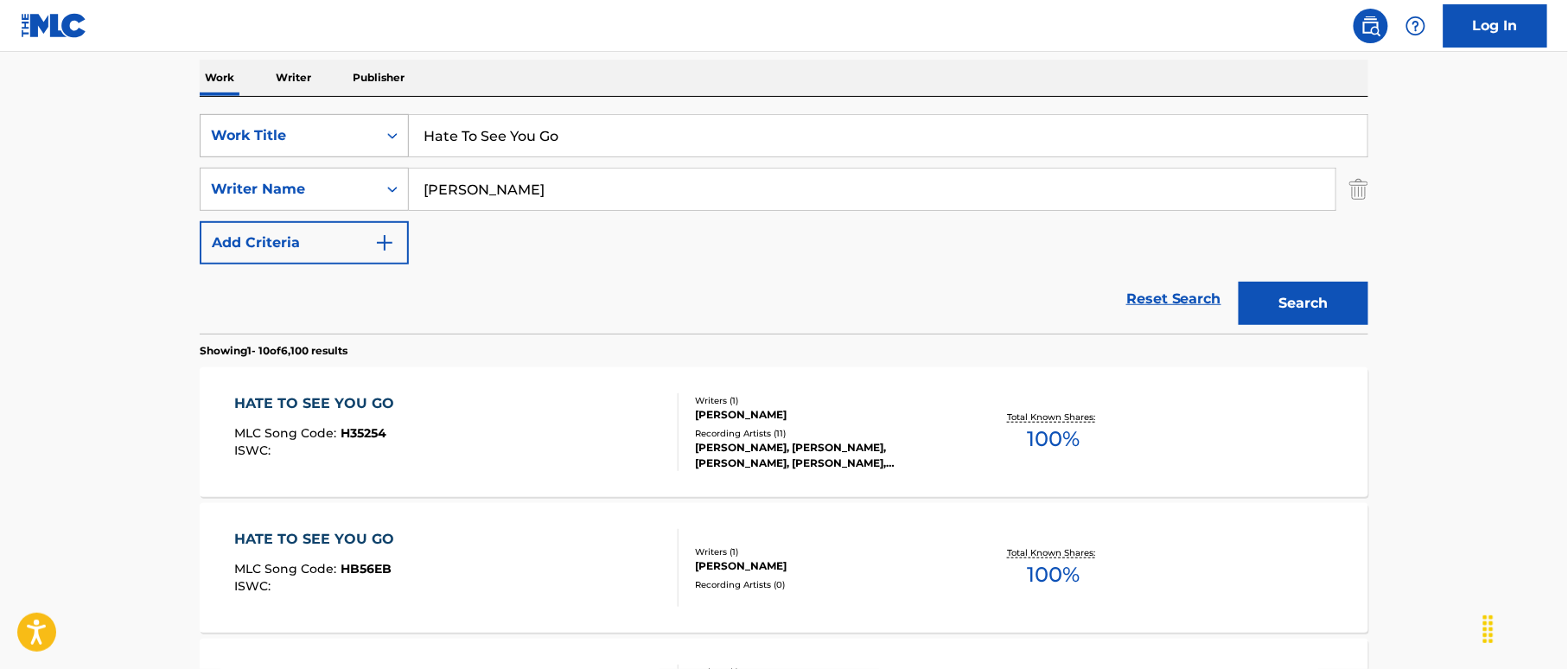
drag, startPoint x: 466, startPoint y: 108, endPoint x: 374, endPoint y: 114, distance: 92.2
click at [336, 100] on div "SearchWithCriteria38a4a8b0-d759-4550-abbf-1570a80e714c Work Title Hate To See Y…" at bounding box center [784, 215] width 1169 height 237
paste input "ve Mercy On Me (Until I'm Free) [PERSON_NAME]|[PERSON_NAME]"
click at [837, 133] on input "Have Mercy On Me (Until I'm Free) [PERSON_NAME]|[PERSON_NAME]" at bounding box center [887, 136] width 958 height 42
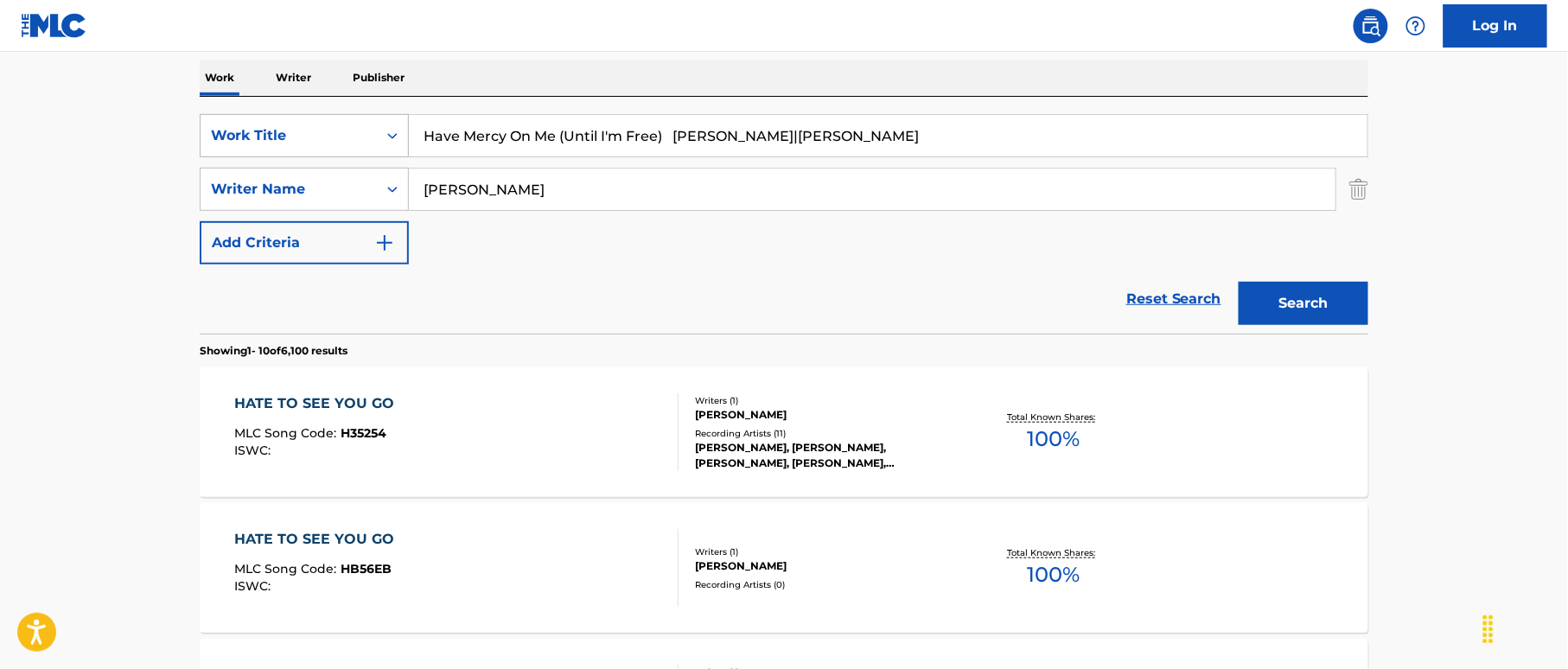
type input "Have Mercy On Me (Until I'm Free) [PERSON_NAME]|[PERSON_NAME]"
click at [287, 149] on div "SearchWithCriteria38a4a8b0-d759-4550-abbf-1570a80e714c Work Title Have Mercy On…" at bounding box center [784, 189] width 1169 height 150
paste input "Vali"
type input "Valier"
click at [786, 125] on input "Have Mercy On Me (Until I'm Free) [PERSON_NAME]|[PERSON_NAME]" at bounding box center [887, 136] width 958 height 42
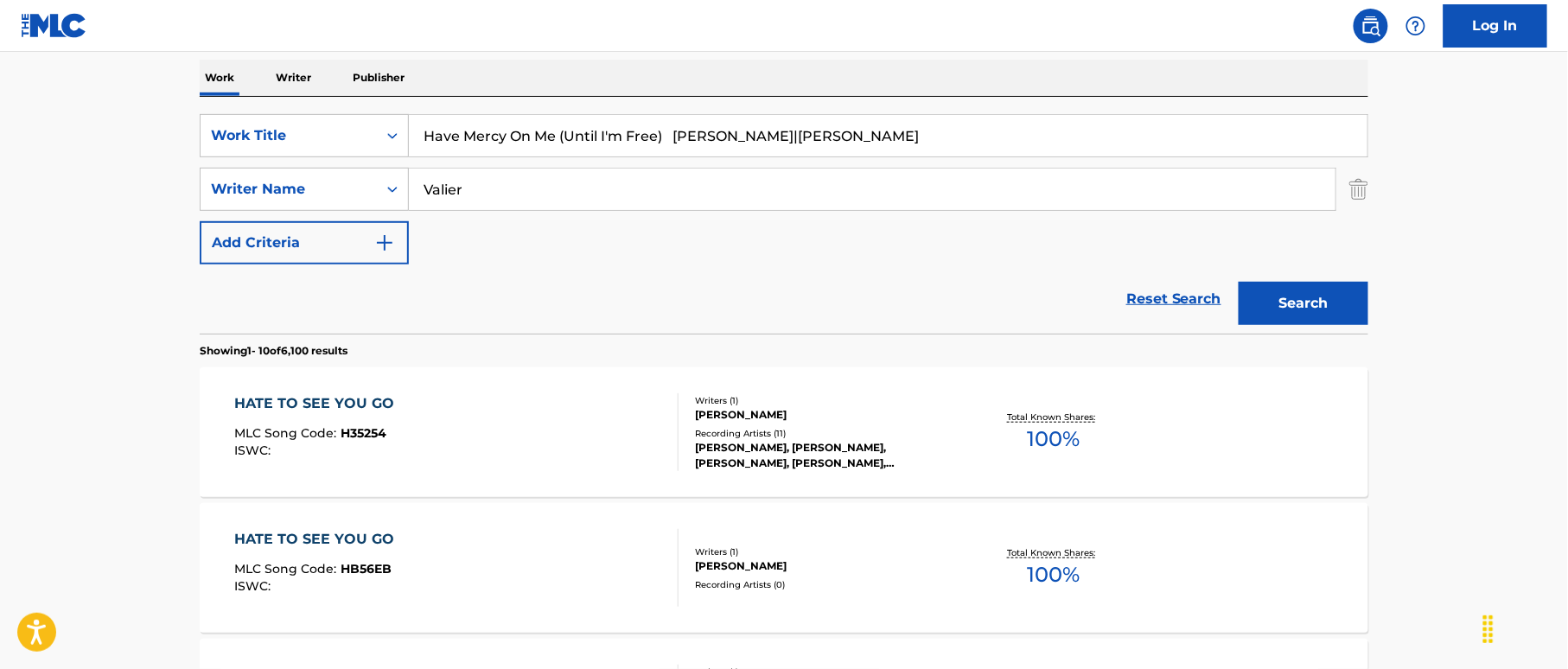
drag, startPoint x: 684, startPoint y: 135, endPoint x: 910, endPoint y: 157, distance: 227.1
click at [910, 157] on div "Have Mercy On Me (Until I'm Free) [PERSON_NAME]|[PERSON_NAME]" at bounding box center [888, 136] width 959 height 43
type input "Have Mercy On Me (Until I'm Free)"
click at [1300, 306] on button "Search" at bounding box center [1303, 303] width 129 height 43
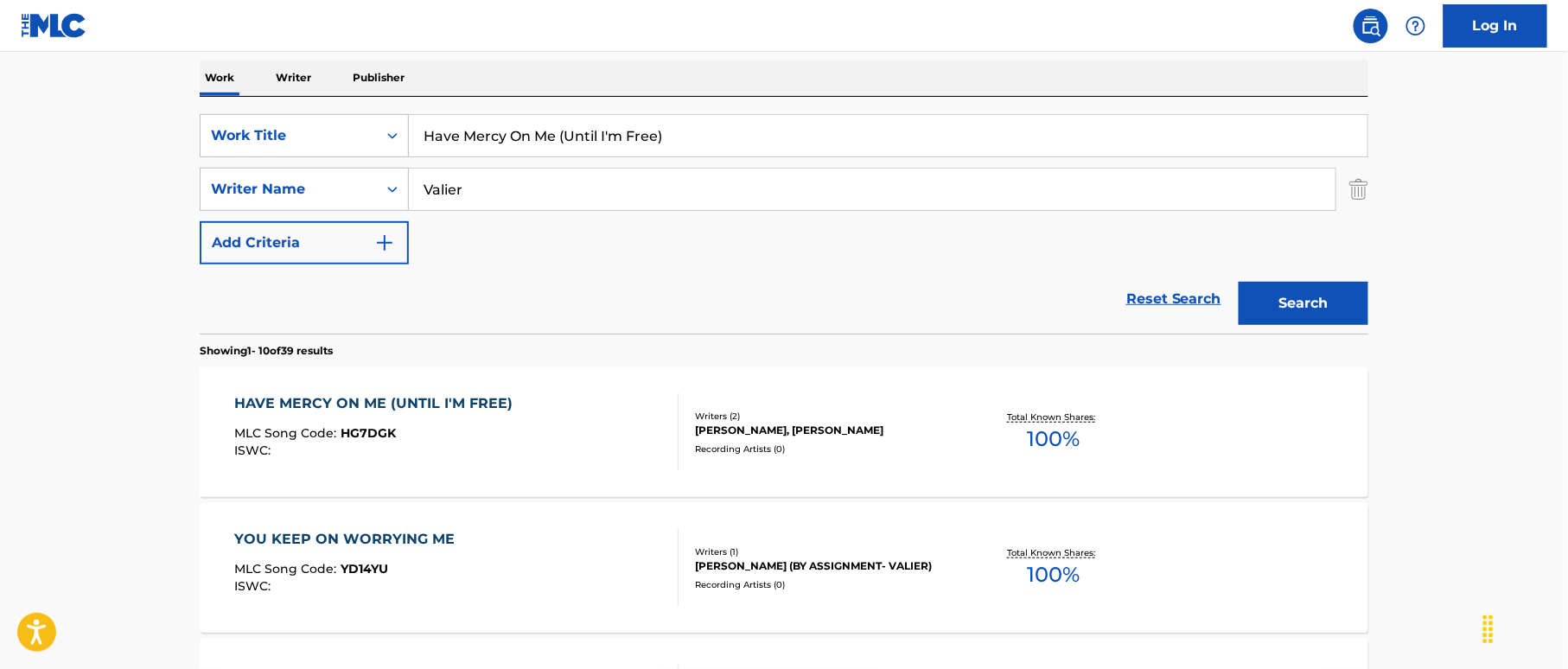
click at [568, 436] on div "HAVE MERCY ON ME (UNTIL I'M FREE) MLC Song Code : HG7DGK ISWC :" at bounding box center [457, 432] width 445 height 77
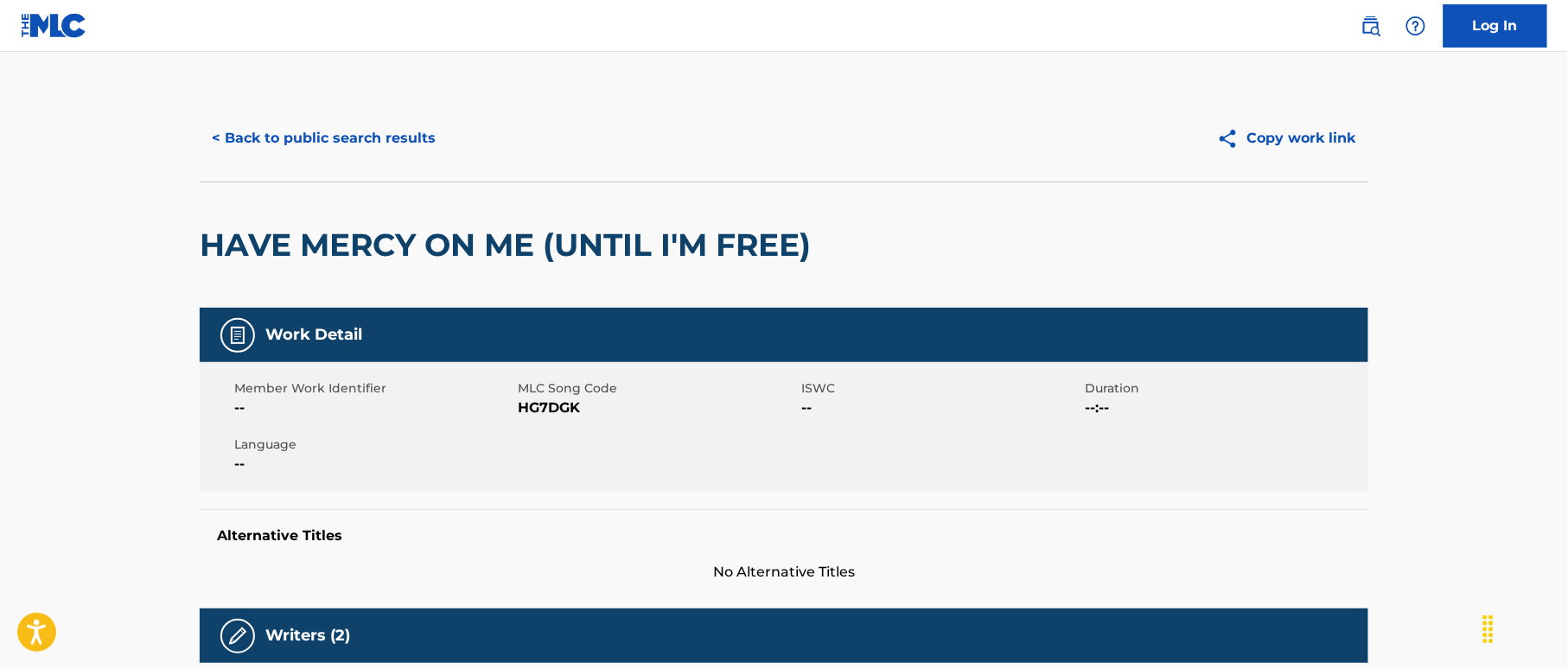
click at [388, 145] on button "< Back to public search results" at bounding box center [323, 139] width 248 height 43
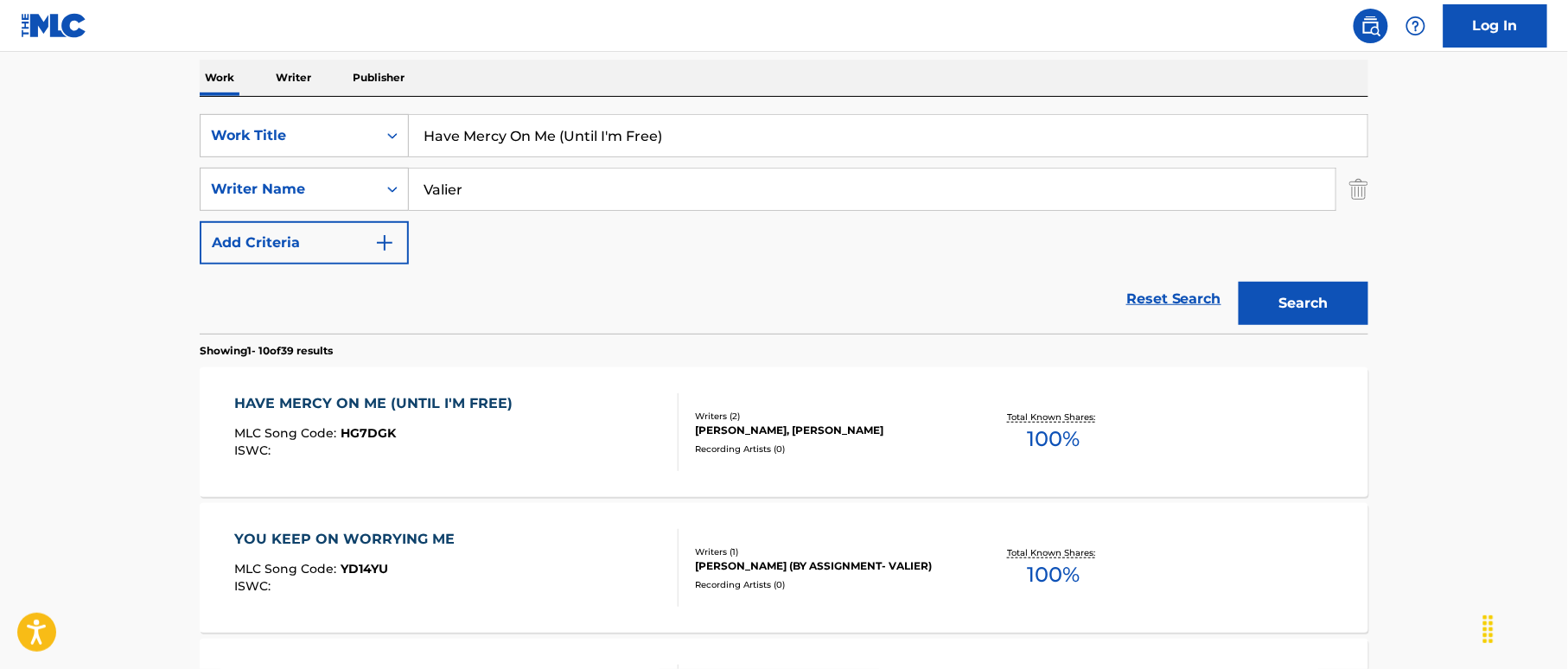
drag, startPoint x: 323, startPoint y: 70, endPoint x: 260, endPoint y: 59, distance: 64.0
paste input "You Ever Watched A Tear Drop [PERSON_NAME]|[PERSON_NAME]"
click at [835, 122] on input "Have You Ever Watched A Tear Drop [PERSON_NAME]|[PERSON_NAME]" at bounding box center [887, 136] width 958 height 42
drag, startPoint x: 786, startPoint y: 131, endPoint x: 871, endPoint y: 147, distance: 86.5
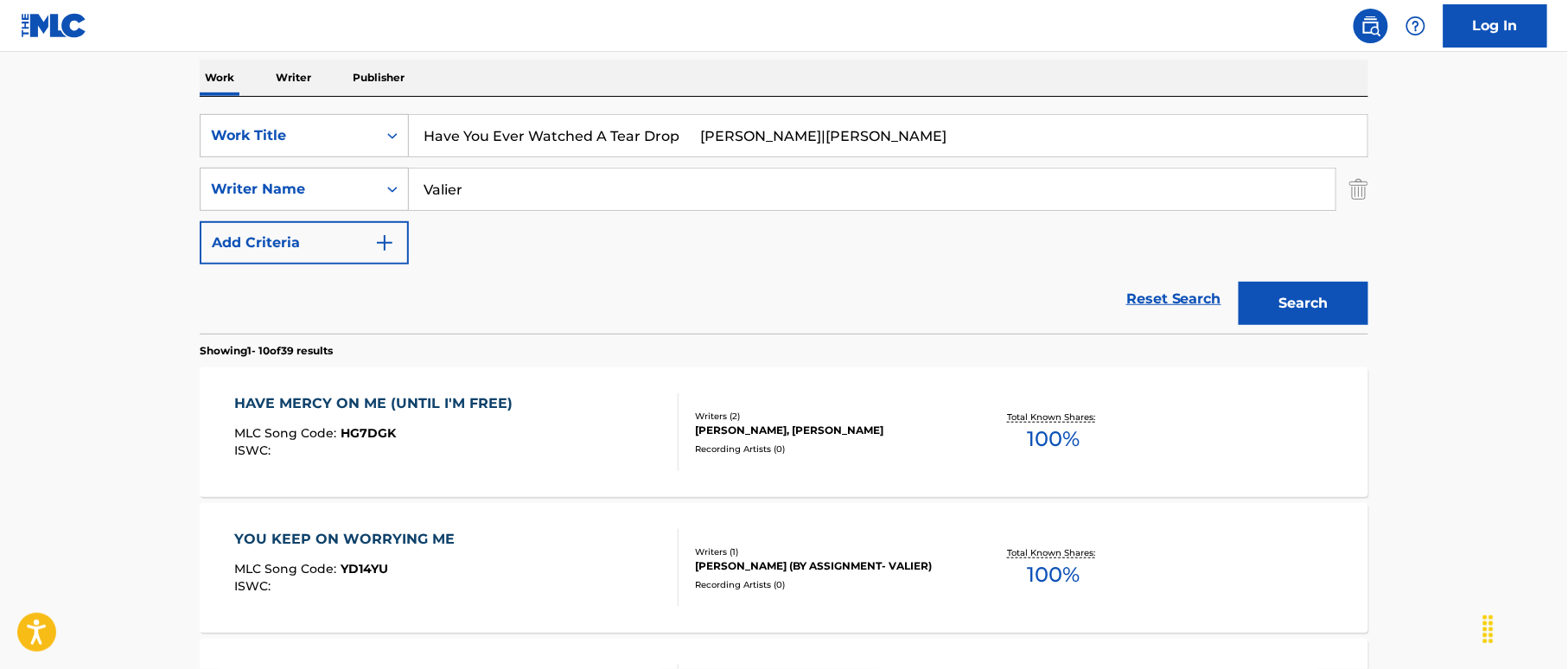
click at [871, 147] on input "Have You Ever Watched A Tear Drop [PERSON_NAME]|[PERSON_NAME]" at bounding box center [887, 136] width 958 height 42
type input "Have You Ever Watched A Tear Drop [PERSON_NAME]|"
click at [375, 189] on div "SearchWithCriteriaf2f67575-ac71-4f03-956e-dac0748b6b5b Writer Name [PERSON_NAME]" at bounding box center [784, 190] width 1169 height 43
paste input "[PERSON_NAME]"
type input "[PERSON_NAME]"
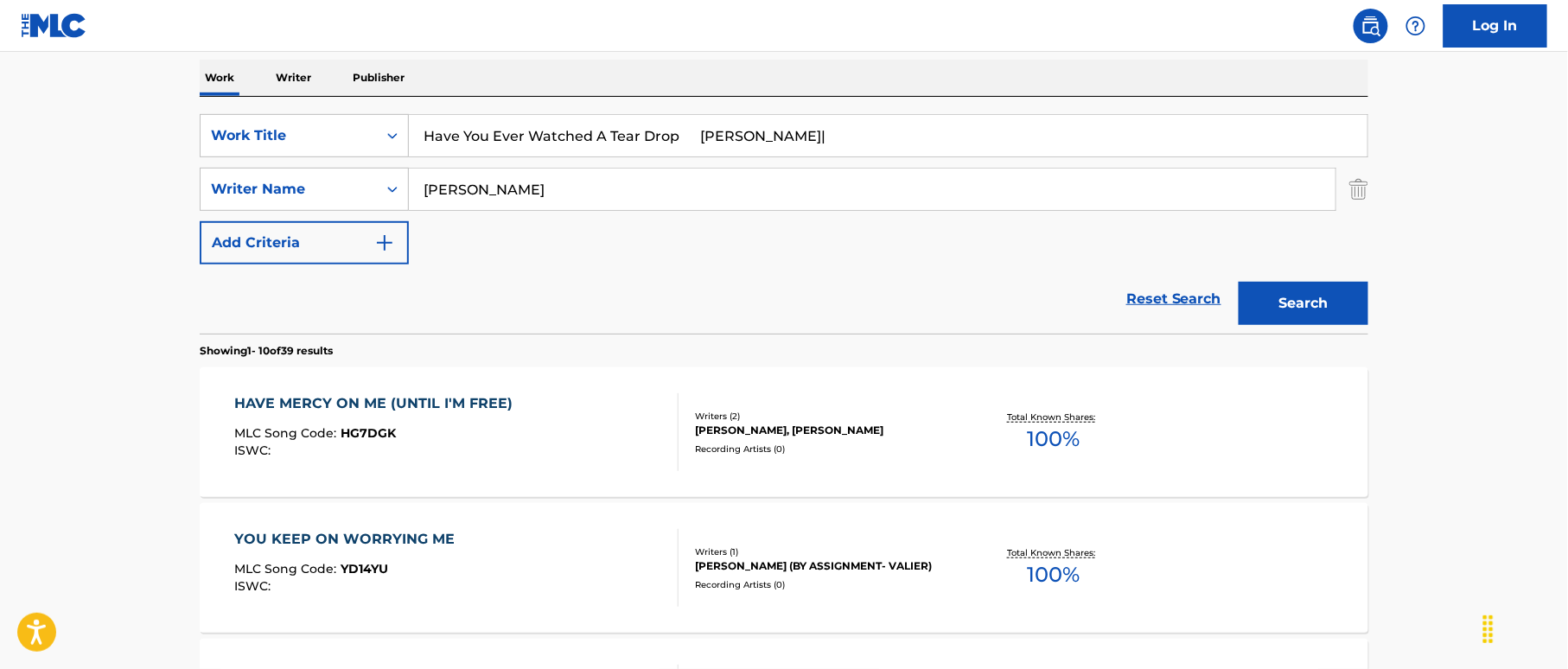
drag, startPoint x: 801, startPoint y: 116, endPoint x: 710, endPoint y: 142, distance: 94.6
click at [793, 116] on input "Have You Ever Watched A Tear Drop [PERSON_NAME]|" at bounding box center [887, 136] width 958 height 42
drag, startPoint x: 684, startPoint y: 132, endPoint x: 868, endPoint y: 152, distance: 185.1
click at [868, 152] on input "Have You Ever Watched A Tear Drop [PERSON_NAME]|" at bounding box center [887, 136] width 958 height 42
type input "Have You Ever Watched A Tear Drop"
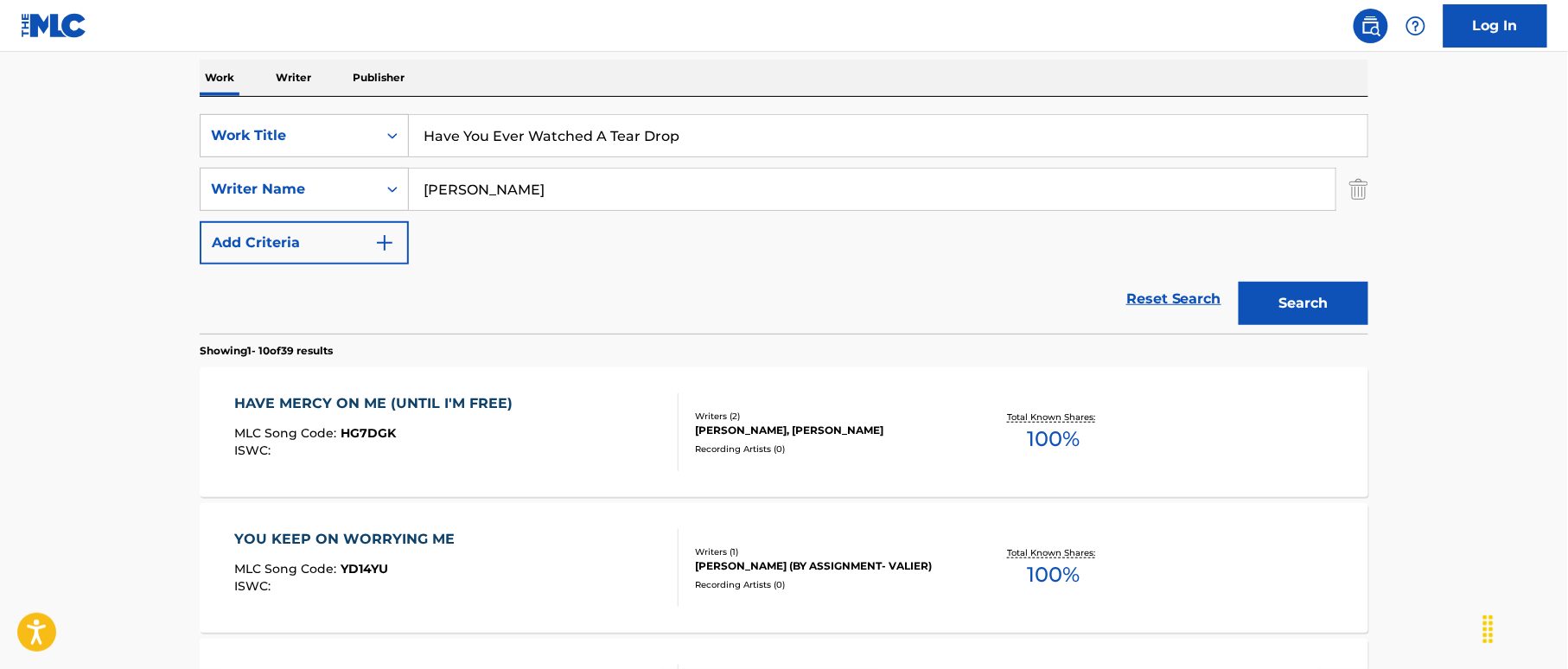
drag, startPoint x: 1271, startPoint y: 298, endPoint x: 1180, endPoint y: 302, distance: 91.1
click at [1271, 297] on button "Search" at bounding box center [1303, 303] width 129 height 43
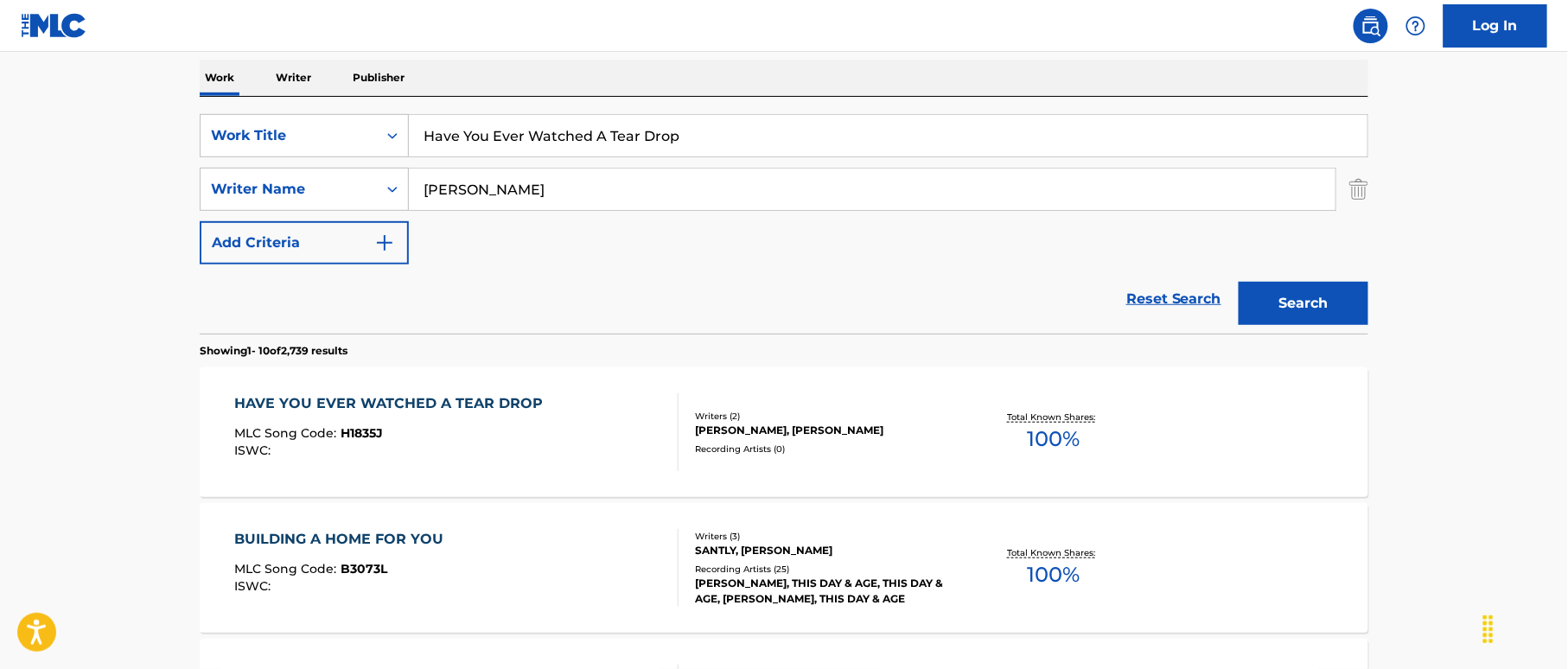
click at [633, 413] on div "HAVE YOU EVER WATCHED A TEAR DROP MLC Song Code : H1835J ISWC :" at bounding box center [457, 432] width 445 height 77
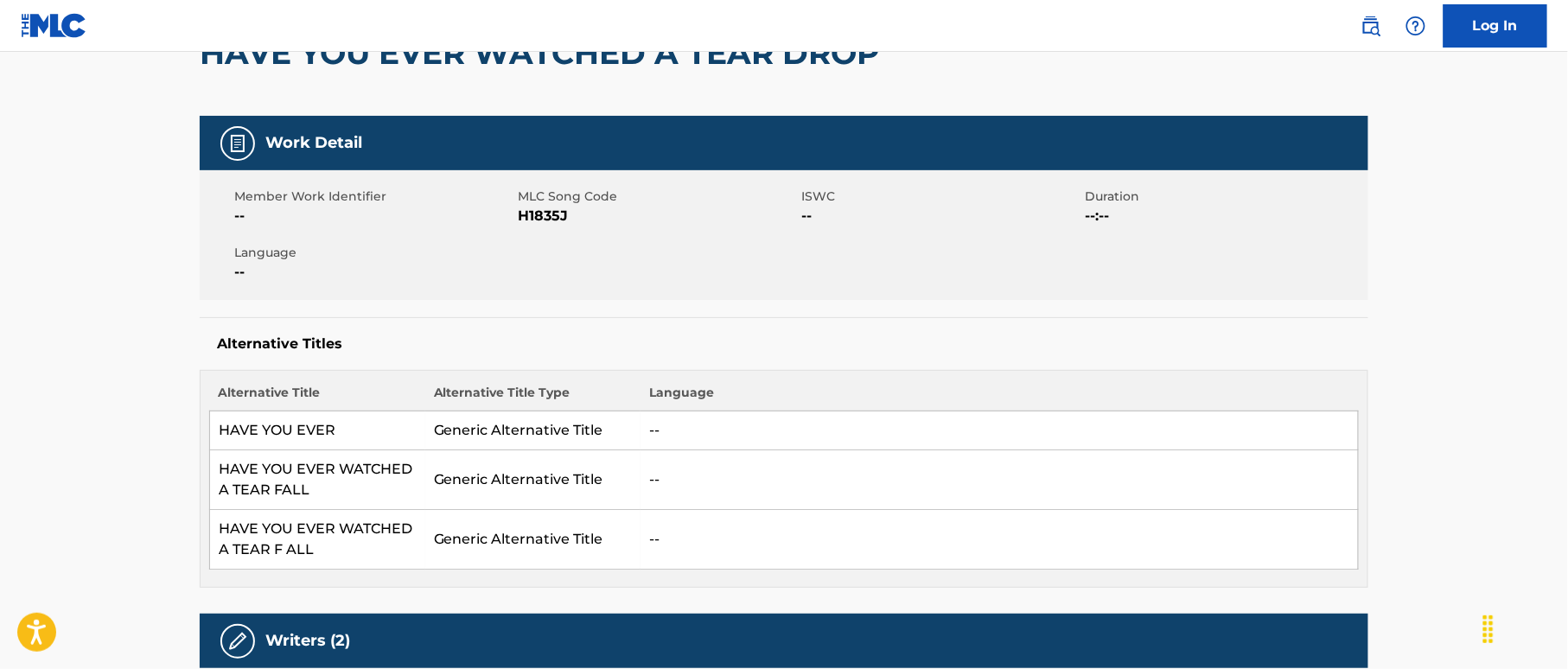
scroll to position [230, 0]
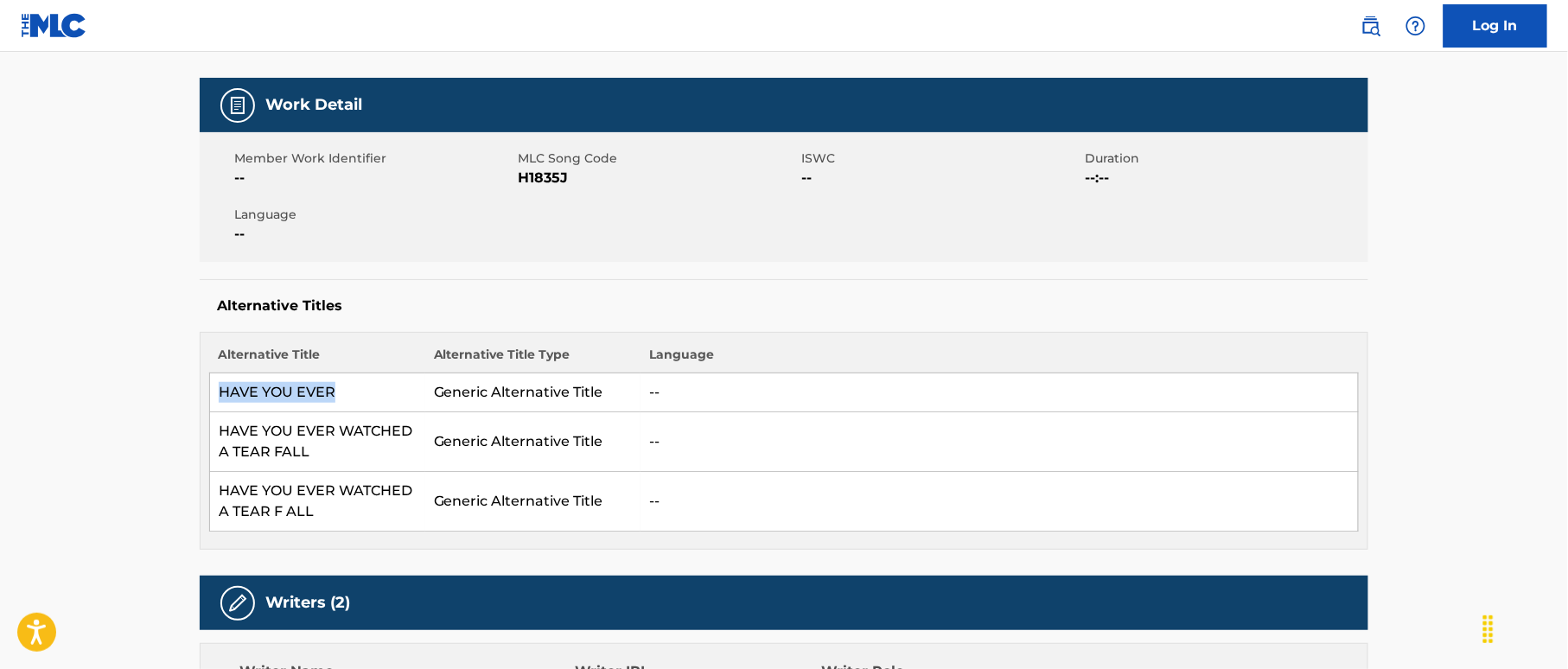
drag, startPoint x: 212, startPoint y: 385, endPoint x: 341, endPoint y: 391, distance: 129.1
click at [341, 391] on td "HAVE YOU EVER" at bounding box center [317, 393] width 215 height 39
drag, startPoint x: 971, startPoint y: 225, endPoint x: 996, endPoint y: 240, distance: 29.2
click at [971, 225] on div "Member Work Identifier -- MLC Song Code H1835J ISWC -- Duration --:-- Language …" at bounding box center [784, 196] width 1169 height 129
drag, startPoint x: 229, startPoint y: 430, endPoint x: 309, endPoint y: 460, distance: 85.4
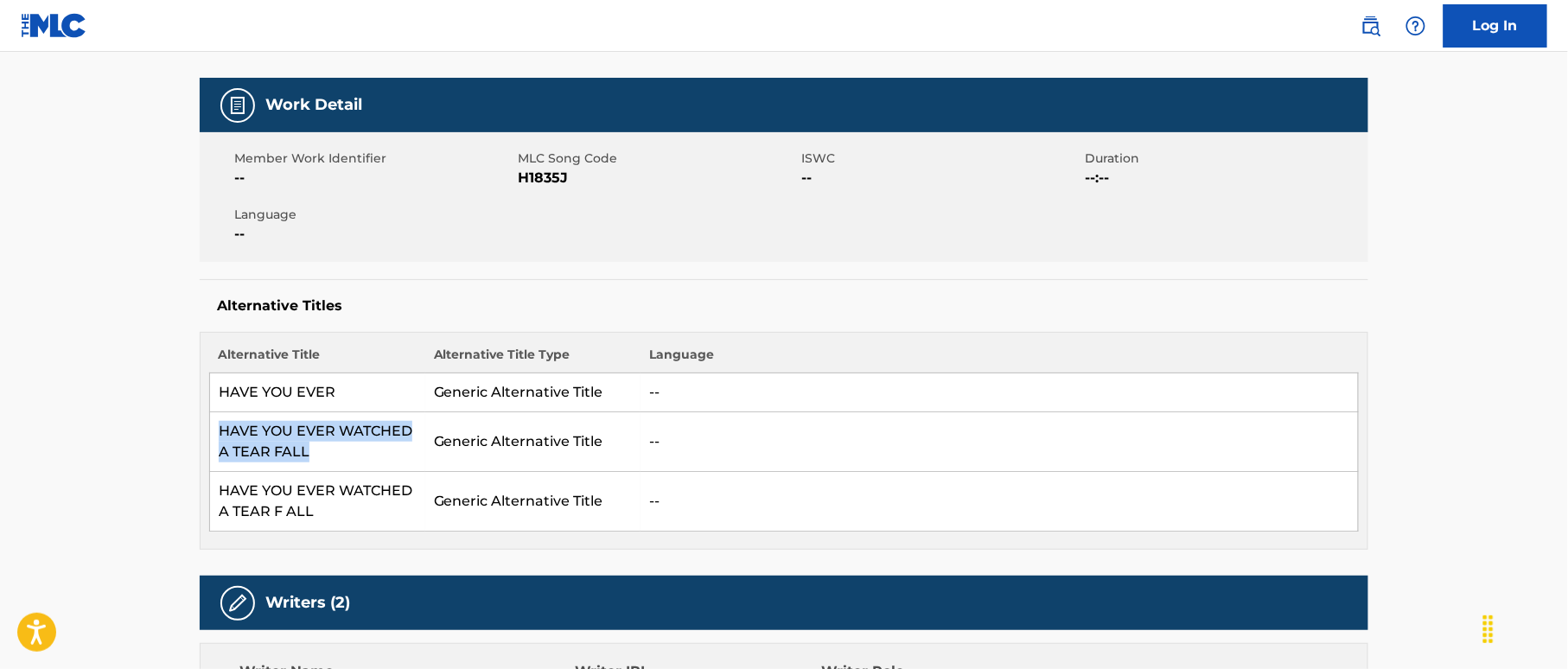
click at [309, 460] on td "HAVE YOU EVER WATCHED A TEAR FALL" at bounding box center [317, 442] width 215 height 59
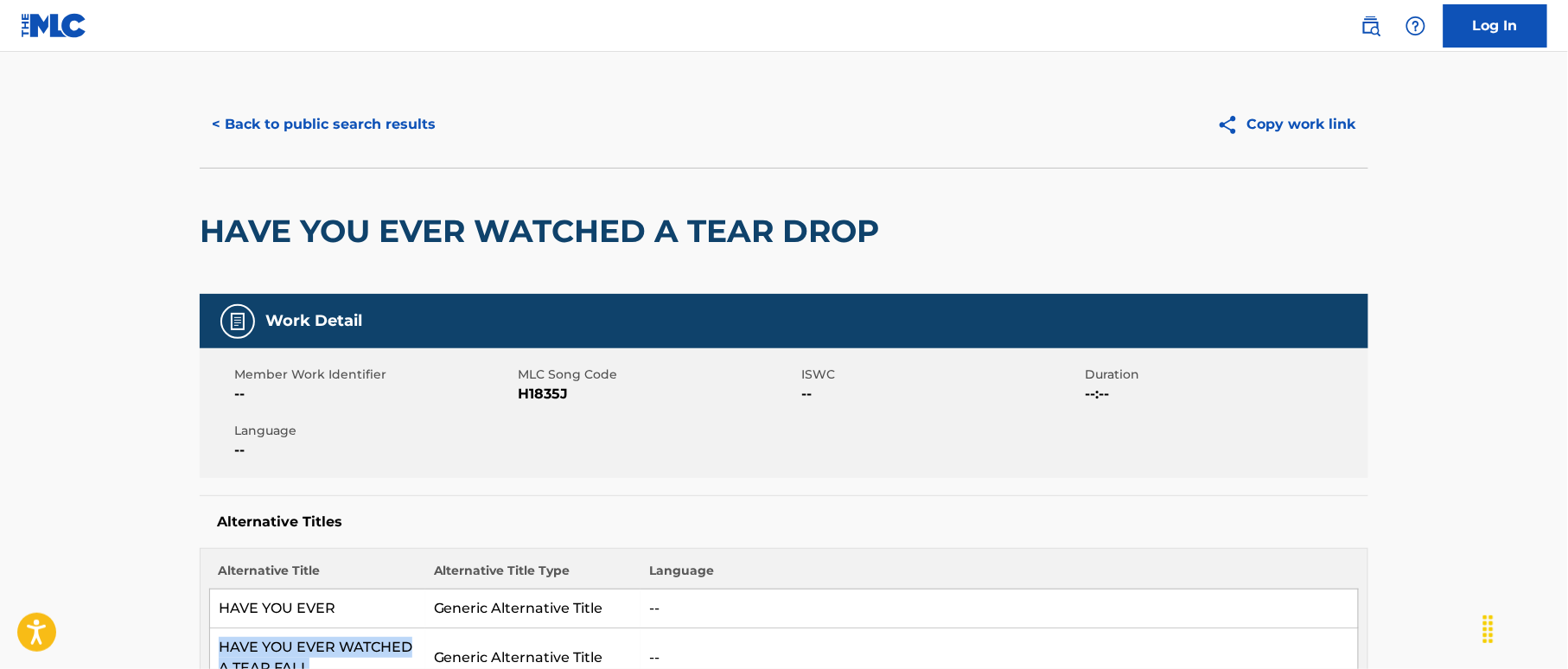
scroll to position [0, 0]
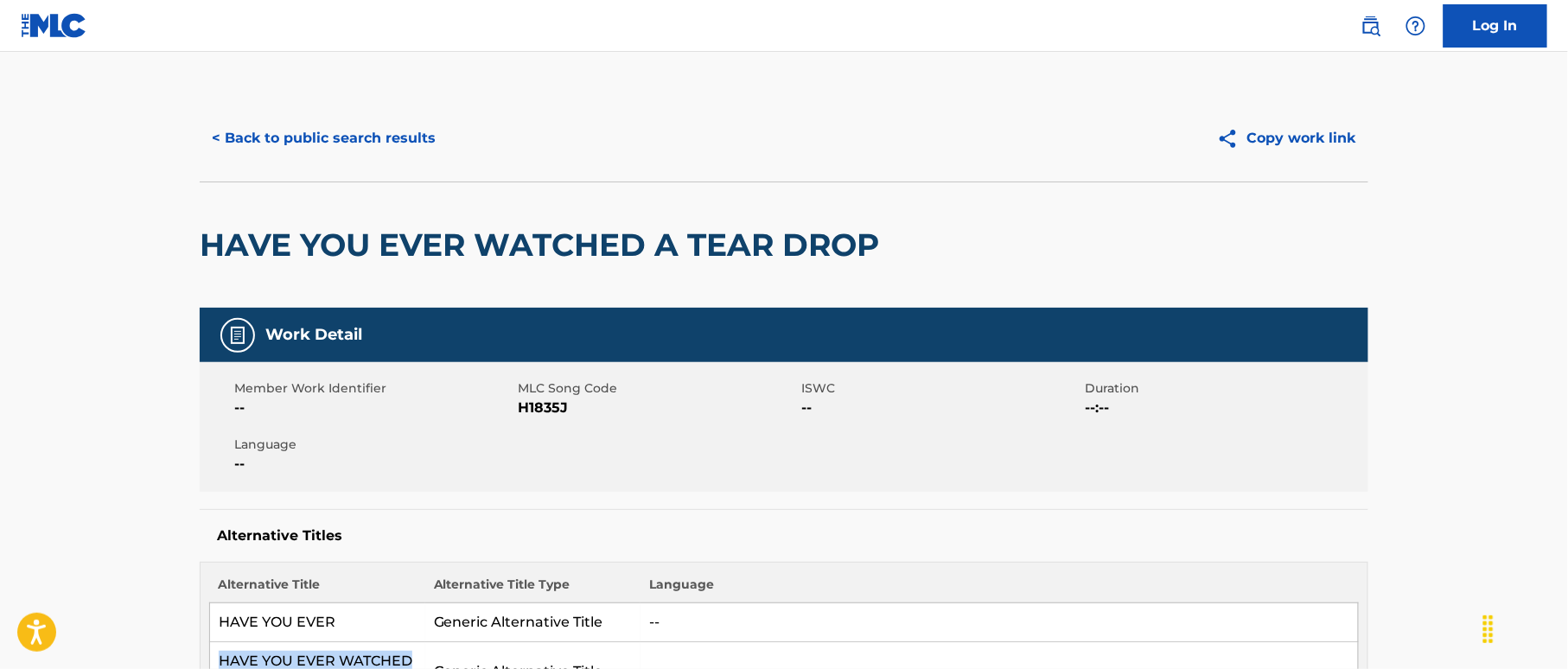
click at [257, 129] on button "< Back to public search results" at bounding box center [323, 139] width 248 height 43
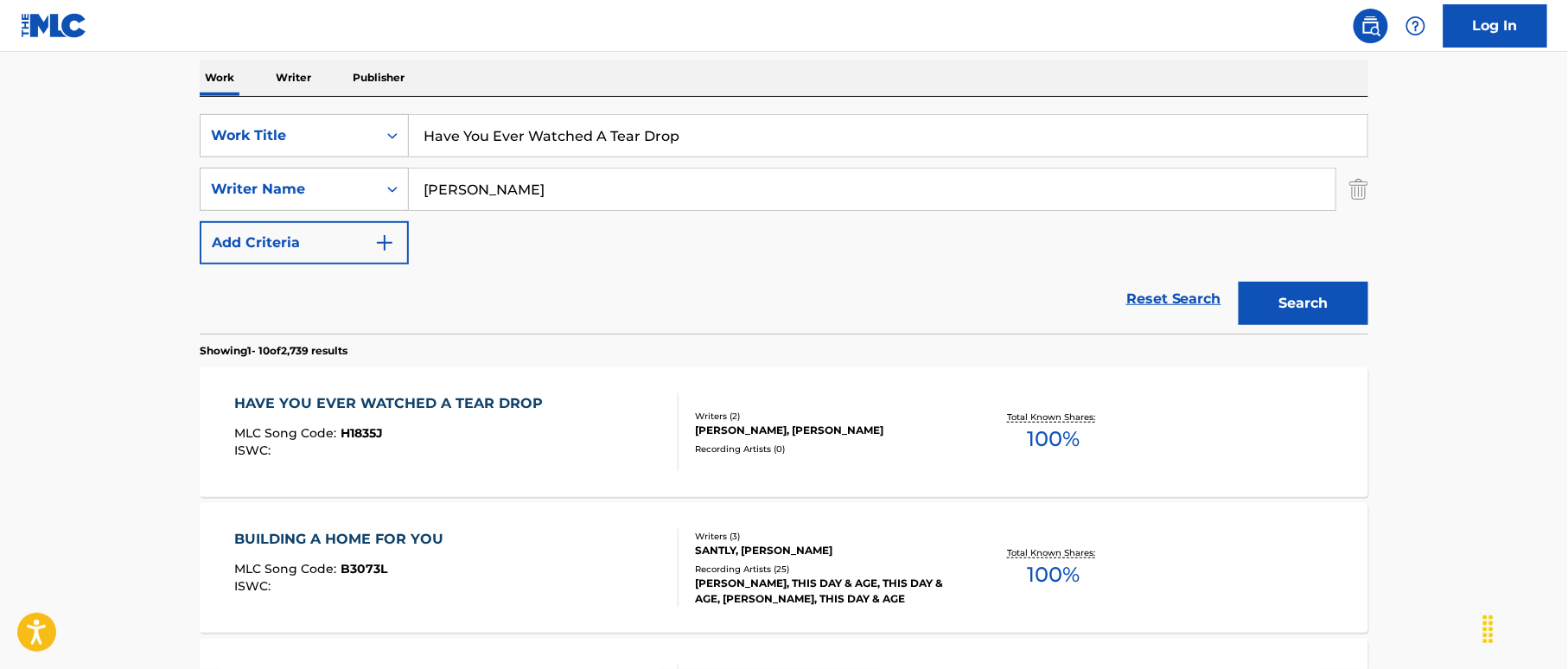
drag, startPoint x: 674, startPoint y: 138, endPoint x: 571, endPoint y: 176, distance: 109.8
click at [274, 97] on div "SearchWithCriteria38a4a8b0-d759-4550-abbf-1570a80e714c Work Title Have You Ever…" at bounding box center [784, 215] width 1169 height 237
paste input "e Sent Me You [PERSON_NAME]|[PERSON_NAME]"
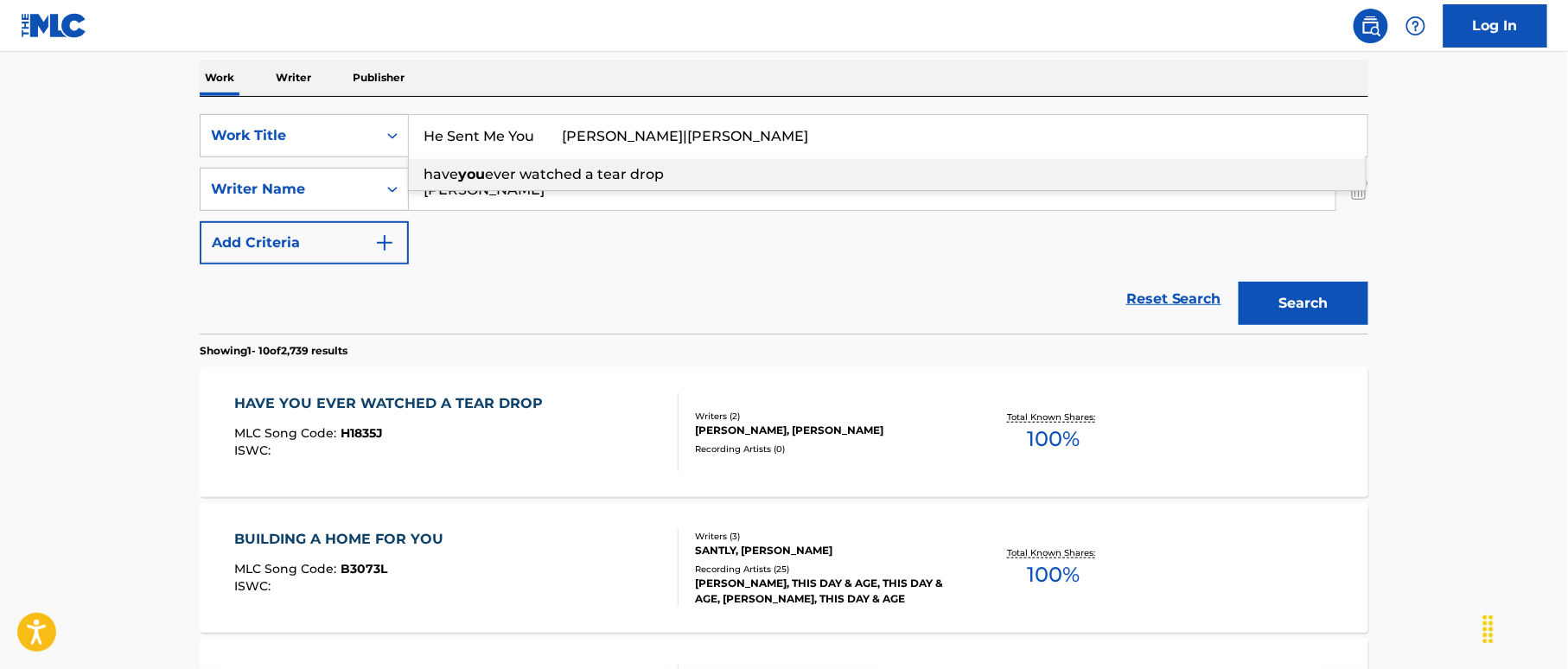
click at [659, 128] on input "He Sent Me You [PERSON_NAME]|[PERSON_NAME]" at bounding box center [887, 136] width 958 height 42
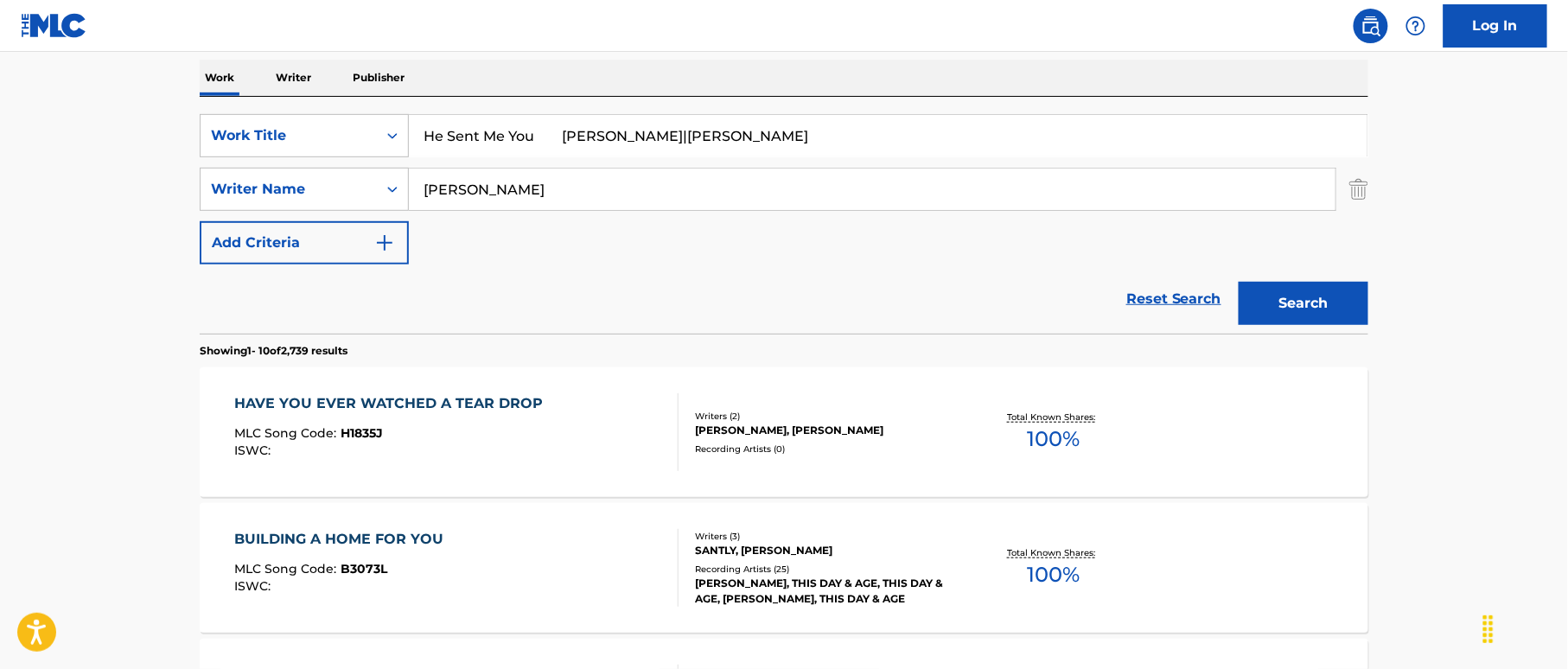
click at [696, 146] on input "He Sent Me You [PERSON_NAME]|[PERSON_NAME]" at bounding box center [887, 136] width 958 height 42
type input "He Sent Me You [PERSON_NAME]|J."
drag, startPoint x: 513, startPoint y: 195, endPoint x: 344, endPoint y: 170, distance: 170.8
click at [298, 160] on div "SearchWithCriteria38a4a8b0-d759-4550-abbf-1570a80e714c Work Title He Sent Me Yo…" at bounding box center [784, 189] width 1169 height 150
paste input "[PERSON_NAME]"
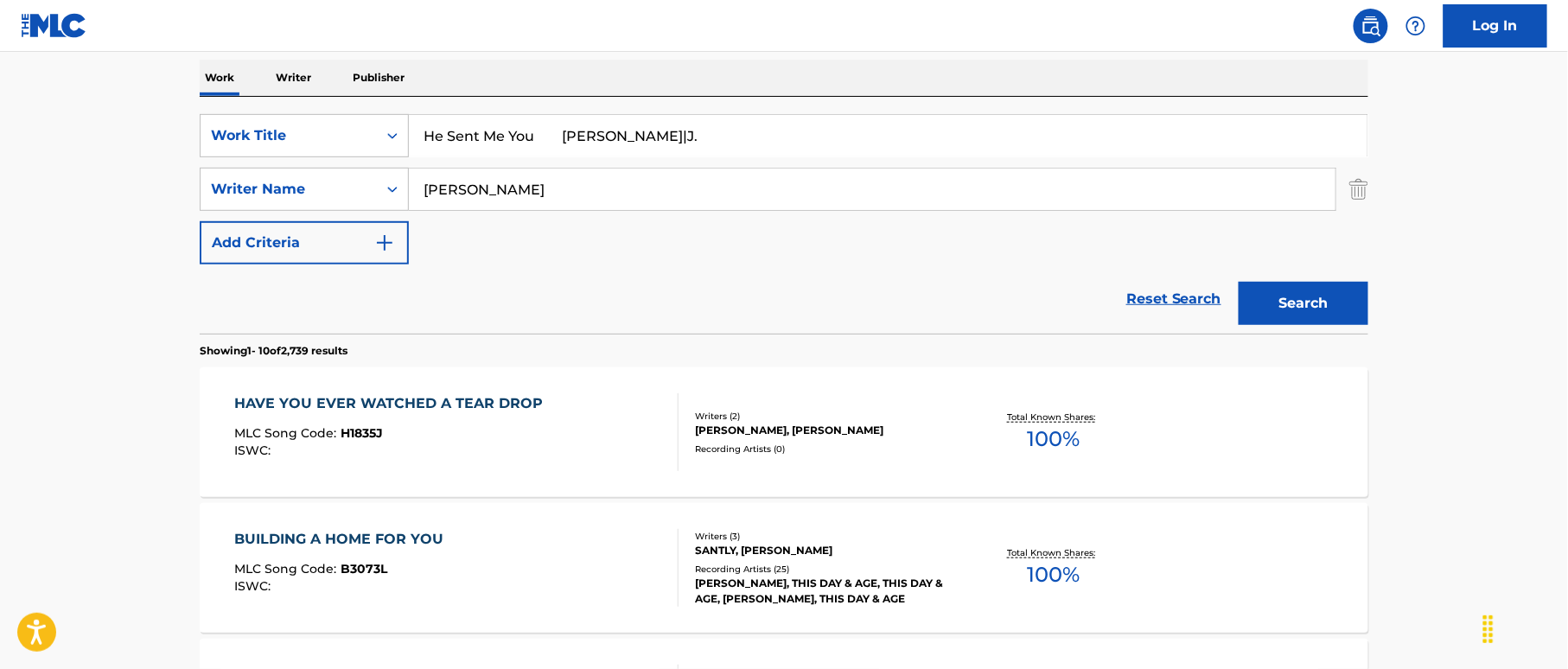
type input "[PERSON_NAME]"
click at [610, 143] on input "He Sent Me You [PERSON_NAME]|J." at bounding box center [887, 136] width 958 height 42
drag, startPoint x: 548, startPoint y: 133, endPoint x: 747, endPoint y: 166, distance: 201.7
click at [747, 166] on div "SearchWithCriteria38a4a8b0-d759-4550-abbf-1570a80e714c Work Title He Sent Me Yo…" at bounding box center [784, 189] width 1169 height 150
type input "He Sent Me You"
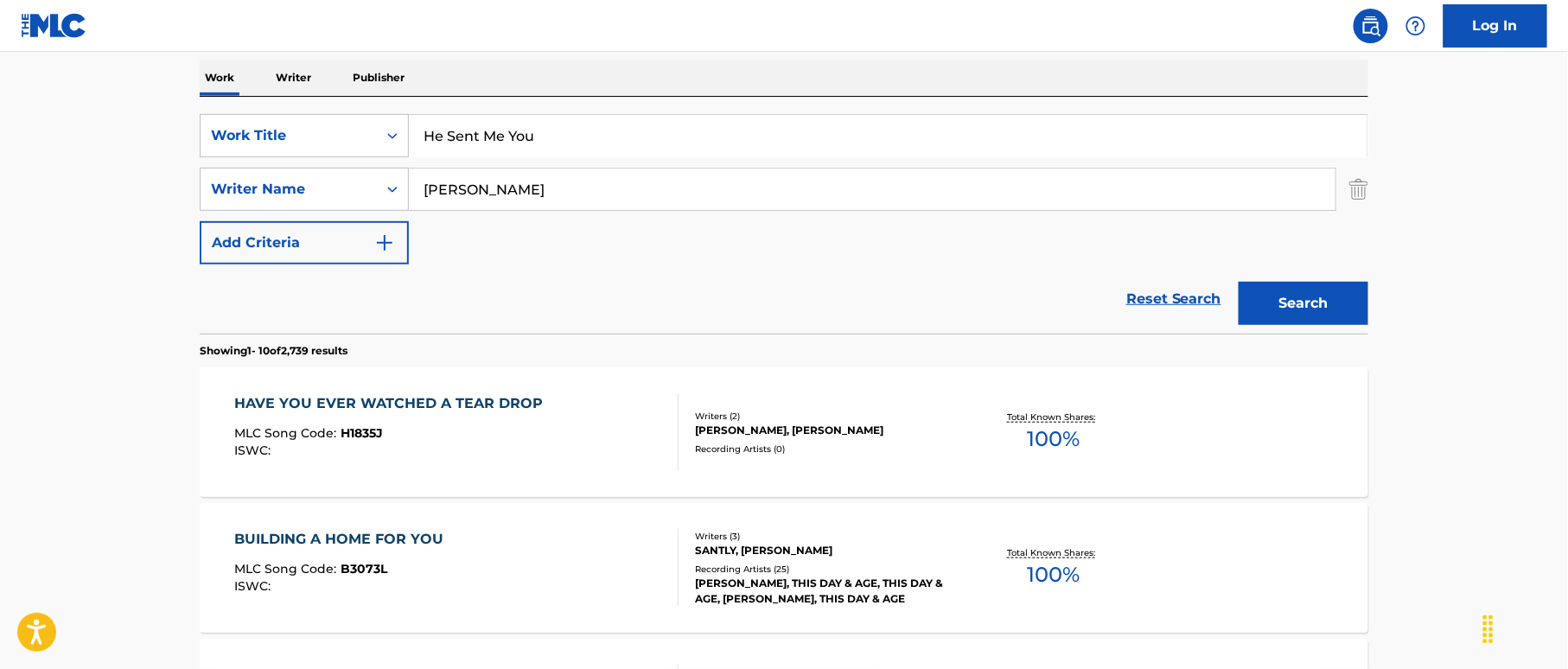
click at [1260, 293] on button "Search" at bounding box center [1303, 303] width 129 height 43
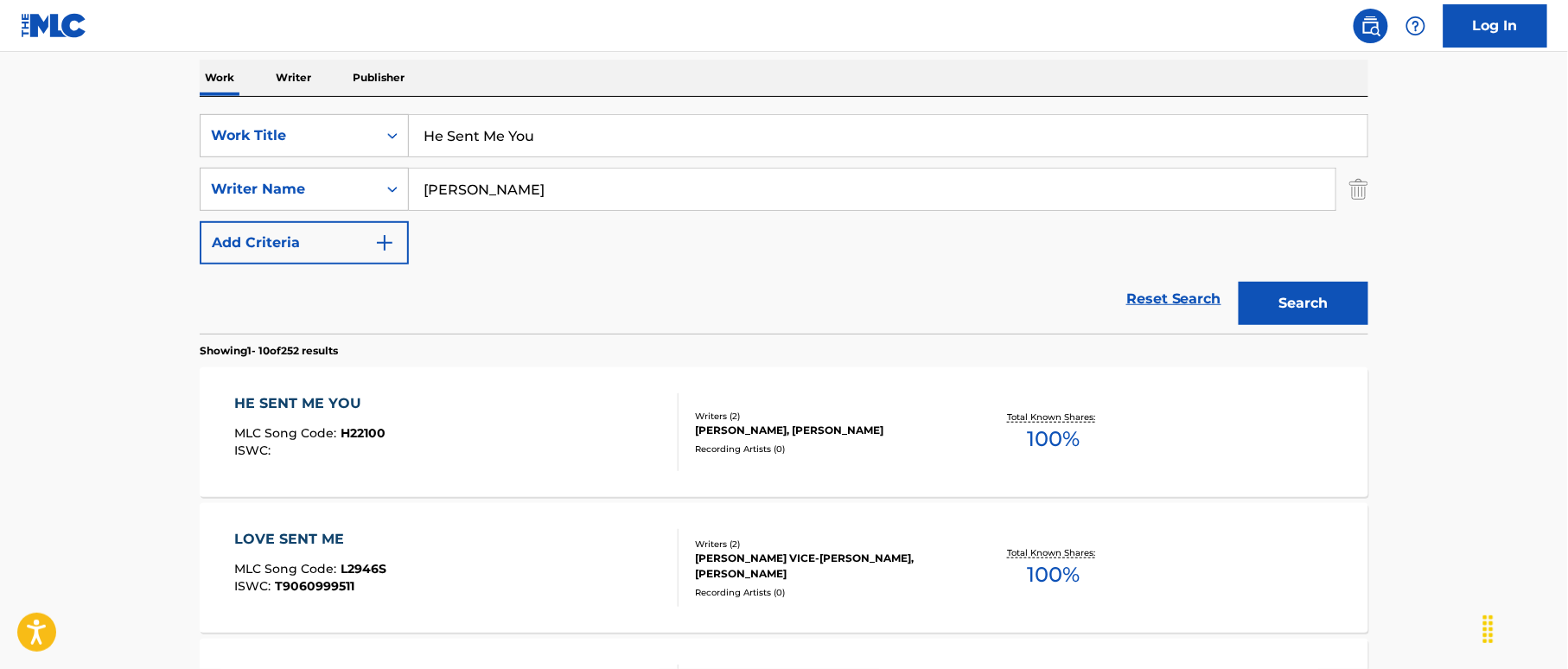
click at [617, 419] on div "HE SENT ME YOU MLC Song Code : H22100 ISWC :" at bounding box center [457, 432] width 445 height 77
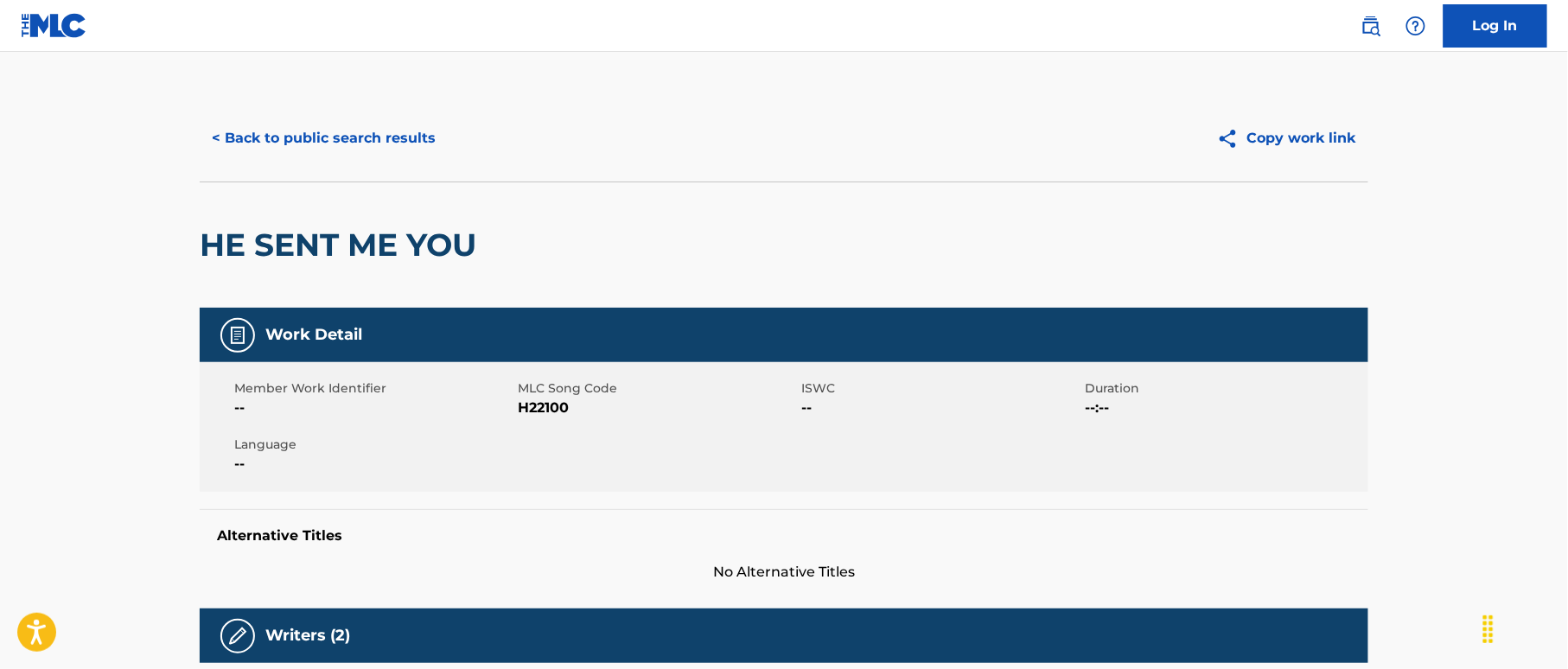
click at [366, 142] on button "< Back to public search results" at bounding box center [323, 139] width 248 height 43
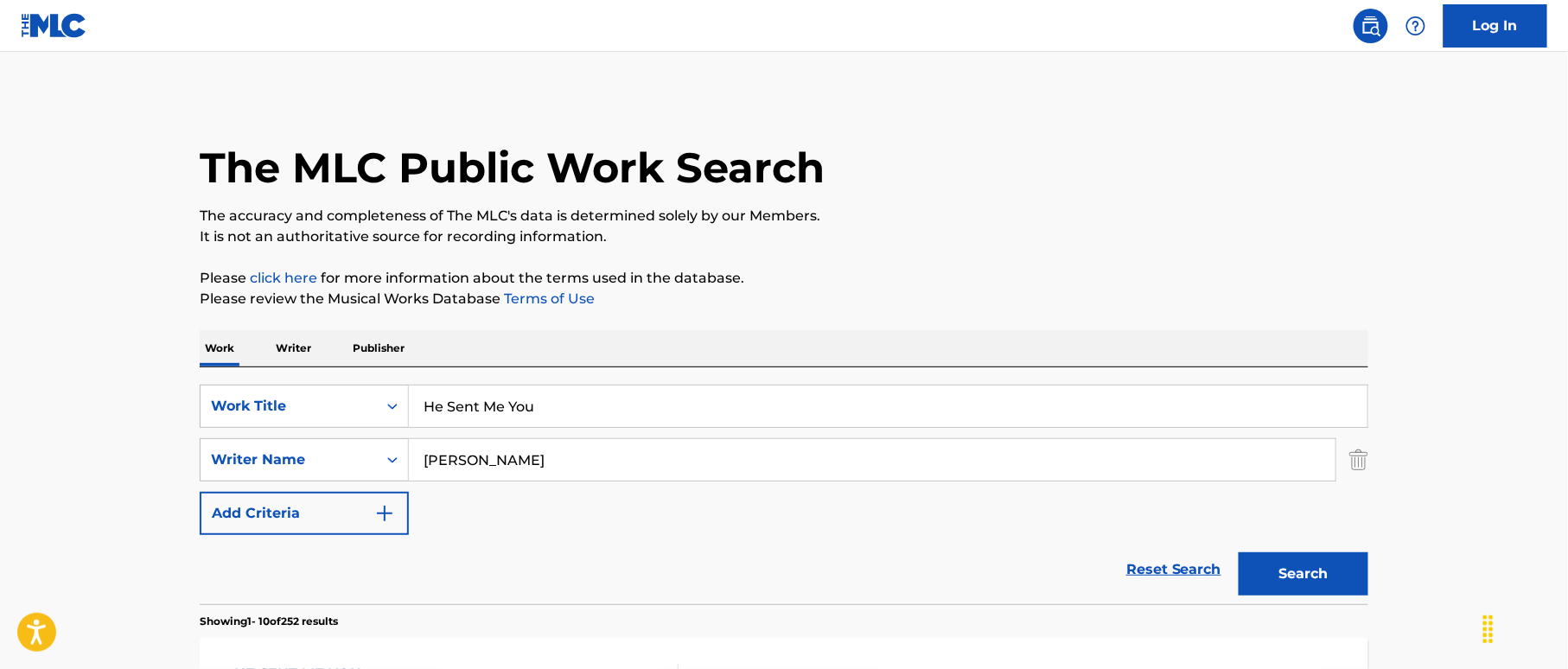
scroll to position [271, 0]
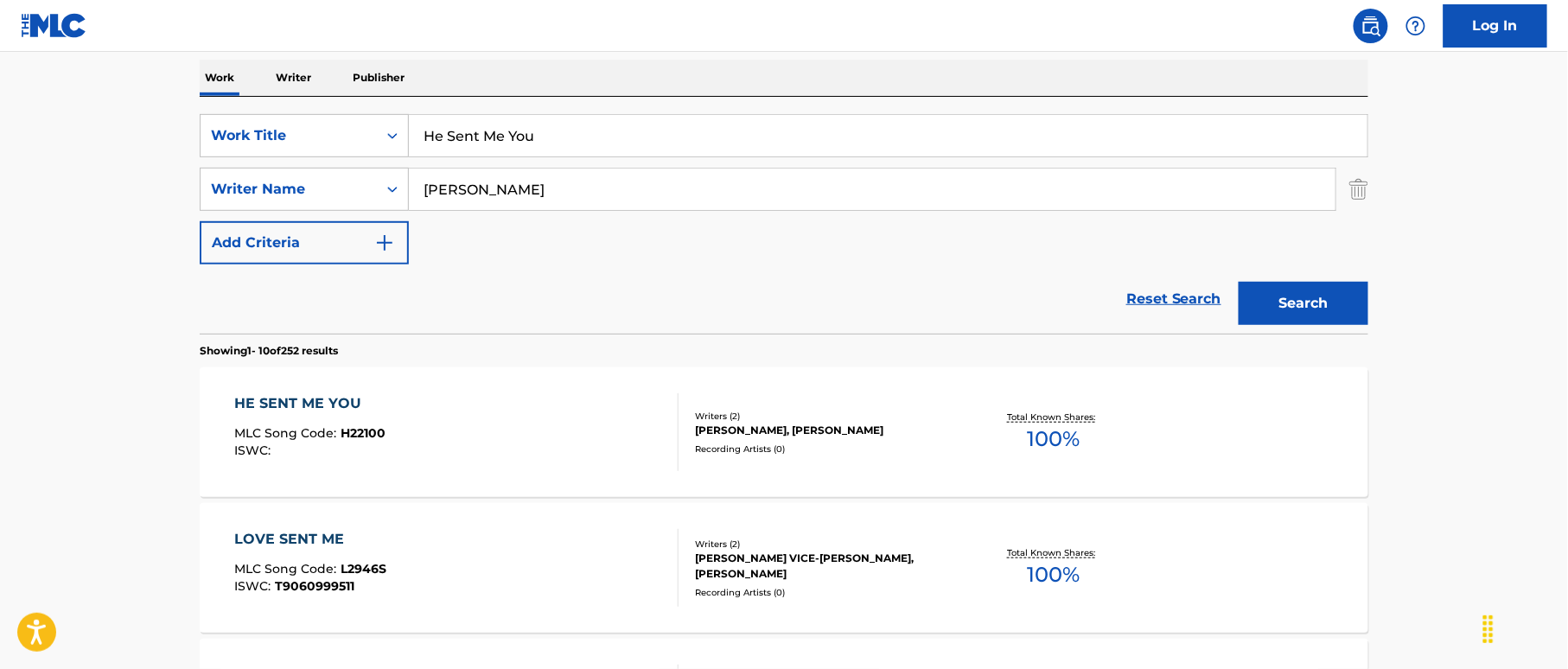
drag, startPoint x: 418, startPoint y: 104, endPoint x: 320, endPoint y: 94, distance: 98.5
paste input "'s A Mother [PERSON_NAME]"
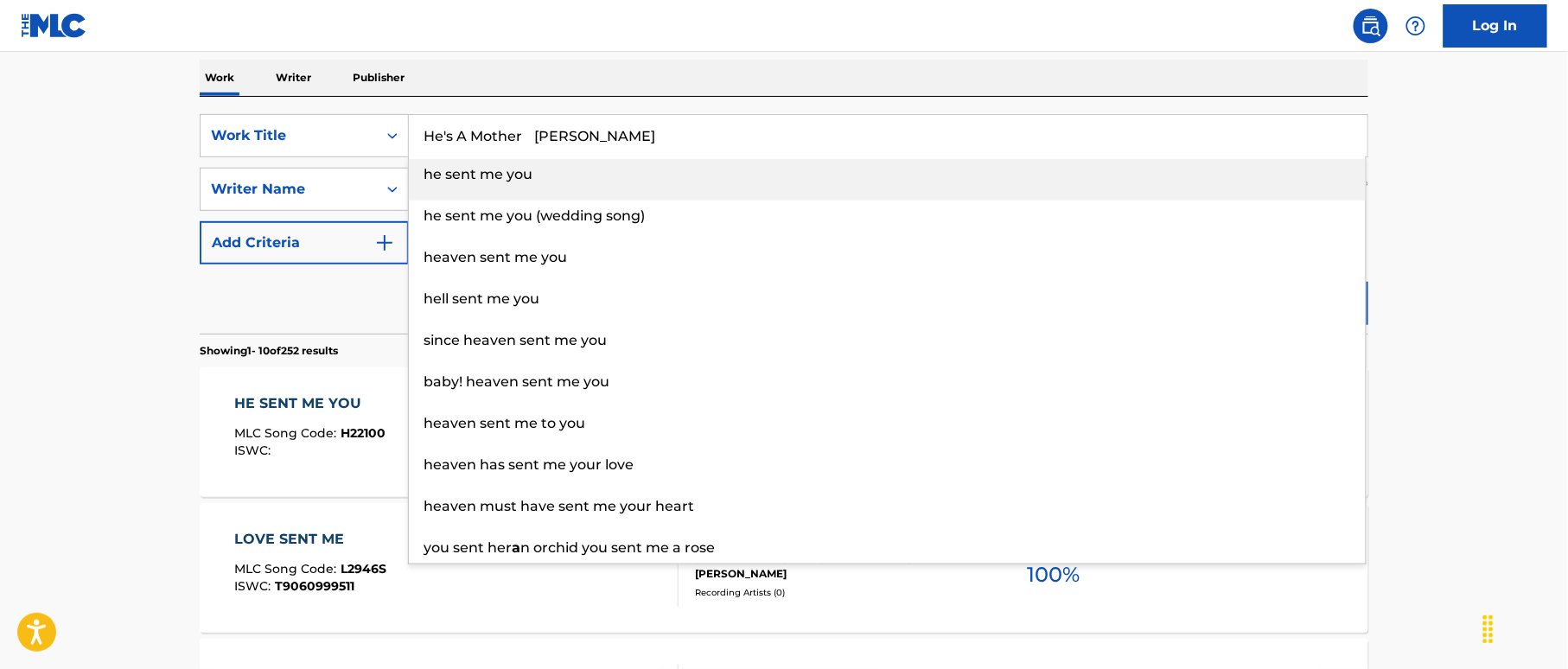
click at [612, 137] on input "He's A Mother [PERSON_NAME]" at bounding box center [887, 136] width 958 height 42
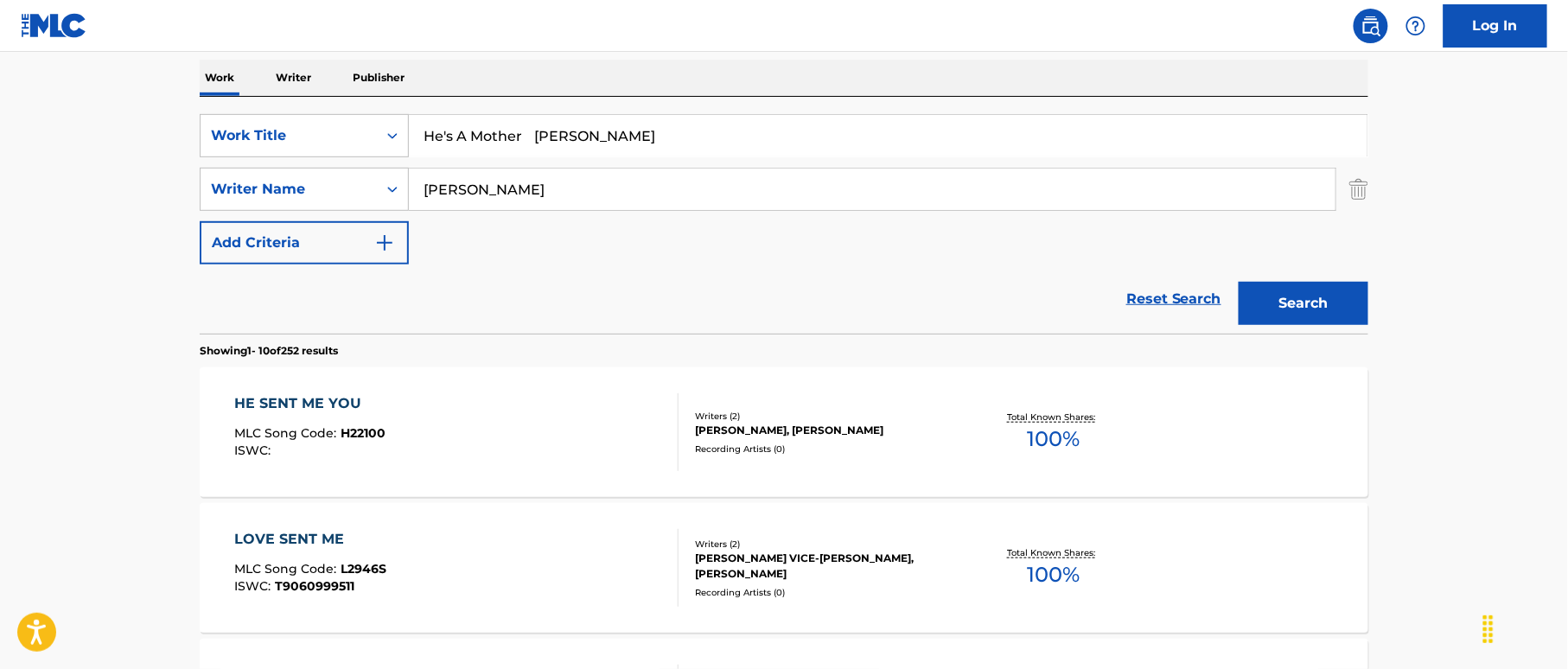
drag, startPoint x: 584, startPoint y: 129, endPoint x: 655, endPoint y: 133, distance: 71.1
click at [655, 133] on input "He's A Mother [PERSON_NAME]" at bounding box center [887, 136] width 958 height 42
type input "He's A Mother W."
drag, startPoint x: 363, startPoint y: 168, endPoint x: 339, endPoint y: 168, distance: 24.0
click at [339, 168] on div "SearchWithCriteriaf2f67575-ac71-4f03-956e-dac0748b6b5b Writer Name [PERSON_NAME]" at bounding box center [784, 190] width 1169 height 43
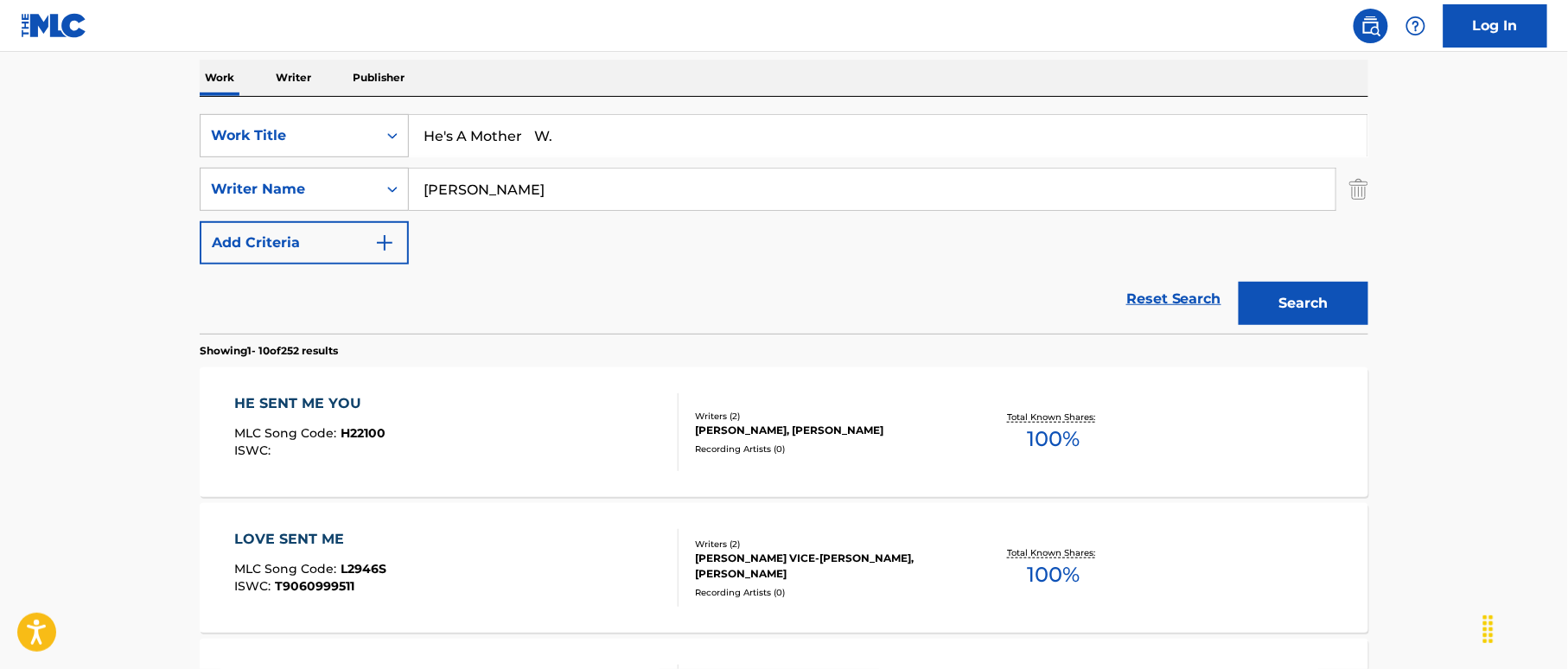
paste input "[PERSON_NAME]"
type input "[PERSON_NAME]"
click at [581, 142] on input "He's A Mother W." at bounding box center [887, 136] width 958 height 42
drag, startPoint x: 540, startPoint y: 137, endPoint x: 681, endPoint y: 163, distance: 143.4
click at [672, 162] on div "SearchWithCriteria38a4a8b0-d759-4550-abbf-1570a80e714c Work Title He's A Mother…" at bounding box center [784, 189] width 1169 height 150
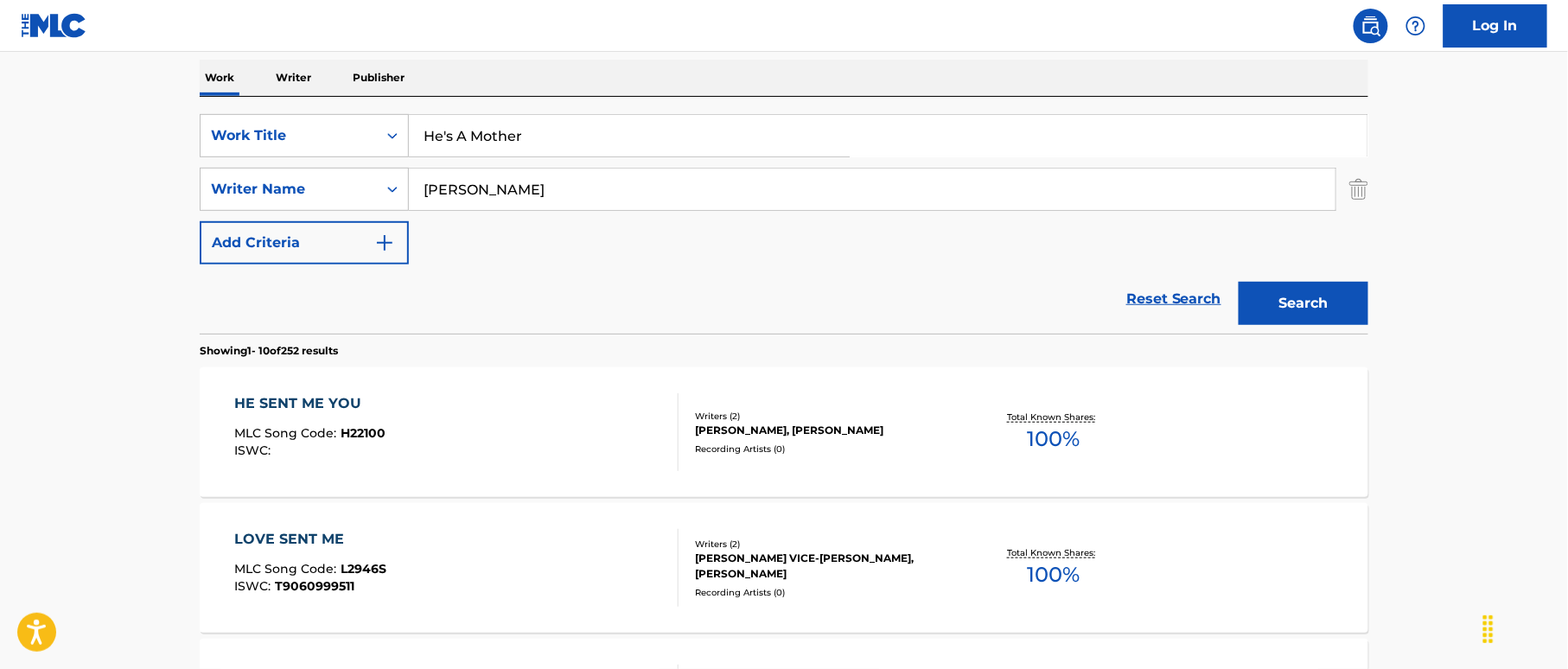
type input "He's A Mother"
click at [1273, 305] on button "Search" at bounding box center [1303, 303] width 129 height 43
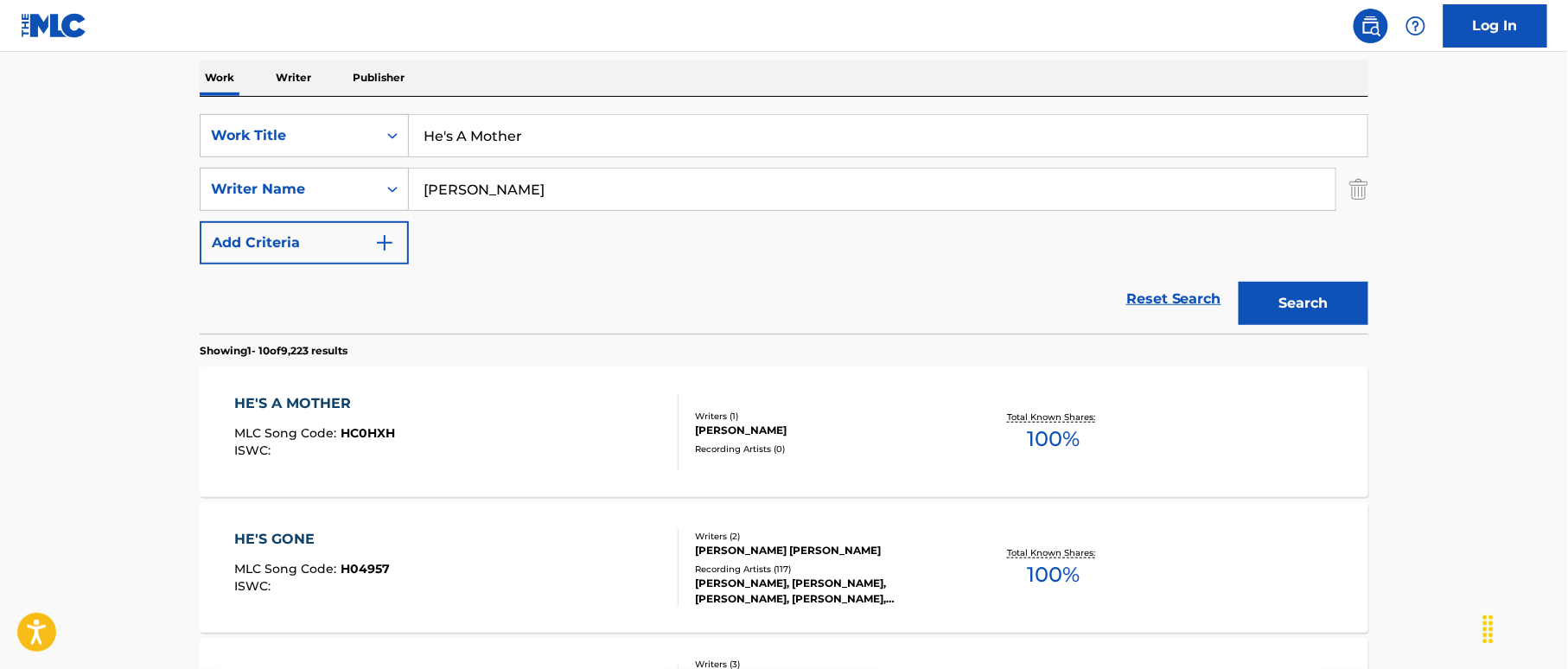
click at [603, 419] on div "HE'S A MOTHER MLC Song Code : HC0HXH ISWC :" at bounding box center [457, 432] width 445 height 77
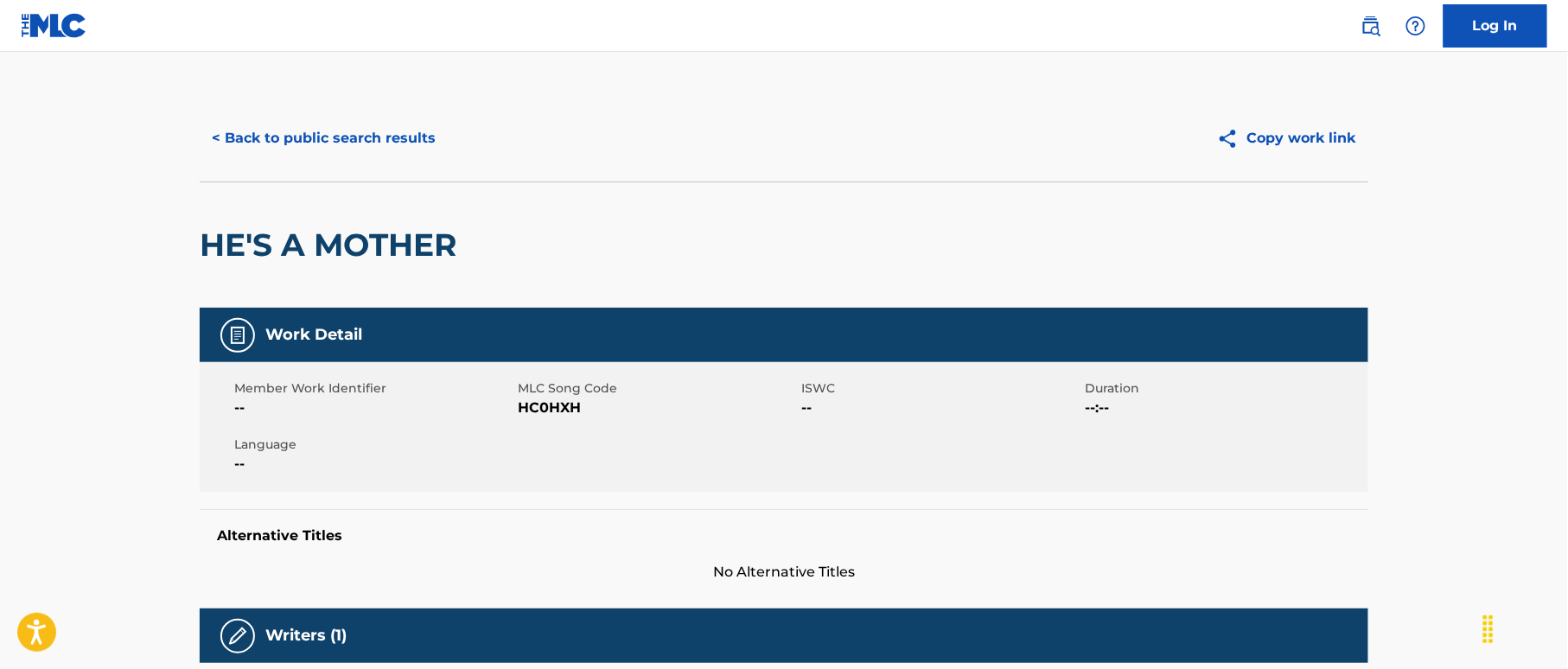
click at [378, 140] on button "< Back to public search results" at bounding box center [323, 139] width 248 height 43
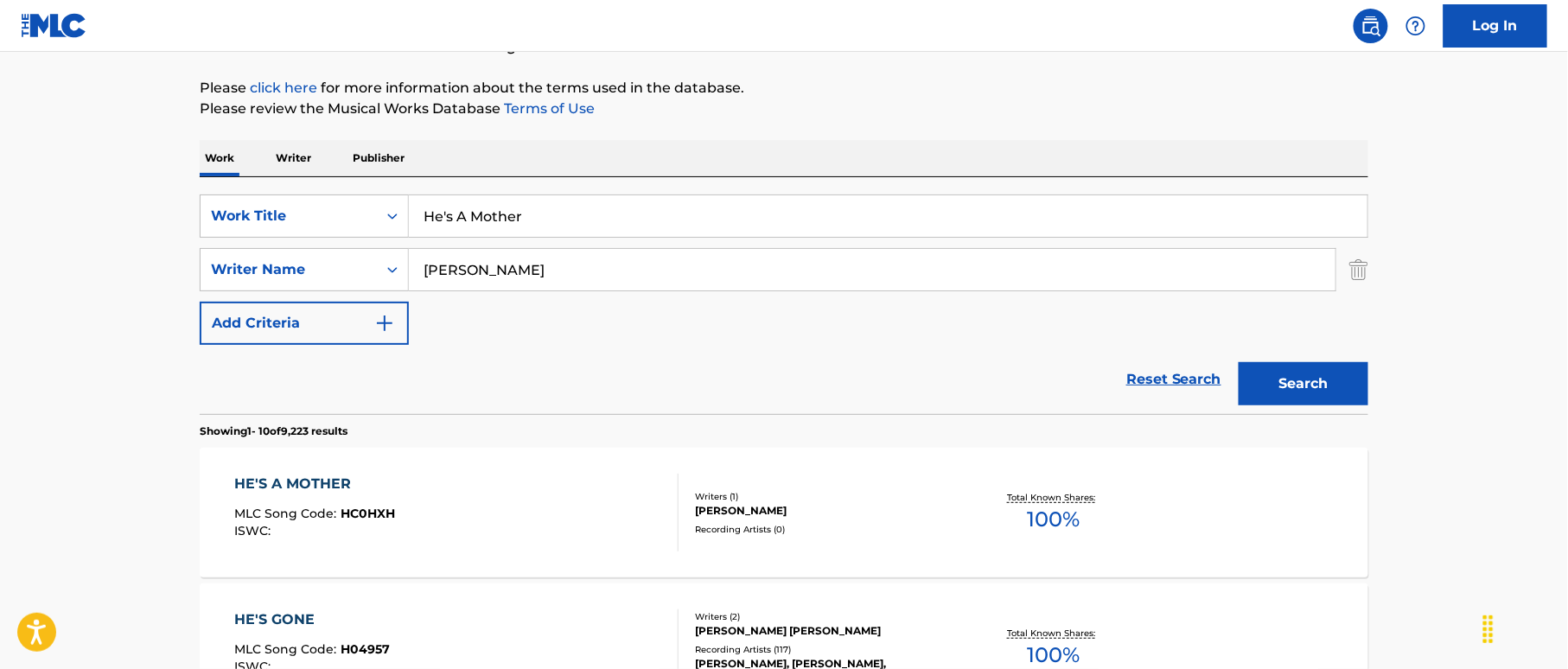
scroll to position [40, 0]
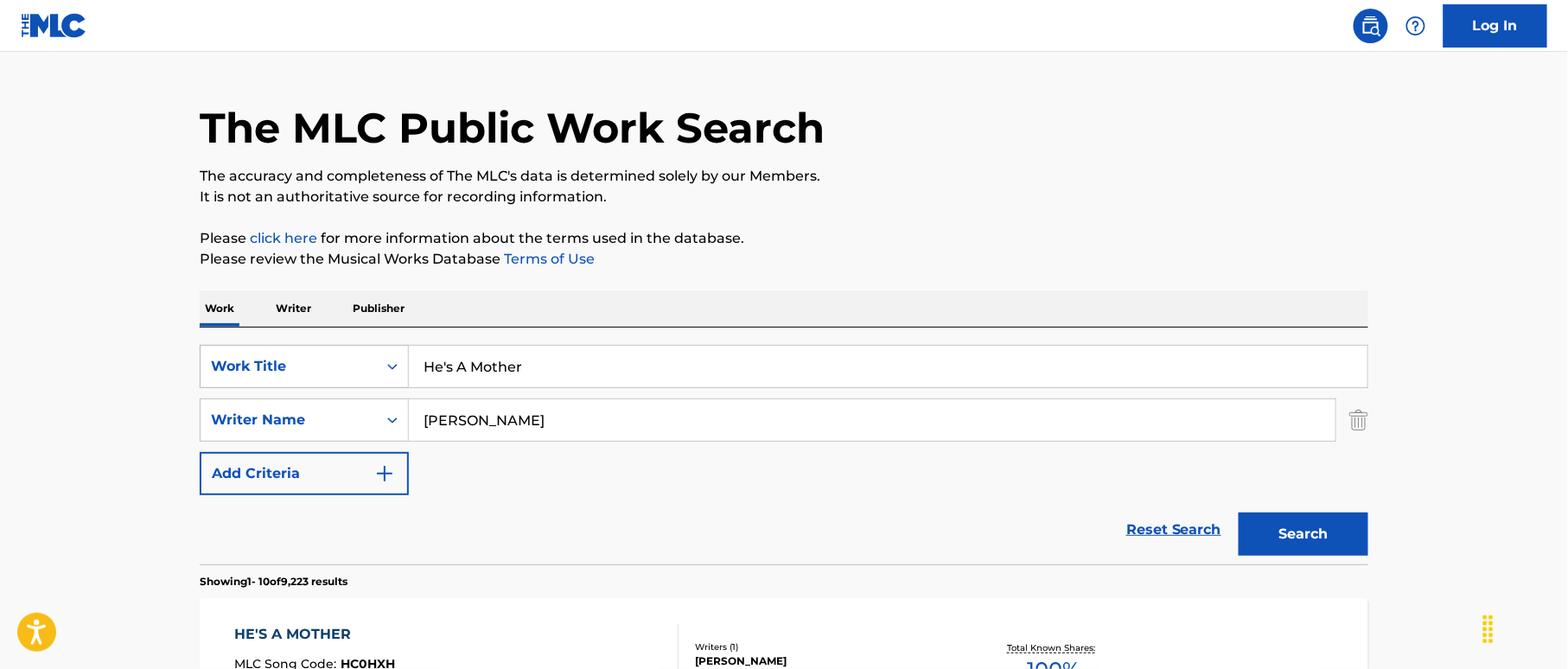
drag, startPoint x: 439, startPoint y: 351, endPoint x: 379, endPoint y: 354, distance: 60.1
click at [312, 333] on div "SearchWithCriteria38a4a8b0-d759-4550-abbf-1570a80e714c Work Title He's A Mother…" at bounding box center [784, 445] width 1169 height 237
paste input "Got Nothing On Me But You [PERSON_NAME]|[PERSON_NAME]"
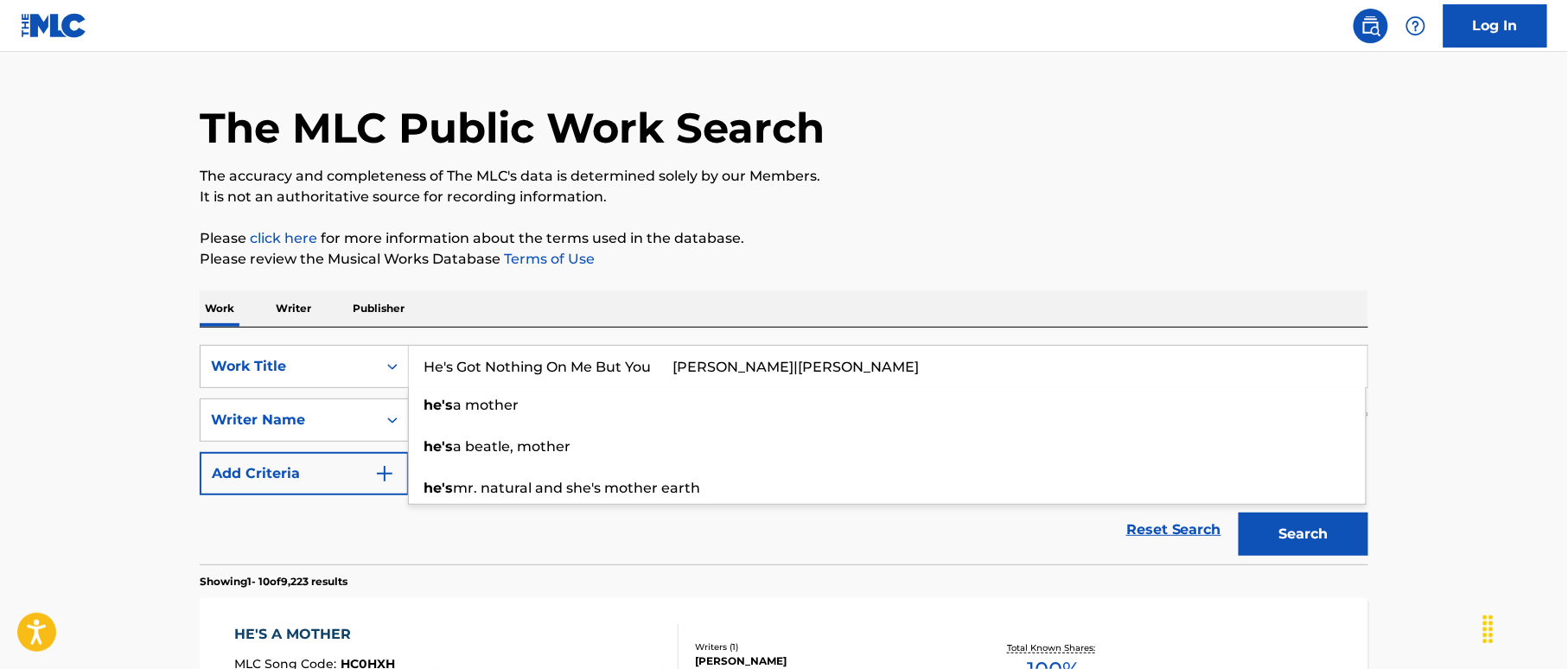
click at [837, 363] on input "He's Got Nothing On Me But You [PERSON_NAME]|[PERSON_NAME]" at bounding box center [887, 366] width 958 height 42
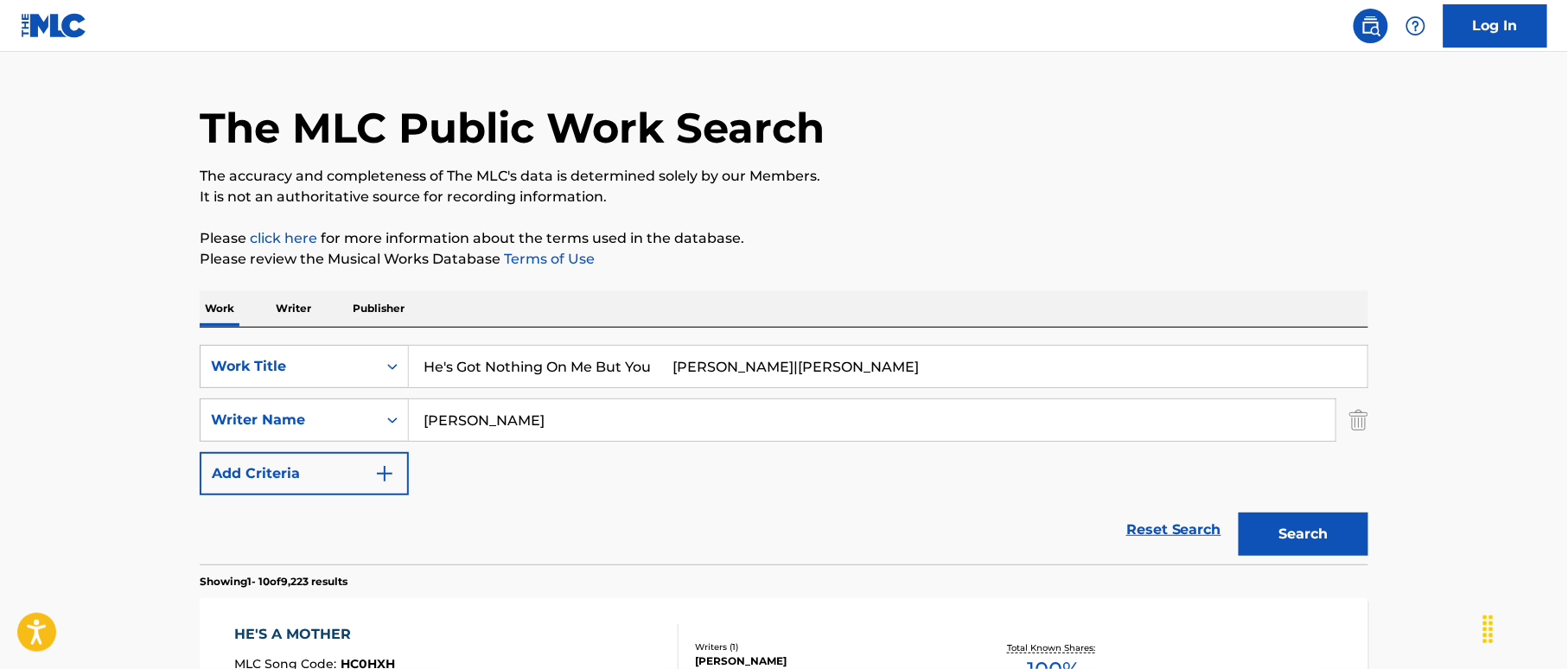
drag, startPoint x: 893, startPoint y: 367, endPoint x: 915, endPoint y: 374, distance: 23.1
click at [915, 374] on input "He's Got Nothing On Me But You [PERSON_NAME]|[PERSON_NAME]" at bounding box center [887, 366] width 958 height 42
type input "He's Got Nothing On Me But You [PERSON_NAME]|[PERSON_NAME]"
drag, startPoint x: 446, startPoint y: 399, endPoint x: 347, endPoint y: 397, distance: 99.0
click at [347, 398] on div "SearchWithCriteriaf2f67575-ac71-4f03-956e-dac0748b6b5b Writer Name [PERSON_NAME]" at bounding box center [784, 420] width 1169 height 43
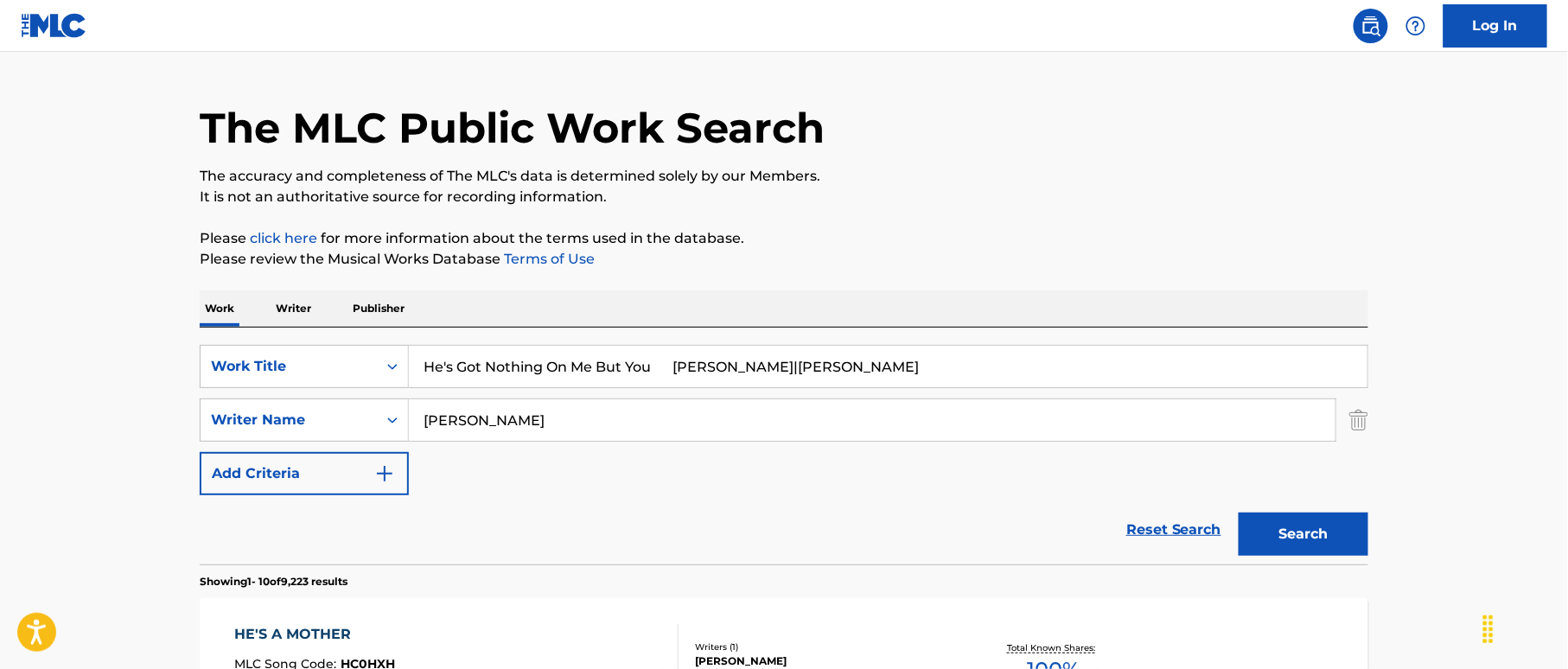
paste input "Bohem"
type input "Bohem"
click at [676, 372] on input "He's Got Nothing On Me But You [PERSON_NAME]|[PERSON_NAME]" at bounding box center [887, 366] width 958 height 42
drag, startPoint x: 690, startPoint y: 363, endPoint x: 947, endPoint y: 393, distance: 258.7
click at [947, 393] on div "SearchWithCriteria38a4a8b0-d759-4550-abbf-1570a80e714c Work Title He's Got Noth…" at bounding box center [784, 419] width 1169 height 150
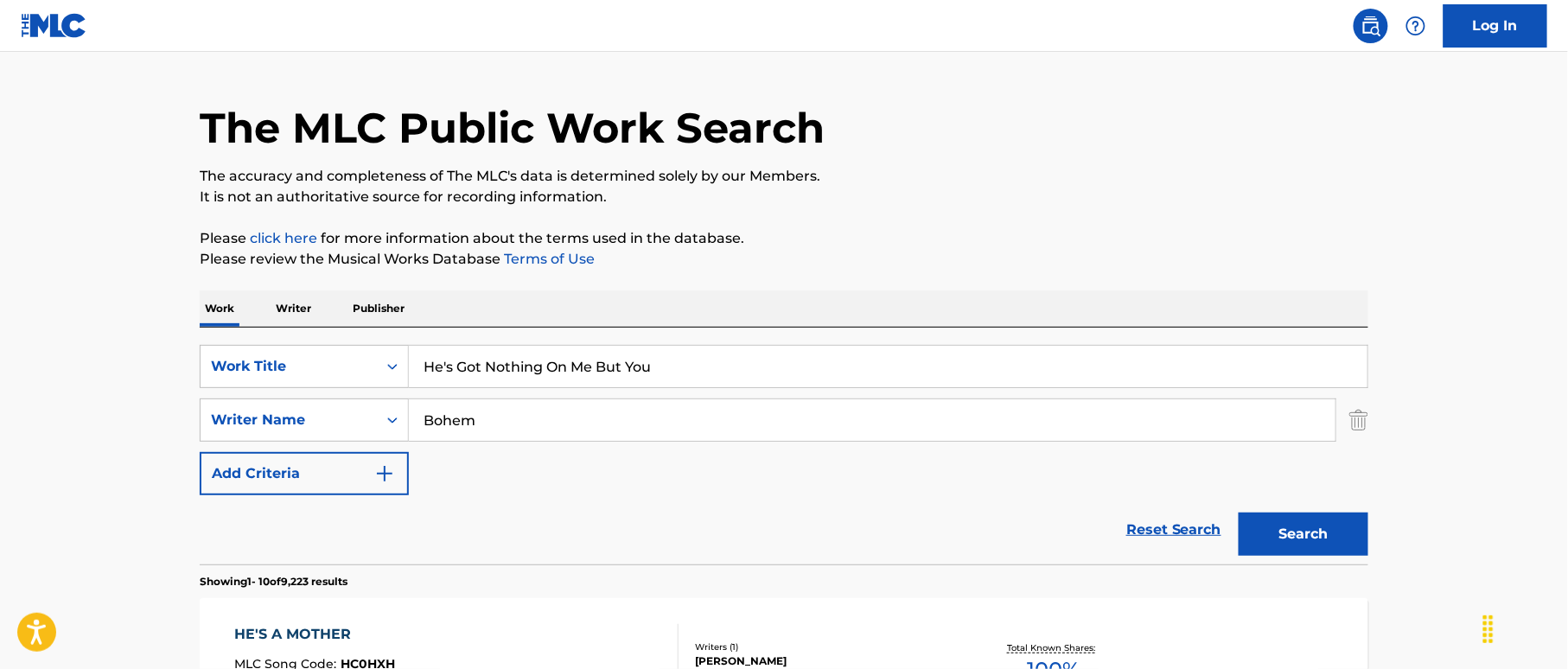
type input "He's Got Nothing On Me But You"
click at [1293, 517] on button "Search" at bounding box center [1303, 534] width 129 height 43
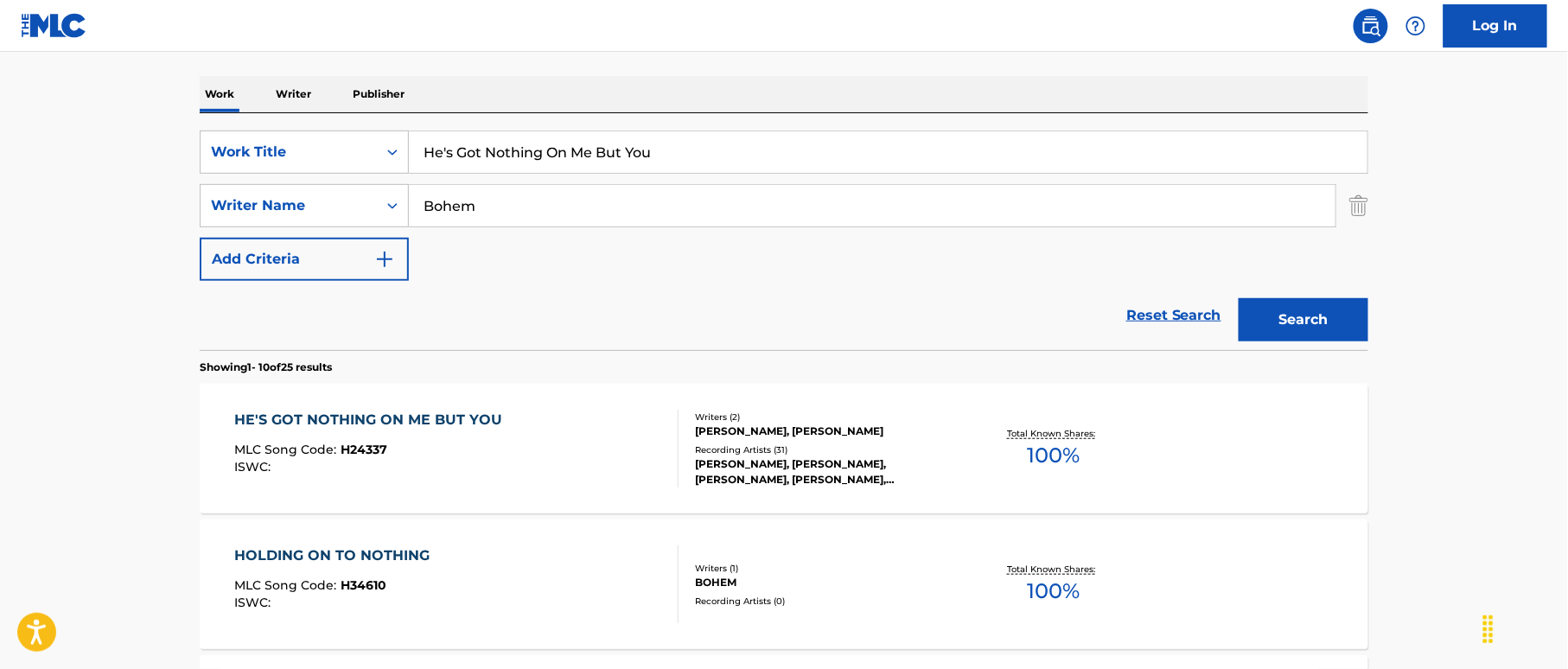
scroll to position [271, 0]
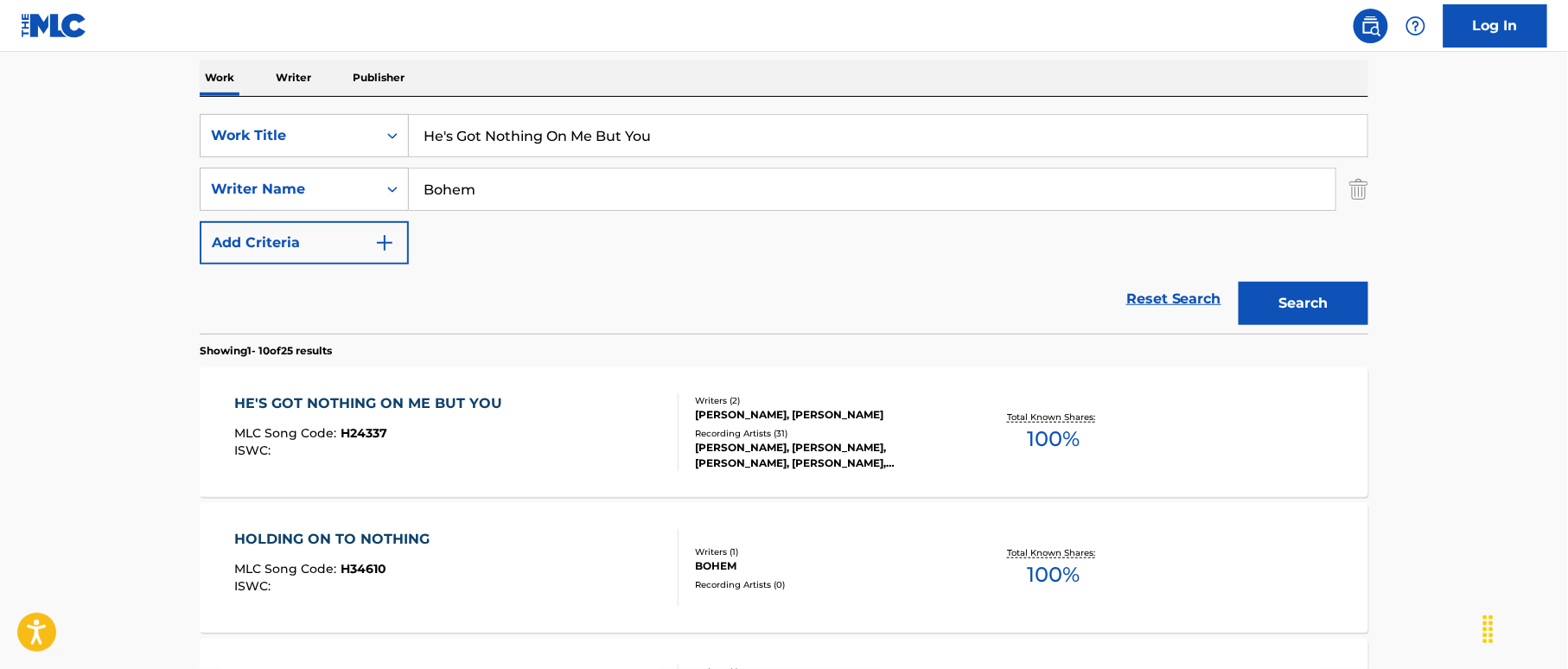
click at [588, 422] on div "HE'S GOT NOTHING ON ME BUT YOU MLC Song Code : H24337 ISWC :" at bounding box center [457, 432] width 445 height 77
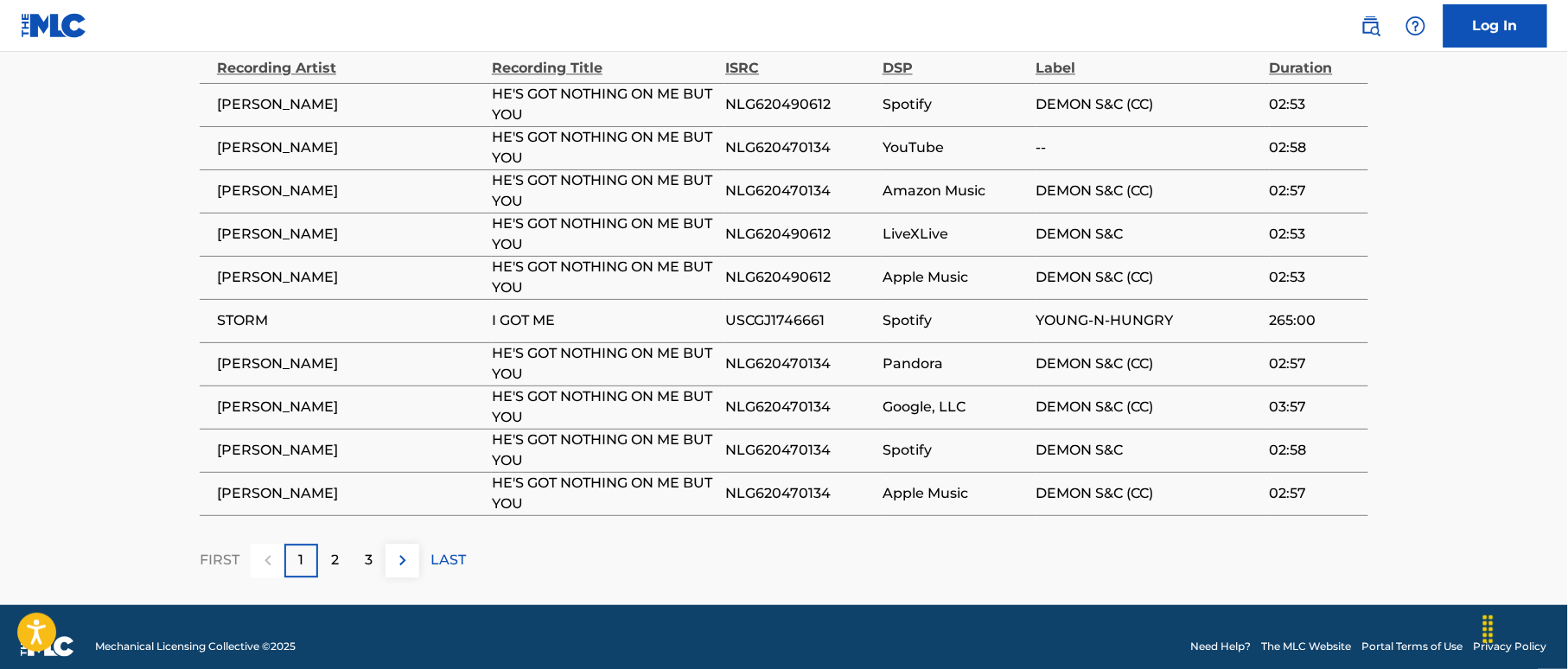
scroll to position [1394, 0]
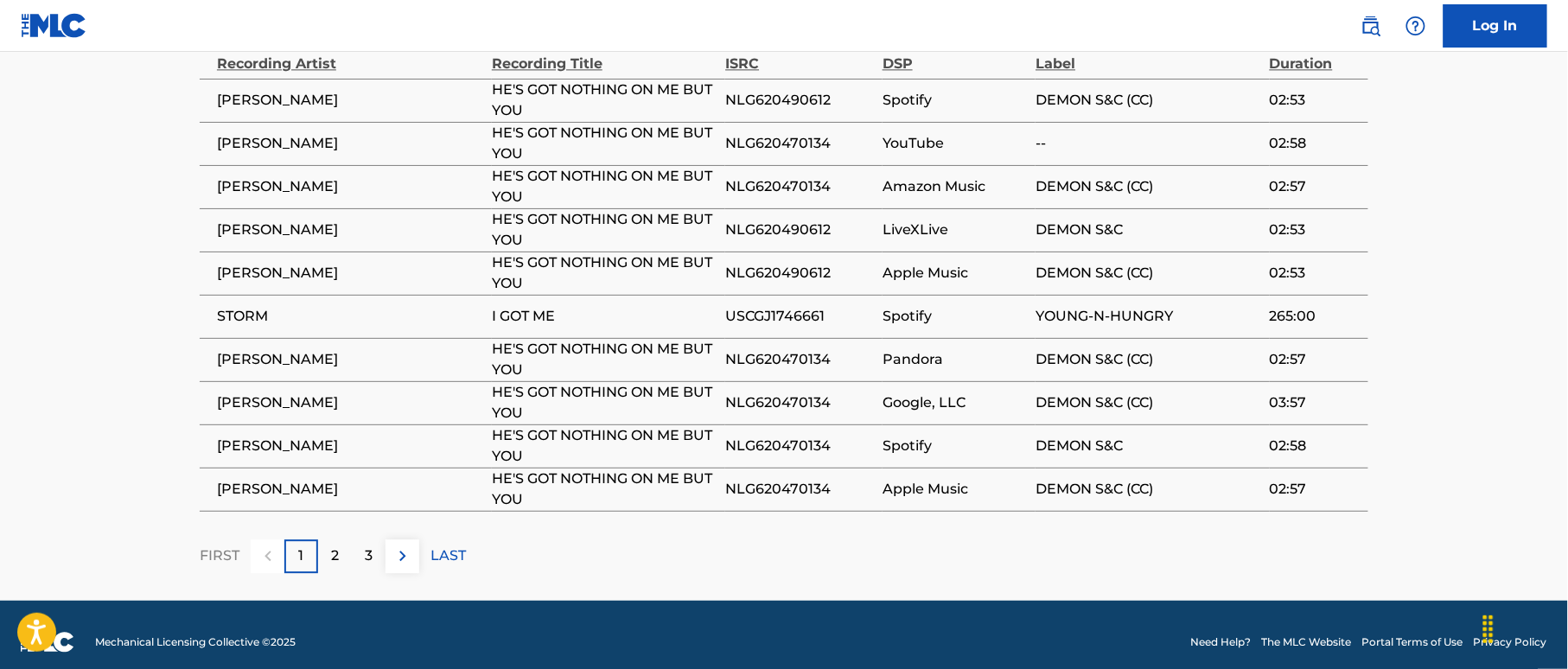
click at [767, 306] on span "USCGJ1746661" at bounding box center [799, 316] width 148 height 21
click at [336, 545] on p "2" at bounding box center [335, 556] width 8 height 21
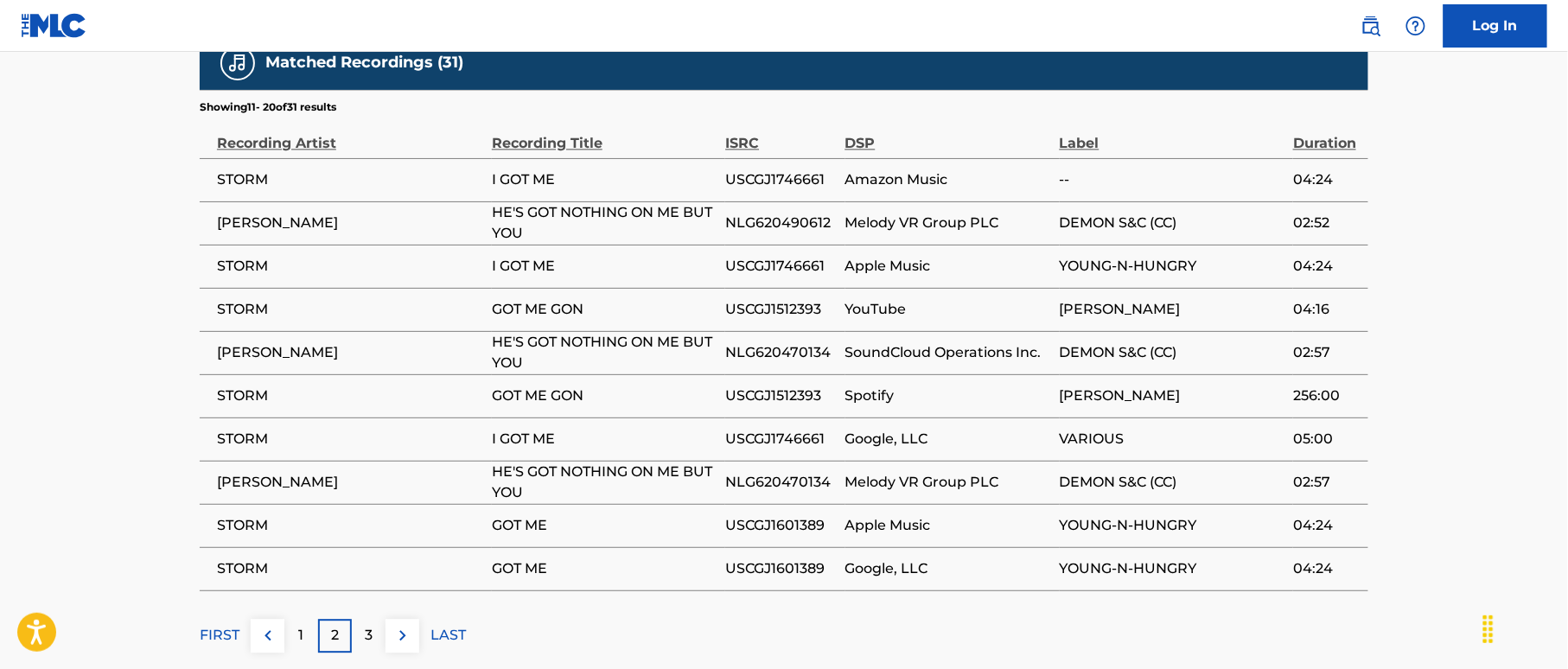
scroll to position [1279, 0]
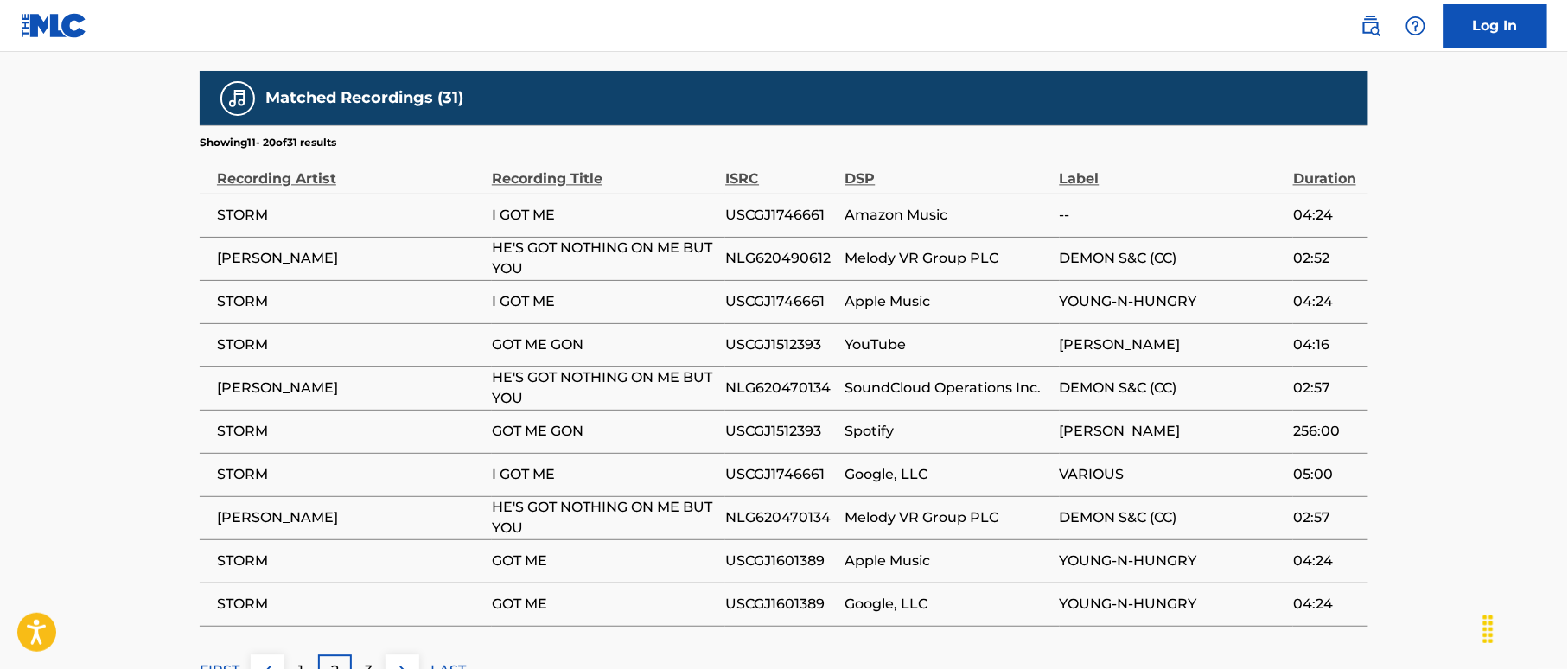
click at [803, 334] on span "USCGJ1512393" at bounding box center [780, 344] width 110 height 21
click at [814, 550] on span "USCGJ1601389" at bounding box center [780, 560] width 110 height 21
click at [370, 654] on div "3" at bounding box center [369, 671] width 34 height 34
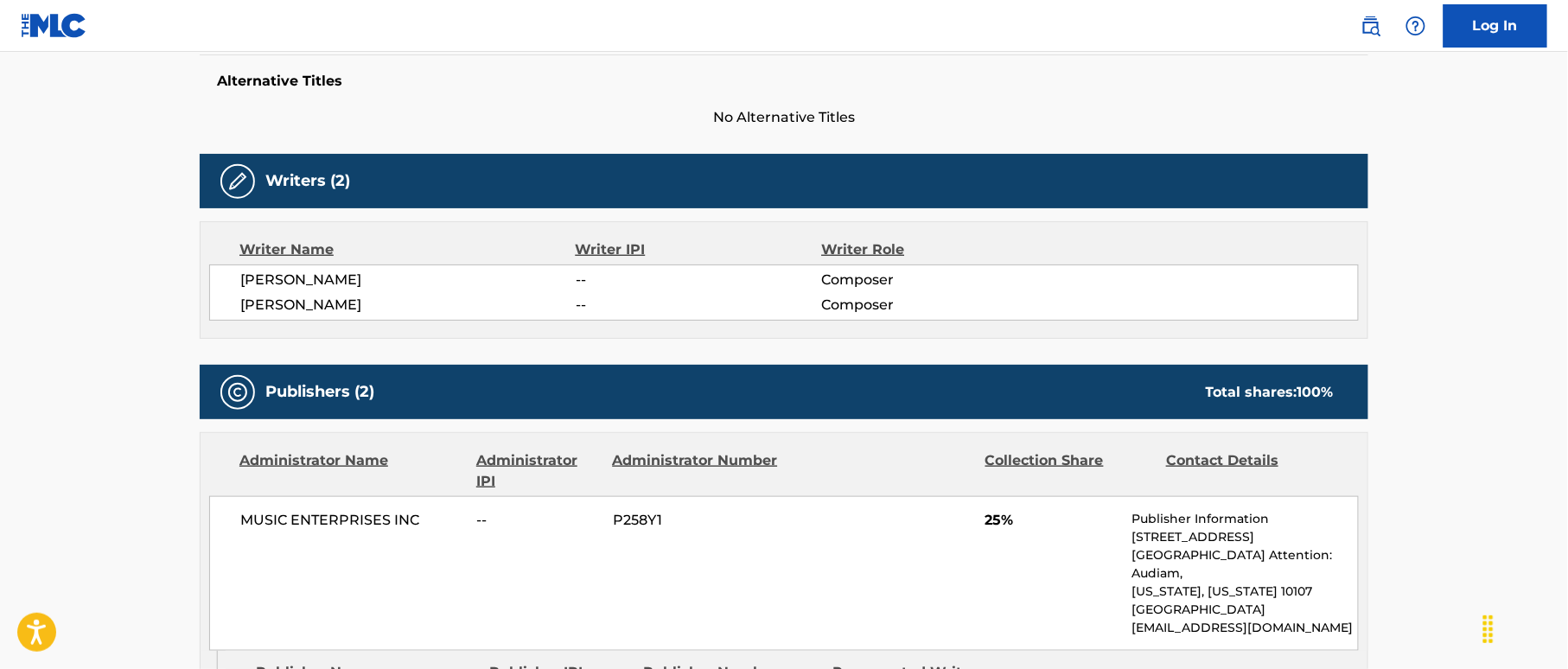
scroll to position [0, 0]
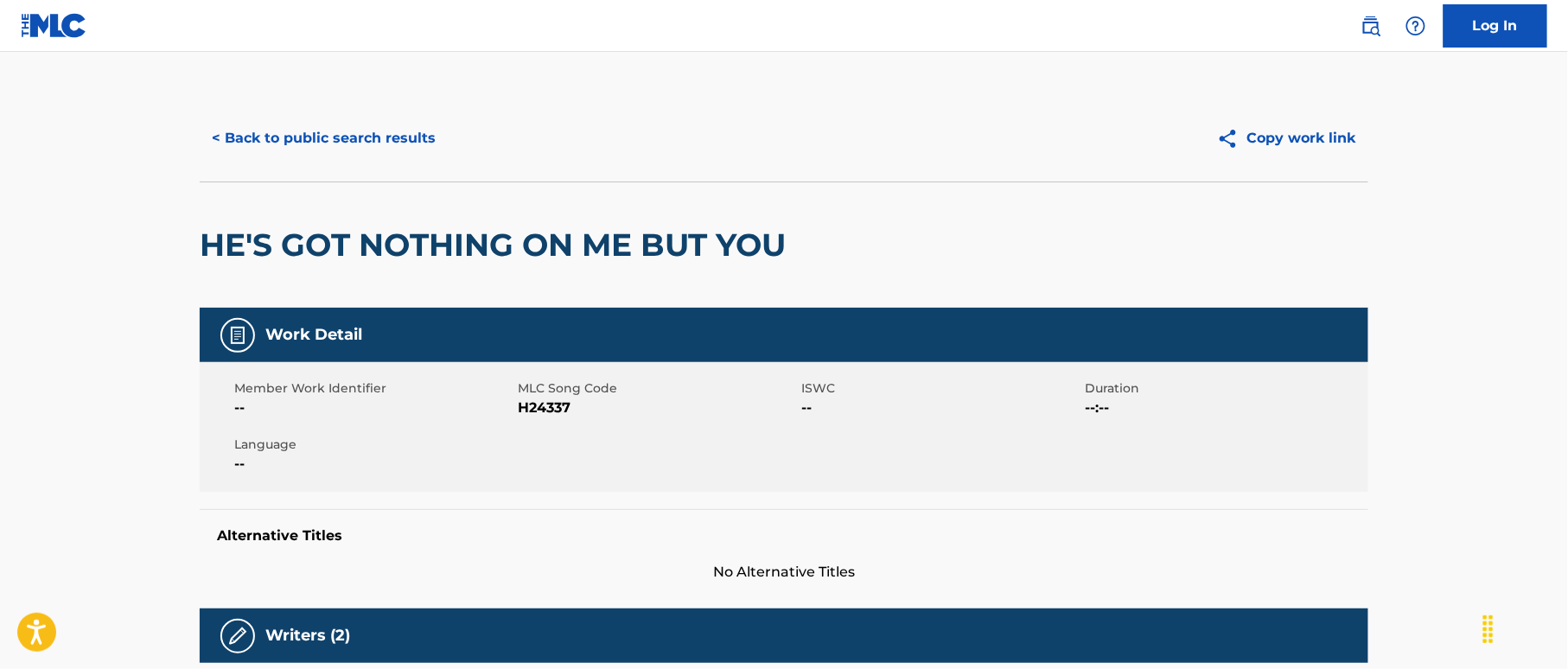
click at [405, 140] on button "< Back to public search results" at bounding box center [323, 139] width 248 height 43
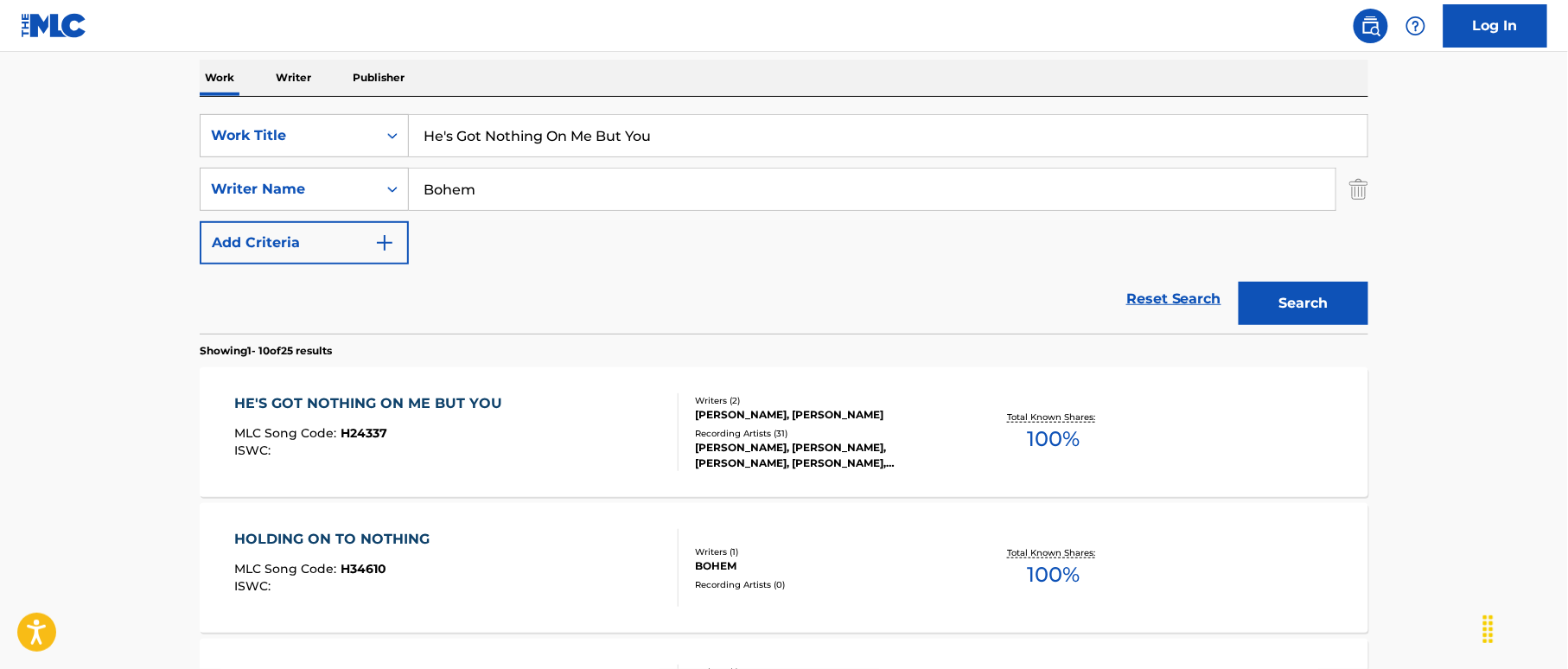
drag, startPoint x: 529, startPoint y: 101, endPoint x: 323, endPoint y: 87, distance: 206.5
paste input "art Don't Love Her Anymore"
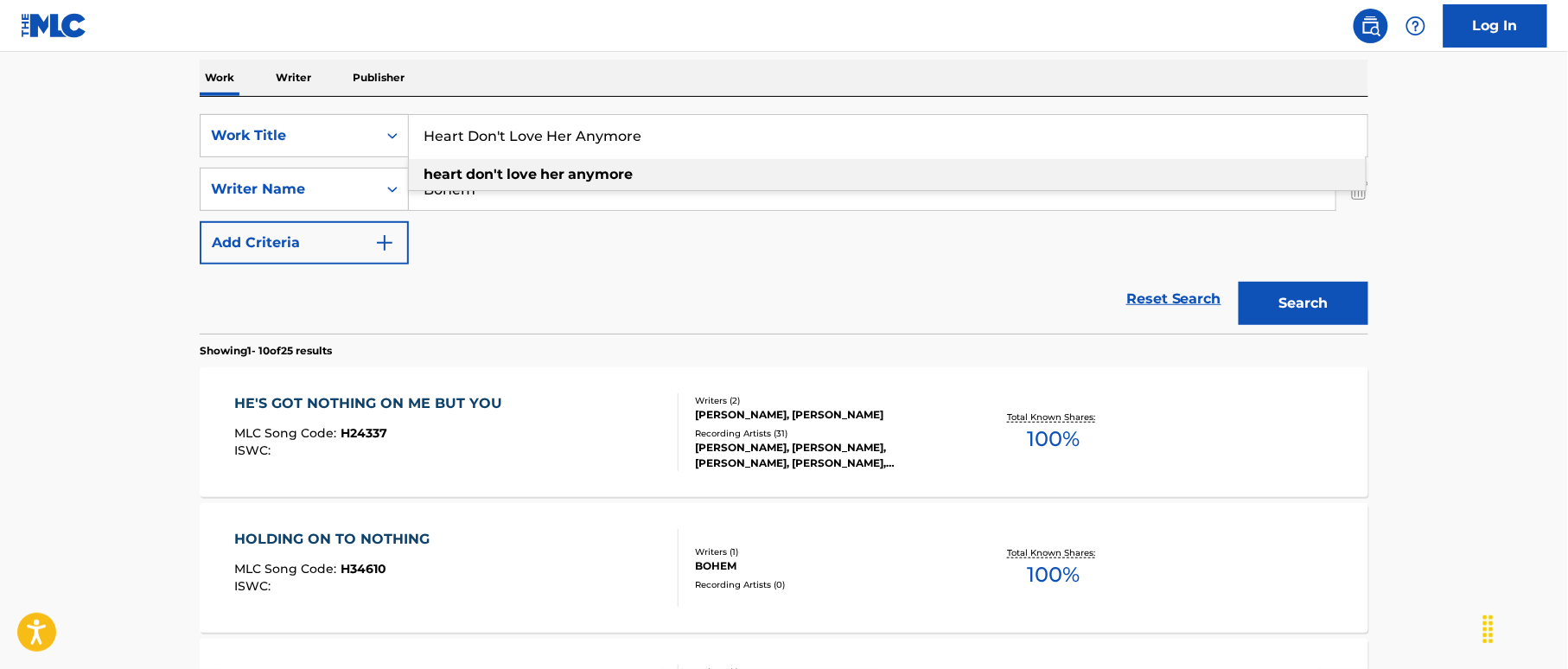
type input "Heart Don't Love Her Anymore"
click at [700, 256] on div "SearchWithCriteria38a4a8b0-d759-4550-abbf-1570a80e714c Work Title Heart Don't L…" at bounding box center [784, 189] width 1169 height 150
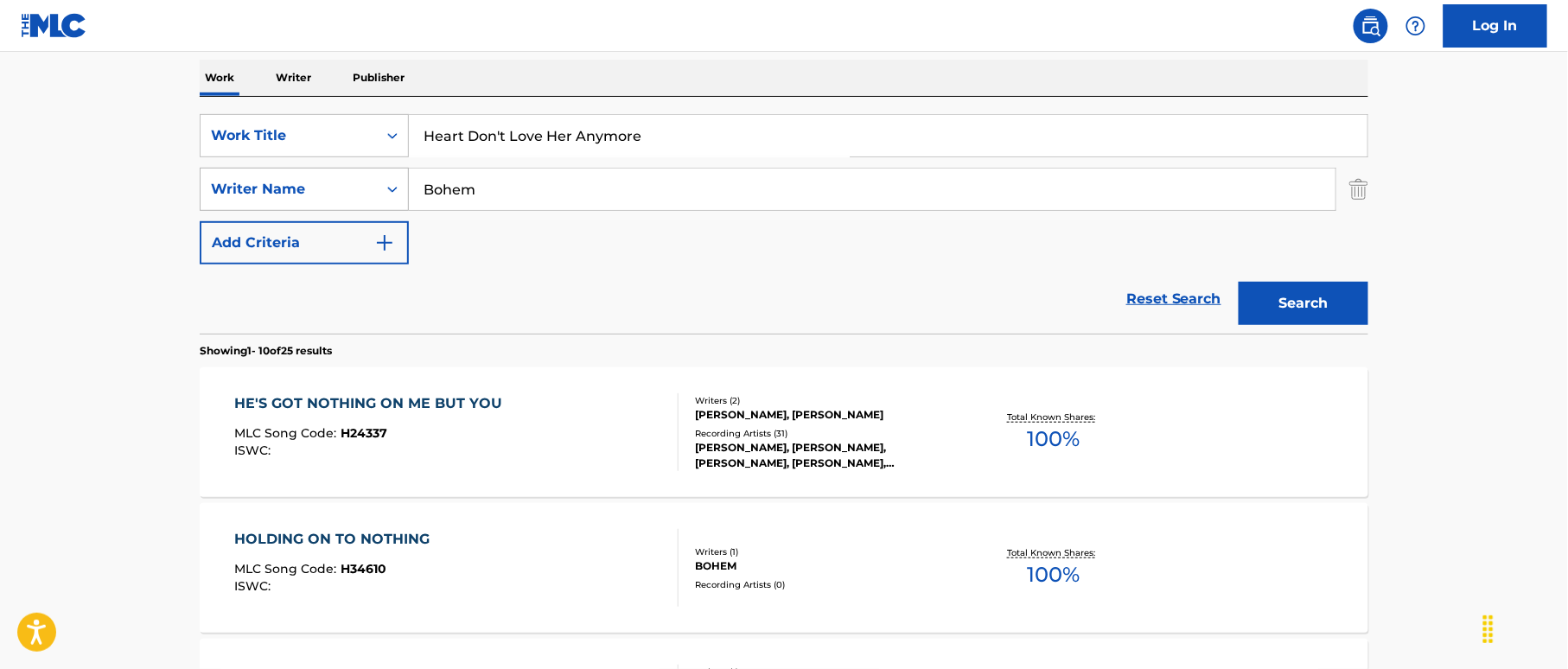
drag, startPoint x: 440, startPoint y: 181, endPoint x: 363, endPoint y: 180, distance: 77.0
click at [363, 180] on div "SearchWithCriteriaf2f67575-ac71-4f03-956e-dac0748b6b5b Writer Name Bohem" at bounding box center [784, 190] width 1169 height 43
type input "[PERSON_NAME]"
click at [1239, 281] on button "Search" at bounding box center [1303, 303] width 129 height 43
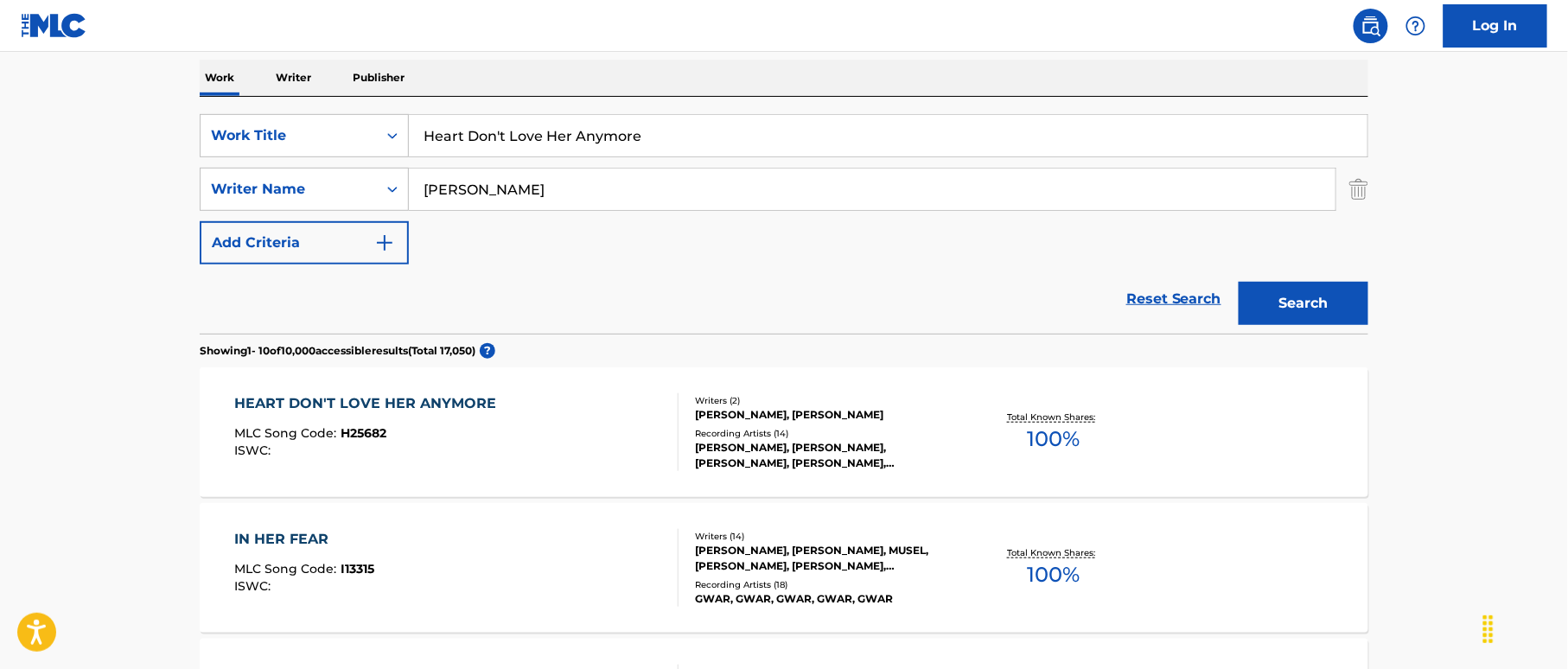
click at [582, 413] on div "HEART DON'T LOVE HER ANYMORE MLC Song Code : H25682 ISWC :" at bounding box center [457, 432] width 445 height 77
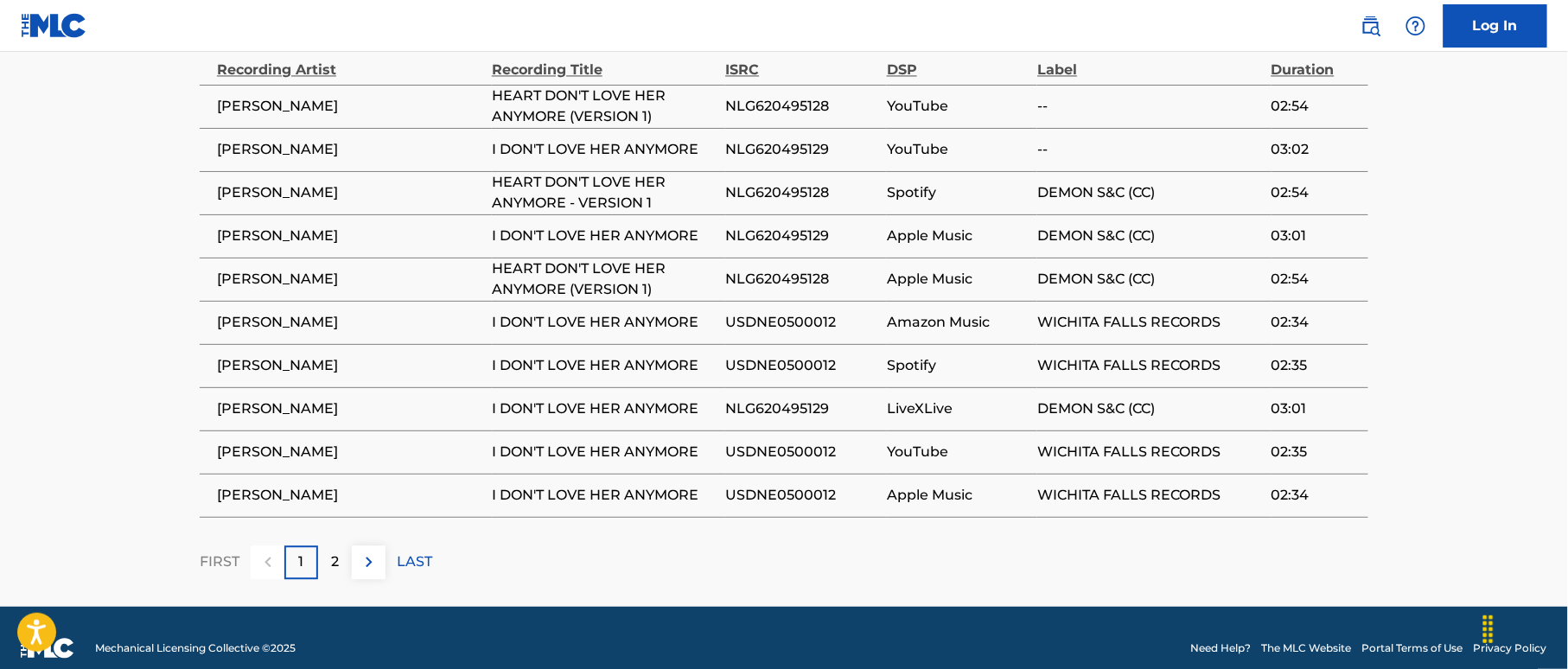
scroll to position [1266, 0]
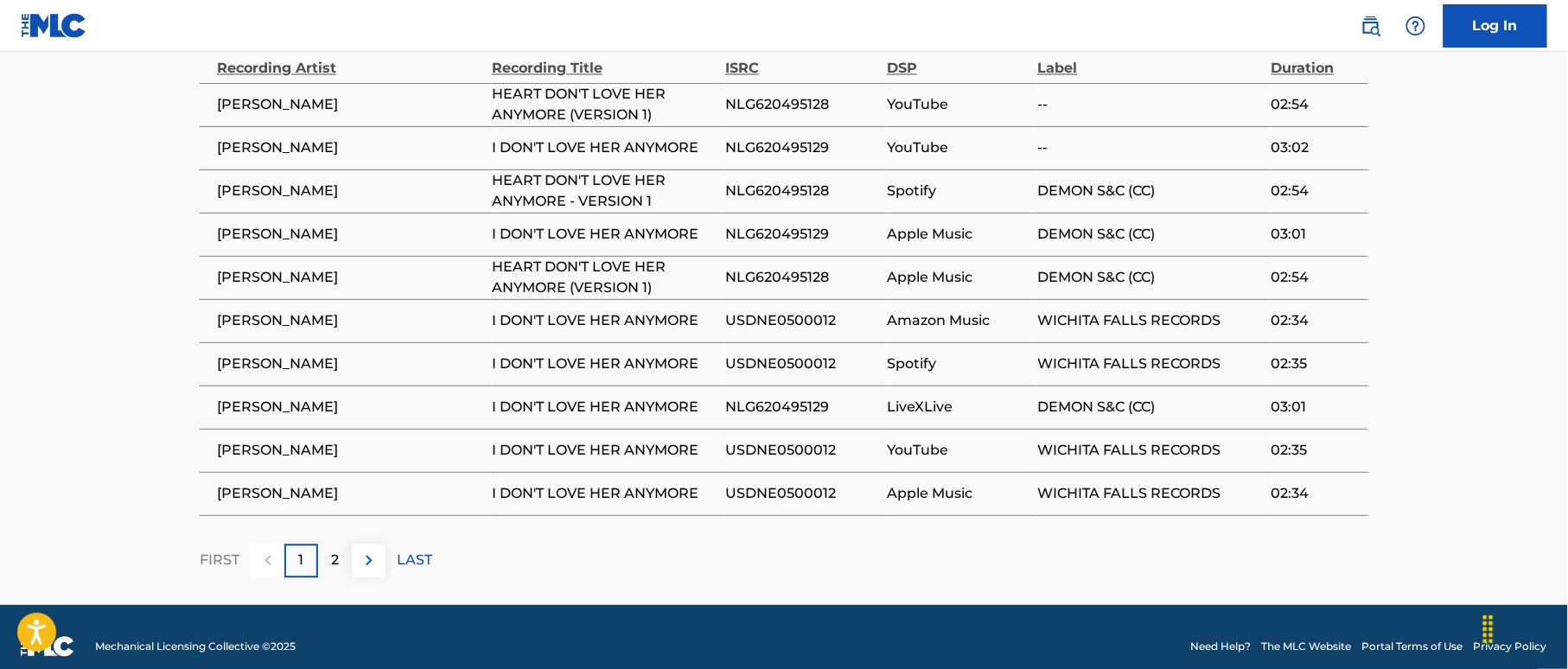
click at [332, 549] on p "2" at bounding box center [335, 560] width 8 height 21
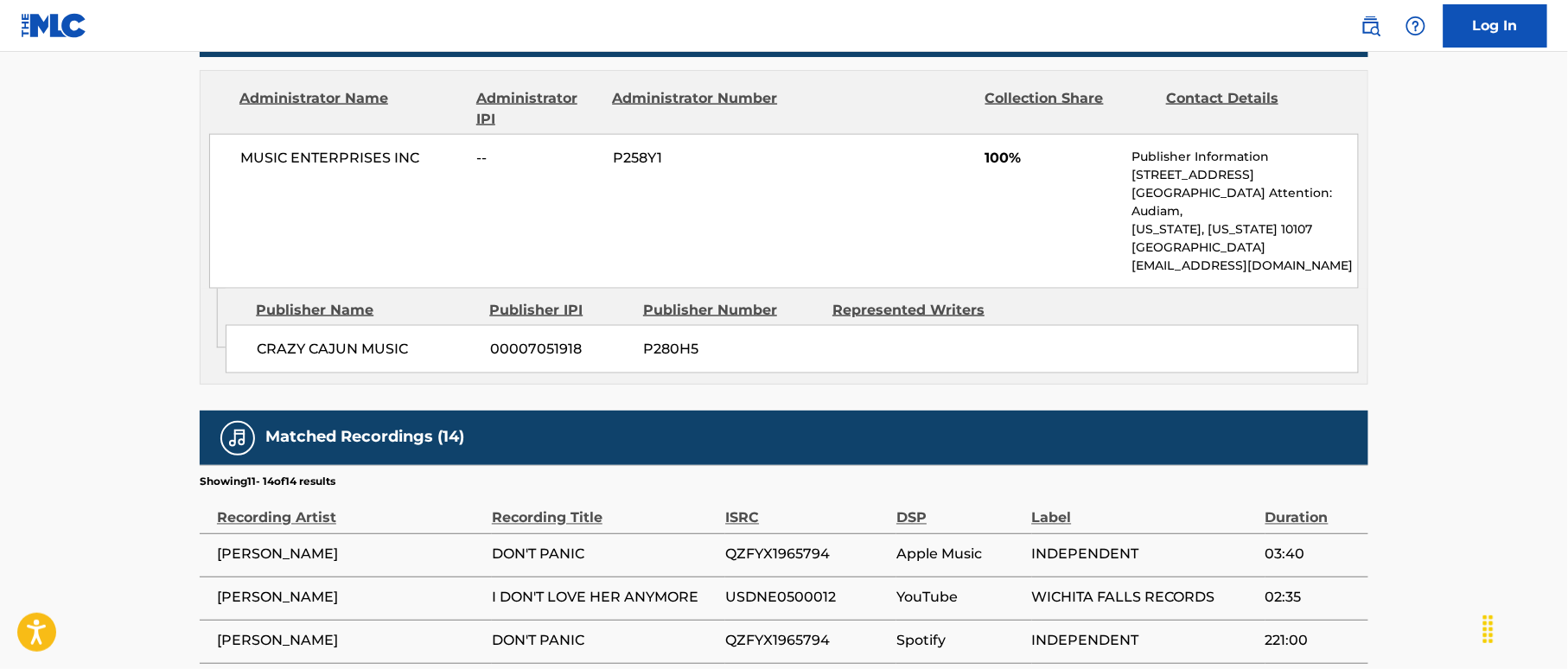
scroll to position [1010, 0]
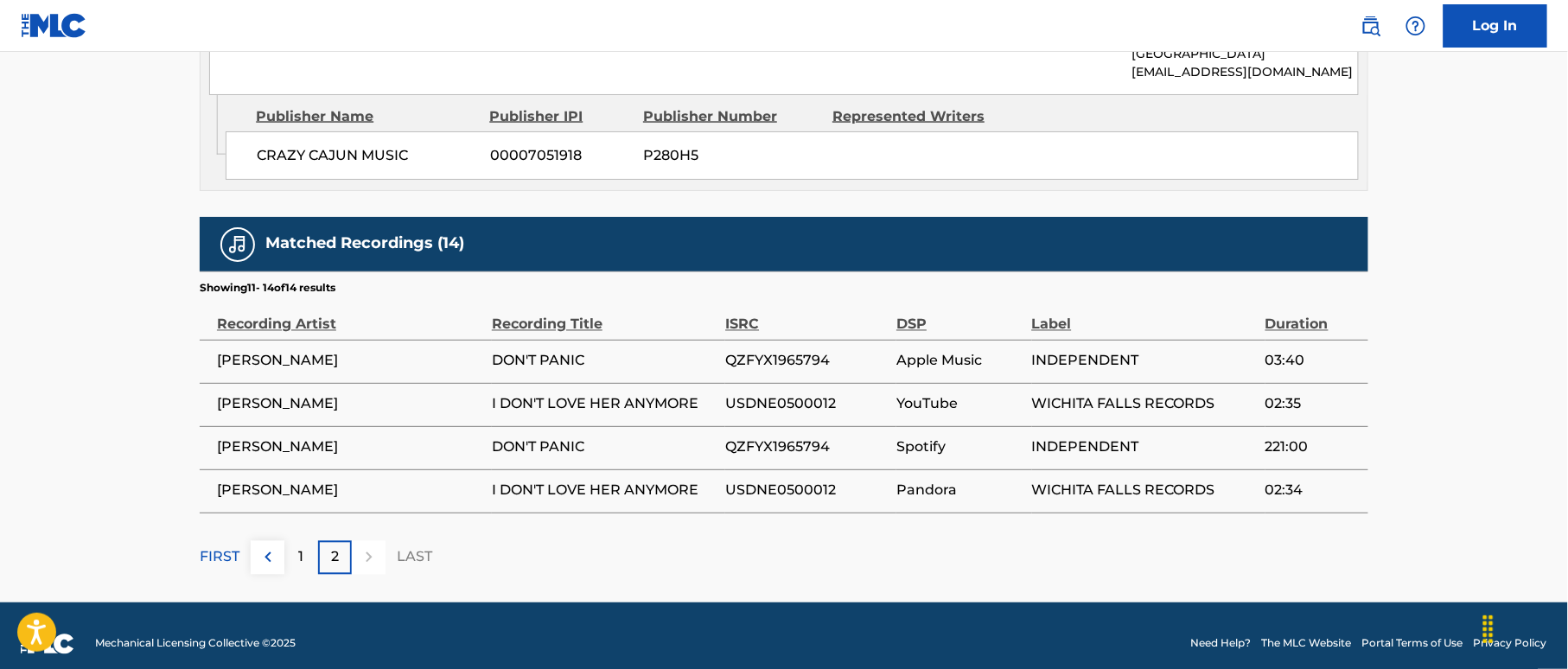
click at [792, 353] on span "QZFYX1965794" at bounding box center [806, 361] width 162 height 21
